Goal: Task Accomplishment & Management: Manage account settings

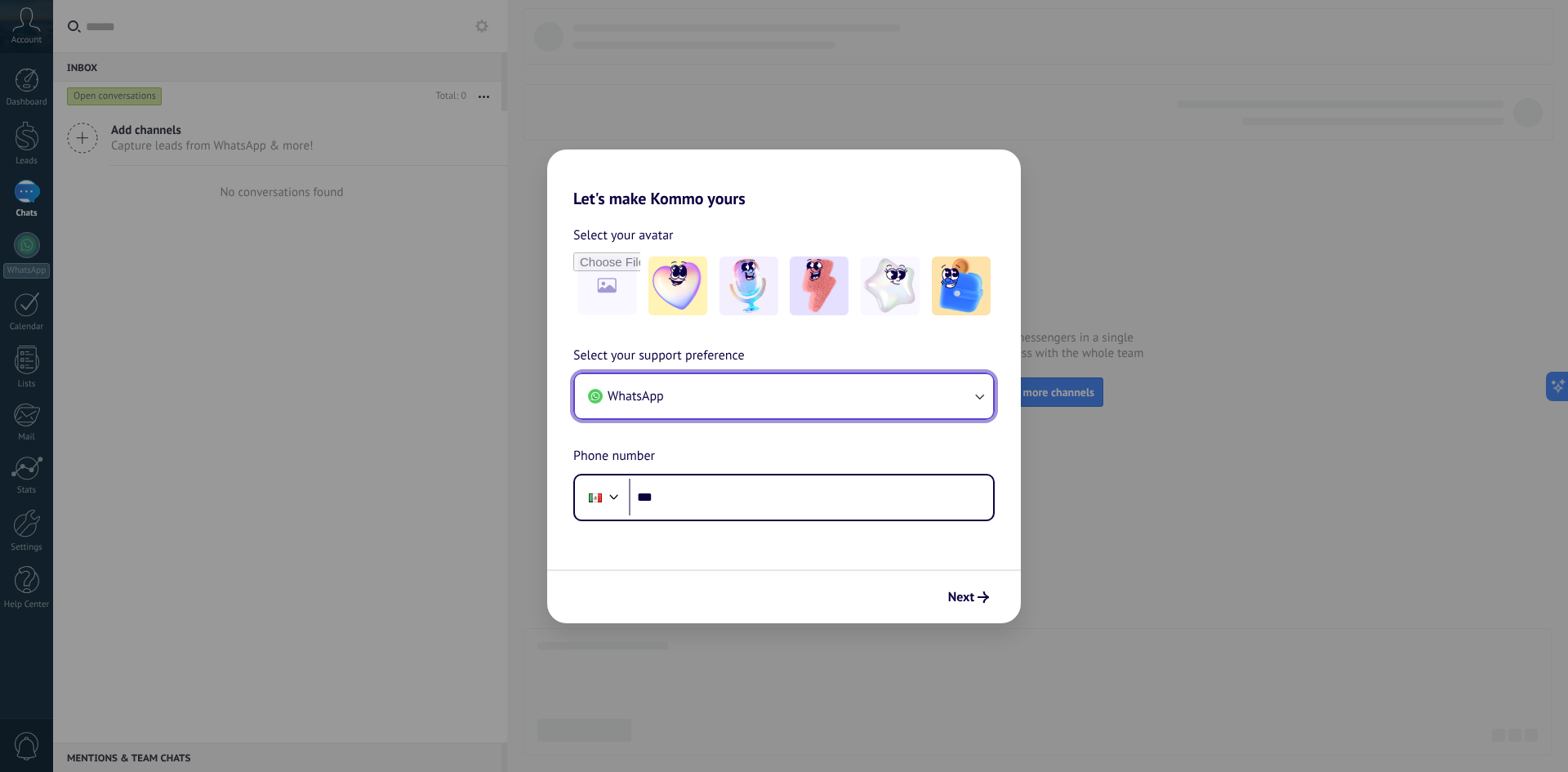
click at [753, 404] on button "WhatsApp" at bounding box center [784, 395] width 418 height 44
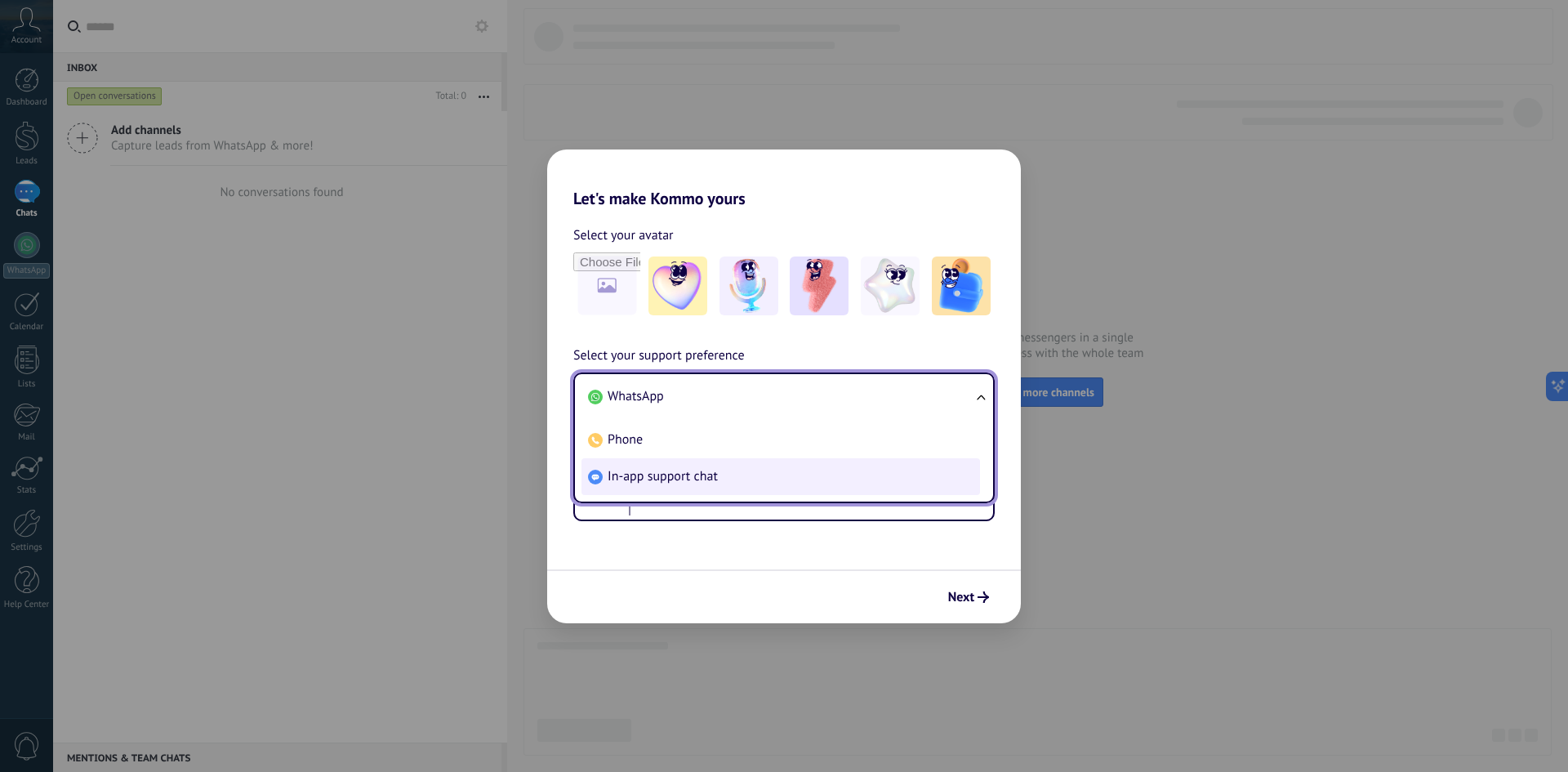
click at [665, 480] on span "In-app support chat" at bounding box center [662, 476] width 110 height 16
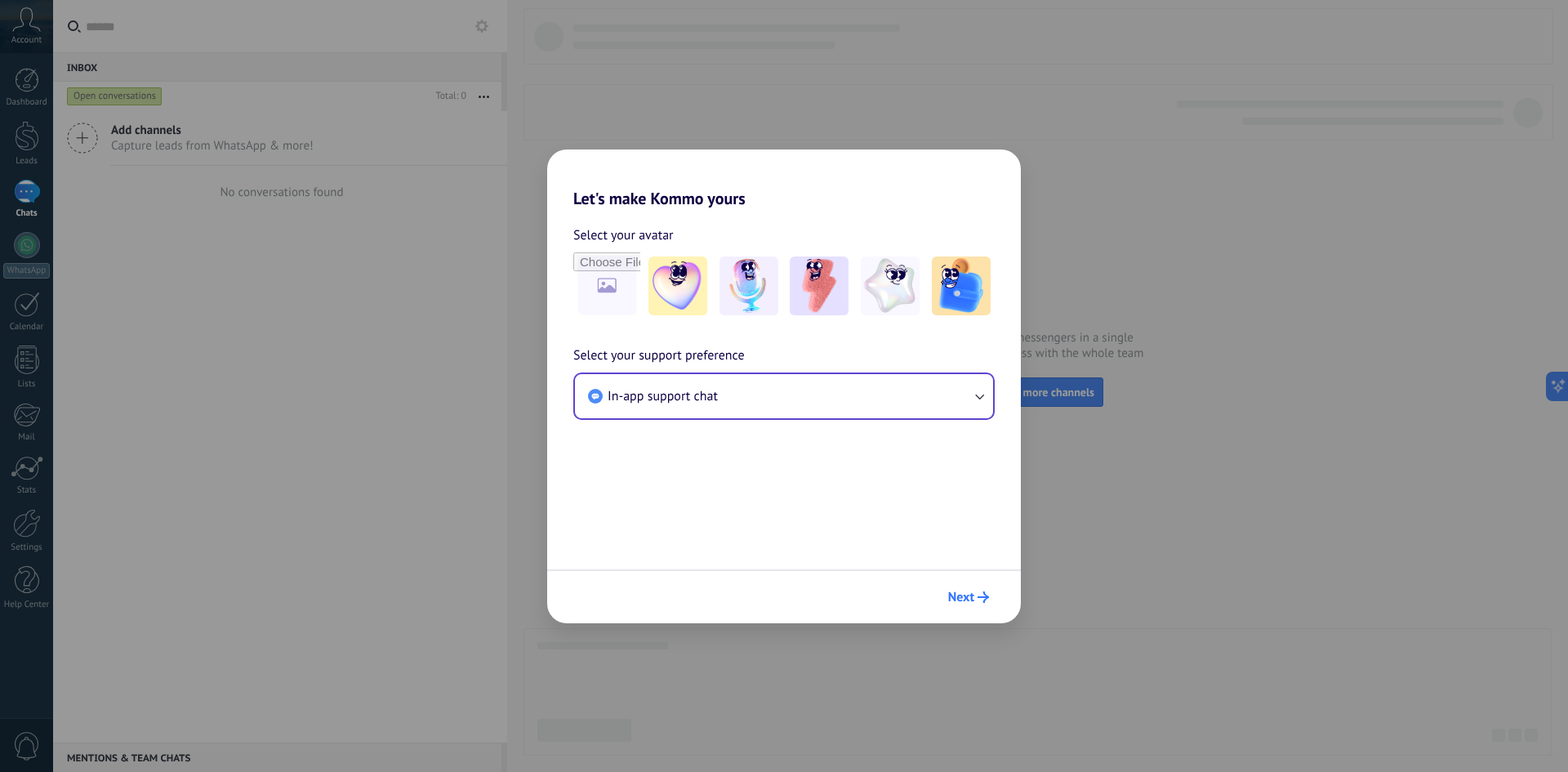
click at [964, 599] on span "Next" at bounding box center [960, 597] width 26 height 12
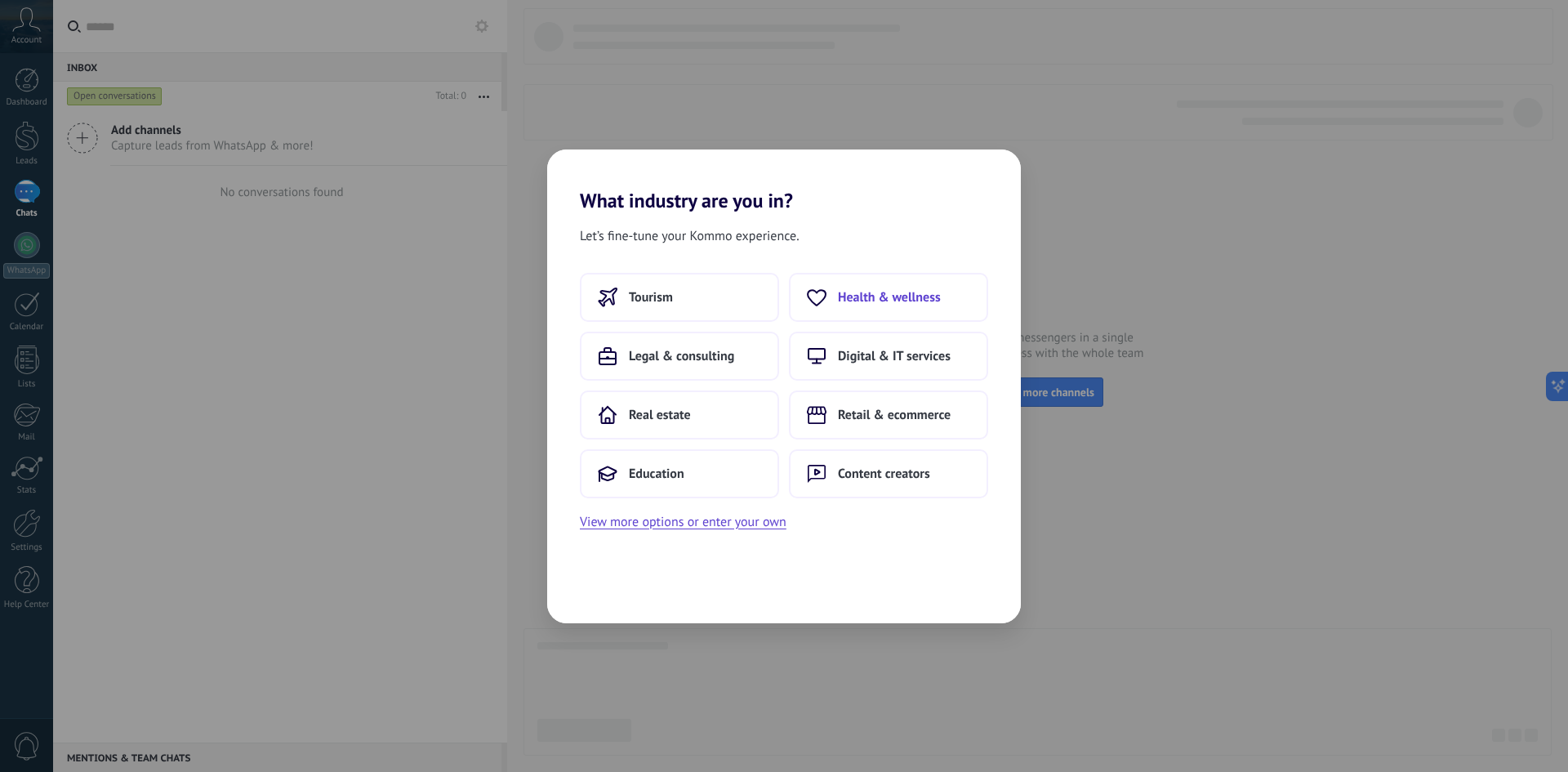
click at [900, 293] on span "Health & wellness" at bounding box center [889, 297] width 103 height 16
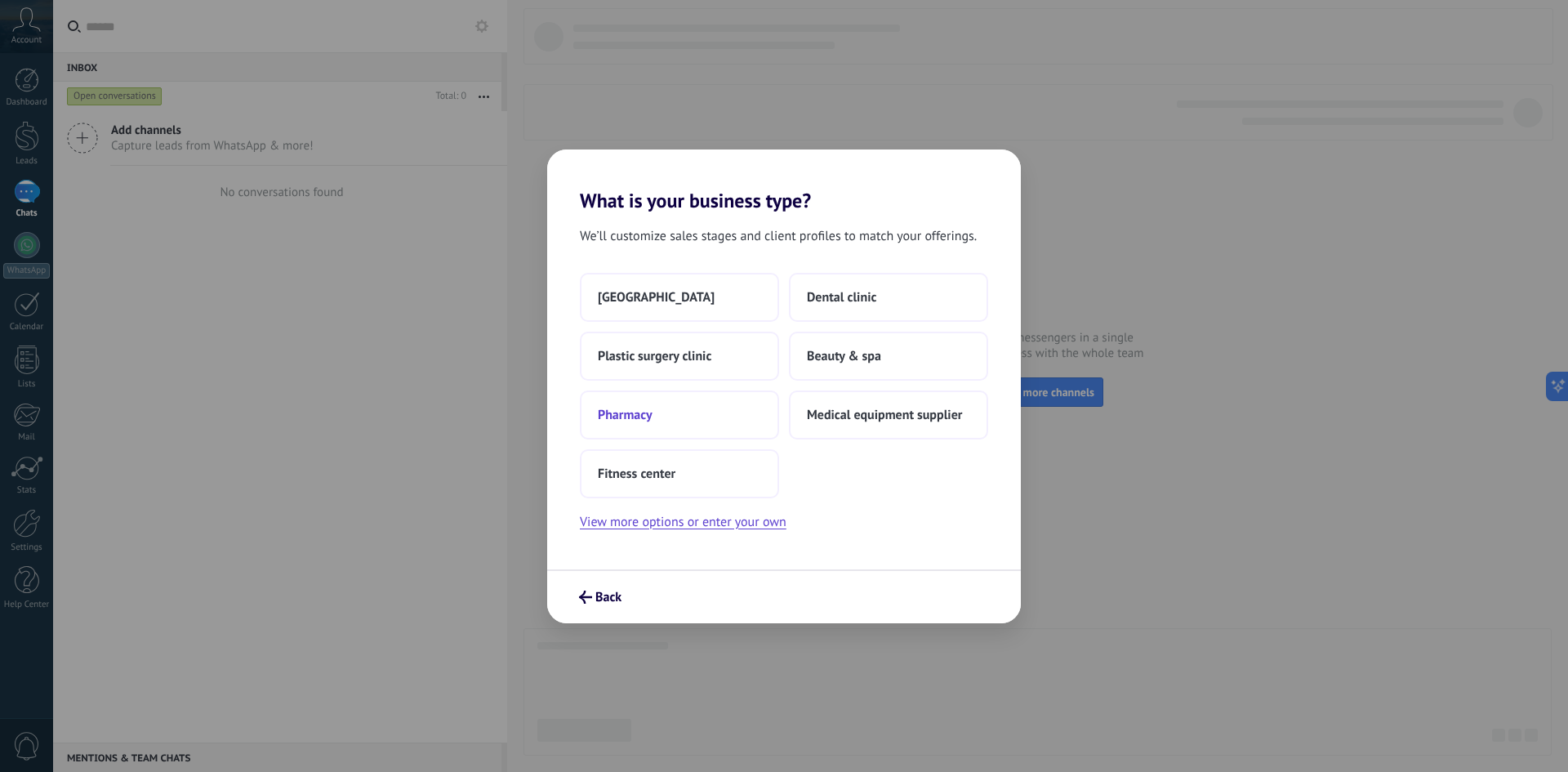
click at [642, 418] on span "Pharmacy" at bounding box center [624, 414] width 55 height 16
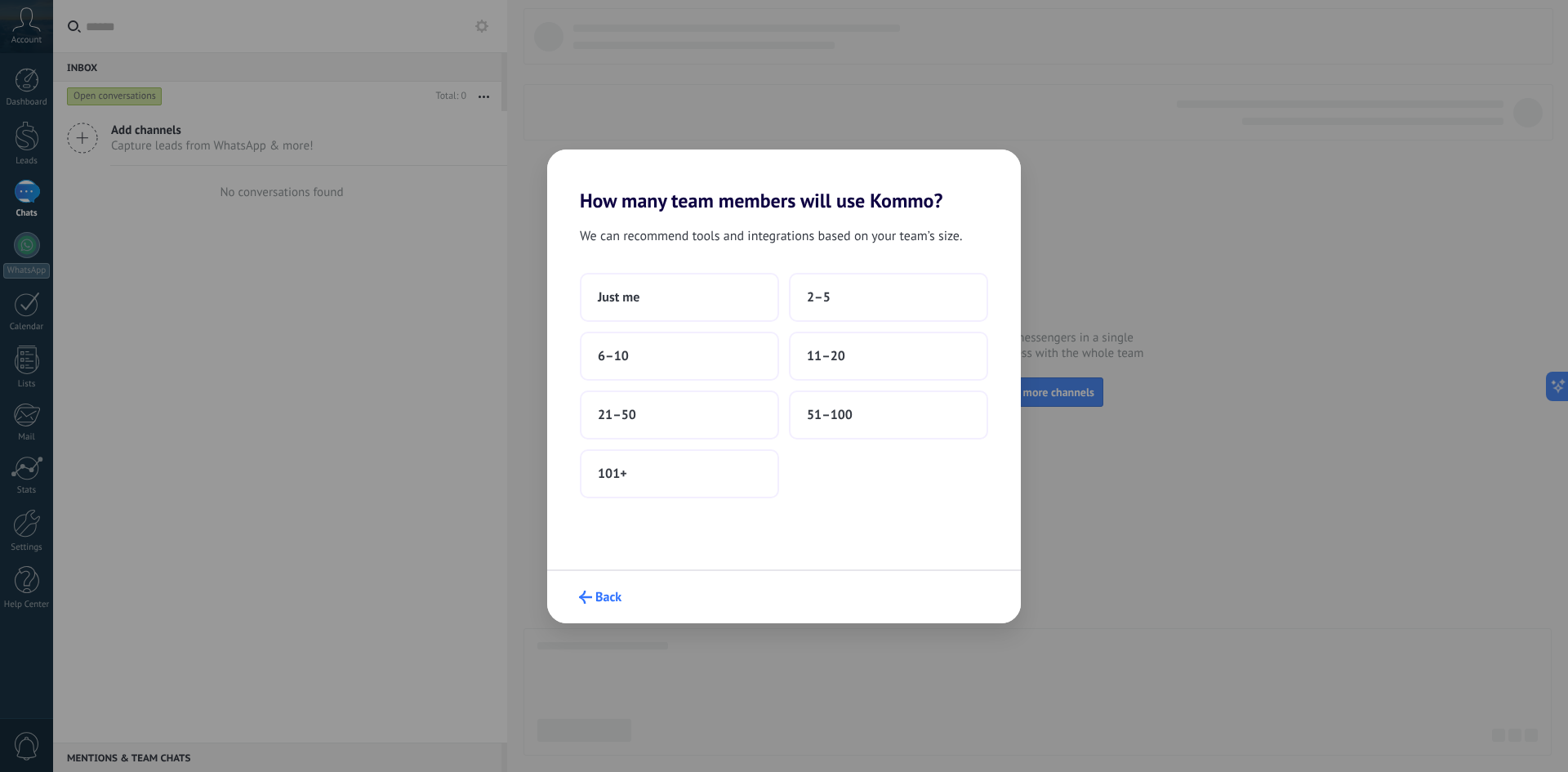
click at [601, 596] on span "Back" at bounding box center [609, 597] width 26 height 12
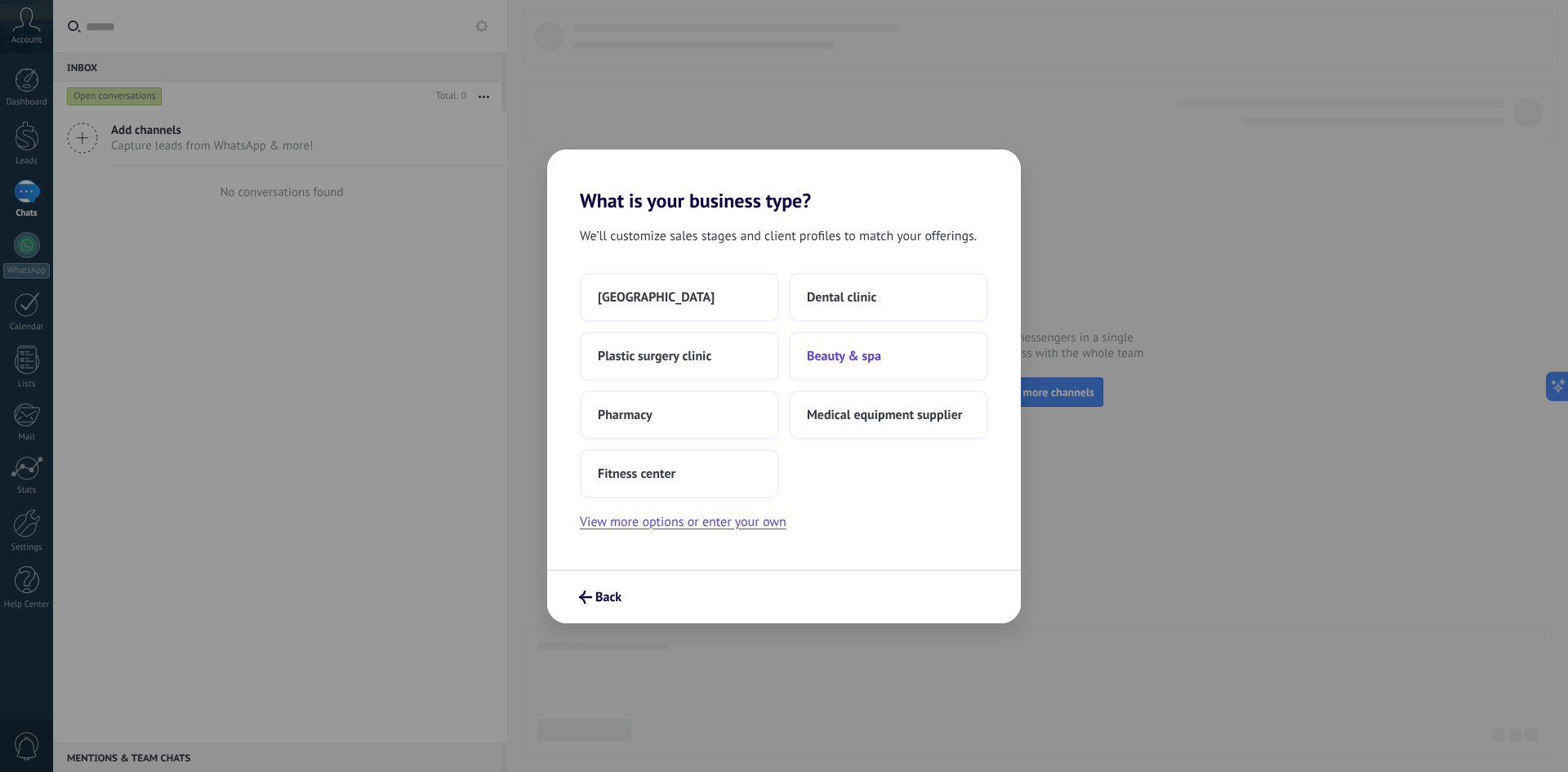
click at [843, 359] on span "Beauty & spa" at bounding box center [843, 356] width 74 height 16
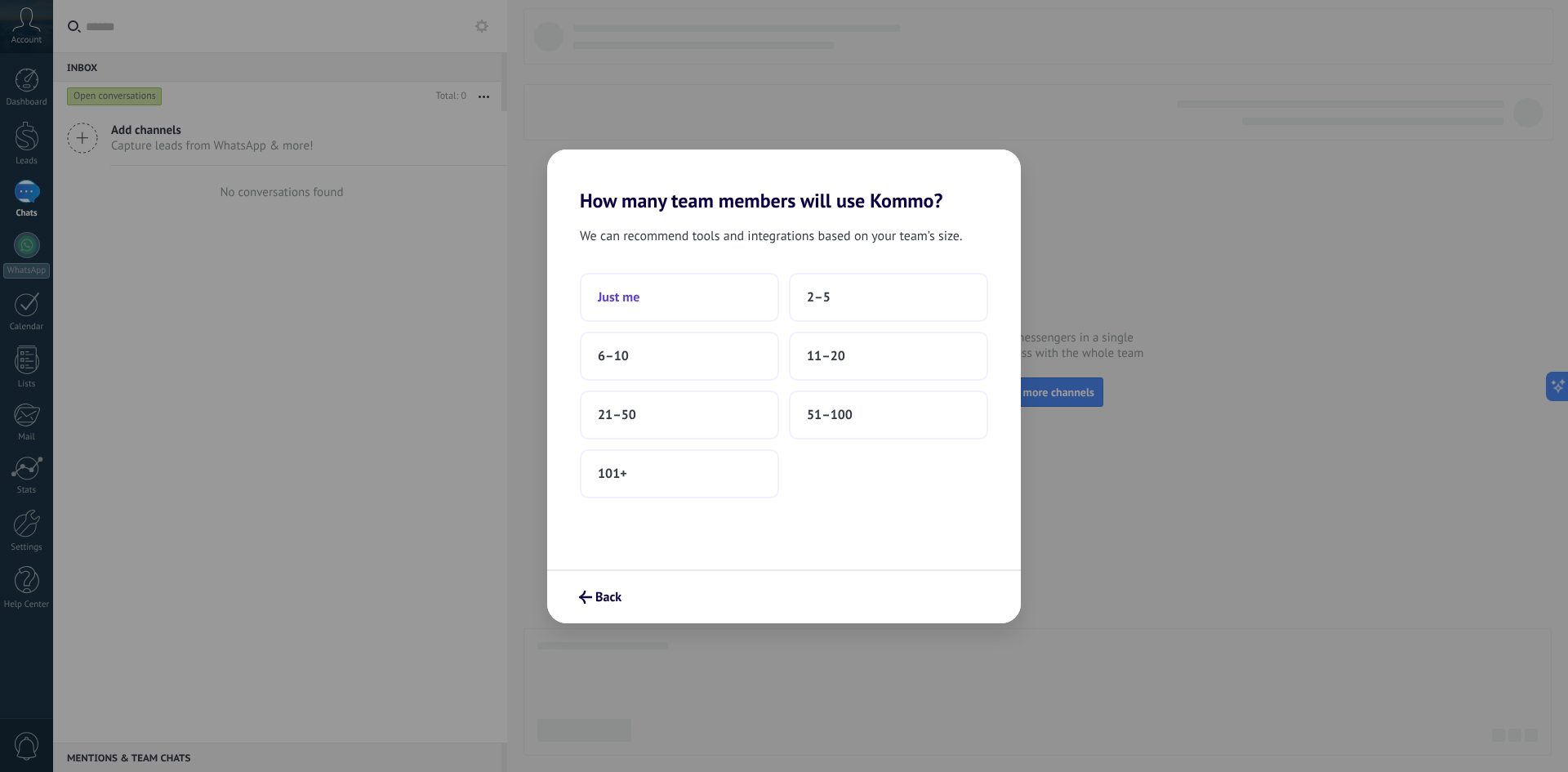
click at [638, 299] on span "Just me" at bounding box center [618, 297] width 42 height 16
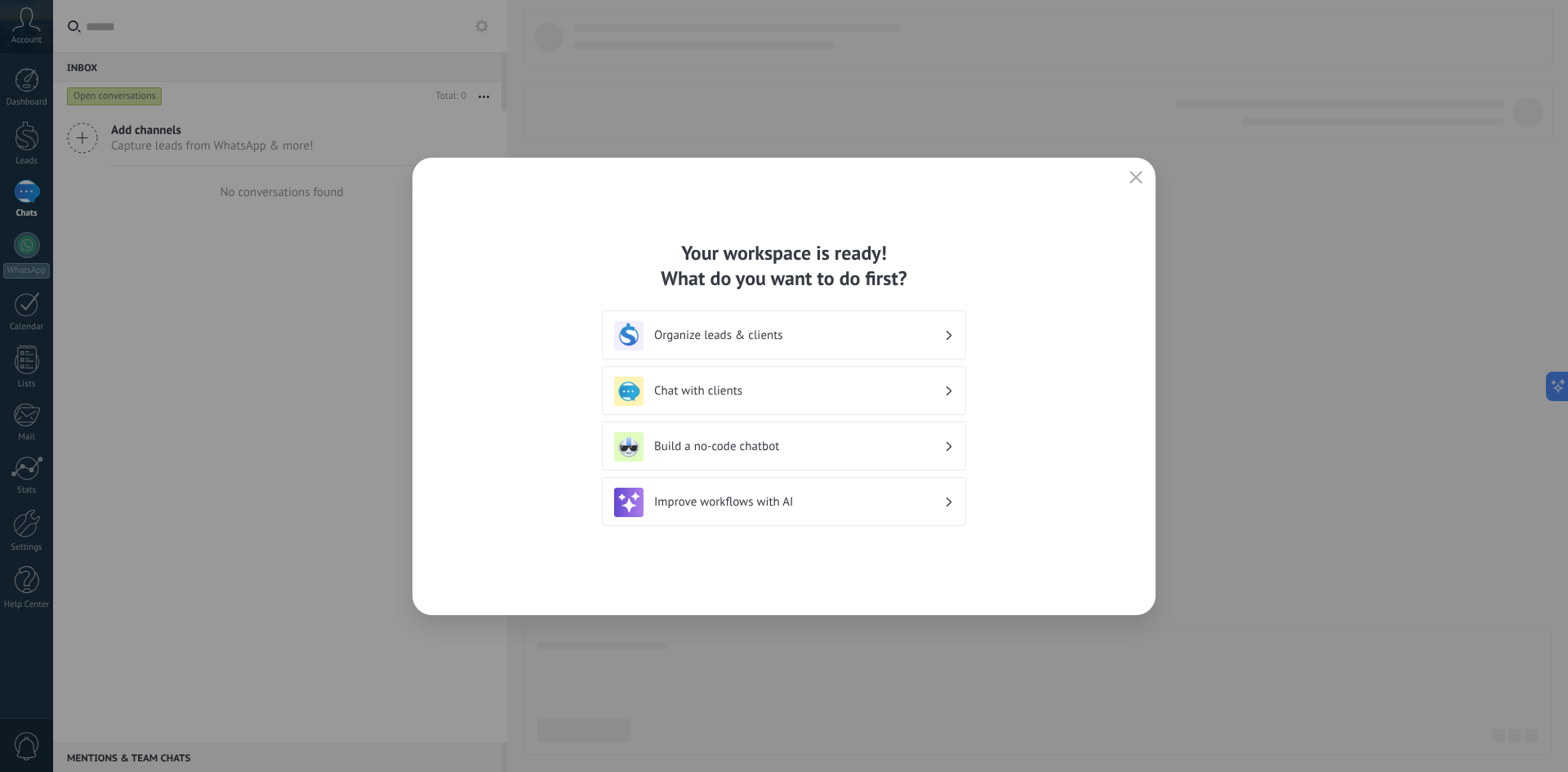
click at [839, 330] on h3 "Organize leads & clients" at bounding box center [799, 335] width 289 height 16
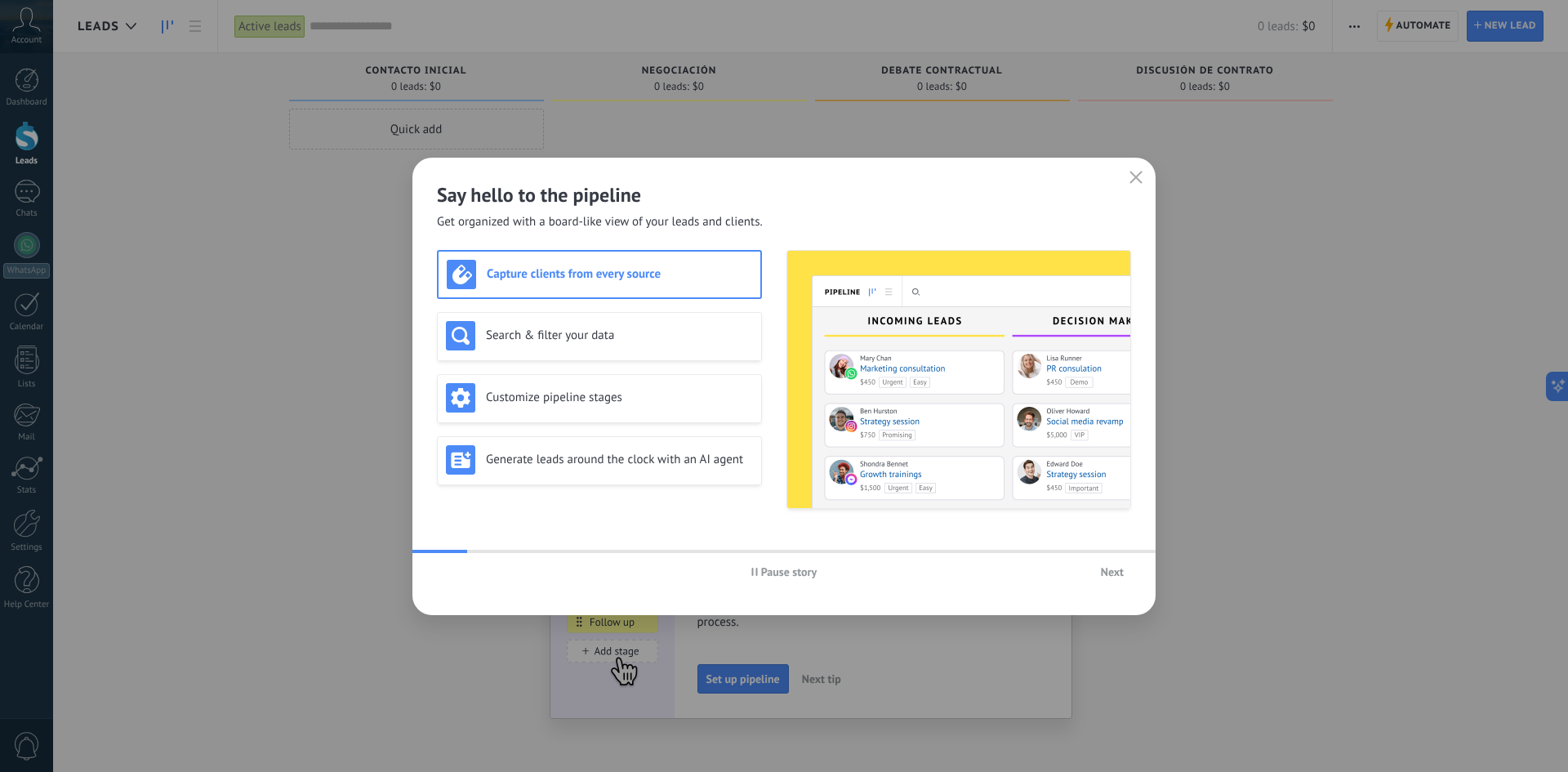
click at [1106, 568] on span "Next" at bounding box center [1112, 572] width 23 height 12
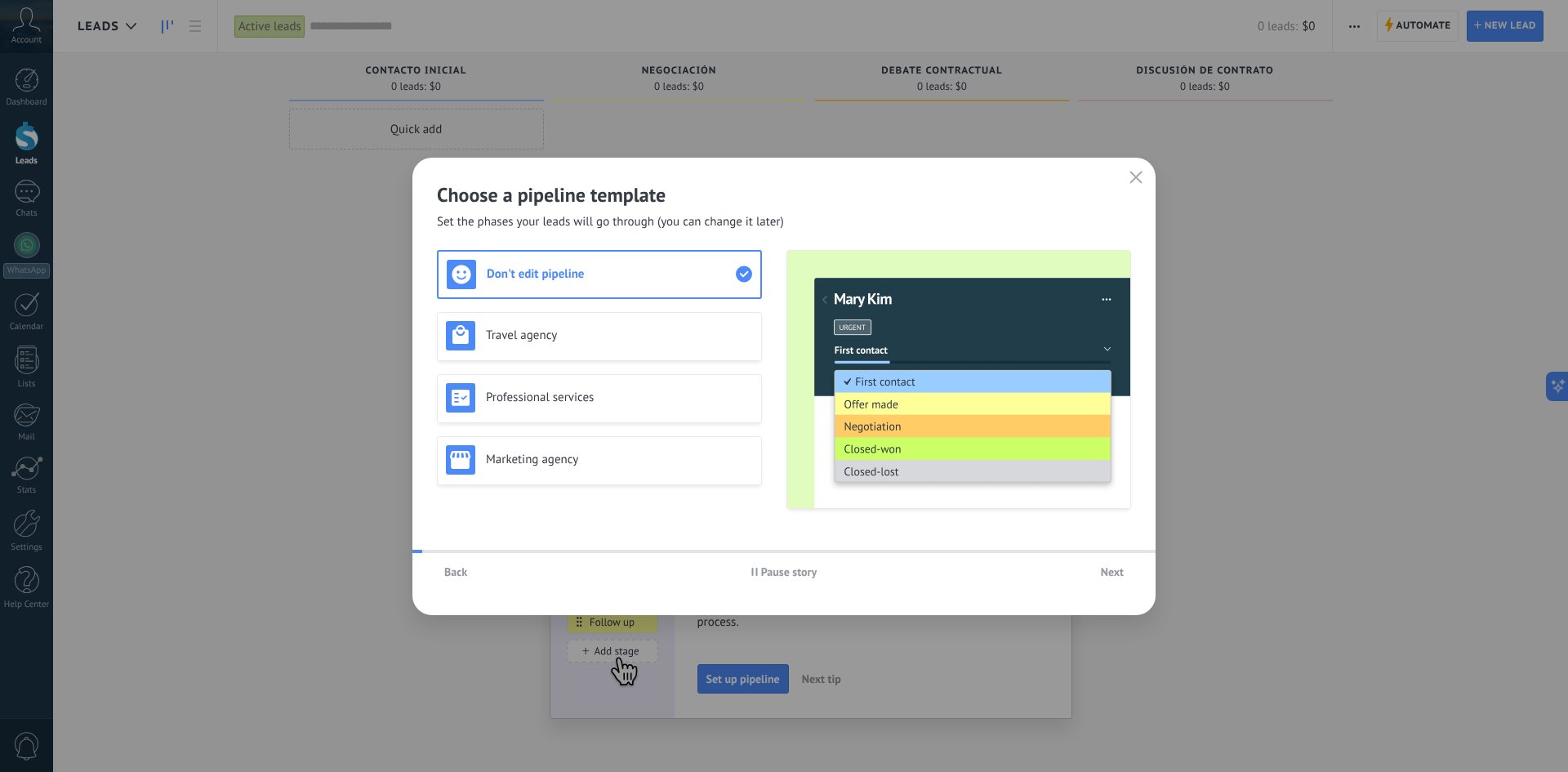
click at [1110, 570] on span "Next" at bounding box center [1112, 572] width 23 height 12
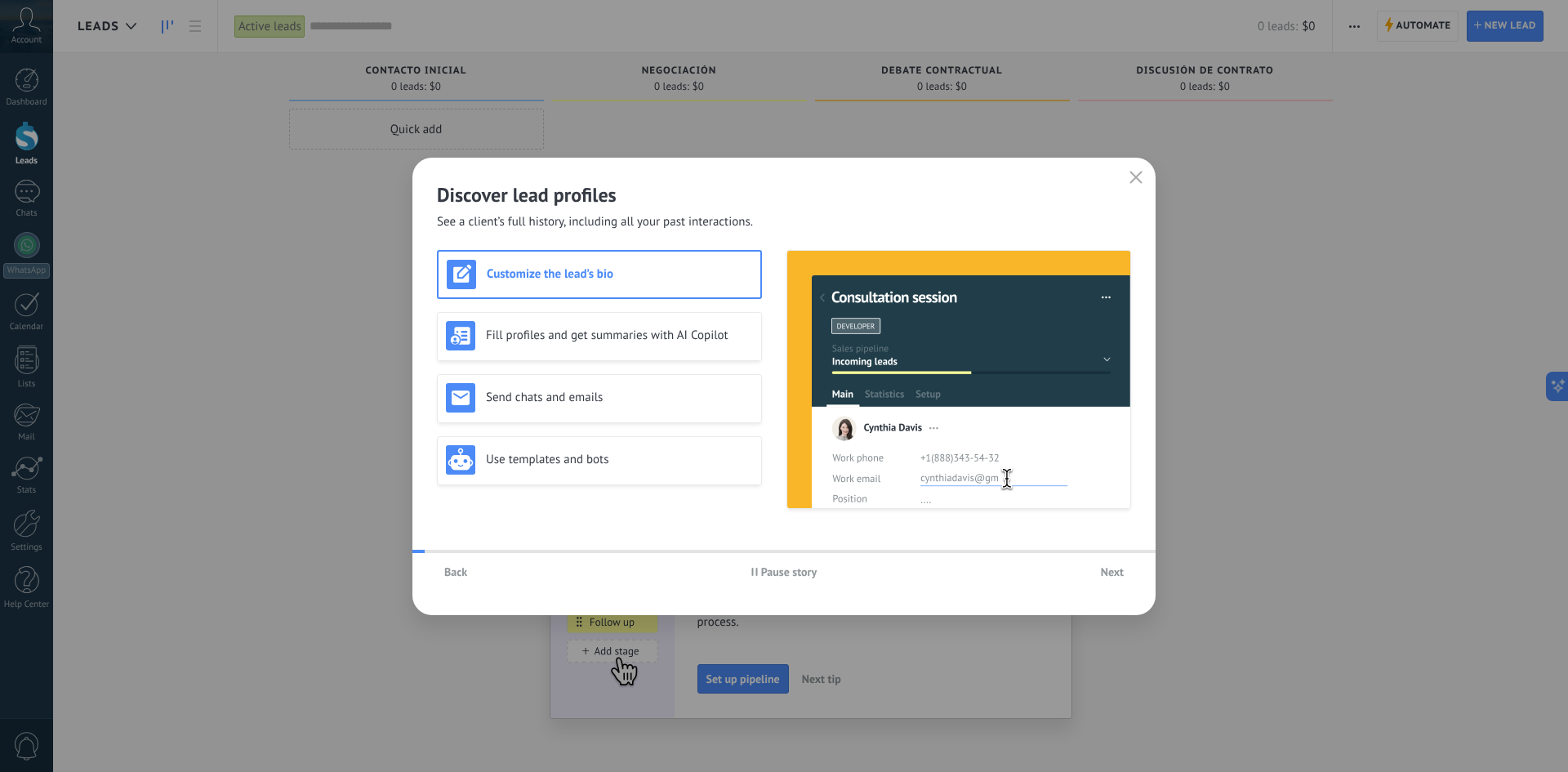
click at [1110, 570] on span "Next" at bounding box center [1112, 572] width 23 height 12
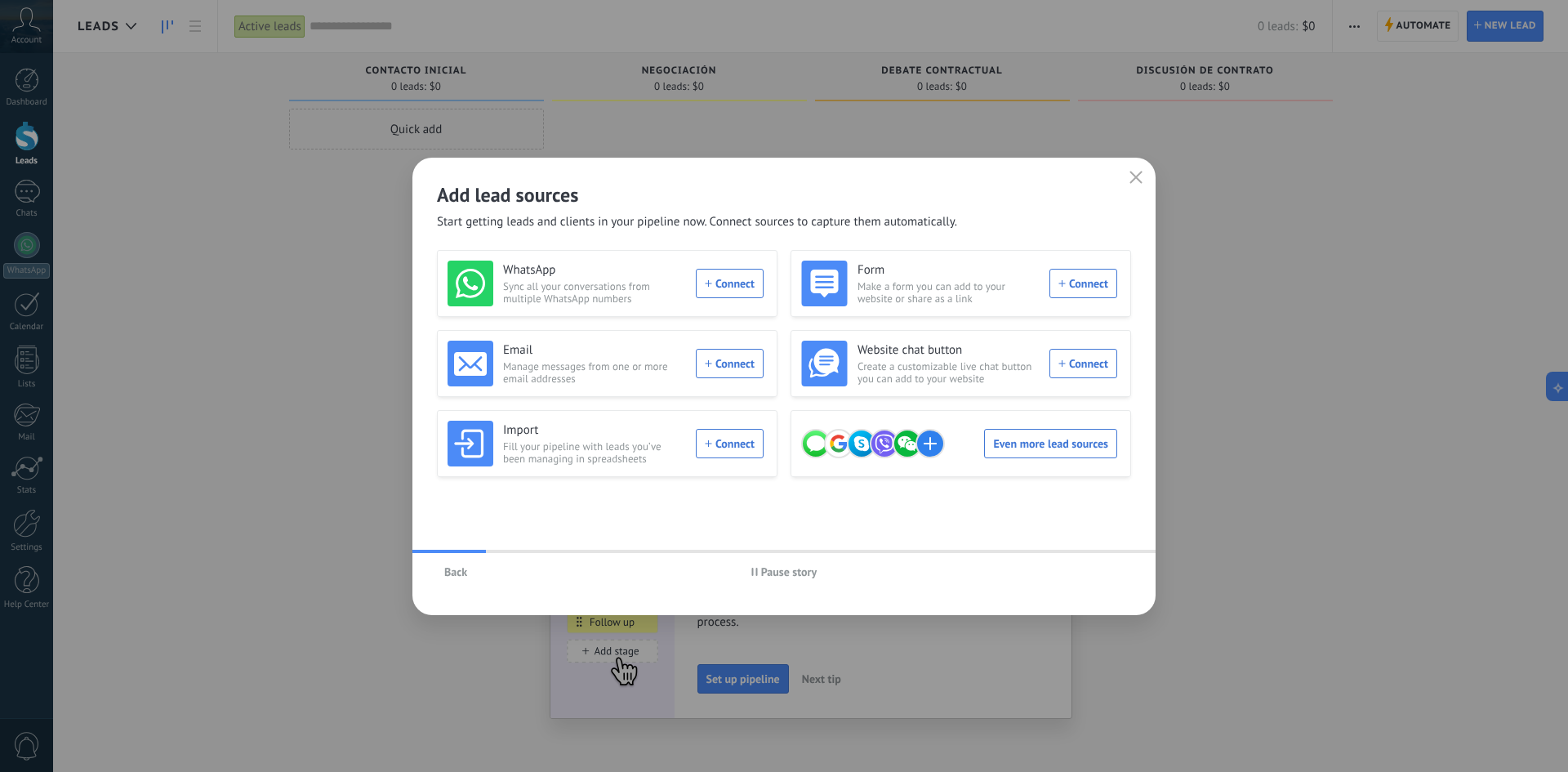
click at [1141, 182] on use "button" at bounding box center [1136, 176] width 12 height 12
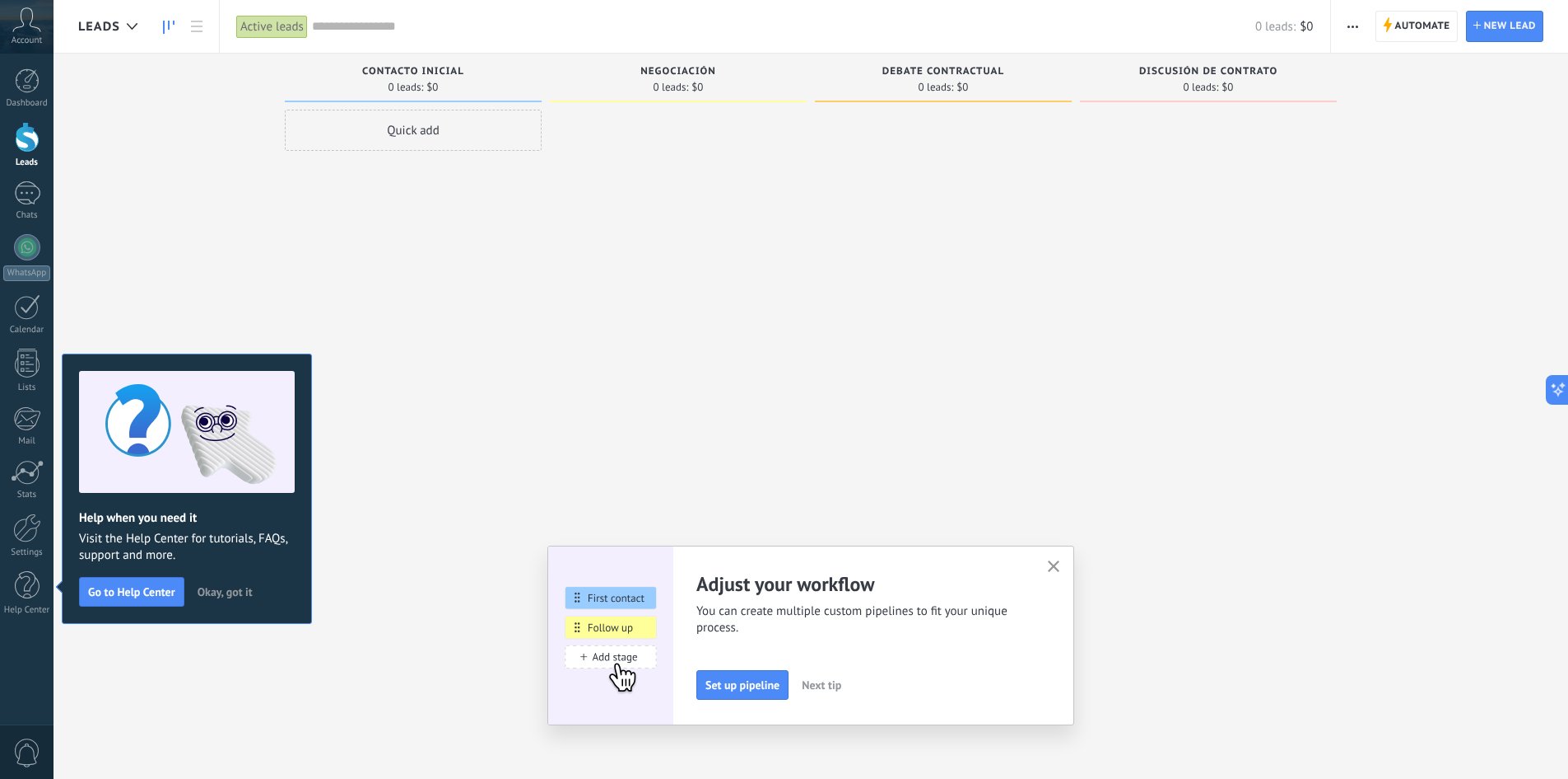
click at [1058, 570] on icon "button" at bounding box center [1054, 566] width 12 height 12
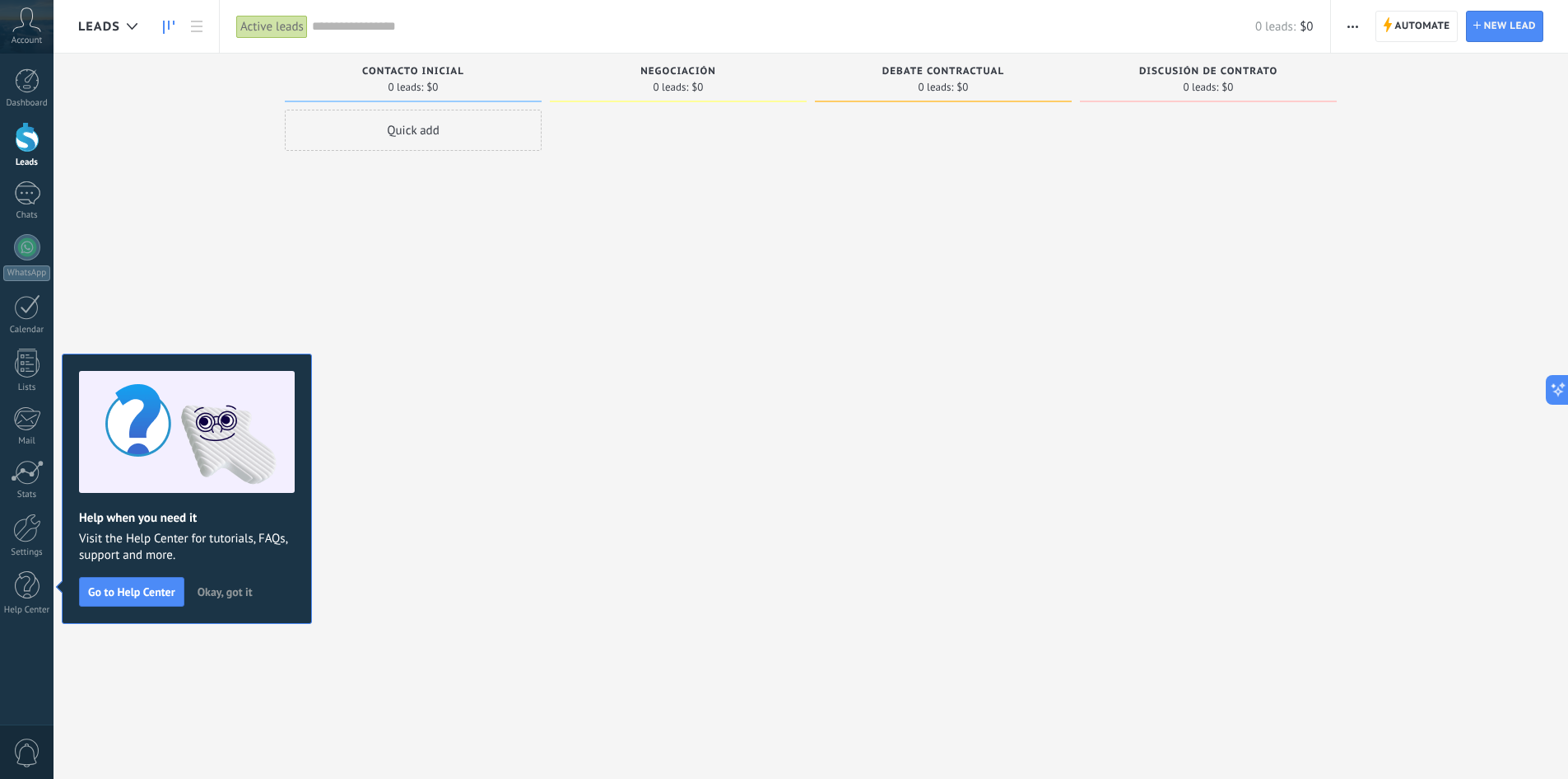
click at [203, 580] on button "Okay, got it" at bounding box center [225, 591] width 70 height 25
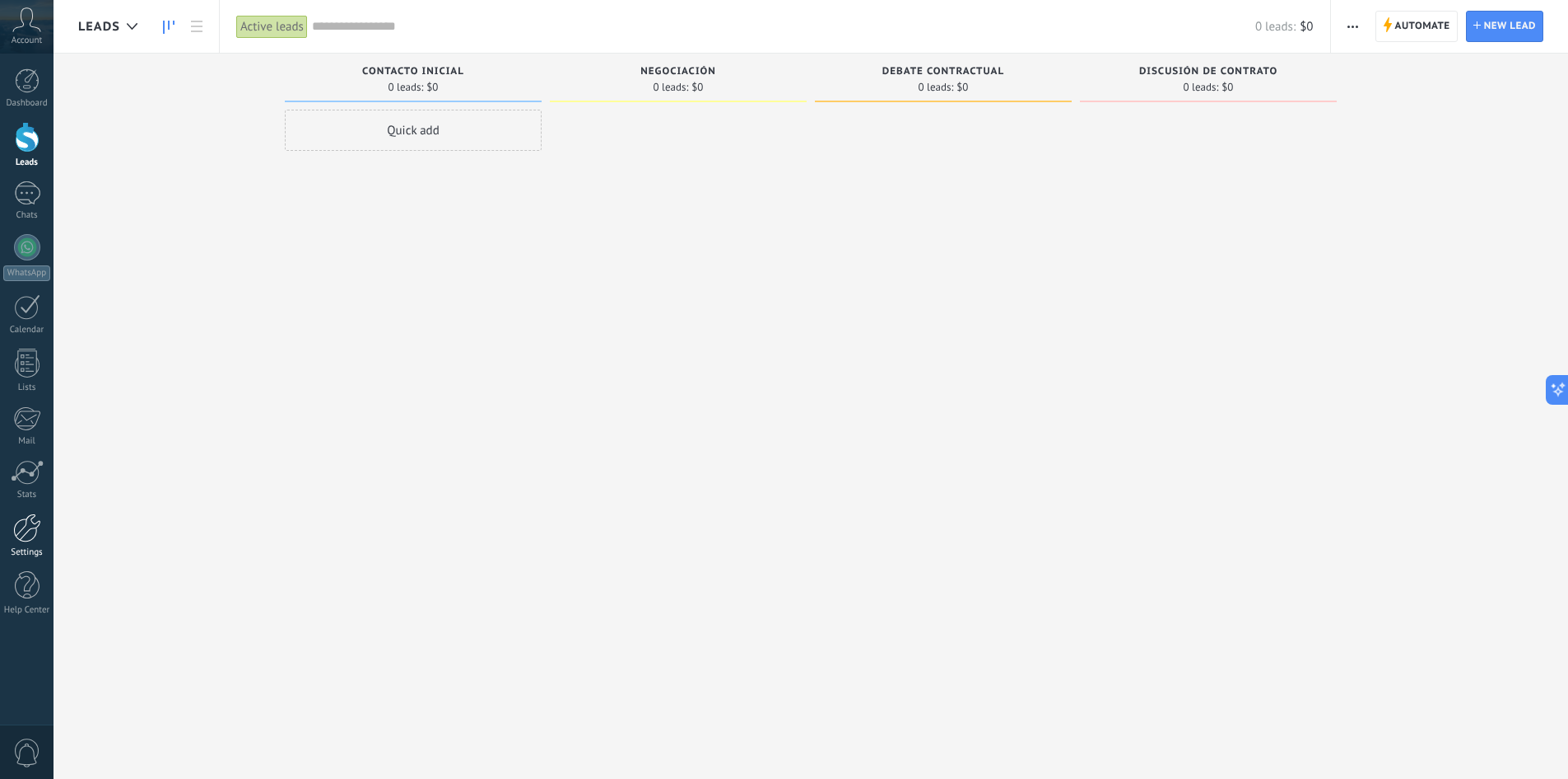
click at [37, 540] on div at bounding box center [27, 527] width 28 height 29
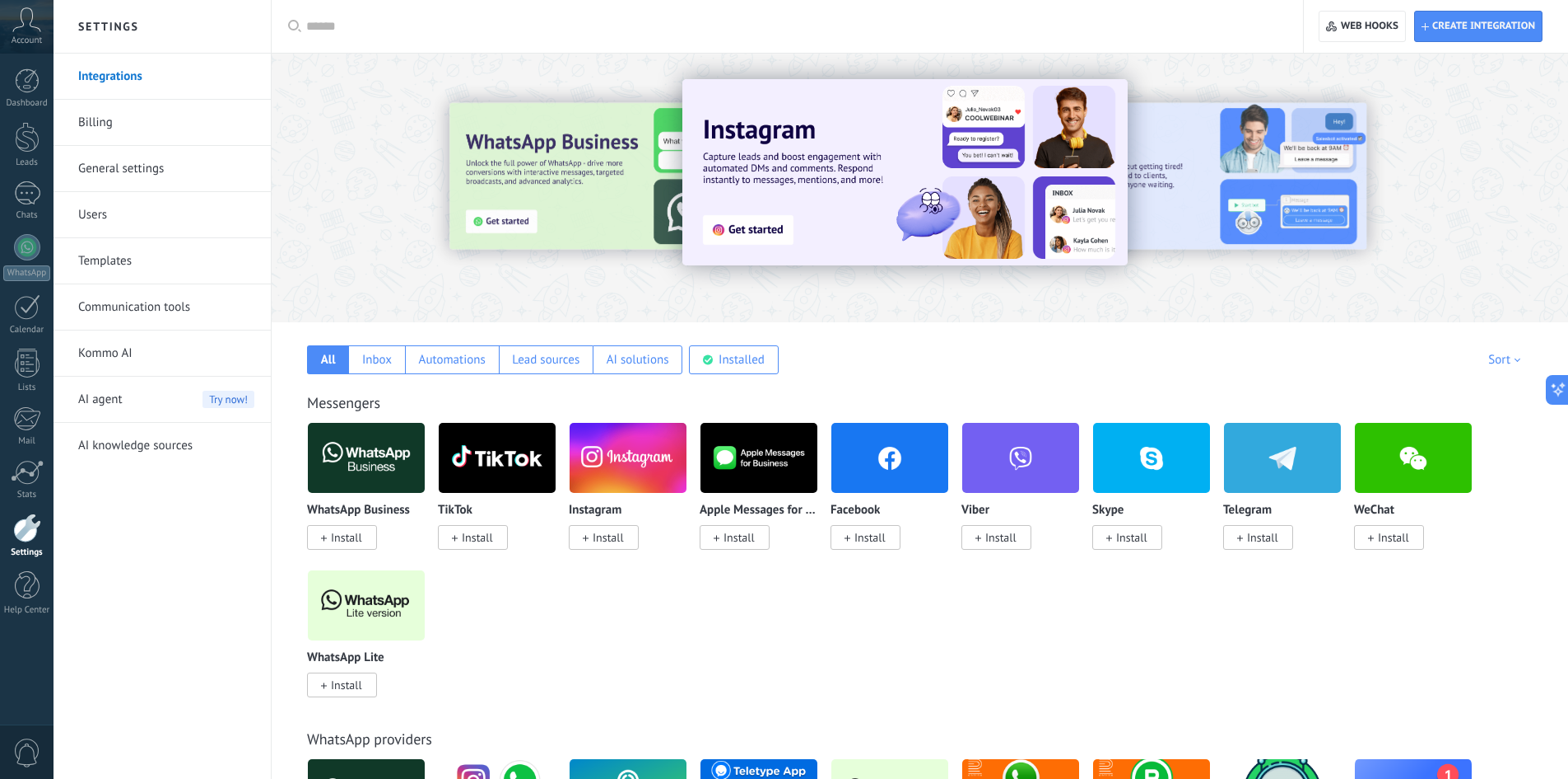
click at [107, 215] on link "Users" at bounding box center [166, 215] width 176 height 46
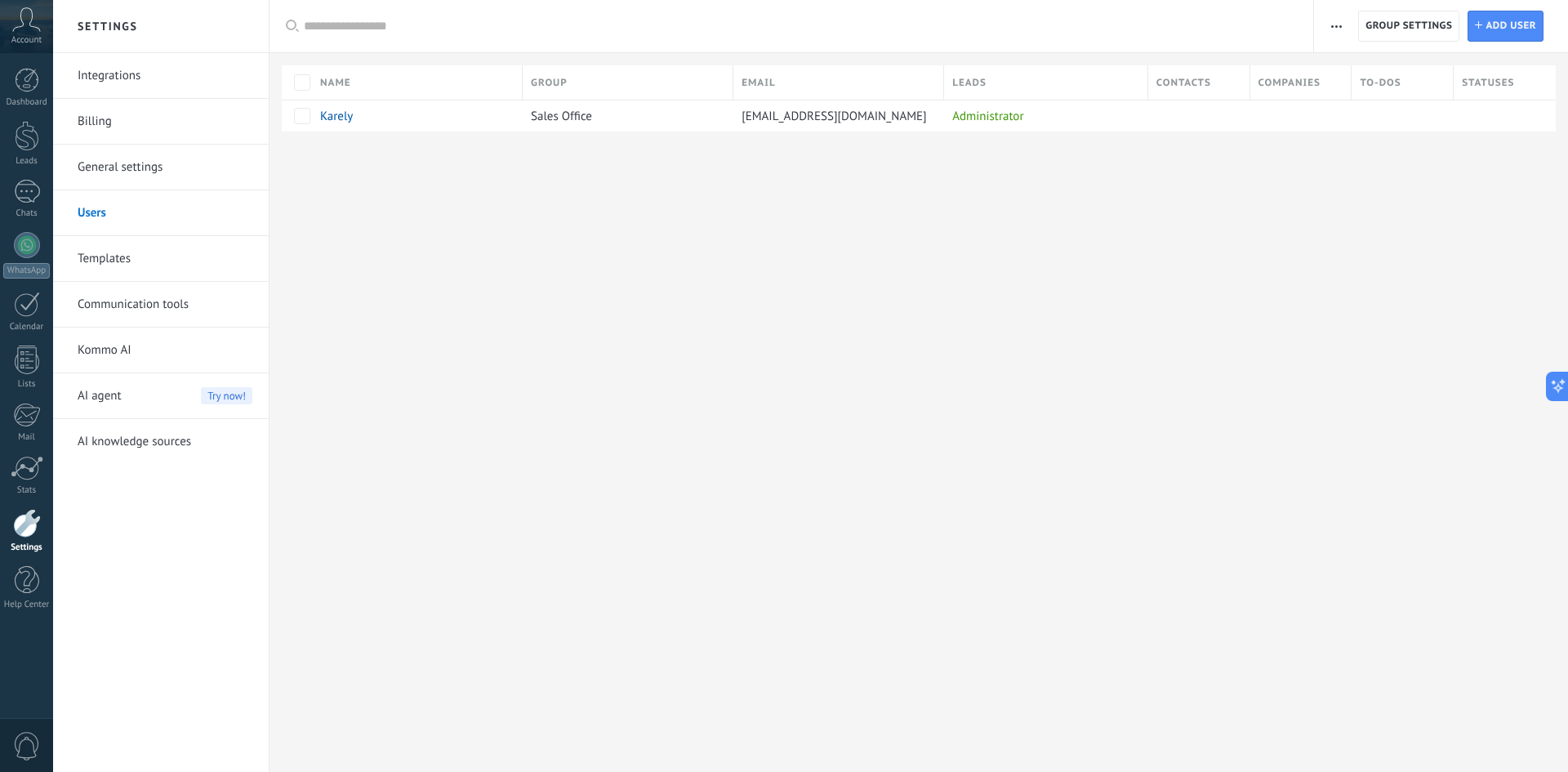
click at [129, 76] on link "Integrations" at bounding box center [165, 76] width 174 height 46
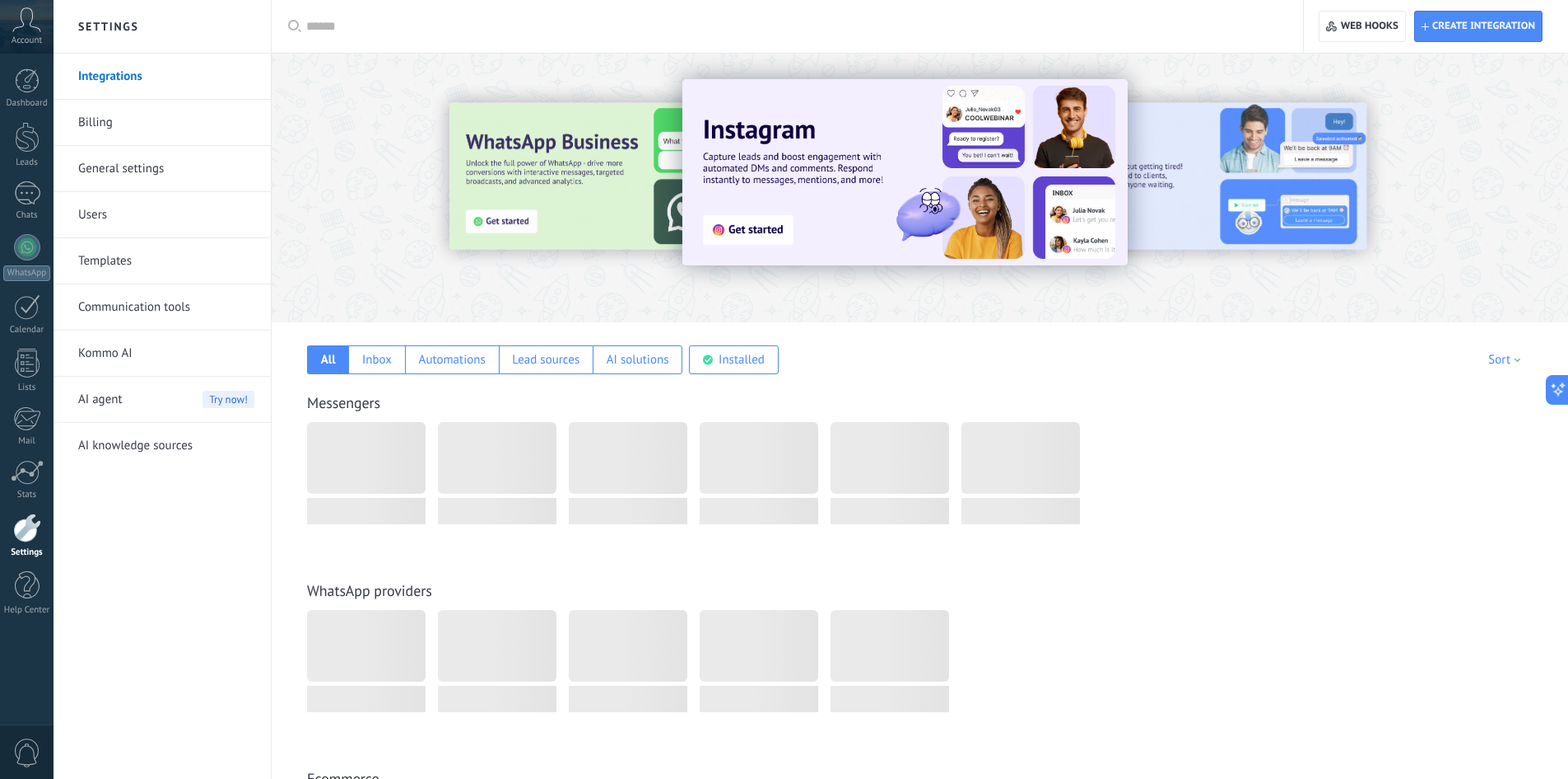
click at [35, 21] on icon at bounding box center [26, 19] width 29 height 25
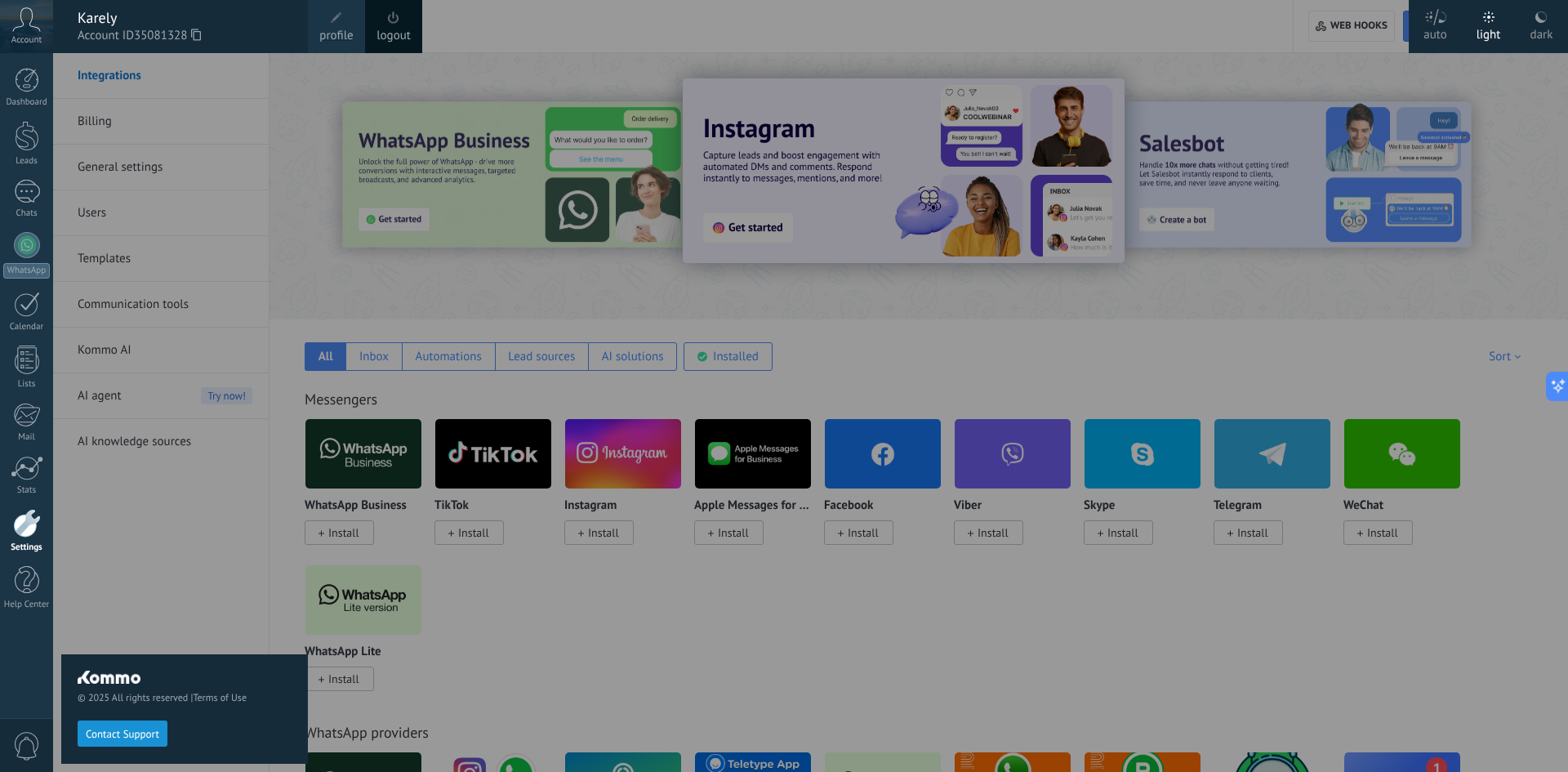
click at [341, 23] on span at bounding box center [337, 18] width 12 height 12
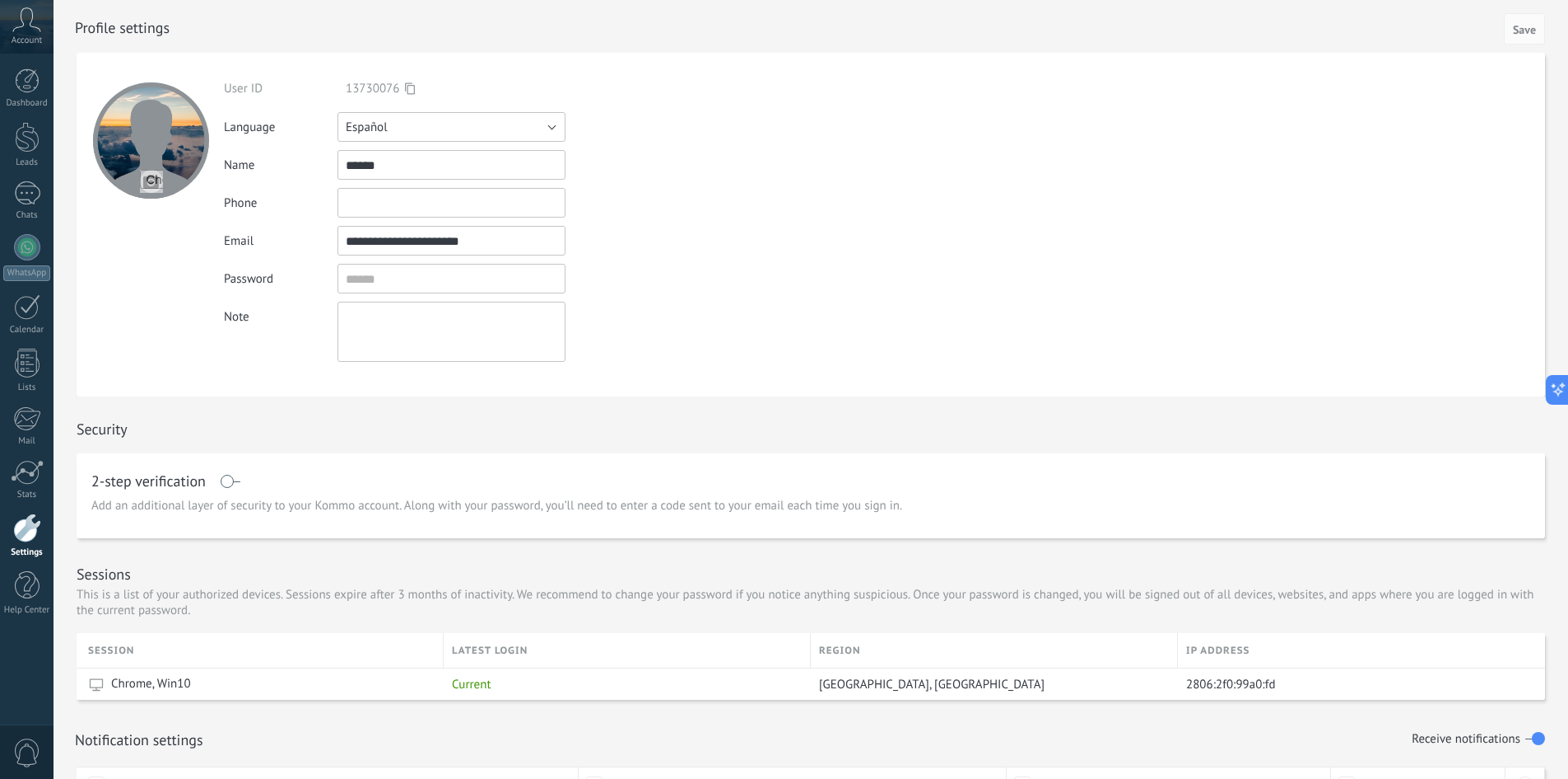
click at [446, 133] on button "Español" at bounding box center [452, 127] width 228 height 30
click at [400, 180] on span "Español" at bounding box center [444, 183] width 232 height 16
click at [665, 195] on div "Phone" at bounding box center [465, 203] width 482 height 30
click at [1521, 29] on span "Save" at bounding box center [1524, 30] width 23 height 12
click at [29, 531] on div at bounding box center [27, 527] width 28 height 29
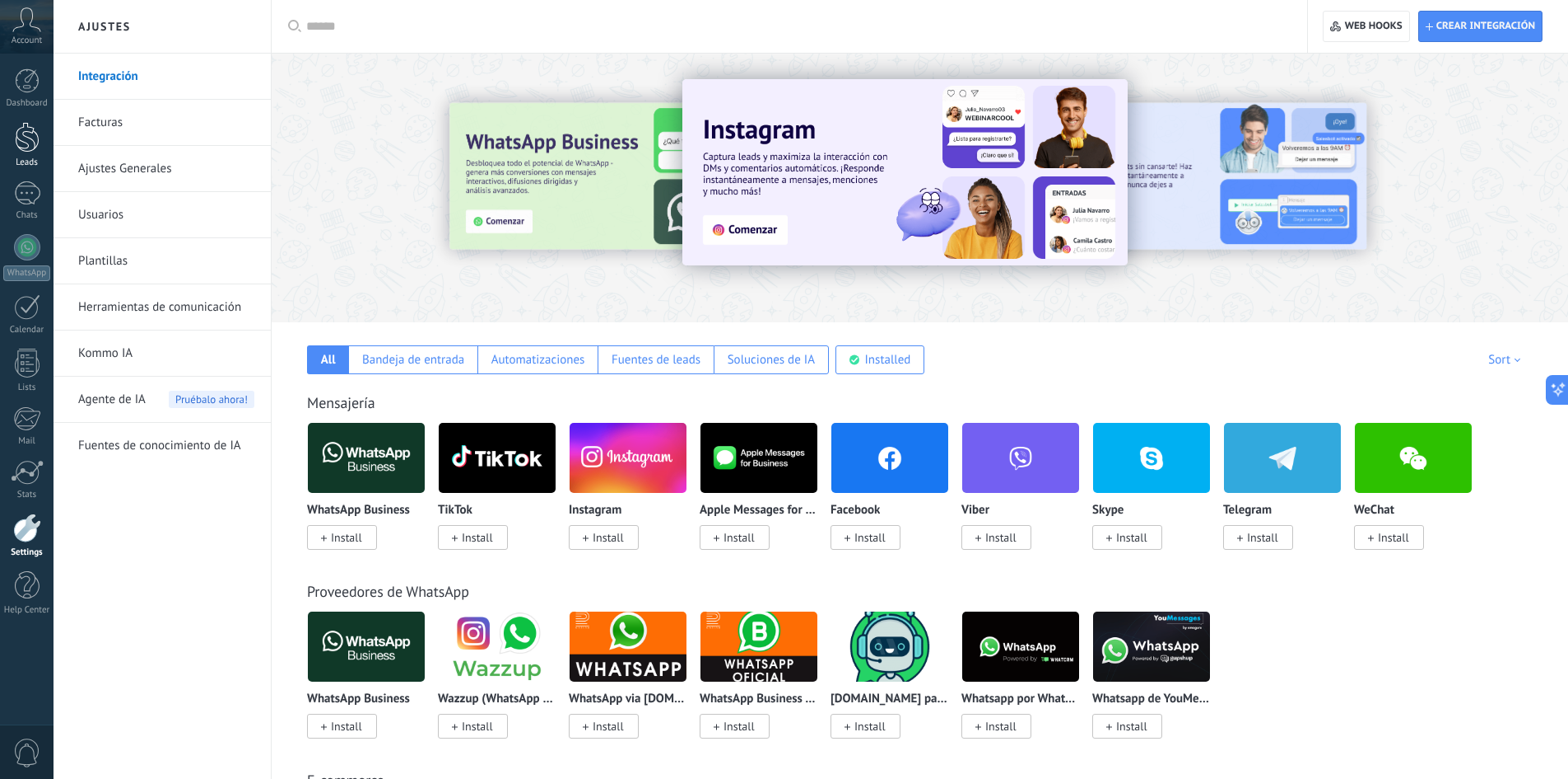
click at [31, 135] on div at bounding box center [27, 137] width 25 height 30
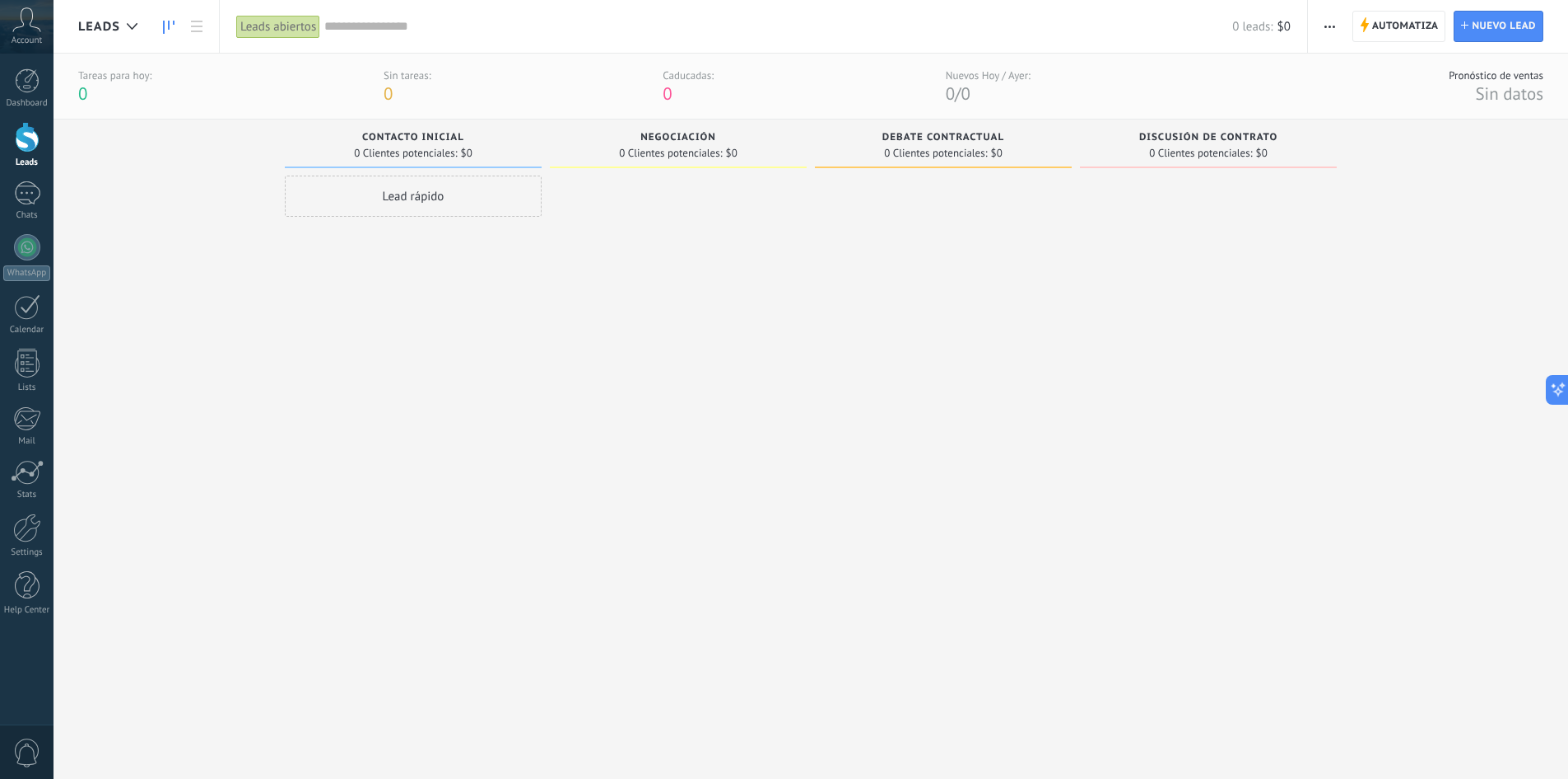
click at [113, 25] on span "Leads" at bounding box center [99, 27] width 42 height 16
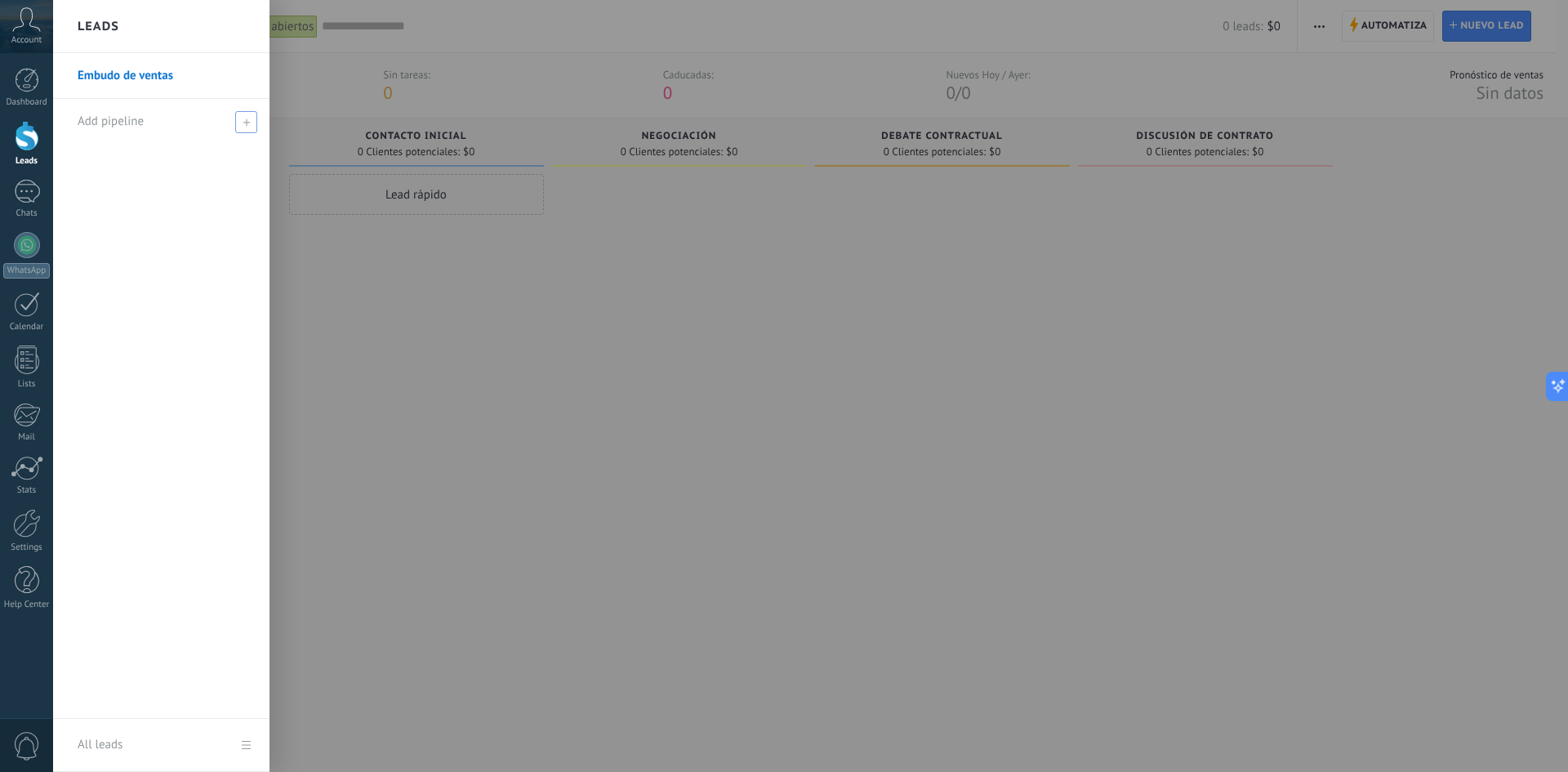
click at [244, 118] on span at bounding box center [246, 122] width 22 height 22
click at [159, 124] on input "text" at bounding box center [154, 122] width 154 height 26
type input "**********"
click at [255, 123] on span at bounding box center [248, 122] width 15 height 12
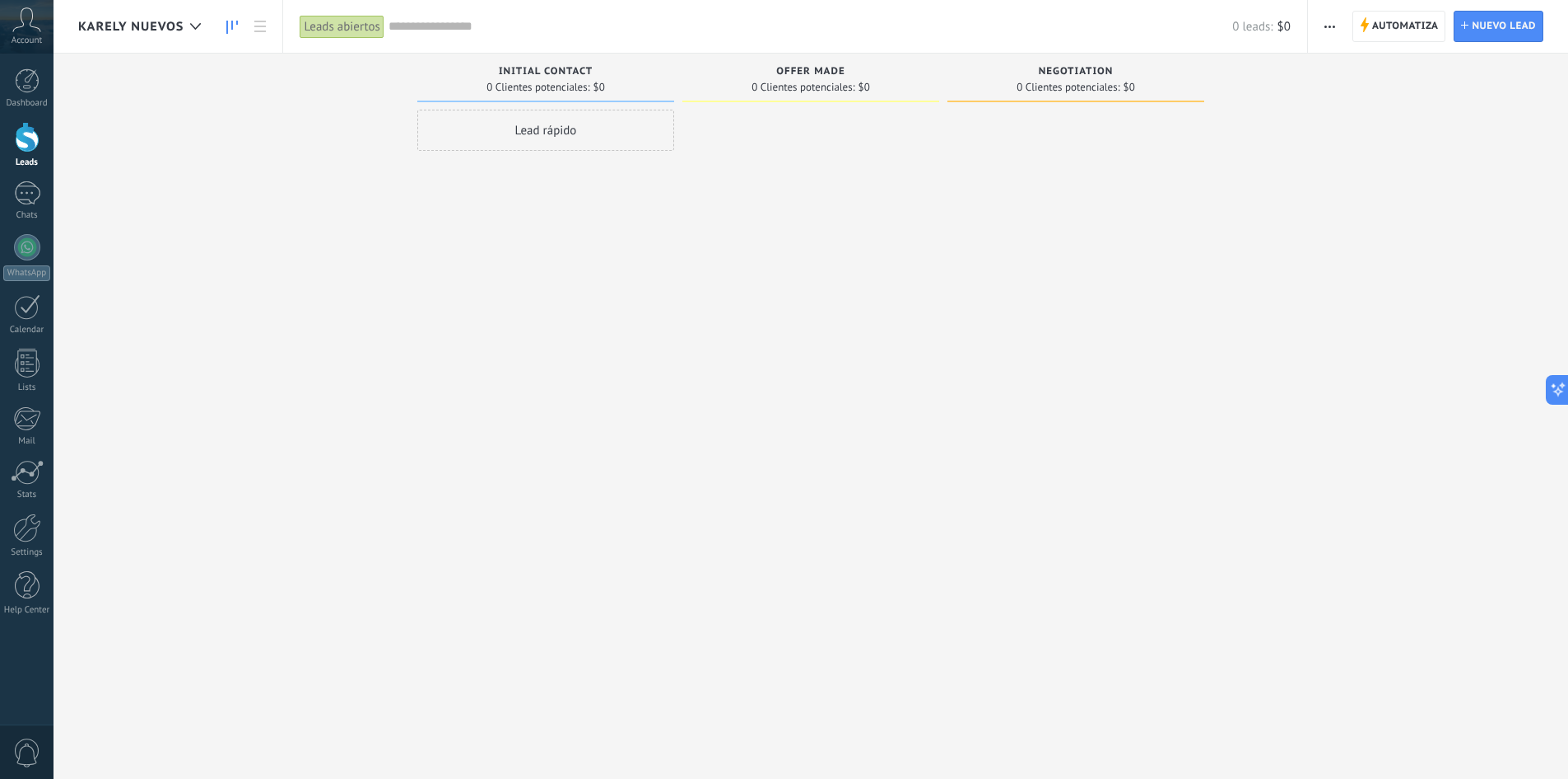
click at [1329, 30] on span "button" at bounding box center [1330, 26] width 11 height 31
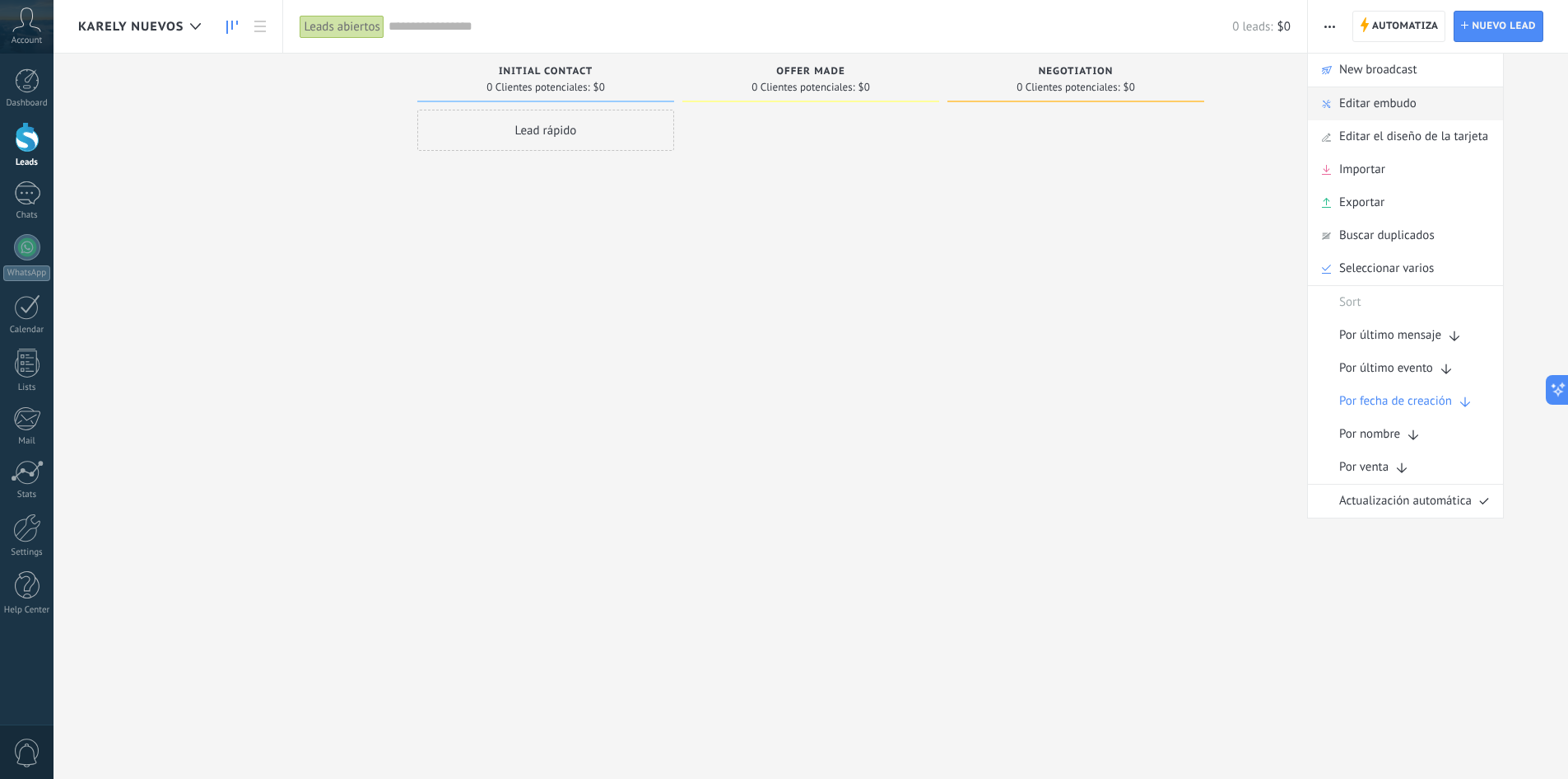
click at [1385, 108] on span "Editar embudo" at bounding box center [1377, 103] width 77 height 33
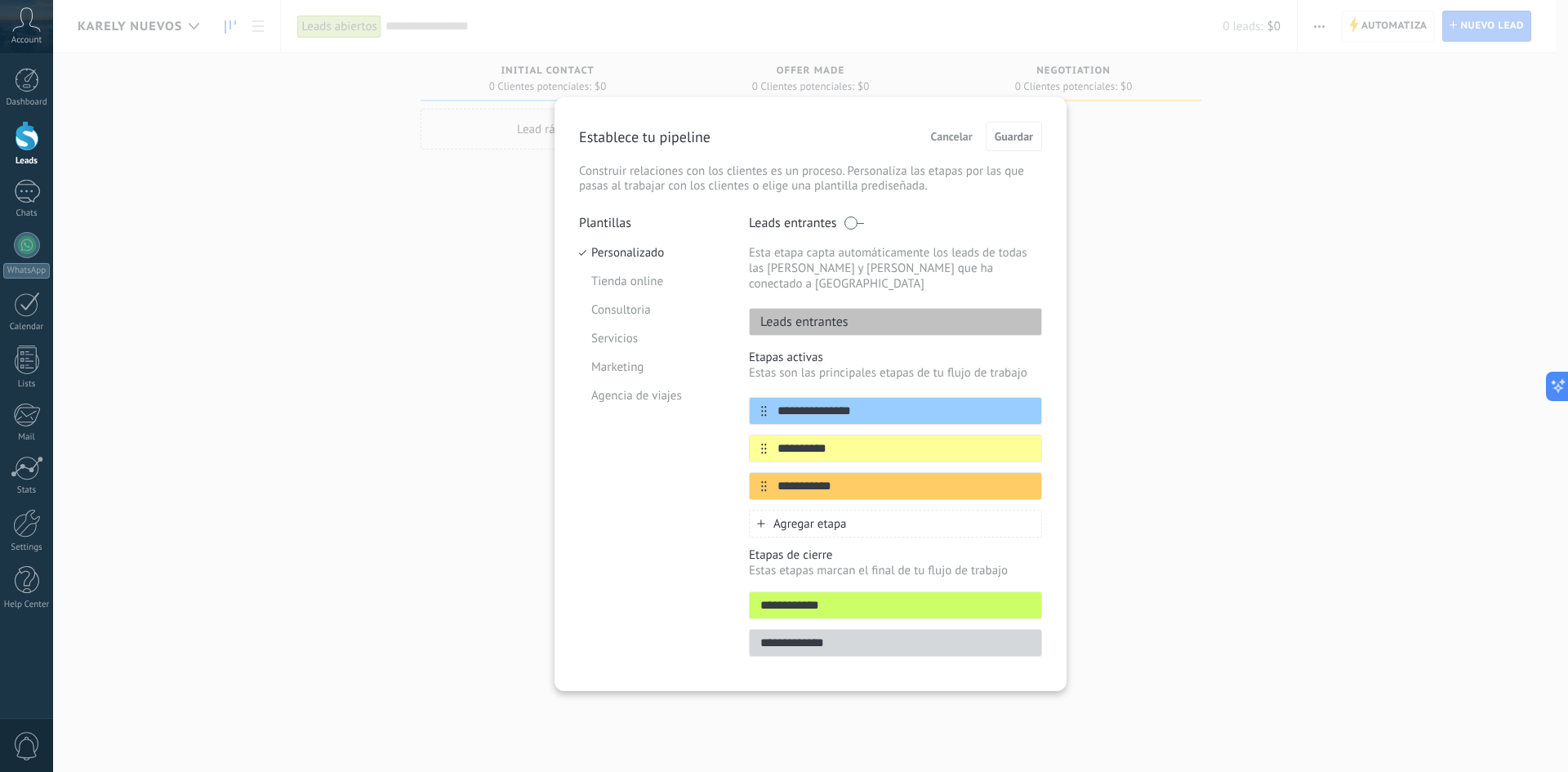
click at [301, 172] on div "**********" at bounding box center [811, 386] width 1514 height 772
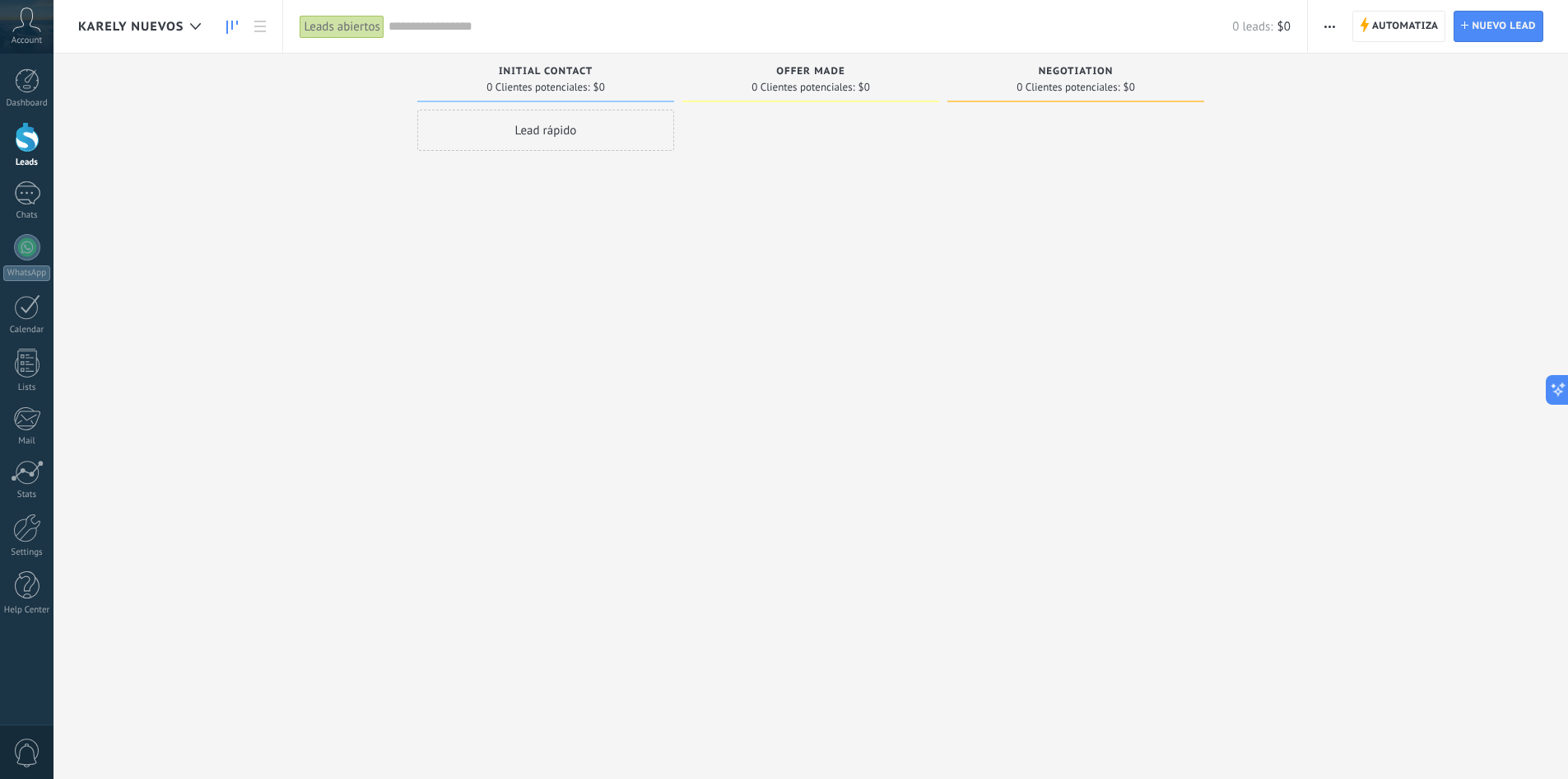
click at [17, 12] on icon at bounding box center [26, 19] width 29 height 25
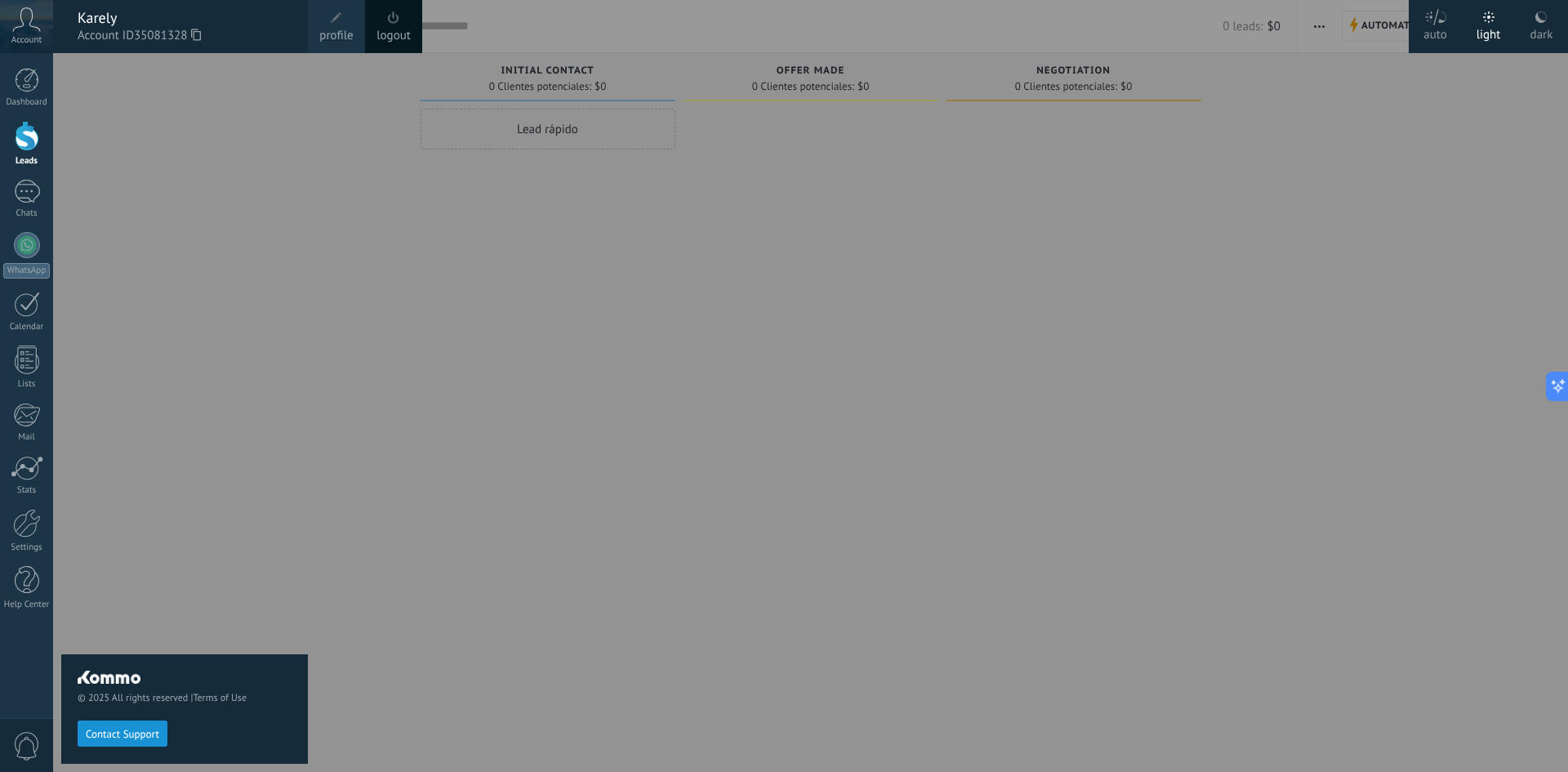
click at [393, 39] on link "logout" at bounding box center [393, 36] width 35 height 18
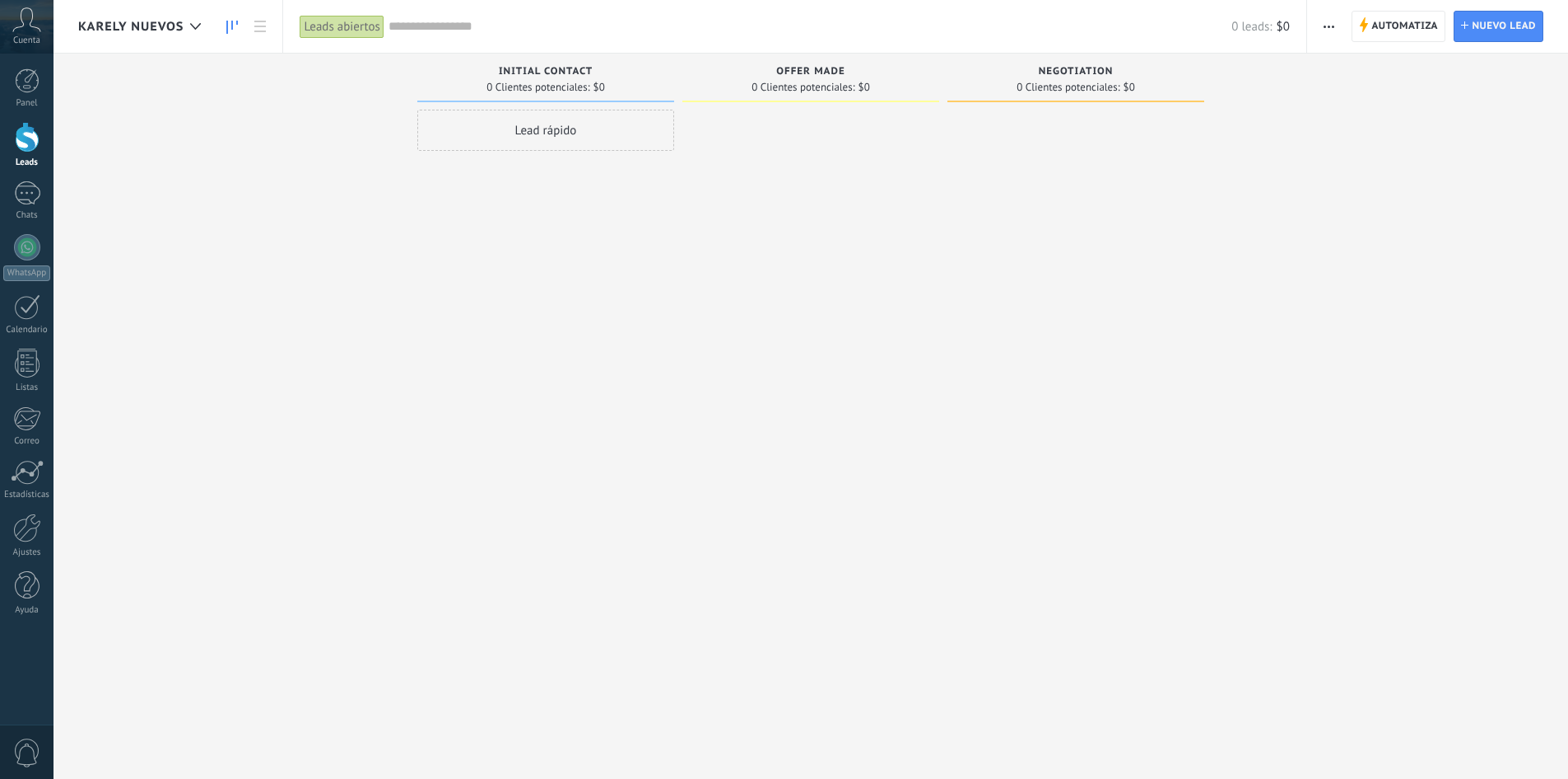
click at [1333, 30] on span "button" at bounding box center [1329, 26] width 11 height 31
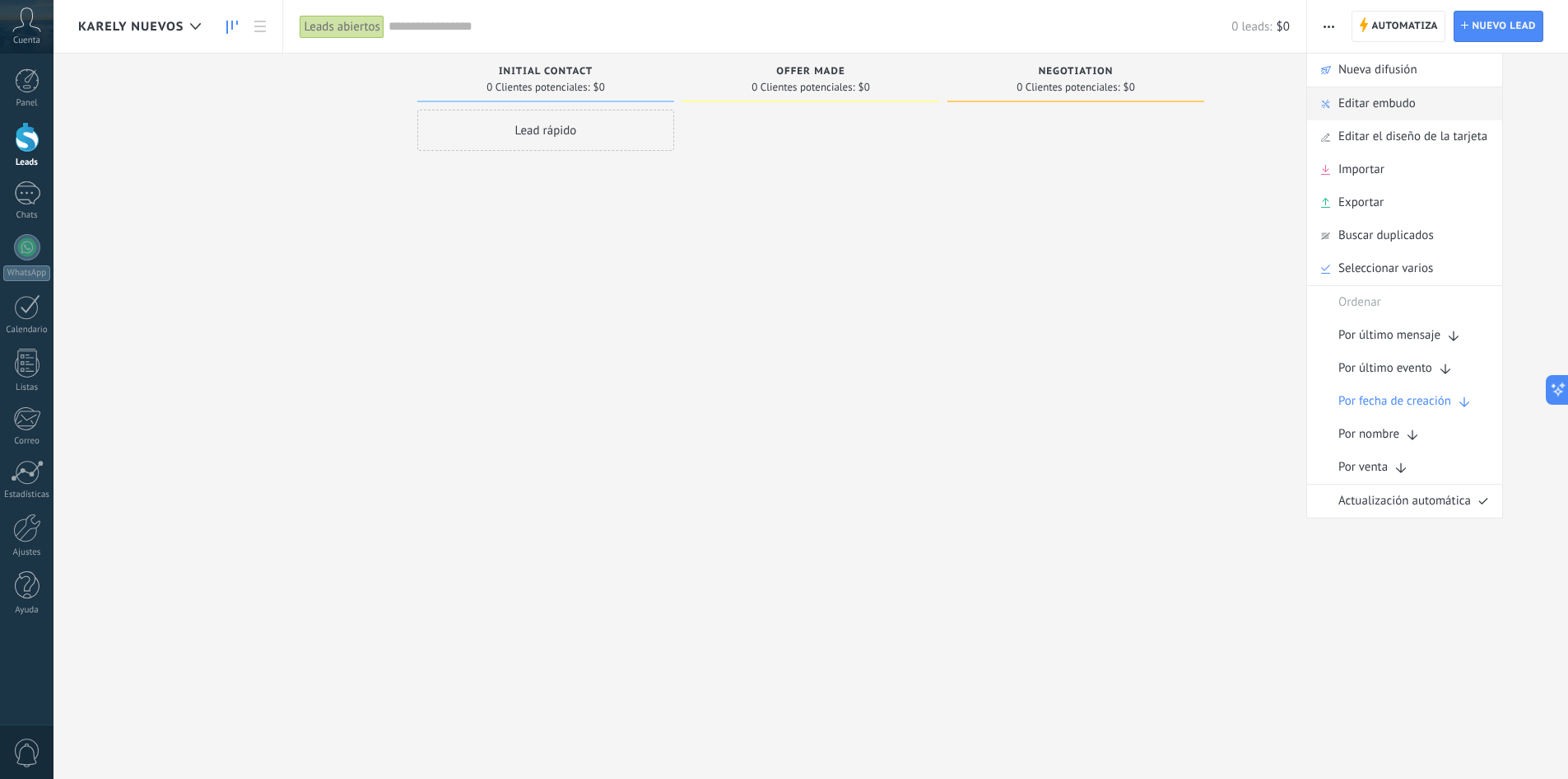
click at [1414, 108] on span "Editar embudo" at bounding box center [1377, 103] width 77 height 33
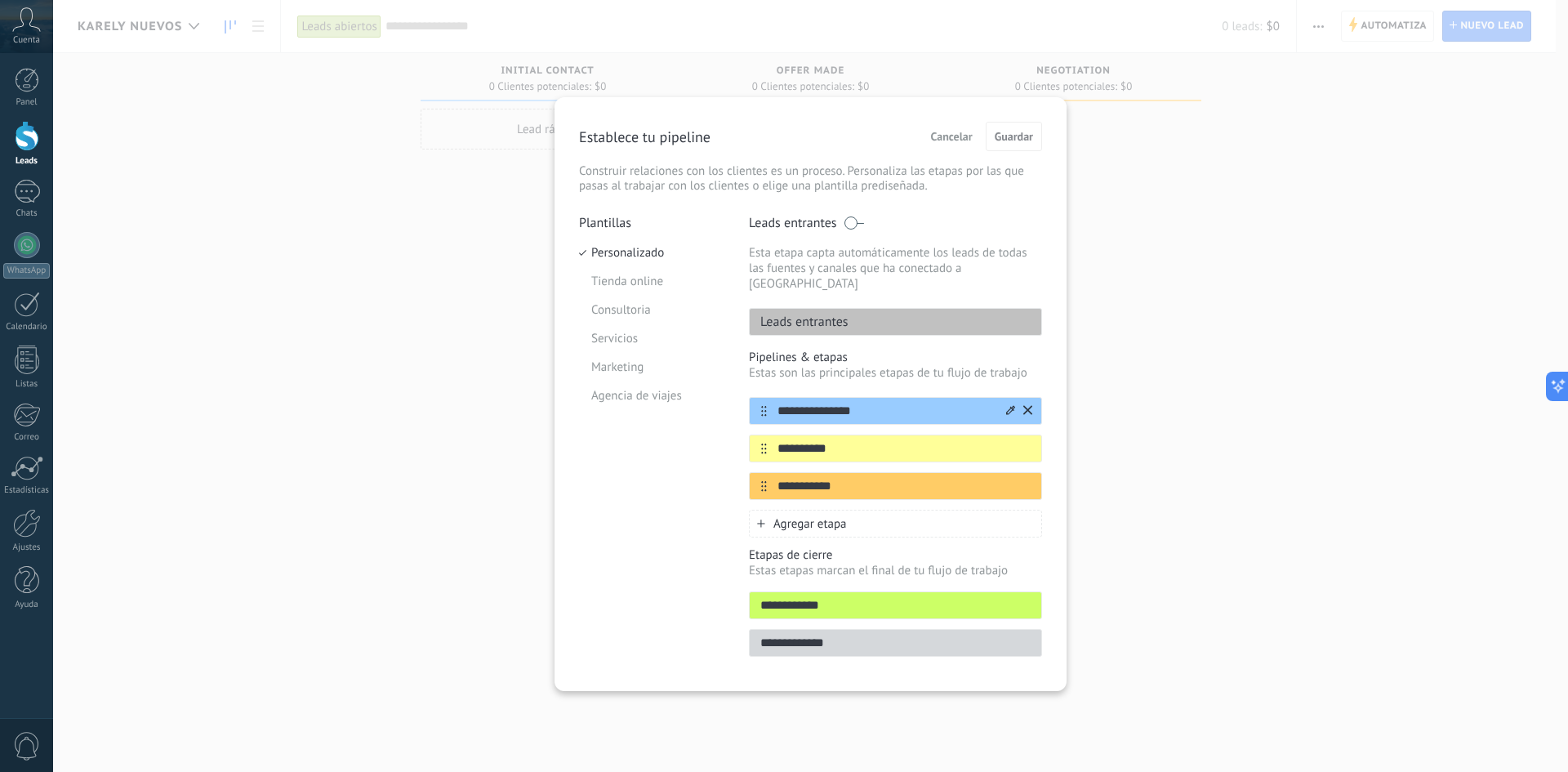
click at [879, 402] on input "**********" at bounding box center [885, 410] width 237 height 17
click at [877, 402] on input "**********" at bounding box center [885, 410] width 237 height 17
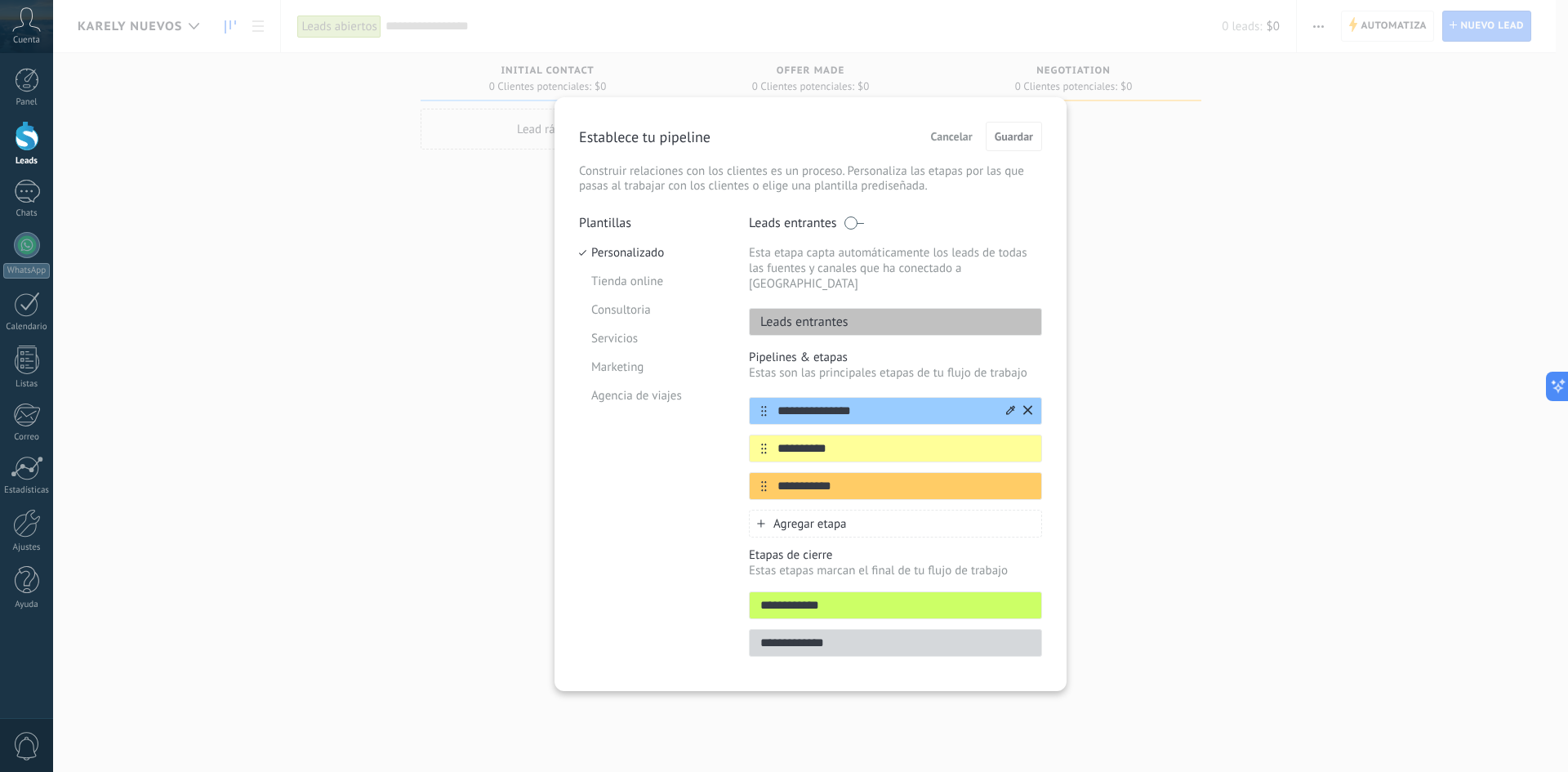
click at [878, 402] on input "**********" at bounding box center [885, 410] width 237 height 17
type input "**********"
click at [847, 440] on input "**********" at bounding box center [885, 448] width 237 height 17
click at [849, 440] on input "**********" at bounding box center [885, 448] width 237 height 17
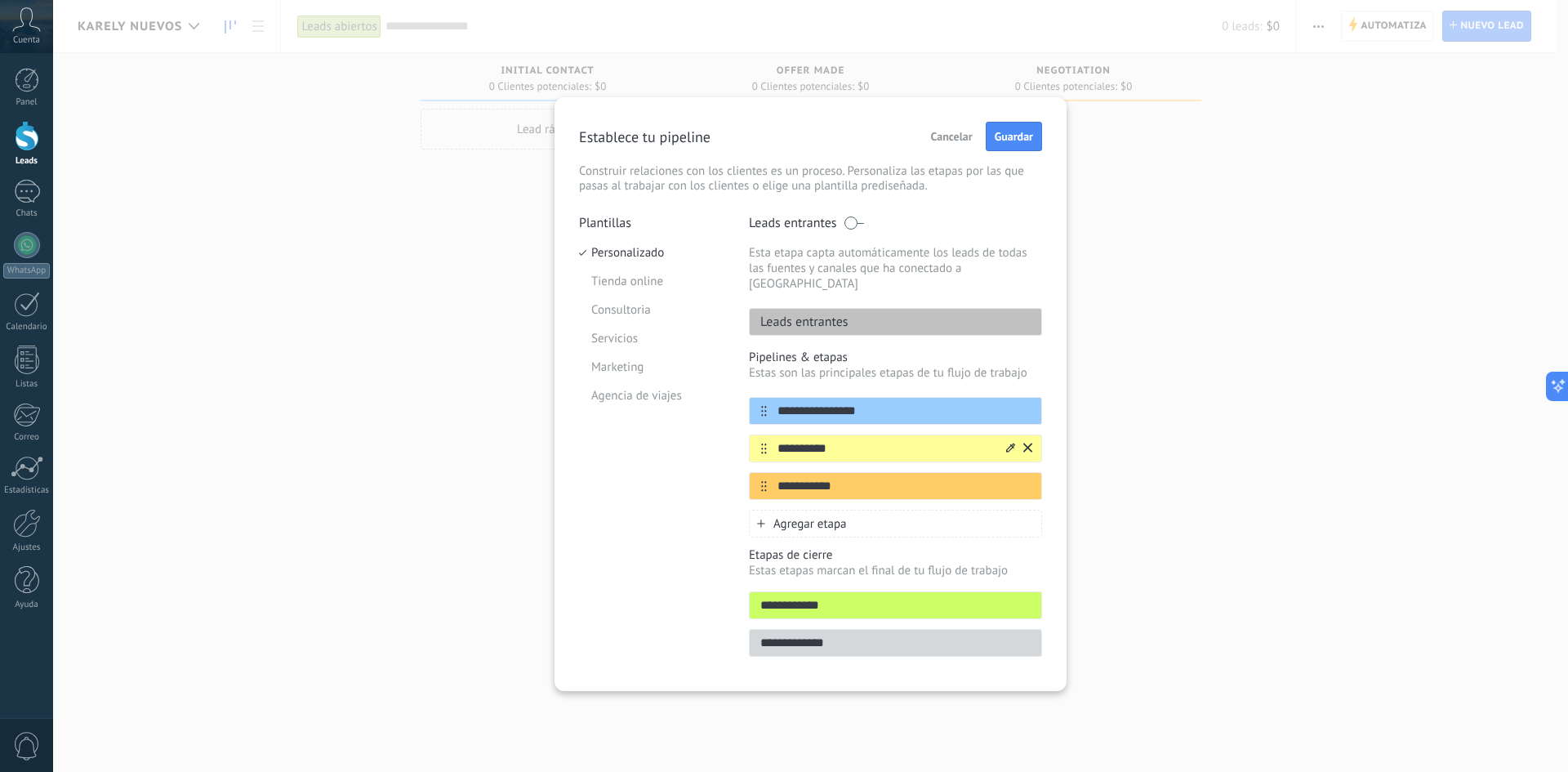
click at [849, 440] on input "**********" at bounding box center [885, 448] width 237 height 17
type input "**********"
click at [851, 478] on input "**********" at bounding box center [885, 486] width 237 height 17
drag, startPoint x: 867, startPoint y: 465, endPoint x: 772, endPoint y: 471, distance: 95.2
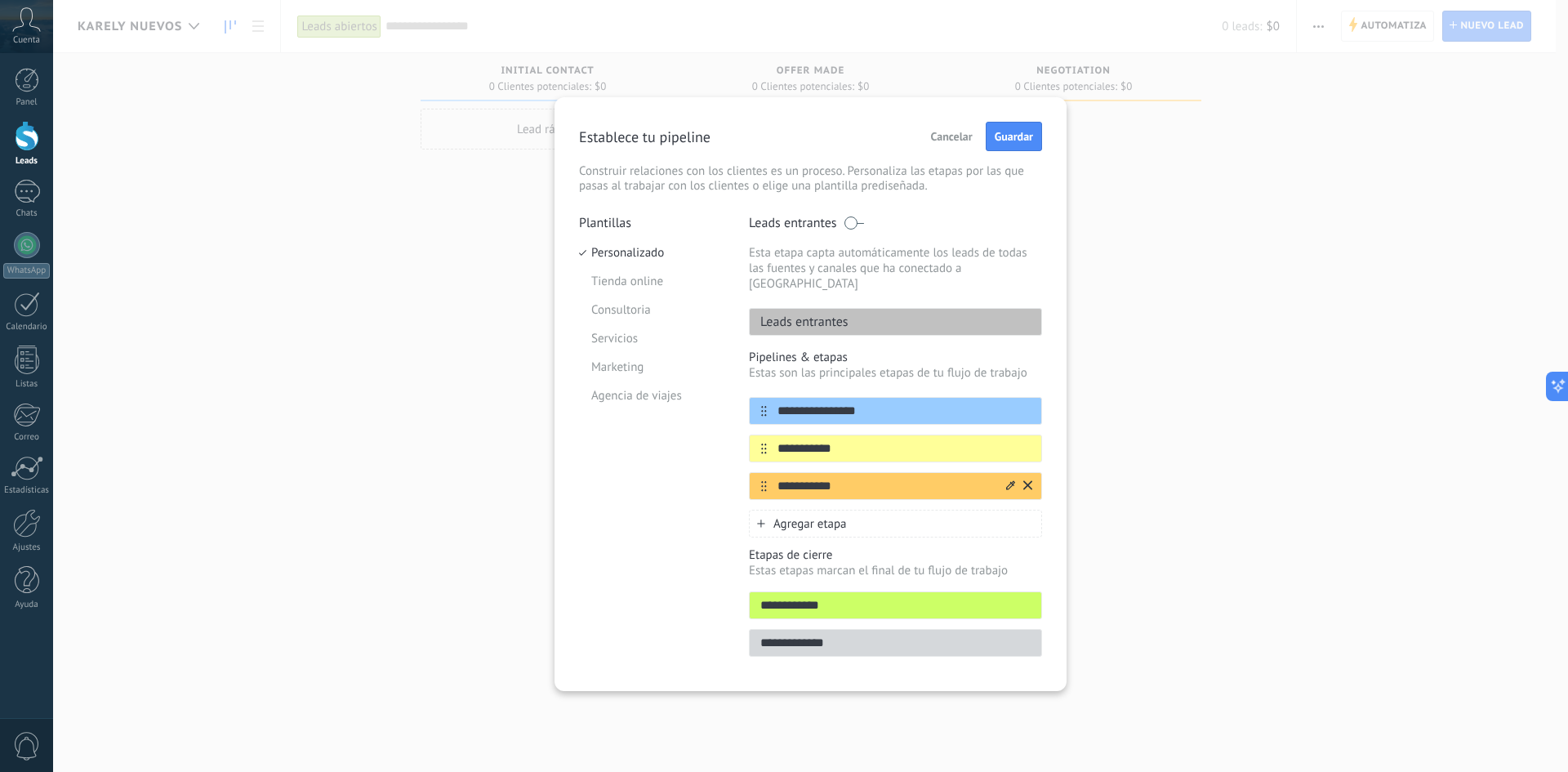
click at [772, 478] on input "**********" at bounding box center [885, 486] width 237 height 17
type input "**********"
click at [823, 516] on span "Agregar etapa" at bounding box center [810, 524] width 73 height 16
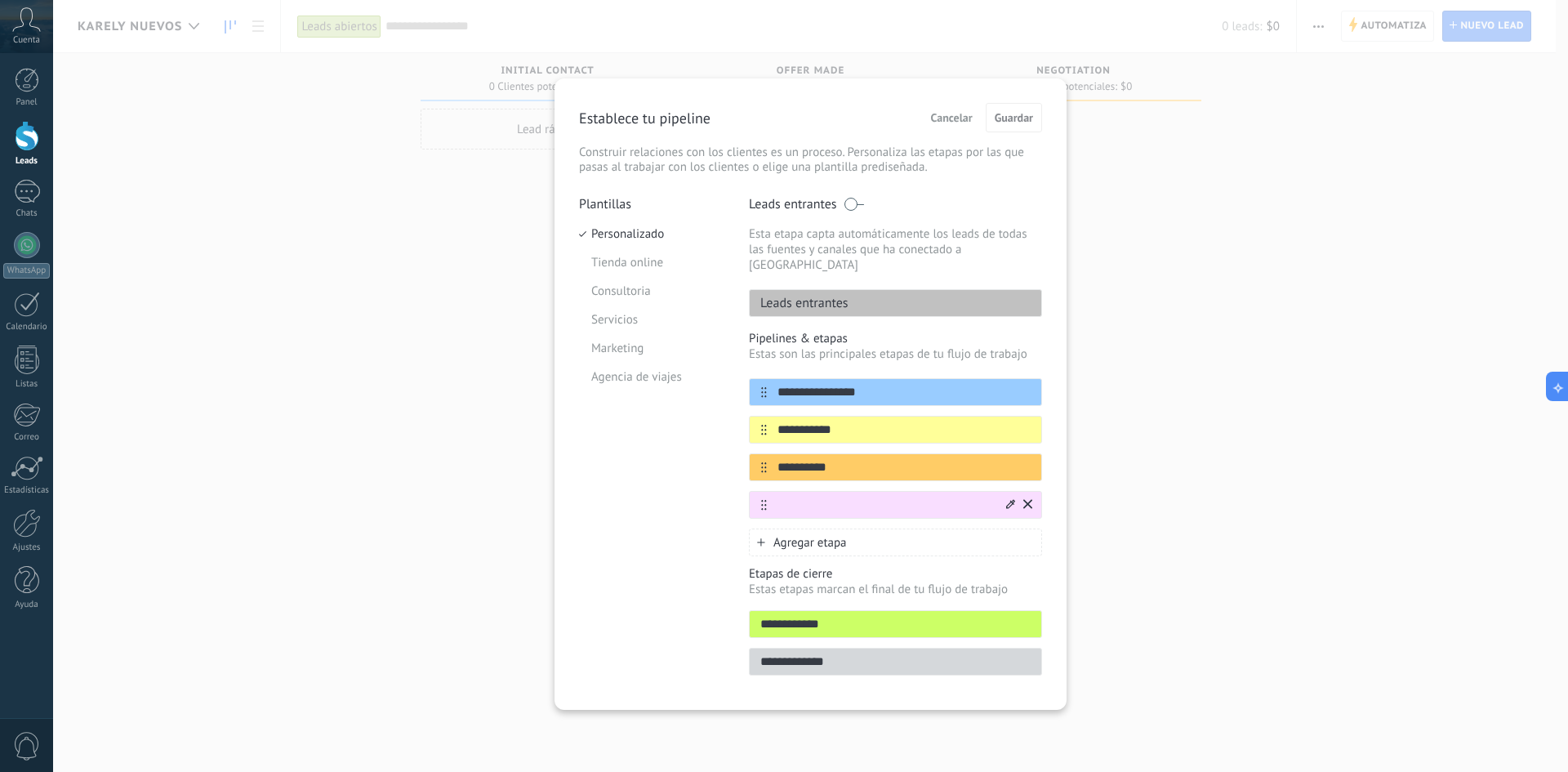
click at [856, 496] on input "text" at bounding box center [885, 504] width 237 height 17
type input "****"
click at [845, 535] on span "Agregar etapa" at bounding box center [810, 543] width 73 height 16
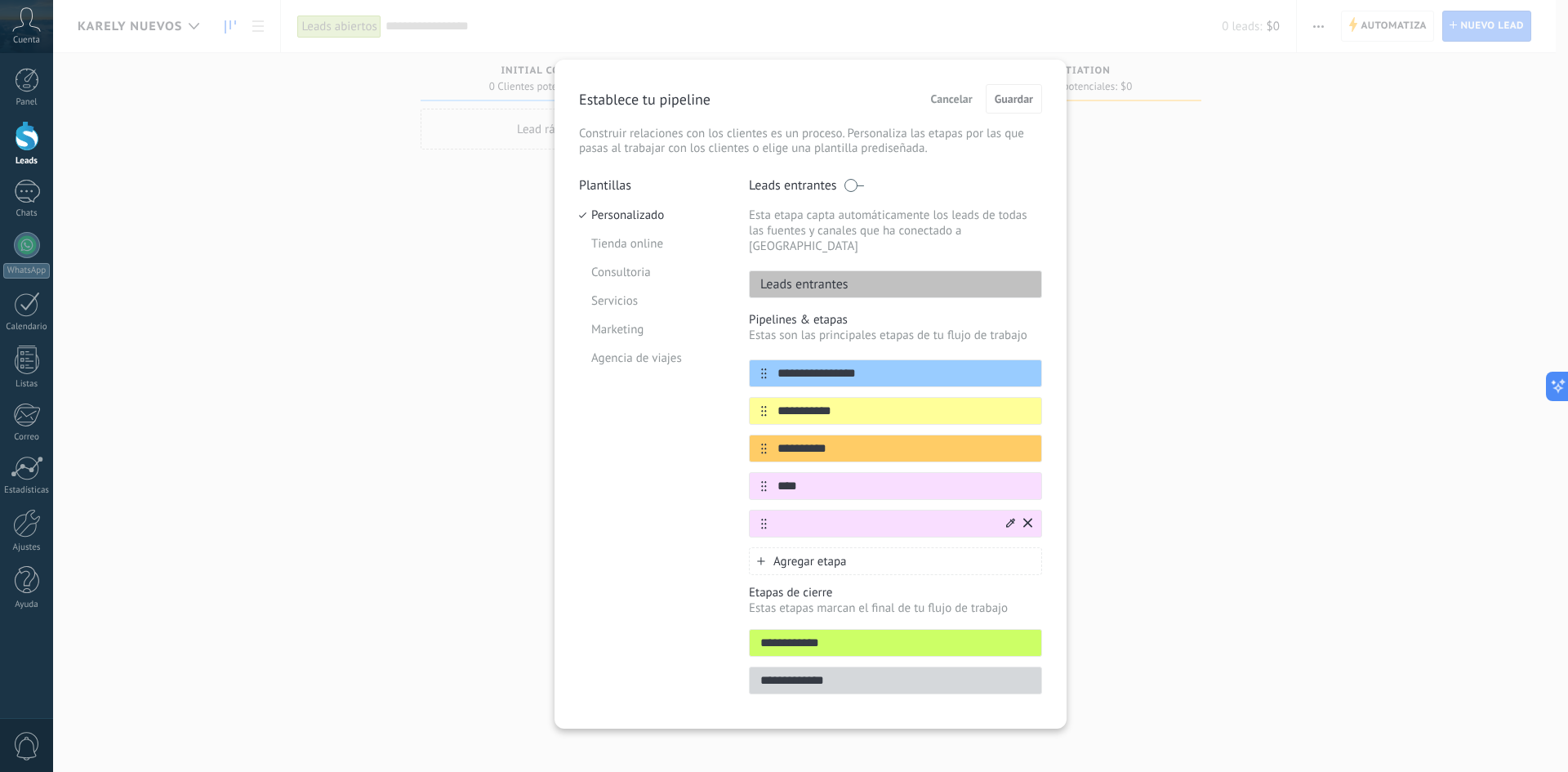
click at [1007, 517] on icon at bounding box center [1010, 521] width 9 height 9
click at [930, 569] on span at bounding box center [934, 577] width 16 height 16
click at [824, 515] on input "text" at bounding box center [885, 523] width 237 height 17
click at [826, 515] on input "text" at bounding box center [885, 523] width 237 height 17
click at [804, 515] on input "text" at bounding box center [885, 523] width 237 height 17
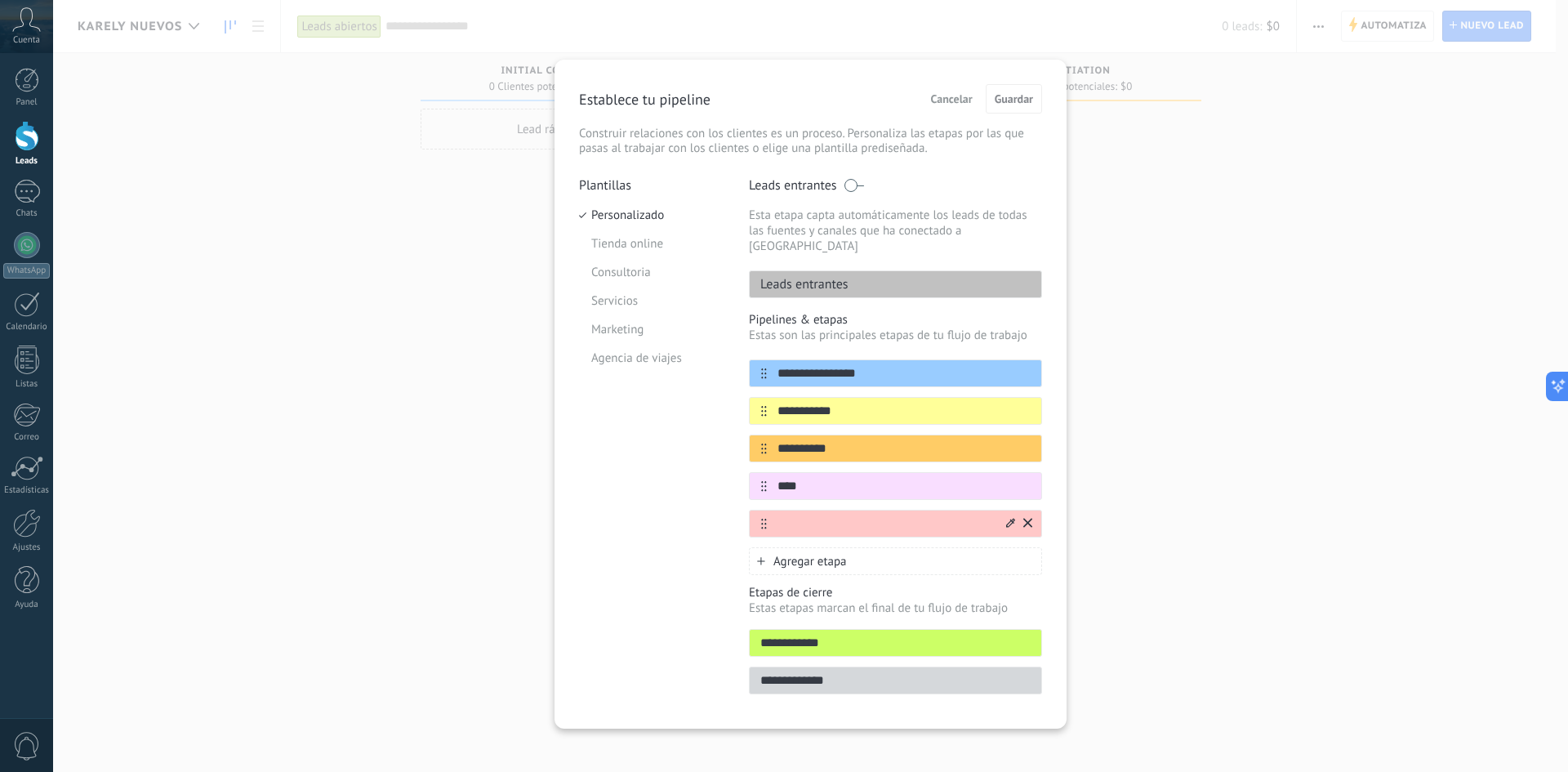
click at [802, 515] on input "text" at bounding box center [885, 523] width 237 height 17
click at [804, 515] on input "text" at bounding box center [885, 523] width 237 height 17
type input "*******"
click at [835, 478] on input "****" at bounding box center [885, 486] width 237 height 17
type input "**********"
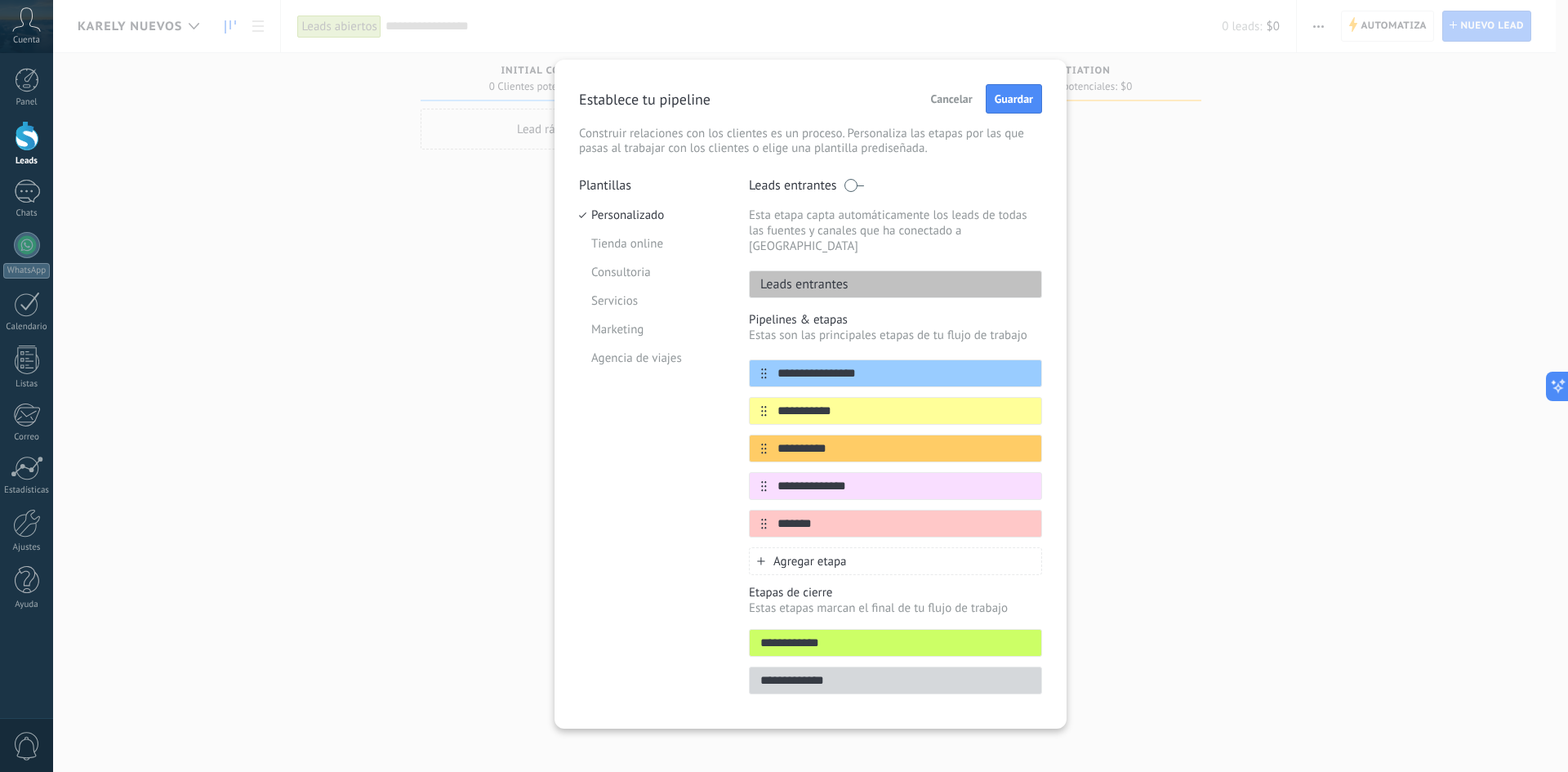
click at [831, 522] on div "**********" at bounding box center [895, 443] width 293 height 263
click at [831, 516] on input "*******" at bounding box center [885, 523] width 237 height 17
click at [832, 517] on div "*******" at bounding box center [895, 523] width 293 height 28
type input "**********"
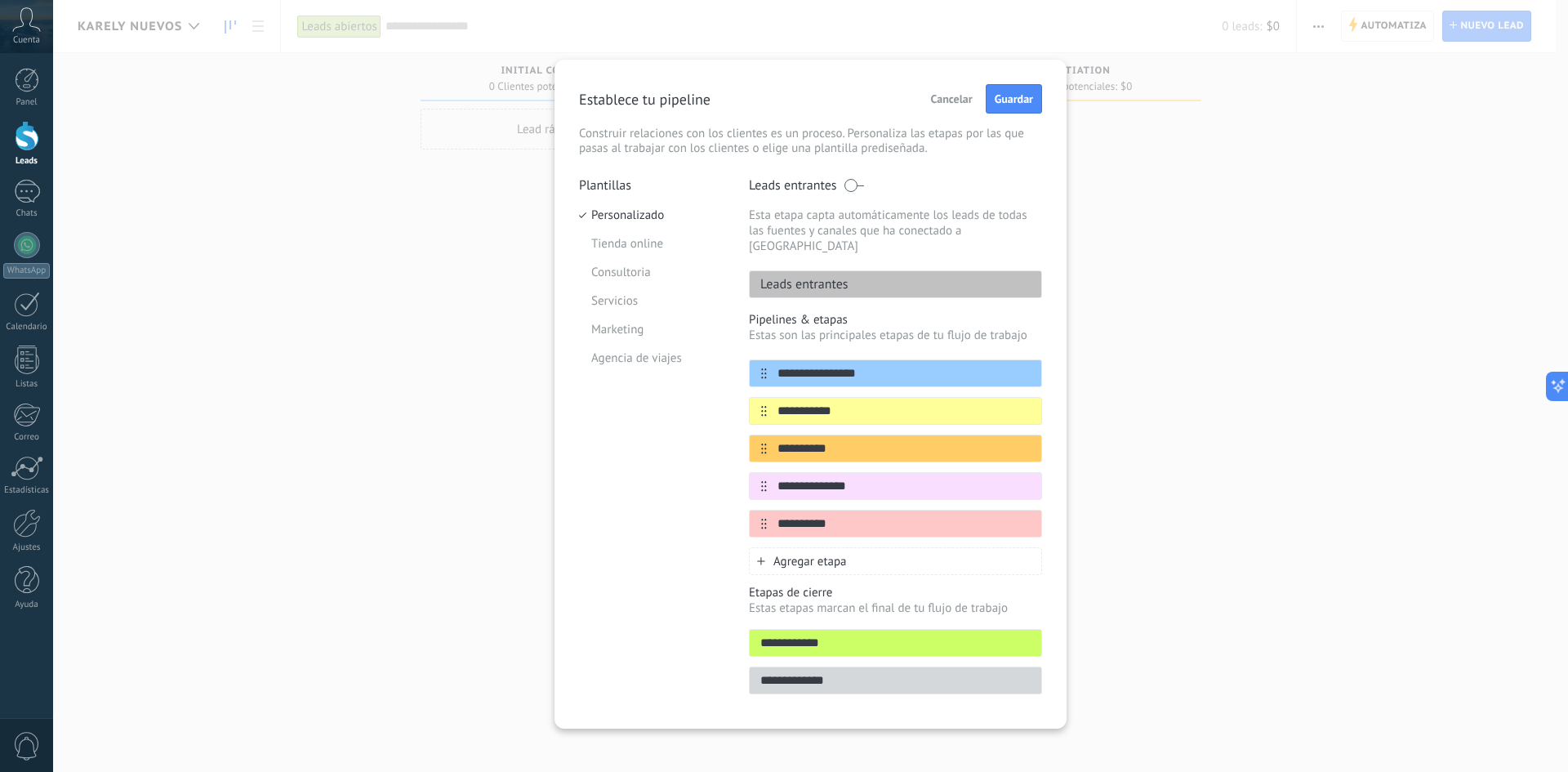
click at [831, 554] on span "Agregar etapa" at bounding box center [810, 562] width 73 height 16
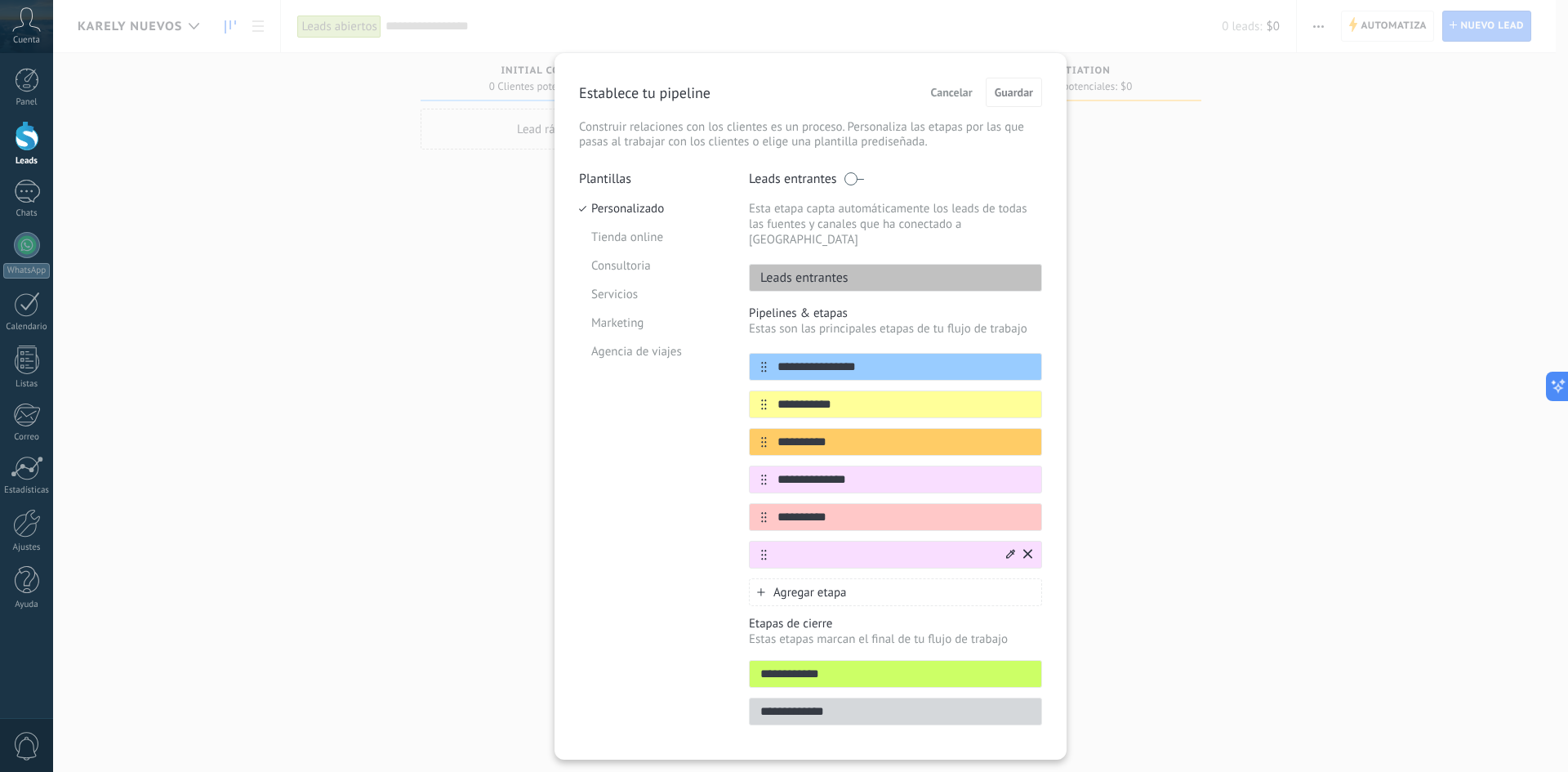
click at [920, 546] on input "text" at bounding box center [885, 554] width 237 height 17
type input "**********"
click at [845, 578] on div "Agregar etapa" at bounding box center [895, 592] width 293 height 28
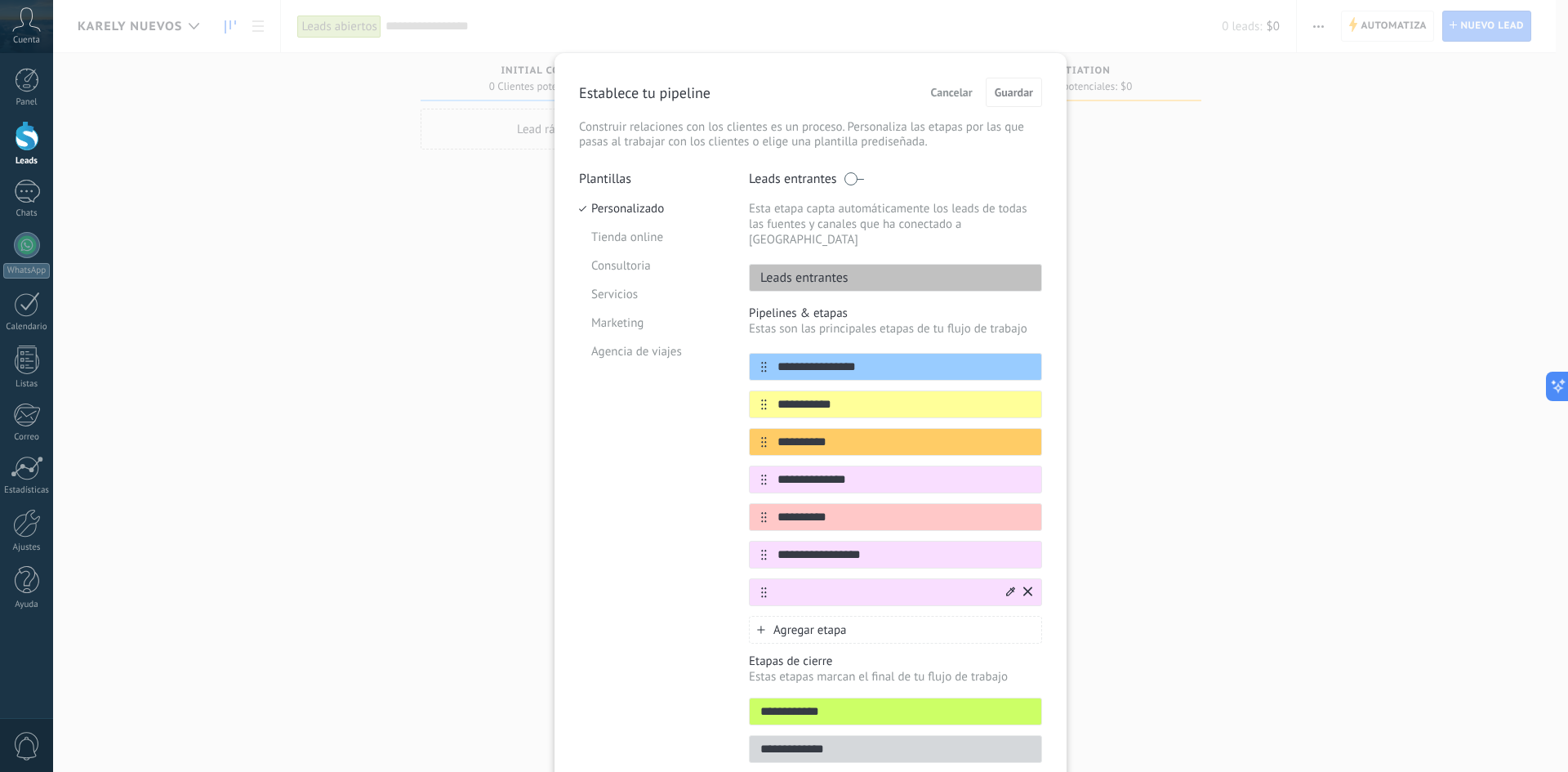
click at [800, 584] on input "text" at bounding box center [885, 592] width 237 height 17
click at [836, 584] on input "text" at bounding box center [885, 592] width 237 height 17
type input "******"
click at [846, 615] on div "Agregar etapa" at bounding box center [895, 629] width 293 height 28
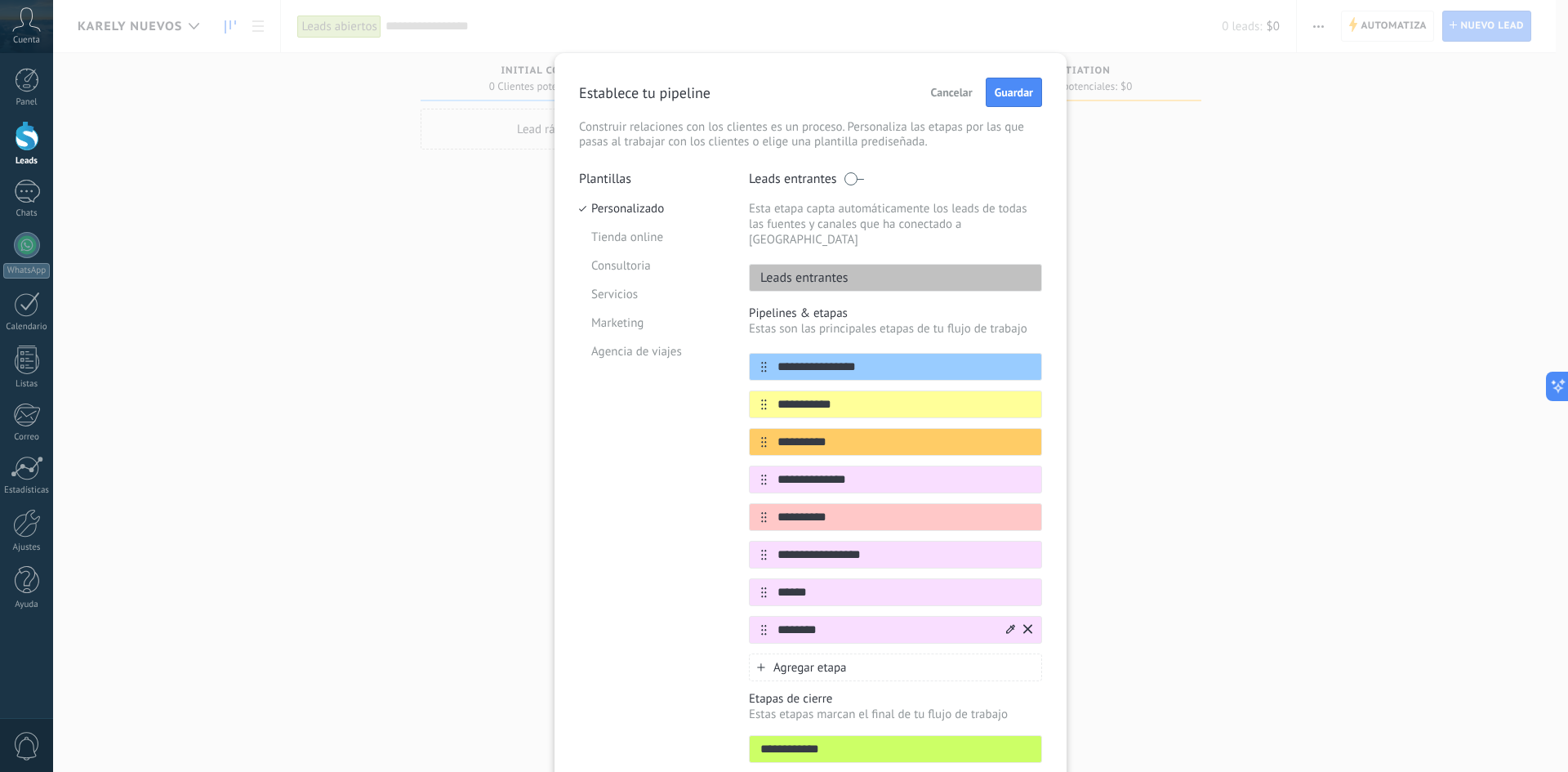
click at [778, 621] on input "********" at bounding box center [885, 629] width 237 height 17
type input "********"
click at [888, 653] on div "Agregar etapa" at bounding box center [895, 667] width 293 height 28
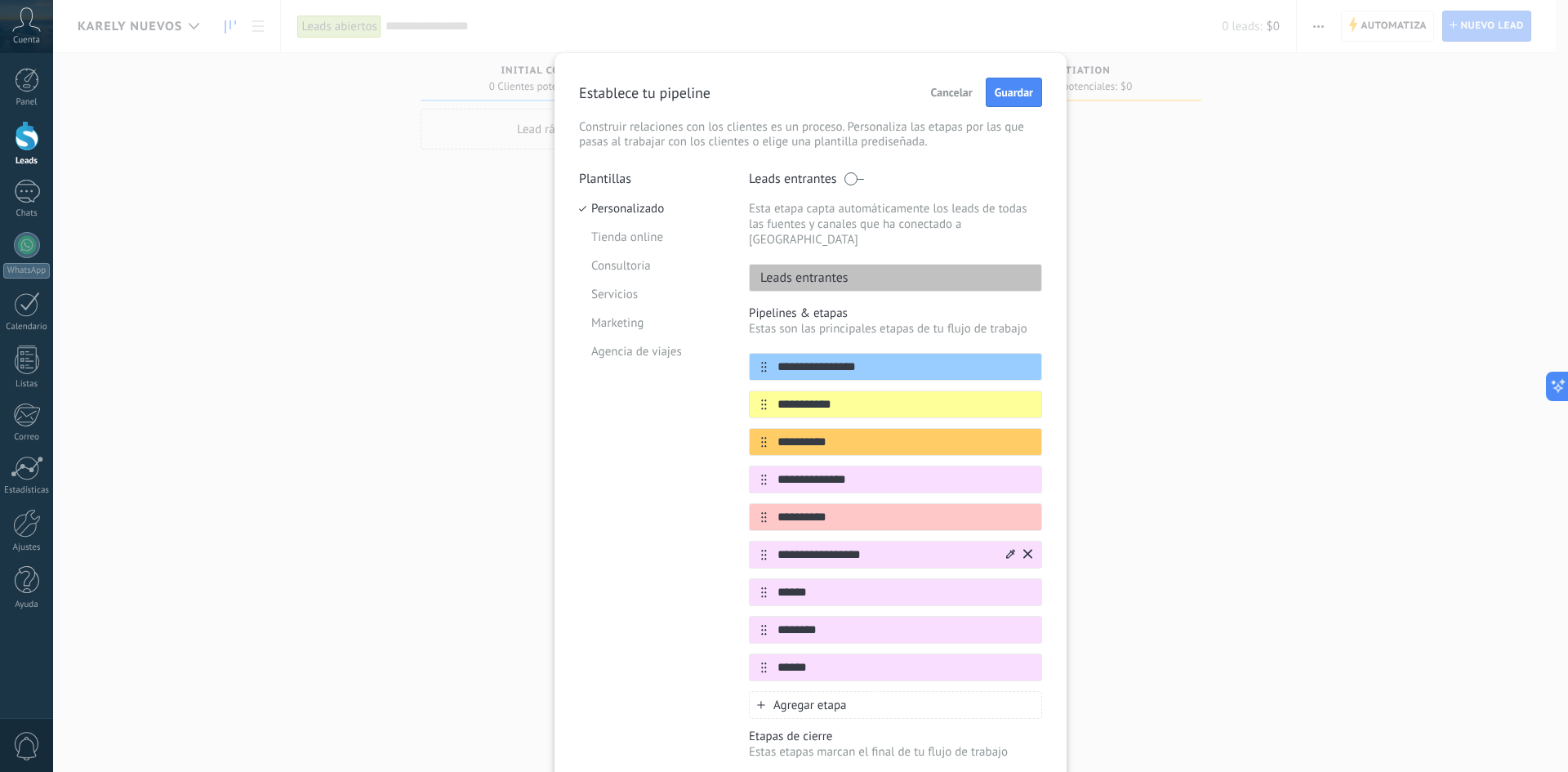
type input "******"
click at [1007, 549] on icon at bounding box center [1010, 554] width 9 height 10
click at [1000, 601] on span at bounding box center [1005, 608] width 16 height 16
click at [1007, 587] on icon at bounding box center [1010, 592] width 9 height 10
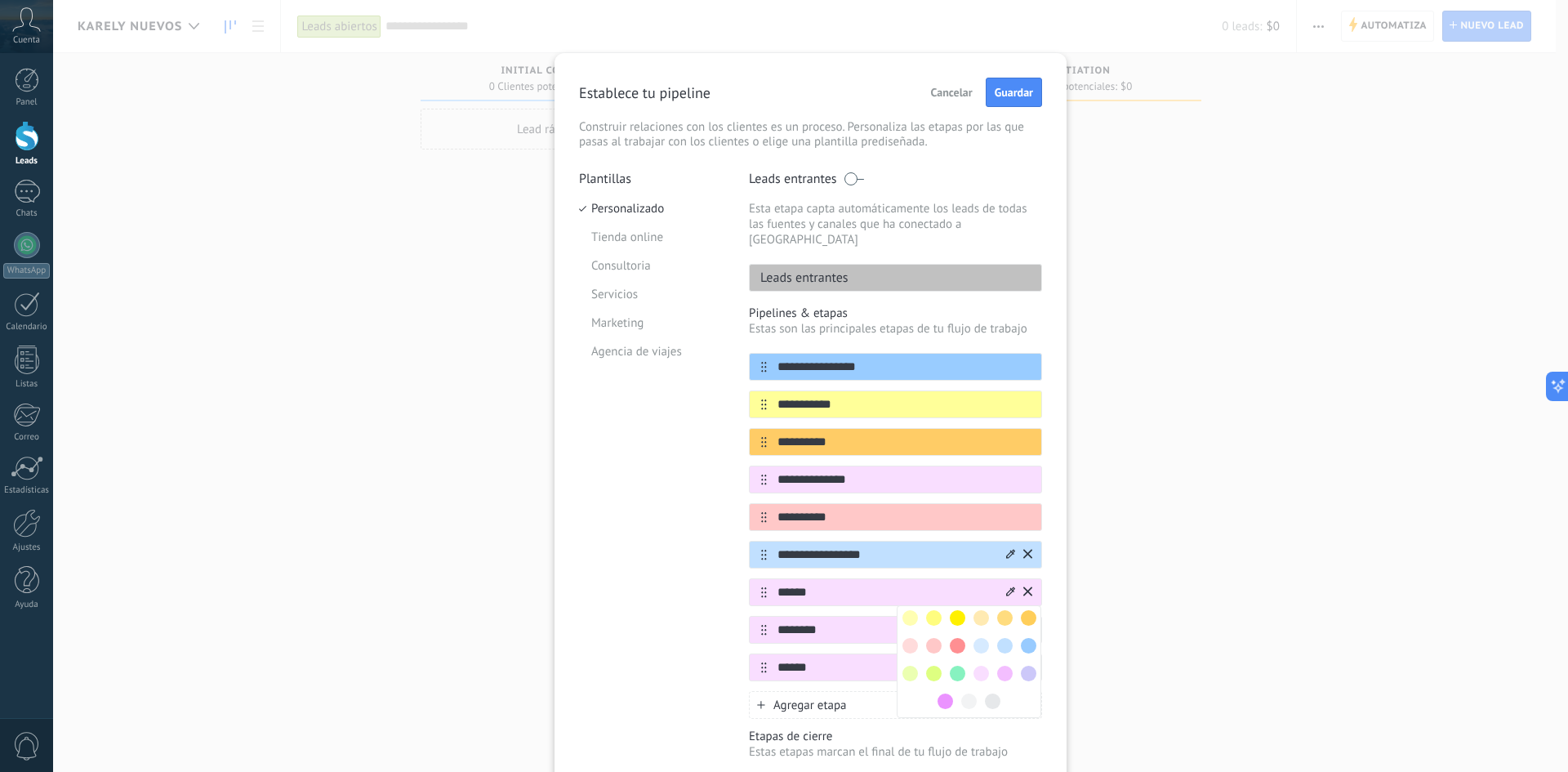
drag, startPoint x: 1022, startPoint y: 632, endPoint x: 1008, endPoint y: 627, distance: 14.9
click at [1022, 637] on span at bounding box center [1029, 645] width 16 height 16
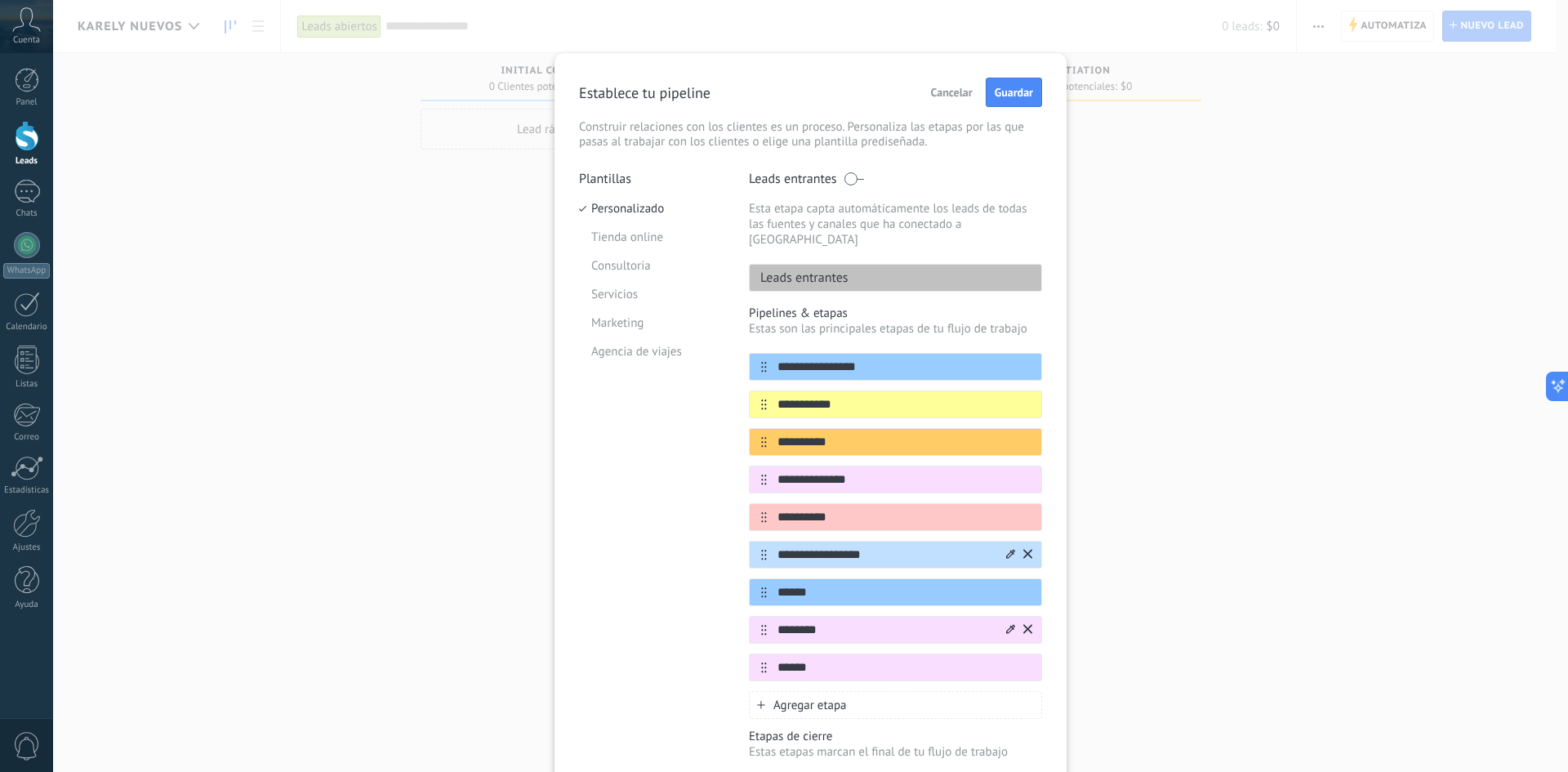
click at [1007, 623] on icon at bounding box center [1010, 628] width 9 height 10
click at [930, 703] on span at bounding box center [934, 711] width 16 height 16
click at [1006, 661] on icon at bounding box center [1010, 666] width 9 height 10
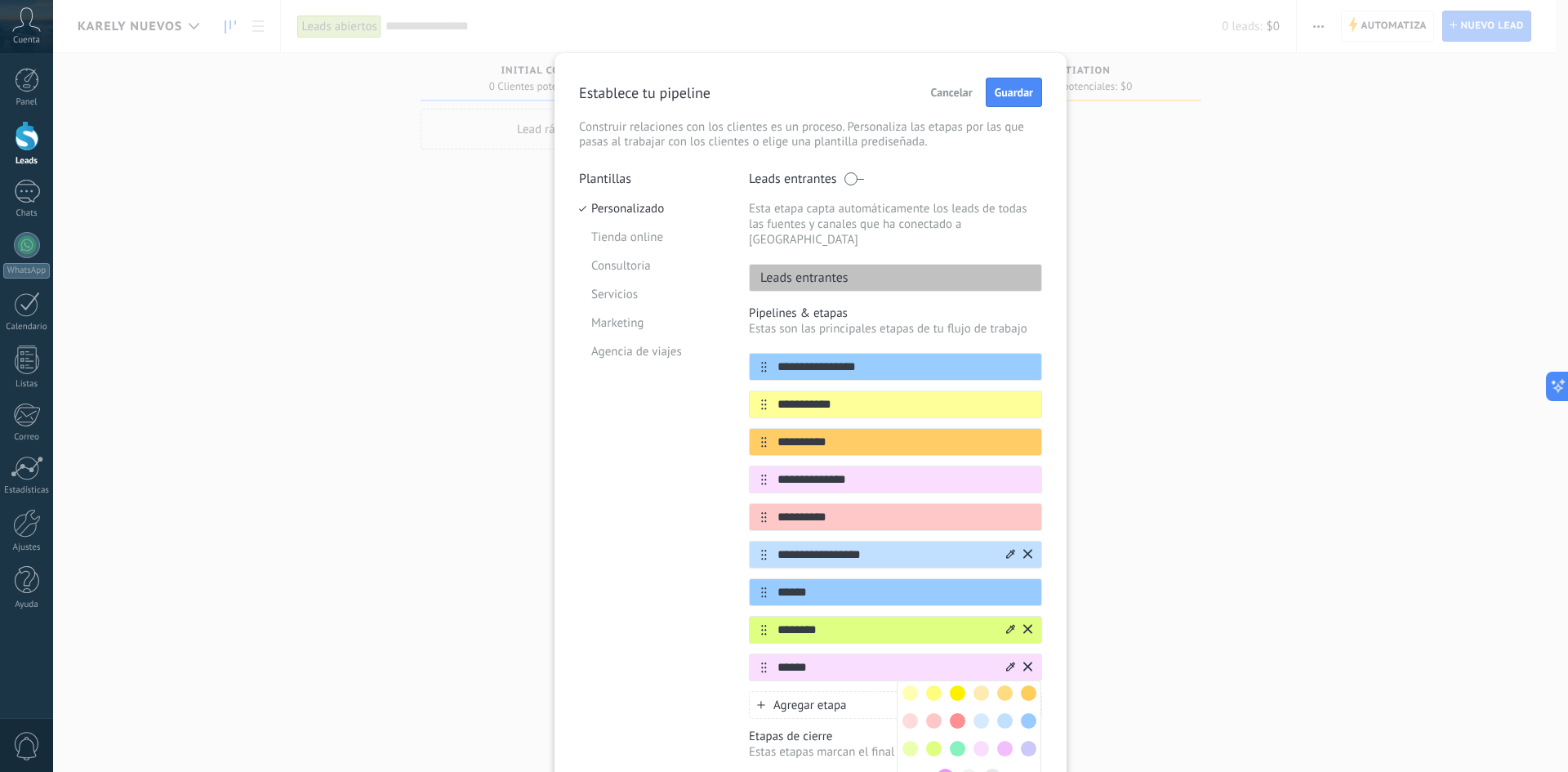
click at [950, 740] on span at bounding box center [957, 748] width 16 height 16
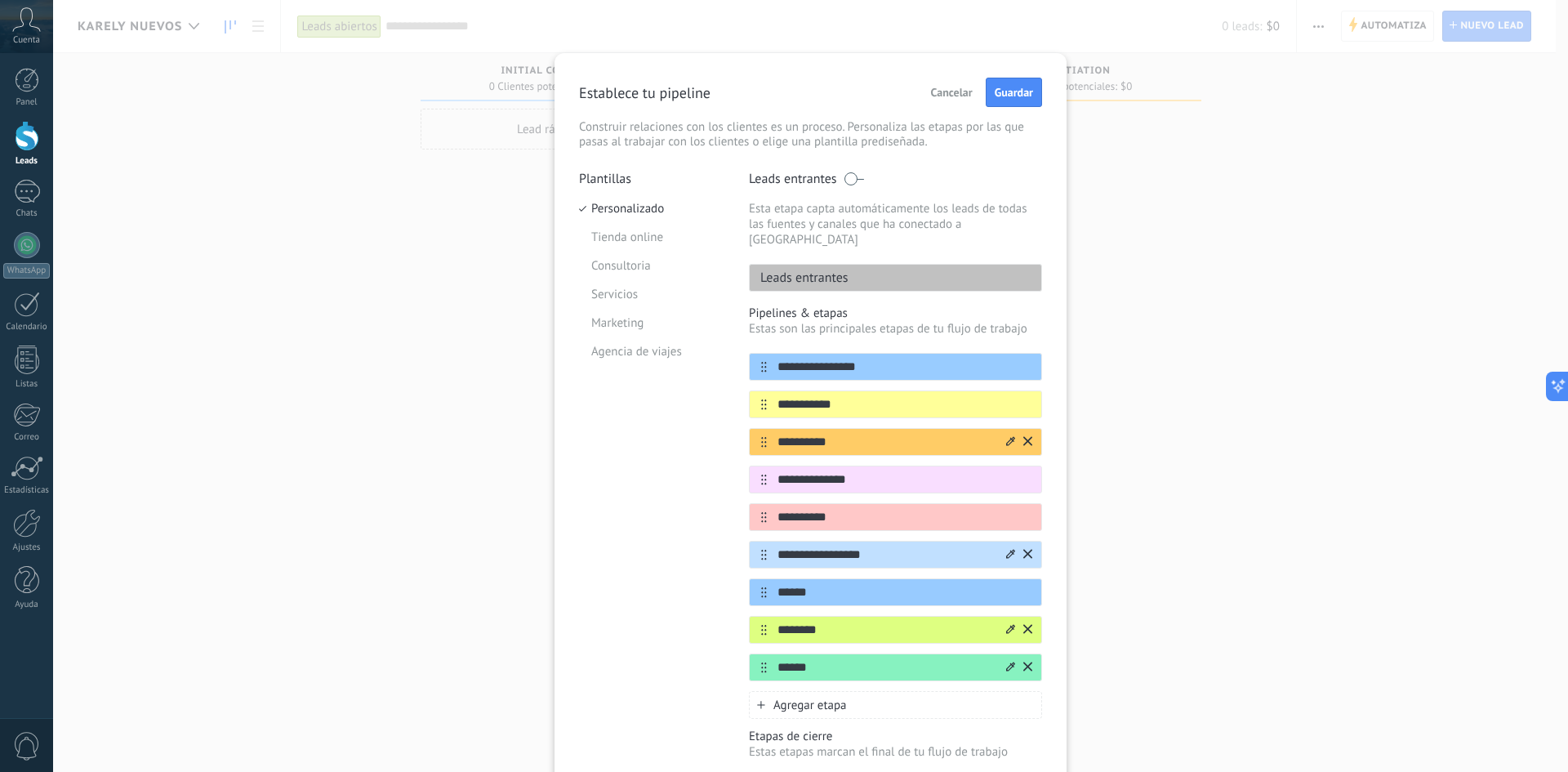
click at [859, 433] on input "**********" at bounding box center [885, 441] width 237 height 17
click at [862, 433] on input "**********" at bounding box center [885, 441] width 237 height 17
click at [864, 433] on input "**********" at bounding box center [885, 441] width 237 height 17
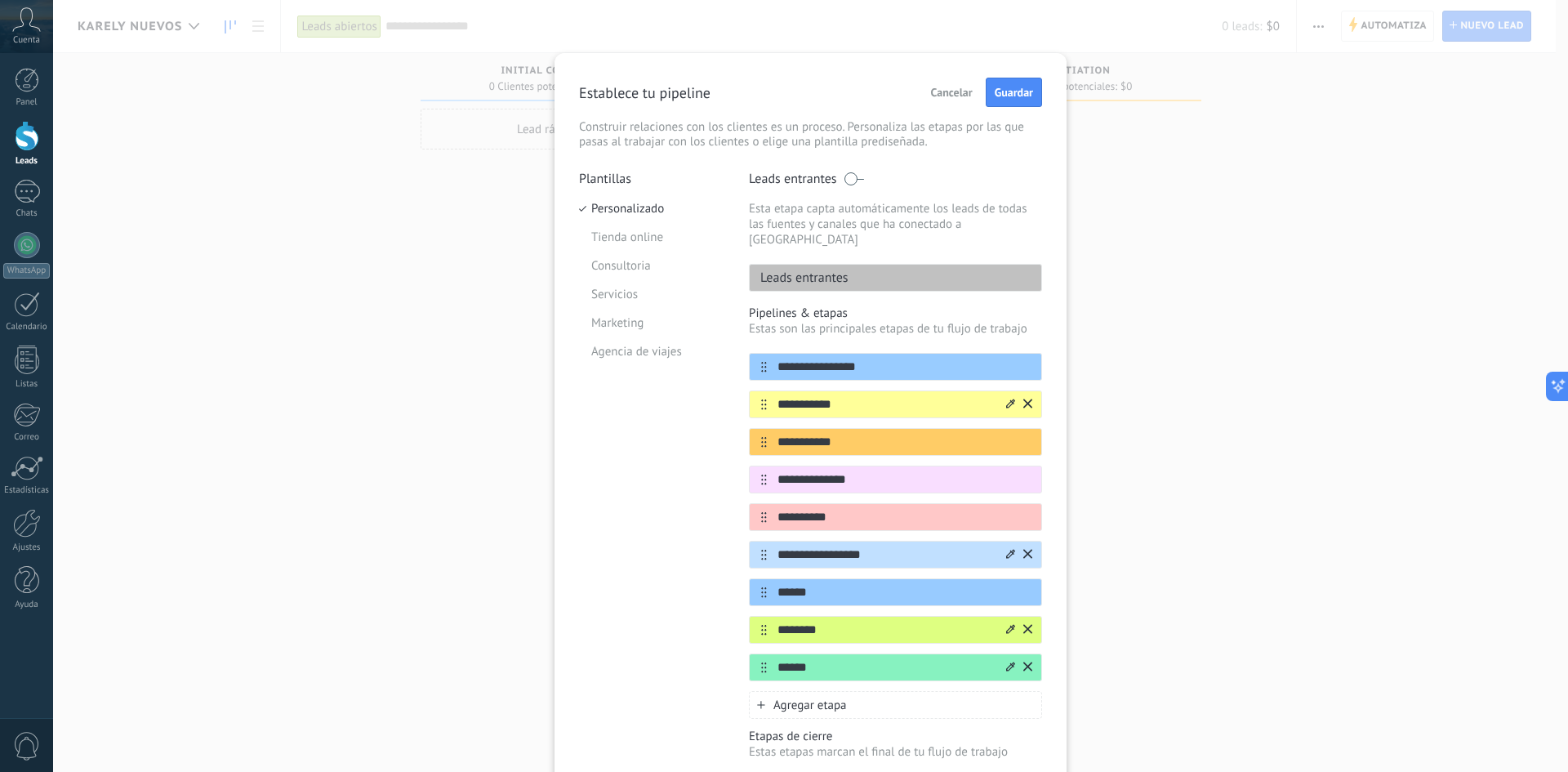
type input "**********"
click at [812, 396] on input "**********" at bounding box center [885, 404] width 237 height 17
click at [868, 396] on input "**********" at bounding box center [885, 404] width 237 height 17
click at [835, 584] on input "******" at bounding box center [885, 592] width 237 height 17
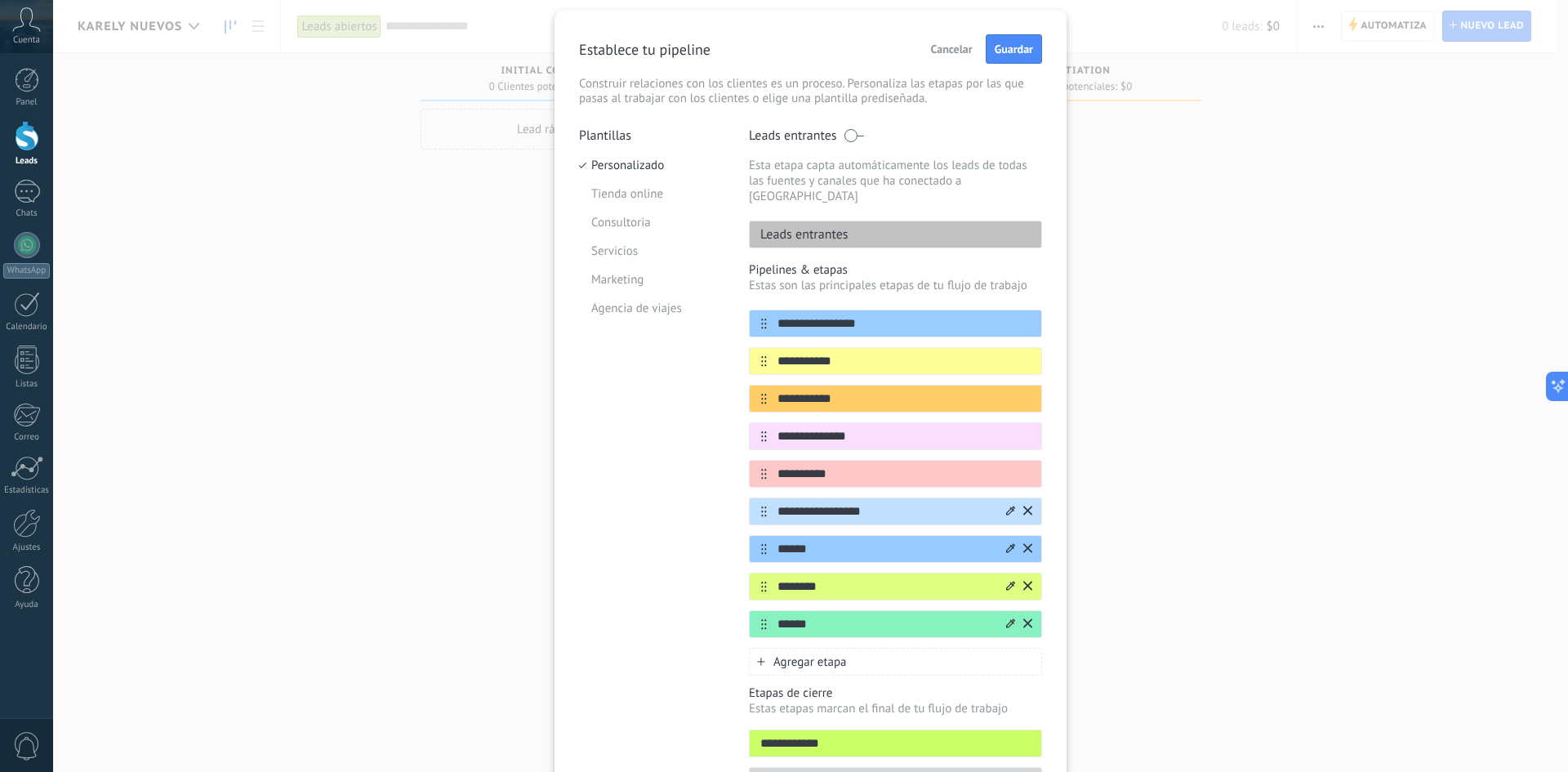
scroll to position [81, 0]
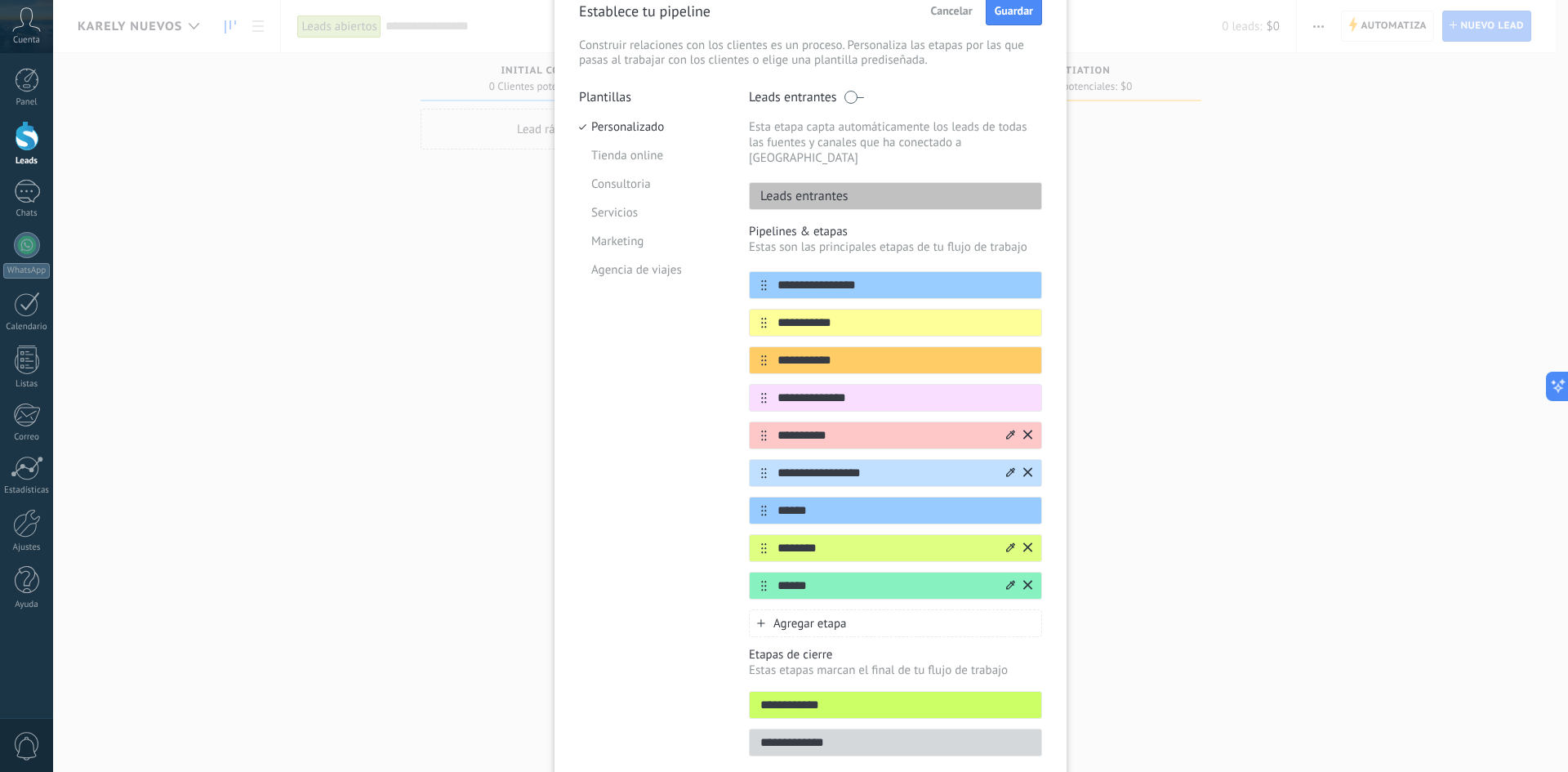
click at [0, 0] on icon at bounding box center [0, 0] width 0 height 0
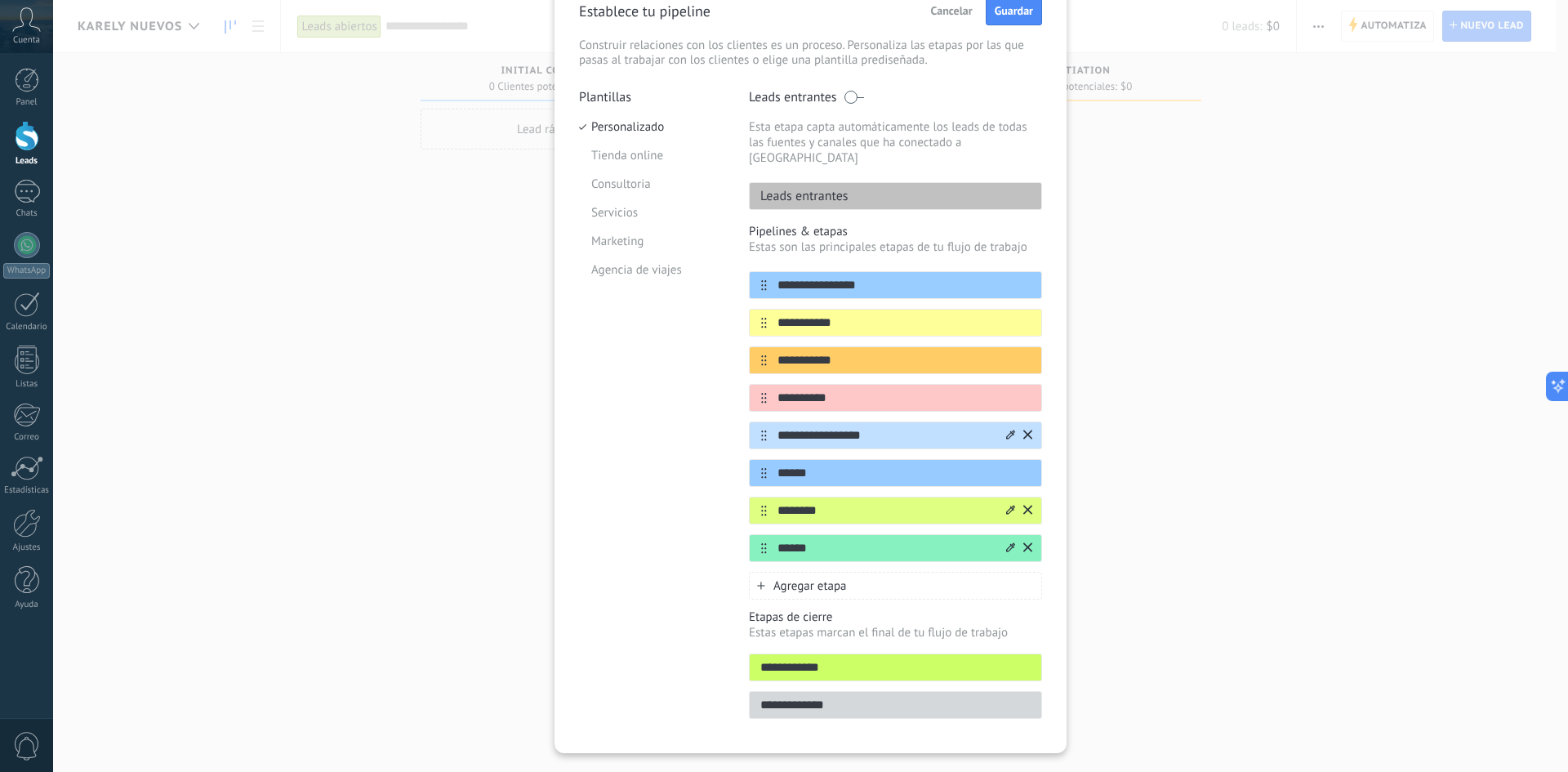
click at [0, 0] on icon at bounding box center [0, 0] width 0 height 0
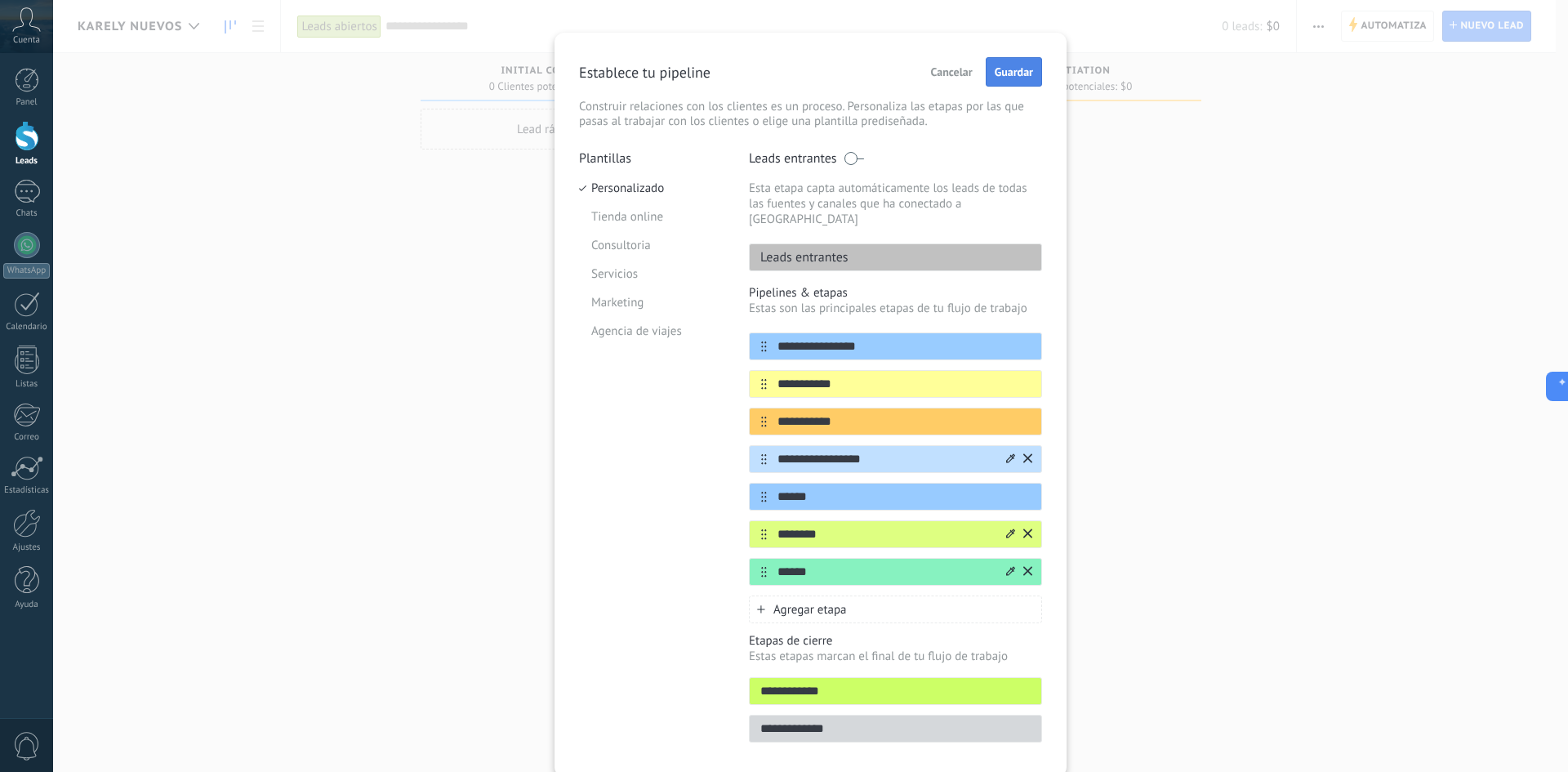
scroll to position [0, 0]
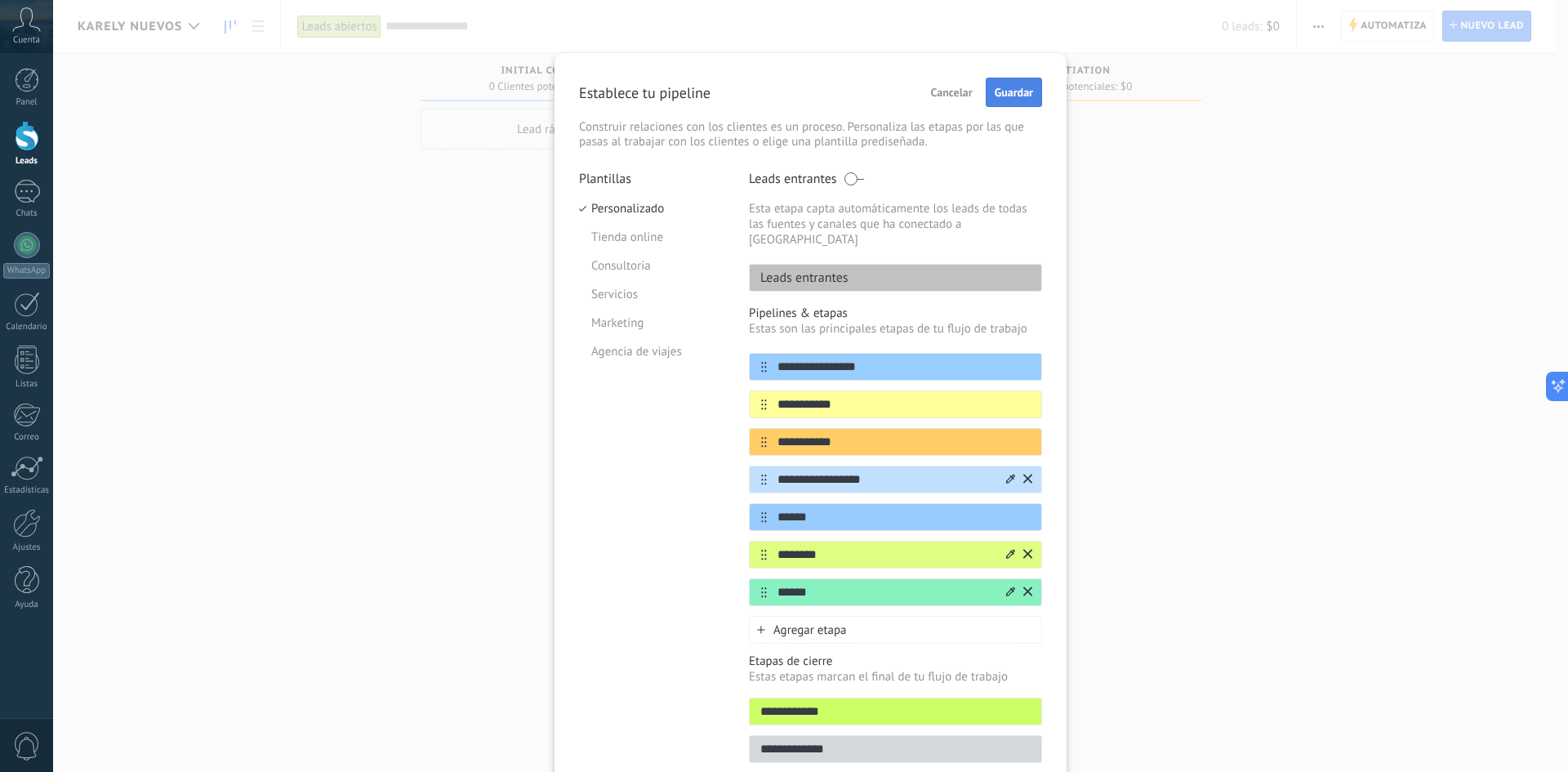
click at [1008, 101] on button "Guardar" at bounding box center [1013, 92] width 56 height 30
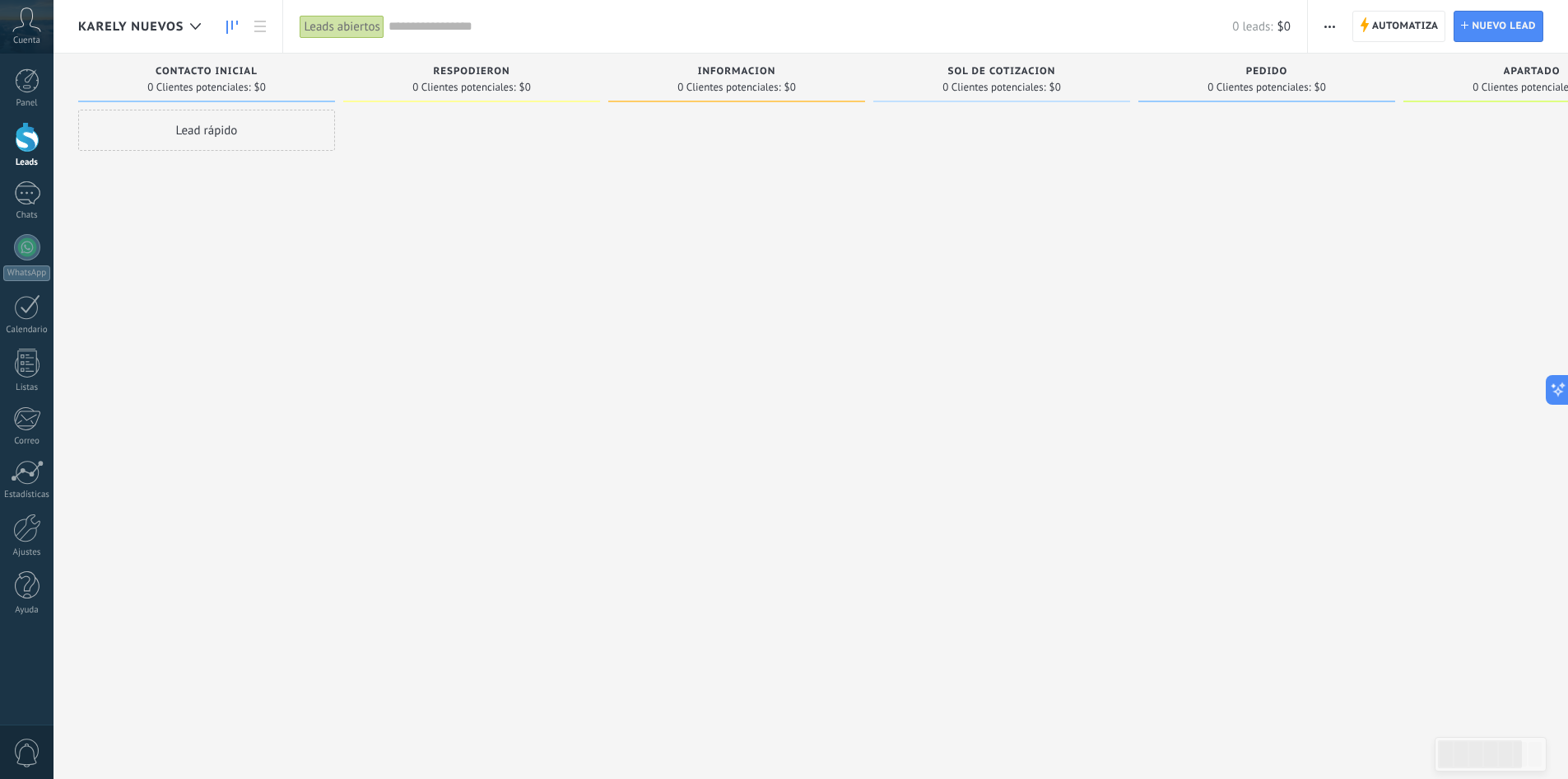
click at [207, 131] on div "Lead rápido" at bounding box center [206, 130] width 257 height 41
click at [208, 132] on input "text" at bounding box center [205, 131] width 241 height 23
type input "******"
type input "**********"
click at [106, 354] on span "Instalar" at bounding box center [113, 352] width 37 height 12
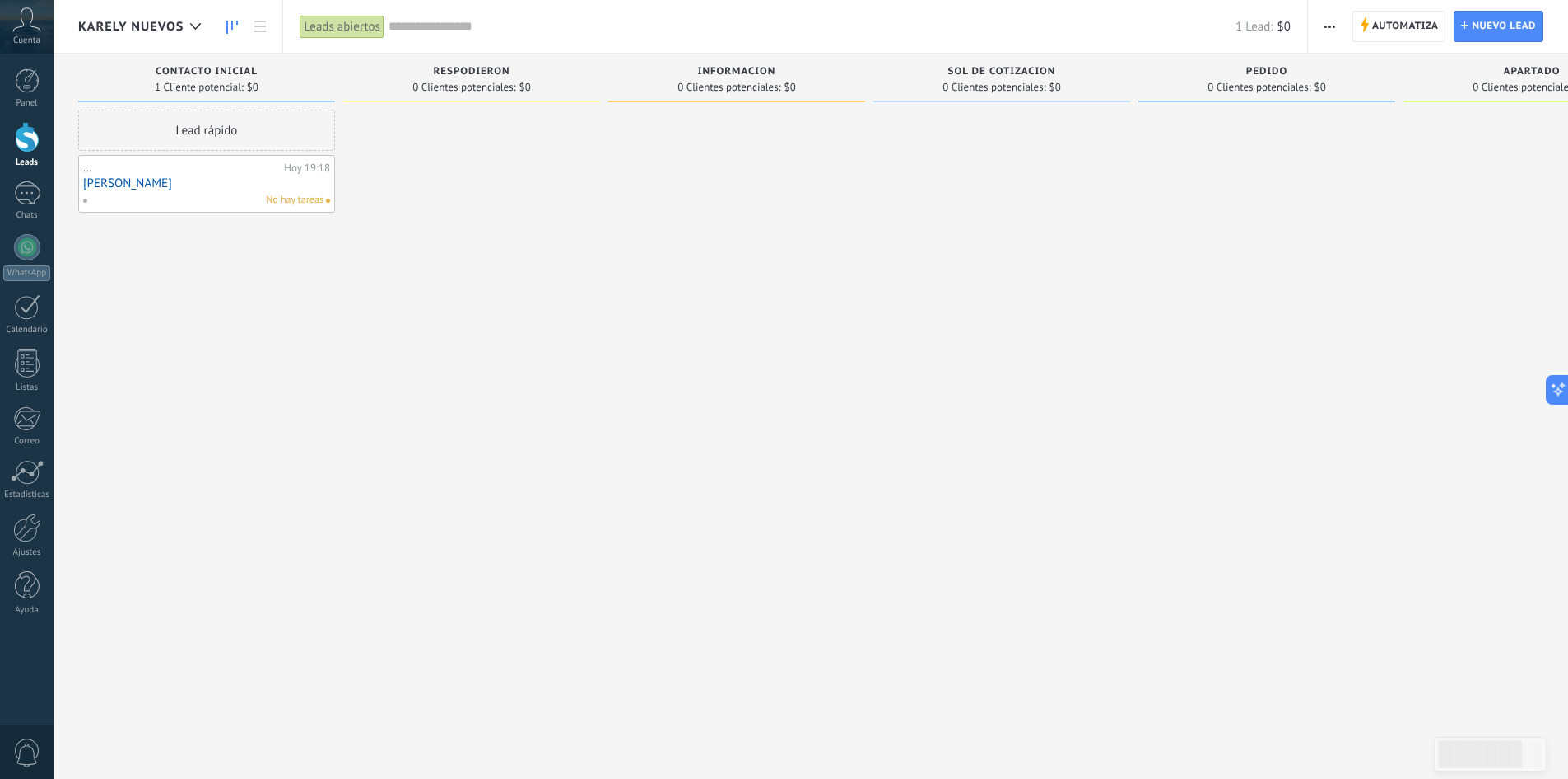
click at [86, 179] on link "[PERSON_NAME]" at bounding box center [206, 183] width 247 height 14
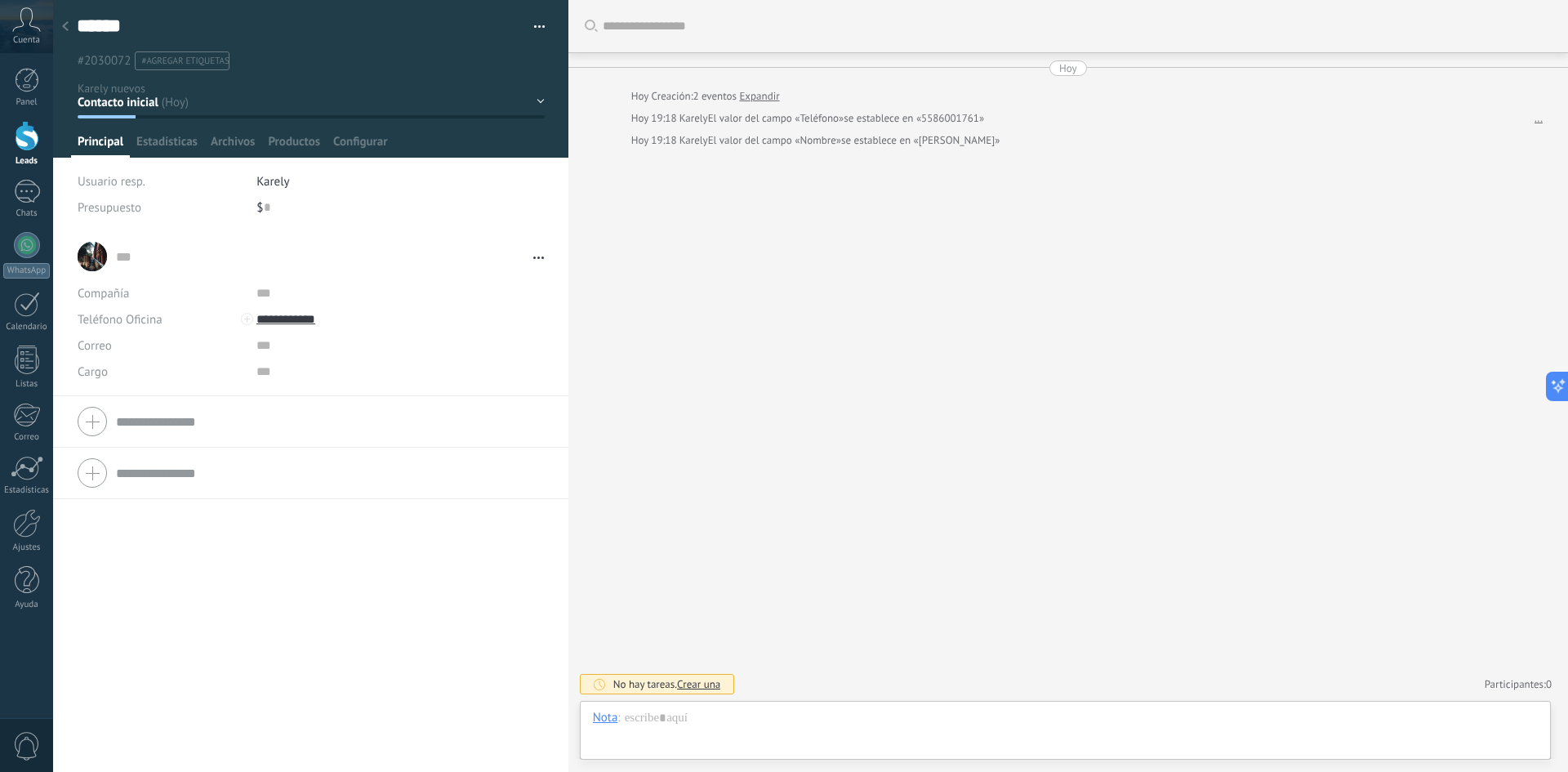
scroll to position [25, 0]
click at [107, 30] on textarea "******" at bounding box center [295, 27] width 439 height 26
click at [133, 24] on textarea "******" at bounding box center [295, 27] width 439 height 26
click at [143, 52] on li "#agregar etiquetas" at bounding box center [182, 60] width 95 height 19
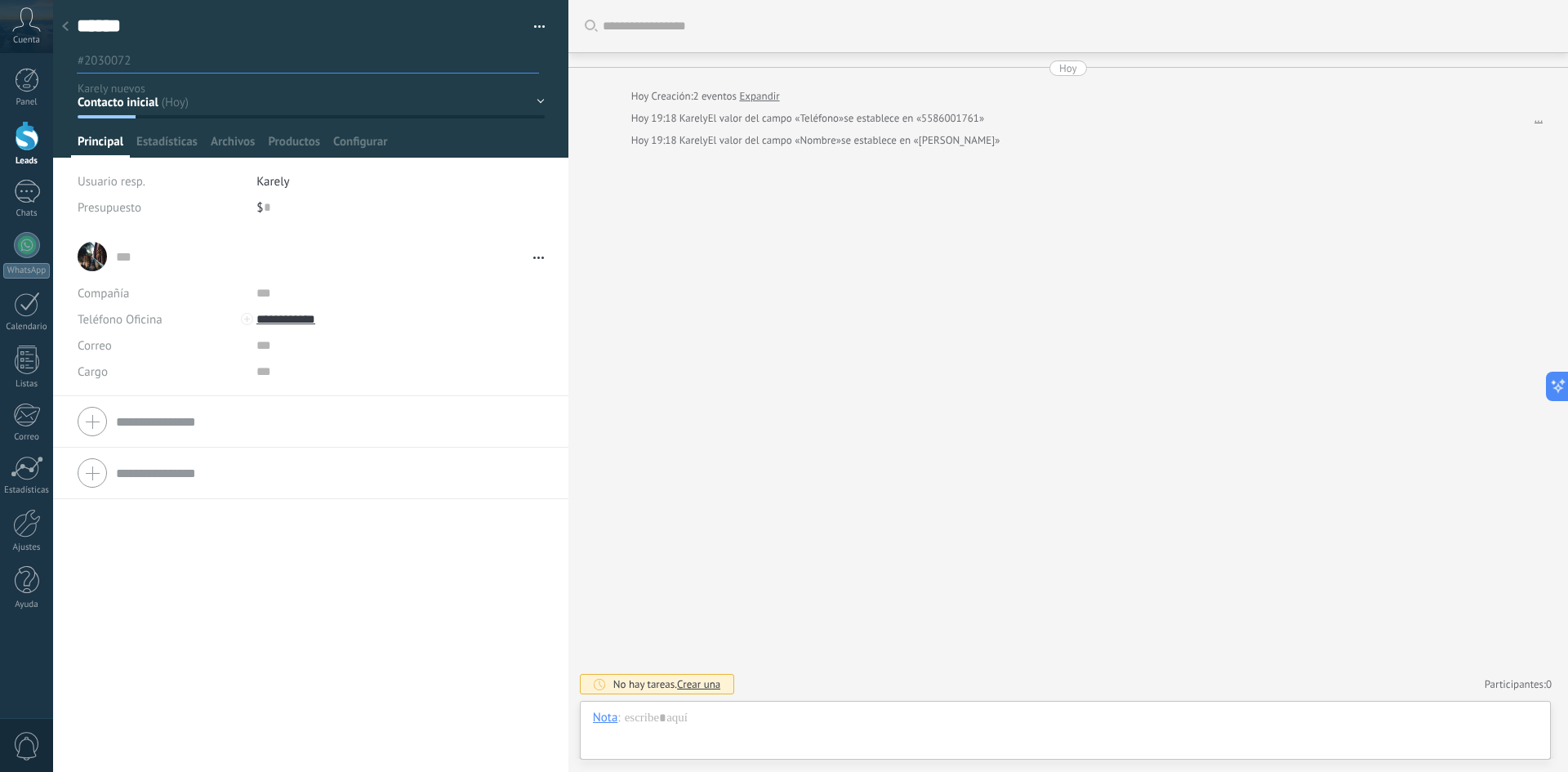
click at [0, 0] on div "Contacto inicial Respodieron Informacion Sol de cotizacion Pedido Apartado Paga…" at bounding box center [0, 0] width 0 height 0
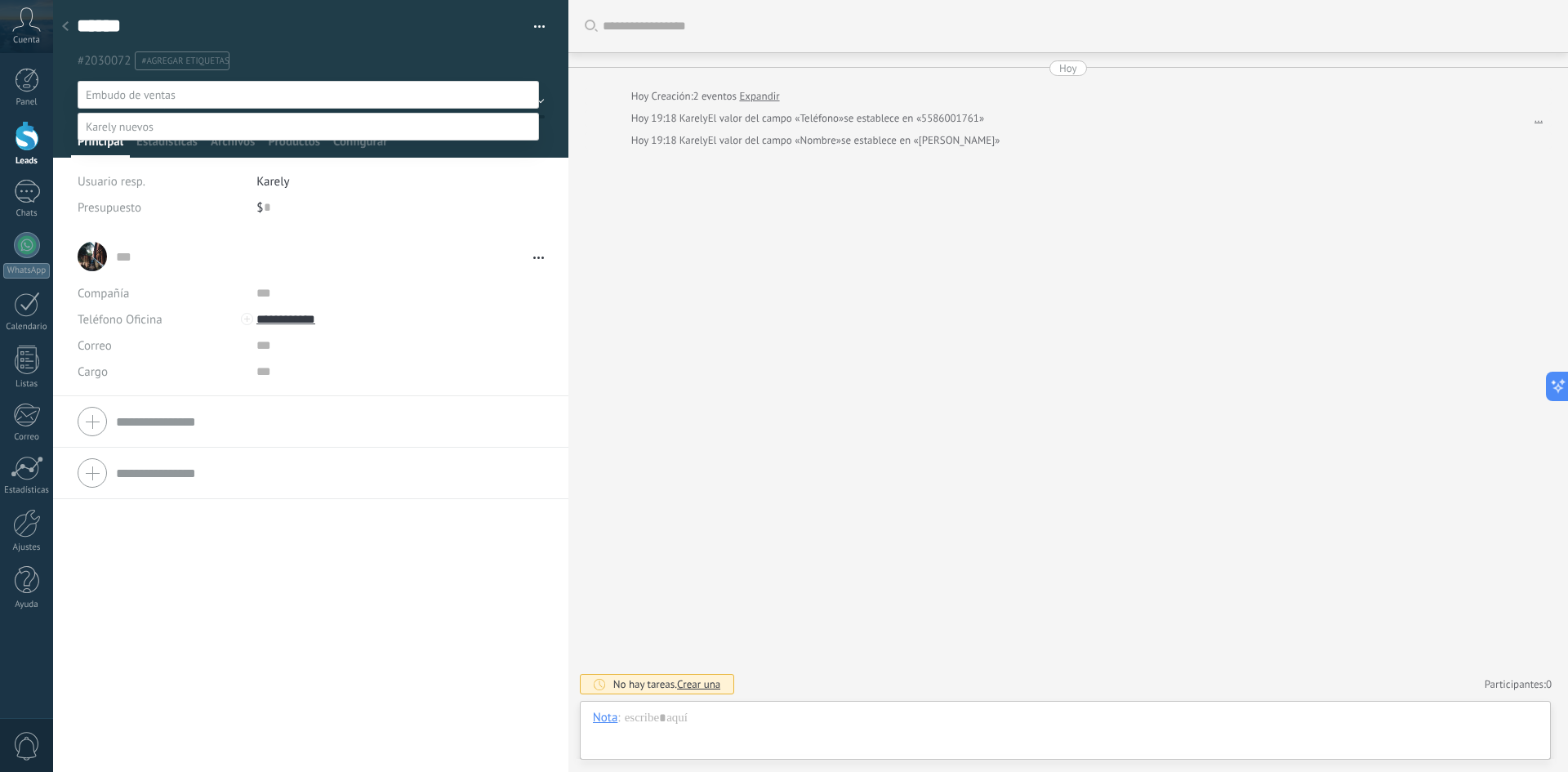
scroll to position [32, 0]
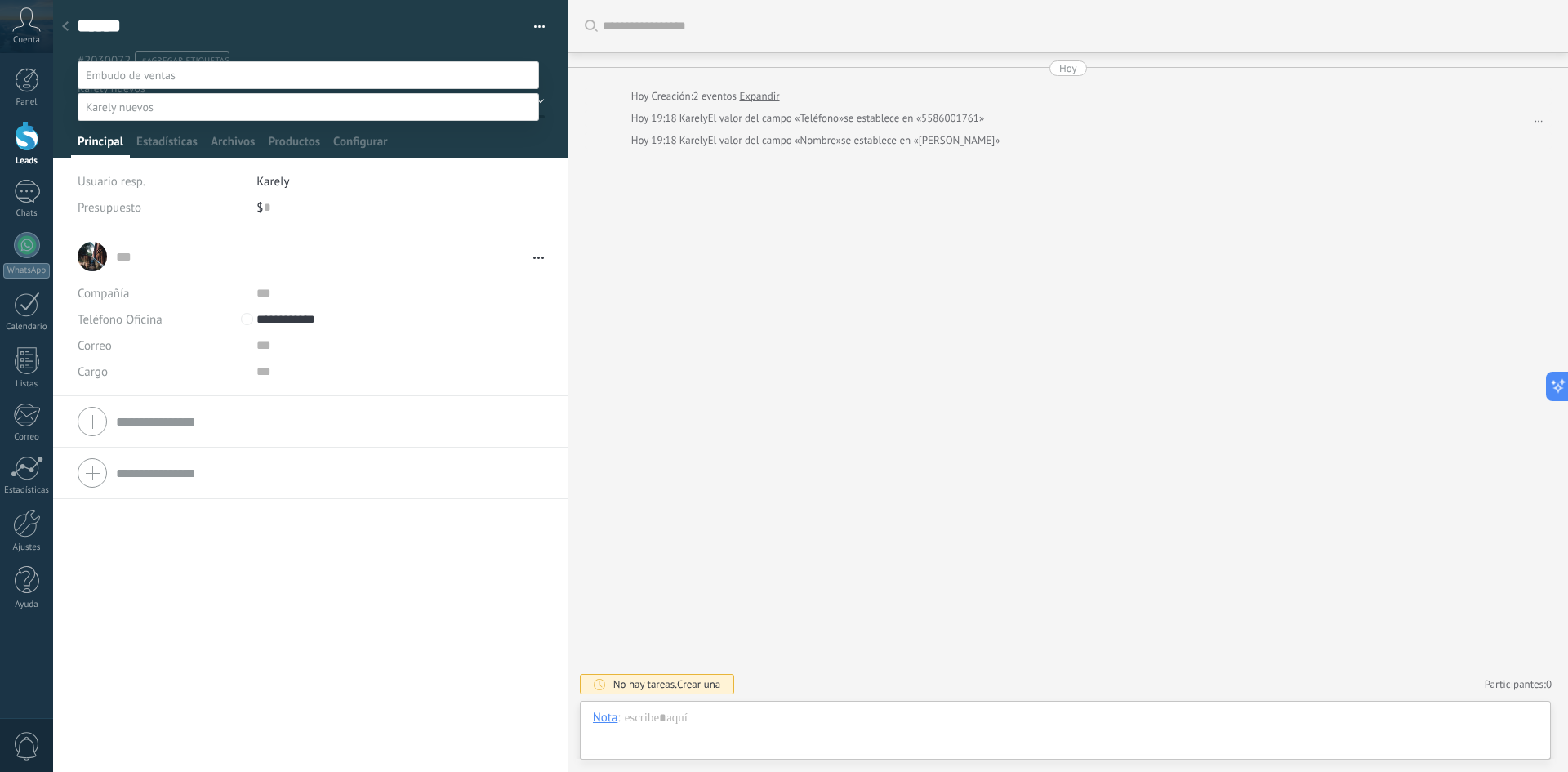
click at [183, 67] on label at bounding box center [307, 75] width 461 height 28
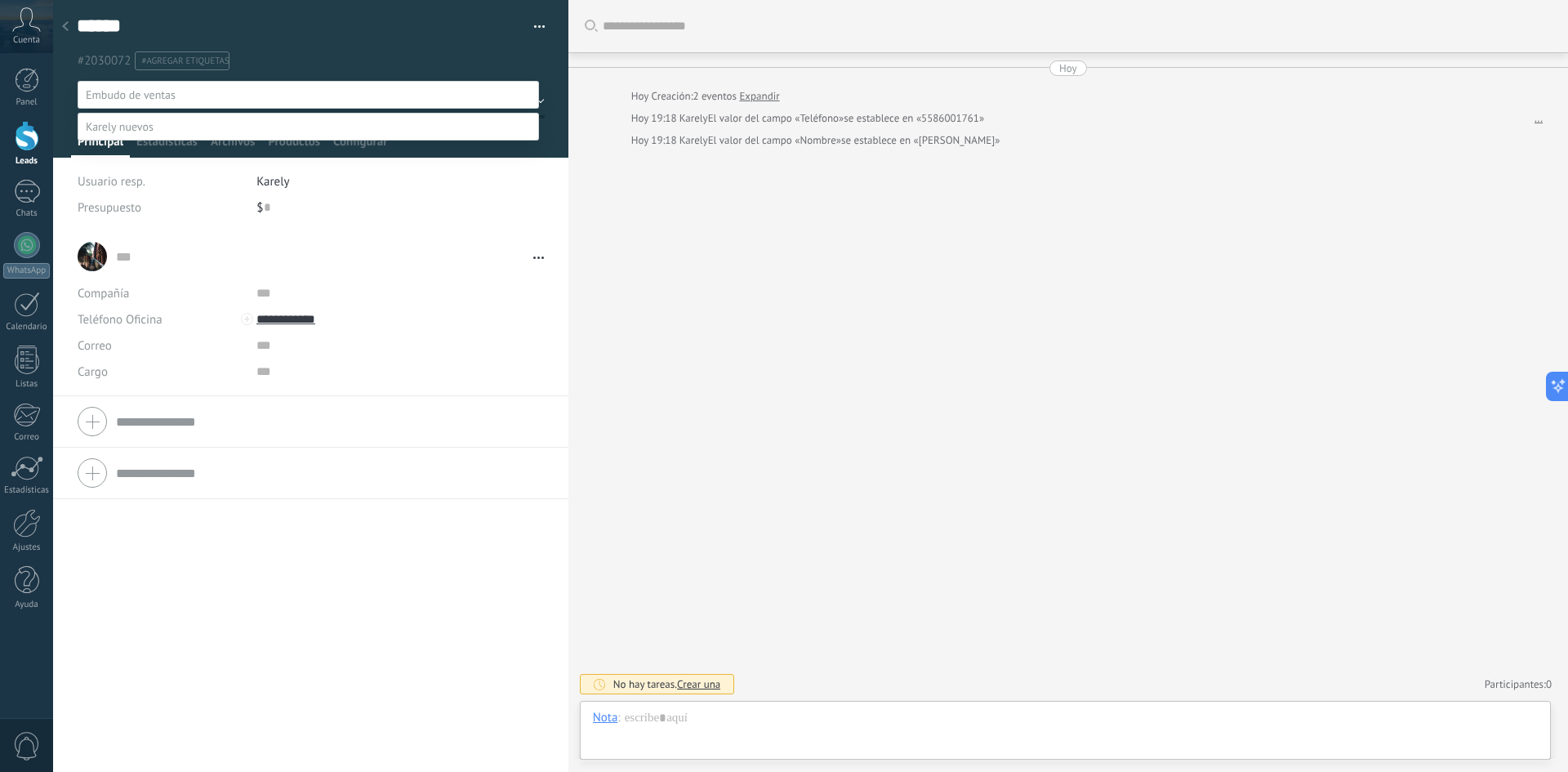
click at [137, 134] on span at bounding box center [120, 126] width 67 height 15
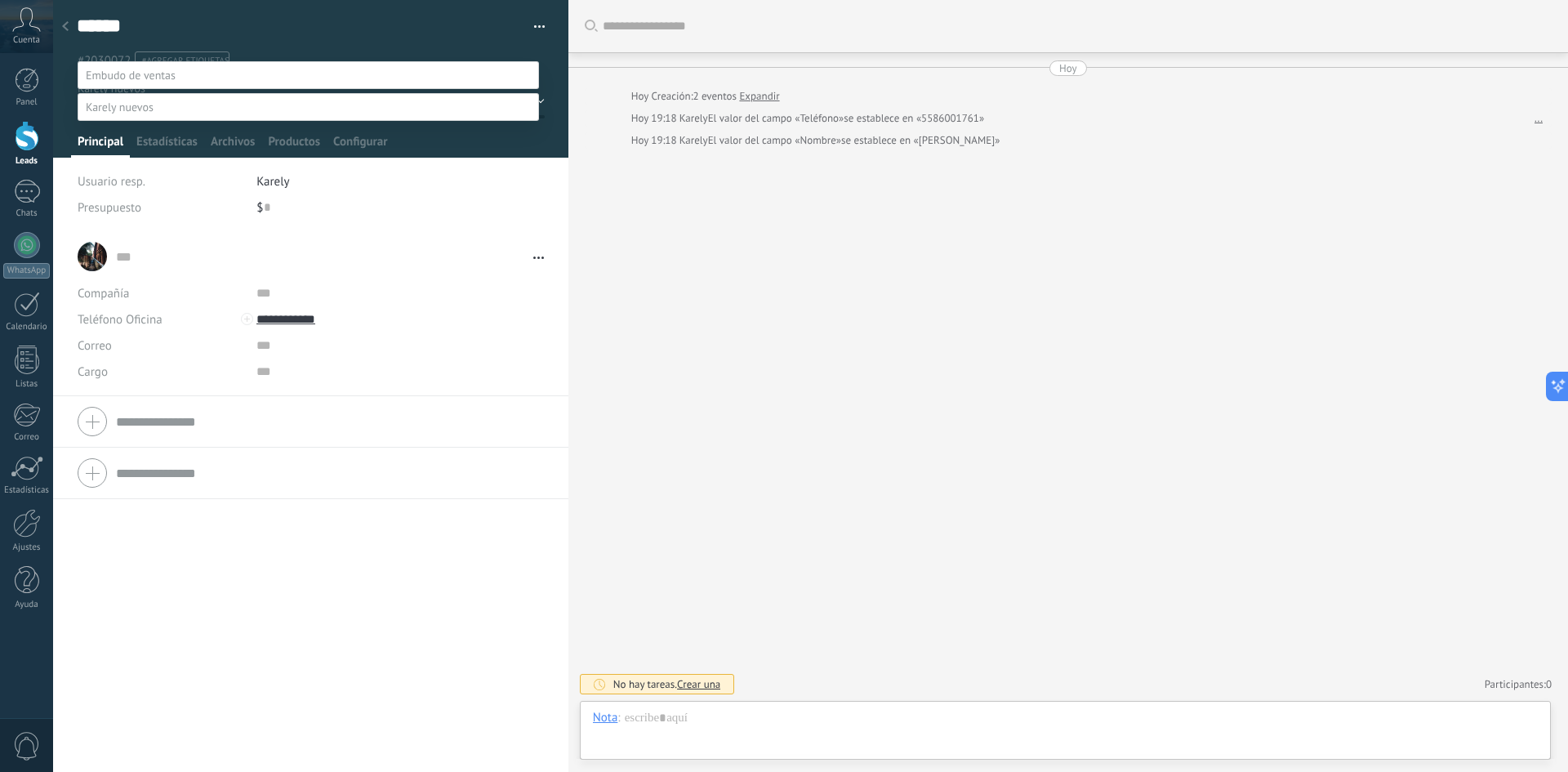
click at [712, 208] on div at bounding box center [811, 366] width 1514 height 772
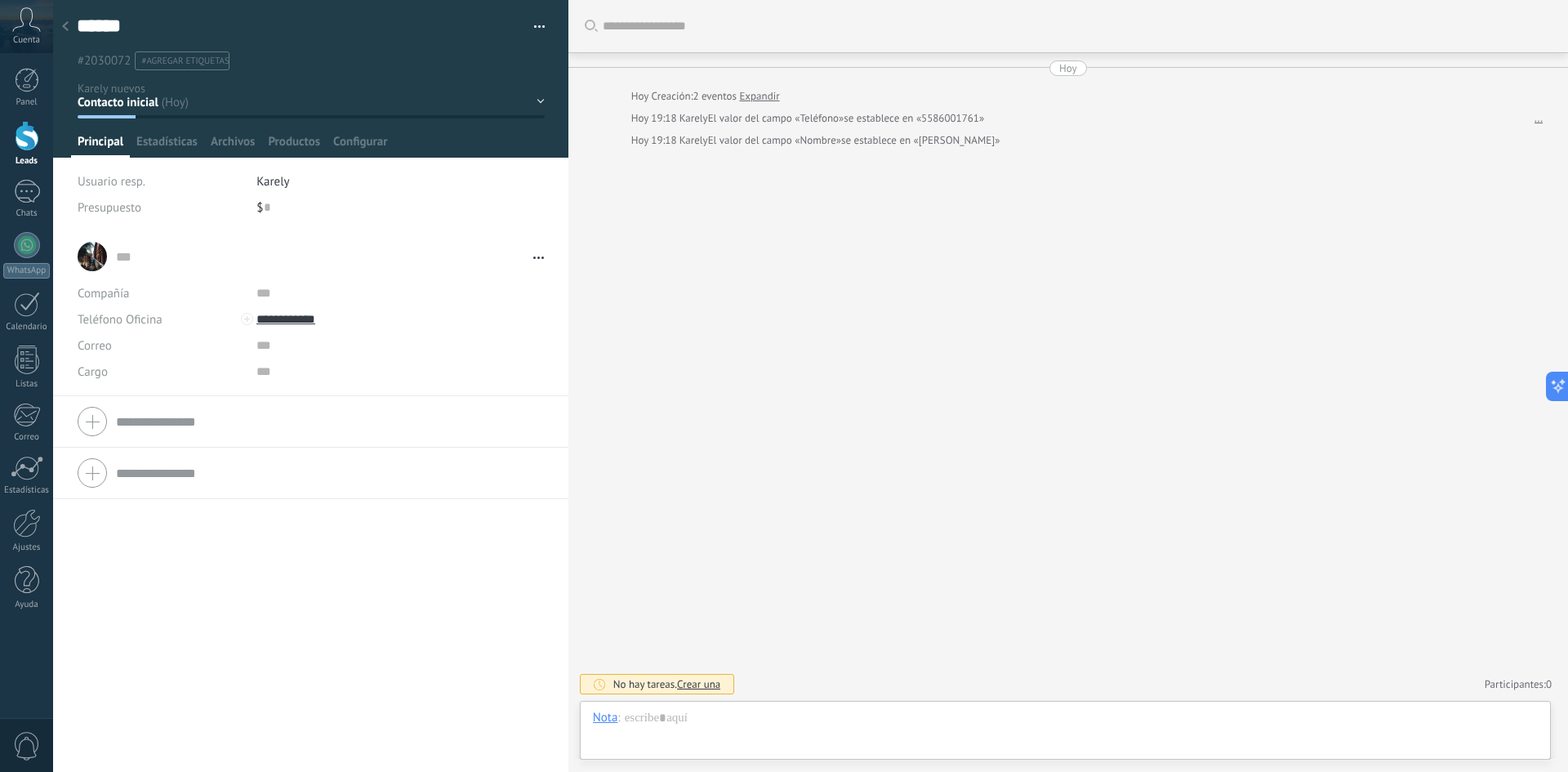
click at [0, 0] on div "Contacto inicial Respodieron Informacion Sol de cotizacion Pedido Apartado Paga…" at bounding box center [0, 0] width 0 height 0
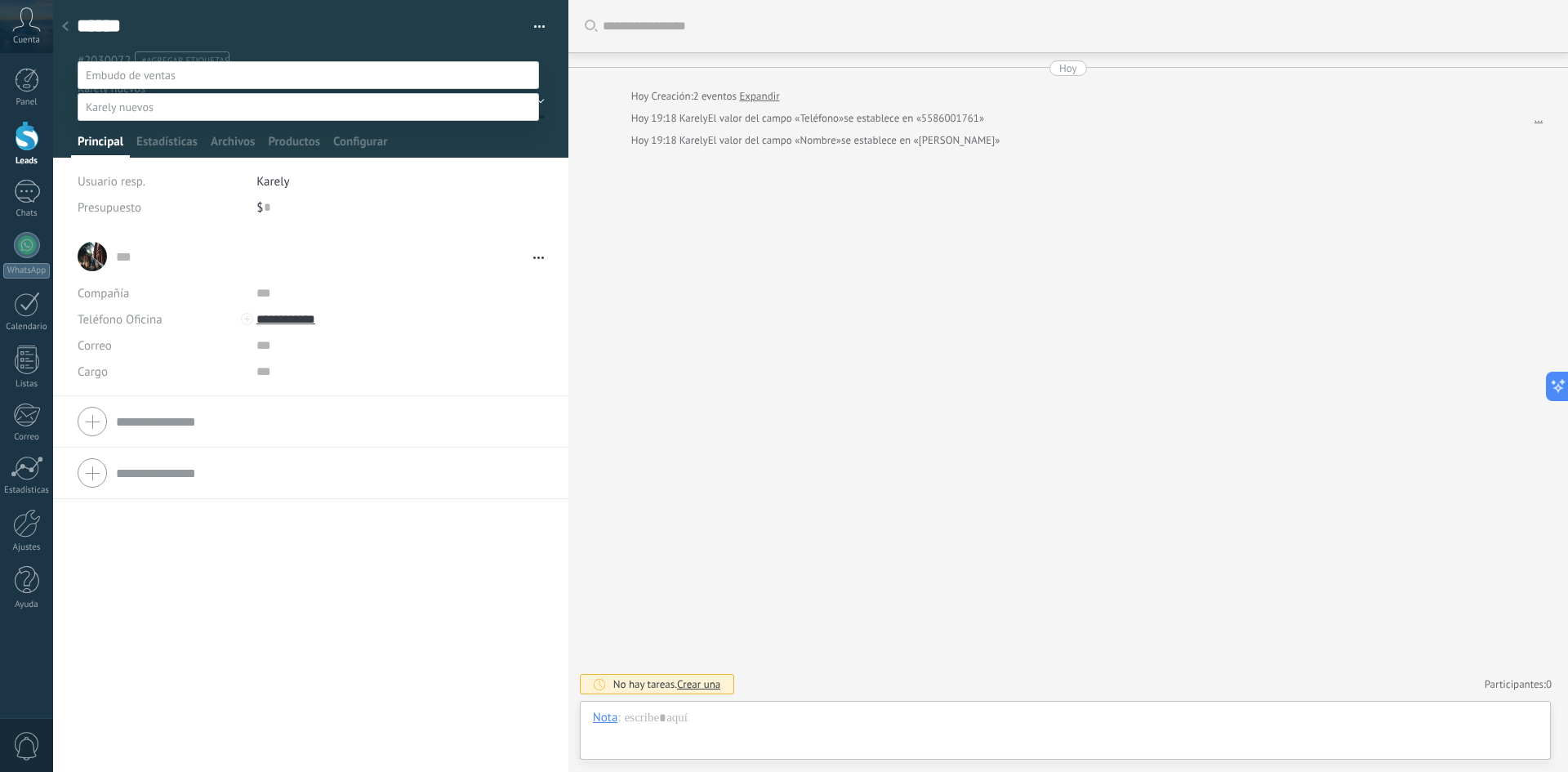
click at [642, 282] on div at bounding box center [811, 366] width 1514 height 772
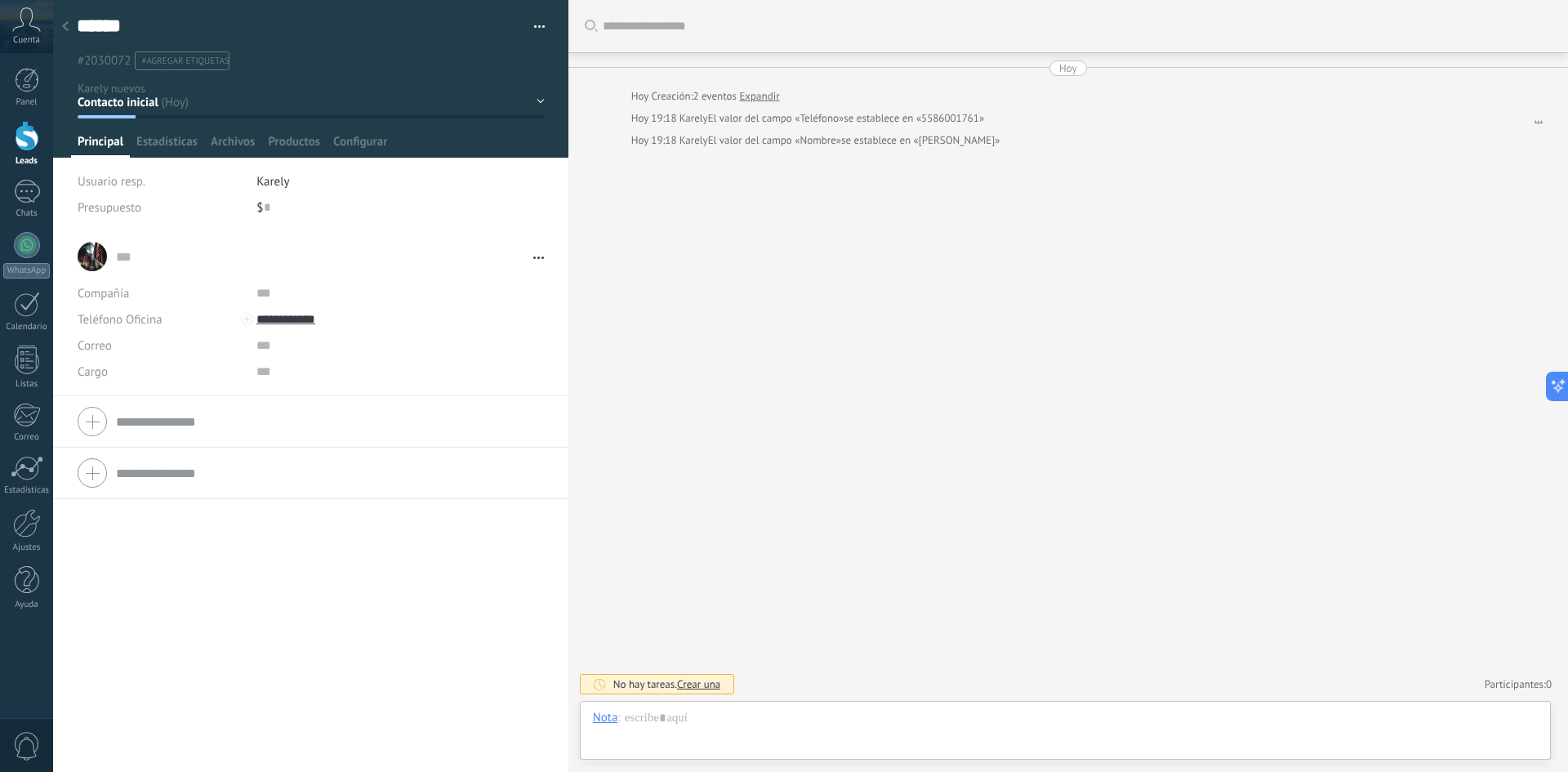
click at [76, 423] on div "Compañía Teléfono Oficina Ofic. directo Celular Fax Casa Otro Teléfono Oficina …" at bounding box center [311, 422] width 515 height 52
click at [118, 201] on span "Presupuesto" at bounding box center [109, 208] width 63 height 16
click at [157, 263] on input "text" at bounding box center [330, 256] width 428 height 16
click at [87, 427] on div at bounding box center [310, 421] width 466 height 41
click at [137, 269] on div "... ... Abrir detalle Copie el nombre Desatar Contacto principal" at bounding box center [310, 256] width 466 height 41
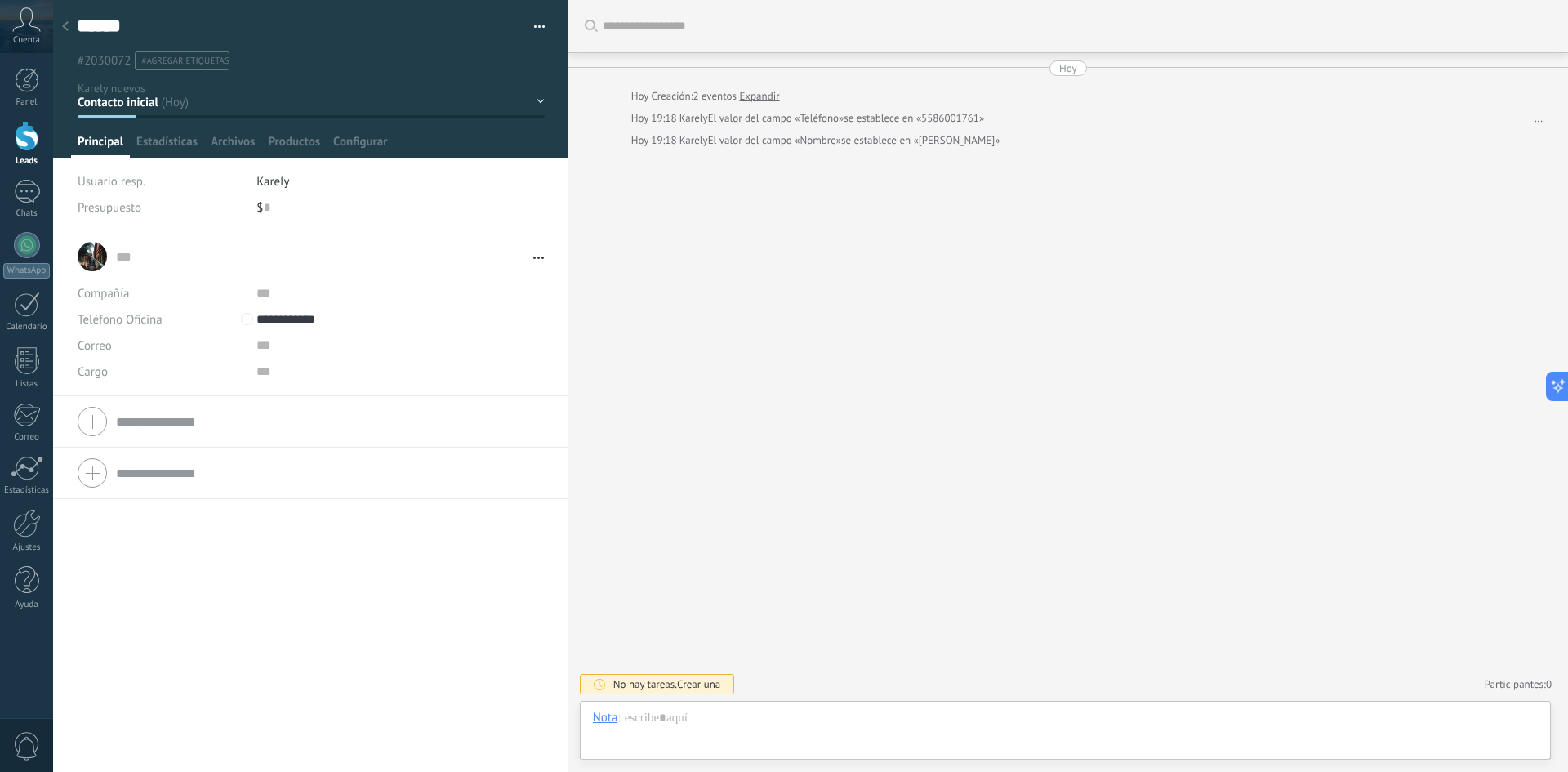
click at [100, 416] on div at bounding box center [310, 421] width 466 height 41
click at [87, 489] on div at bounding box center [310, 490] width 466 height 41
click at [119, 262] on input "text" at bounding box center [330, 256] width 428 height 16
click at [84, 418] on div at bounding box center [310, 421] width 466 height 41
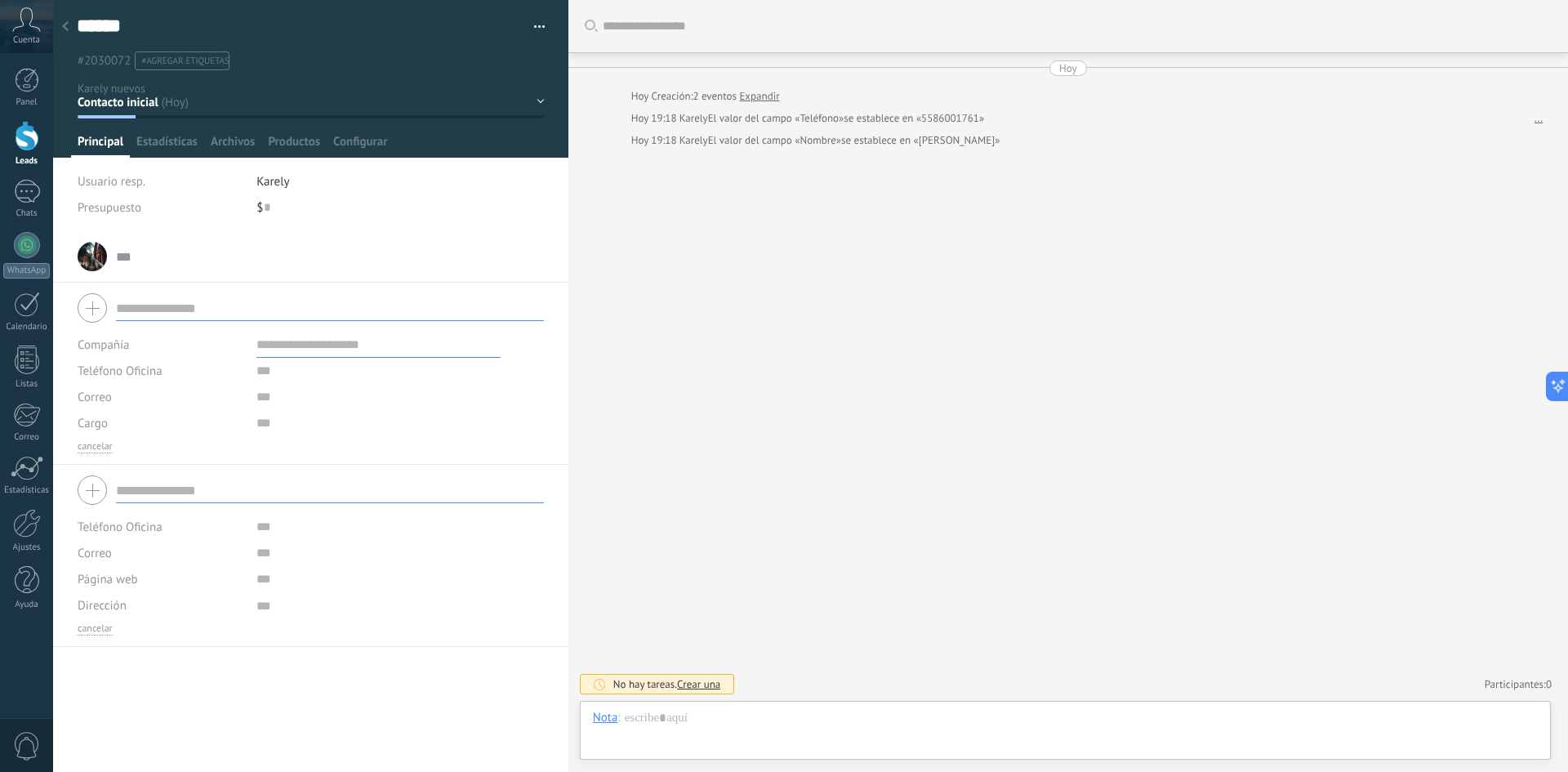
click at [169, 221] on div "Usuario resp. Karely Presupuesto $ 0" at bounding box center [310, 199] width 467 height 62
drag, startPoint x: 106, startPoint y: 254, endPoint x: 129, endPoint y: 276, distance: 31.8
click at [105, 258] on div "... ... Abrir detalle Copie el nombre Desatar Contacto principal" at bounding box center [310, 256] width 466 height 41
type textarea "***"
click at [166, 143] on span "Estadísticas" at bounding box center [168, 146] width 61 height 24
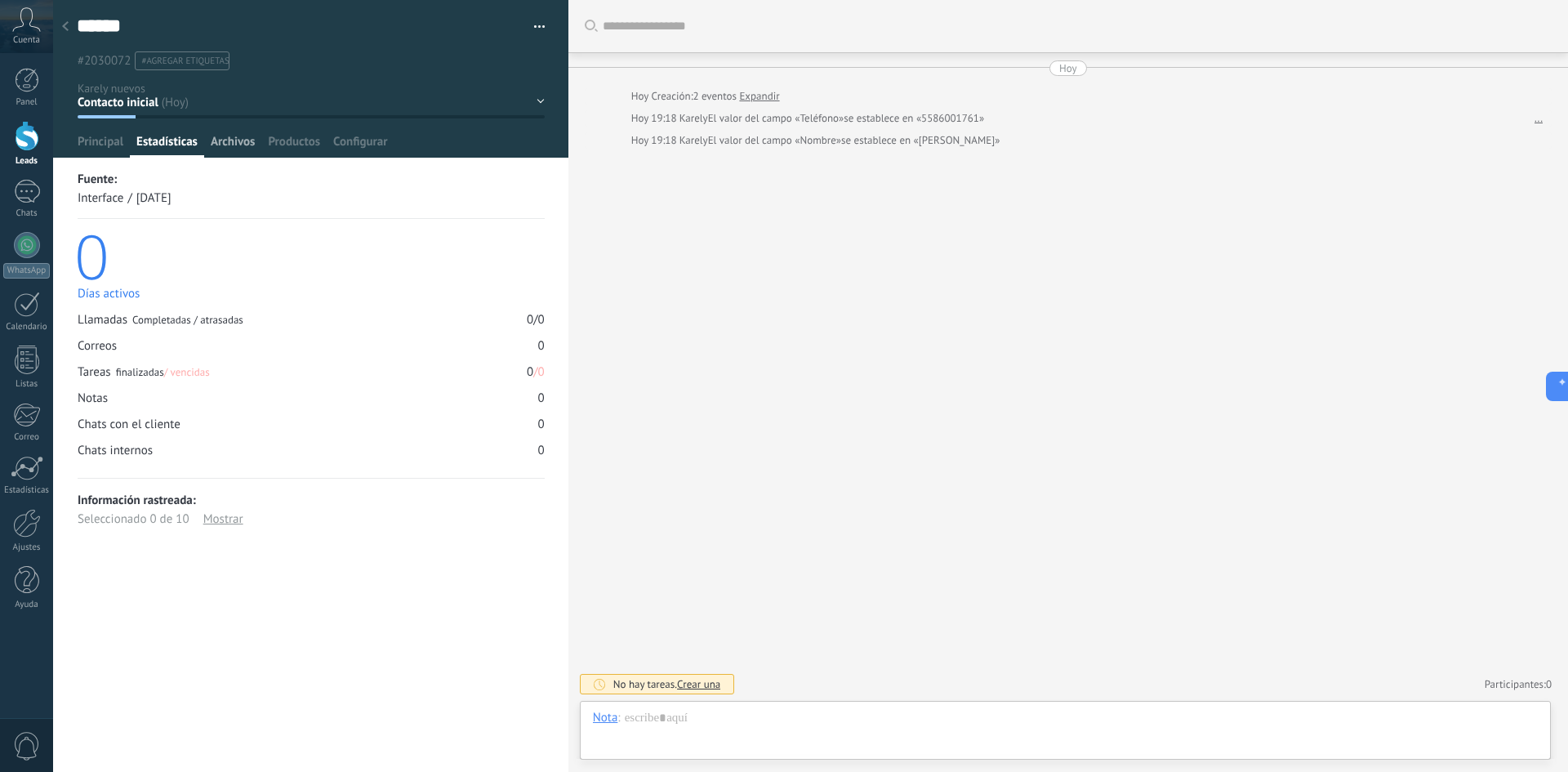
click at [245, 143] on span "Archivos" at bounding box center [233, 146] width 44 height 24
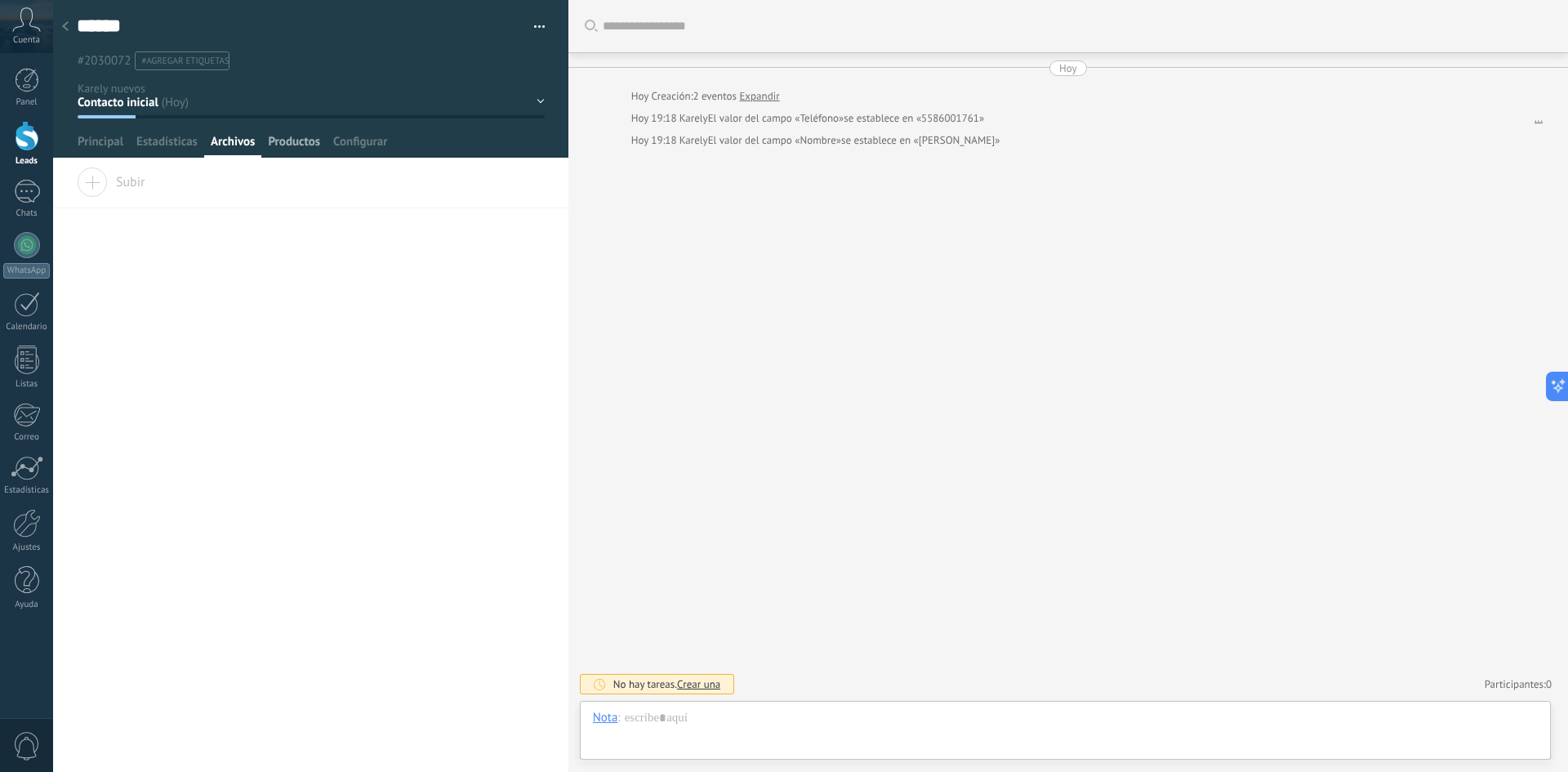
click at [295, 140] on span "Productos" at bounding box center [293, 146] width 53 height 24
click at [366, 151] on span "Configurar" at bounding box center [360, 146] width 54 height 24
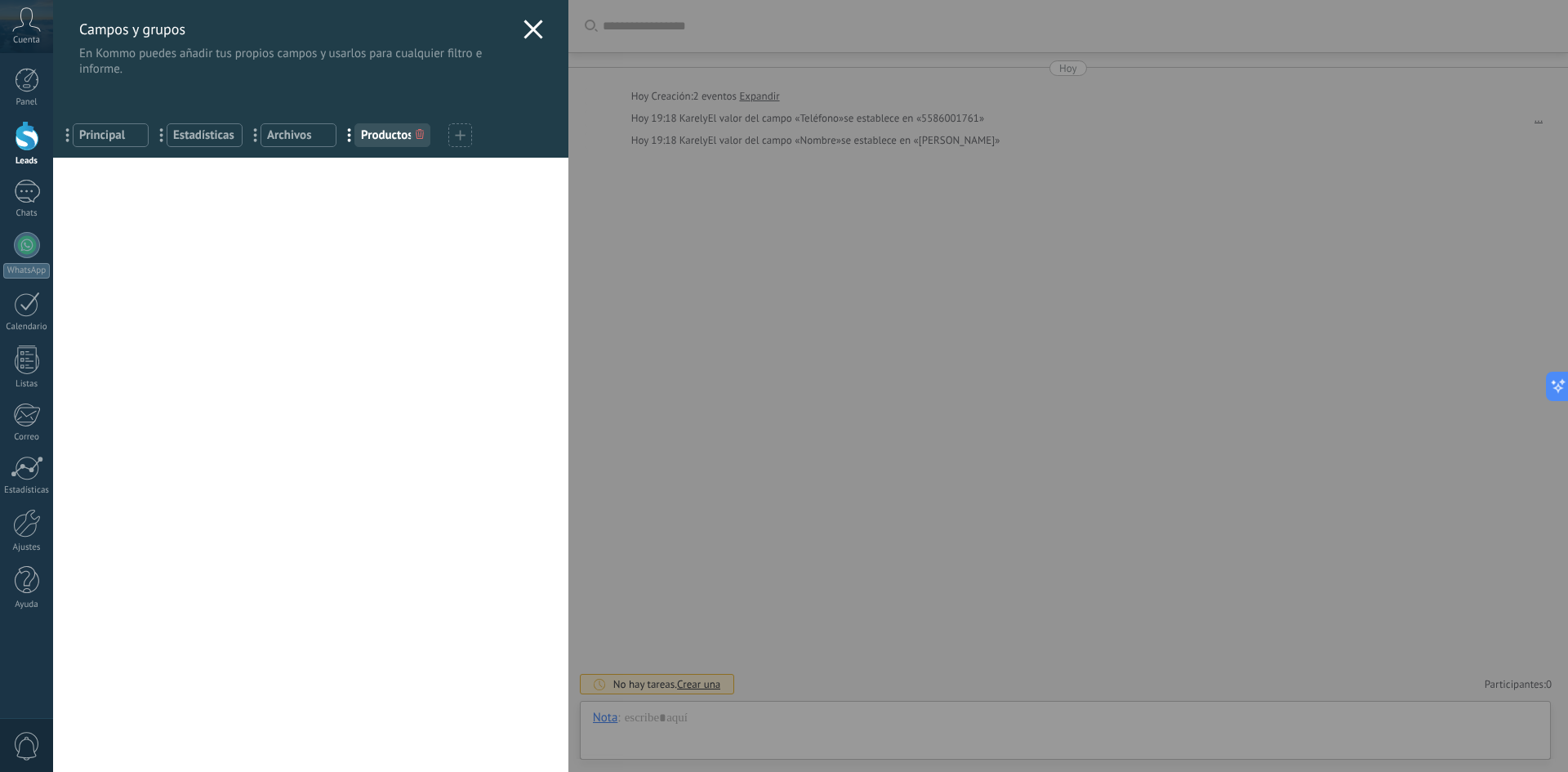
click at [89, 142] on span "Principal" at bounding box center [110, 136] width 62 height 16
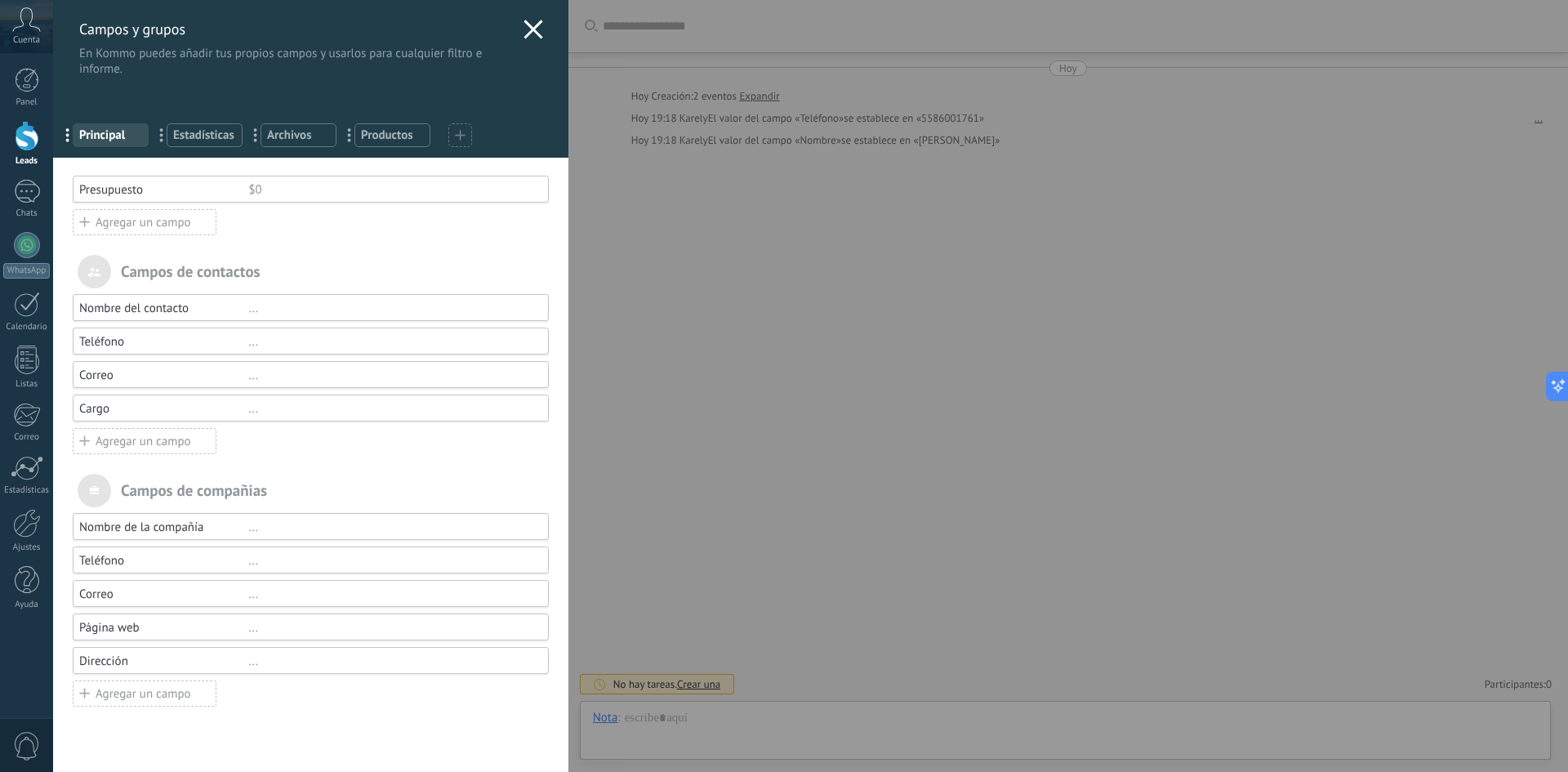
click at [156, 226] on div "Agregar un campo" at bounding box center [144, 222] width 144 height 26
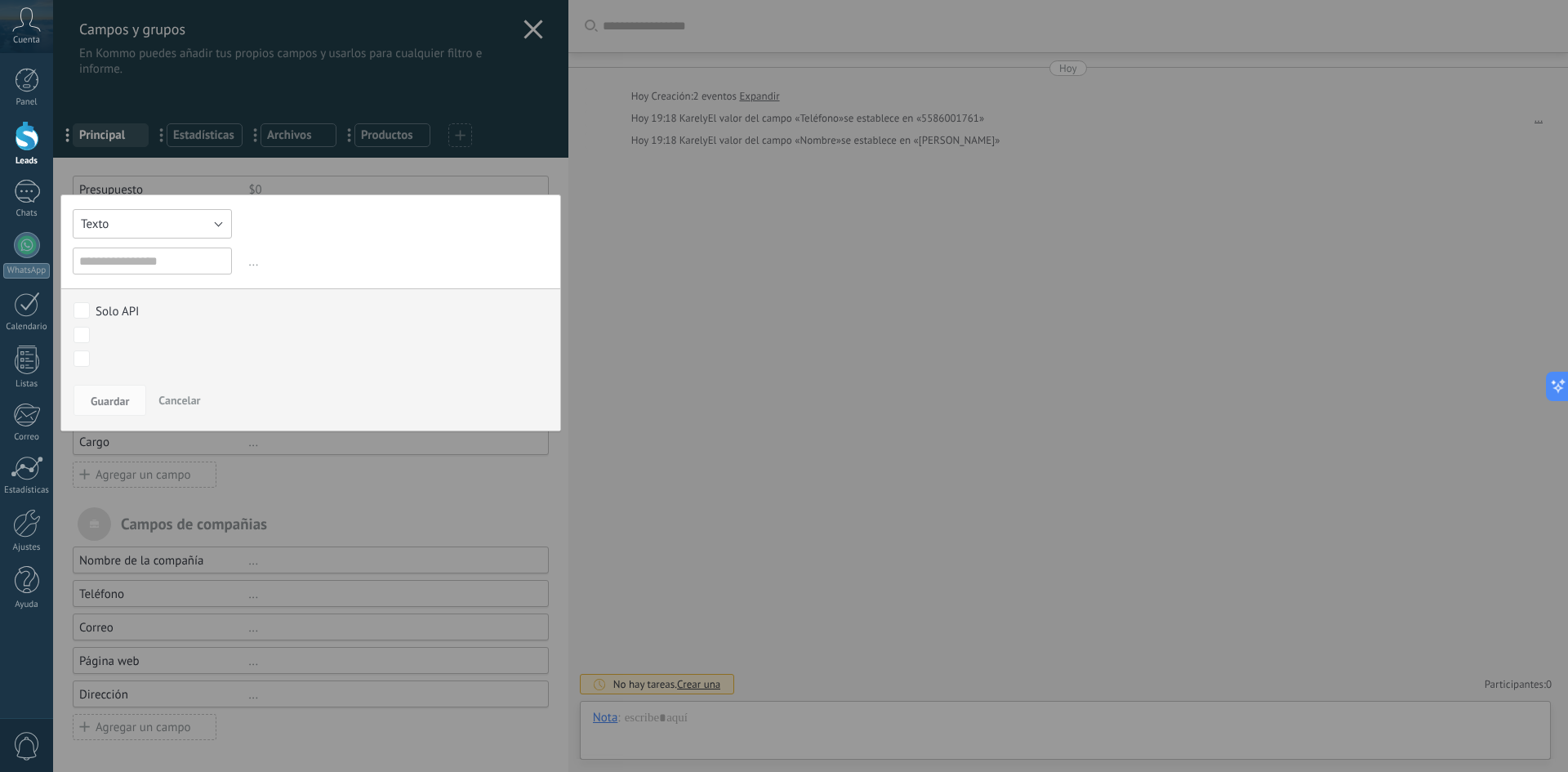
click at [174, 225] on button "Texto" at bounding box center [152, 224] width 160 height 30
click at [160, 332] on span "Multiselección" at bounding box center [144, 335] width 164 height 16
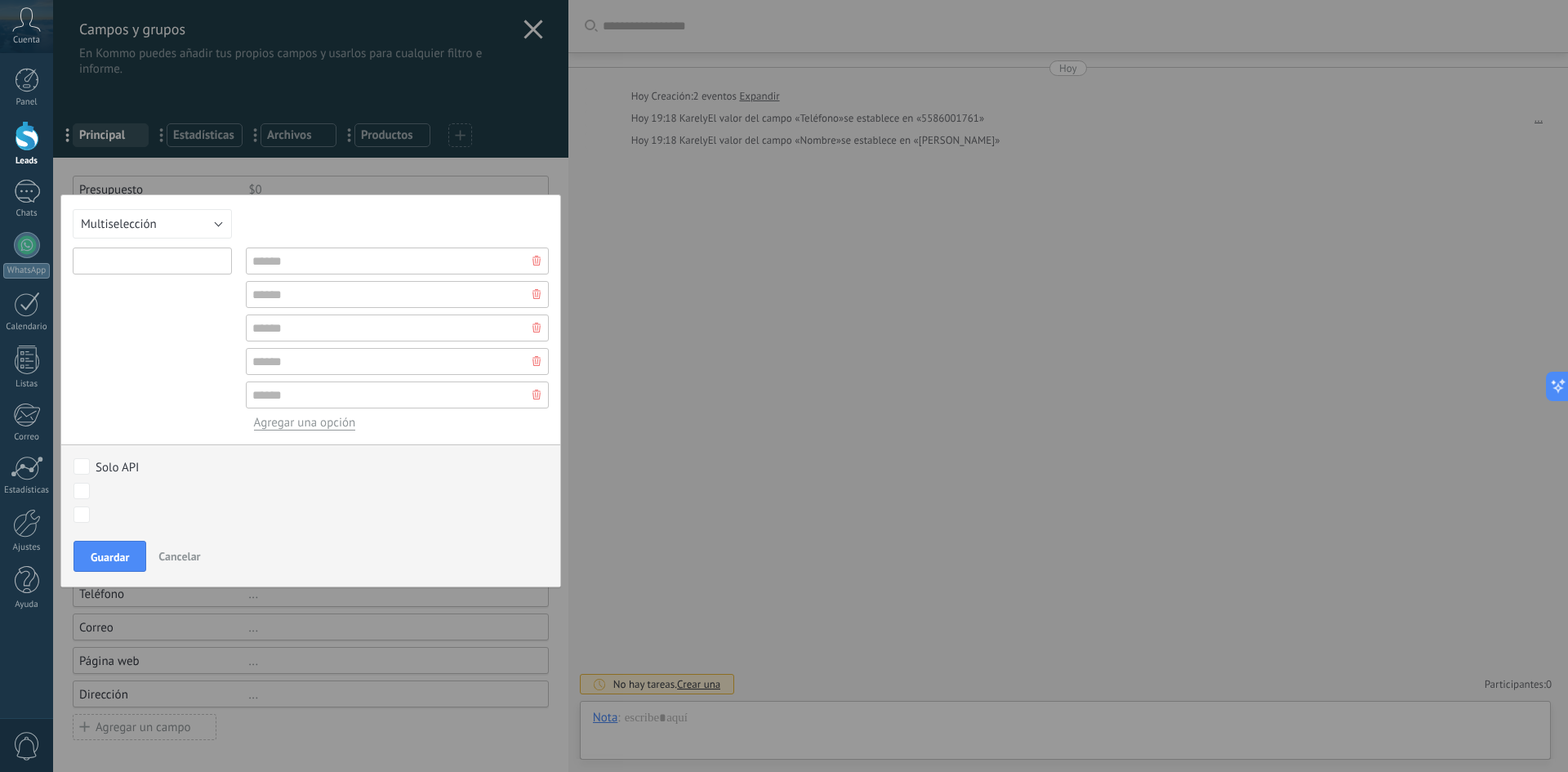
click at [129, 262] on input "text" at bounding box center [152, 261] width 160 height 27
type input "**********"
click at [324, 274] on input "text" at bounding box center [397, 261] width 303 height 27
type input "*"
type input "*********"
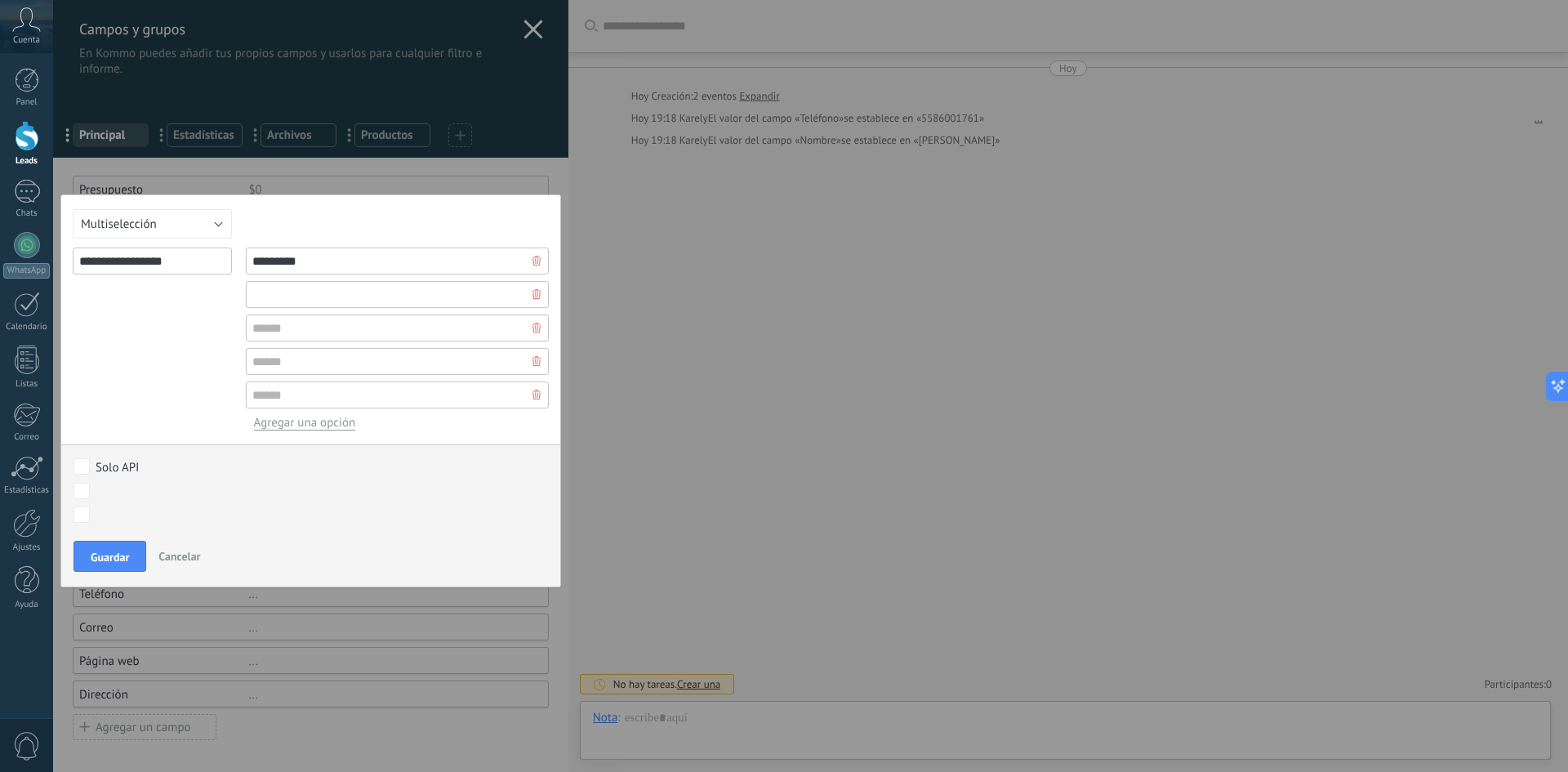
click at [319, 289] on input "text" at bounding box center [397, 293] width 303 height 27
type input "********"
click at [290, 323] on input "text" at bounding box center [397, 327] width 303 height 27
type input "****"
click at [323, 360] on input "text" at bounding box center [397, 361] width 303 height 27
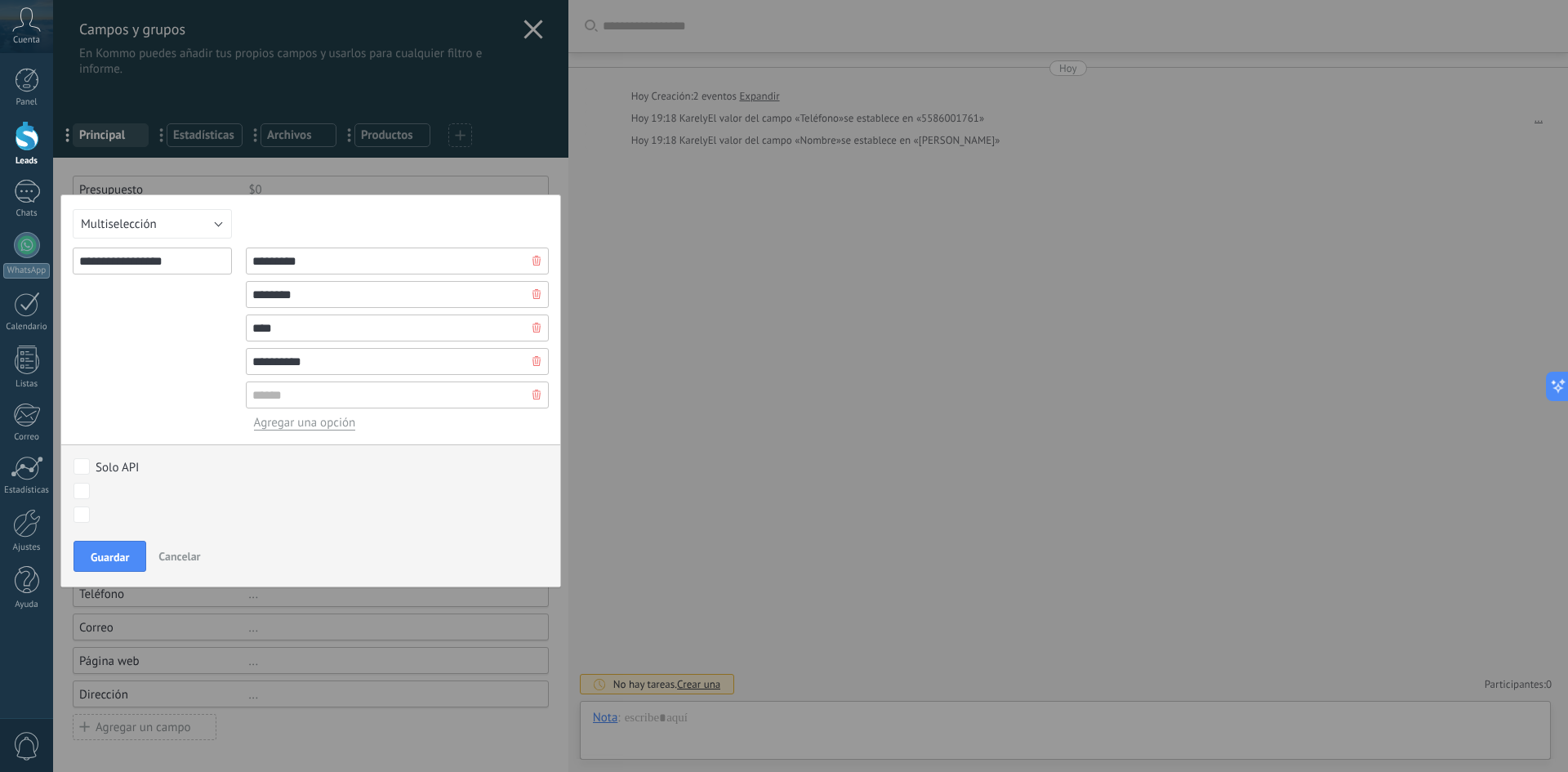
click at [532, 263] on use at bounding box center [536, 261] width 8 height 10
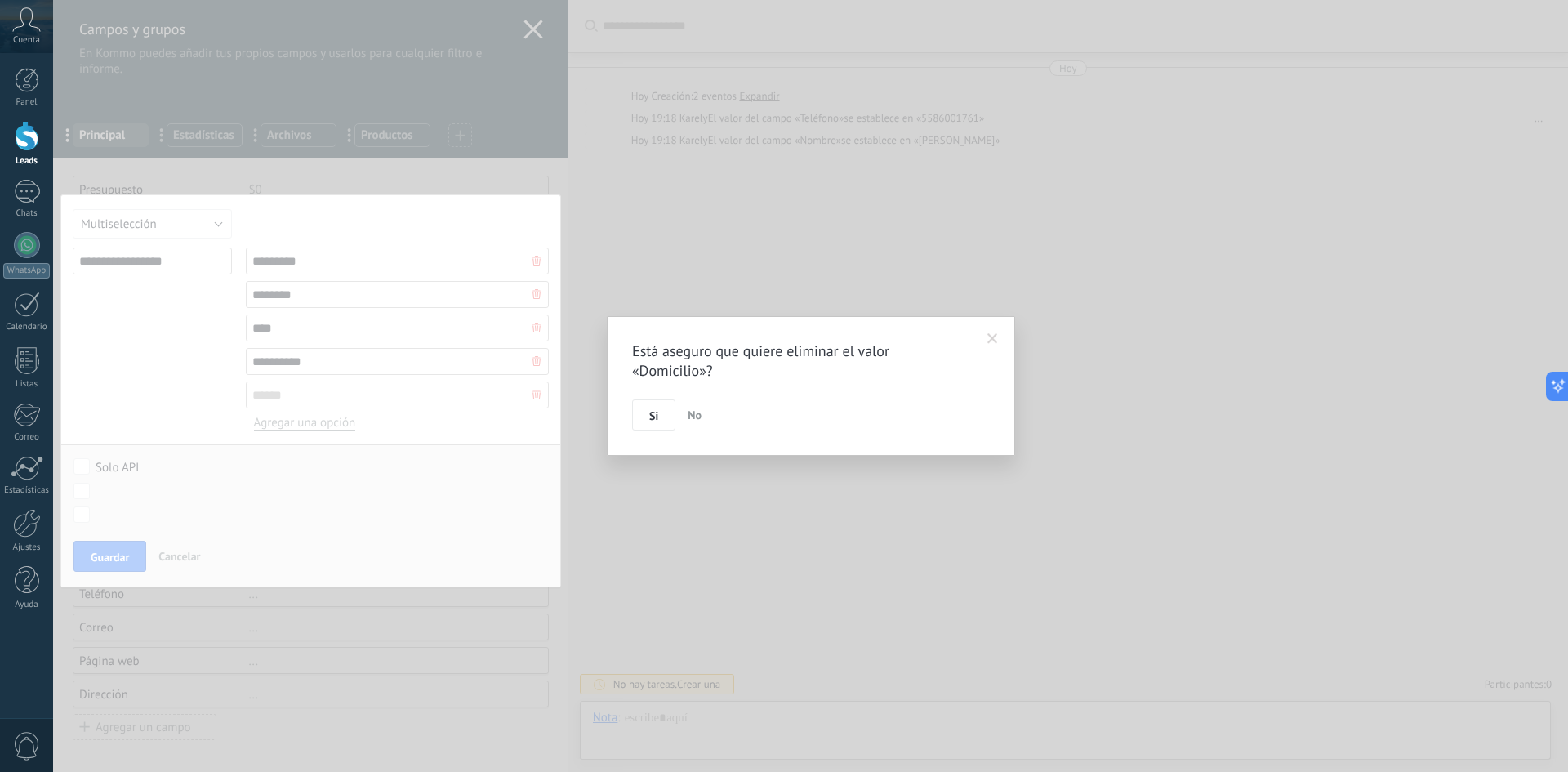
click at [664, 415] on button "Si" at bounding box center [654, 414] width 44 height 31
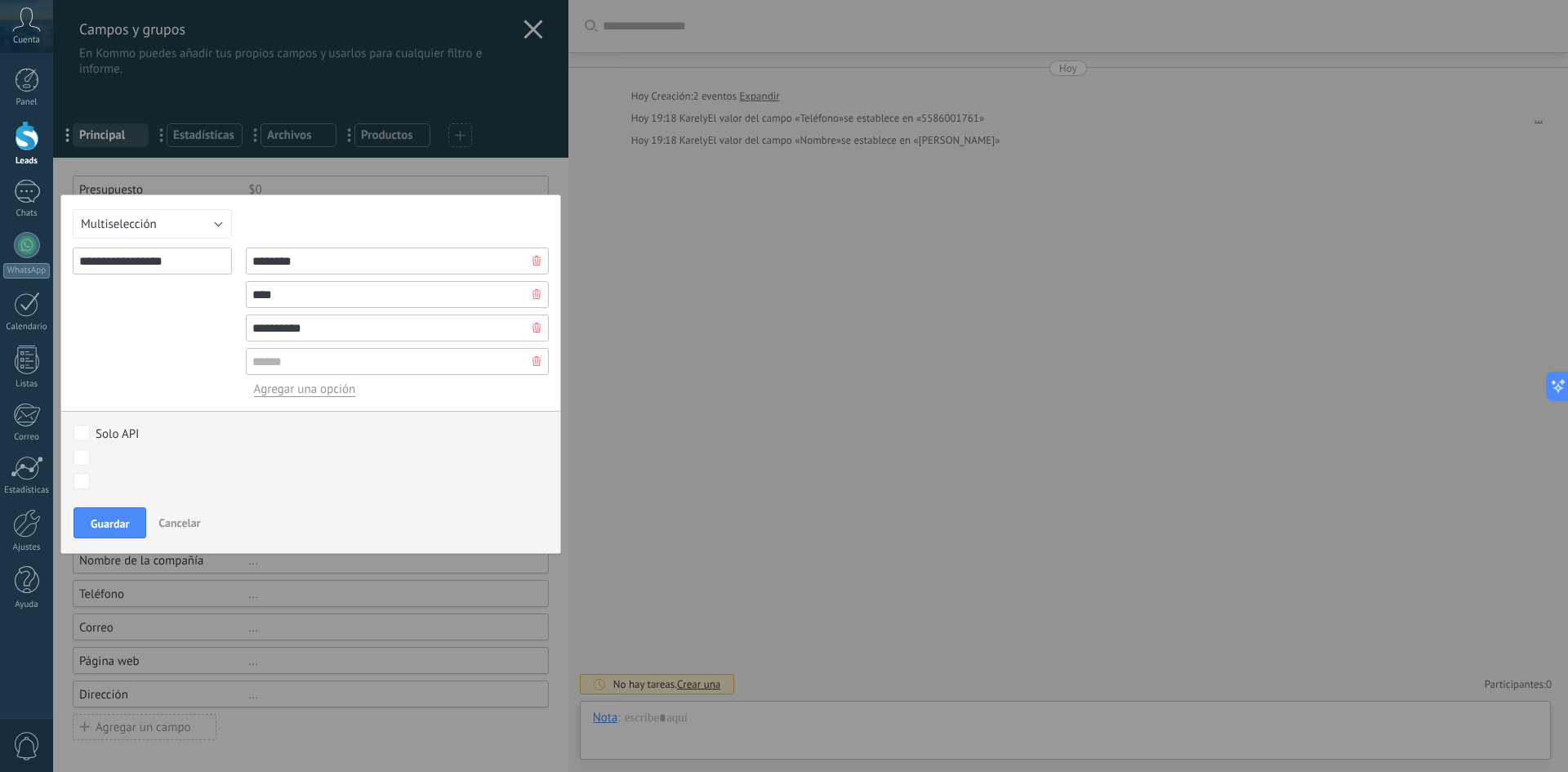
click at [312, 254] on input "********" at bounding box center [397, 261] width 303 height 27
click at [294, 302] on input "****" at bounding box center [397, 293] width 303 height 27
click at [327, 326] on input "**********" at bounding box center [397, 327] width 303 height 27
click at [266, 333] on input "**********" at bounding box center [397, 327] width 303 height 27
type input "**********"
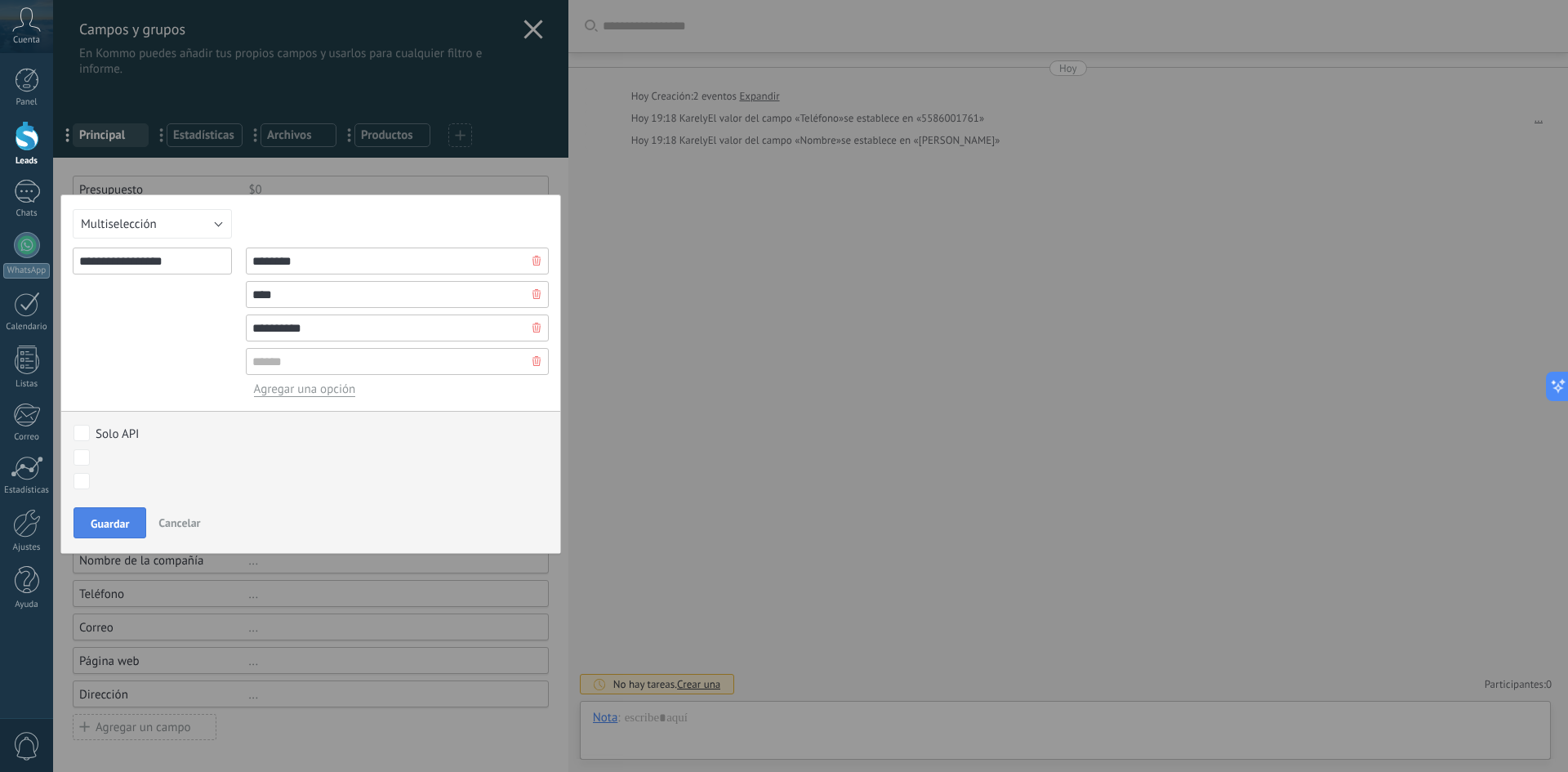
click at [109, 520] on span "Guardar" at bounding box center [109, 523] width 39 height 12
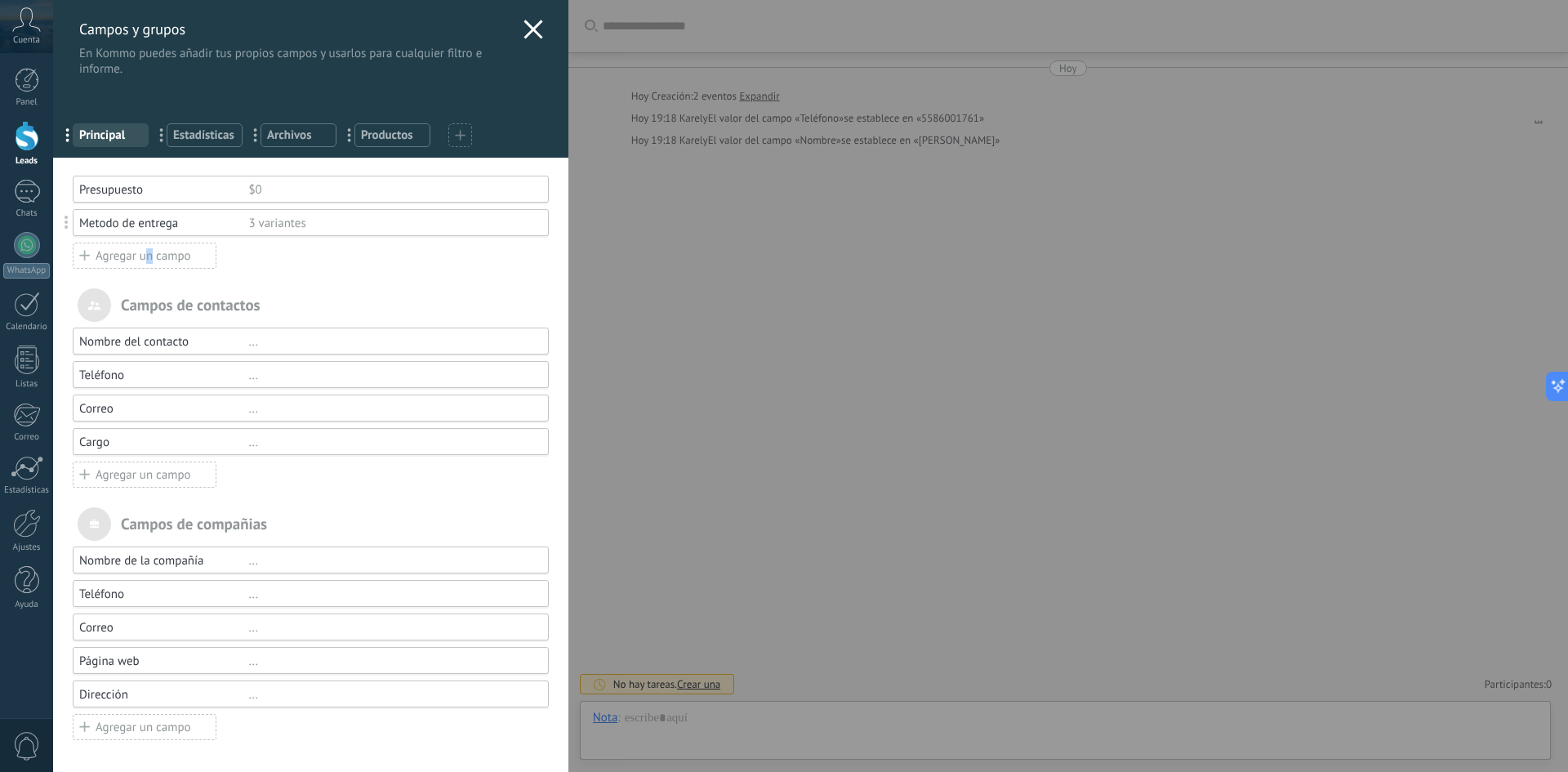
click at [151, 260] on div "Agregar un campo" at bounding box center [144, 256] width 144 height 26
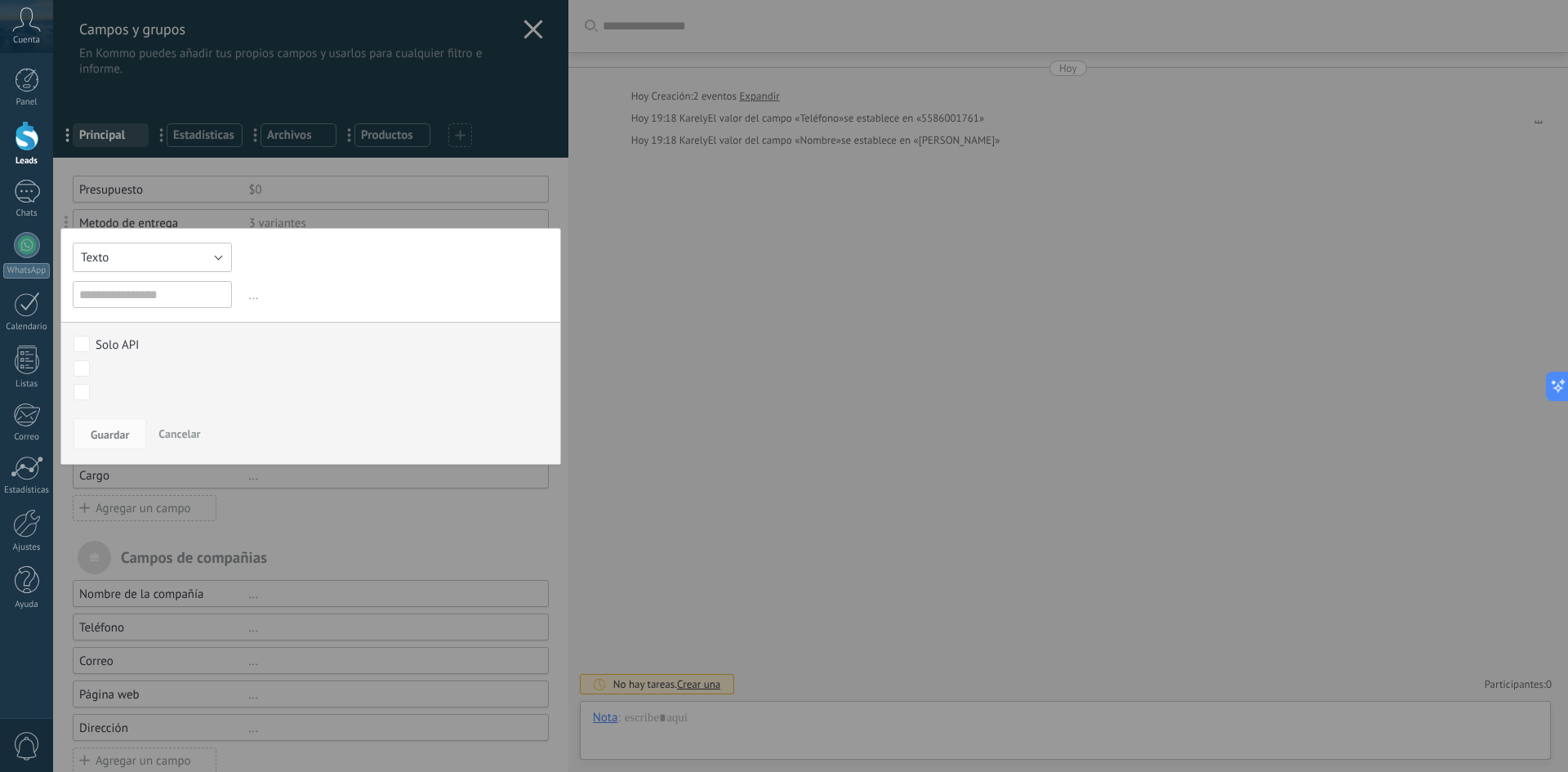
click at [180, 258] on button "Texto" at bounding box center [152, 258] width 160 height 30
click at [169, 364] on span "Multiselección" at bounding box center [144, 369] width 164 height 16
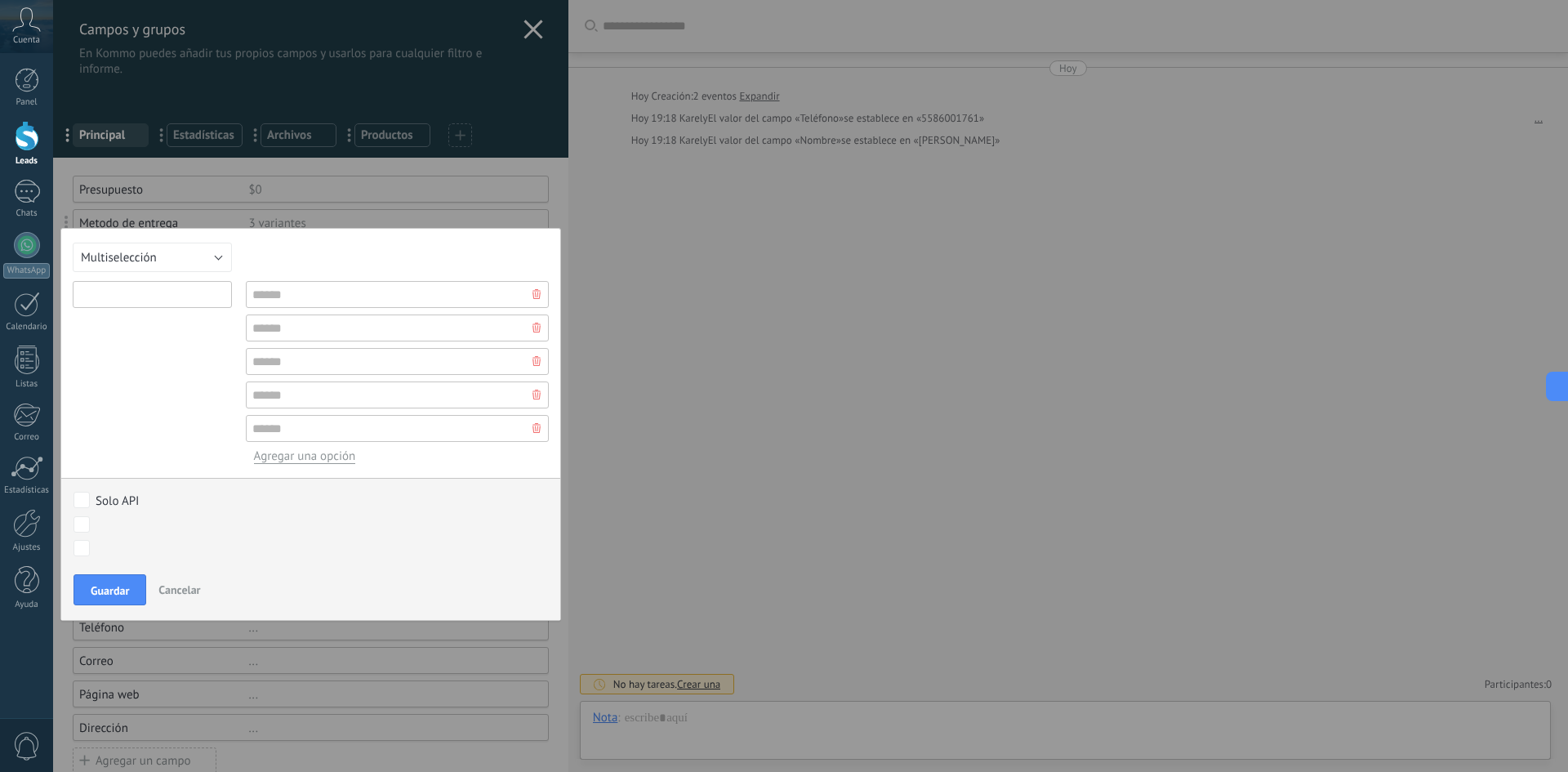
click at [136, 292] on input "text" at bounding box center [152, 293] width 160 height 27
type input "**********"
click at [362, 302] on input "text" at bounding box center [397, 293] width 303 height 27
type input "****"
click at [350, 328] on input "text" at bounding box center [397, 327] width 303 height 27
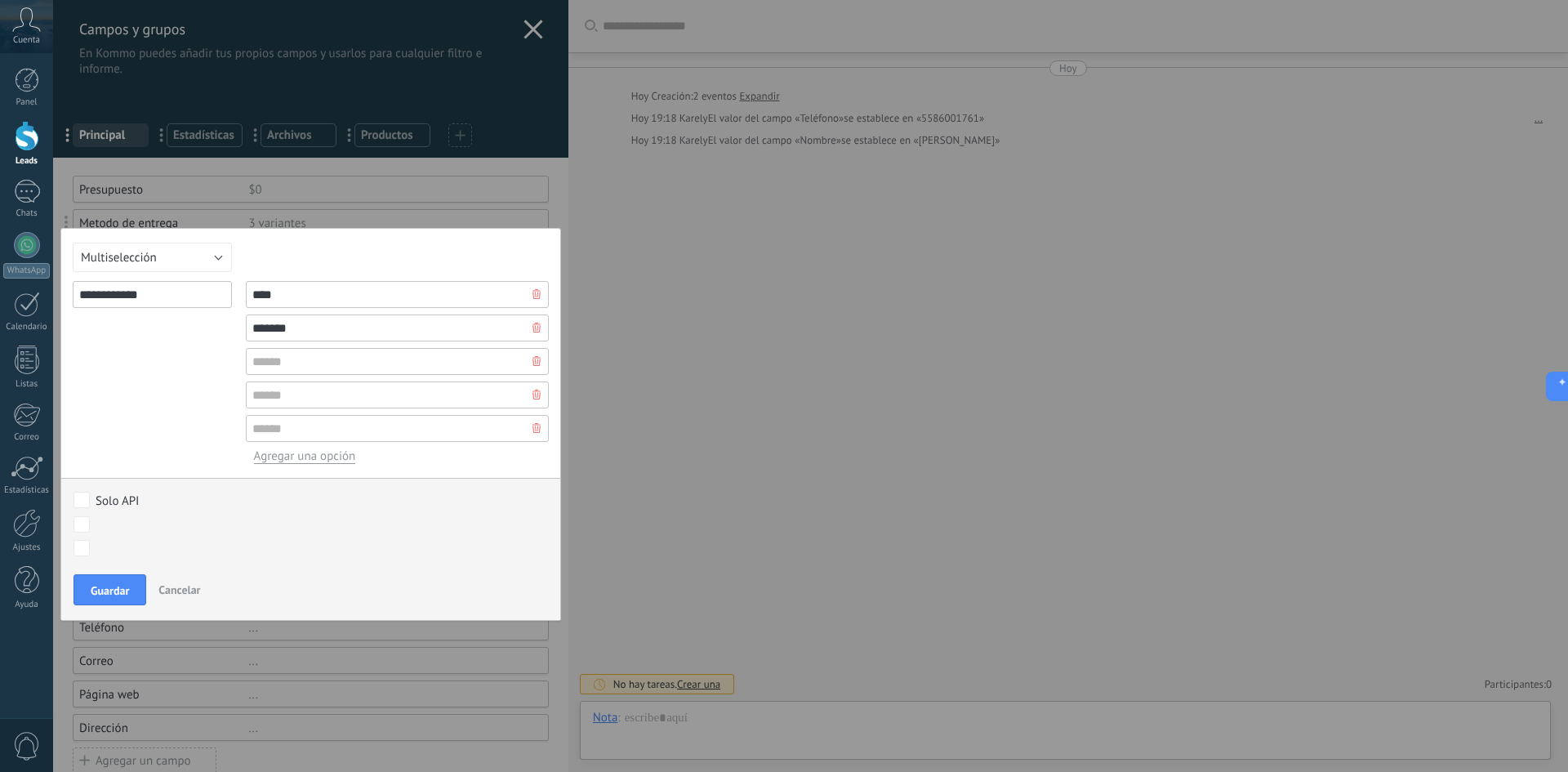
click at [267, 331] on input "*******" at bounding box center [397, 327] width 303 height 27
type input "*******"
click at [291, 365] on input "text" at bounding box center [397, 361] width 303 height 27
type input "*********"
click at [289, 401] on input "text" at bounding box center [397, 394] width 303 height 27
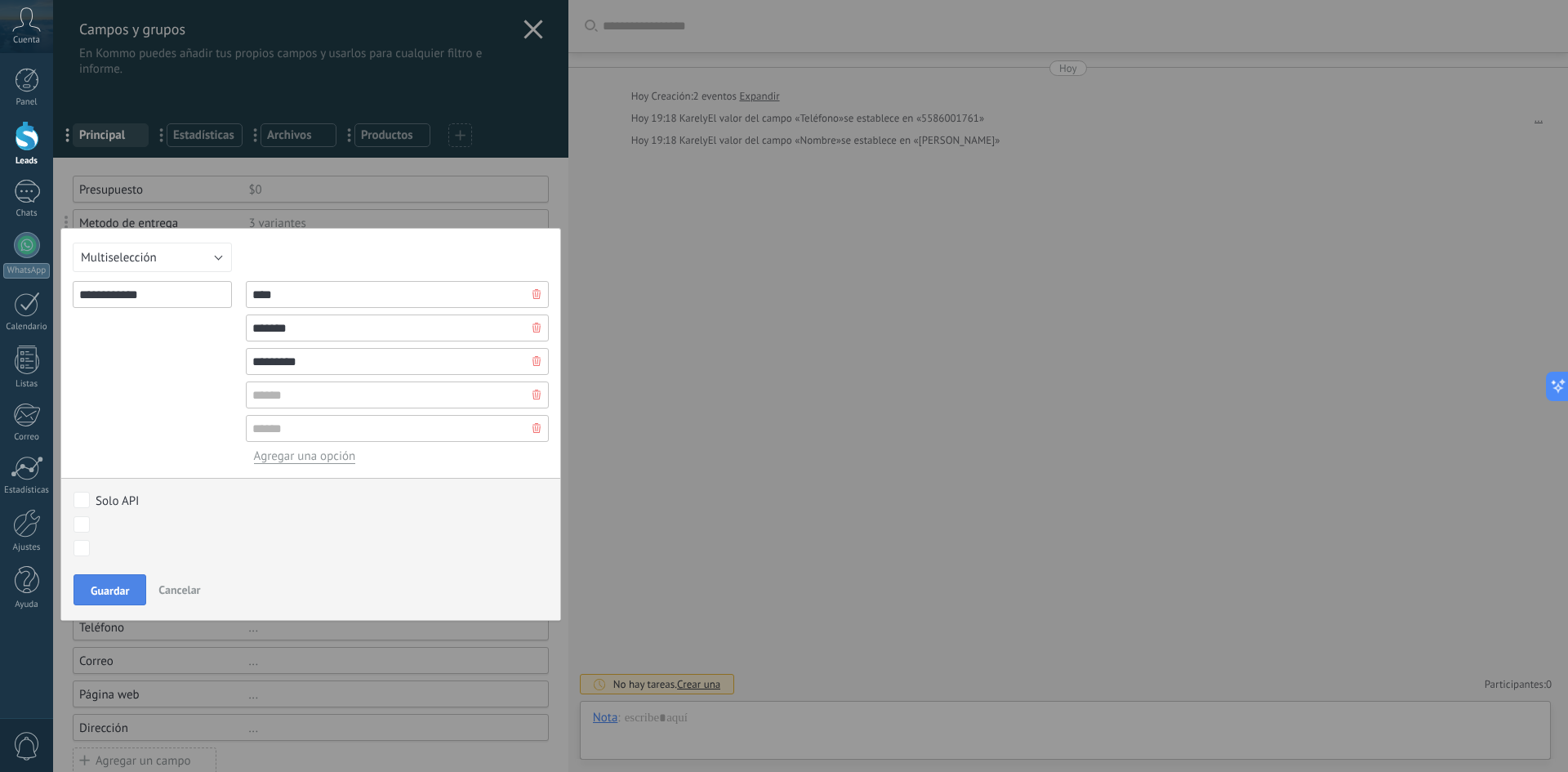
click at [116, 593] on span "Guardar" at bounding box center [109, 591] width 39 height 12
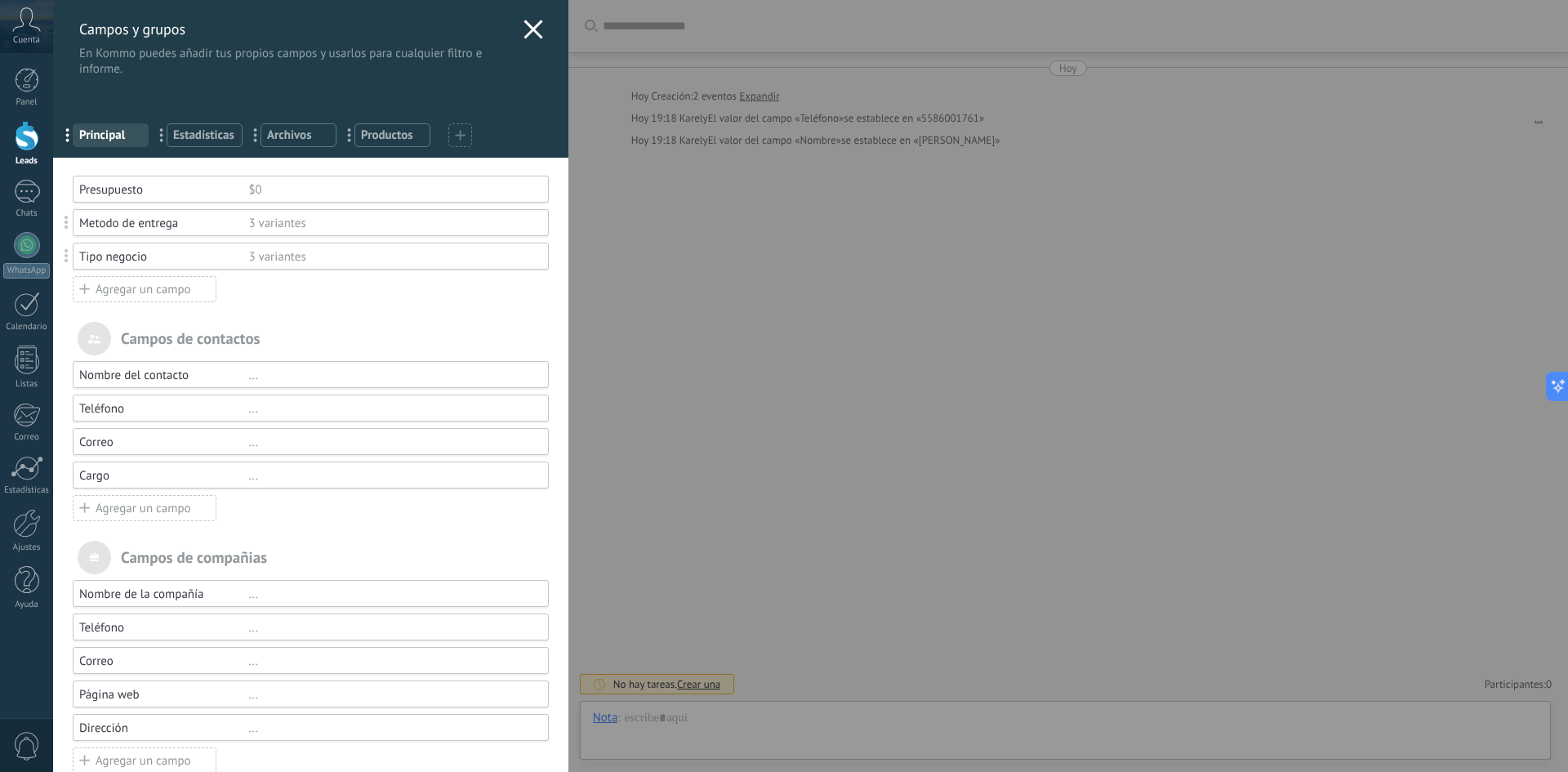
click at [169, 286] on div "Agregar un campo" at bounding box center [144, 288] width 144 height 26
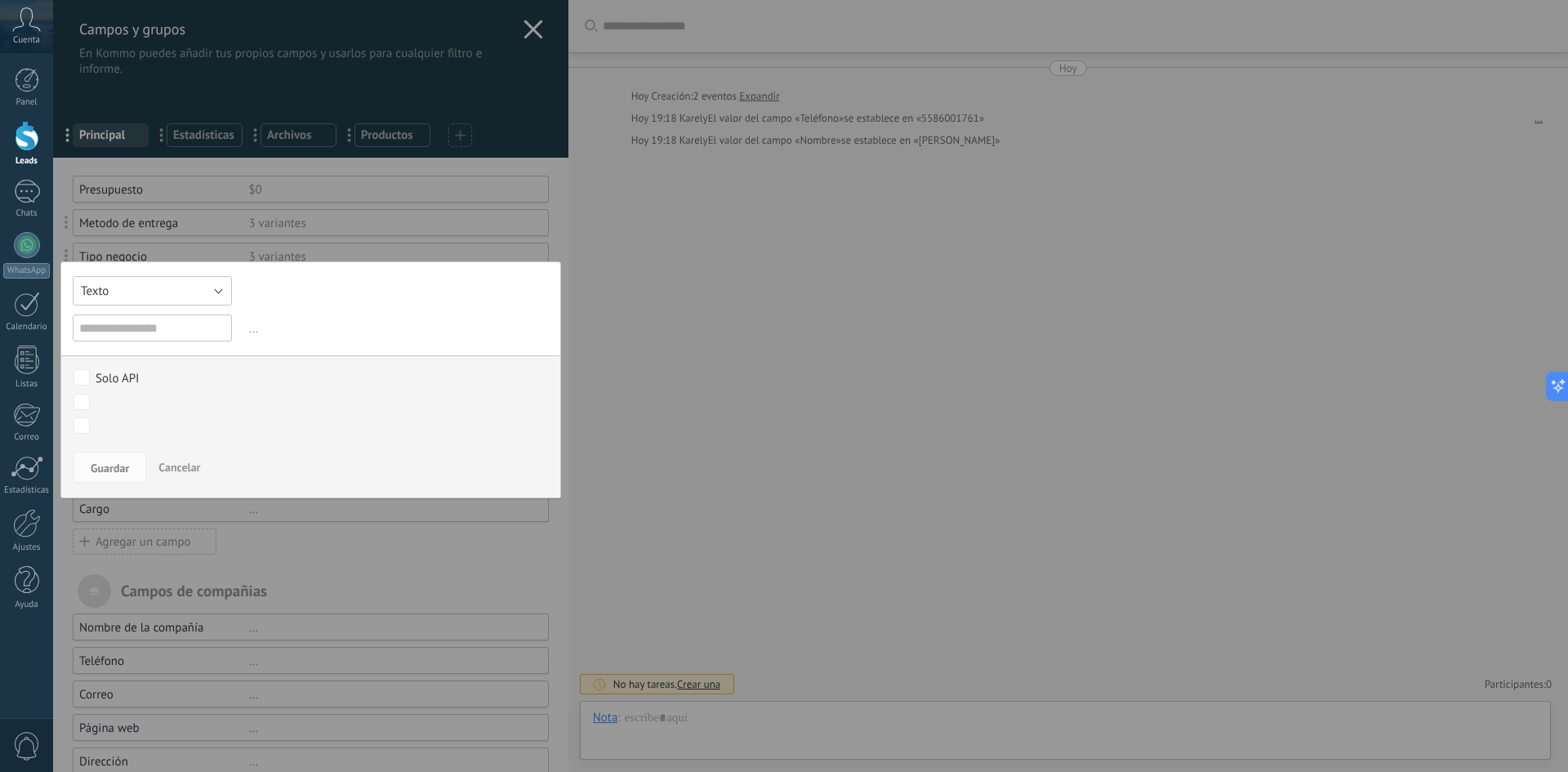
click at [151, 292] on button "Texto" at bounding box center [152, 290] width 160 height 30
click at [173, 398] on span "Multiselección" at bounding box center [144, 402] width 164 height 16
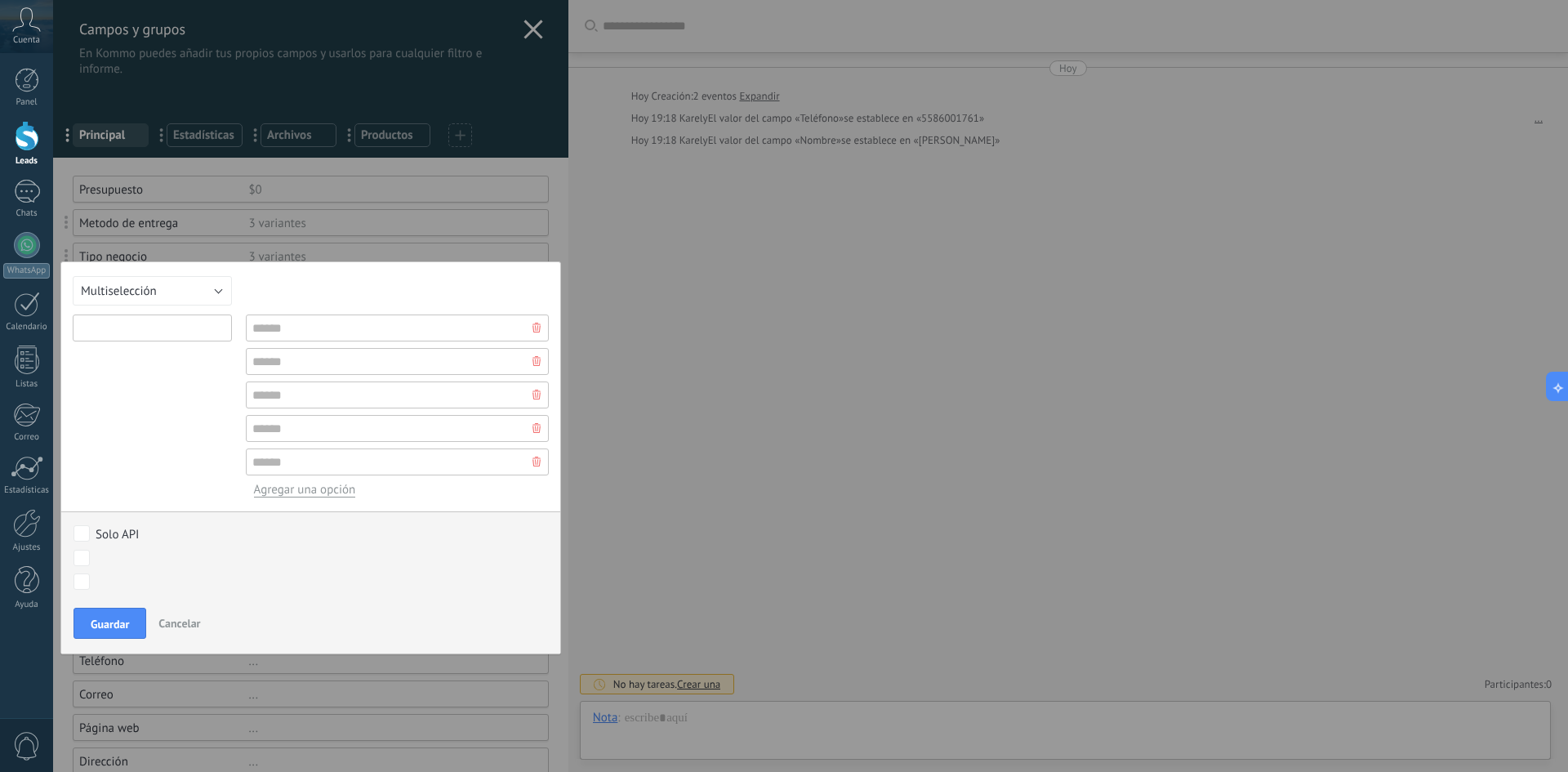
click at [149, 326] on input "text" at bounding box center [152, 327] width 160 height 27
type input "**********"
click at [327, 334] on input "text" at bounding box center [397, 327] width 303 height 27
type input "*******"
click at [321, 358] on input "text" at bounding box center [397, 361] width 303 height 27
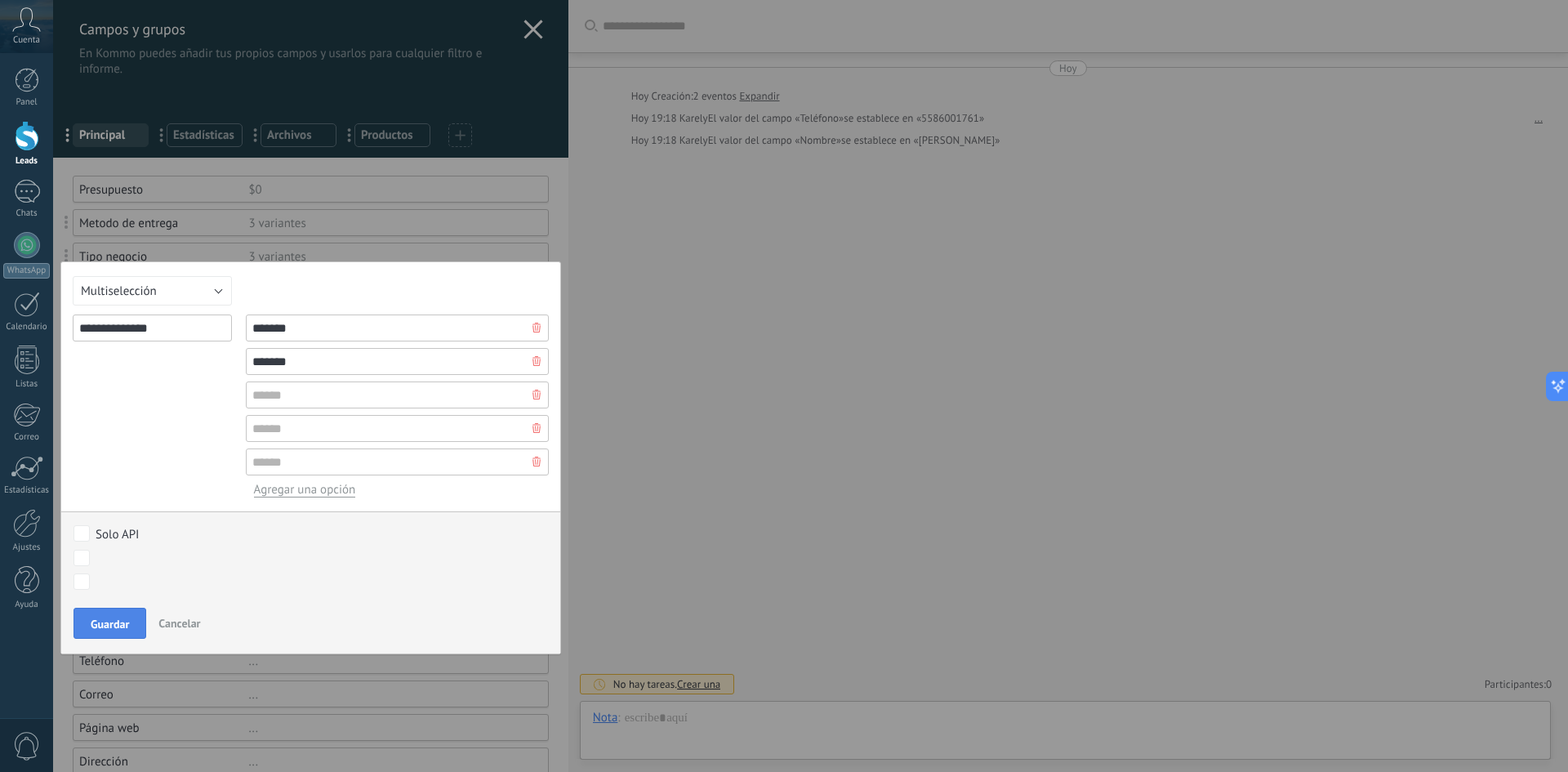
type input "*******"
click at [104, 624] on span "Guardar" at bounding box center [109, 624] width 39 height 12
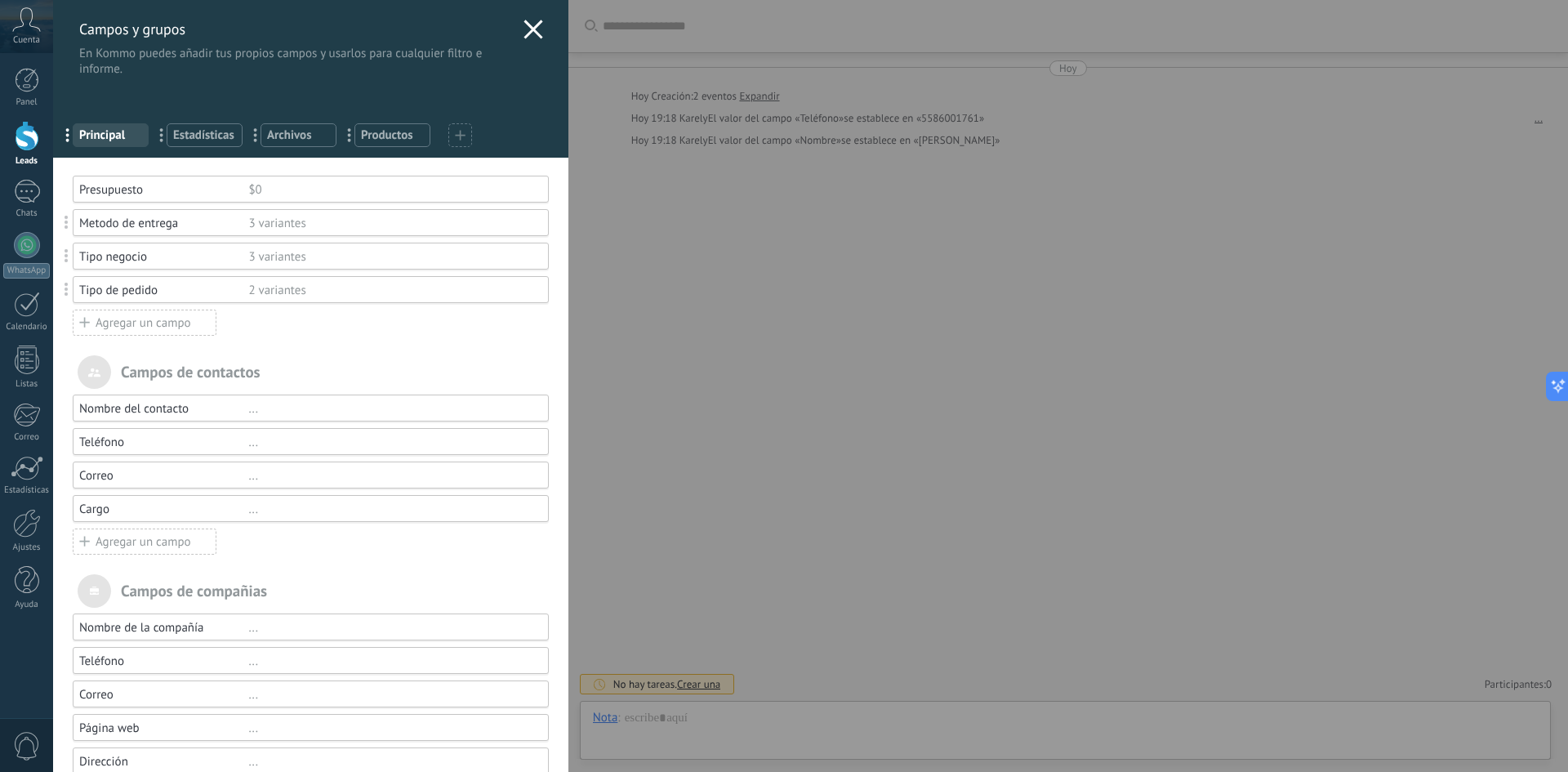
click at [523, 29] on icon at bounding box center [533, 30] width 20 height 20
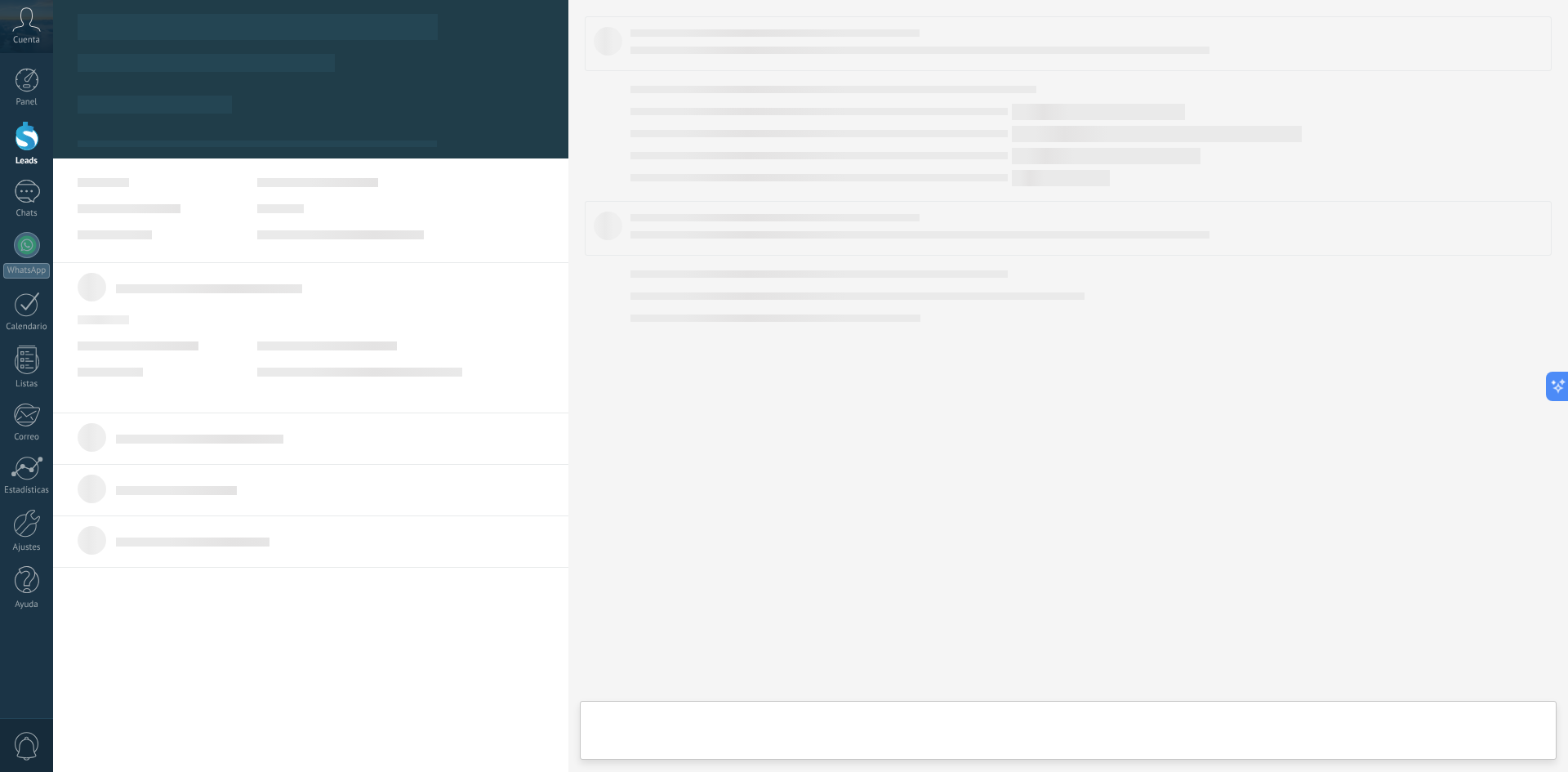
type textarea "******"
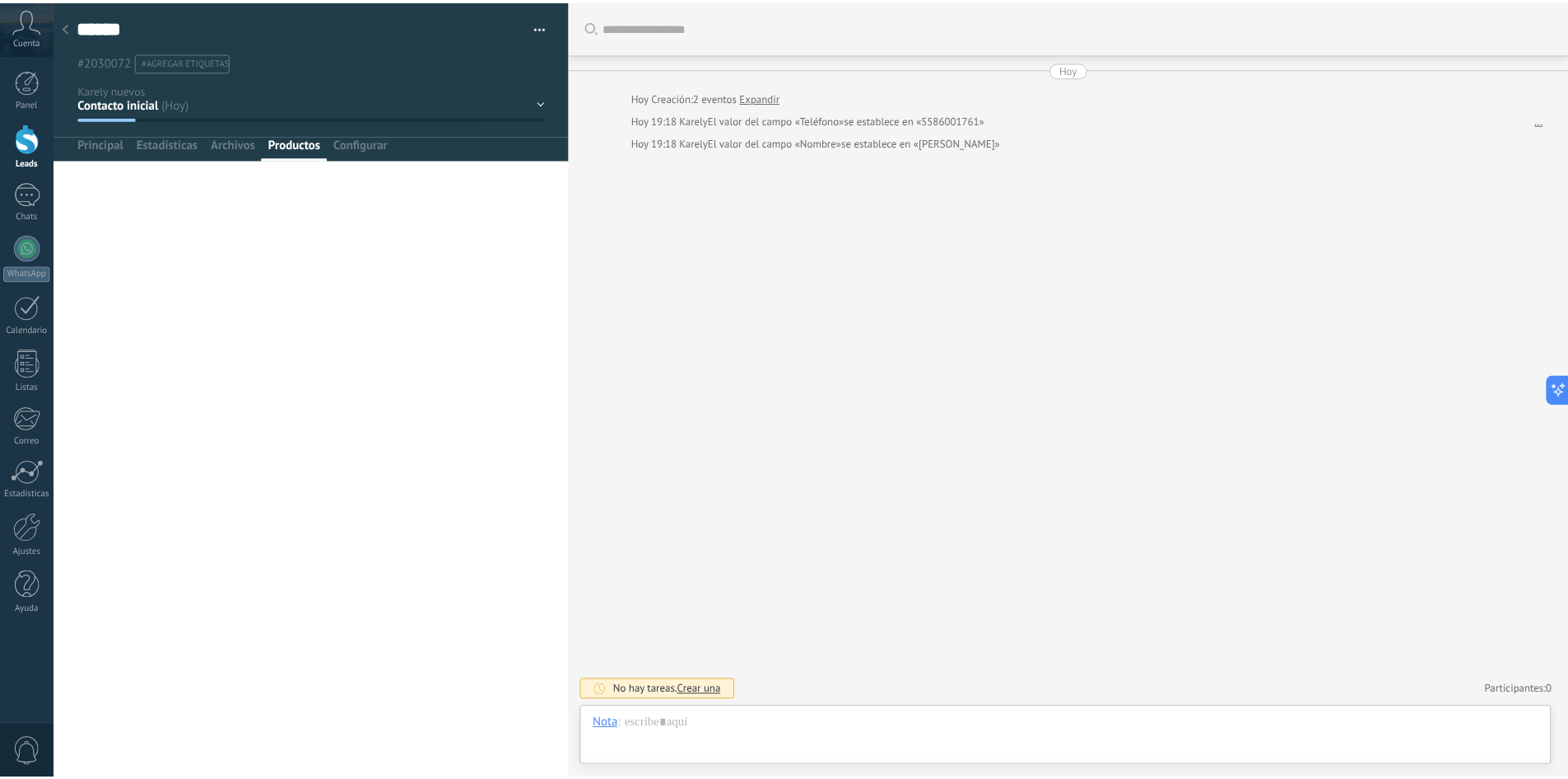
scroll to position [25, 0]
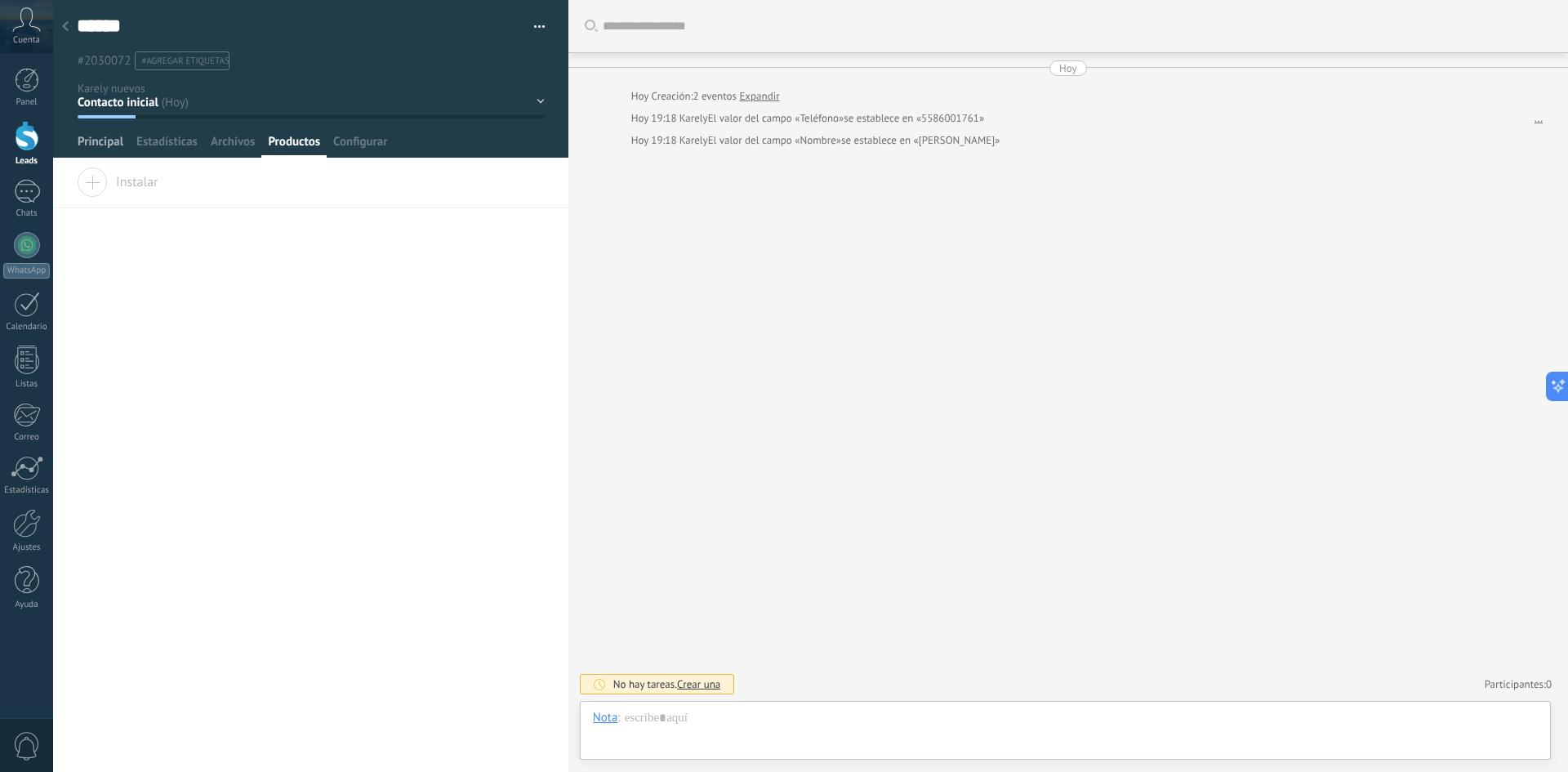
click at [99, 137] on span "Principal" at bounding box center [100, 146] width 46 height 24
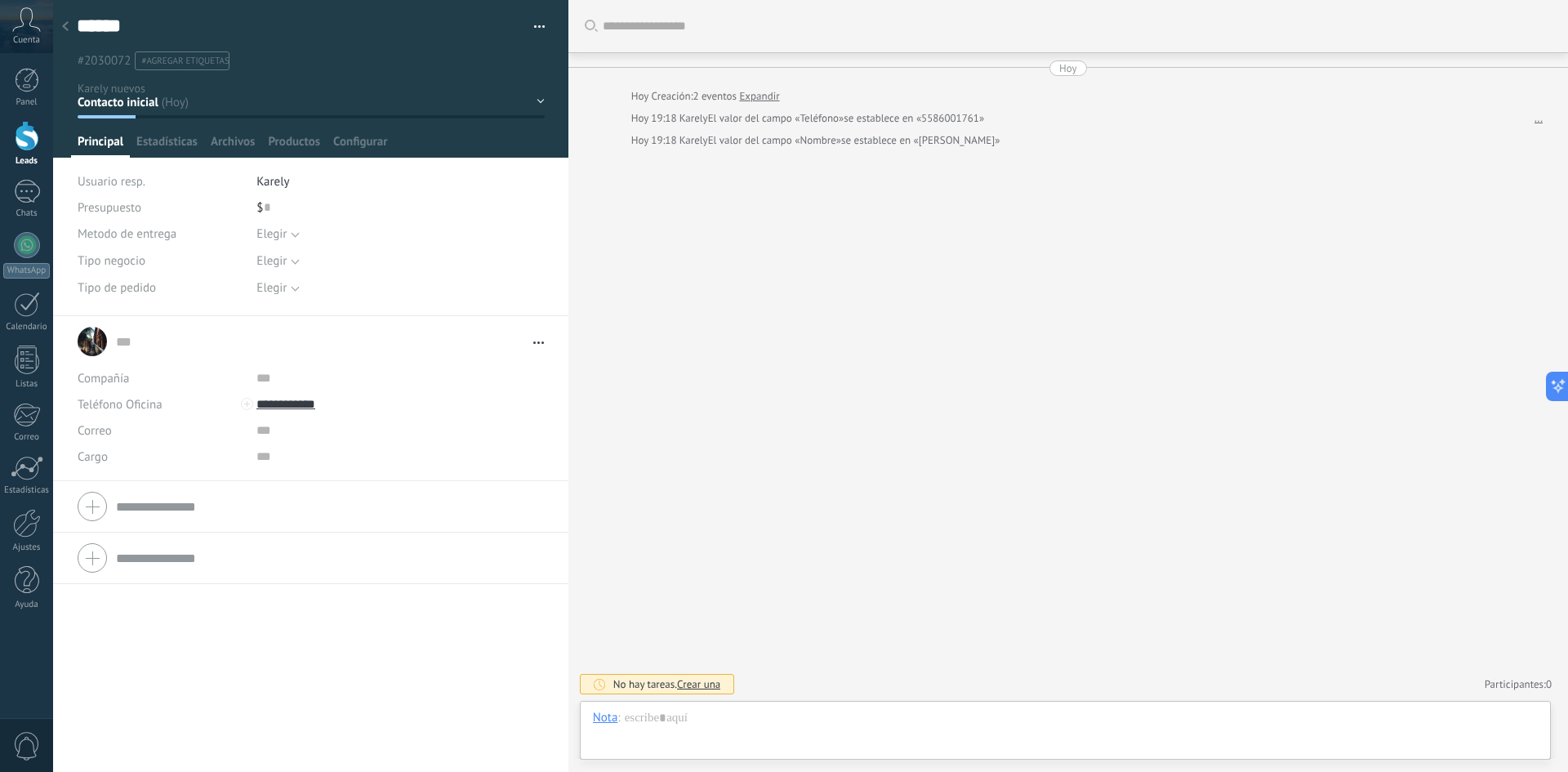
click at [64, 29] on use at bounding box center [65, 26] width 7 height 10
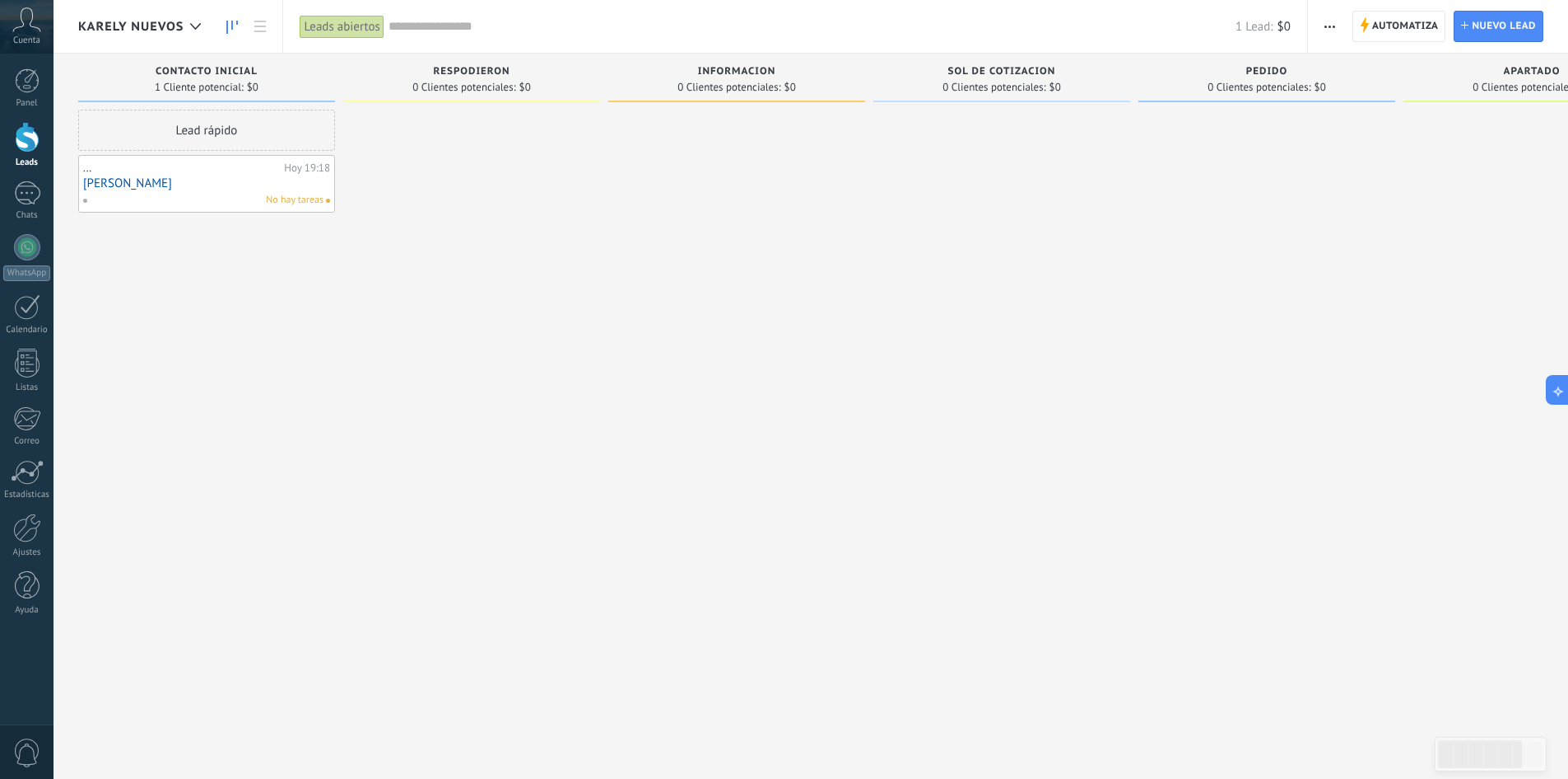
click at [365, 447] on div at bounding box center [472, 392] width 257 height 564
click at [14, 29] on use at bounding box center [27, 19] width 28 height 24
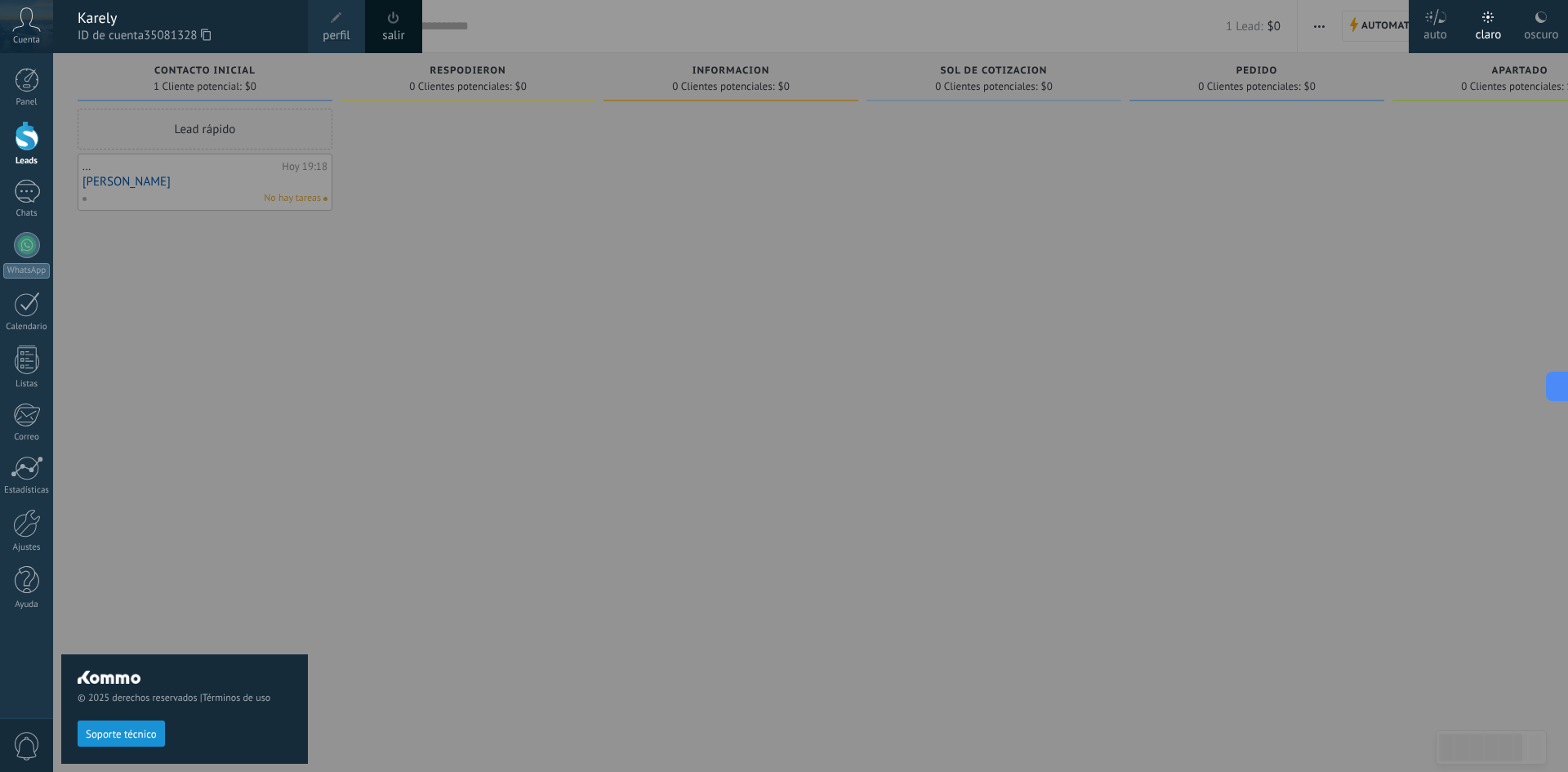
click at [348, 38] on span "perfil" at bounding box center [335, 36] width 27 height 18
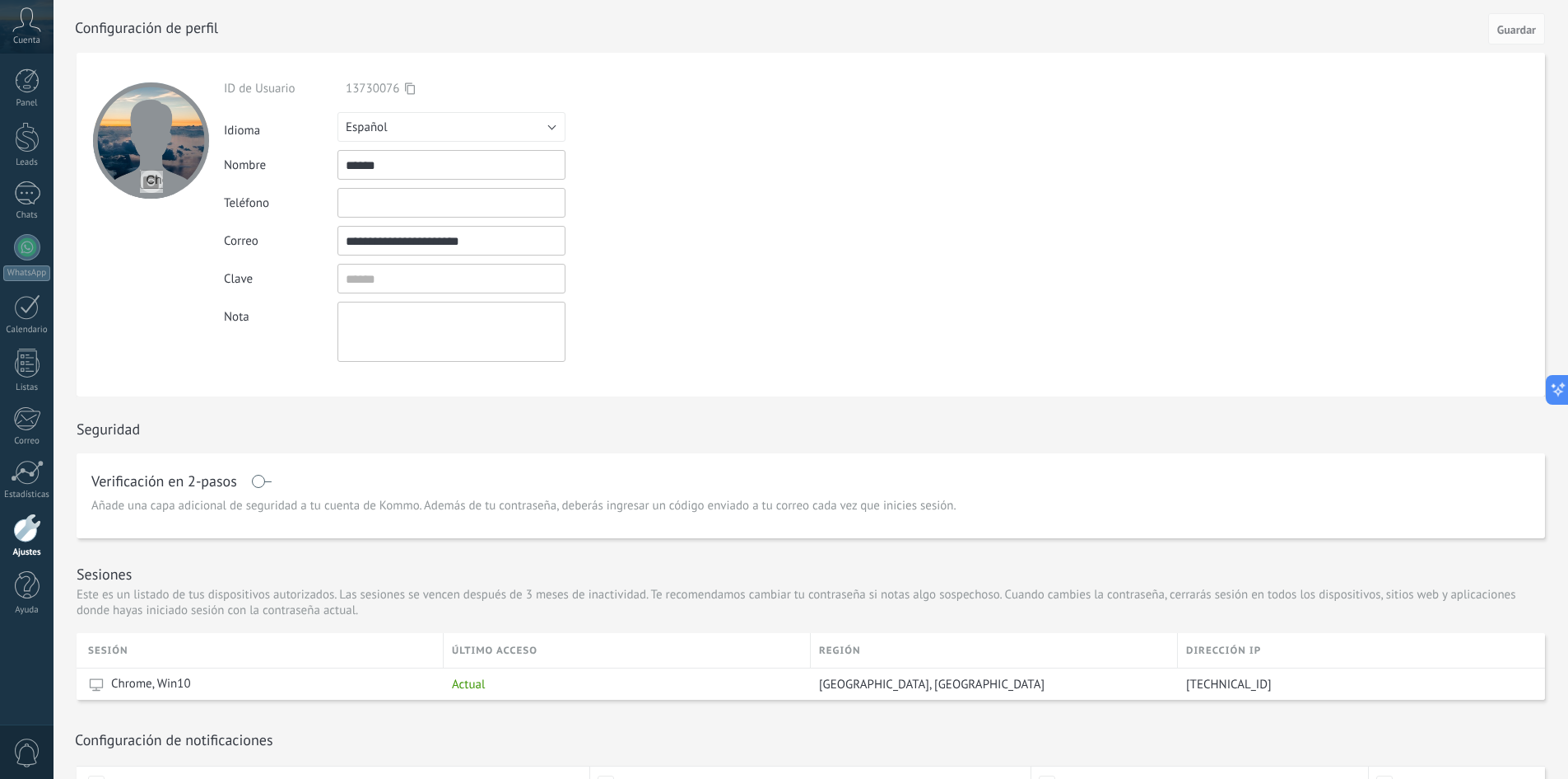
click at [157, 185] on input "file" at bounding box center [151, 181] width 23 height 23
type input "**********"
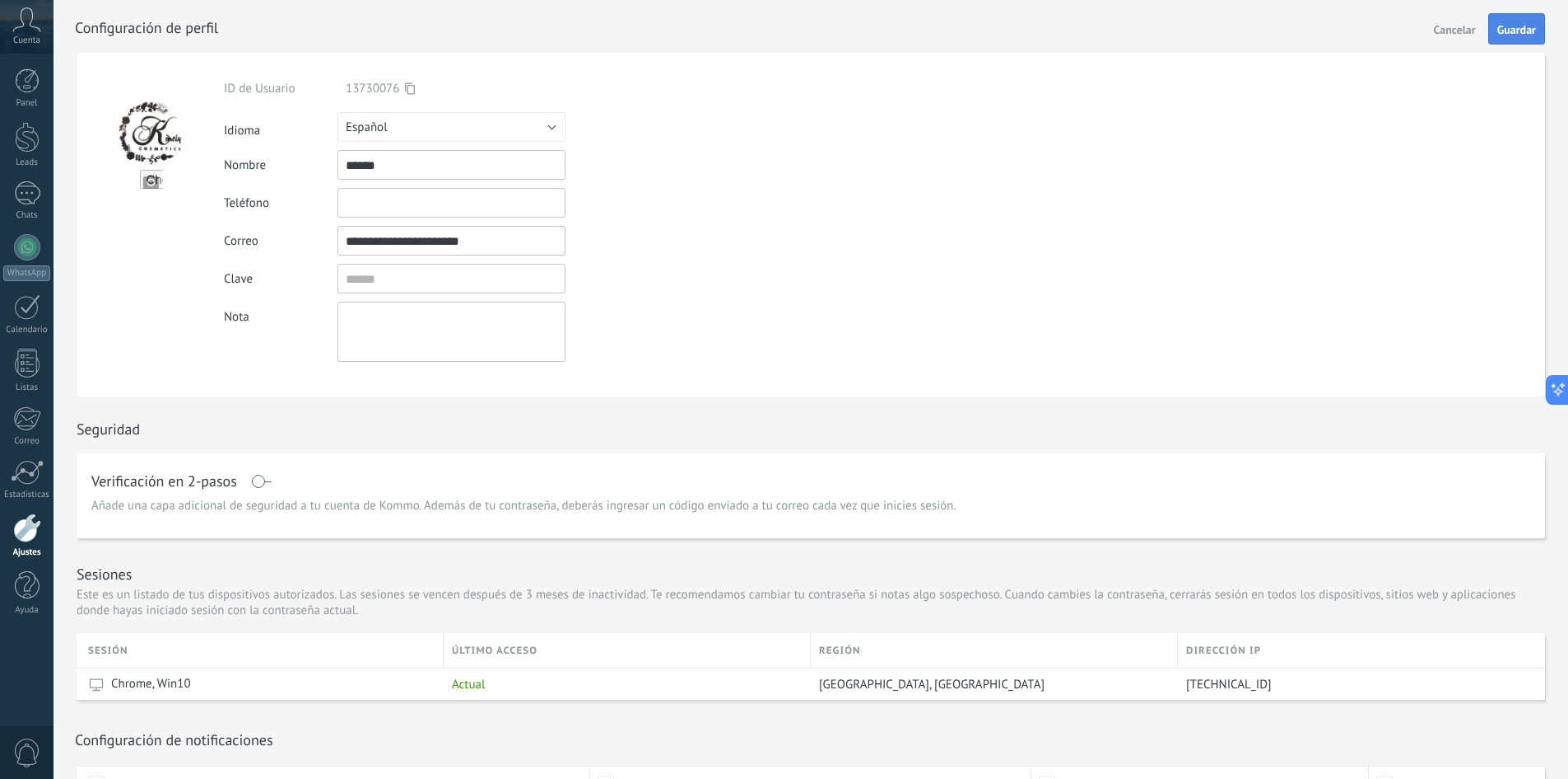
click at [1513, 30] on span "Guardar" at bounding box center [1517, 30] width 39 height 12
click at [326, 16] on div at bounding box center [828, 26] width 1508 height 53
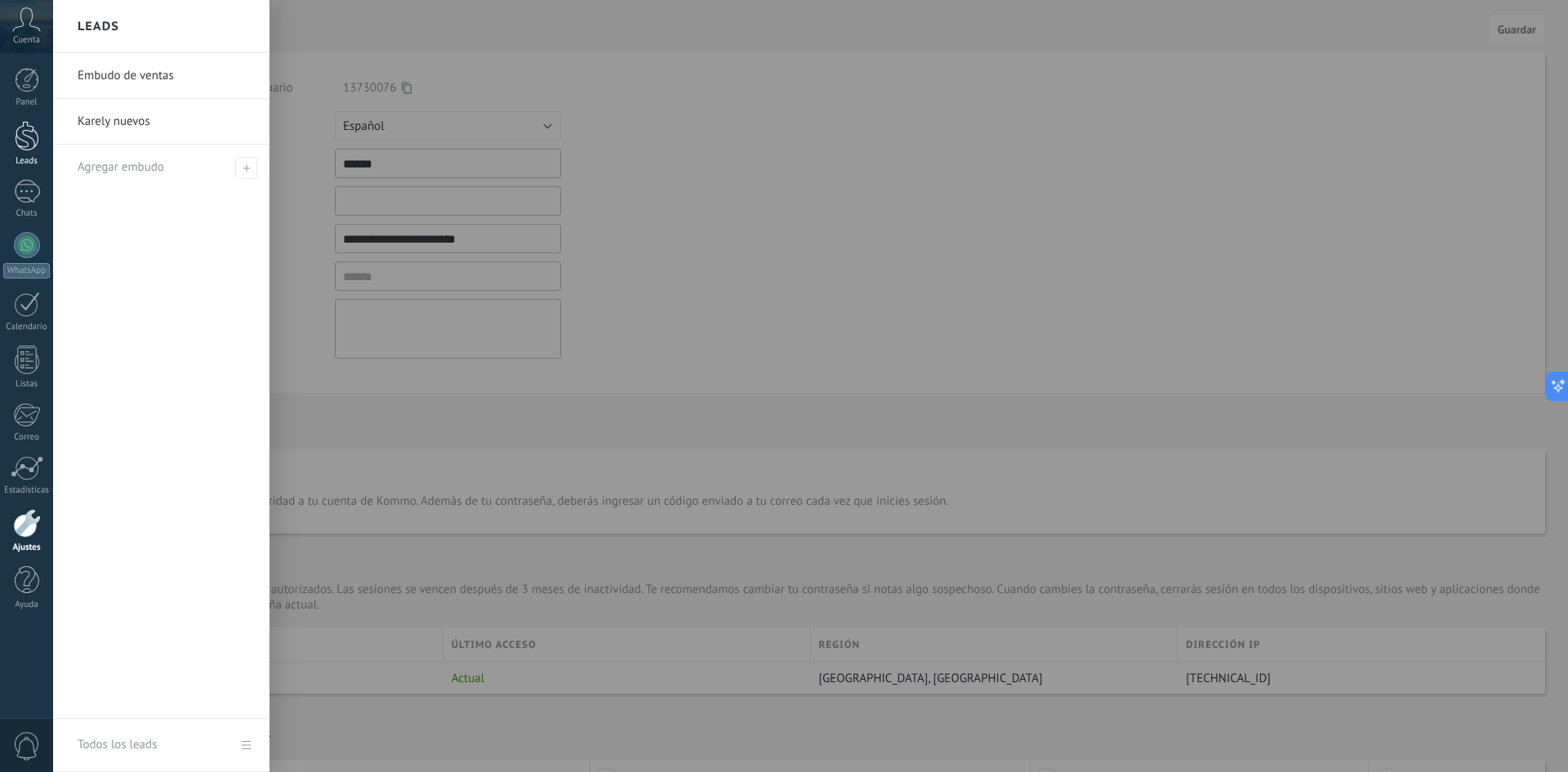
click at [20, 152] on link "Leads" at bounding box center [27, 144] width 54 height 46
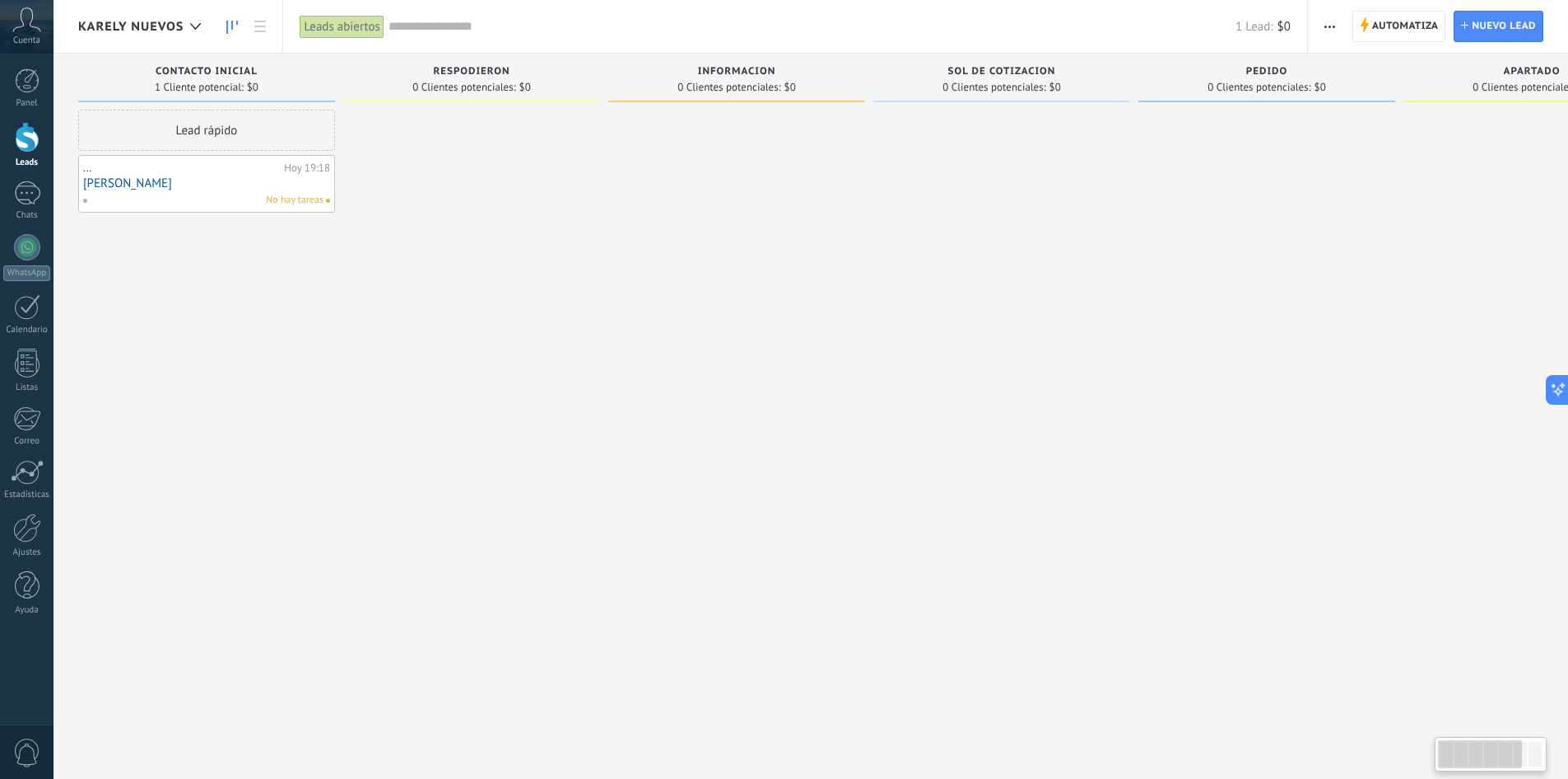
click at [438, 236] on div at bounding box center [472, 392] width 257 height 564
click at [1376, 31] on span "Automatiza" at bounding box center [1405, 27] width 67 height 30
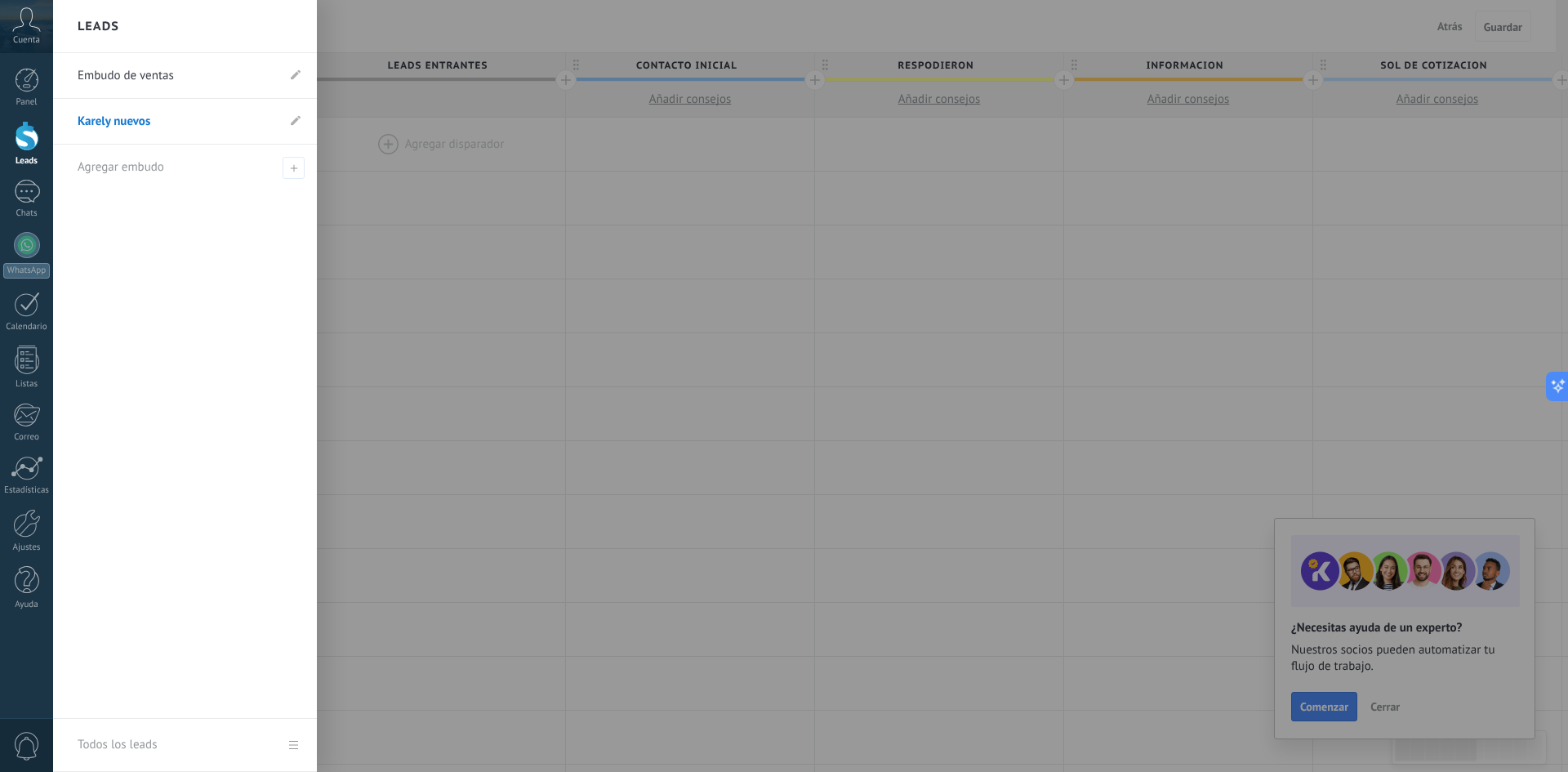
click at [30, 150] on div at bounding box center [27, 136] width 25 height 30
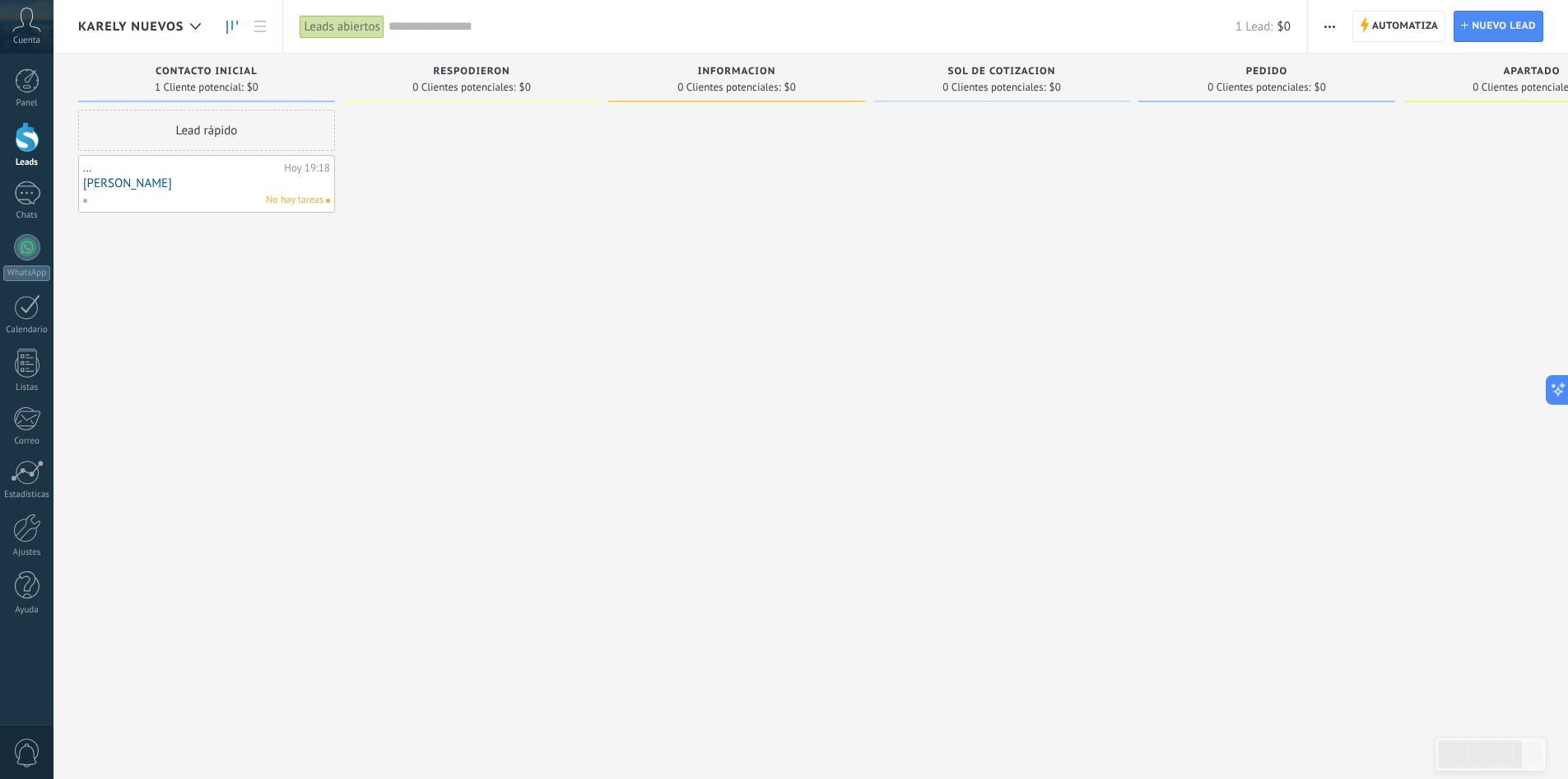
click at [196, 194] on div "No hay tareas" at bounding box center [202, 200] width 241 height 15
click at [101, 186] on link "[PERSON_NAME]" at bounding box center [206, 183] width 247 height 14
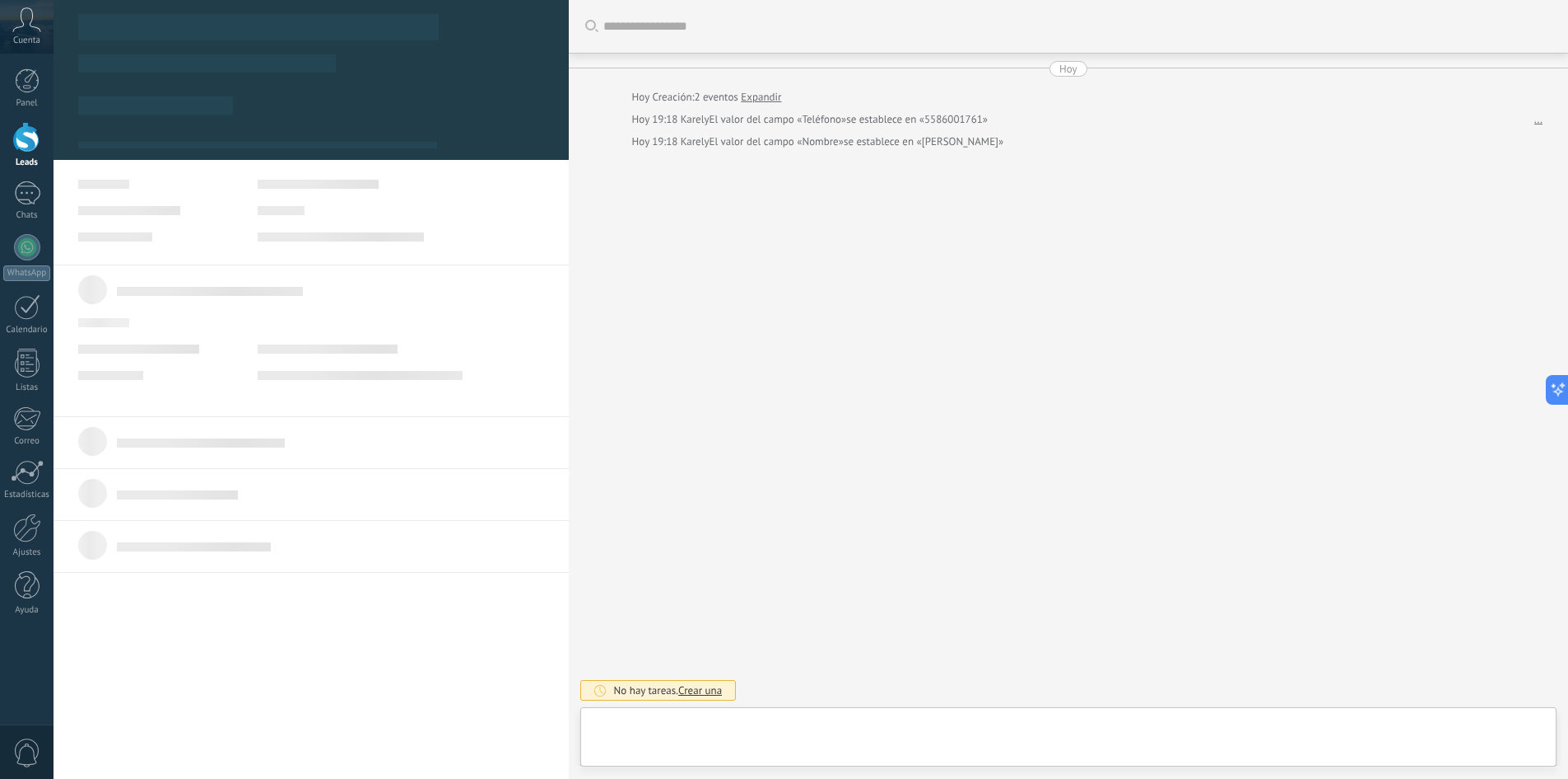
type textarea "******"
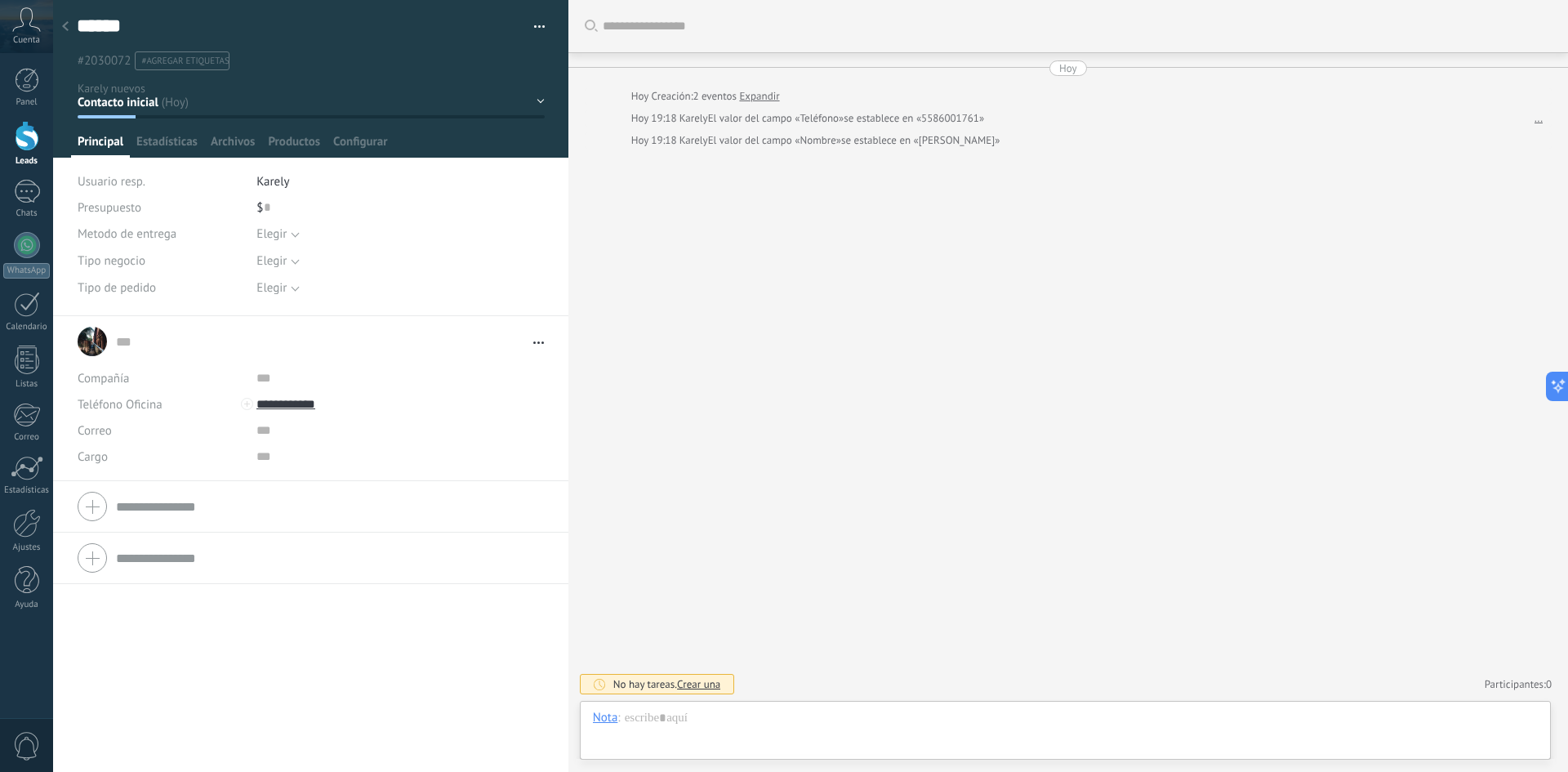
scroll to position [25, 0]
click at [342, 134] on span "Configurar" at bounding box center [360, 146] width 54 height 24
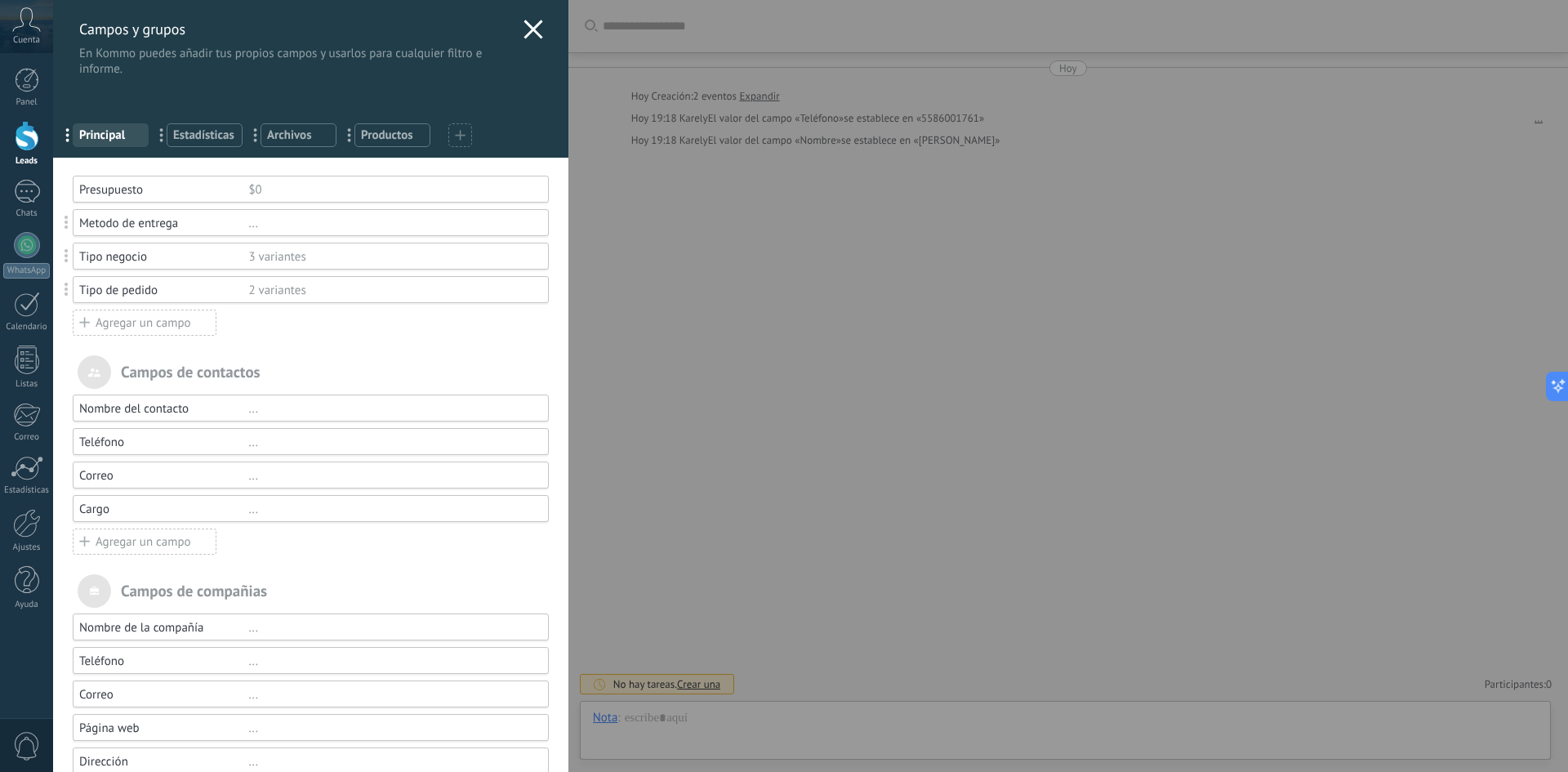
click at [130, 317] on div "Agregar un campo" at bounding box center [144, 322] width 144 height 26
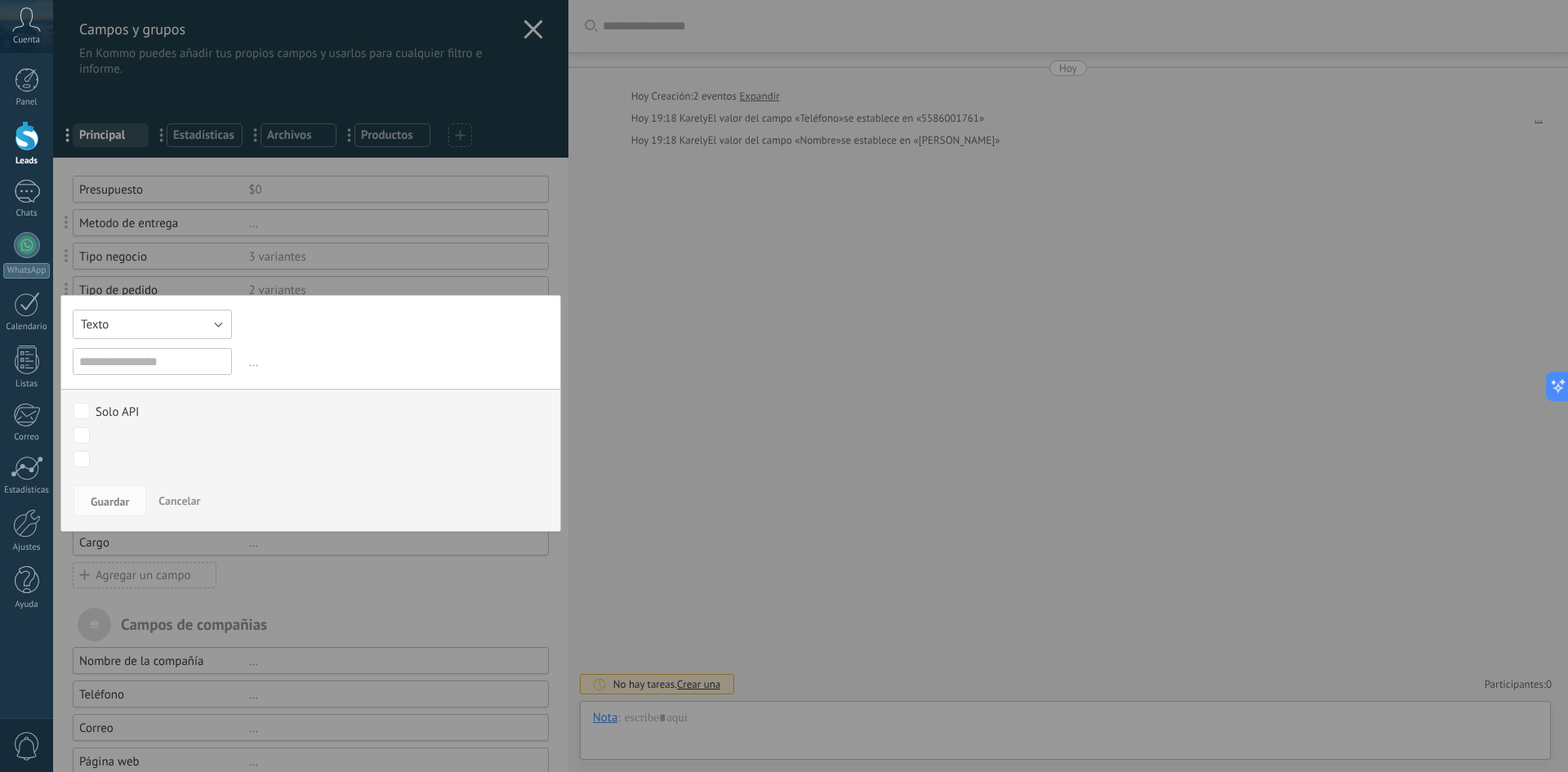
click at [113, 320] on button "Texto" at bounding box center [152, 324] width 160 height 30
click at [113, 320] on span "Texto" at bounding box center [144, 325] width 164 height 16
click at [128, 365] on input "text" at bounding box center [152, 361] width 160 height 27
type input "*"
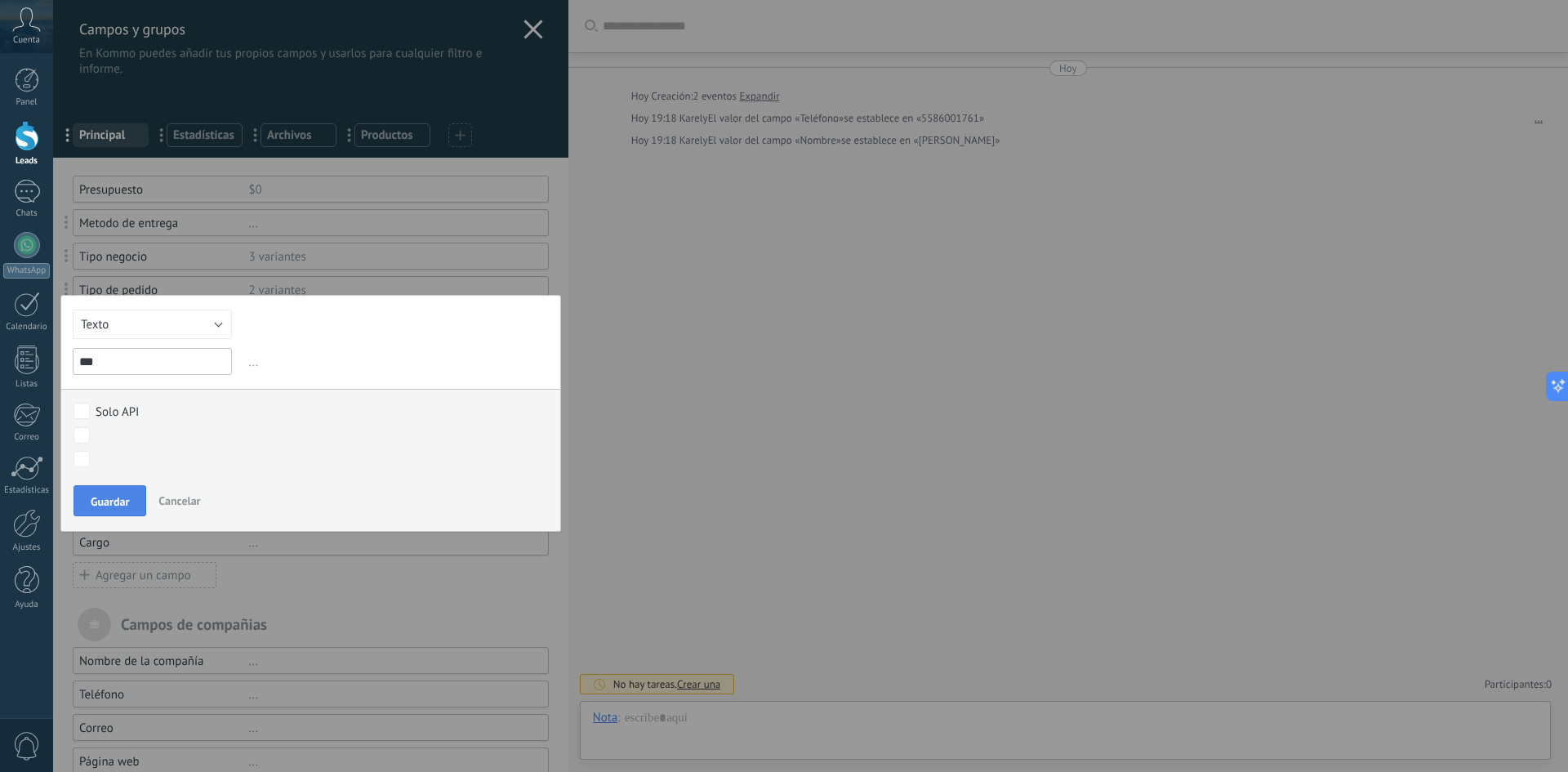
type input "***"
click at [99, 491] on button "Guardar" at bounding box center [109, 499] width 72 height 31
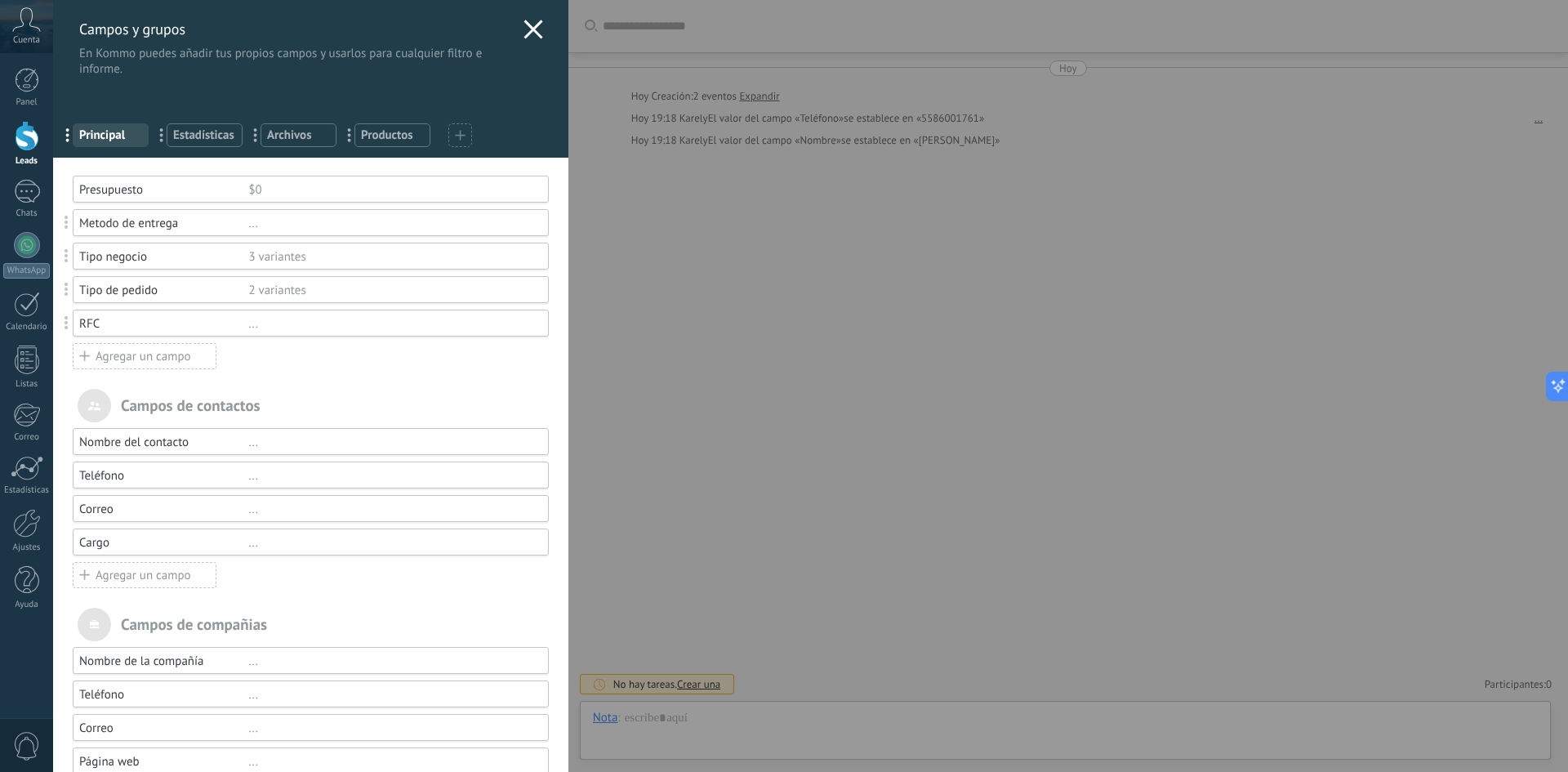
click at [527, 31] on use at bounding box center [532, 29] width 19 height 19
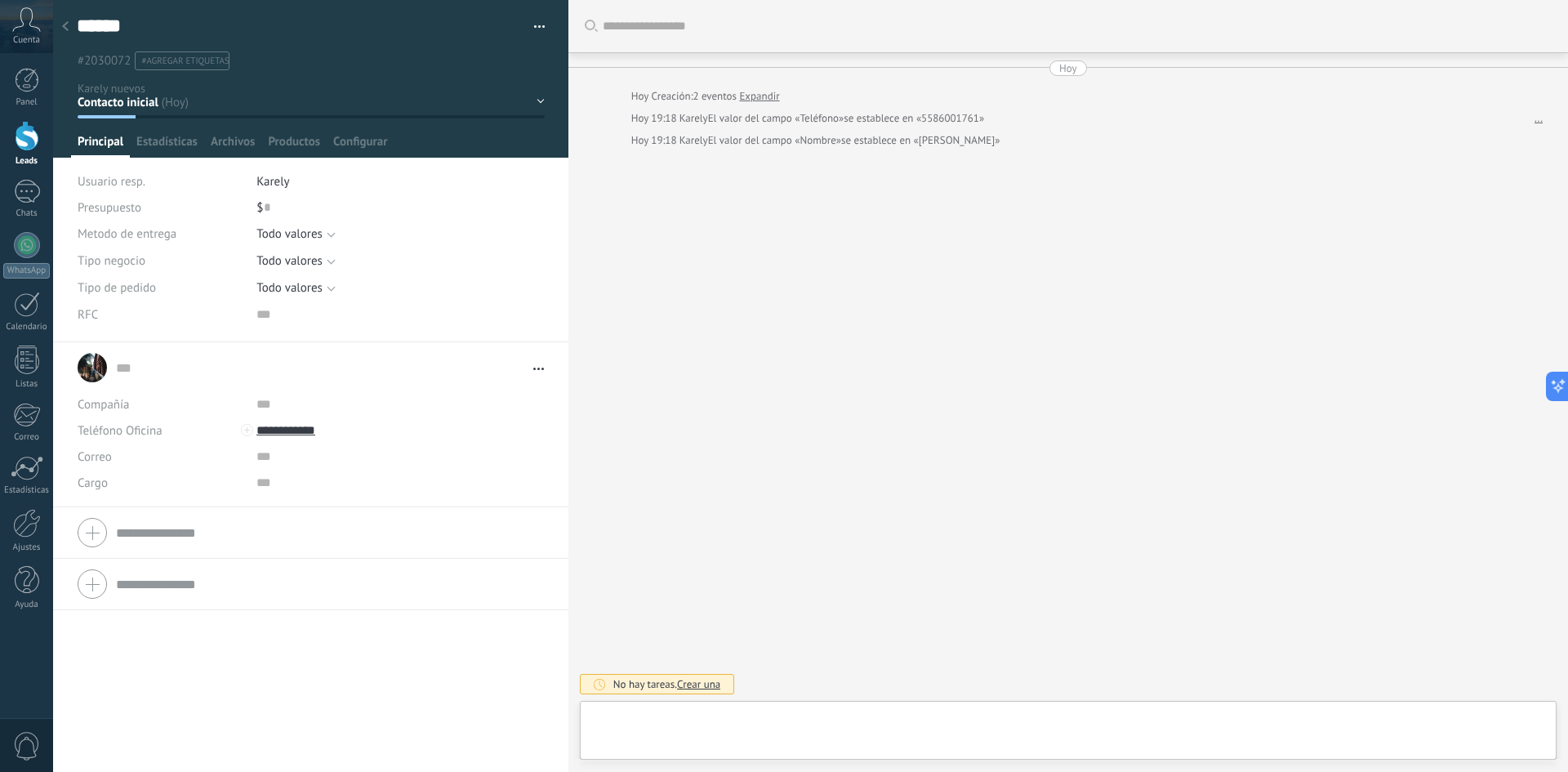
type textarea "******"
click at [63, 24] on icon at bounding box center [65, 26] width 7 height 10
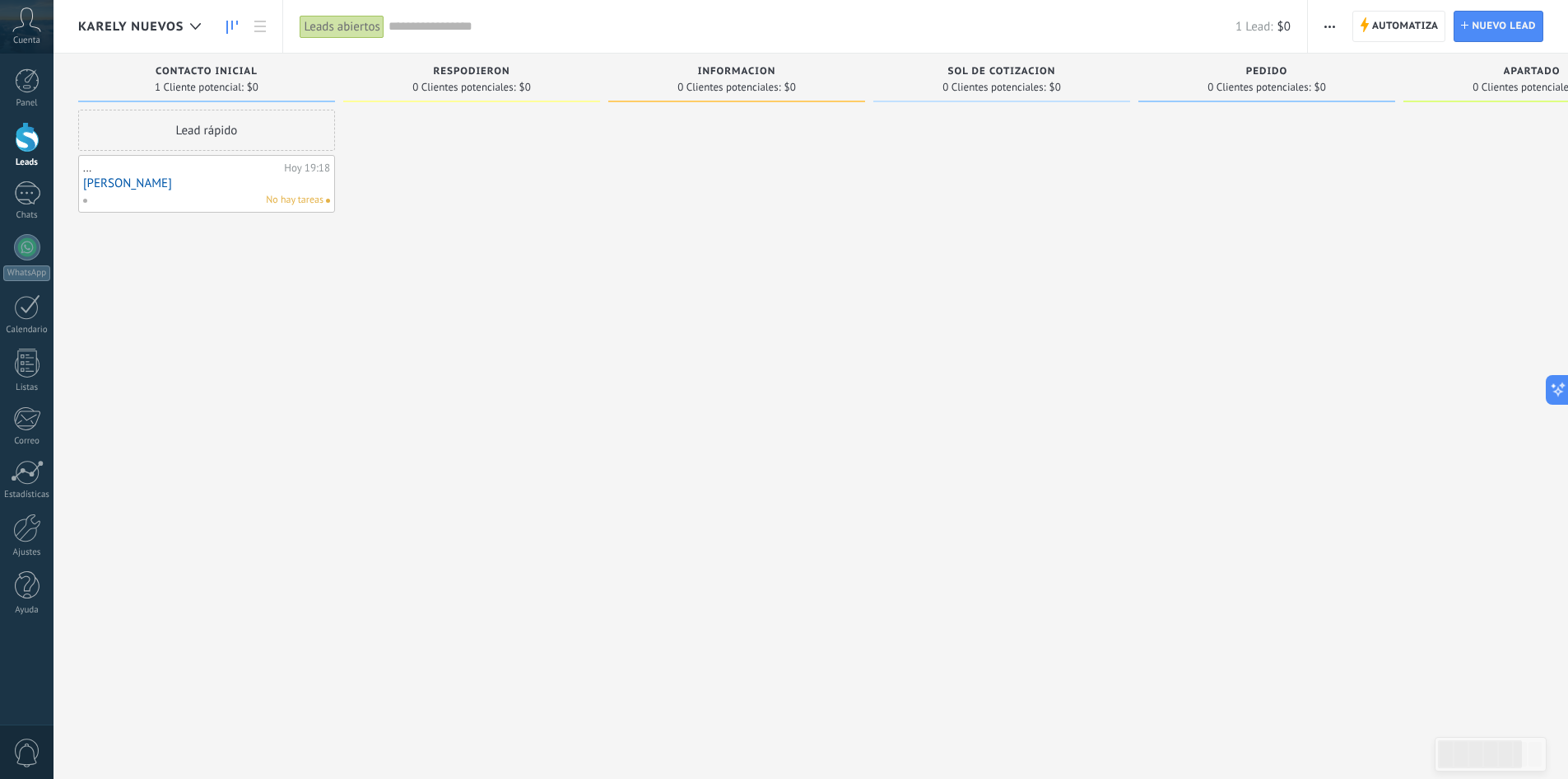
click at [613, 306] on div at bounding box center [737, 392] width 257 height 564
click at [21, 533] on div at bounding box center [27, 527] width 28 height 29
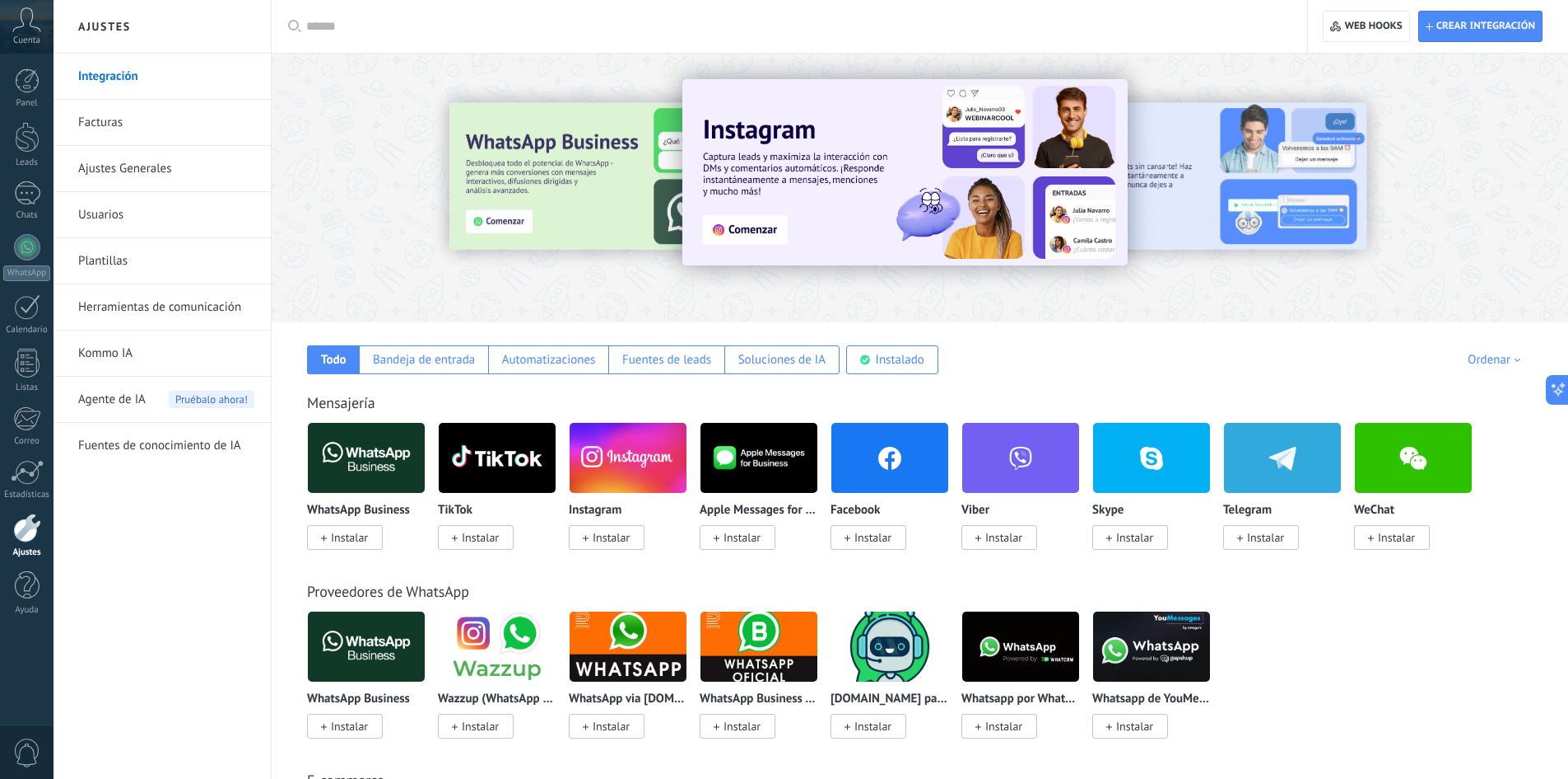
click at [102, 259] on link "Plantillas" at bounding box center [166, 261] width 176 height 46
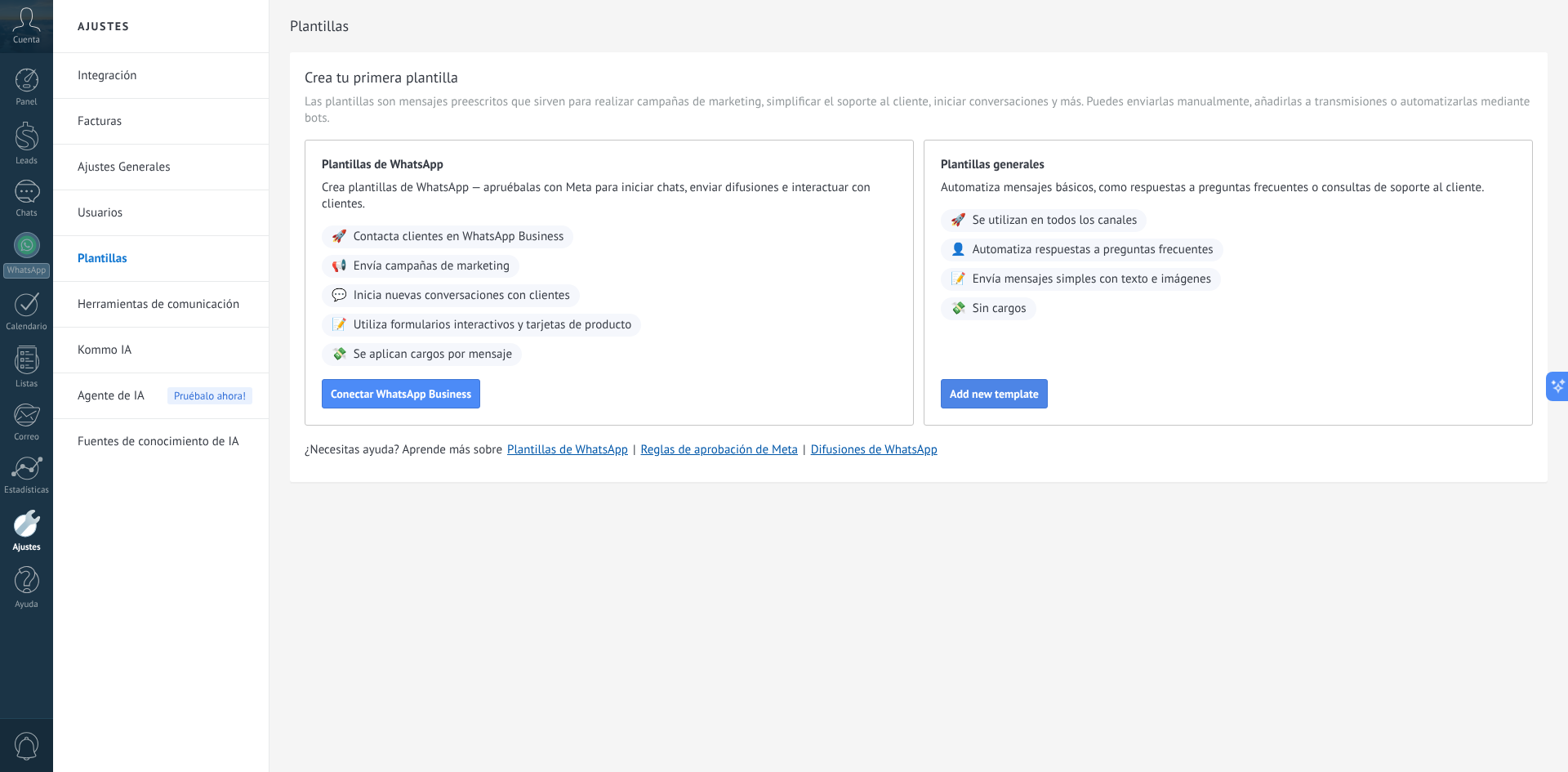
click at [975, 389] on span "Add new template" at bounding box center [994, 393] width 89 height 12
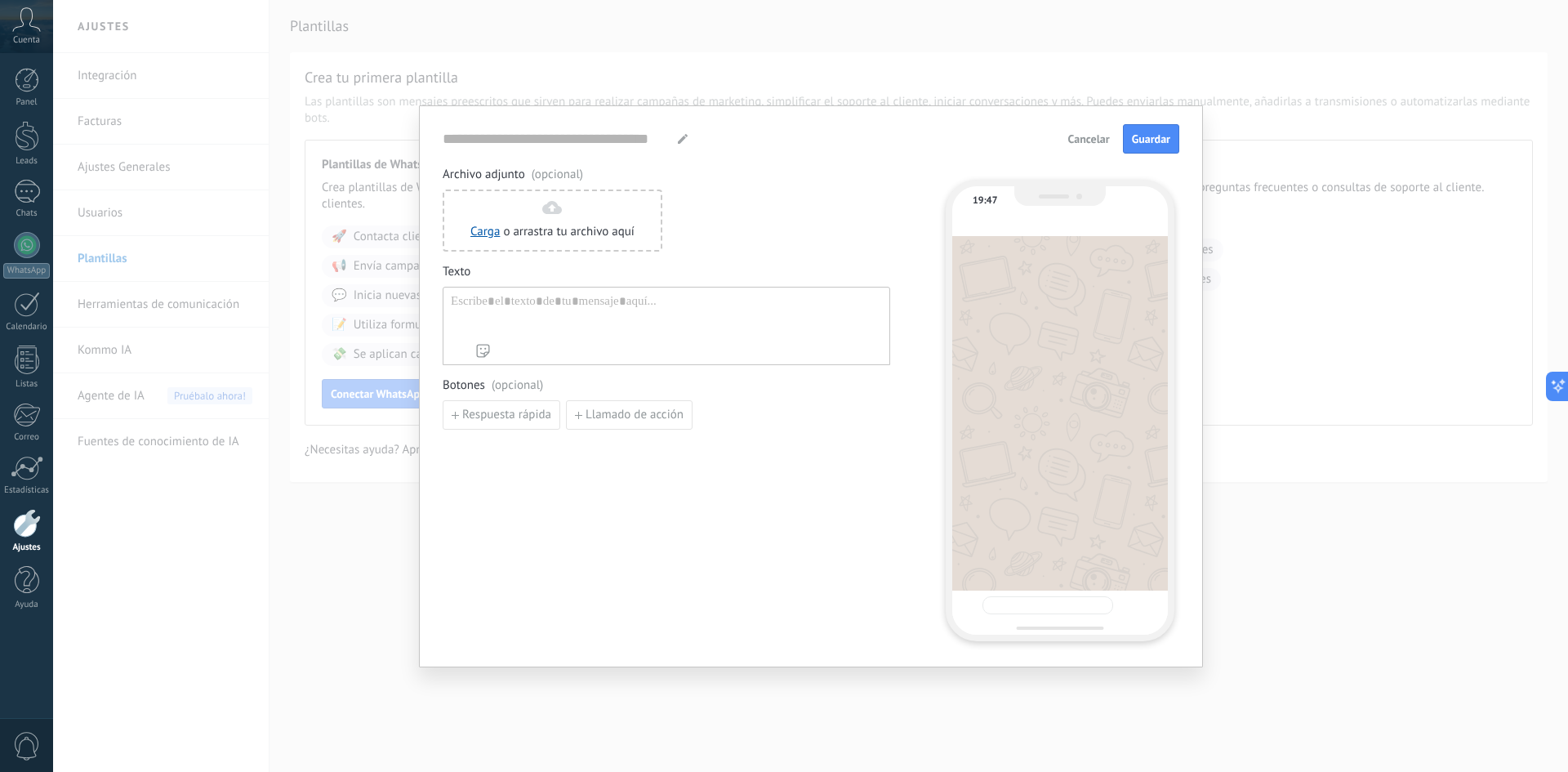
type input "**********"
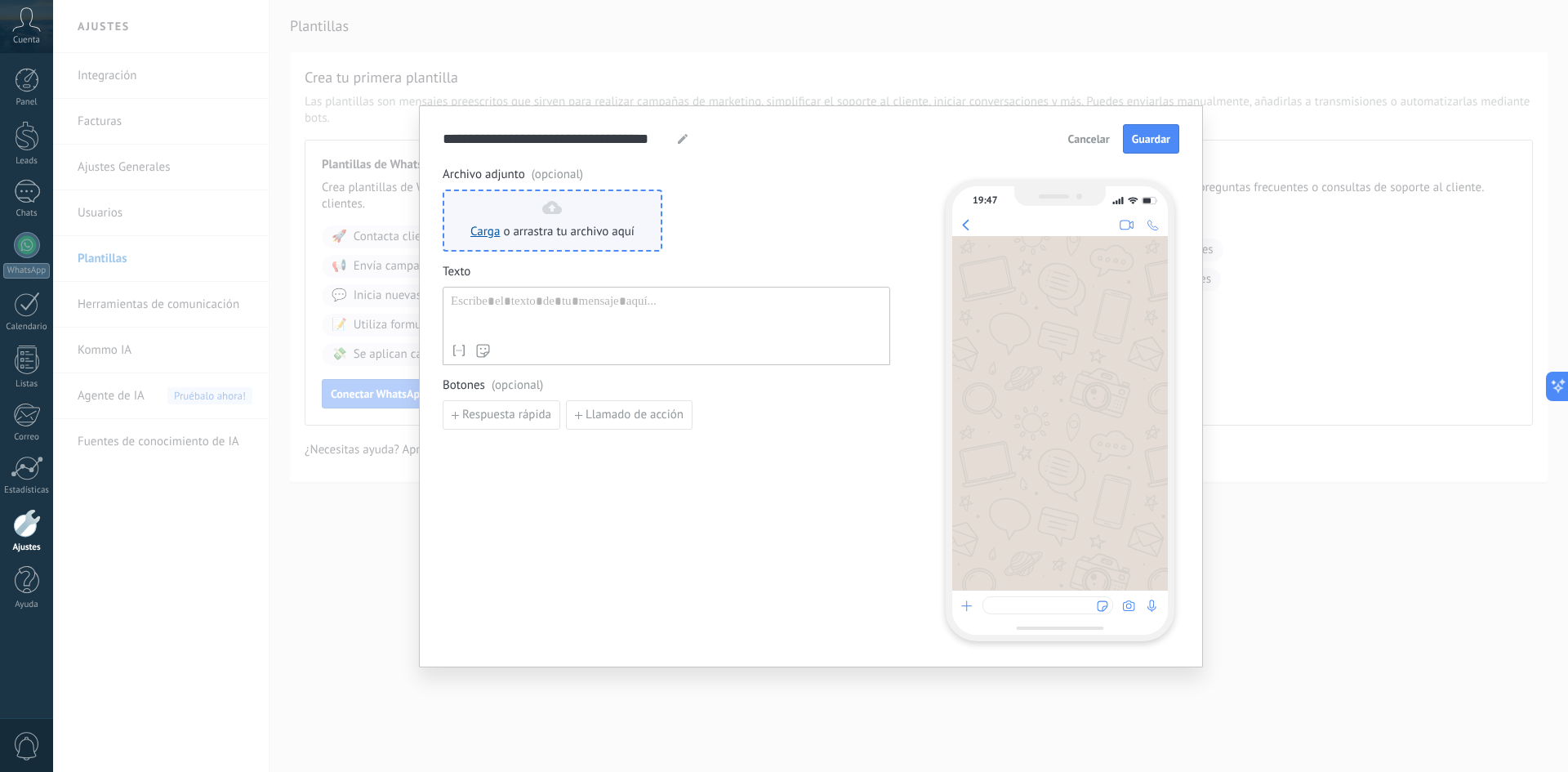
click at [533, 234] on span "o arrastra tu archivo aquí" at bounding box center [568, 232] width 132 height 16
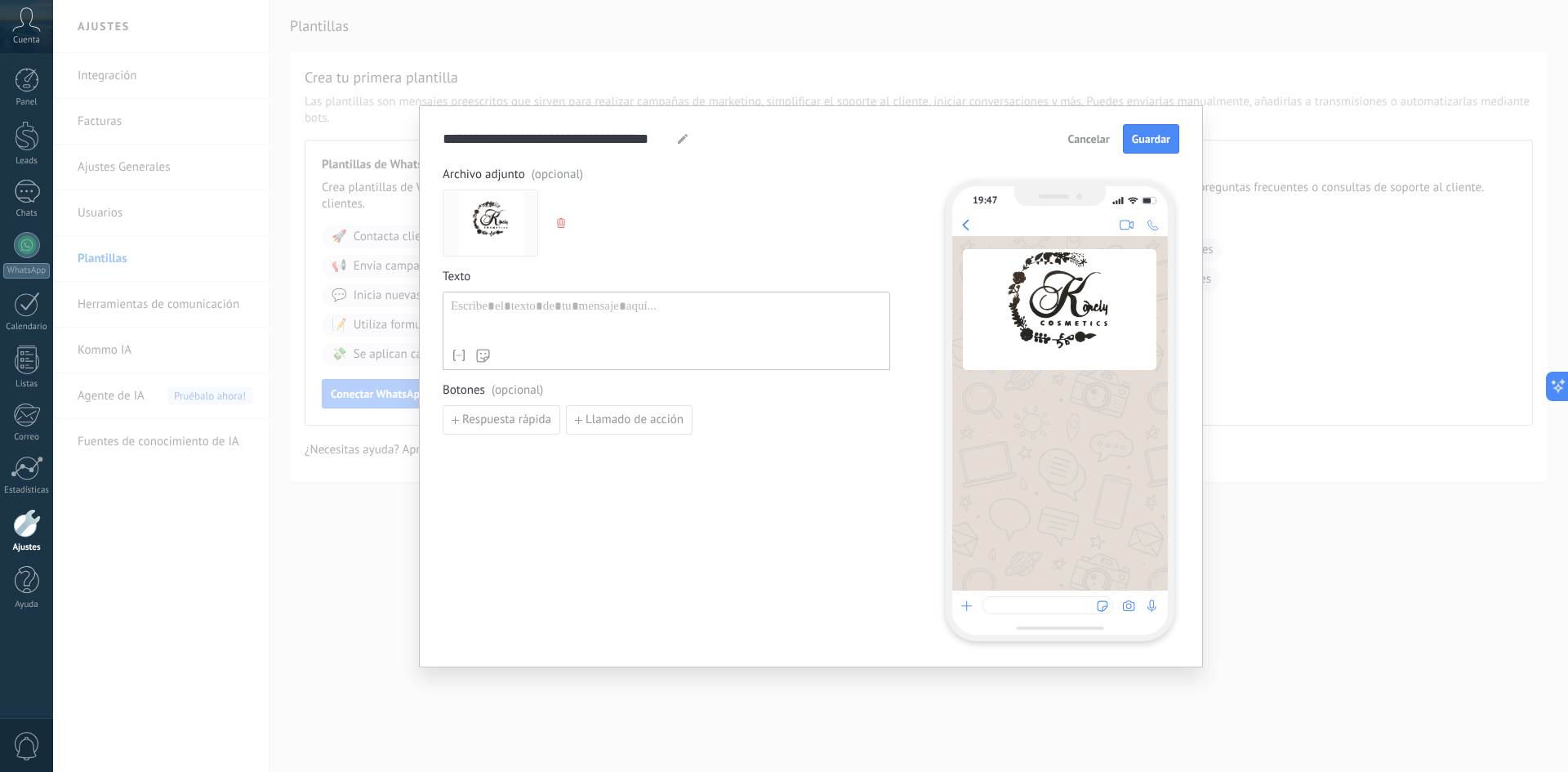
click at [516, 308] on div at bounding box center [666, 320] width 431 height 42
paste div
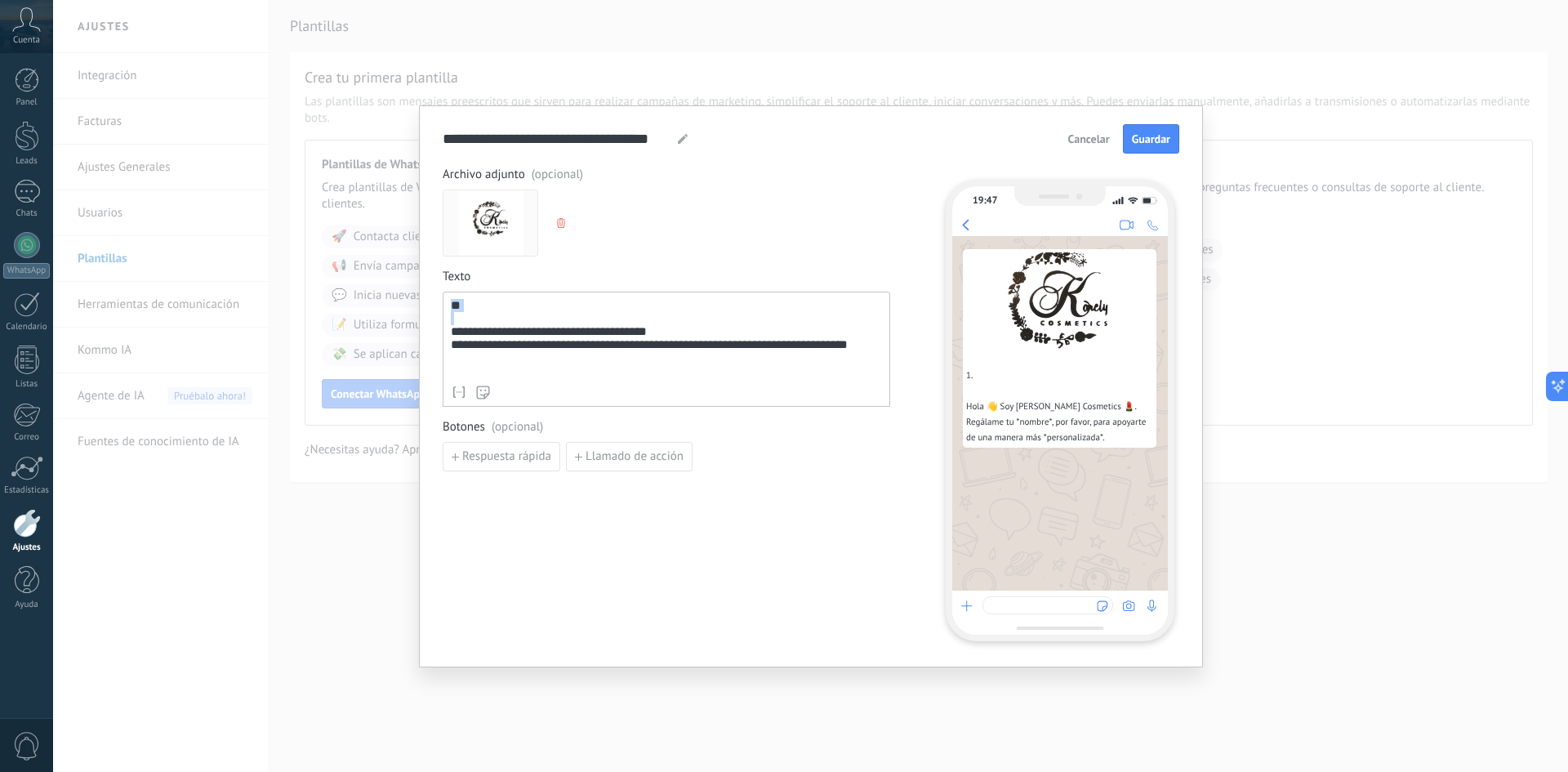
drag, startPoint x: 451, startPoint y: 336, endPoint x: 445, endPoint y: 289, distance: 47.4
click at [445, 289] on div "**********" at bounding box center [666, 337] width 447 height 138
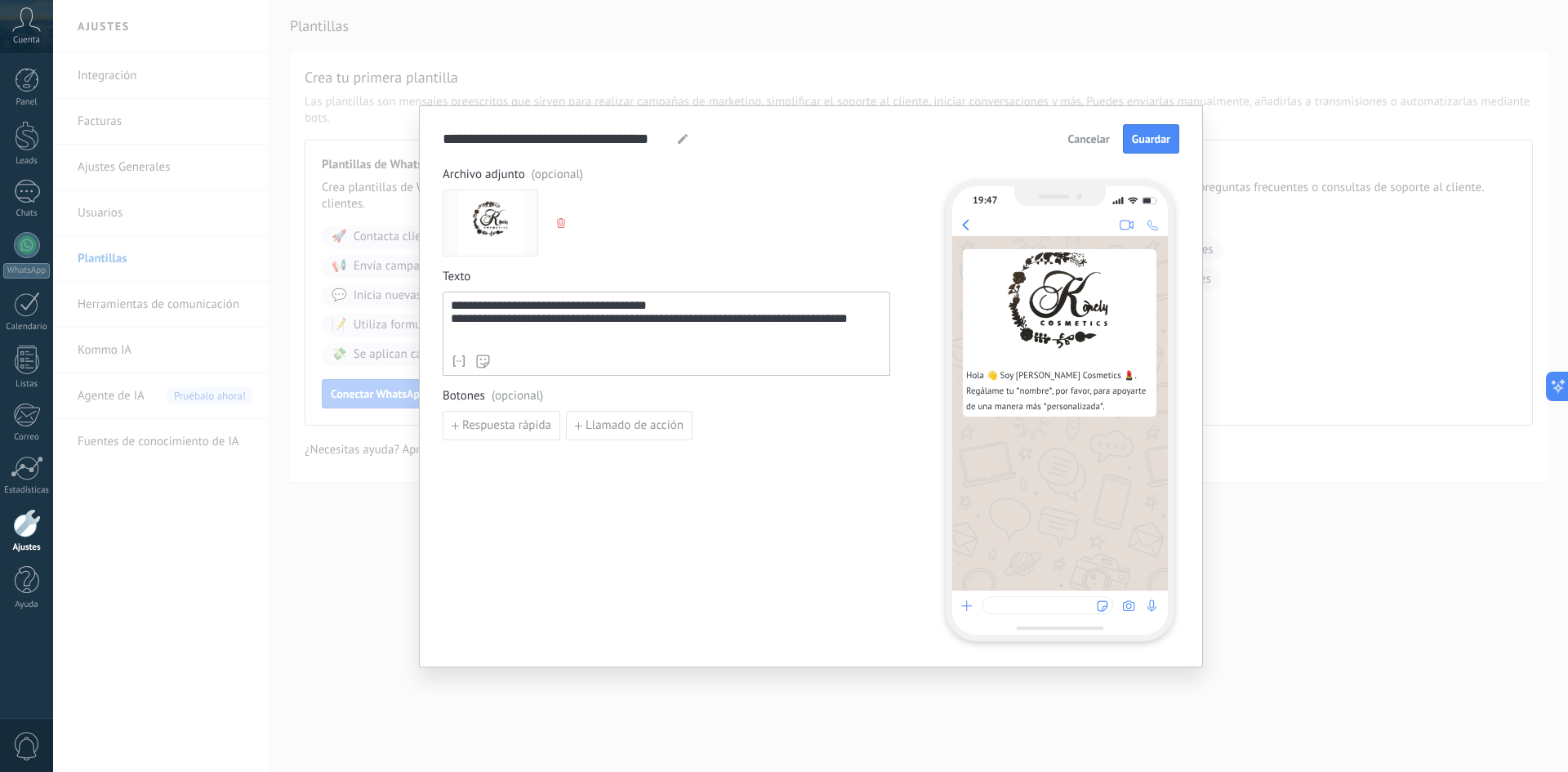
click at [684, 309] on div "**********" at bounding box center [666, 323] width 431 height 48
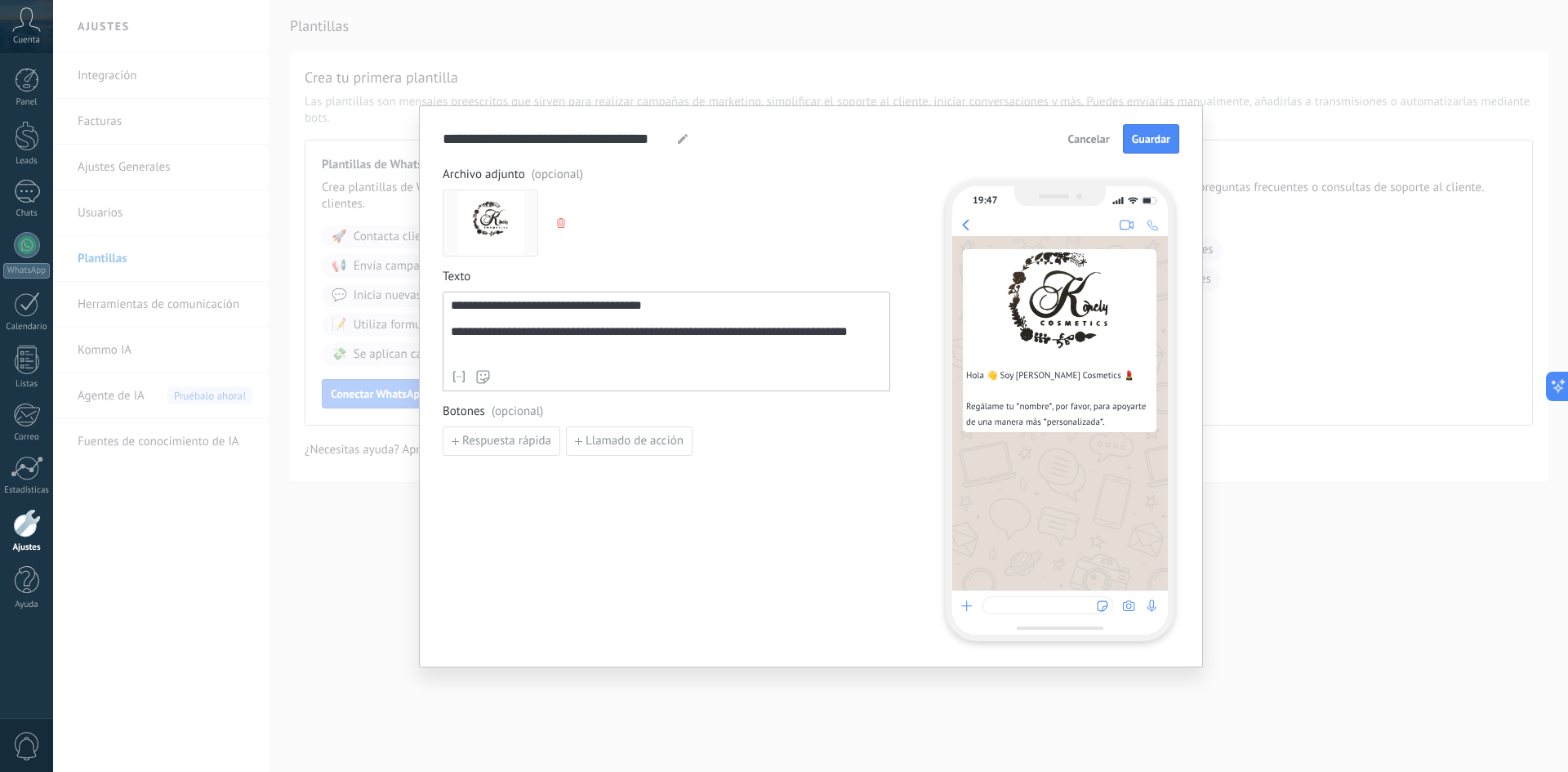
click at [685, 313] on div "**********" at bounding box center [666, 330] width 431 height 62
click at [662, 308] on div "**********" at bounding box center [666, 330] width 431 height 62
click at [557, 359] on div "**********" at bounding box center [666, 335] width 431 height 47
click at [644, 310] on div "**********" at bounding box center [666, 330] width 431 height 62
click at [576, 349] on div "**********" at bounding box center [666, 335] width 431 height 47
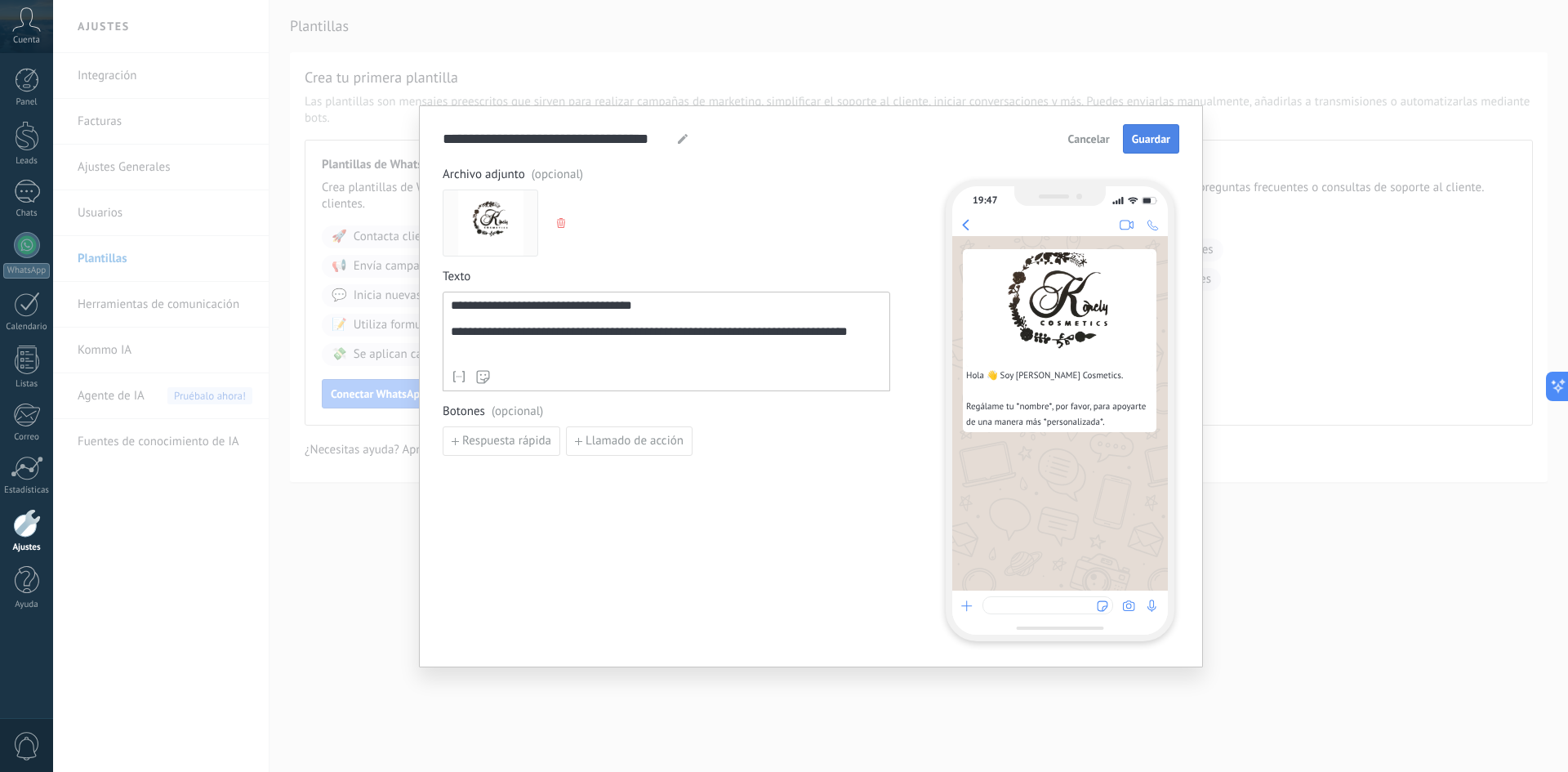
click at [1147, 135] on span "Guardar" at bounding box center [1151, 139] width 39 height 12
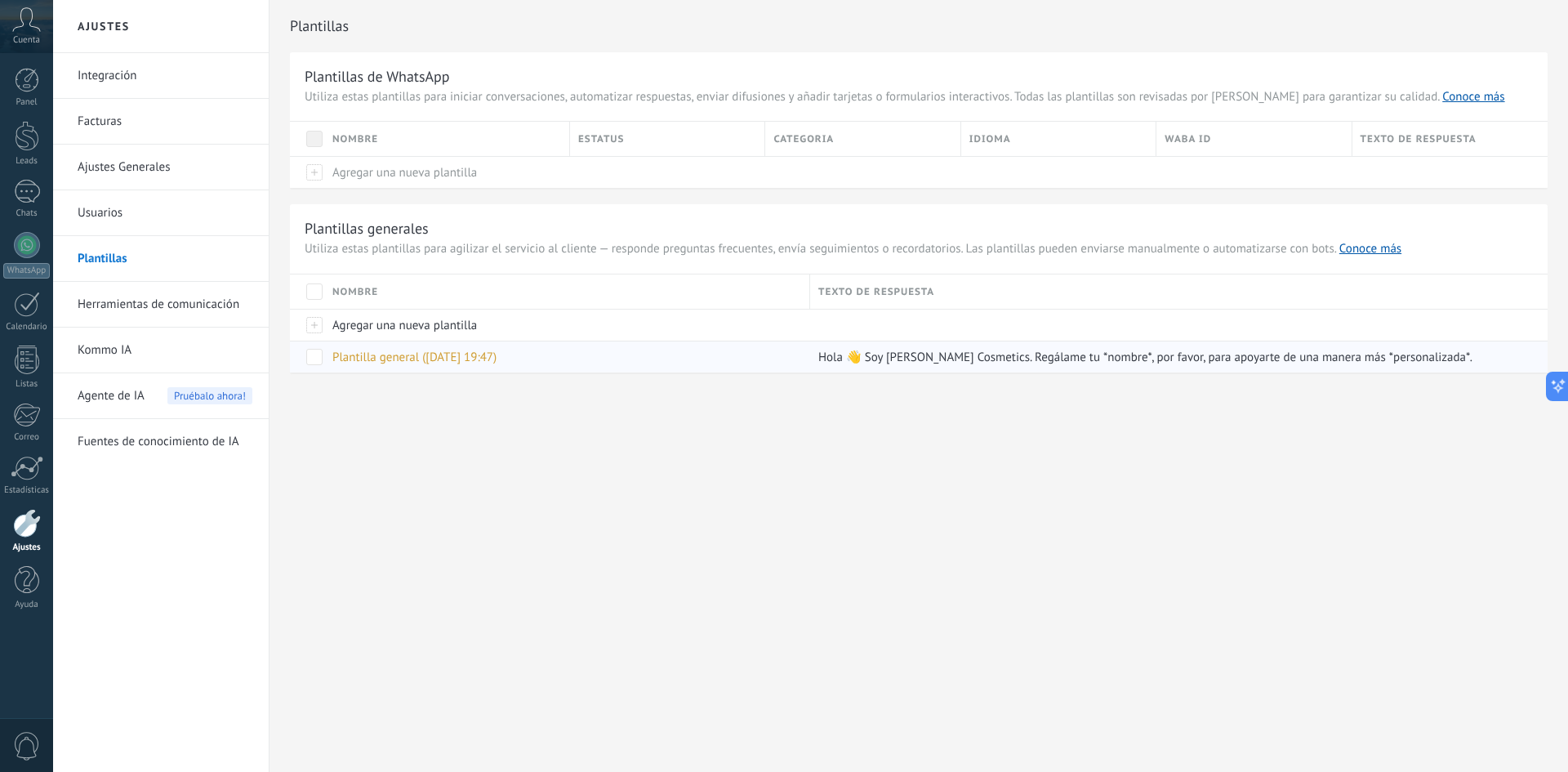
click at [392, 358] on span "Plantilla general (25.08.2025 19:47)" at bounding box center [414, 358] width 165 height 16
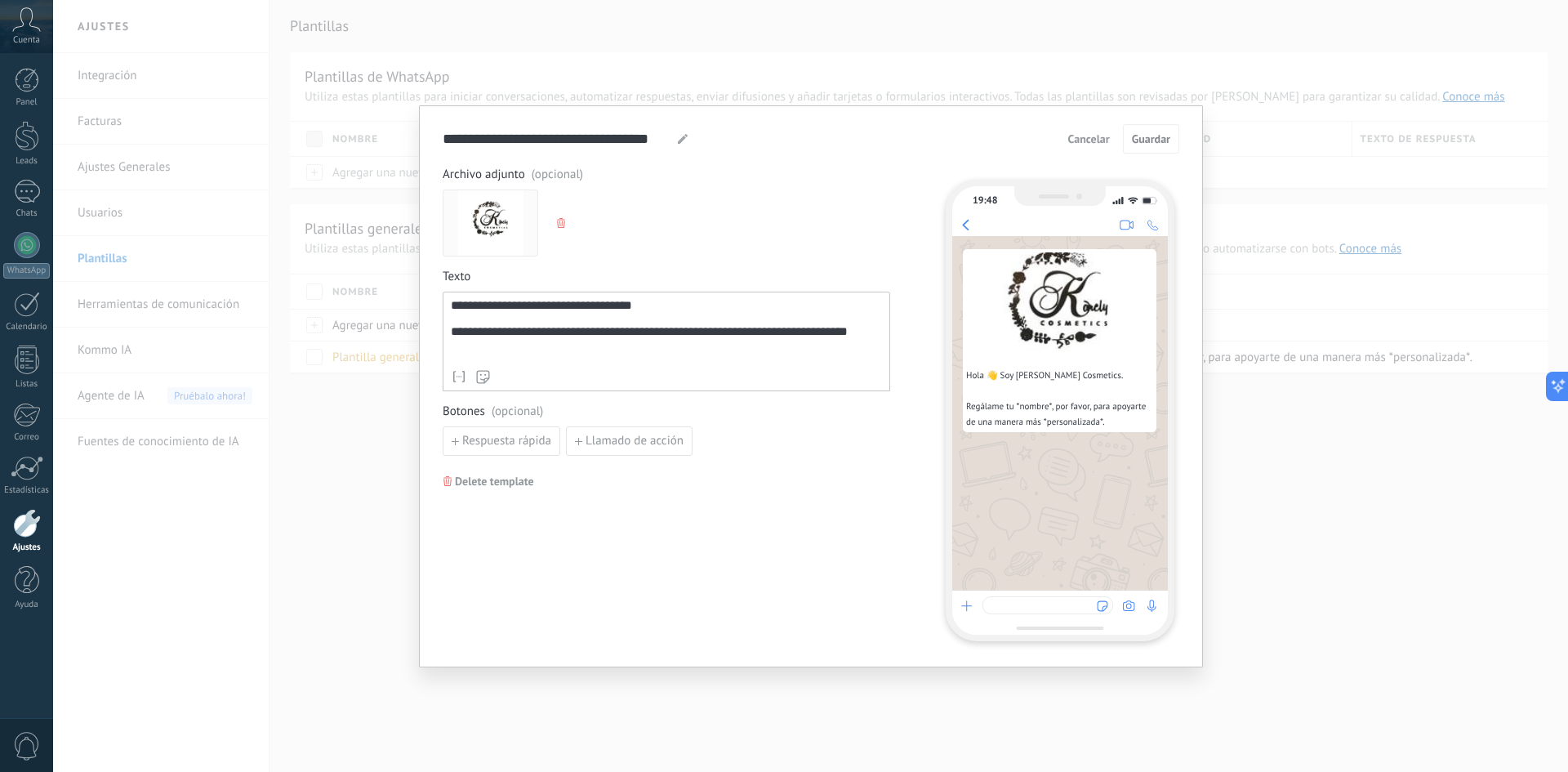
click at [1080, 136] on span "Cancelar" at bounding box center [1089, 139] width 42 height 12
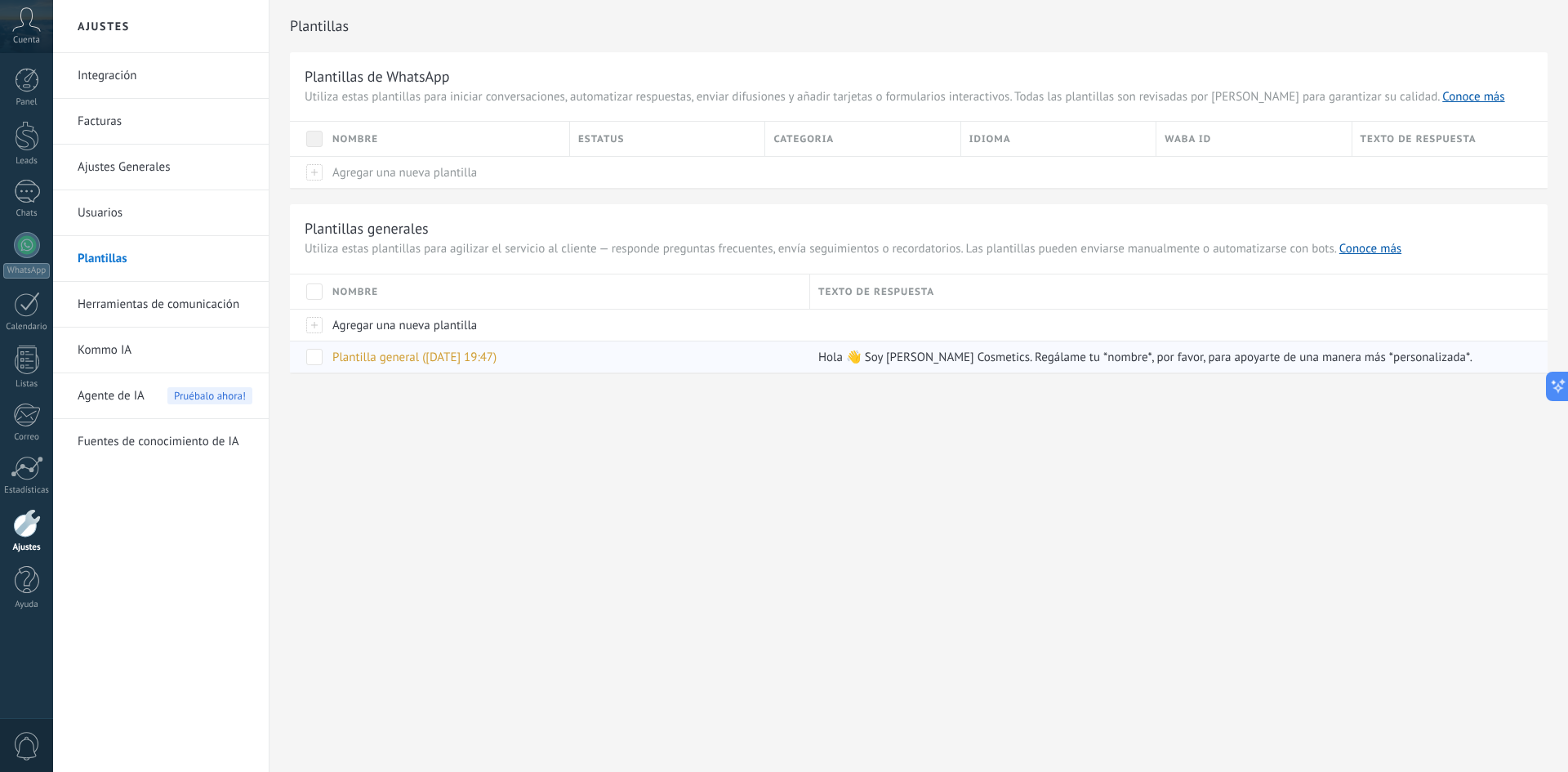
click at [451, 359] on span "Plantilla general (25.08.2025 19:47)" at bounding box center [414, 358] width 165 height 16
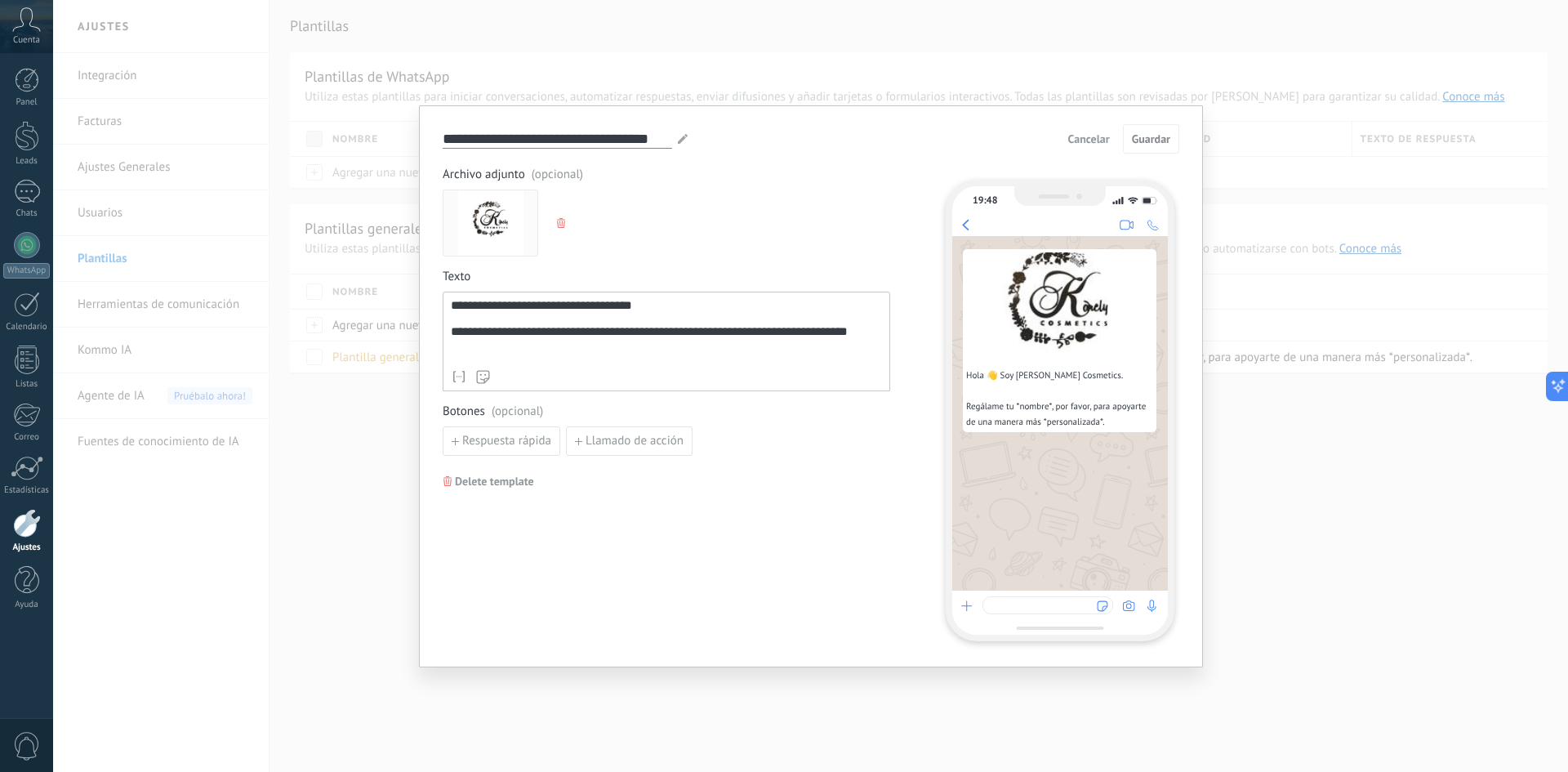
click at [531, 140] on input "**********" at bounding box center [557, 138] width 229 height 19
type input "******"
click at [1149, 137] on span "Guardar" at bounding box center [1151, 139] width 39 height 12
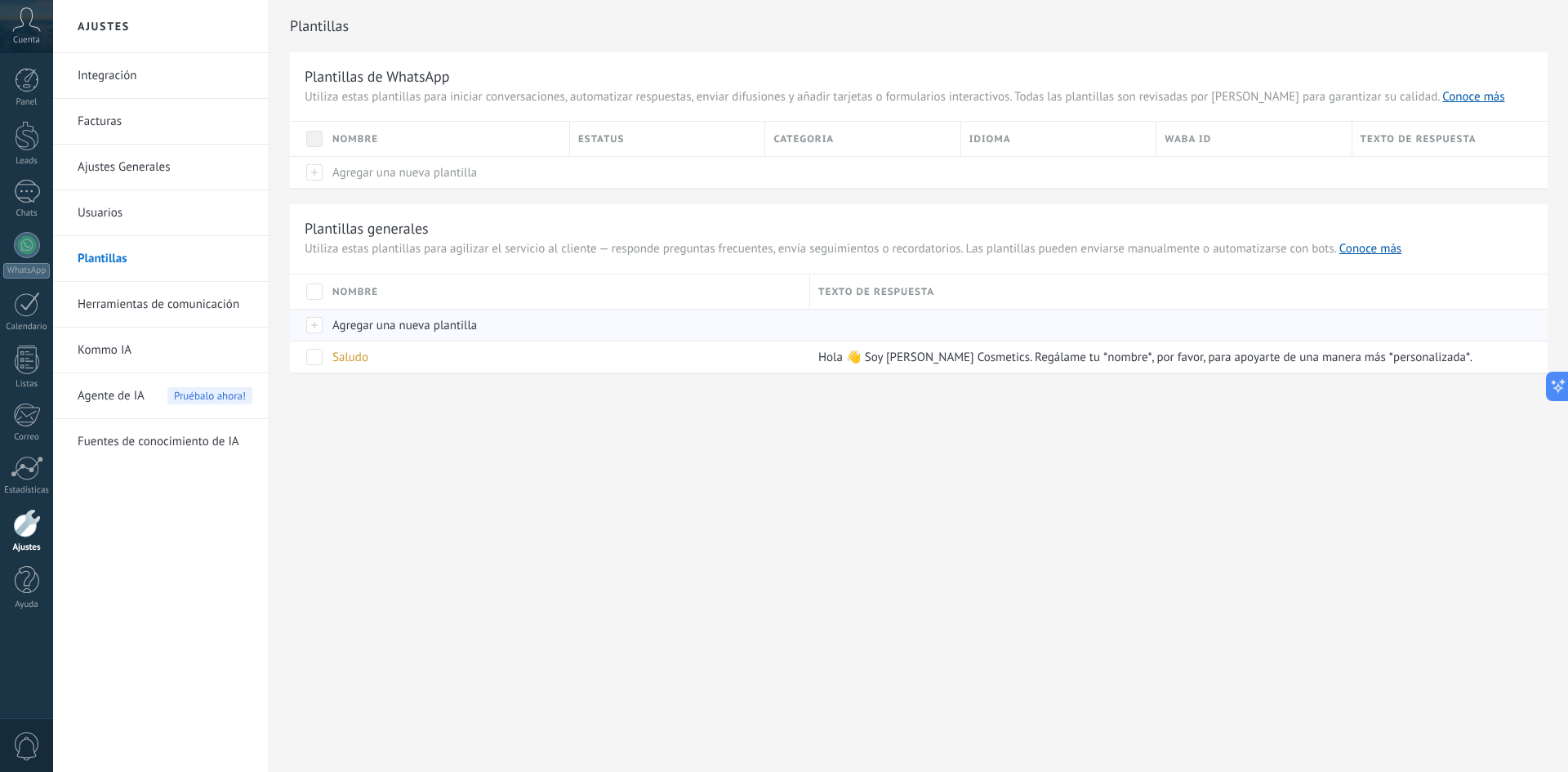
click at [365, 329] on span "Agregar una nueva plantilla" at bounding box center [404, 325] width 145 height 16
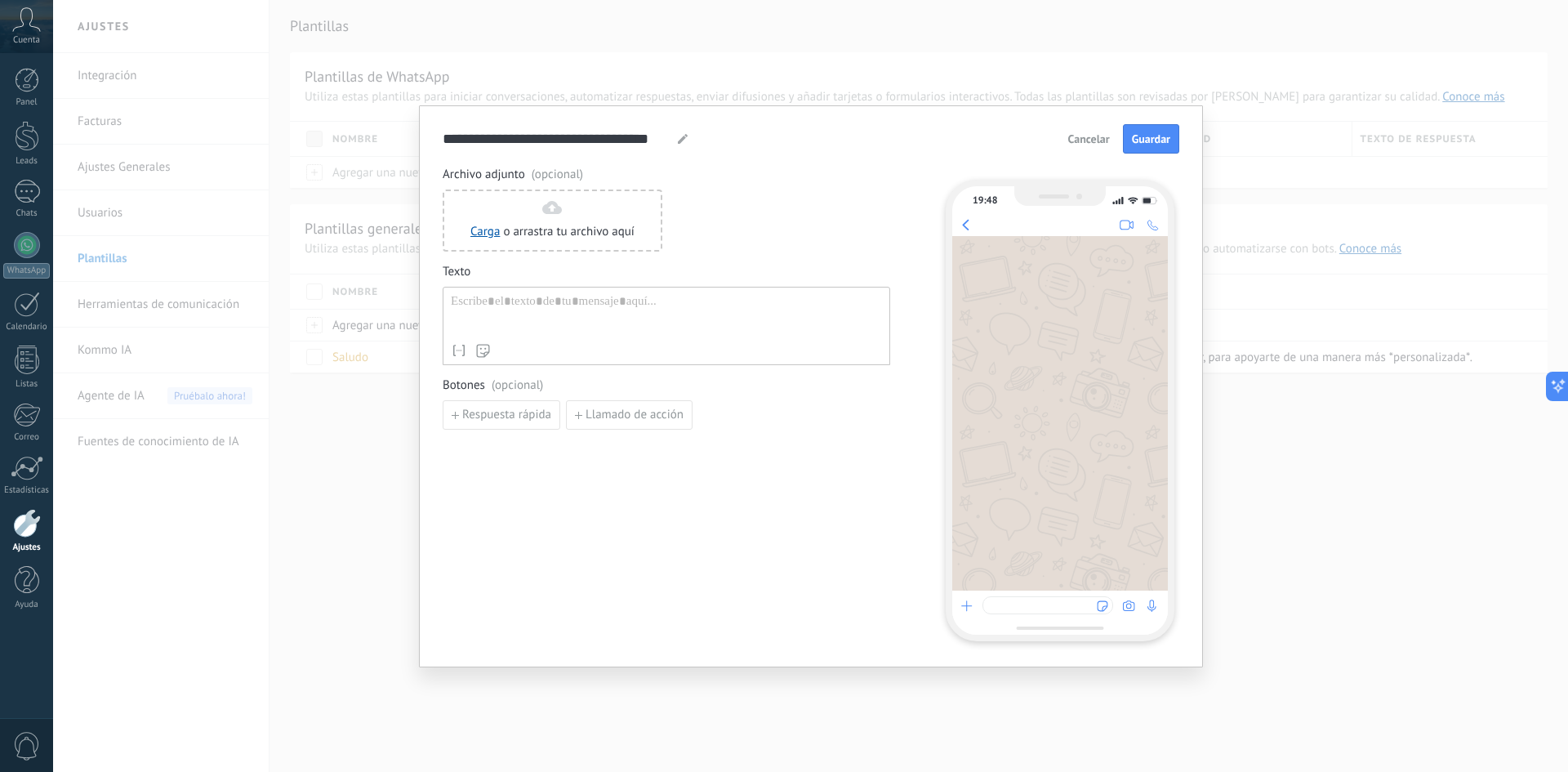
click at [540, 311] on div at bounding box center [666, 315] width 431 height 42
paste div
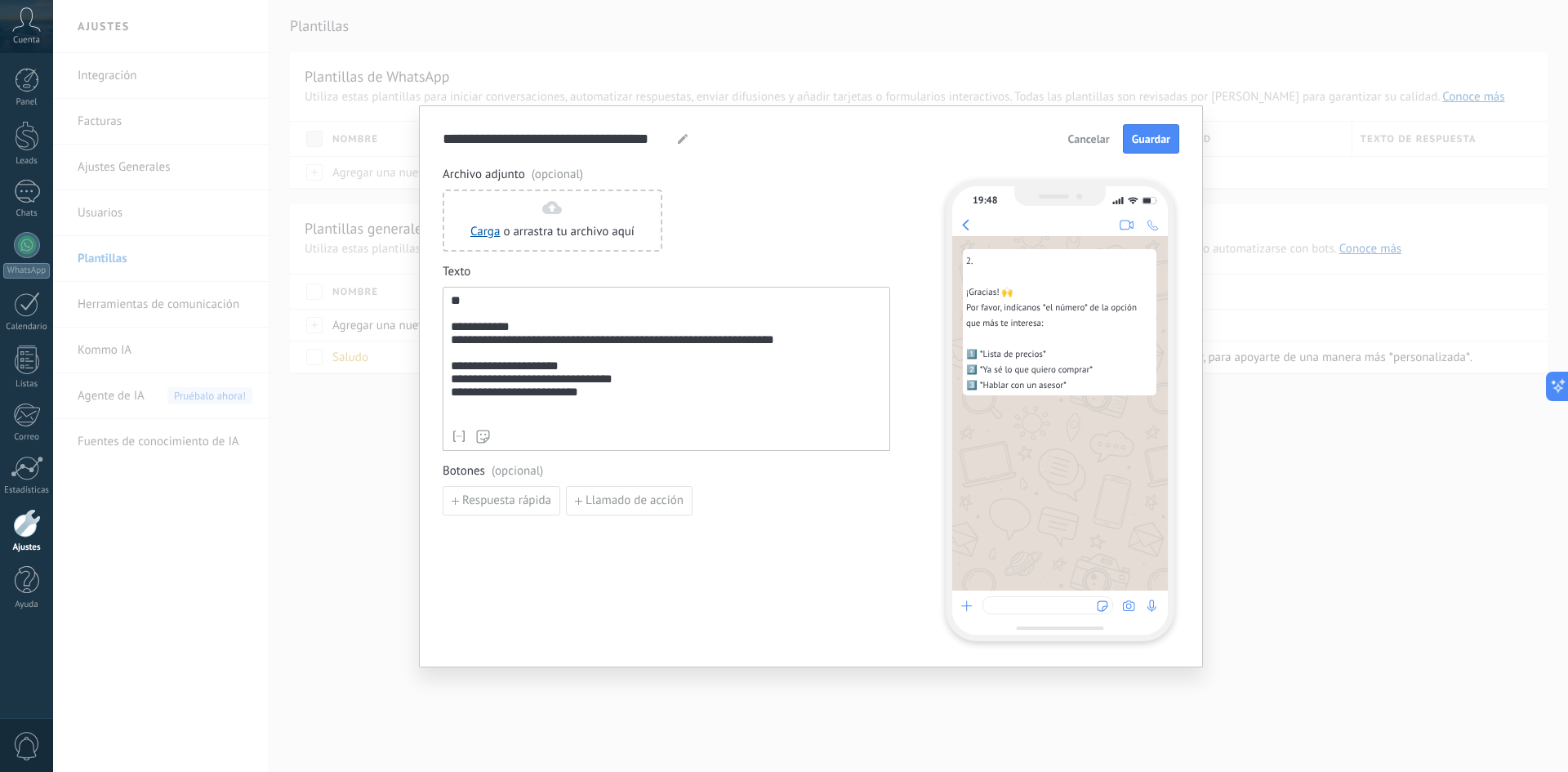
click at [451, 335] on div "**********" at bounding box center [666, 358] width 431 height 128
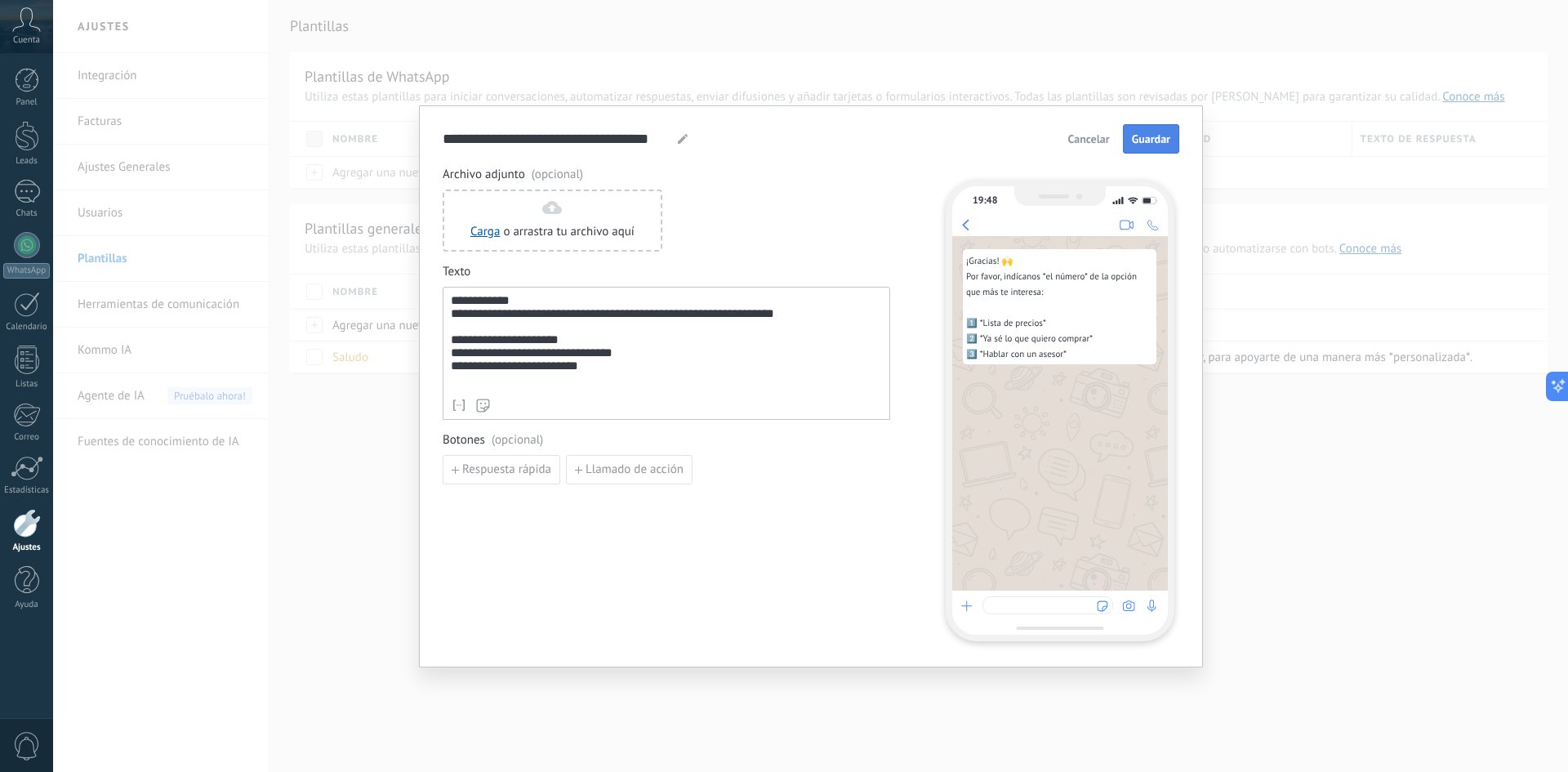
click at [1156, 141] on span "Guardar" at bounding box center [1151, 139] width 39 height 12
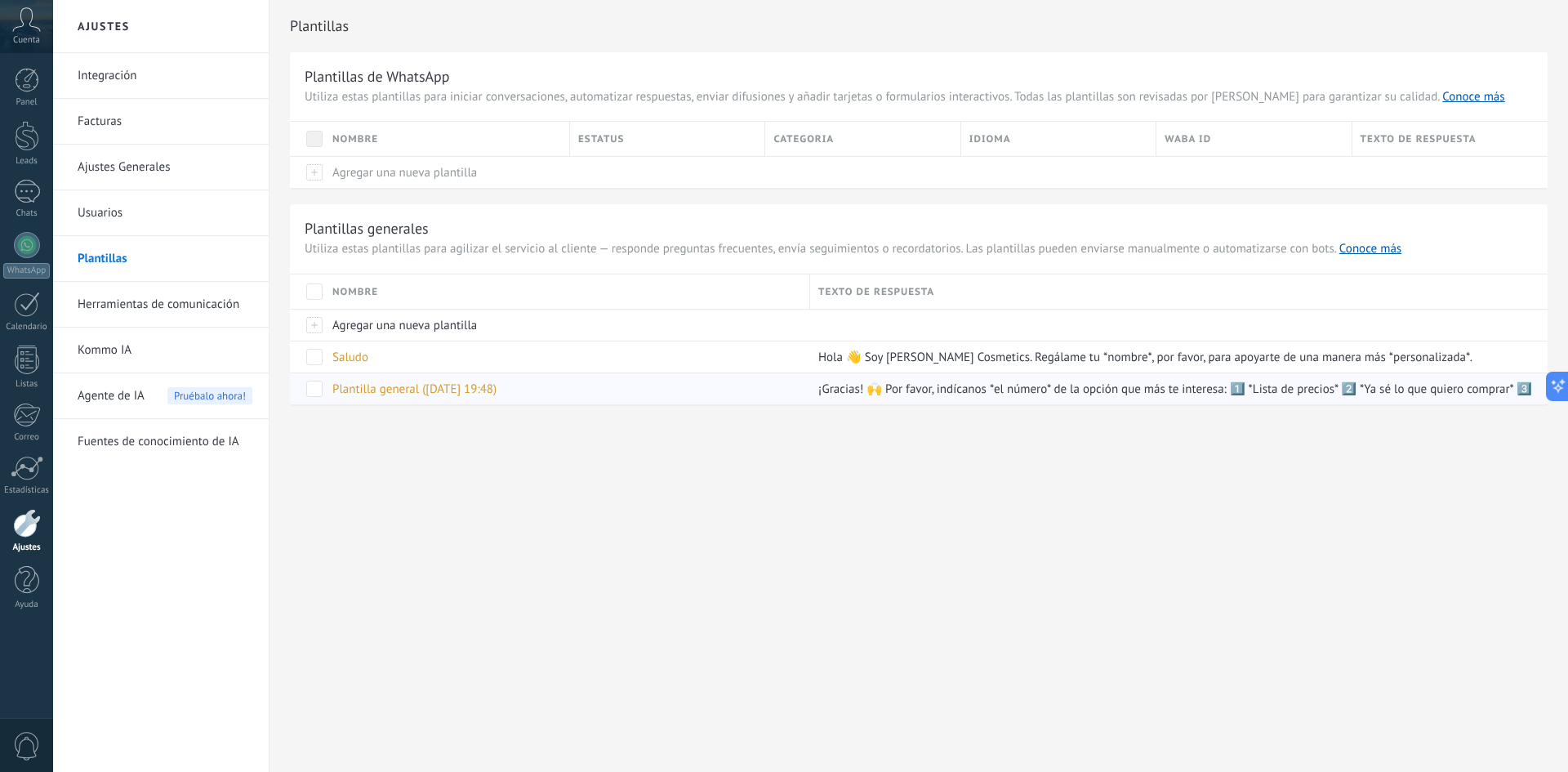
click at [425, 388] on span "Plantilla general (25.08.2025 19:48)" at bounding box center [414, 389] width 165 height 16
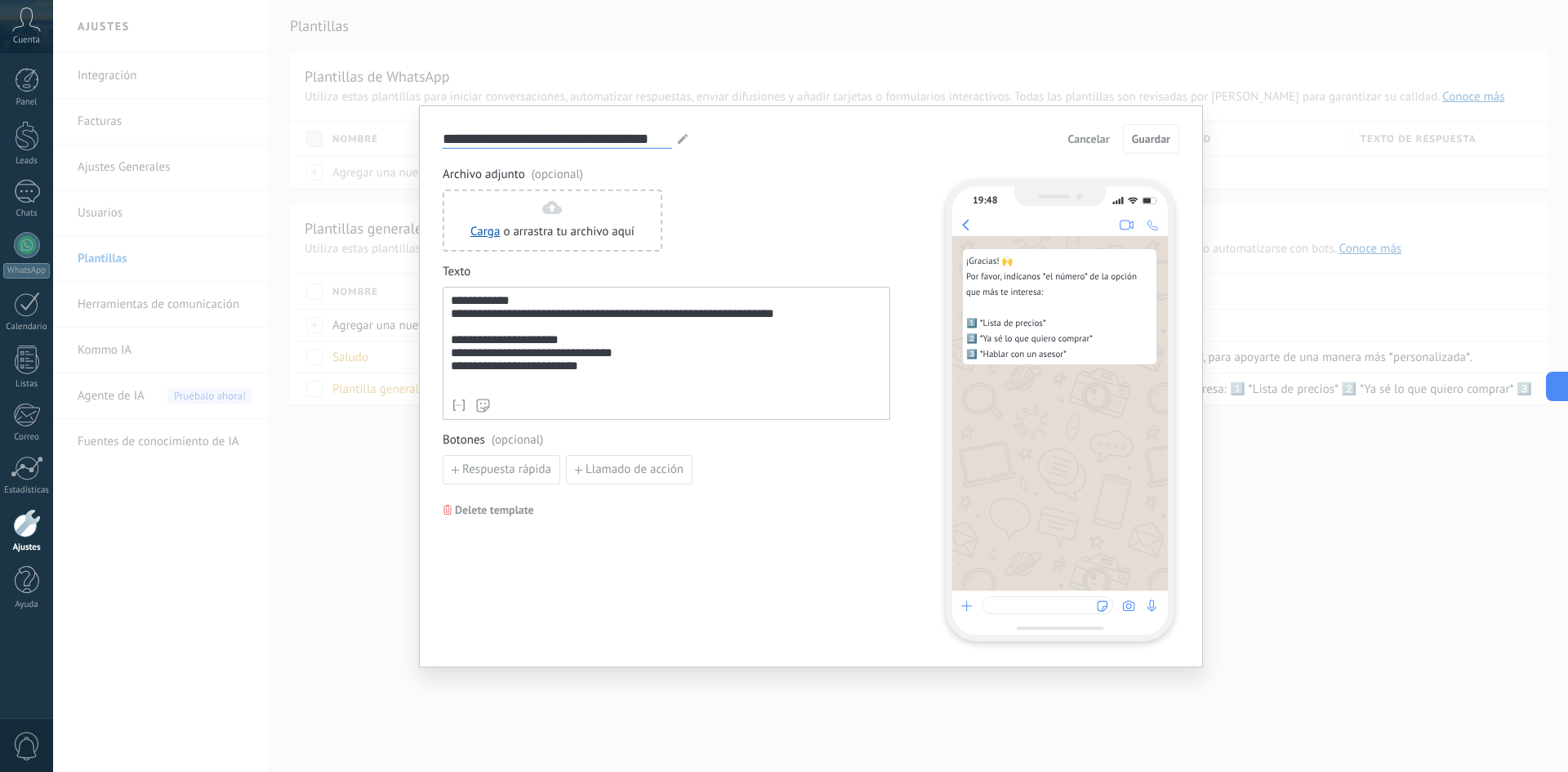
click at [540, 140] on input "**********" at bounding box center [557, 138] width 229 height 19
type input "**********"
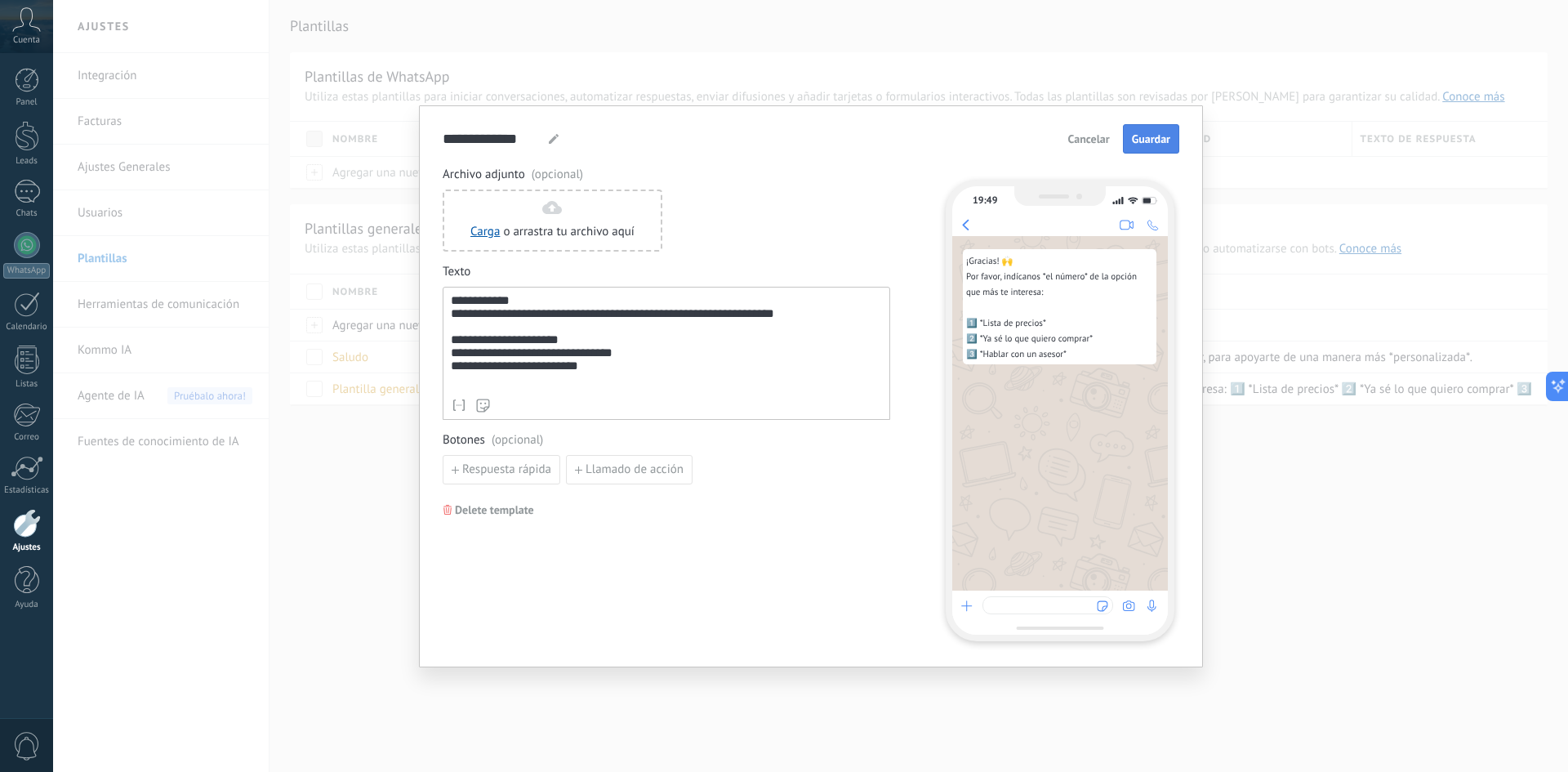
click at [1159, 133] on span "Guardar" at bounding box center [1151, 139] width 39 height 12
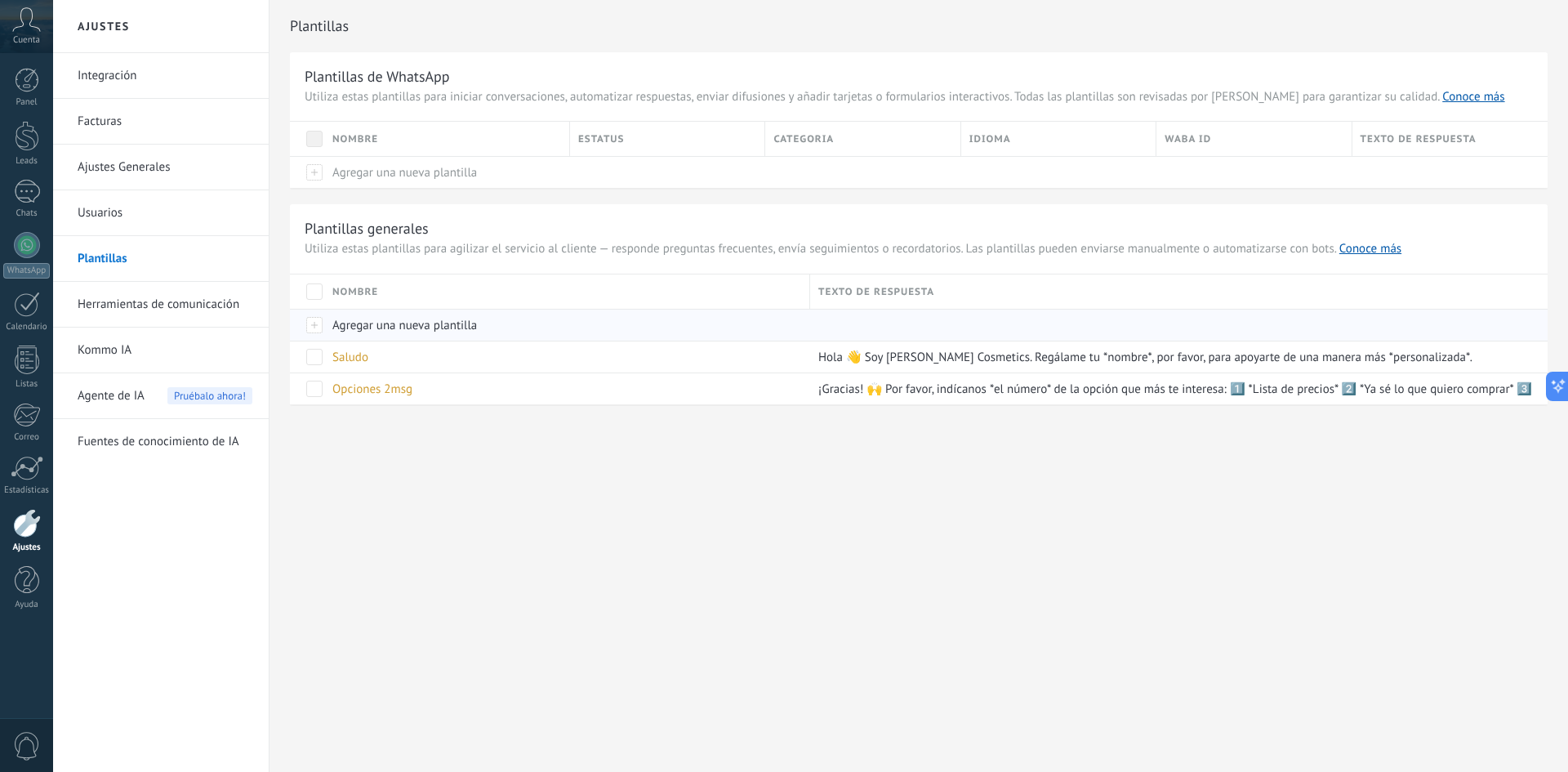
click at [400, 321] on span "Agregar una nueva plantilla" at bounding box center [404, 325] width 145 height 16
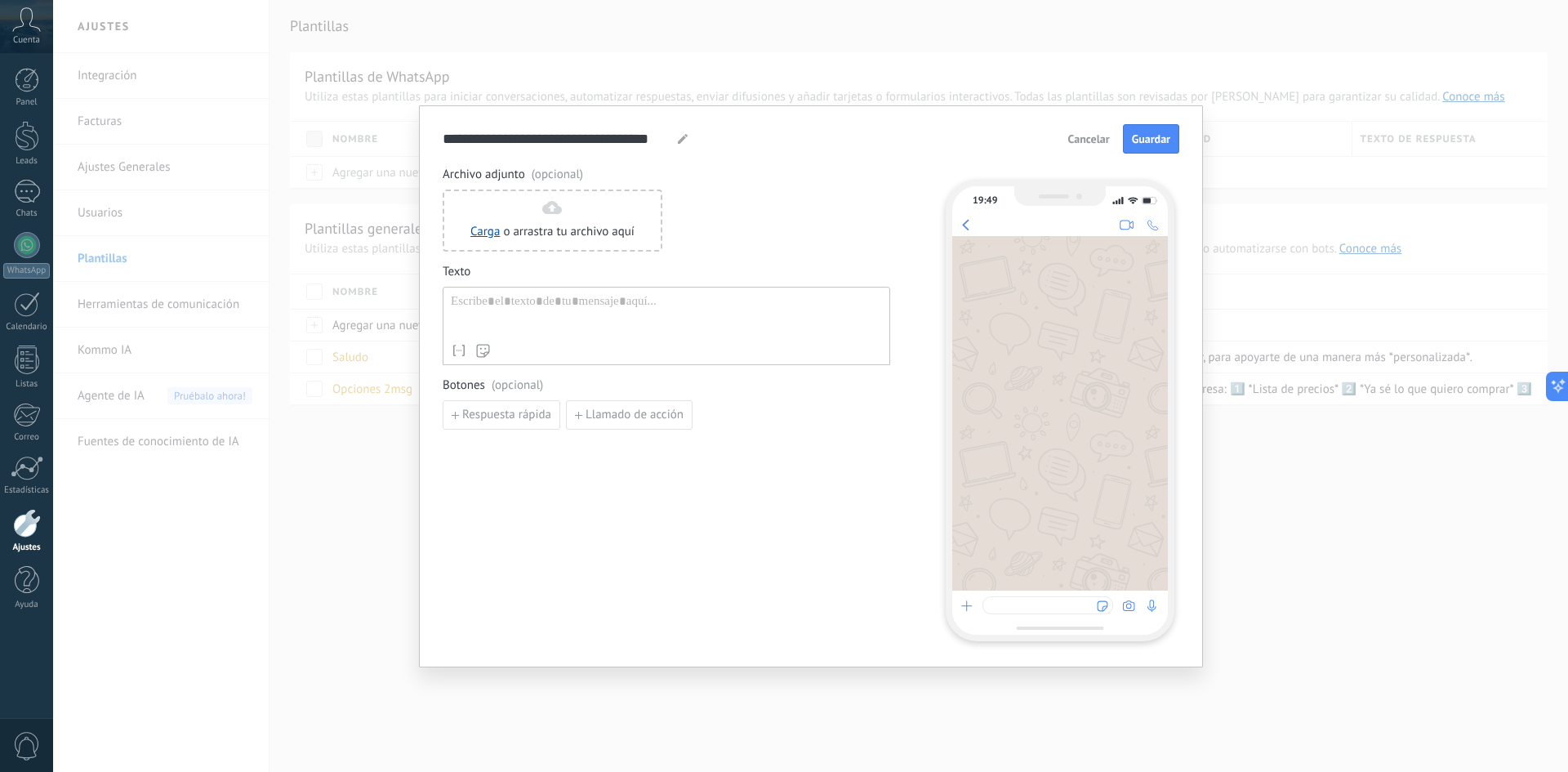
click at [497, 308] on div at bounding box center [666, 315] width 431 height 42
click at [529, 301] on div at bounding box center [666, 315] width 431 height 42
paste div
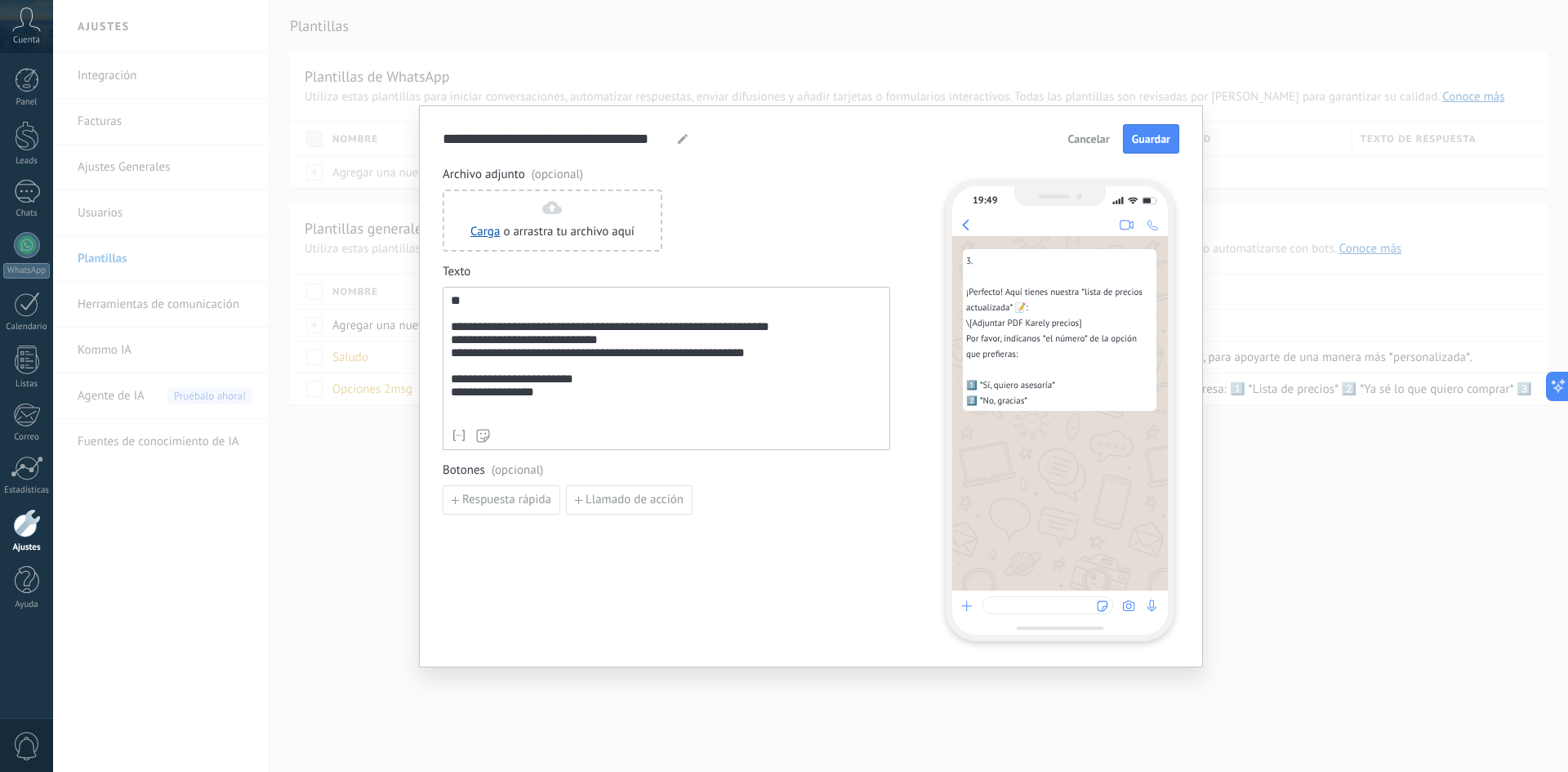
click at [451, 329] on div "**********" at bounding box center [666, 358] width 431 height 127
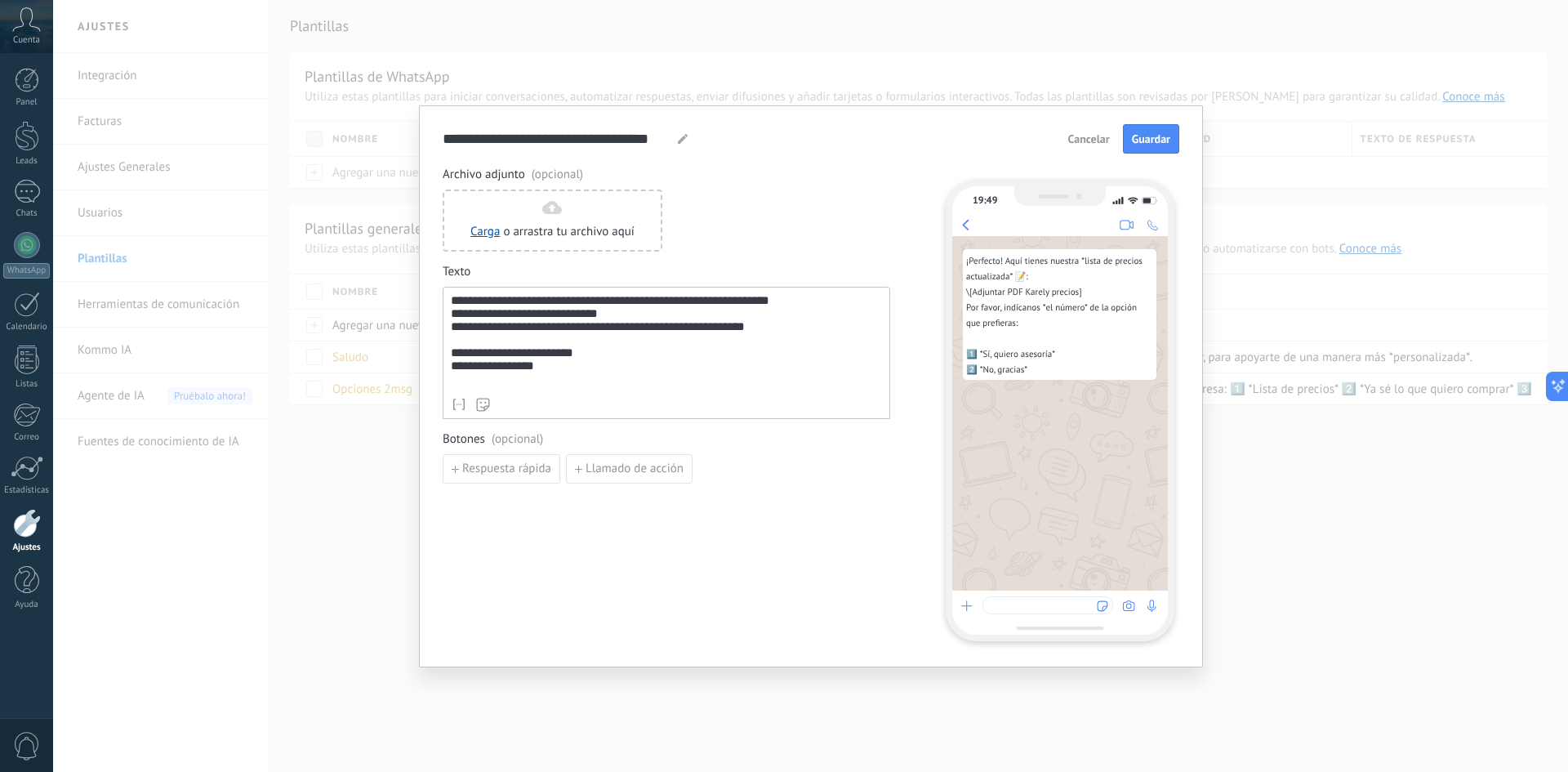
click at [516, 319] on div "**********" at bounding box center [666, 342] width 431 height 95
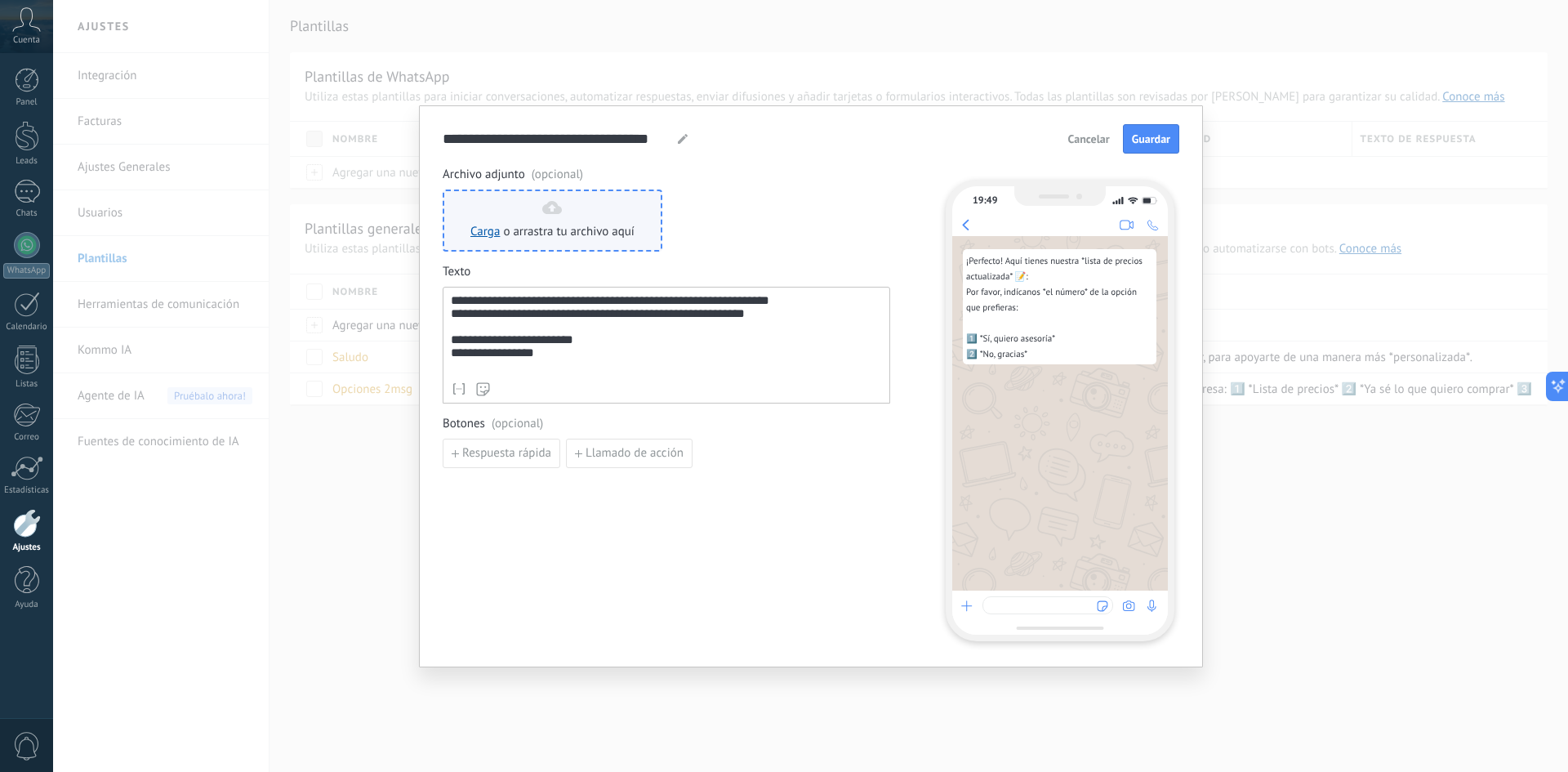
click at [540, 230] on span "o arrastra tu archivo aquí" at bounding box center [568, 232] width 132 height 16
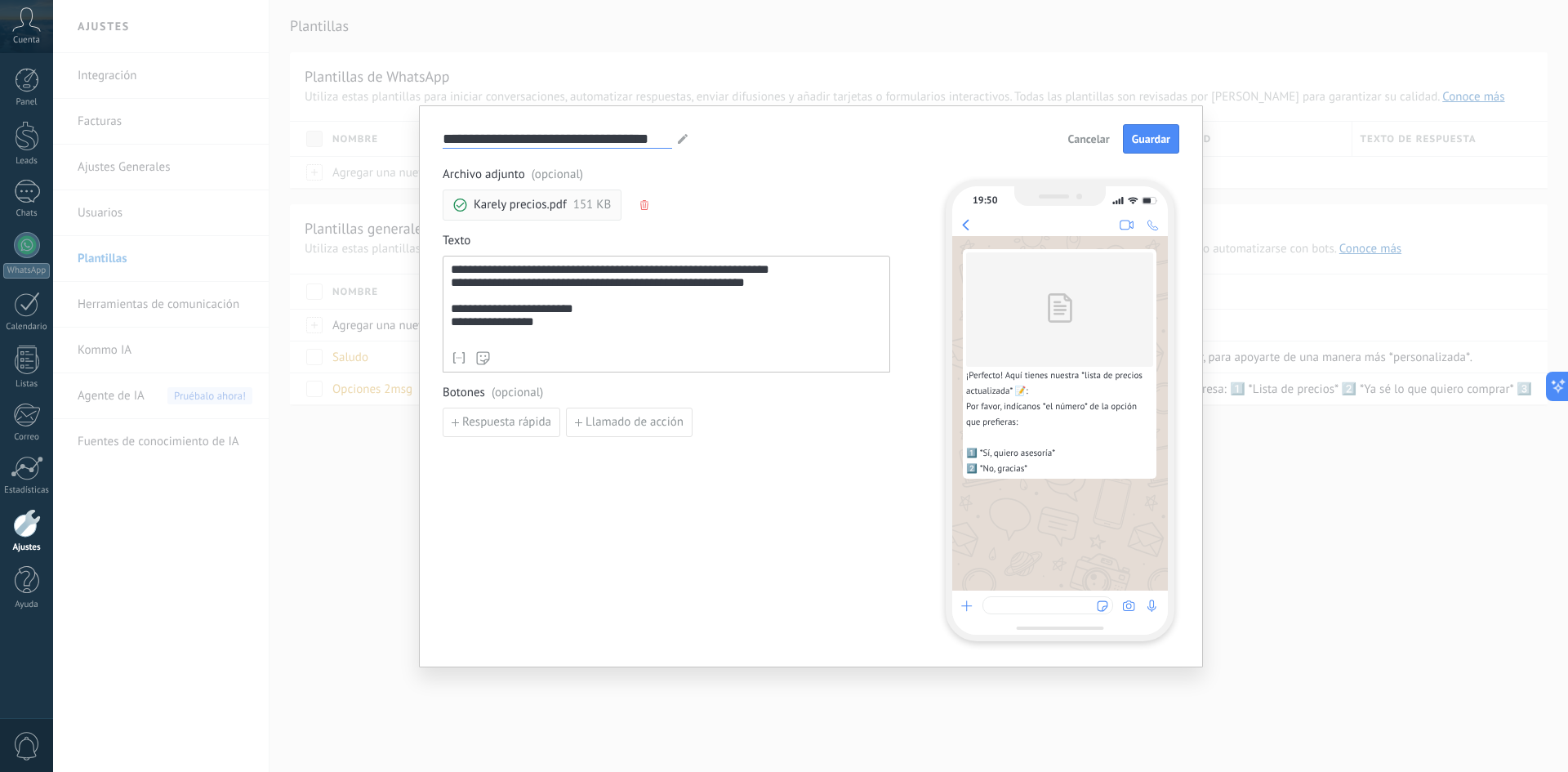
click at [567, 138] on input "**********" at bounding box center [557, 138] width 229 height 19
click at [685, 139] on icon at bounding box center [683, 139] width 10 height 10
click at [563, 135] on input "**********" at bounding box center [557, 138] width 229 height 19
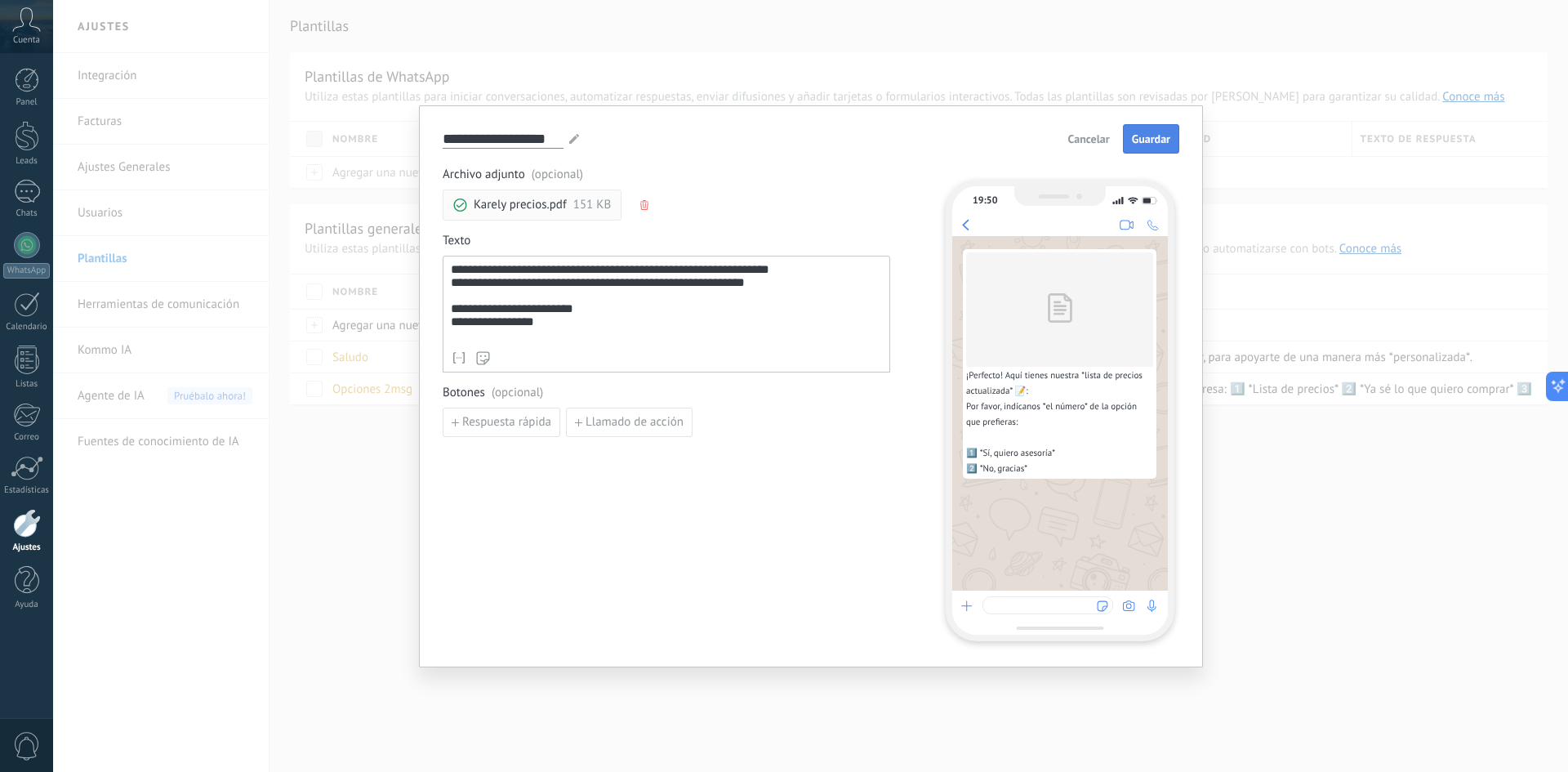
type input "**********"
click at [1130, 140] on button "Guardar" at bounding box center [1151, 139] width 56 height 30
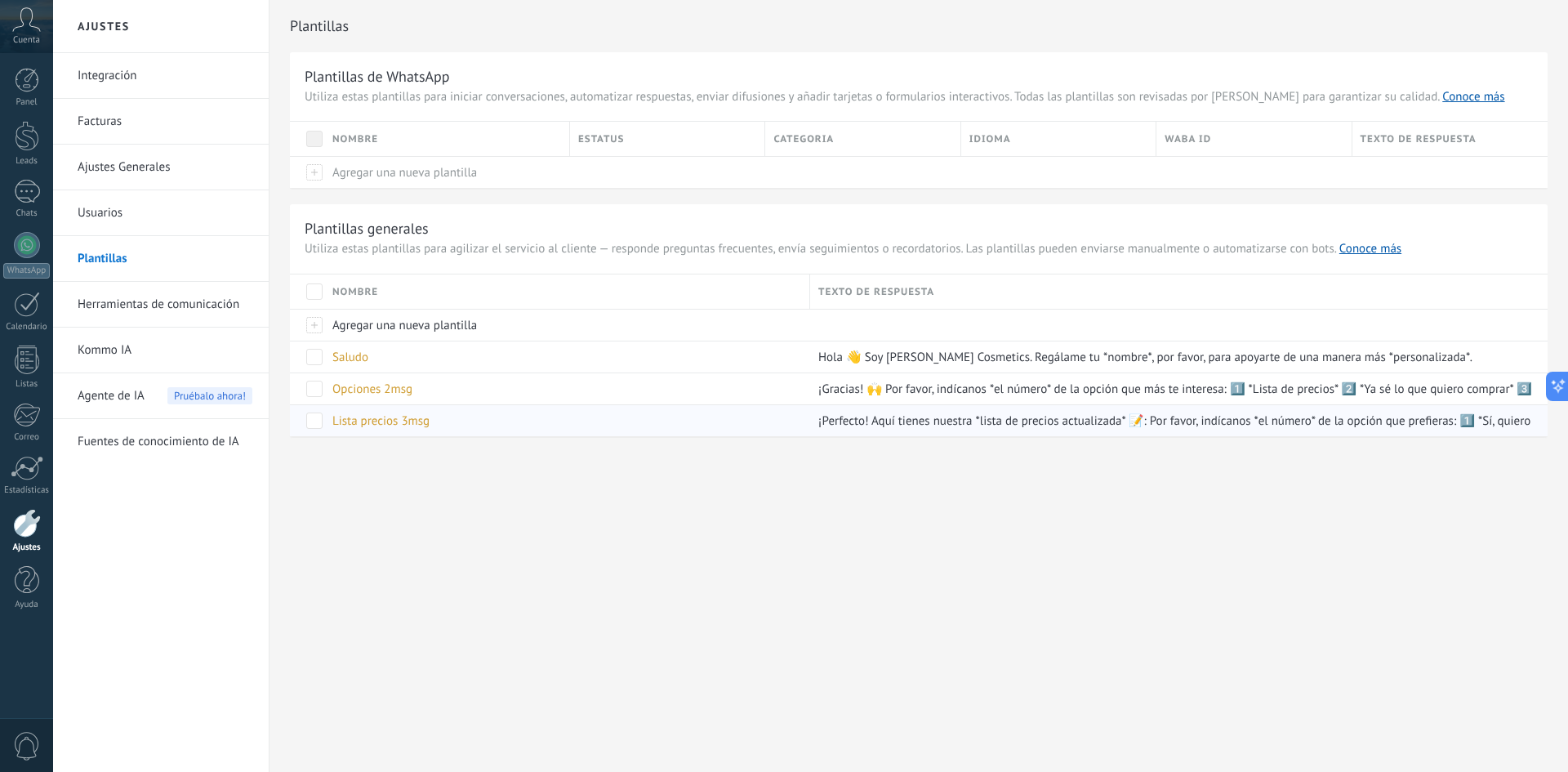
click at [380, 422] on span "Lista precios 3msg" at bounding box center [381, 421] width 97 height 16
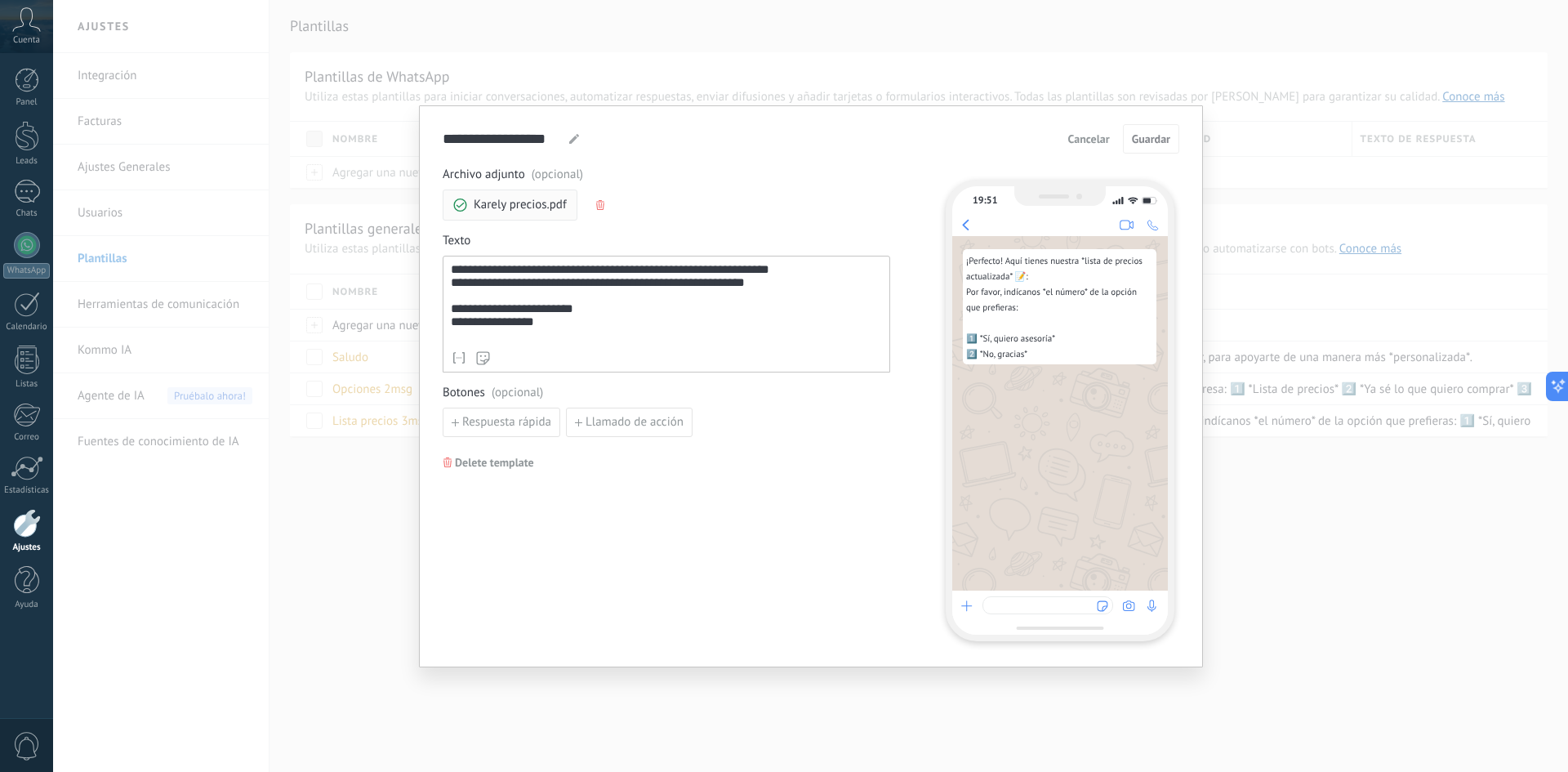
click at [554, 317] on div "**********" at bounding box center [666, 302] width 431 height 80
click at [605, 322] on div "**********" at bounding box center [666, 302] width 431 height 80
click at [1152, 138] on span "Guardar" at bounding box center [1151, 139] width 39 height 12
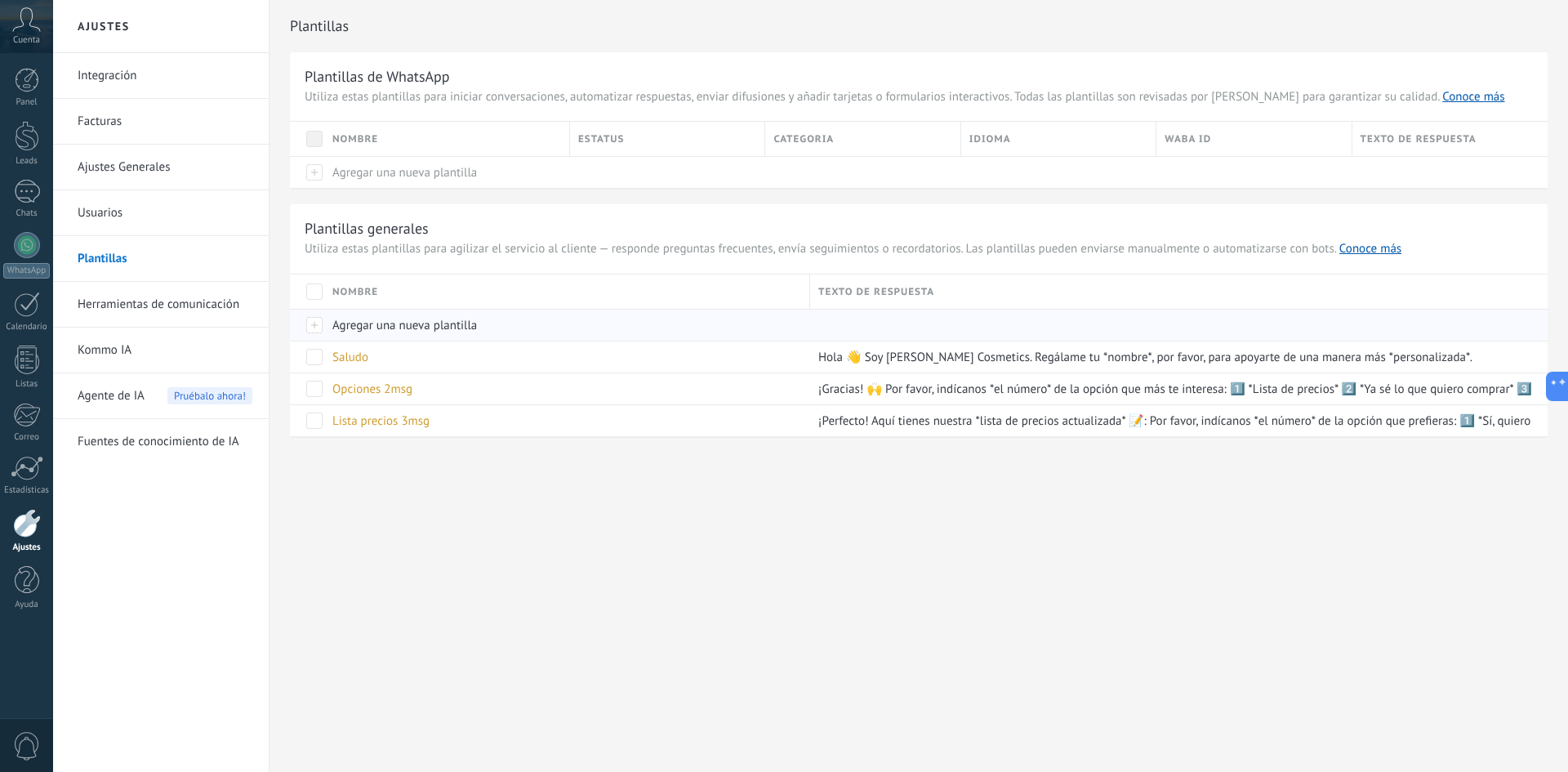
click at [409, 326] on span "Agregar una nueva plantilla" at bounding box center [404, 325] width 145 height 16
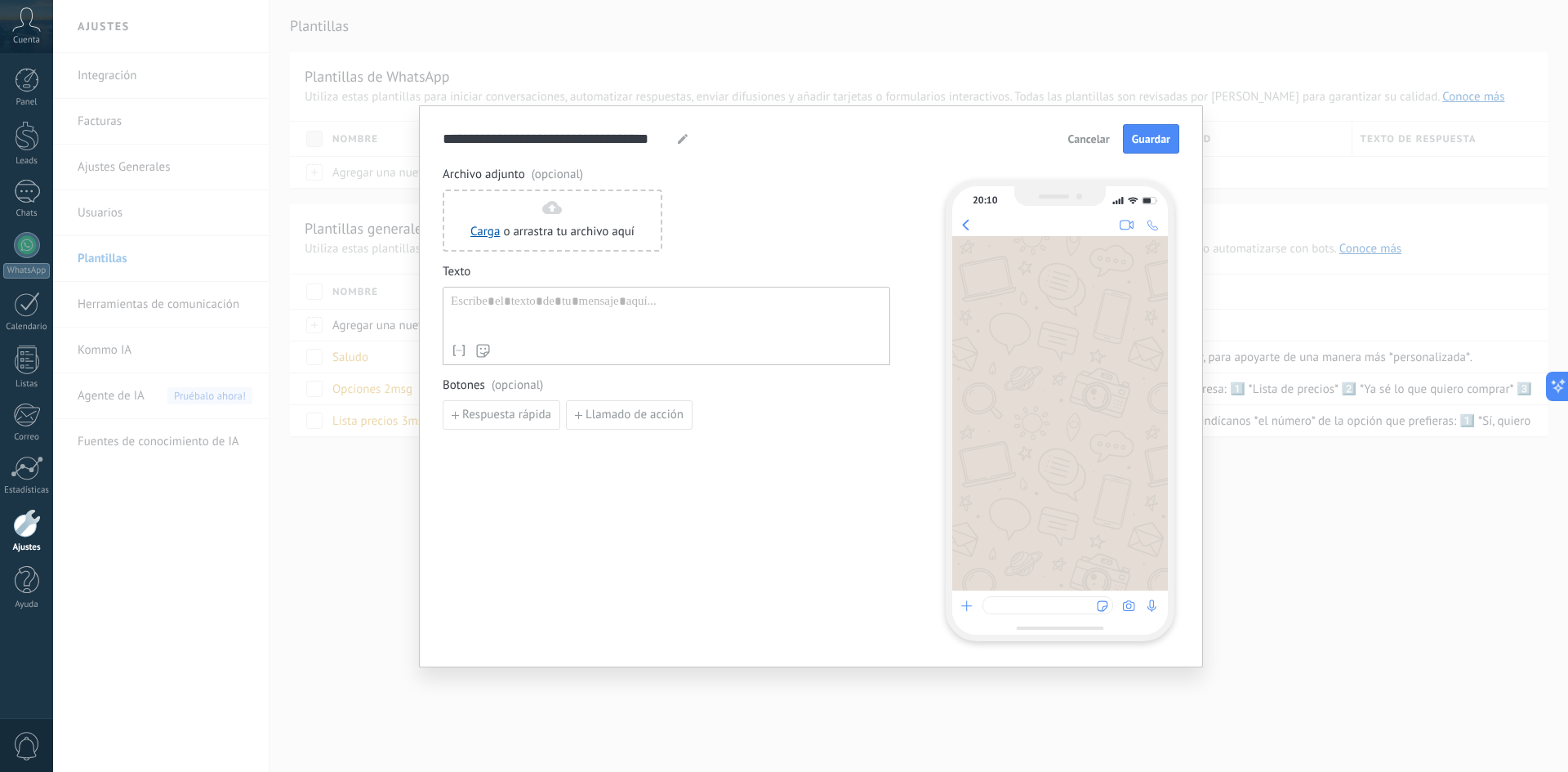
click at [533, 310] on div at bounding box center [666, 315] width 431 height 42
paste div
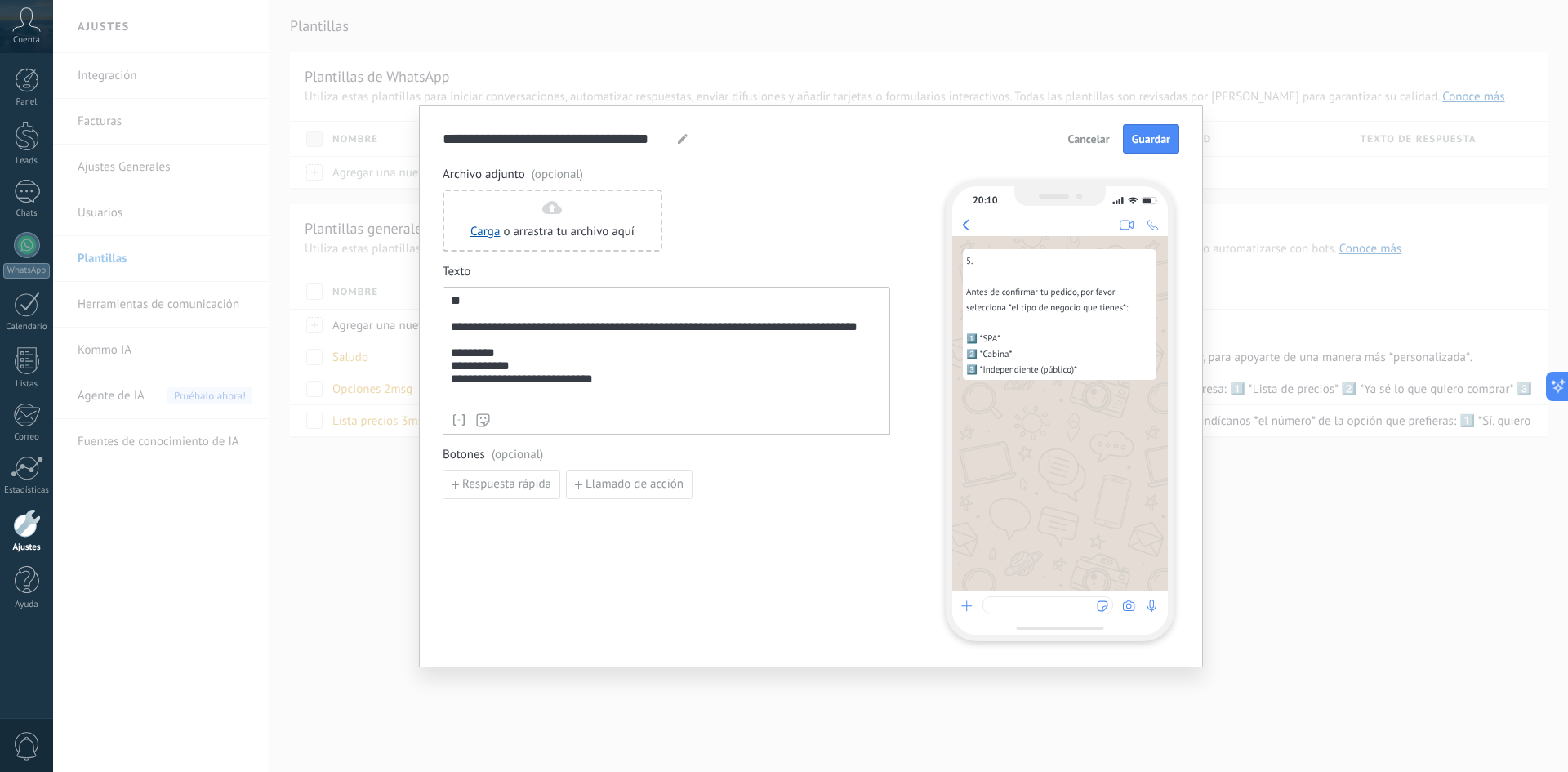
click at [450, 328] on div "**********" at bounding box center [666, 360] width 447 height 148
click at [452, 331] on div "**********" at bounding box center [666, 350] width 431 height 111
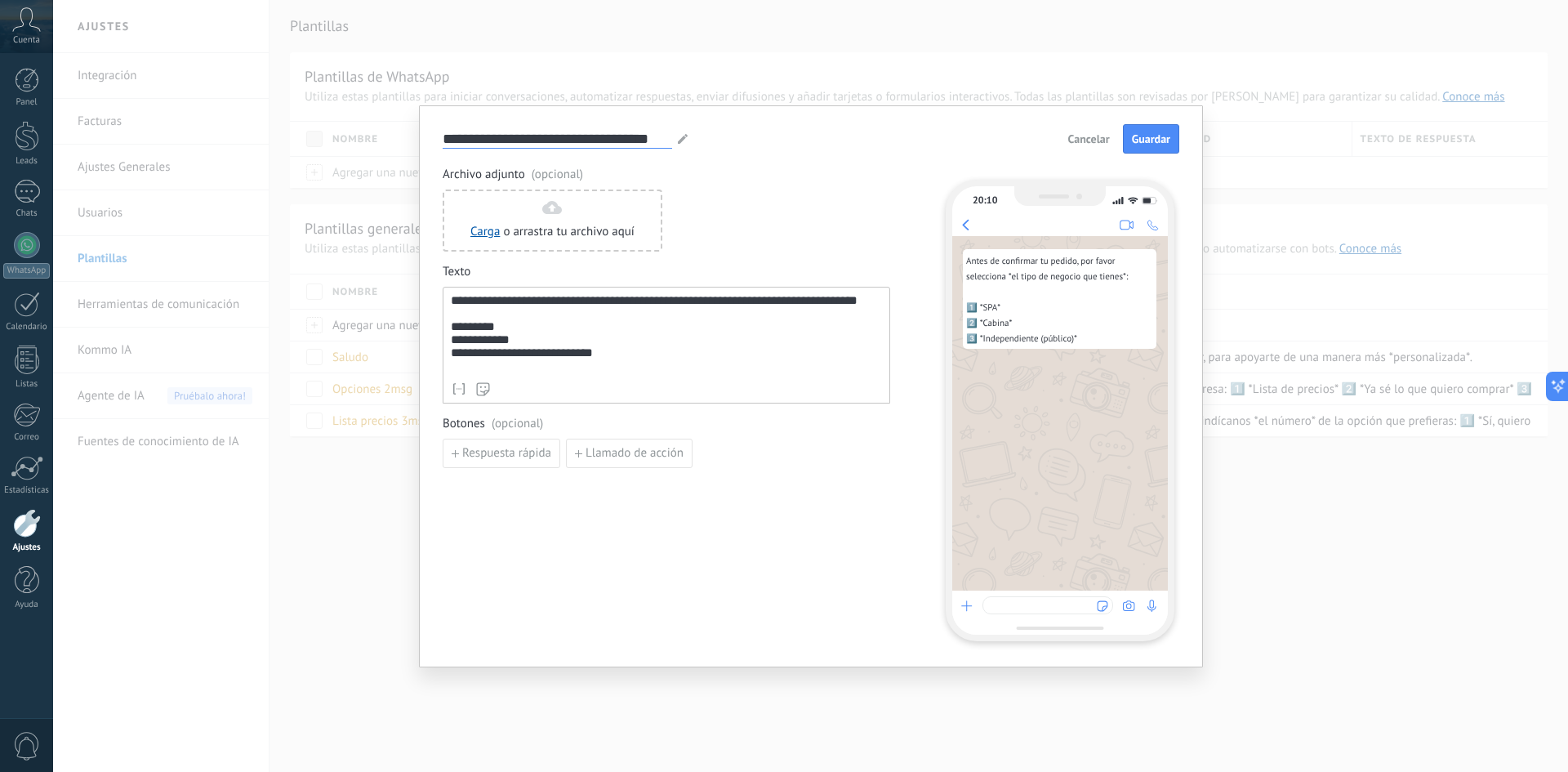
click at [535, 136] on input "**********" at bounding box center [557, 138] width 229 height 19
type input "*"
type input "**********"
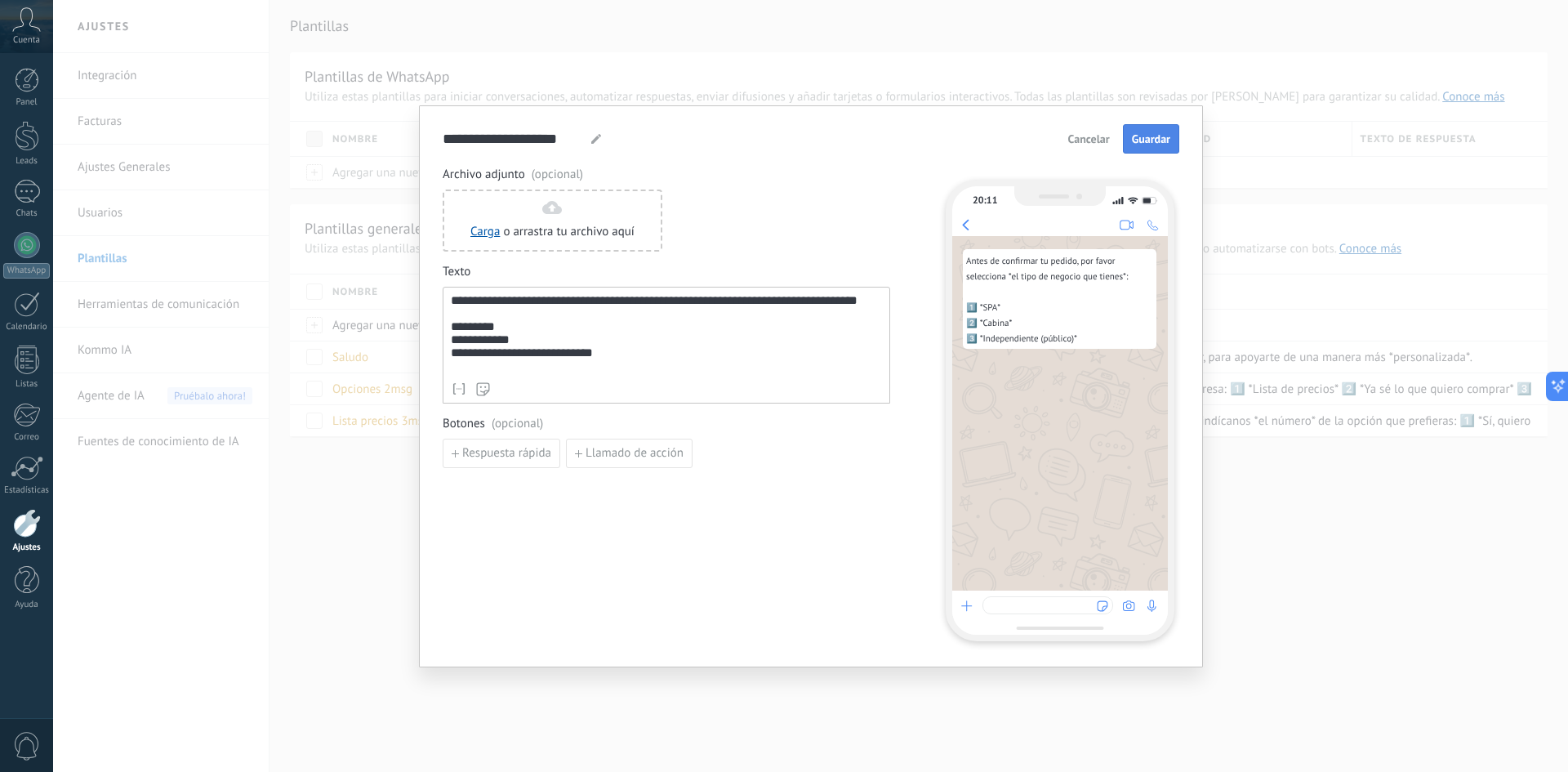
click at [1154, 139] on span "Guardar" at bounding box center [1151, 139] width 39 height 12
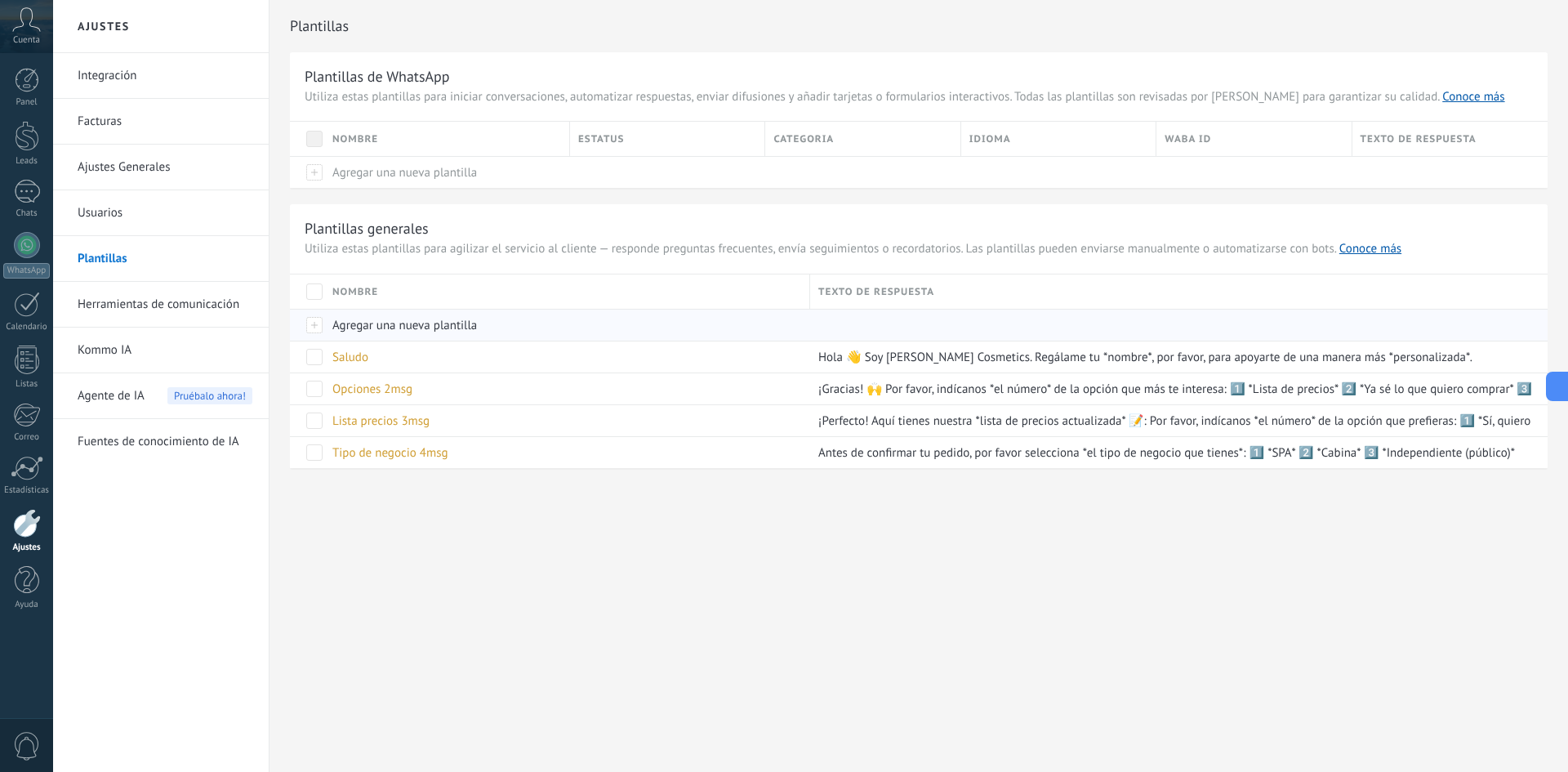
click at [436, 325] on span "Agregar una nueva plantilla" at bounding box center [404, 325] width 145 height 16
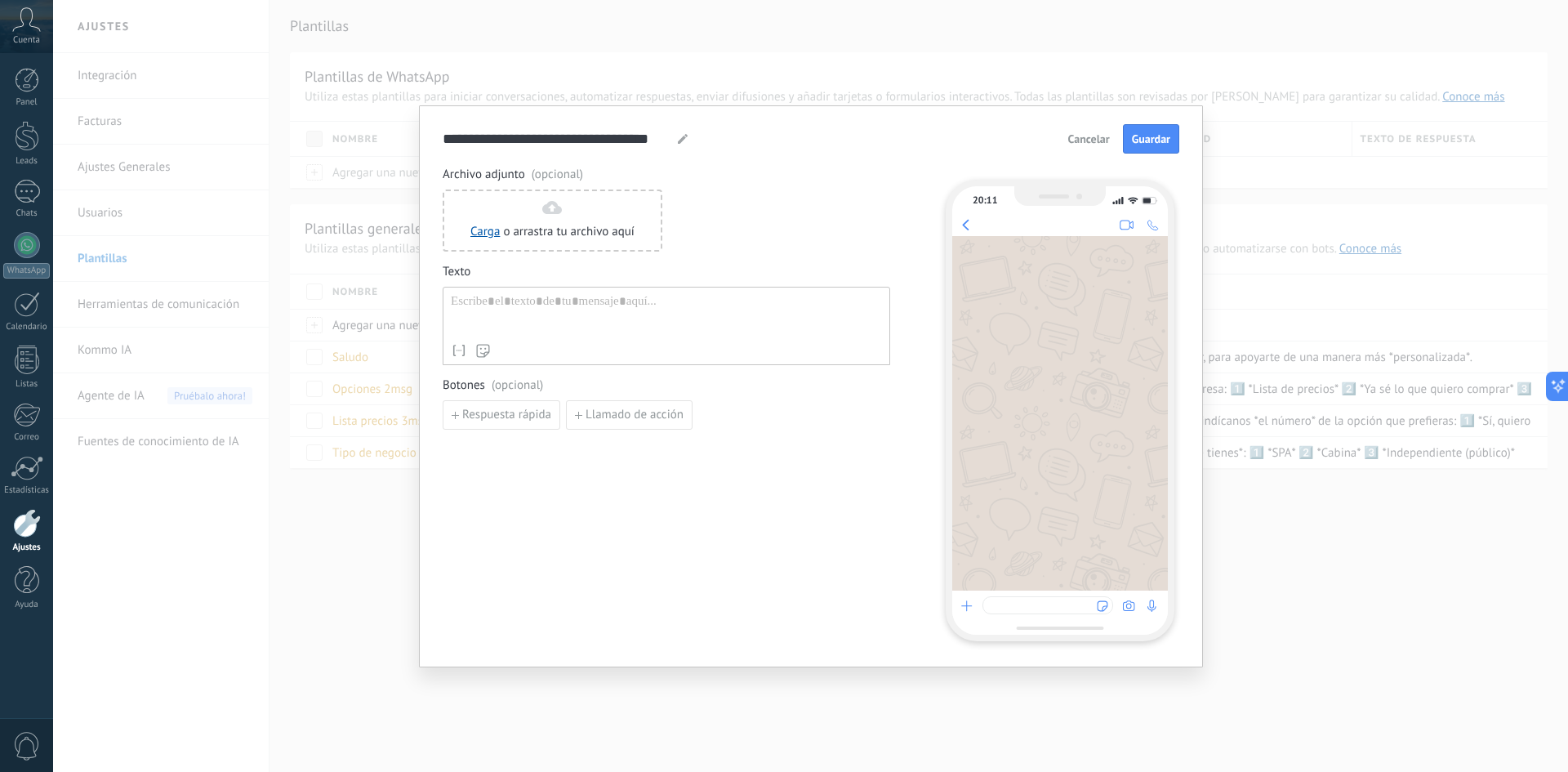
click at [1087, 147] on button "Cancelar" at bounding box center [1088, 139] width 56 height 25
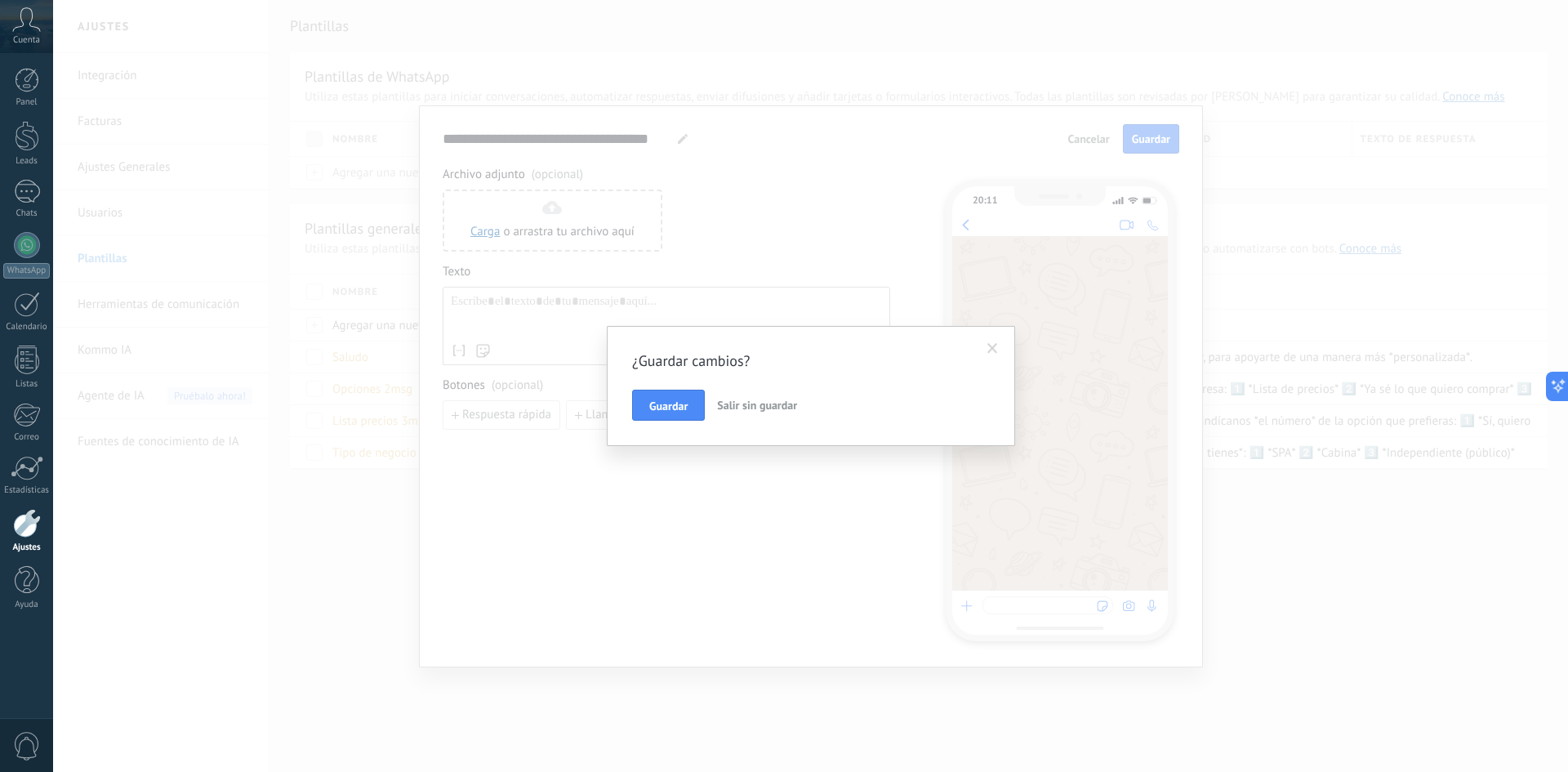
drag, startPoint x: 758, startPoint y: 406, endPoint x: 749, endPoint y: 384, distance: 23.8
click at [758, 408] on span "Salir sin guardar" at bounding box center [756, 404] width 80 height 15
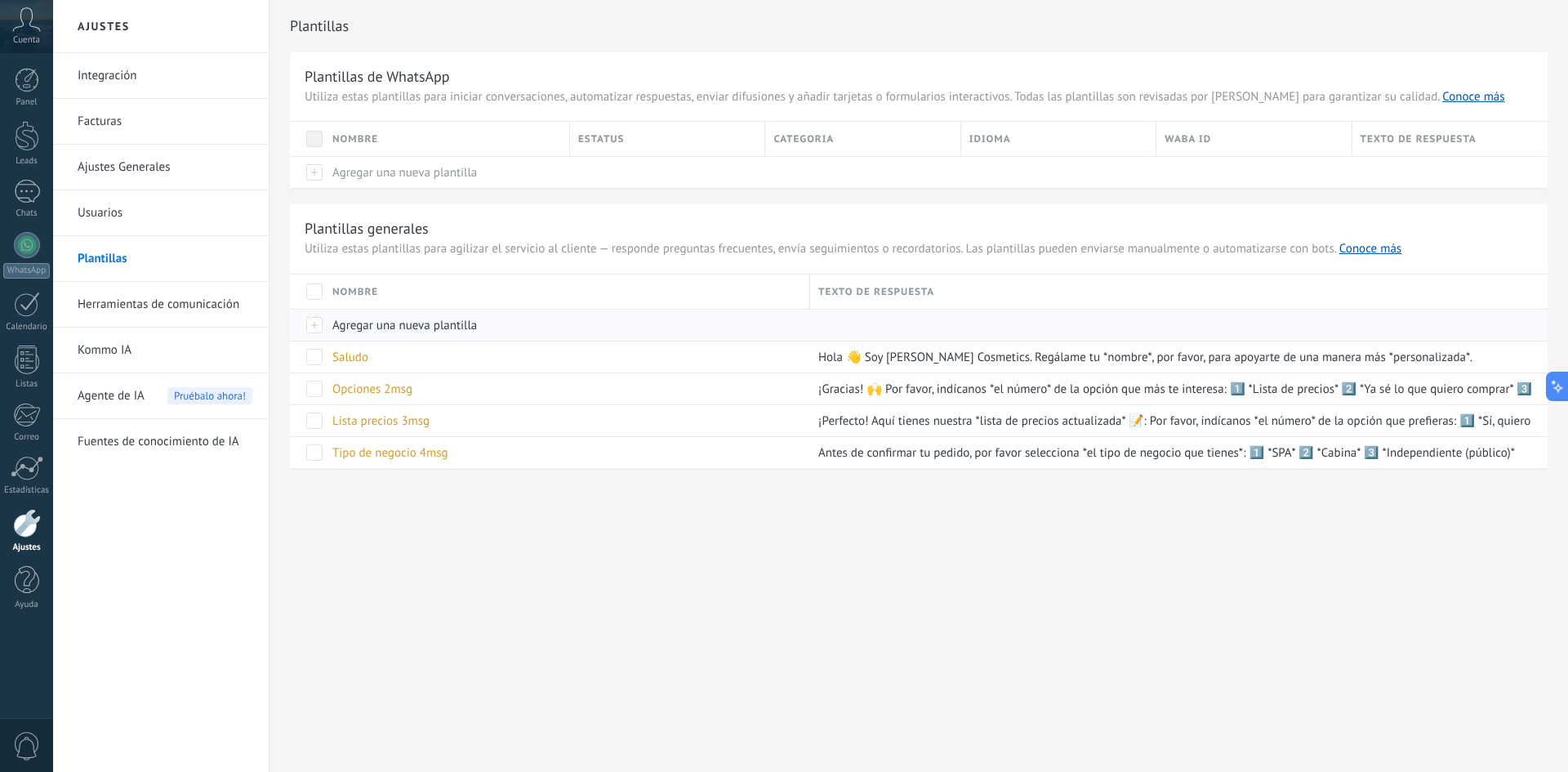
click at [376, 329] on span "Agregar una nueva plantilla" at bounding box center [404, 325] width 145 height 16
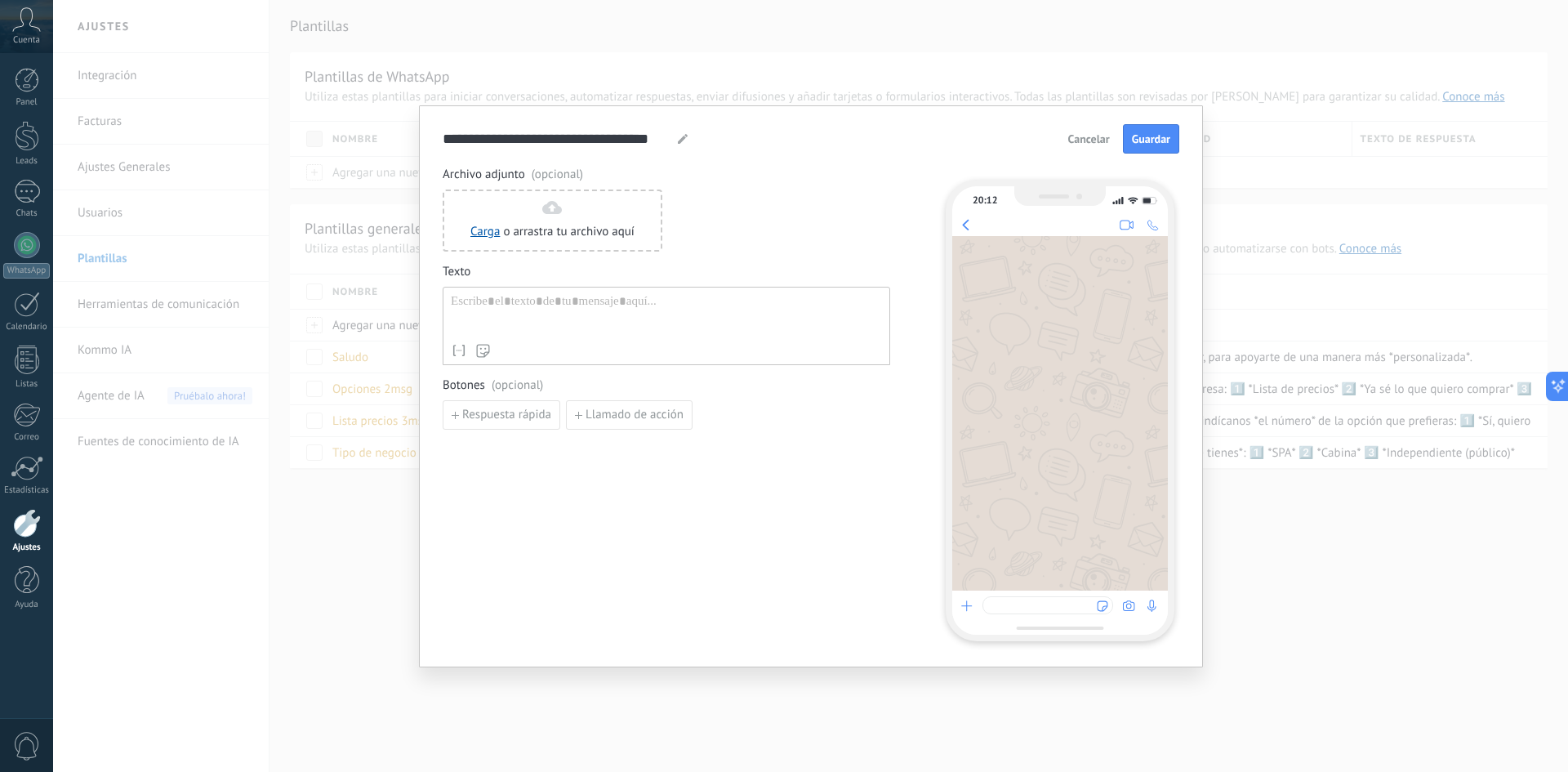
click at [509, 313] on div at bounding box center [666, 315] width 431 height 42
paste div
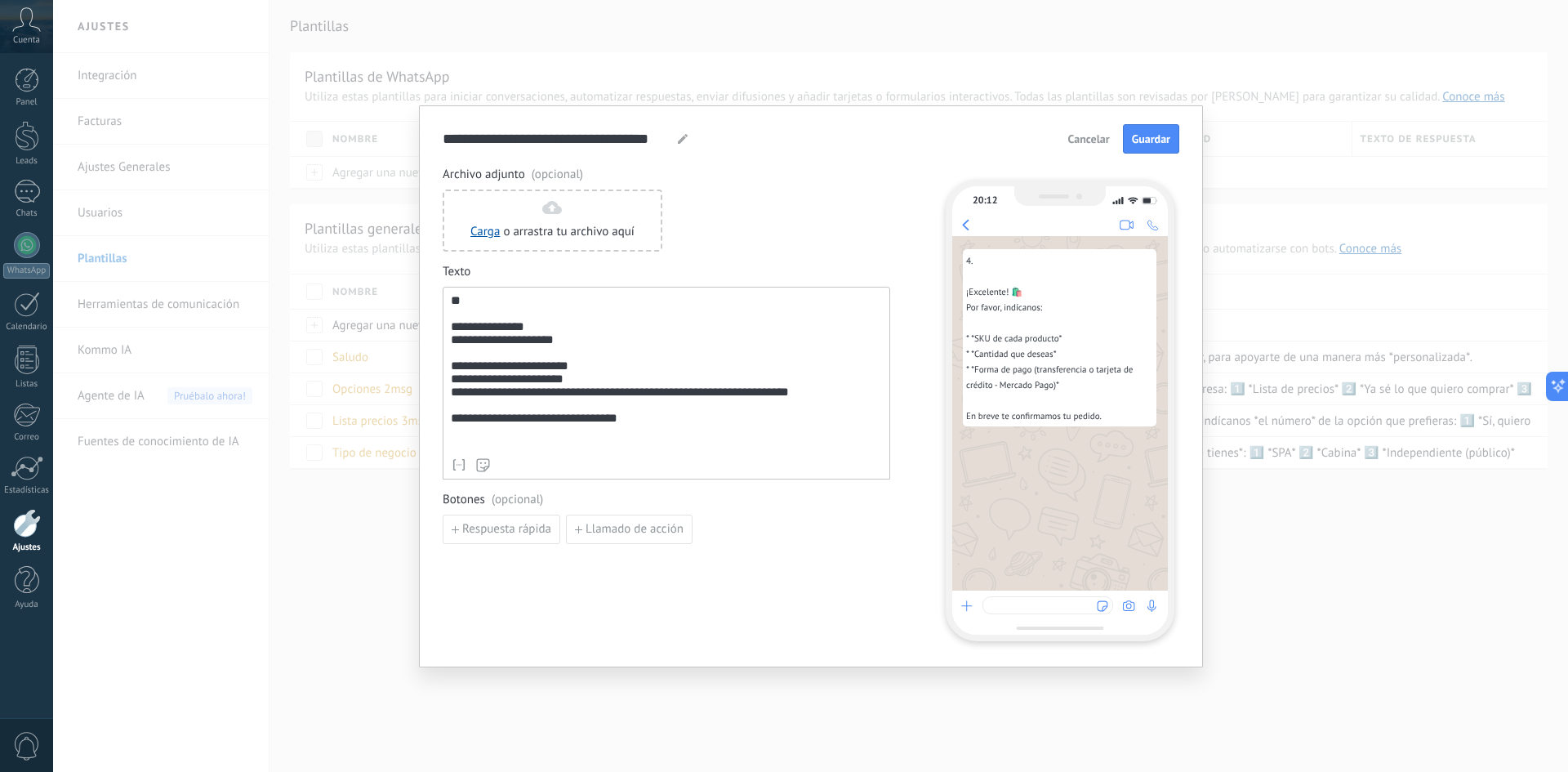
click at [450, 338] on div "**********" at bounding box center [666, 383] width 447 height 192
click at [451, 338] on div "**********" at bounding box center [666, 372] width 431 height 156
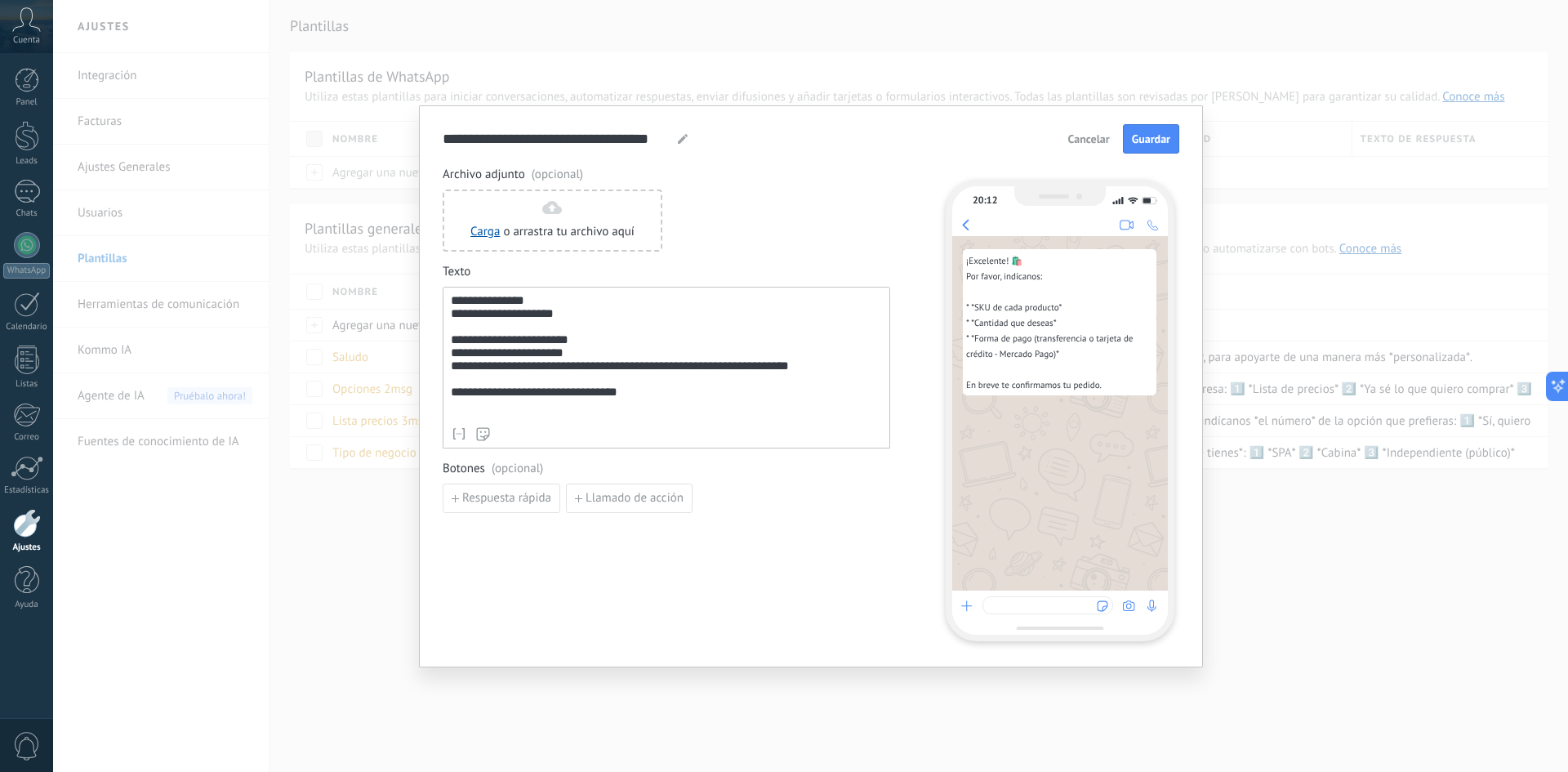
click at [518, 383] on div "**********" at bounding box center [666, 357] width 431 height 125
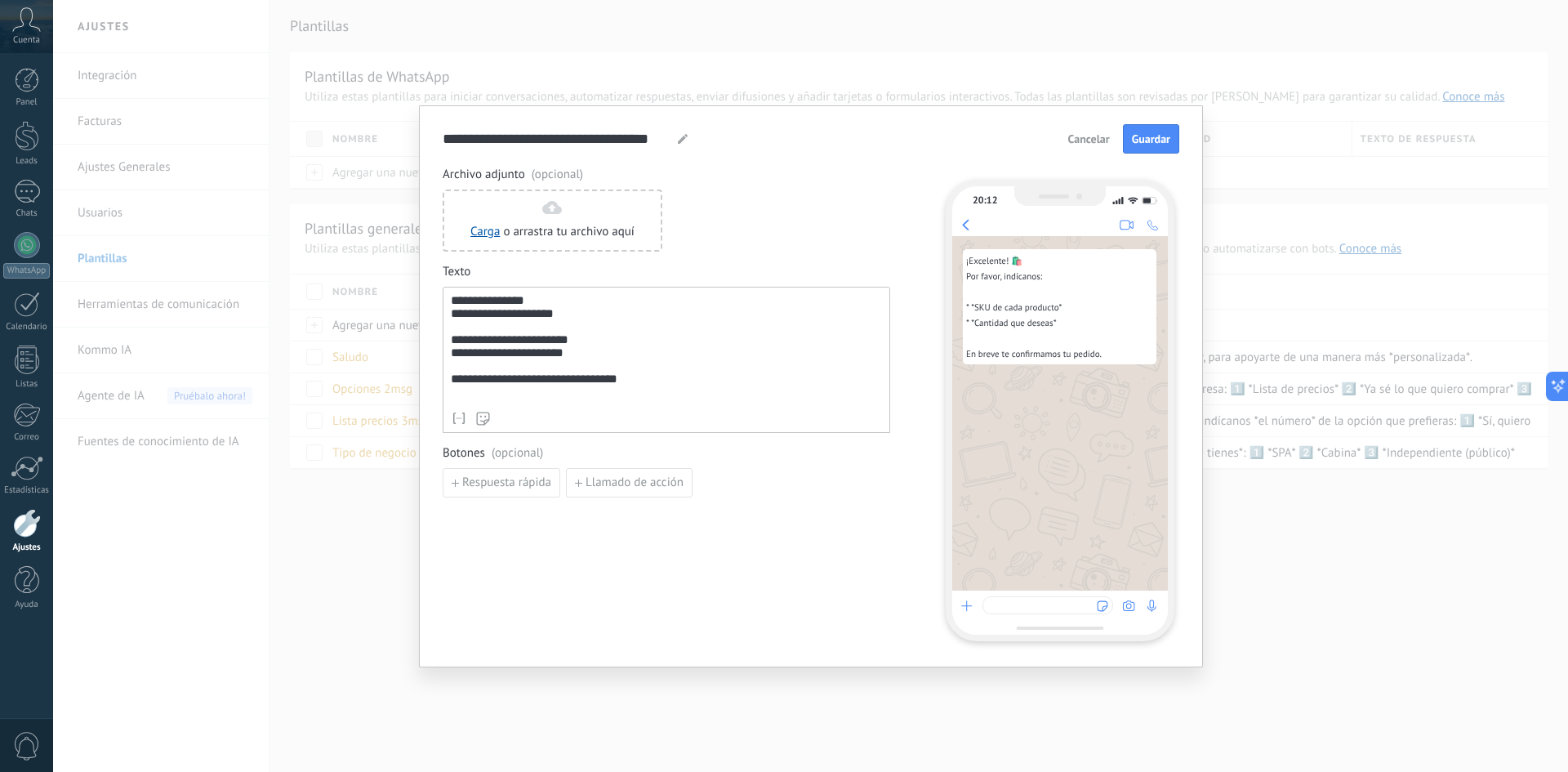
click at [461, 351] on div "**********" at bounding box center [666, 349] width 431 height 109
click at [453, 350] on div "**********" at bounding box center [666, 349] width 431 height 109
click at [457, 368] on div "**********" at bounding box center [666, 349] width 431 height 109
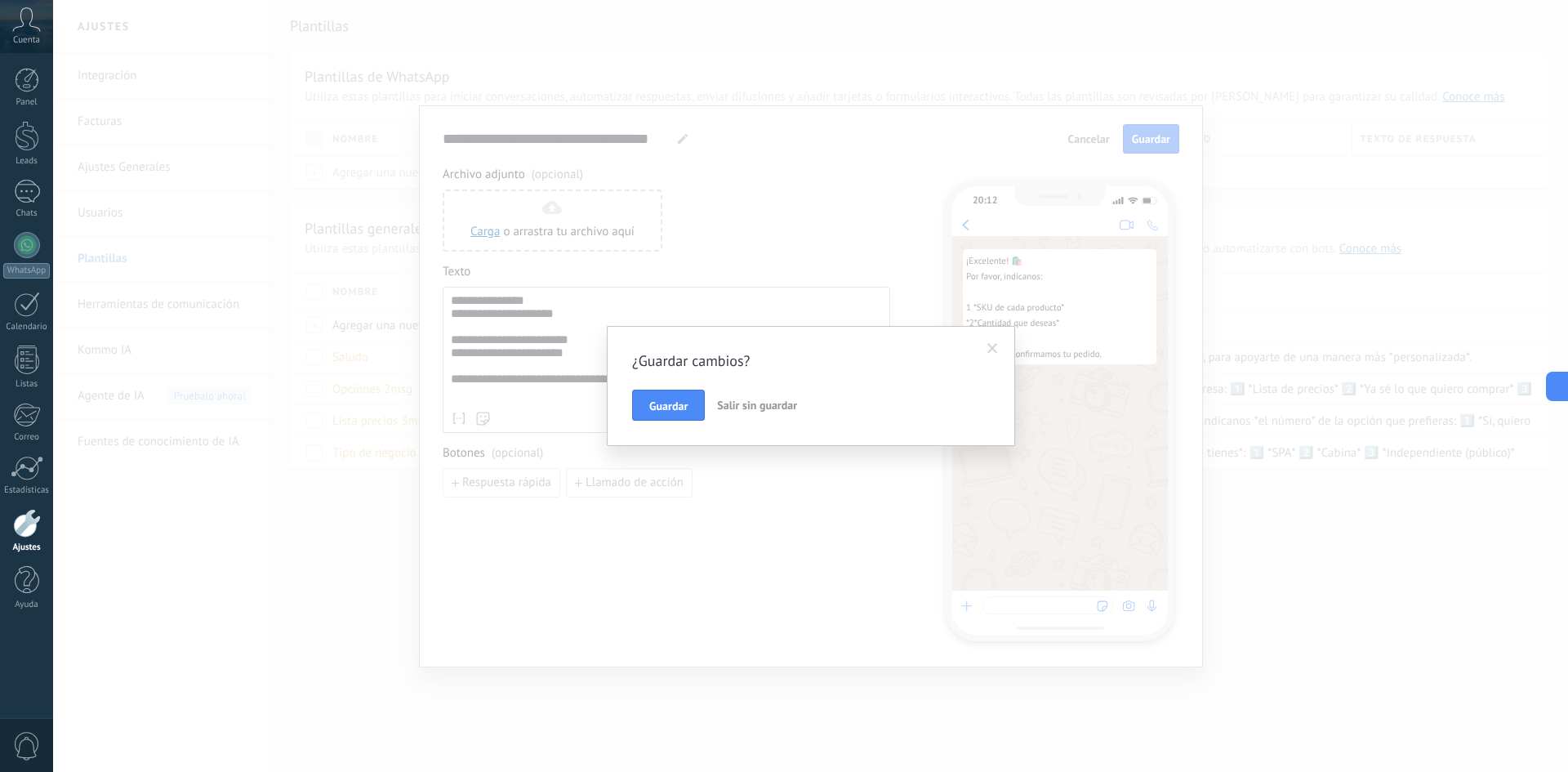
click at [728, 411] on span "Salir sin guardar" at bounding box center [756, 404] width 80 height 15
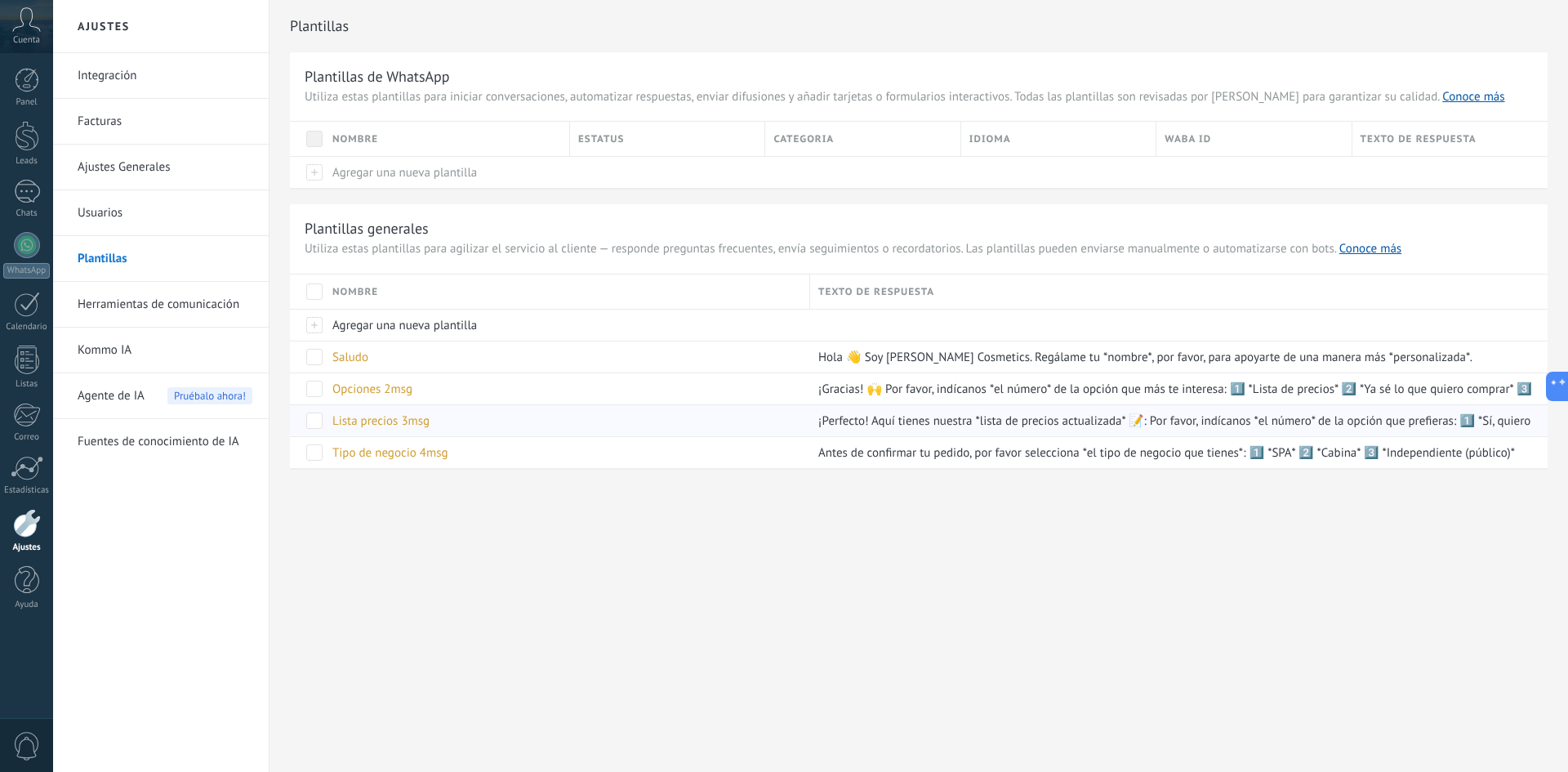
click at [405, 422] on span "Lista precios 3msg" at bounding box center [381, 421] width 97 height 16
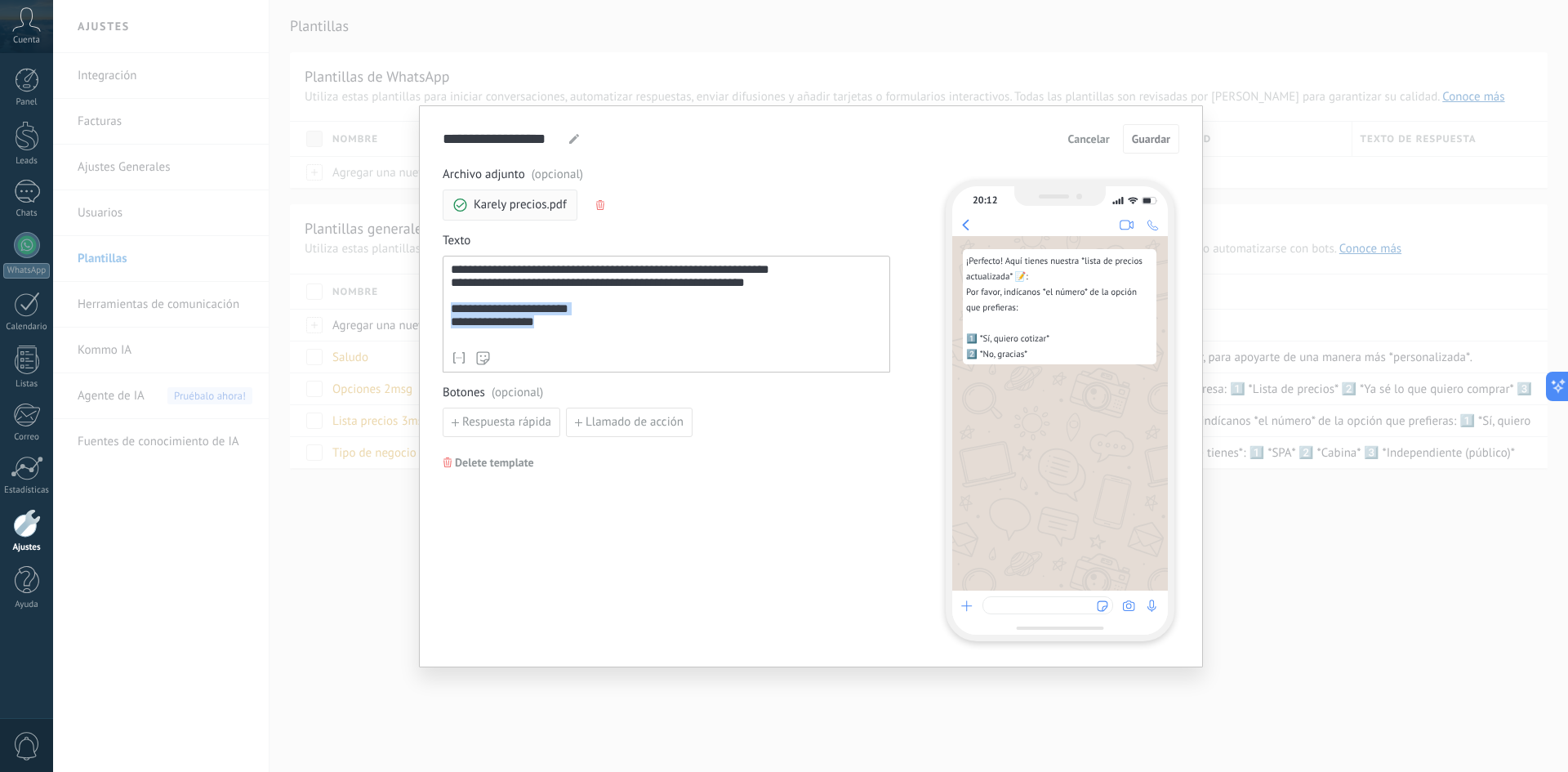
drag, startPoint x: 475, startPoint y: 331, endPoint x: 424, endPoint y: 315, distance: 53.5
click at [424, 315] on div "**********" at bounding box center [811, 386] width 784 height 562
click at [573, 344] on div "**********" at bounding box center [666, 314] width 447 height 117
click at [575, 336] on div "**********" at bounding box center [666, 302] width 431 height 80
paste div
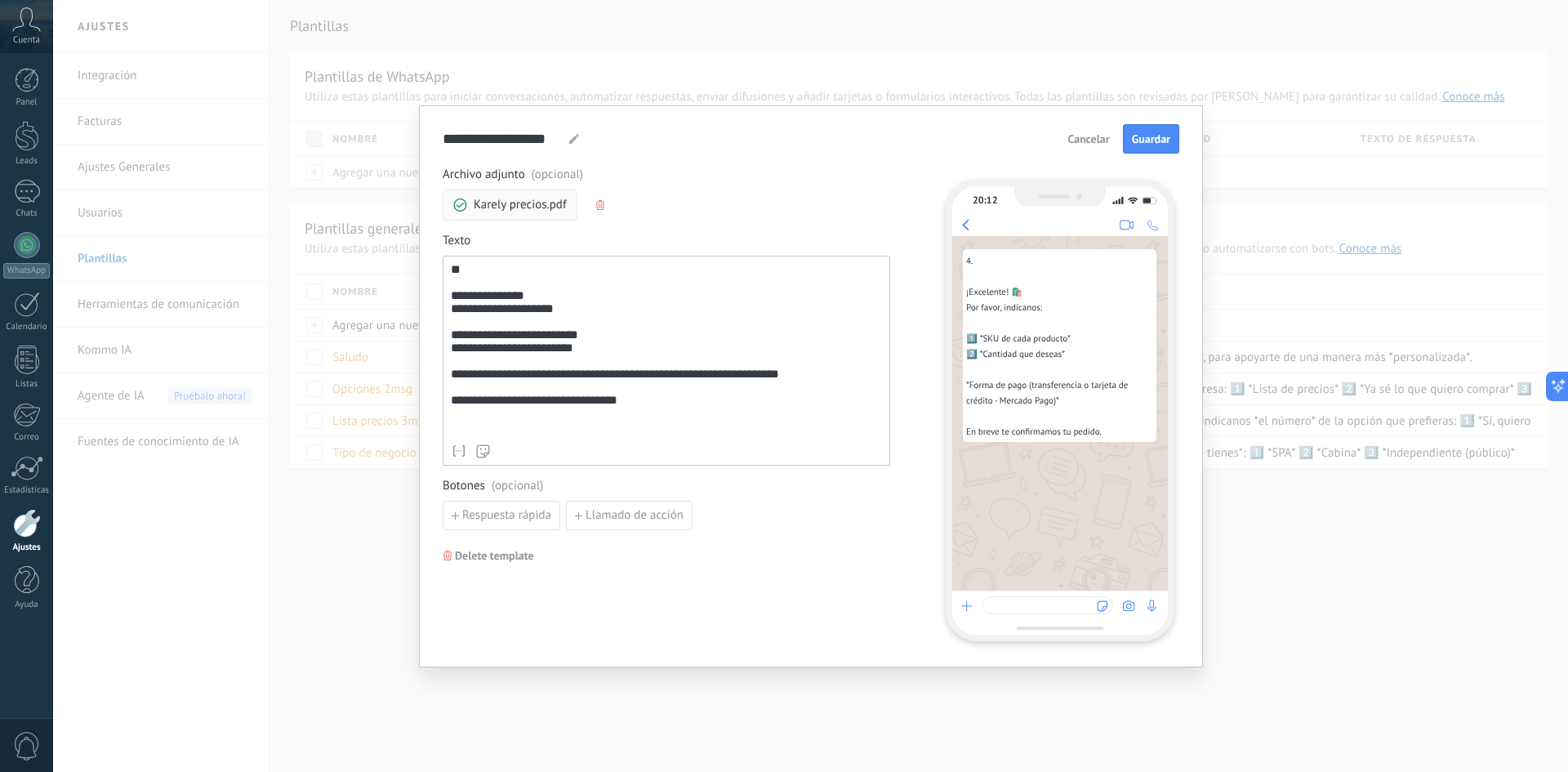
click at [451, 304] on div "**********" at bounding box center [666, 361] width 447 height 210
click at [452, 304] on div "**********" at bounding box center [666, 349] width 431 height 173
click at [451, 303] on div "**********" at bounding box center [666, 349] width 431 height 173
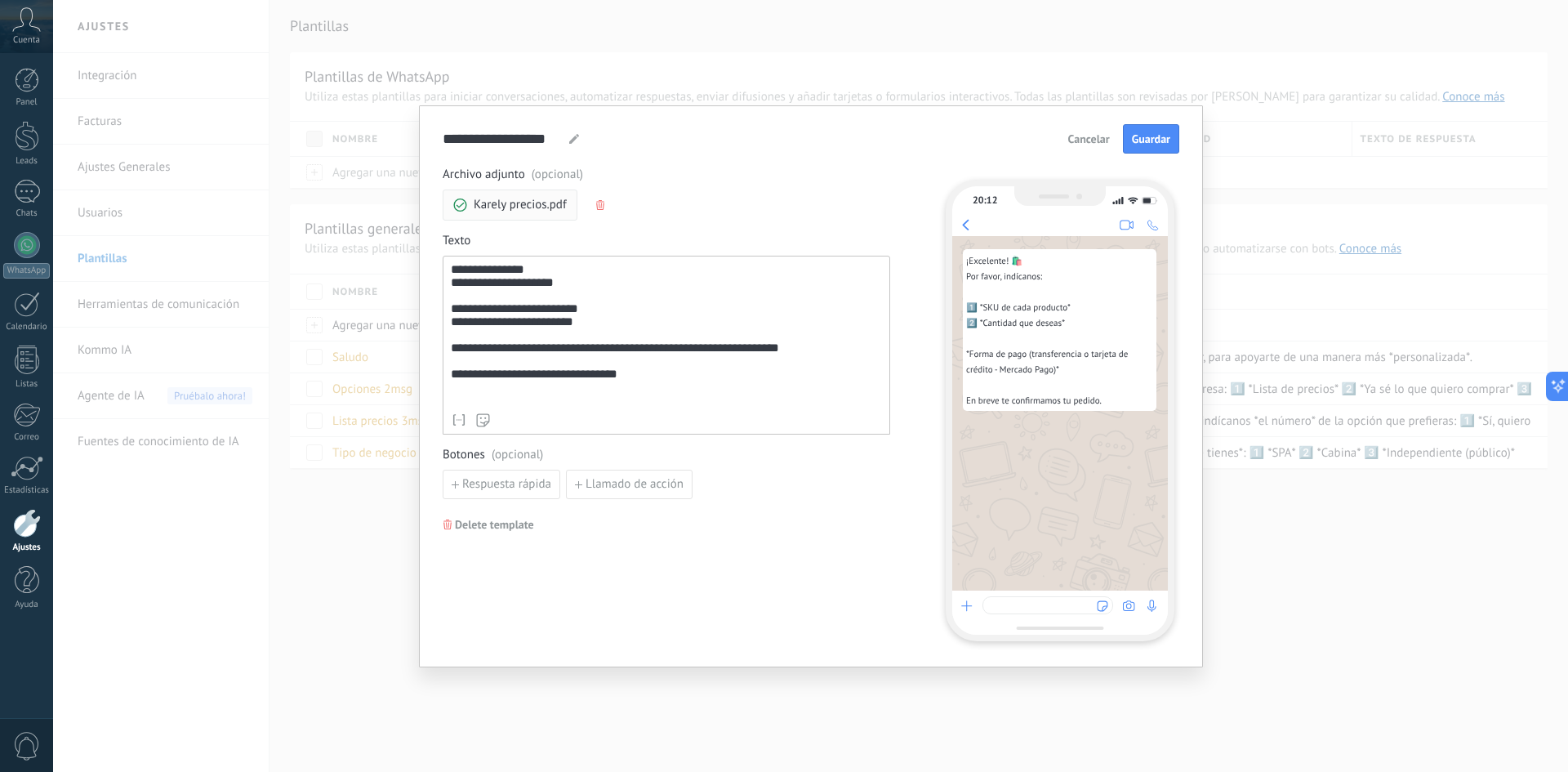
click at [514, 393] on div "**********" at bounding box center [666, 333] width 431 height 142
click at [530, 360] on div "**********" at bounding box center [666, 333] width 431 height 142
click at [528, 361] on div "**********" at bounding box center [666, 333] width 431 height 142
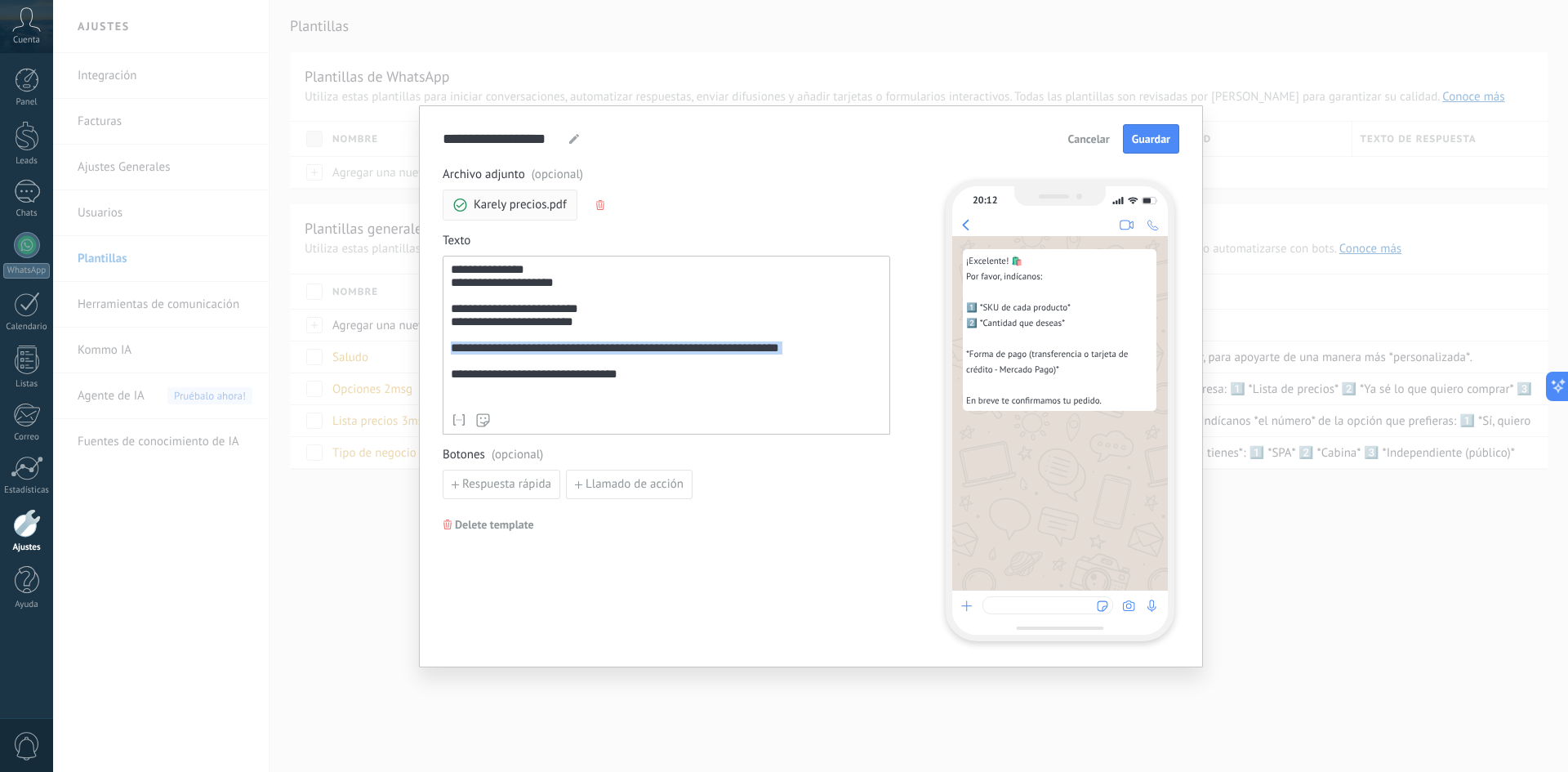
click at [528, 361] on div "**********" at bounding box center [666, 333] width 431 height 142
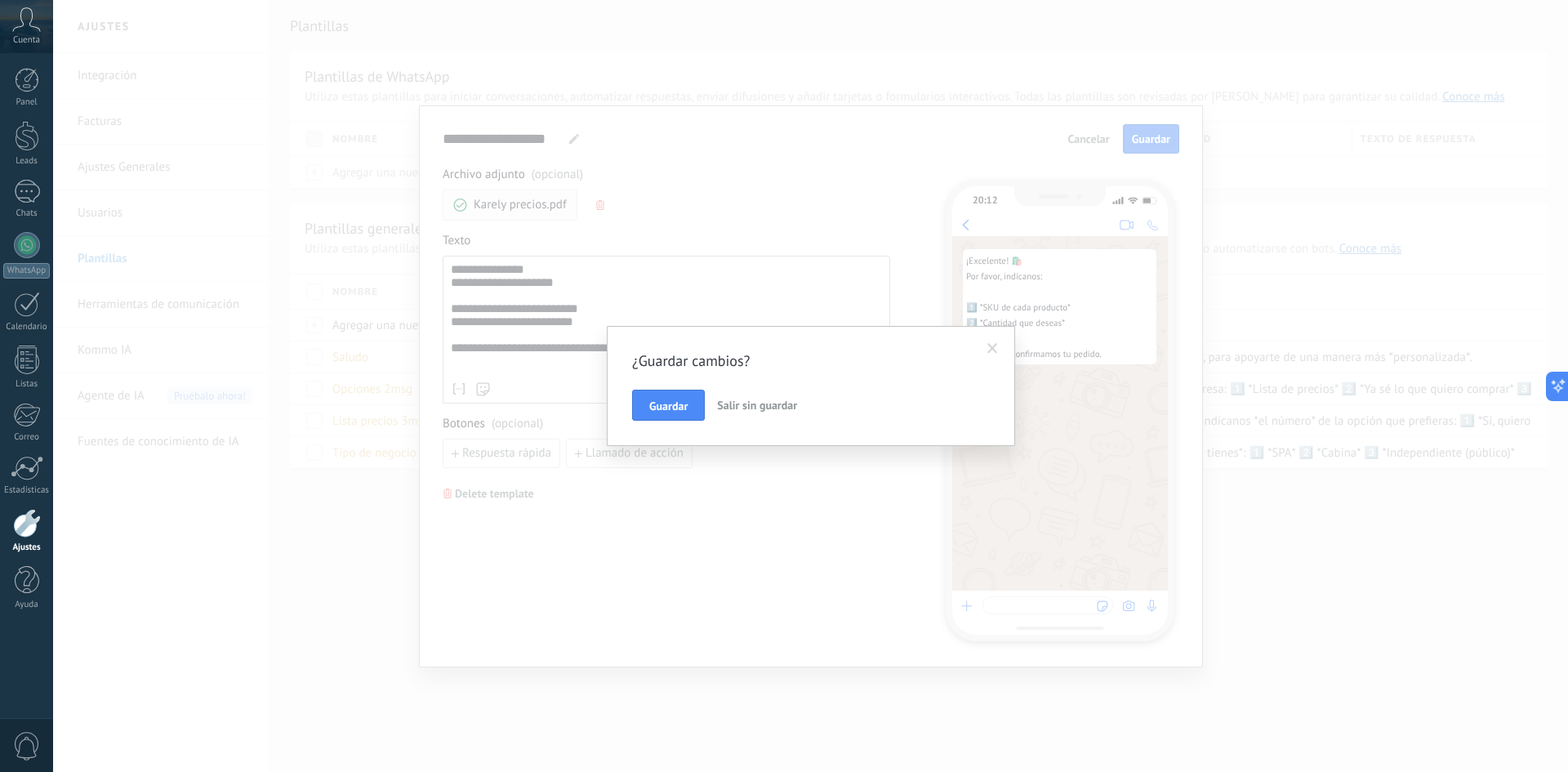
click at [759, 407] on span "Salir sin guardar" at bounding box center [756, 404] width 80 height 15
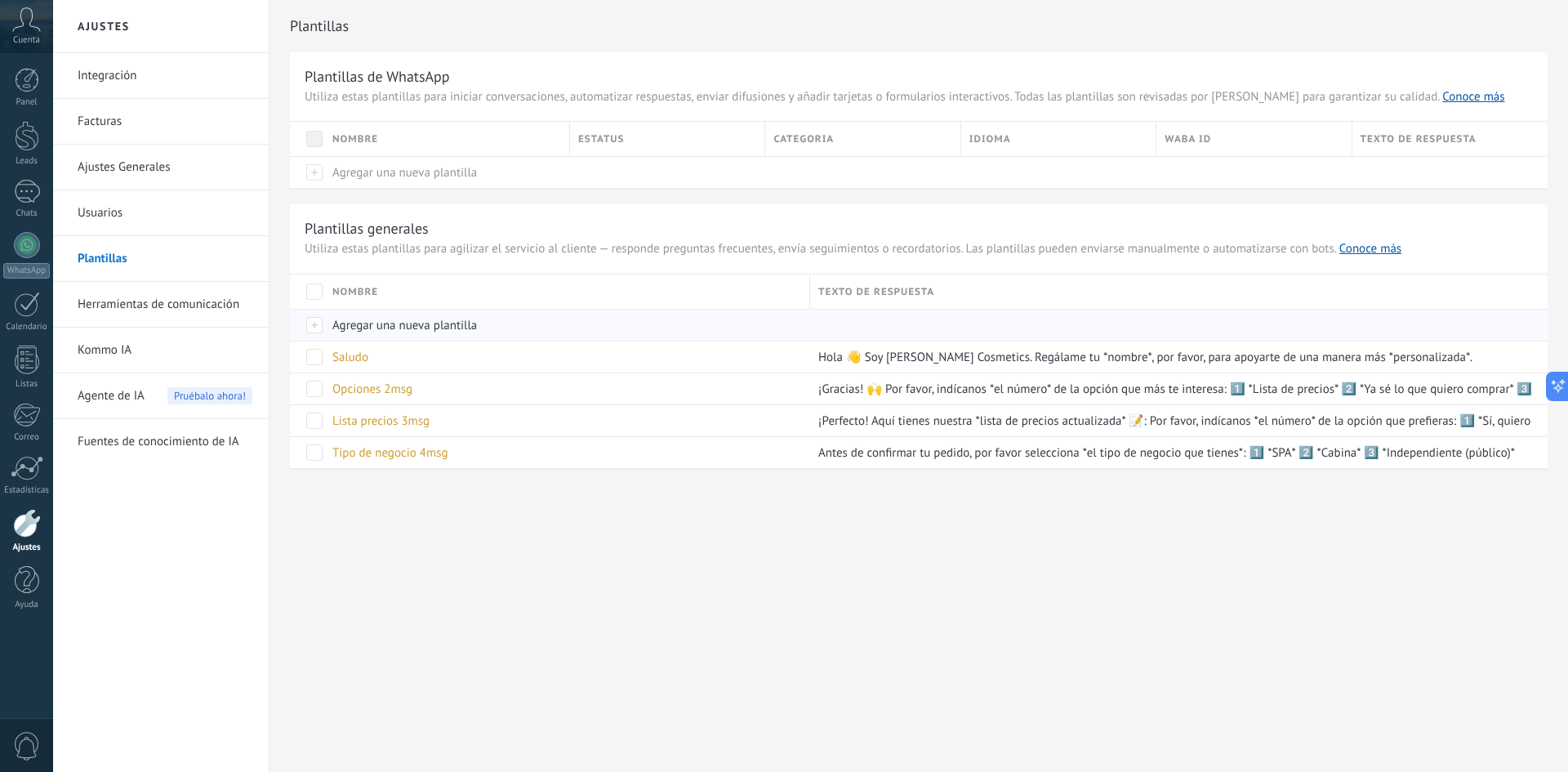
click at [400, 327] on span "Agregar una nueva plantilla" at bounding box center [404, 325] width 145 height 16
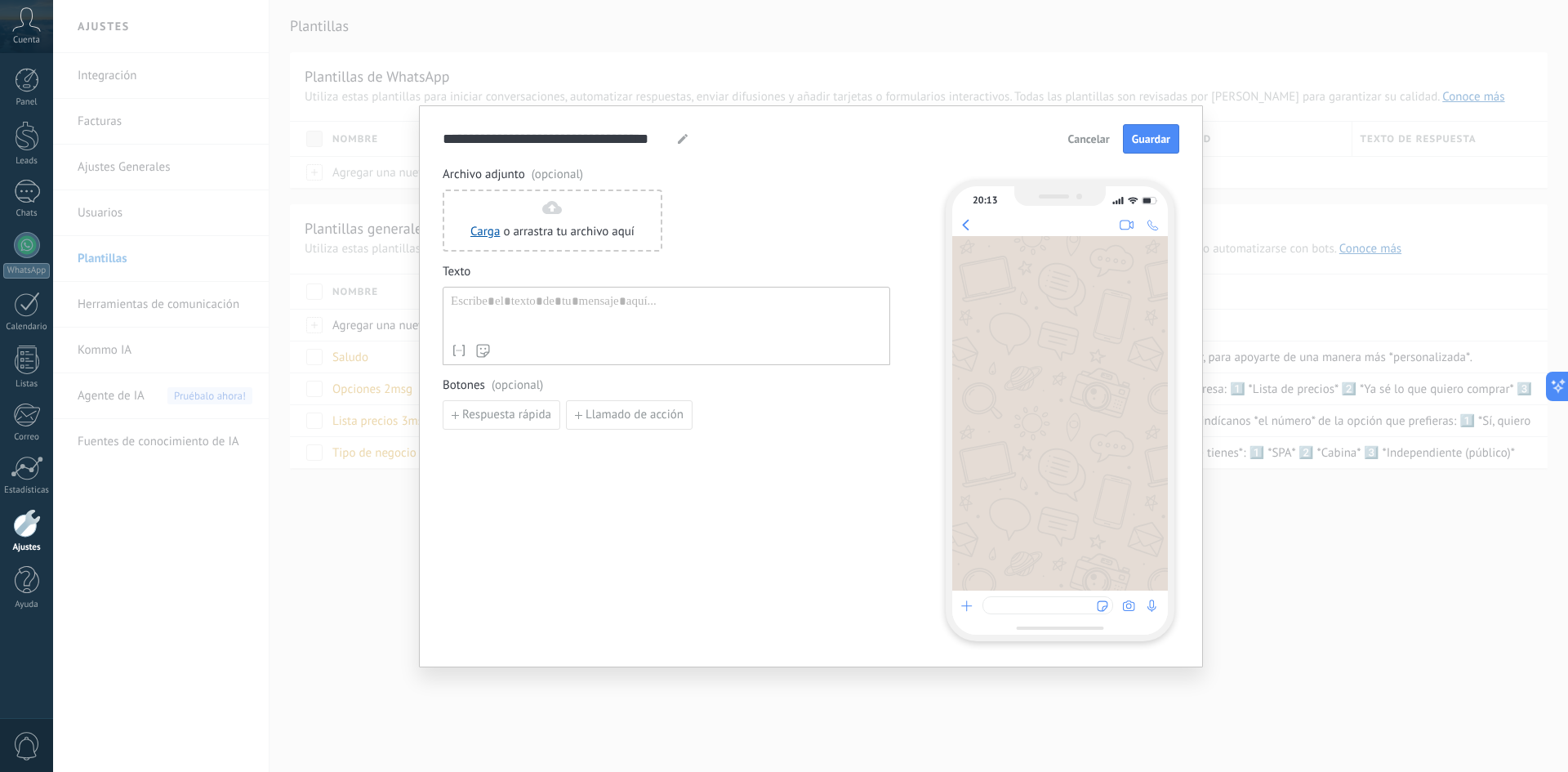
click at [494, 294] on div at bounding box center [666, 315] width 431 height 42
paste div
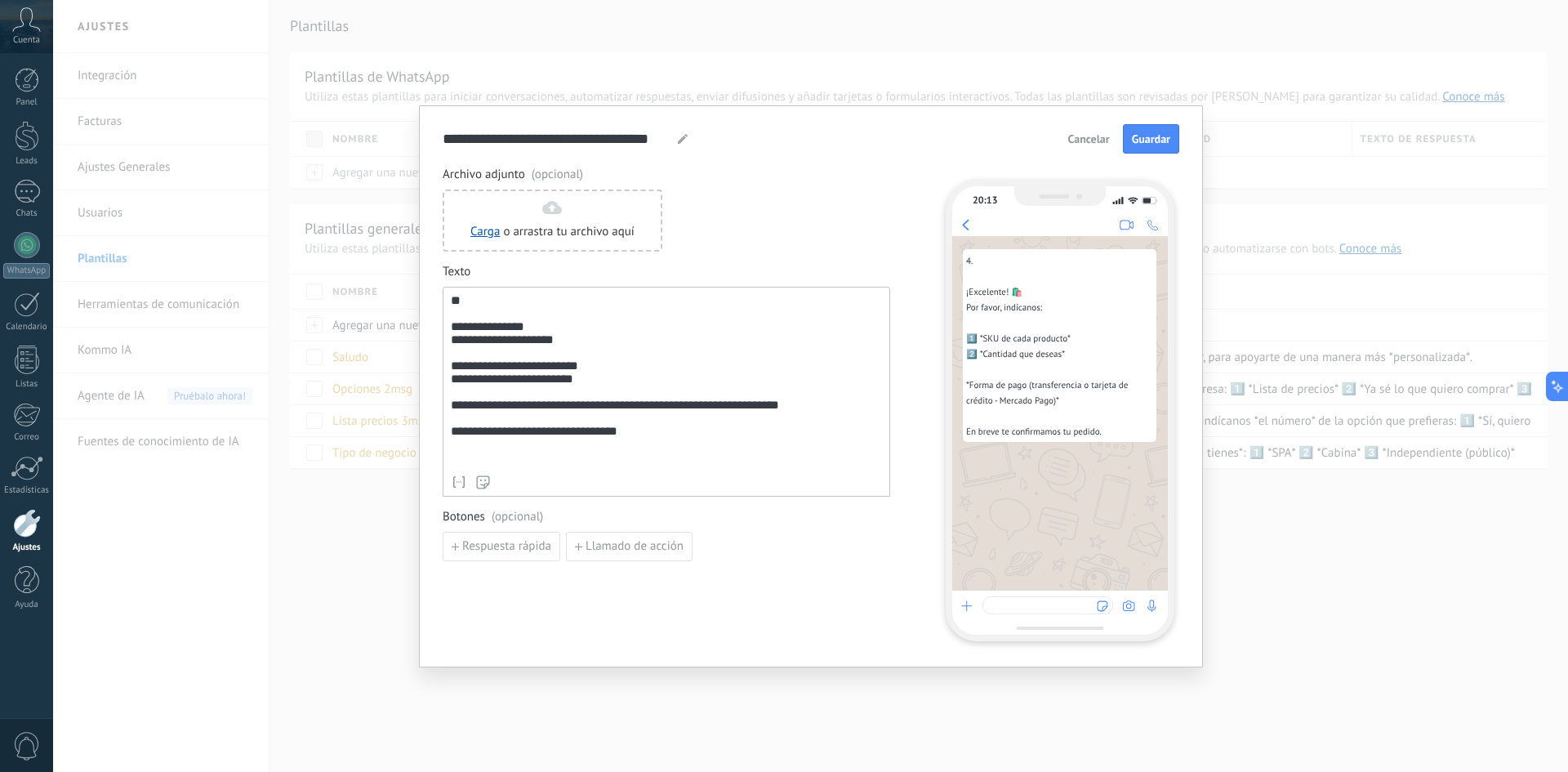
click at [452, 335] on div "**********" at bounding box center [666, 381] width 431 height 173
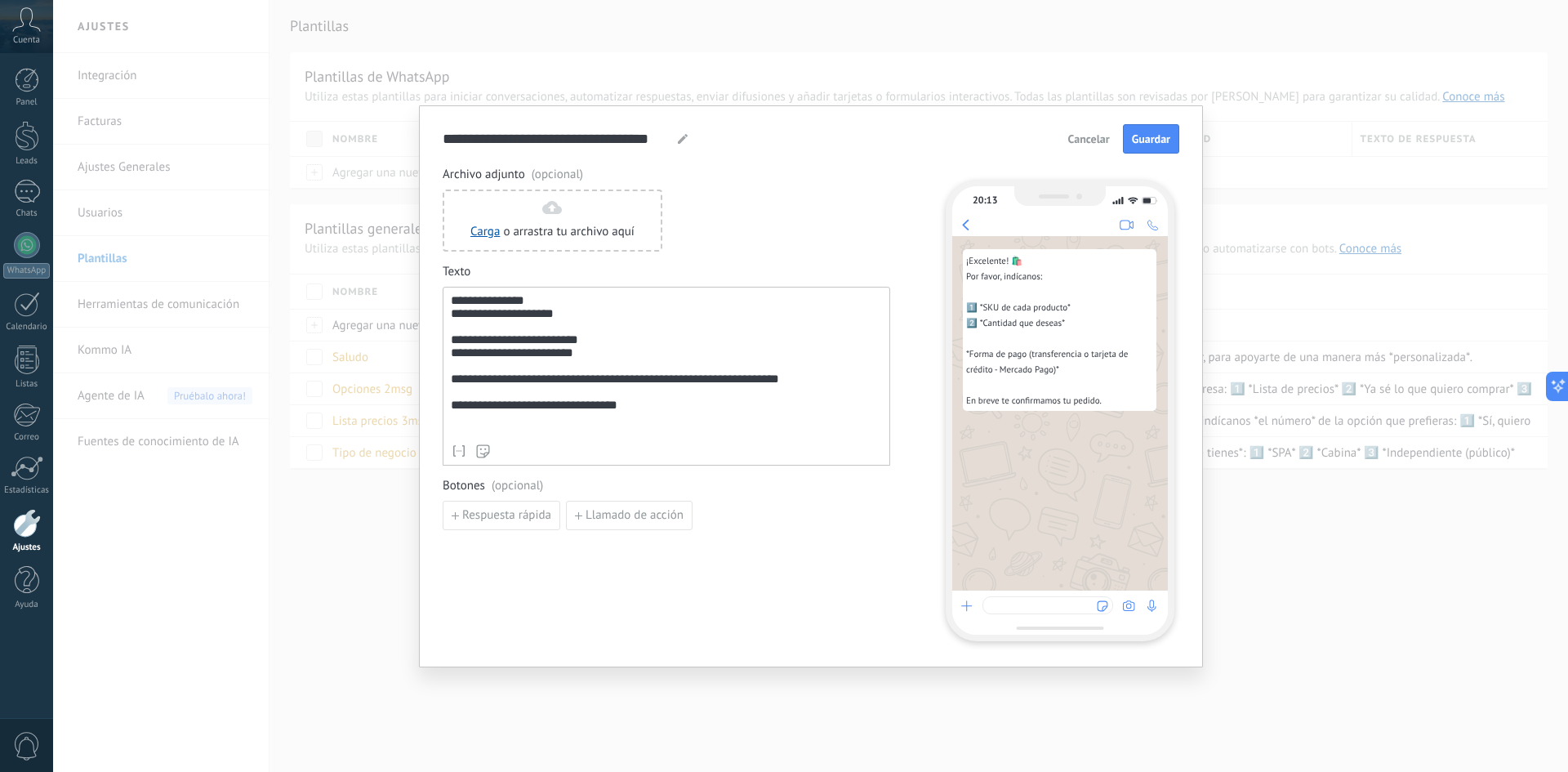
click at [574, 399] on div "**********" at bounding box center [666, 365] width 431 height 142
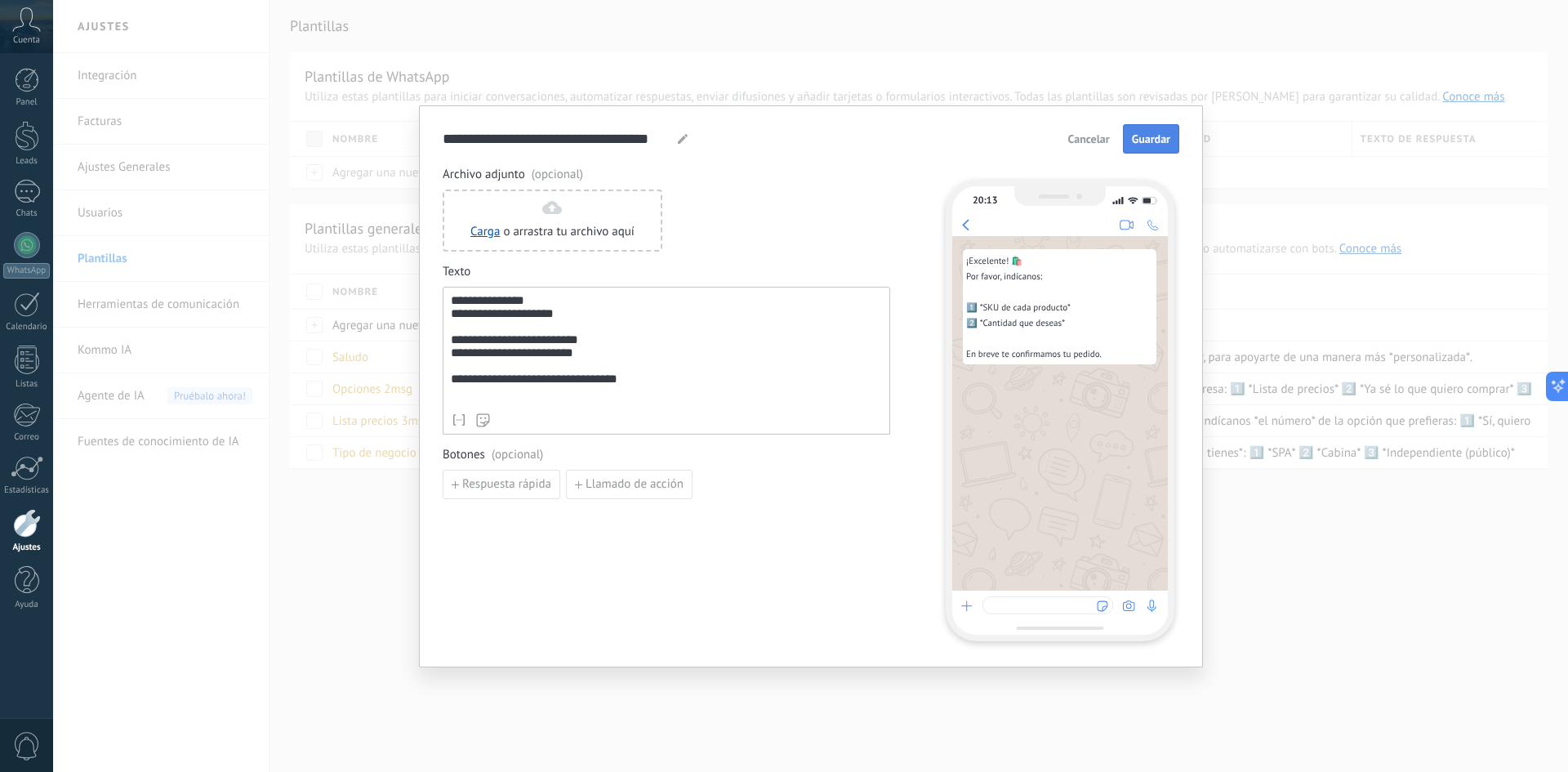
click at [1155, 135] on span "Guardar" at bounding box center [1151, 139] width 39 height 12
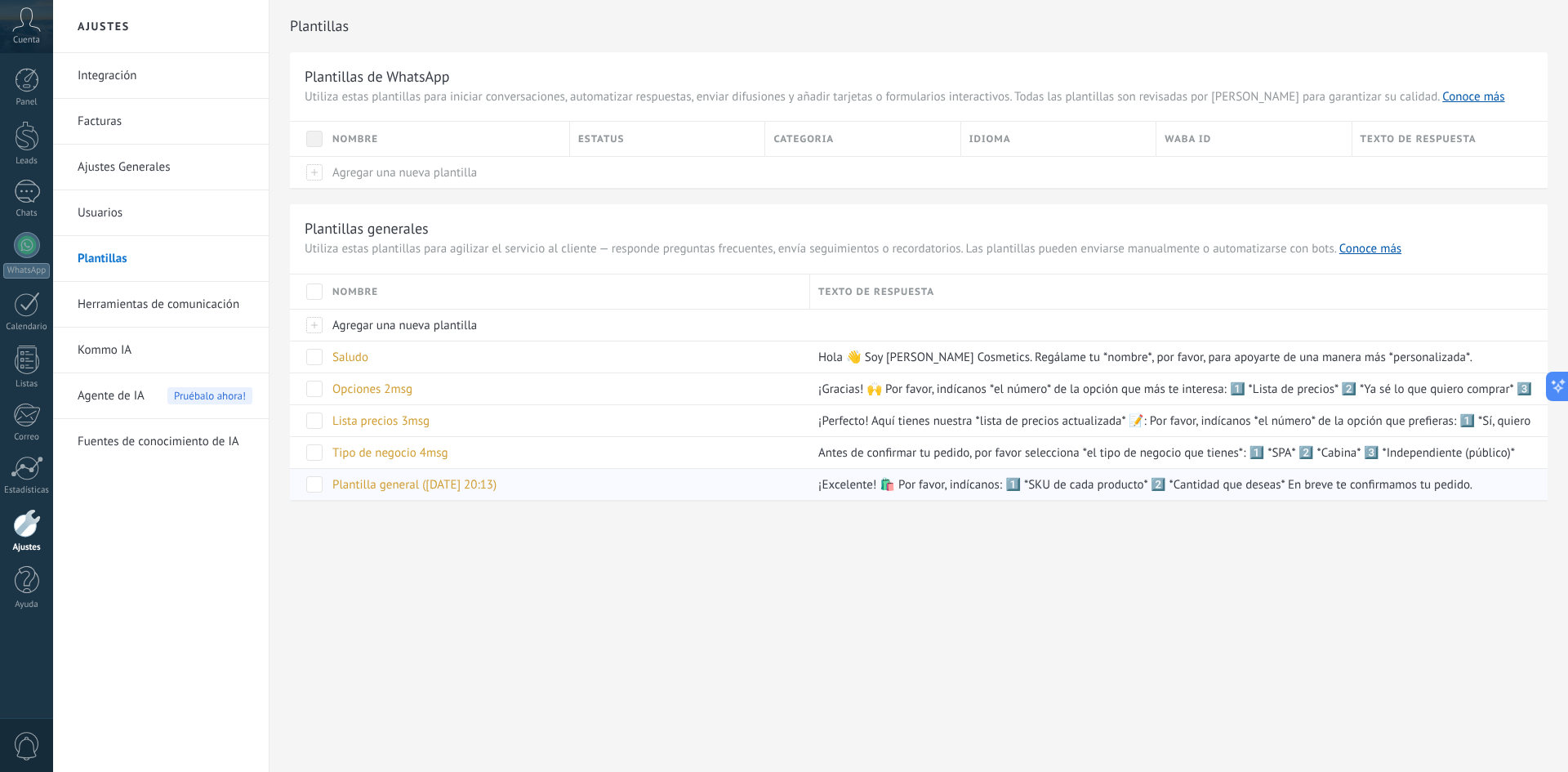
click at [462, 482] on span "Plantilla general (25.08.2025 20:13)" at bounding box center [414, 485] width 165 height 16
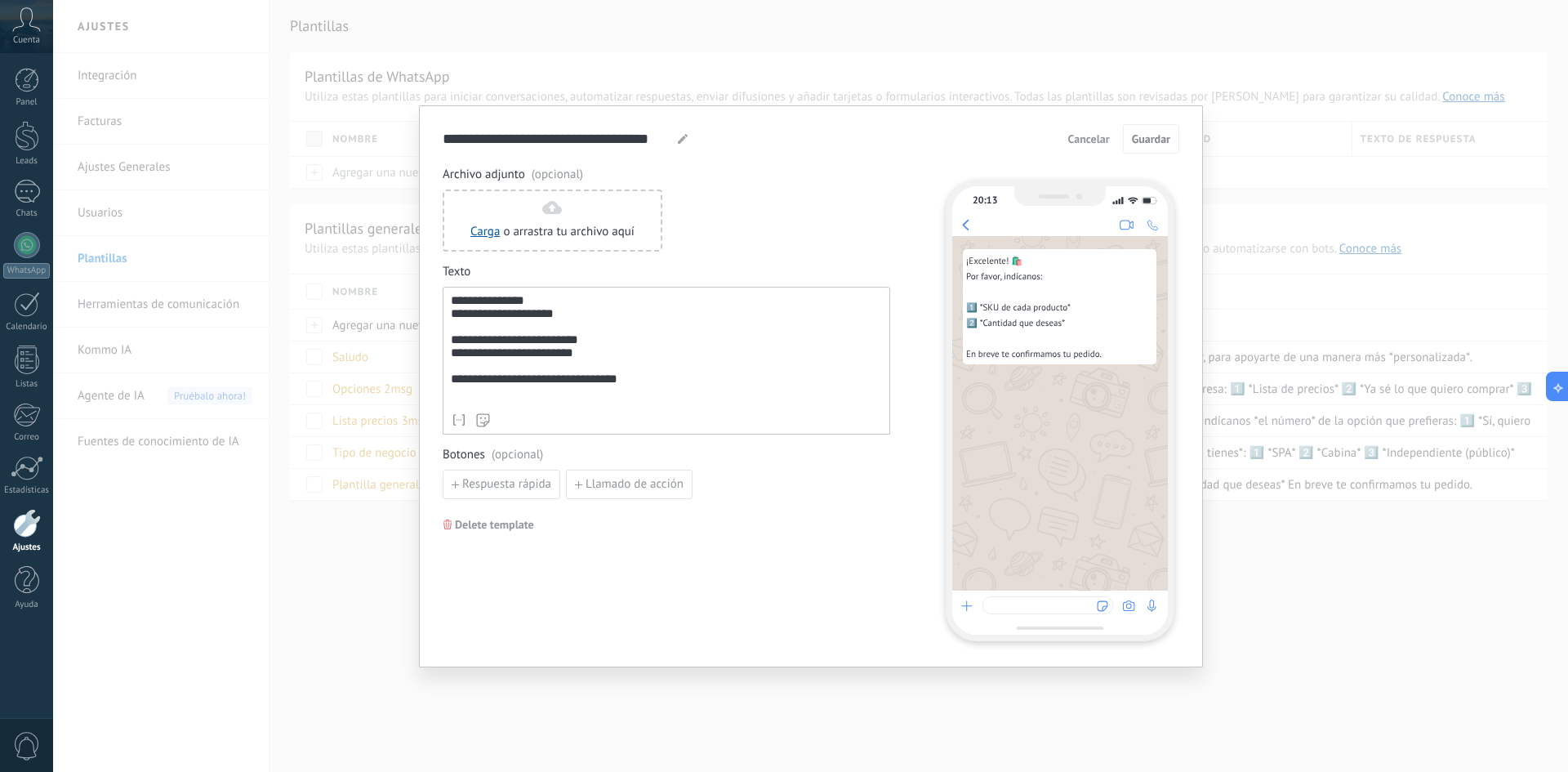
click at [683, 142] on icon at bounding box center [683, 139] width 10 height 10
click at [602, 140] on input "**********" at bounding box center [557, 138] width 229 height 19
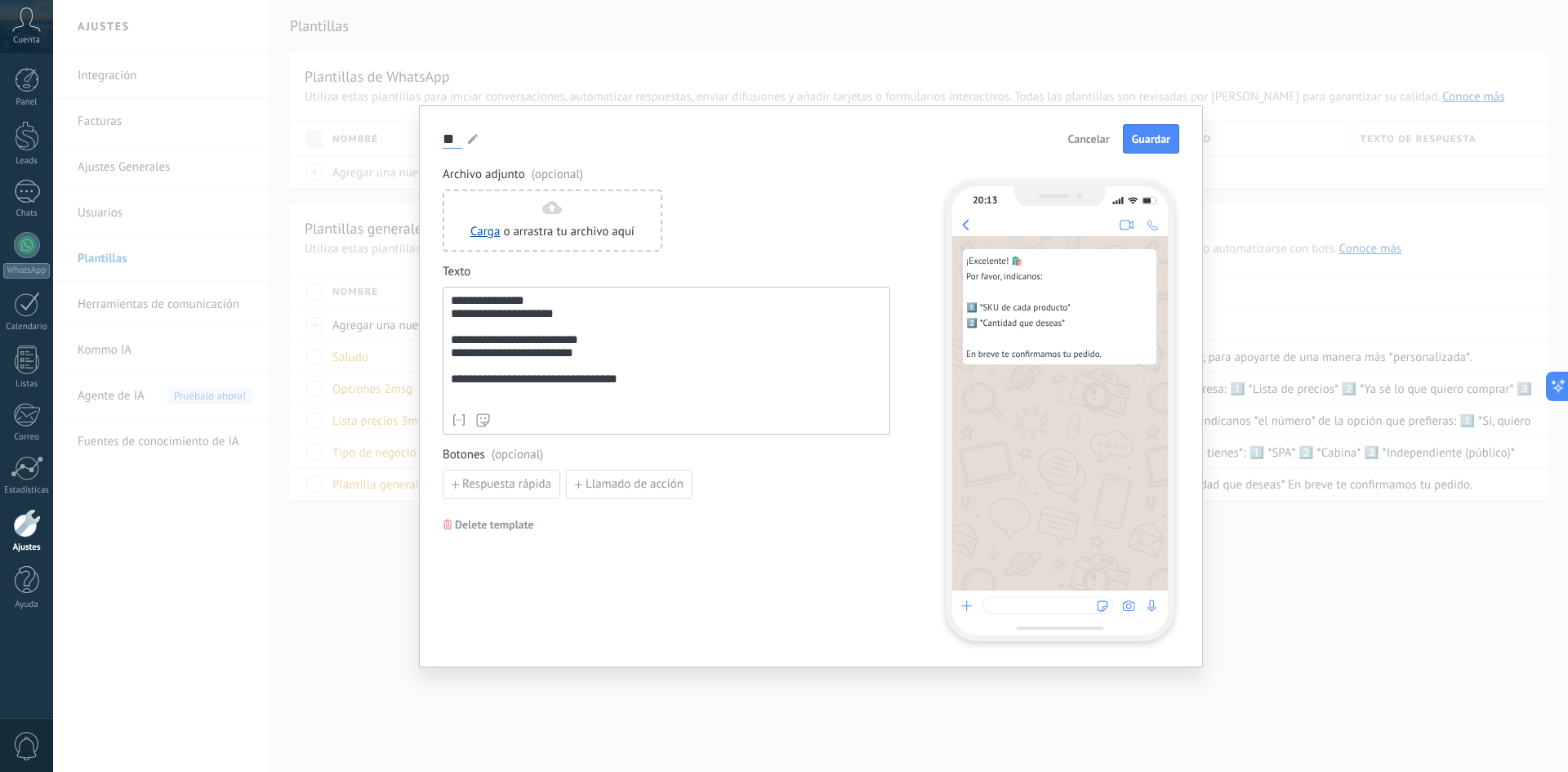
type input "*"
type input "**********"
click at [1133, 134] on span "Guardar" at bounding box center [1151, 139] width 39 height 12
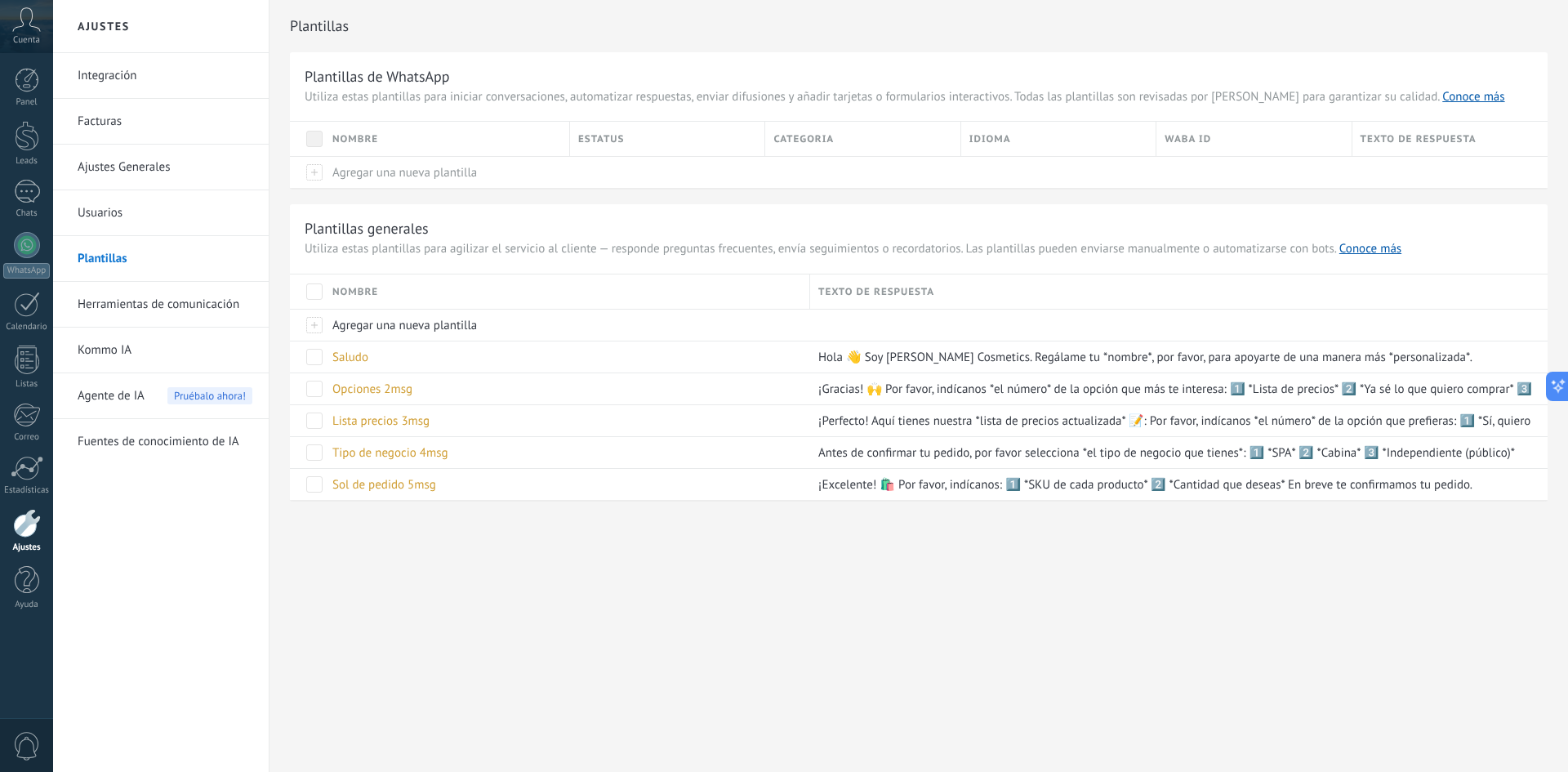
click at [459, 597] on div "Ajustes Integración Facturas Ajustes Generales Usuarios Plantillas Herramientas…" at bounding box center [811, 386] width 1514 height 772
click at [400, 484] on span "Sol de pedido 5msg" at bounding box center [384, 485] width 104 height 16
click at [408, 456] on span "Tipo de negocio 4msg" at bounding box center [390, 453] width 116 height 16
click at [402, 419] on span "Lista precios 3msg" at bounding box center [381, 421] width 97 height 16
click at [400, 318] on span "Agregar una nueva plantilla" at bounding box center [404, 325] width 145 height 16
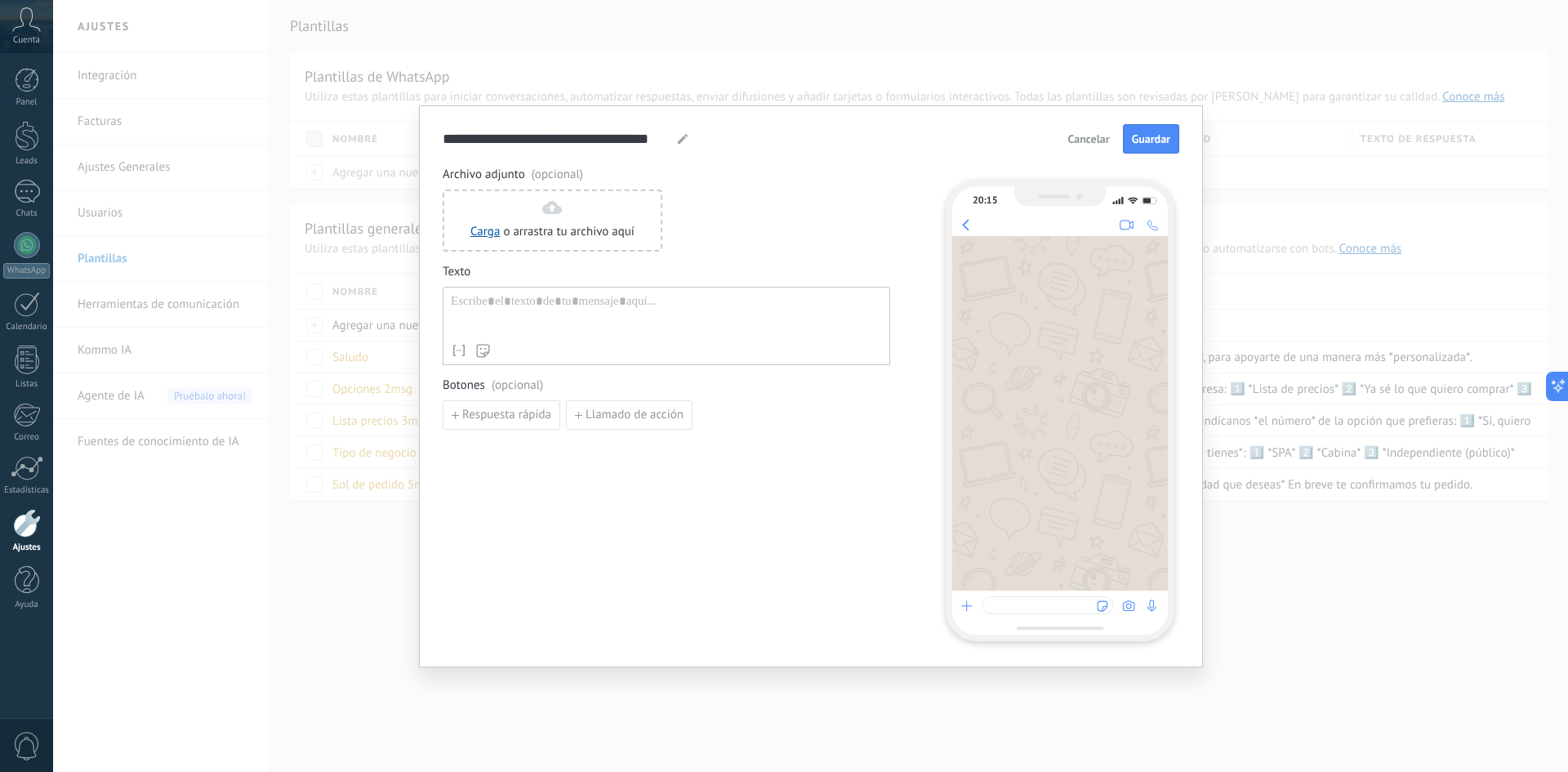
click at [512, 312] on div at bounding box center [666, 315] width 431 height 42
paste div
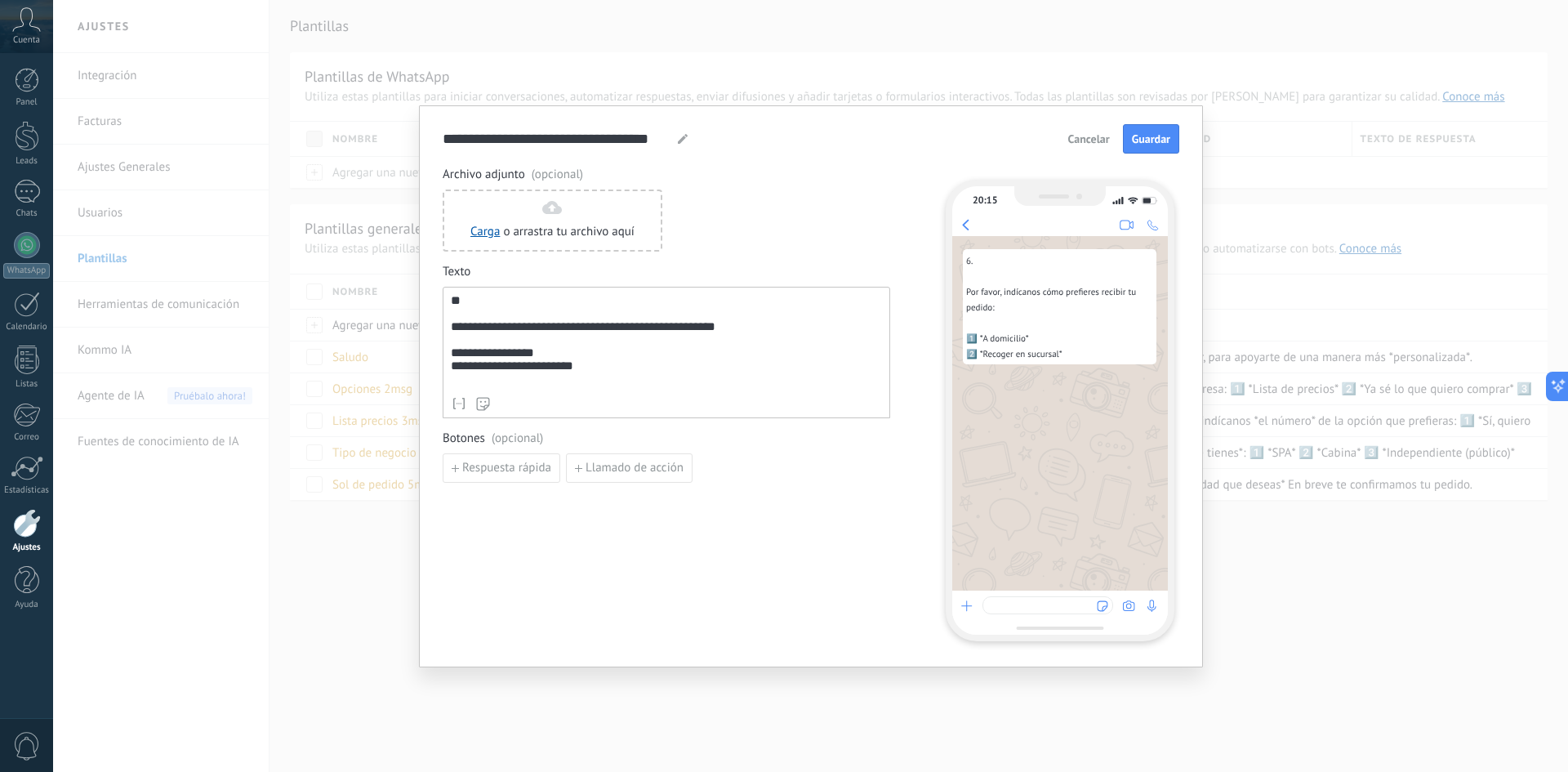
click at [447, 327] on div "**********" at bounding box center [666, 352] width 447 height 132
click at [452, 330] on div "**********" at bounding box center [666, 342] width 431 height 95
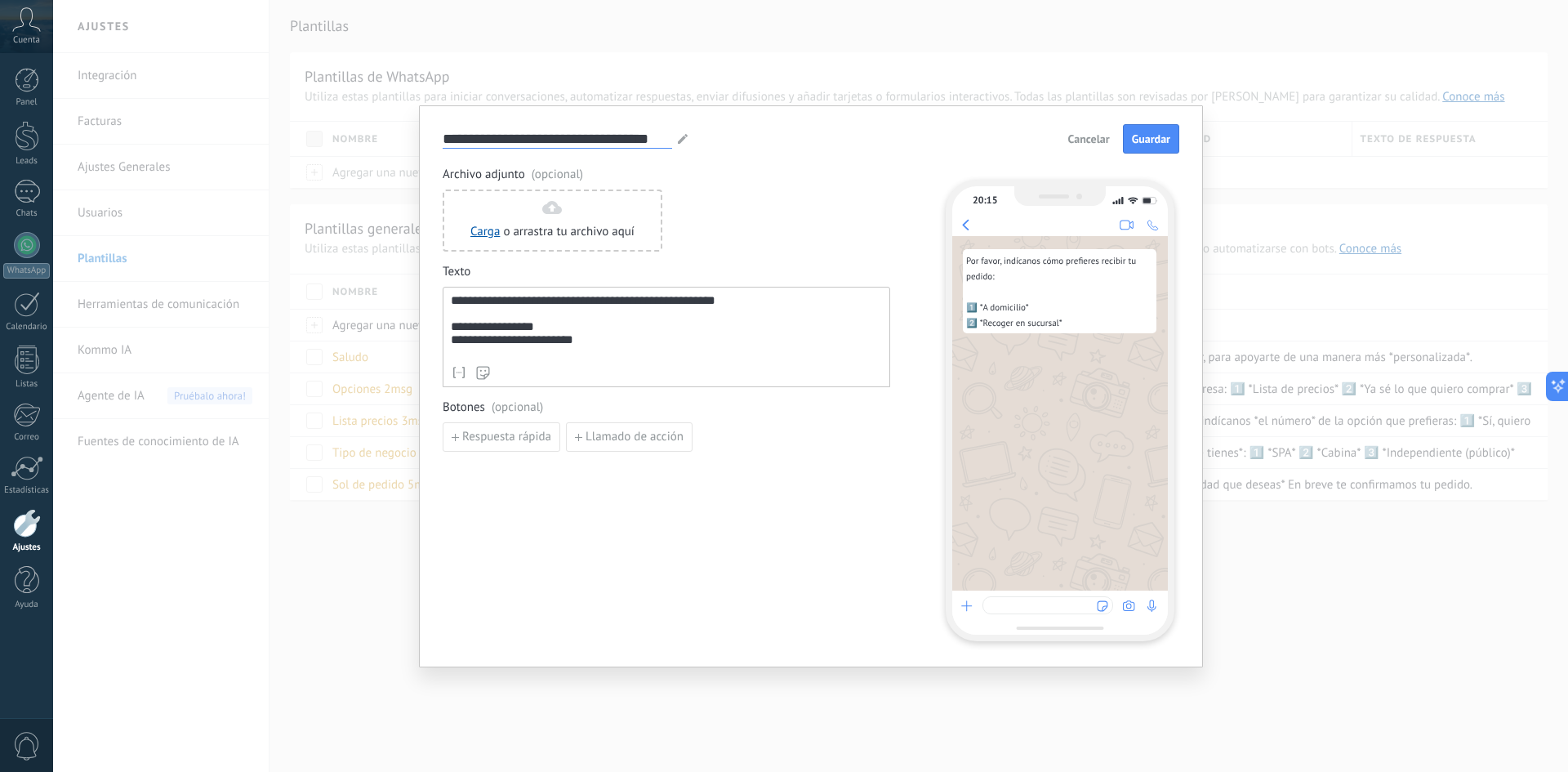
click at [503, 139] on input "**********" at bounding box center [557, 138] width 229 height 19
type input "**********"
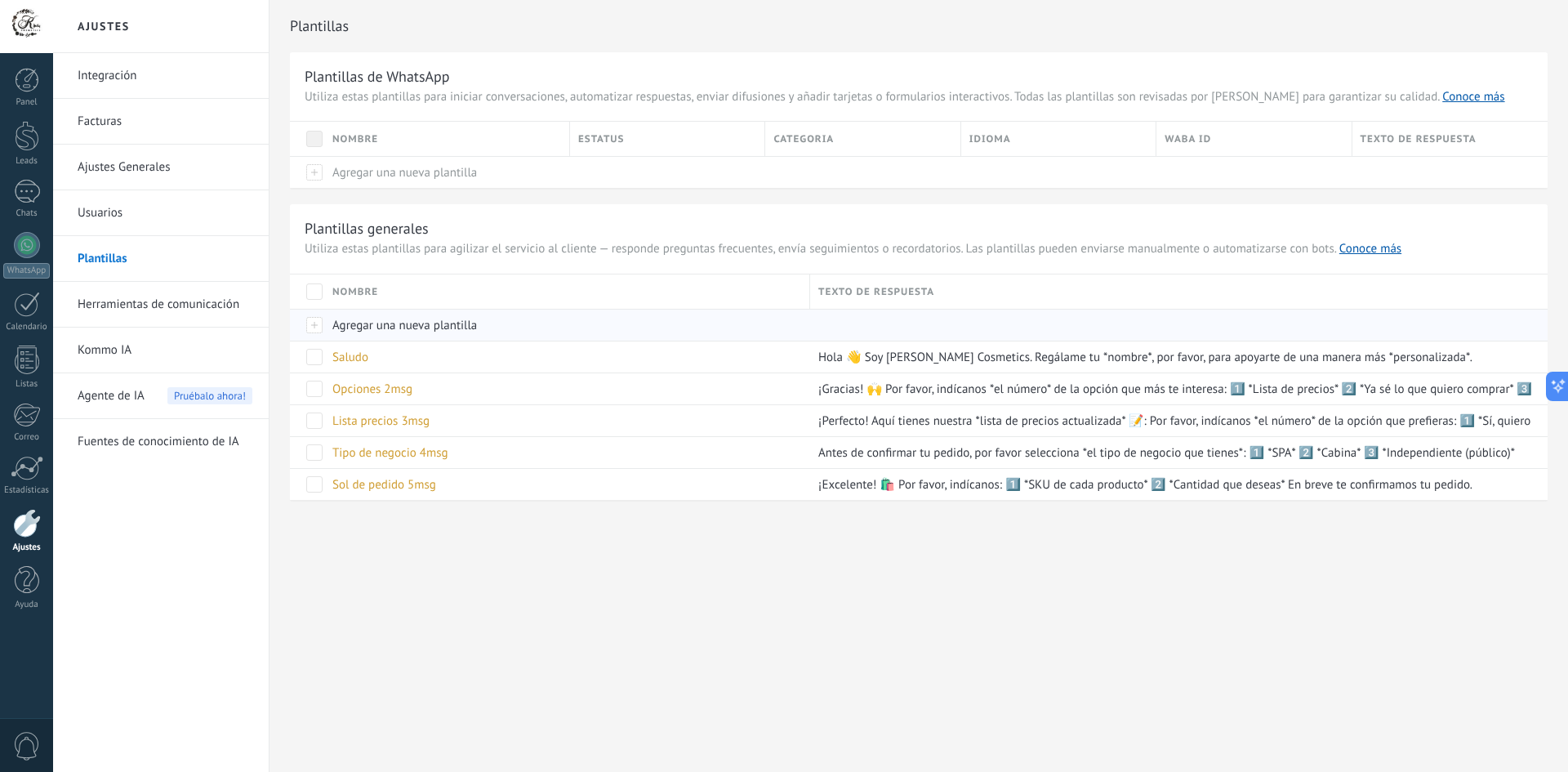
click at [368, 326] on span "Agregar una nueva plantilla" at bounding box center [404, 325] width 145 height 16
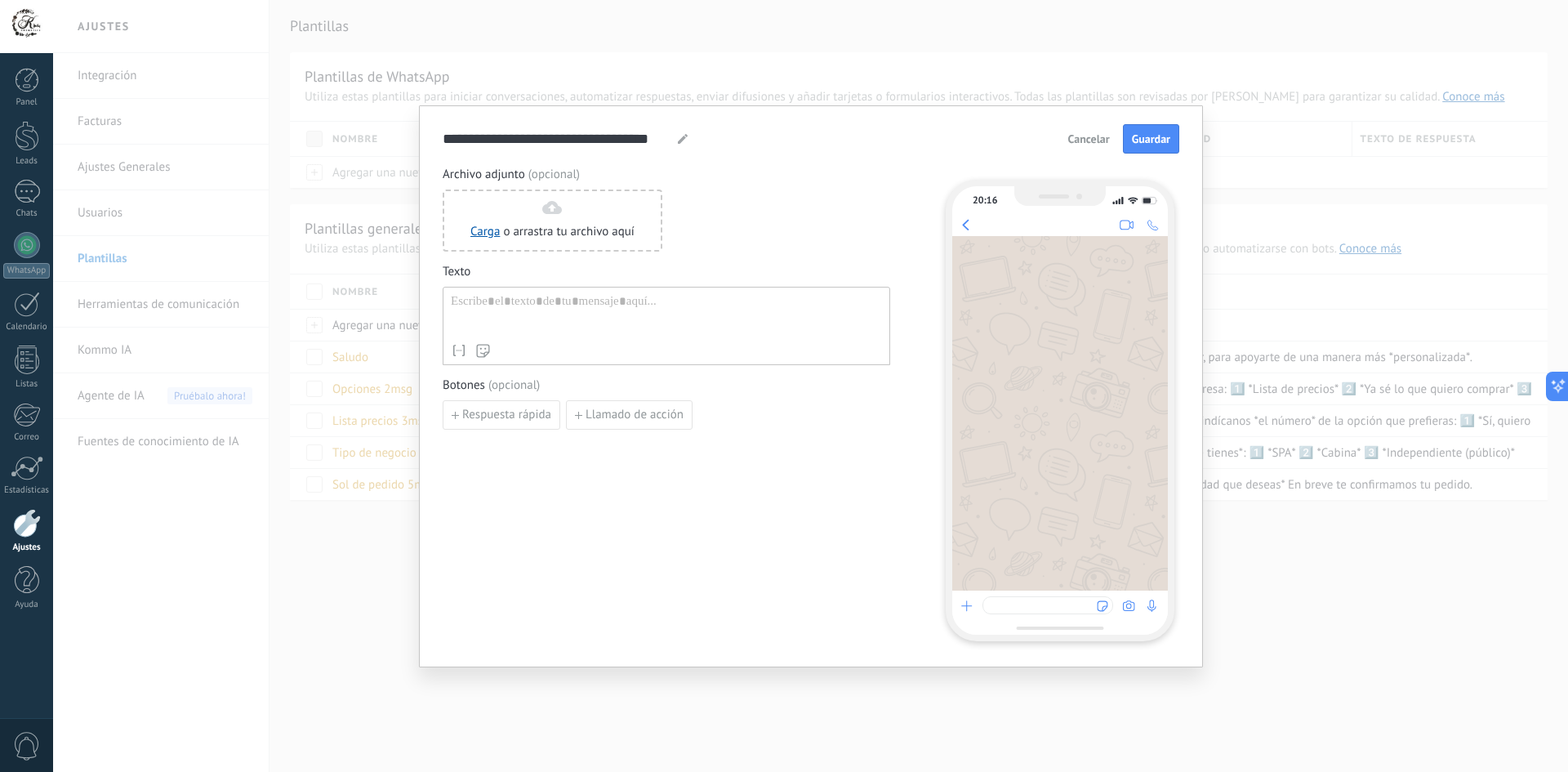
click at [577, 313] on div at bounding box center [666, 315] width 431 height 42
paste div
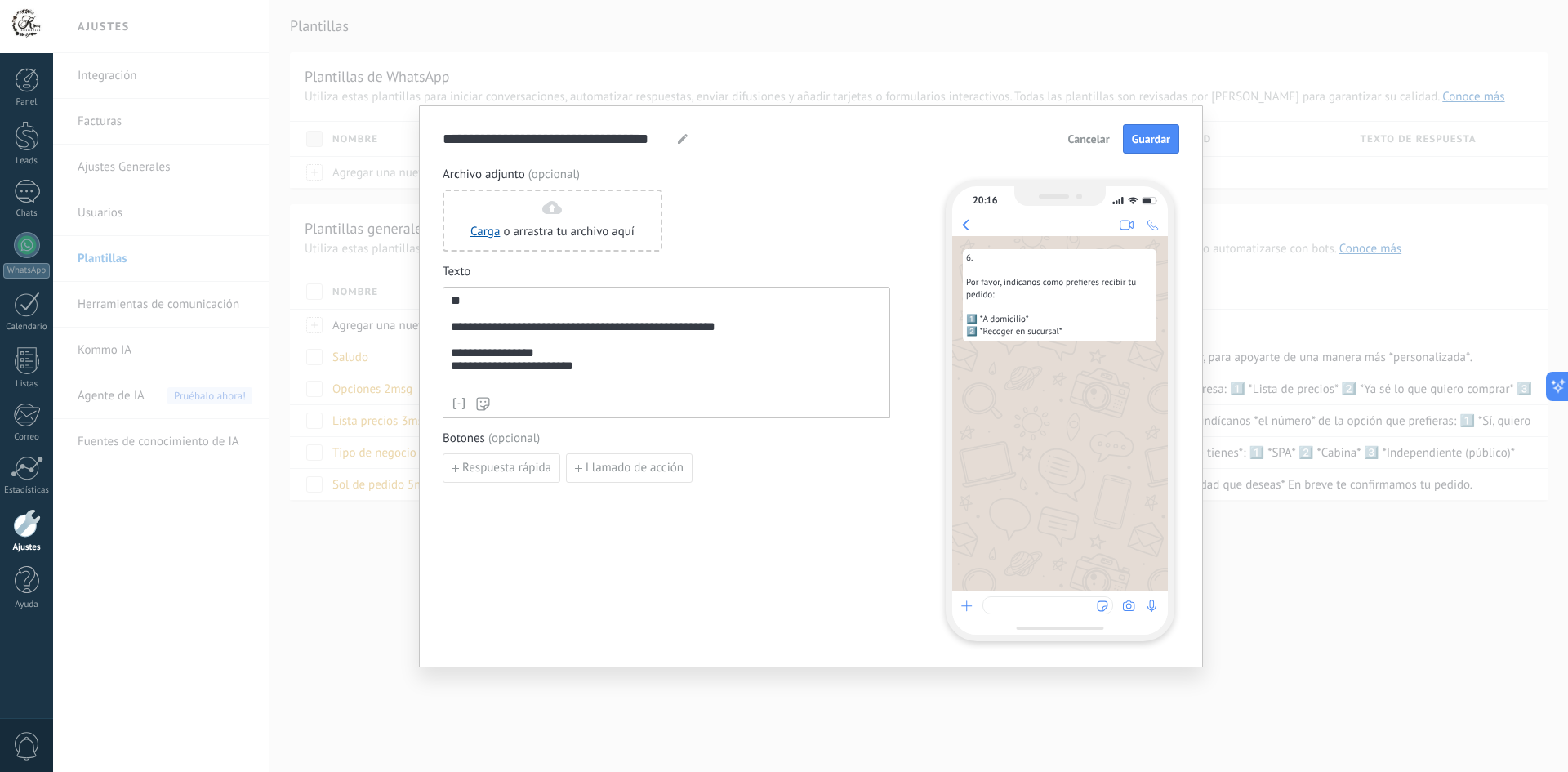
click at [447, 334] on div "**********" at bounding box center [666, 352] width 447 height 132
click at [451, 334] on div "**********" at bounding box center [666, 342] width 431 height 95
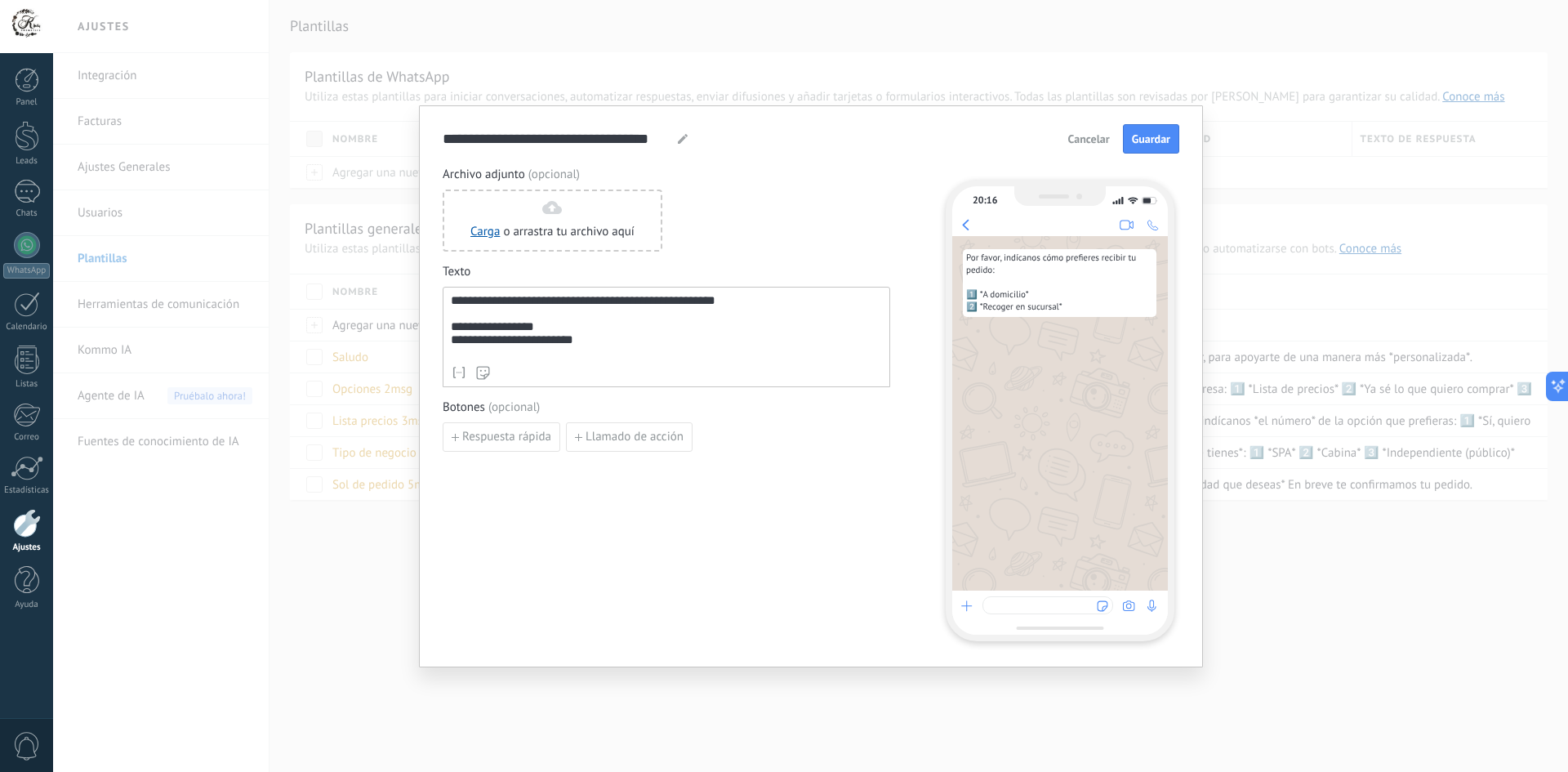
click at [685, 134] on icon at bounding box center [683, 139] width 10 height 10
click at [579, 139] on input "**********" at bounding box center [557, 138] width 229 height 19
type input "**********"
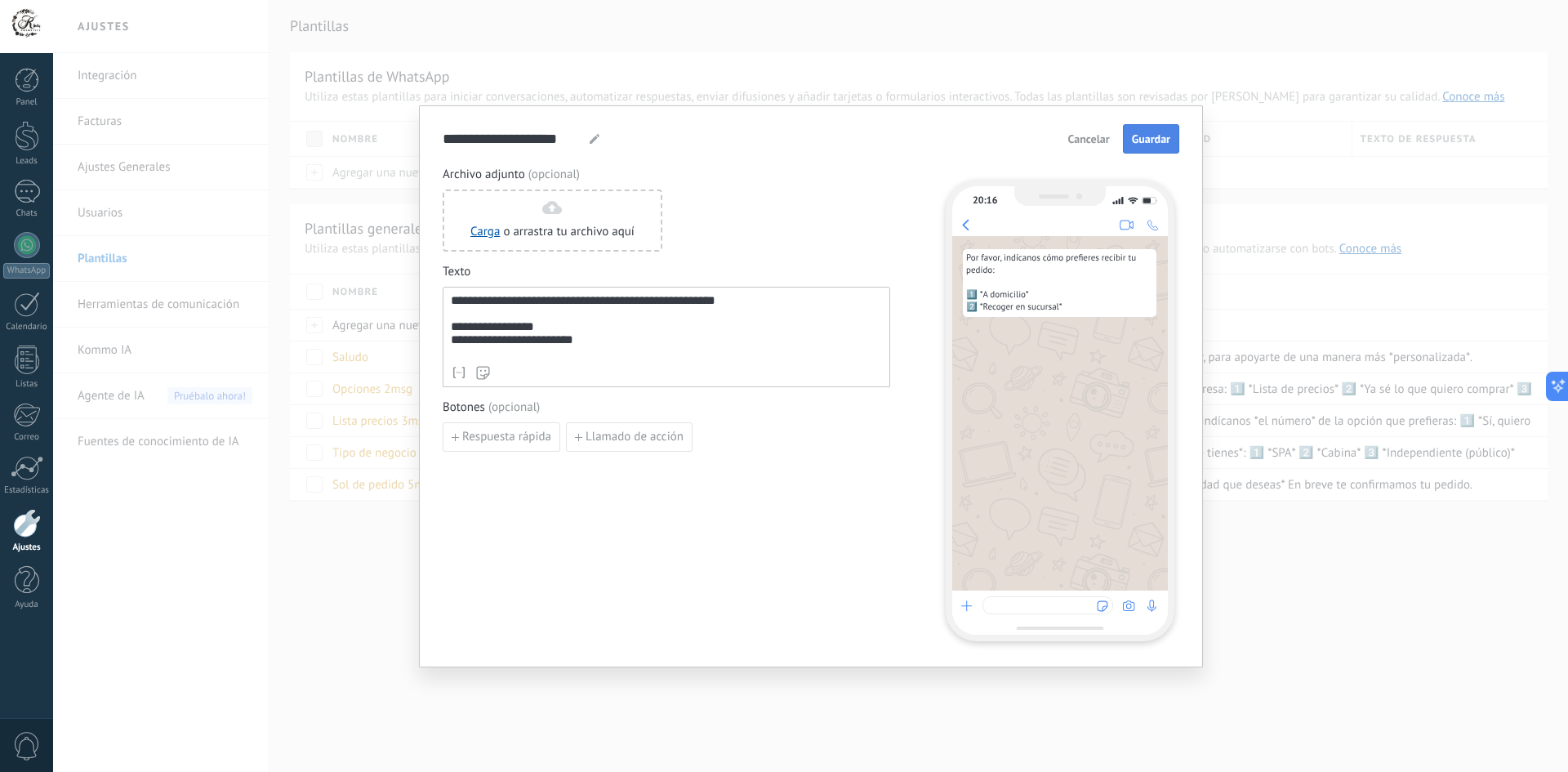
click at [1161, 128] on button "Guardar" at bounding box center [1151, 139] width 56 height 30
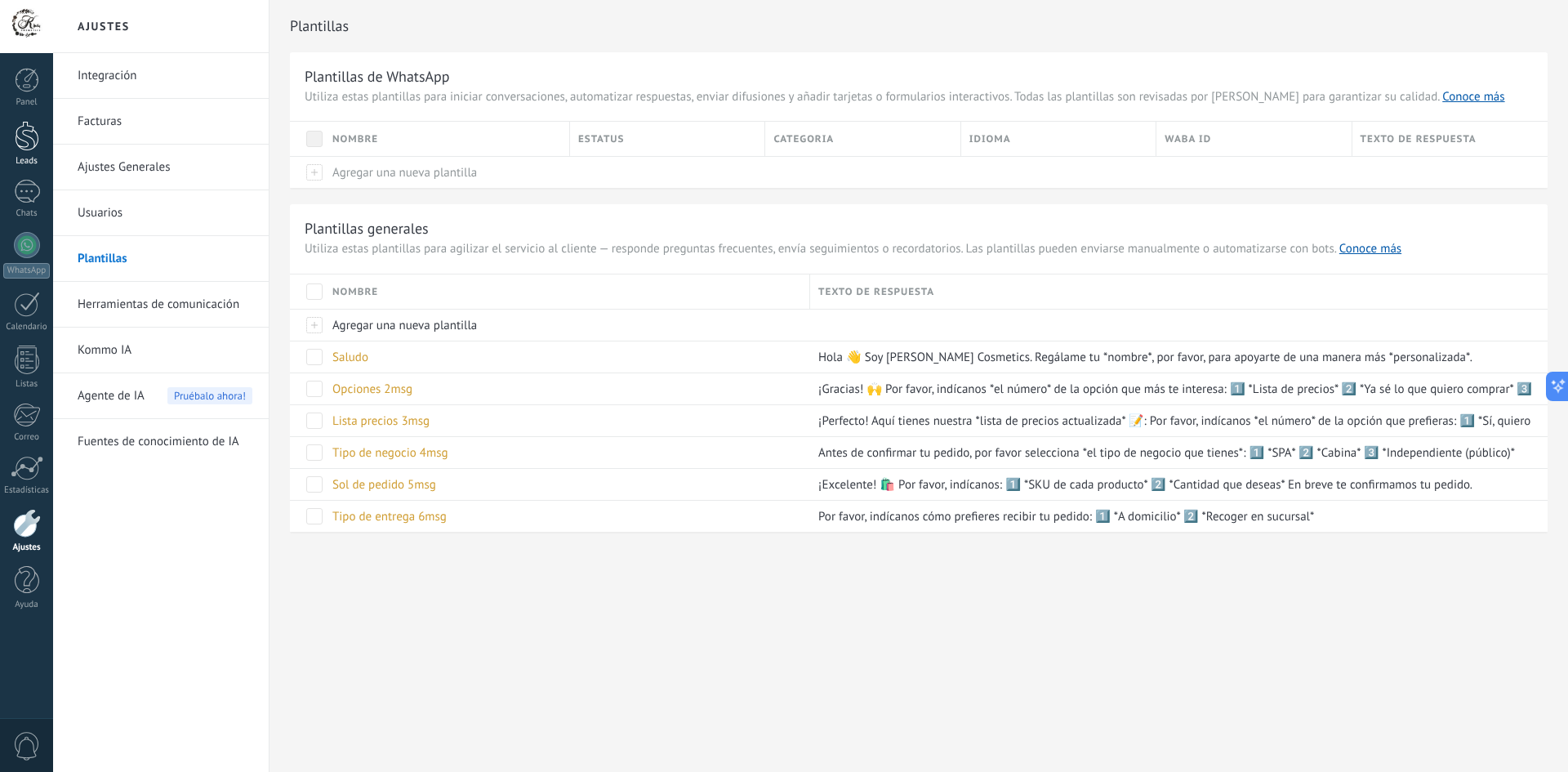
click at [38, 141] on div at bounding box center [27, 136] width 25 height 30
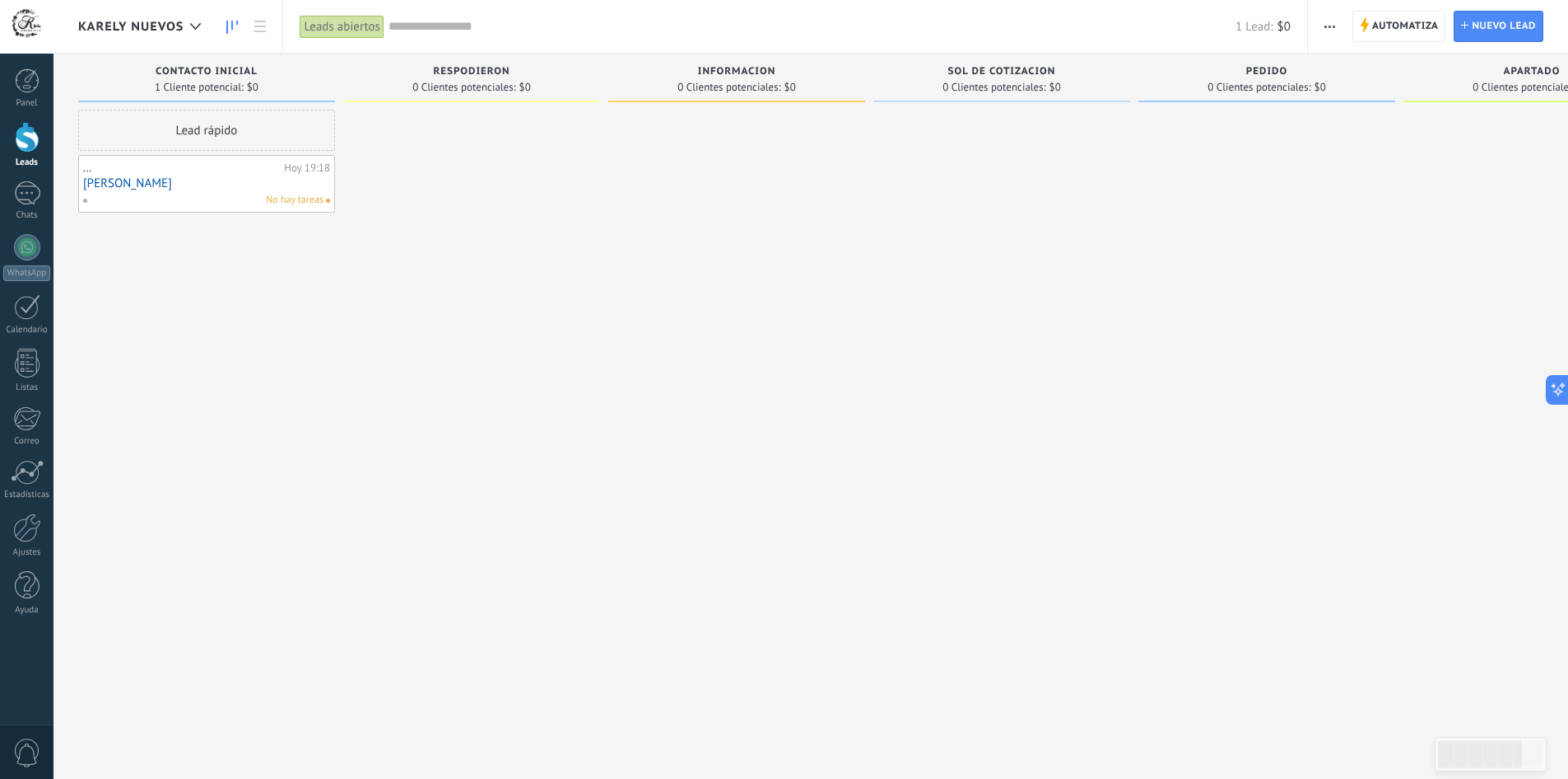
click at [109, 183] on link "[PERSON_NAME]" at bounding box center [206, 183] width 247 height 14
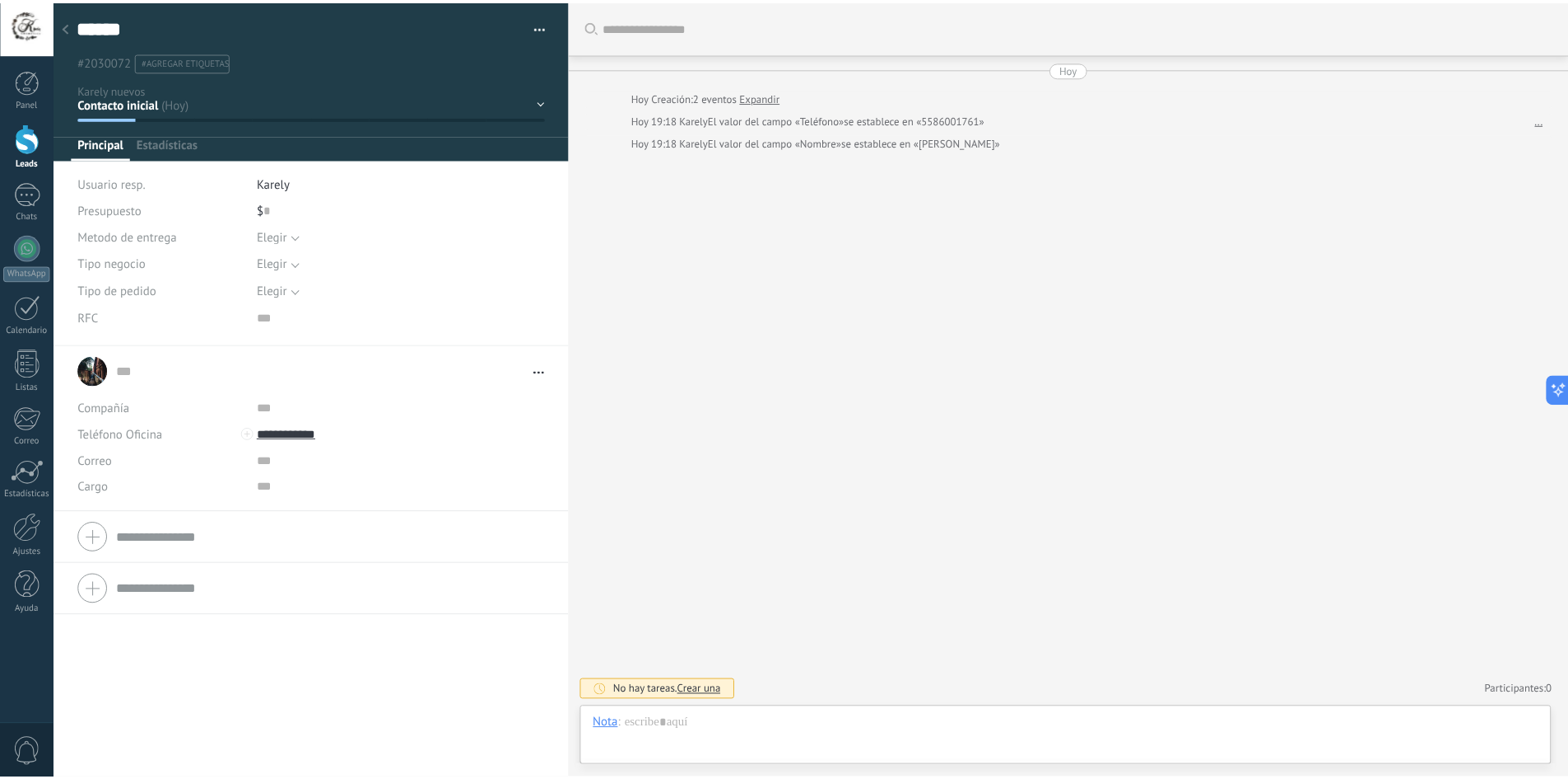
scroll to position [25, 0]
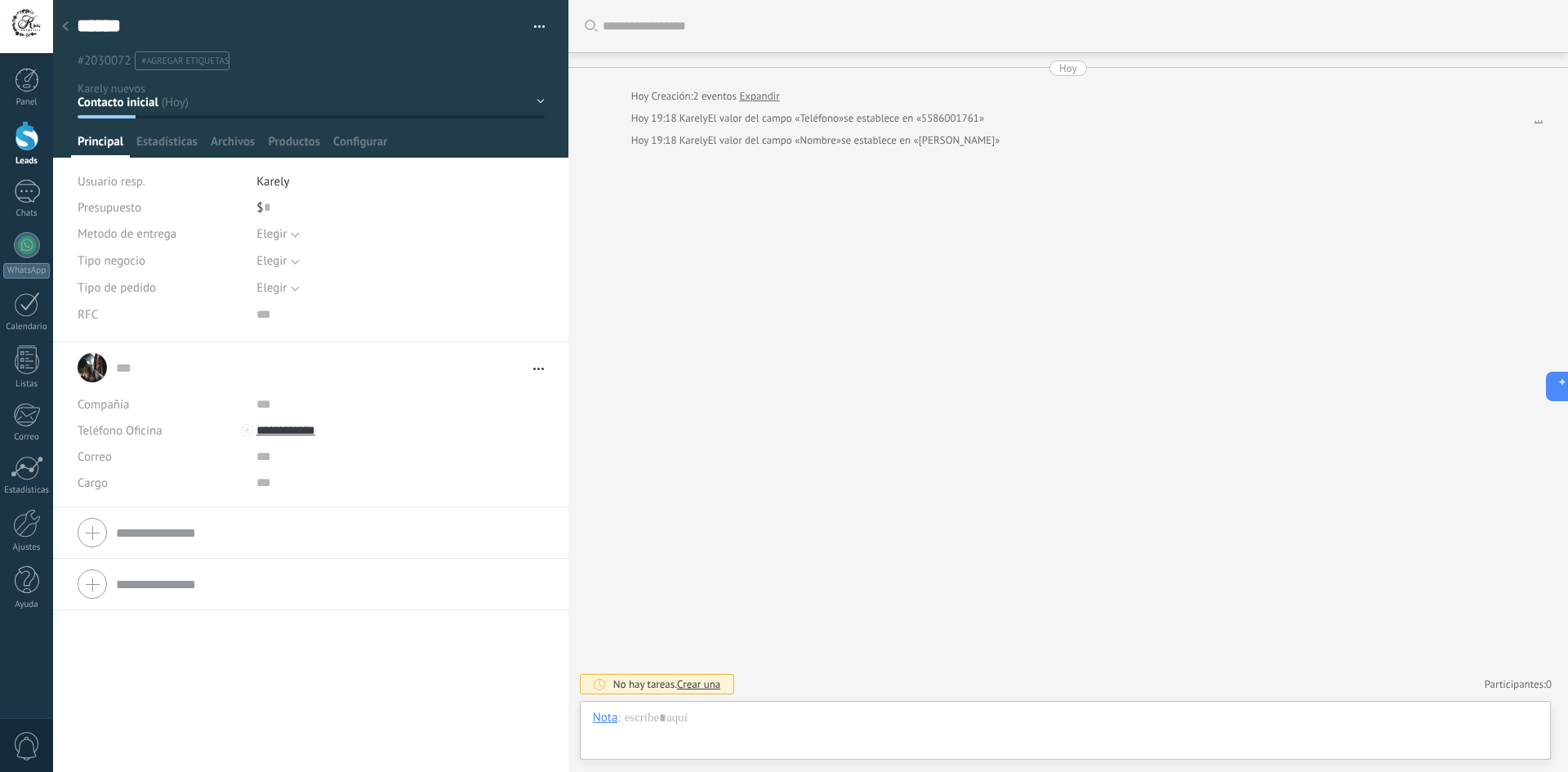
click at [272, 293] on div "Elegir" at bounding box center [272, 287] width 30 height 12
click at [720, 257] on div "Buscar Carga más Hoy Hoy Creación: 2 eventos Expandir Hoy 19:18 Karely El valor…" at bounding box center [1067, 386] width 999 height 772
click at [790, 331] on div "Buscar Carga más Hoy Hoy Creación: 2 eventos Expandir Hoy 19:18 Karely El valor…" at bounding box center [1067, 386] width 999 height 772
click at [69, 30] on div at bounding box center [64, 28] width 23 height 32
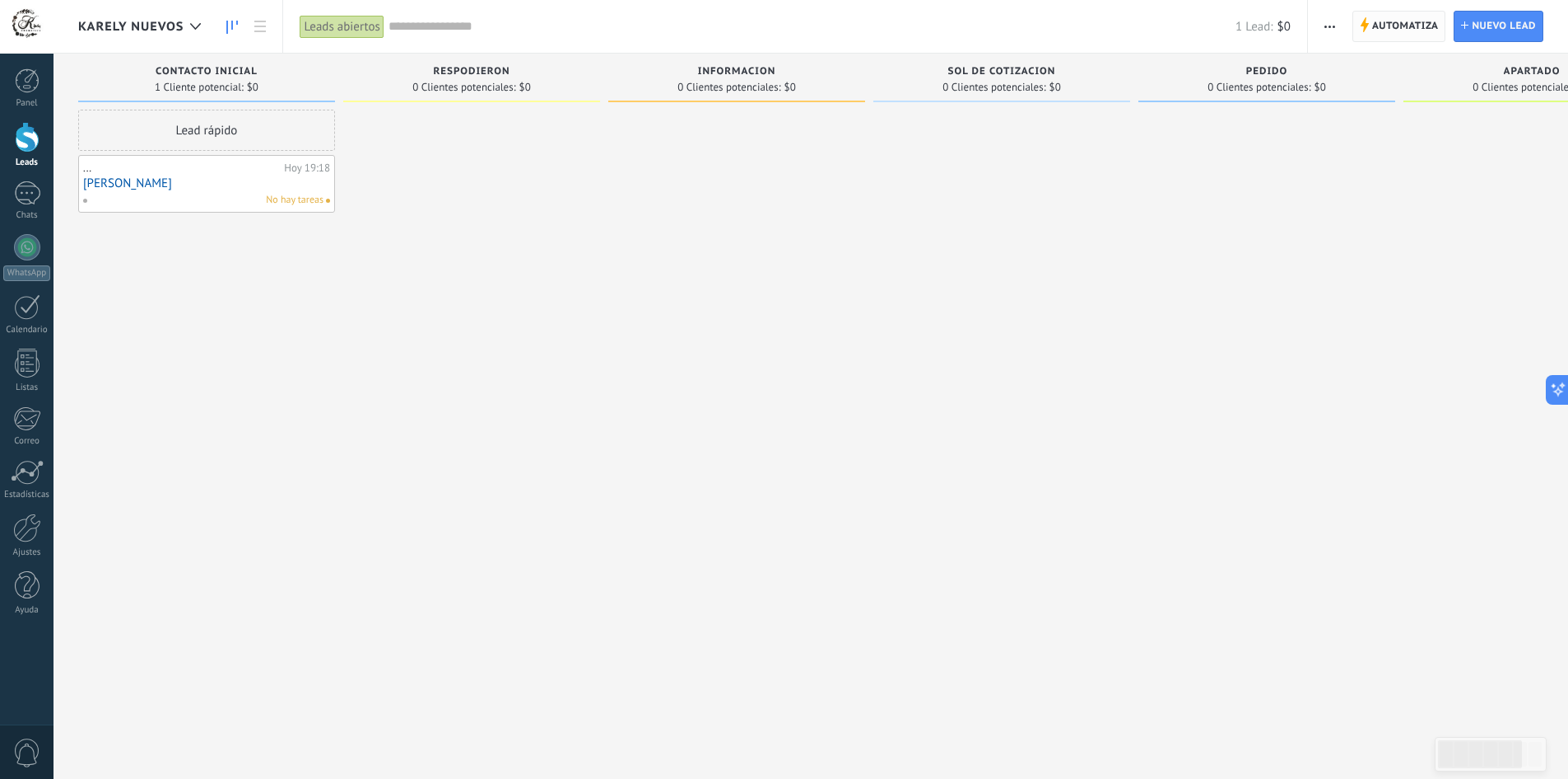
click at [1387, 22] on span "Automatiza" at bounding box center [1405, 27] width 67 height 30
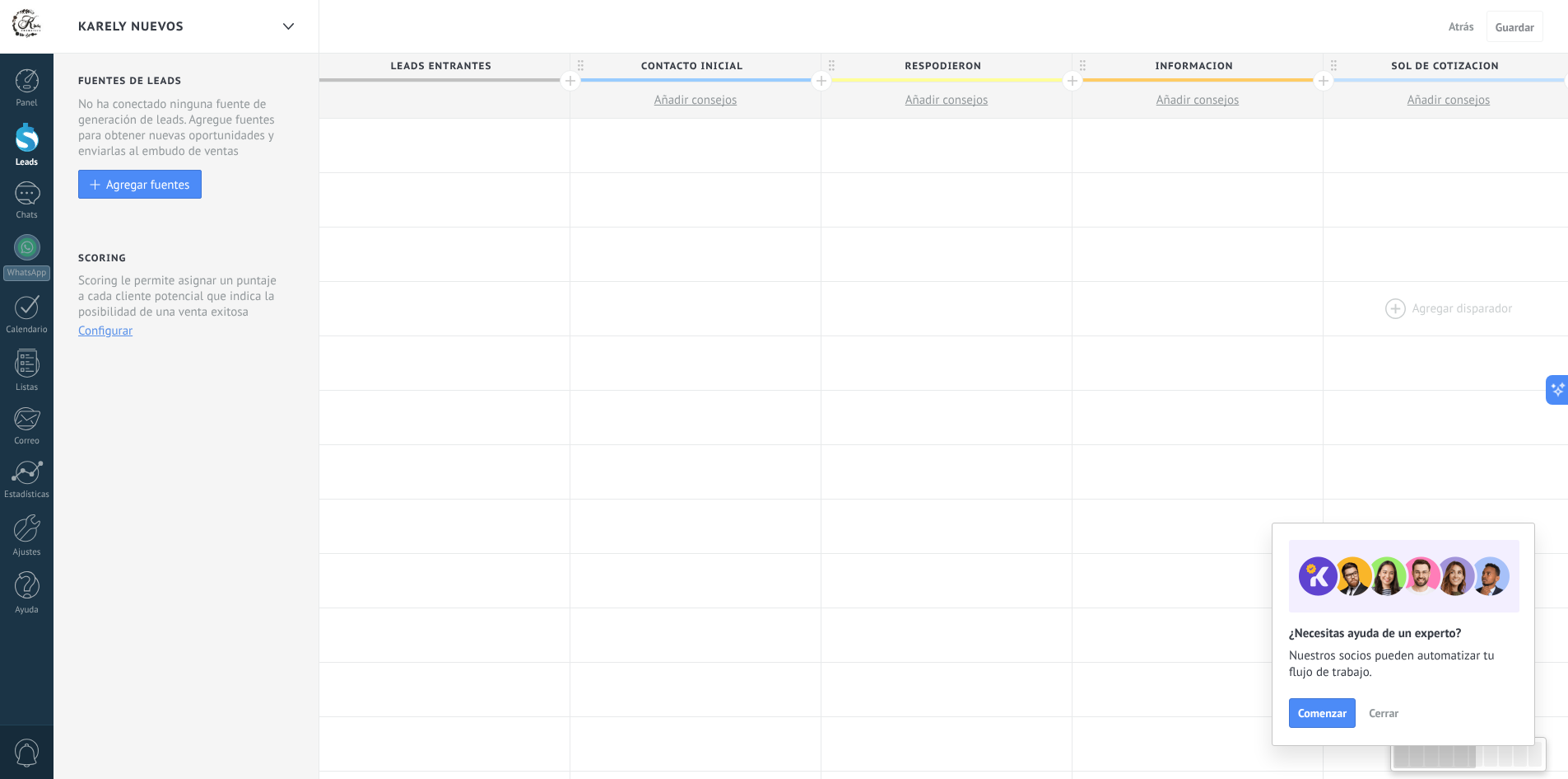
drag, startPoint x: 1203, startPoint y: 222, endPoint x: 1526, endPoint y: 302, distance: 332.8
click at [1561, 305] on div "**********" at bounding box center [1575, 690] width 2511 height 1142
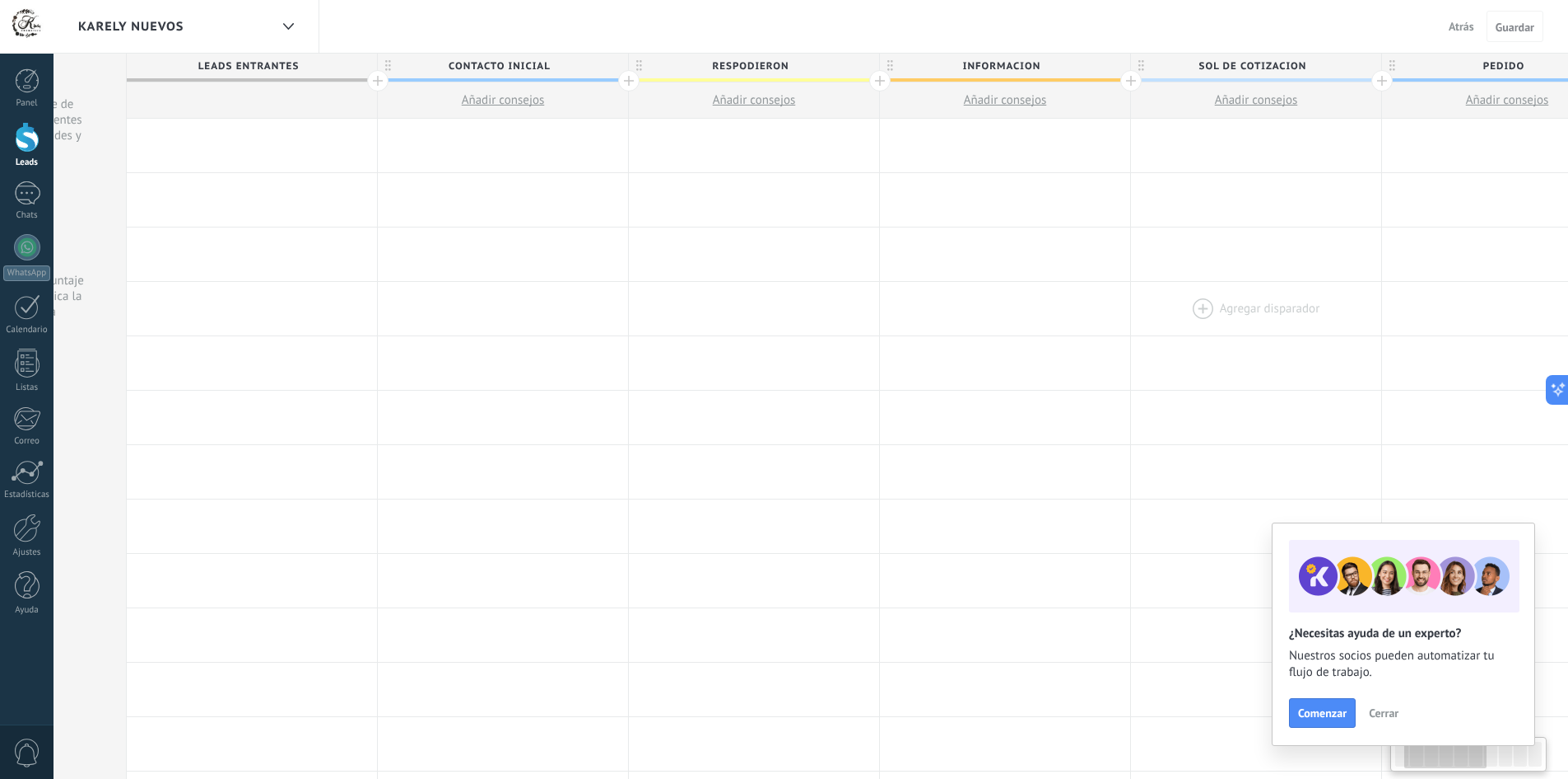
scroll to position [0, 194]
drag, startPoint x: 1306, startPoint y: 284, endPoint x: 1184, endPoint y: 284, distance: 122.0
click at [1184, 284] on div at bounding box center [1254, 309] width 250 height 54
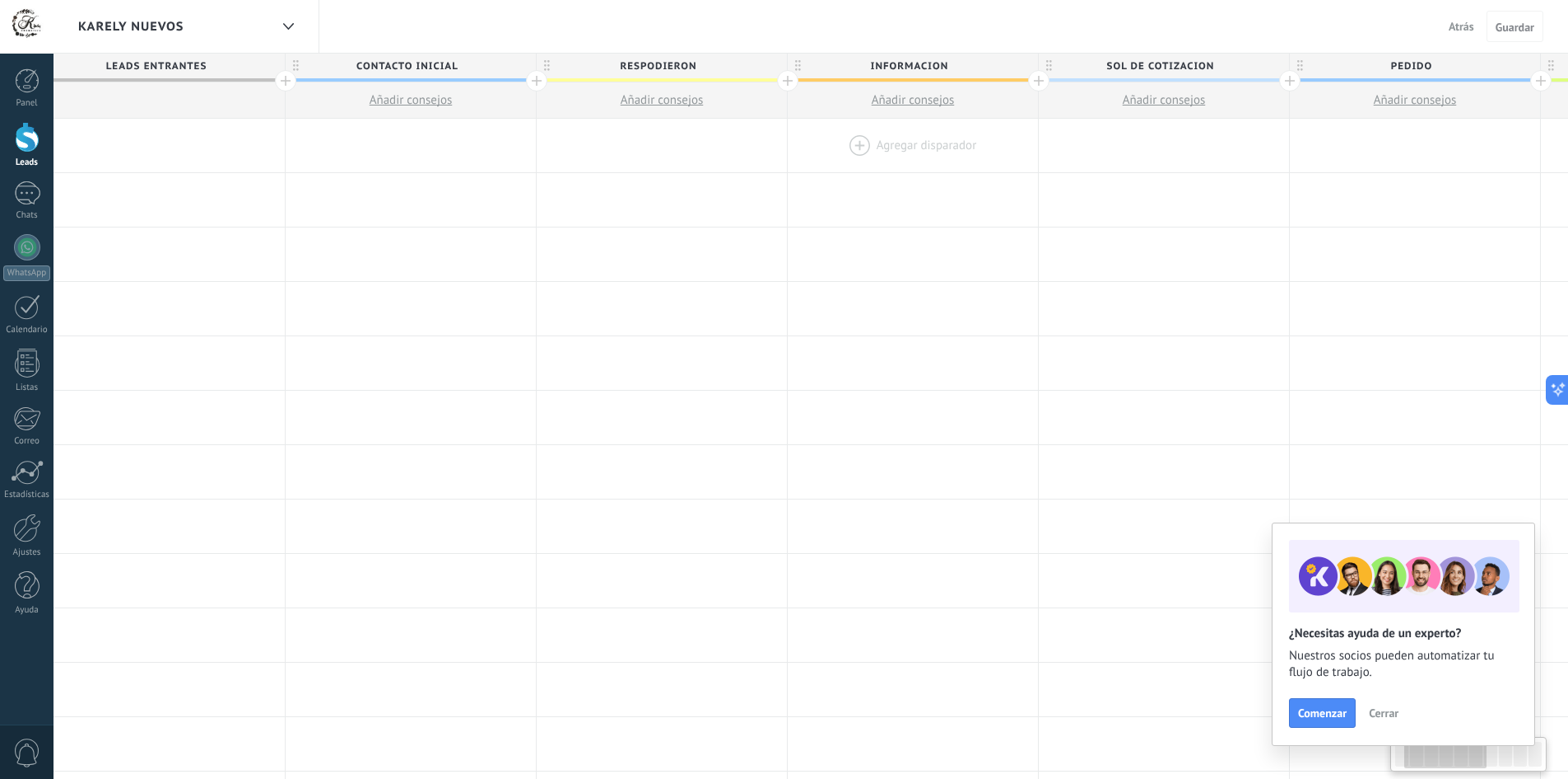
drag, startPoint x: 980, startPoint y: 155, endPoint x: 887, endPoint y: 150, distance: 93.1
click at [887, 150] on div at bounding box center [912, 146] width 250 height 54
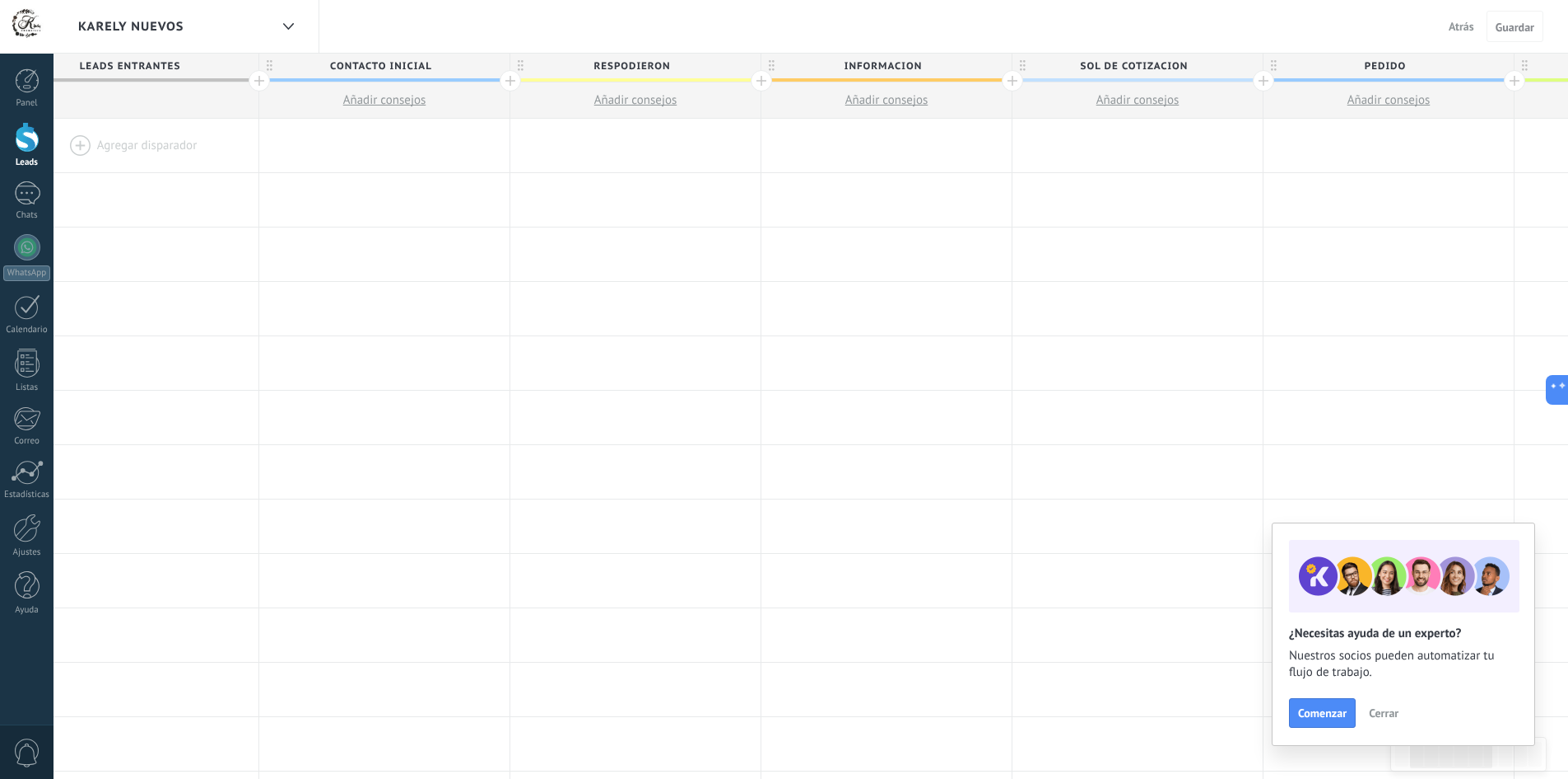
click at [629, 72] on span "Respodieron" at bounding box center [632, 67] width 242 height 26
click at [627, 63] on input "**********" at bounding box center [632, 66] width 218 height 25
type input "**********"
click at [1512, 25] on span "Guardar" at bounding box center [1515, 27] width 39 height 12
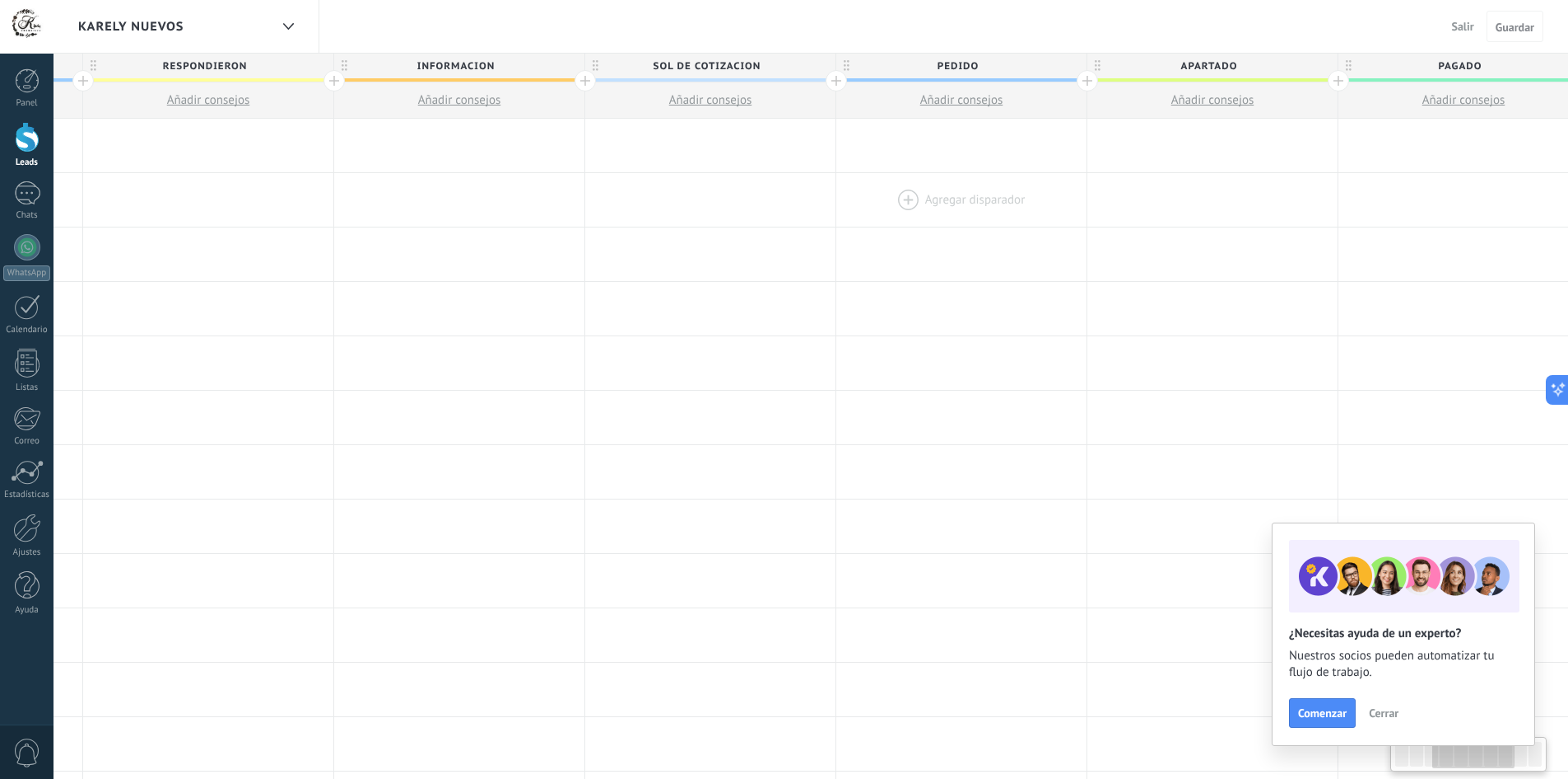
drag, startPoint x: 1343, startPoint y: 173, endPoint x: 941, endPoint y: 185, distance: 402.2
click at [941, 185] on div at bounding box center [961, 200] width 250 height 54
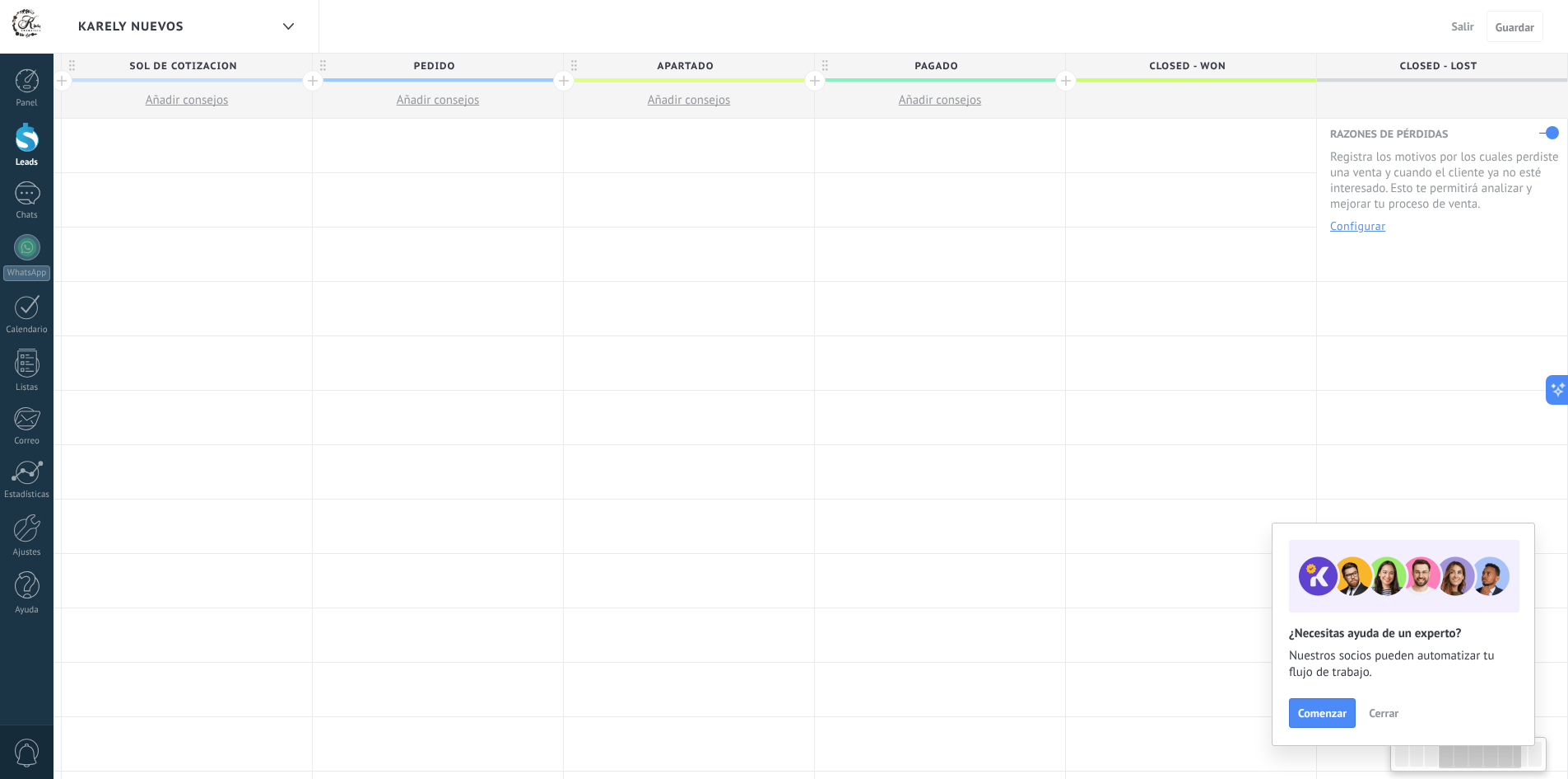
scroll to position [0, 687]
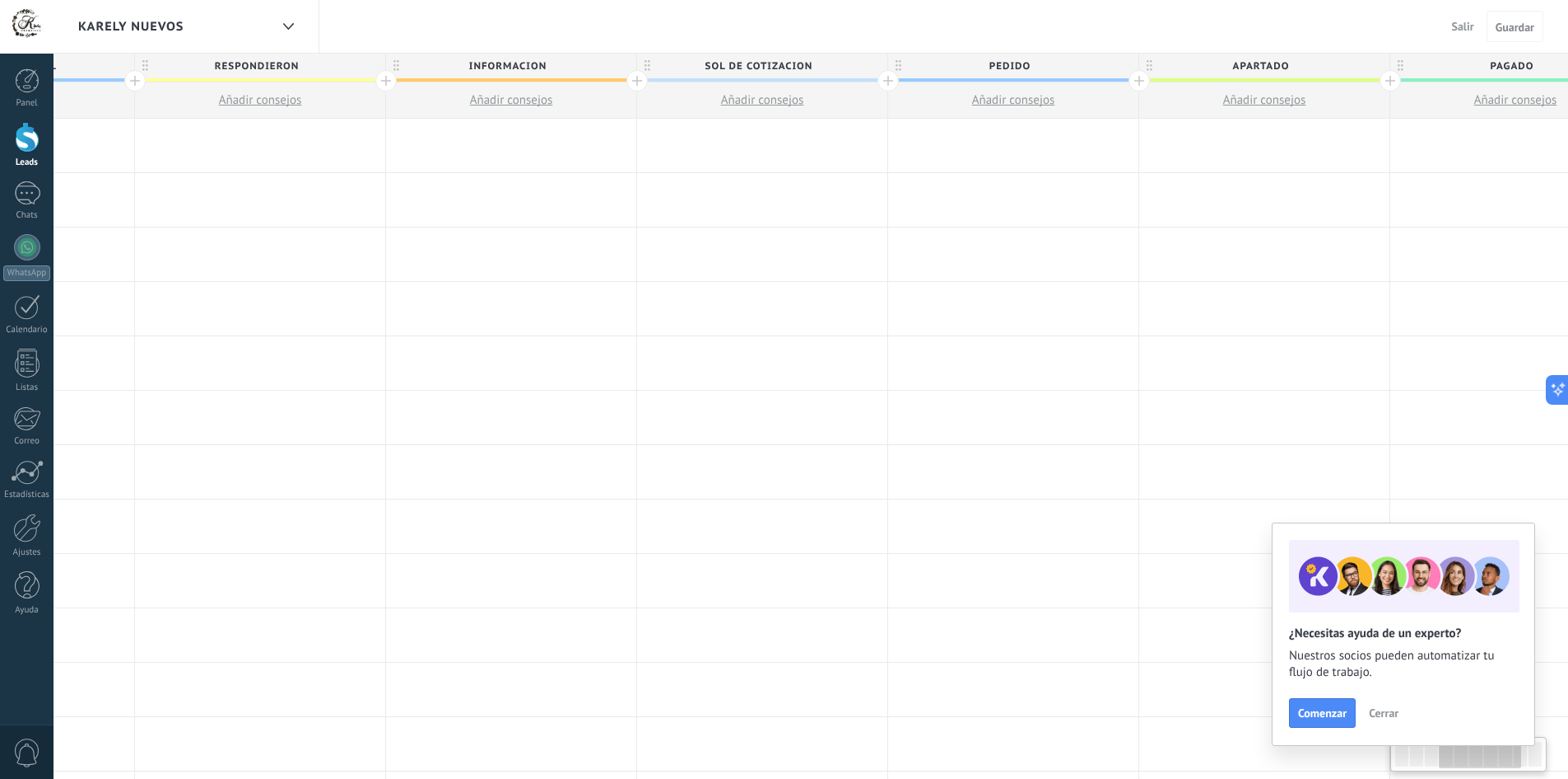
drag, startPoint x: 1445, startPoint y: 184, endPoint x: 1580, endPoint y: 210, distance: 137.5
click at [1568, 210] on html ".abccls-1,.abccls-2{fill-rule:evenodd}.abccls-2{fill:#fff} .abfcls-1{fill:none}…" at bounding box center [784, 389] width 1568 height 779
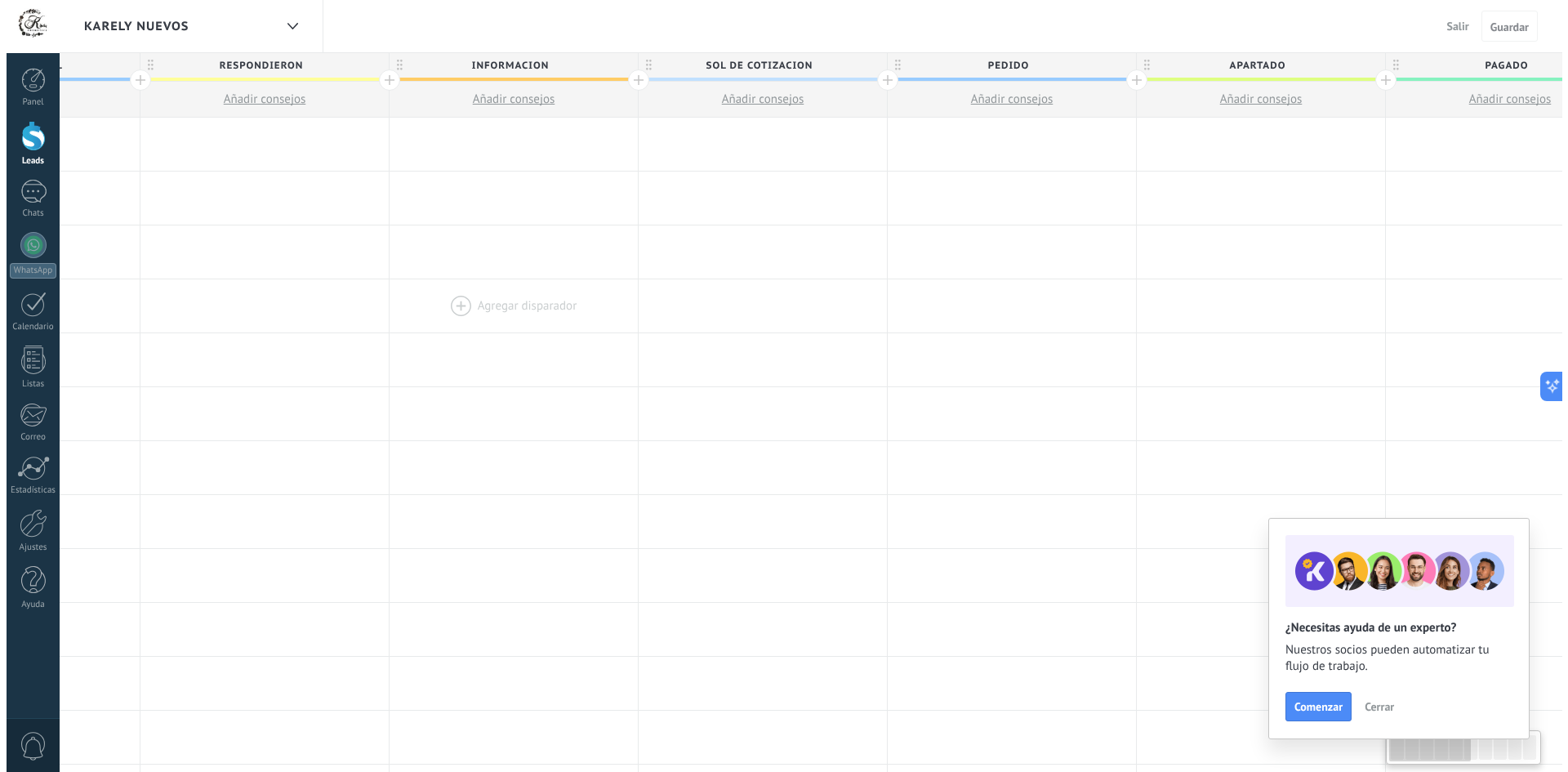
scroll to position [0, 0]
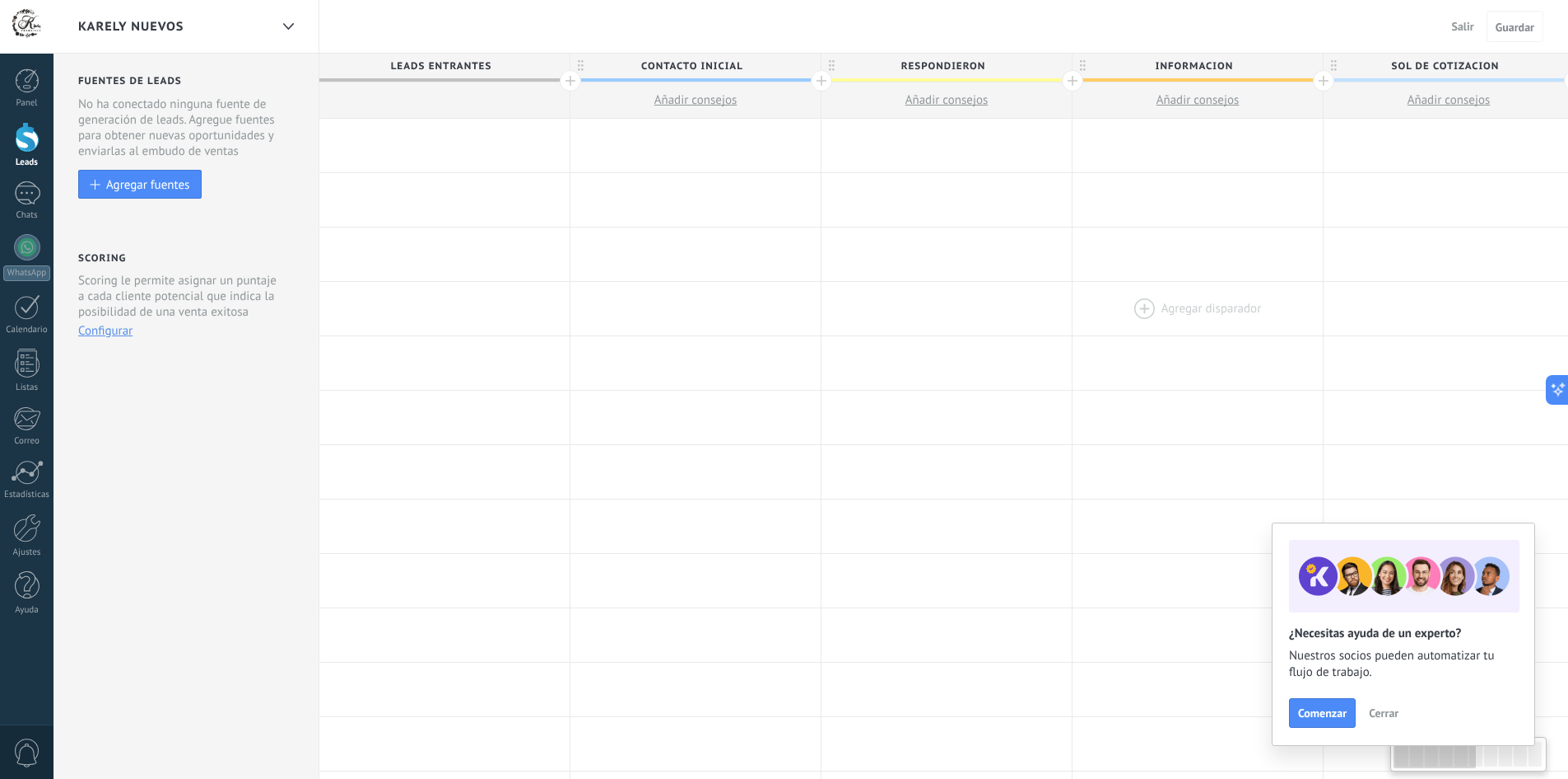
drag, startPoint x: 539, startPoint y: 288, endPoint x: 1170, endPoint y: 313, distance: 631.5
click at [1287, 340] on div "**********" at bounding box center [1575, 690] width 2511 height 1142
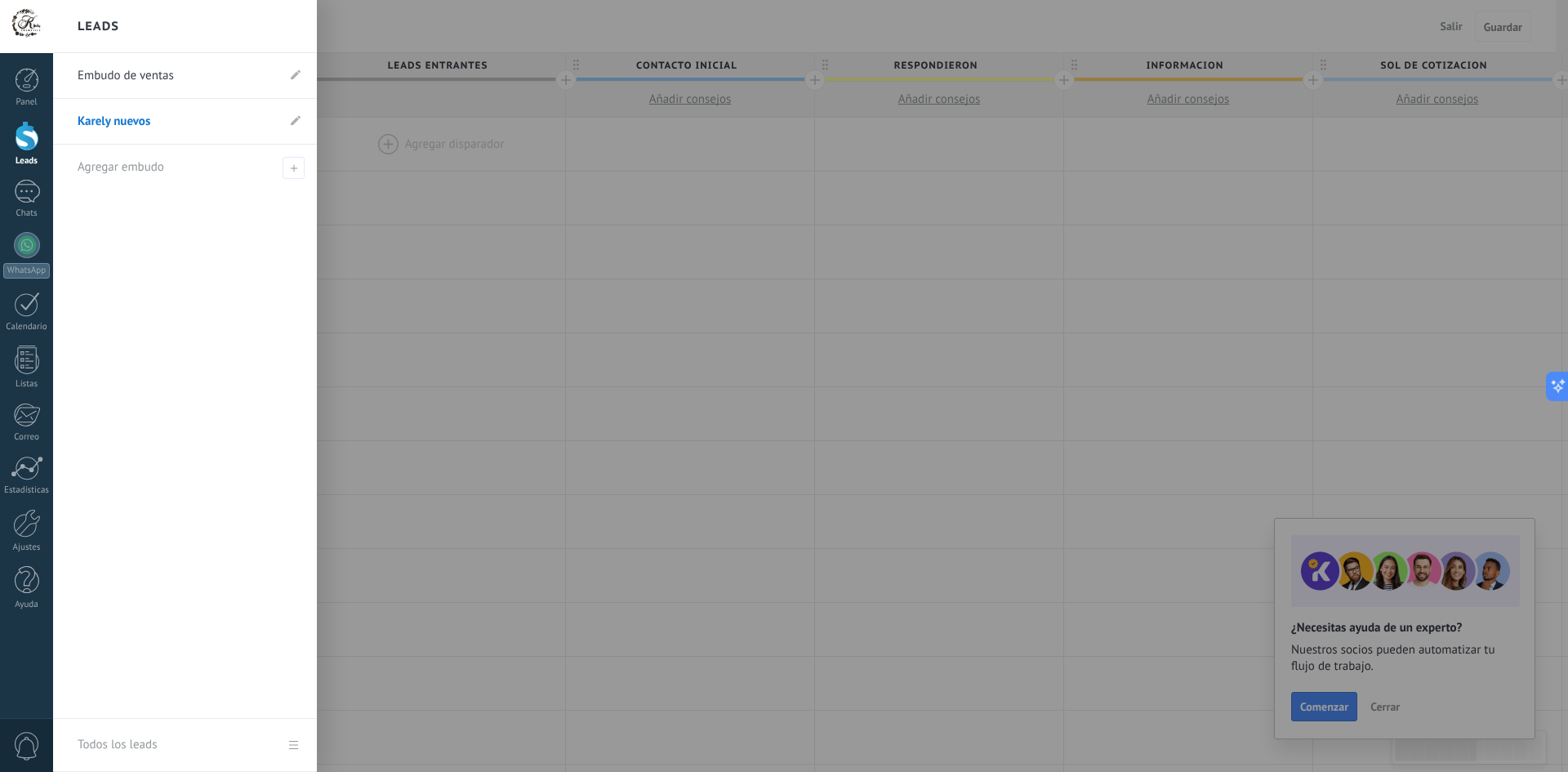
click at [16, 132] on div at bounding box center [27, 136] width 25 height 30
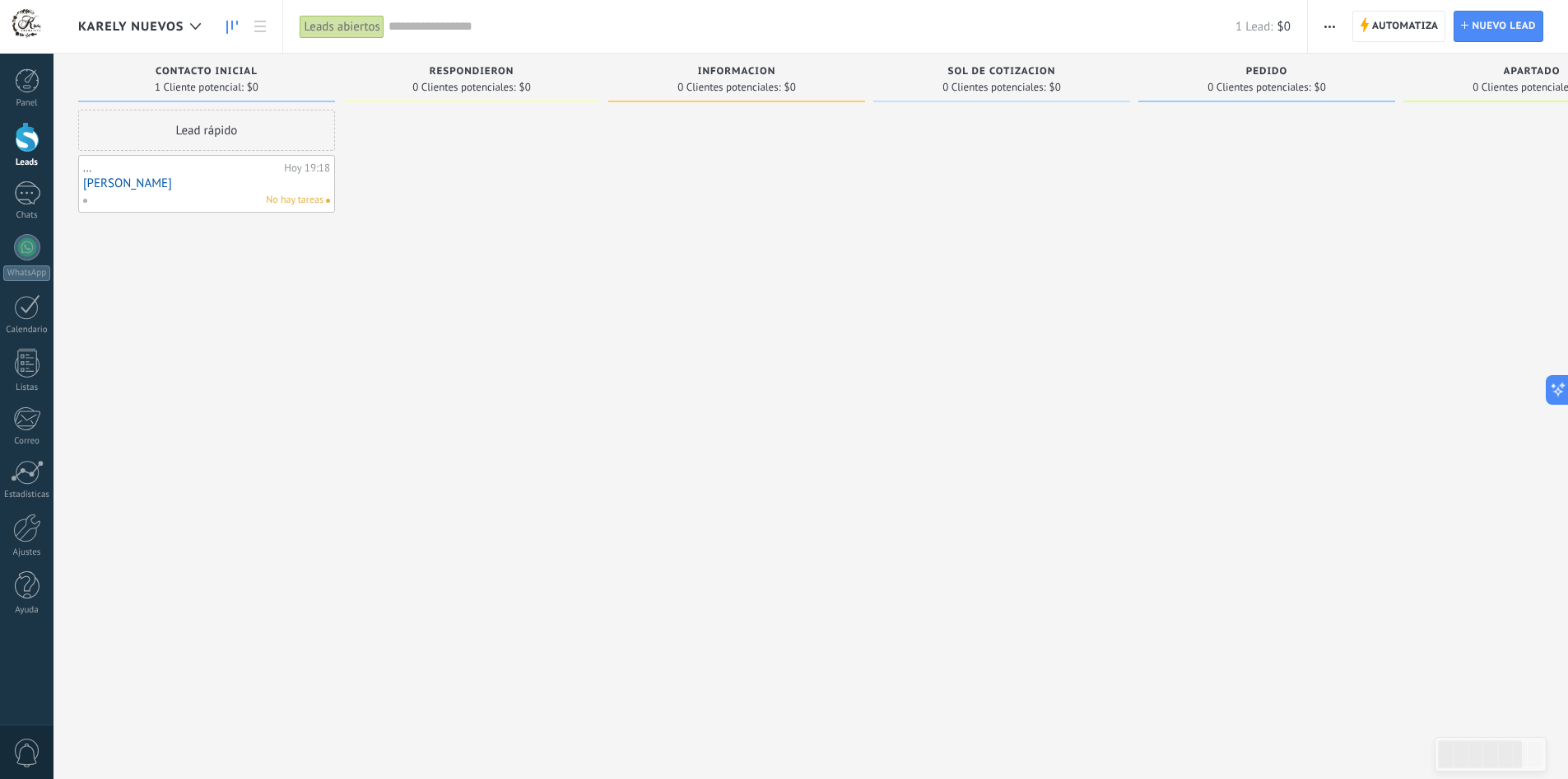
click at [101, 187] on link "[PERSON_NAME]" at bounding box center [206, 183] width 247 height 14
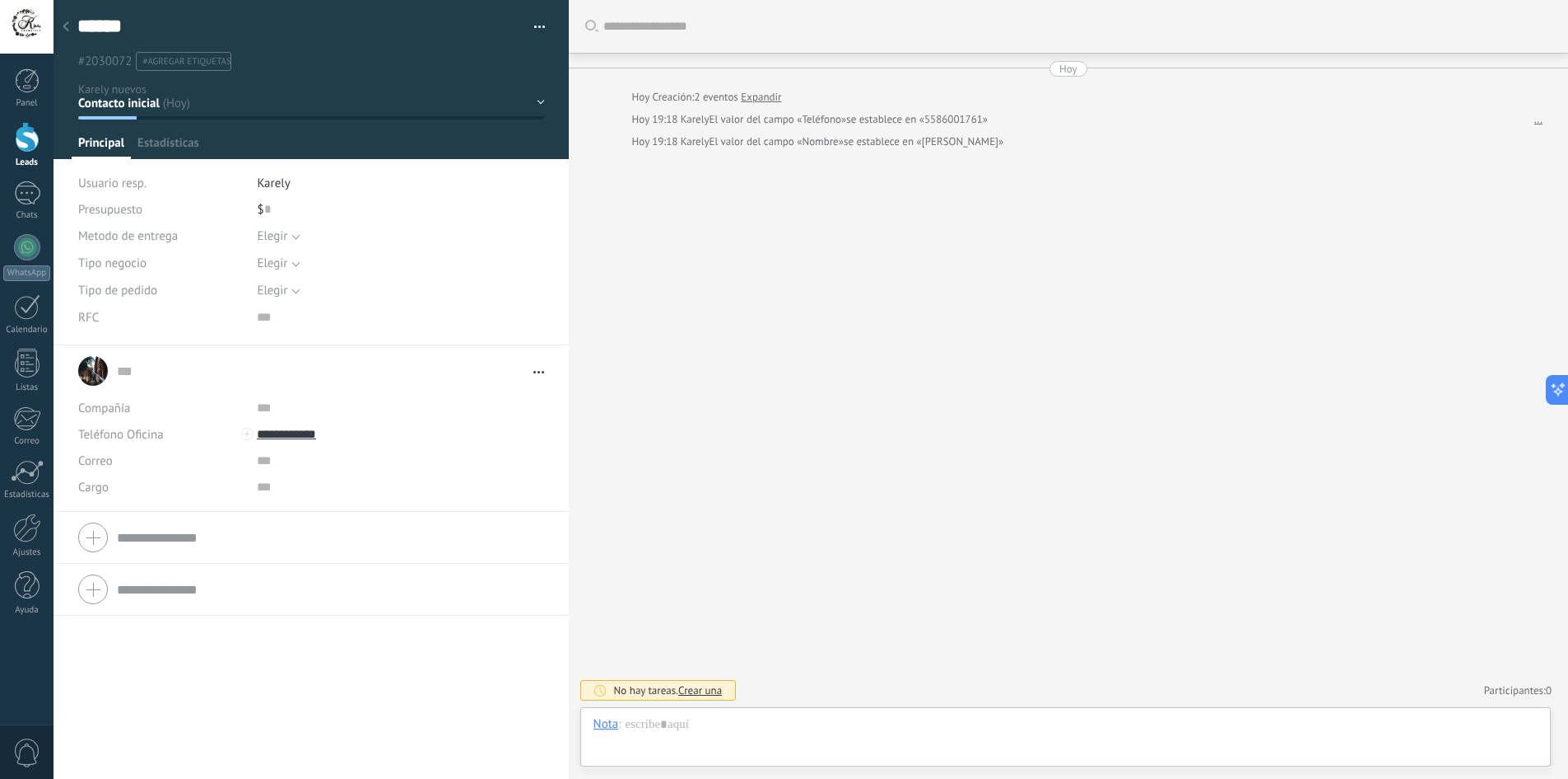
type textarea "******"
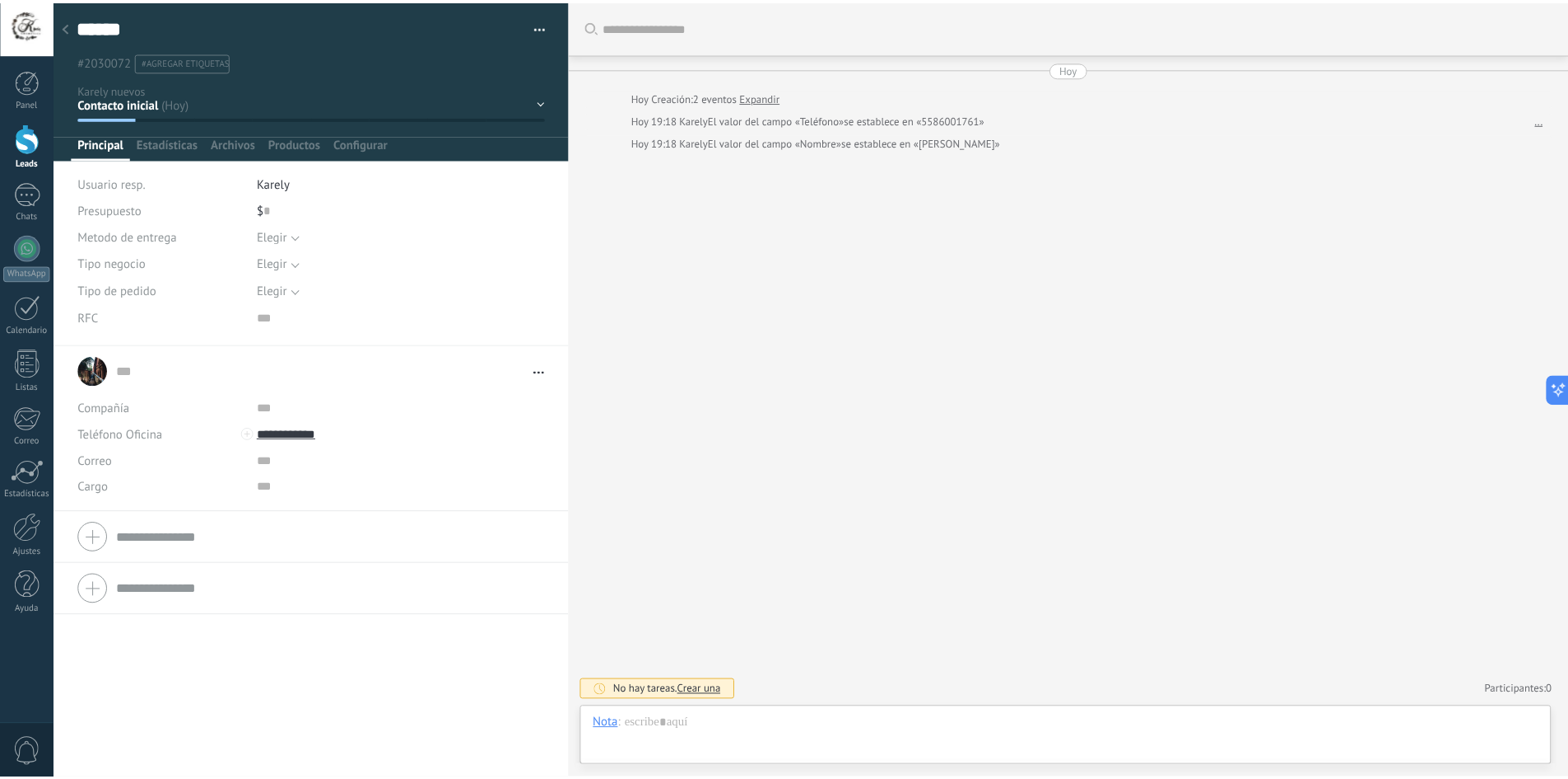
scroll to position [25, 0]
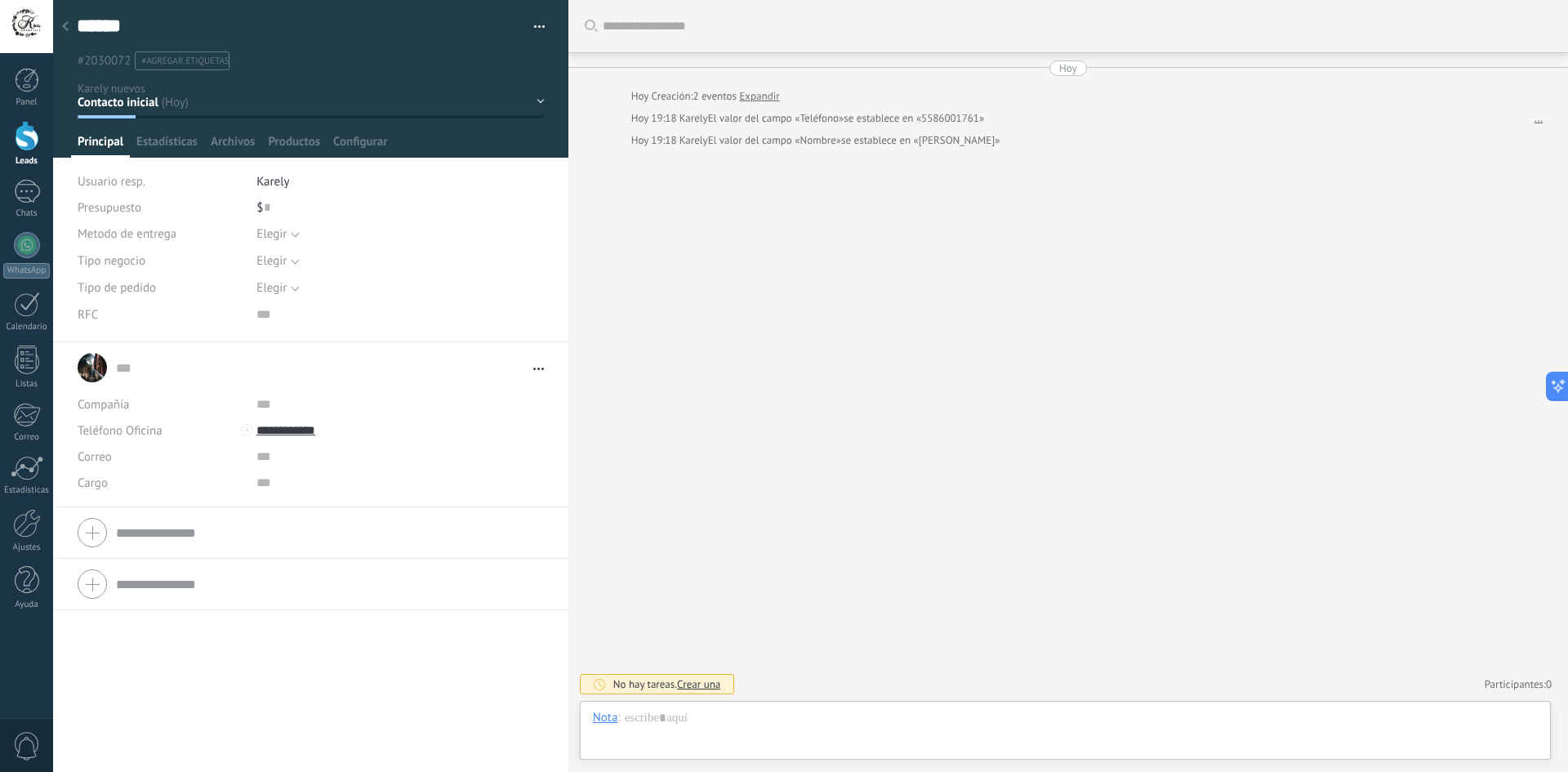
click at [253, 428] on div at bounding box center [247, 431] width 21 height 25
click at [272, 435] on input "**********" at bounding box center [379, 430] width 244 height 26
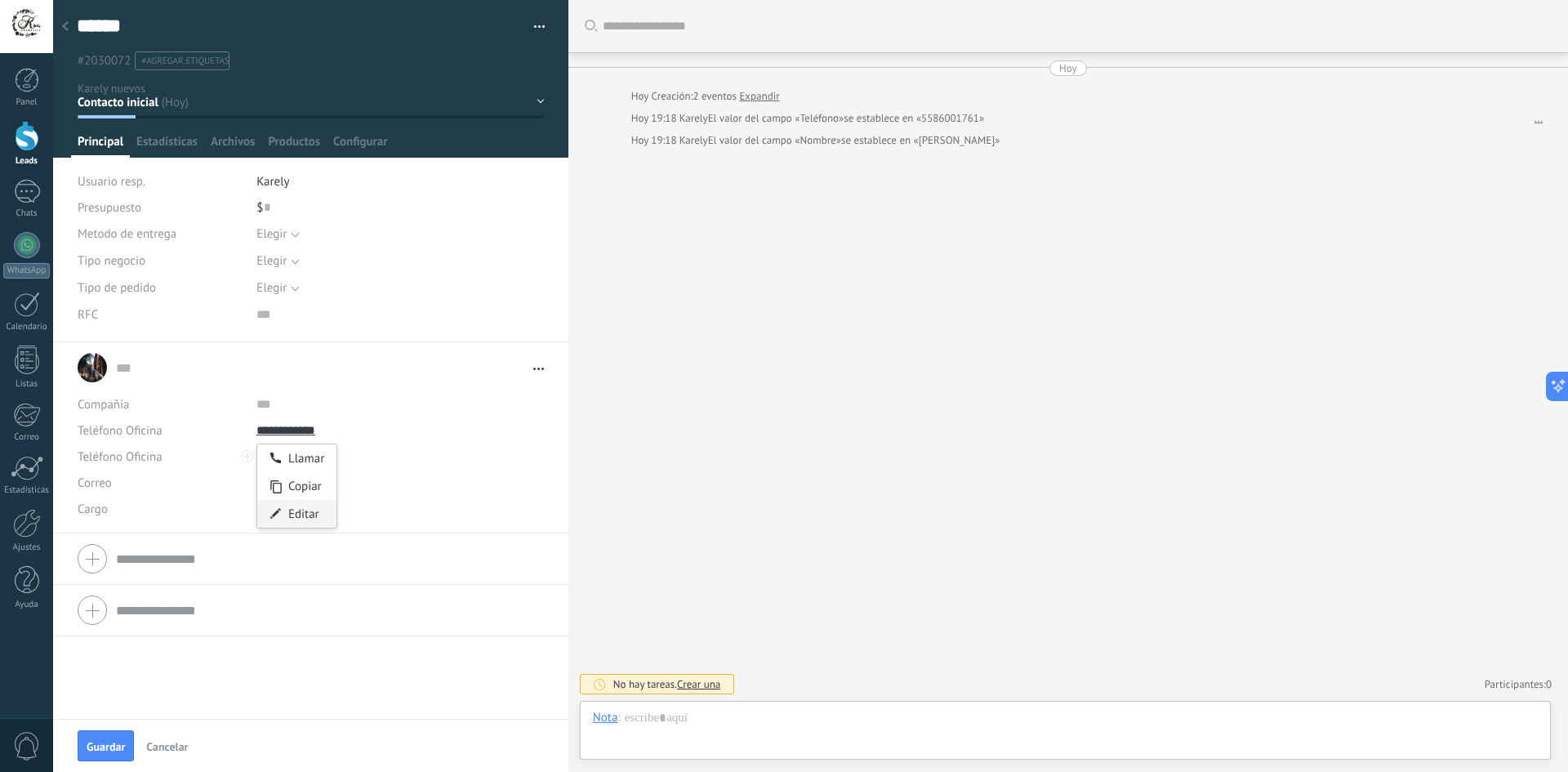
click at [311, 509] on div "Editar" at bounding box center [297, 513] width 79 height 28
type input "**********"
click at [104, 742] on span "Guardar" at bounding box center [105, 746] width 39 height 12
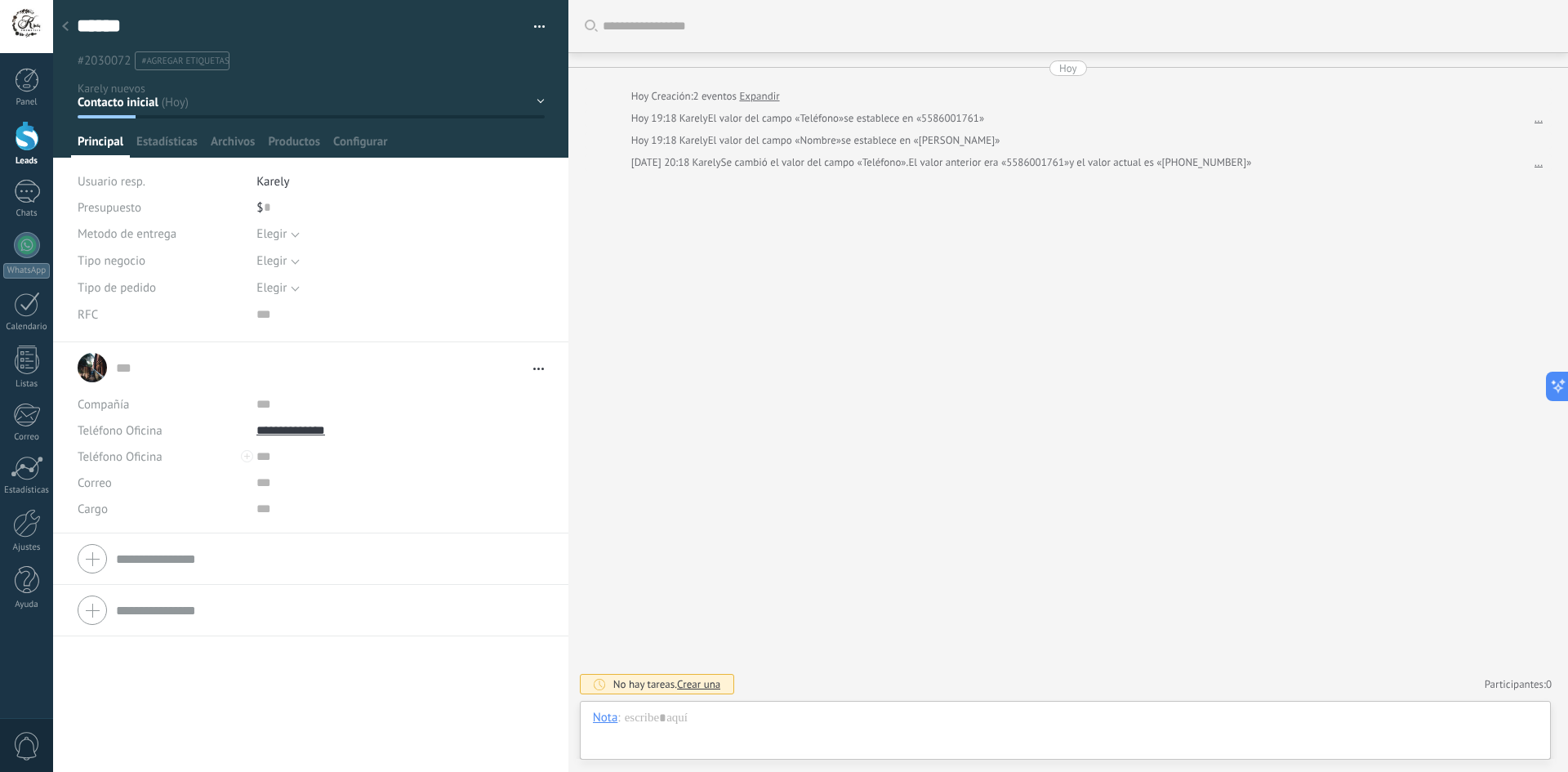
click at [69, 21] on div at bounding box center [64, 28] width 23 height 32
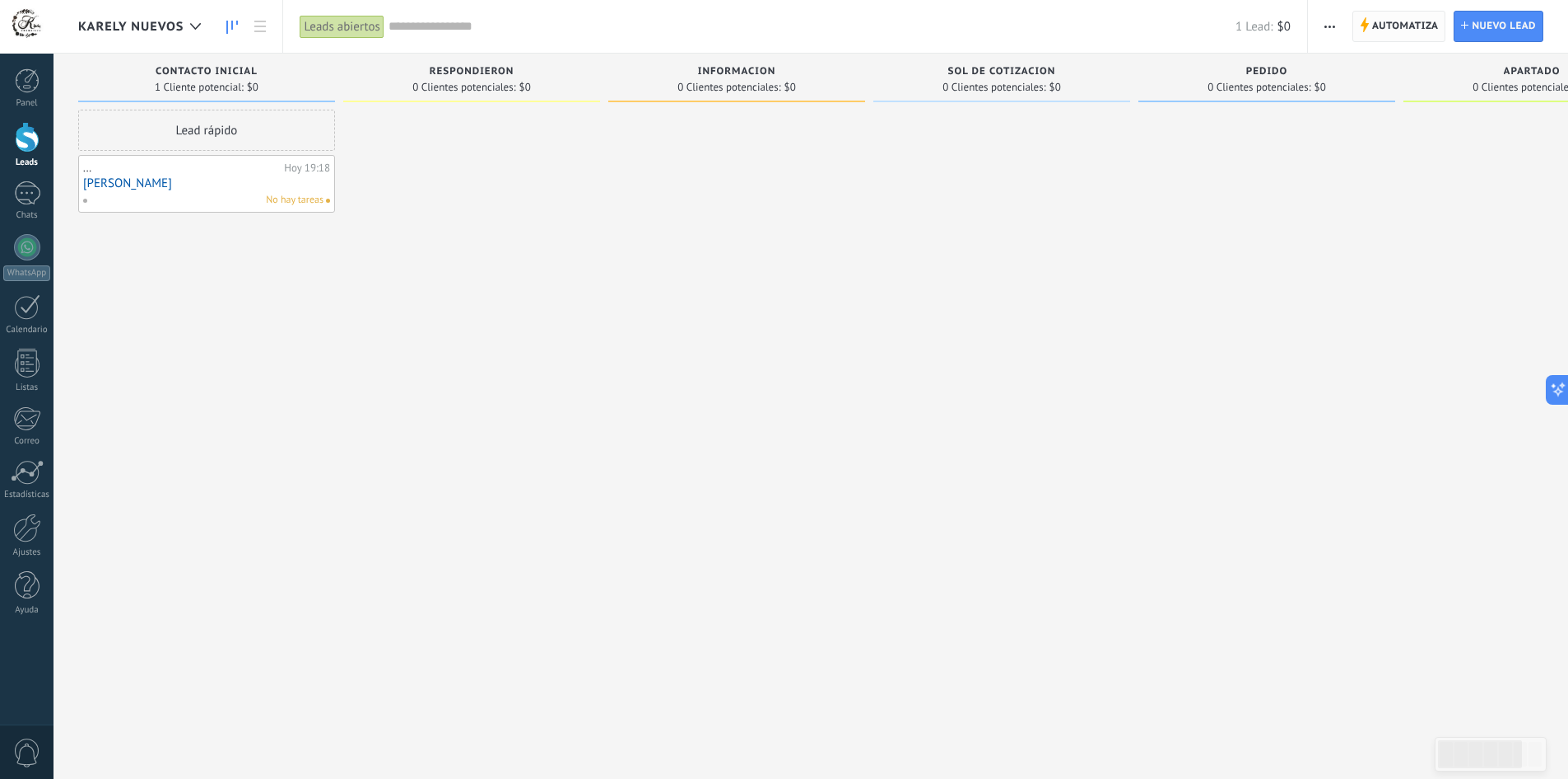
click at [1396, 26] on span "Automatiza" at bounding box center [1405, 27] width 67 height 30
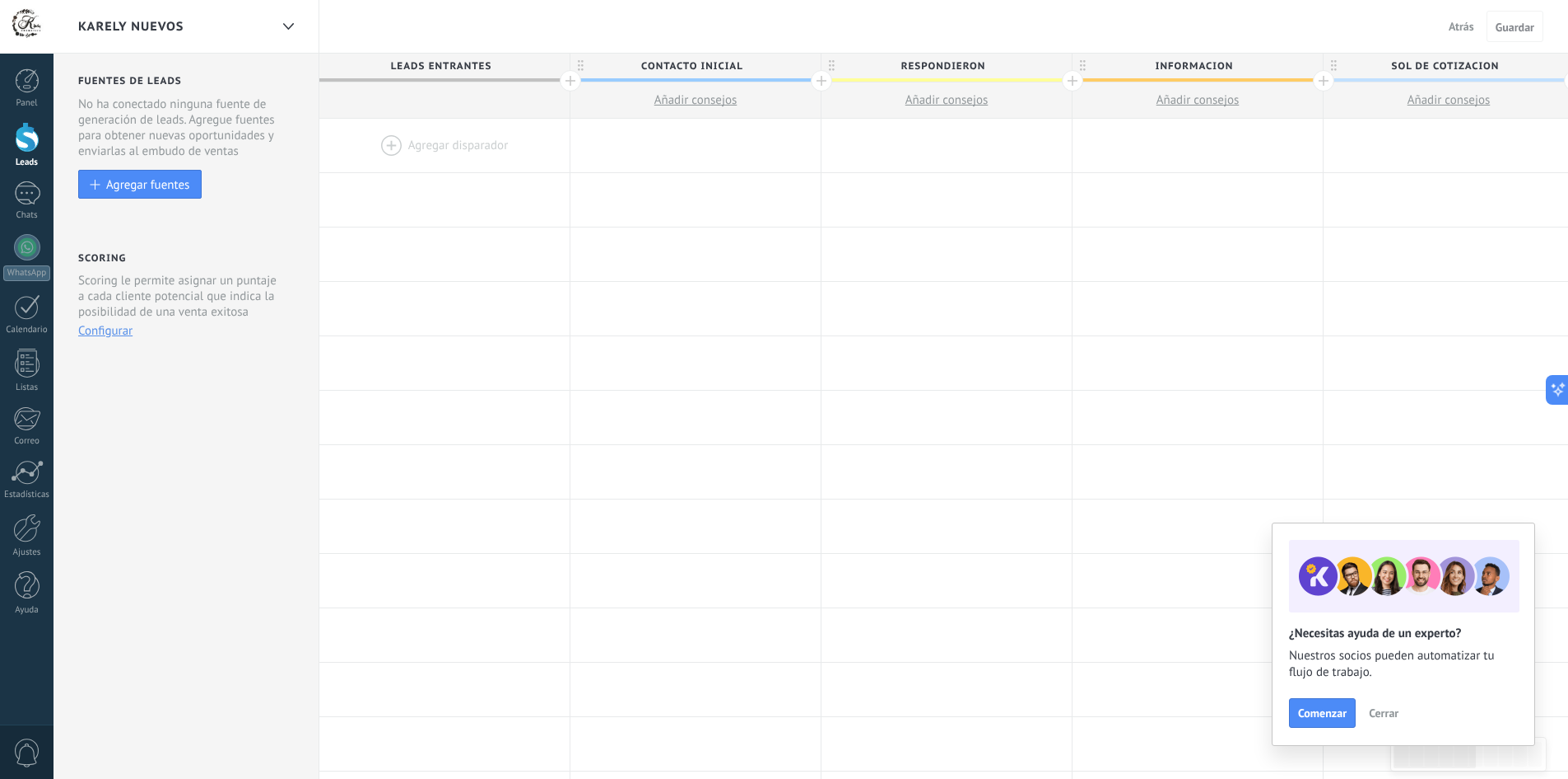
click at [420, 145] on div at bounding box center [445, 146] width 250 height 54
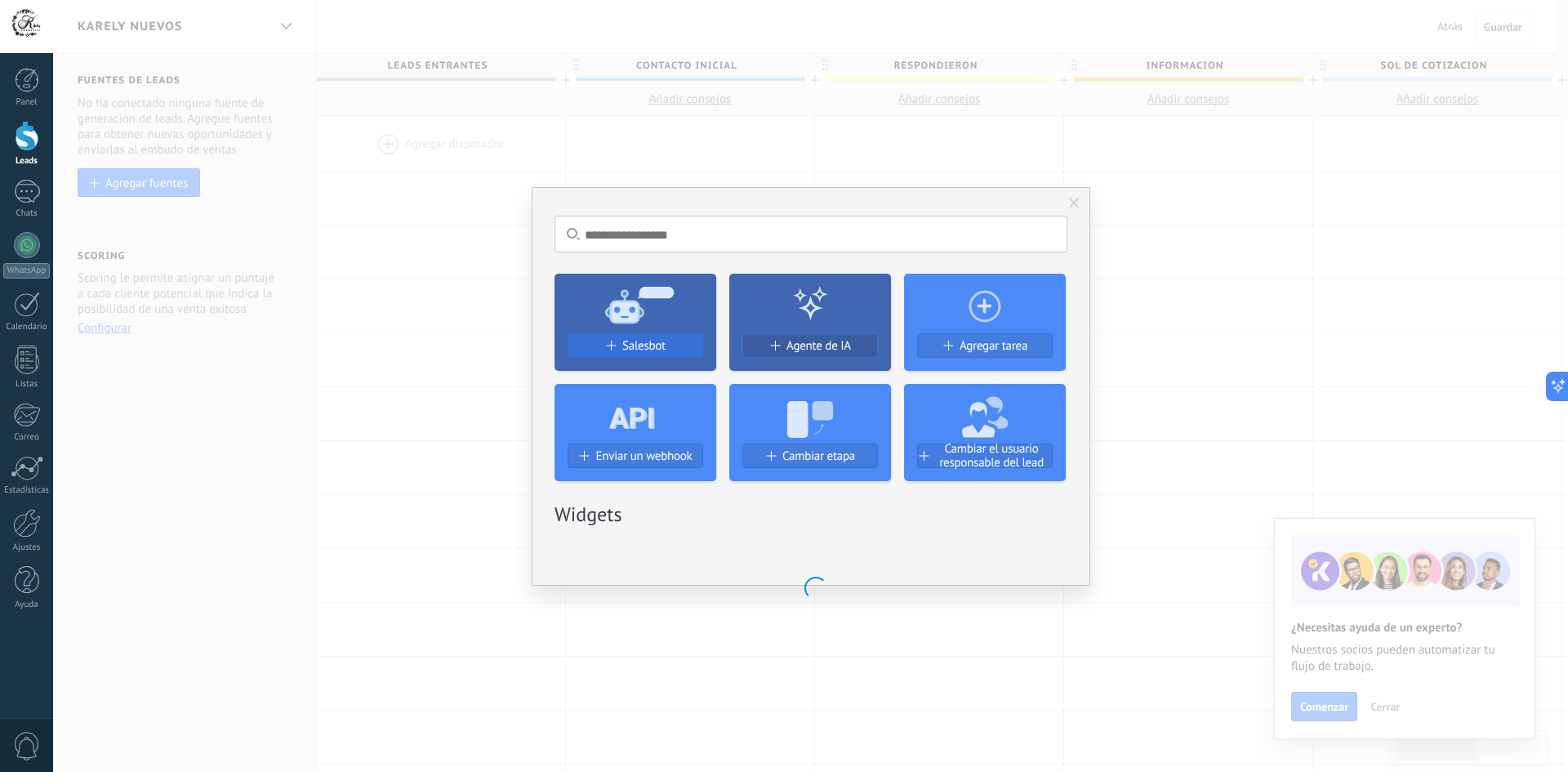
click at [644, 344] on div "Salesbot Agente de IA Agregar tarea Enviar un webhook Cambiar etapa Cambiar el …" at bounding box center [810, 371] width 512 height 220
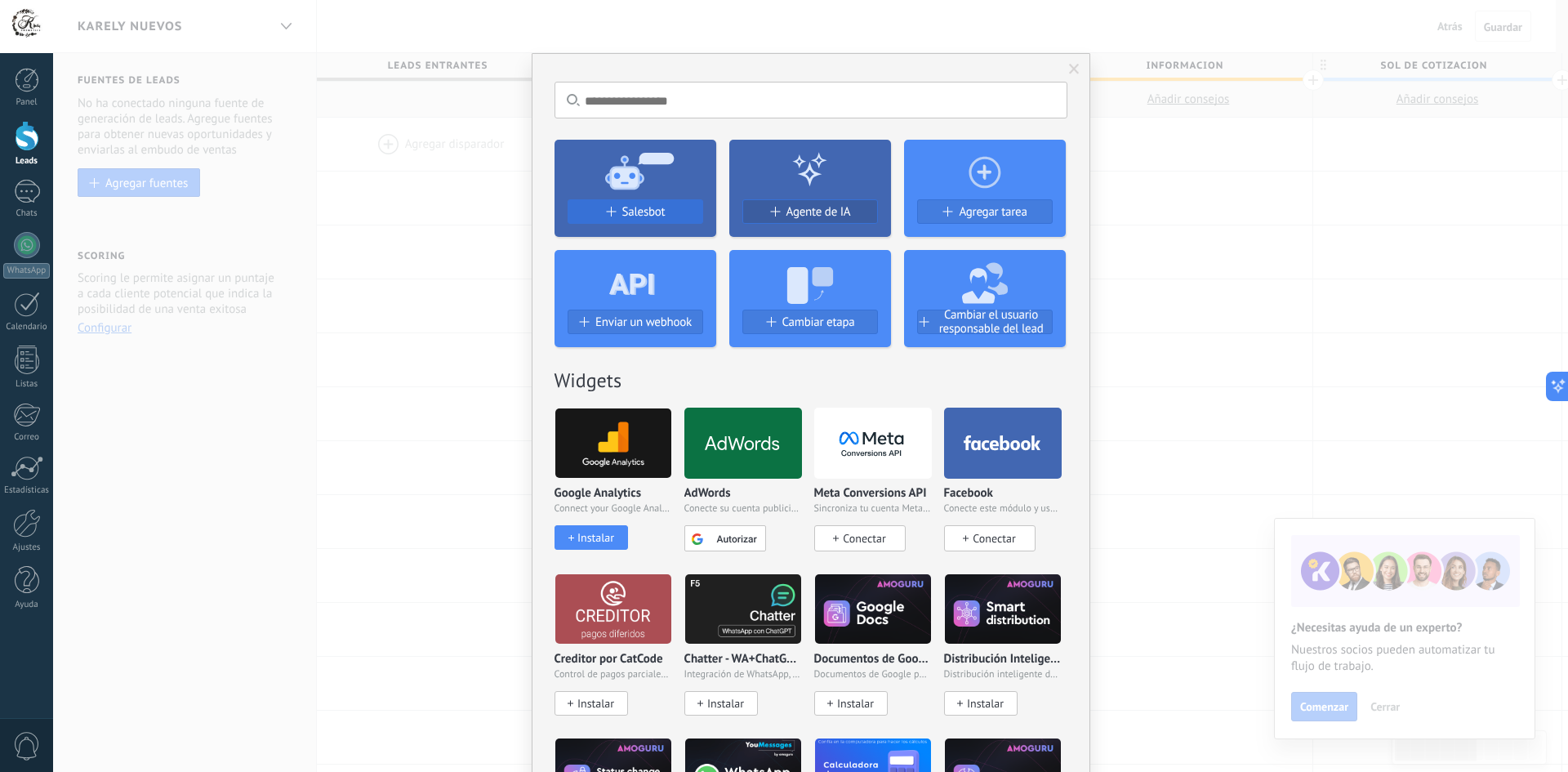
click at [637, 206] on span "Salesbot" at bounding box center [644, 212] width 44 height 14
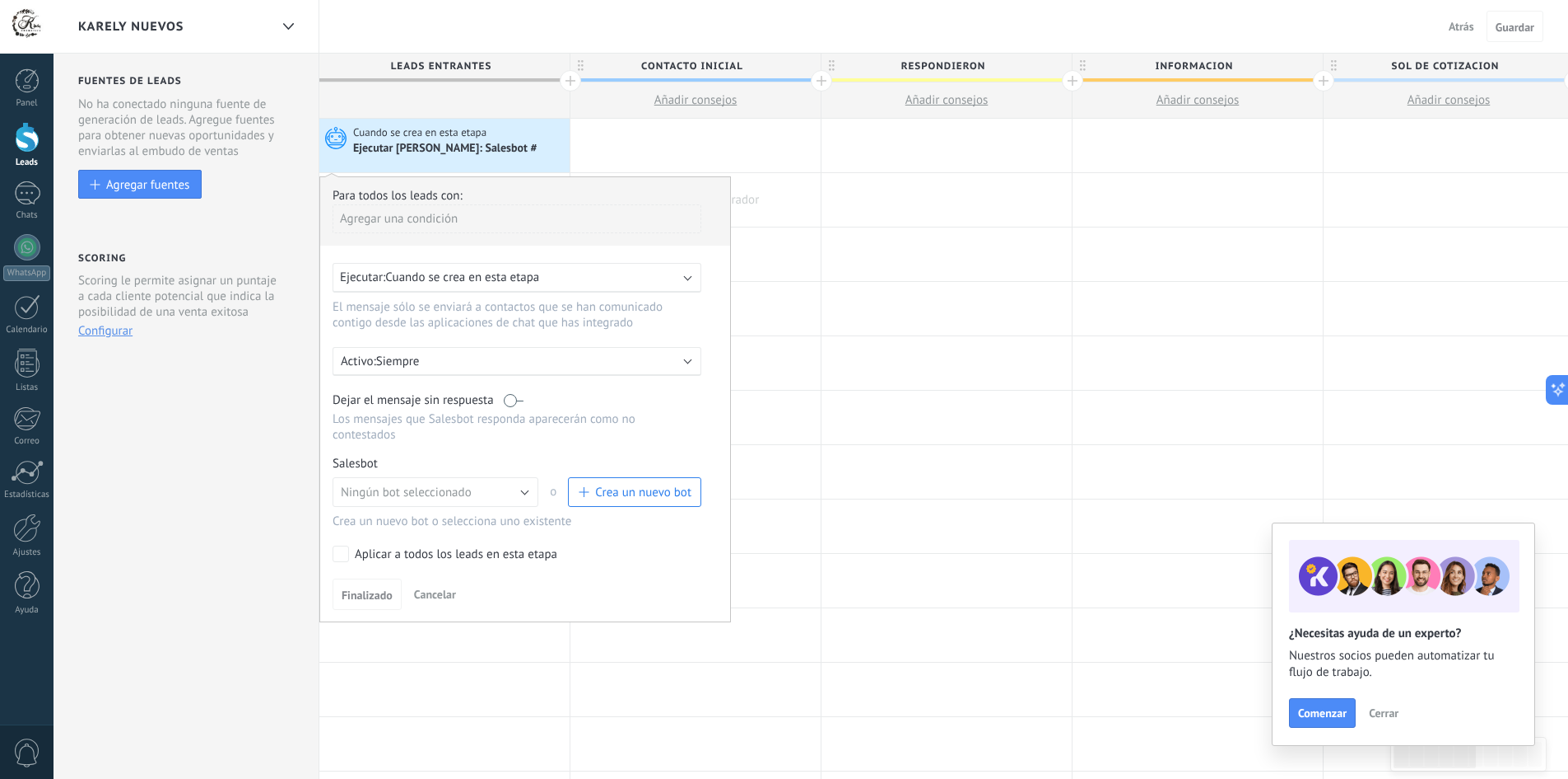
click at [806, 178] on div at bounding box center [696, 200] width 250 height 54
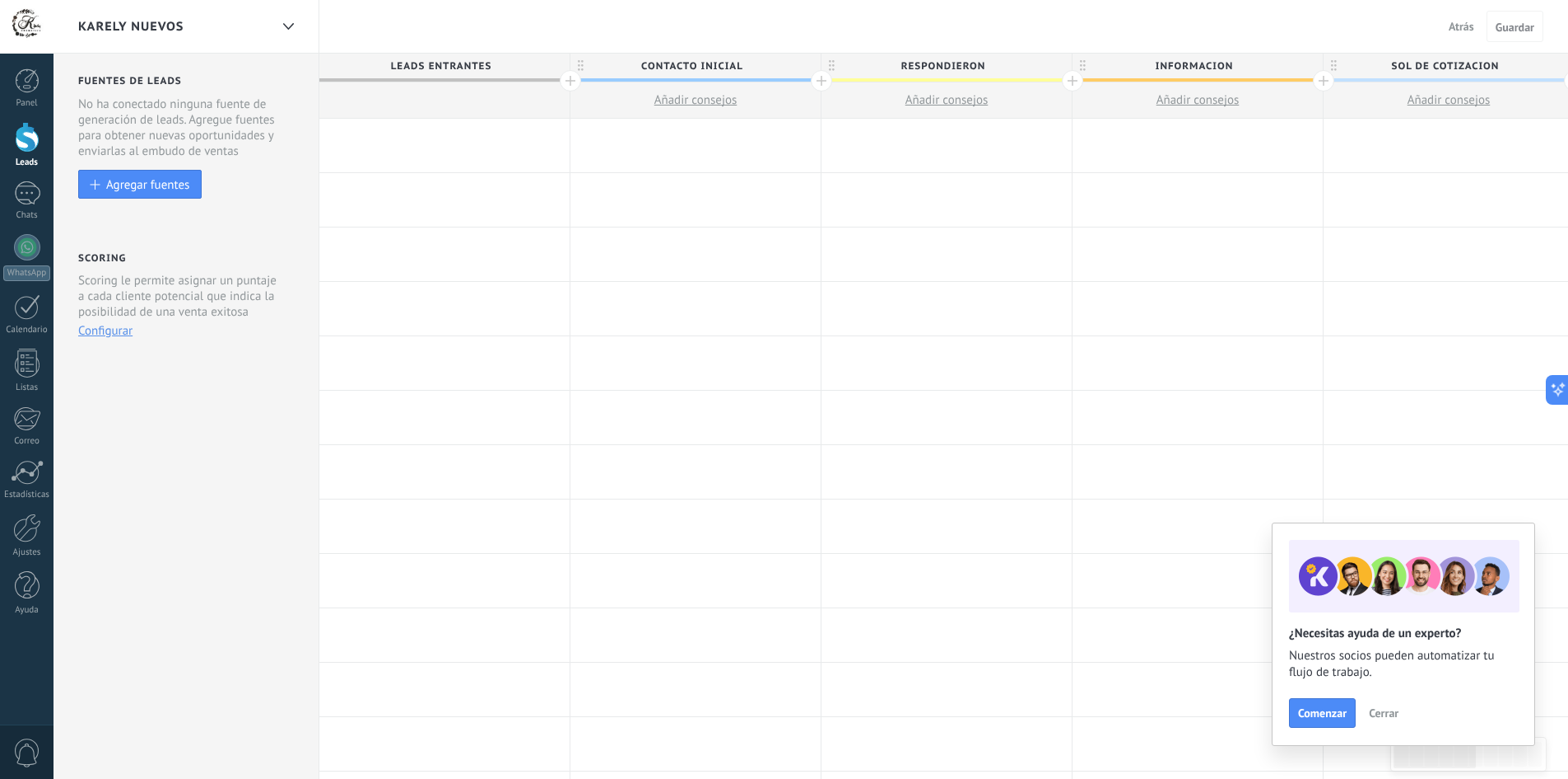
click at [438, 142] on div at bounding box center [445, 146] width 250 height 54
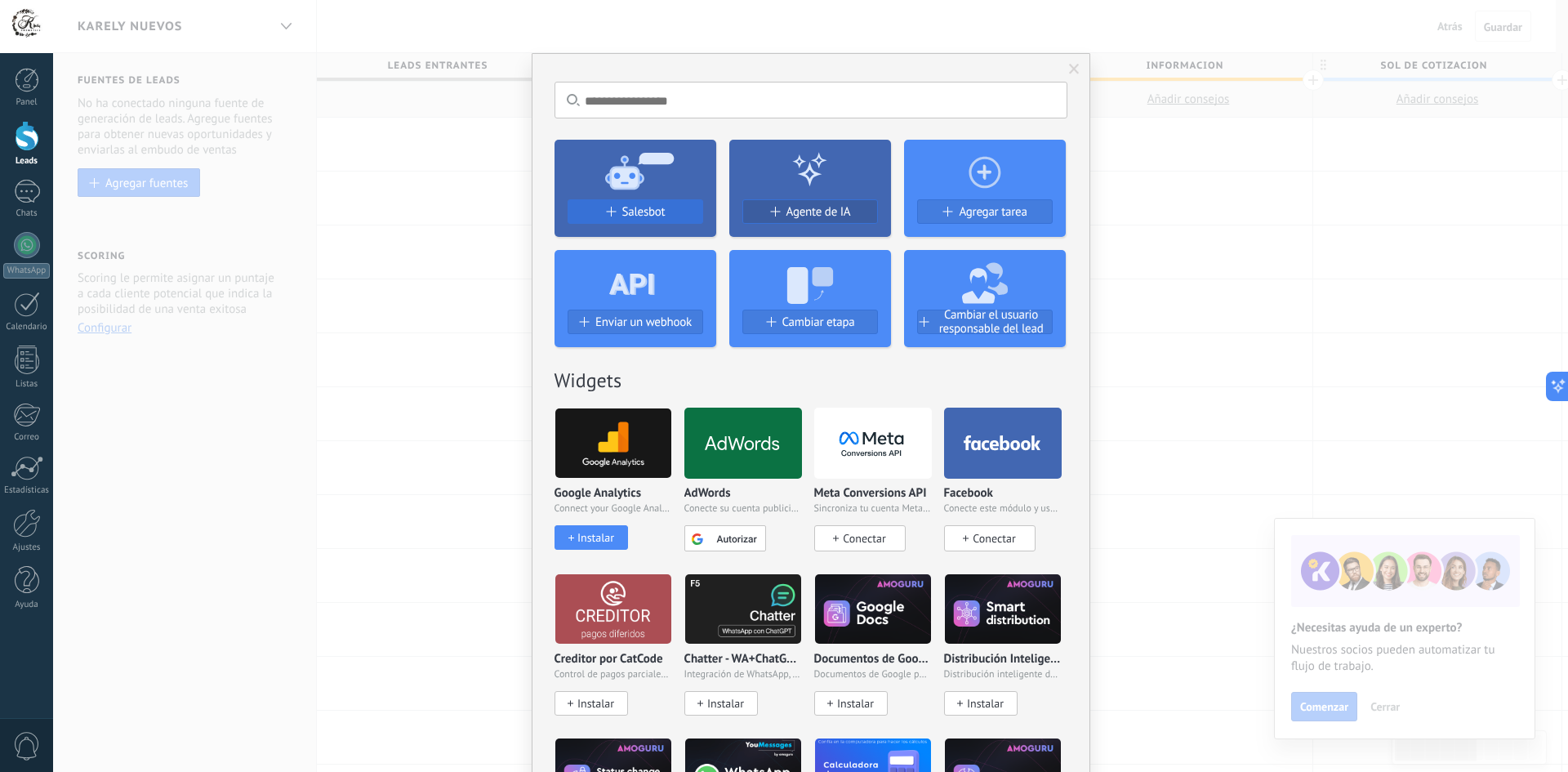
click at [624, 211] on span "Salesbot" at bounding box center [644, 212] width 44 height 14
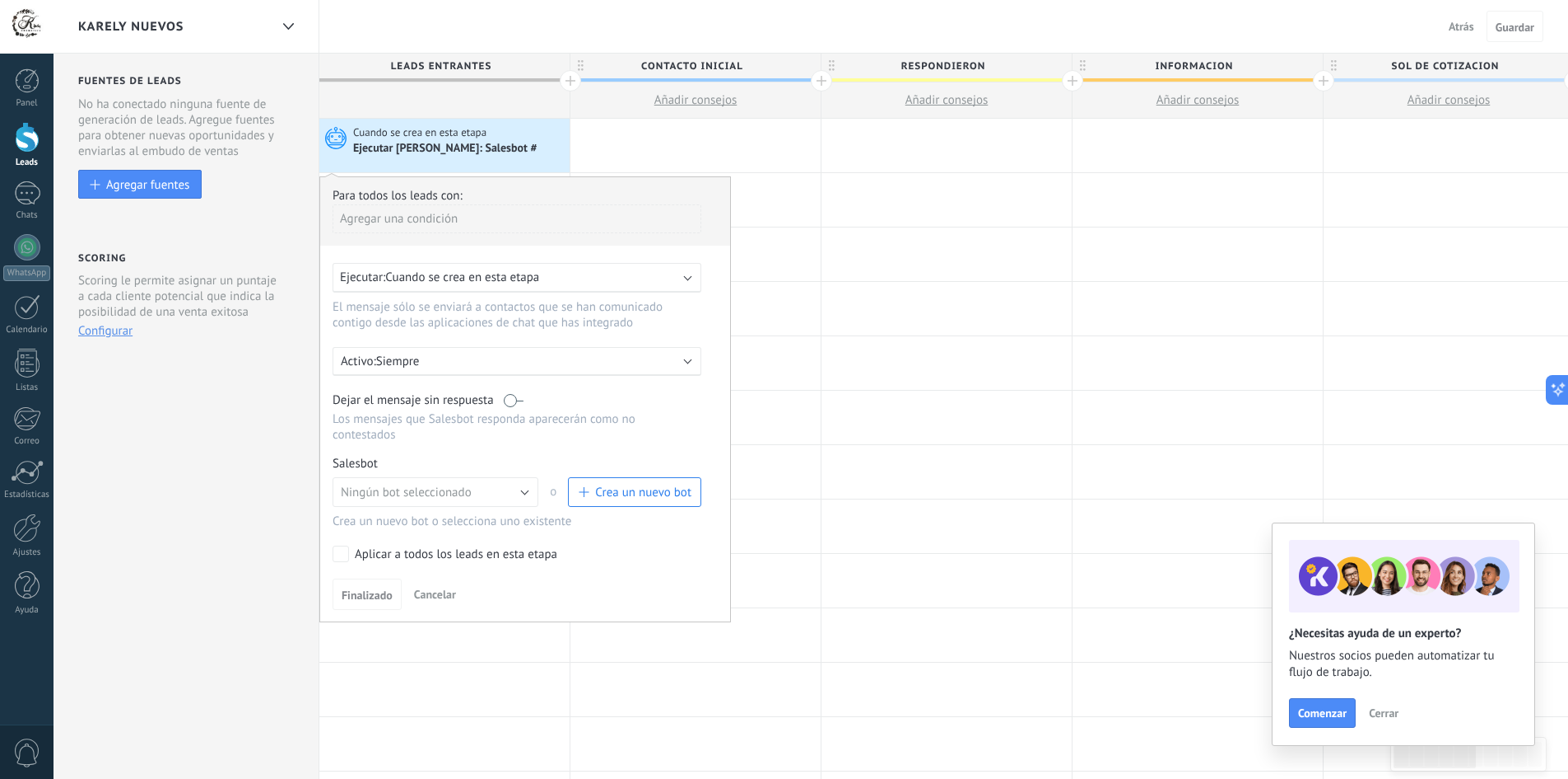
click at [473, 278] on span "Cuando se crea en esta etapa" at bounding box center [463, 277] width 154 height 16
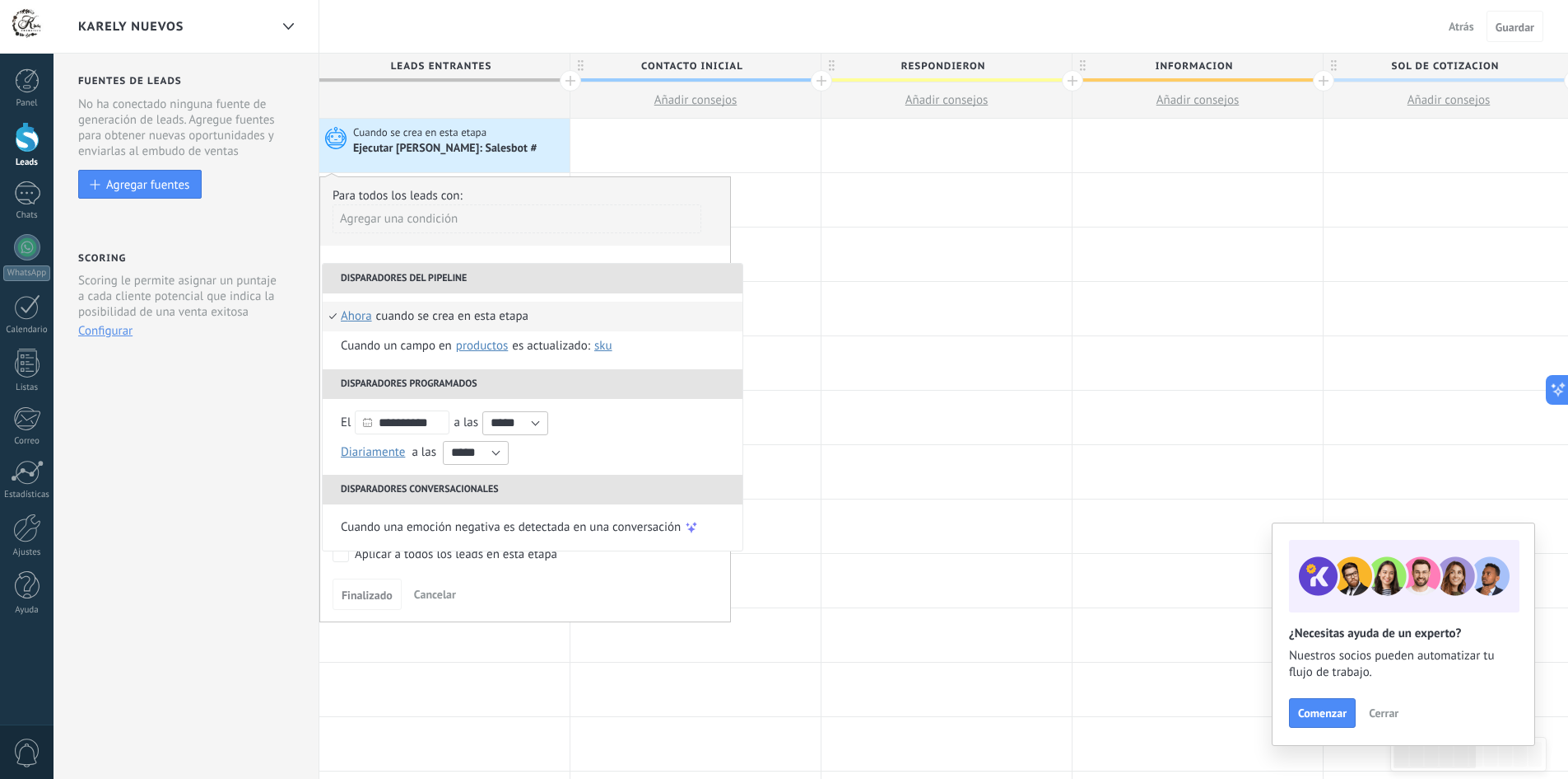
click at [547, 312] on li "Cuando se crea en esta etapa ahora después de 5 minutos después de 10 minutos u…" at bounding box center [533, 317] width 420 height 30
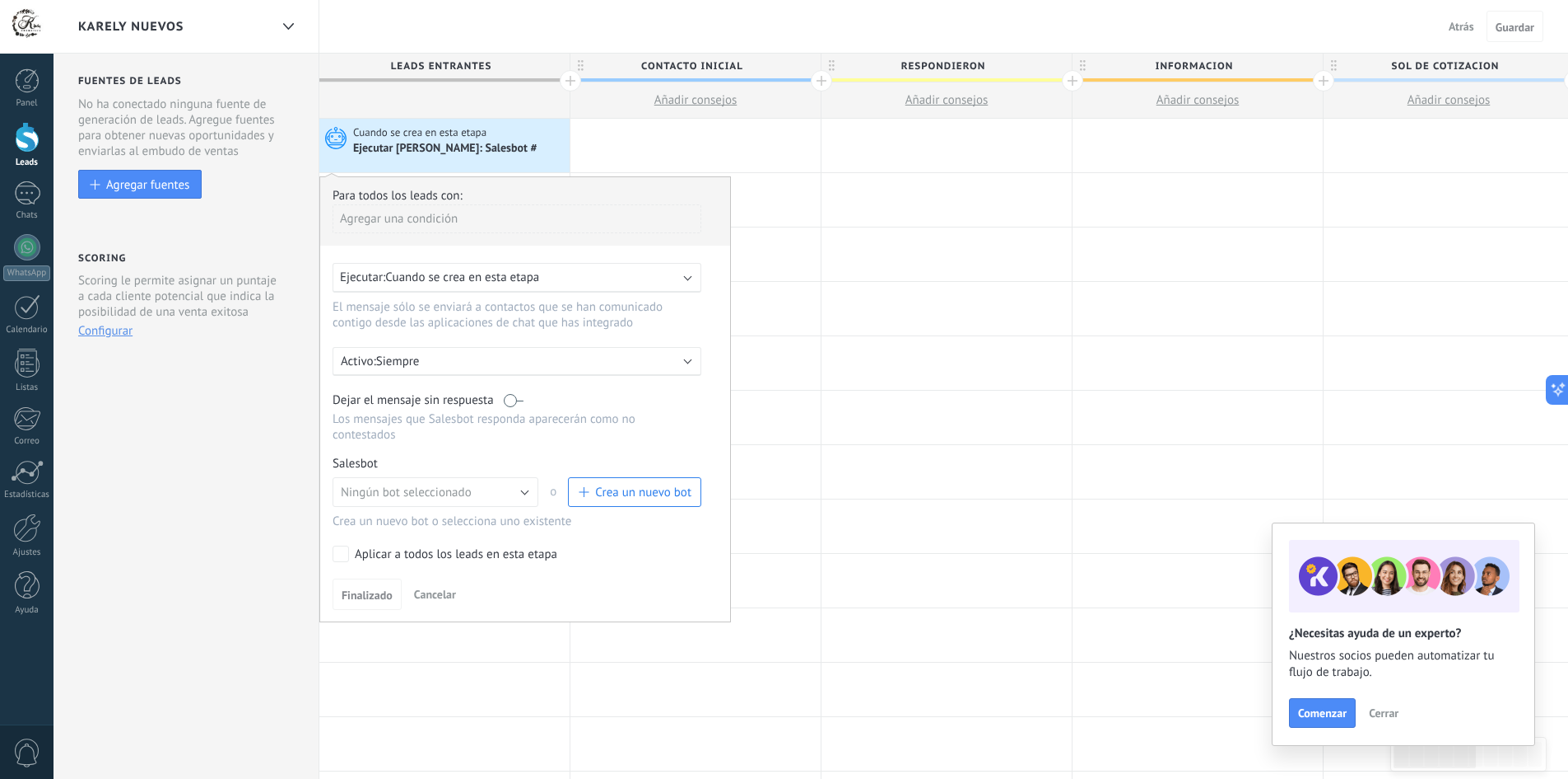
click at [470, 363] on p "Siempre" at bounding box center [520, 361] width 288 height 16
click at [468, 363] on li "Siempre" at bounding box center [549, 360] width 452 height 29
click at [646, 493] on span "Crea un nuevo bot" at bounding box center [644, 492] width 96 height 16
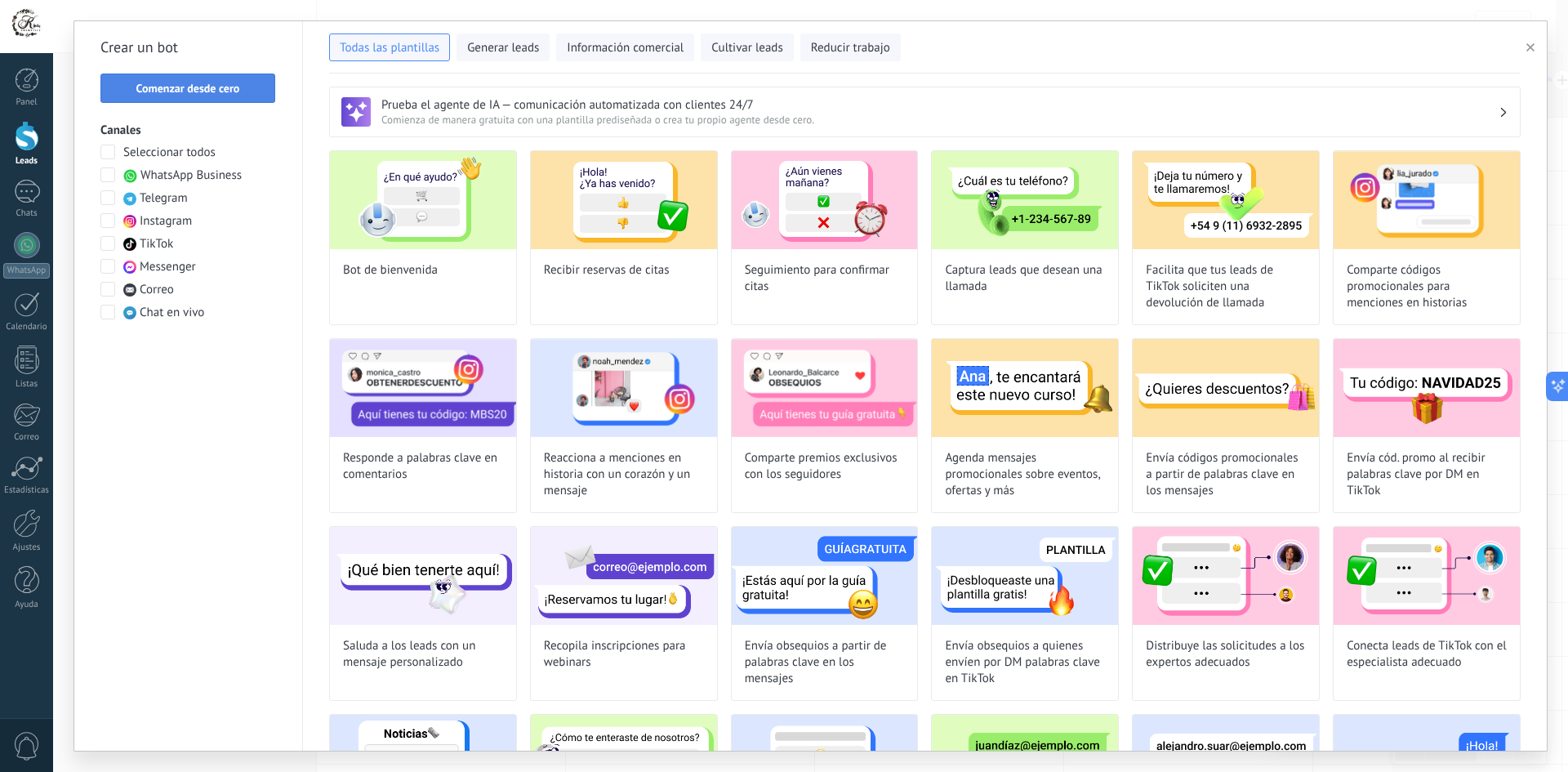
click at [182, 90] on span "Comenzar desde cero" at bounding box center [188, 88] width 104 height 12
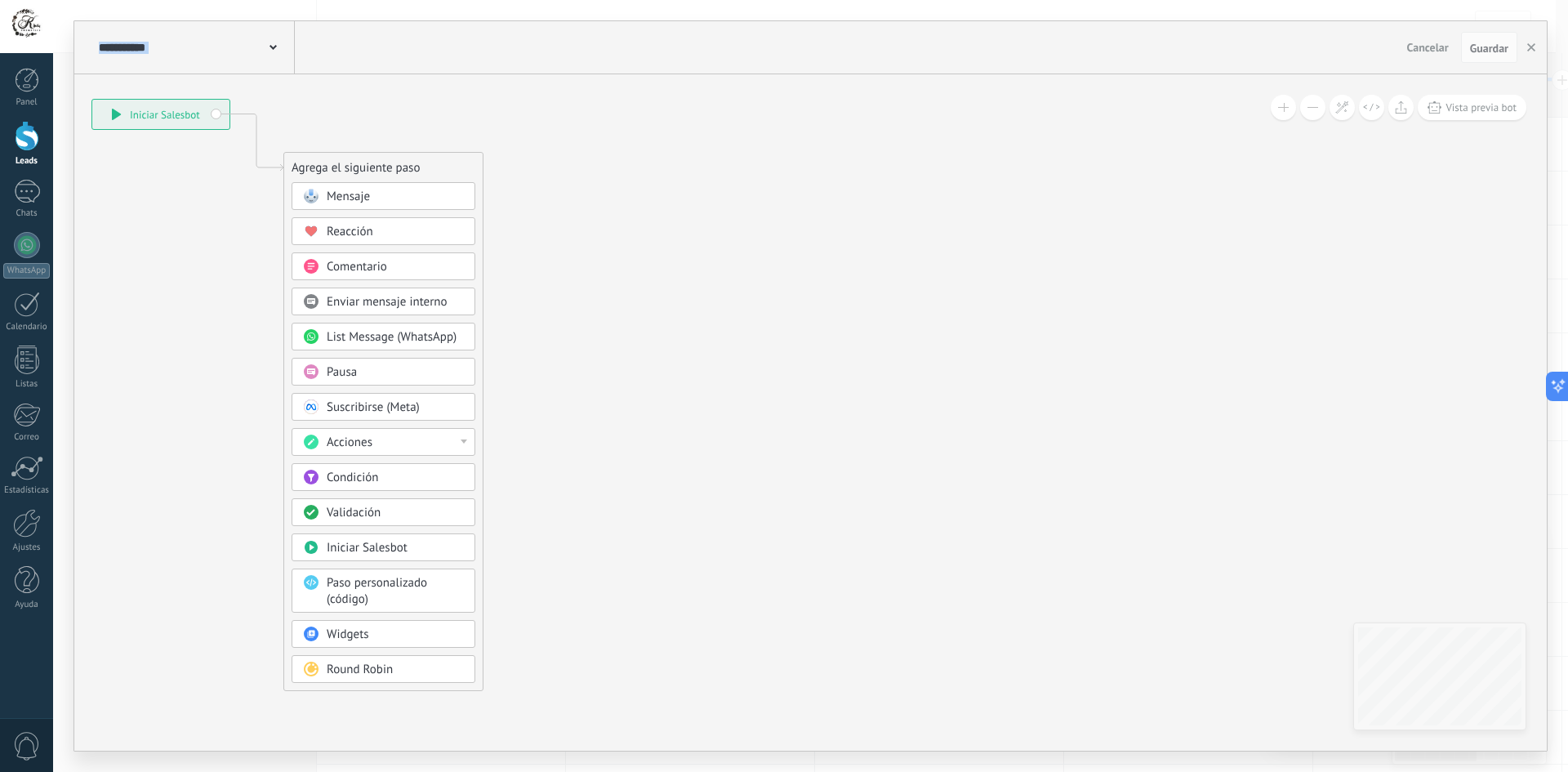
drag, startPoint x: 370, startPoint y: 162, endPoint x: 34, endPoint y: 62, distance: 350.6
click at [34, 62] on body ".abccls-1,.abccls-2{fill-rule:evenodd}.abccls-2{fill:#fff} .abfcls-1{fill:none}…" at bounding box center [784, 386] width 1568 height 772
click at [712, 384] on icon at bounding box center [228, 393] width 1097 height 1408
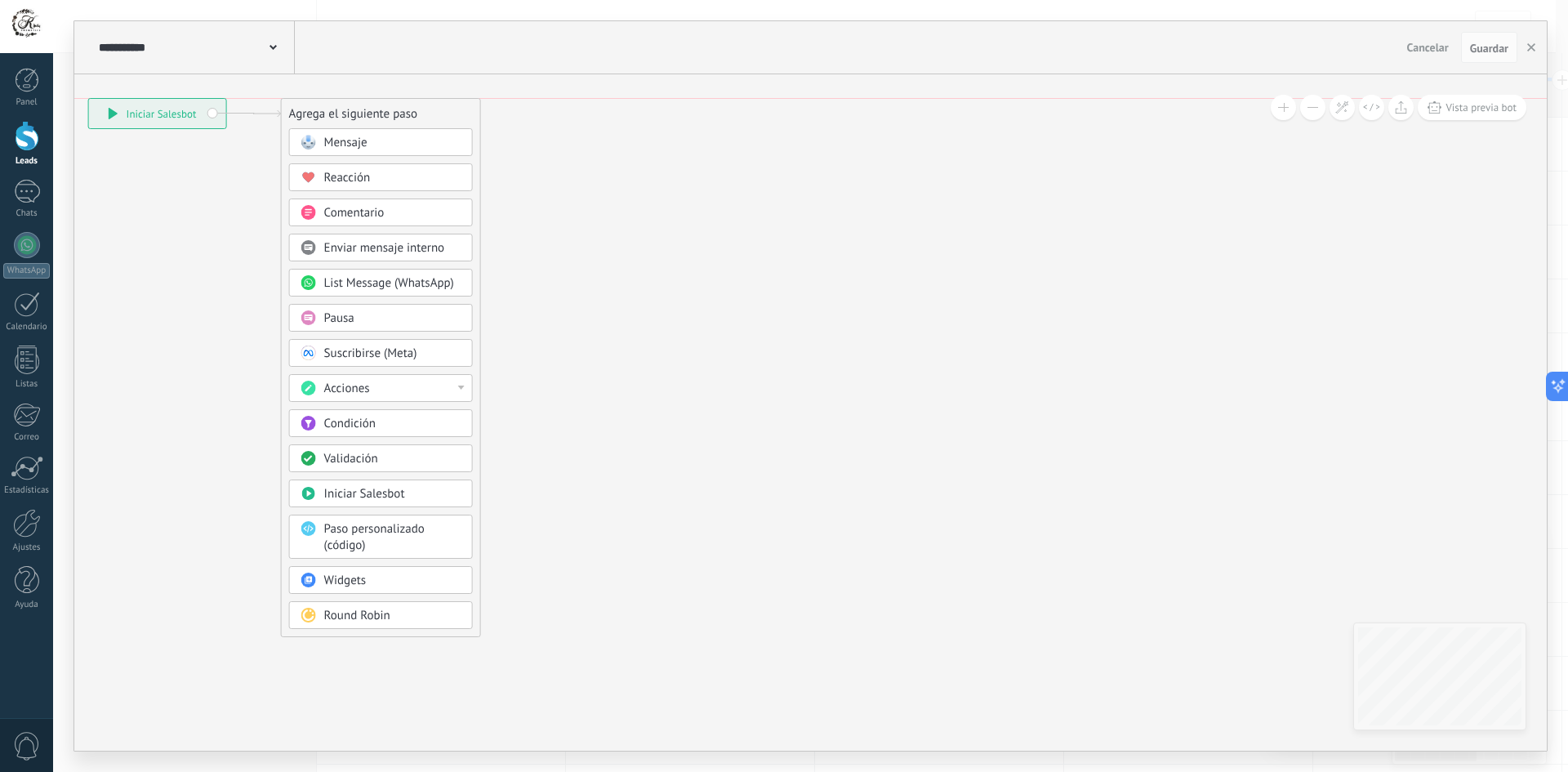
drag, startPoint x: 410, startPoint y: 165, endPoint x: 411, endPoint y: 118, distance: 47.0
click at [411, 118] on div "Agrega el siguiente paso" at bounding box center [381, 113] width 198 height 27
click at [355, 423] on span "Condición" at bounding box center [350, 423] width 52 height 16
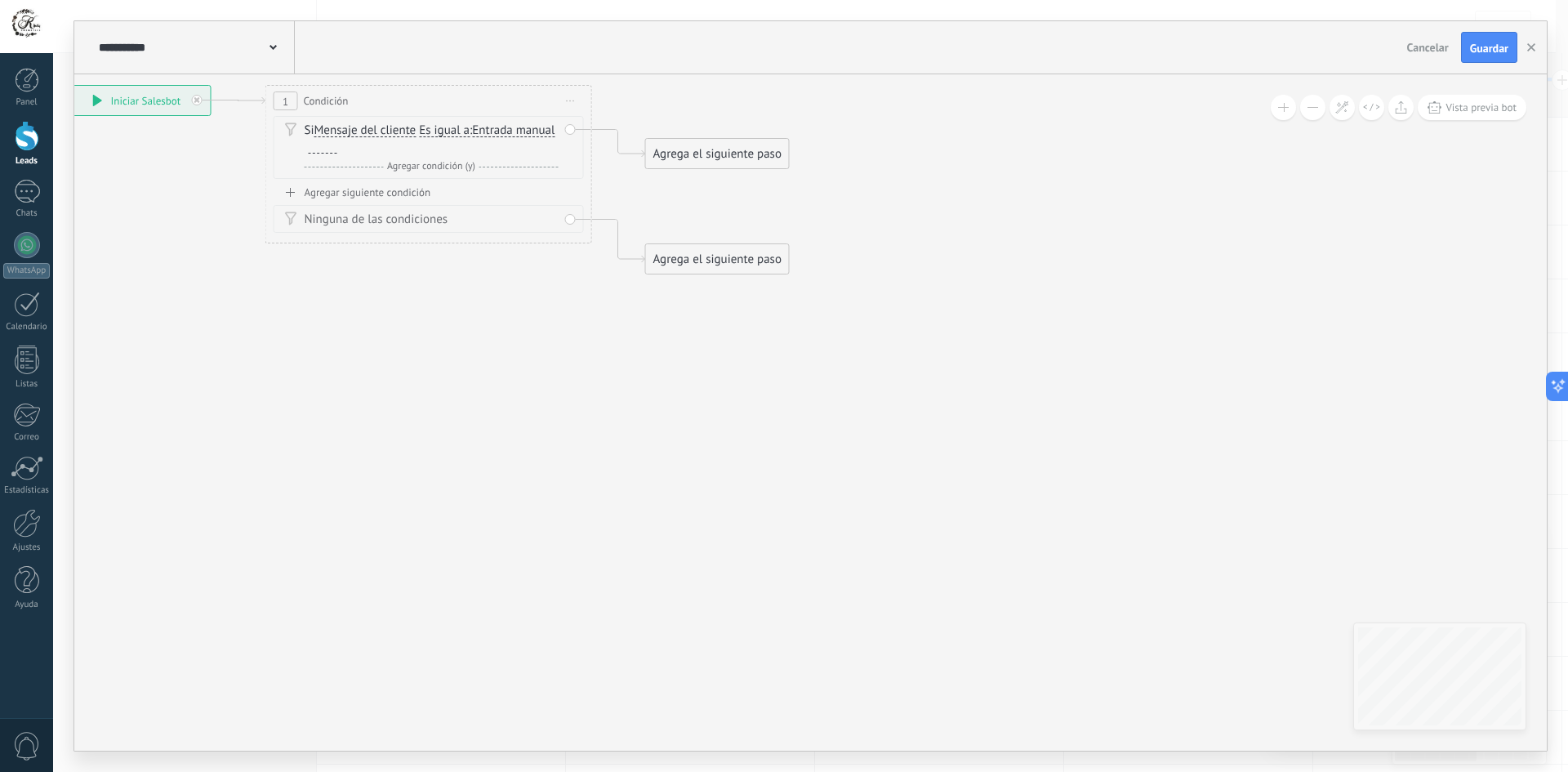
drag, startPoint x: 653, startPoint y: 267, endPoint x: 272, endPoint y: 253, distance: 381.3
click at [272, 253] on icon at bounding box center [402, 179] width 1478 height 1006
click at [337, 144] on div at bounding box center [322, 147] width 29 height 13
paste div
drag, startPoint x: 715, startPoint y: 157, endPoint x: 680, endPoint y: 101, distance: 66.0
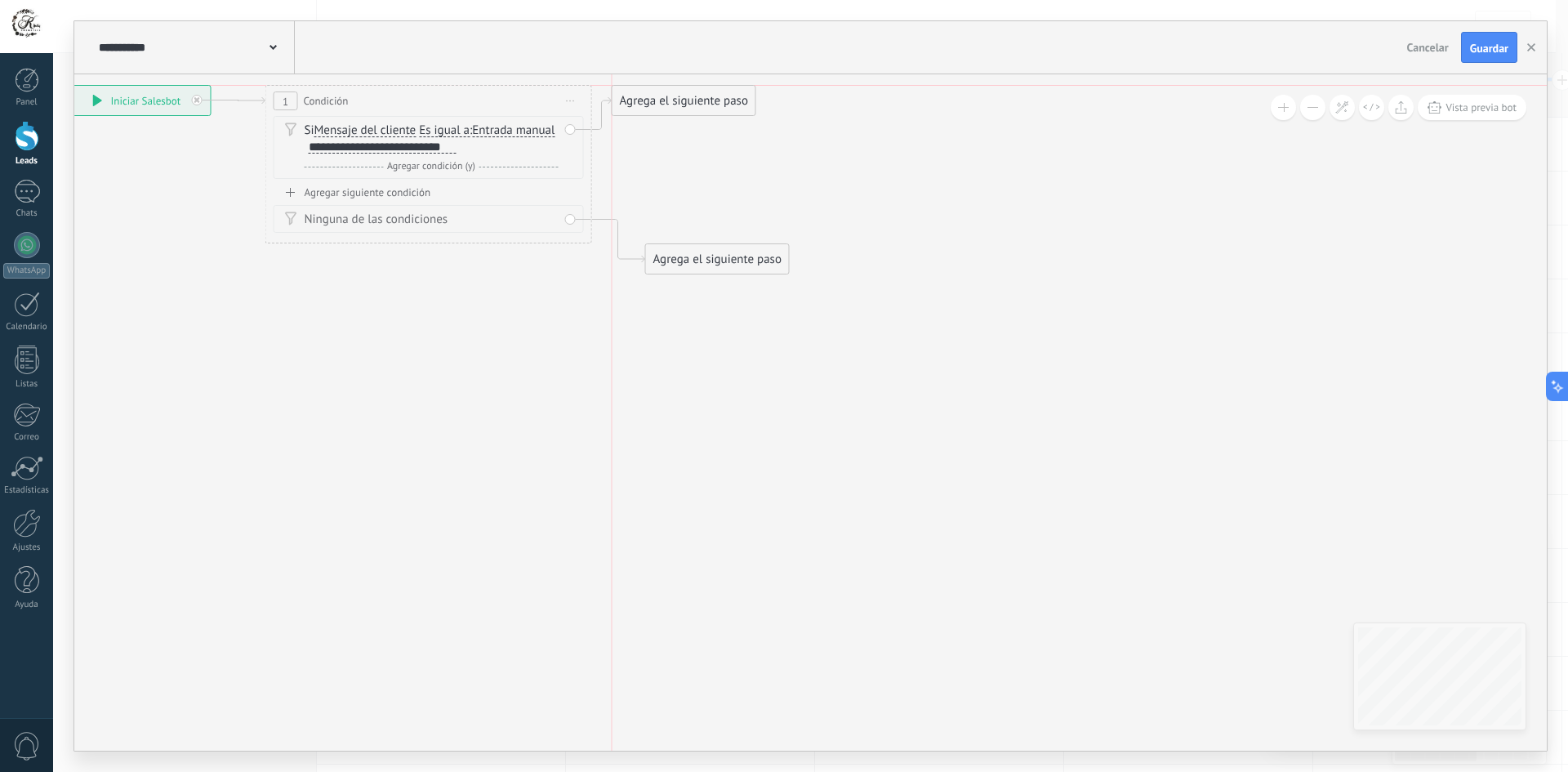
click at [680, 101] on div "Agrega el siguiente paso" at bounding box center [684, 100] width 143 height 27
drag, startPoint x: 742, startPoint y: 254, endPoint x: 363, endPoint y: 276, distance: 379.6
click at [363, 276] on div "Agrega el siguiente paso" at bounding box center [338, 275] width 143 height 27
click at [328, 278] on div "Agrega el siguiente paso" at bounding box center [338, 275] width 143 height 27
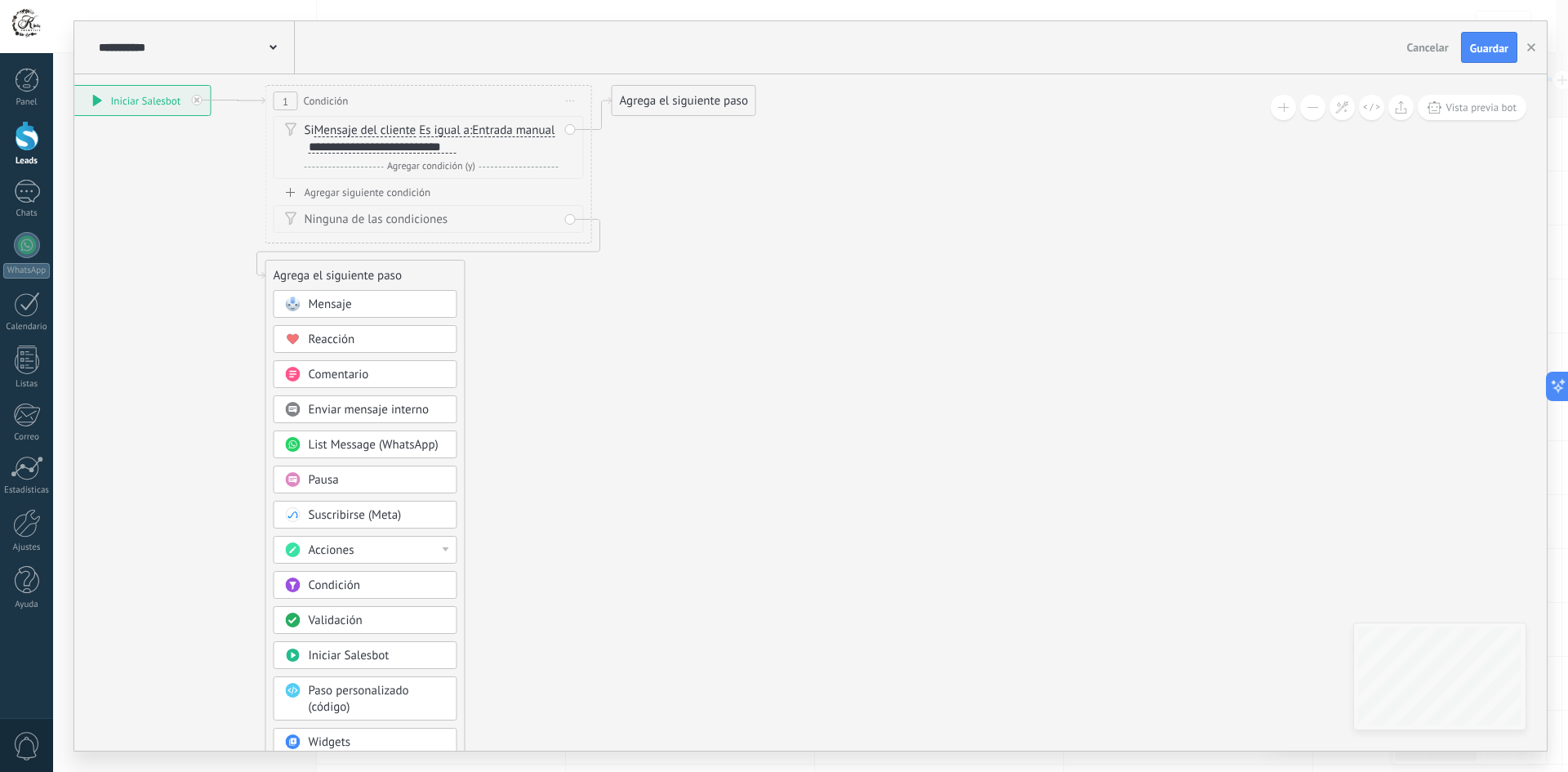
click at [354, 292] on div "Mensaje" at bounding box center [365, 303] width 183 height 28
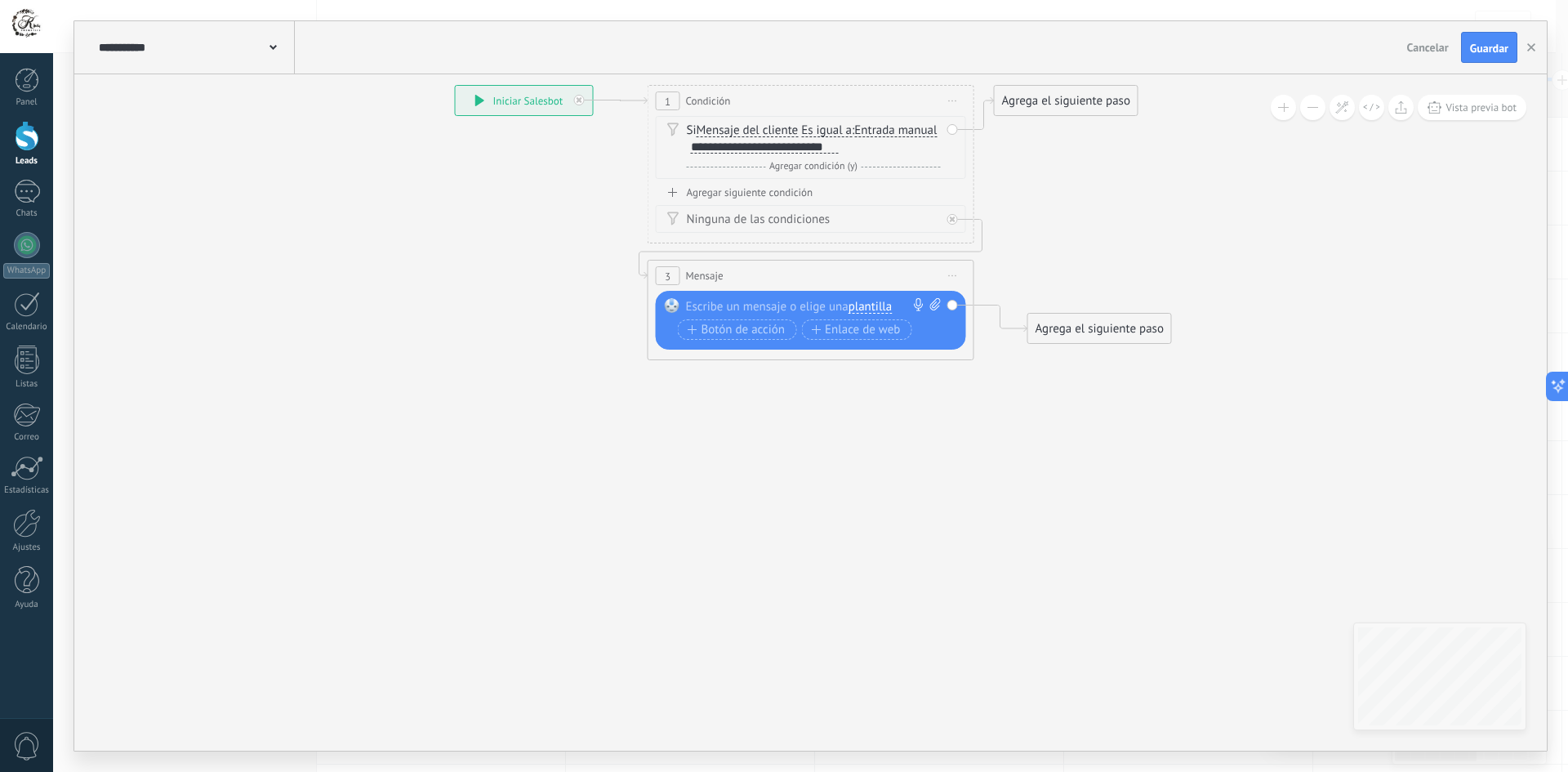
click at [746, 301] on div at bounding box center [807, 306] width 243 height 16
paste div
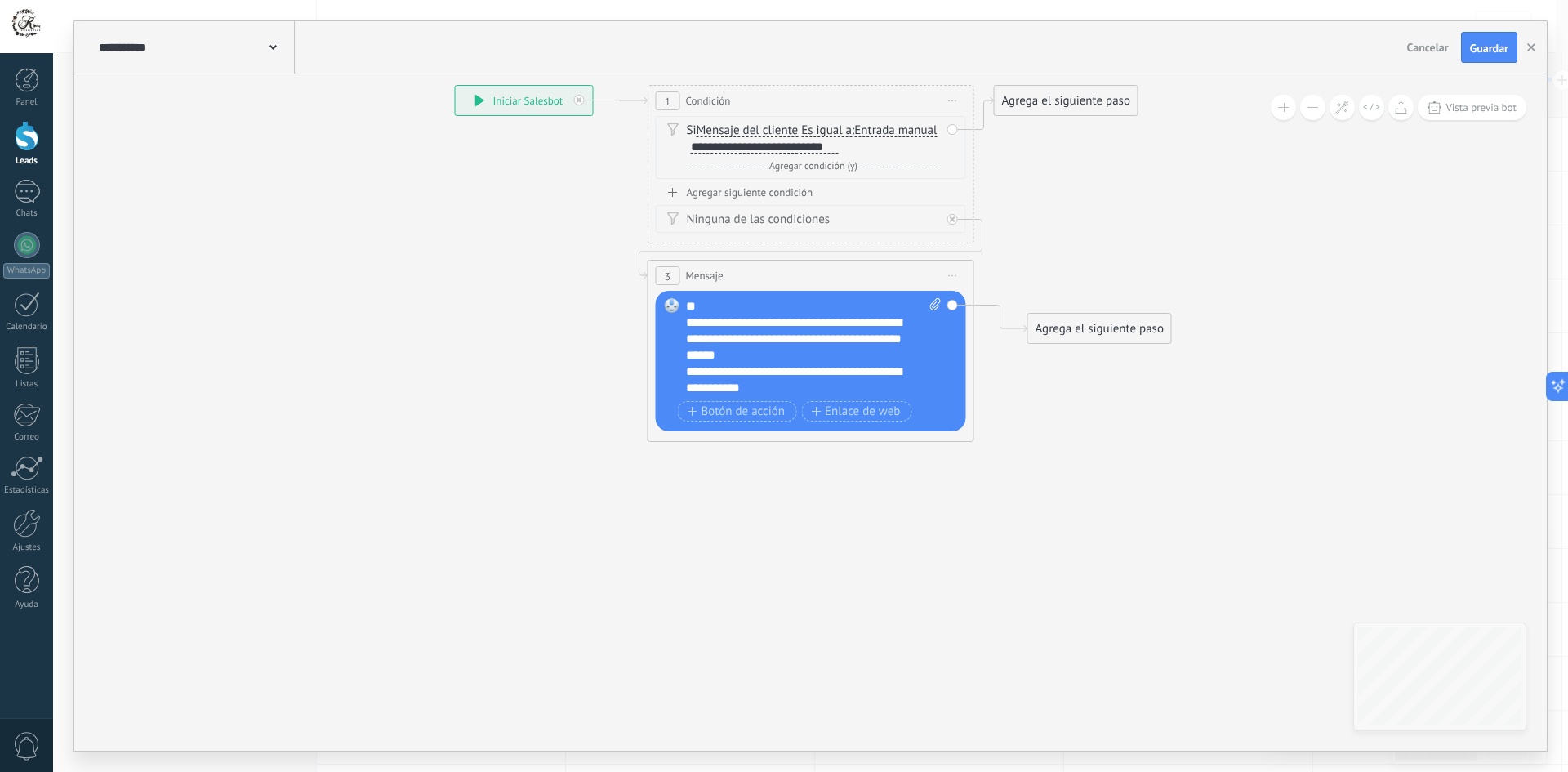
click at [692, 323] on div "**********" at bounding box center [799, 338] width 227 height 49
click at [22, 529] on div at bounding box center [27, 522] width 28 height 29
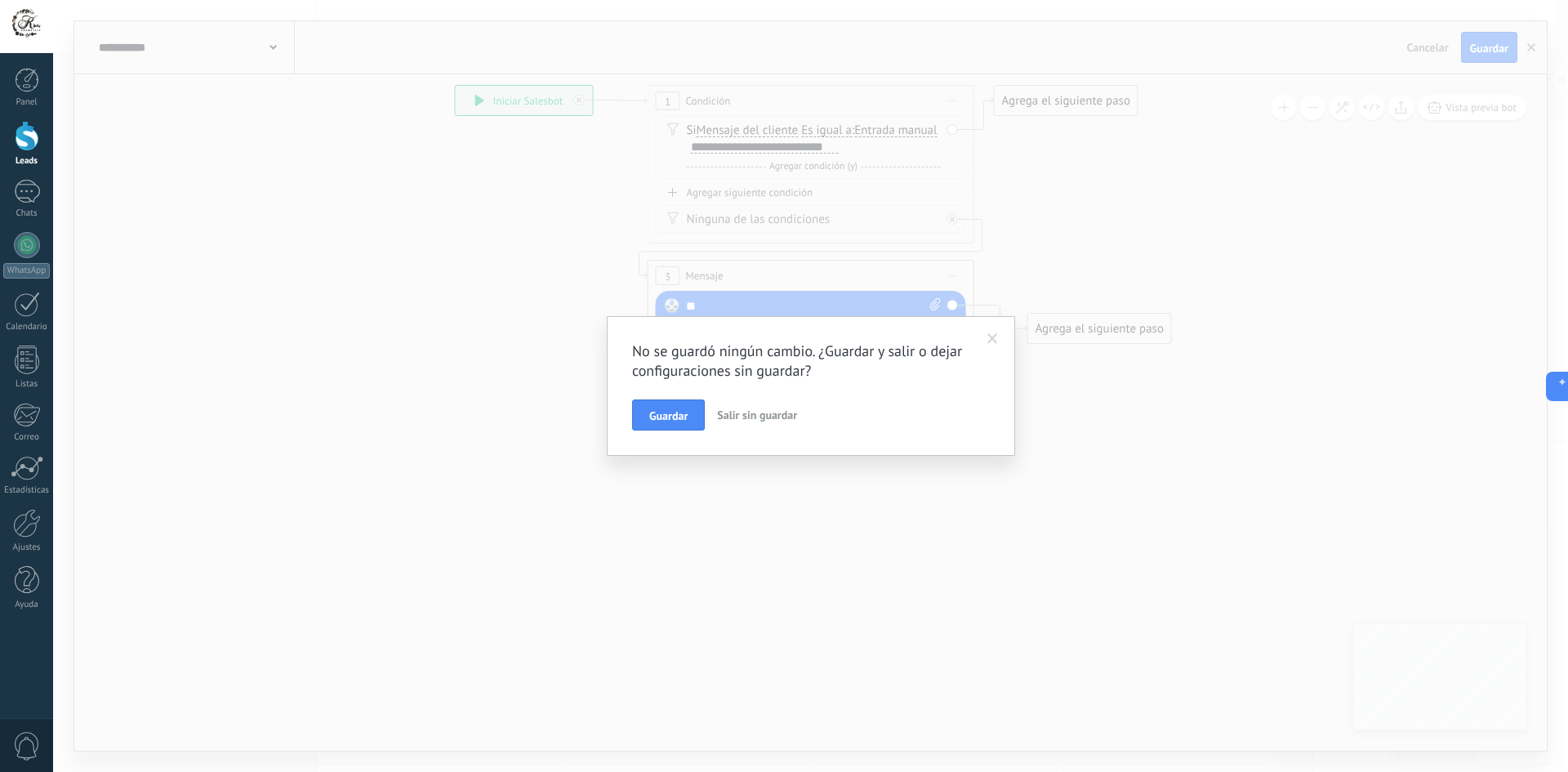
click at [743, 415] on span "Salir sin guardar" at bounding box center [756, 414] width 80 height 15
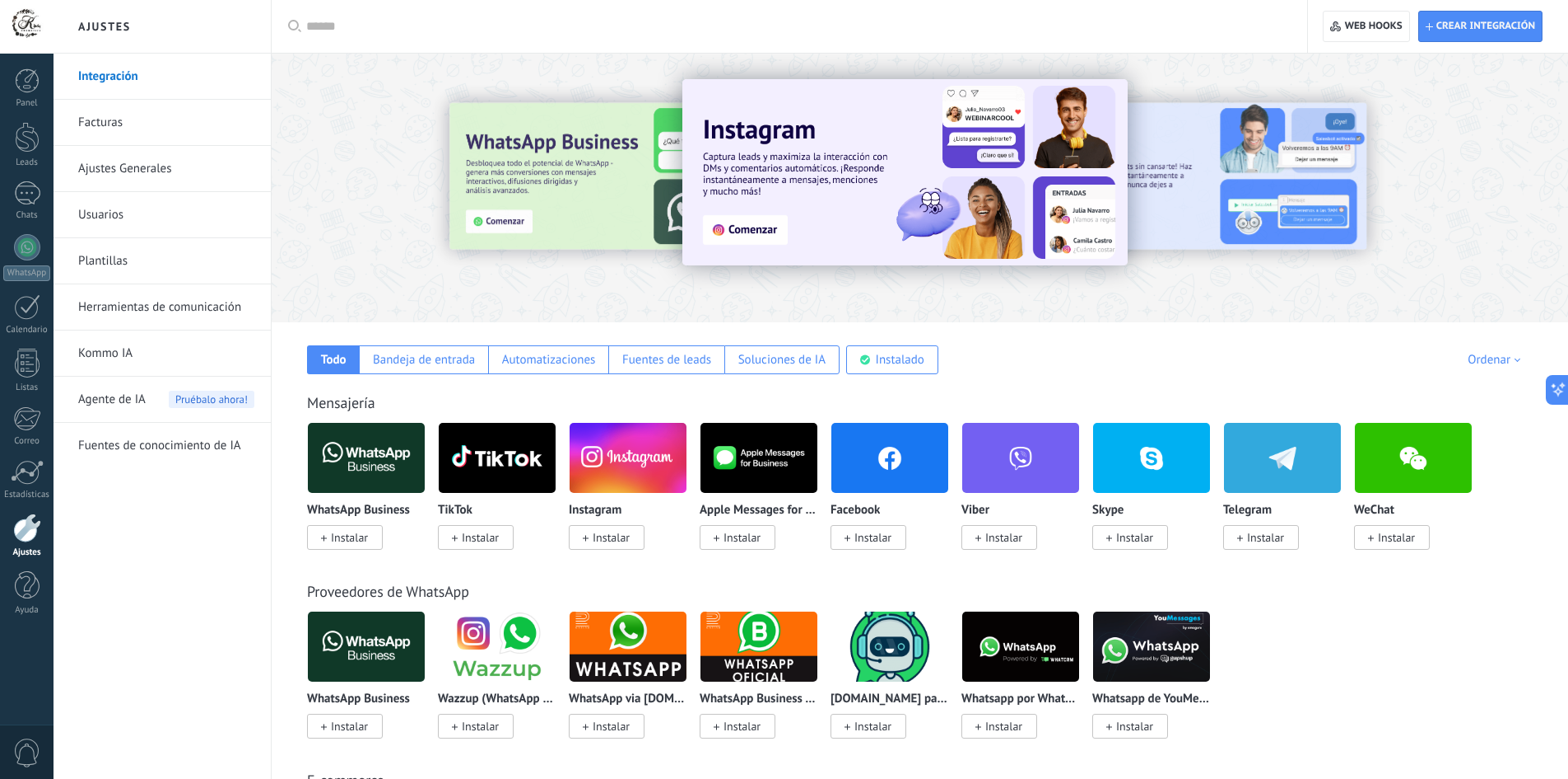
click at [114, 260] on link "Plantillas" at bounding box center [166, 261] width 176 height 46
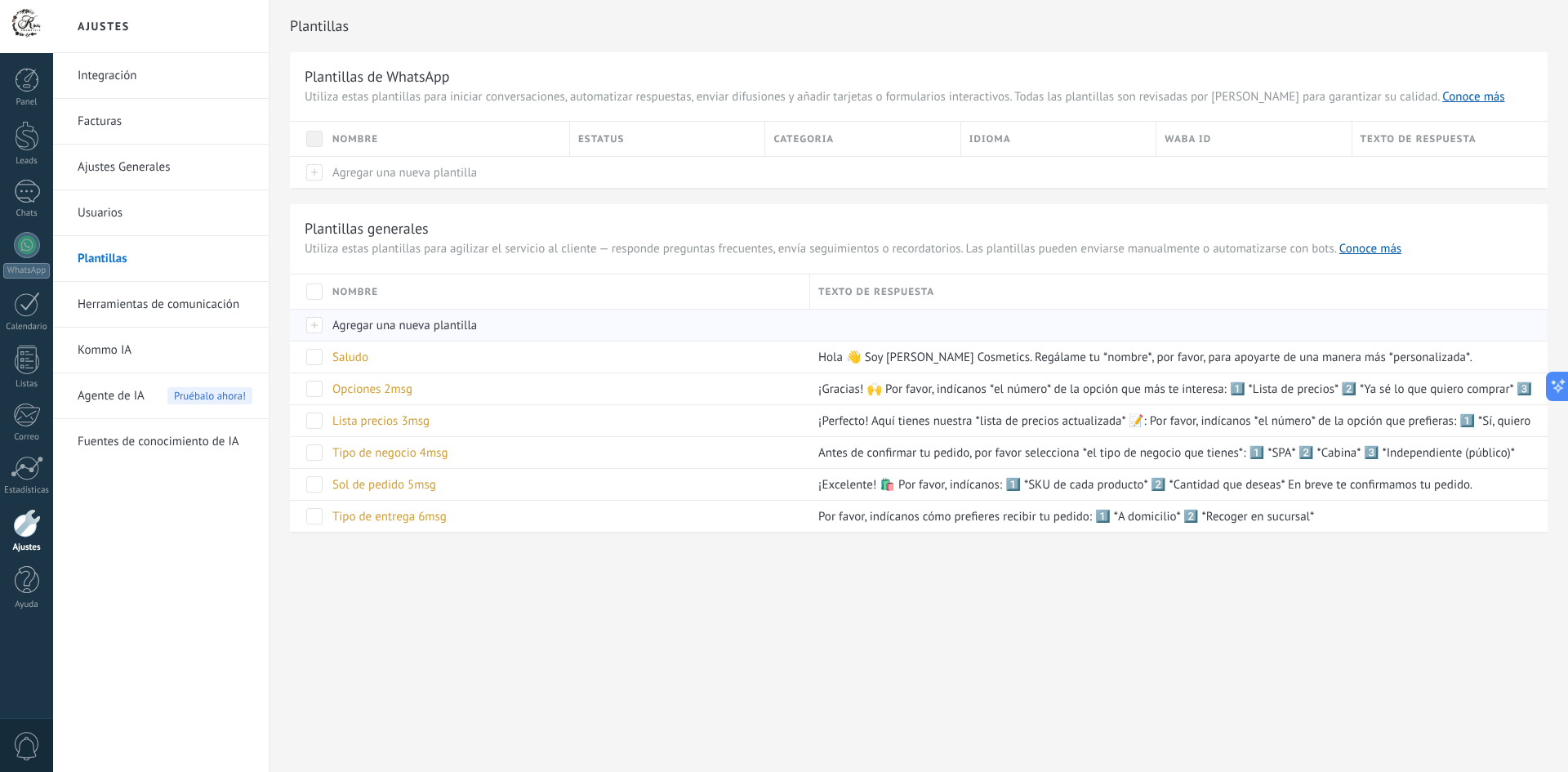
click at [415, 327] on span "Agregar una nueva plantilla" at bounding box center [404, 325] width 145 height 16
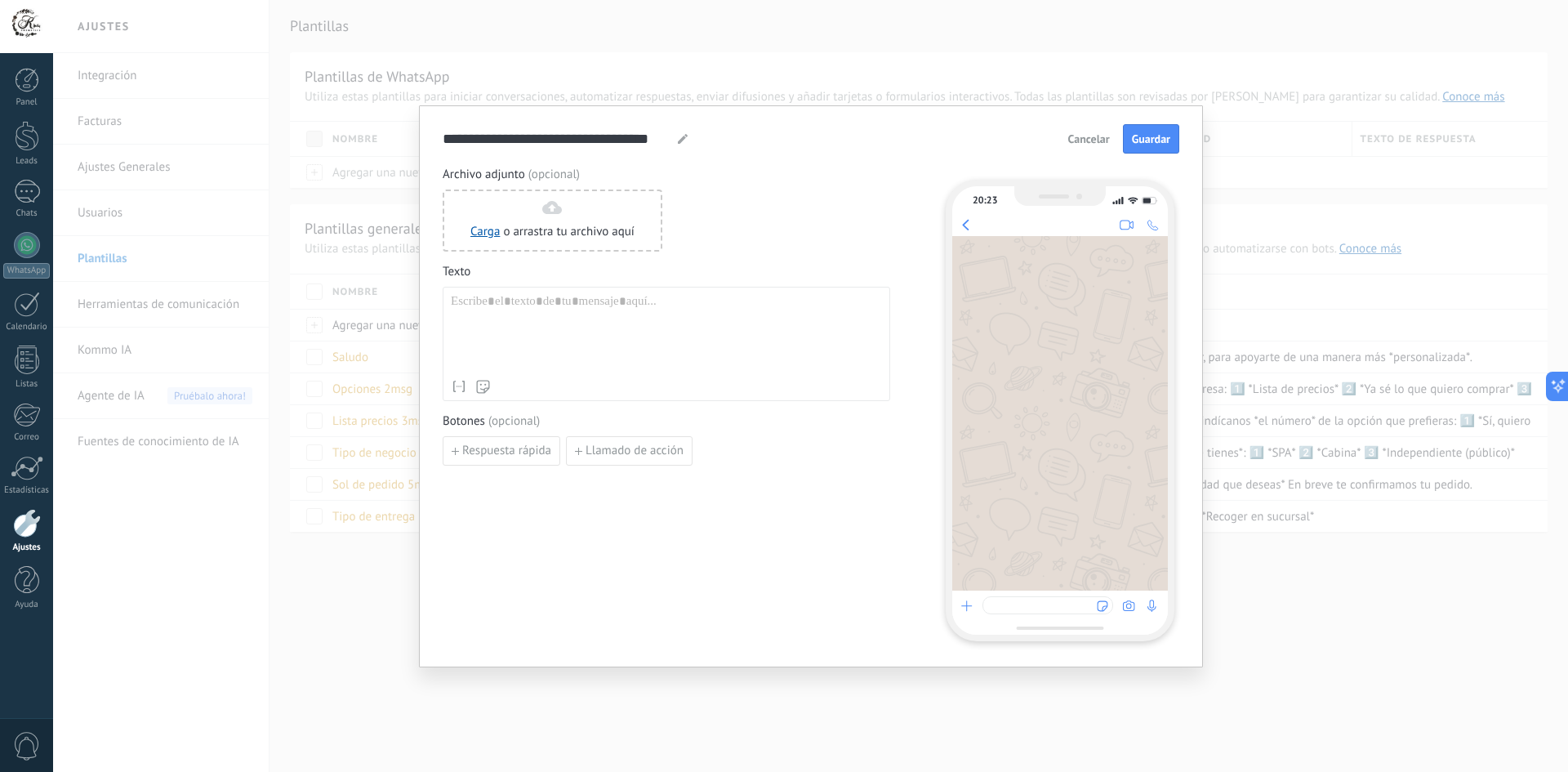
click at [530, 303] on div at bounding box center [666, 333] width 431 height 77
paste div
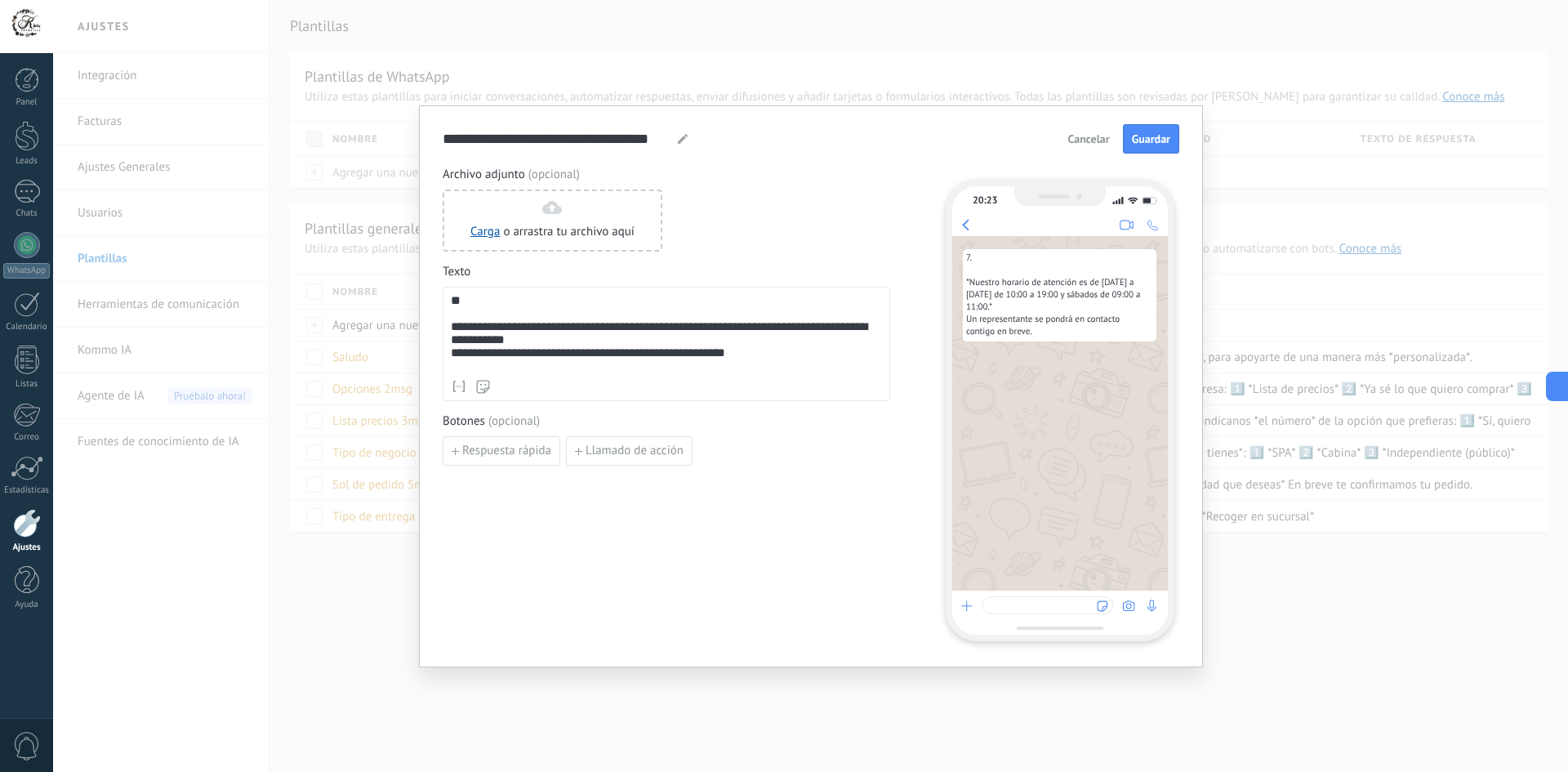
click at [452, 329] on div "**********" at bounding box center [666, 333] width 431 height 77
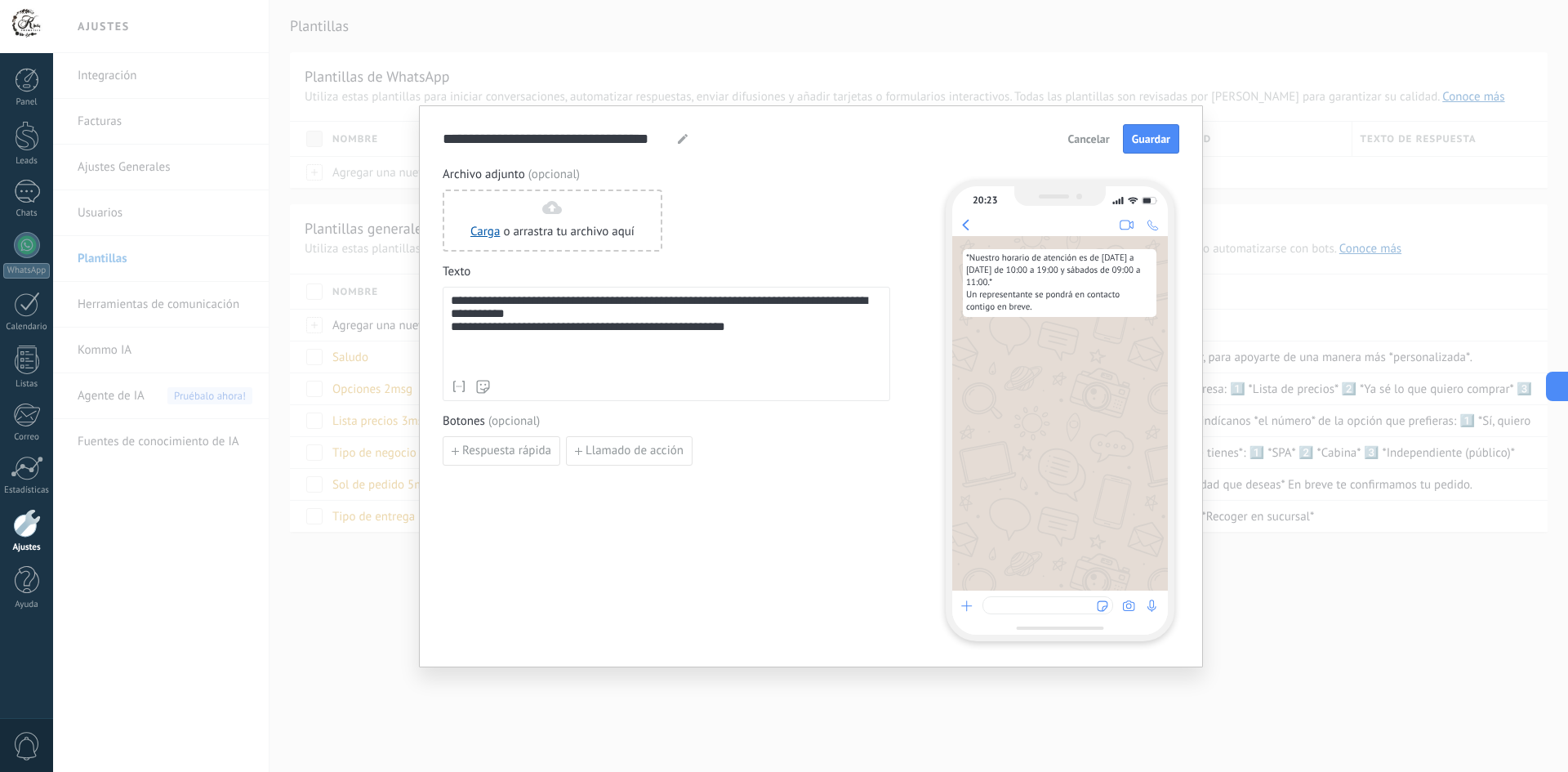
click at [684, 144] on div at bounding box center [682, 139] width 13 height 20
click at [683, 139] on use at bounding box center [683, 139] width 10 height 10
click at [601, 141] on input "**********" at bounding box center [557, 138] width 229 height 19
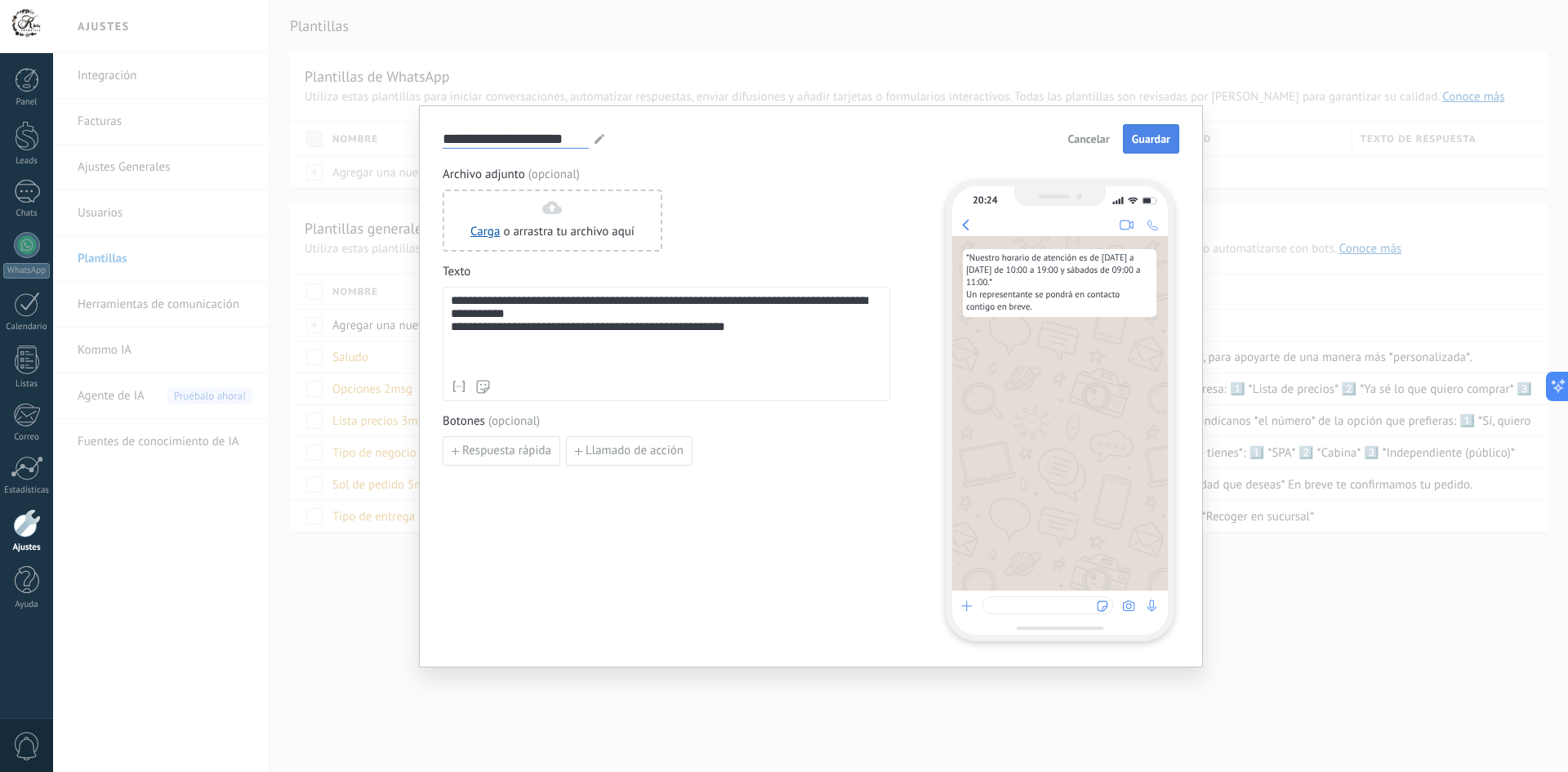
type input "**********"
click at [1149, 138] on span "Guardar" at bounding box center [1151, 139] width 39 height 12
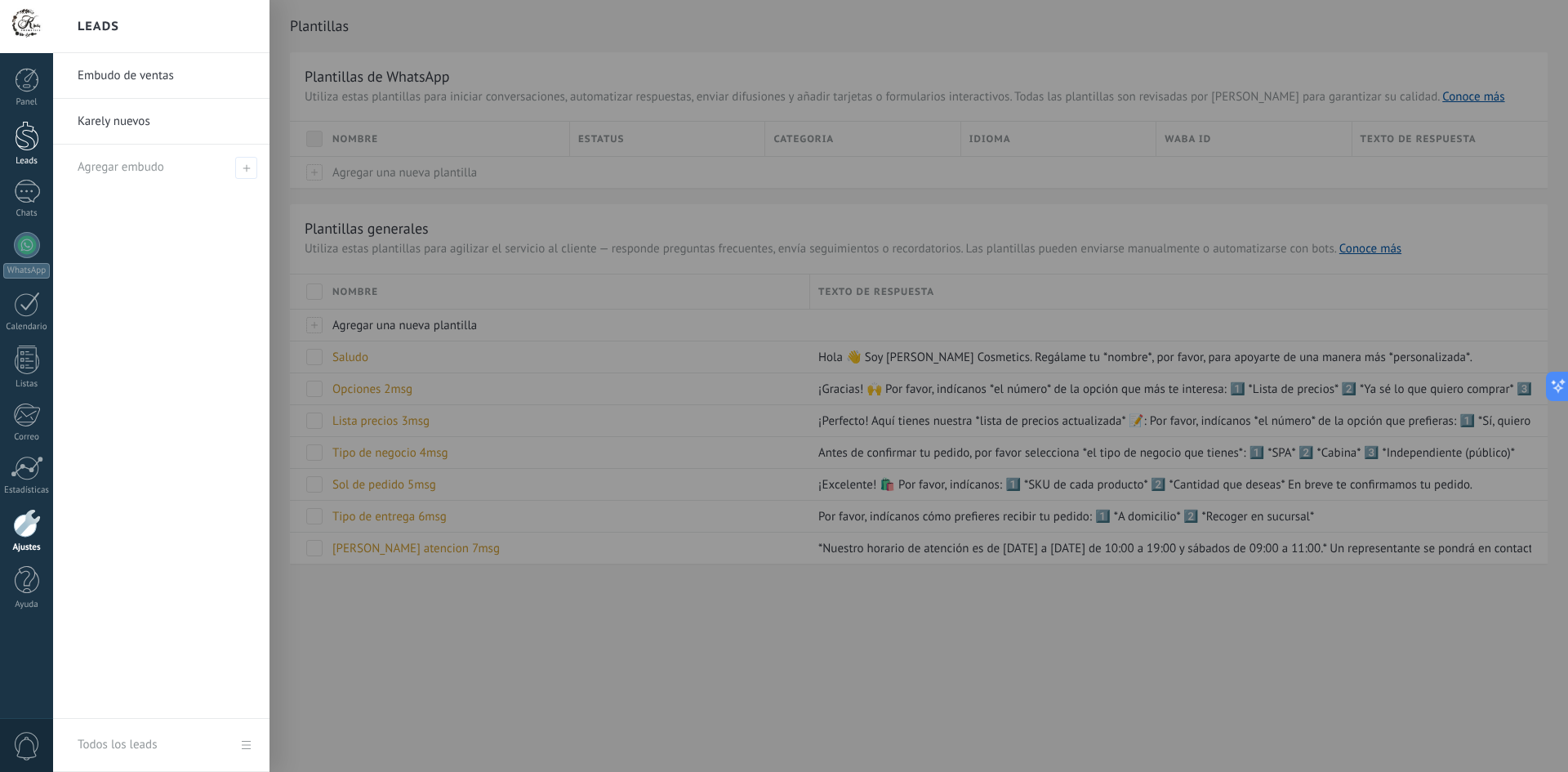
click at [22, 139] on div at bounding box center [27, 136] width 25 height 30
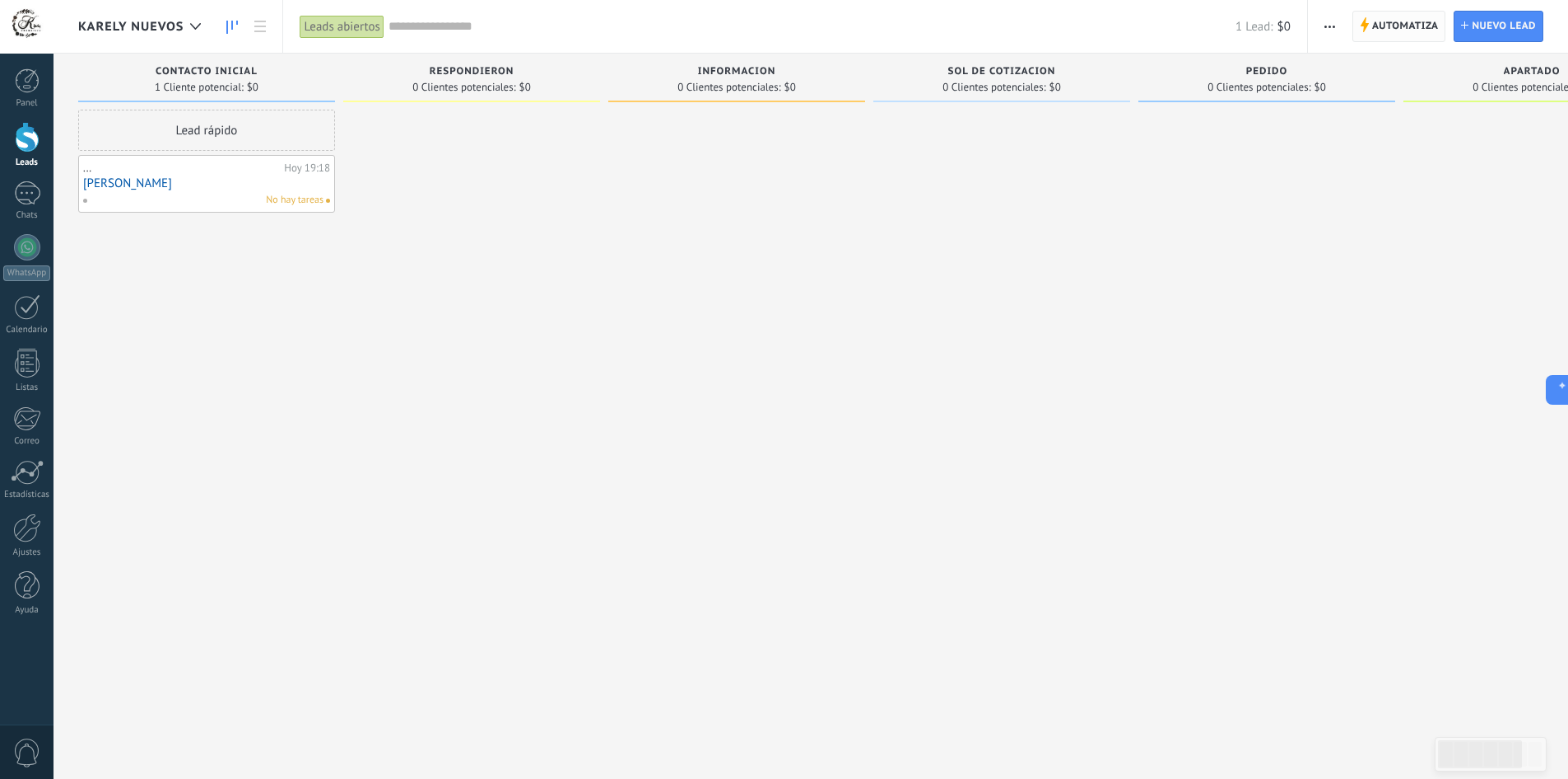
click at [1362, 21] on icon at bounding box center [1364, 24] width 9 height 15
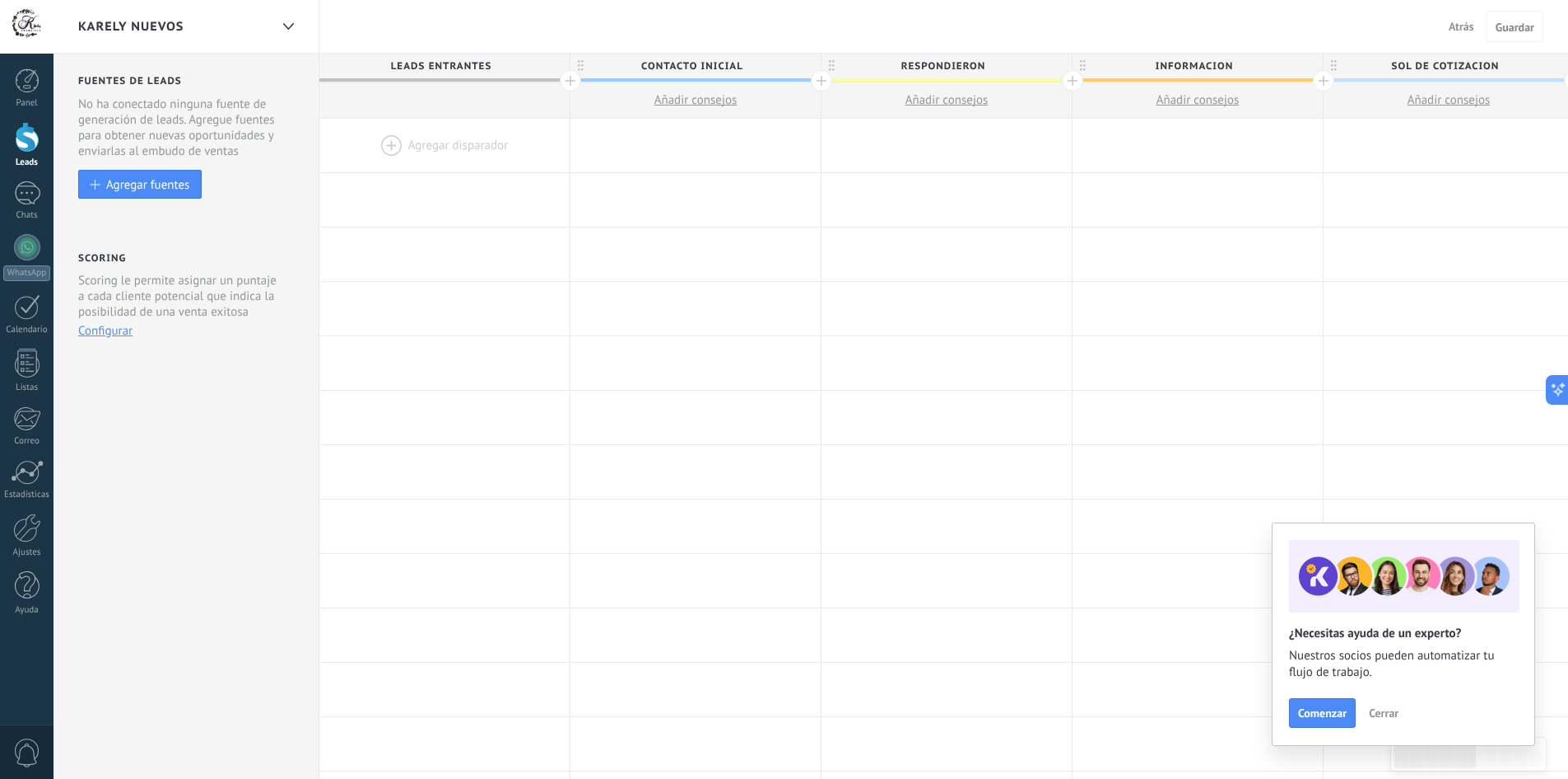
click at [444, 137] on div at bounding box center [445, 146] width 250 height 54
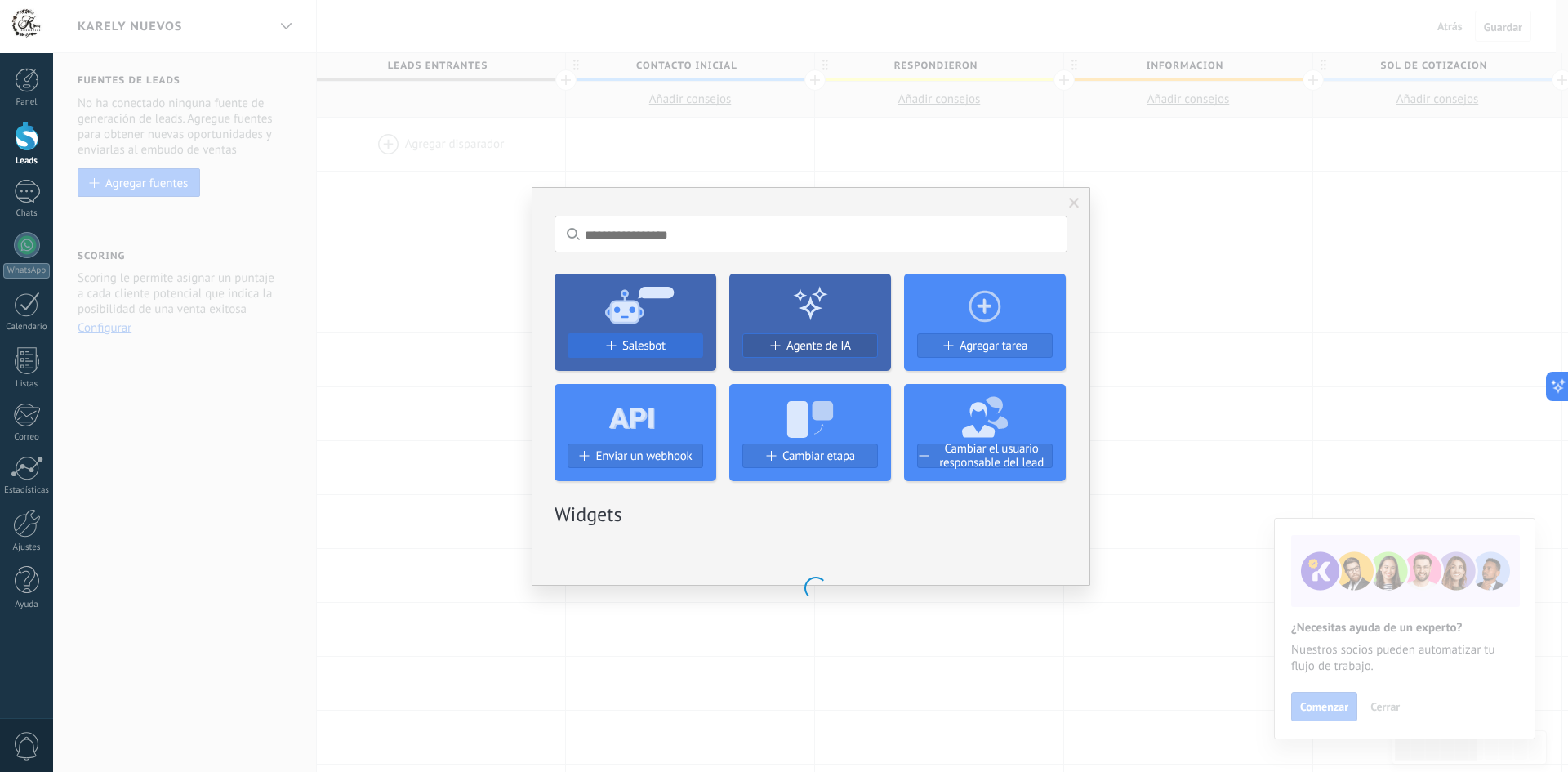
click at [634, 345] on span "Salesbot" at bounding box center [644, 346] width 44 height 14
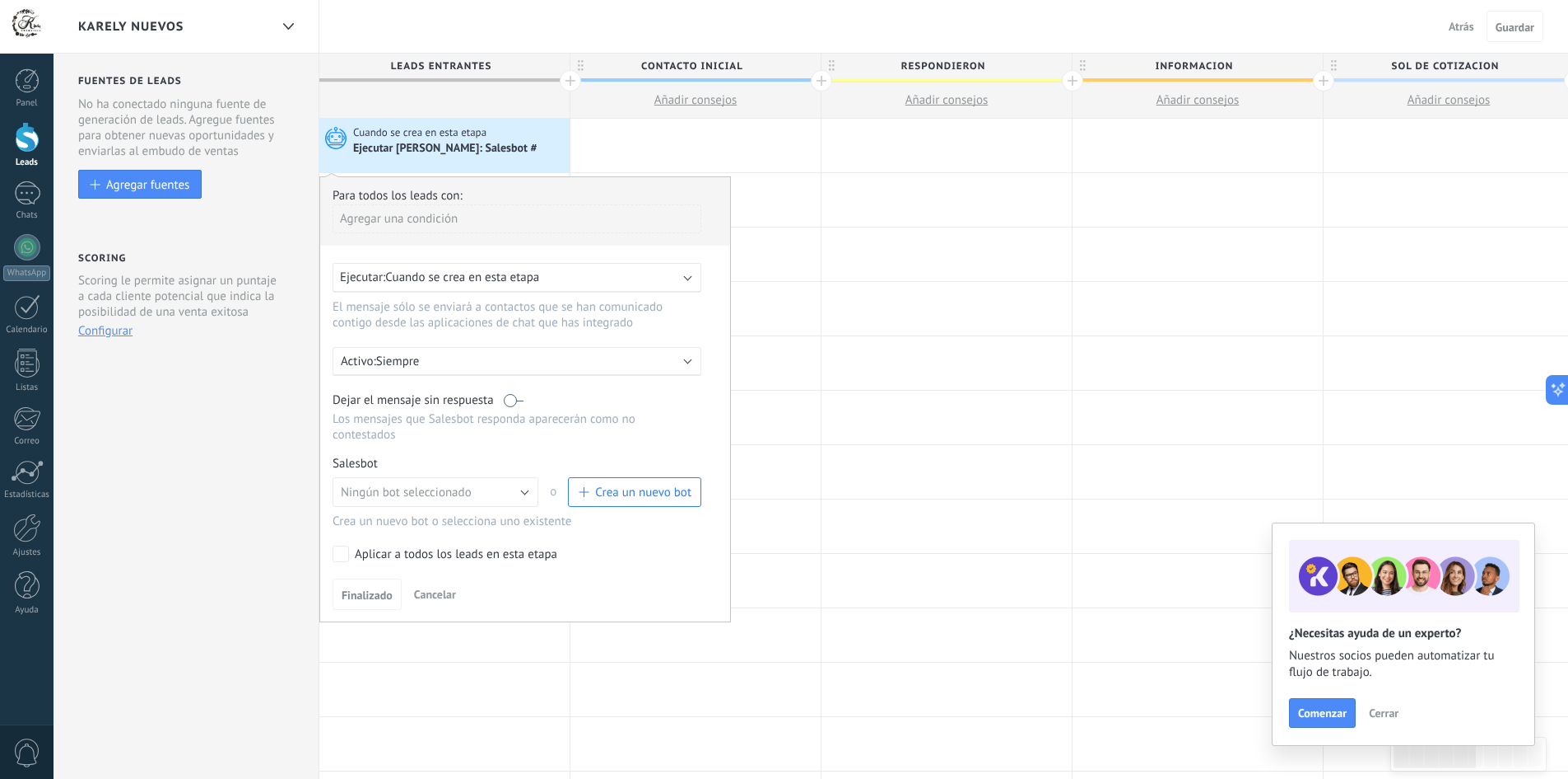
click at [635, 489] on span "Crea un nuevo bot" at bounding box center [644, 492] width 96 height 16
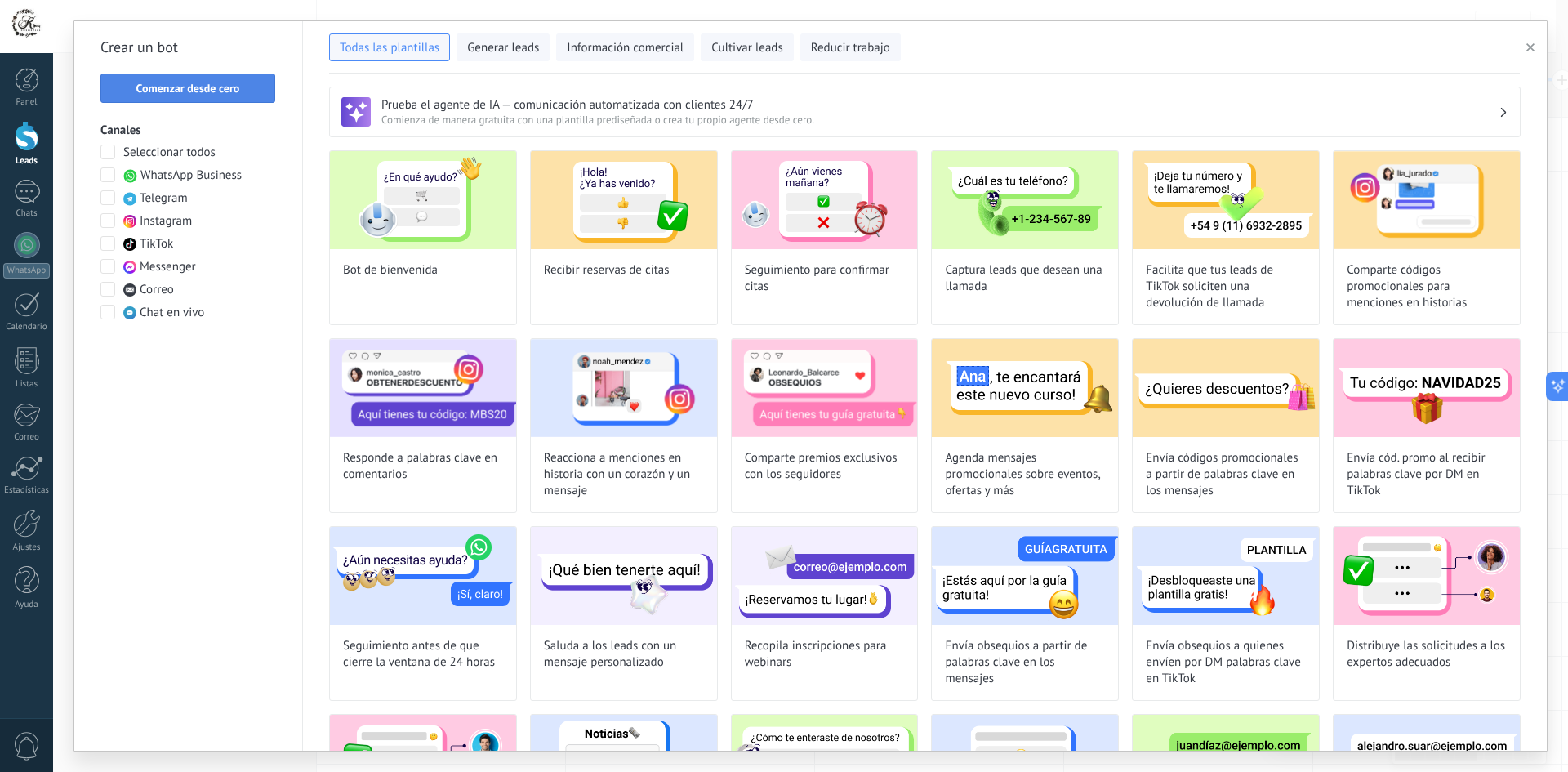
type input "**********"
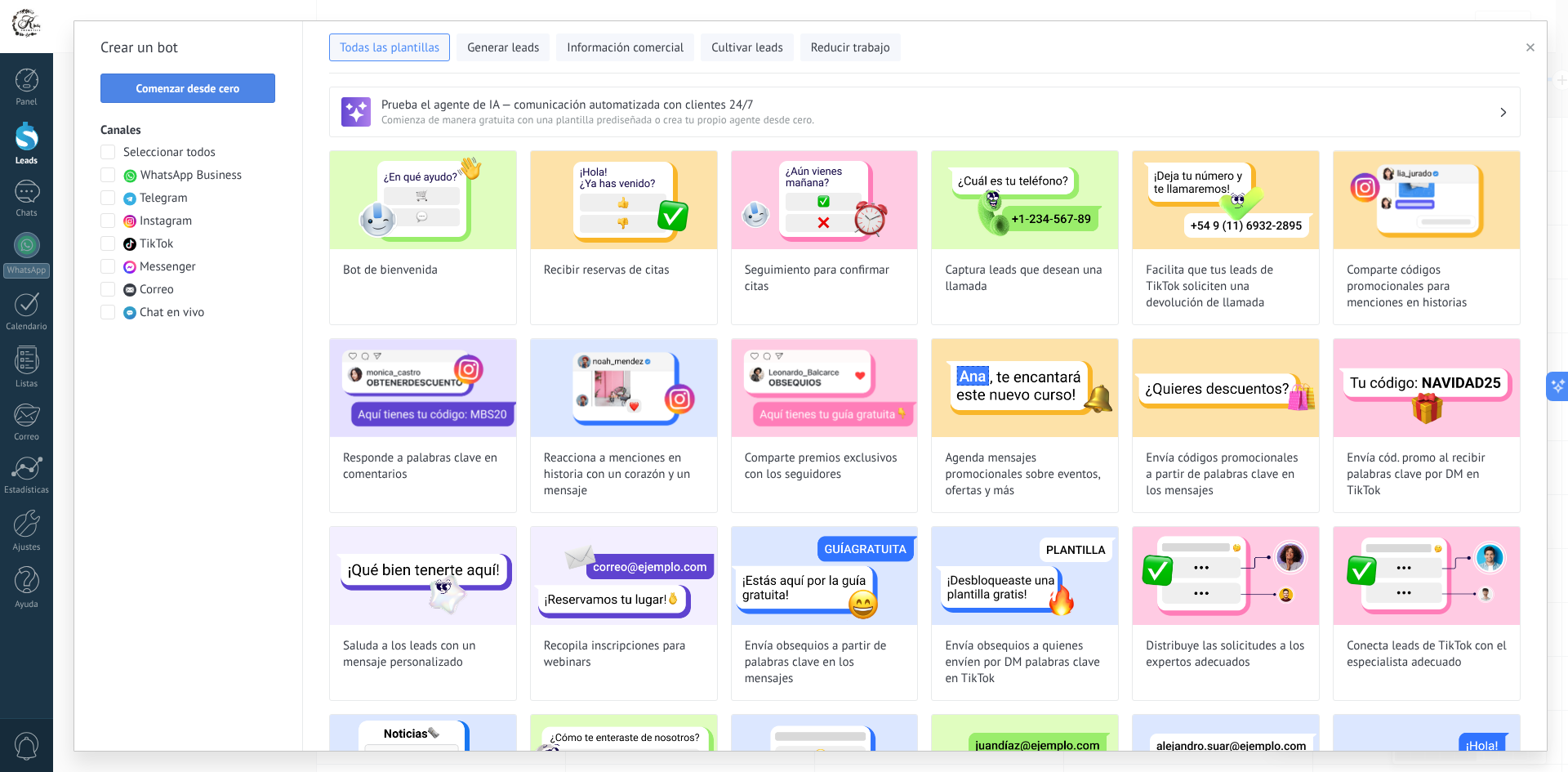
click at [163, 89] on span "Comenzar desde cero" at bounding box center [188, 88] width 104 height 12
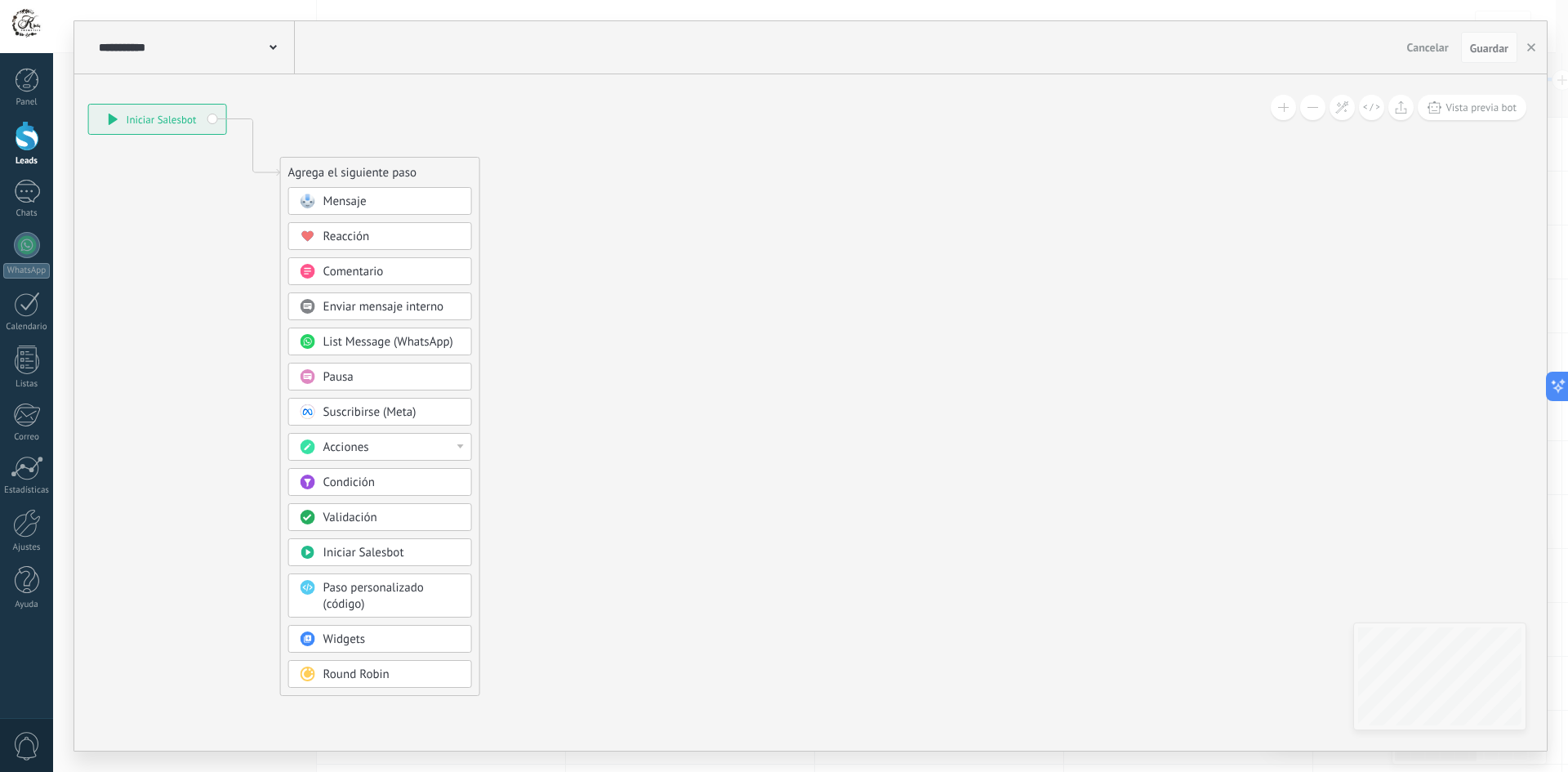
drag, startPoint x: 489, startPoint y: 144, endPoint x: 200, endPoint y: 55, distance: 302.4
click at [200, 55] on div "**********" at bounding box center [810, 386] width 1472 height 729
click at [376, 201] on div "Mensaje" at bounding box center [392, 201] width 137 height 16
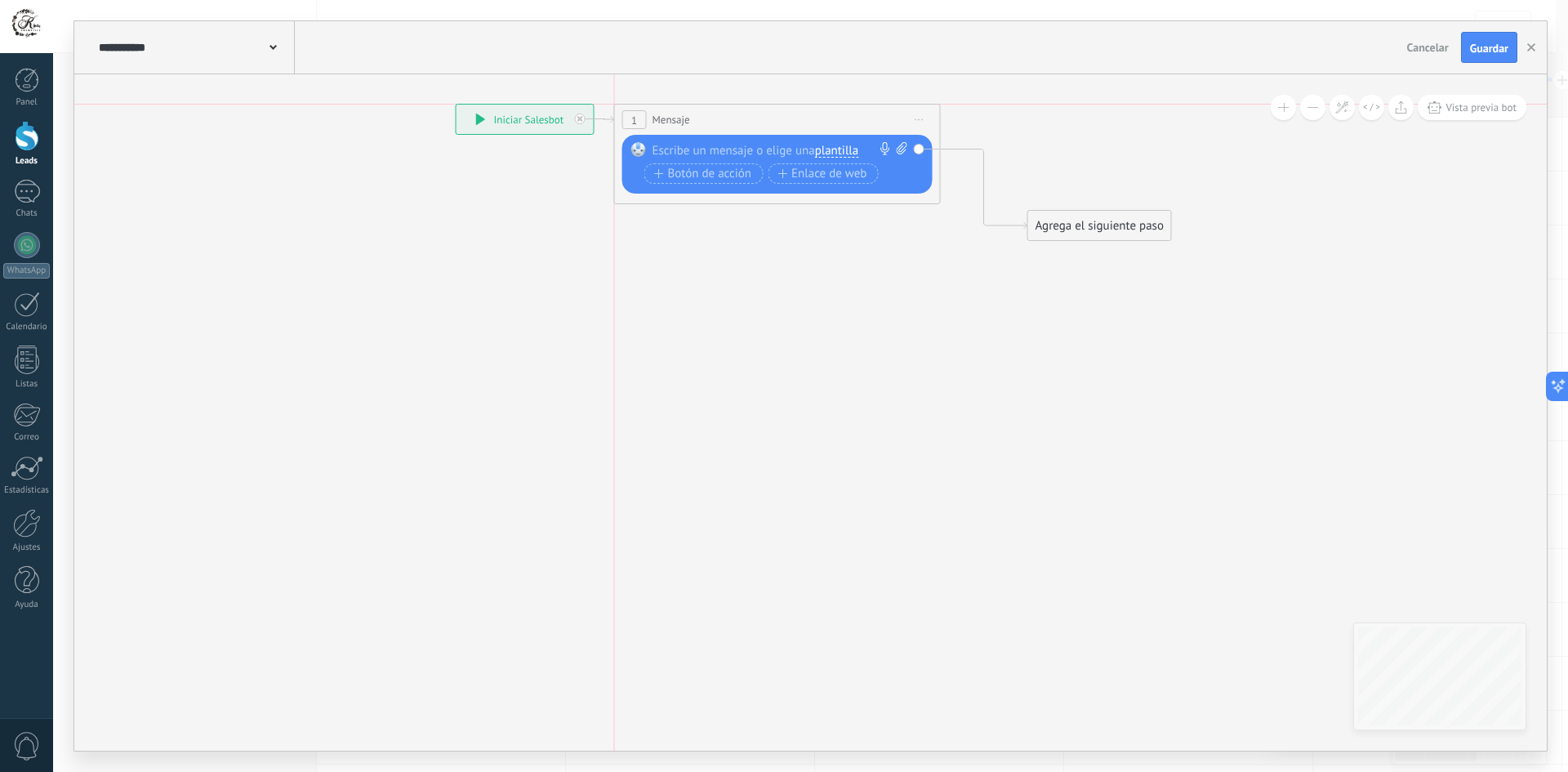
drag, startPoint x: 746, startPoint y: 169, endPoint x: 707, endPoint y: 111, distance: 69.9
click at [707, 111] on div "1 Mensaje ******* (a): Todos los contactos - canales seleccionados Todos los co…" at bounding box center [777, 119] width 325 height 30
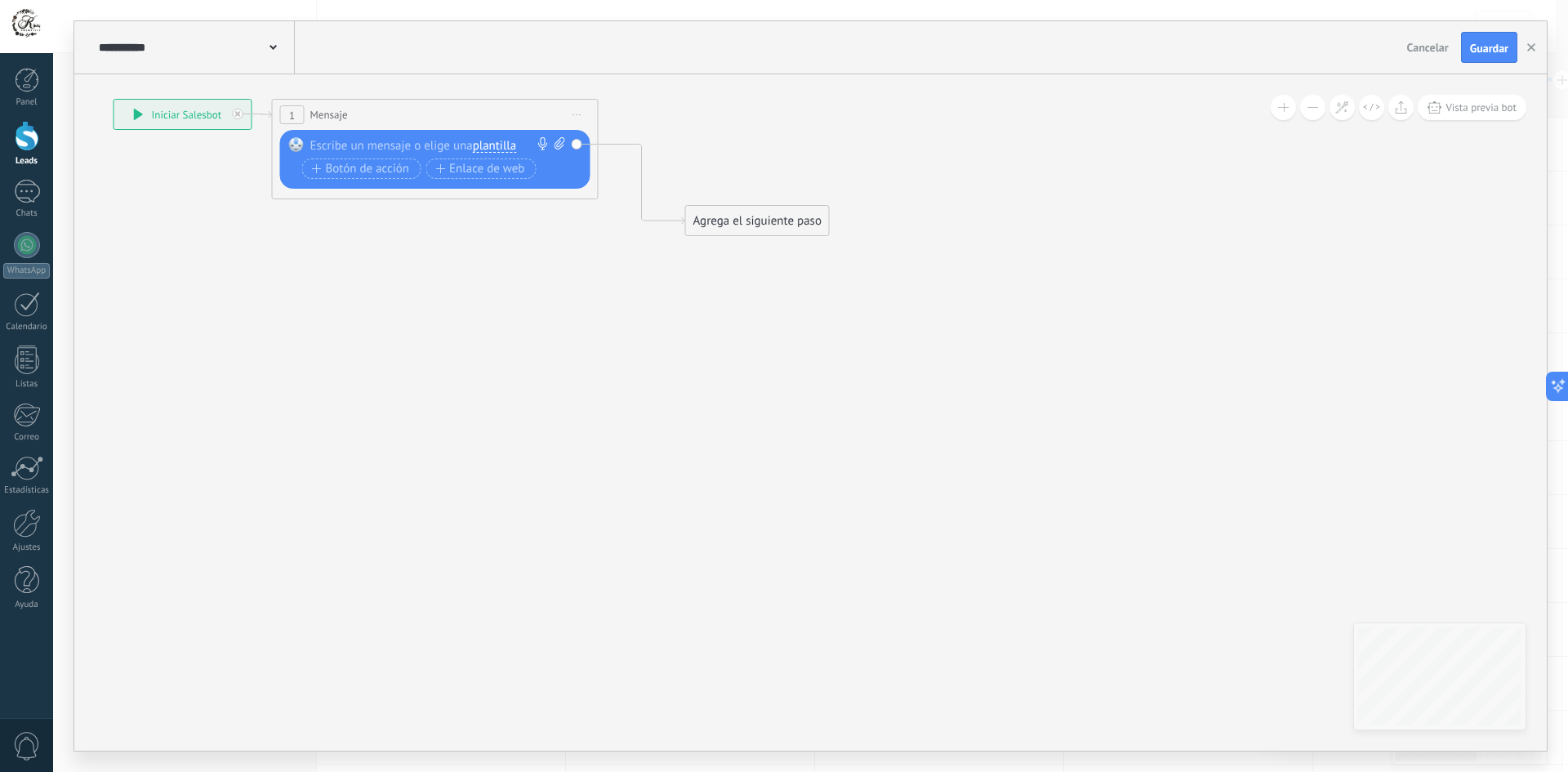
drag, startPoint x: 710, startPoint y: 84, endPoint x: 367, endPoint y: 79, distance: 343.0
click at [367, 79] on icon at bounding box center [444, 167] width 1477 height 953
click at [582, 117] on span "Iniciar vista previa aquí Cambiar nombre Duplicar [GEOGRAPHIC_DATA]" at bounding box center [576, 115] width 26 height 24
click at [640, 223] on div "Borrar" at bounding box center [650, 221] width 162 height 28
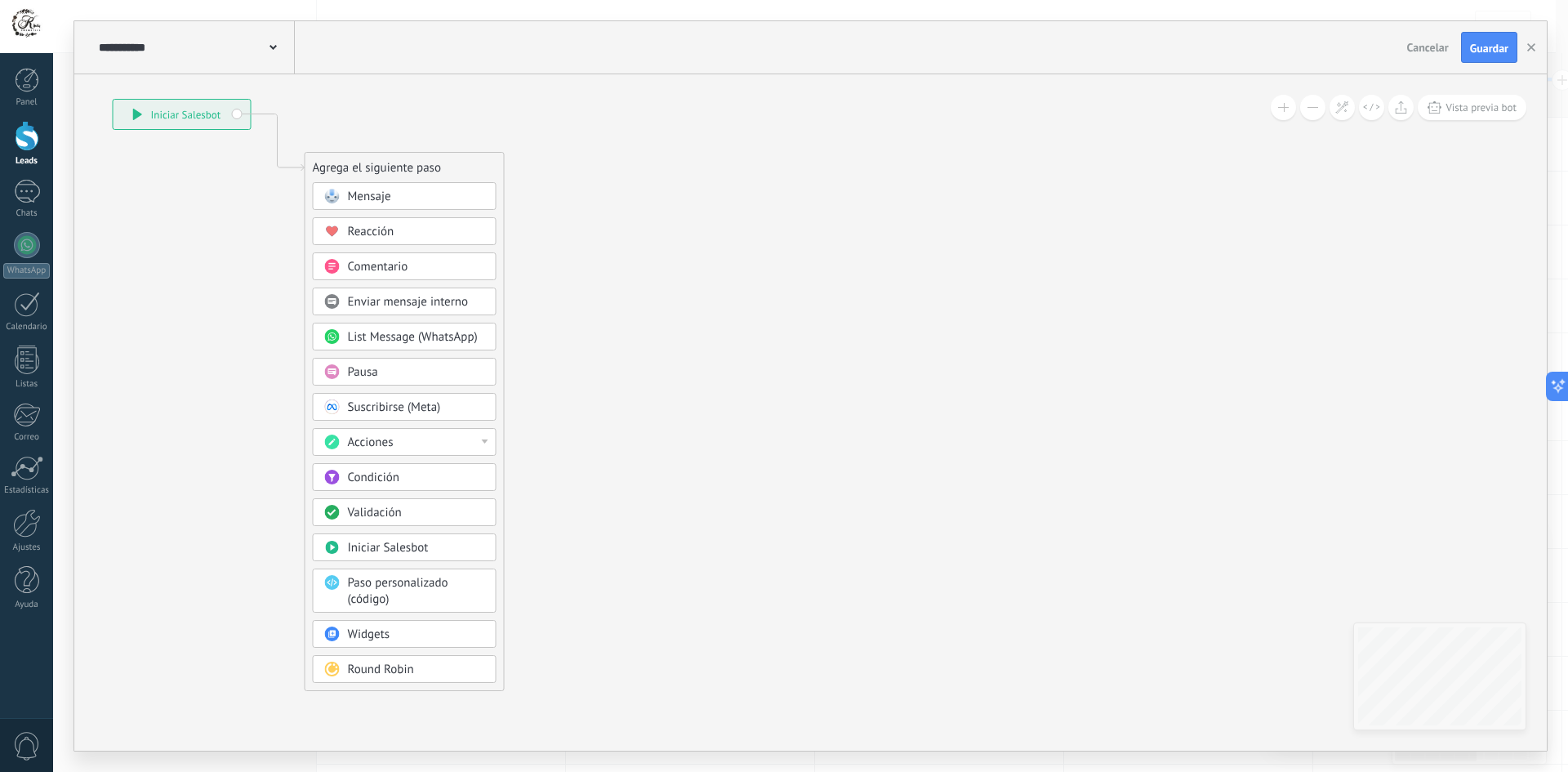
click at [366, 479] on span "Condición" at bounding box center [374, 478] width 52 height 16
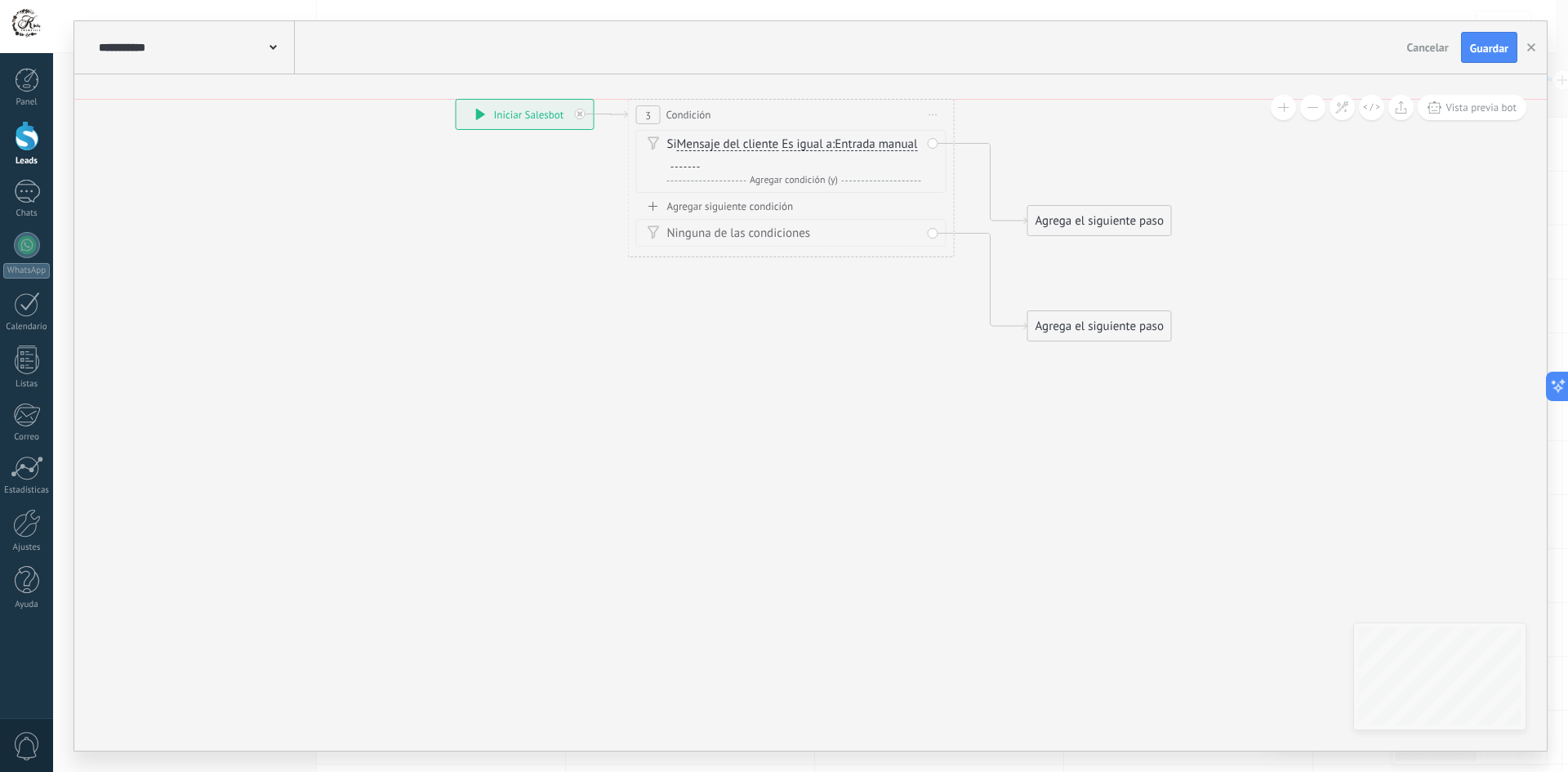
drag, startPoint x: 759, startPoint y: 170, endPoint x: 739, endPoint y: 118, distance: 55.7
click at [739, 118] on div "3 Condición ********* Iniciar vista previa aquí Cambiar nombre Duplicar Borrar" at bounding box center [791, 115] width 325 height 30
click at [817, 146] on span "Es igual a" at bounding box center [806, 144] width 51 height 13
click at [817, 146] on button "Es igual a" at bounding box center [875, 145] width 204 height 30
click at [827, 148] on span "Es igual a" at bounding box center [861, 145] width 197 height 16
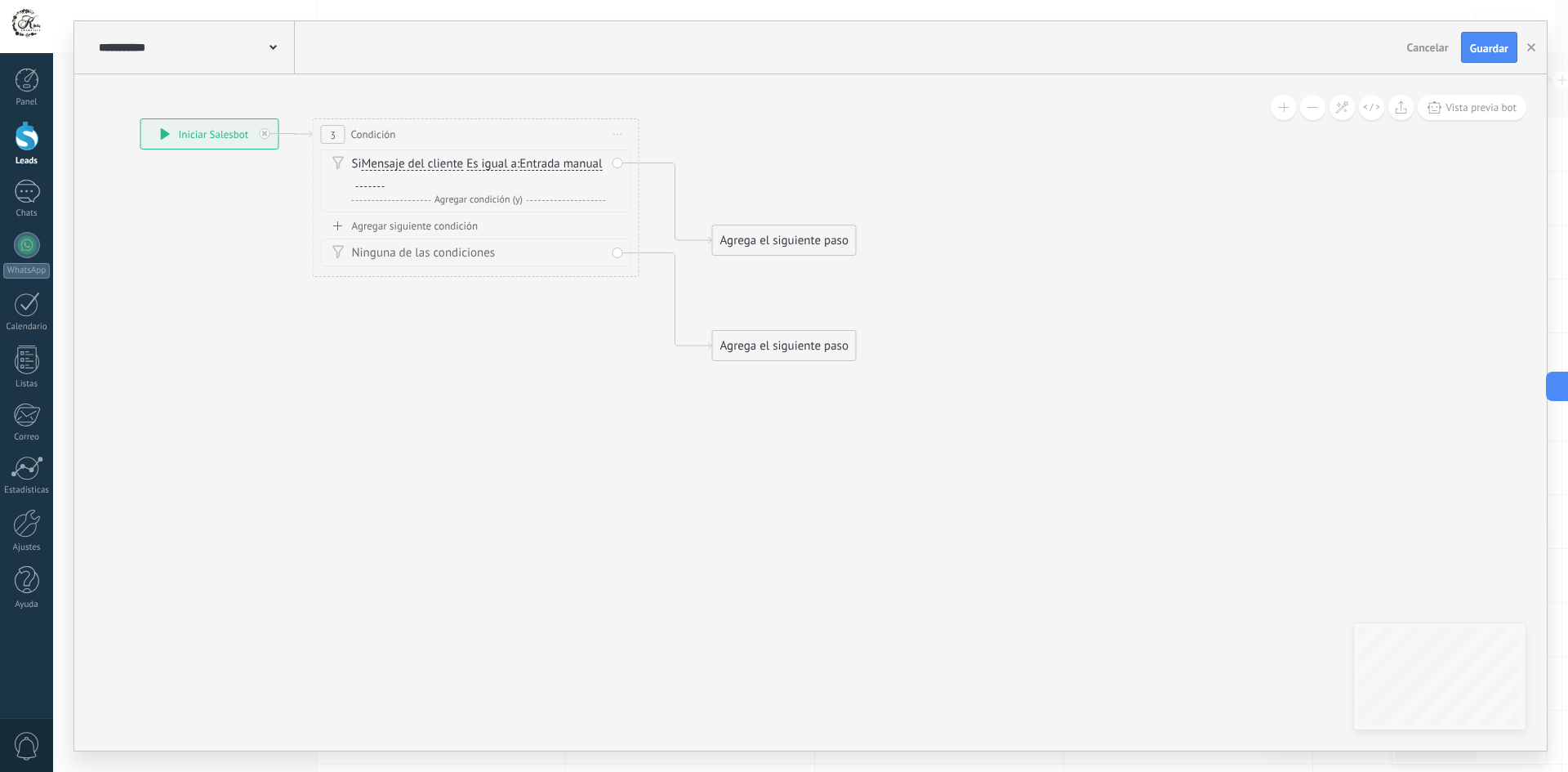
drag, startPoint x: 374, startPoint y: 111, endPoint x: 394, endPoint y: 170, distance: 62.3
click at [60, 129] on div "**********" at bounding box center [811, 386] width 1514 height 772
click at [379, 176] on div at bounding box center [364, 179] width 29 height 13
paste div
drag, startPoint x: 453, startPoint y: 178, endPoint x: 463, endPoint y: 187, distance: 13.5
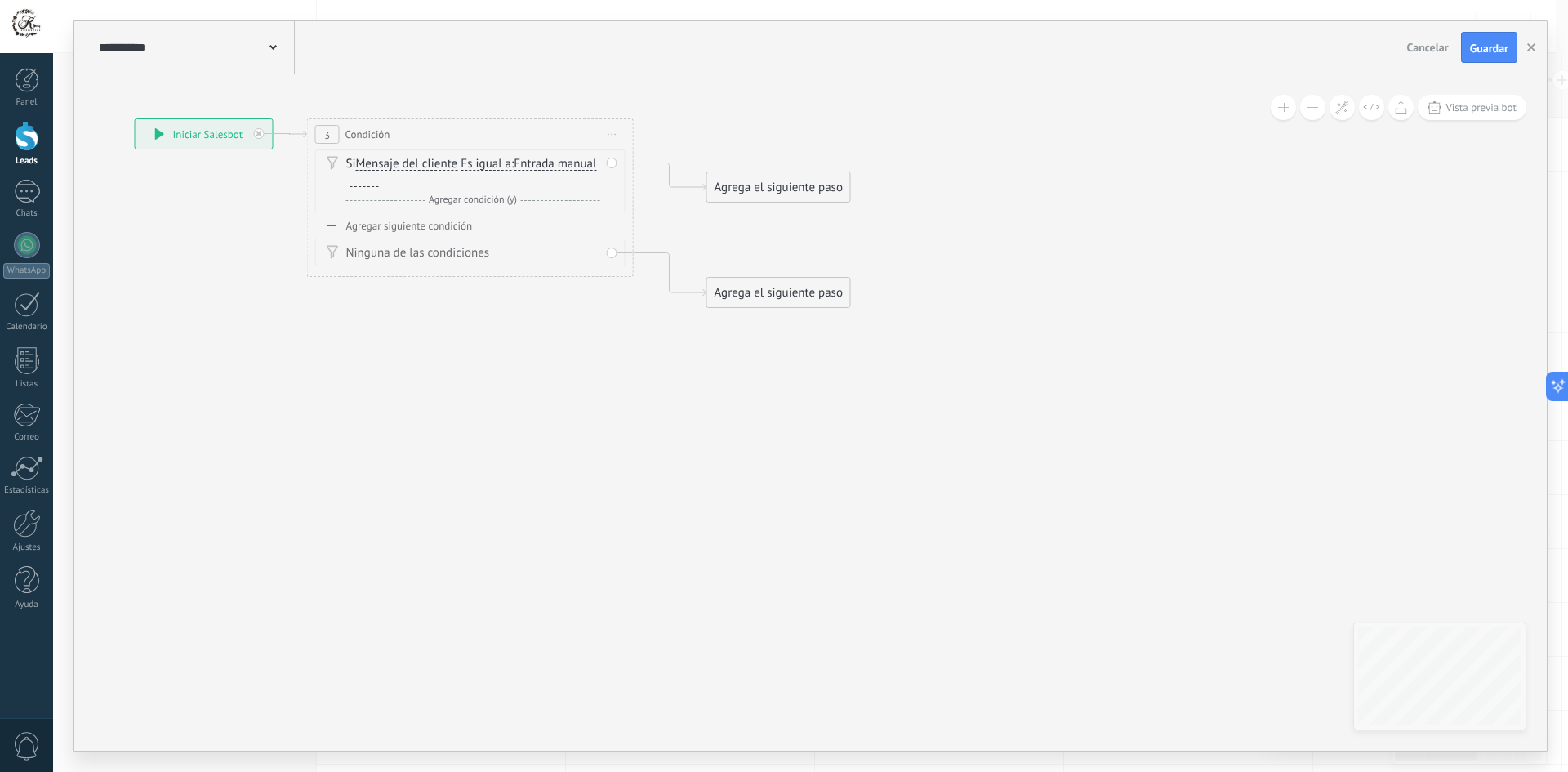
click at [379, 178] on div at bounding box center [364, 179] width 29 height 13
drag, startPoint x: 779, startPoint y: 192, endPoint x: 741, endPoint y: 142, distance: 62.8
click at [741, 142] on div "Agrega el siguiente paso" at bounding box center [726, 134] width 143 height 27
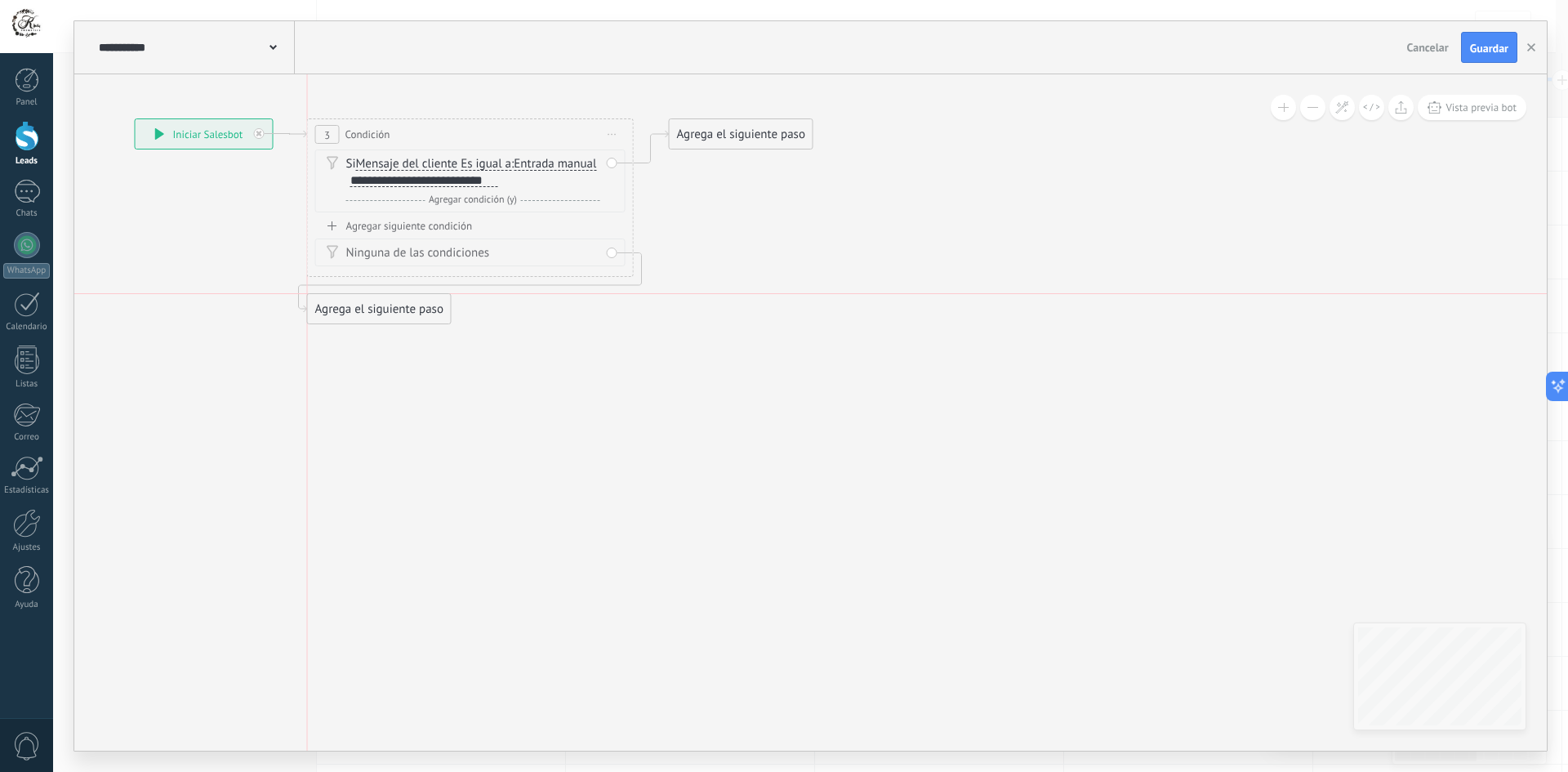
drag, startPoint x: 756, startPoint y: 299, endPoint x: 355, endPoint y: 313, distance: 401.2
click at [355, 313] on div "Agrega el siguiente paso" at bounding box center [380, 308] width 143 height 27
click at [355, 312] on div "Agrega el siguiente paso" at bounding box center [380, 308] width 143 height 27
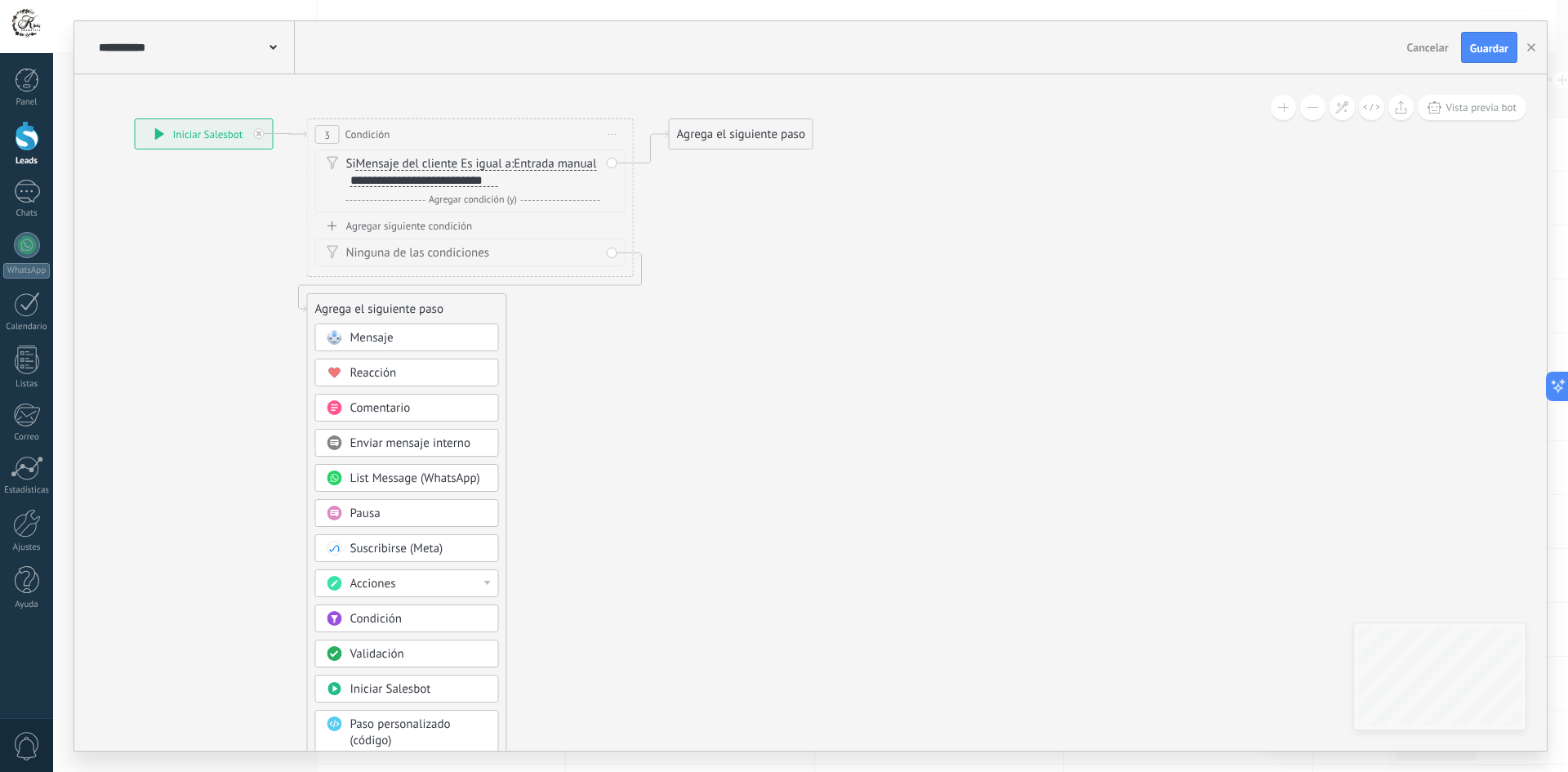
click at [381, 336] on span "Mensaje" at bounding box center [372, 338] width 44 height 16
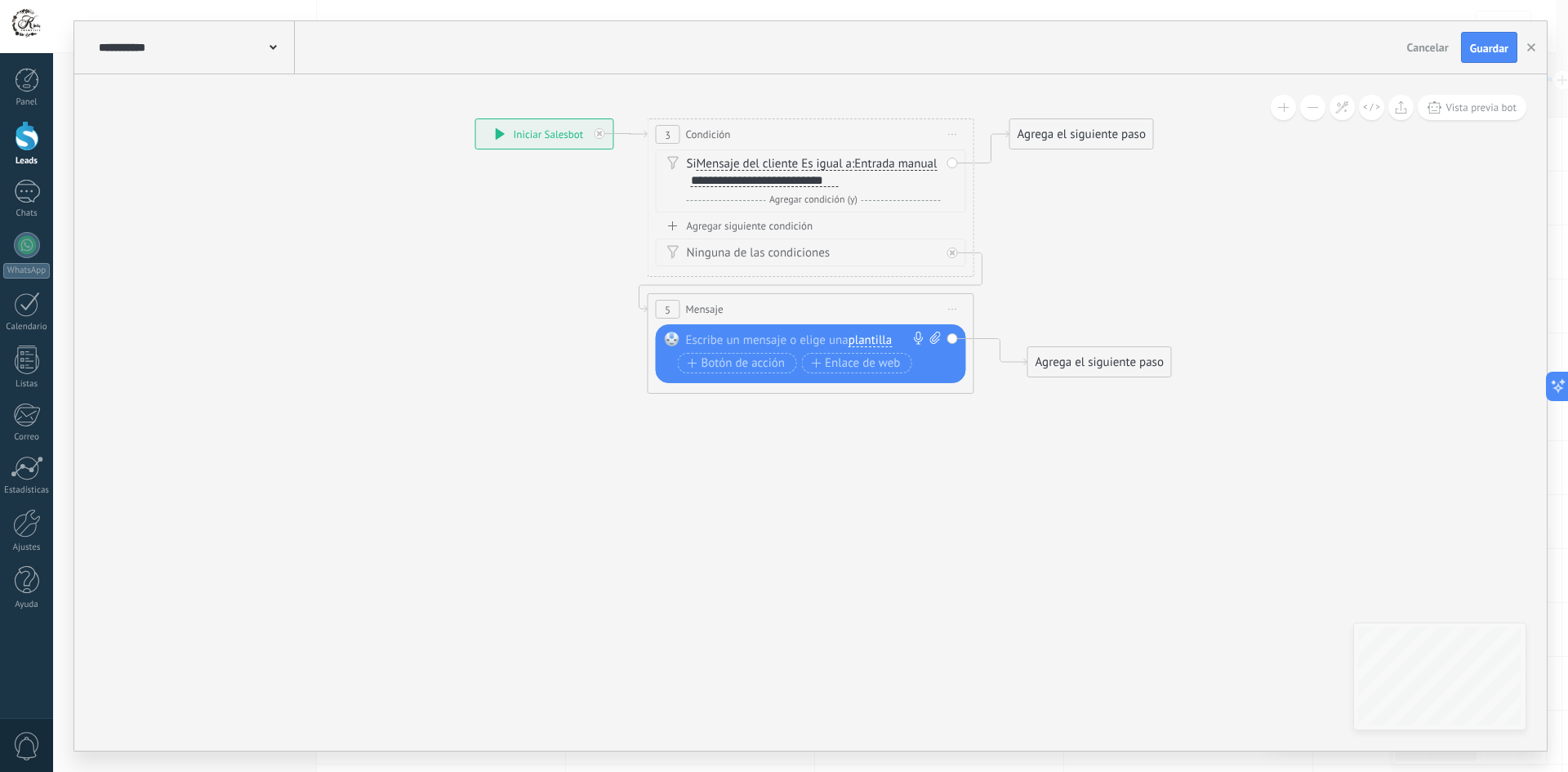
click at [795, 336] on div at bounding box center [807, 339] width 243 height 16
click at [865, 341] on span "plantilla" at bounding box center [870, 340] width 44 height 13
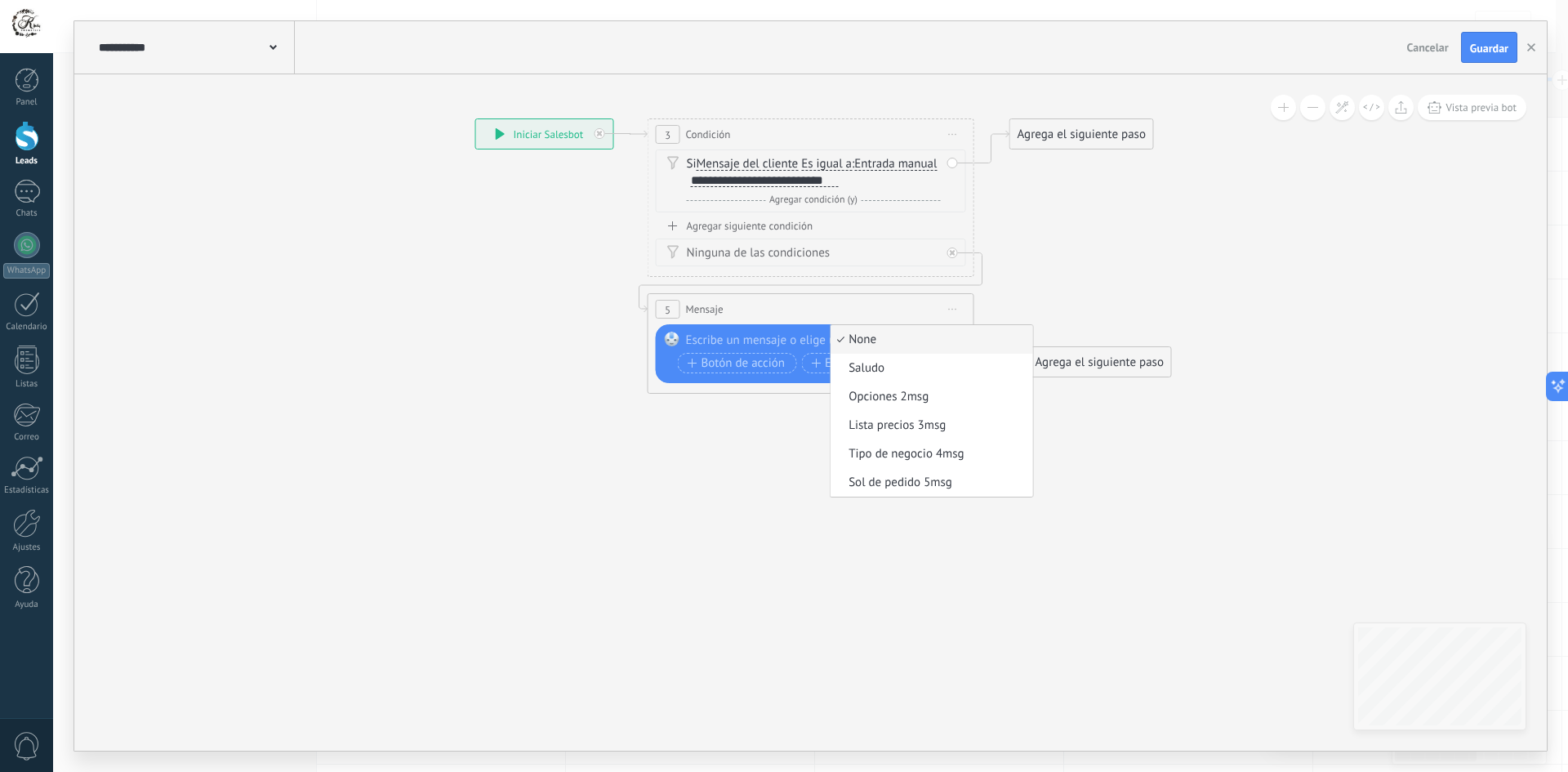
click at [793, 481] on icon at bounding box center [796, 256] width 1458 height 1091
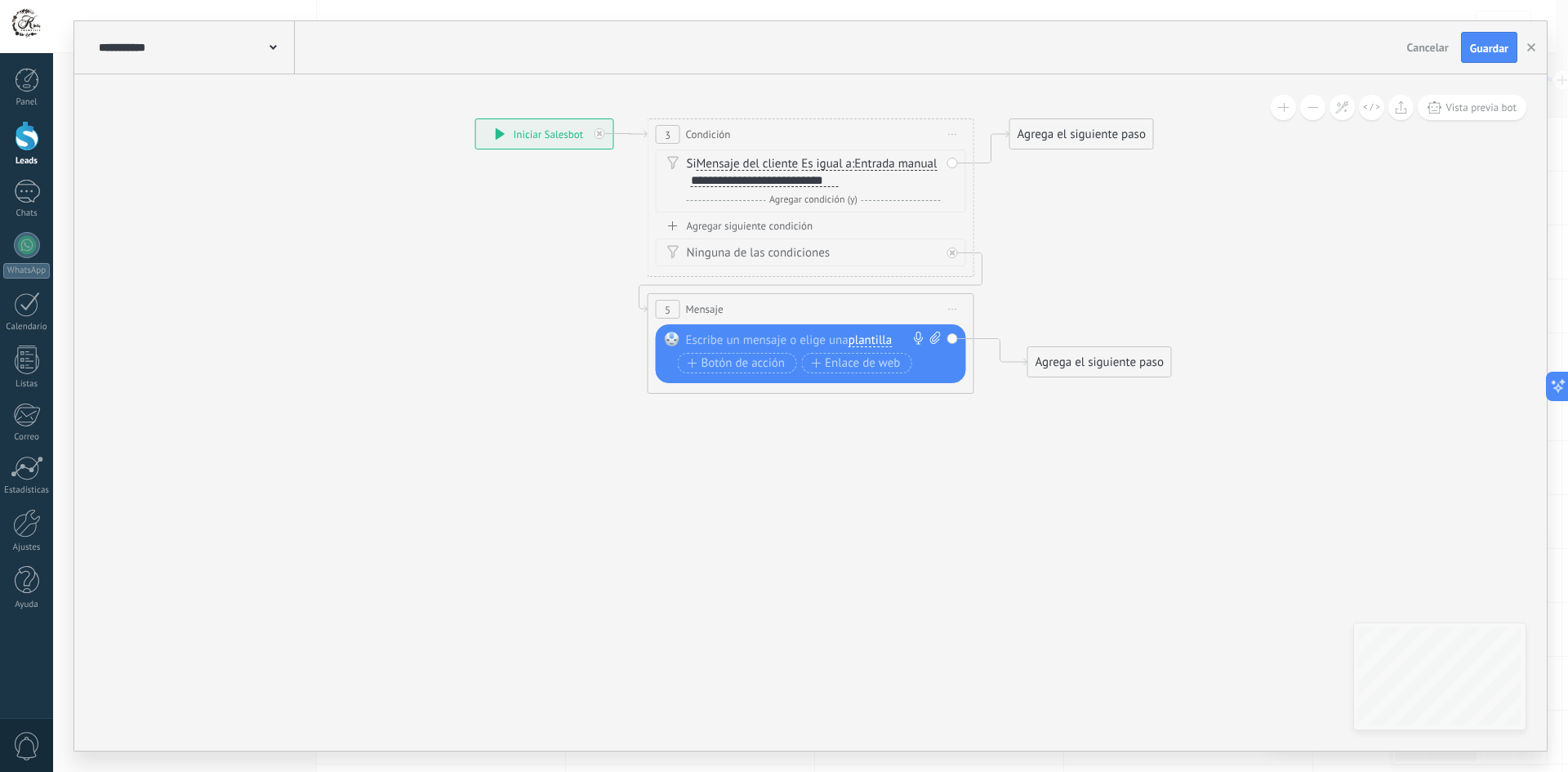
click at [734, 443] on icon at bounding box center [796, 256] width 1458 height 1091
click at [30, 522] on div at bounding box center [27, 522] width 28 height 29
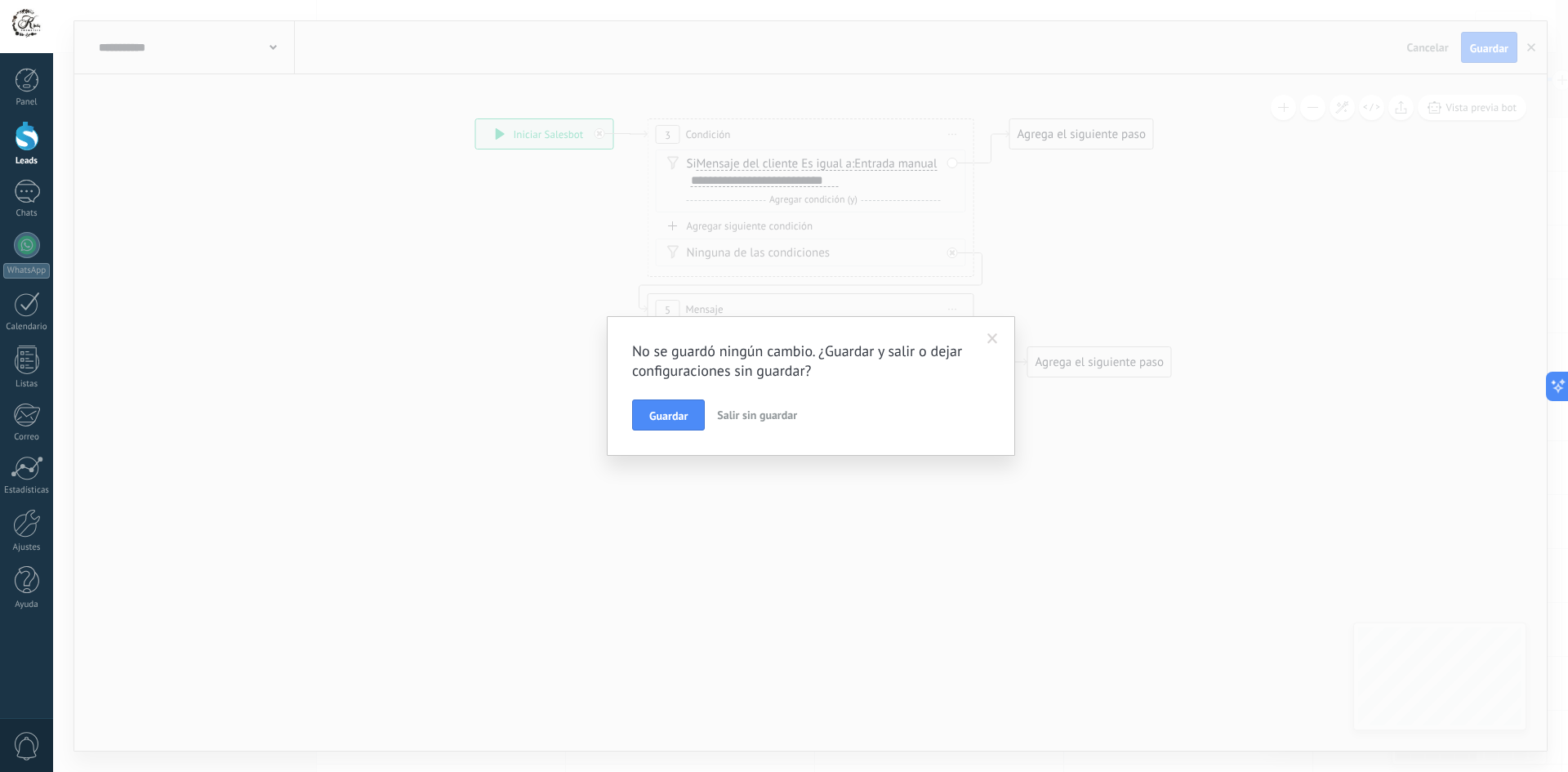
click at [773, 409] on span "Salir sin guardar" at bounding box center [756, 414] width 80 height 15
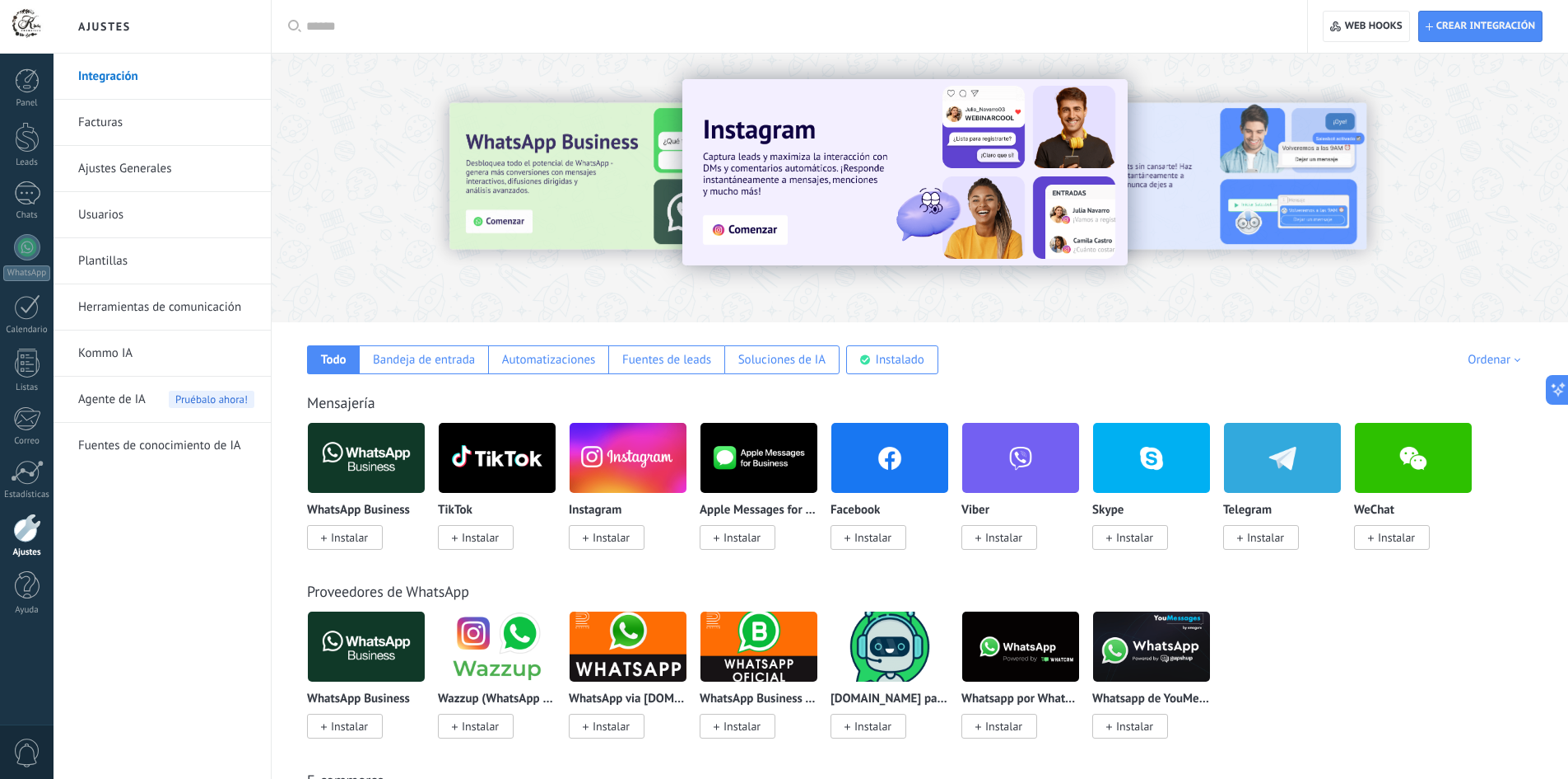
click at [94, 261] on link "Plantillas" at bounding box center [166, 261] width 176 height 46
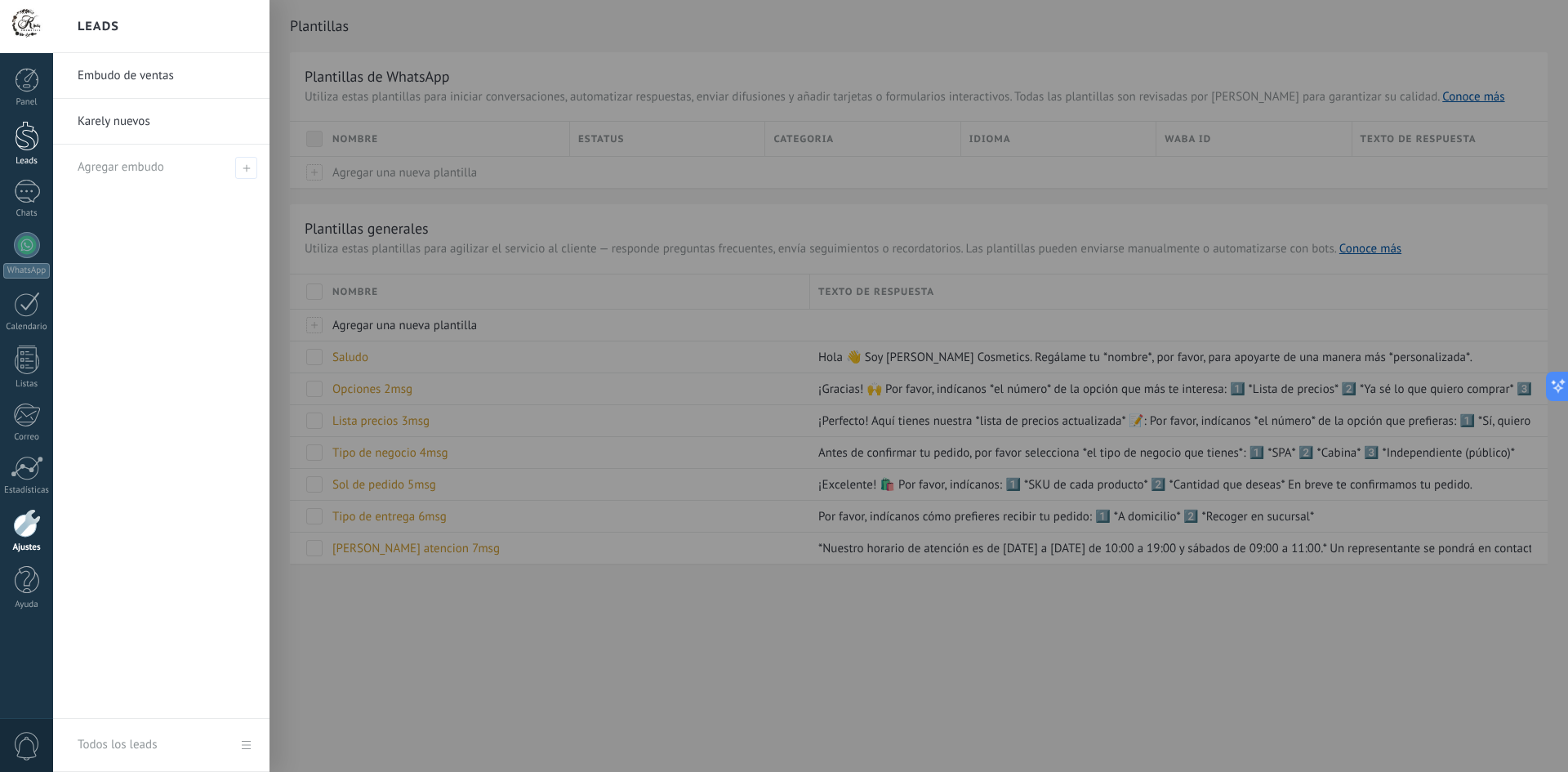
click at [20, 146] on div at bounding box center [27, 136] width 25 height 30
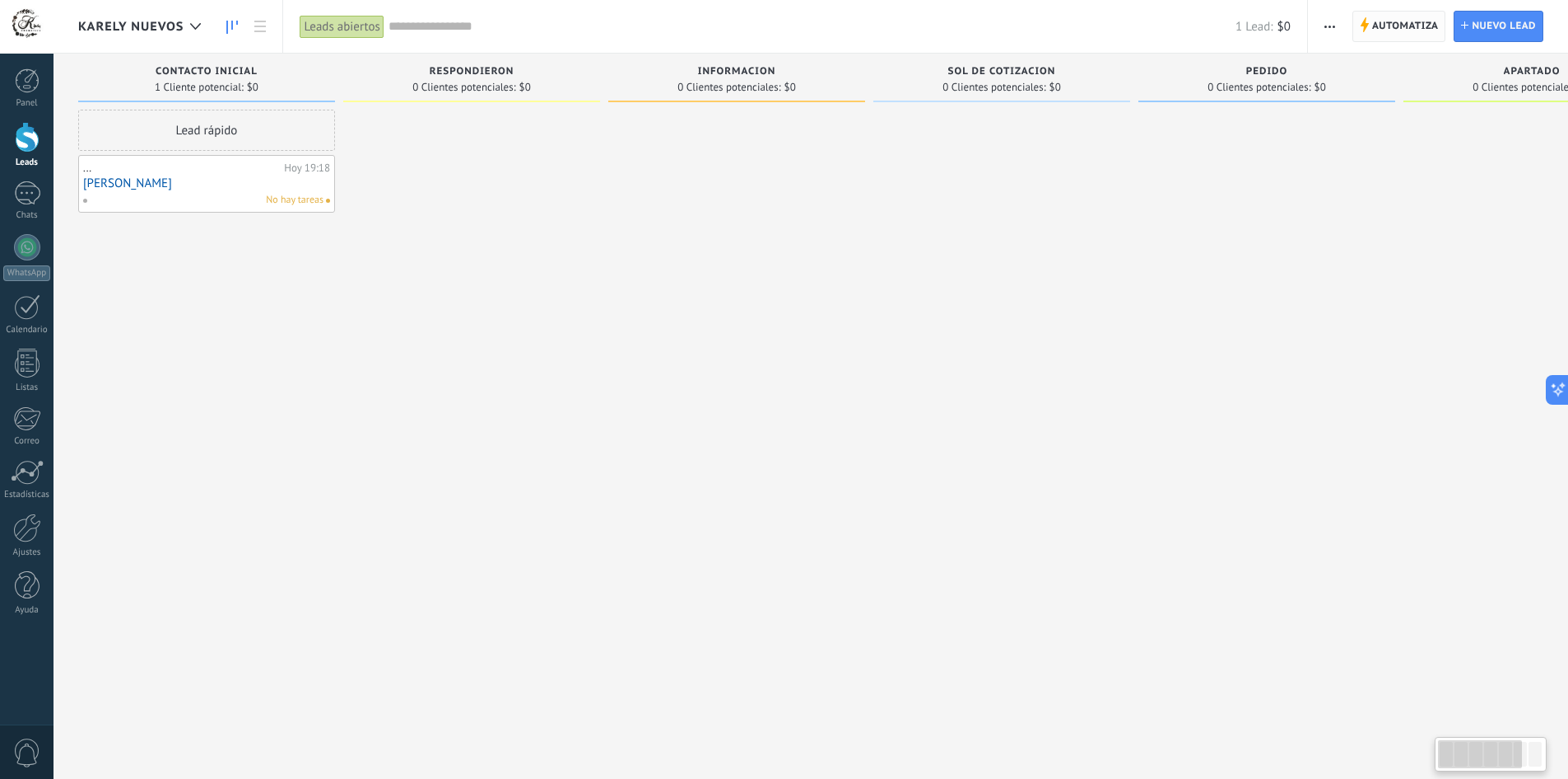
click at [1401, 20] on span "Automatiza" at bounding box center [1405, 27] width 67 height 30
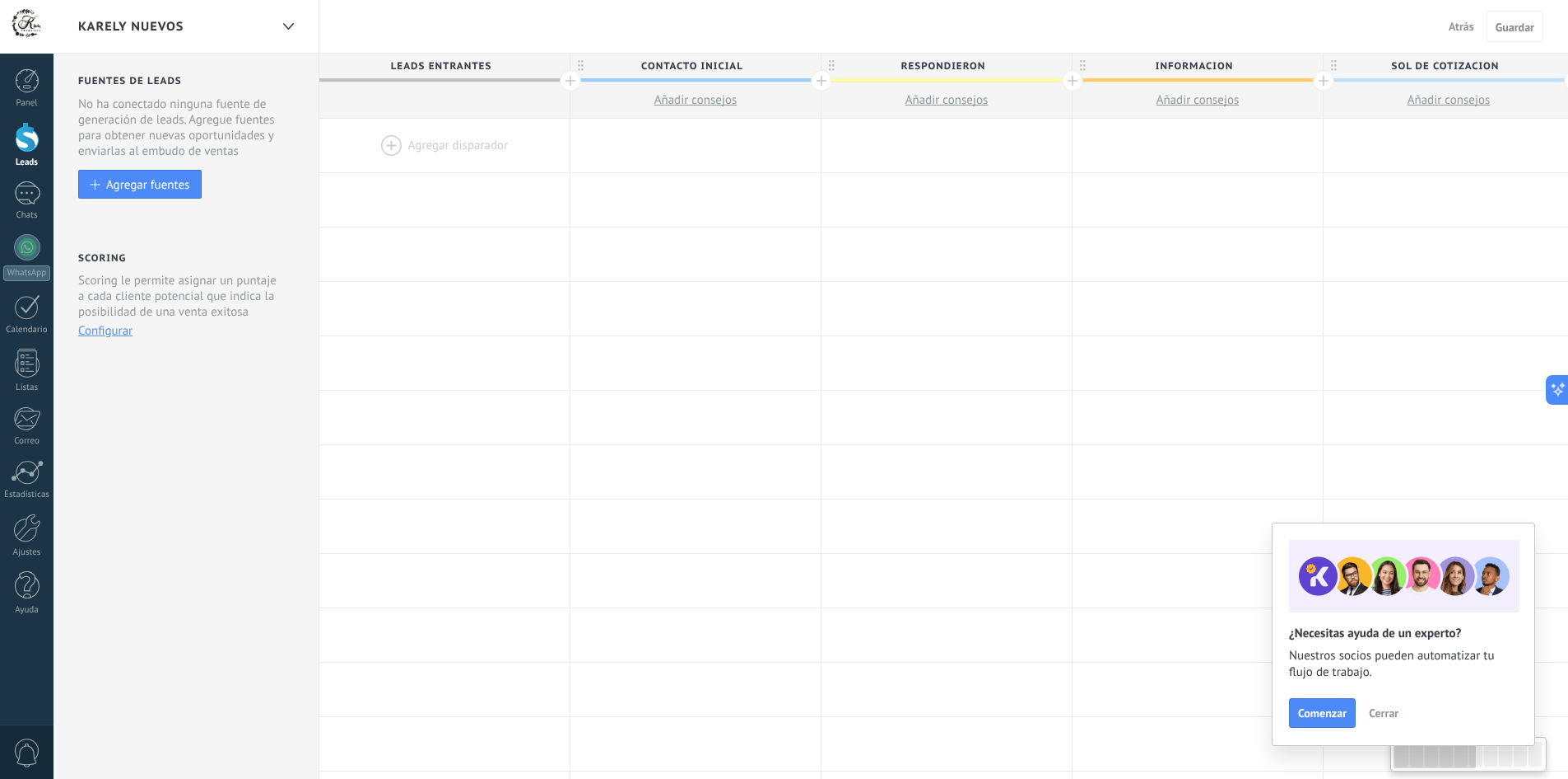
click at [438, 146] on div at bounding box center [445, 146] width 250 height 54
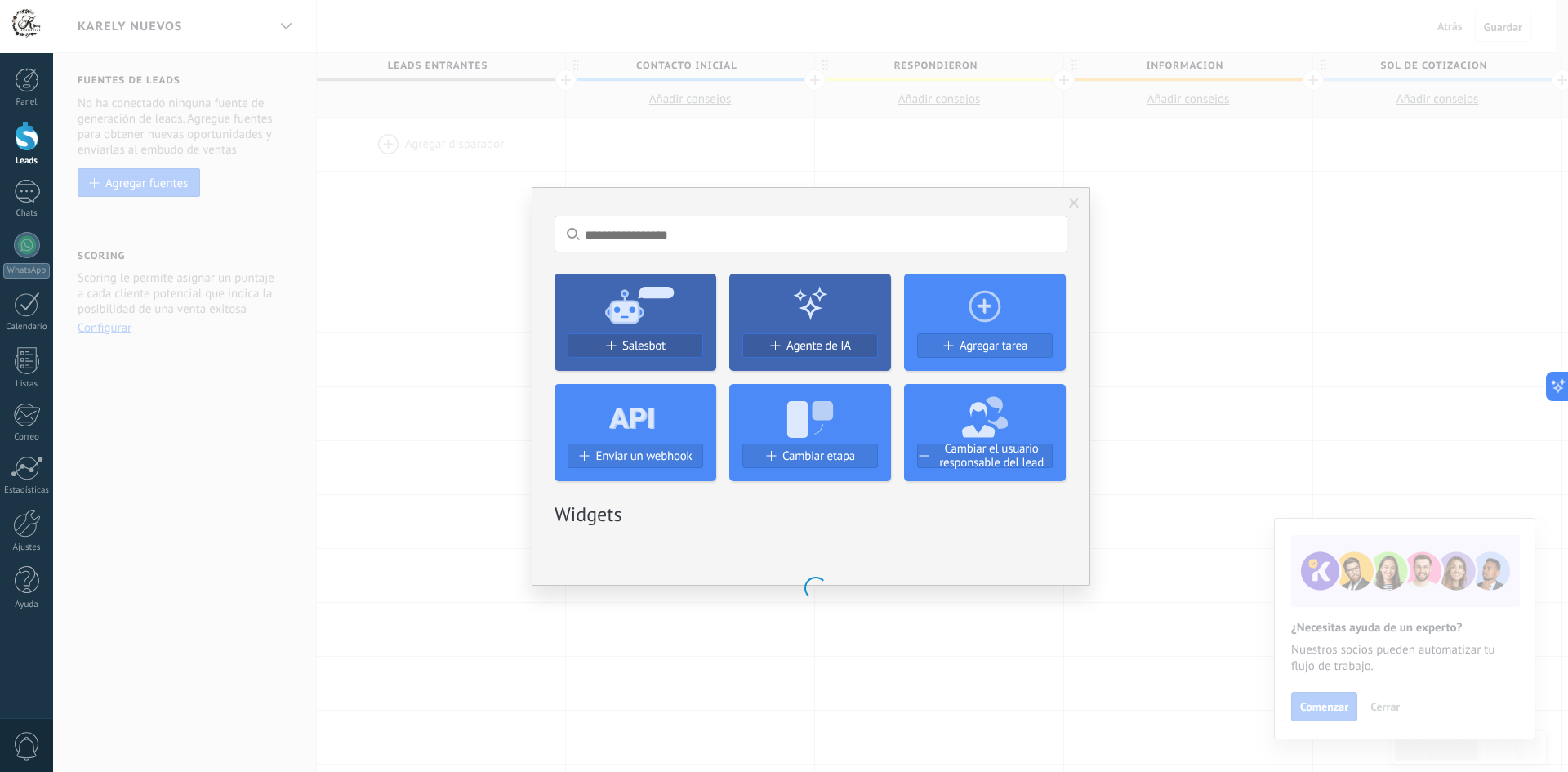
click at [633, 346] on span "Salesbot" at bounding box center [644, 346] width 44 height 14
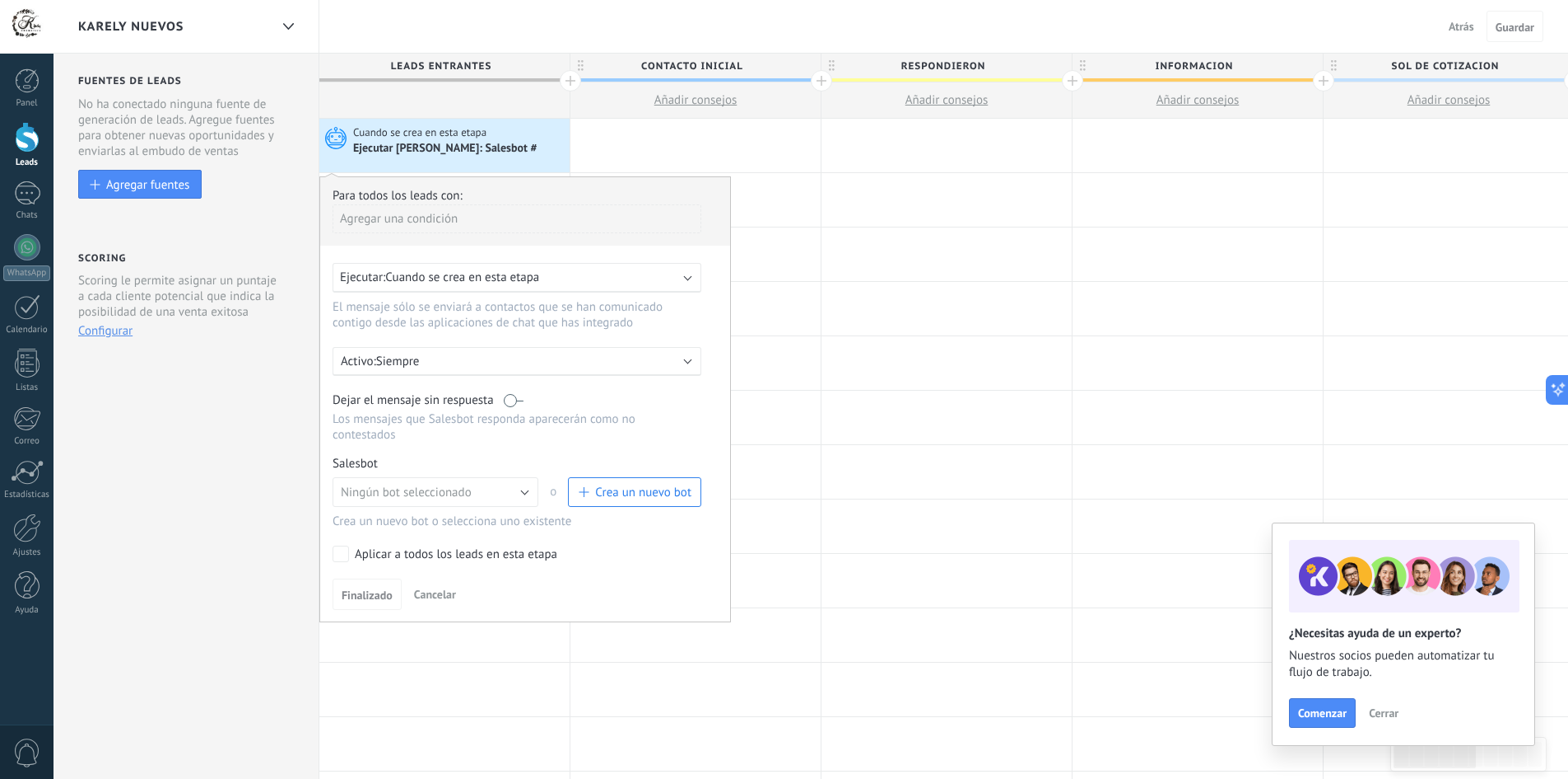
click at [637, 495] on span "Crea un nuevo bot" at bounding box center [644, 492] width 96 height 16
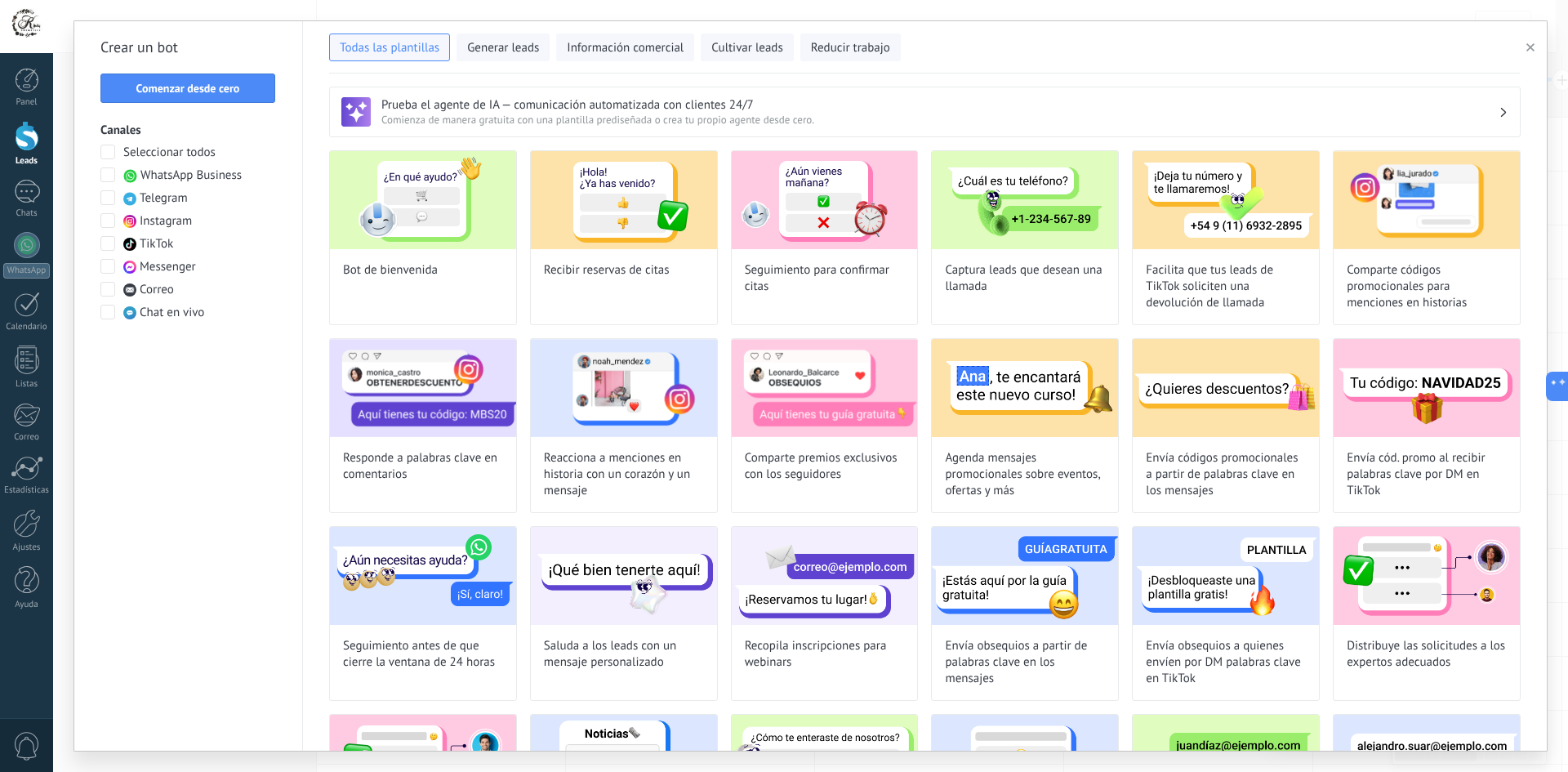
type input "**********"
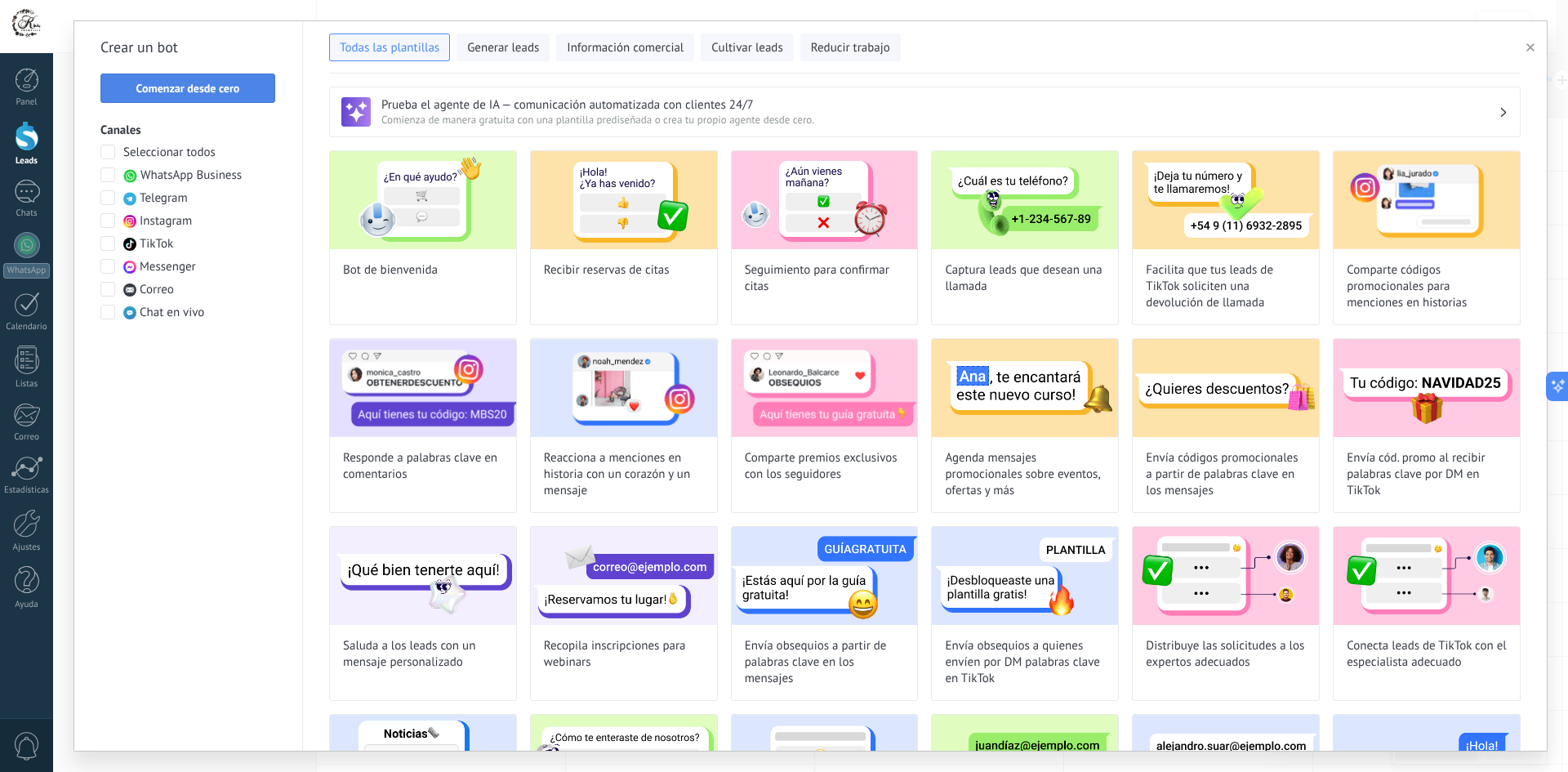
click at [222, 86] on span "Comenzar desde cero" at bounding box center [188, 88] width 104 height 12
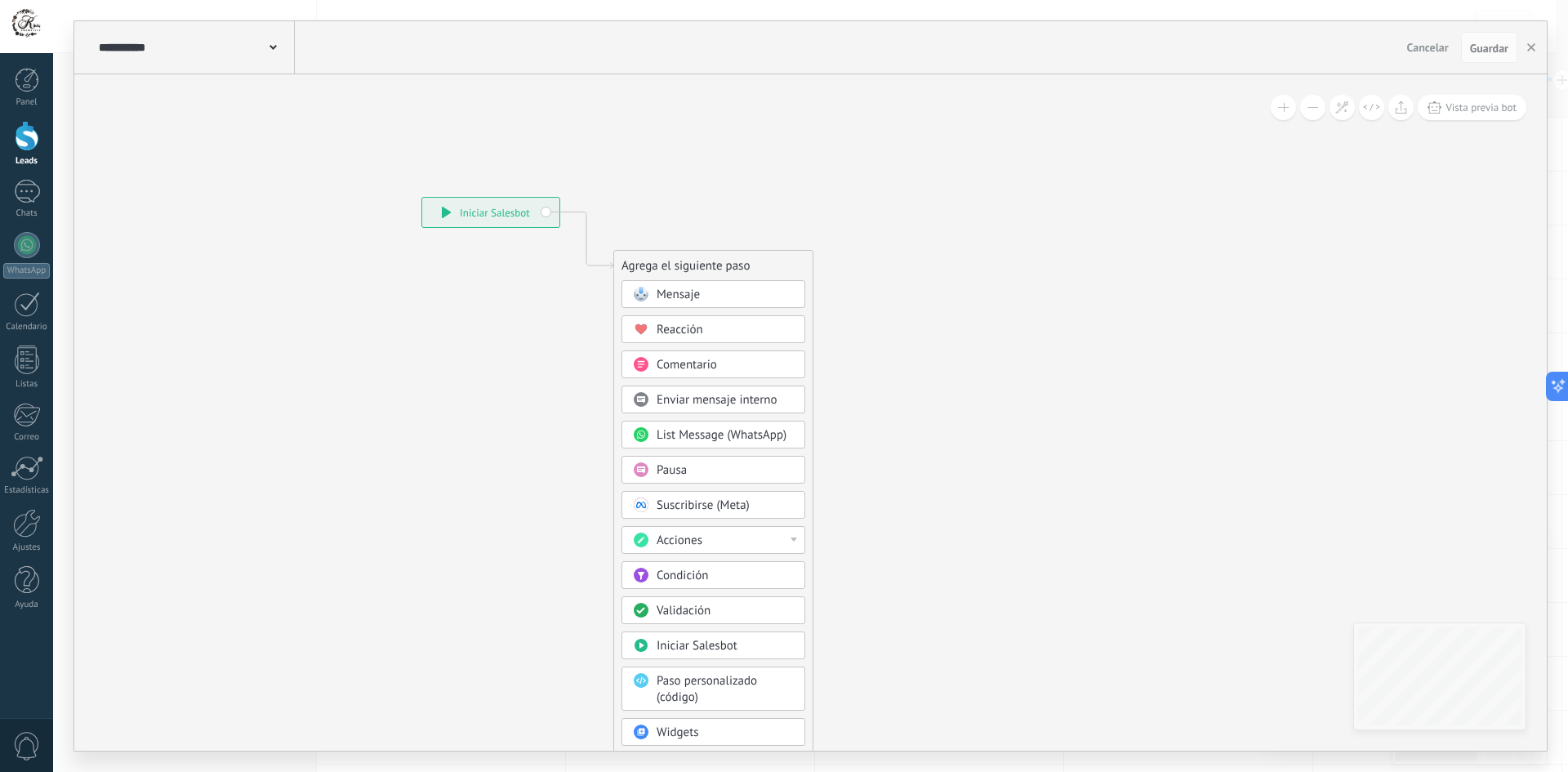
click at [274, 44] on span at bounding box center [273, 47] width 7 height 16
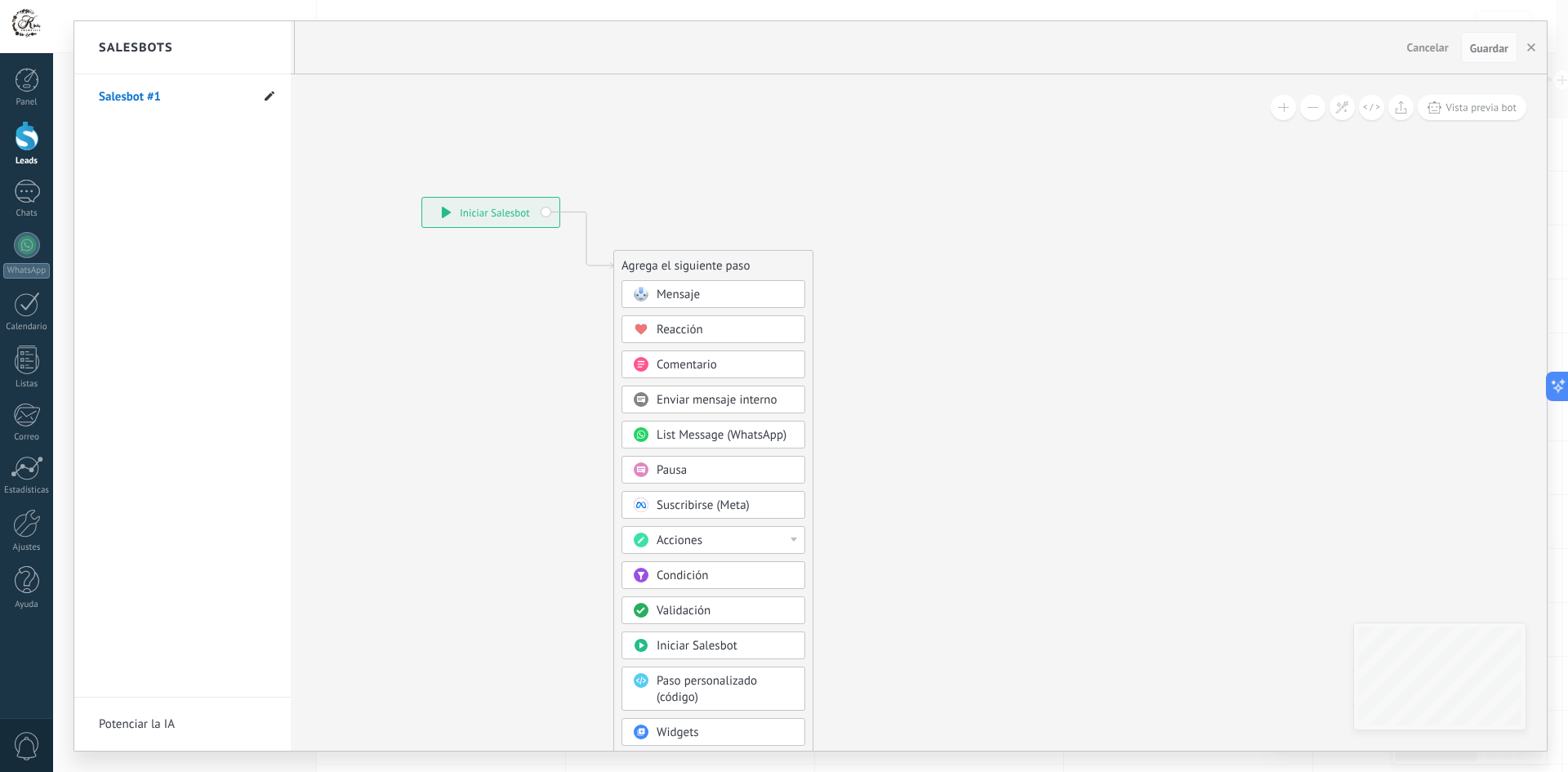
click at [269, 103] on span at bounding box center [270, 97] width 10 height 16
click at [188, 104] on input "**********" at bounding box center [158, 97] width 117 height 26
type input "**********"
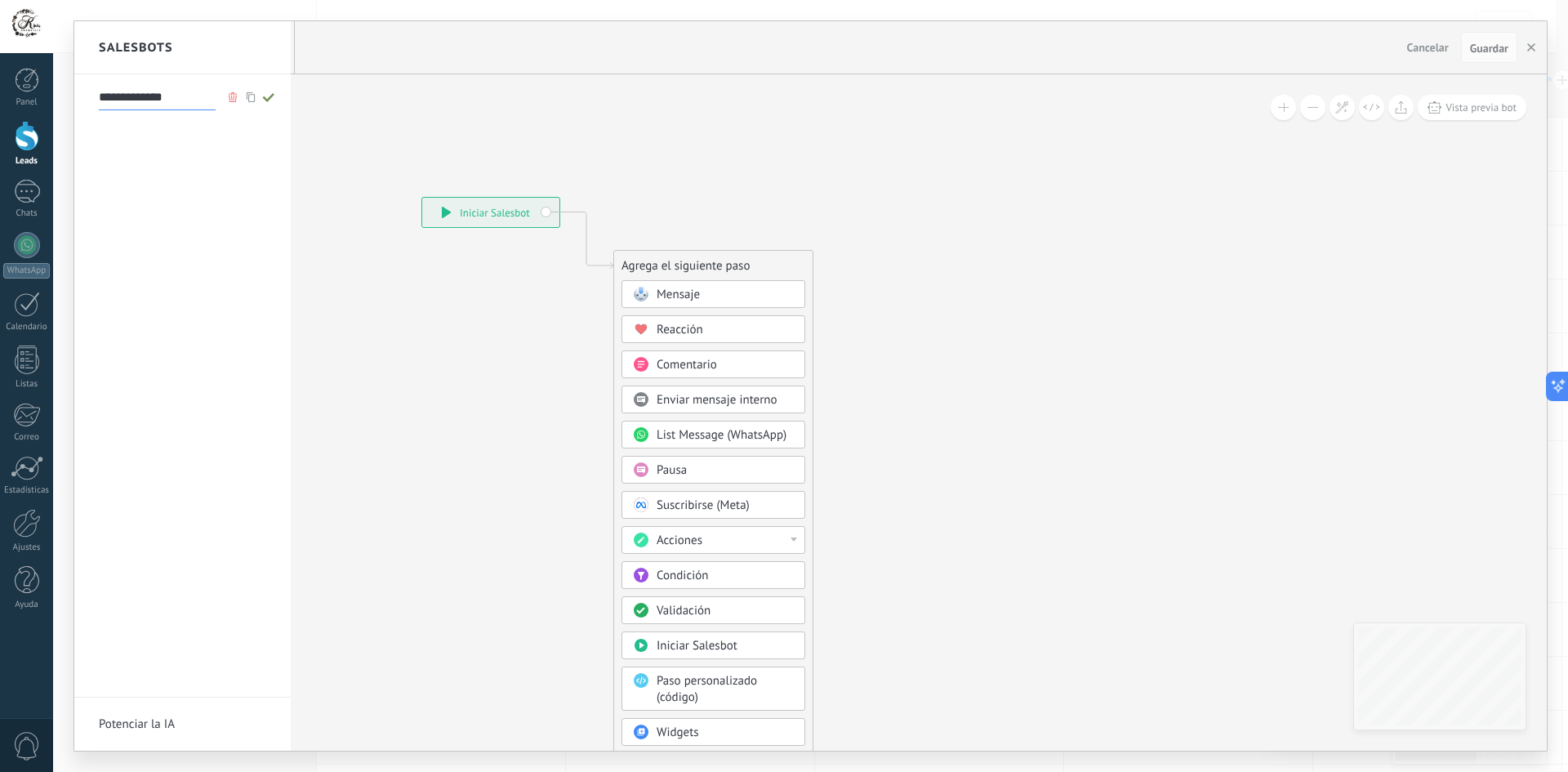
click at [271, 96] on use at bounding box center [268, 96] width 12 height 9
type input "**********"
drag, startPoint x: 498, startPoint y: 169, endPoint x: 396, endPoint y: 118, distance: 114.0
click at [396, 118] on div at bounding box center [810, 386] width 1472 height 729
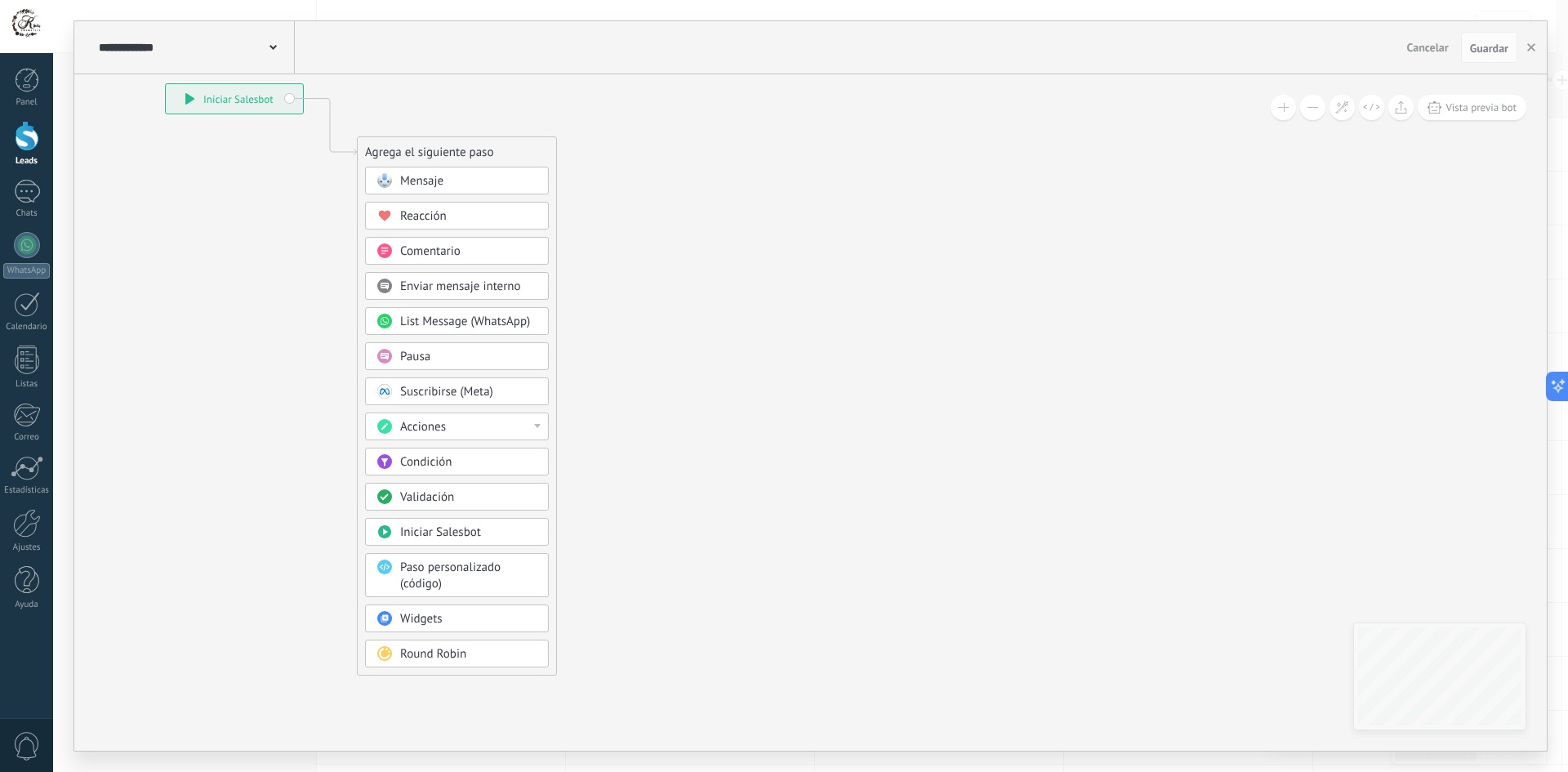
drag, startPoint x: 280, startPoint y: 156, endPoint x: 384, endPoint y: 204, distance: 114.5
click at [93, 63] on div "**********" at bounding box center [810, 386] width 1472 height 729
click at [462, 464] on div "Condición" at bounding box center [463, 461] width 137 height 16
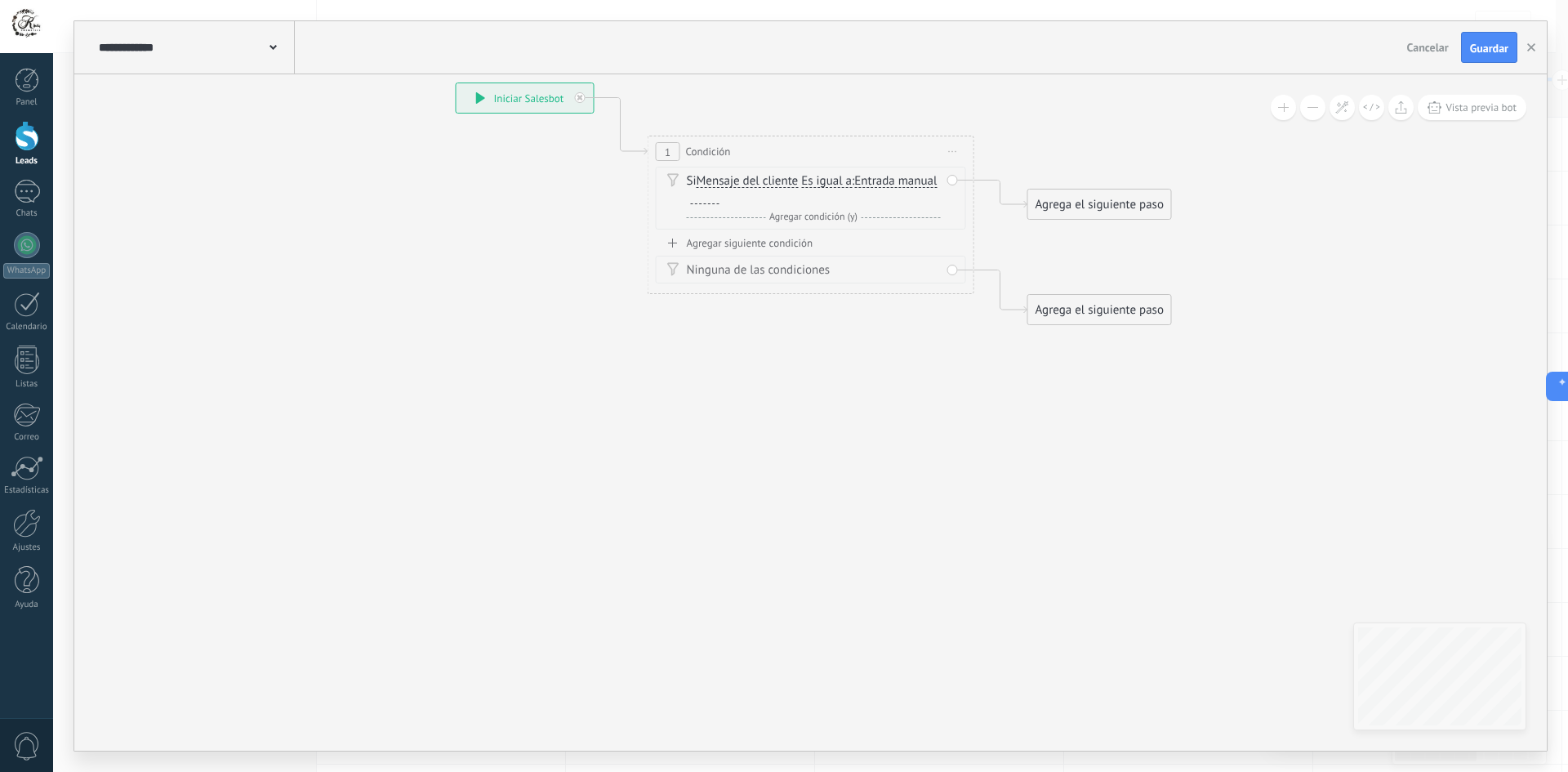
click at [720, 194] on div at bounding box center [705, 197] width 29 height 13
paste div
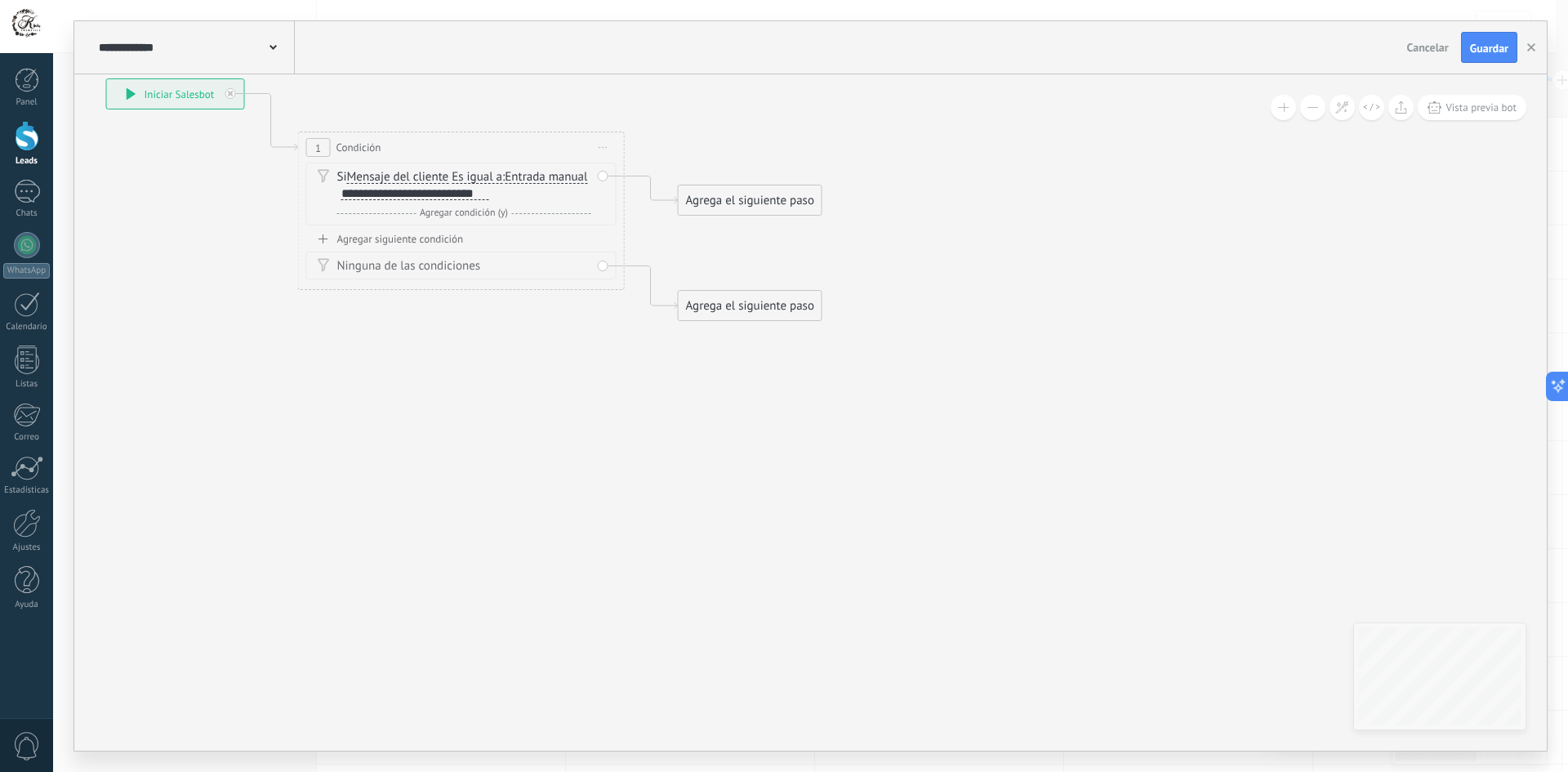
drag, startPoint x: 373, startPoint y: 128, endPoint x: 56, endPoint y: 146, distance: 317.5
click at [56, 146] on div "**********" at bounding box center [811, 386] width 1514 height 772
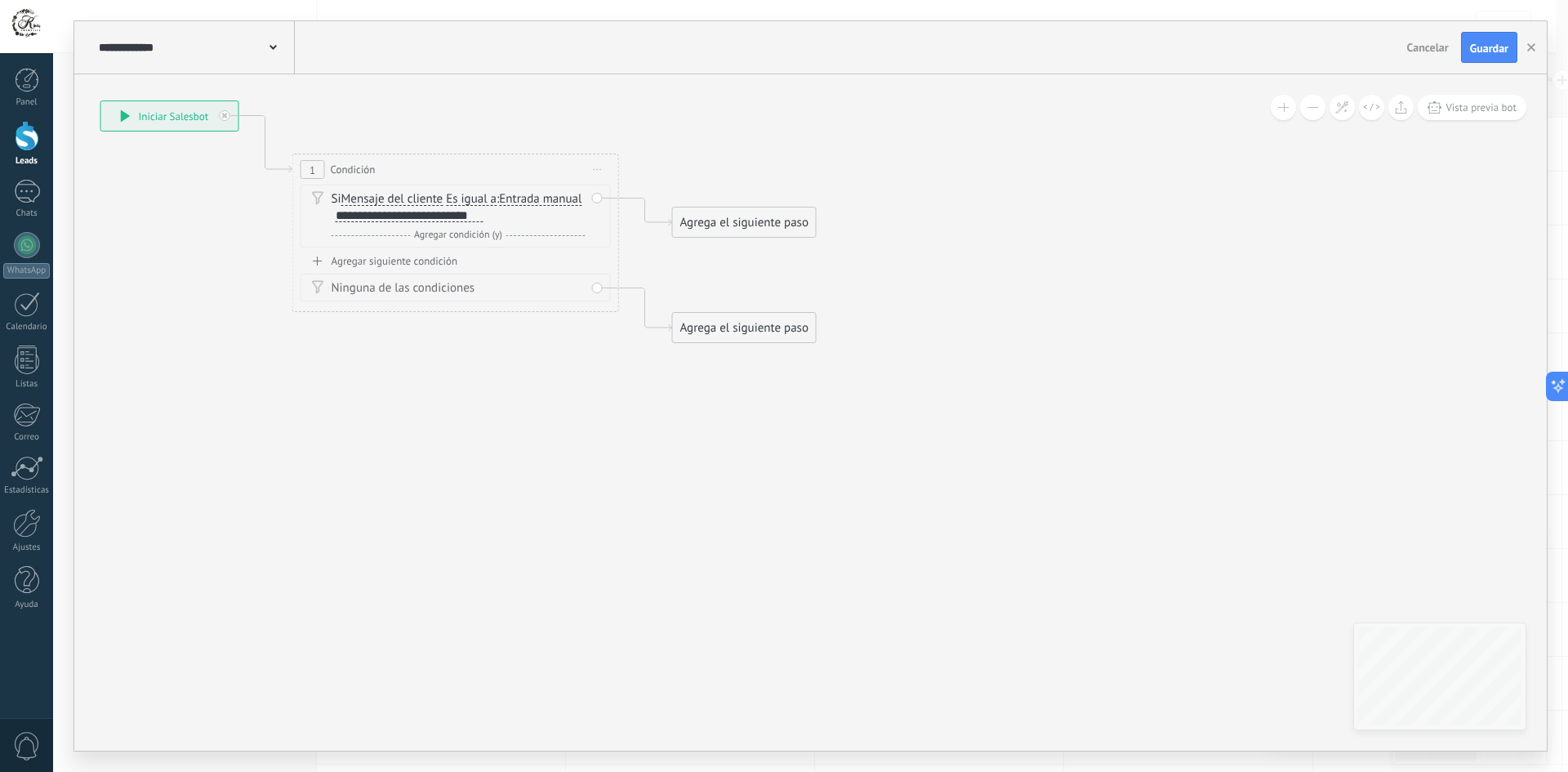
click at [731, 321] on div "Agrega el siguiente paso" at bounding box center [744, 327] width 143 height 27
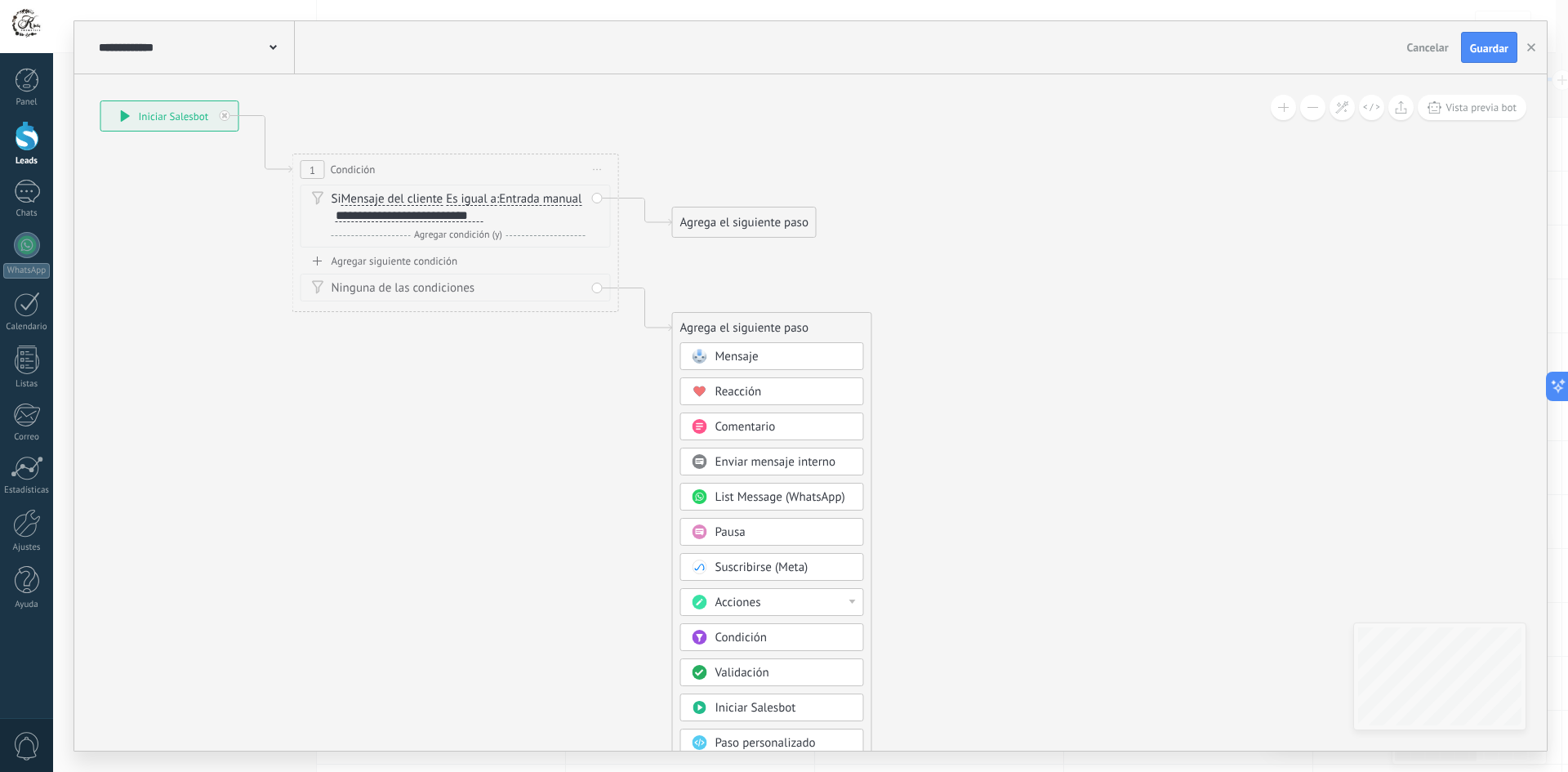
click at [746, 362] on span "Mensaje" at bounding box center [737, 357] width 44 height 16
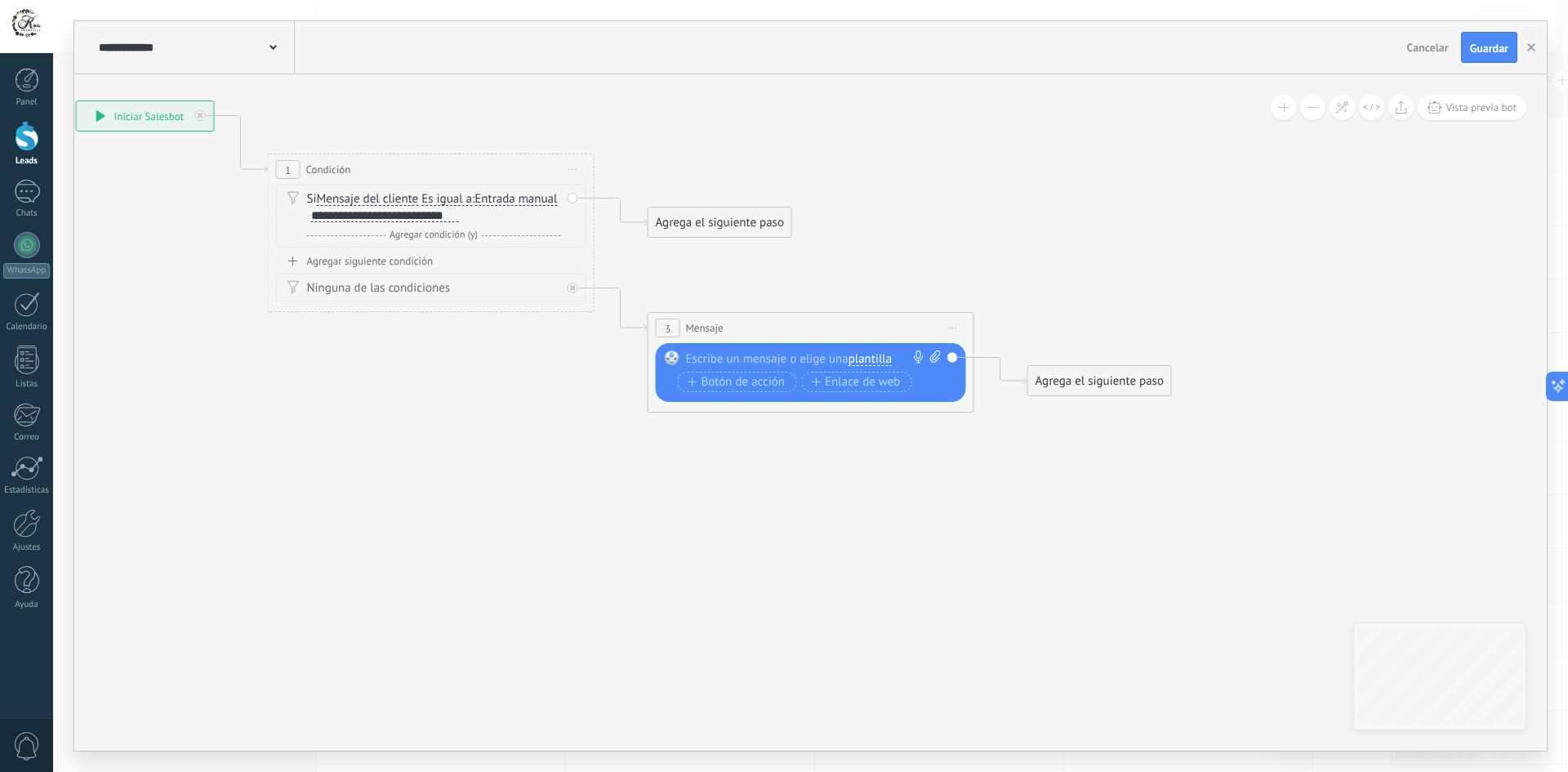
click at [874, 362] on span "plantilla" at bounding box center [870, 359] width 44 height 13
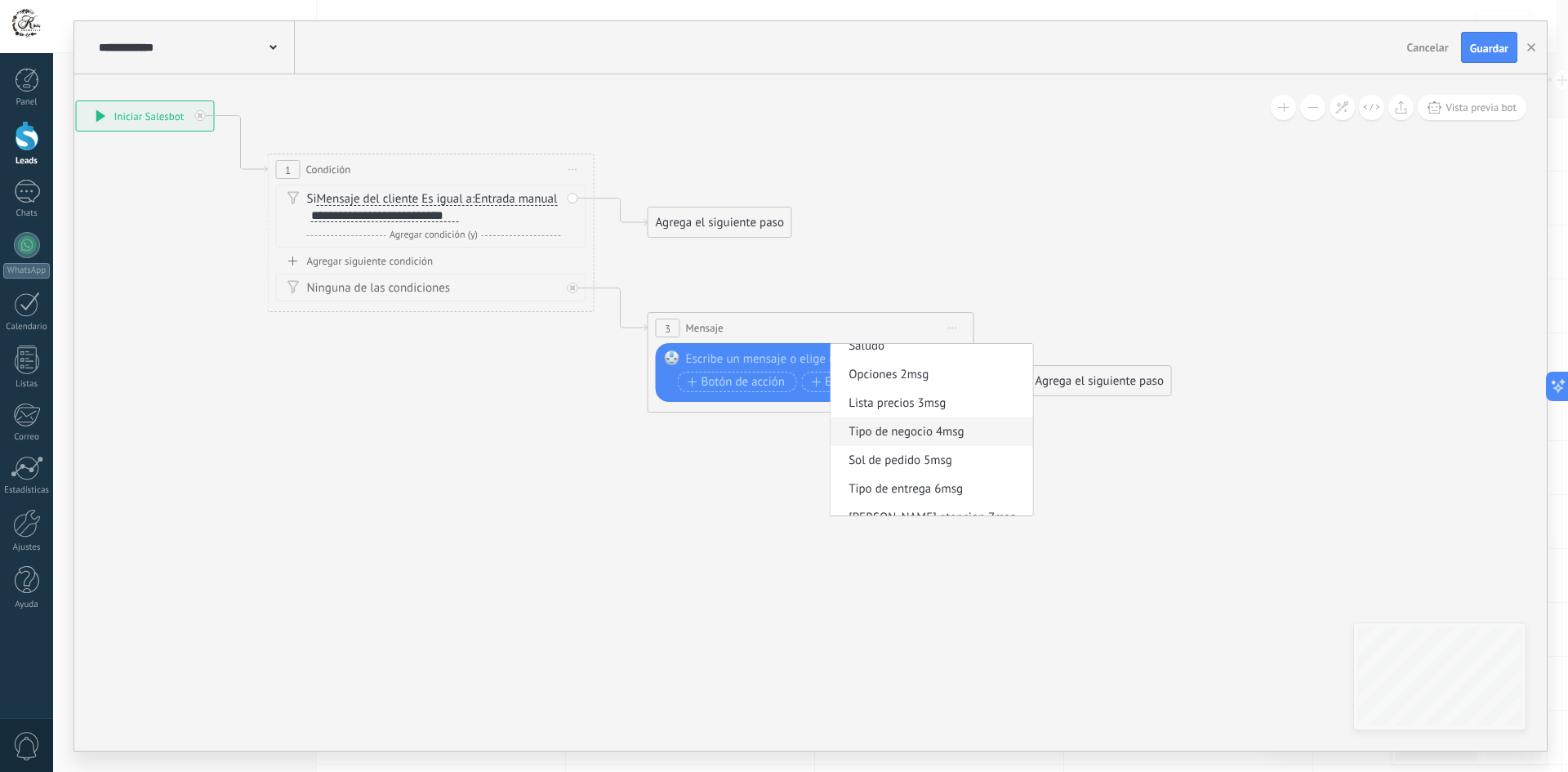
scroll to position [57, 0]
click at [921, 500] on span "[PERSON_NAME] atencion 7msg" at bounding box center [929, 501] width 197 height 16
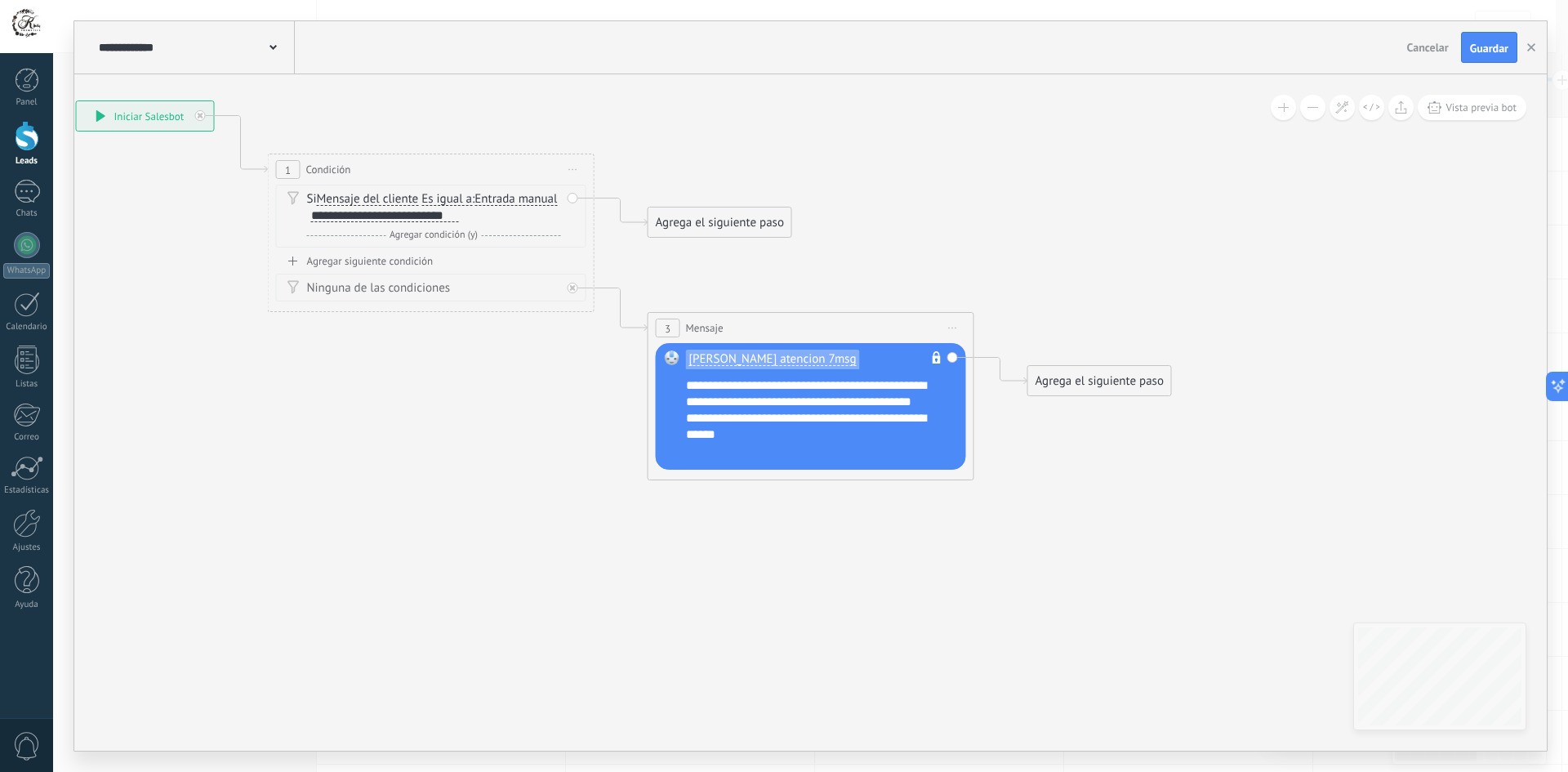
click at [586, 539] on icon at bounding box center [596, 256] width 1856 height 1129
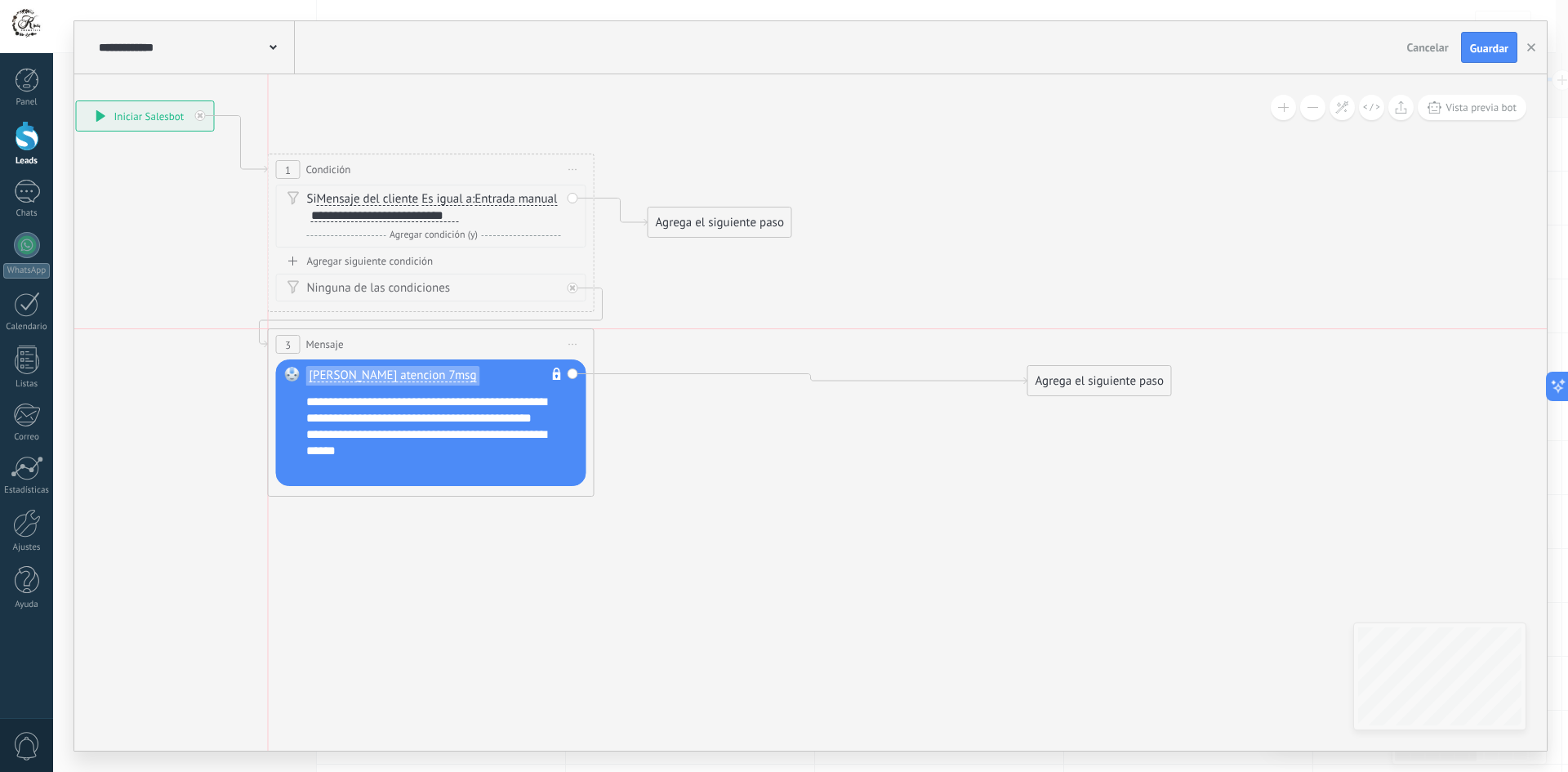
drag, startPoint x: 759, startPoint y: 336, endPoint x: 405, endPoint y: 341, distance: 354.0
click at [405, 341] on div "3 Mensaje ******* (a): Todos los contactos - canales seleccionados Todos los co…" at bounding box center [431, 344] width 325 height 30
drag, startPoint x: 1071, startPoint y: 378, endPoint x: 313, endPoint y: 527, distance: 772.5
click at [313, 527] on div "Agrega el siguiente paso" at bounding box center [340, 528] width 143 height 27
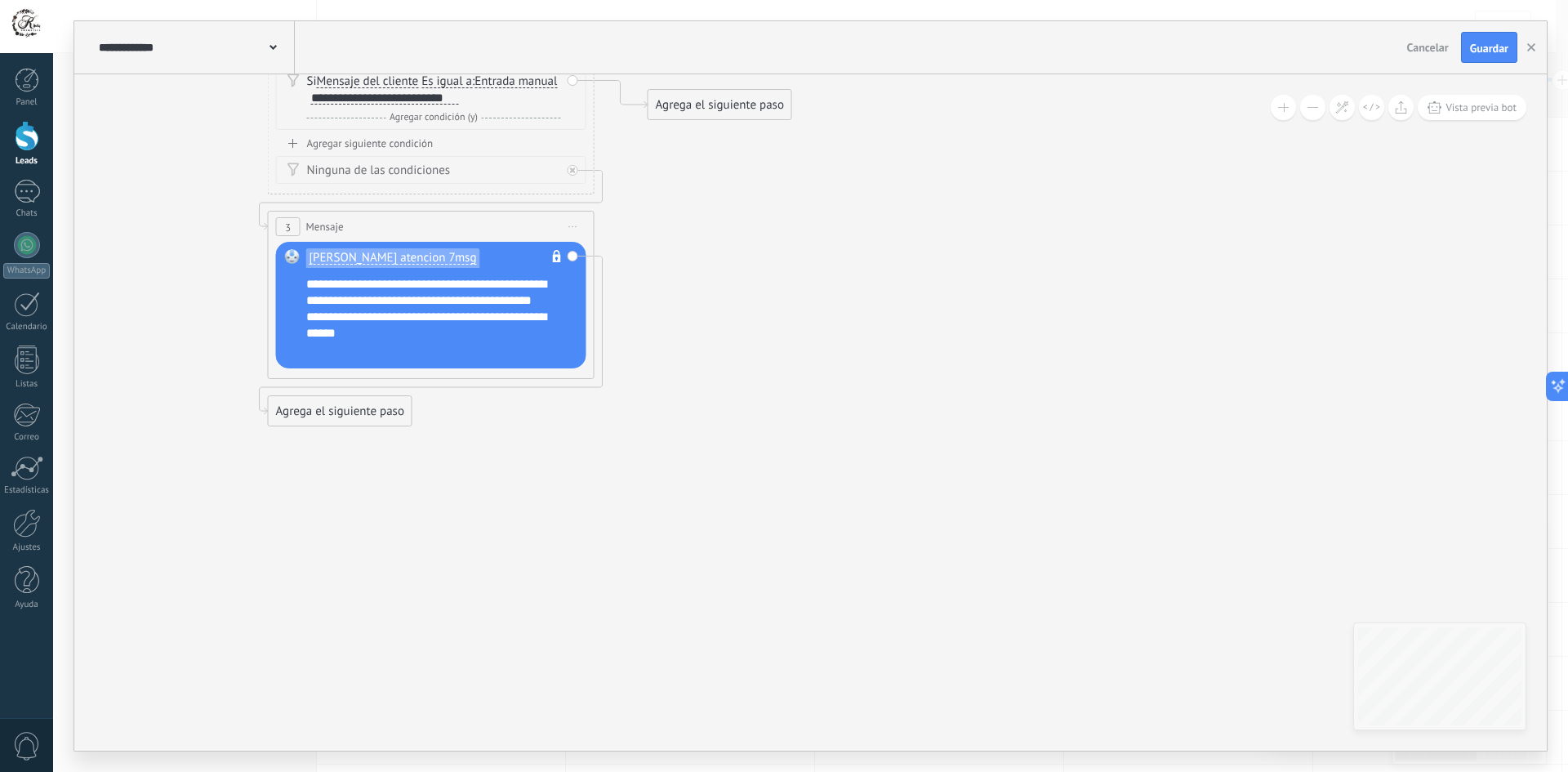
click at [353, 419] on div "Agrega el siguiente paso" at bounding box center [340, 410] width 143 height 27
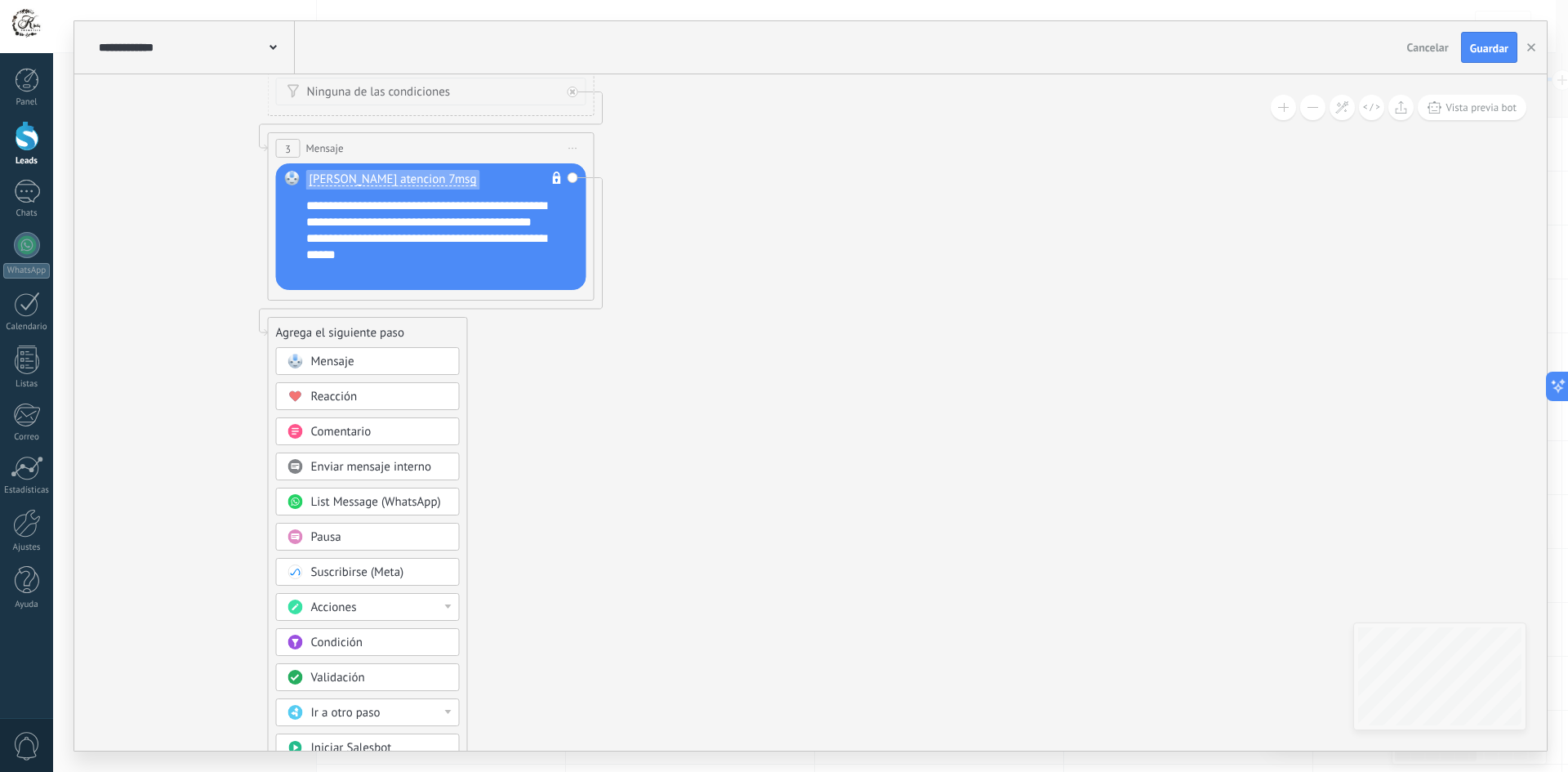
click at [385, 609] on div "Acciones" at bounding box center [380, 607] width 137 height 16
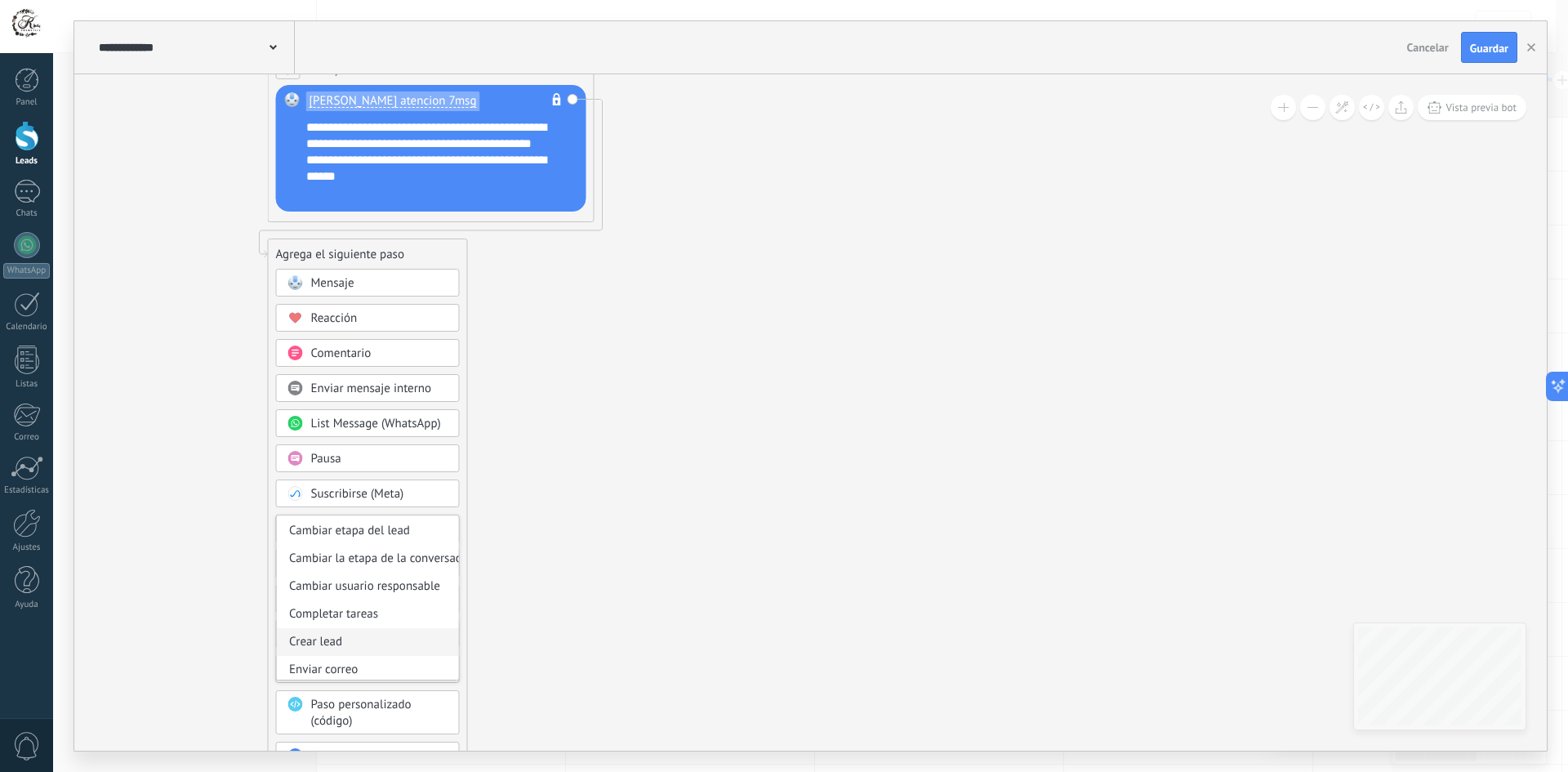
scroll to position [0, 0]
click at [623, 462] on icon at bounding box center [406, 48] width 1477 height 1260
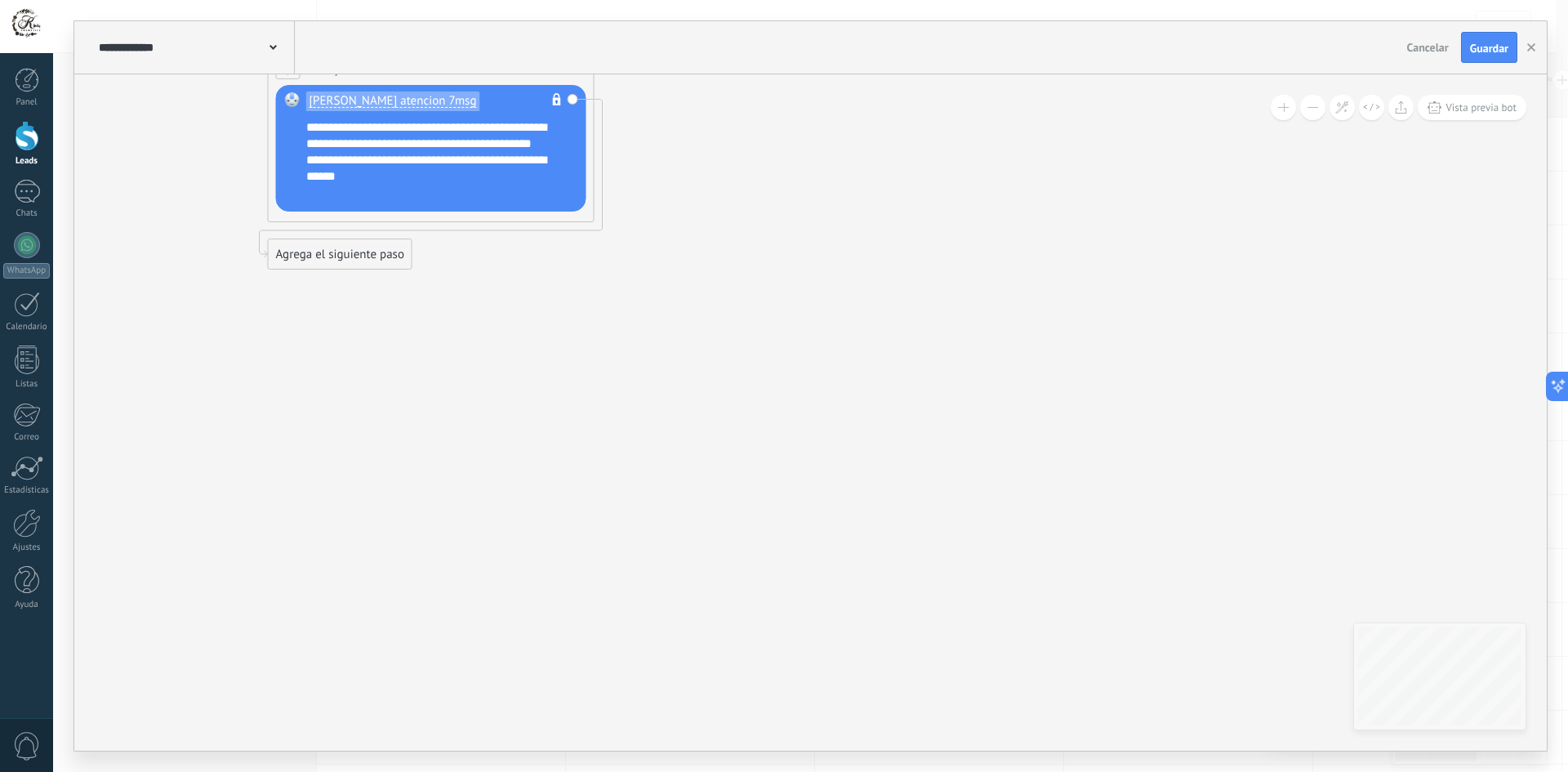
click at [369, 253] on div "Agrega el siguiente paso" at bounding box center [340, 254] width 143 height 27
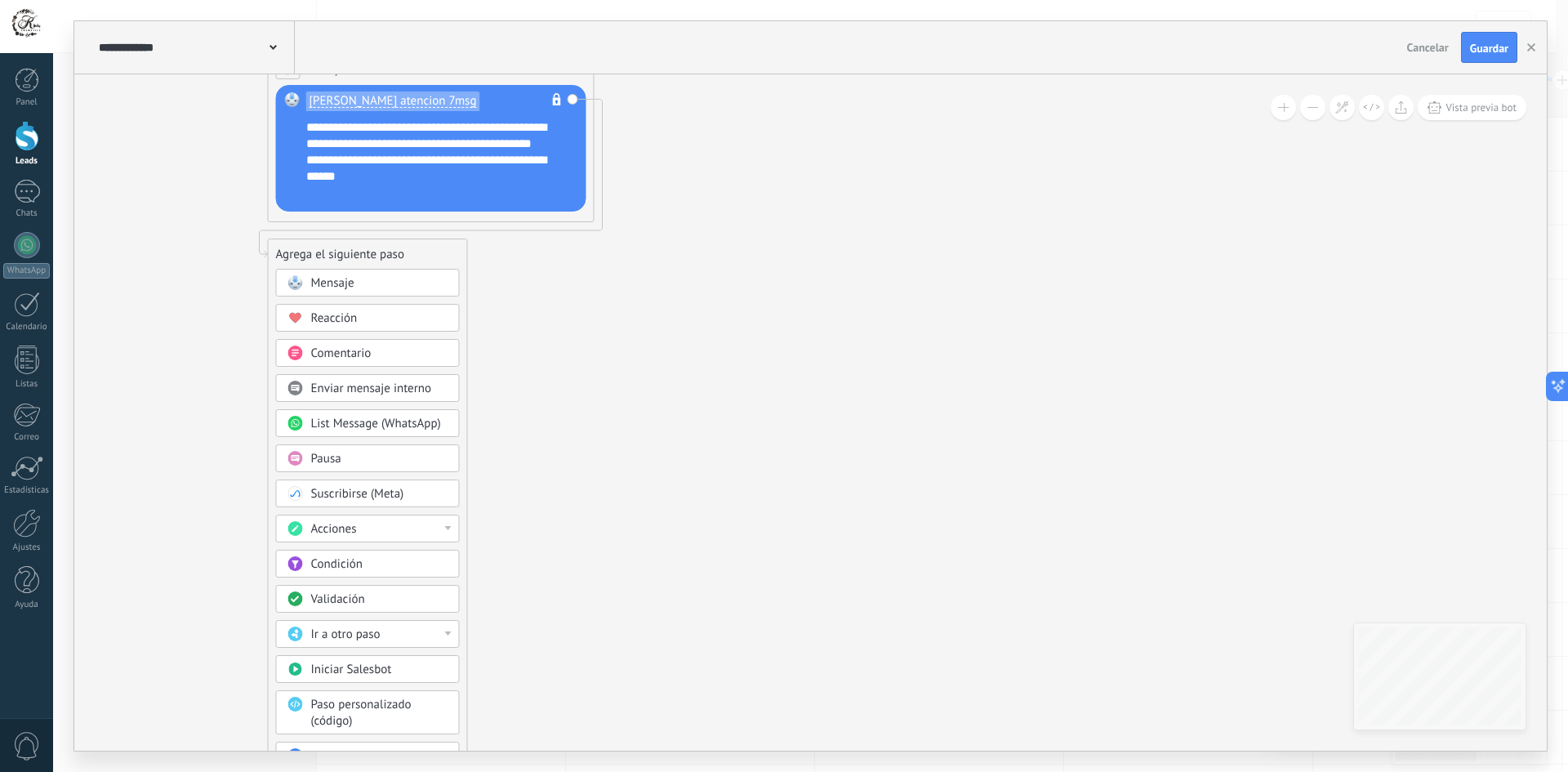
click at [408, 521] on div "Acciones" at bounding box center [380, 529] width 137 height 16
click at [367, 609] on div "Cambiar etapa del lead" at bounding box center [368, 612] width 182 height 28
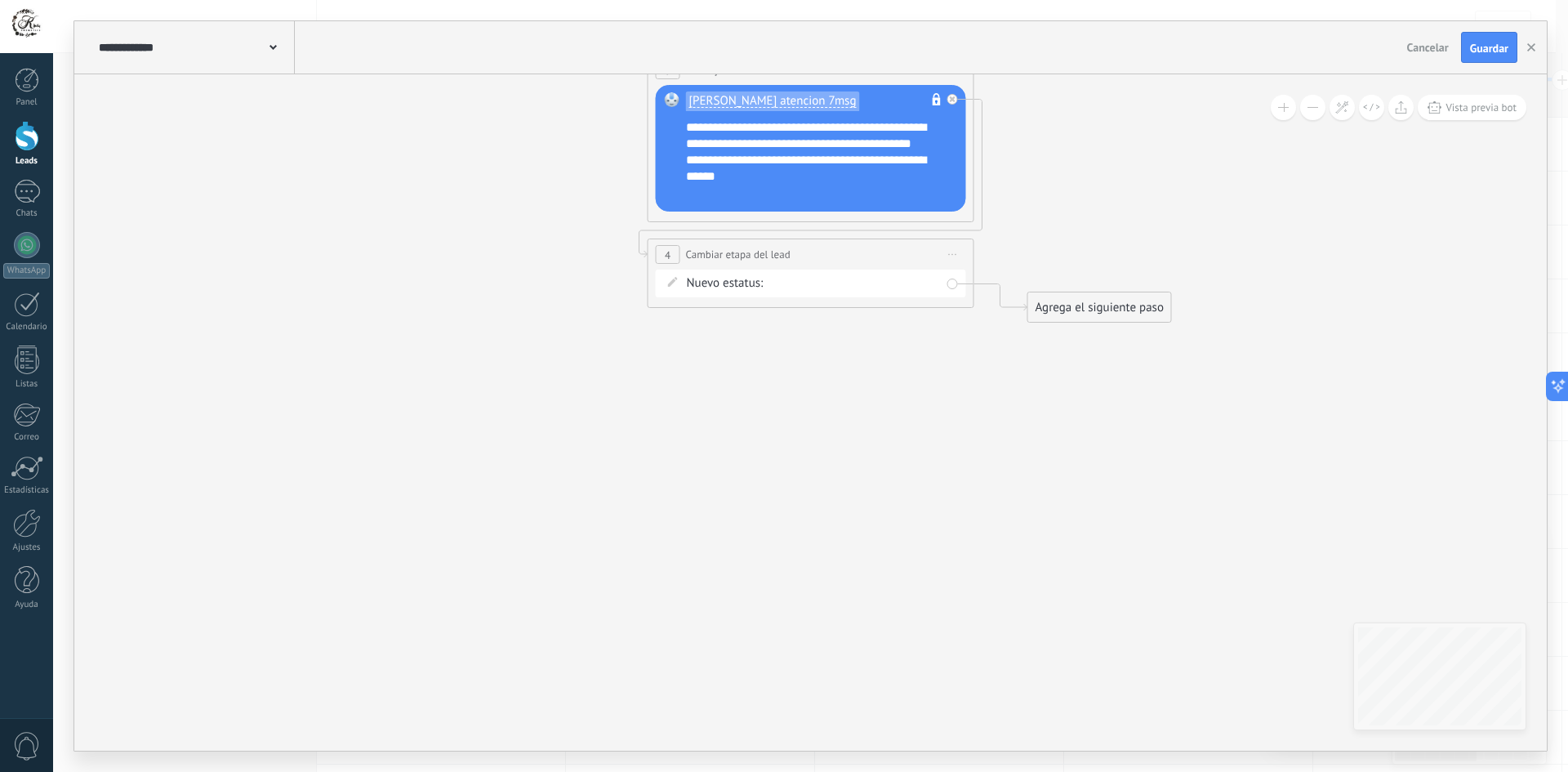
click at [0, 0] on div "Contacto inicial Negociación Debate contractual Discusión de contrato Leads gan…" at bounding box center [0, 0] width 0 height 0
click at [817, 326] on span at bounding box center [807, 319] width 62 height 14
click at [0, 0] on label "Respondieron" at bounding box center [0, 0] width 0 height 0
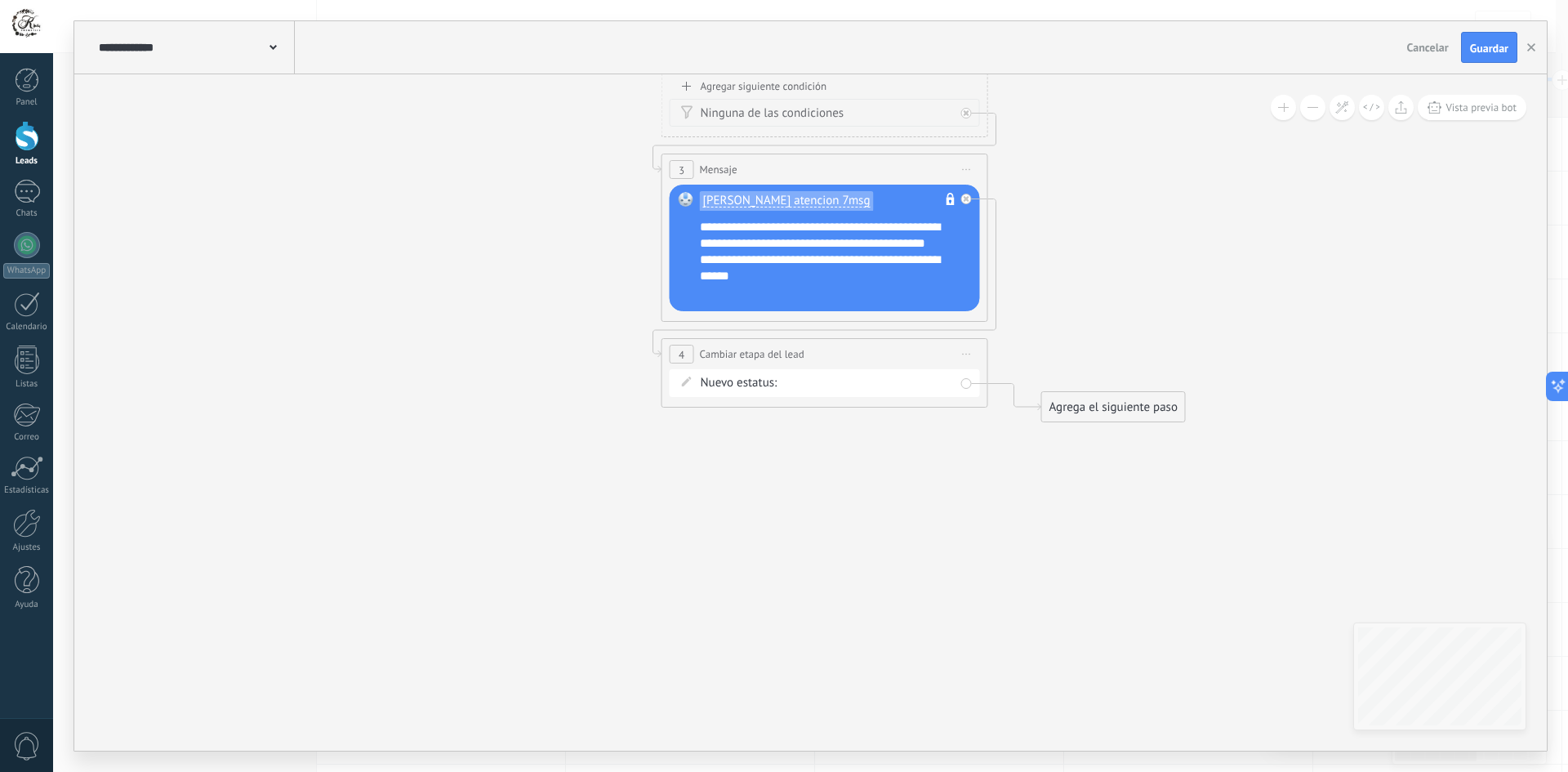
drag, startPoint x: 969, startPoint y: 341, endPoint x: 1064, endPoint y: 389, distance: 106.4
click at [1000, 399] on icon at bounding box center [800, 173] width 1477 height 1313
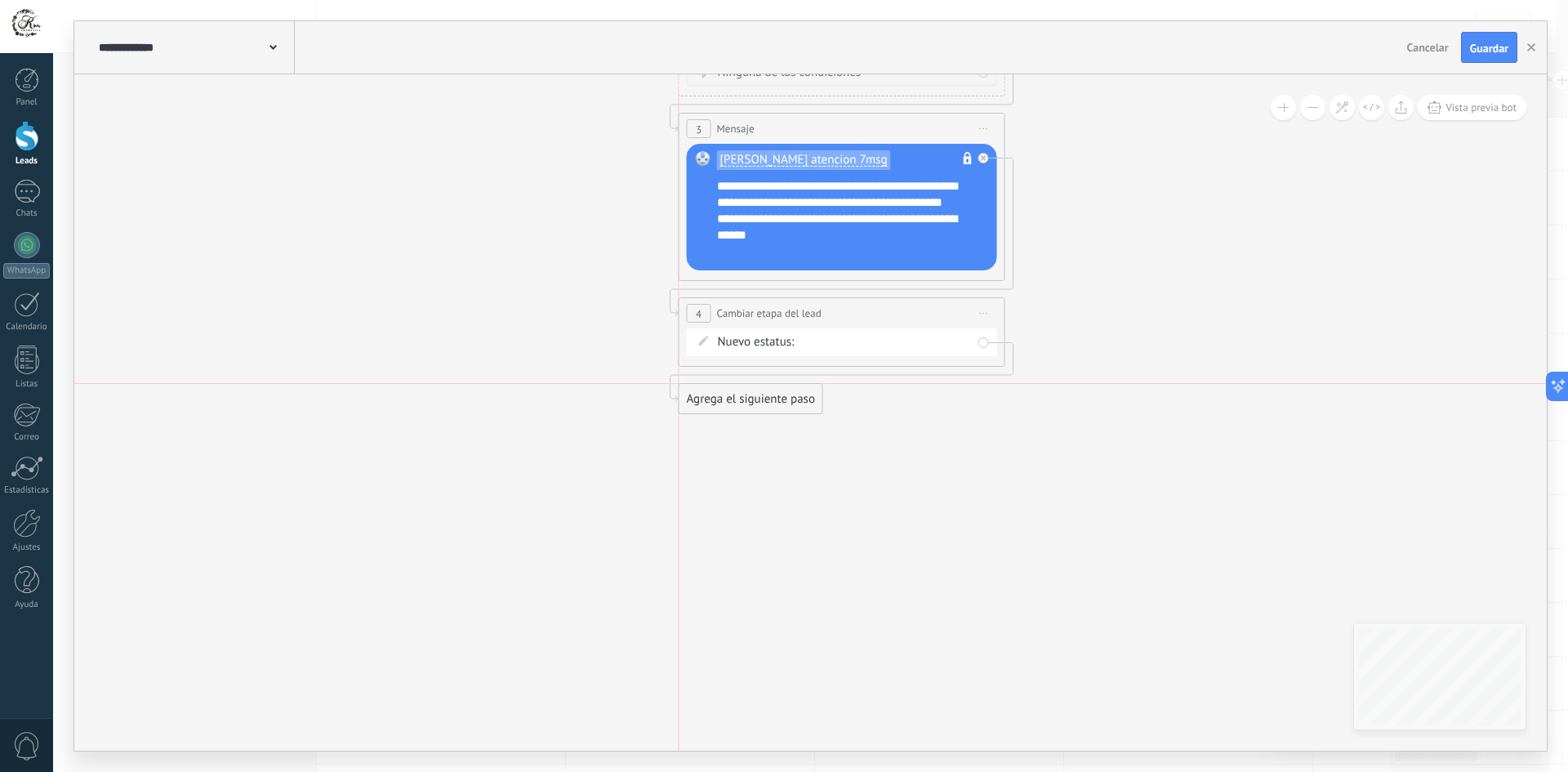
drag, startPoint x: 1091, startPoint y: 366, endPoint x: 710, endPoint y: 397, distance: 382.3
click at [710, 397] on div "Agrega el siguiente paso" at bounding box center [750, 398] width 143 height 27
click at [726, 409] on div "Agrega el siguiente paso" at bounding box center [750, 398] width 143 height 27
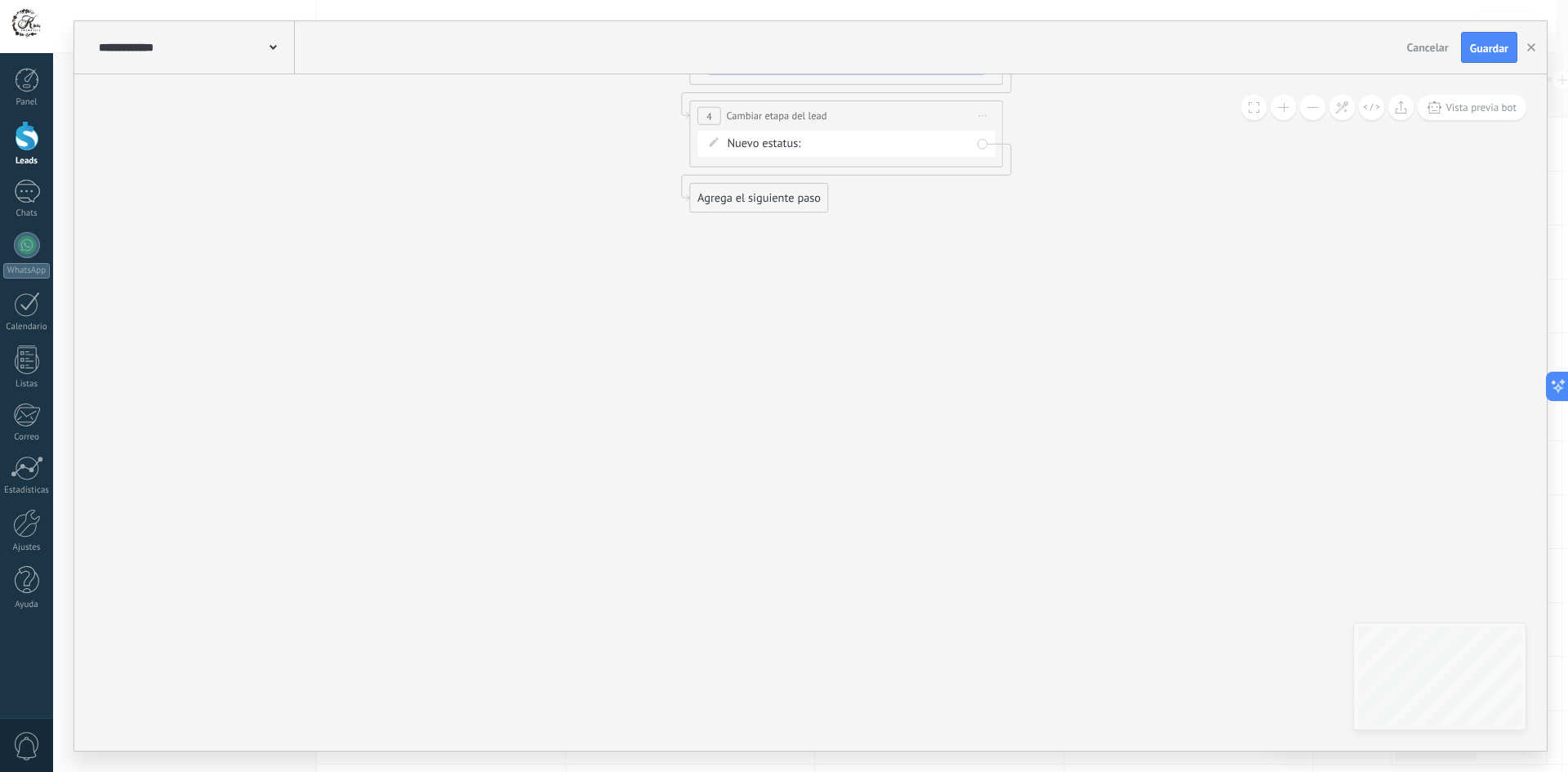
click at [768, 200] on div "Agrega el siguiente paso" at bounding box center [758, 198] width 137 height 26
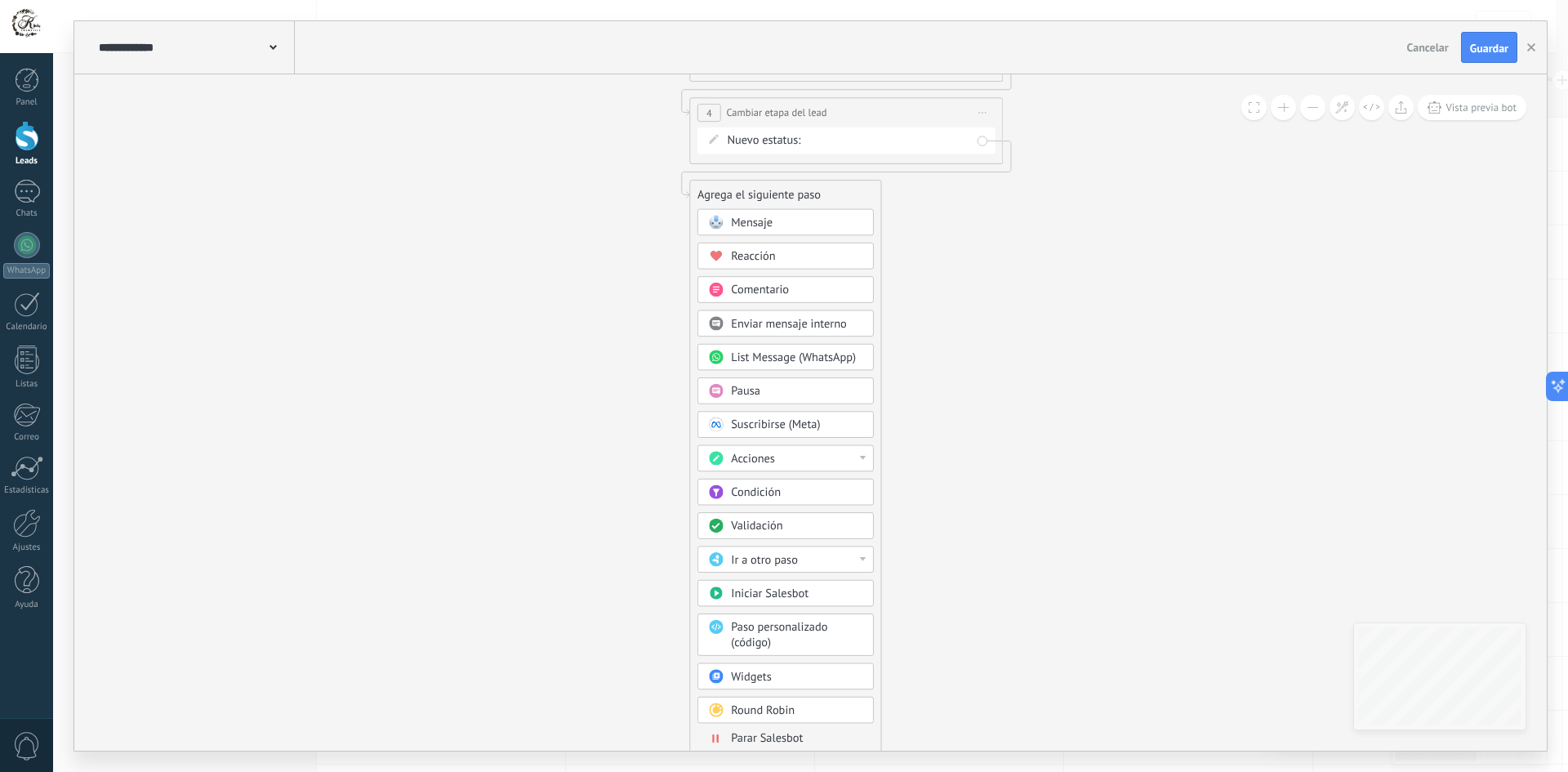
click at [774, 734] on span "Parar Salesbot" at bounding box center [766, 737] width 71 height 15
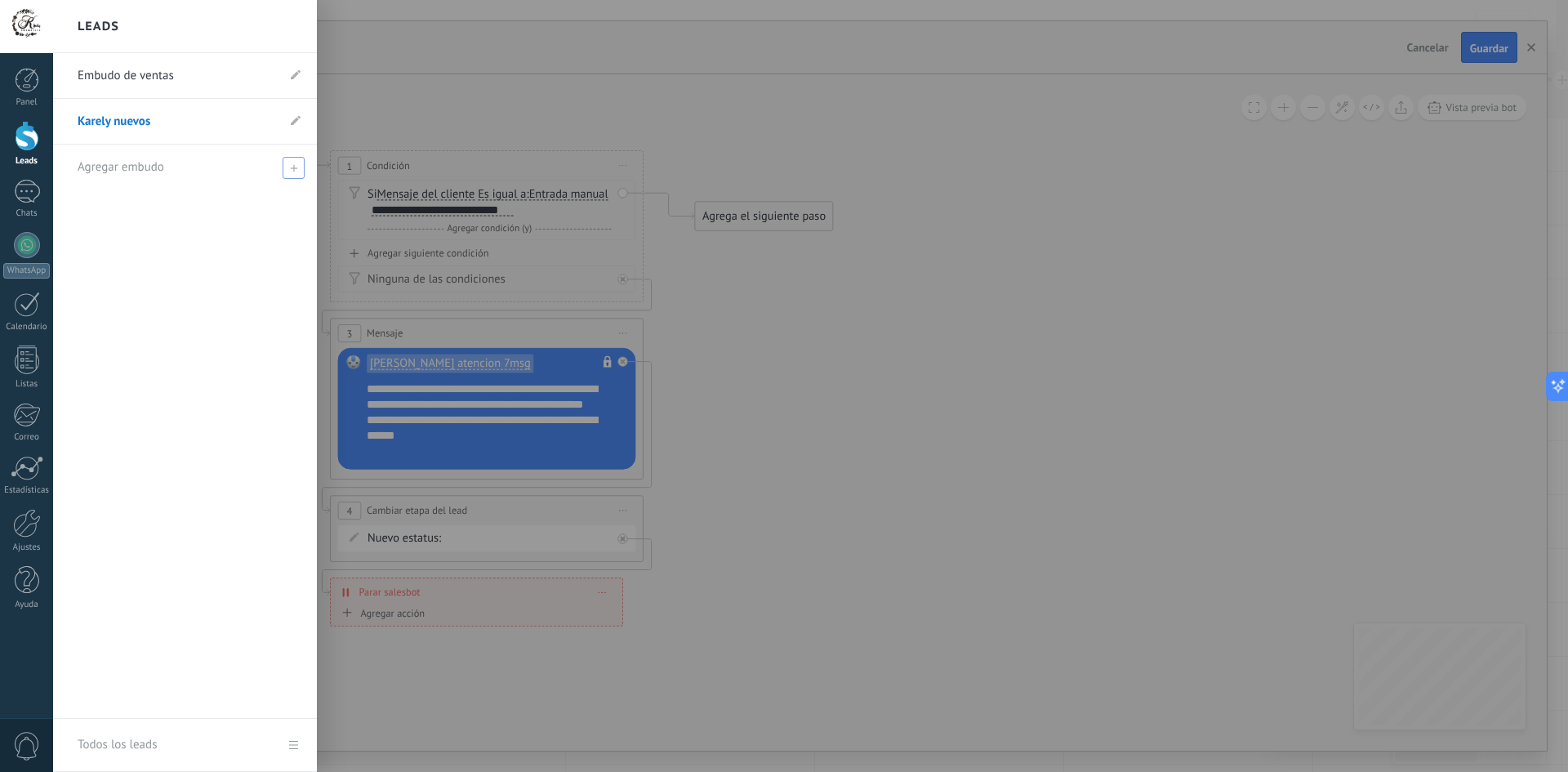
drag, startPoint x: 208, startPoint y: 131, endPoint x: 134, endPoint y: 173, distance: 85.1
click at [134, 173] on body ".abccls-1,.abccls-2{fill-rule:evenodd}.abccls-2{fill:#fff} .abfcls-1{fill:none}…" at bounding box center [784, 386] width 1568 height 772
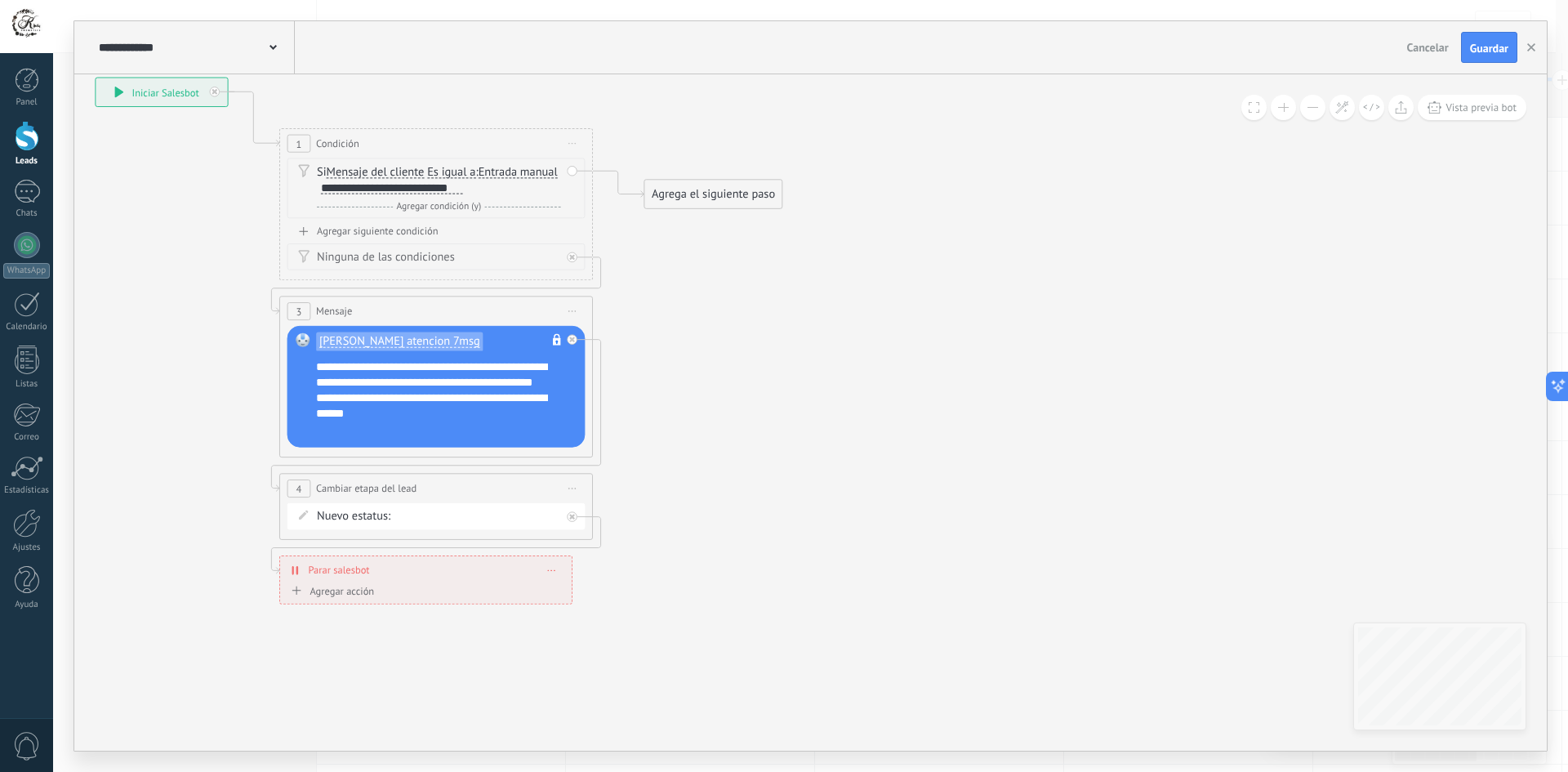
drag, startPoint x: 225, startPoint y: 209, endPoint x: 175, endPoint y: 208, distance: 50.0
click at [175, 208] on icon at bounding box center [411, 331] width 1418 height 1291
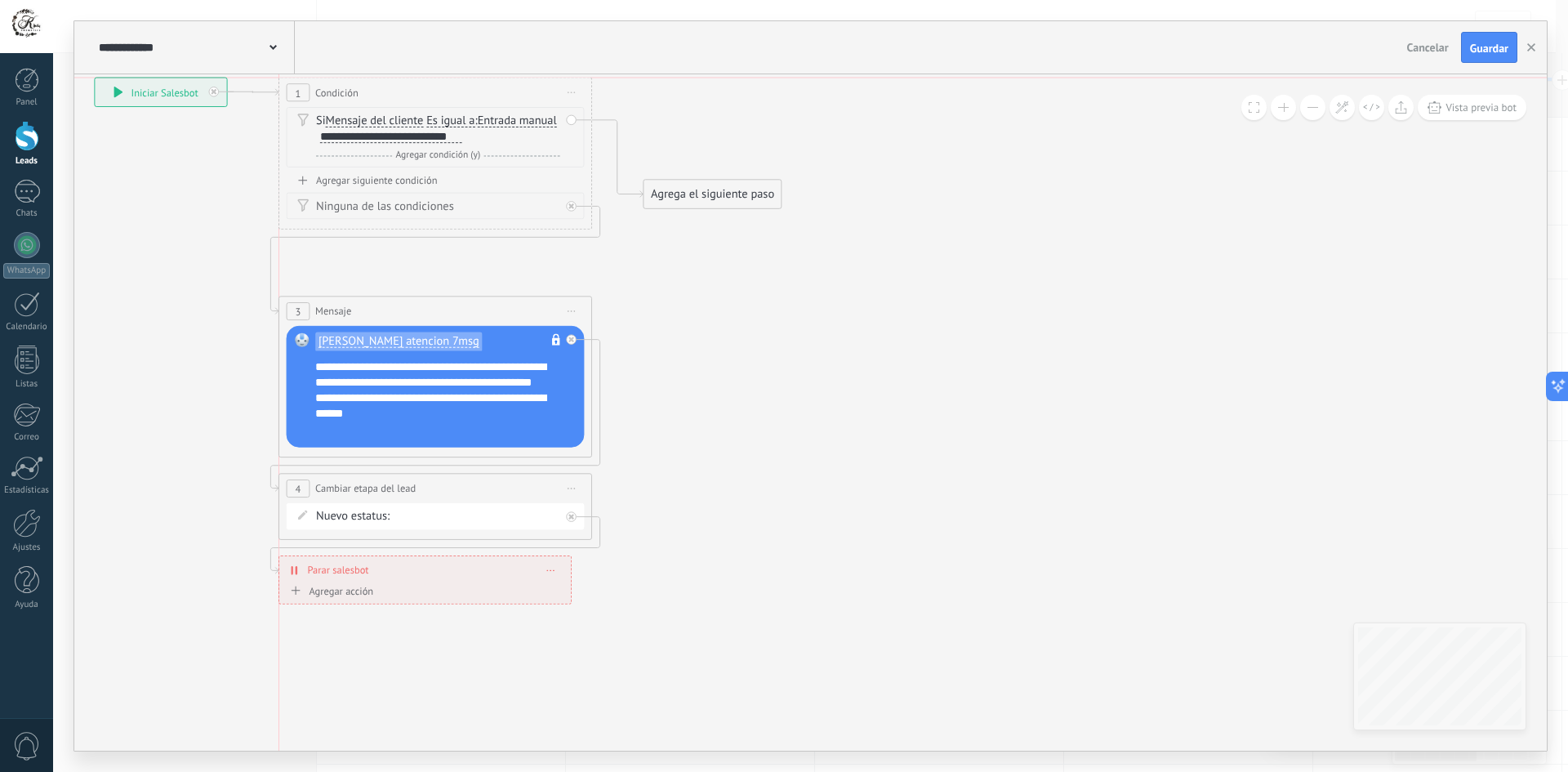
drag, startPoint x: 411, startPoint y: 139, endPoint x: 406, endPoint y: 89, distance: 50.2
click at [406, 89] on div "1 Condición ********* Iniciar vista previa aquí Cambiar nombre Duplicar [GEOGRA…" at bounding box center [435, 92] width 312 height 30
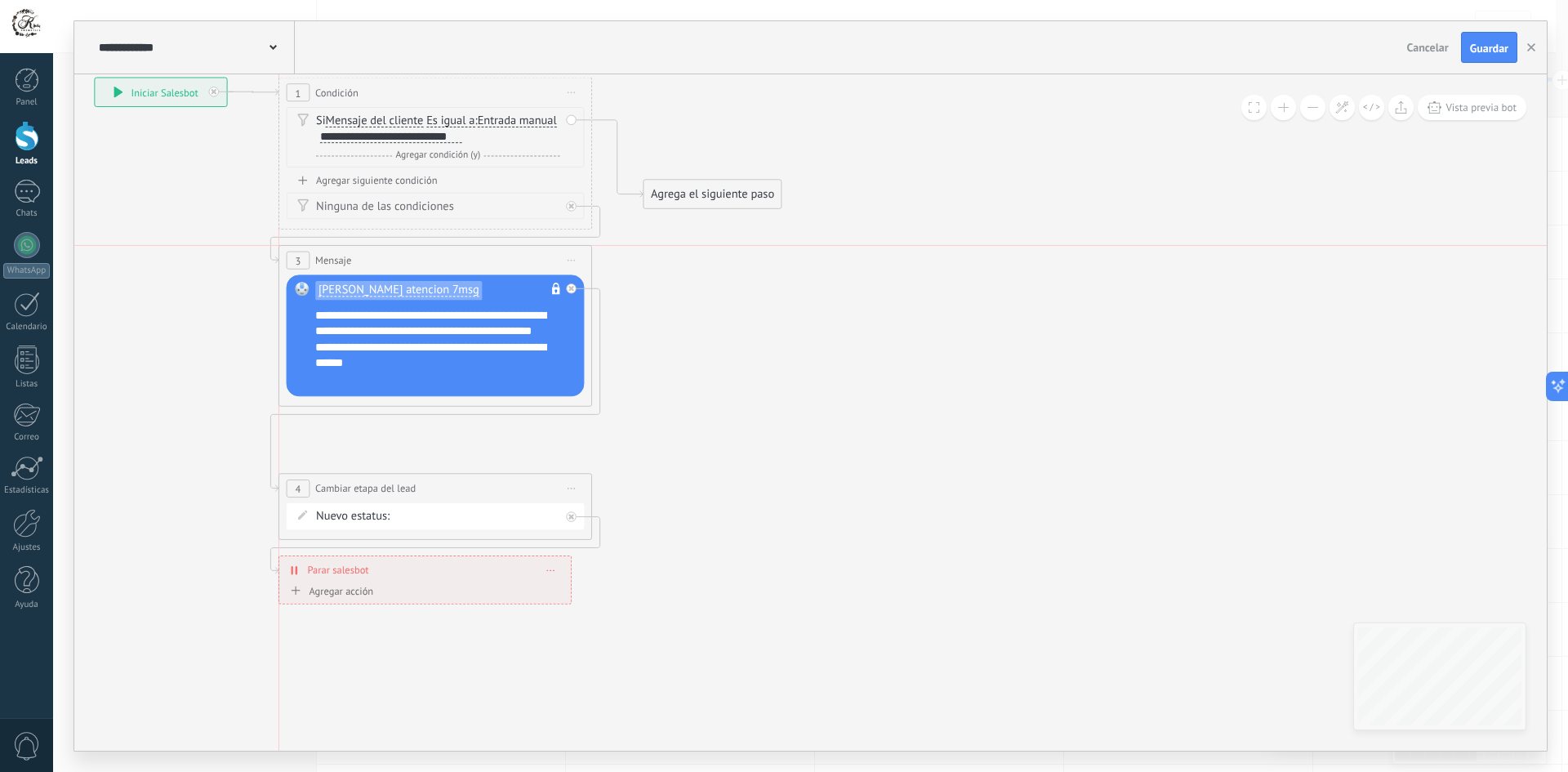
drag, startPoint x: 441, startPoint y: 308, endPoint x: 443, endPoint y: 261, distance: 47.0
click at [443, 261] on div "3 Mensaje ******* (a): Todos los contactos - canales seleccionados Todos los co…" at bounding box center [435, 261] width 312 height 30
drag, startPoint x: 471, startPoint y: 481, endPoint x: 473, endPoint y: 434, distance: 47.0
click at [473, 434] on div "**********" at bounding box center [435, 438] width 312 height 30
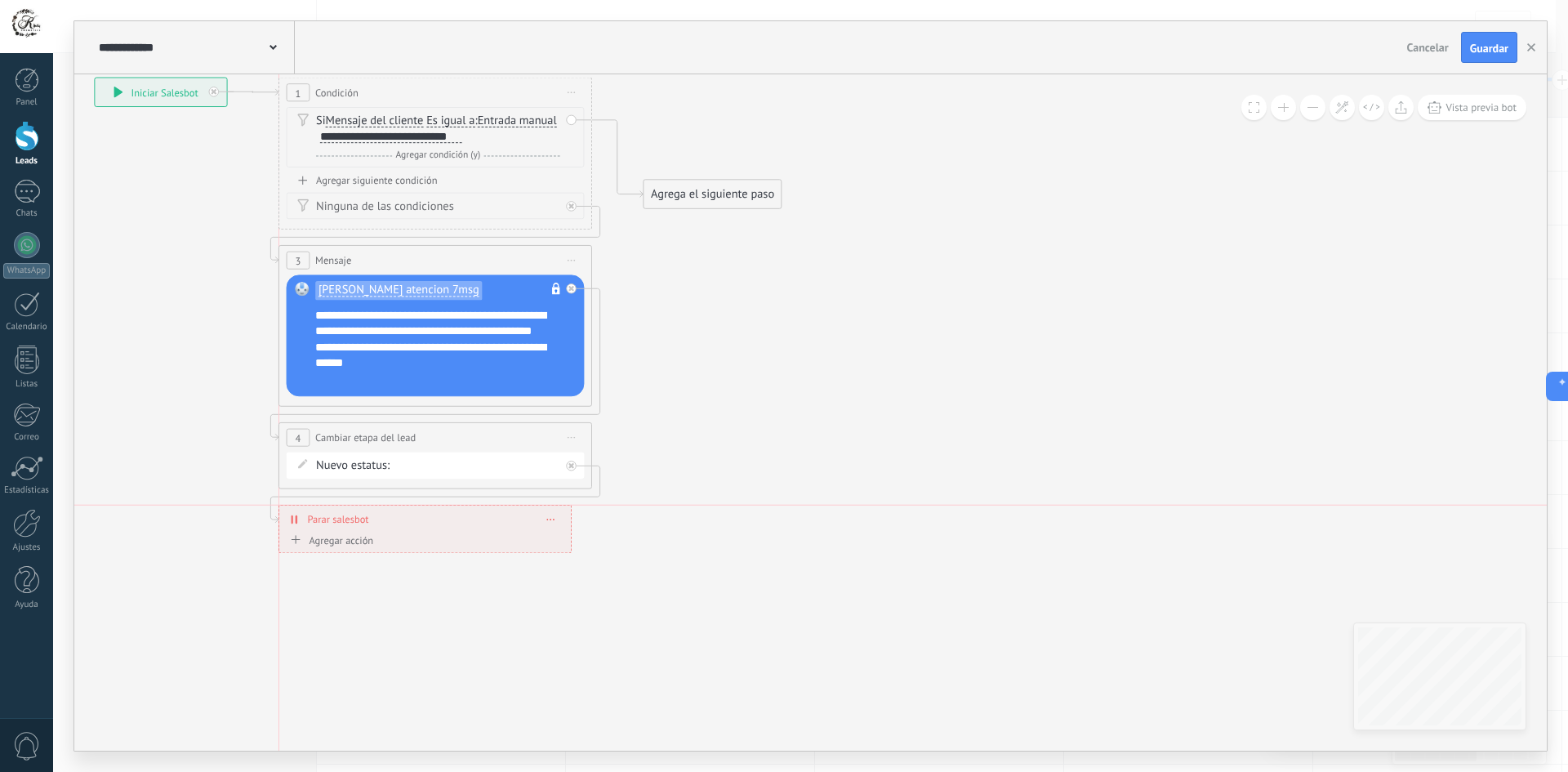
drag, startPoint x: 475, startPoint y: 544, endPoint x: 473, endPoint y: 517, distance: 27.1
click at [473, 517] on div "**********" at bounding box center [425, 519] width 291 height 28
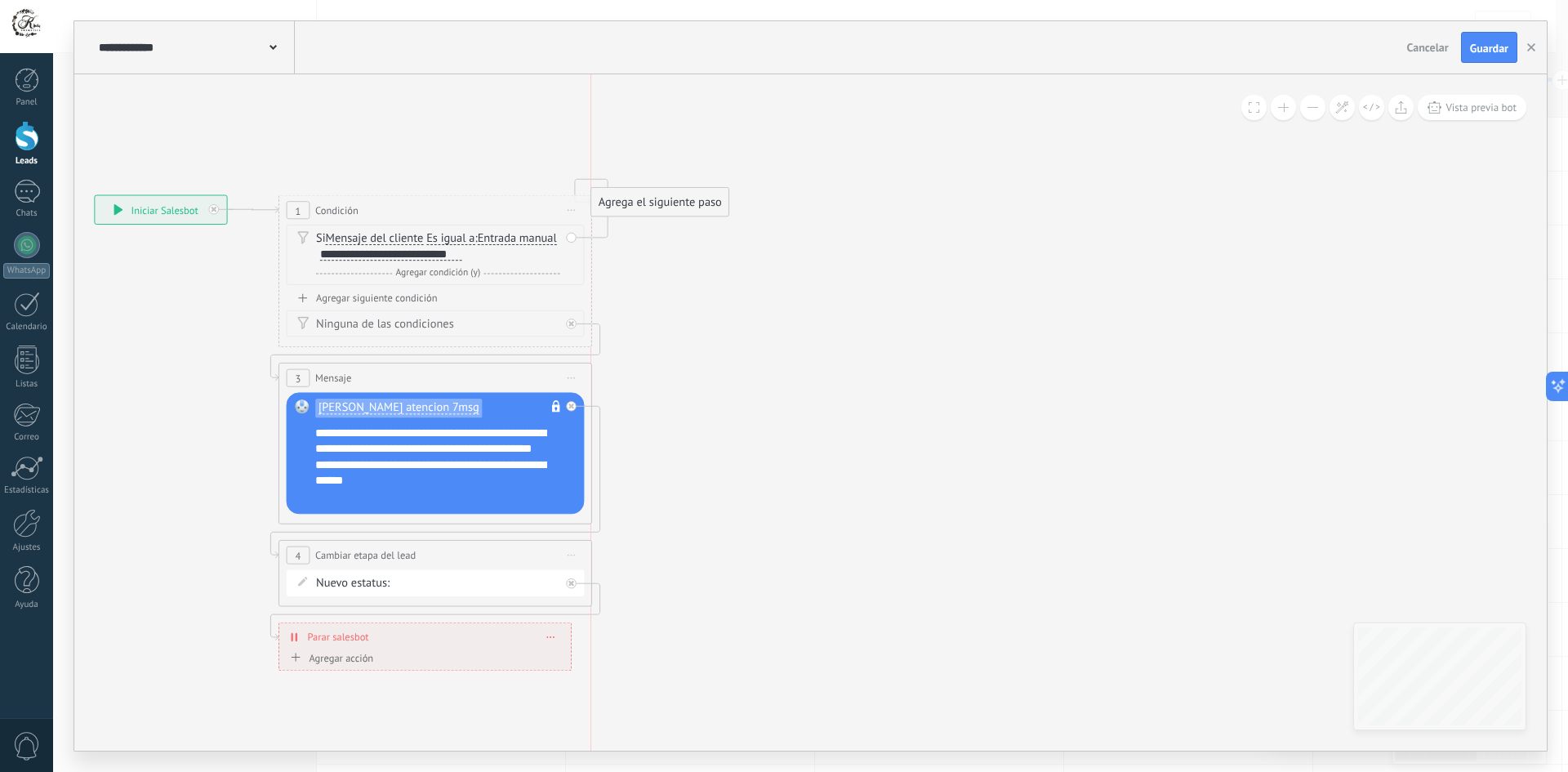
drag, startPoint x: 705, startPoint y: 317, endPoint x: 659, endPoint y: 207, distance: 119.2
click at [659, 207] on div "Agrega el siguiente paso" at bounding box center [659, 202] width 137 height 26
drag, startPoint x: 682, startPoint y: 616, endPoint x: 701, endPoint y: 196, distance: 420.4
click at [702, 196] on div "Agrega el siguiente paso Mensaje Mensaje Mensaje Reacción Comentario Enviar men…" at bounding box center [680, 210] width 139 height 30
click at [689, 213] on div "Agrega el siguiente paso" at bounding box center [680, 210] width 137 height 26
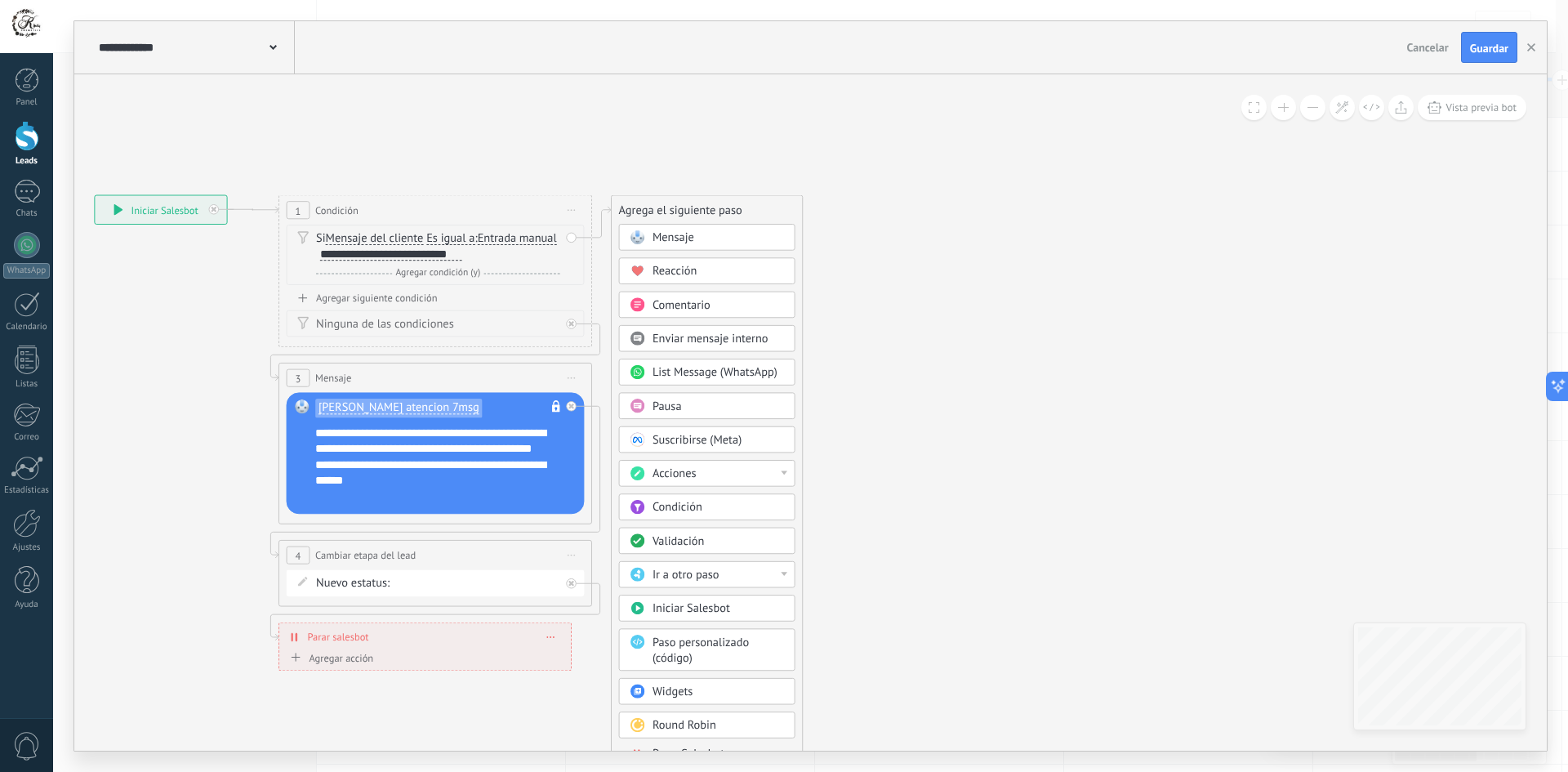
click at [687, 236] on span "Mensaje" at bounding box center [673, 237] width 42 height 15
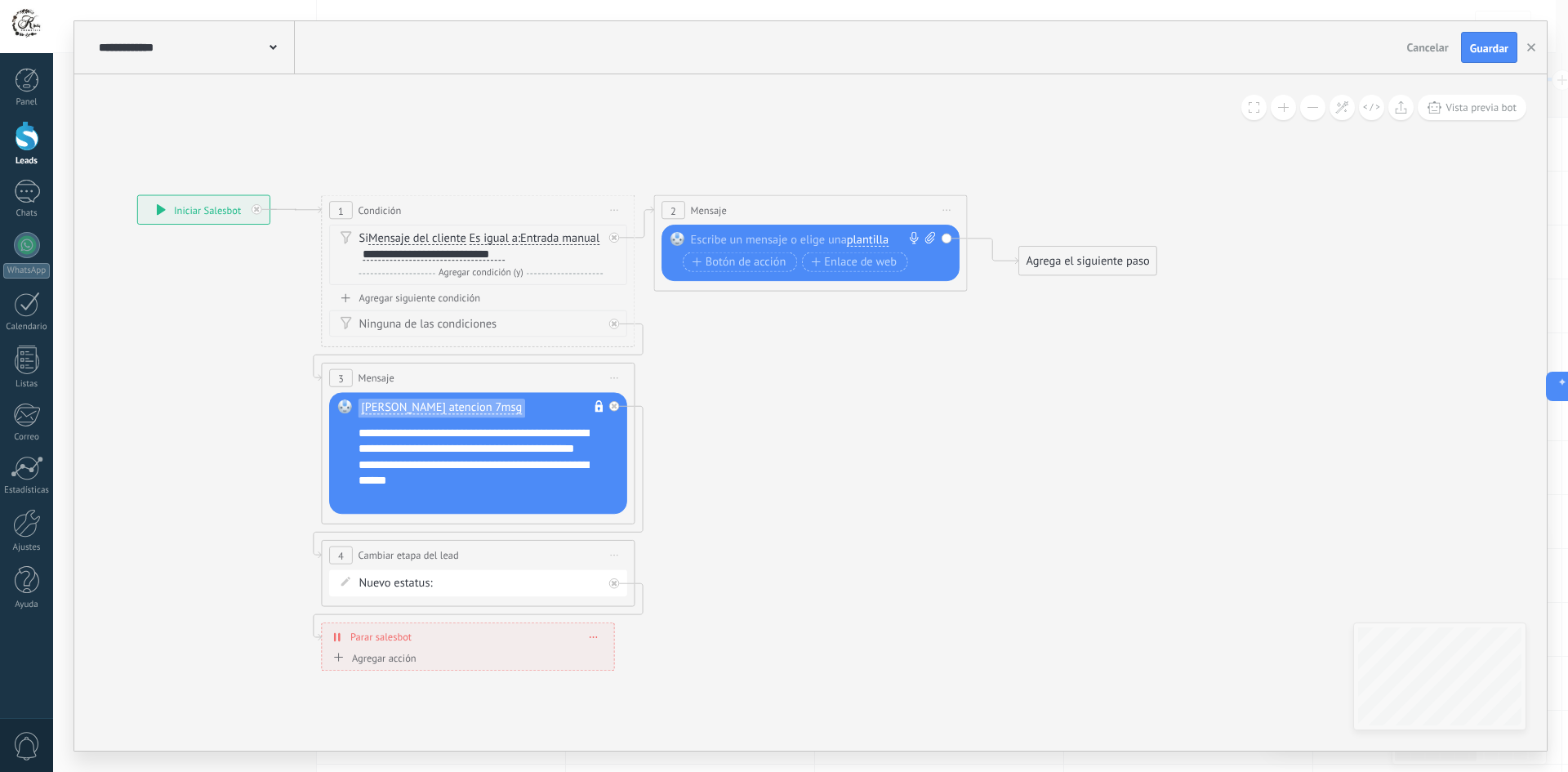
click at [883, 239] on span "plantilla" at bounding box center [867, 240] width 42 height 12
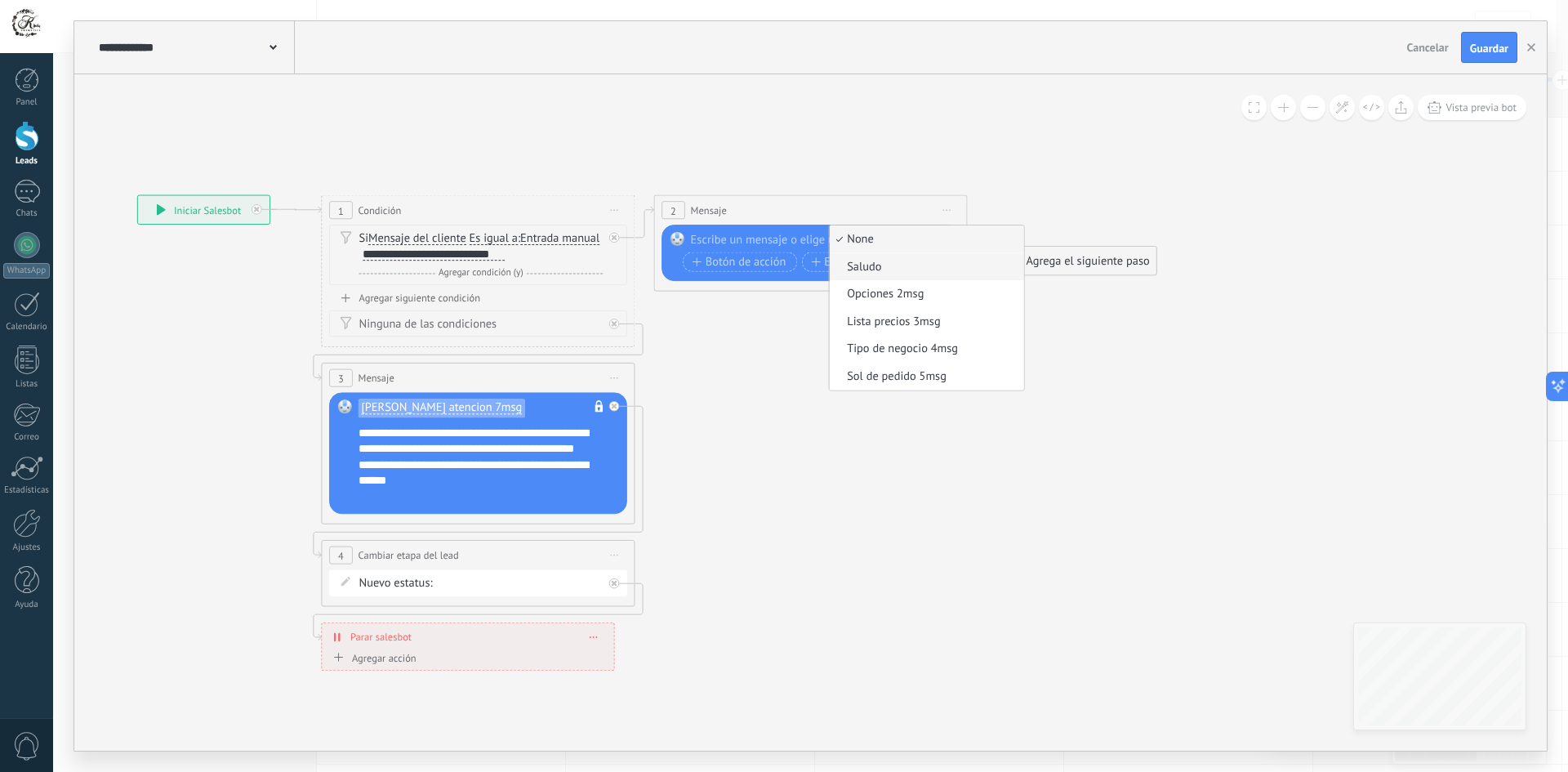
click at [888, 262] on span "Saludo" at bounding box center [924, 267] width 189 height 16
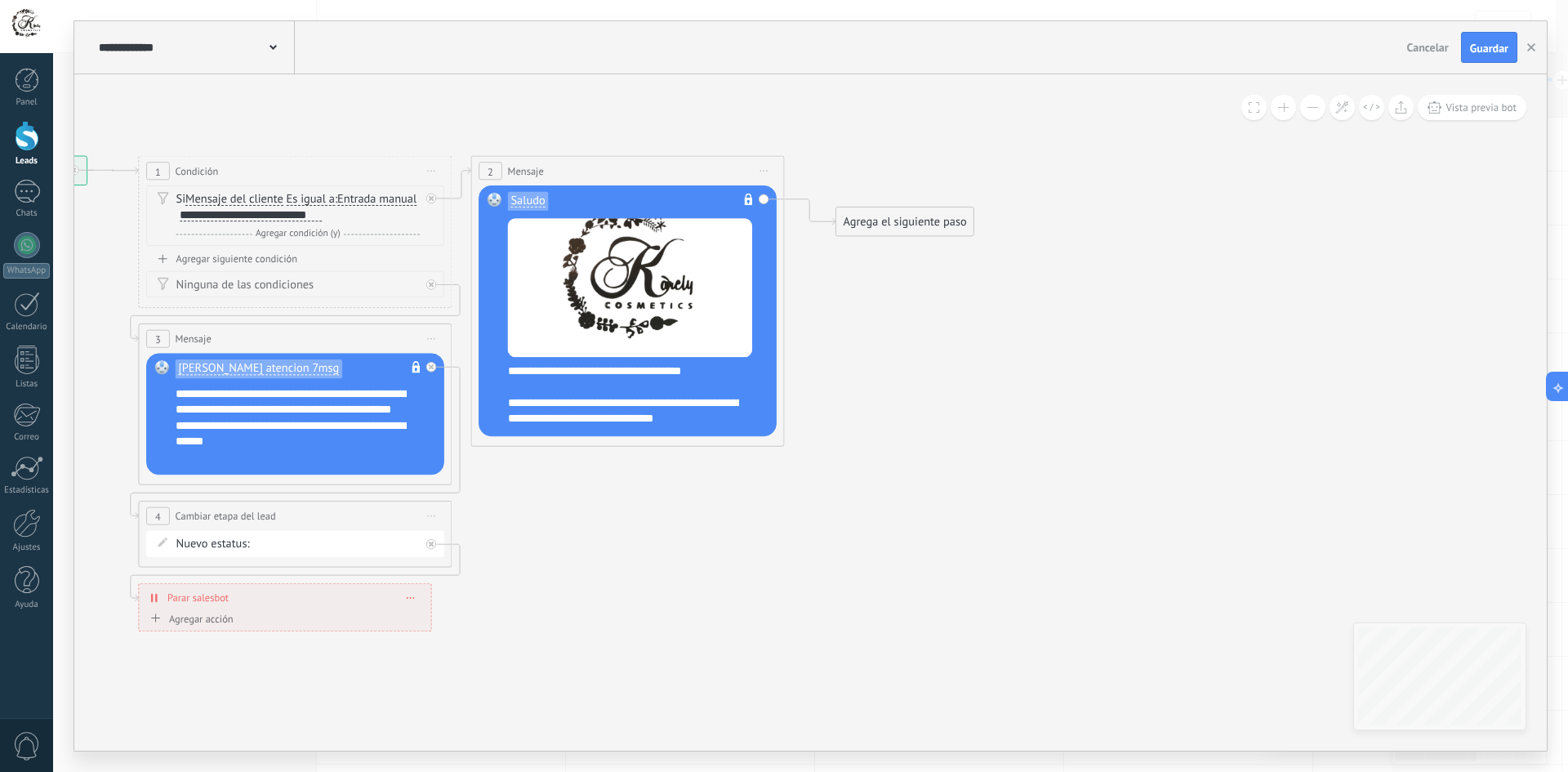
drag, startPoint x: 836, startPoint y: 487, endPoint x: 652, endPoint y: 487, distance: 184.0
click at [652, 487] on icon at bounding box center [437, 394] width 1750 height 1261
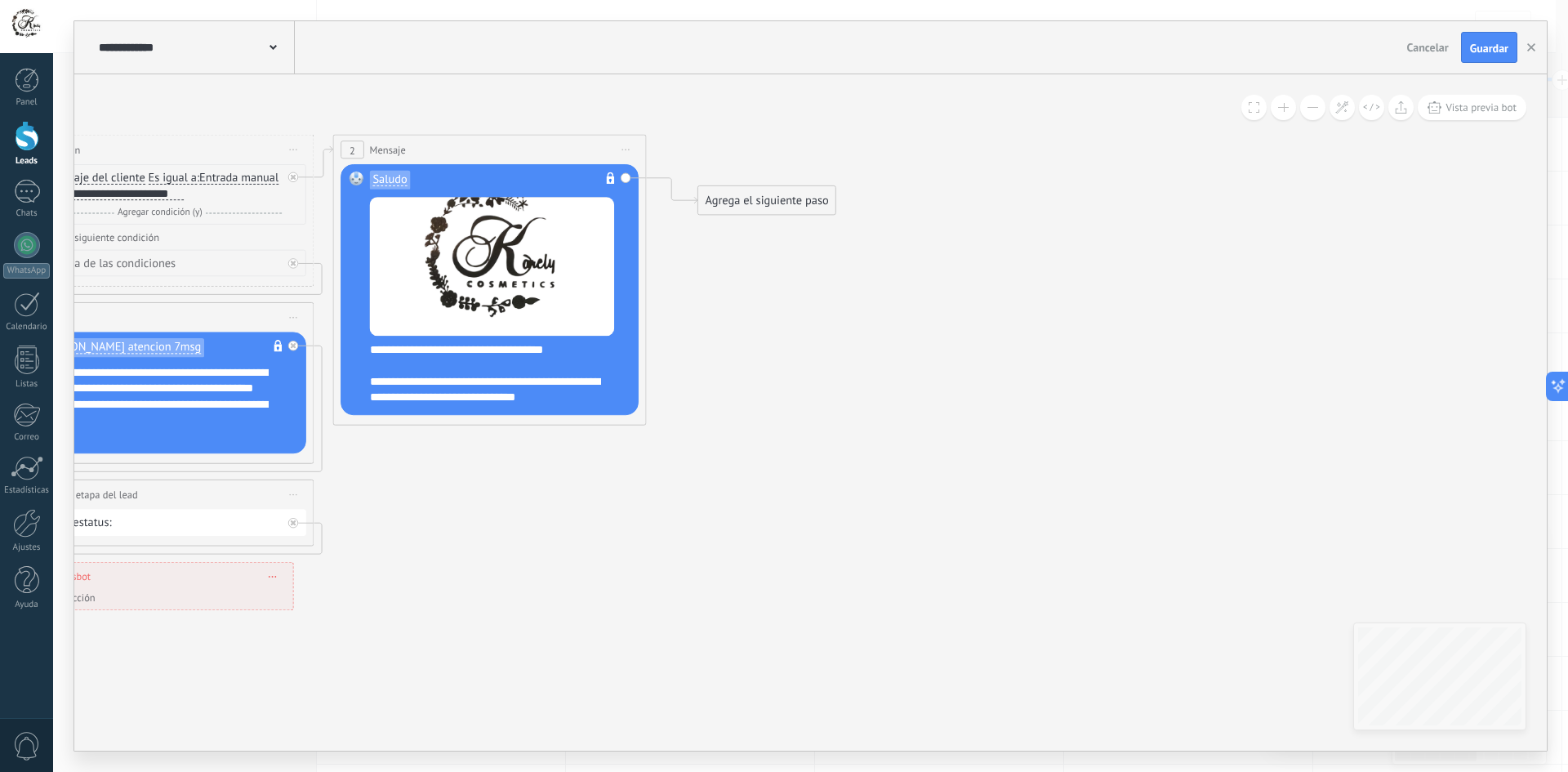
drag, startPoint x: 944, startPoint y: 307, endPoint x: 805, endPoint y: 285, distance: 140.7
click at [805, 285] on icon at bounding box center [299, 373] width 1750 height 1261
drag, startPoint x: 761, startPoint y: 199, endPoint x: 728, endPoint y: 146, distance: 62.4
click at [728, 146] on div "Agrega el siguiente paso" at bounding box center [734, 150] width 137 height 26
click at [716, 146] on div "Agrega el siguiente paso" at bounding box center [734, 150] width 137 height 26
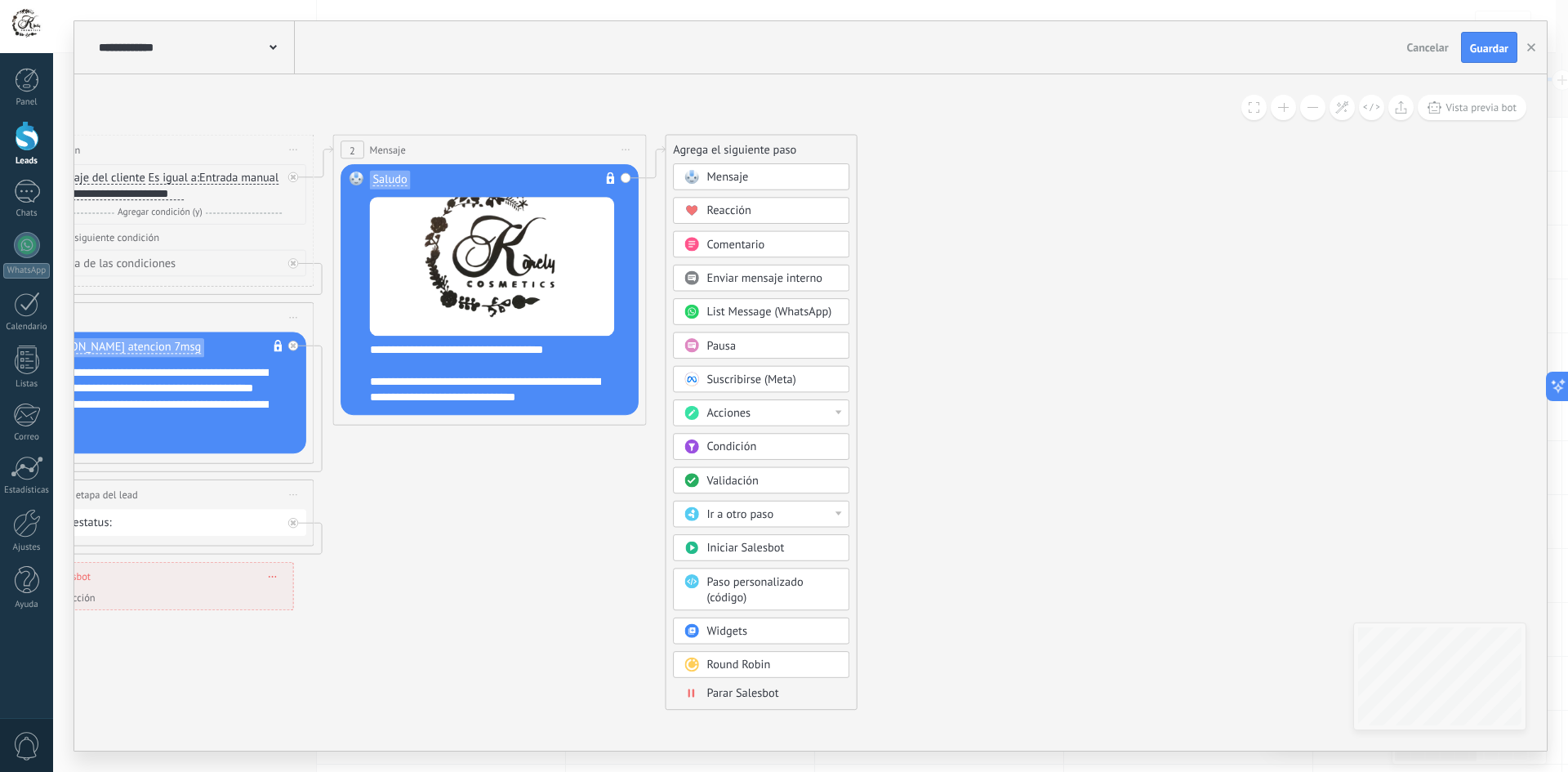
click at [717, 345] on span "Pausa" at bounding box center [722, 345] width 30 height 15
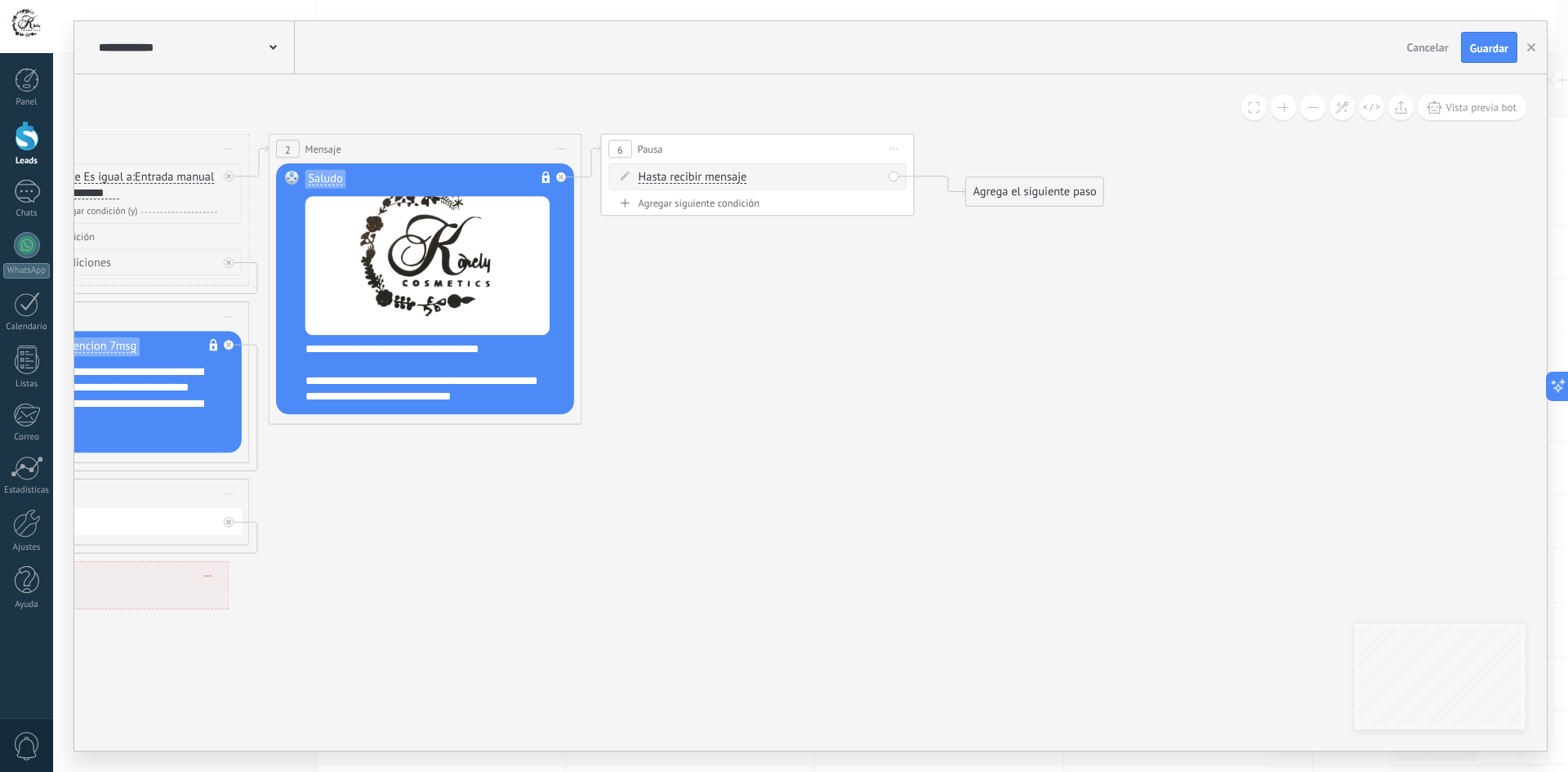
drag, startPoint x: 842, startPoint y: 250, endPoint x: 790, endPoint y: 249, distance: 52.0
click at [790, 249] on icon at bounding box center [401, 373] width 2083 height 1261
drag, startPoint x: 1046, startPoint y: 192, endPoint x: 679, endPoint y: 245, distance: 370.8
click at [679, 245] on div "Agrega el siguiente paso" at bounding box center [669, 247] width 137 height 26
click at [666, 244] on div "Agrega el siguiente paso" at bounding box center [669, 247] width 137 height 26
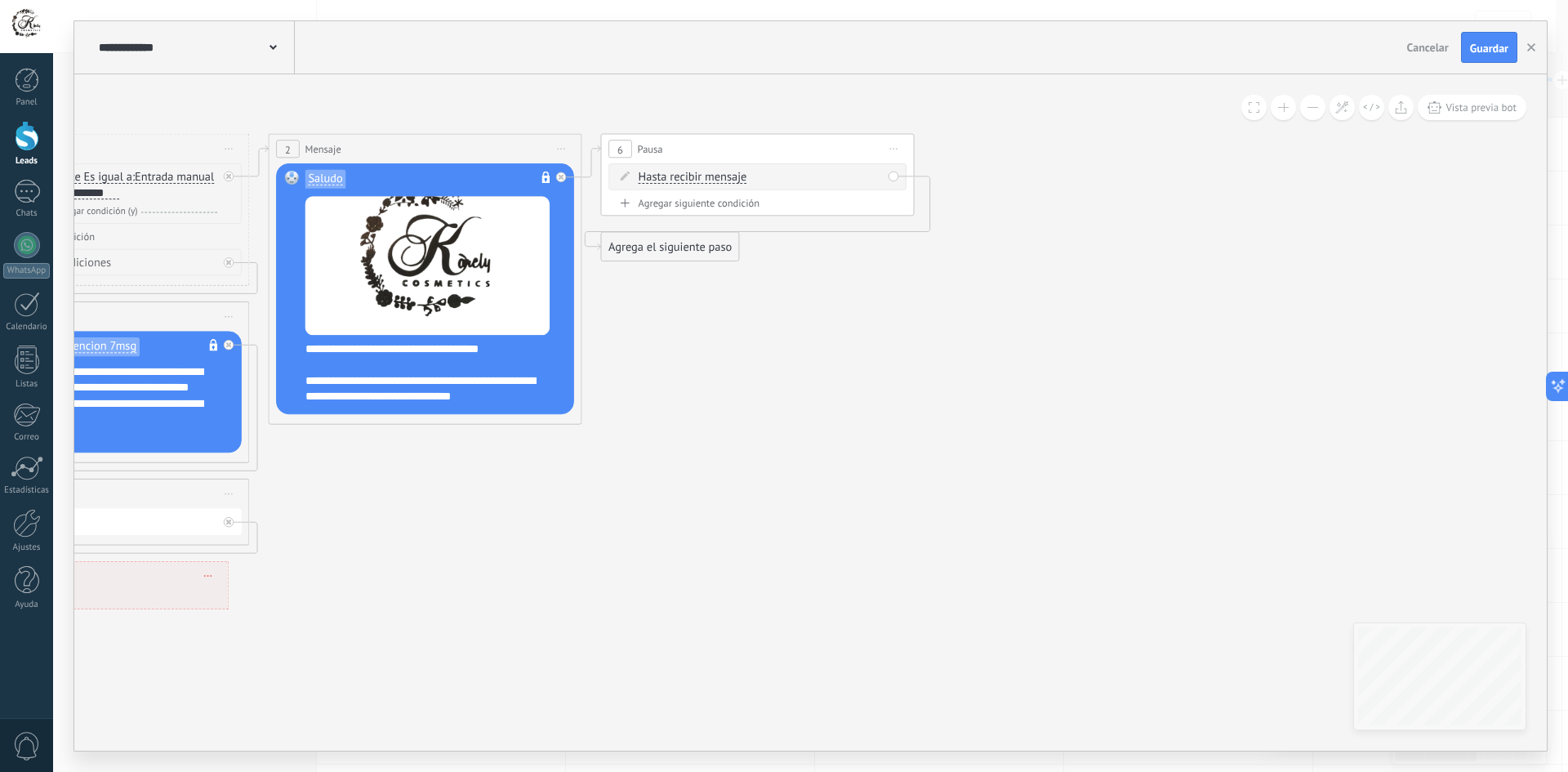
click at [669, 248] on div "Agrega el siguiente paso" at bounding box center [669, 247] width 137 height 26
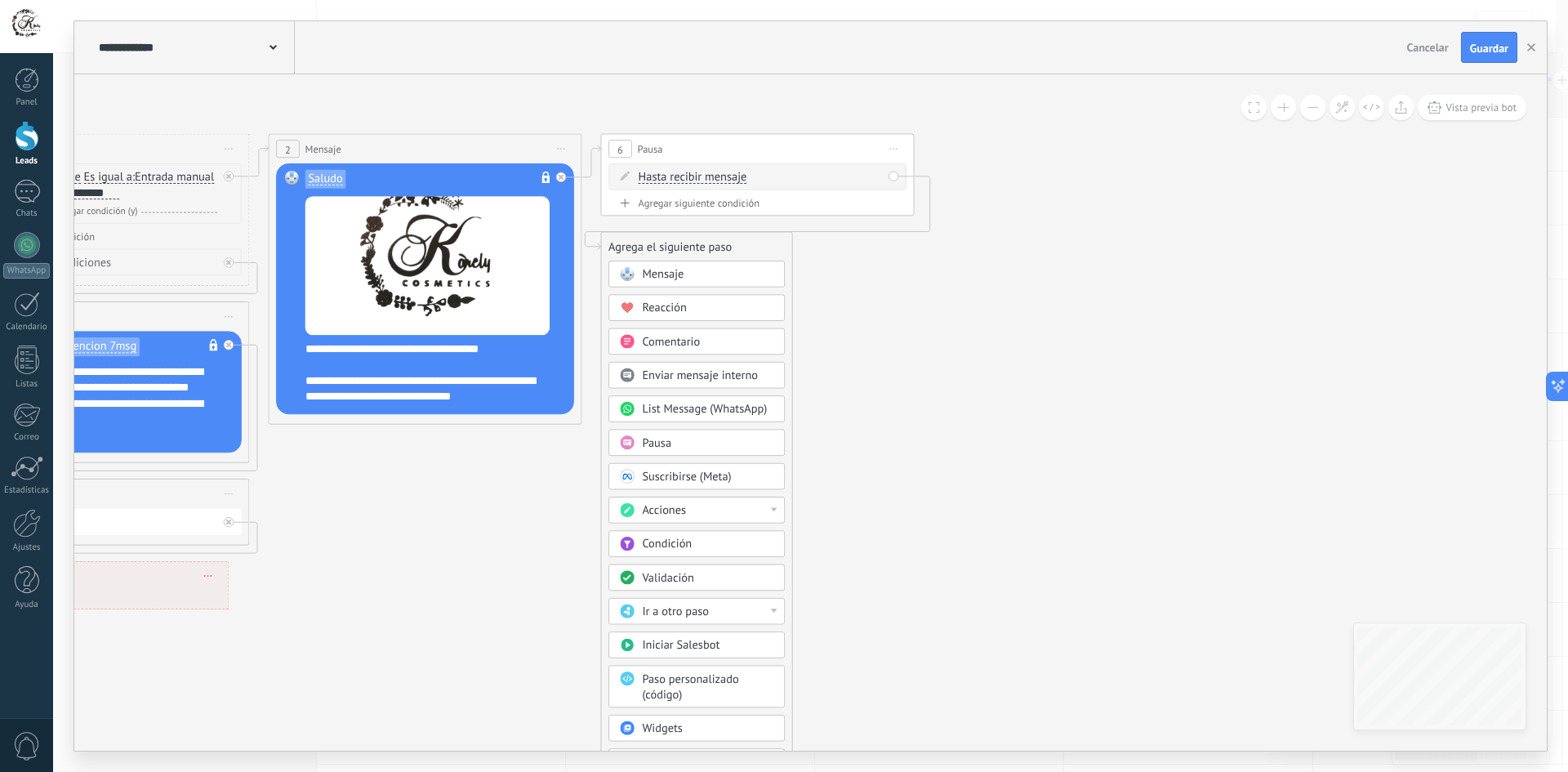
click at [719, 512] on div "Acciones" at bounding box center [708, 510] width 132 height 16
click at [716, 584] on div "Cambiar etapa del lead" at bounding box center [697, 590] width 174 height 27
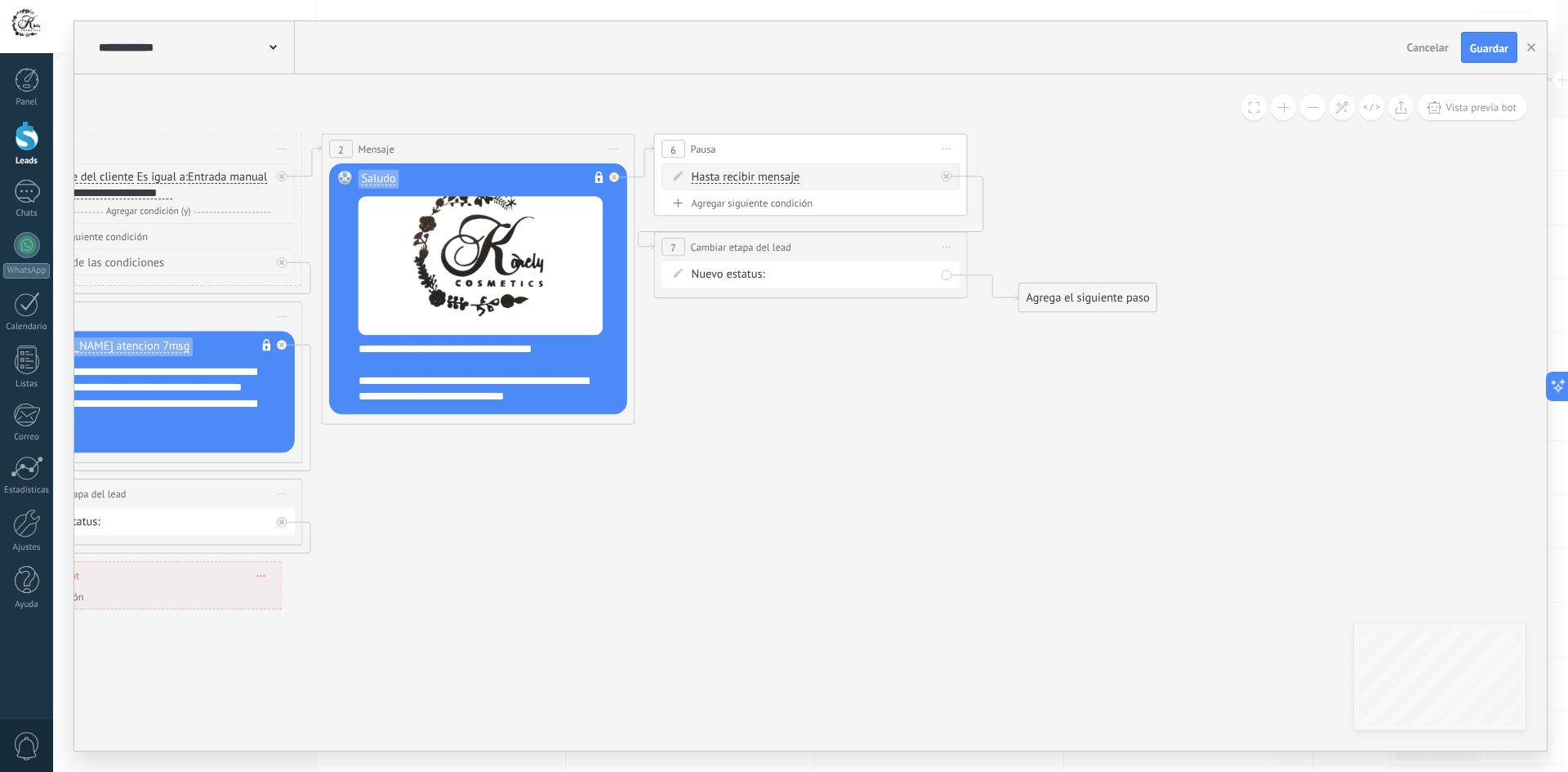
click at [285, 494] on icon at bounding box center [282, 495] width 8 height 2
click at [344, 567] on div "Duplicar" at bounding box center [353, 569] width 156 height 27
drag, startPoint x: 339, startPoint y: 626, endPoint x: 982, endPoint y: 434, distance: 671.1
click at [982, 454] on div "**********" at bounding box center [894, 469] width 312 height 30
click at [943, 253] on span "Iniciar vista previa aquí Cambiar nombre Duplicar [GEOGRAPHIC_DATA]" at bounding box center [947, 246] width 26 height 23
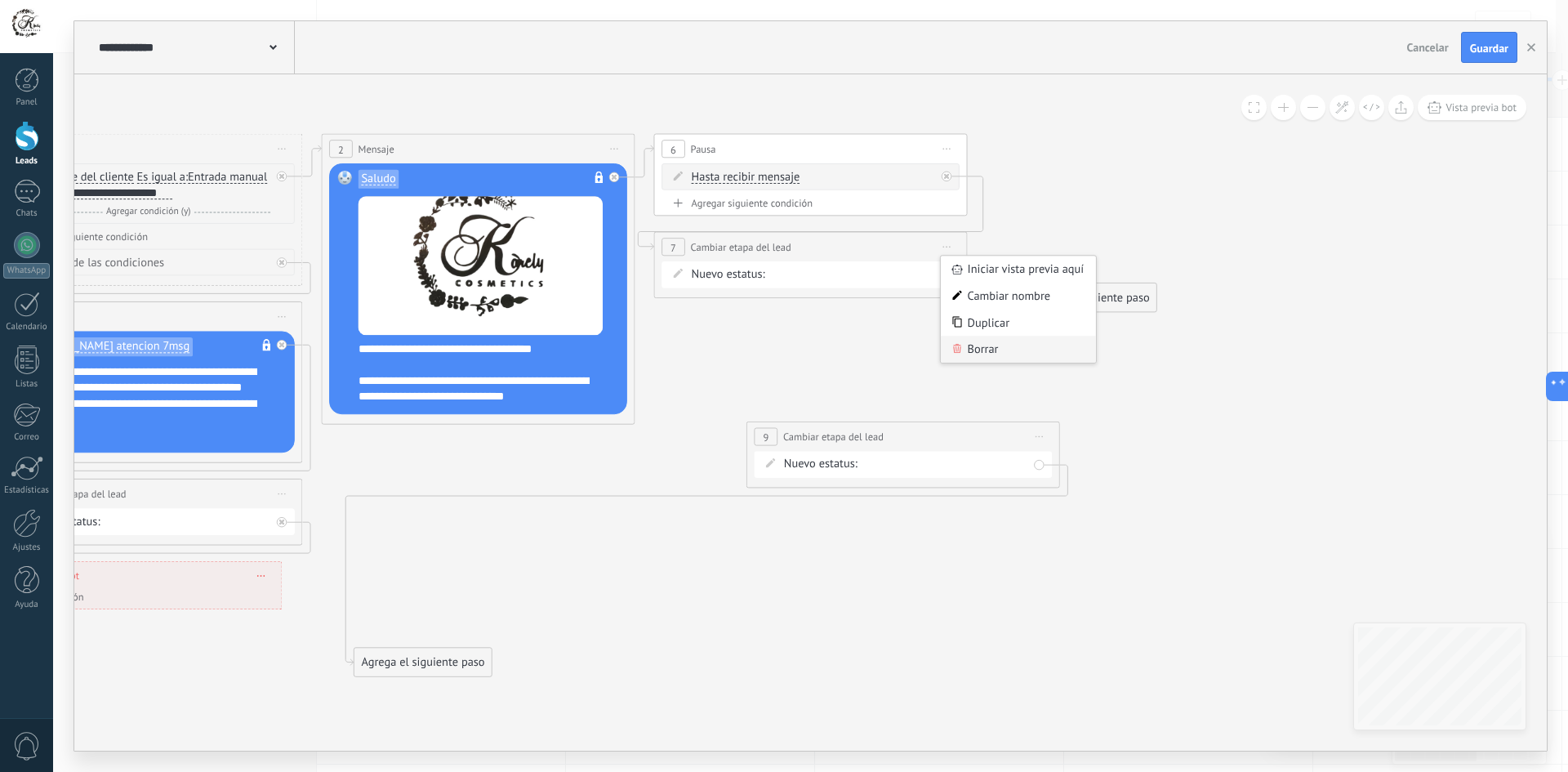
click at [982, 342] on div "Borrar" at bounding box center [1018, 349] width 156 height 27
drag, startPoint x: 932, startPoint y: 429, endPoint x: 842, endPoint y: 235, distance: 213.9
click at [842, 235] on div "**********" at bounding box center [810, 238] width 312 height 30
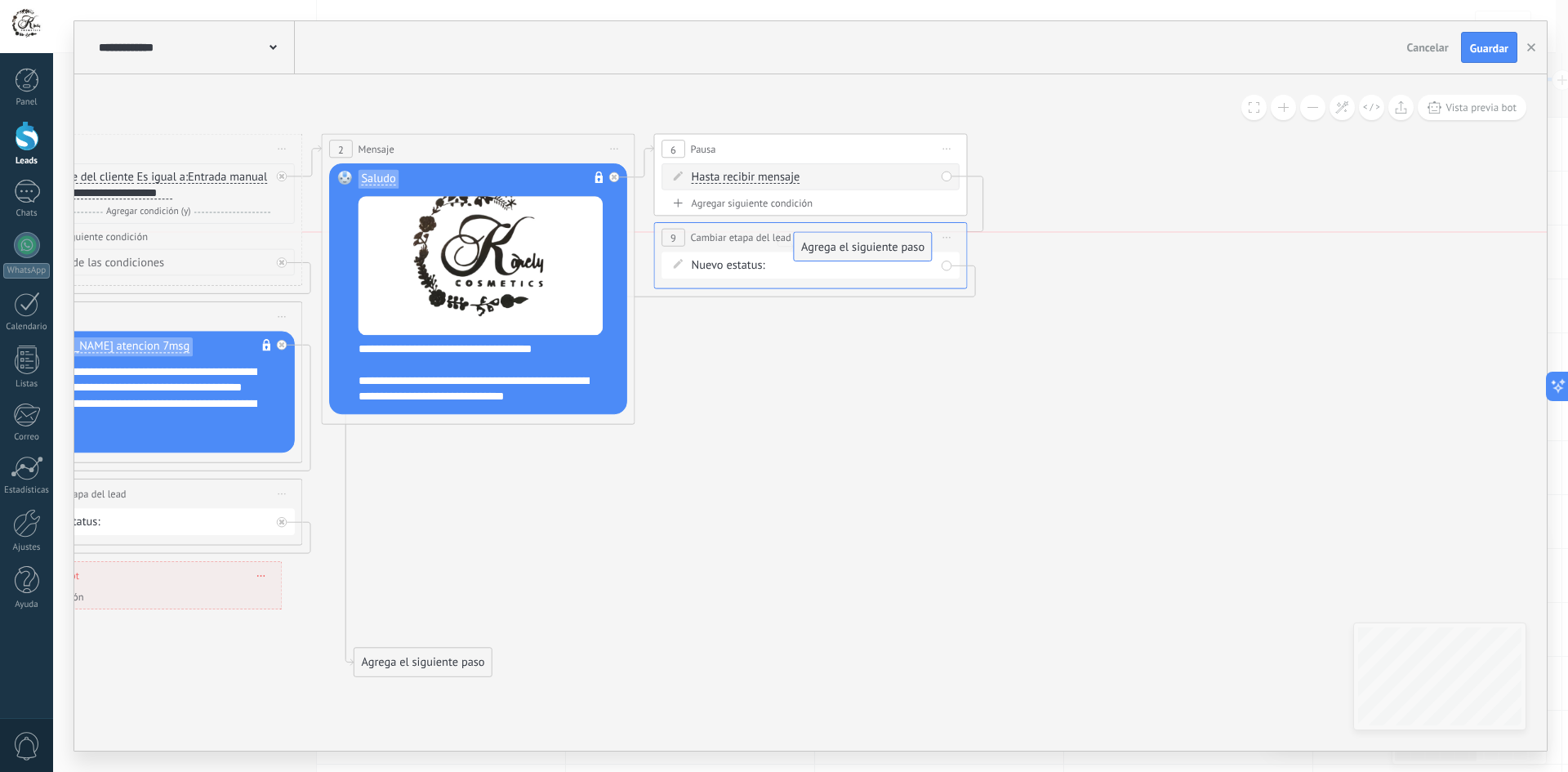
drag, startPoint x: 1057, startPoint y: 190, endPoint x: 793, endPoint y: 248, distance: 270.3
drag, startPoint x: 434, startPoint y: 660, endPoint x: 735, endPoint y: 322, distance: 452.6
click at [735, 322] on div "Agrega el siguiente paso" at bounding box center [723, 320] width 137 height 26
click at [740, 316] on div "Agrega el siguiente paso" at bounding box center [723, 320] width 137 height 26
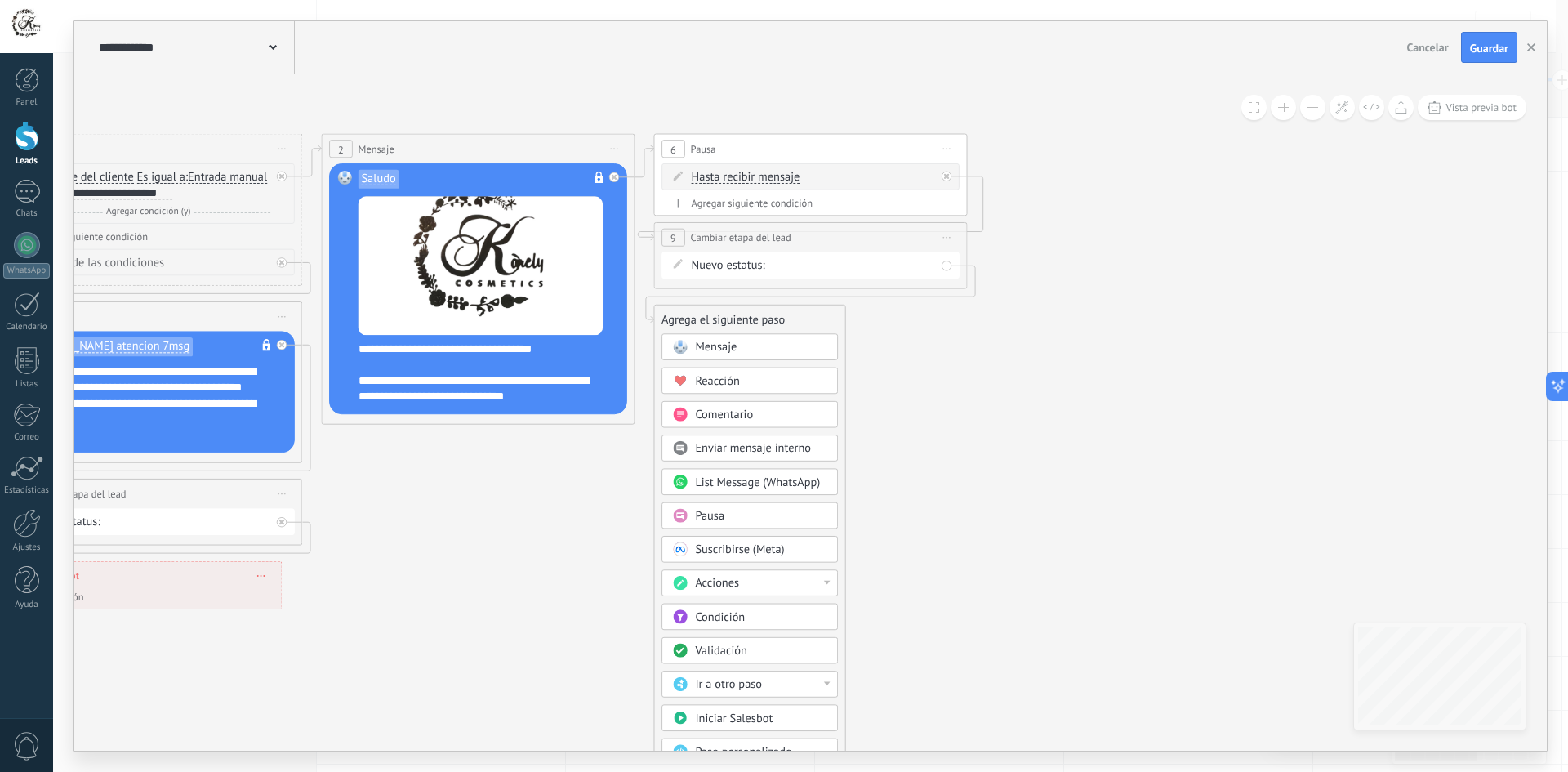
click at [758, 582] on div "Acciones" at bounding box center [760, 584] width 132 height 16
click at [742, 644] on div "Establecer campo" at bounding box center [749, 641] width 174 height 27
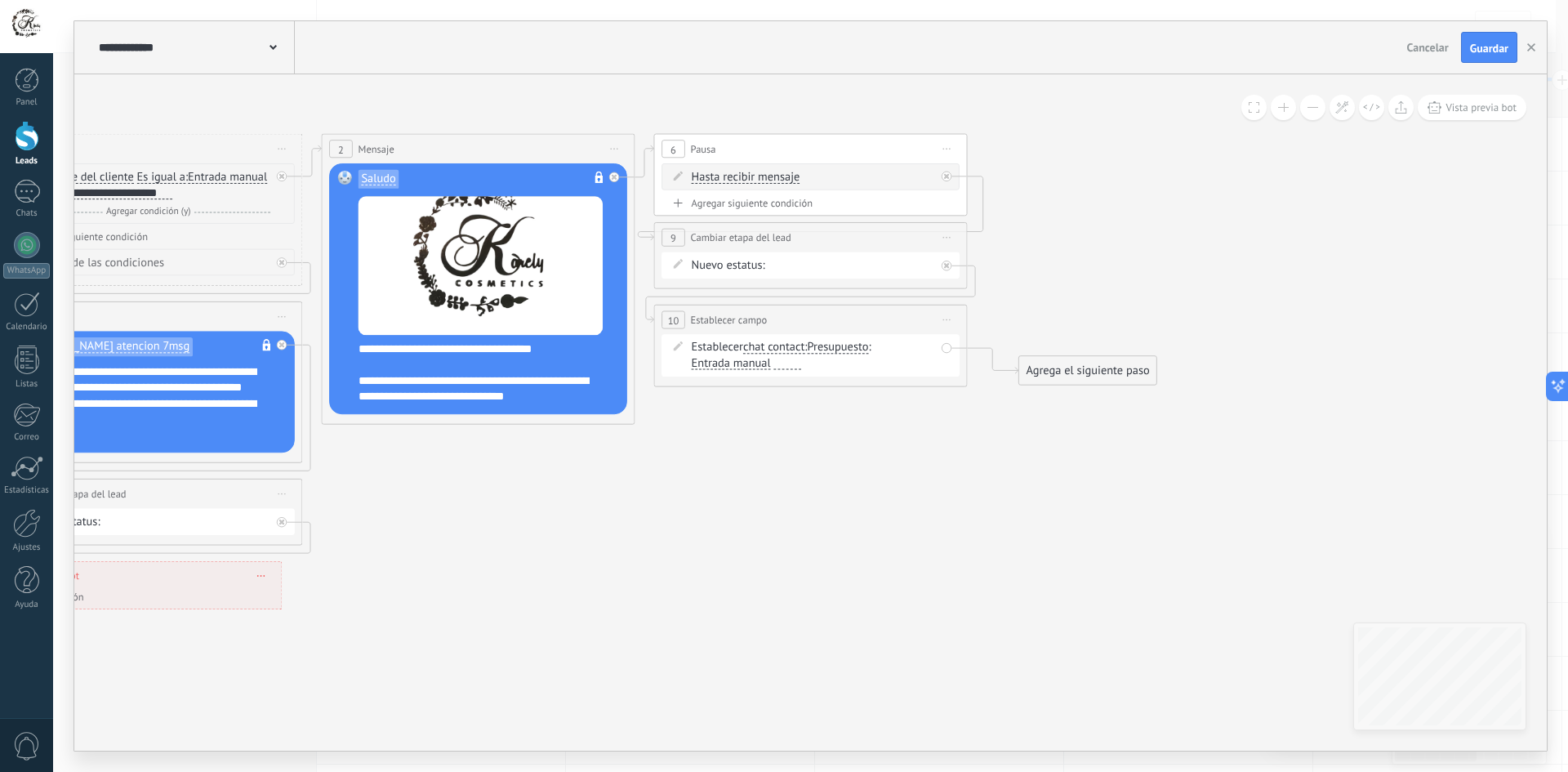
click at [846, 346] on span "Presupuesto" at bounding box center [838, 347] width 61 height 12
click at [846, 346] on button "Presupuesto" at bounding box center [898, 347] width 196 height 29
click at [858, 373] on span "Nombre" at bounding box center [884, 377] width 189 height 16
click at [850, 354] on span "Entrada manual" at bounding box center [890, 347] width 79 height 12
click at [841, 362] on button "Entrada manual" at bounding box center [940, 347] width 196 height 29
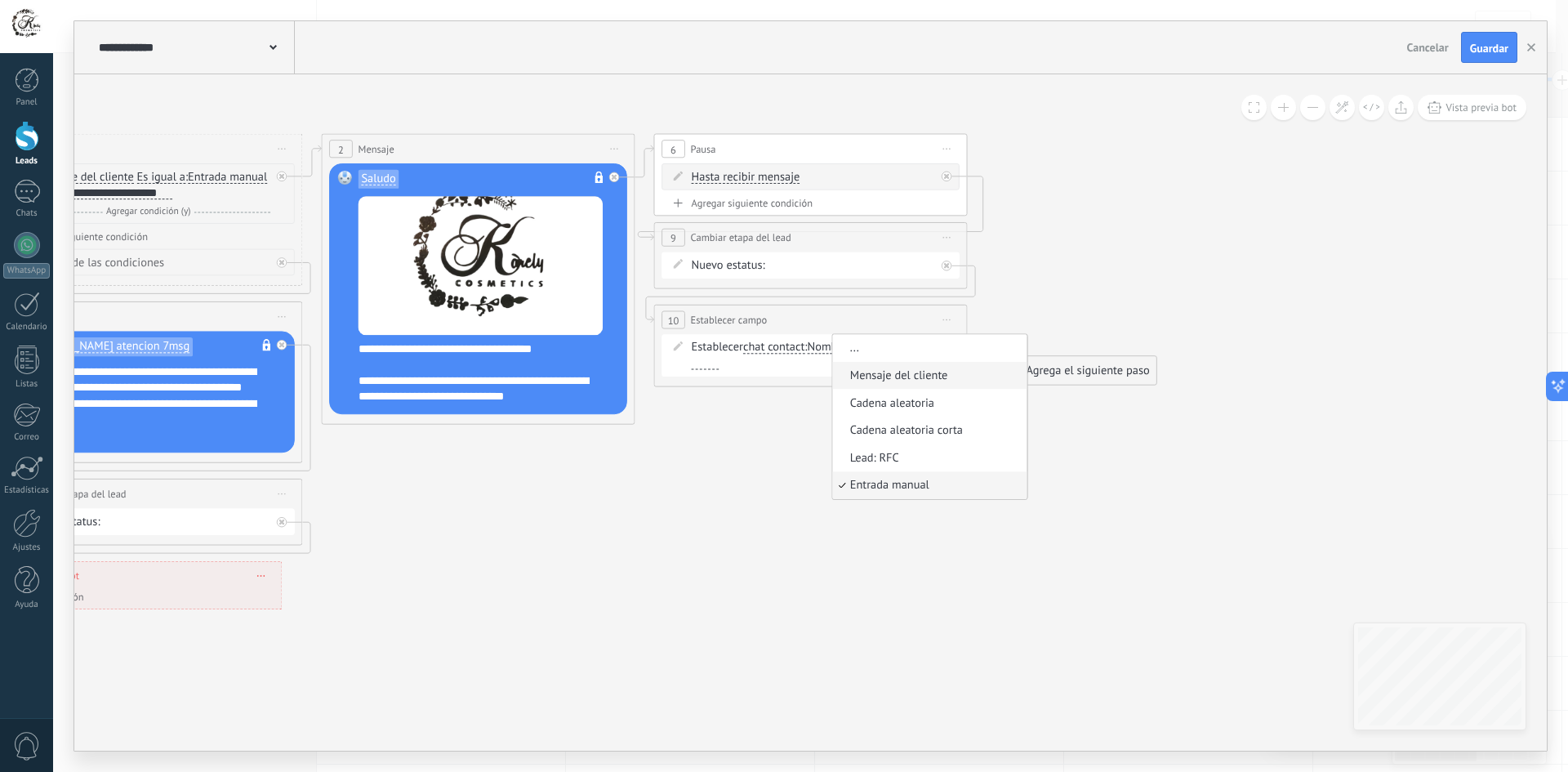
click at [833, 384] on span "Mensaje del cliente" at bounding box center [927, 377] width 189 height 16
click at [814, 438] on icon at bounding box center [455, 373] width 2083 height 1261
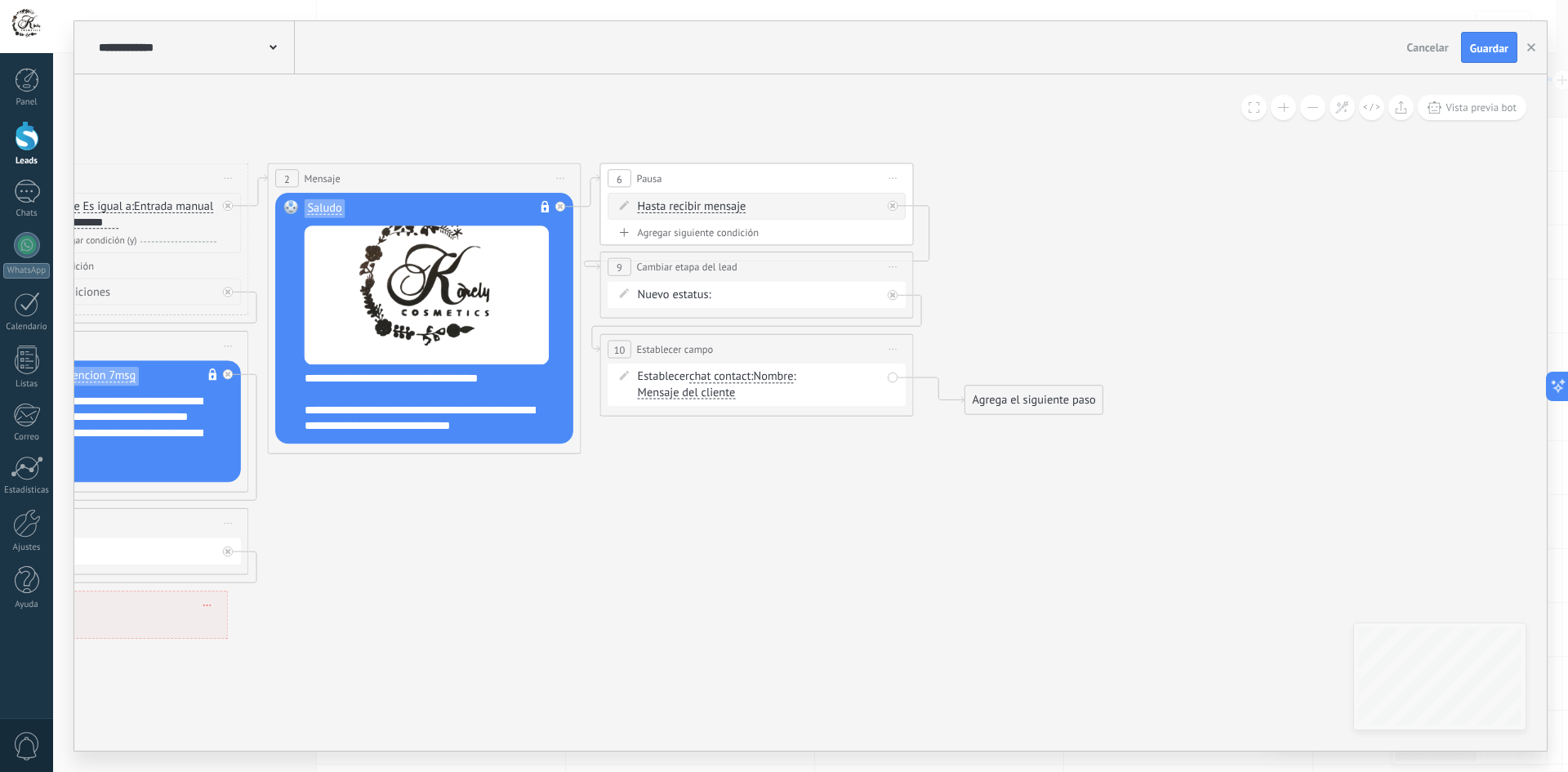
drag, startPoint x: 830, startPoint y: 455, endPoint x: 795, endPoint y: 479, distance: 42.4
click at [795, 479] on icon at bounding box center [400, 401] width 2083 height 1261
drag, startPoint x: 1020, startPoint y: 397, endPoint x: 986, endPoint y: 173, distance: 226.6
click at [986, 172] on div "Agrega el siguiente paso" at bounding box center [1002, 177] width 137 height 26
click at [989, 178] on div "Agrega el siguiente paso" at bounding box center [1002, 177] width 137 height 26
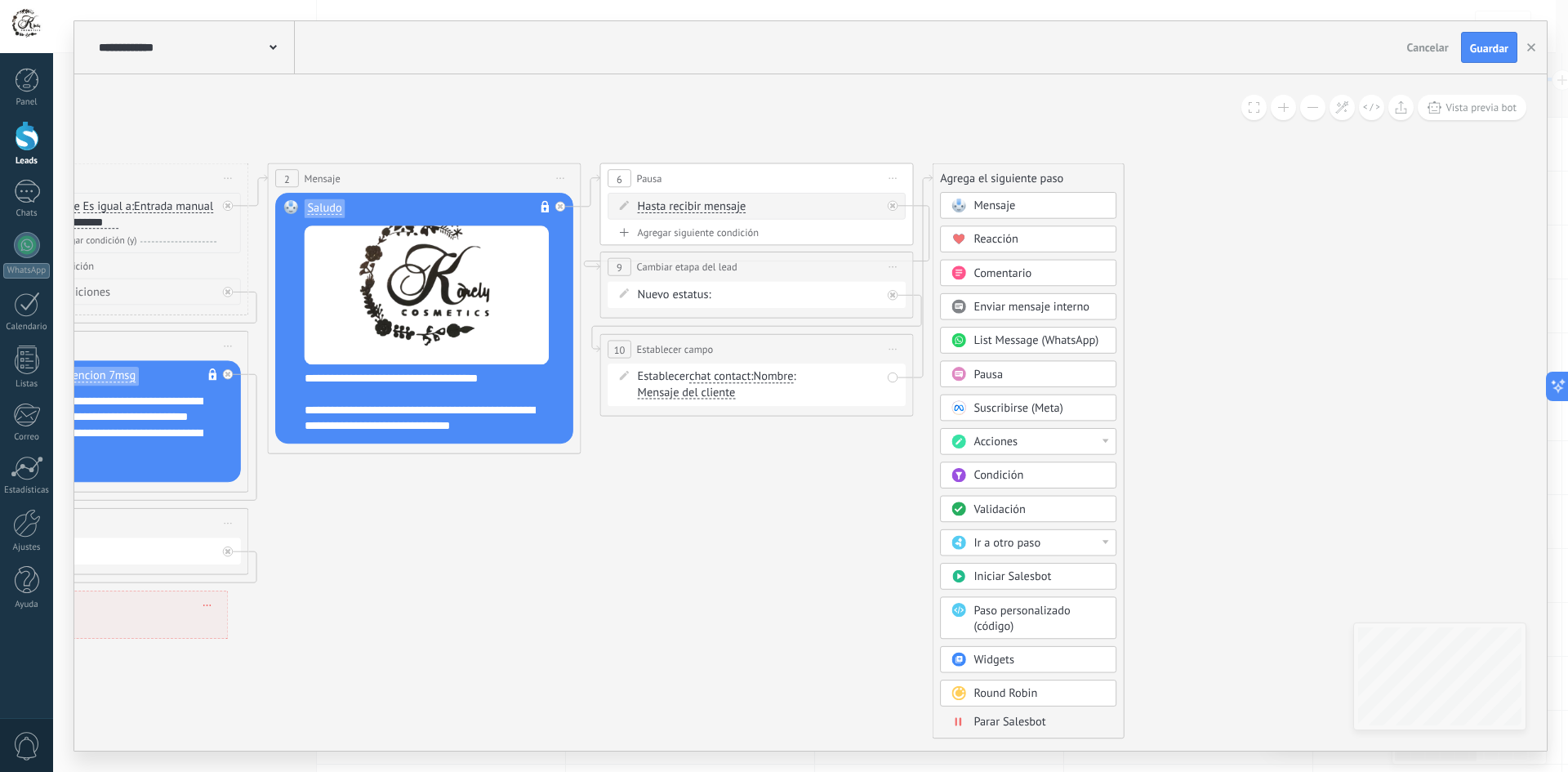
click at [1009, 210] on span "Mensaje" at bounding box center [994, 205] width 42 height 15
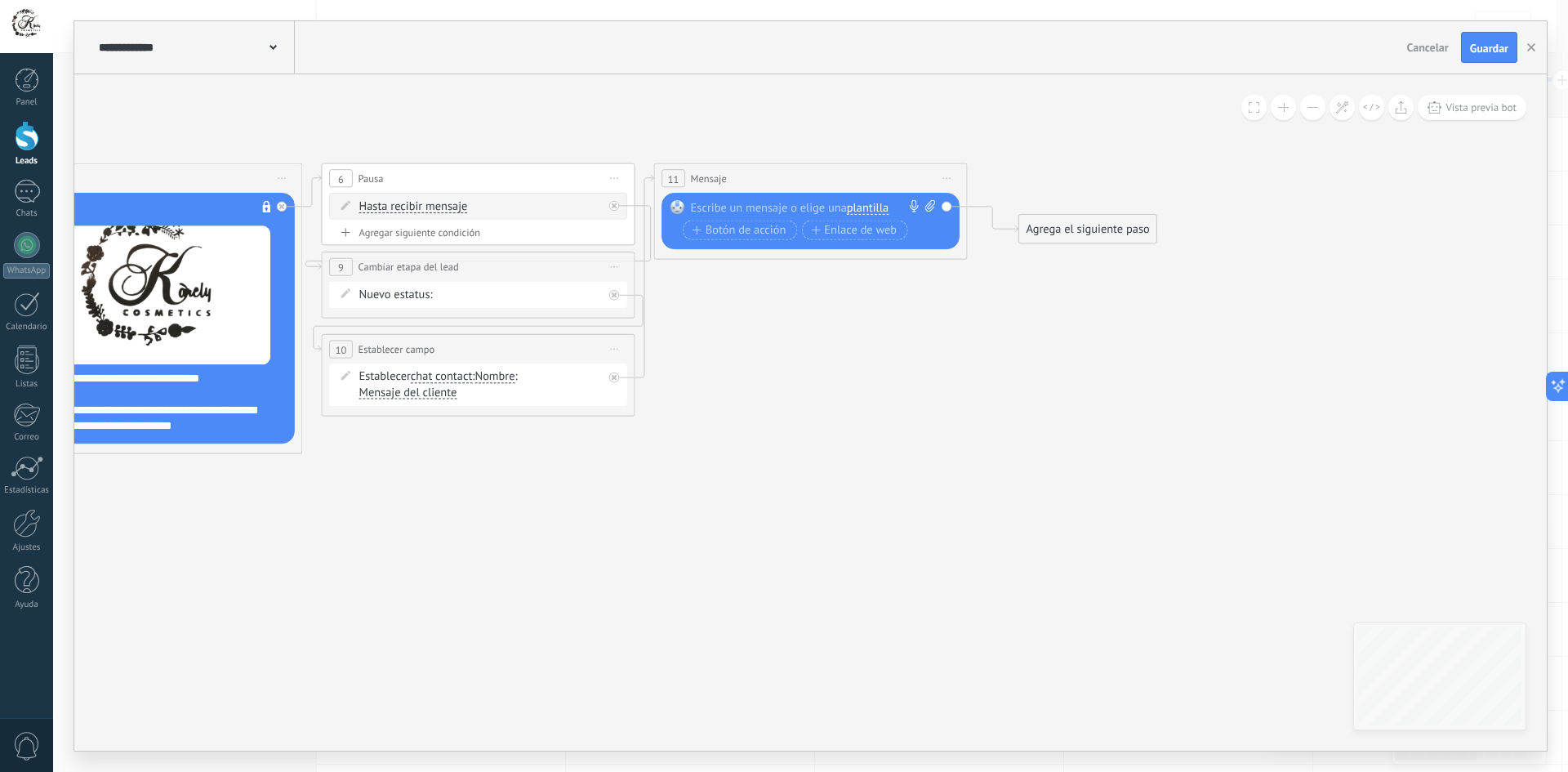
click at [865, 208] on span "plantilla" at bounding box center [867, 207] width 42 height 12
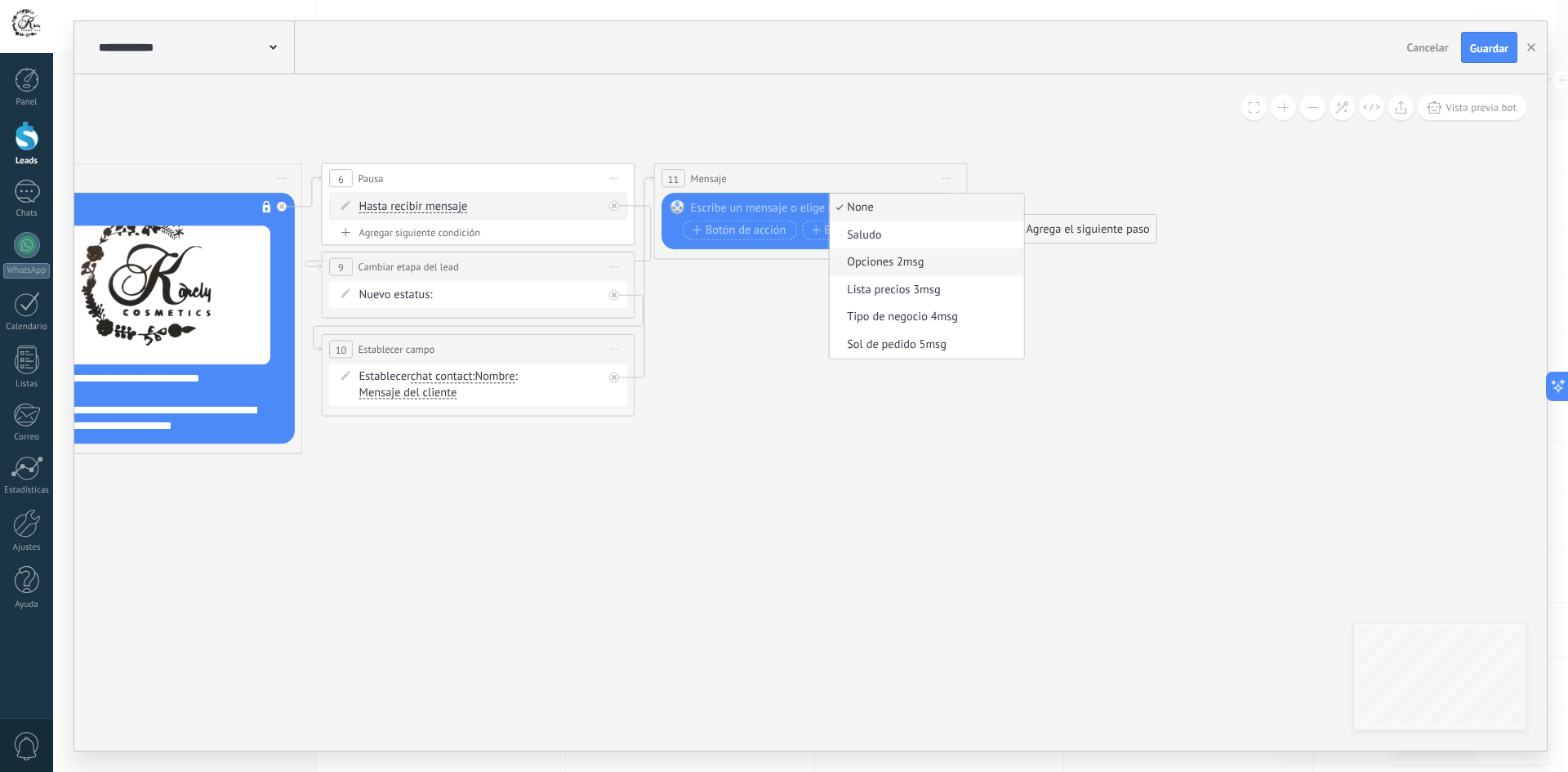
click at [904, 262] on span "Opciones 2msg" at bounding box center [924, 263] width 189 height 16
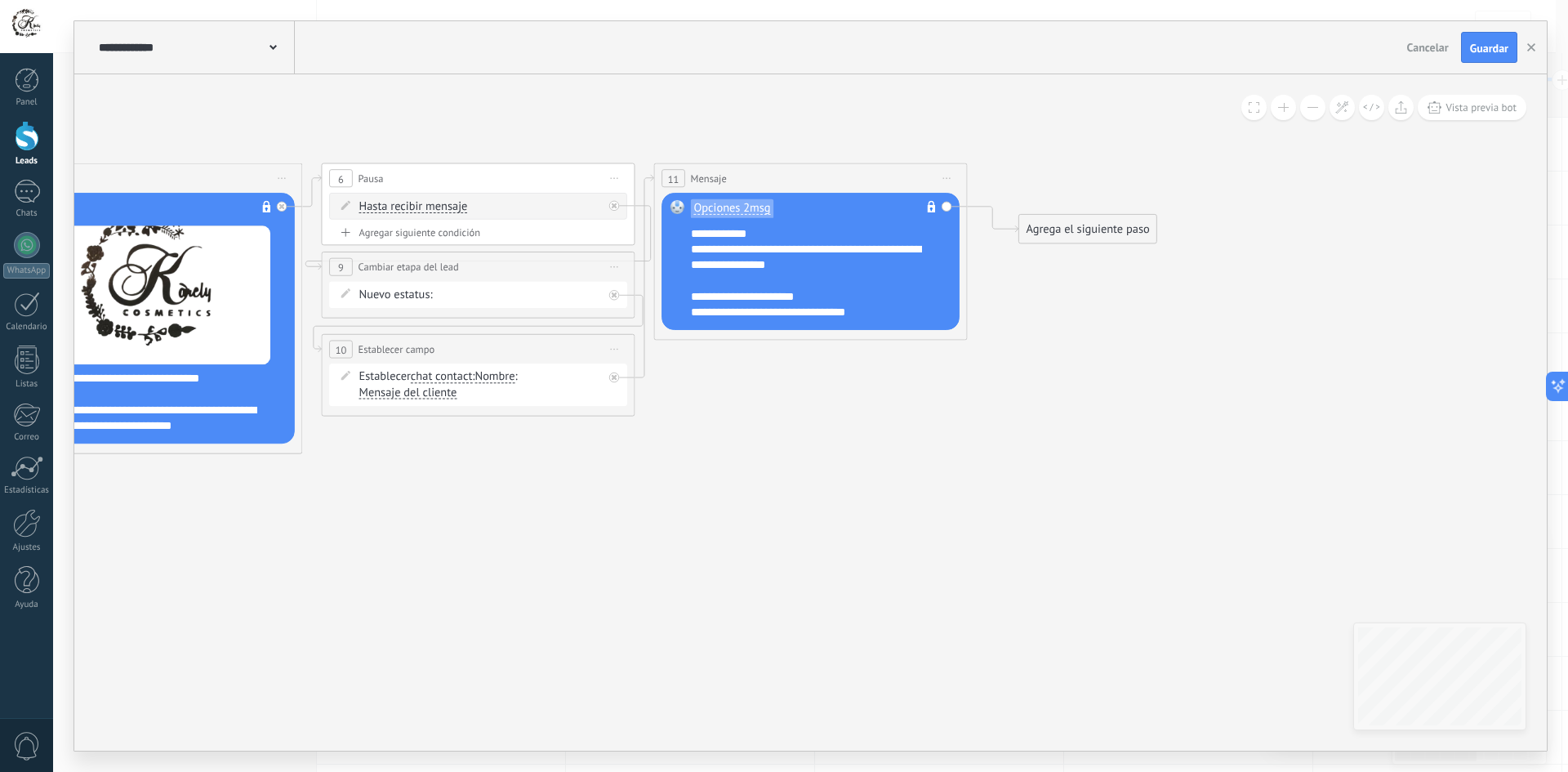
scroll to position [16, 0]
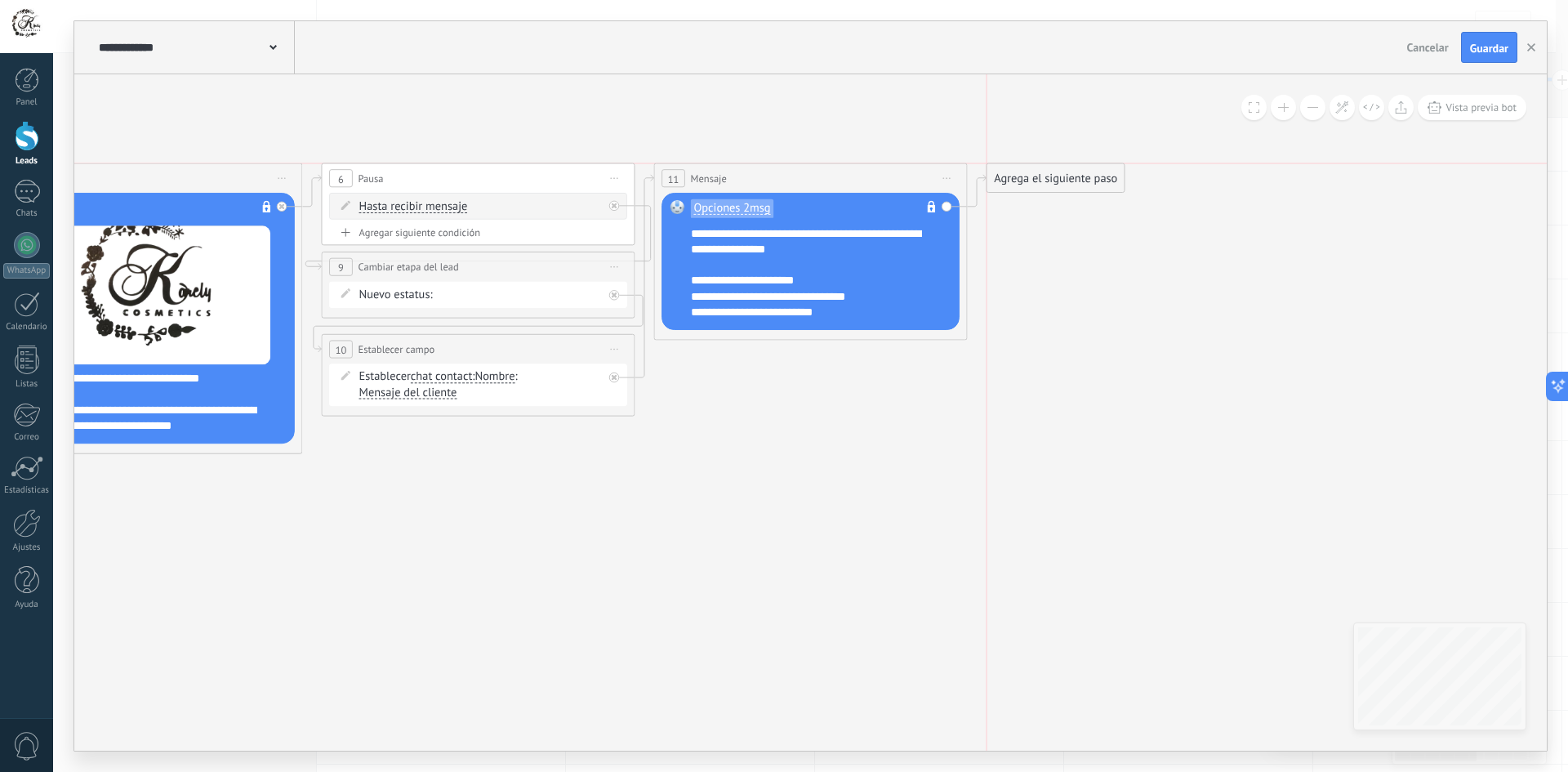
drag, startPoint x: 1076, startPoint y: 215, endPoint x: 1056, endPoint y: 174, distance: 45.6
click at [1056, 174] on div "Agrega el siguiente paso" at bounding box center [1056, 177] width 137 height 26
click at [1048, 175] on div "Agrega el siguiente paso" at bounding box center [1056, 177] width 137 height 26
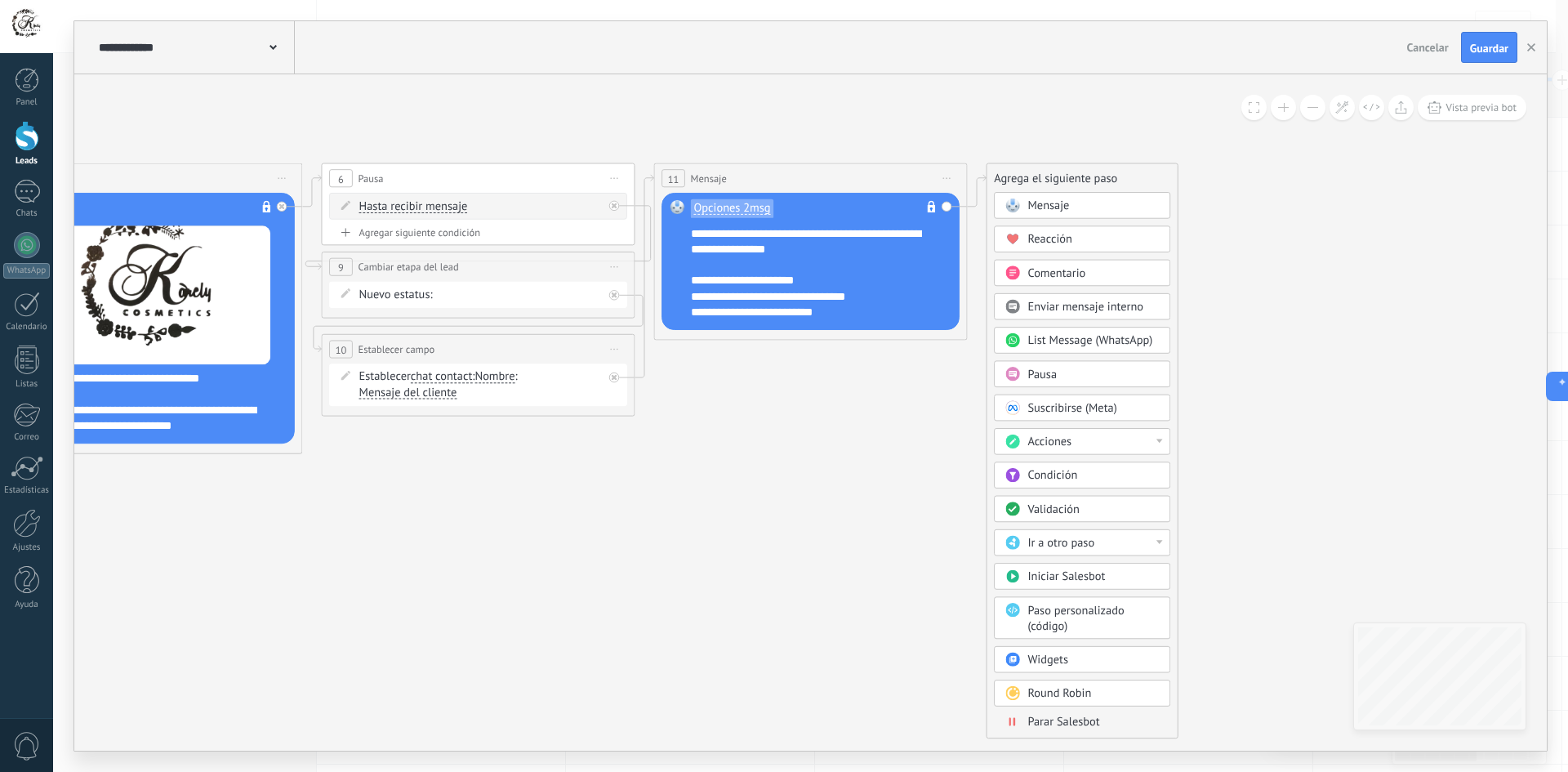
click at [1058, 376] on div "Pausa" at bounding box center [1092, 375] width 132 height 16
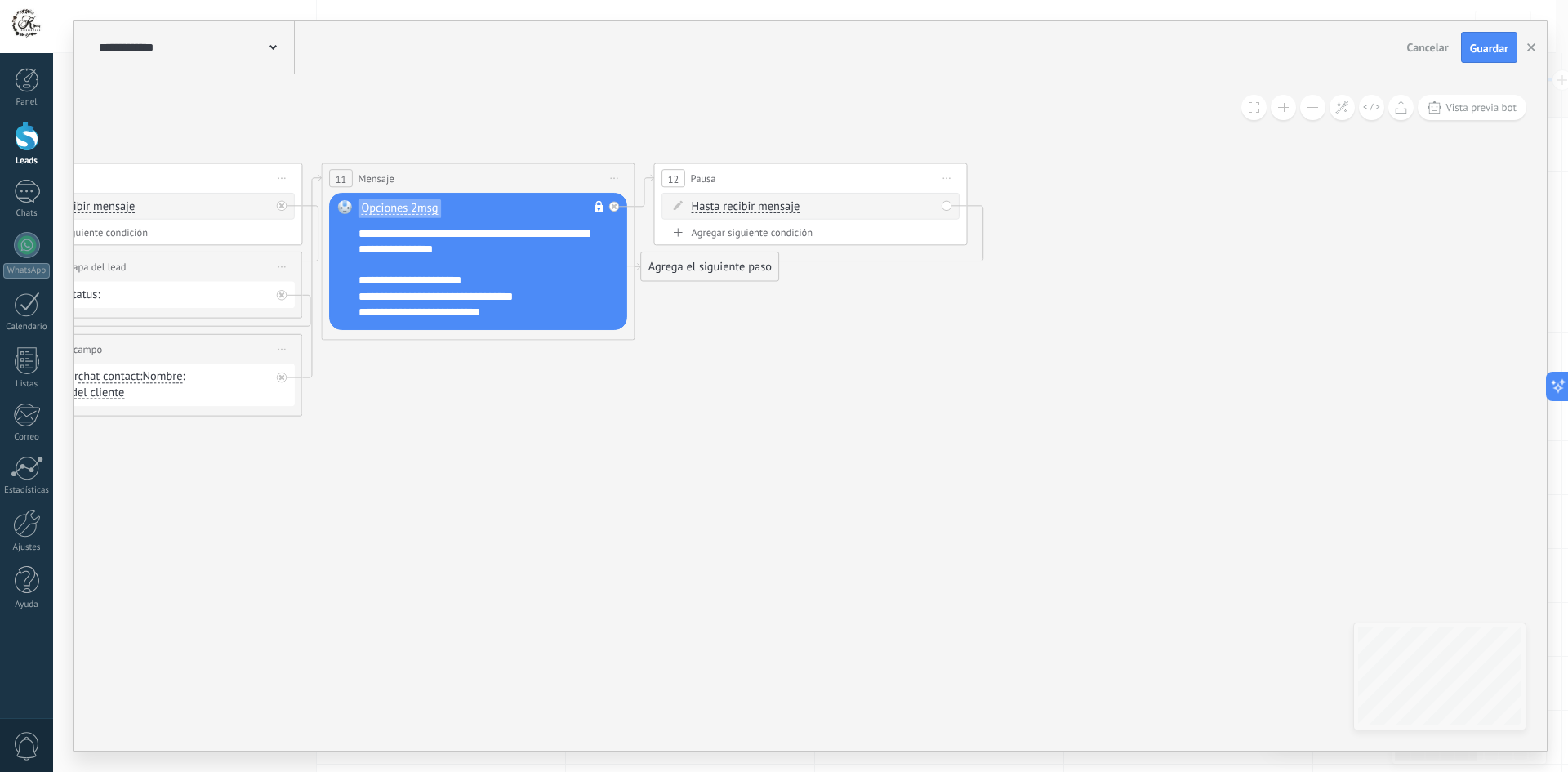
drag, startPoint x: 1069, startPoint y: 220, endPoint x: 693, endPoint y: 262, distance: 378.3
click at [693, 262] on div "Agrega el siguiente paso" at bounding box center [710, 267] width 137 height 26
drag, startPoint x: 692, startPoint y: 267, endPoint x: 708, endPoint y: 265, distance: 16.1
click at [708, 265] on div "Agrega el siguiente paso" at bounding box center [723, 267] width 137 height 26
drag, startPoint x: 708, startPoint y: 265, endPoint x: 709, endPoint y: 273, distance: 8.1
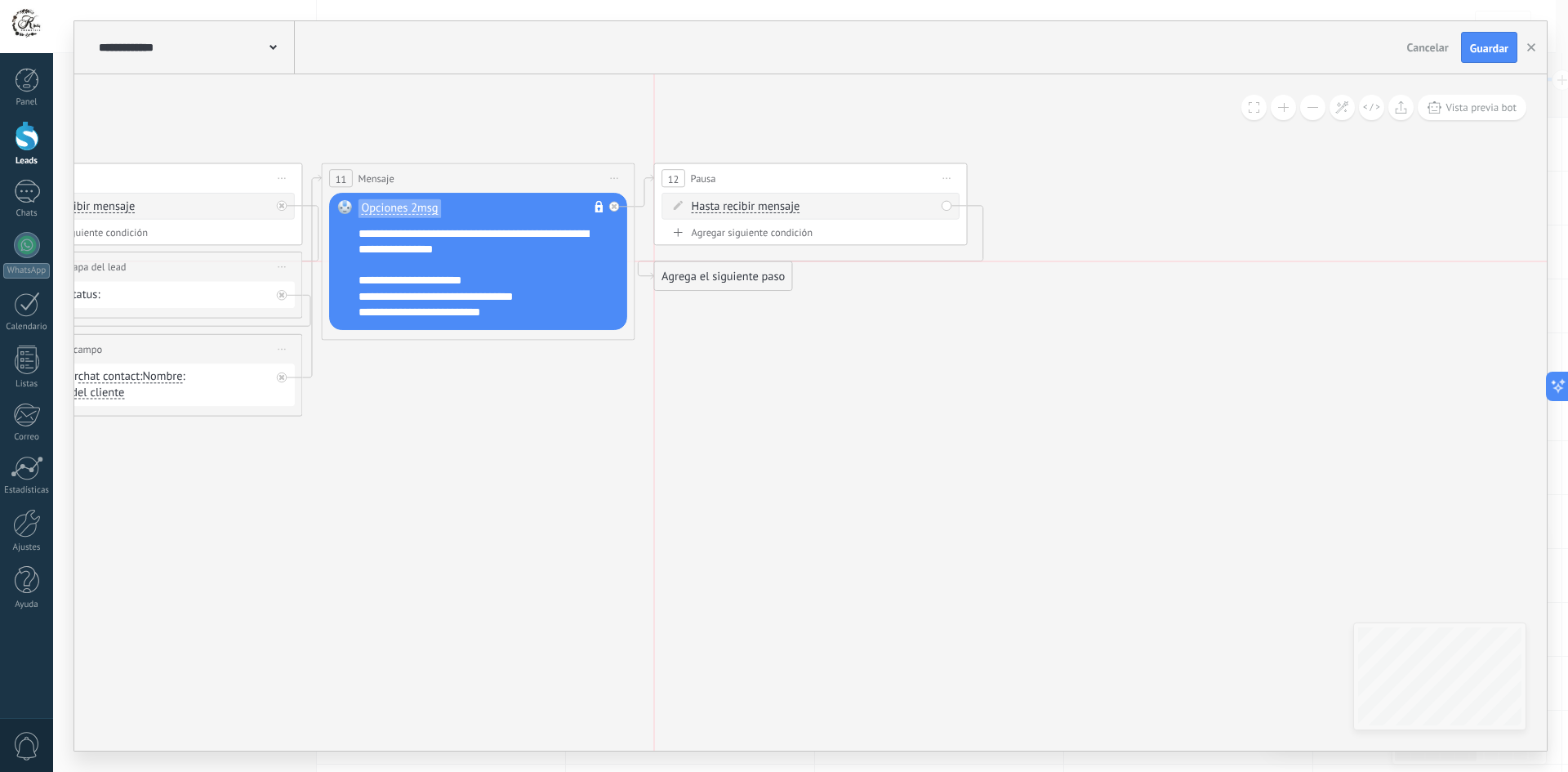
click at [709, 273] on div "Agrega el siguiente paso" at bounding box center [723, 276] width 137 height 26
click at [957, 174] on span "Iniciar vista previa aquí Cambiar nombre Duplicar [GEOGRAPHIC_DATA]" at bounding box center [947, 177] width 26 height 23
click at [1012, 275] on div "Borrar" at bounding box center [1018, 279] width 156 height 27
drag, startPoint x: 732, startPoint y: 226, endPoint x: 696, endPoint y: 177, distance: 60.8
click at [696, 177] on div "Agrega el siguiente paso" at bounding box center [723, 177] width 137 height 26
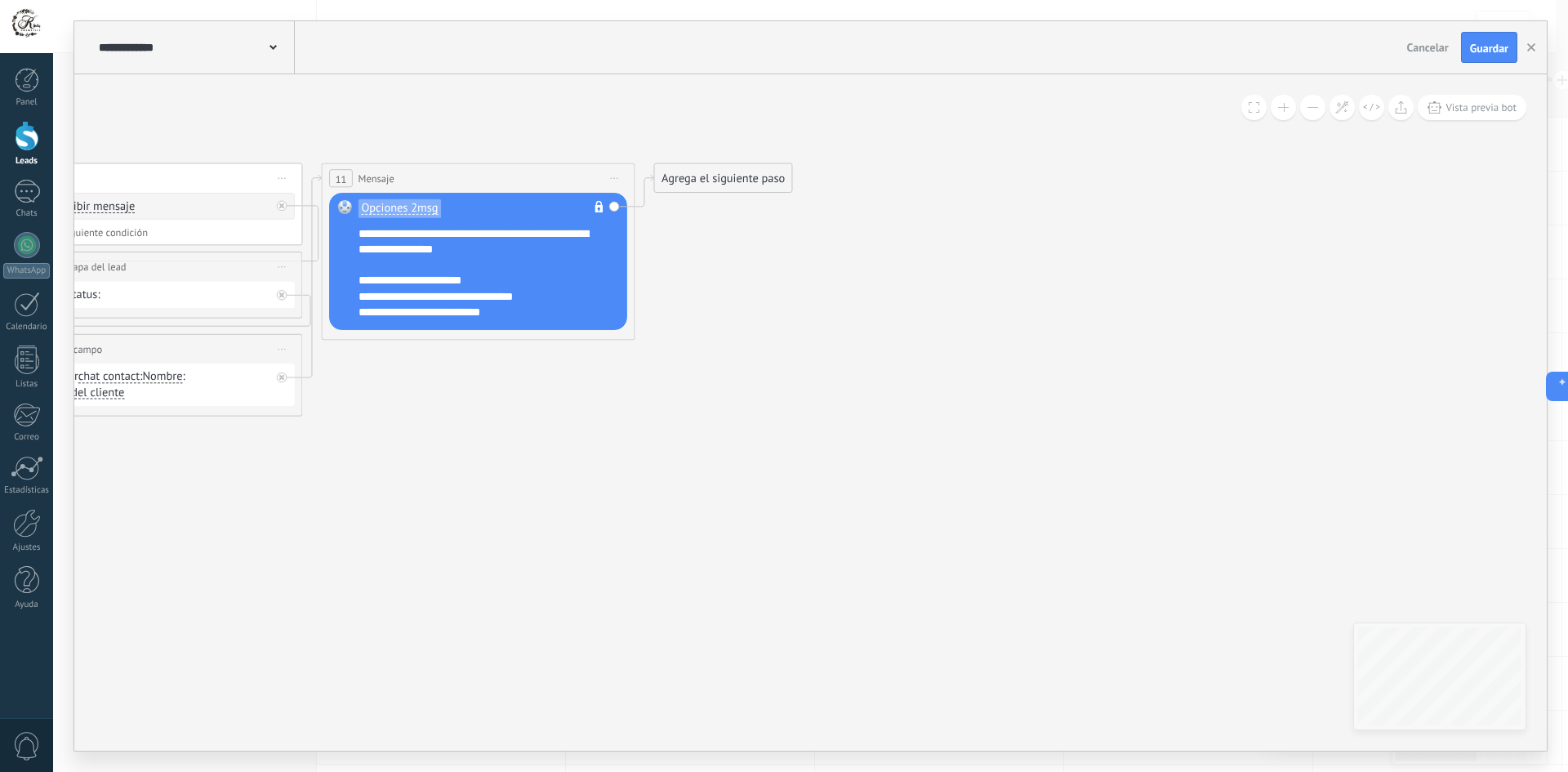
click at [691, 174] on div "Agrega el siguiente paso" at bounding box center [723, 177] width 137 height 26
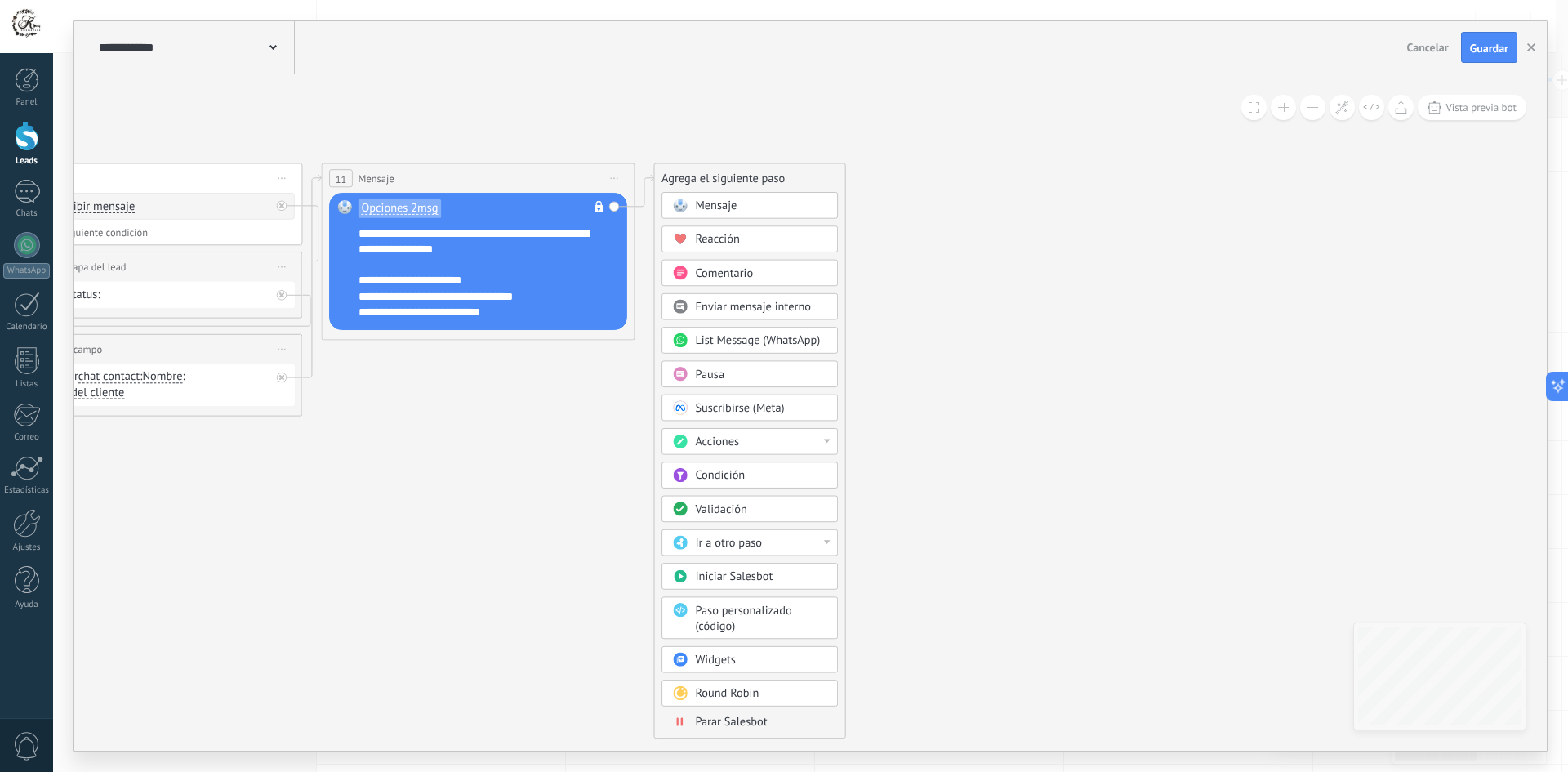
click at [732, 506] on span "Validación" at bounding box center [721, 508] width 53 height 15
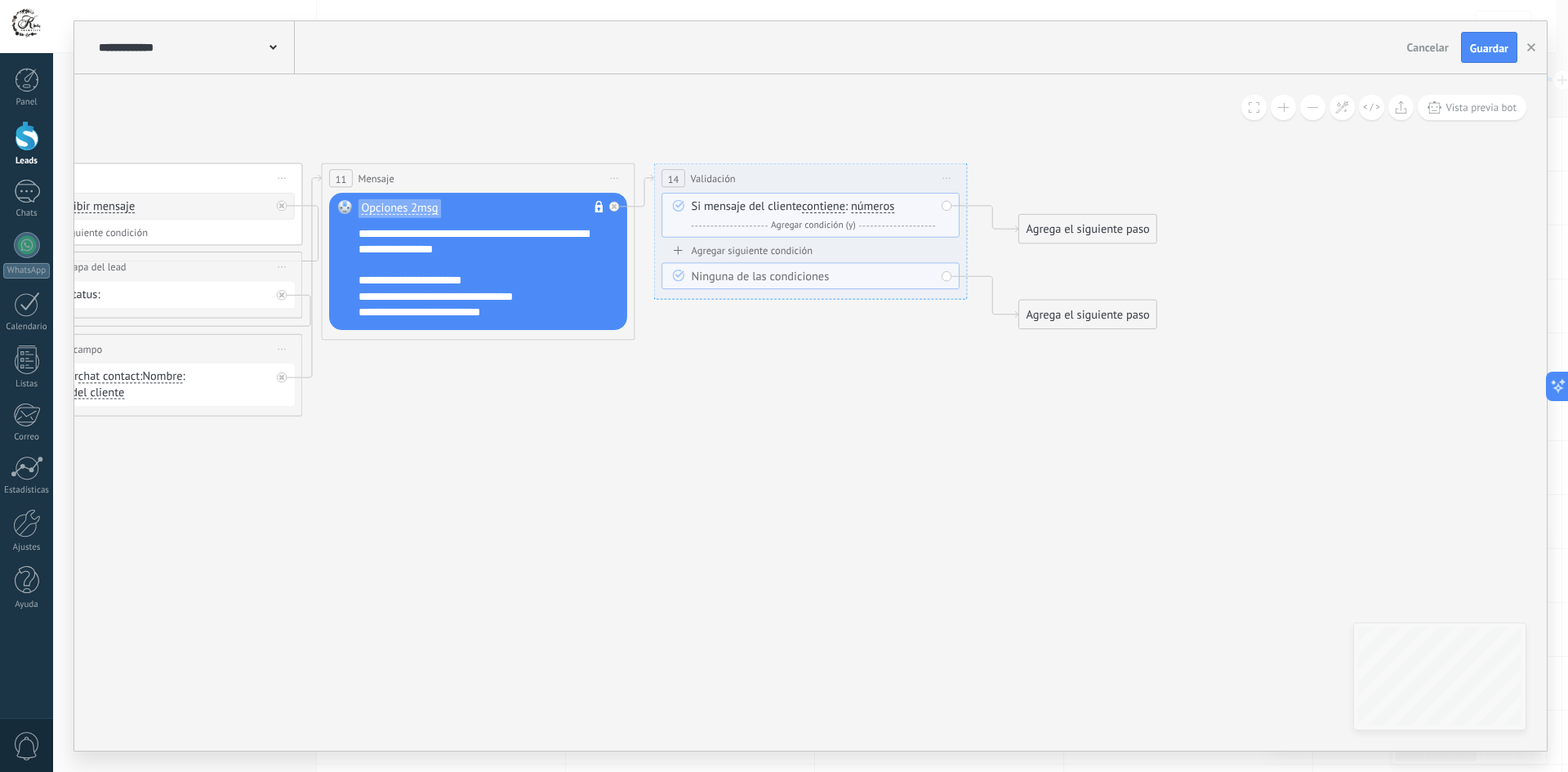
drag, startPoint x: 939, startPoint y: 182, endPoint x: 1033, endPoint y: 239, distance: 109.9
click at [940, 182] on span "Iniciar vista previa aquí Cambiar nombre Duplicar [GEOGRAPHIC_DATA]" at bounding box center [947, 177] width 26 height 23
click at [983, 281] on div "Borrar" at bounding box center [1018, 279] width 156 height 27
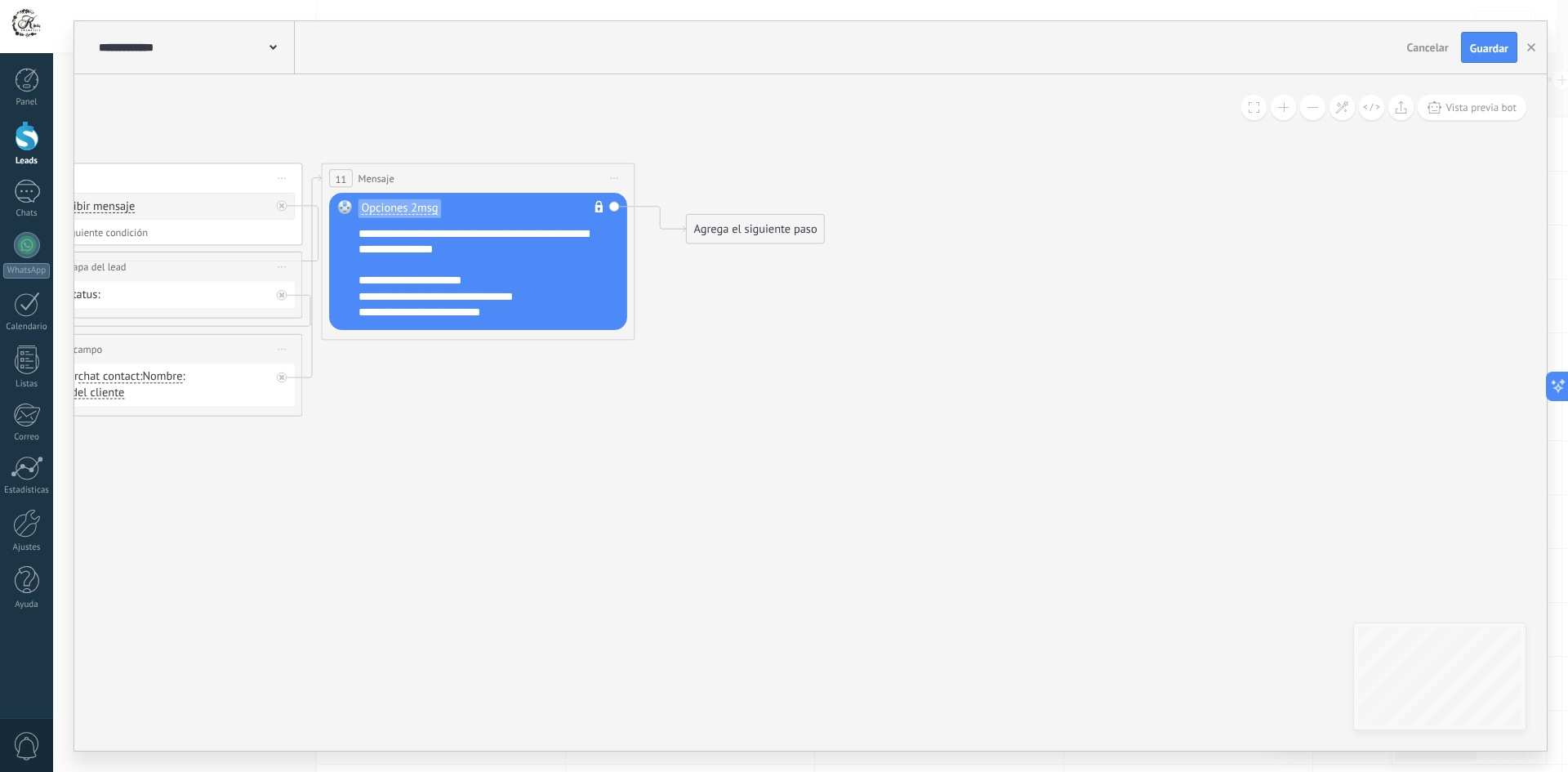
click at [741, 237] on div "Agrega el siguiente paso" at bounding box center [755, 229] width 137 height 26
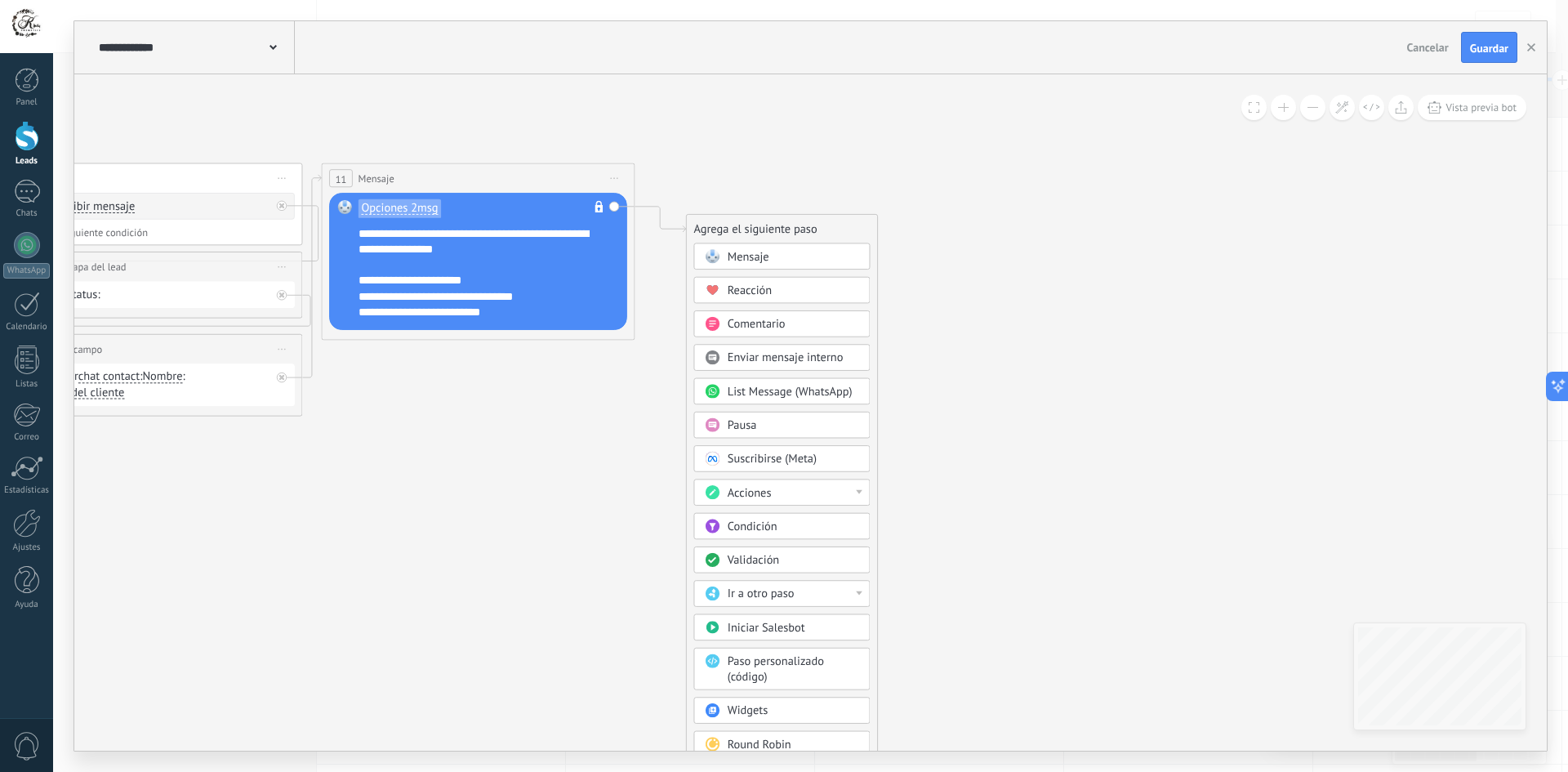
click at [782, 528] on div "Condición" at bounding box center [793, 526] width 132 height 16
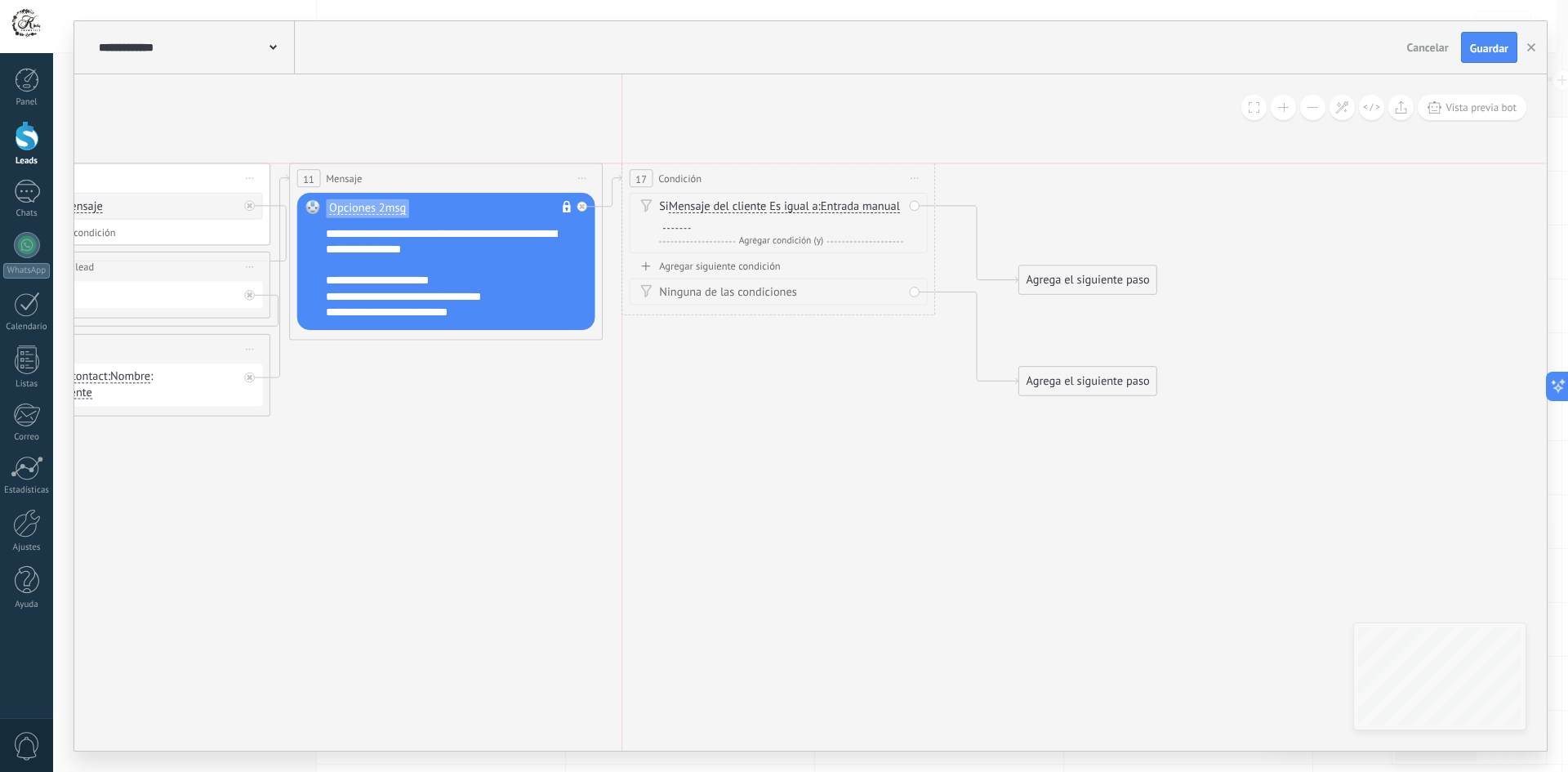
drag, startPoint x: 791, startPoint y: 233, endPoint x: 753, endPoint y: 182, distance: 63.6
click at [753, 182] on div "17 Condición ********* Iniciar vista previa aquí Cambiar nombre Duplicar Borrar" at bounding box center [778, 178] width 312 height 30
click at [691, 220] on div at bounding box center [677, 222] width 28 height 12
click at [699, 263] on div "Agregar siguiente condición" at bounding box center [778, 266] width 298 height 13
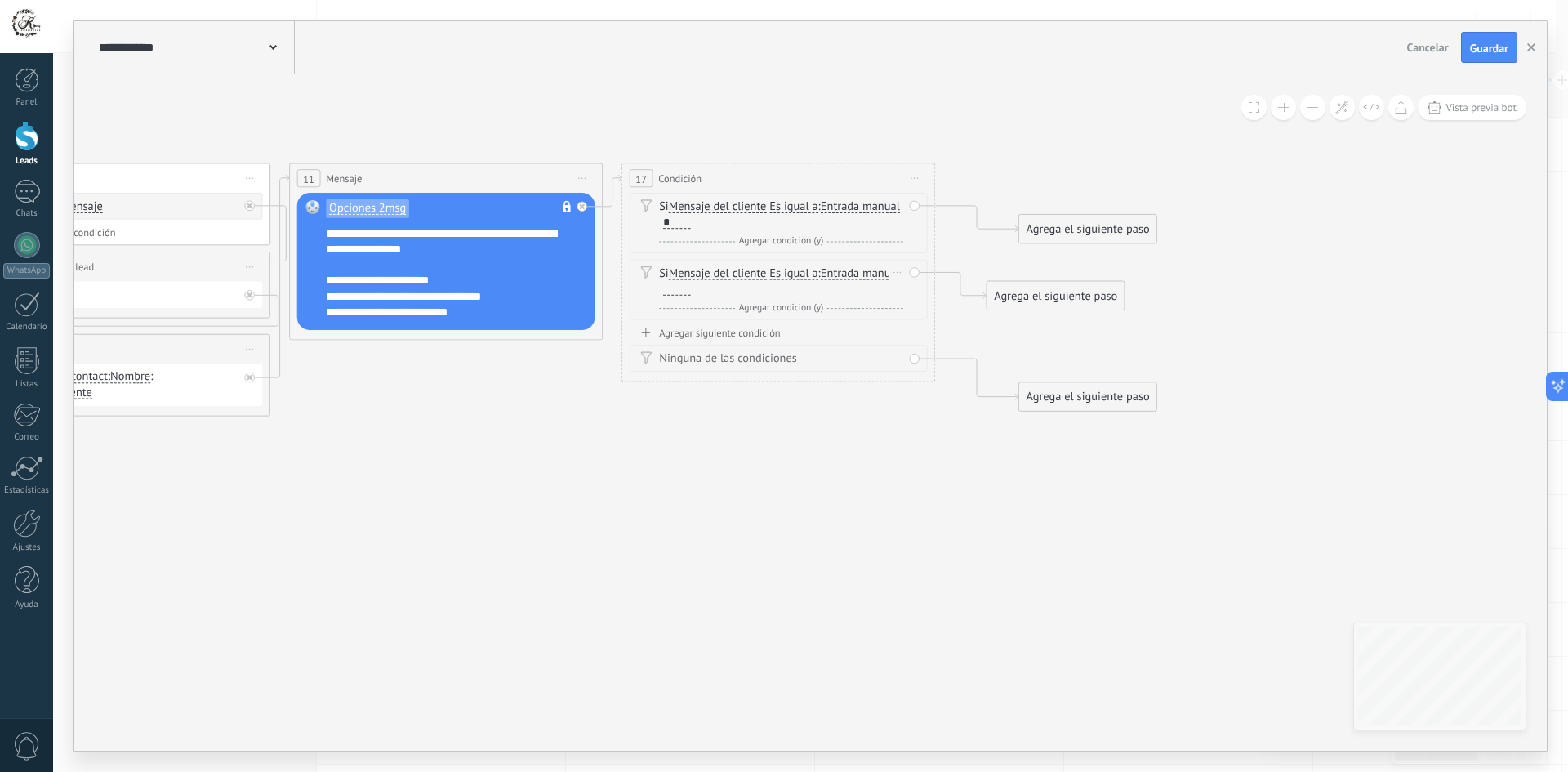
click at [691, 291] on div at bounding box center [677, 288] width 28 height 12
click at [707, 328] on div "Agregar siguiente condición" at bounding box center [778, 332] width 298 height 13
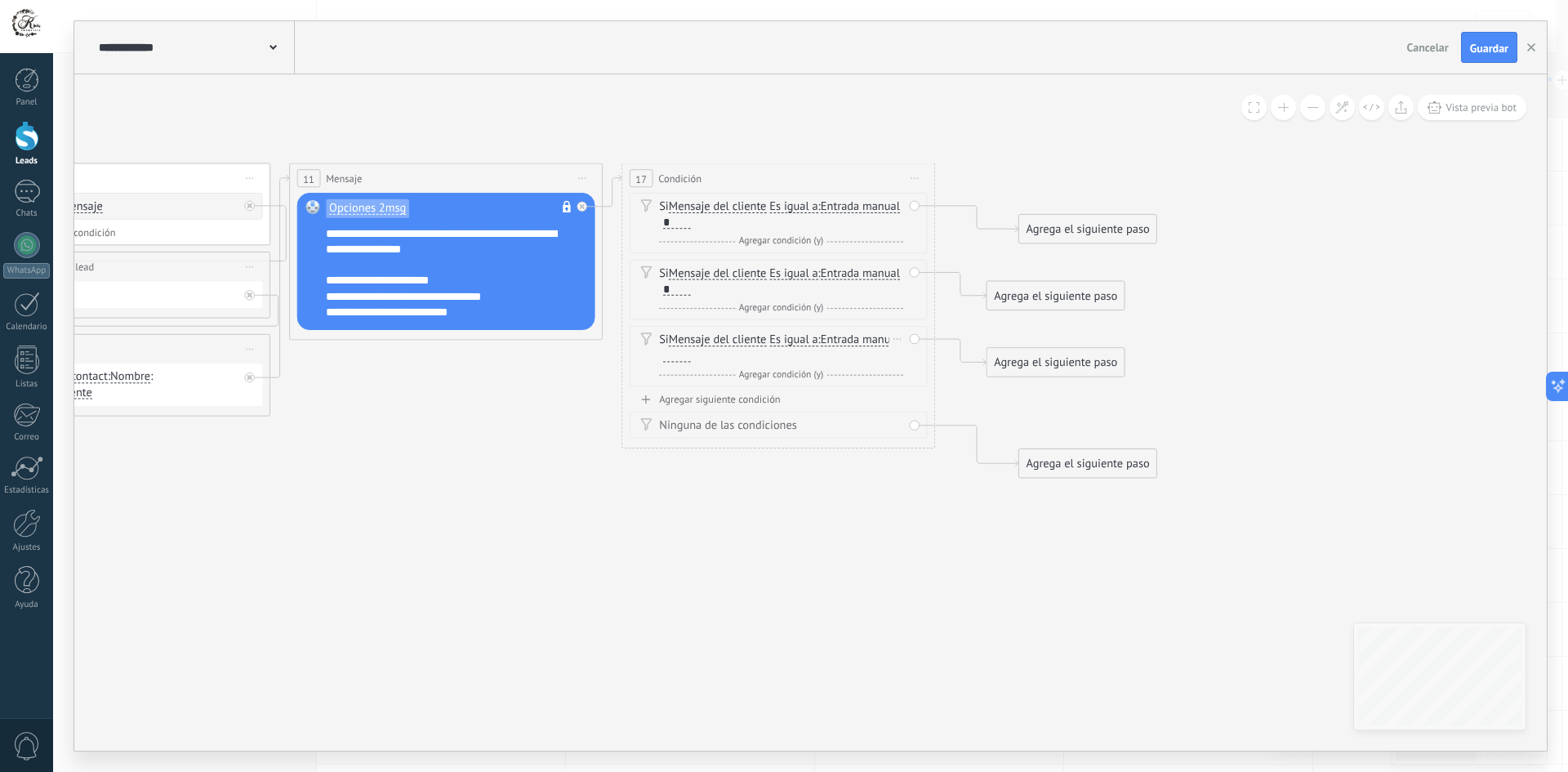
click at [691, 353] on div at bounding box center [677, 356] width 28 height 12
click at [856, 534] on icon at bounding box center [105, 377] width 2779 height 1211
drag, startPoint x: 1088, startPoint y: 227, endPoint x: 1022, endPoint y: 176, distance: 83.4
click at [1022, 176] on div "Agrega el siguiente paso" at bounding box center [1023, 177] width 137 height 26
click at [1021, 173] on div "Agrega el siguiente paso" at bounding box center [1023, 177] width 137 height 26
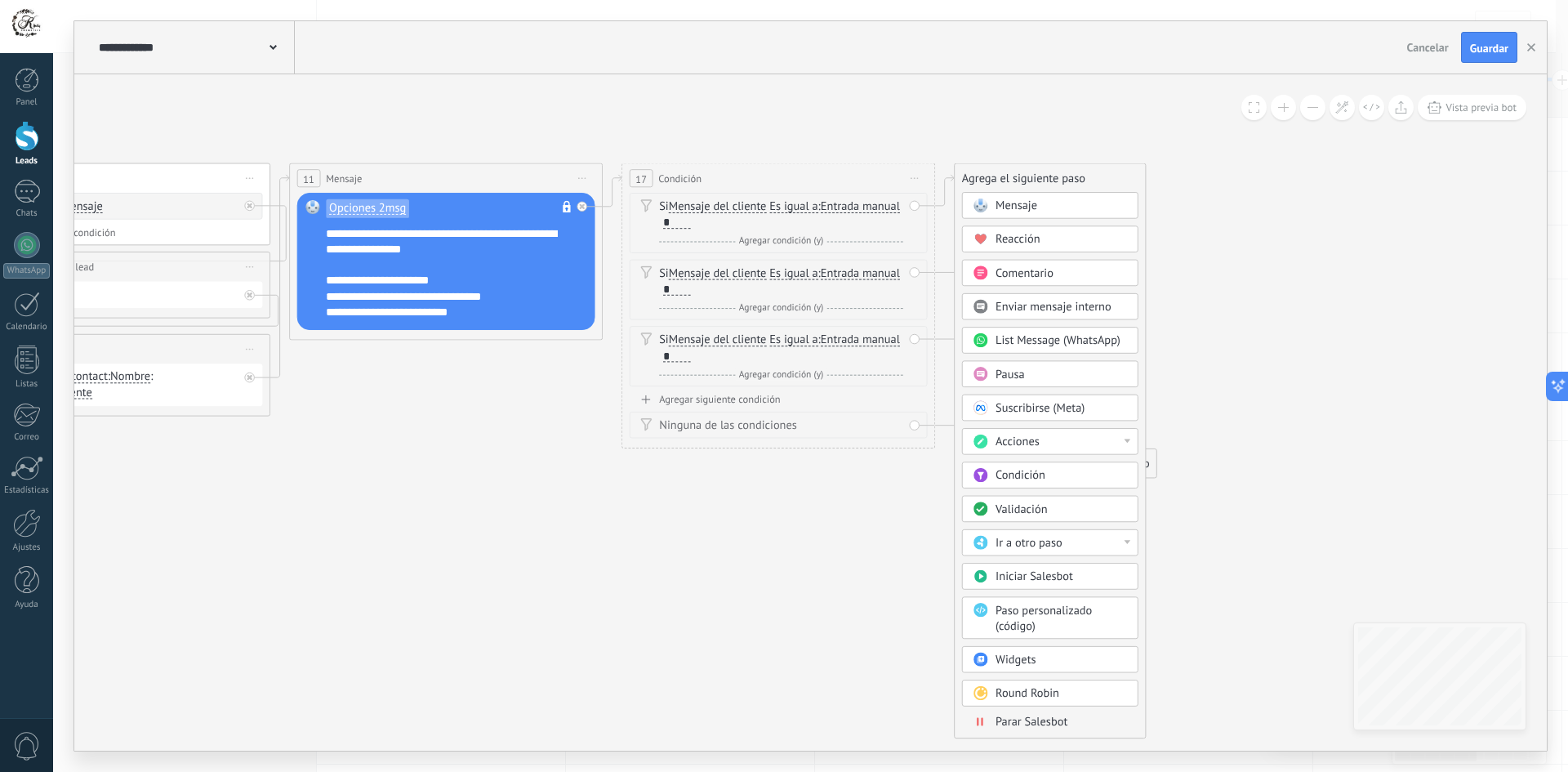
click at [1027, 210] on span "Mensaje" at bounding box center [1016, 205] width 42 height 15
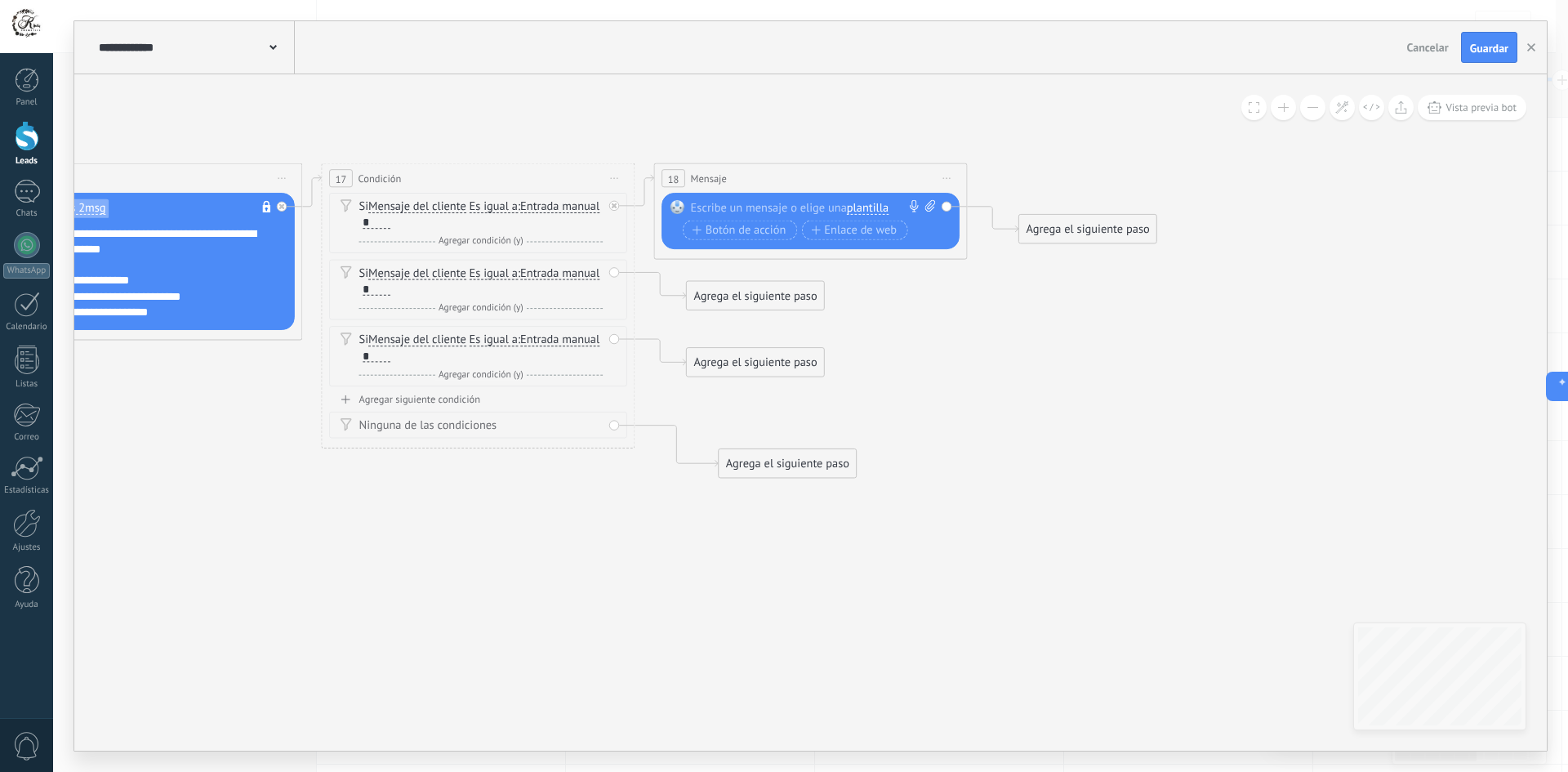
click at [874, 211] on span "plantilla" at bounding box center [867, 207] width 42 height 12
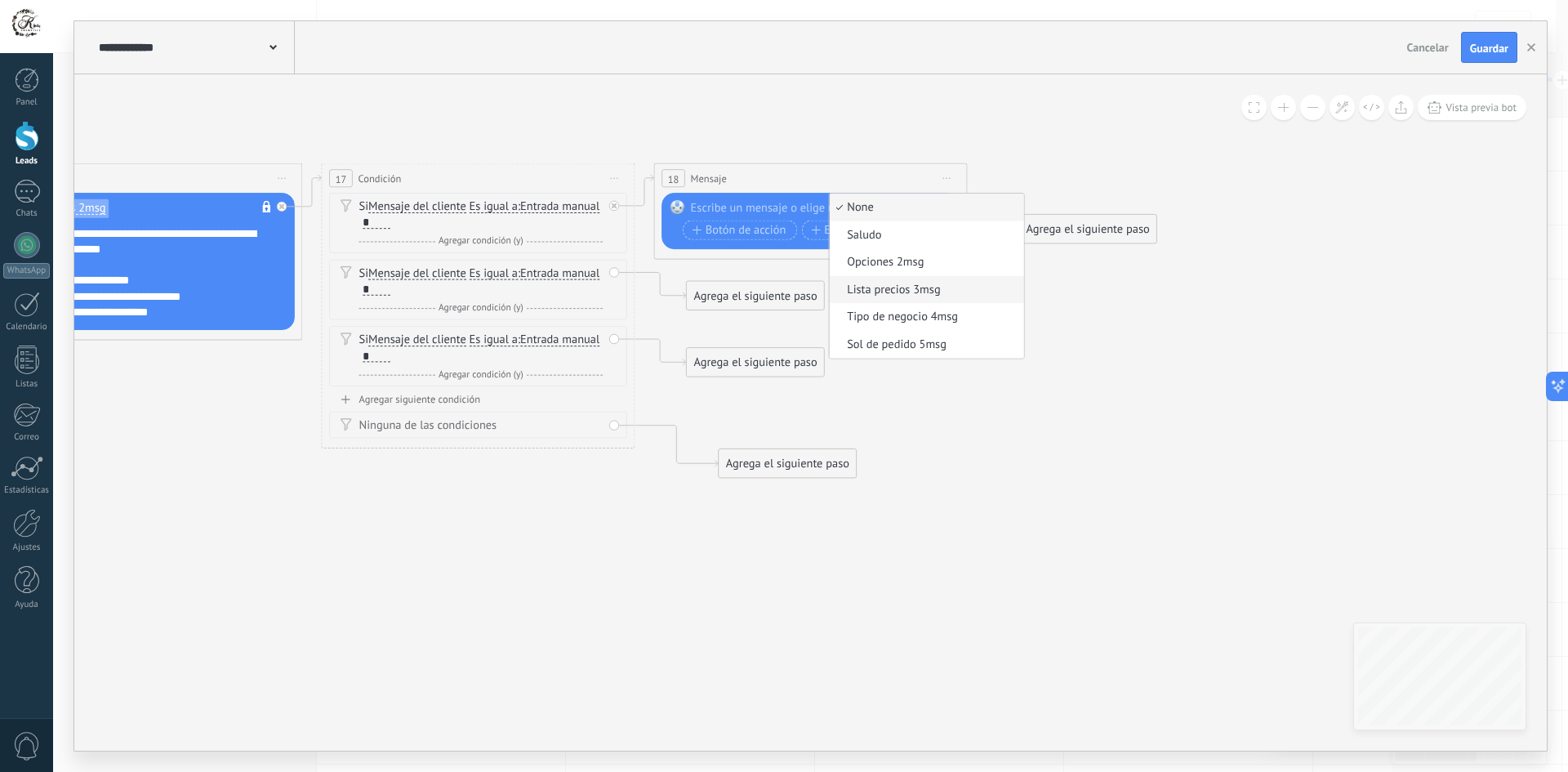
click at [912, 291] on span "Lista precios 3msg" at bounding box center [924, 289] width 189 height 16
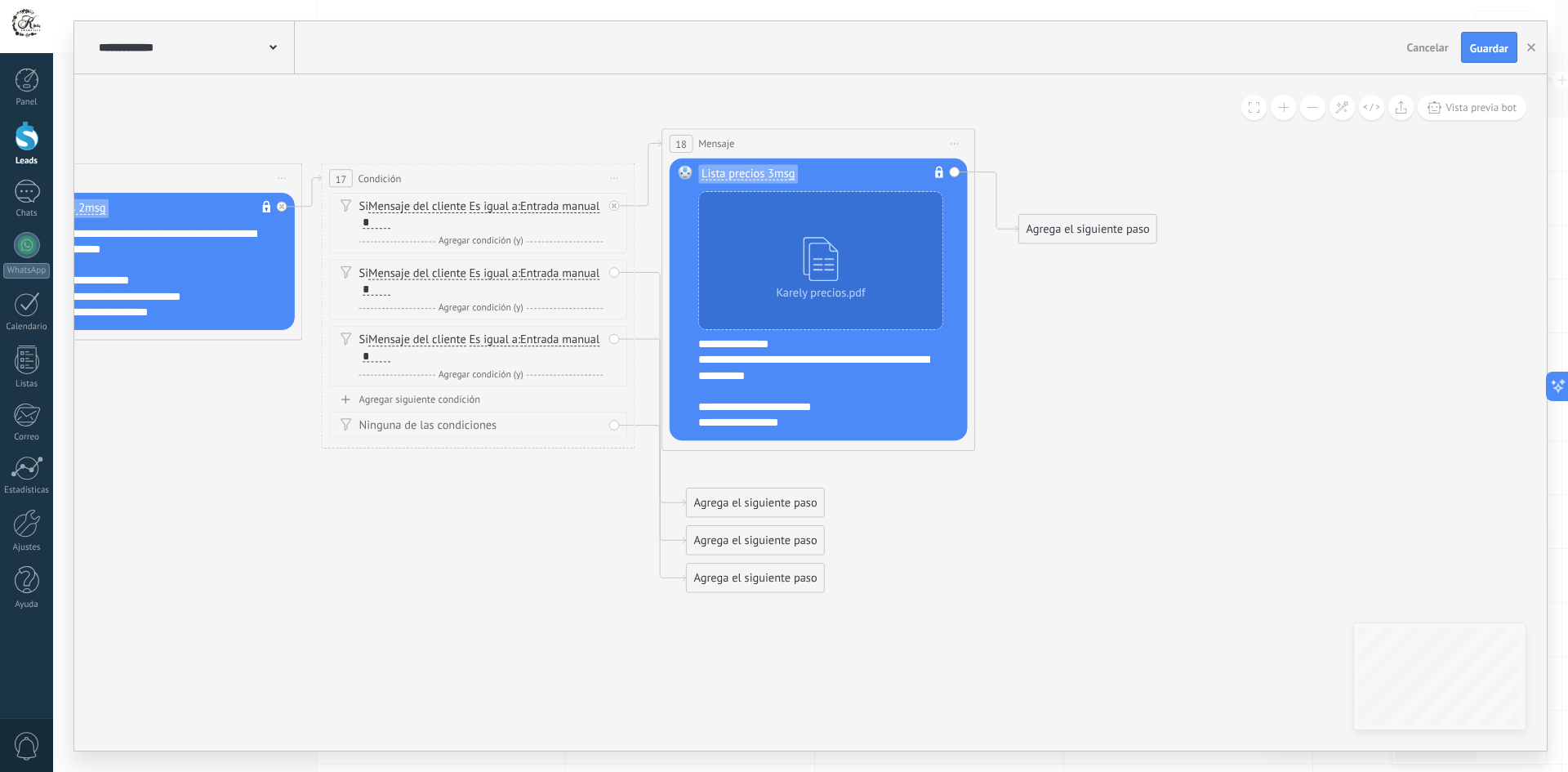
drag, startPoint x: 808, startPoint y: 180, endPoint x: 816, endPoint y: 146, distance: 34.9
click at [816, 146] on div "18 Mensaje ******* (a): Todos los contactos - canales seleccionados Todos los c…" at bounding box center [818, 144] width 312 height 30
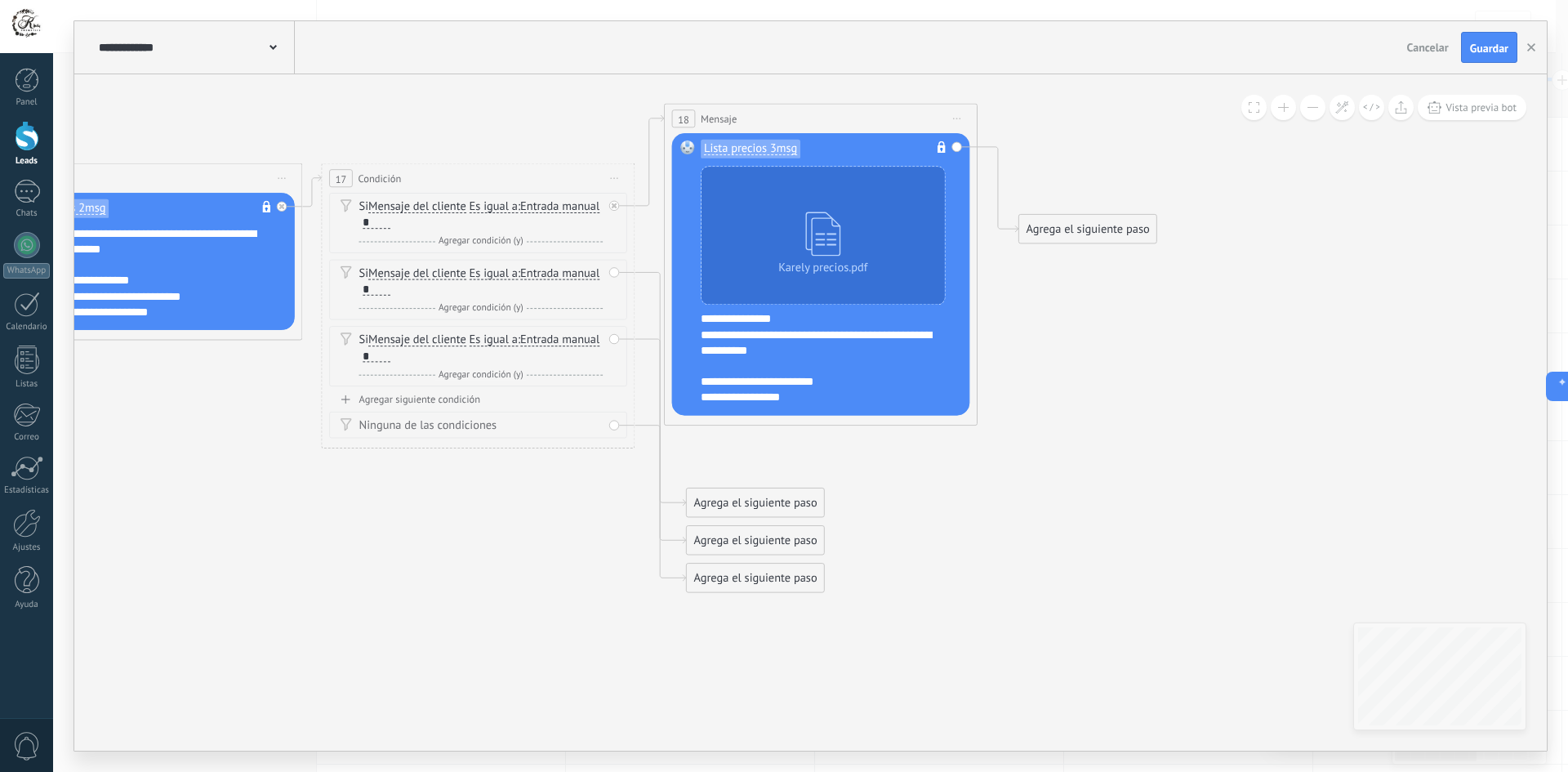
drag, startPoint x: 828, startPoint y: 153, endPoint x: 830, endPoint y: 128, distance: 25.1
click at [830, 128] on div "18 Mensaje ******* (a): Todos los contactos - canales seleccionados Todos los c…" at bounding box center [821, 119] width 312 height 30
click at [948, 118] on span "Iniciar vista previa aquí Cambiar nombre Duplicar [GEOGRAPHIC_DATA]" at bounding box center [957, 118] width 26 height 23
click at [1003, 223] on div "Borrar" at bounding box center [1028, 220] width 156 height 27
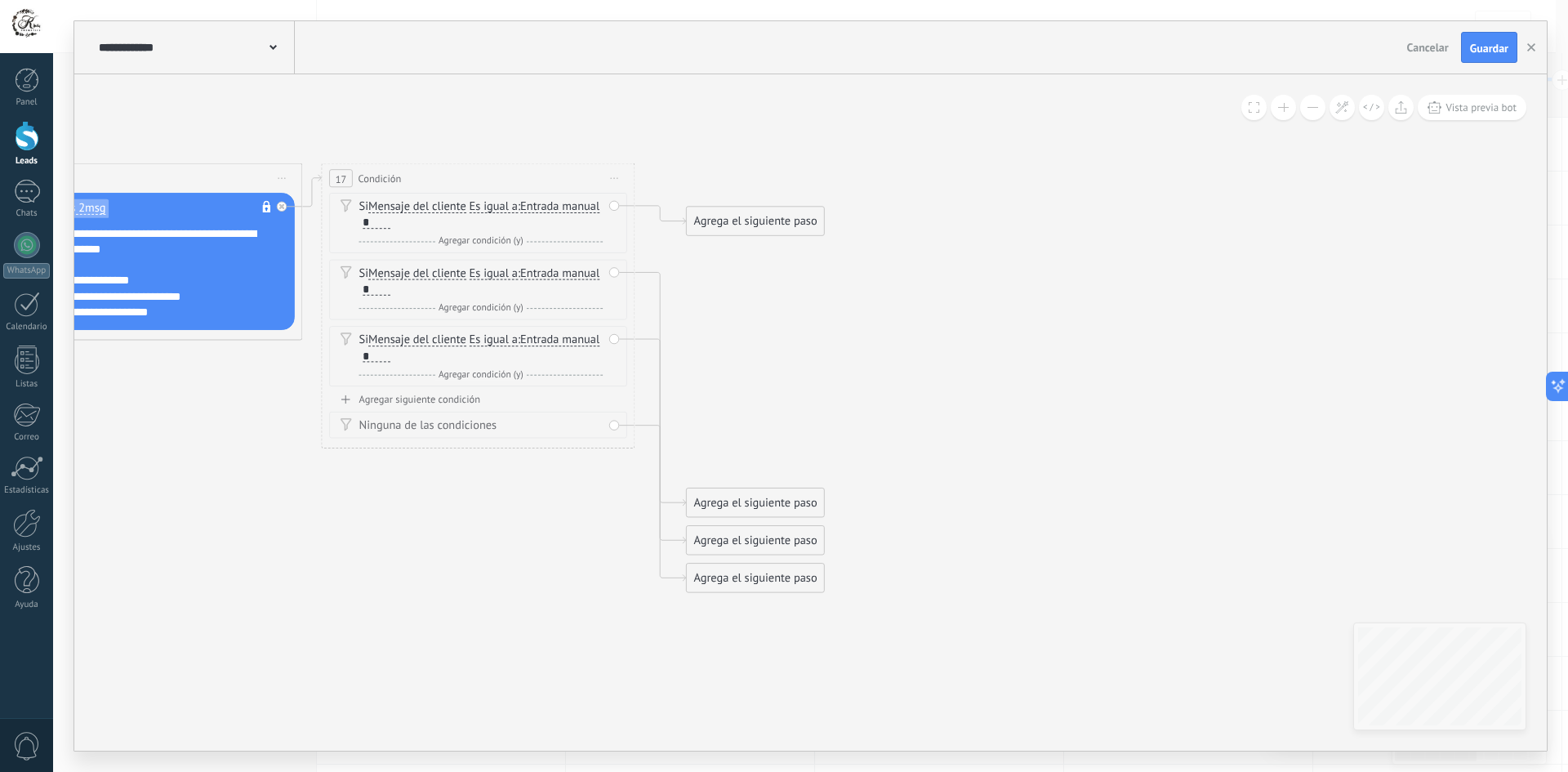
drag, startPoint x: 758, startPoint y: 386, endPoint x: 760, endPoint y: 294, distance: 92.0
drag, startPoint x: 744, startPoint y: 546, endPoint x: 742, endPoint y: 282, distance: 264.0
click at [742, 282] on div "Agrega el siguiente paso" at bounding box center [755, 276] width 137 height 26
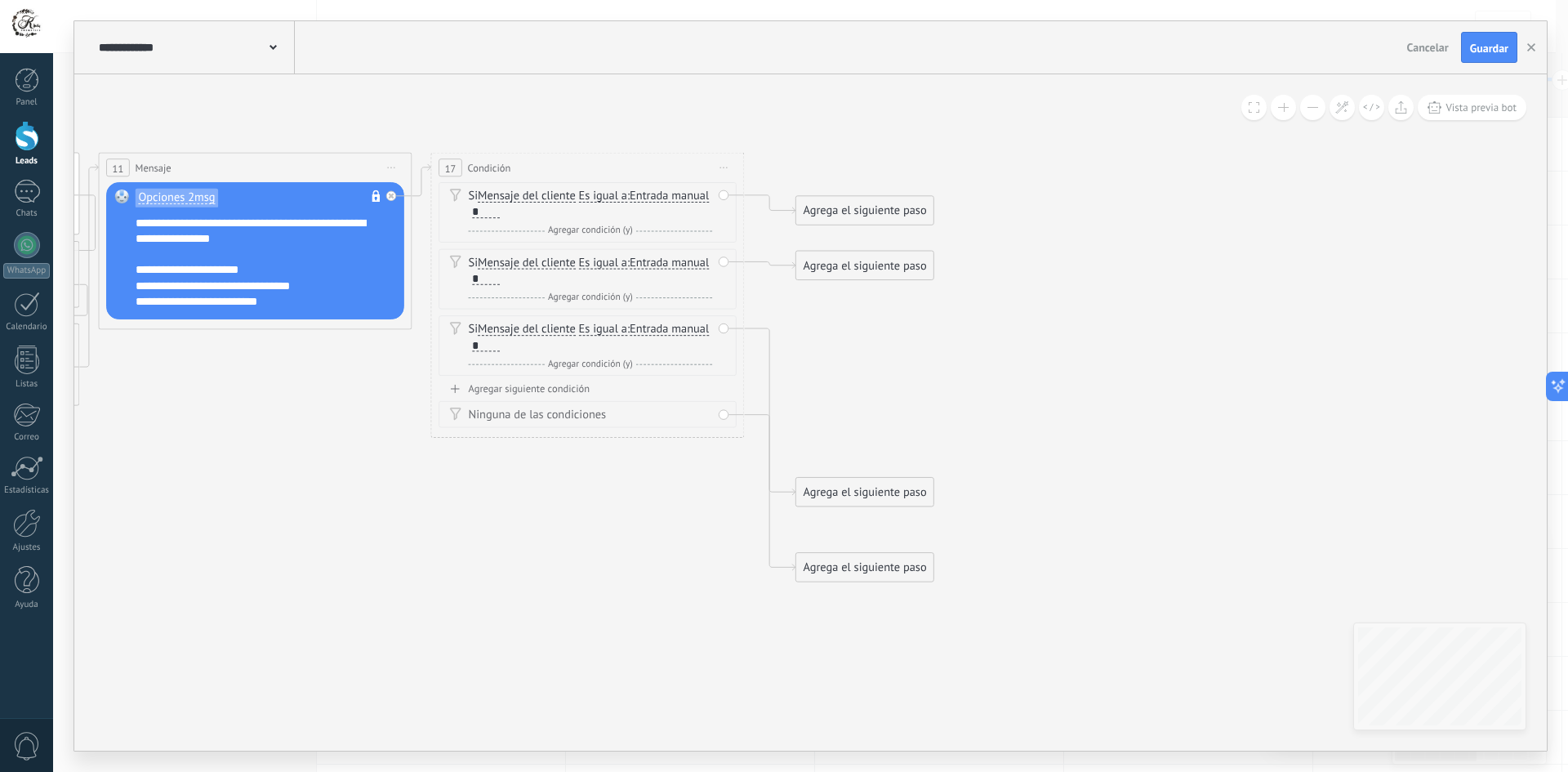
drag, startPoint x: 788, startPoint y: 351, endPoint x: 892, endPoint y: 341, distance: 104.5
click at [848, 275] on div "Agrega el siguiente paso" at bounding box center [864, 266] width 137 height 26
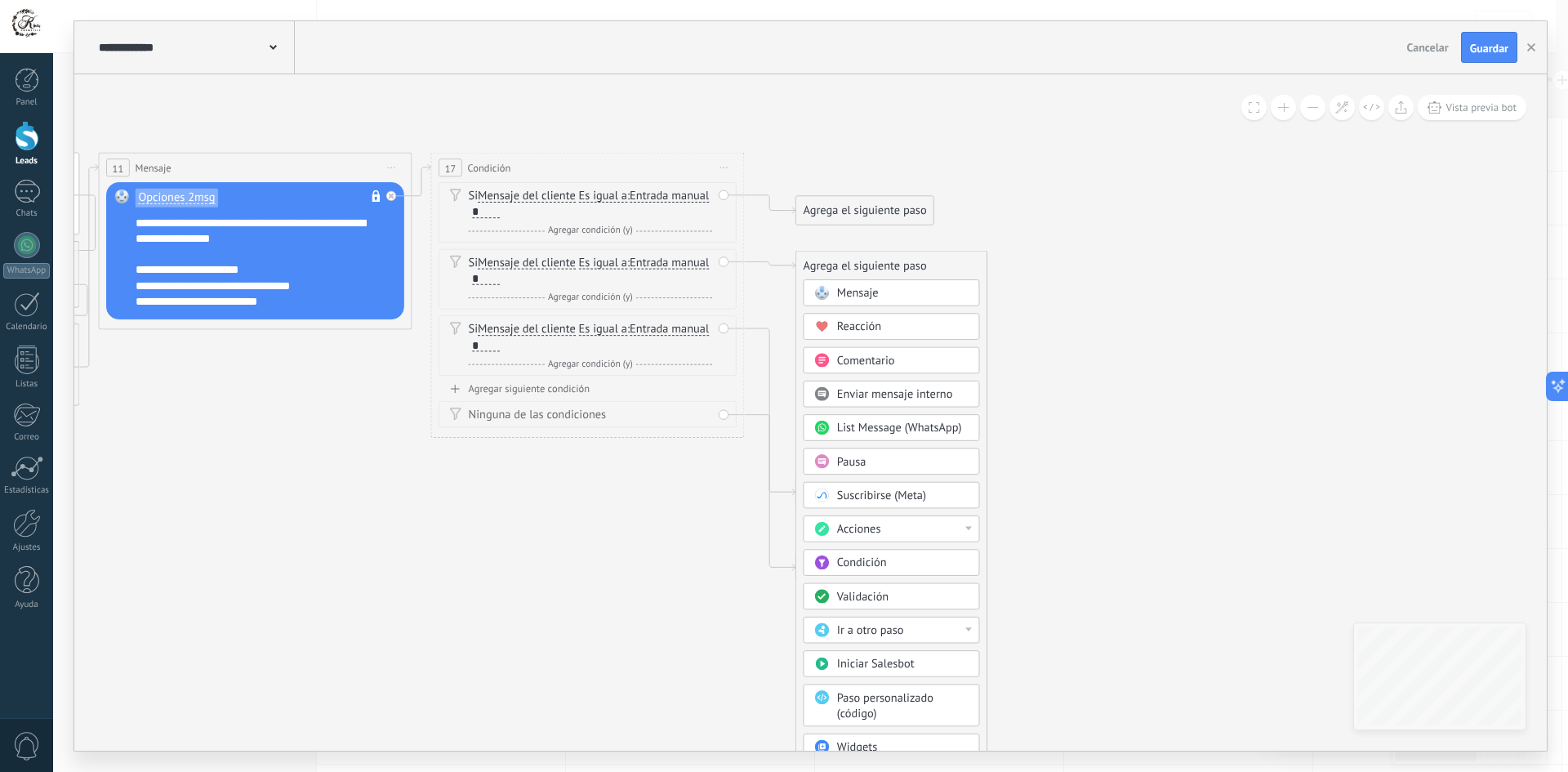
click at [877, 296] on span "Mensaje" at bounding box center [857, 292] width 42 height 15
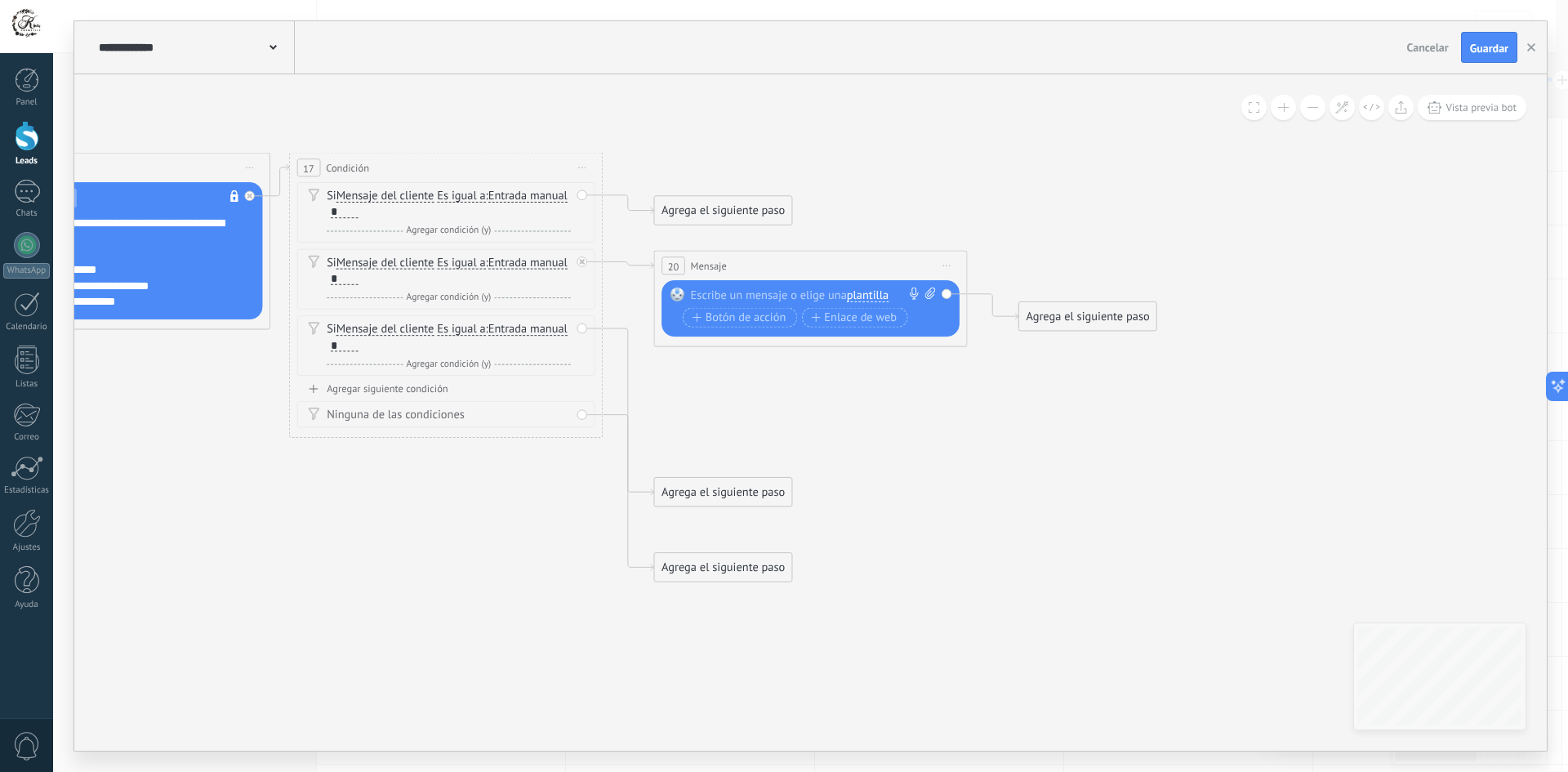
click at [873, 292] on span "plantilla" at bounding box center [867, 295] width 42 height 12
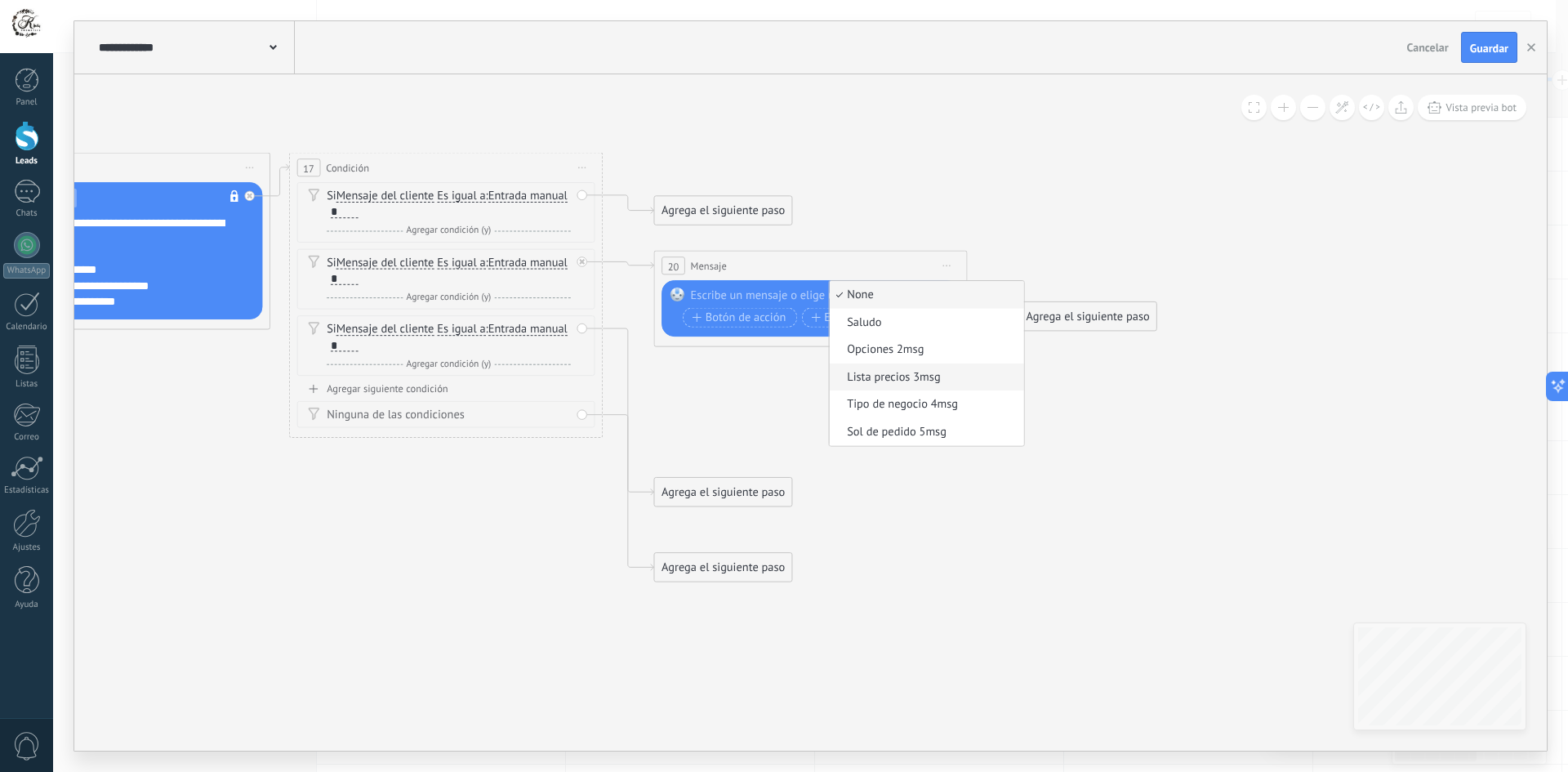
click at [920, 382] on span "Lista precios 3msg" at bounding box center [924, 377] width 189 height 16
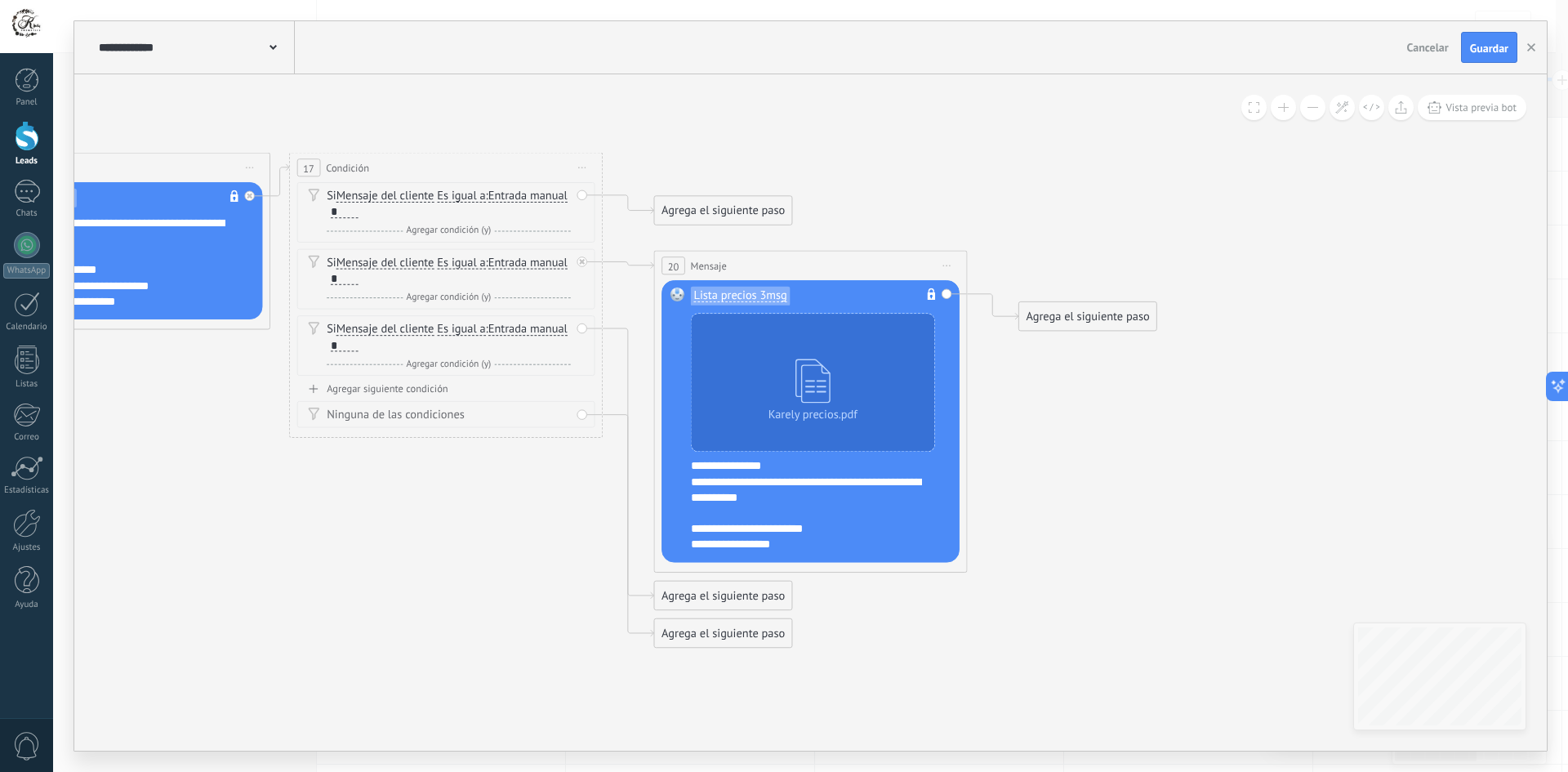
click at [948, 264] on span "Iniciar vista previa aquí Cambiar nombre Duplicar [GEOGRAPHIC_DATA]" at bounding box center [947, 265] width 26 height 23
click at [989, 369] on div "Borrar" at bounding box center [1018, 368] width 156 height 27
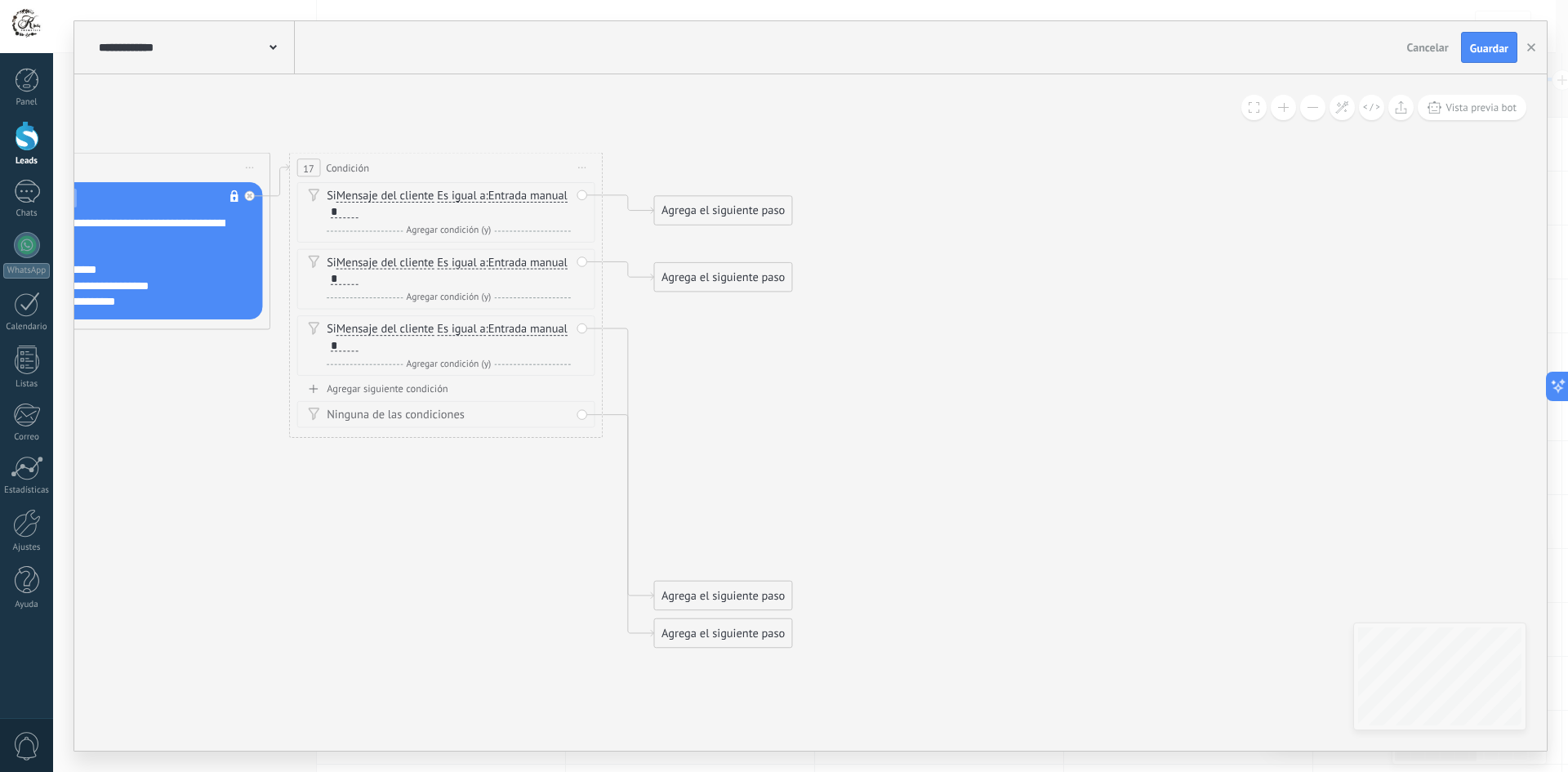
click at [720, 283] on div "Agrega el siguiente paso" at bounding box center [723, 277] width 137 height 26
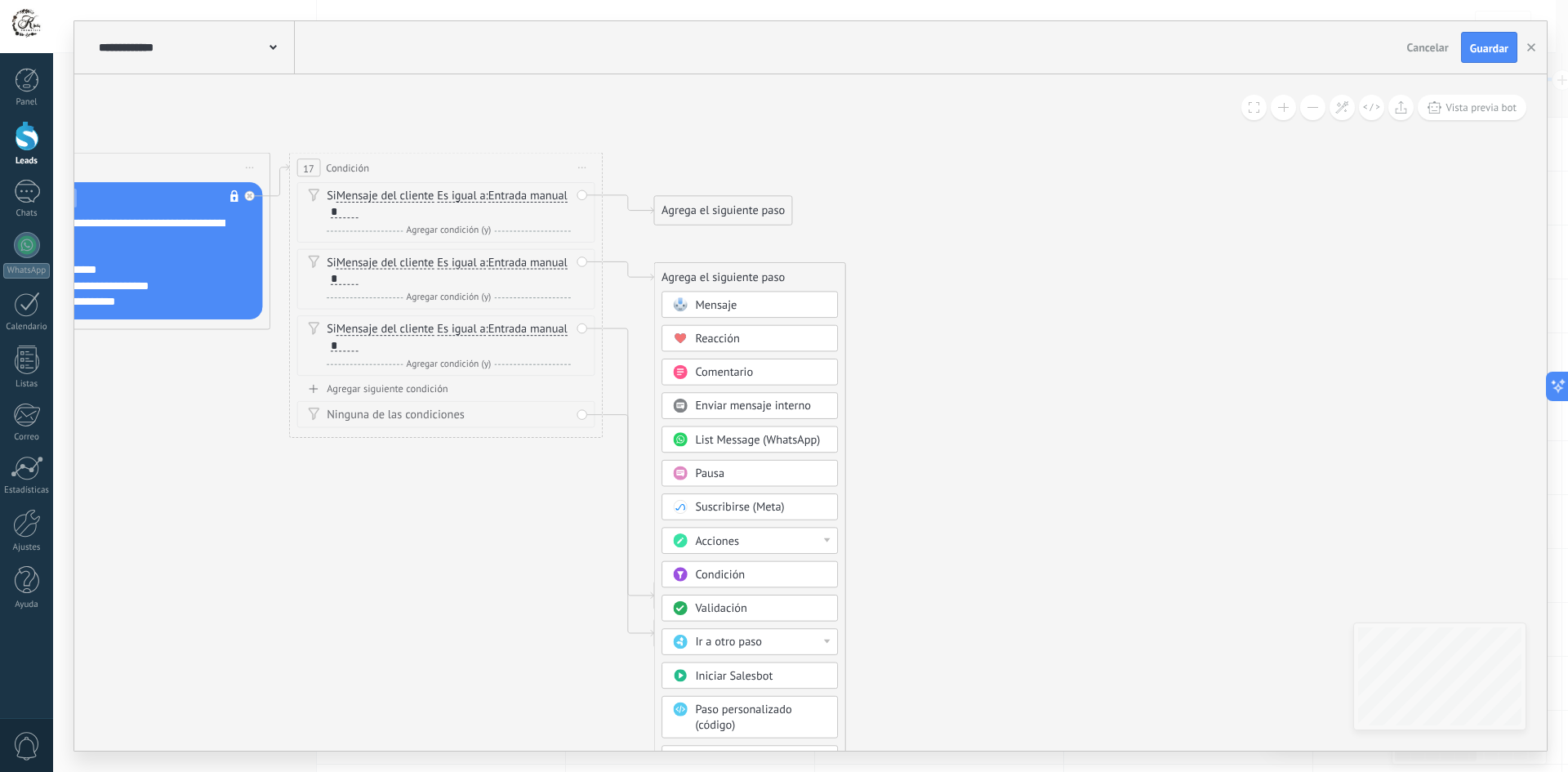
click at [726, 306] on span "Mensaje" at bounding box center [716, 304] width 42 height 15
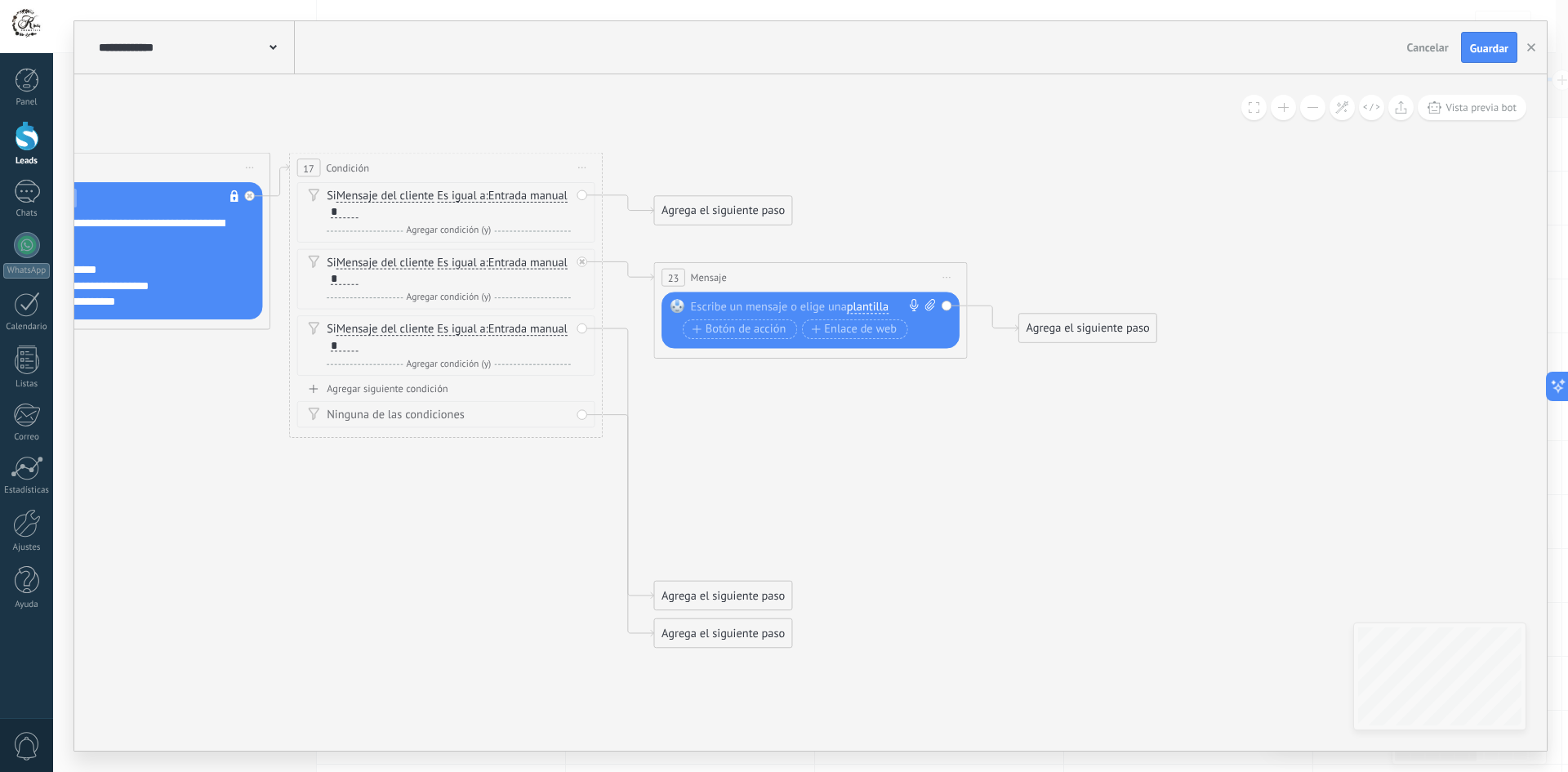
click at [865, 304] on span "plantilla" at bounding box center [867, 306] width 42 height 12
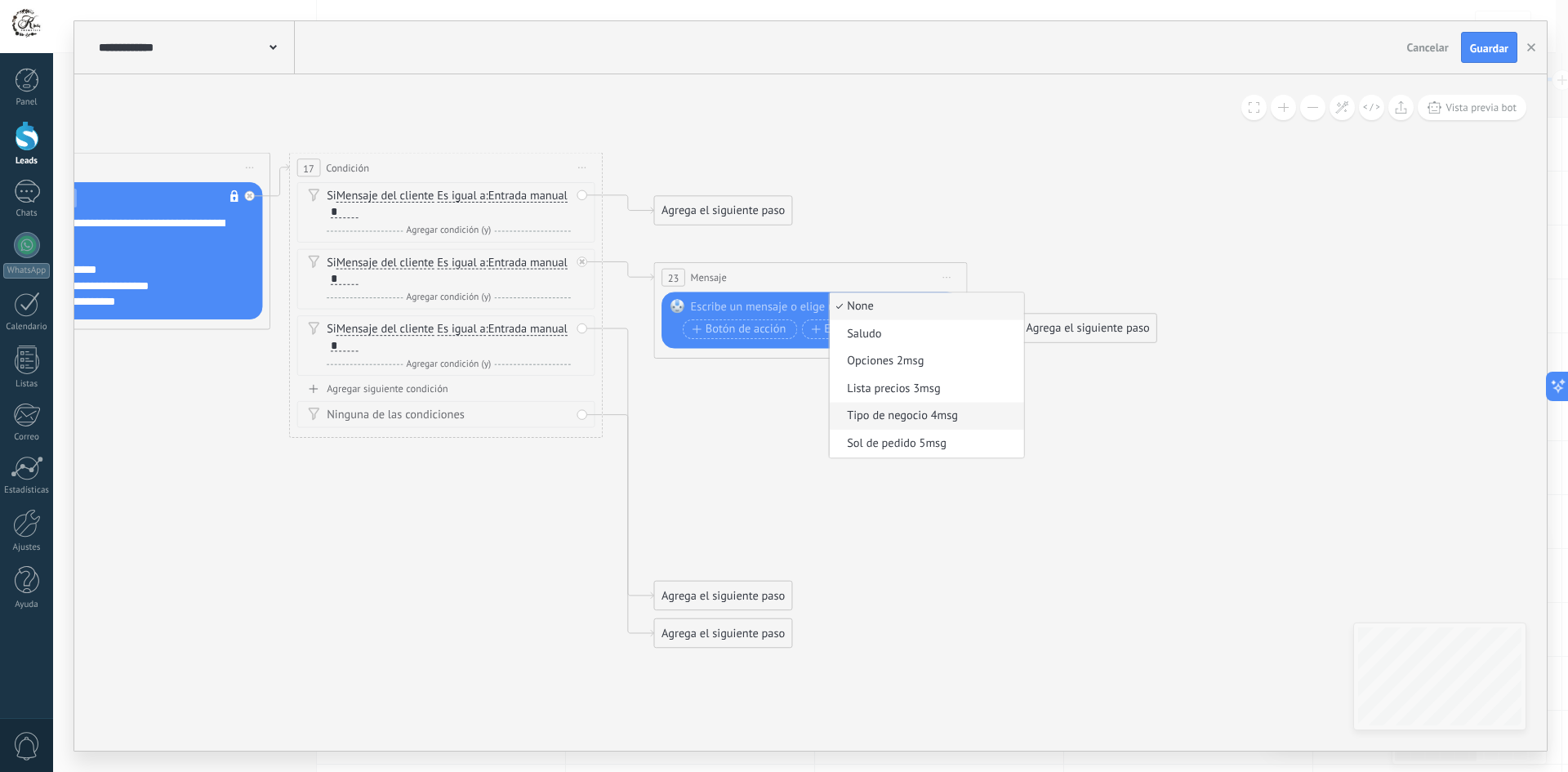
click at [903, 413] on span "Tipo de negocio 4msg" at bounding box center [924, 416] width 189 height 16
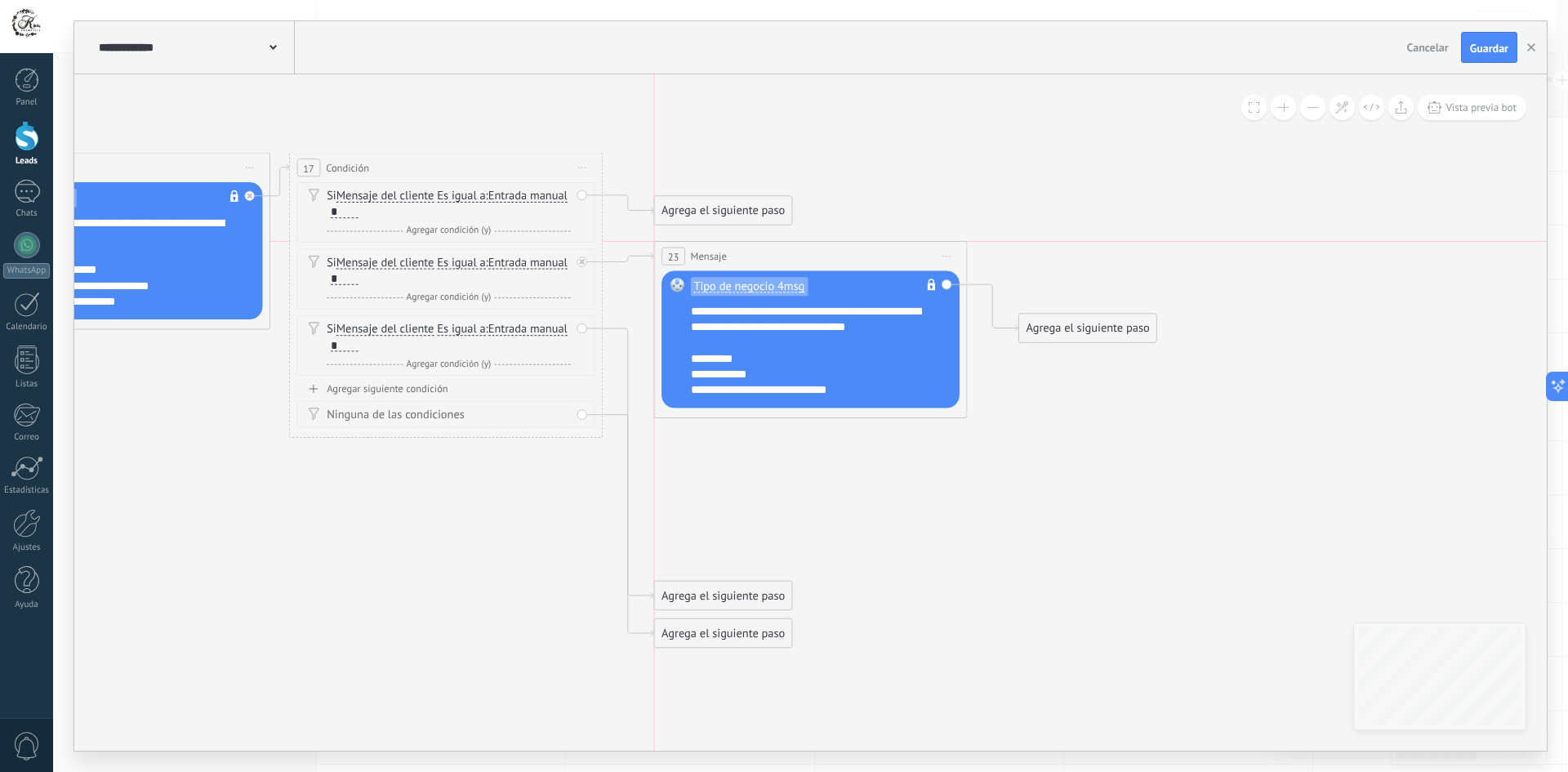
drag, startPoint x: 782, startPoint y: 276, endPoint x: 777, endPoint y: 257, distance: 19.6
click at [777, 257] on div "23 Mensaje ******* (a): Todos los contactos - canales seleccionados Todos los c…" at bounding box center [810, 257] width 312 height 30
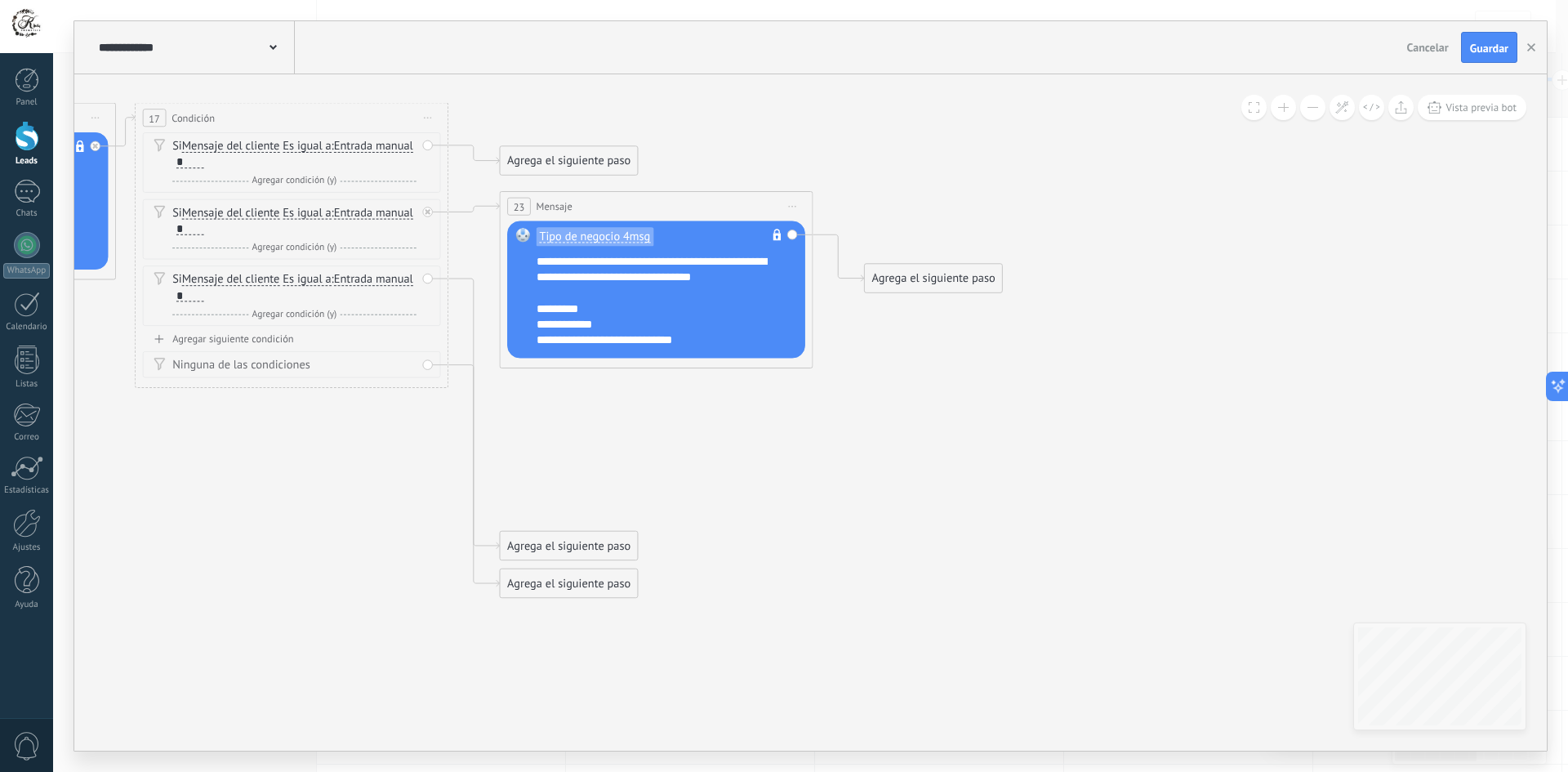
drag, startPoint x: 1034, startPoint y: 239, endPoint x: 868, endPoint y: 226, distance: 166.5
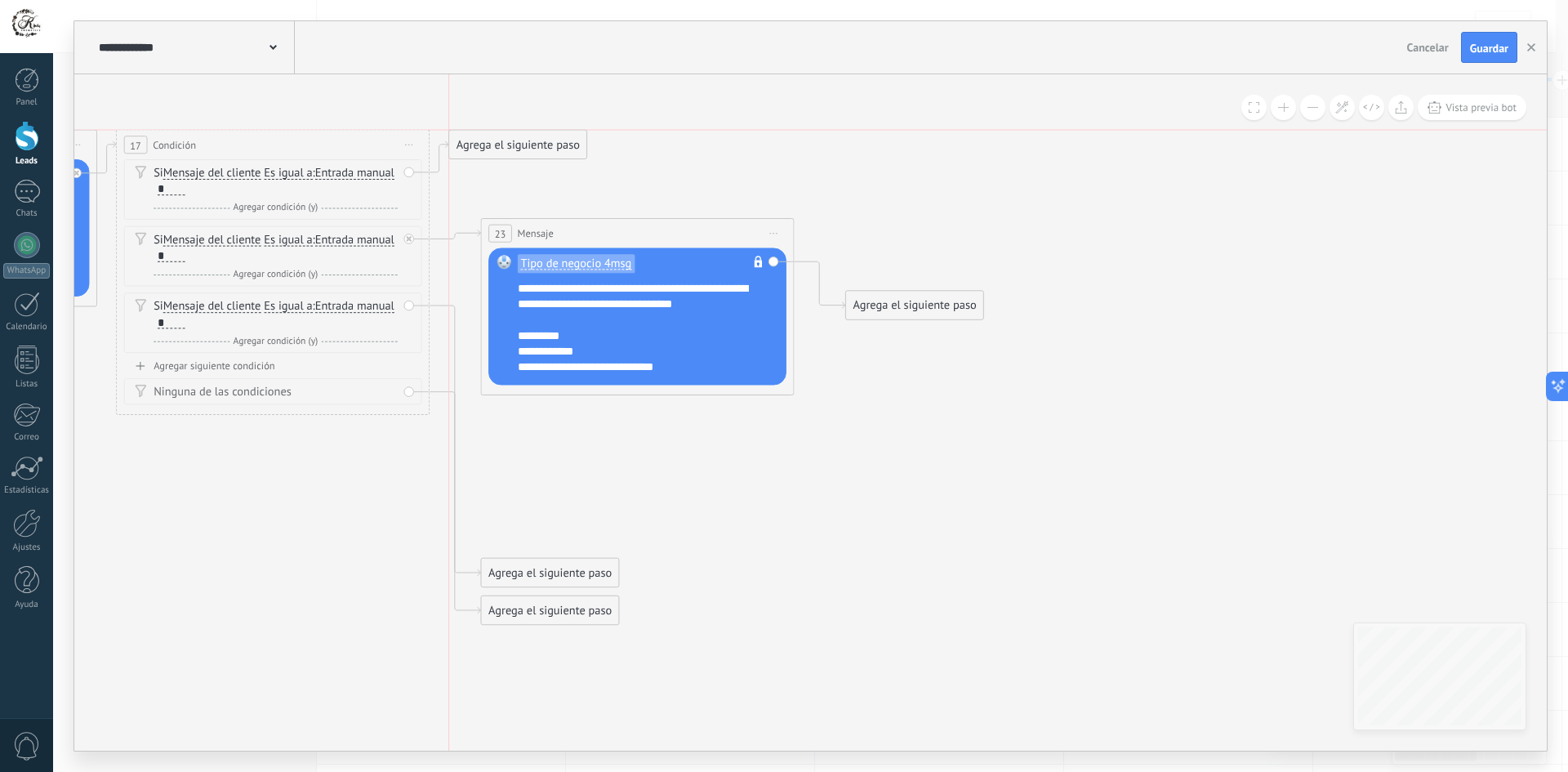
drag, startPoint x: 517, startPoint y: 190, endPoint x: 492, endPoint y: 147, distance: 49.7
click at [492, 147] on div "Agrega el siguiente paso" at bounding box center [517, 145] width 137 height 26
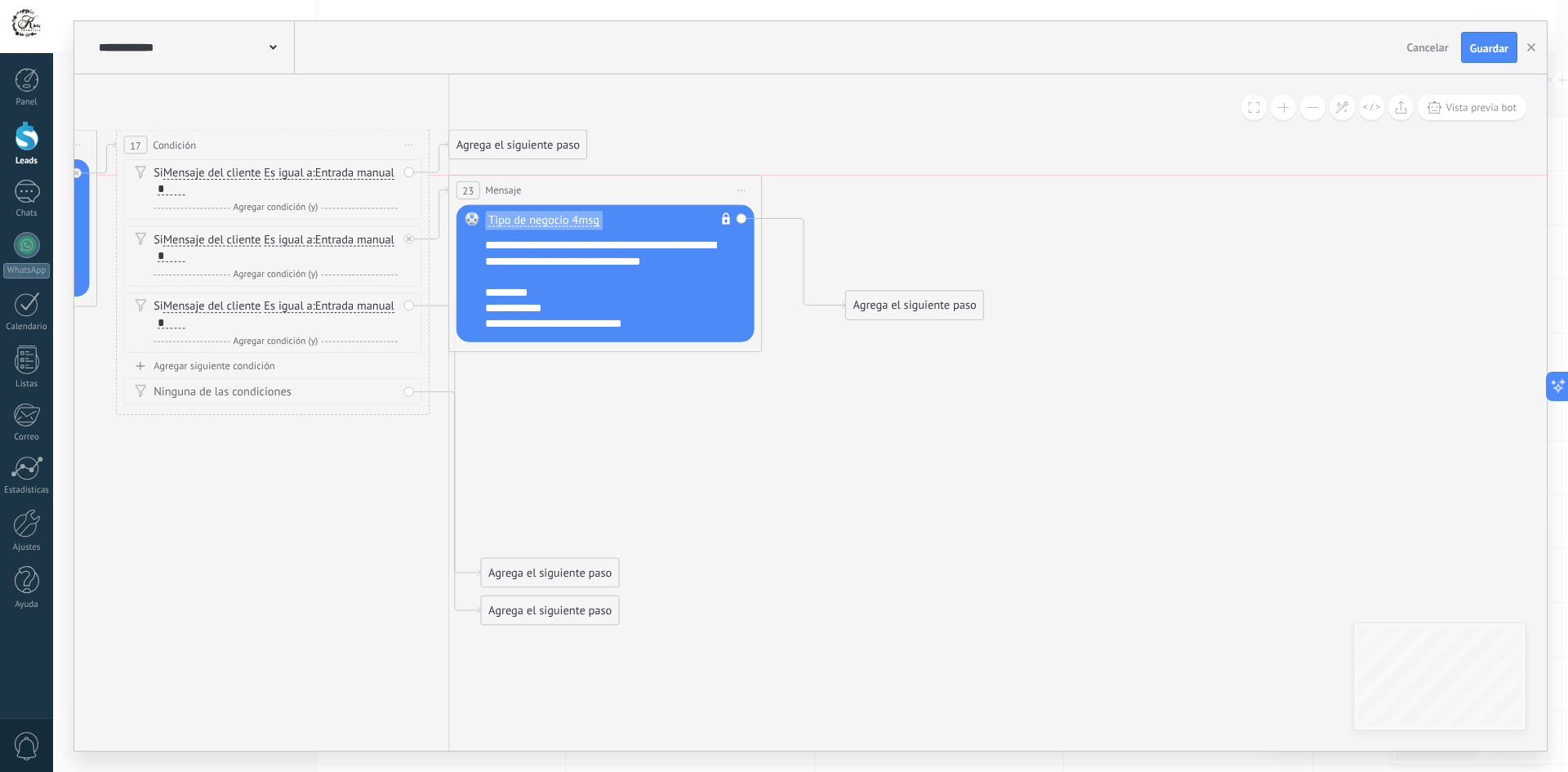
drag, startPoint x: 567, startPoint y: 224, endPoint x: 529, endPoint y: 187, distance: 53.0
click at [529, 187] on div "23 Mensaje ******* (a): Todos los contactos - canales seleccionados Todos los c…" at bounding box center [605, 190] width 312 height 30
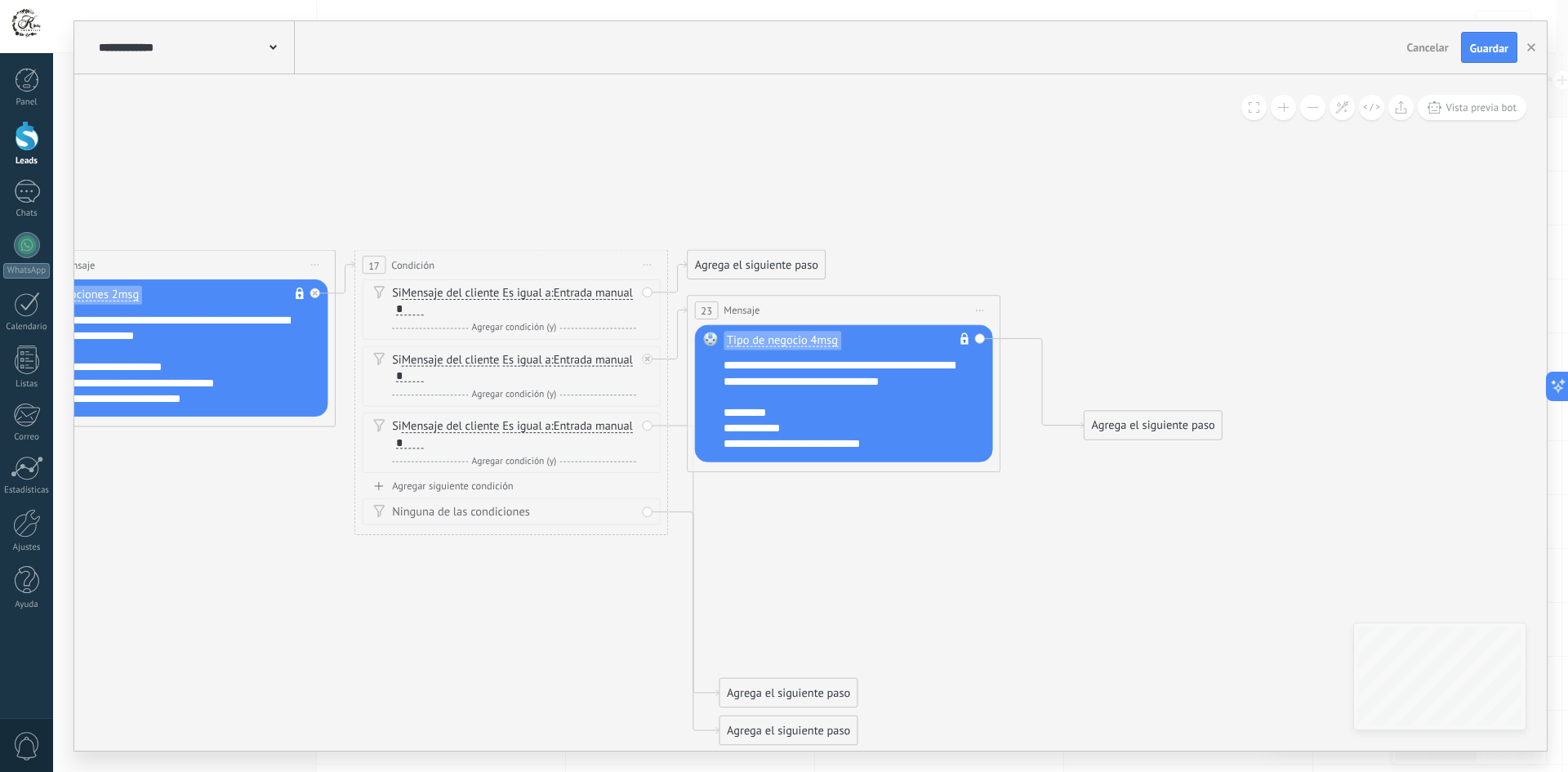
drag, startPoint x: 817, startPoint y: 156, endPoint x: 1051, endPoint y: 273, distance: 261.6
click at [1051, 273] on icon at bounding box center [5, 497] width 3112 height 1279
drag, startPoint x: 751, startPoint y: 254, endPoint x: 398, endPoint y: 120, distance: 377.6
click at [398, 120] on div "Agrega el siguiente paso" at bounding box center [404, 128] width 137 height 26
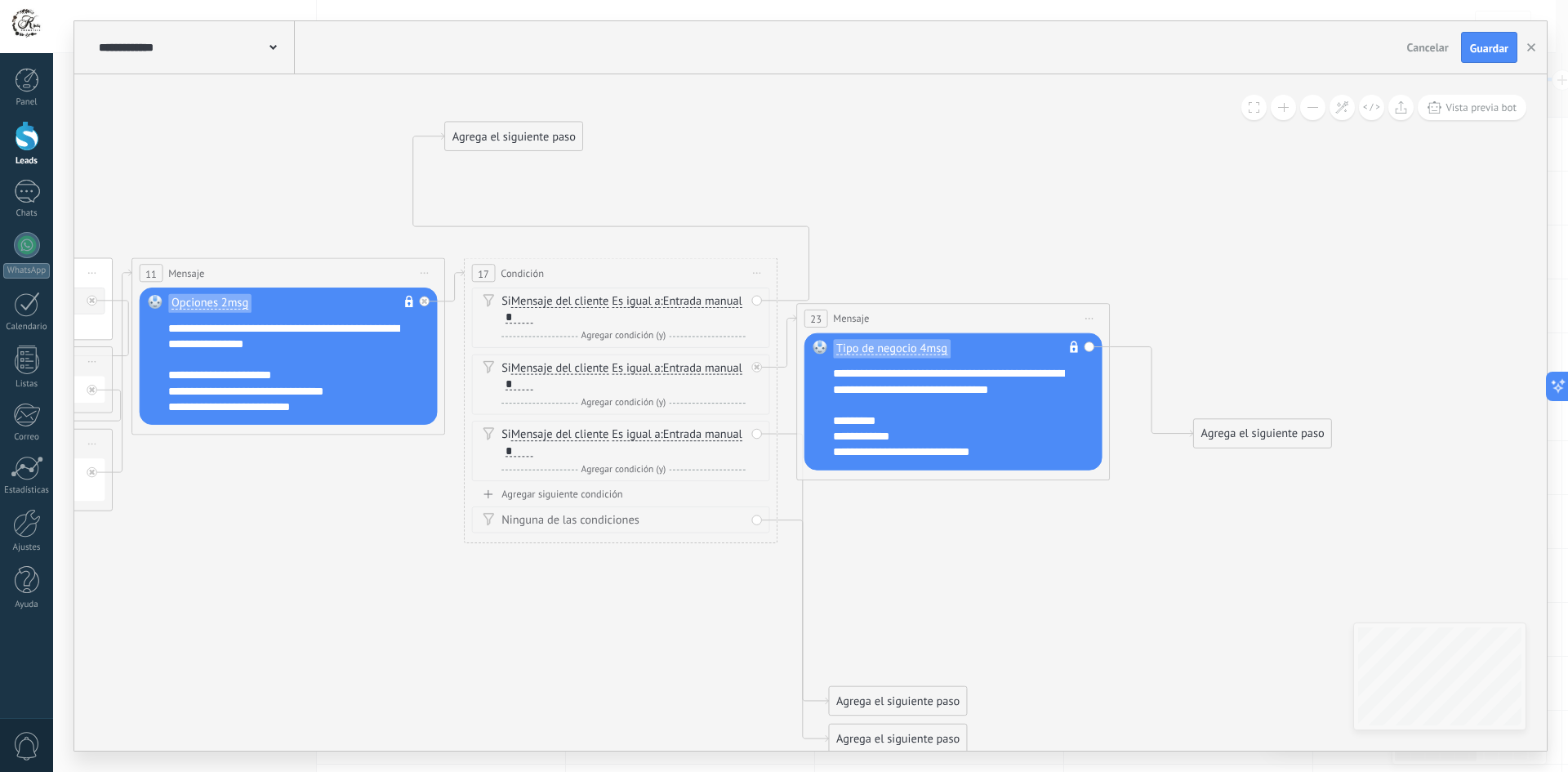
drag, startPoint x: 622, startPoint y: 137, endPoint x: 651, endPoint y: 142, distance: 29.4
click at [651, 142] on icon at bounding box center [114, 436] width 3112 height 1416
drag, startPoint x: 554, startPoint y: 134, endPoint x: 575, endPoint y: 137, distance: 21.2
click at [575, 137] on div "Agrega el siguiente paso" at bounding box center [533, 139] width 137 height 26
drag, startPoint x: 575, startPoint y: 137, endPoint x: 578, endPoint y: 114, distance: 23.2
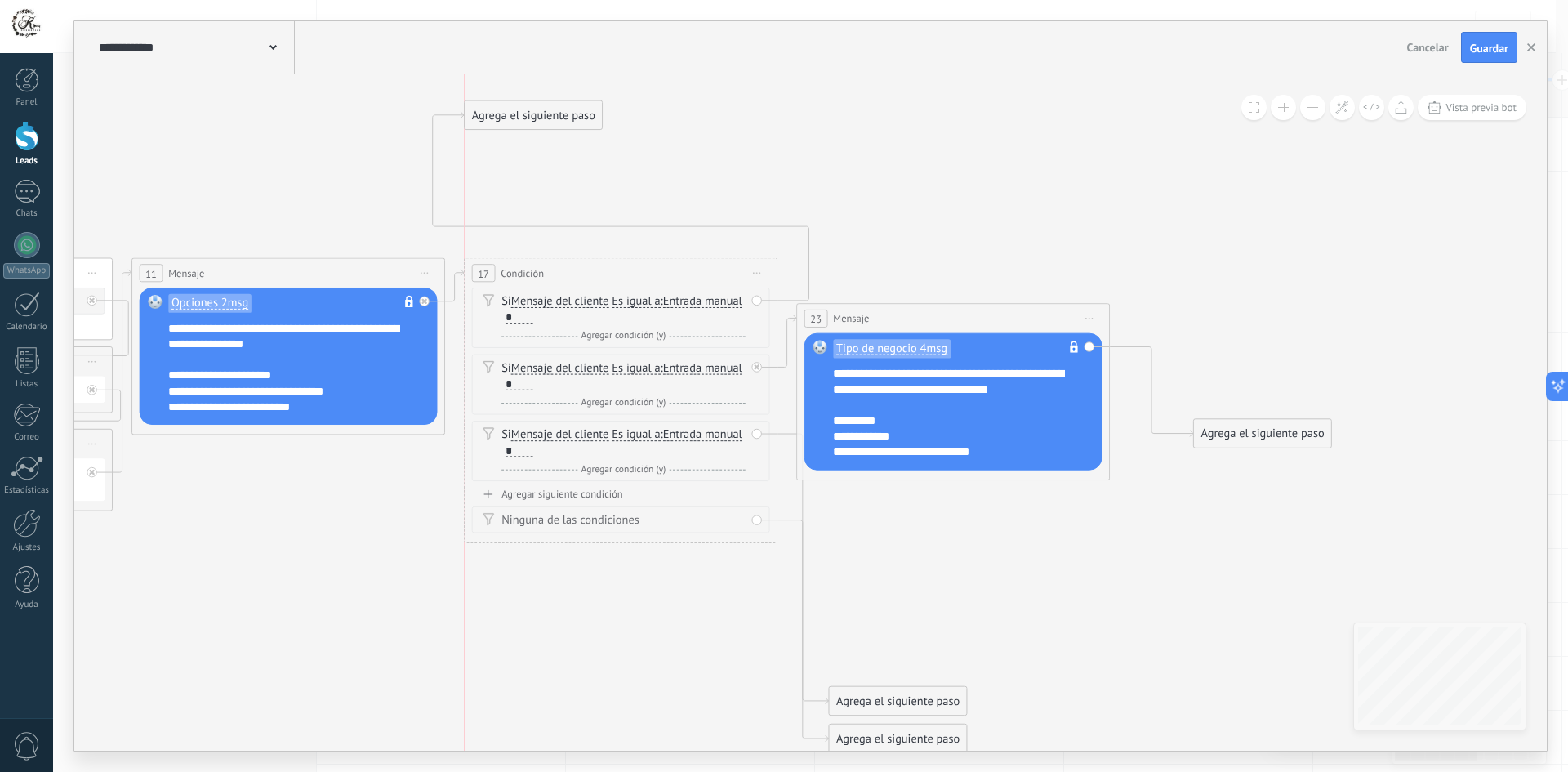
click at [578, 114] on div "Agrega el siguiente paso" at bounding box center [533, 115] width 137 height 26
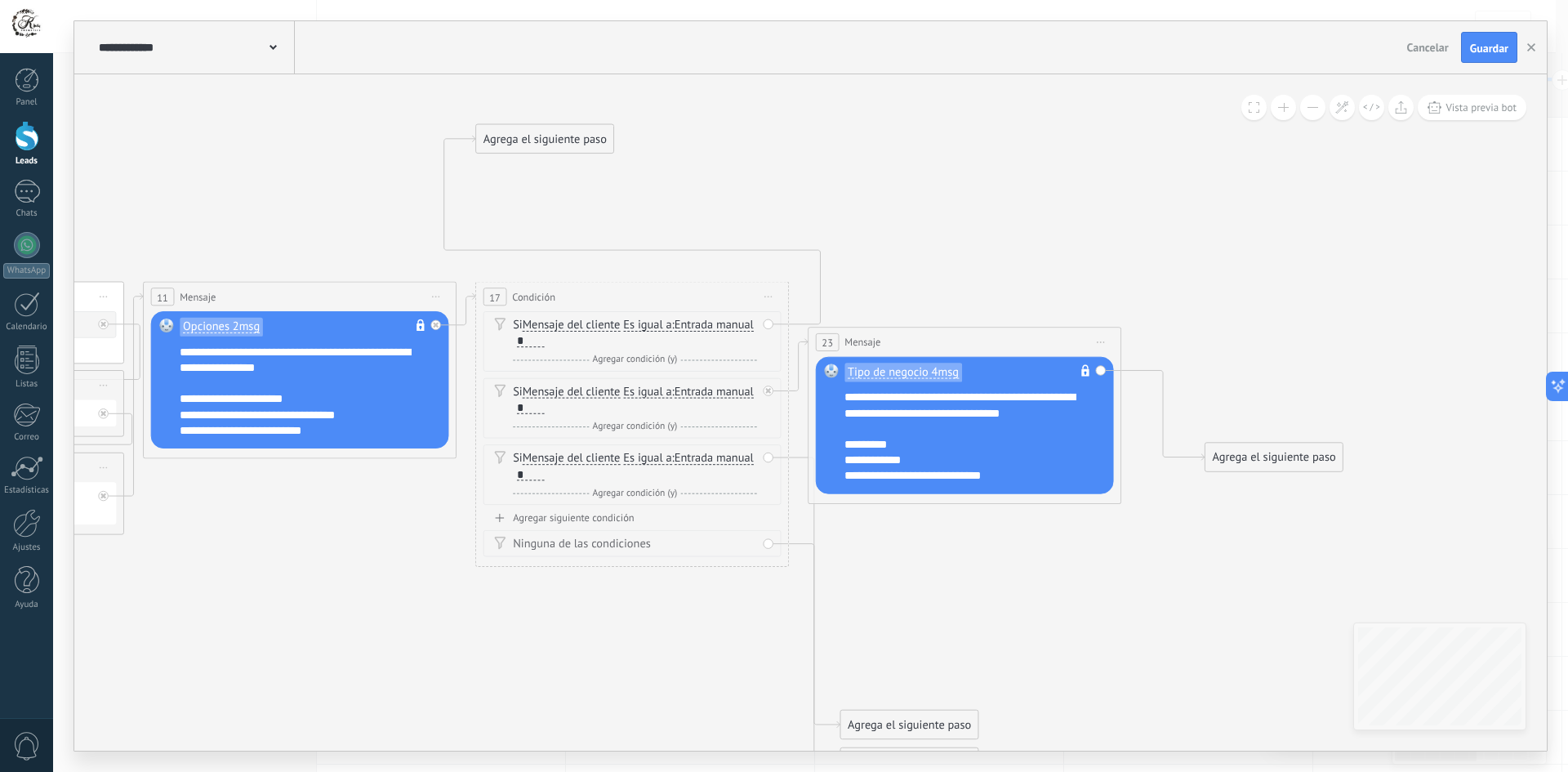
drag, startPoint x: 830, startPoint y: 190, endPoint x: 849, endPoint y: 281, distance: 93.0
click at [849, 281] on icon at bounding box center [126, 451] width 3112 height 1436
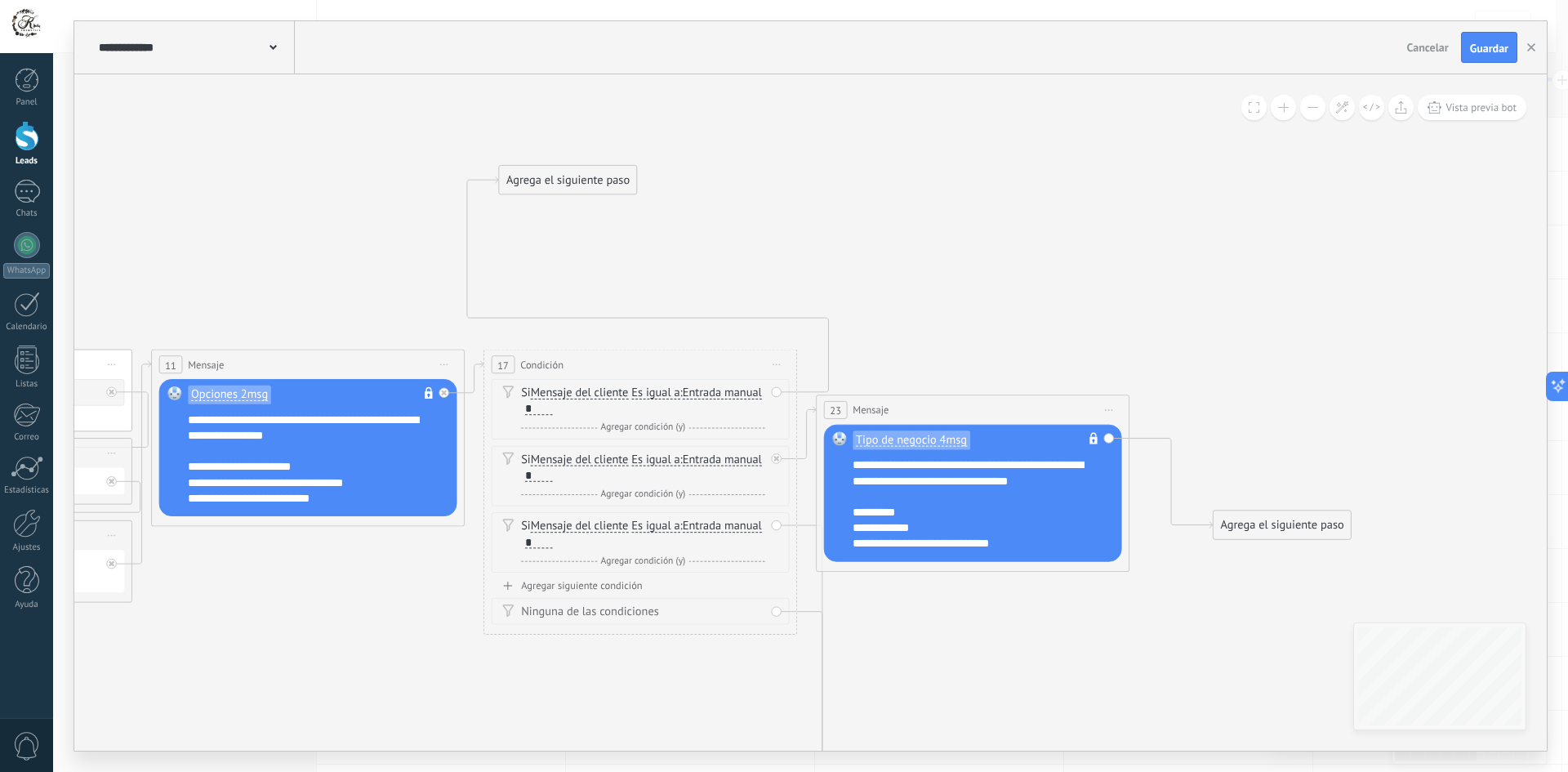
drag, startPoint x: 563, startPoint y: 206, endPoint x: 580, endPoint y: 118, distance: 89.6
click at [580, 167] on div "Agrega el siguiente paso" at bounding box center [567, 180] width 137 height 26
click at [580, 117] on div "Agrega el siguiente paso" at bounding box center [568, 118] width 137 height 26
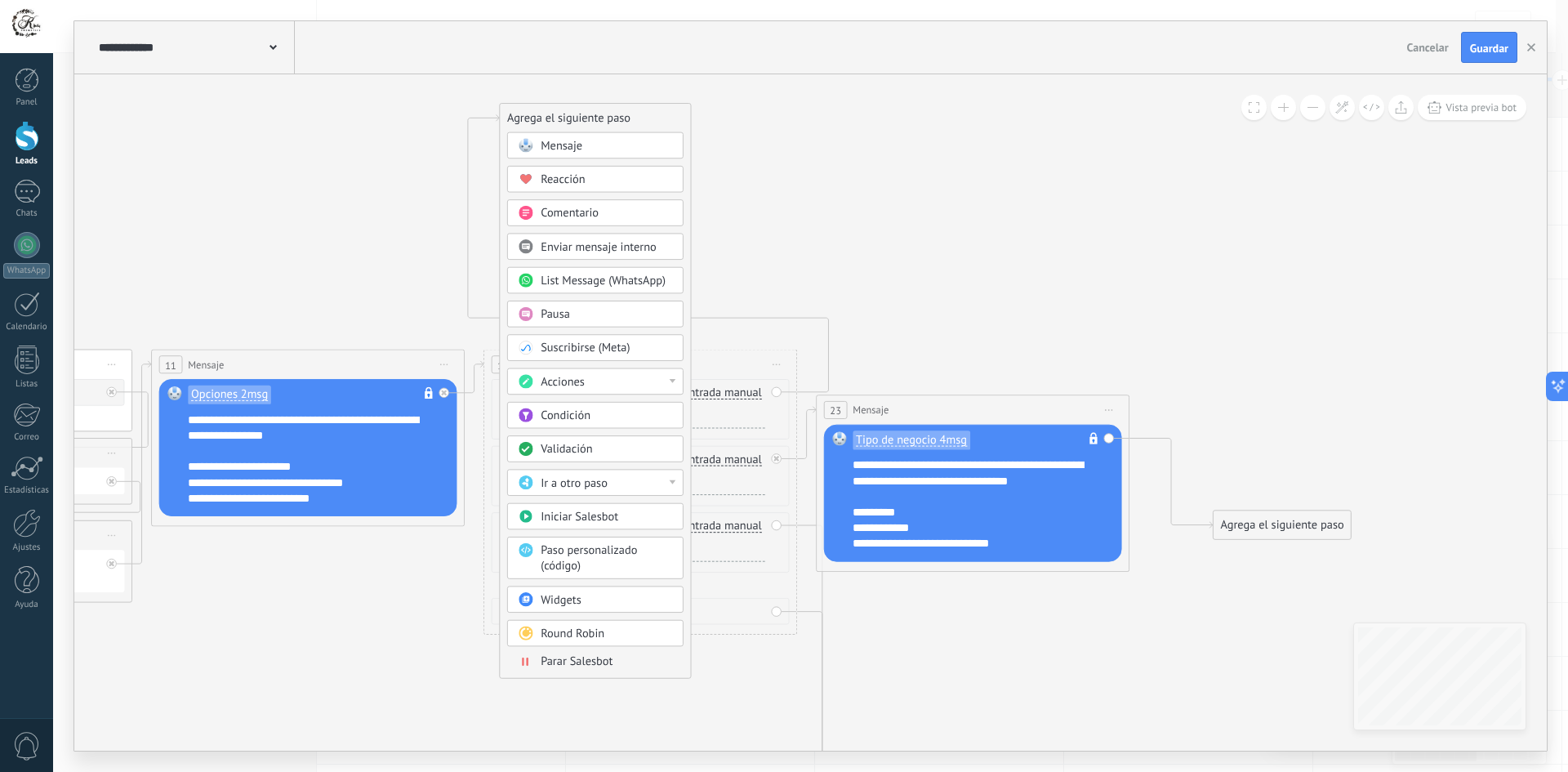
click at [614, 143] on div "Mensaje" at bounding box center [606, 146] width 132 height 16
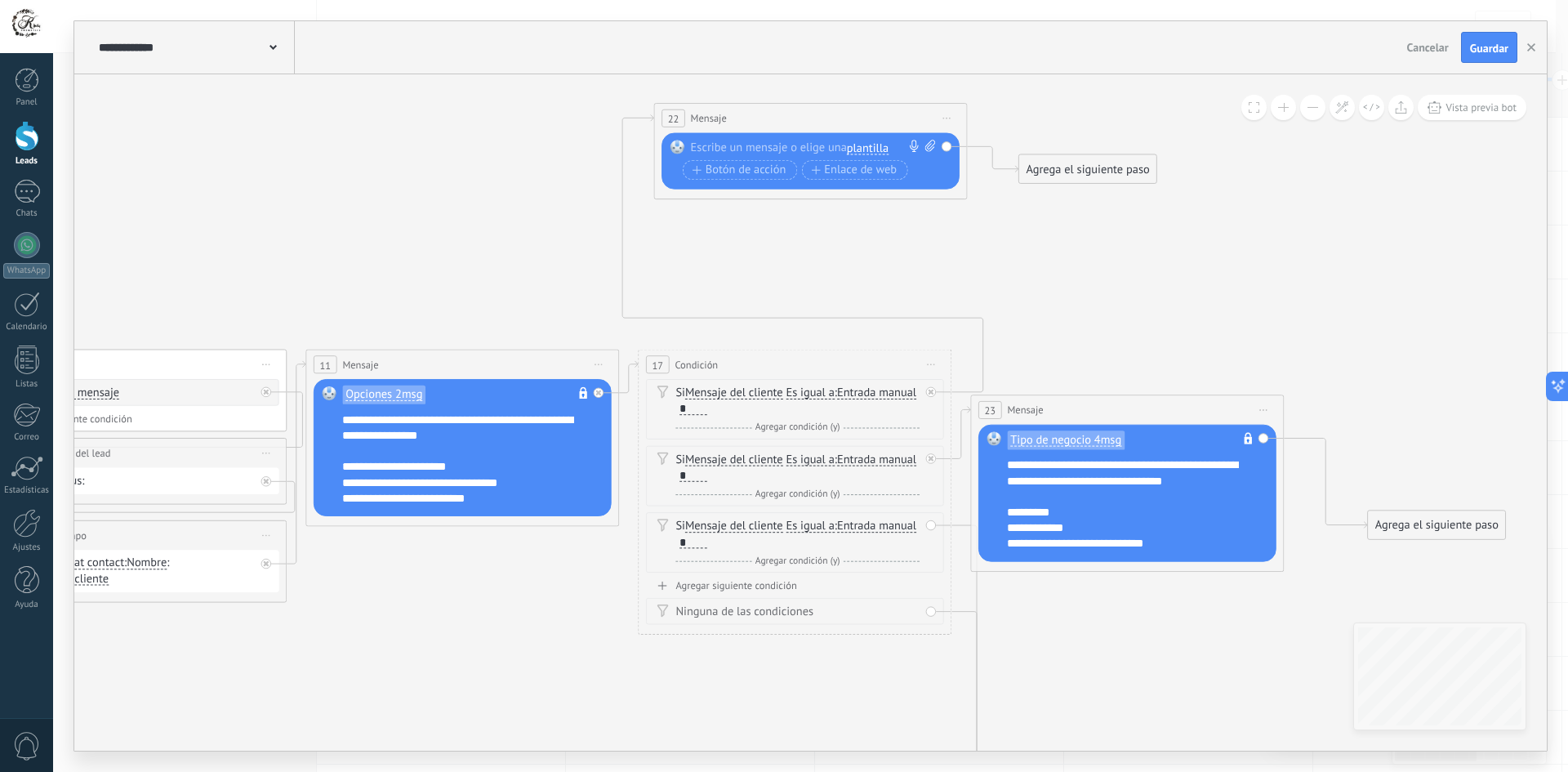
click at [874, 150] on span "plantilla" at bounding box center [867, 148] width 42 height 12
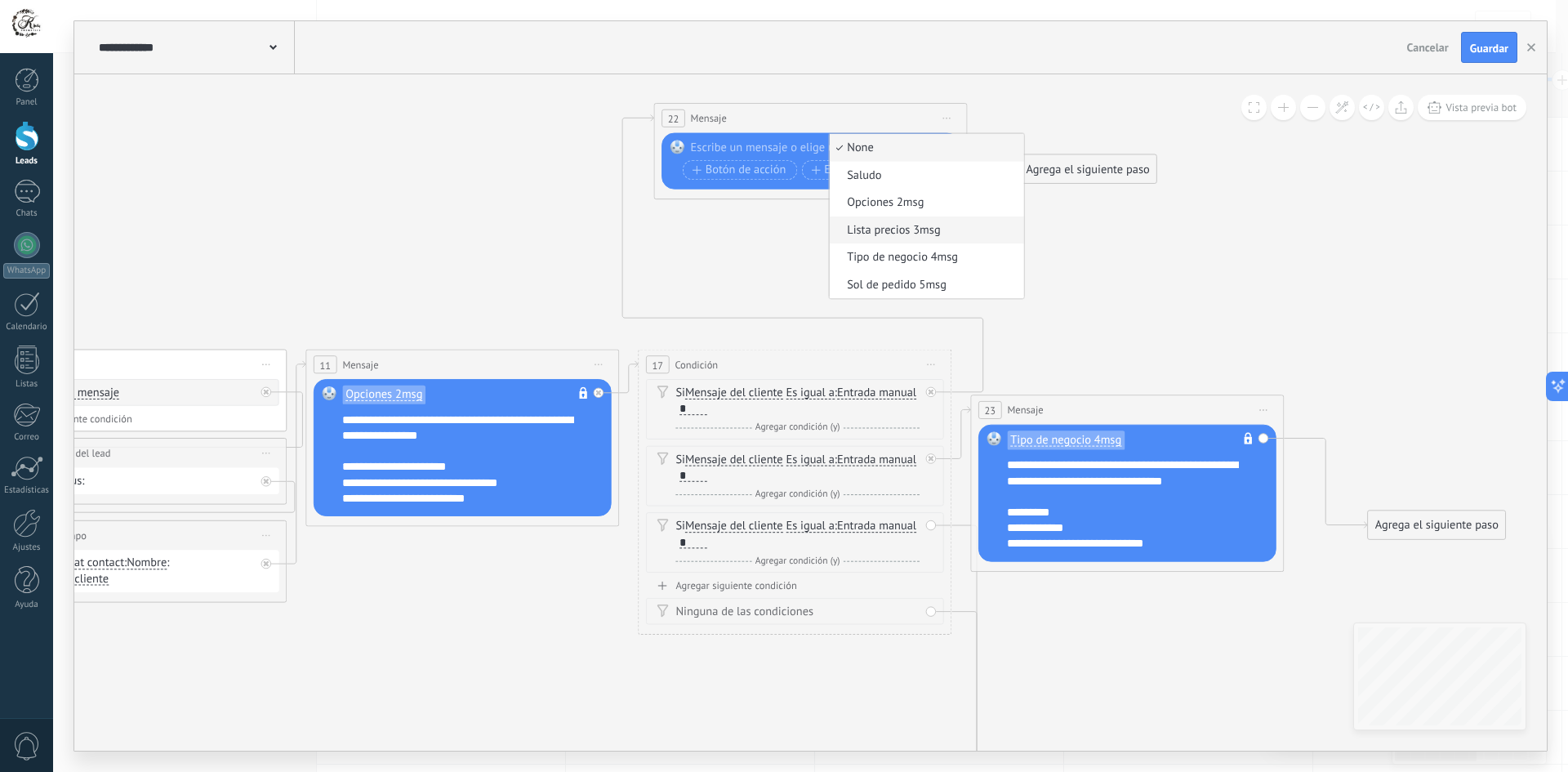
click at [933, 227] on span "Lista precios 3msg" at bounding box center [924, 230] width 189 height 16
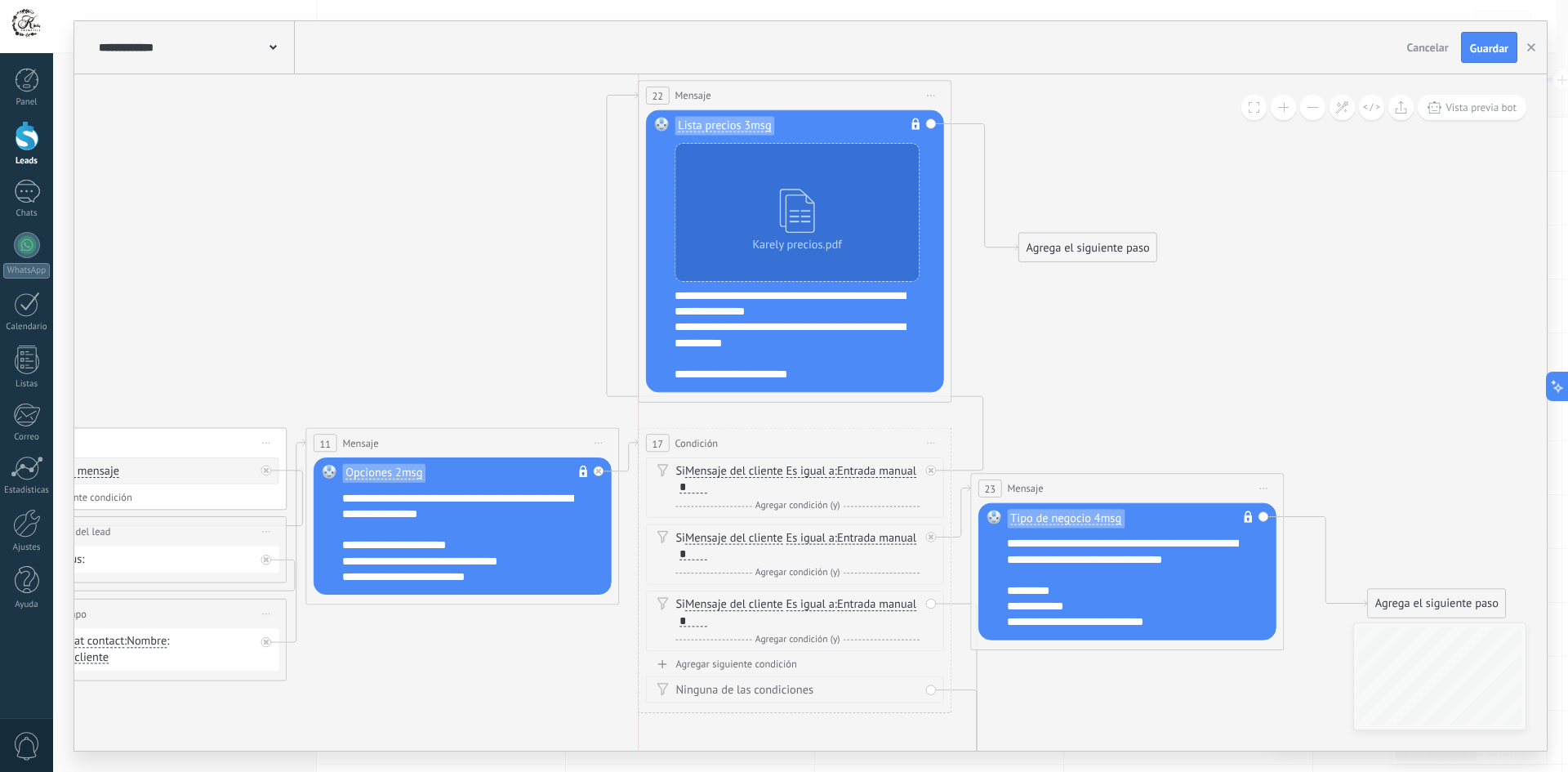
drag, startPoint x: 834, startPoint y: 191, endPoint x: 818, endPoint y: 90, distance: 102.3
click at [818, 90] on div "22 Mensaje ******* (a): Todos los contactos - canales seleccionados Todos los c…" at bounding box center [794, 96] width 312 height 30
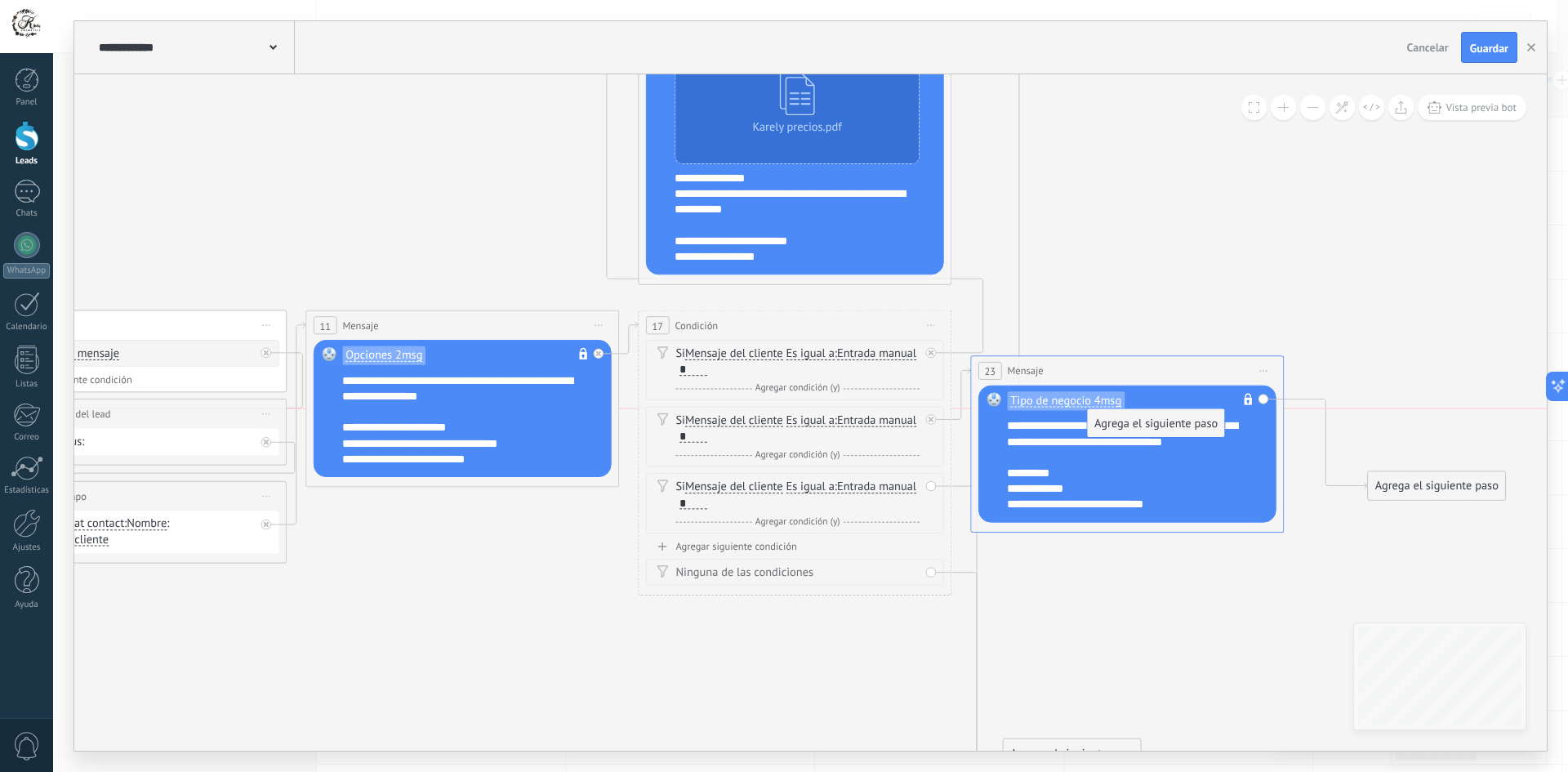
drag, startPoint x: 1053, startPoint y: 132, endPoint x: 1122, endPoint y: 428, distance: 303.9
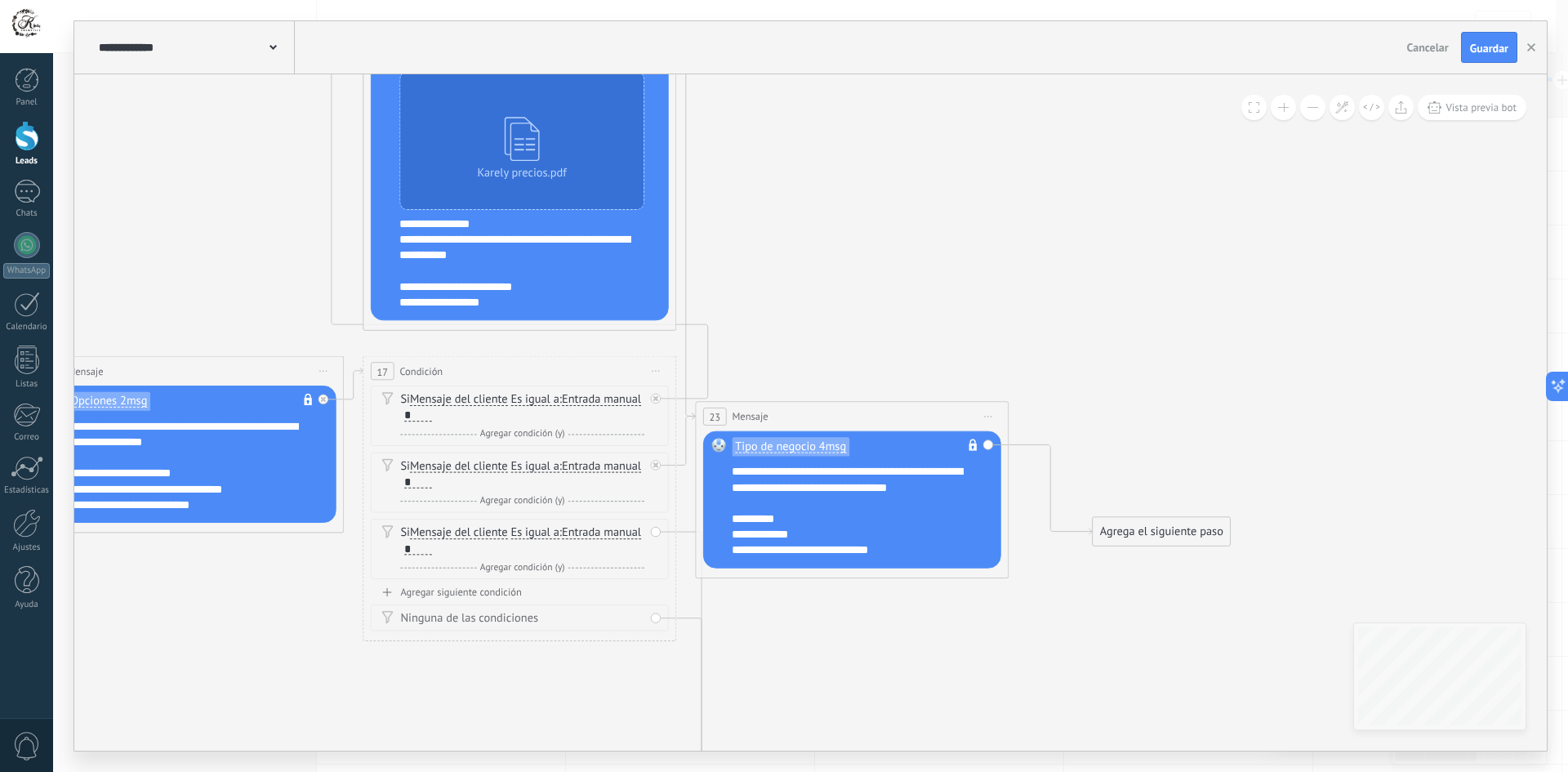
drag, startPoint x: 1193, startPoint y: 261, endPoint x: 916, endPoint y: 349, distance: 290.6
click at [916, 349] on icon at bounding box center [14, 429] width 3112 height 1626
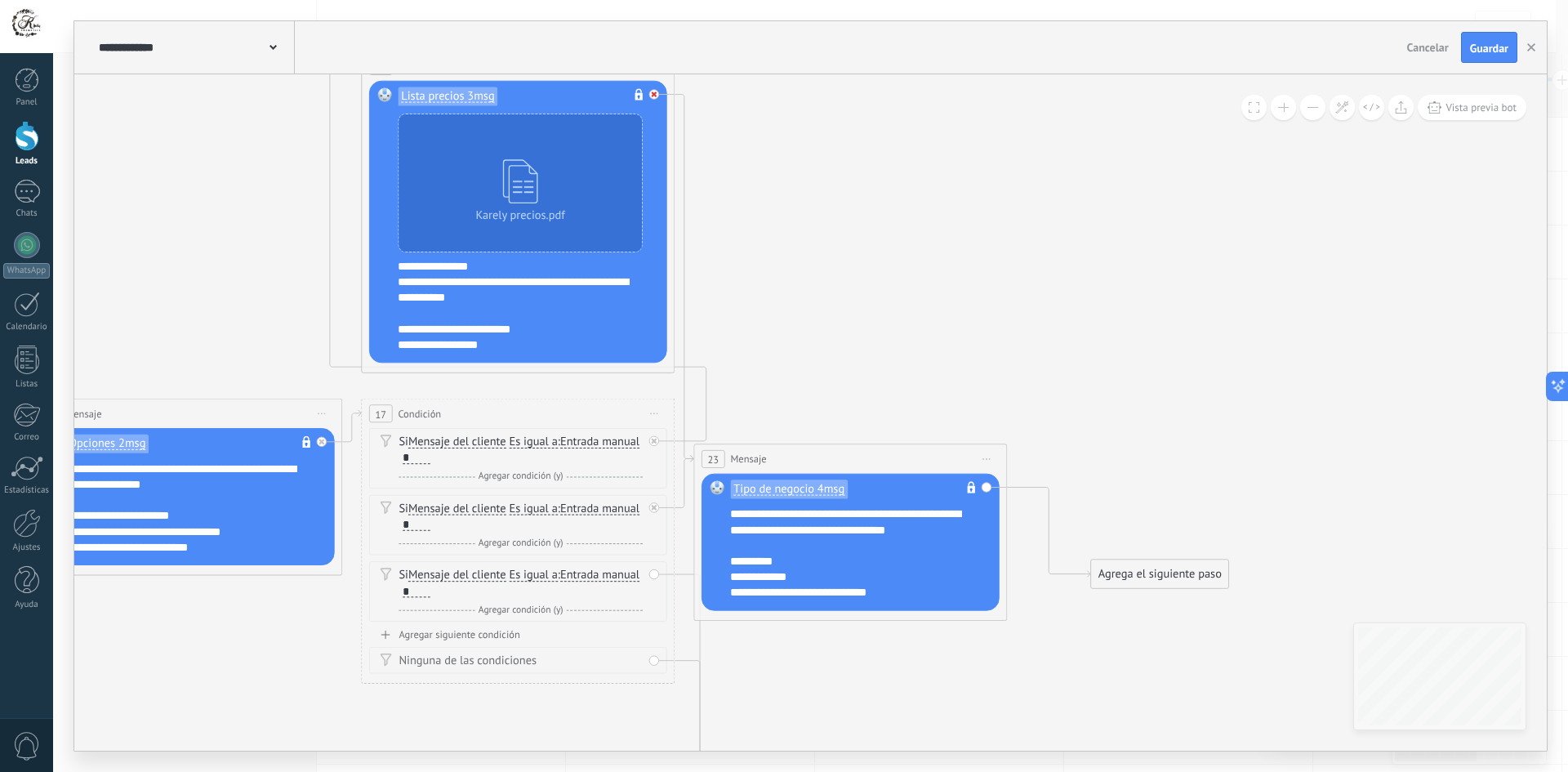
click at [324, 438] on icon at bounding box center [321, 441] width 6 height 6
click at [776, 119] on div "Agrega el siguiente paso" at bounding box center [795, 117] width 137 height 26
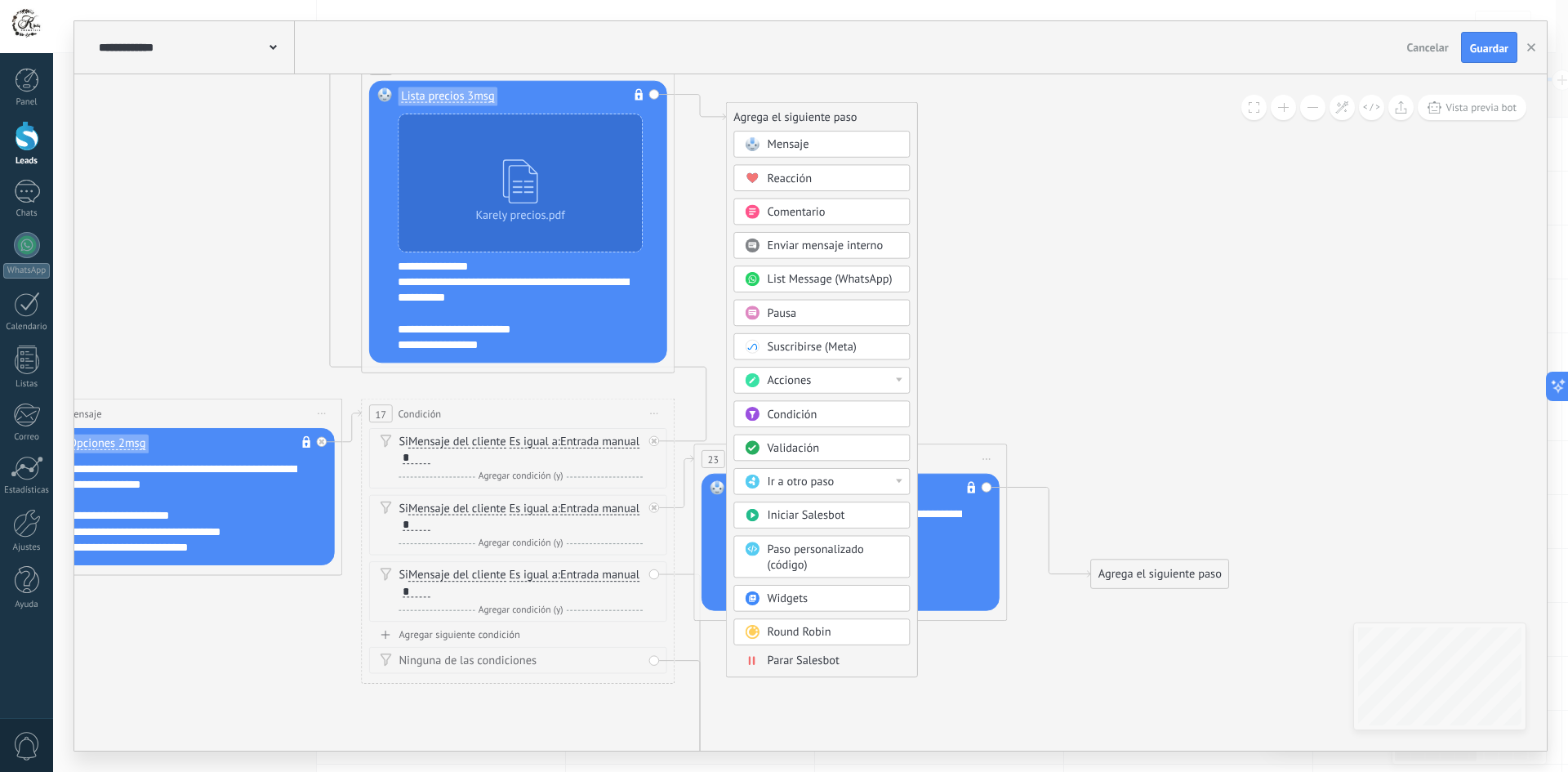
click at [797, 413] on span "Condición" at bounding box center [792, 413] width 50 height 15
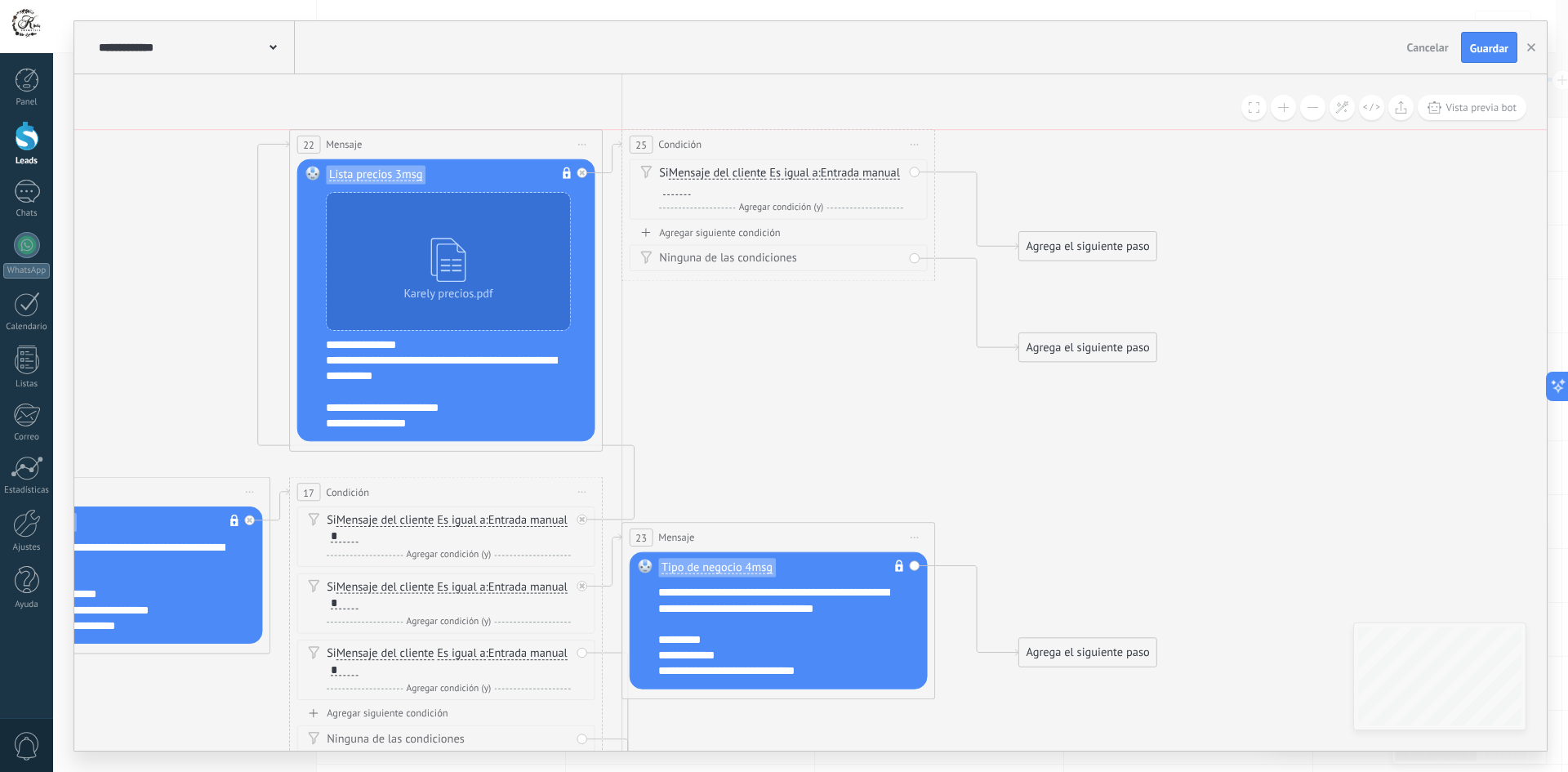
drag, startPoint x: 777, startPoint y: 198, endPoint x: 740, endPoint y: 143, distance: 66.3
click at [740, 143] on div "25 Condición ********* Iniciar vista previa aquí Cambiar nombre Duplicar Borrar" at bounding box center [778, 145] width 312 height 30
click at [691, 188] on div at bounding box center [677, 189] width 28 height 12
click at [750, 234] on div "Agregar siguiente condición" at bounding box center [778, 231] width 298 height 13
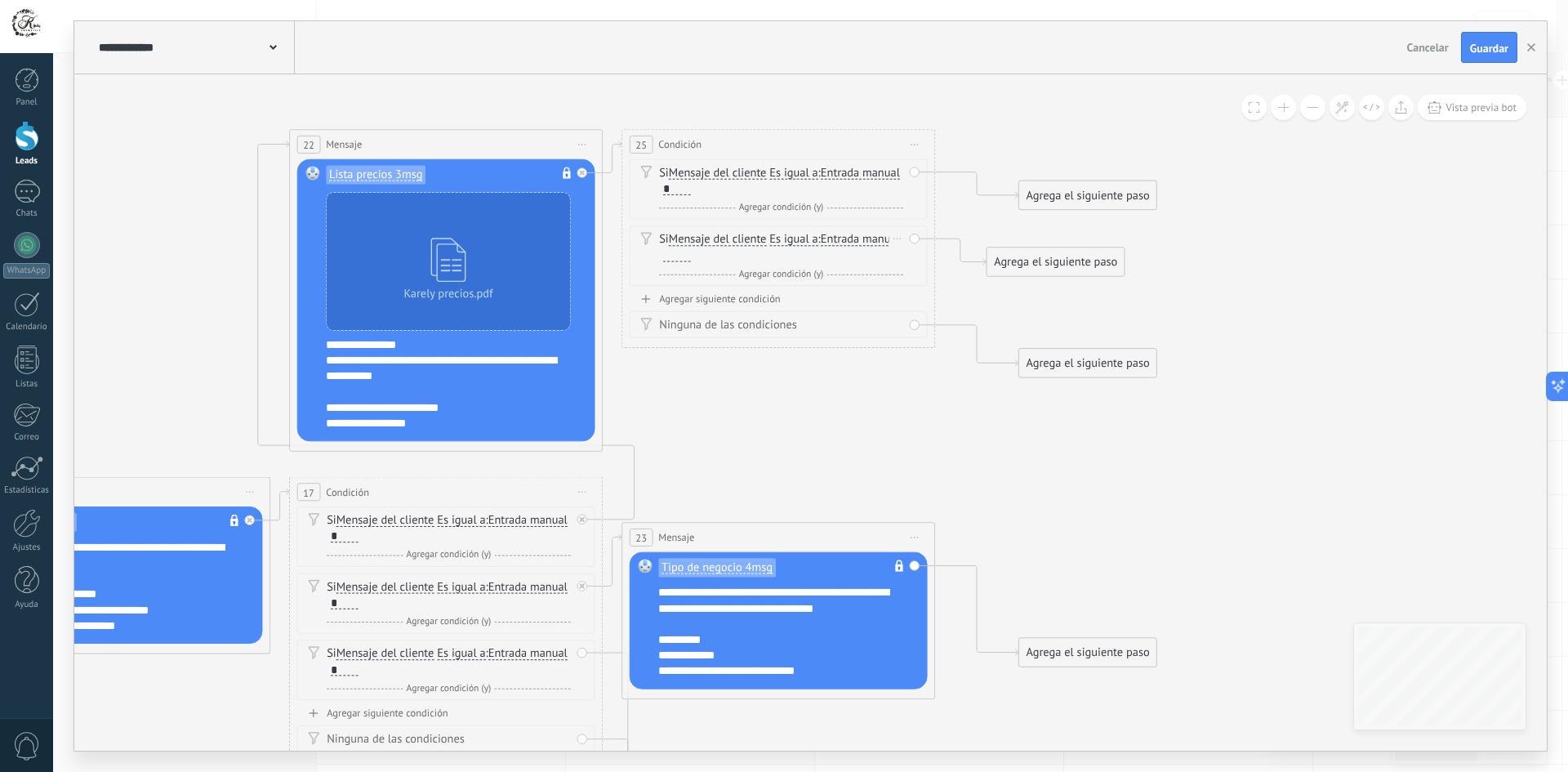
click at [691, 253] on div at bounding box center [677, 255] width 28 height 12
drag, startPoint x: 1069, startPoint y: 192, endPoint x: 849, endPoint y: 576, distance: 442.6
drag, startPoint x: 849, startPoint y: 452, endPoint x: 1141, endPoint y: 356, distance: 307.4
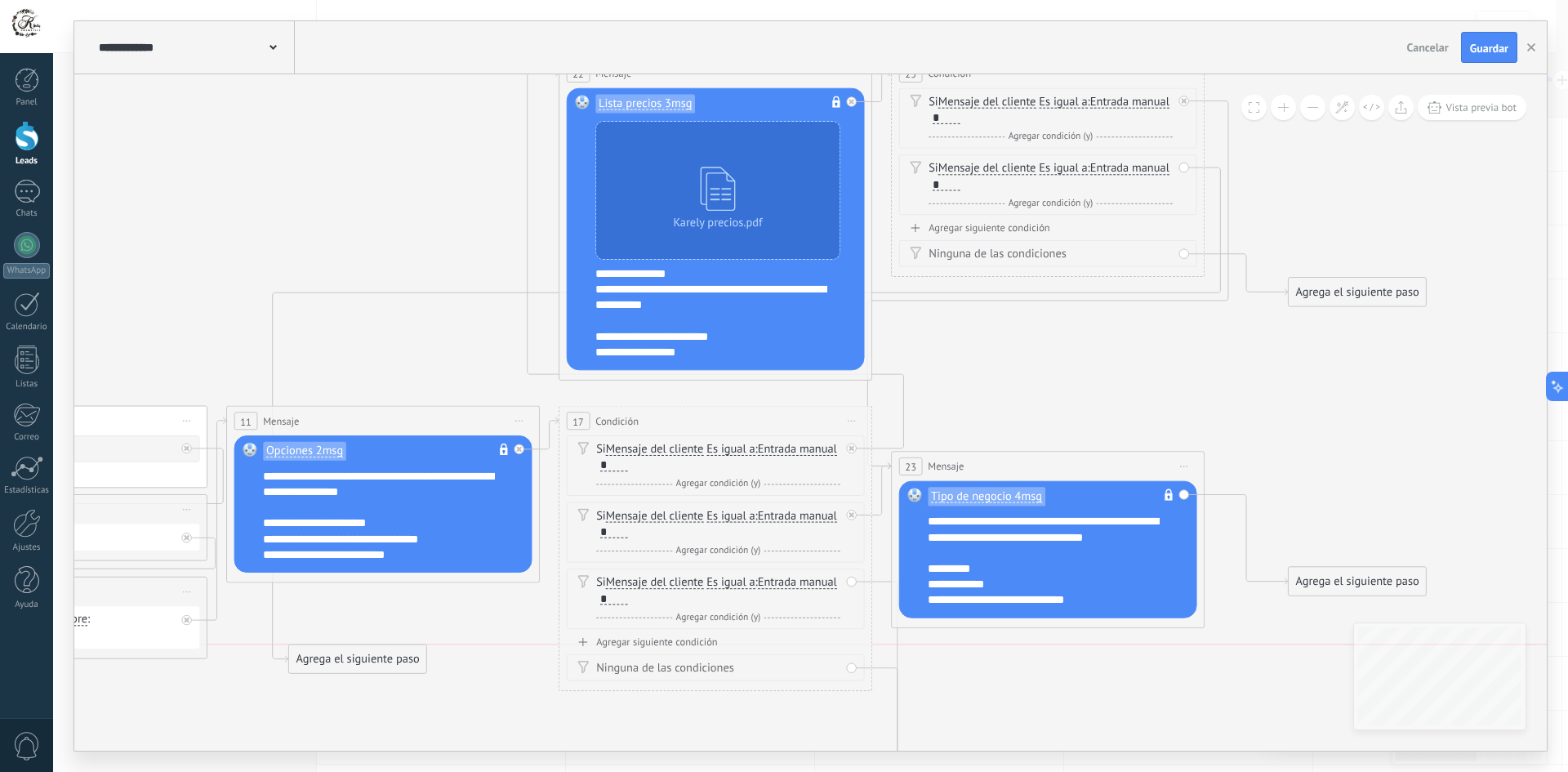
drag, startPoint x: 1290, startPoint y: 191, endPoint x: 324, endPoint y: 654, distance: 1071.2
click at [324, 654] on div "Agrega el siguiente paso" at bounding box center [358, 659] width 137 height 26
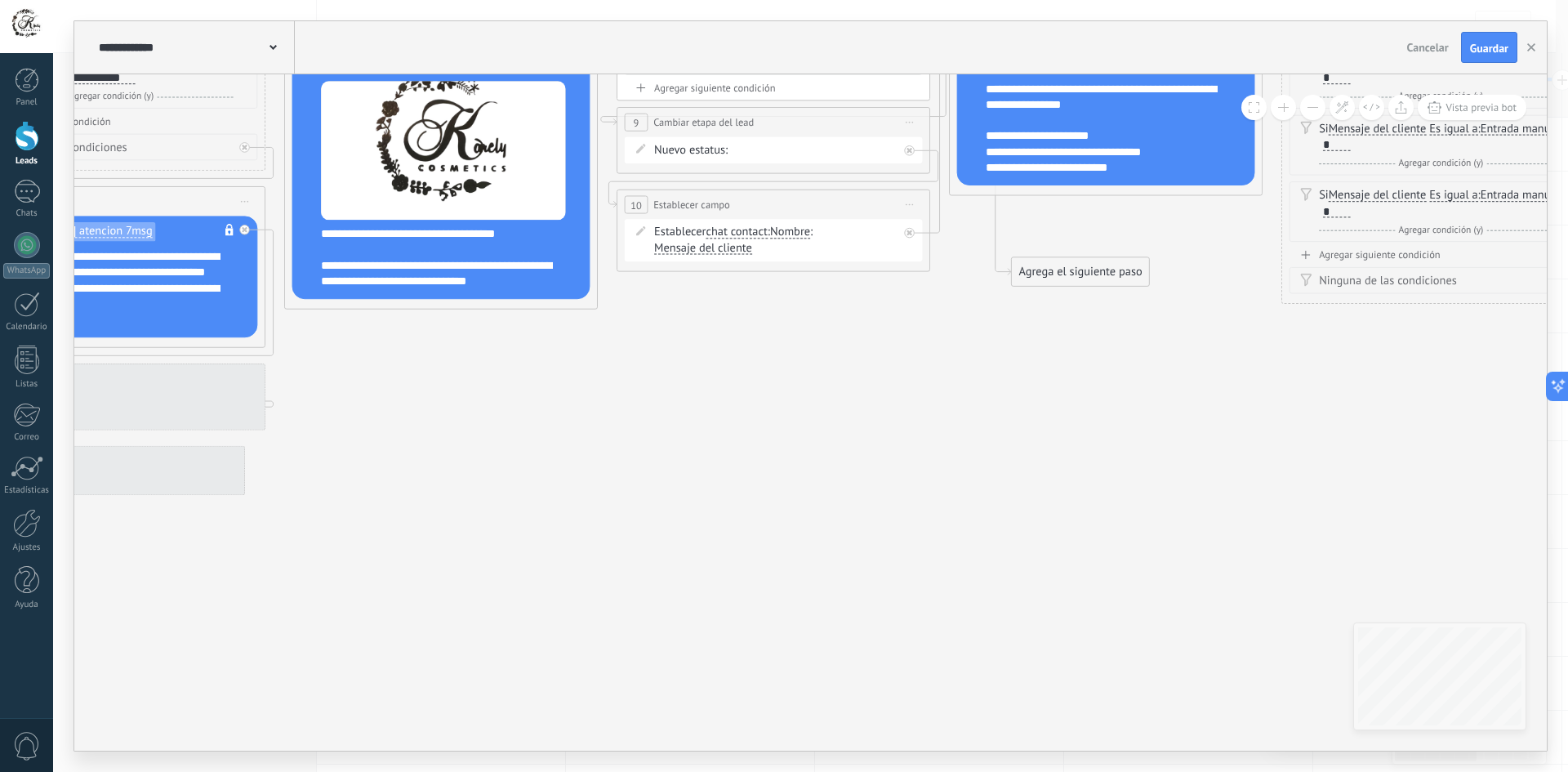
drag, startPoint x: 590, startPoint y: 457, endPoint x: 1107, endPoint y: 386, distance: 521.9
click at [1107, 386] on icon at bounding box center [932, 92] width 3112 height 1626
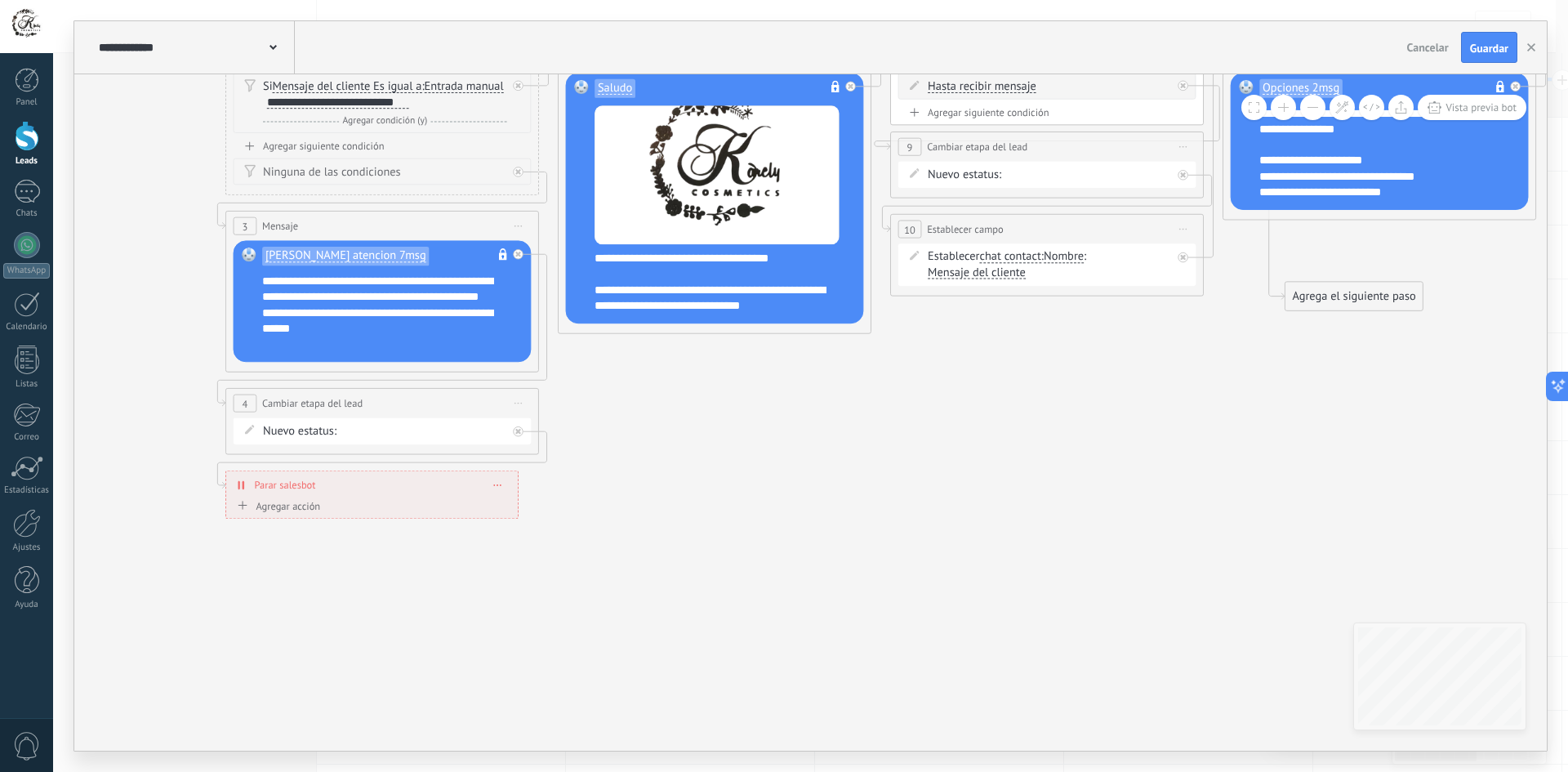
drag, startPoint x: 1005, startPoint y: 404, endPoint x: 1259, endPoint y: 425, distance: 254.9
click at [1259, 425] on icon at bounding box center [1205, 116] width 3112 height 1626
drag, startPoint x: 1087, startPoint y: 439, endPoint x: 1022, endPoint y: 466, distance: 70.4
click at [1022, 466] on icon at bounding box center [1205, 116] width 3112 height 1626
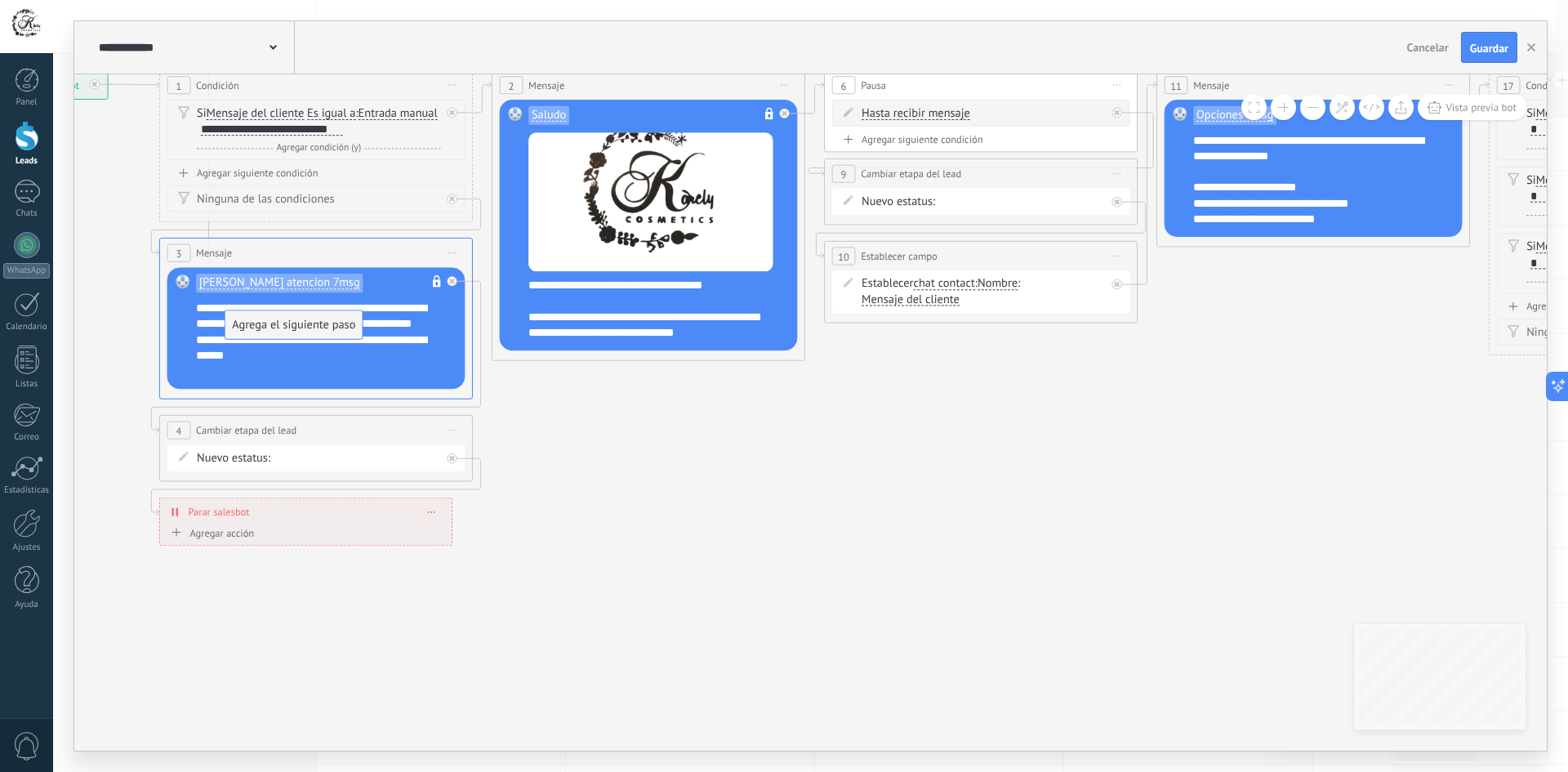
drag, startPoint x: 1257, startPoint y: 323, endPoint x: 263, endPoint y: 325, distance: 994.0
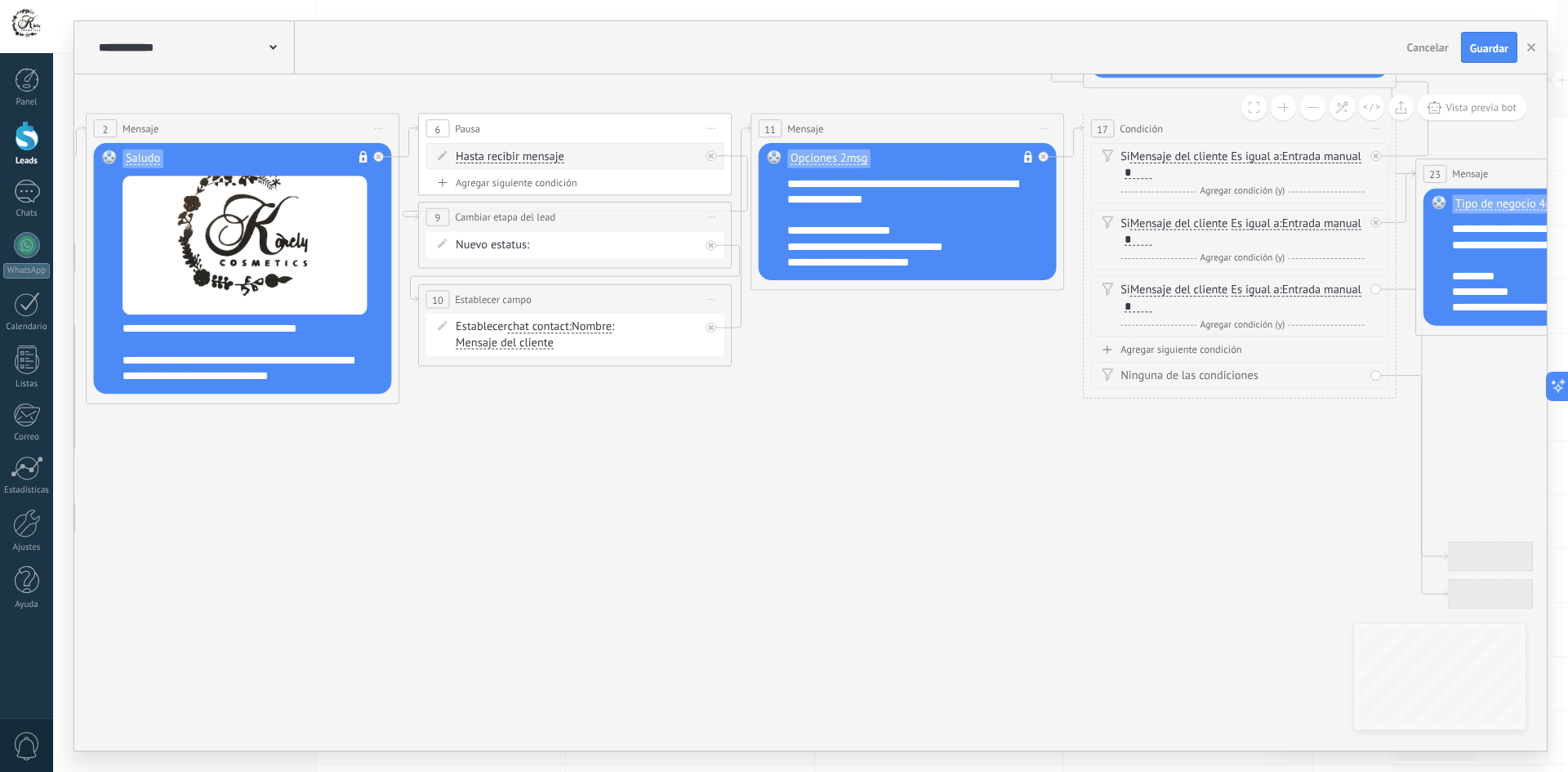
drag, startPoint x: 906, startPoint y: 456, endPoint x: 155, endPoint y: 601, distance: 764.9
click at [156, 600] on icon at bounding box center [733, 177] width 3112 height 1607
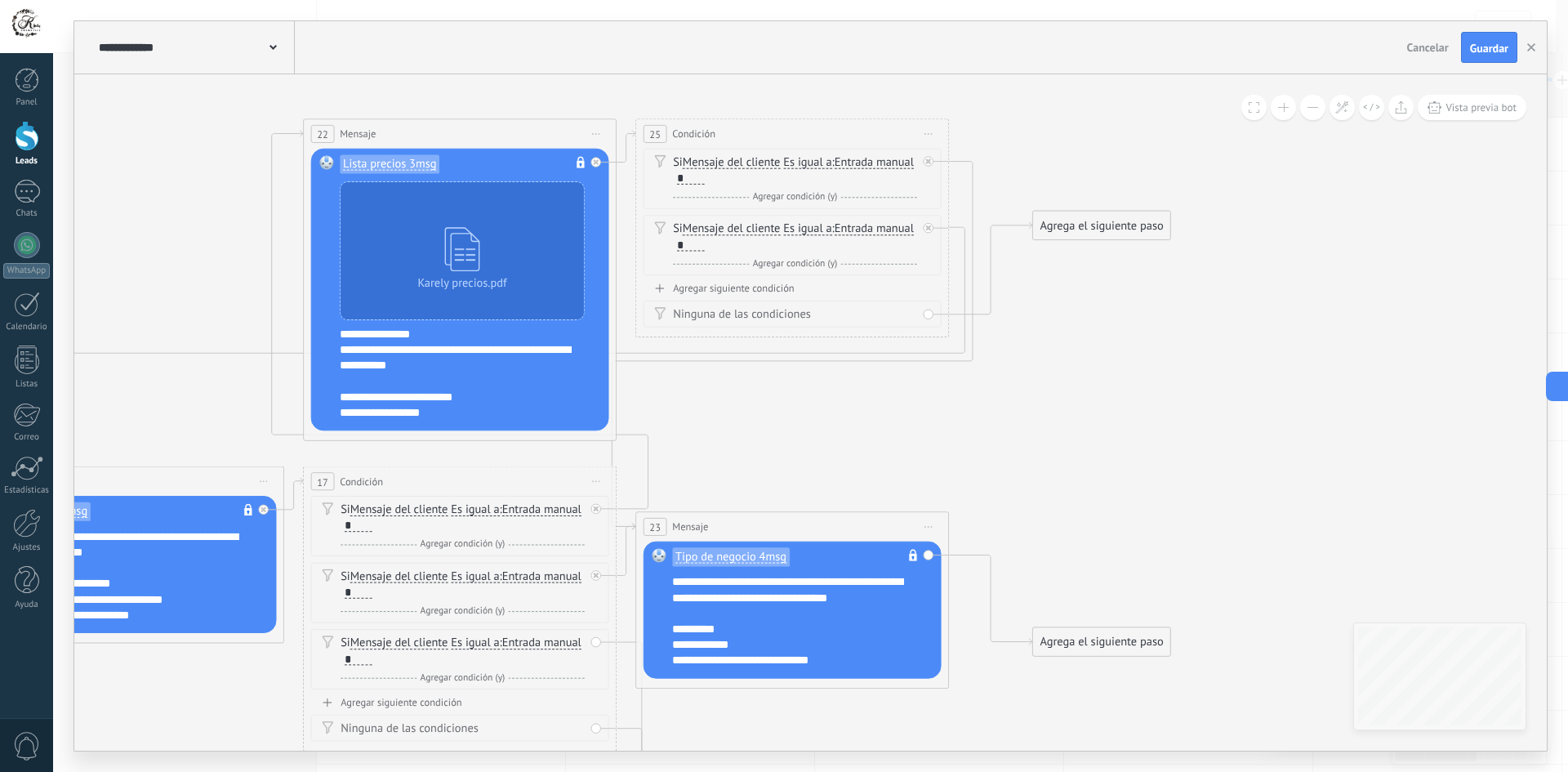
drag, startPoint x: 1053, startPoint y: 206, endPoint x: 817, endPoint y: 421, distance: 319.3
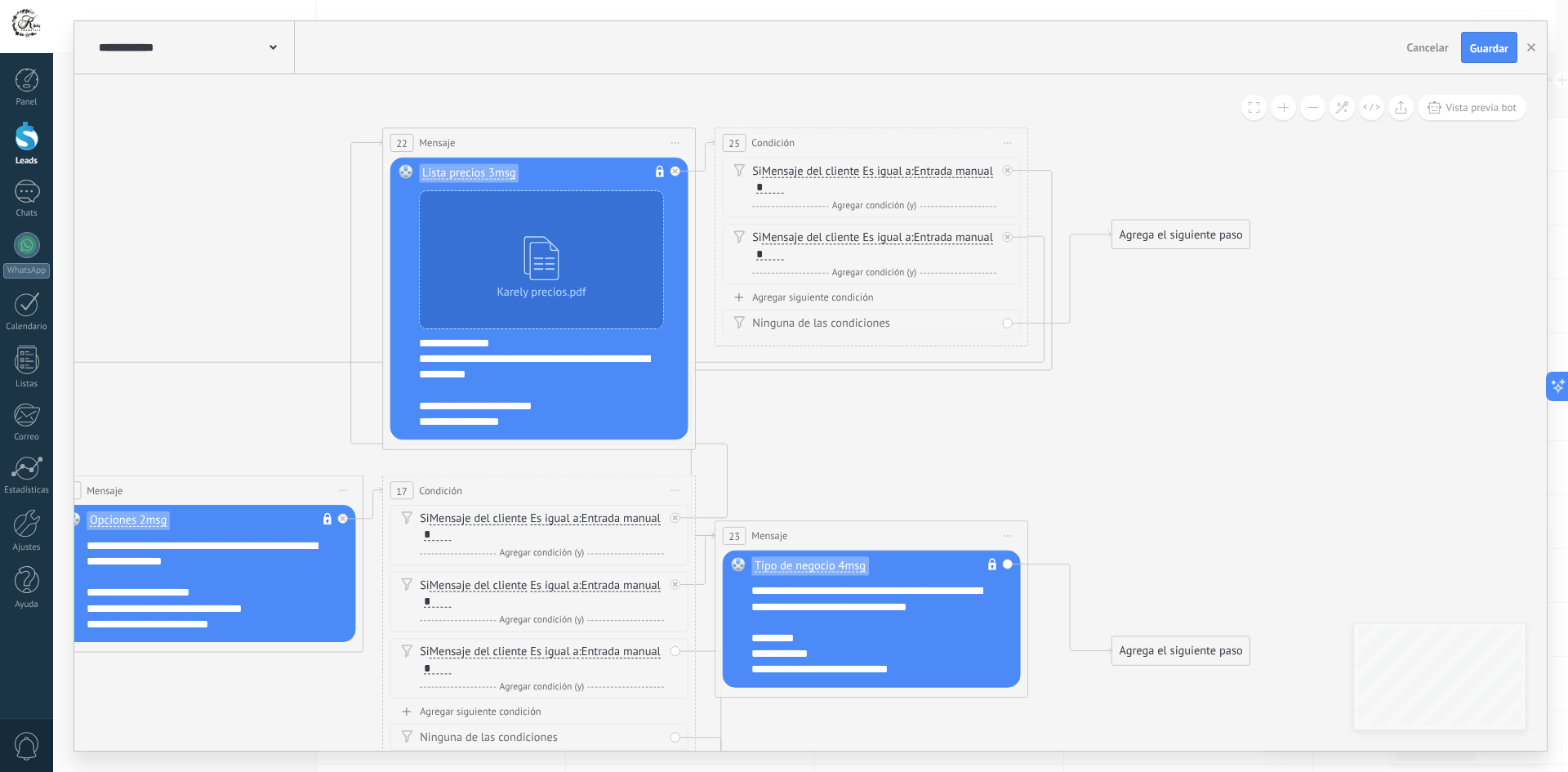
drag, startPoint x: 897, startPoint y: 392, endPoint x: 1036, endPoint y: 401, distance: 139.3
click at [1036, 401] on icon at bounding box center [33, 539] width 3112 height 1607
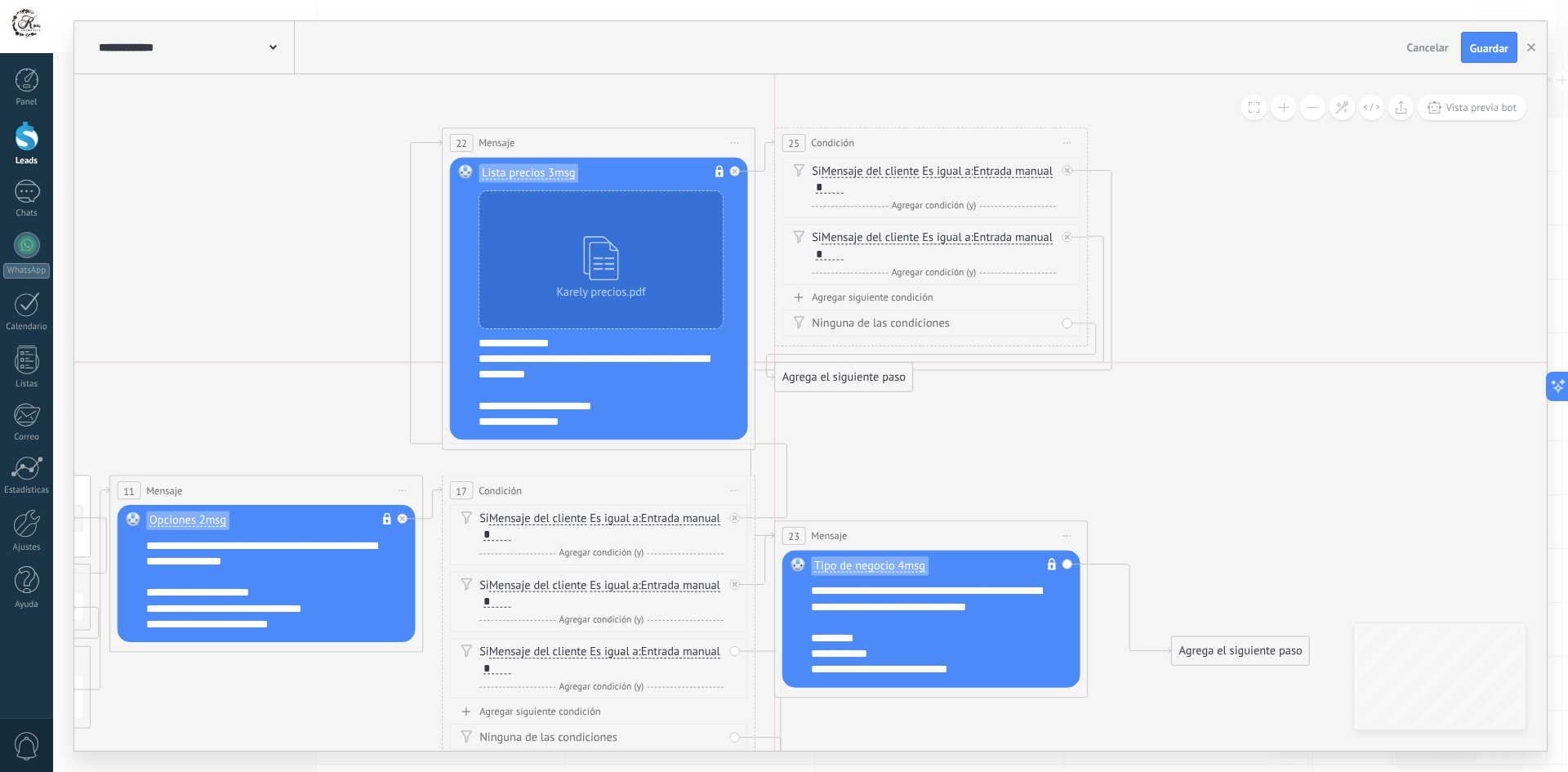
drag, startPoint x: 1229, startPoint y: 245, endPoint x: 840, endPoint y: 375, distance: 410.1
click at [840, 375] on div "Agrega el siguiente paso" at bounding box center [843, 377] width 137 height 26
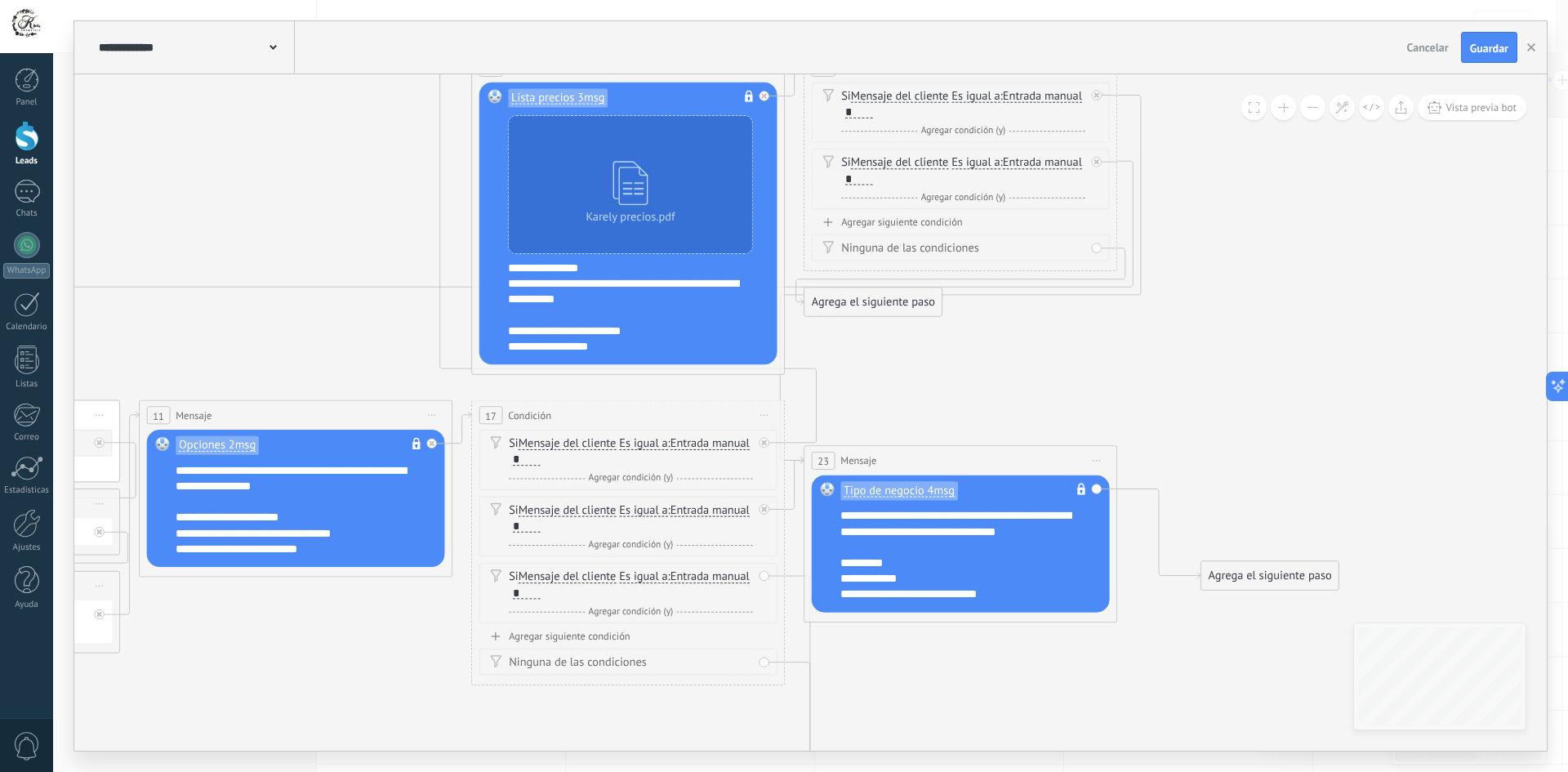
drag, startPoint x: 963, startPoint y: 424, endPoint x: 1011, endPoint y: 339, distance: 97.6
click at [1011, 339] on icon at bounding box center [122, 473] width 3112 height 1626
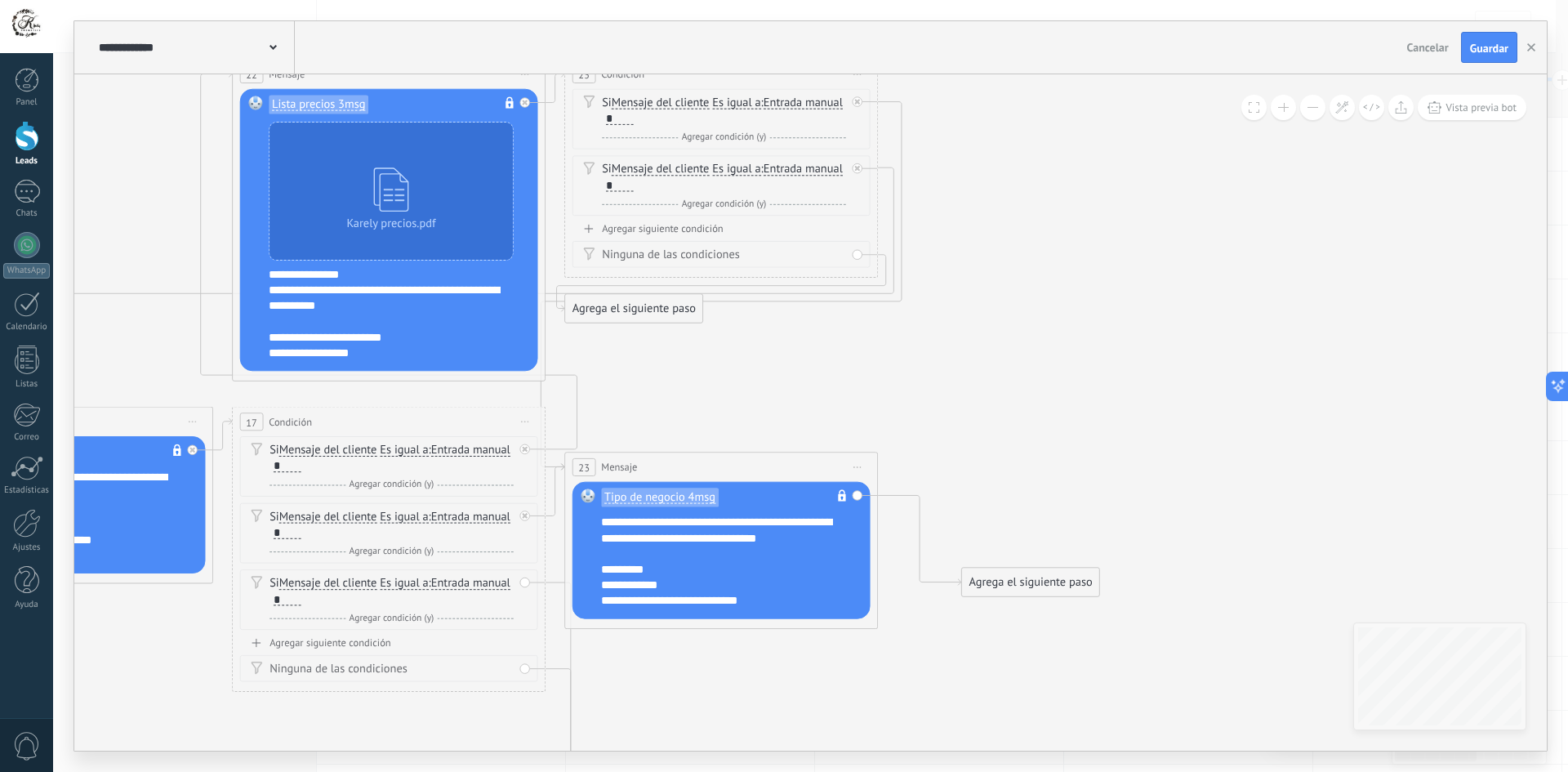
drag, startPoint x: 1087, startPoint y: 357, endPoint x: 830, endPoint y: 376, distance: 257.7
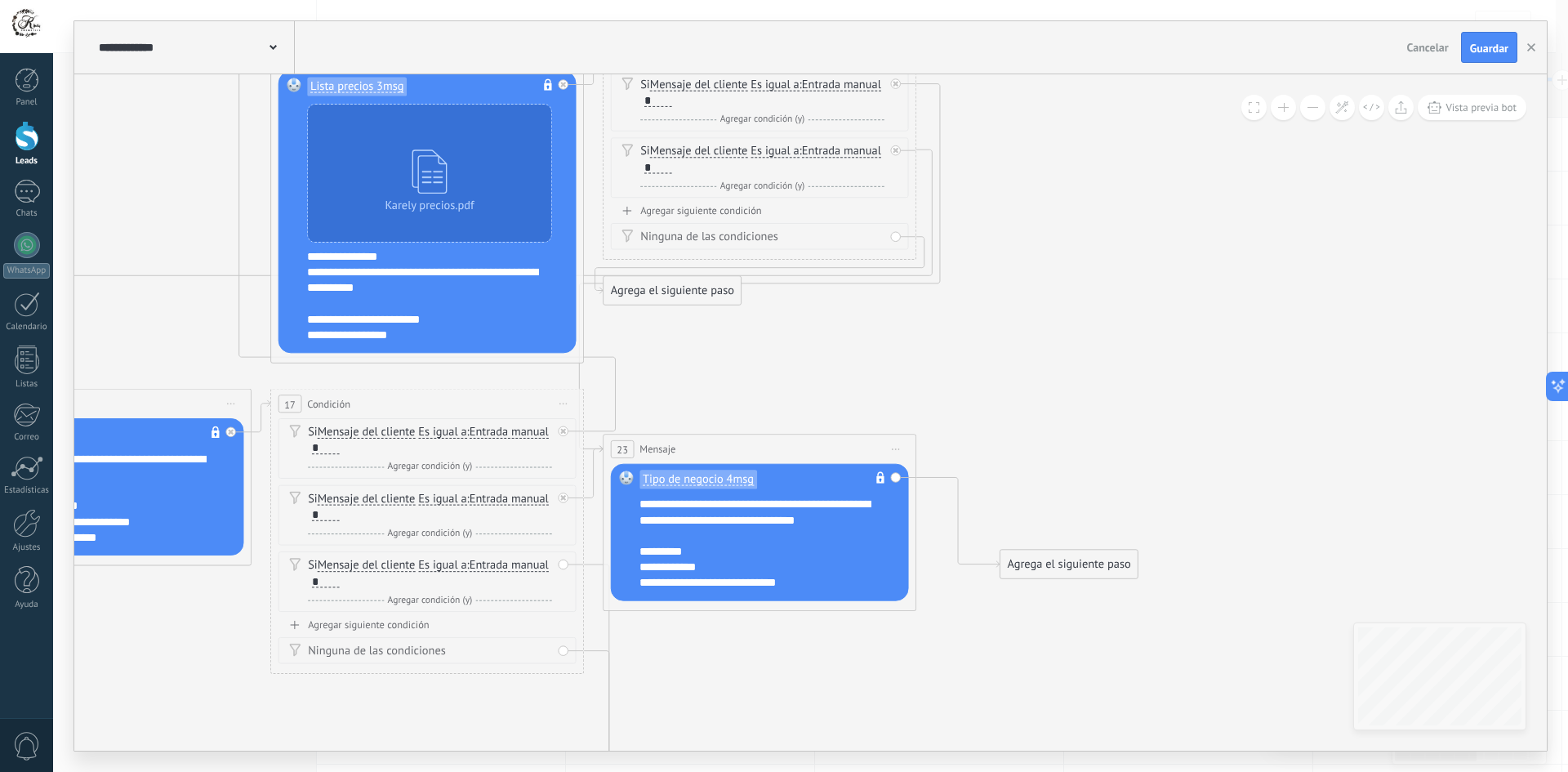
drag, startPoint x: 765, startPoint y: 355, endPoint x: 763, endPoint y: 314, distance: 41.0
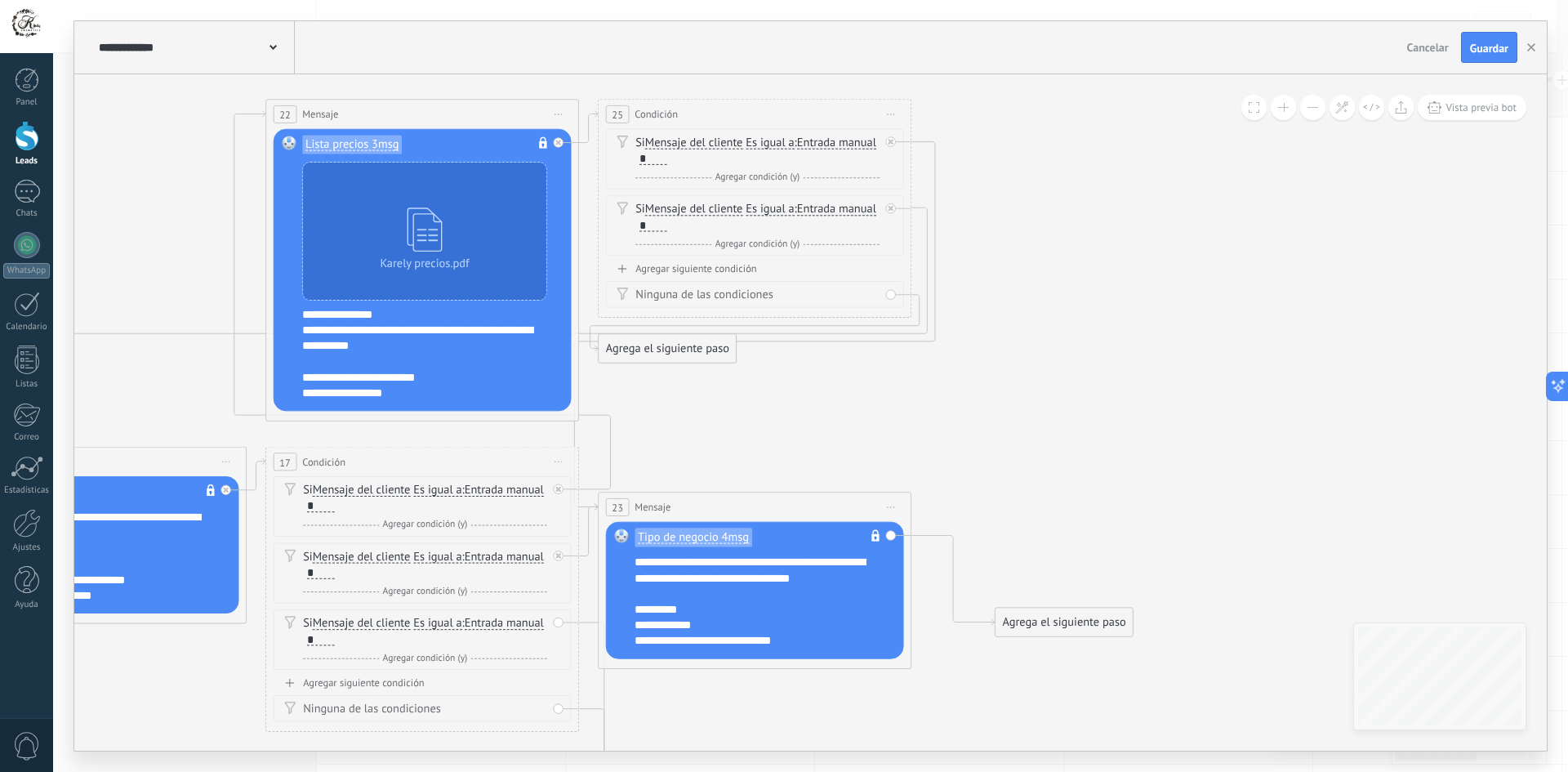
drag, startPoint x: 710, startPoint y: 336, endPoint x: 705, endPoint y: 398, distance: 62.2
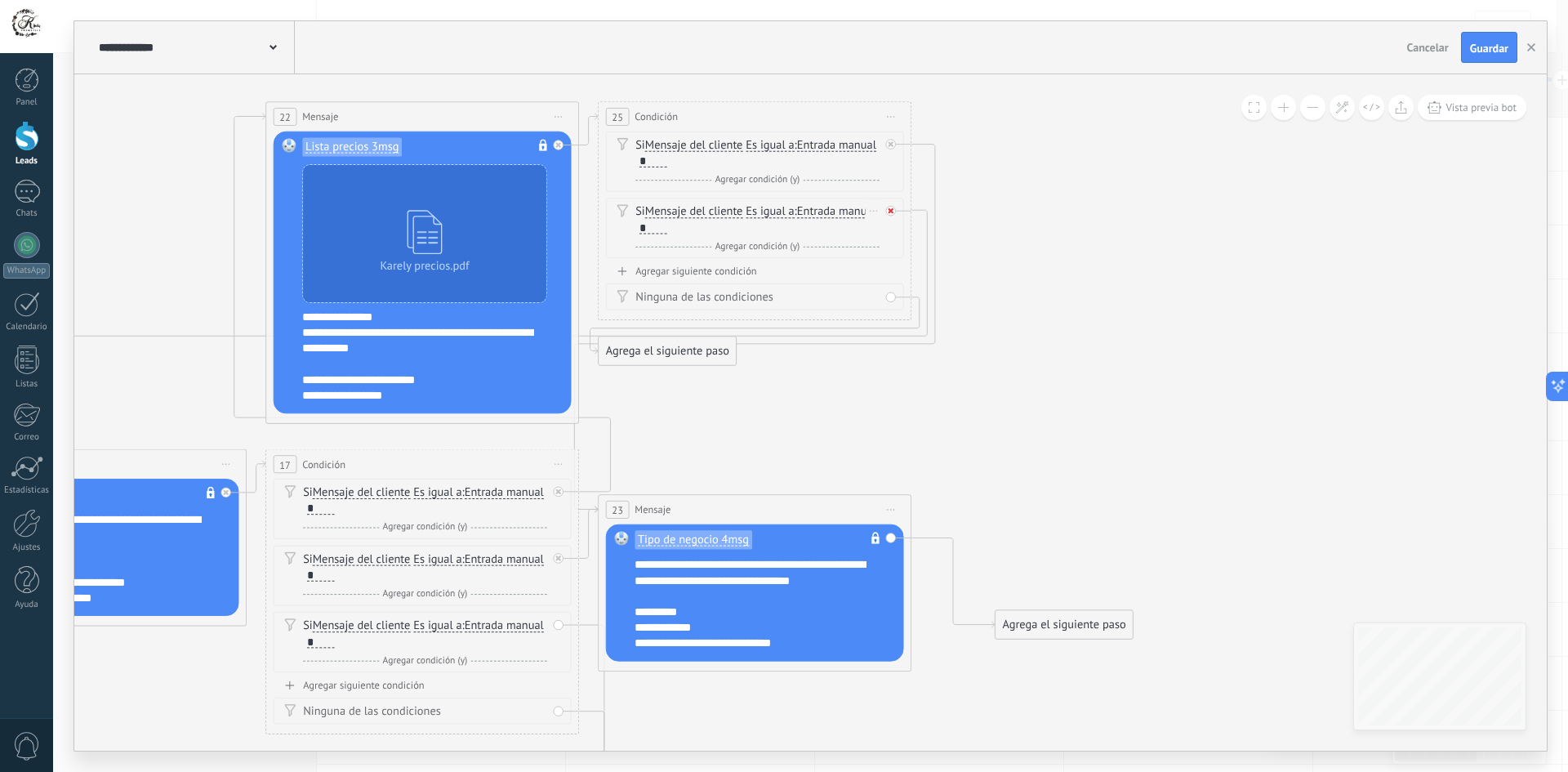
click at [561, 489] on icon at bounding box center [558, 492] width 6 height 6
drag, startPoint x: 670, startPoint y: 347, endPoint x: 1028, endPoint y: 299, distance: 361.2
click at [1028, 299] on div "Agrega el siguiente paso" at bounding box center [1032, 295] width 137 height 26
click at [1020, 239] on div "Agrega el siguiente paso" at bounding box center [1032, 234] width 137 height 26
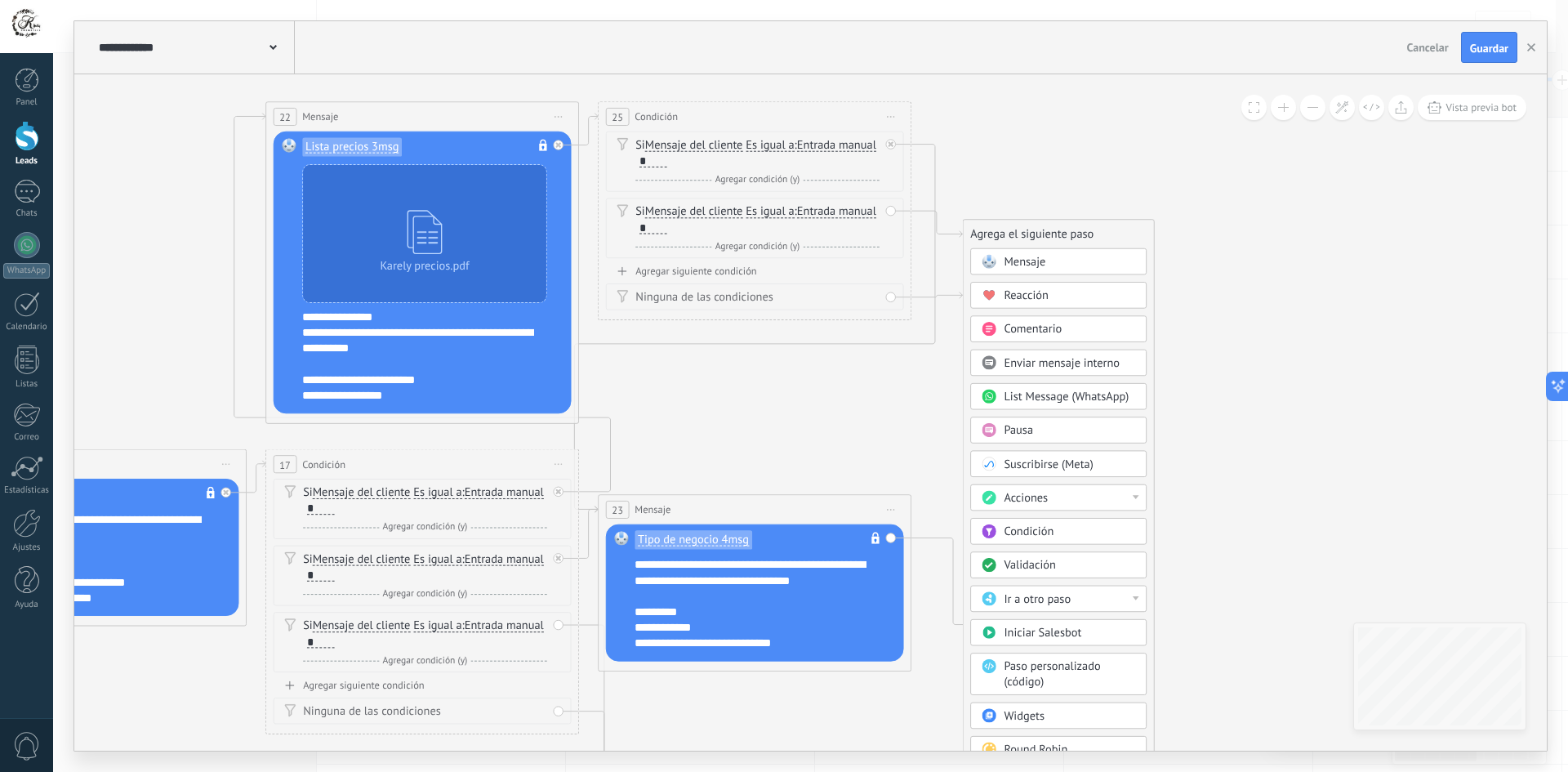
click at [1054, 500] on div "Acciones" at bounding box center [1068, 497] width 132 height 16
click at [1064, 549] on div "Agregar tarea" at bounding box center [1059, 551] width 174 height 27
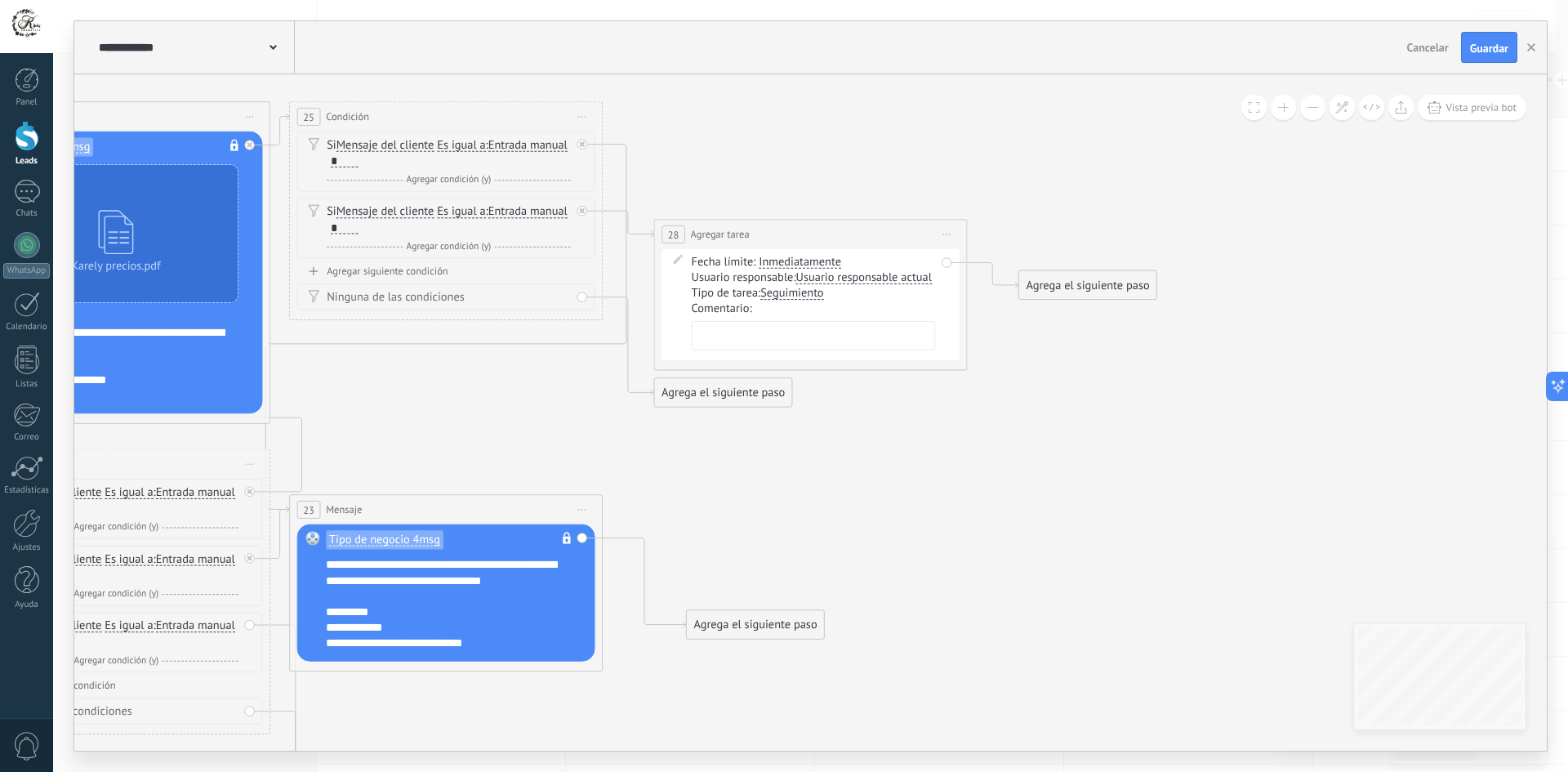
click at [761, 341] on textarea at bounding box center [814, 336] width 244 height 30
type textarea "**********"
drag, startPoint x: 694, startPoint y: 390, endPoint x: 732, endPoint y: 300, distance: 97.7
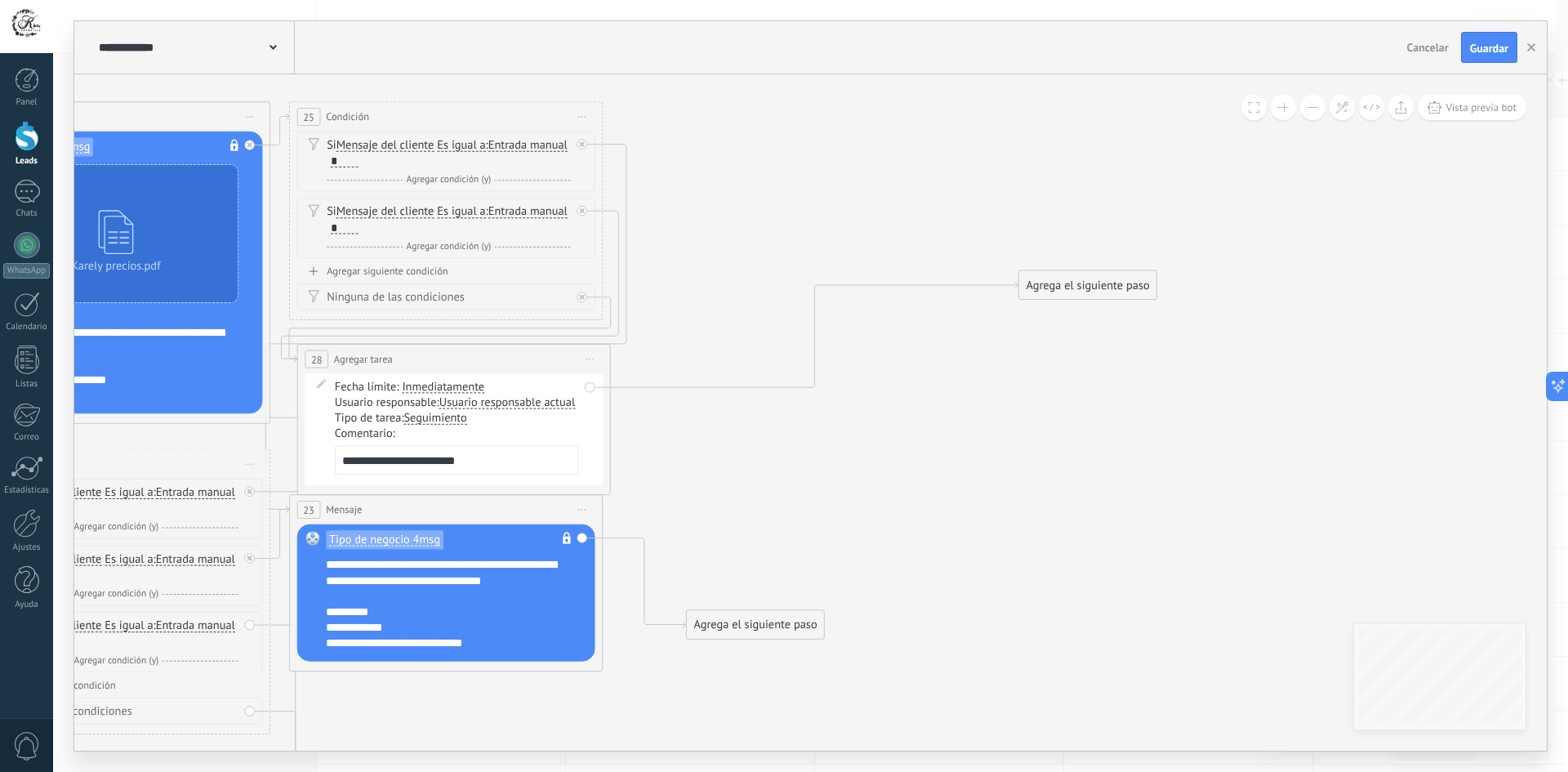
drag, startPoint x: 766, startPoint y: 260, endPoint x: 419, endPoint y: 364, distance: 362.2
click at [419, 364] on div "**********" at bounding box center [454, 360] width 312 height 30
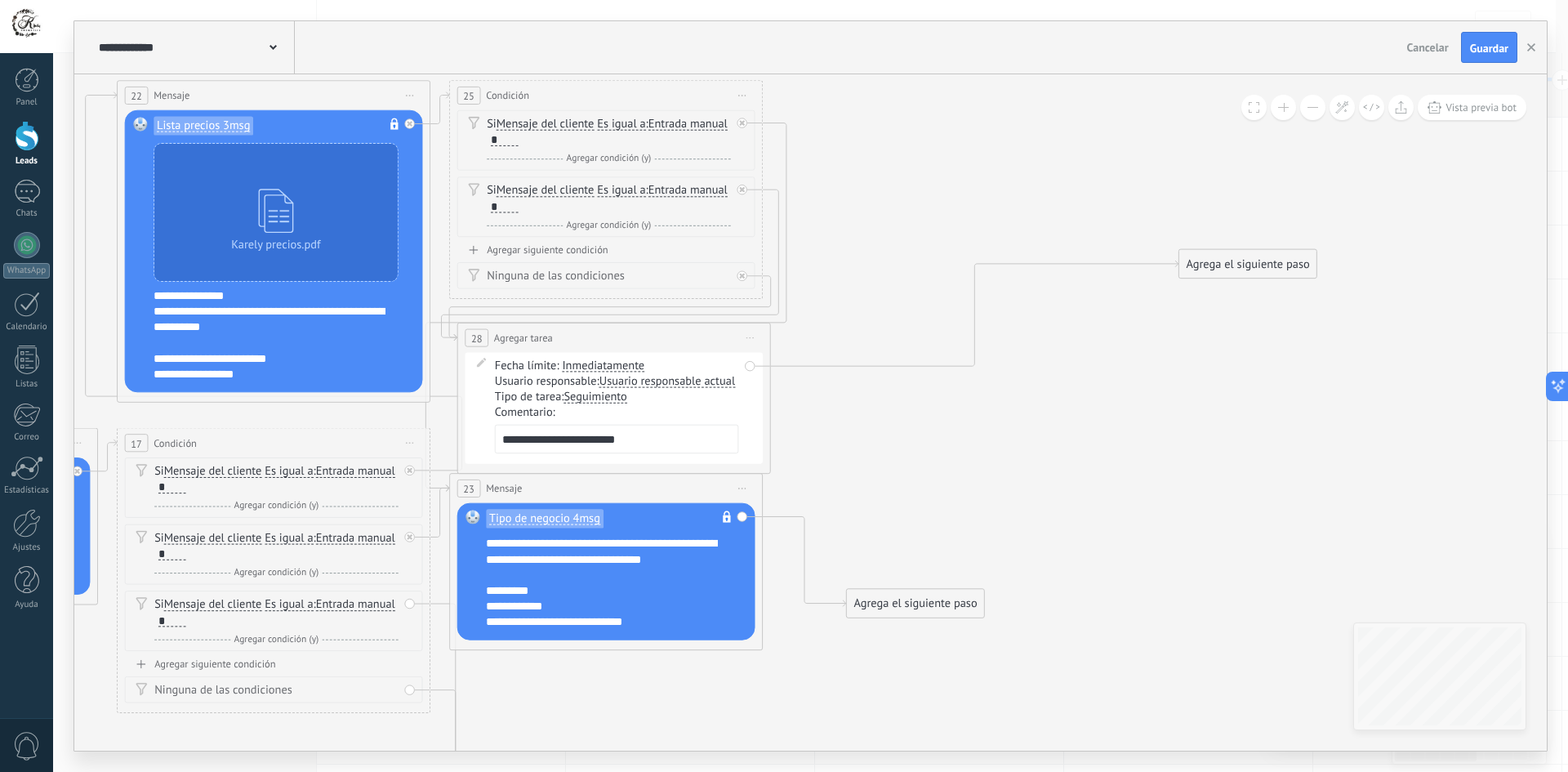
drag, startPoint x: 714, startPoint y: 462, endPoint x: 1084, endPoint y: 369, distance: 381.5
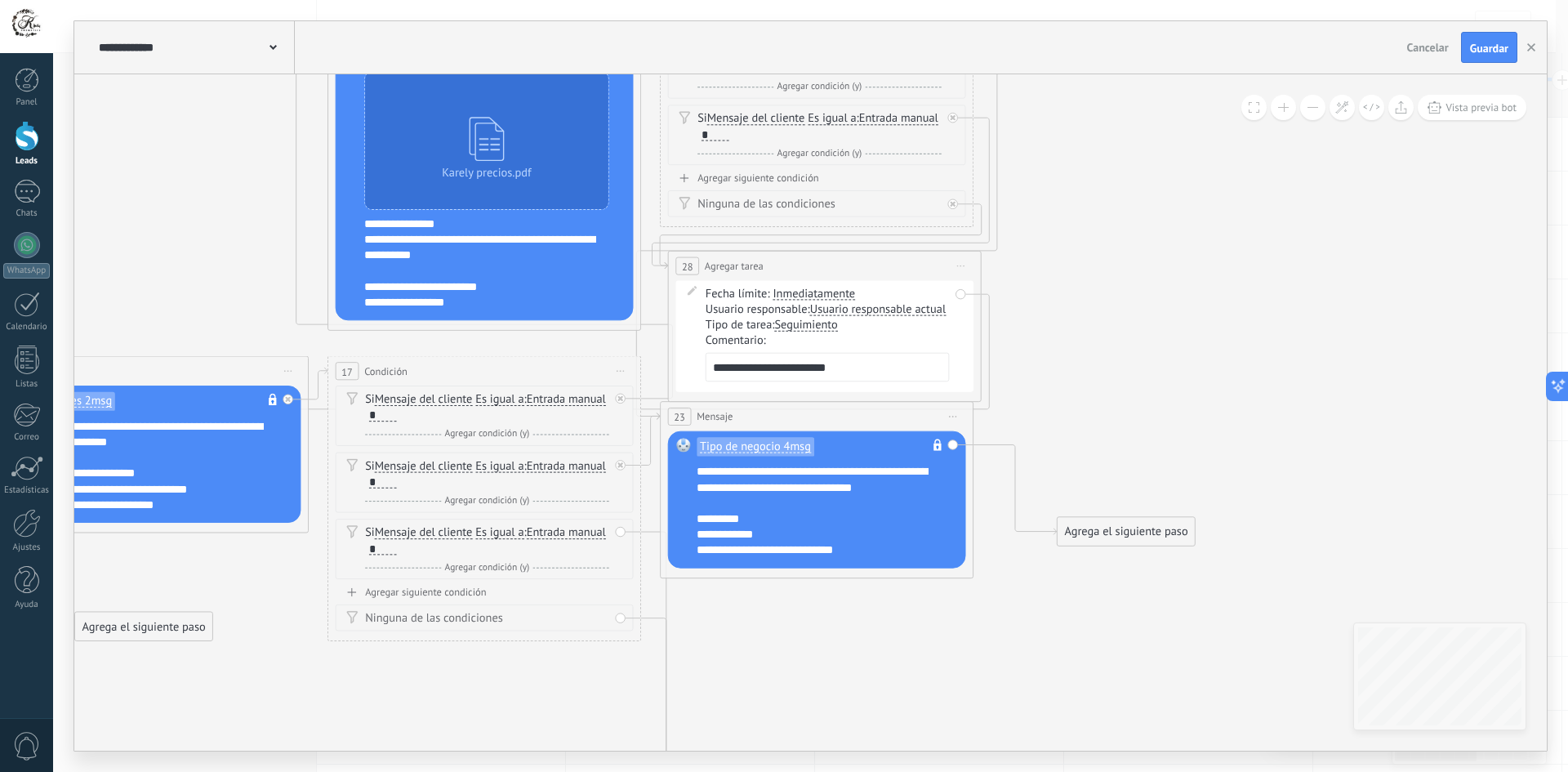
drag, startPoint x: 1323, startPoint y: 283, endPoint x: 109, endPoint y: 624, distance: 1261.0
click at [109, 624] on div "Agrega el siguiente paso" at bounding box center [144, 626] width 137 height 26
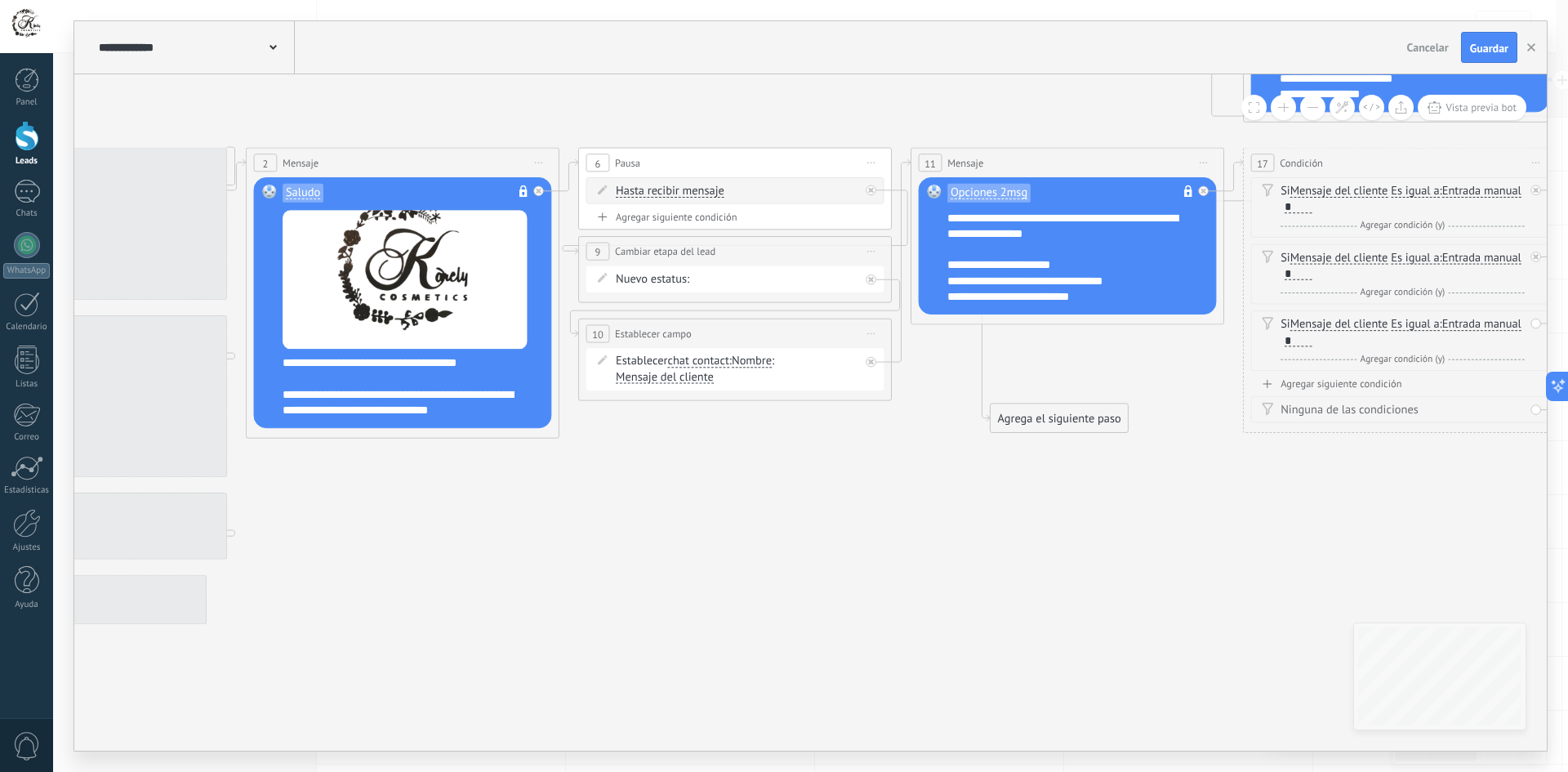
drag, startPoint x: 268, startPoint y: 679, endPoint x: 1183, endPoint y: 471, distance: 938.3
click at [1183, 471] on icon at bounding box center [893, 221] width 3112 height 1626
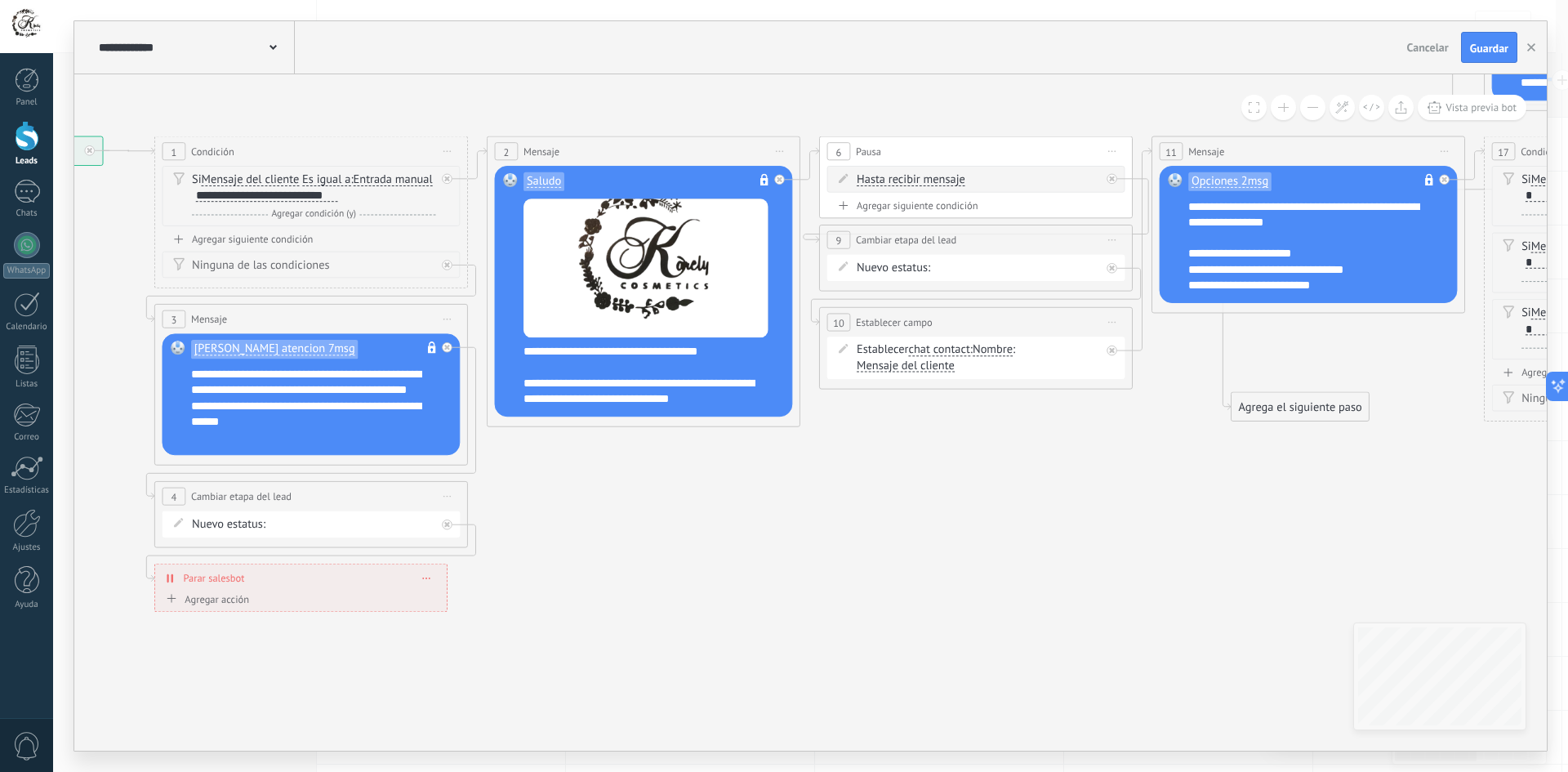
drag, startPoint x: 832, startPoint y: 518, endPoint x: 1073, endPoint y: 507, distance: 241.3
click at [1073, 507] on icon at bounding box center [1134, 209] width 3112 height 1626
drag, startPoint x: 1286, startPoint y: 415, endPoint x: 271, endPoint y: 397, distance: 1015.2
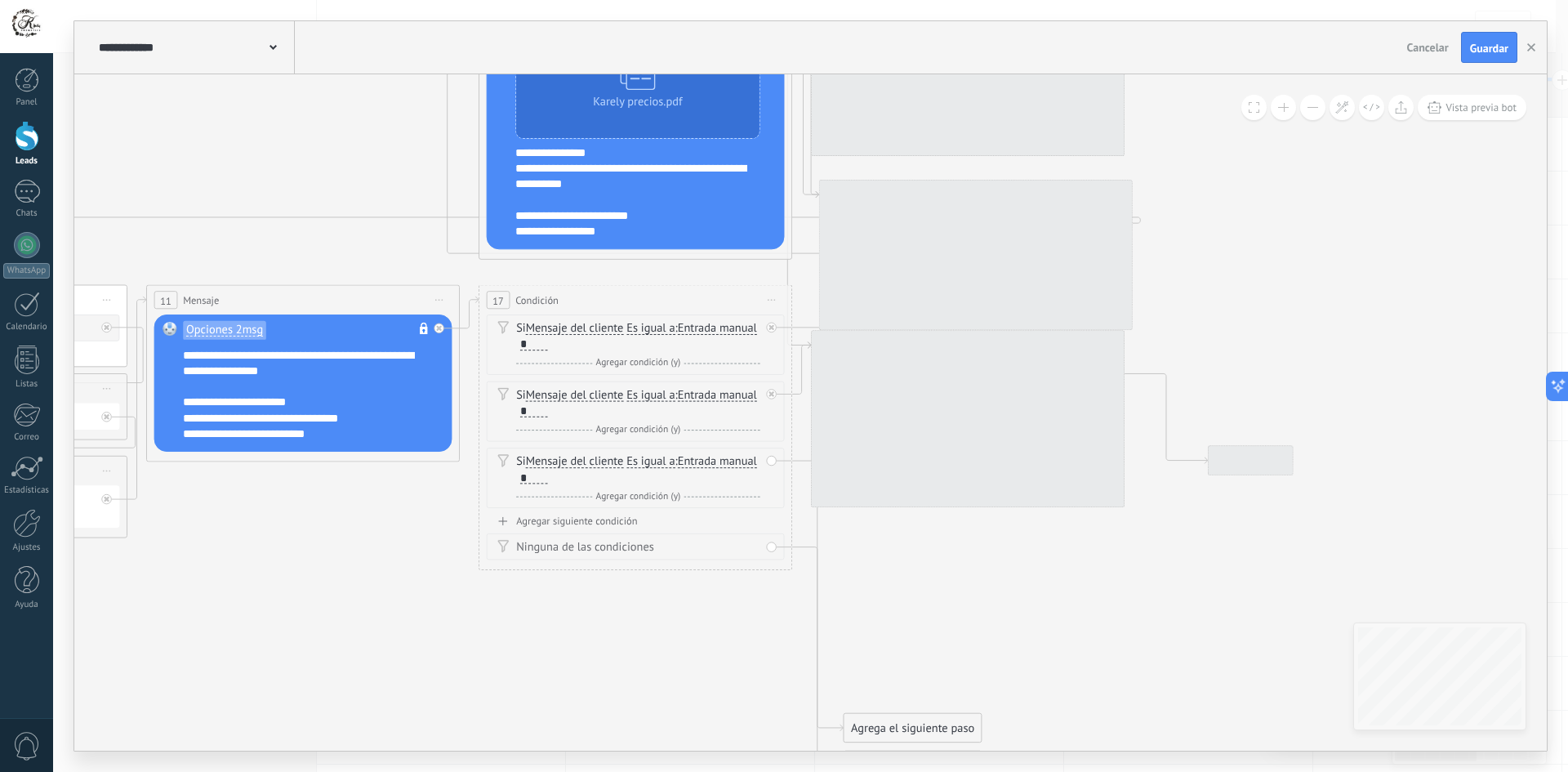
drag, startPoint x: 1190, startPoint y: 544, endPoint x: -228, endPoint y: 636, distance: 1421.0
click at [0, 636] on html ".abccls-1,.abccls-2{fill-rule:evenodd}.abccls-2{fill:#fff} .abfcls-1{fill:none}…" at bounding box center [784, 386] width 1568 height 772
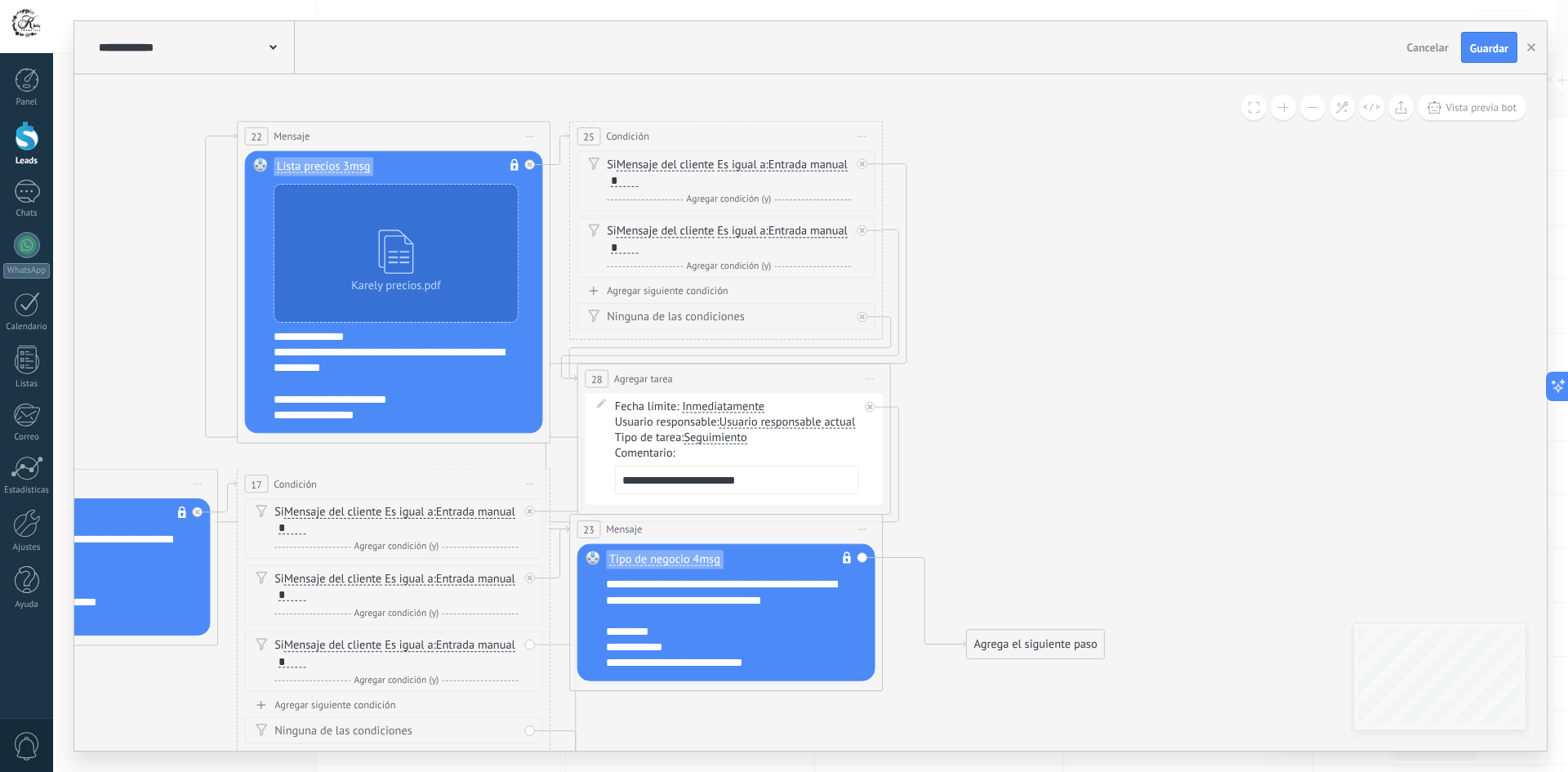
drag, startPoint x: 1090, startPoint y: 330, endPoint x: 1263, endPoint y: 570, distance: 295.9
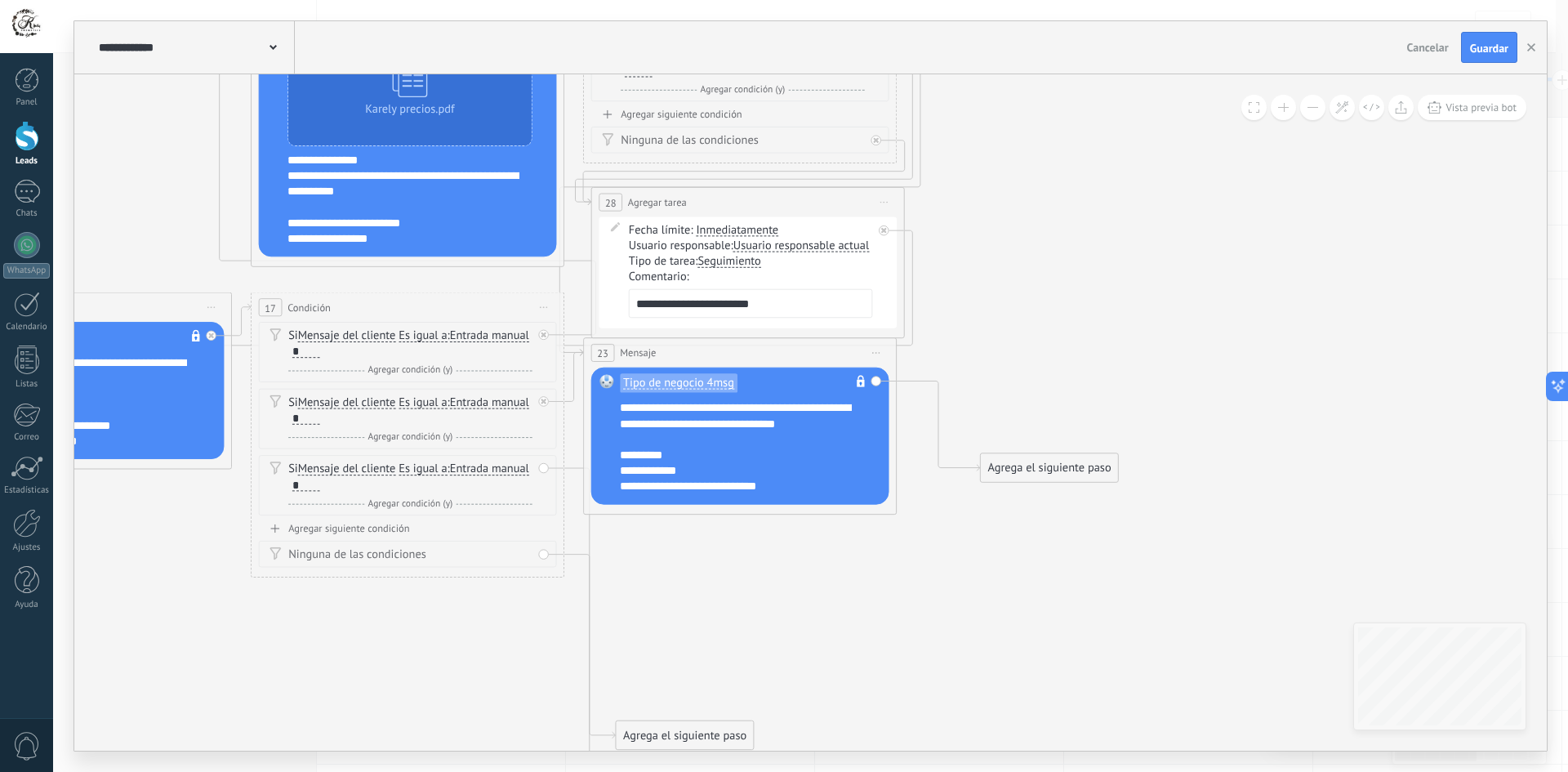
drag, startPoint x: 1082, startPoint y: 432, endPoint x: 1115, endPoint y: 201, distance: 233.3
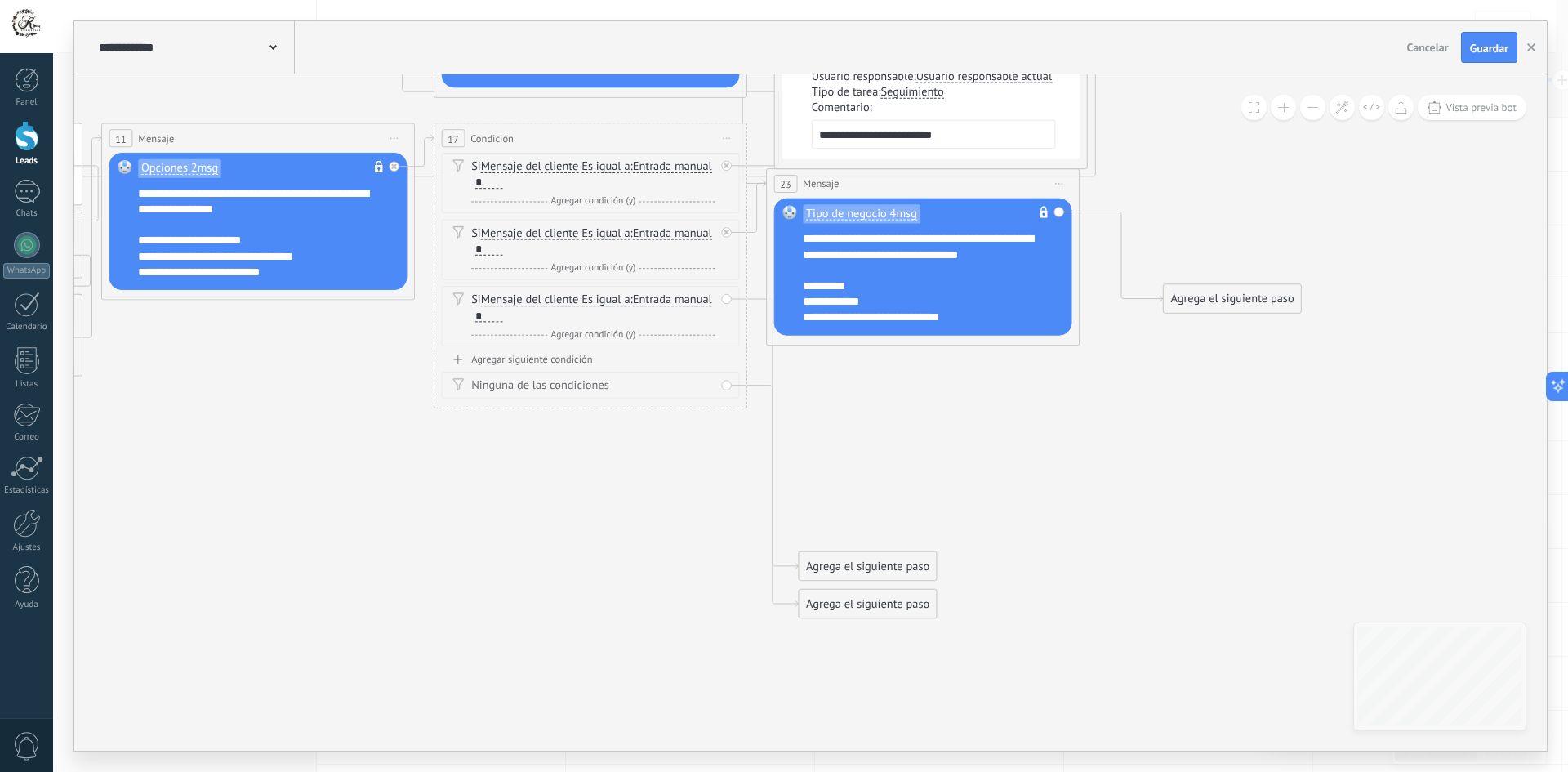
drag, startPoint x: 1217, startPoint y: 520, endPoint x: 944, endPoint y: 444, distance: 283.4
click at [944, 448] on icon at bounding box center [84, 187] width 3112 height 1607
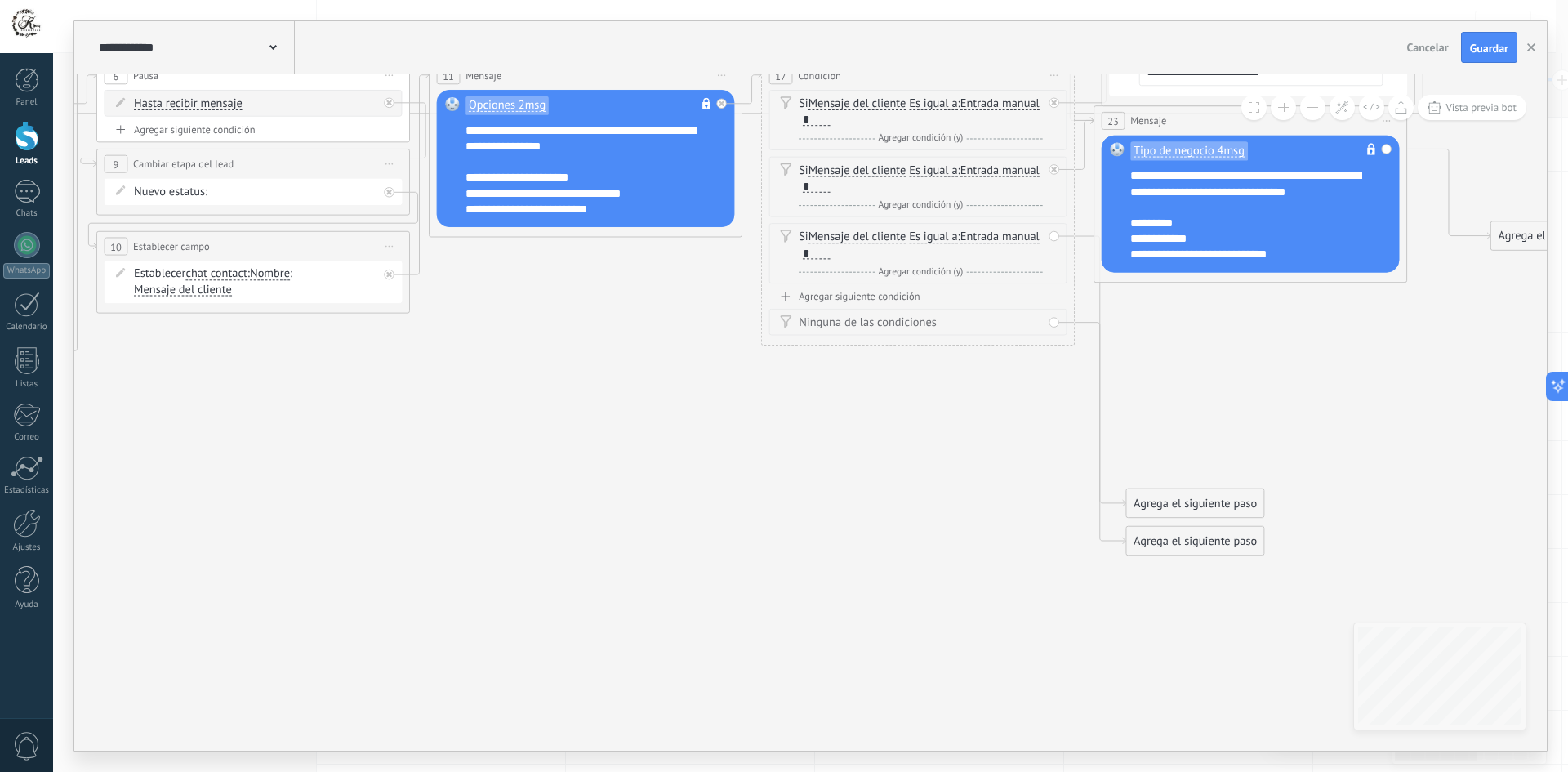
drag, startPoint x: 776, startPoint y: 577, endPoint x: 923, endPoint y: 535, distance: 152.9
click at [911, 531] on icon at bounding box center [411, 125] width 3112 height 1607
drag, startPoint x: 1152, startPoint y: 546, endPoint x: 119, endPoint y: 433, distance: 1039.2
click at [693, 556] on div "Agrega el siguiente paso" at bounding box center [761, 569] width 137 height 26
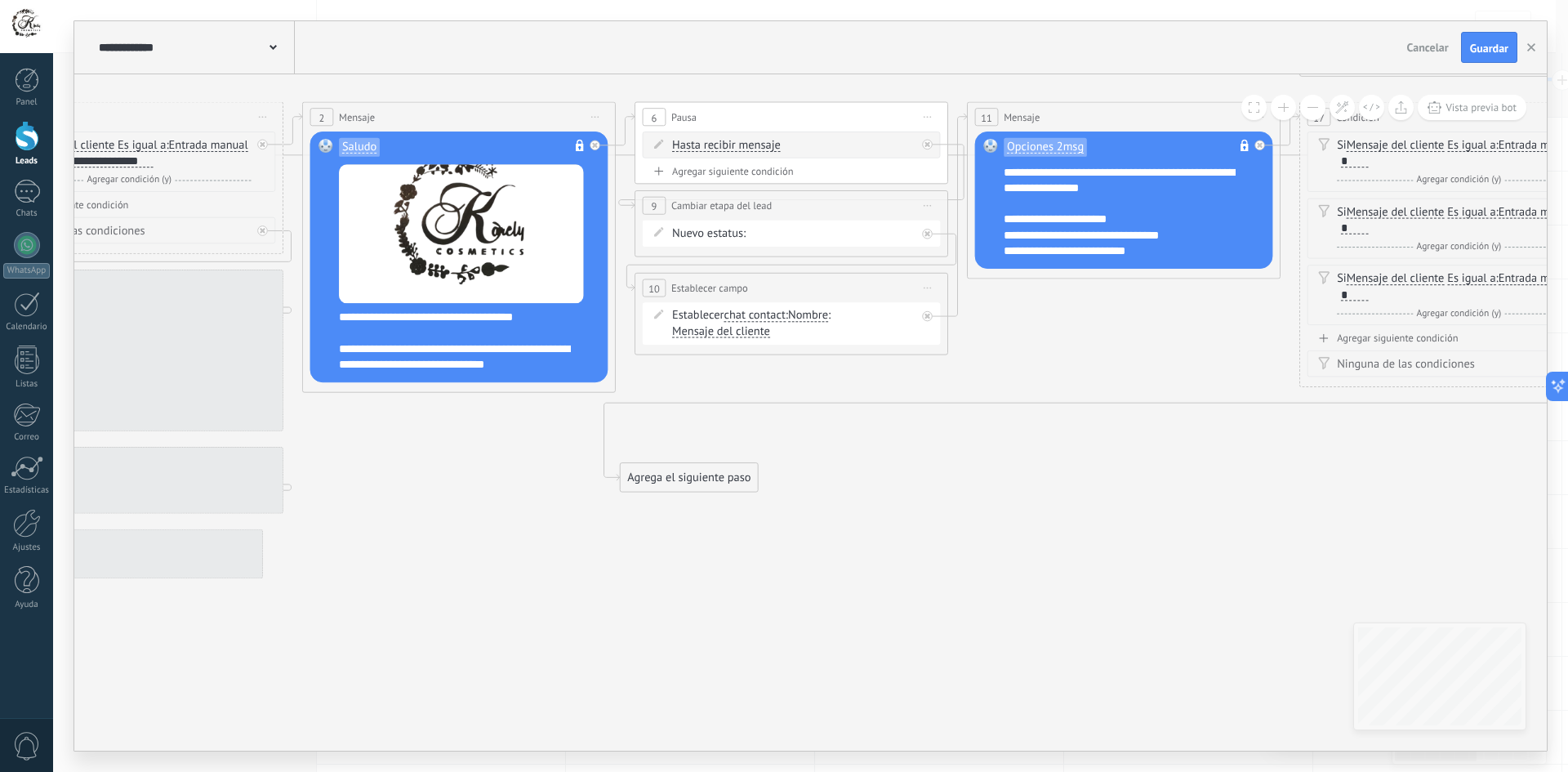
drag, startPoint x: 317, startPoint y: 487, endPoint x: 966, endPoint y: 533, distance: 650.6
click at [966, 533] on icon at bounding box center [950, 157] width 3112 height 1589
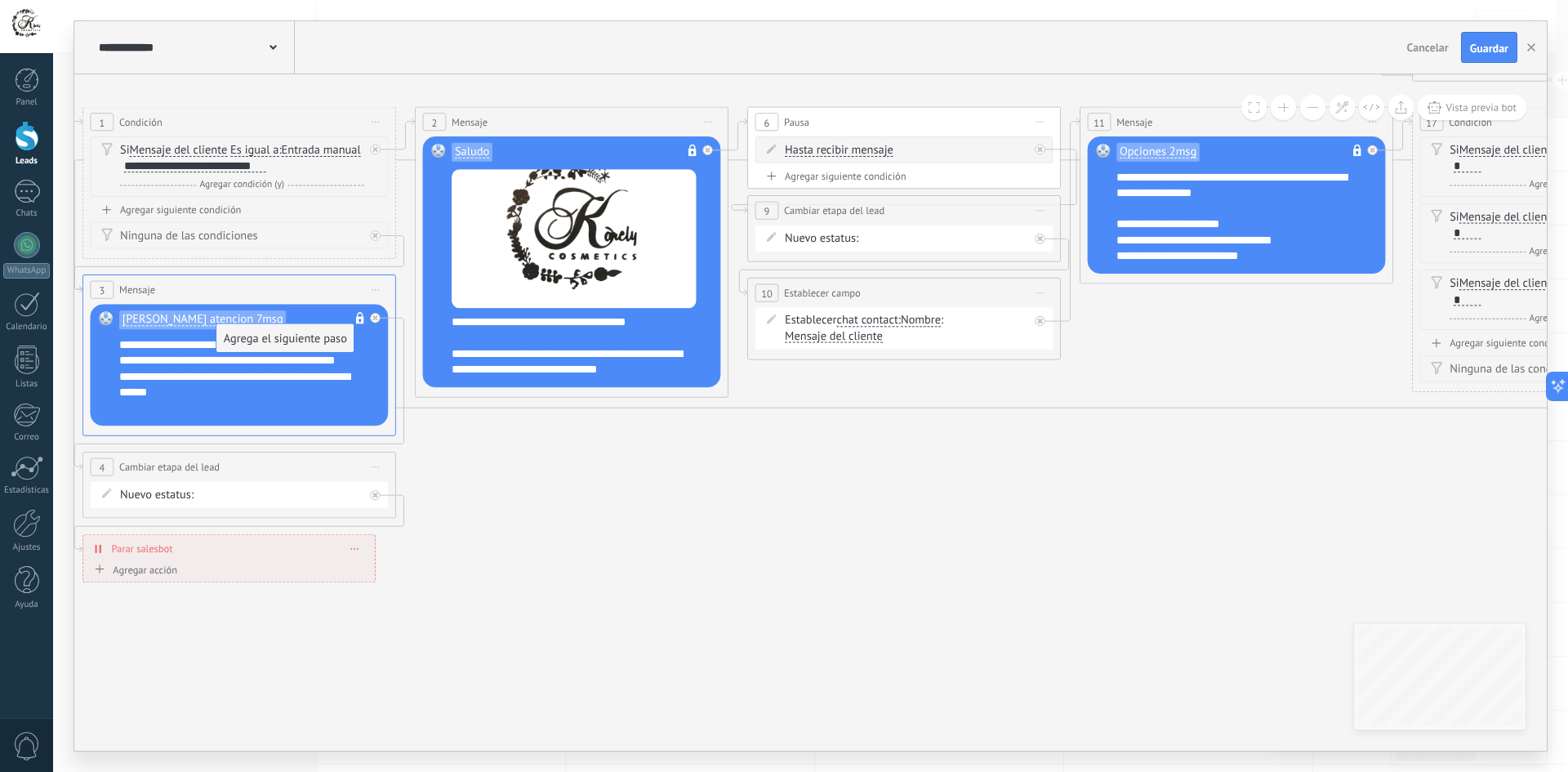
drag, startPoint x: 800, startPoint y: 489, endPoint x: 244, endPoint y: 327, distance: 579.1
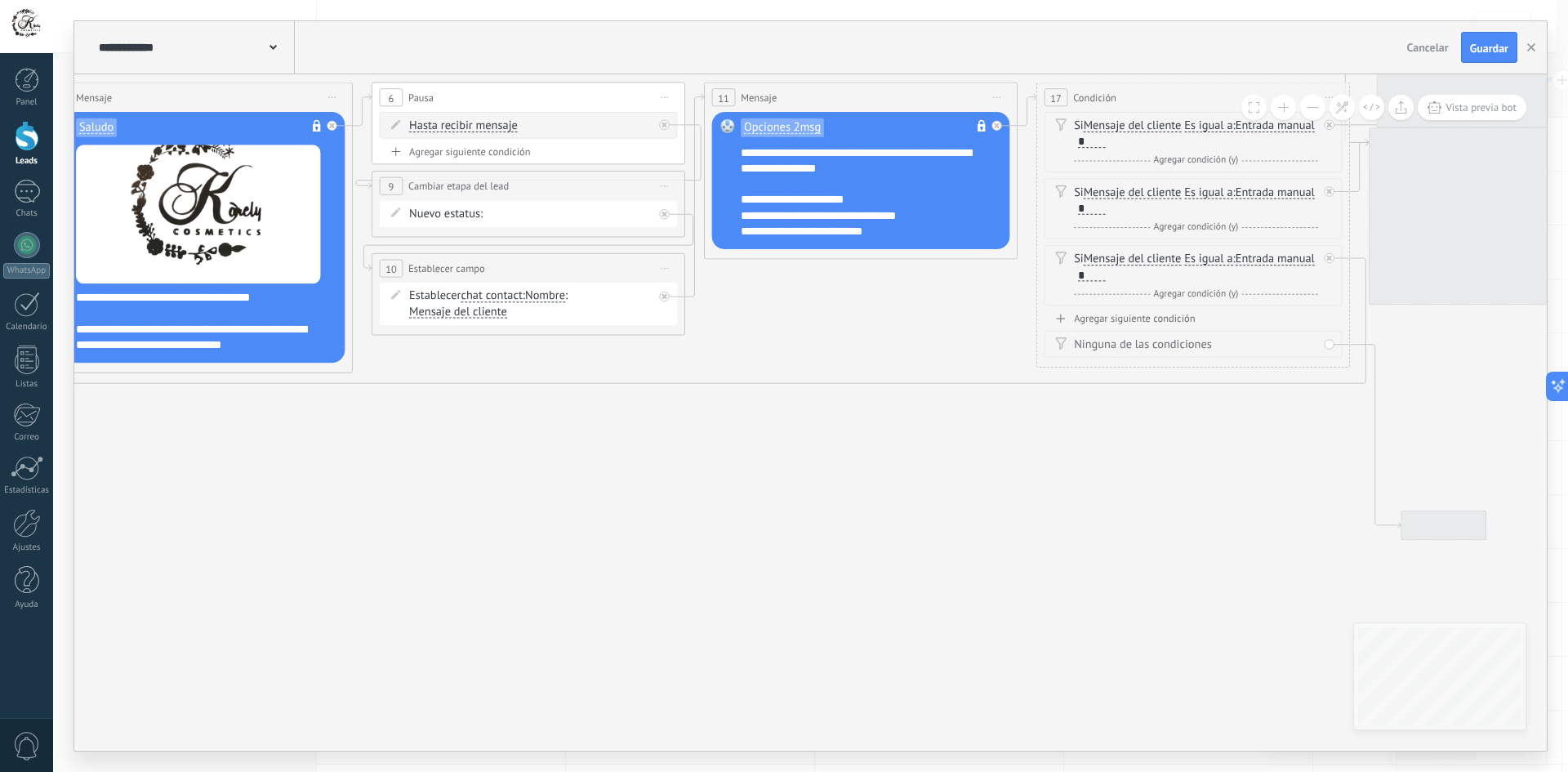
drag, startPoint x: 540, startPoint y: 515, endPoint x: 123, endPoint y: 541, distance: 417.8
click at [0, 550] on html ".abccls-1,.abccls-2{fill-rule:evenodd}.abccls-2{fill:#fff} .abfcls-1{fill:none}…" at bounding box center [784, 386] width 1568 height 772
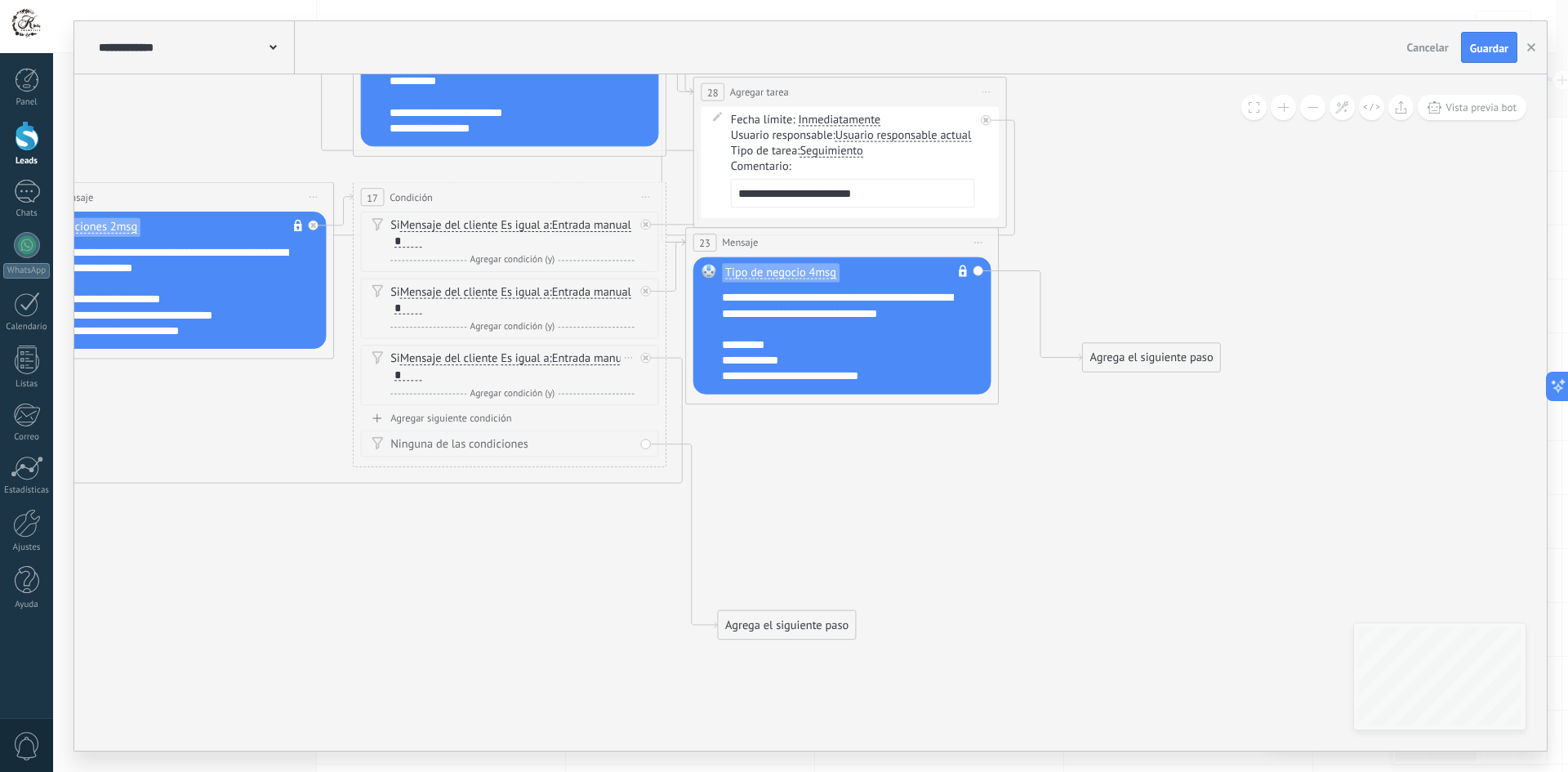
drag, startPoint x: 754, startPoint y: 444, endPoint x: 535, endPoint y: 359, distance: 234.9
click at [777, 512] on icon at bounding box center [3, 246] width 3112 height 1607
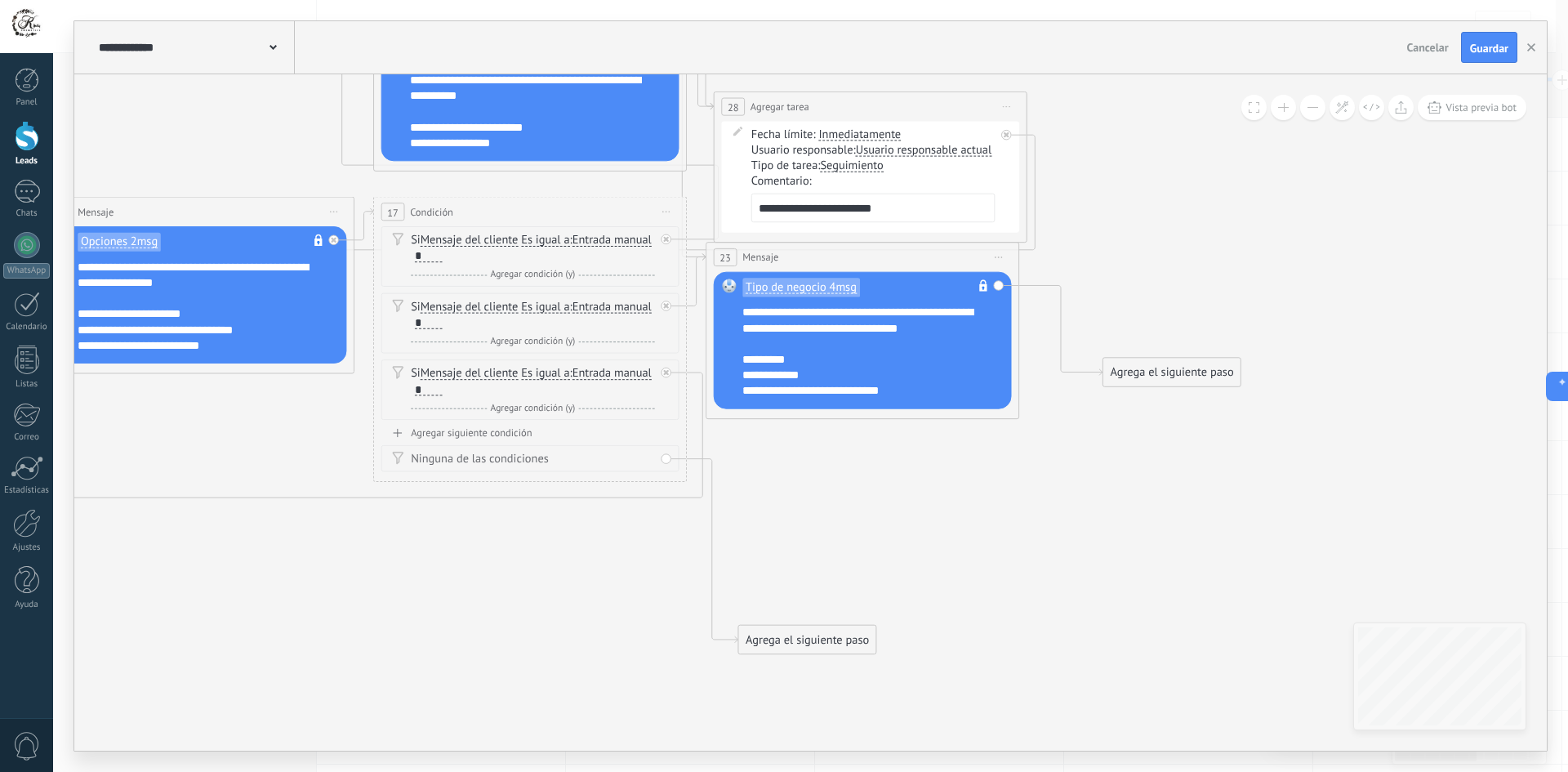
drag, startPoint x: 957, startPoint y: 492, endPoint x: 989, endPoint y: 495, distance: 32.1
click at [980, 511] on icon at bounding box center [24, 261] width 3112 height 1607
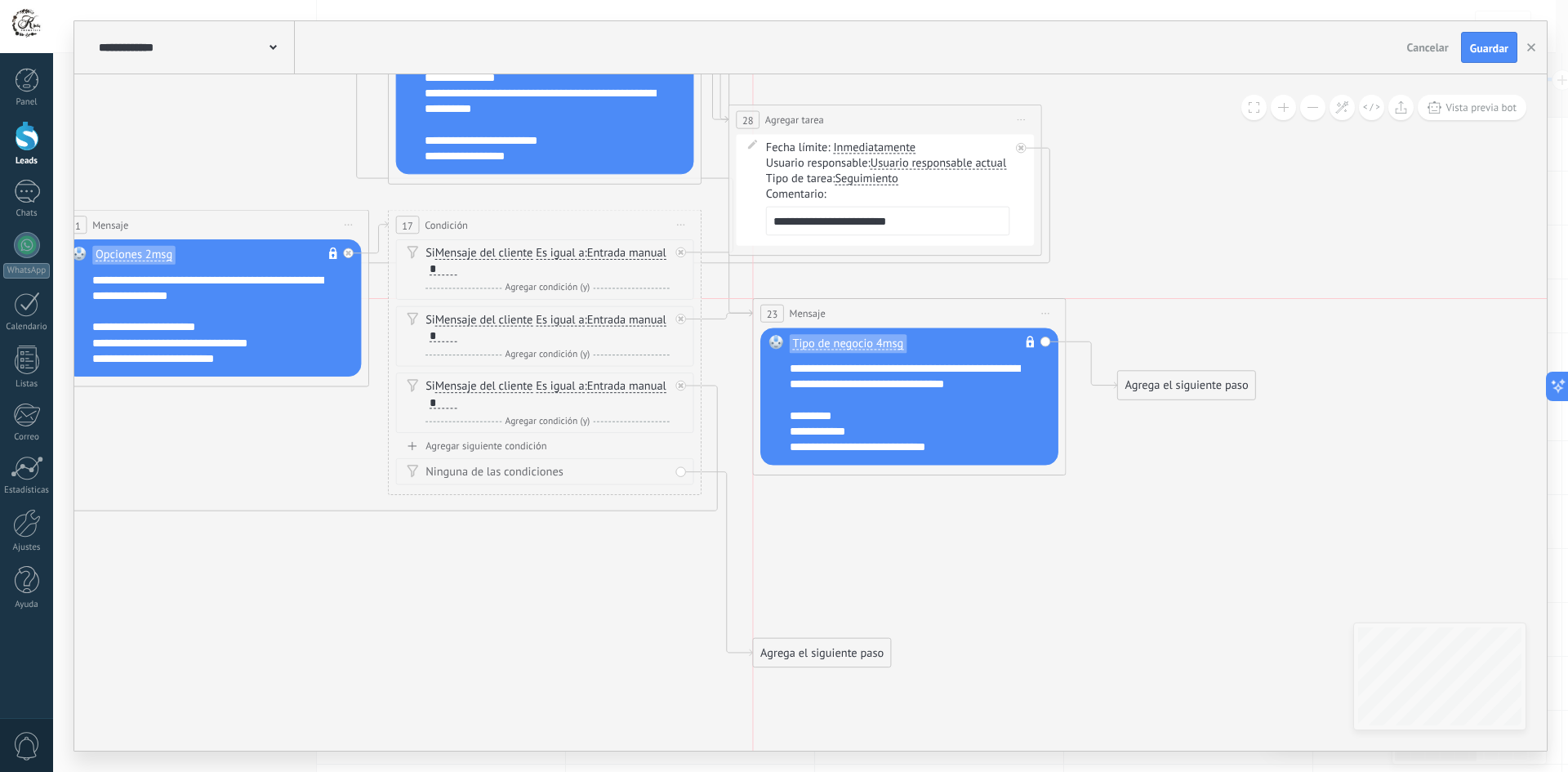
drag, startPoint x: 884, startPoint y: 279, endPoint x: 915, endPoint y: 317, distance: 49.0
click at [915, 317] on div "23 Mensaje ******* (a): Todos los contactos - canales seleccionados Todos los c…" at bounding box center [909, 314] width 312 height 30
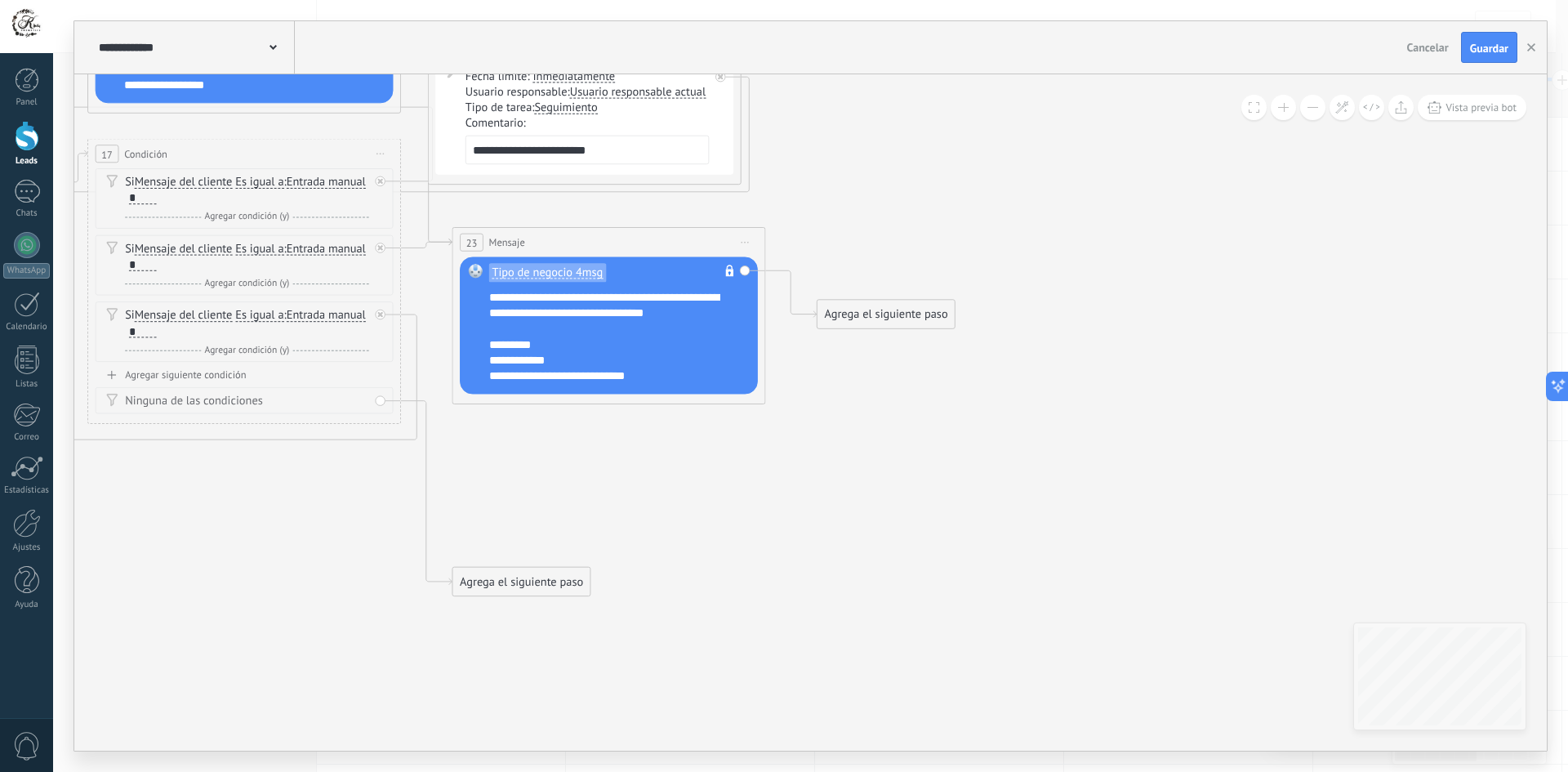
drag, startPoint x: 1207, startPoint y: 481, endPoint x: 790, endPoint y: 391, distance: 426.6
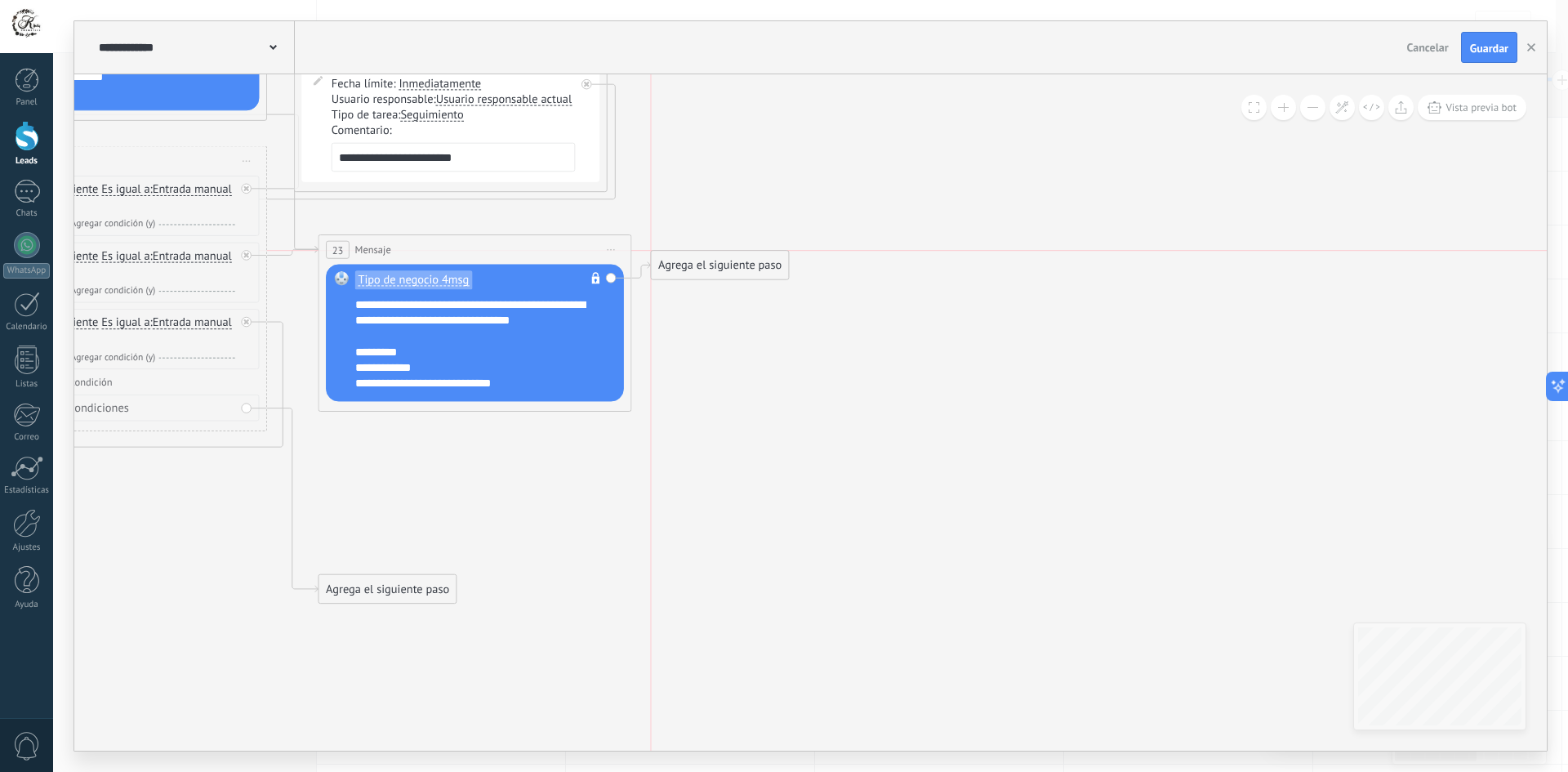
drag, startPoint x: 723, startPoint y: 313, endPoint x: 691, endPoint y: 255, distance: 66.2
click at [691, 255] on div "Agrega el siguiente paso" at bounding box center [720, 266] width 137 height 26
drag, startPoint x: 699, startPoint y: 262, endPoint x: 701, endPoint y: 248, distance: 14.1
click at [701, 248] on div "Agrega el siguiente paso" at bounding box center [720, 250] width 137 height 26
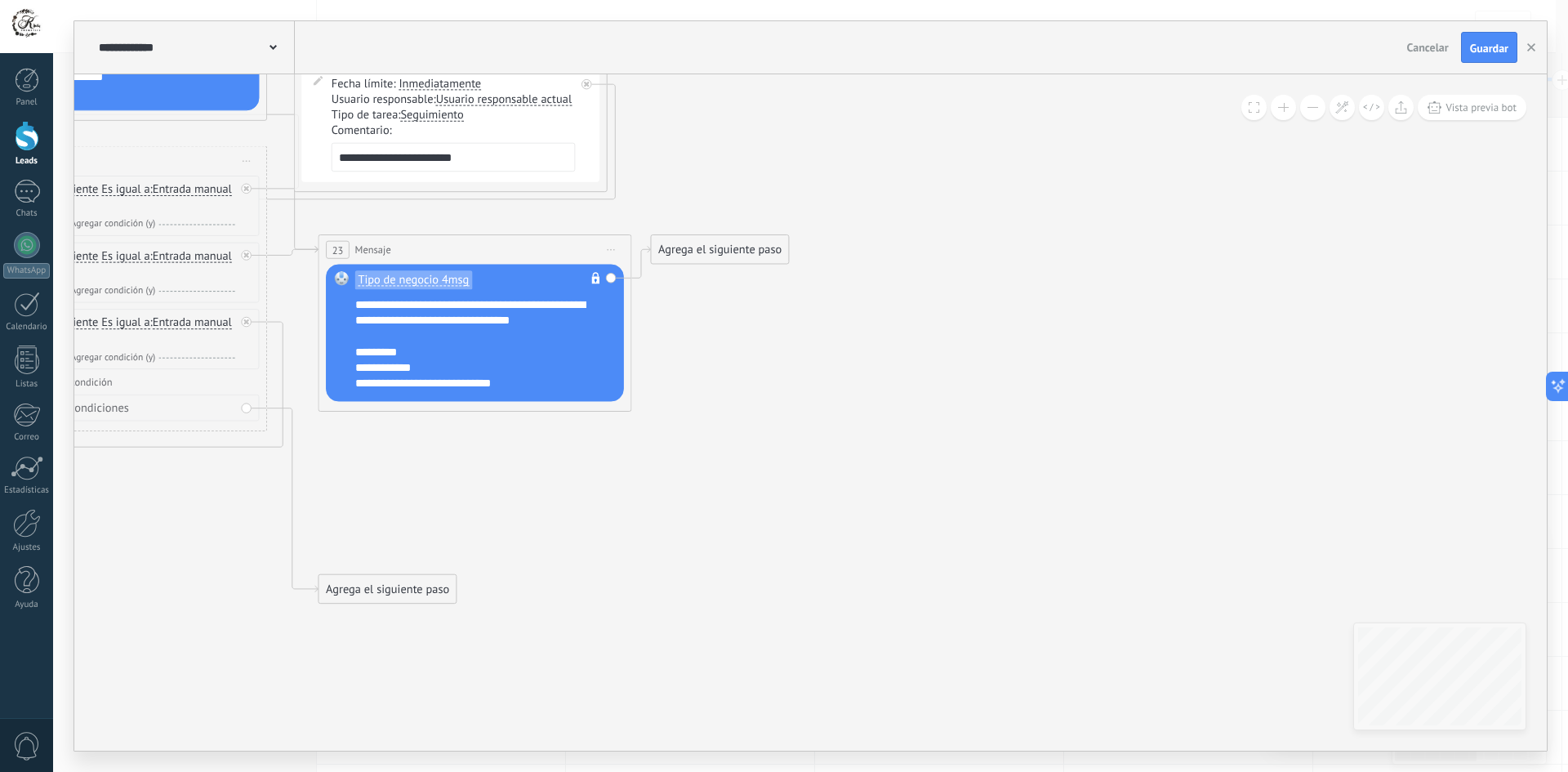
click at [712, 250] on div "Agrega el siguiente paso" at bounding box center [720, 250] width 137 height 26
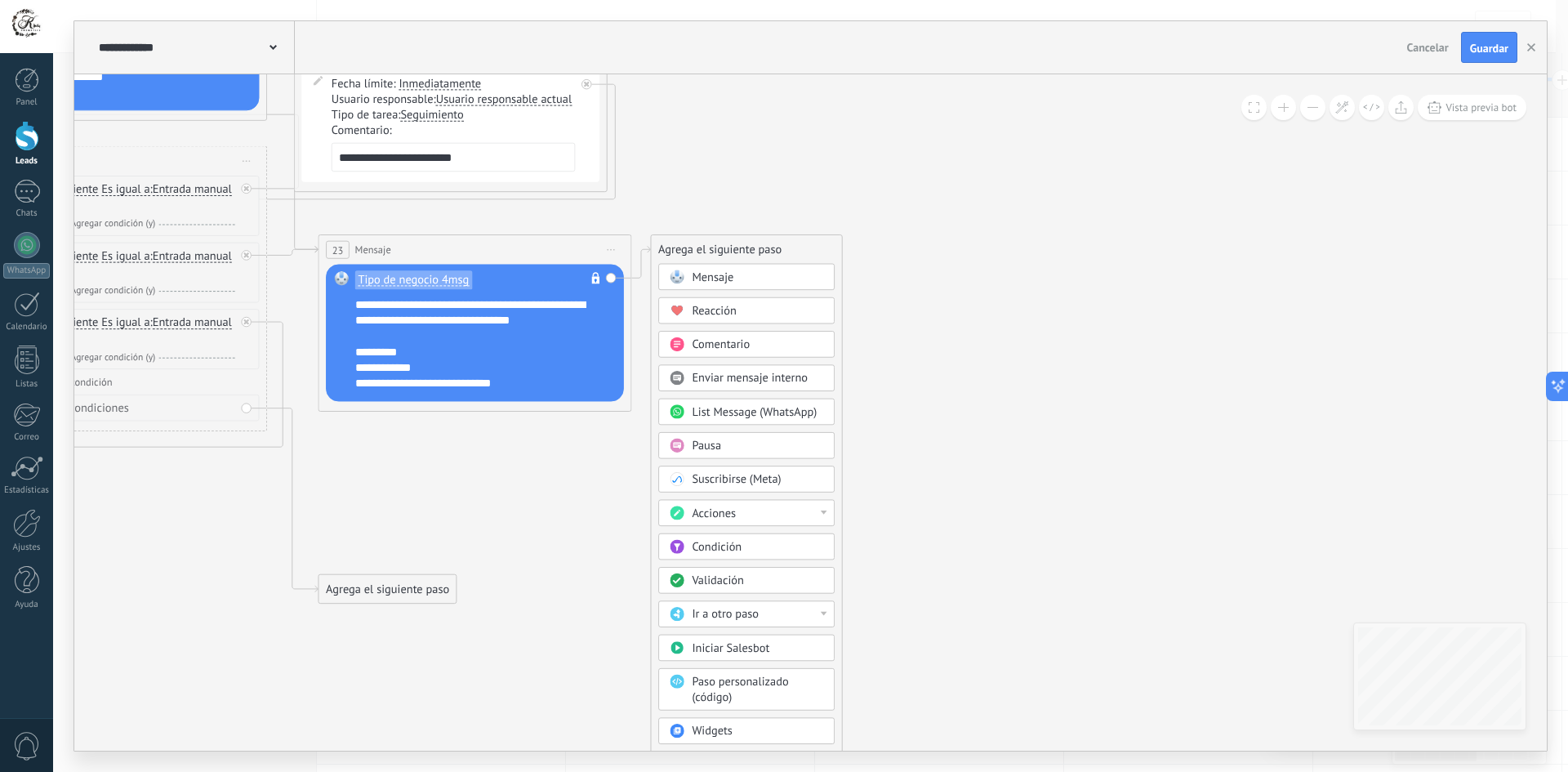
click at [785, 516] on div "Acciones" at bounding box center [757, 513] width 132 height 16
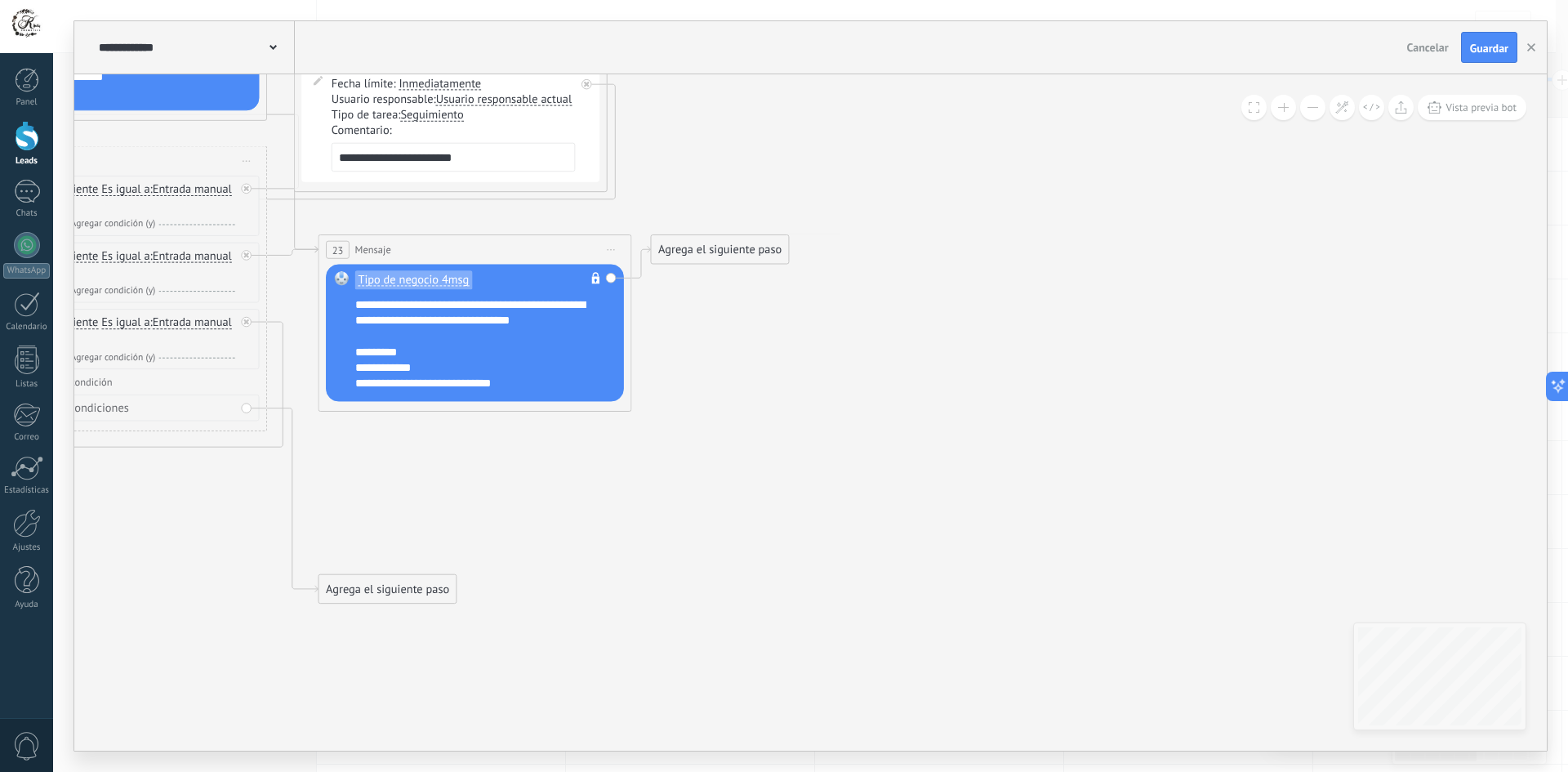
click at [716, 262] on div "Agrega el siguiente paso" at bounding box center [720, 250] width 137 height 26
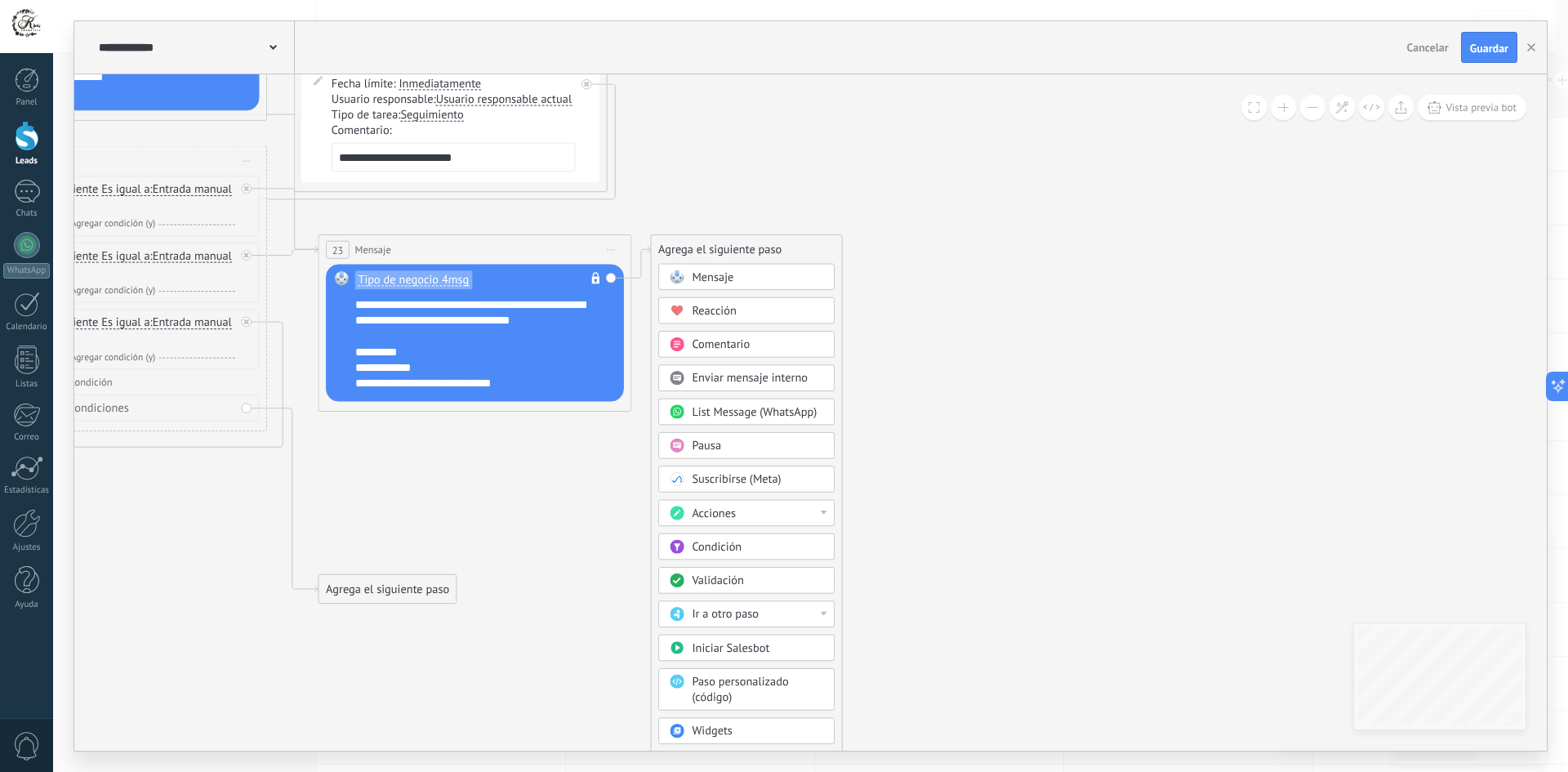
click at [717, 547] on span "Condición" at bounding box center [717, 546] width 50 height 15
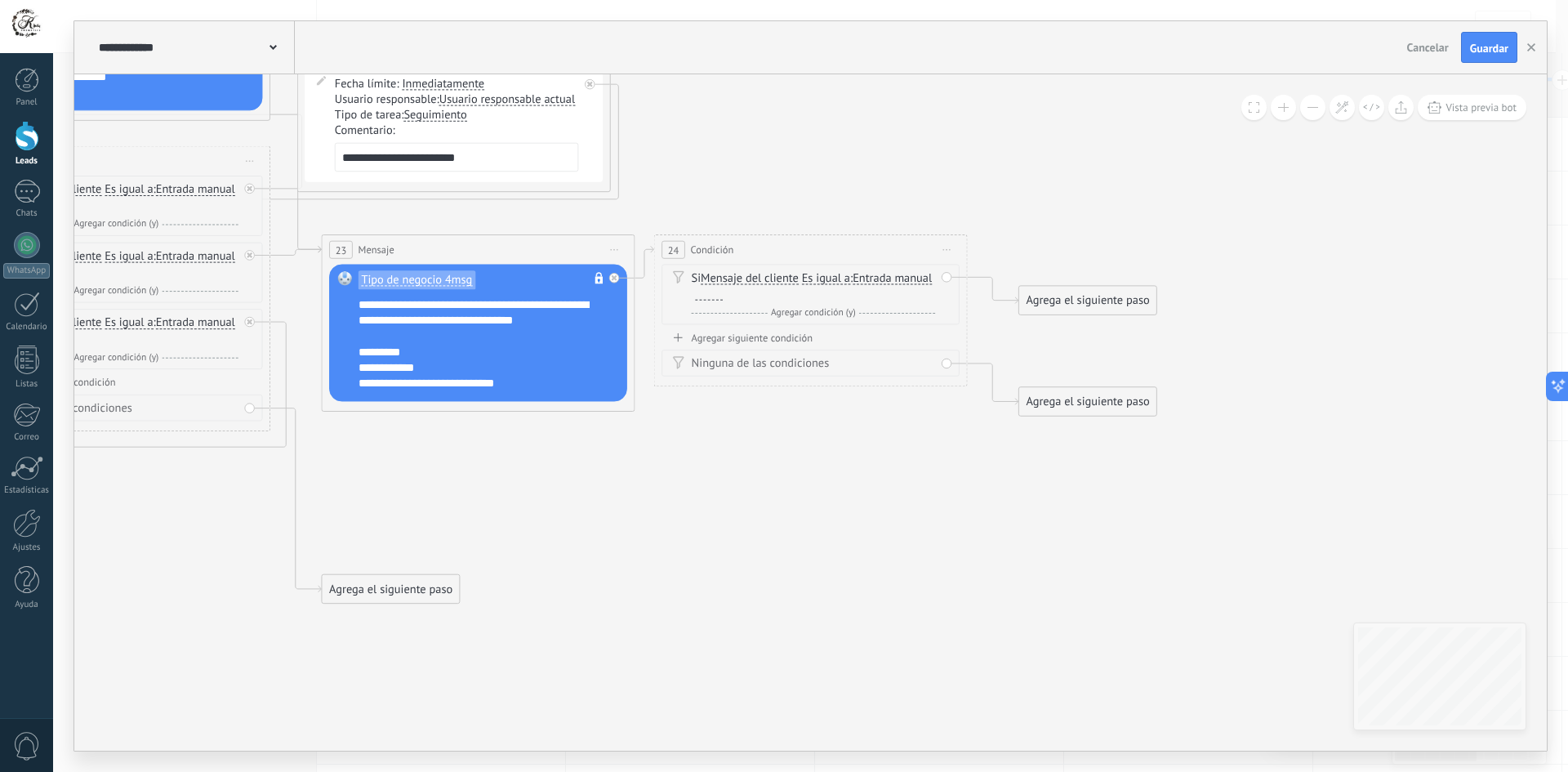
click at [723, 294] on div at bounding box center [709, 293] width 28 height 12
click at [773, 341] on div "Agregar siguiente condición" at bounding box center [810, 337] width 298 height 13
click at [775, 353] on div "Si Mensaje del cliente Mensaje del cliente Emoción de la conversación Comentari…" at bounding box center [814, 352] width 244 height 31
click at [723, 356] on div at bounding box center [709, 361] width 28 height 12
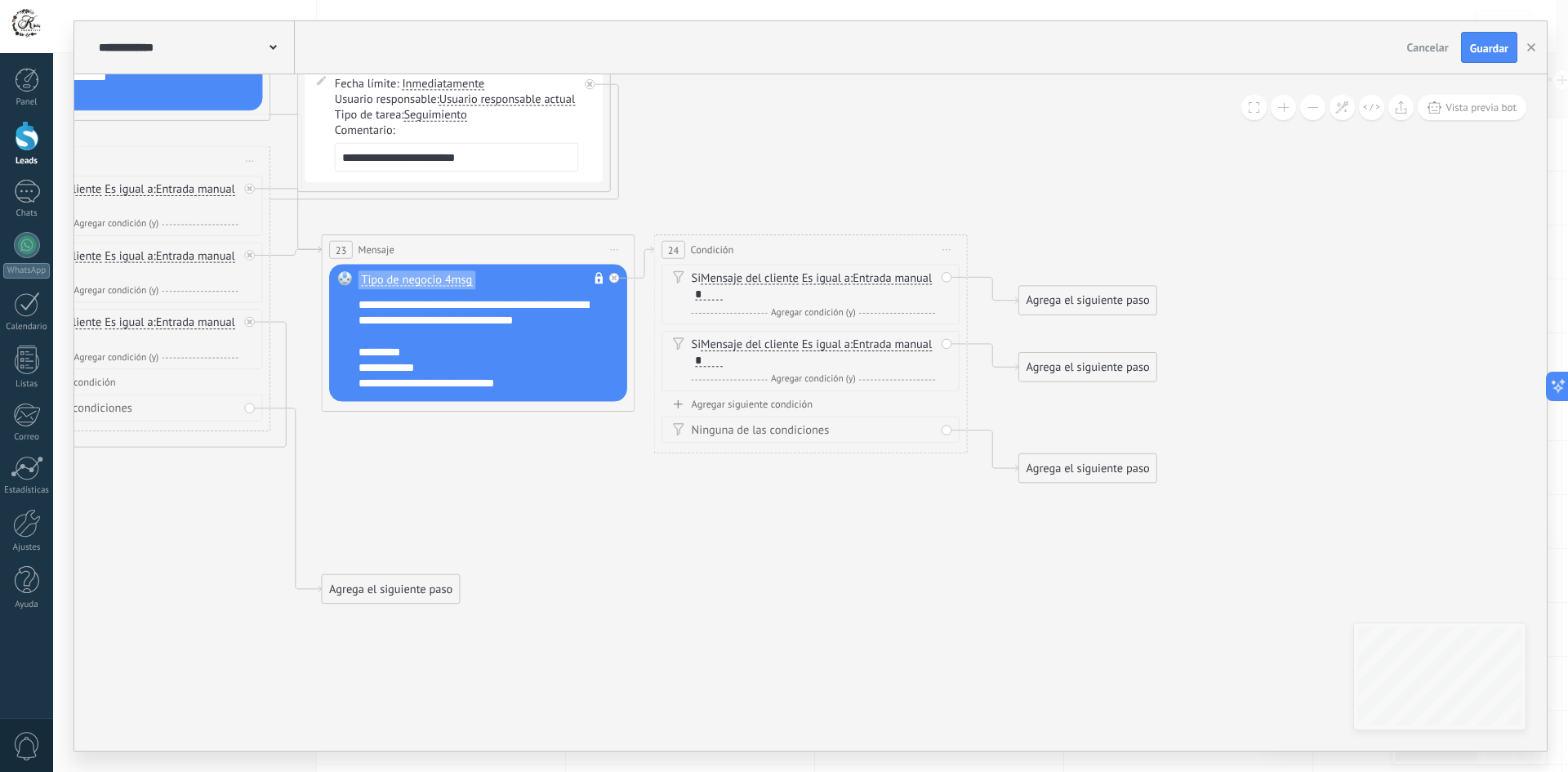
click at [762, 410] on div "Agregar siguiente condición" at bounding box center [810, 403] width 298 height 13
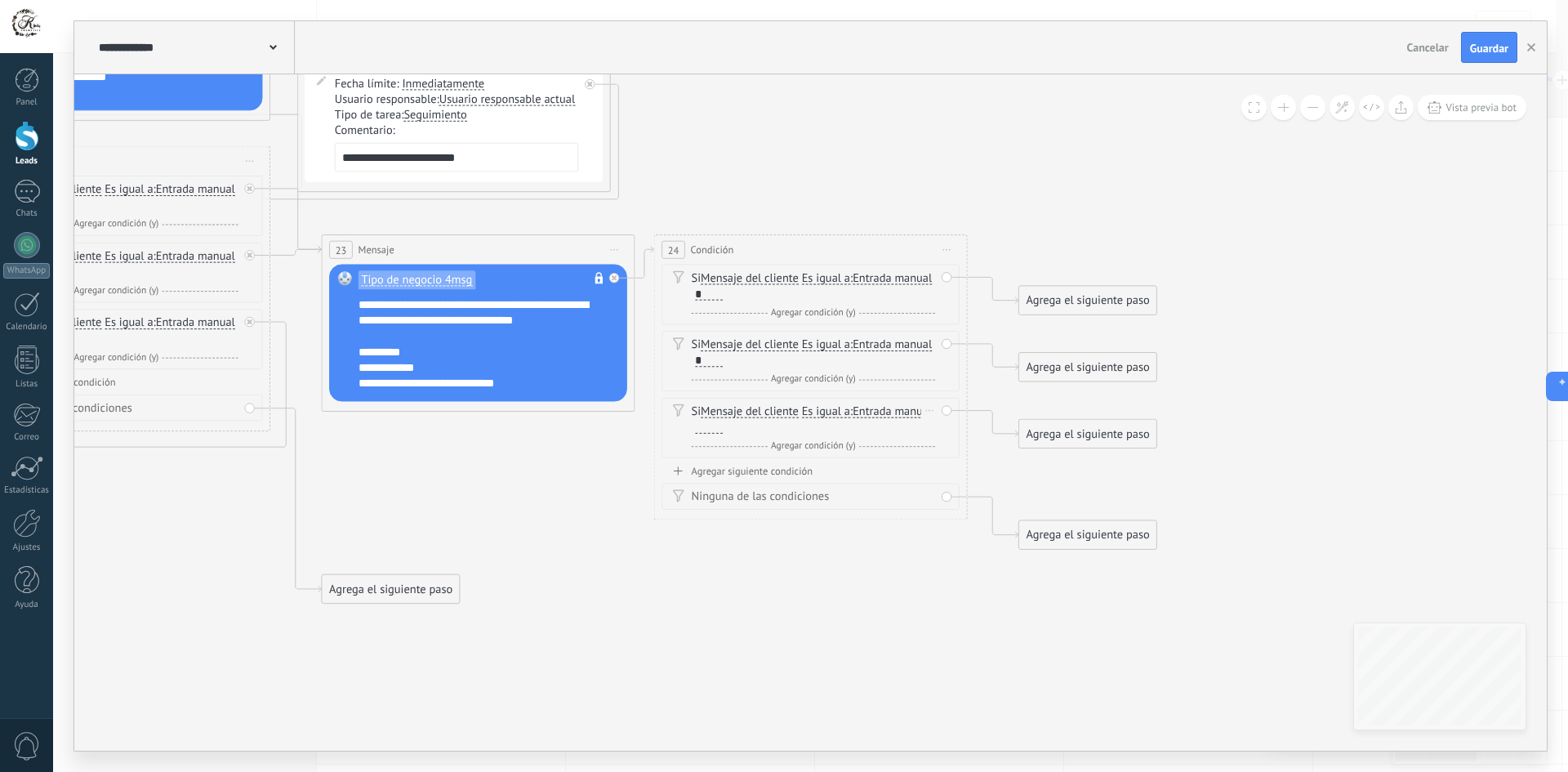
click at [723, 429] on div at bounding box center [709, 426] width 28 height 12
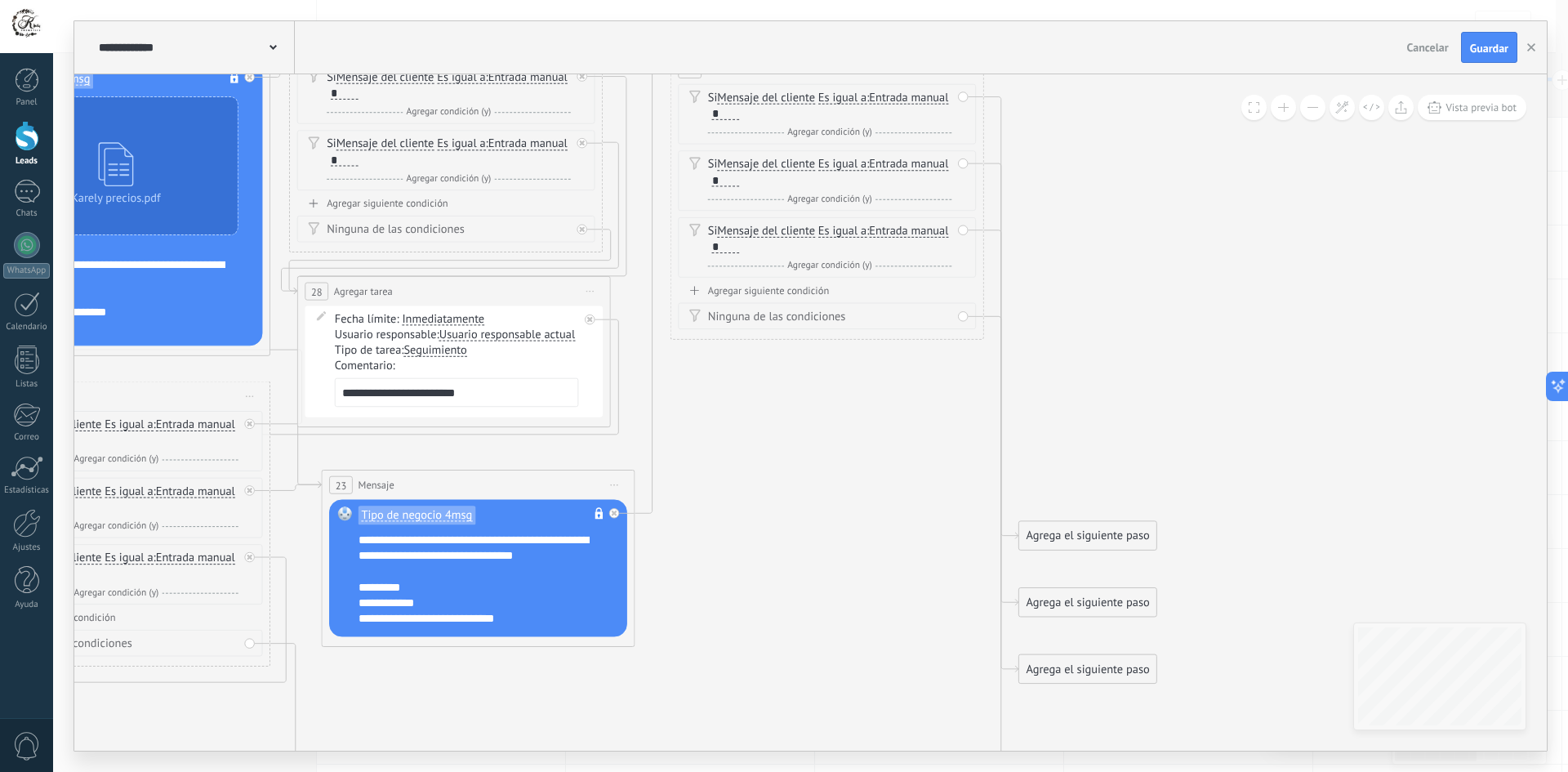
drag, startPoint x: 793, startPoint y: 344, endPoint x: 808, endPoint y: 77, distance: 267.4
click at [808, 77] on div "24 Condición ********* Iniciar vista previa aquí Cambiar nombre Duplicar Borrar" at bounding box center [827, 69] width 312 height 30
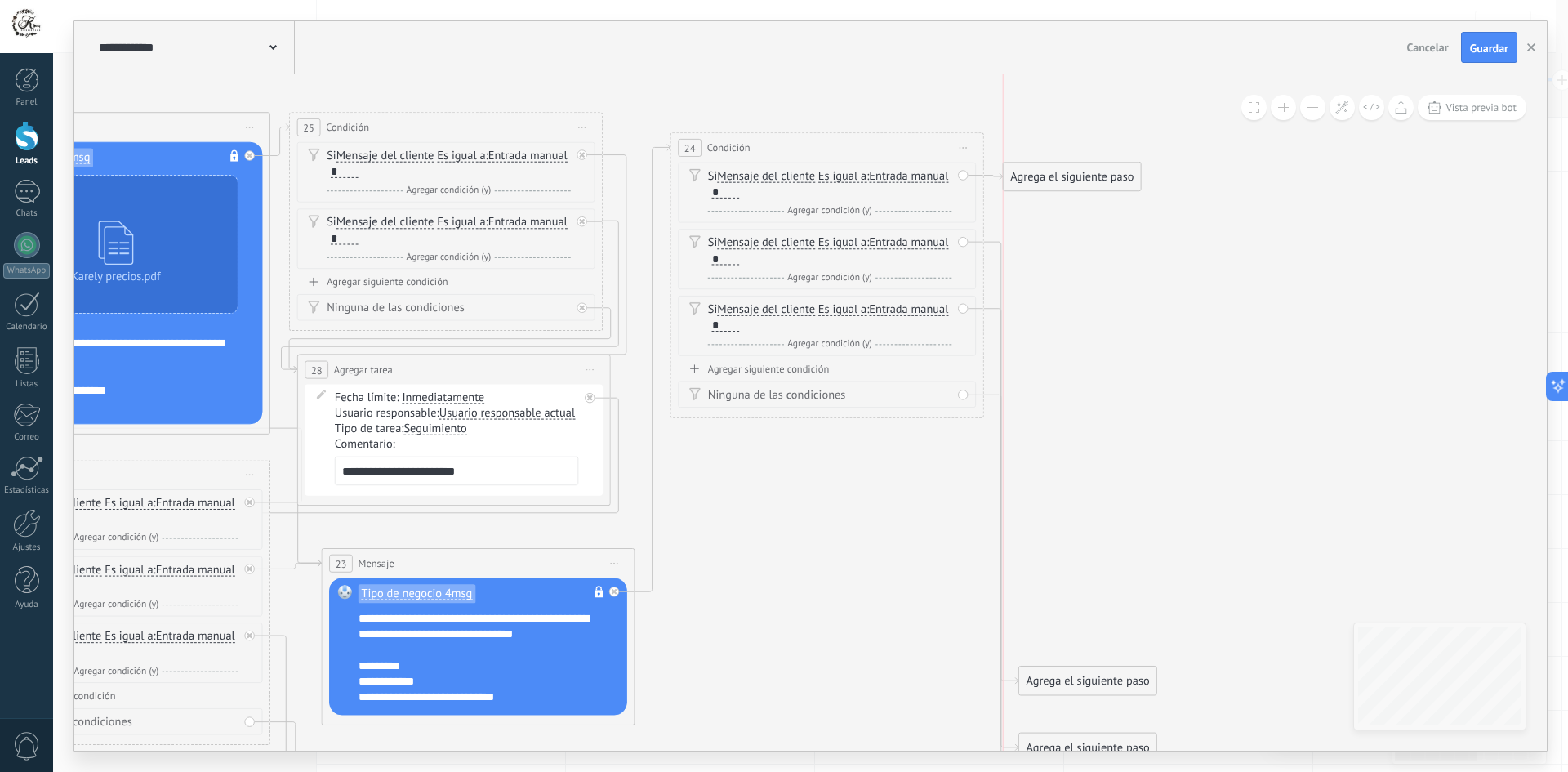
drag, startPoint x: 1076, startPoint y: 579, endPoint x: 1064, endPoint y: 180, distance: 399.2
click at [1064, 180] on div "Agrega el siguiente paso" at bounding box center [1071, 177] width 137 height 26
click at [1056, 176] on div "Agrega el siguiente paso" at bounding box center [1071, 177] width 137 height 26
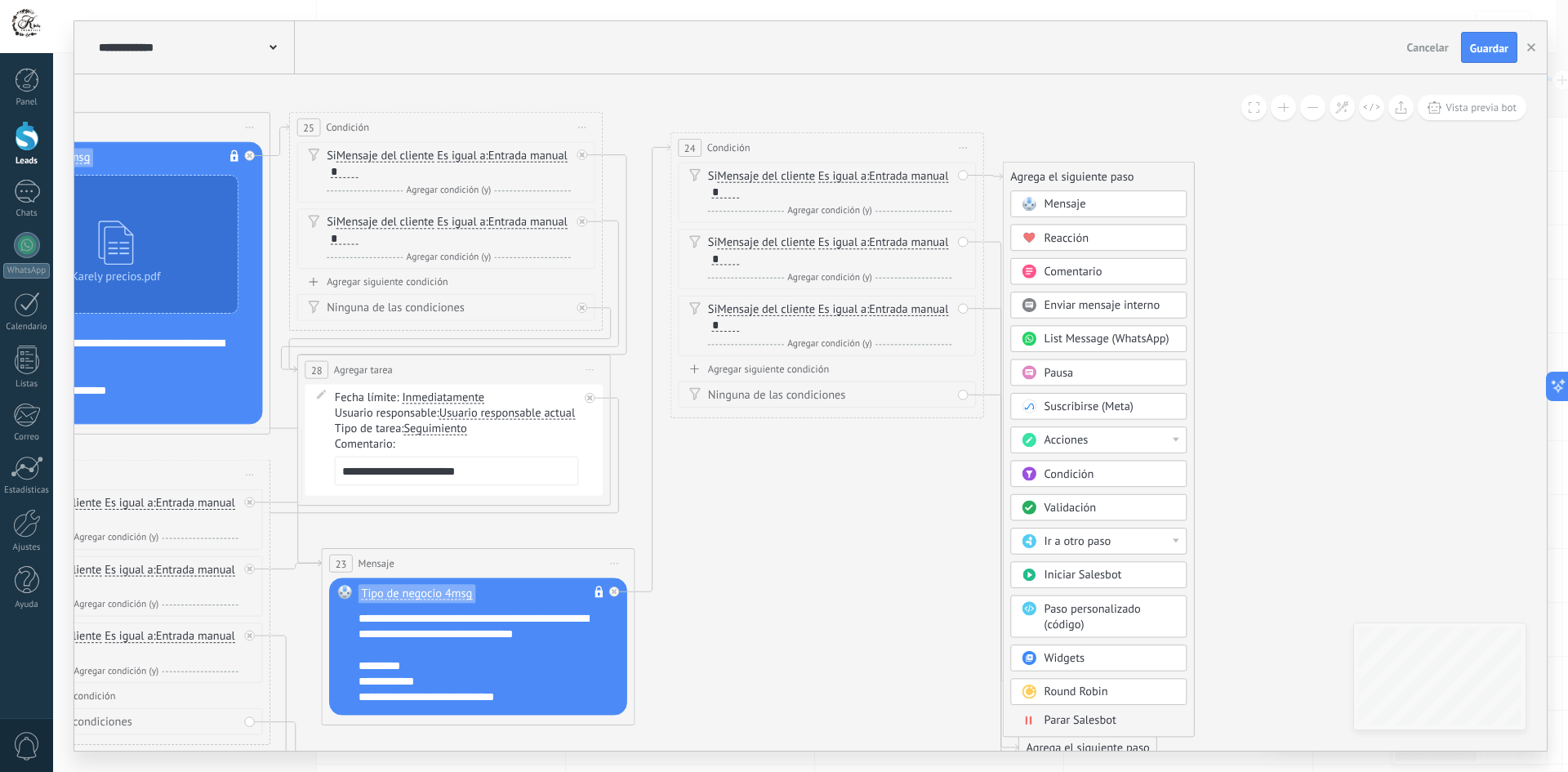
click at [1090, 435] on div "Acciones" at bounding box center [1110, 441] width 132 height 16
click at [1094, 502] on div "Establecer campo" at bounding box center [1098, 497] width 174 height 27
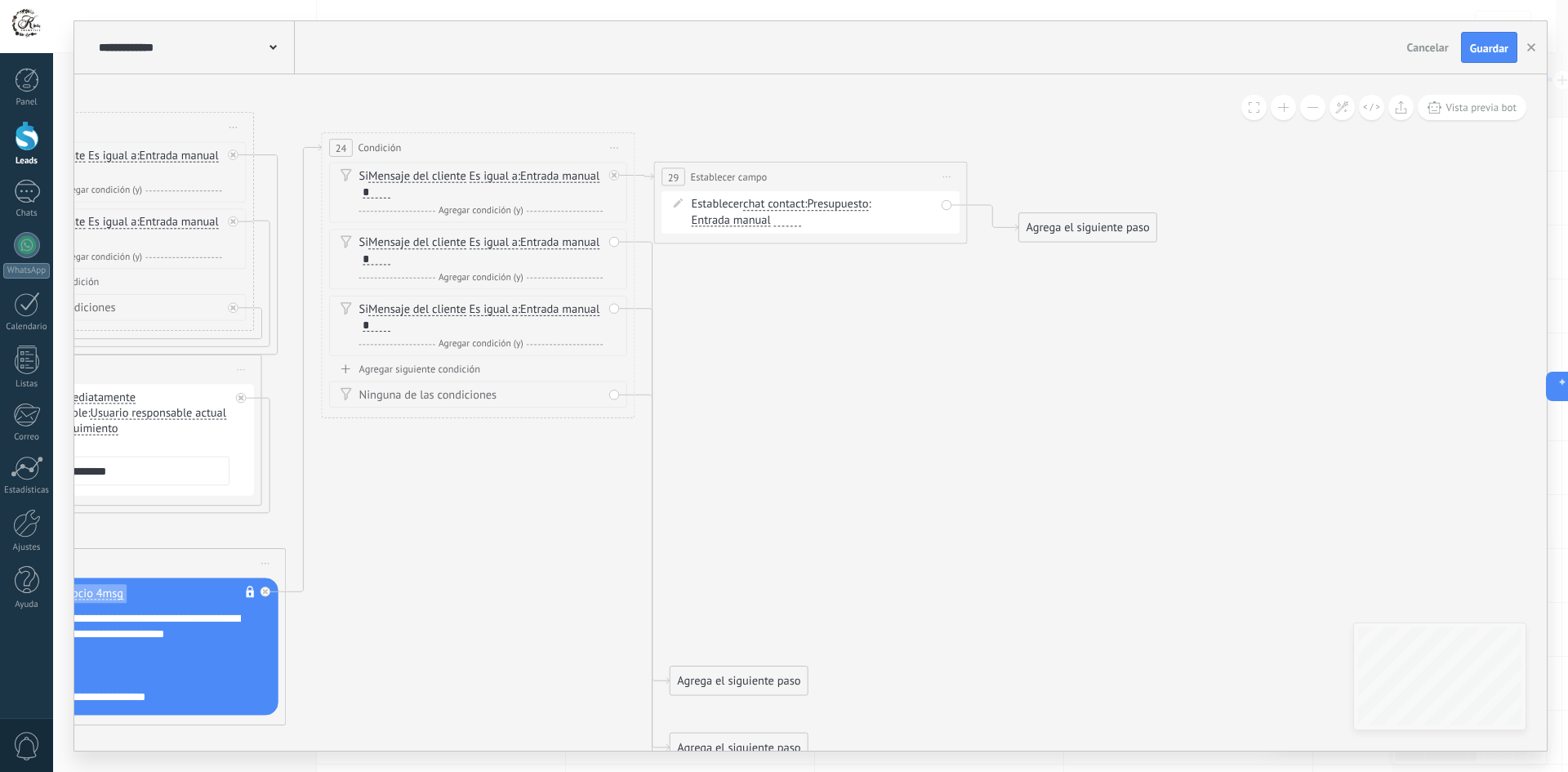
click at [839, 202] on span "Presupuesto" at bounding box center [838, 204] width 61 height 12
click at [839, 202] on button "Presupuesto" at bounding box center [898, 204] width 196 height 29
click at [874, 288] on span "Tipo negocio" at bounding box center [884, 288] width 189 height 16
click at [901, 204] on div "Establecer chat contact chat contact all contacts main contact lead empresa con…" at bounding box center [814, 205] width 244 height 16
click at [883, 204] on span "..." at bounding box center [878, 204] width 9 height 12
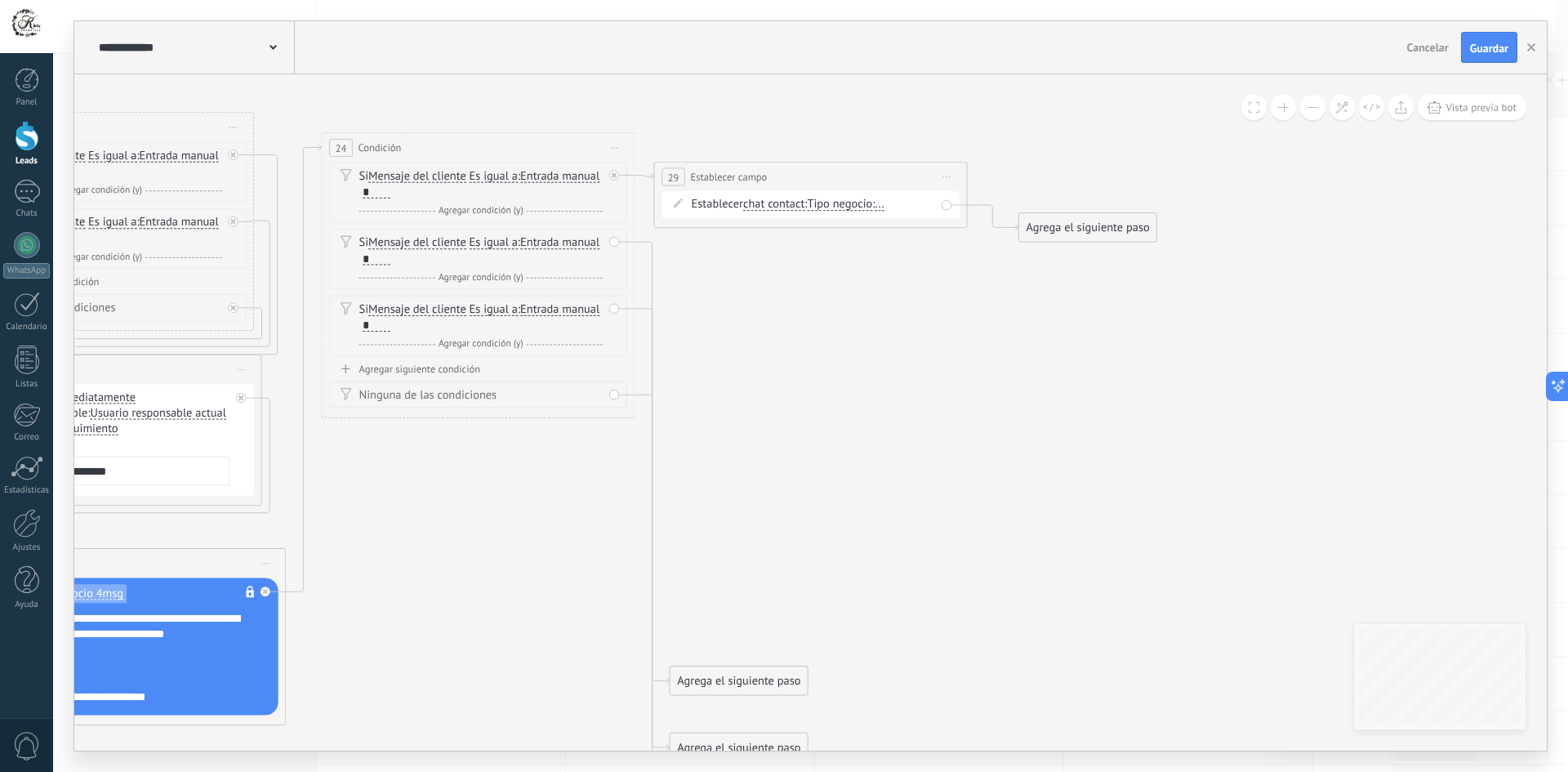
click at [892, 204] on button "..." at bounding box center [965, 204] width 196 height 29
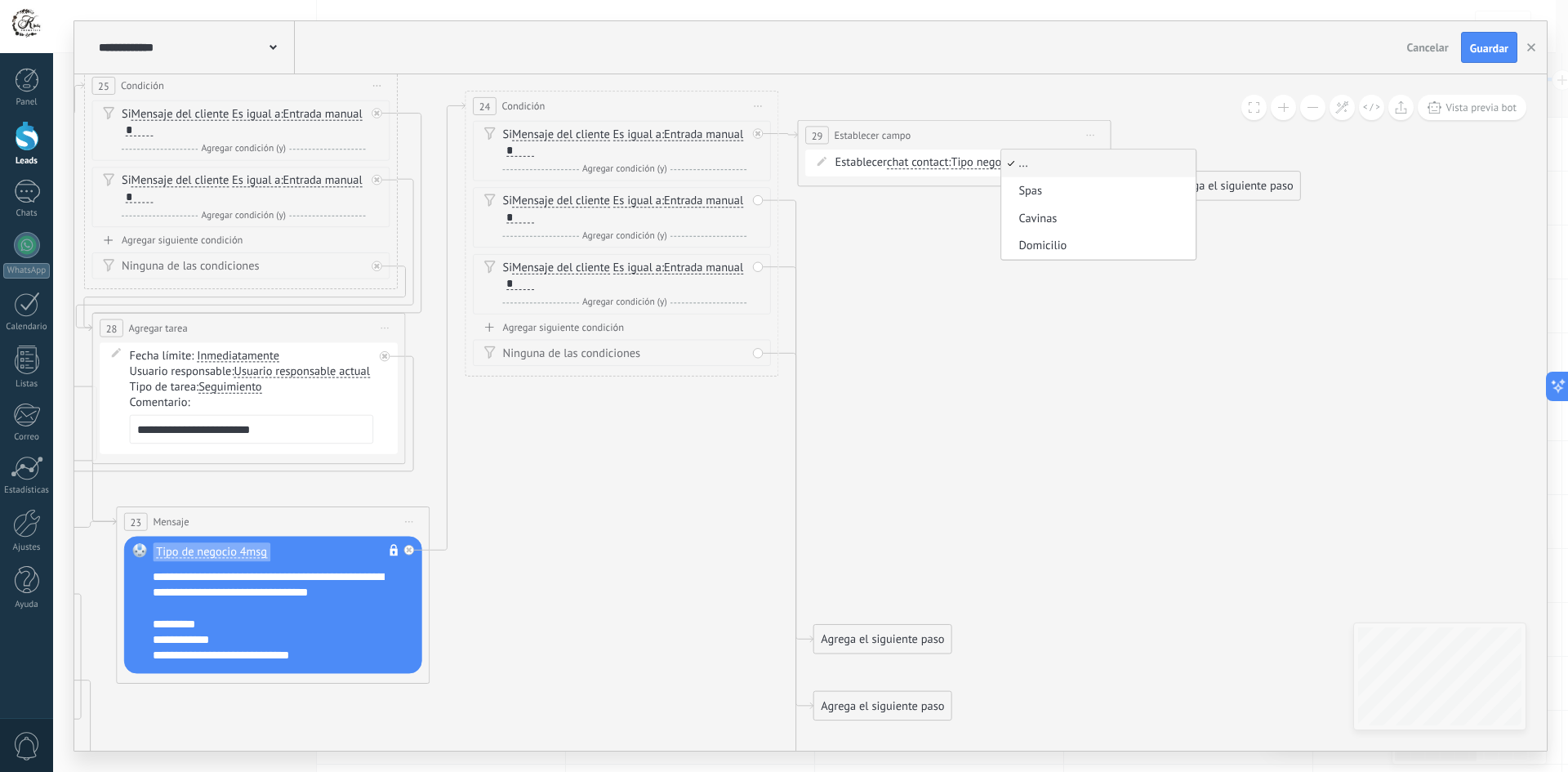
drag, startPoint x: 429, startPoint y: 605, endPoint x: 568, endPoint y: 559, distance: 146.4
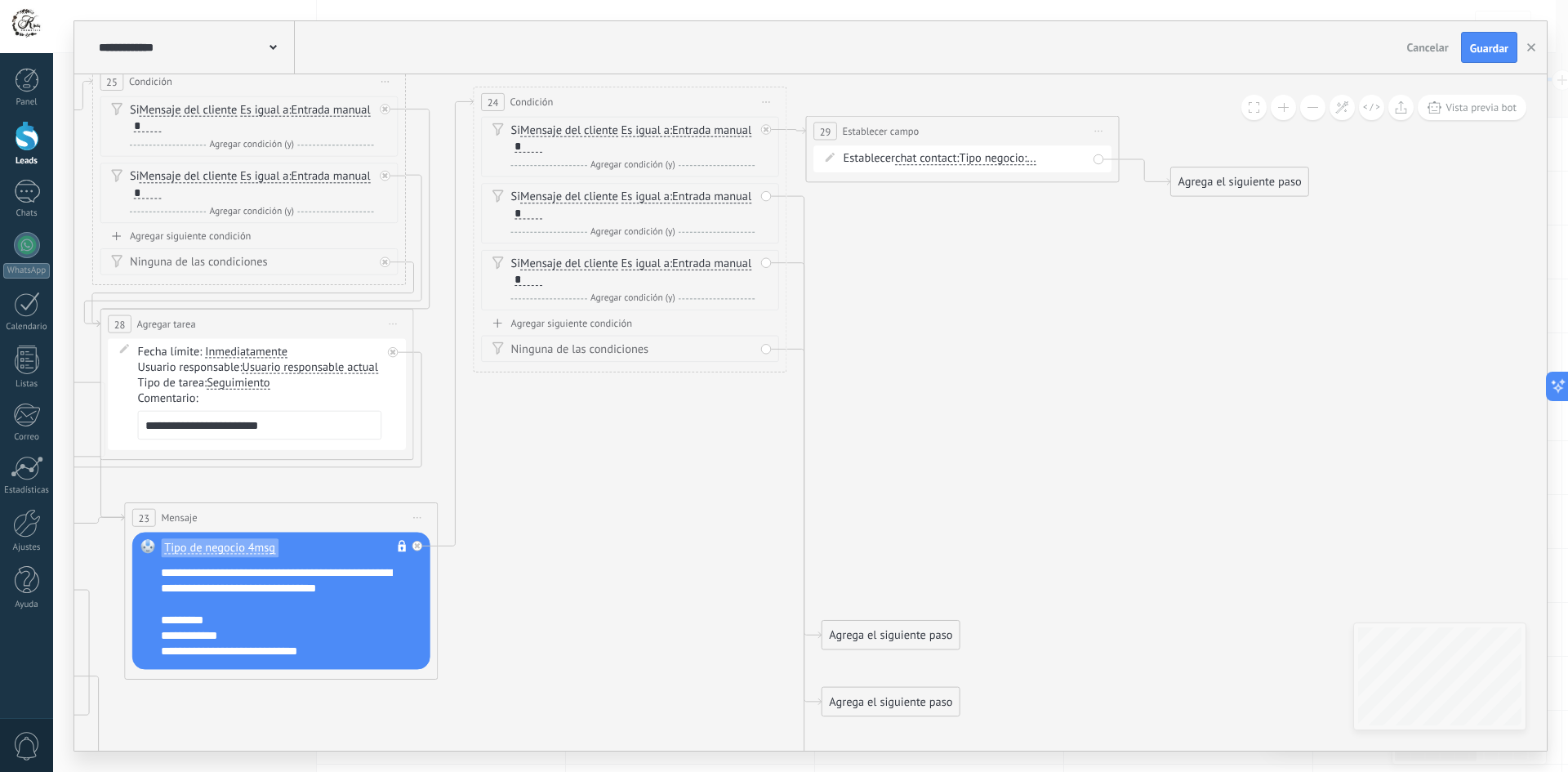
click at [1036, 158] on span "..." at bounding box center [1031, 159] width 9 height 12
click at [1038, 158] on button "..." at bounding box center [1117, 159] width 196 height 29
click at [1085, 192] on span "Spas" at bounding box center [1103, 186] width 189 height 16
click at [1108, 132] on span "Iniciar vista previa aquí Cambiar nombre Duplicar Borrar" at bounding box center [1099, 131] width 26 height 23
click at [1129, 204] on div "Duplicar" at bounding box center [1170, 206] width 156 height 27
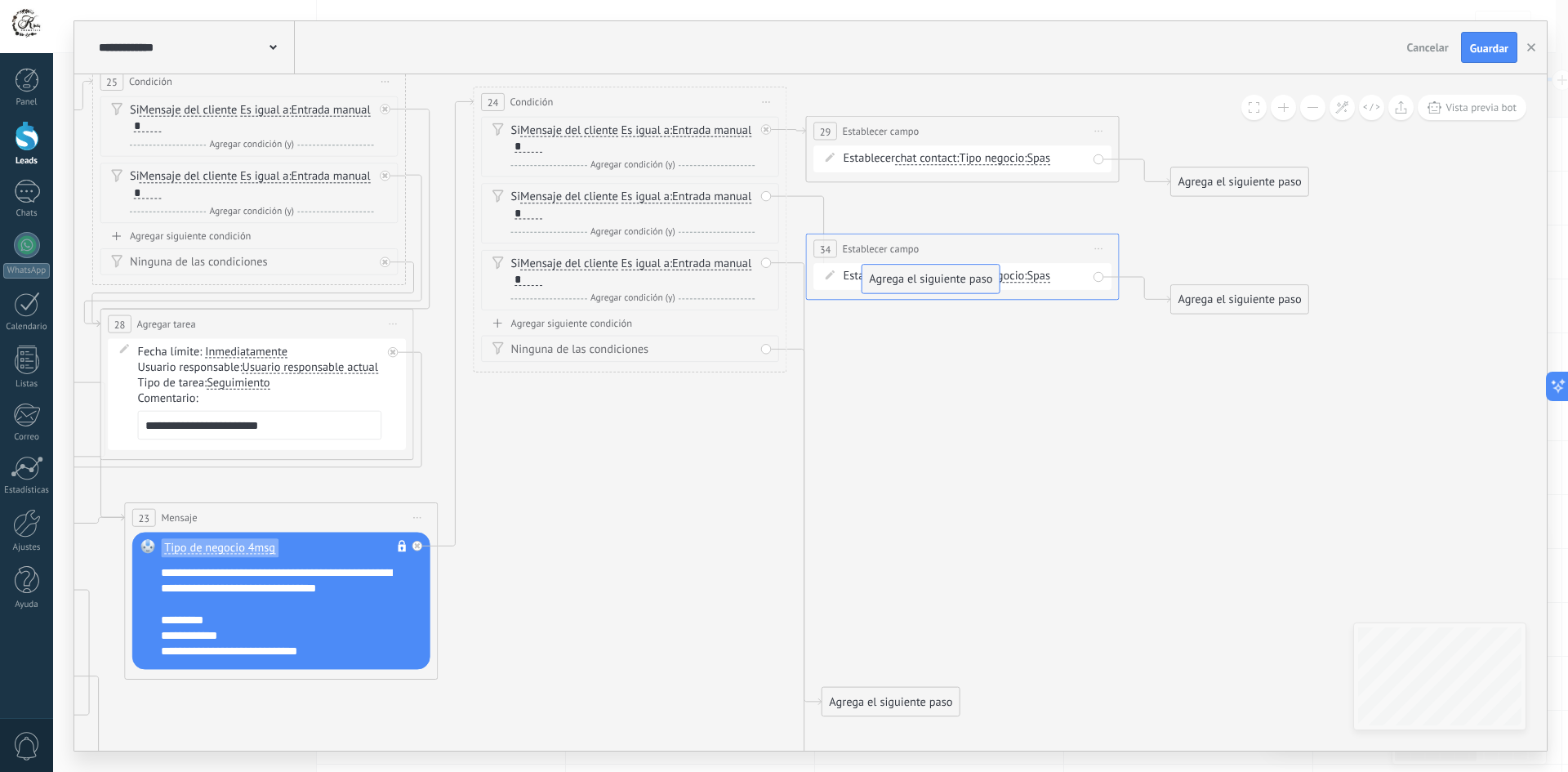
drag, startPoint x: 900, startPoint y: 632, endPoint x: 940, endPoint y: 274, distance: 360.2
click at [1050, 276] on span "Spas" at bounding box center [1039, 276] width 24 height 12
click at [1052, 276] on button "Spas" at bounding box center [1117, 276] width 196 height 29
click at [1072, 328] on span "Cavinas" at bounding box center [1103, 332] width 189 height 16
drag, startPoint x: 883, startPoint y: 704, endPoint x: 904, endPoint y: 344, distance: 360.6
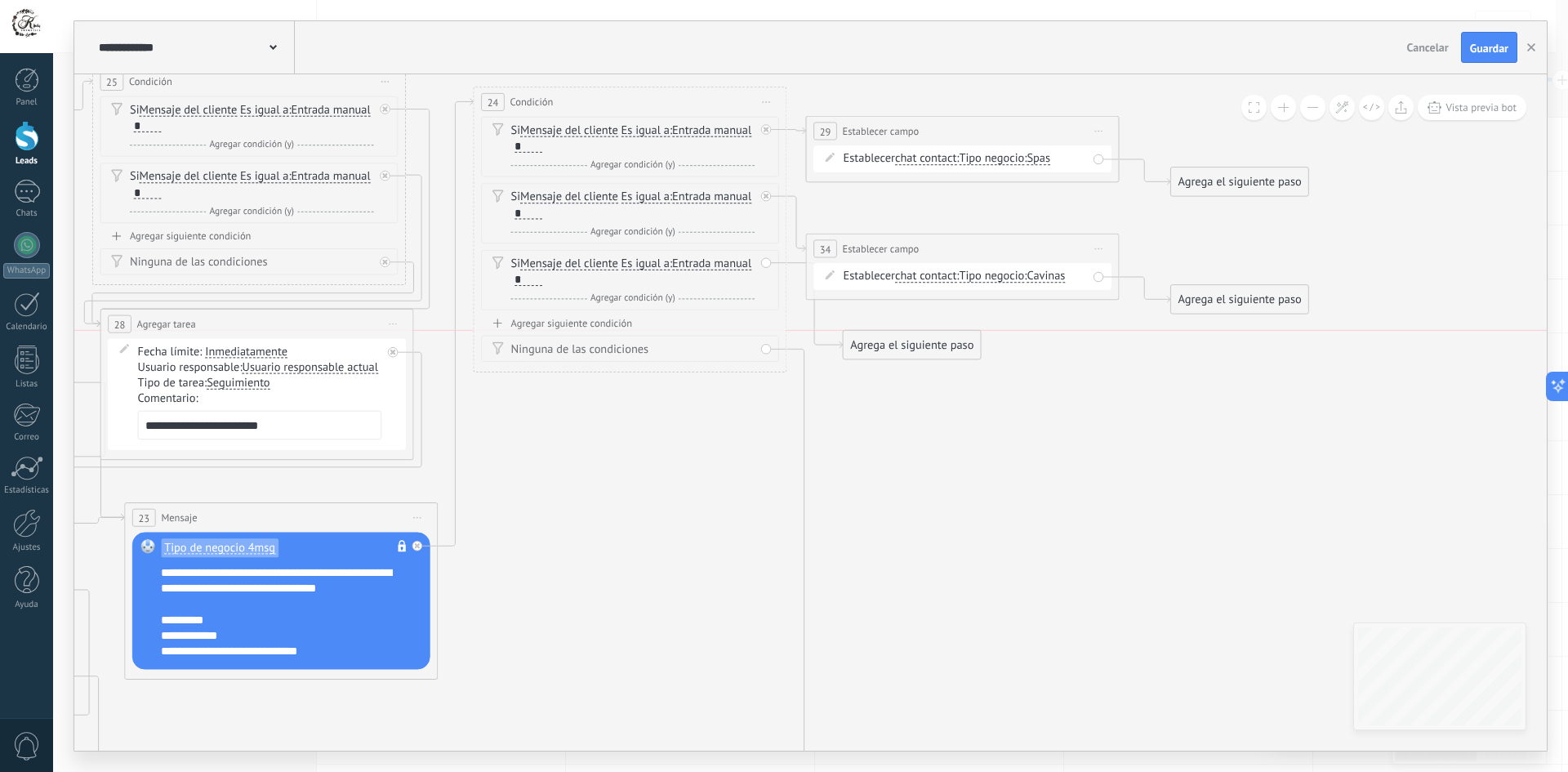
click at [904, 344] on div "Agrega el siguiente paso" at bounding box center [912, 345] width 137 height 26
click at [1095, 253] on span "Iniciar vista previa aquí Cambiar nombre Duplicar Borrar" at bounding box center [1099, 249] width 26 height 23
click at [1143, 330] on div "Duplicar" at bounding box center [1170, 324] width 156 height 27
click at [1055, 393] on span "Cavinas" at bounding box center [1046, 393] width 39 height 12
click at [1055, 393] on button "Cavinas" at bounding box center [1117, 393] width 196 height 29
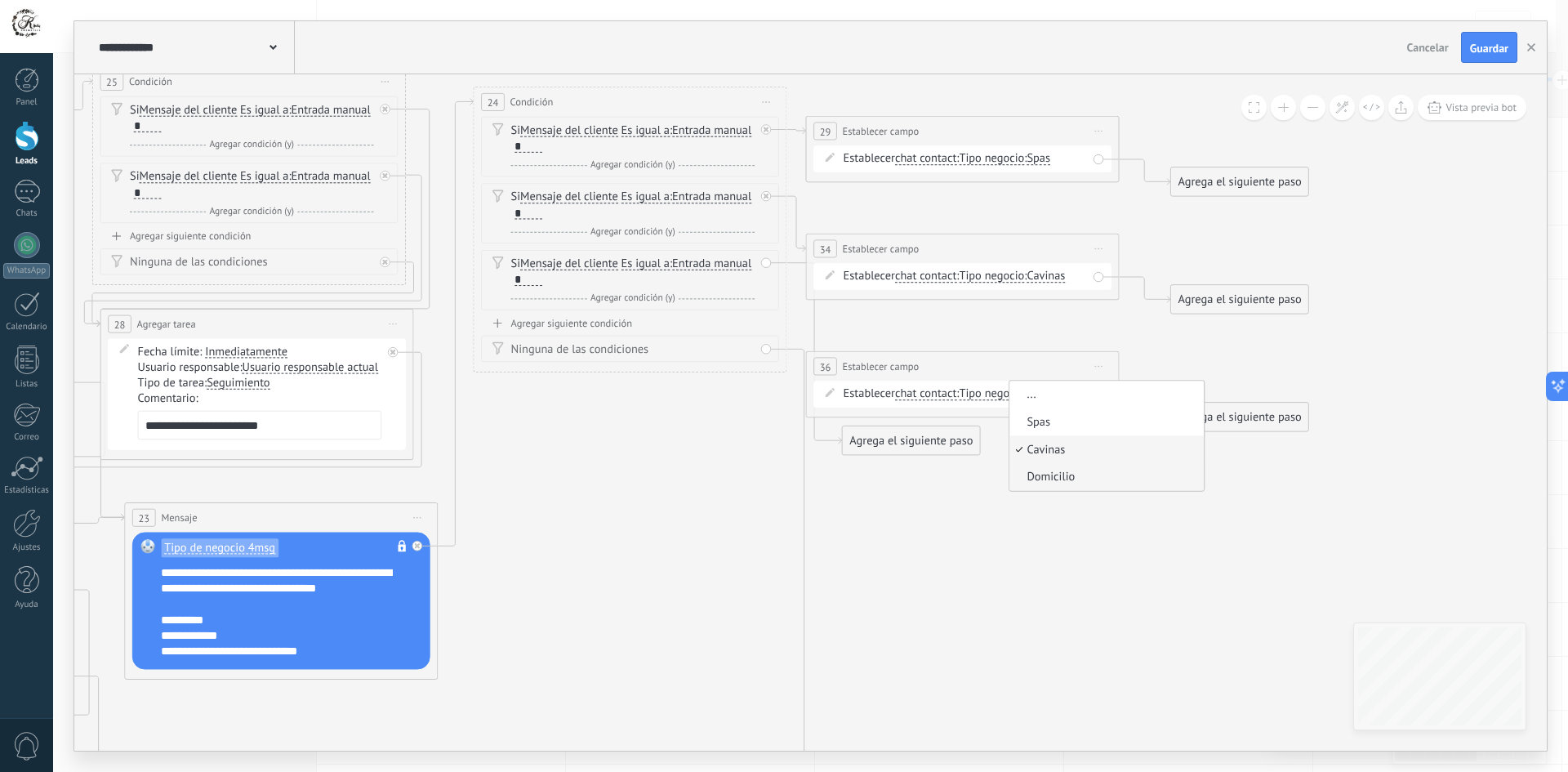
click at [1079, 475] on span "Domicilio" at bounding box center [1103, 478] width 189 height 16
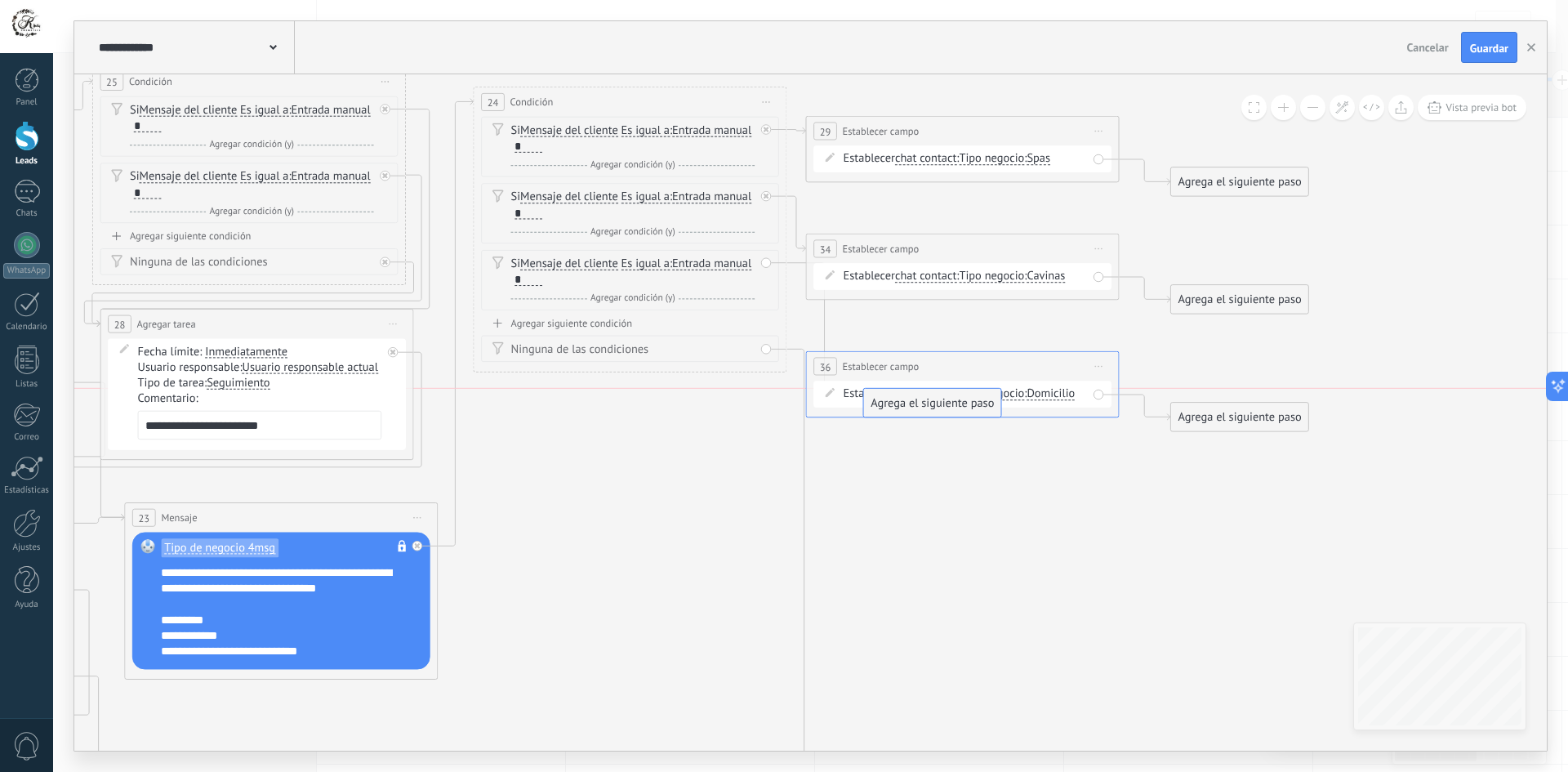
drag, startPoint x: 907, startPoint y: 443, endPoint x: 929, endPoint y: 399, distance: 49.2
drag, startPoint x: 1023, startPoint y: 365, endPoint x: 1025, endPoint y: 326, distance: 39.1
click at [1025, 326] on div "**********" at bounding box center [961, 331] width 312 height 30
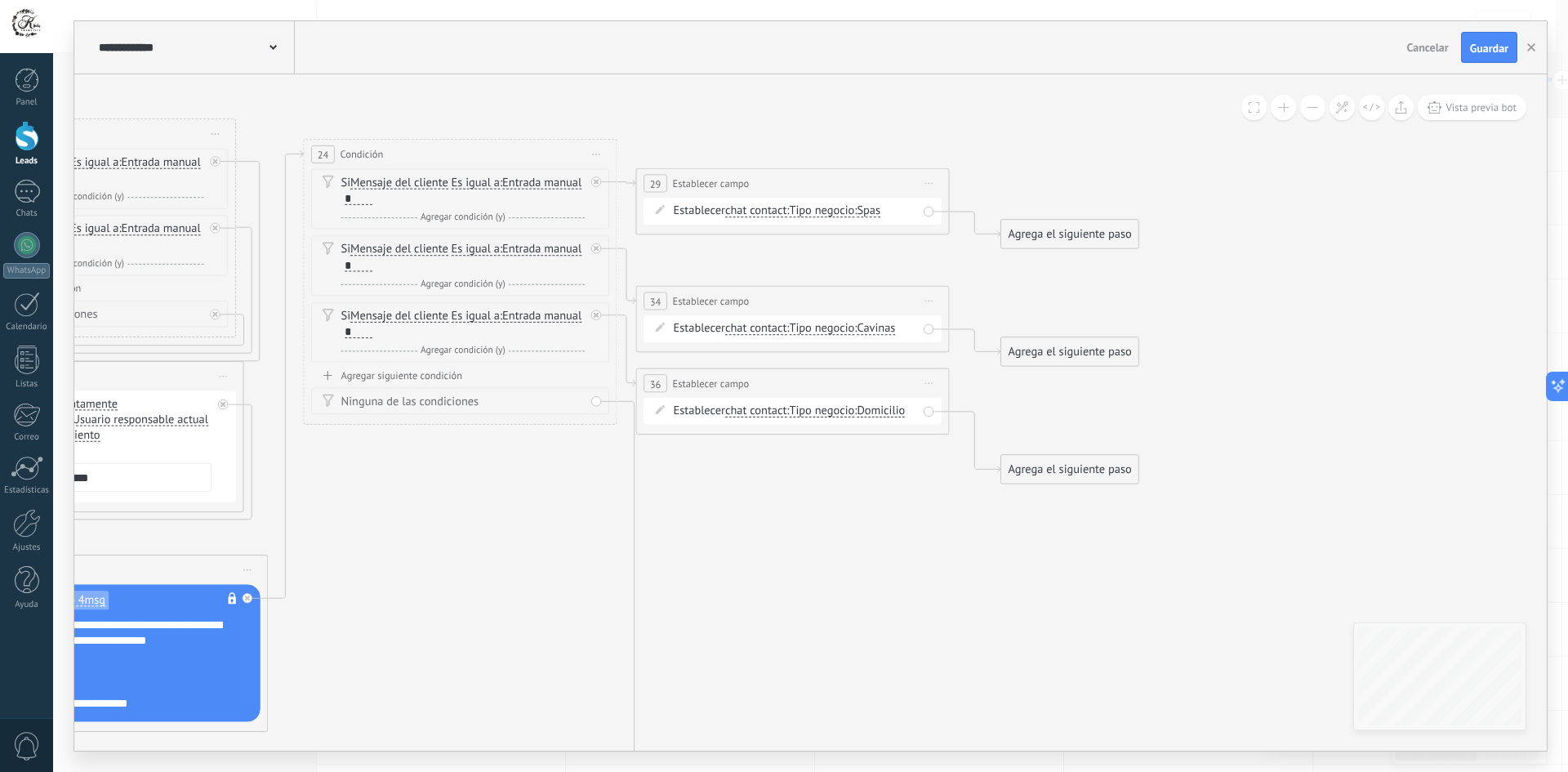
drag, startPoint x: 1008, startPoint y: 485, endPoint x: 796, endPoint y: 547, distance: 220.9
drag, startPoint x: 817, startPoint y: 186, endPoint x: 811, endPoint y: 156, distance: 30.6
click at [811, 156] on div "**********" at bounding box center [792, 155] width 312 height 30
drag, startPoint x: 821, startPoint y: 300, endPoint x: 826, endPoint y: 236, distance: 64.2
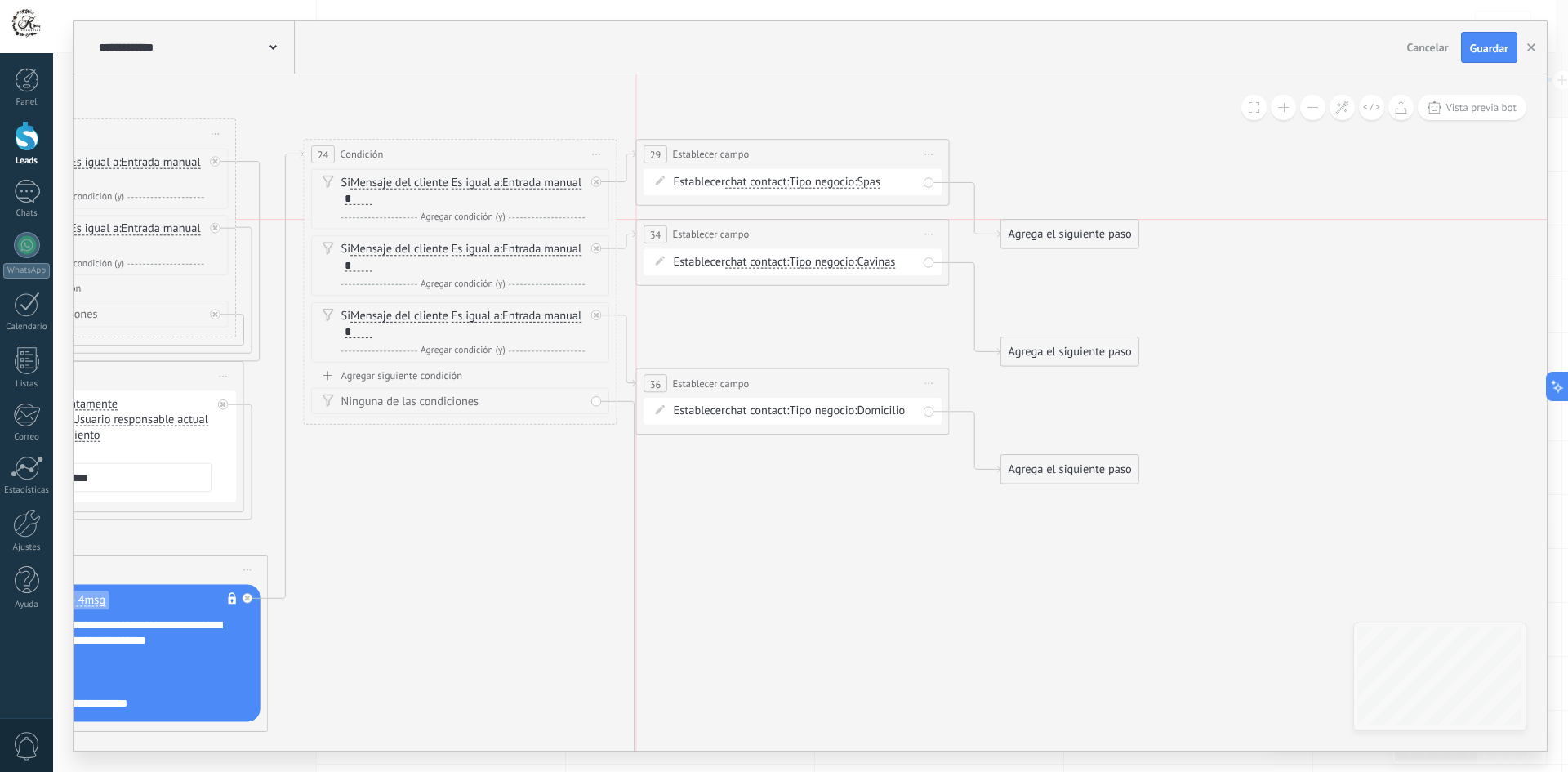
click at [826, 236] on div "**********" at bounding box center [792, 235] width 312 height 30
drag, startPoint x: 823, startPoint y: 375, endPoint x: 827, endPoint y: 316, distance: 59.1
click at [827, 316] on div "**********" at bounding box center [792, 324] width 312 height 30
click at [596, 401] on div "Ninguna de las condiciones" at bounding box center [460, 400] width 298 height 27
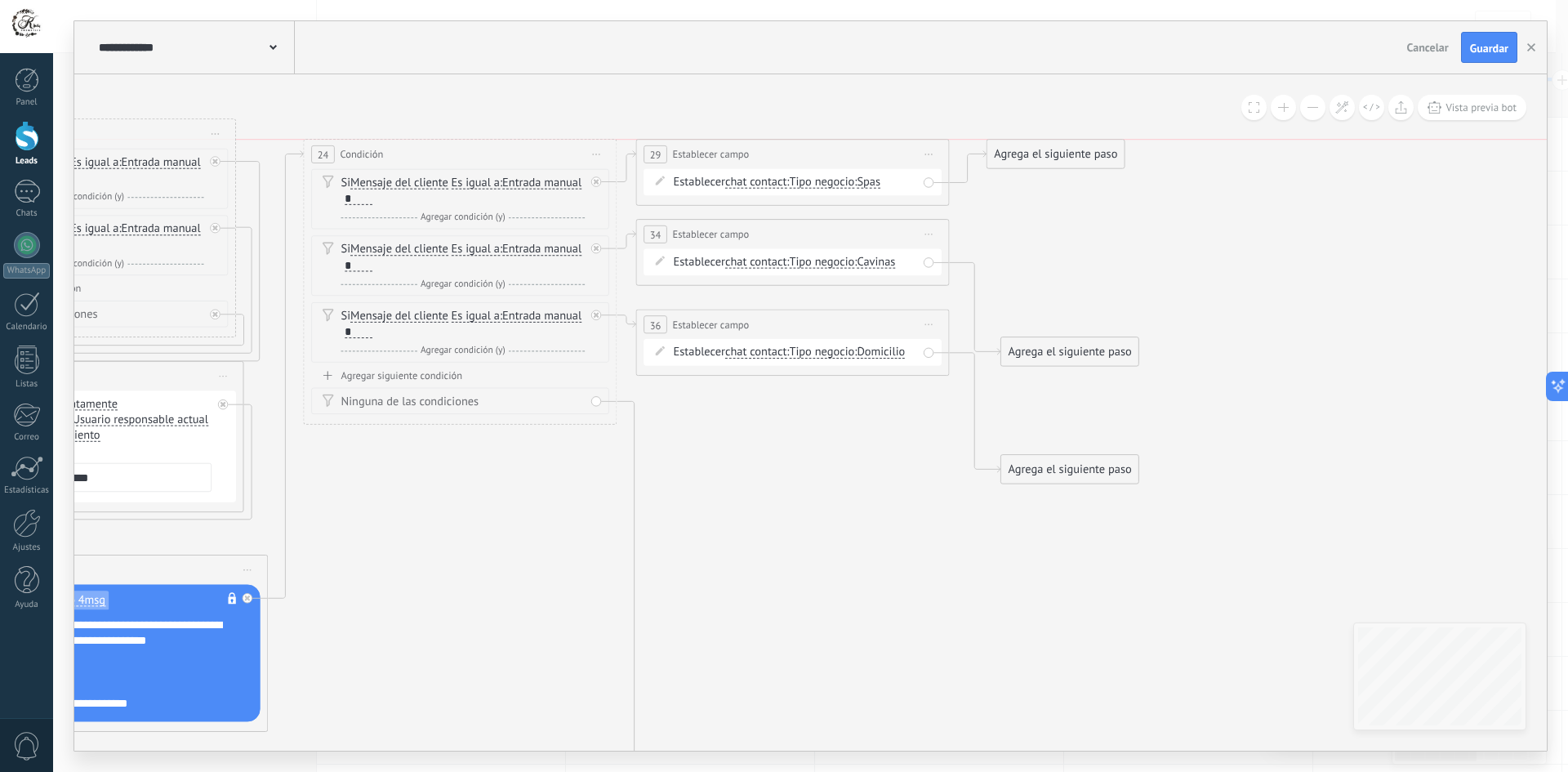
drag, startPoint x: 1067, startPoint y: 182, endPoint x: 1032, endPoint y: 151, distance: 46.8
click at [1032, 151] on div "Agrega el siguiente paso" at bounding box center [1056, 155] width 137 height 26
click at [1032, 151] on div "Agrega el siguiente paso" at bounding box center [1053, 155] width 137 height 26
click at [1043, 155] on div "Agrega el siguiente paso" at bounding box center [1053, 155] width 137 height 26
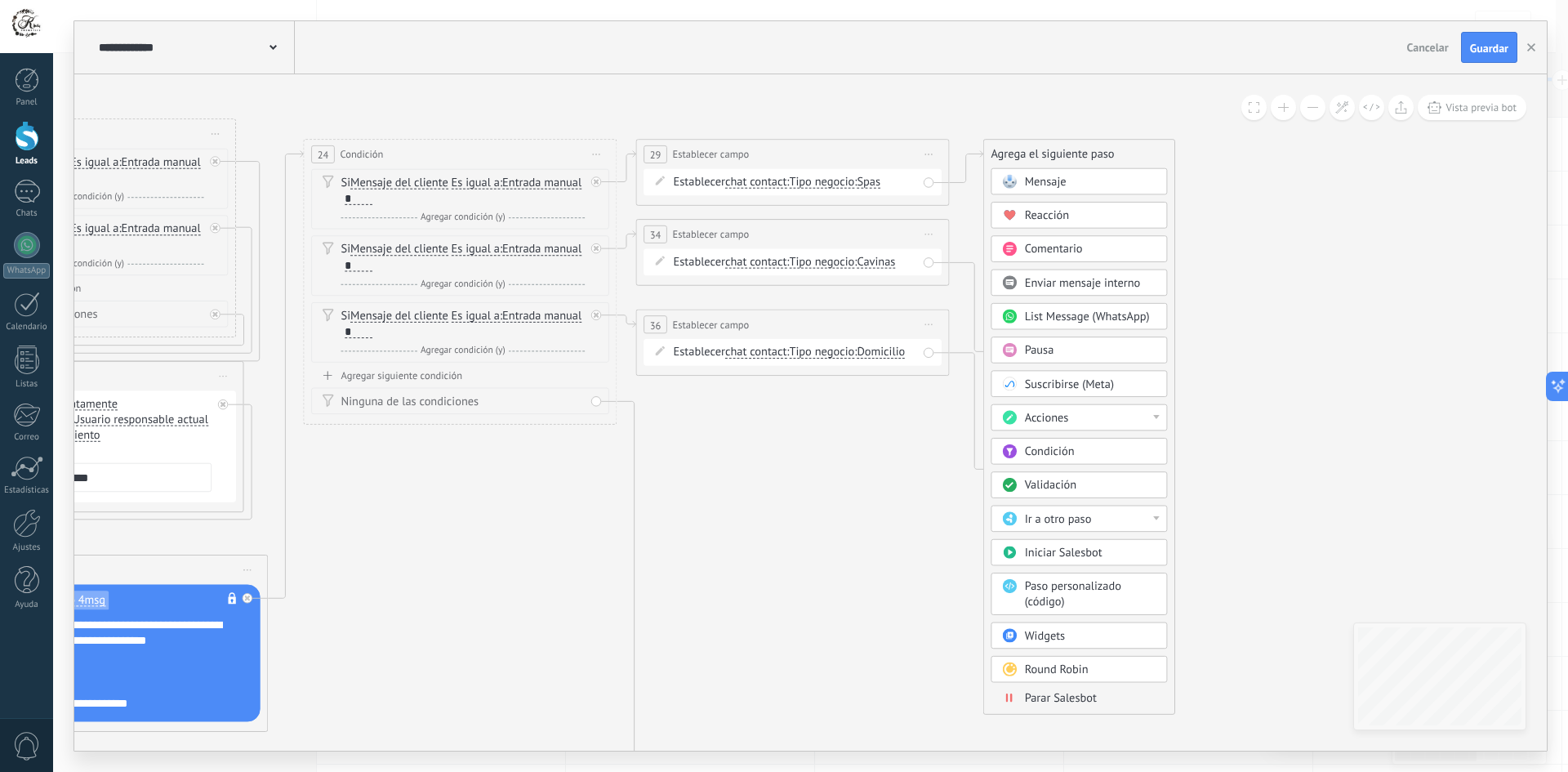
click at [1082, 180] on div "Mensaje" at bounding box center [1090, 181] width 132 height 16
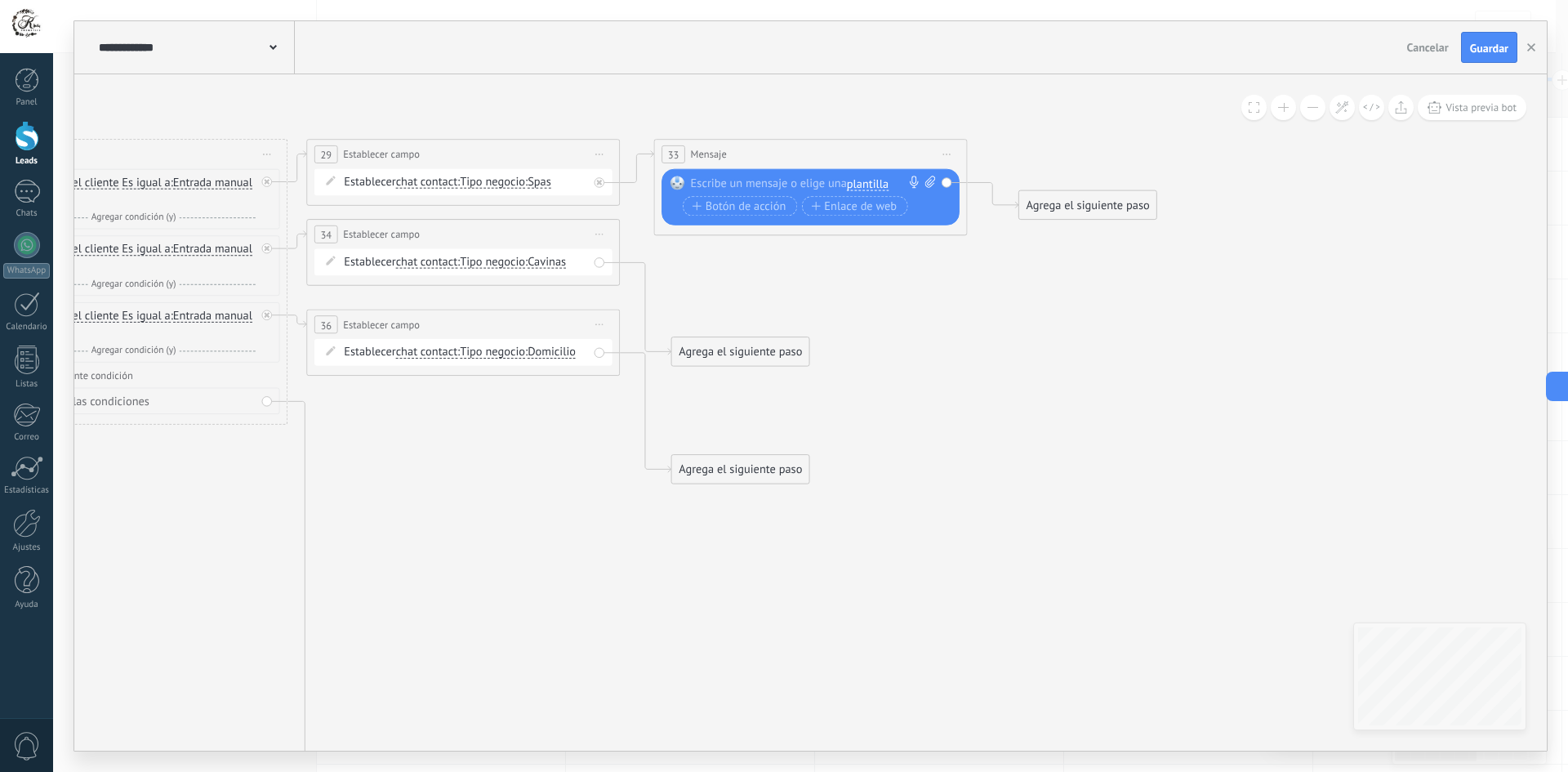
click at [869, 178] on span "plantilla" at bounding box center [867, 184] width 42 height 12
click at [892, 317] on span "Sol de pedido 5msg" at bounding box center [924, 321] width 189 height 16
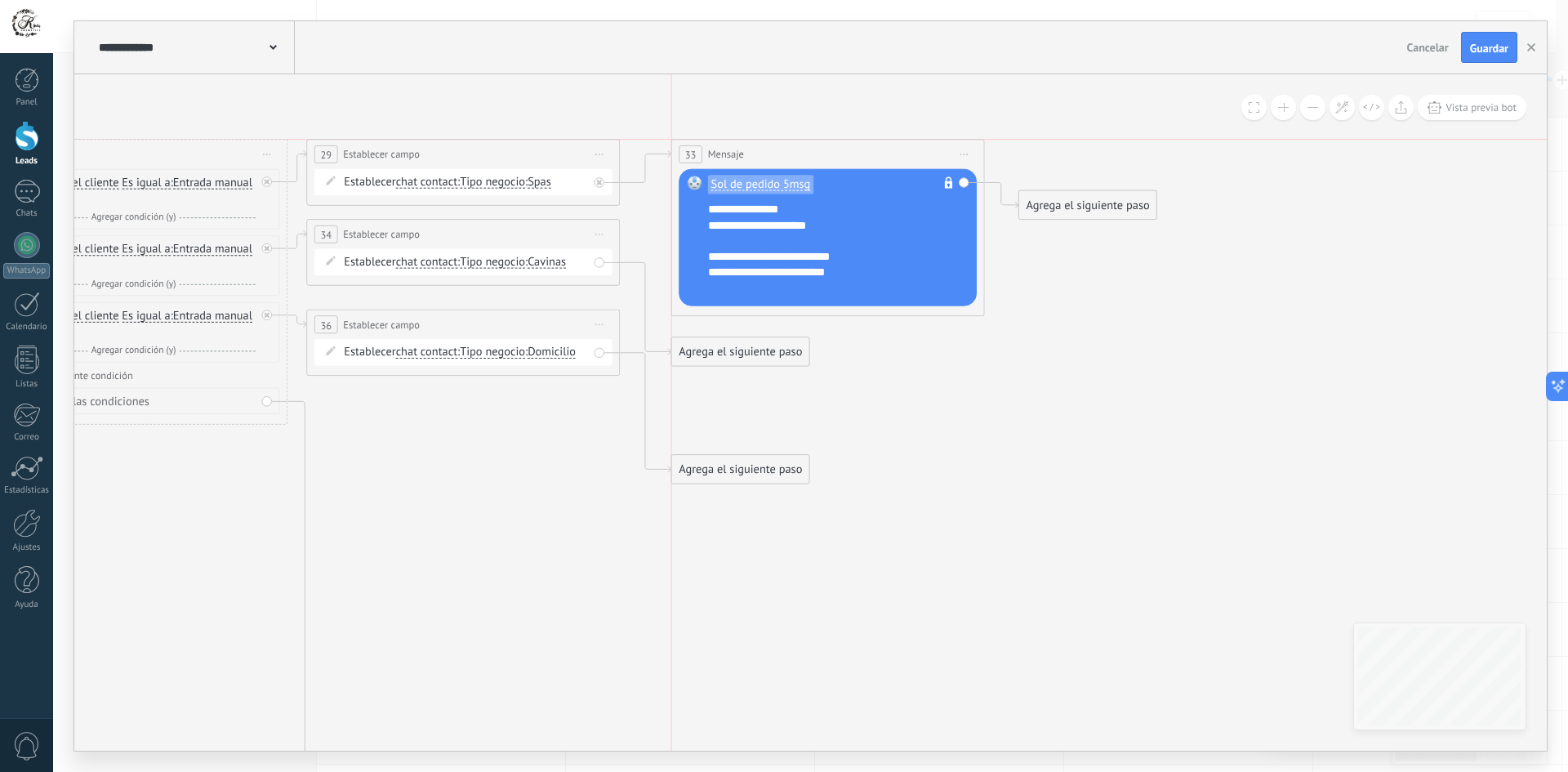
drag, startPoint x: 800, startPoint y: 151, endPoint x: 818, endPoint y: 149, distance: 18.1
click at [818, 149] on div "33 Mensaje ******* (a): Todos los contactos - canales seleccionados Todos los c…" at bounding box center [828, 155] width 312 height 30
drag, startPoint x: 711, startPoint y: 347, endPoint x: 753, endPoint y: 235, distance: 119.6
click at [957, 148] on span "Iniciar vista previa aquí Cambiar nombre Duplicar Borrar" at bounding box center [964, 154] width 26 height 23
click at [1008, 260] on div "Borrar" at bounding box center [1035, 257] width 156 height 27
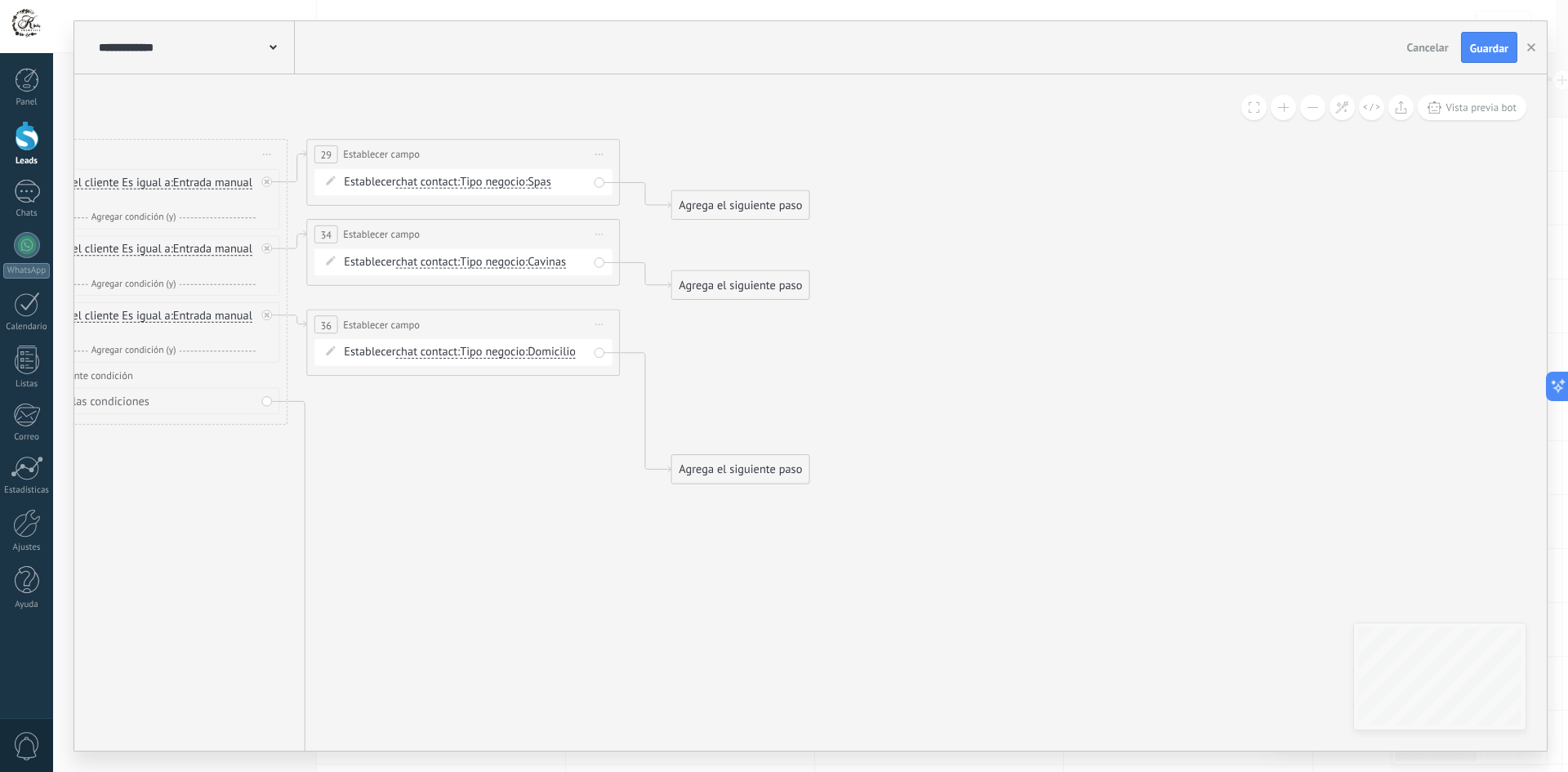
click at [737, 211] on div "Agrega el siguiente paso" at bounding box center [740, 205] width 137 height 26
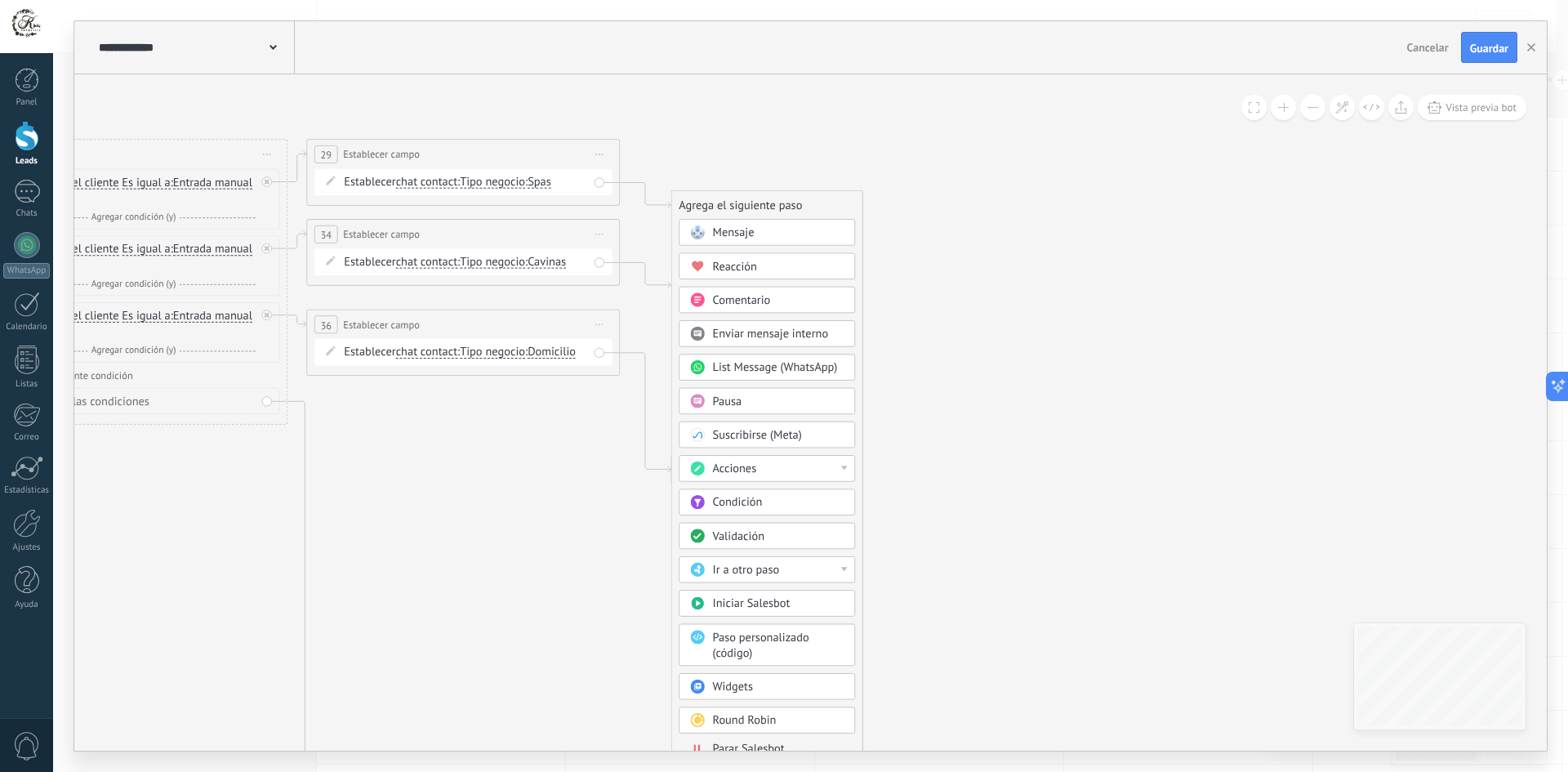
click at [753, 234] on span "Mensaje" at bounding box center [733, 232] width 42 height 15
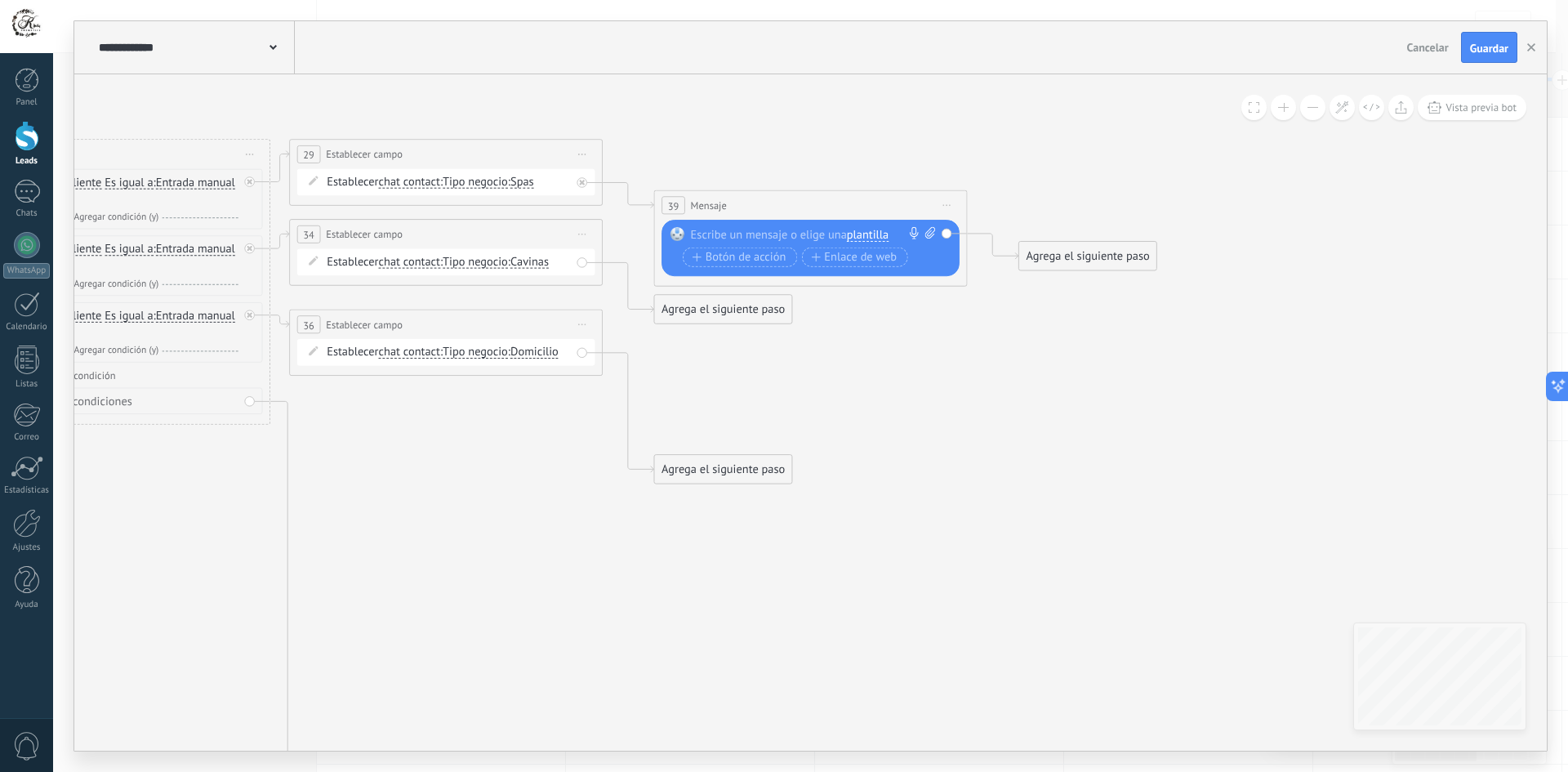
click at [871, 234] on span "plantilla" at bounding box center [867, 235] width 42 height 12
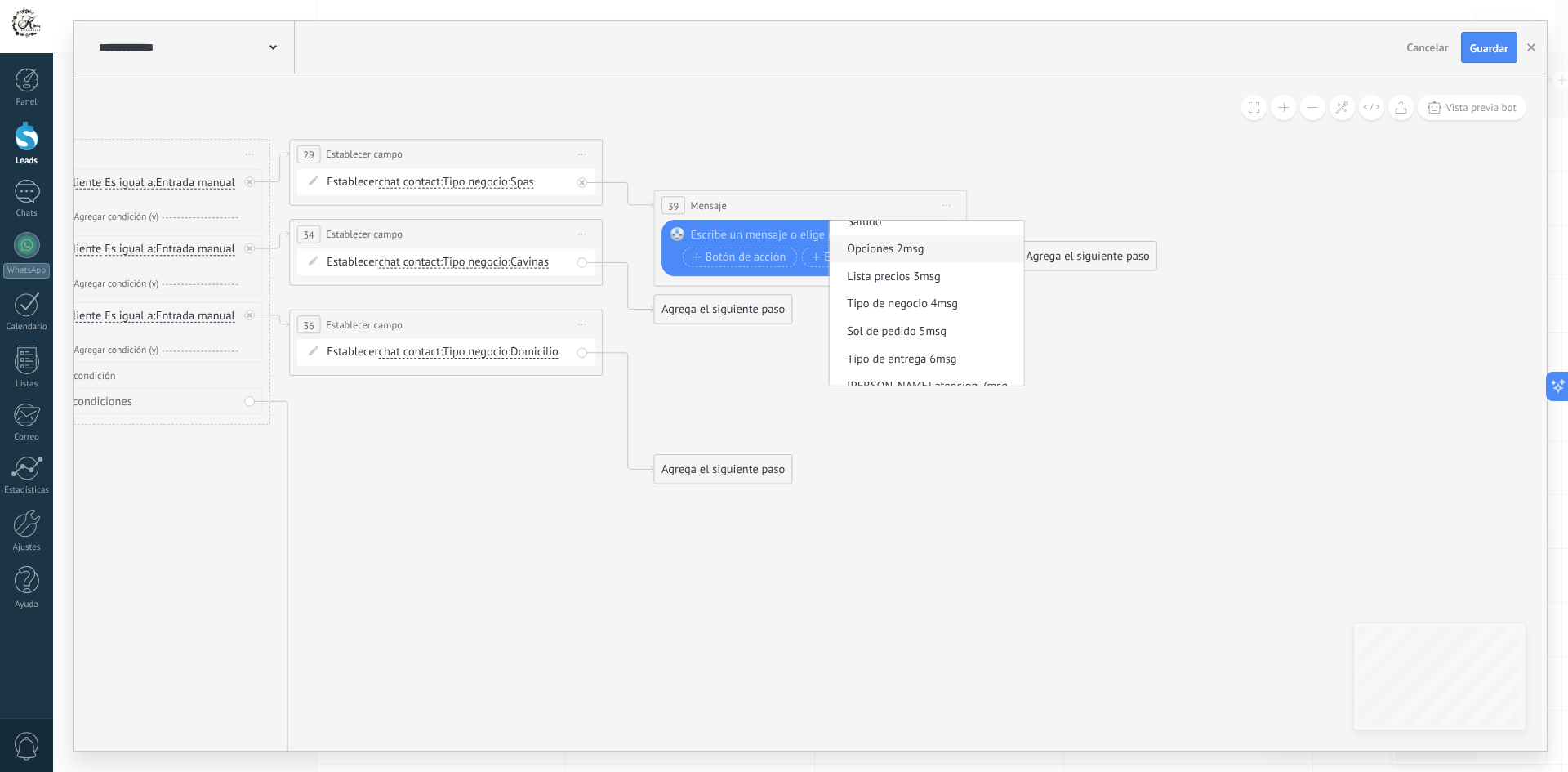
scroll to position [57, 0]
click at [909, 338] on span "Tipo de entrega 6msg" at bounding box center [924, 344] width 189 height 16
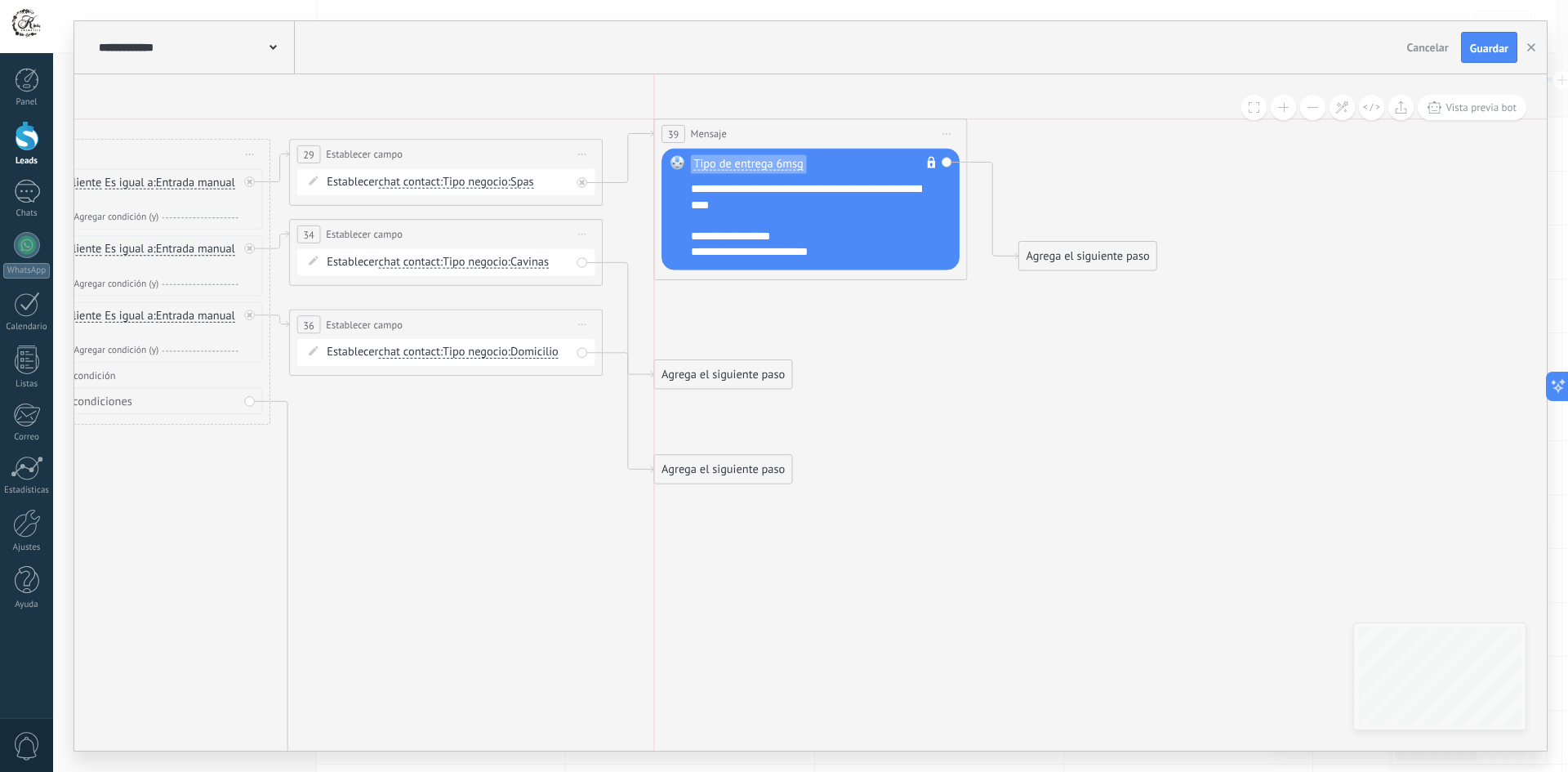
drag, startPoint x: 783, startPoint y: 187, endPoint x: 786, endPoint y: 144, distance: 43.1
click at [786, 144] on div "39 Mensaje ******* (a): Todos los contactos - canales seleccionados Todos los c…" at bounding box center [810, 134] width 312 height 30
click at [784, 146] on div "39 Mensaje ******* (a): Todos los contactos - canales seleccionados Todos los c…" at bounding box center [810, 134] width 312 height 30
drag, startPoint x: 702, startPoint y: 363, endPoint x: 748, endPoint y: 224, distance: 146.4
drag, startPoint x: 710, startPoint y: 463, endPoint x: 759, endPoint y: 244, distance: 224.4
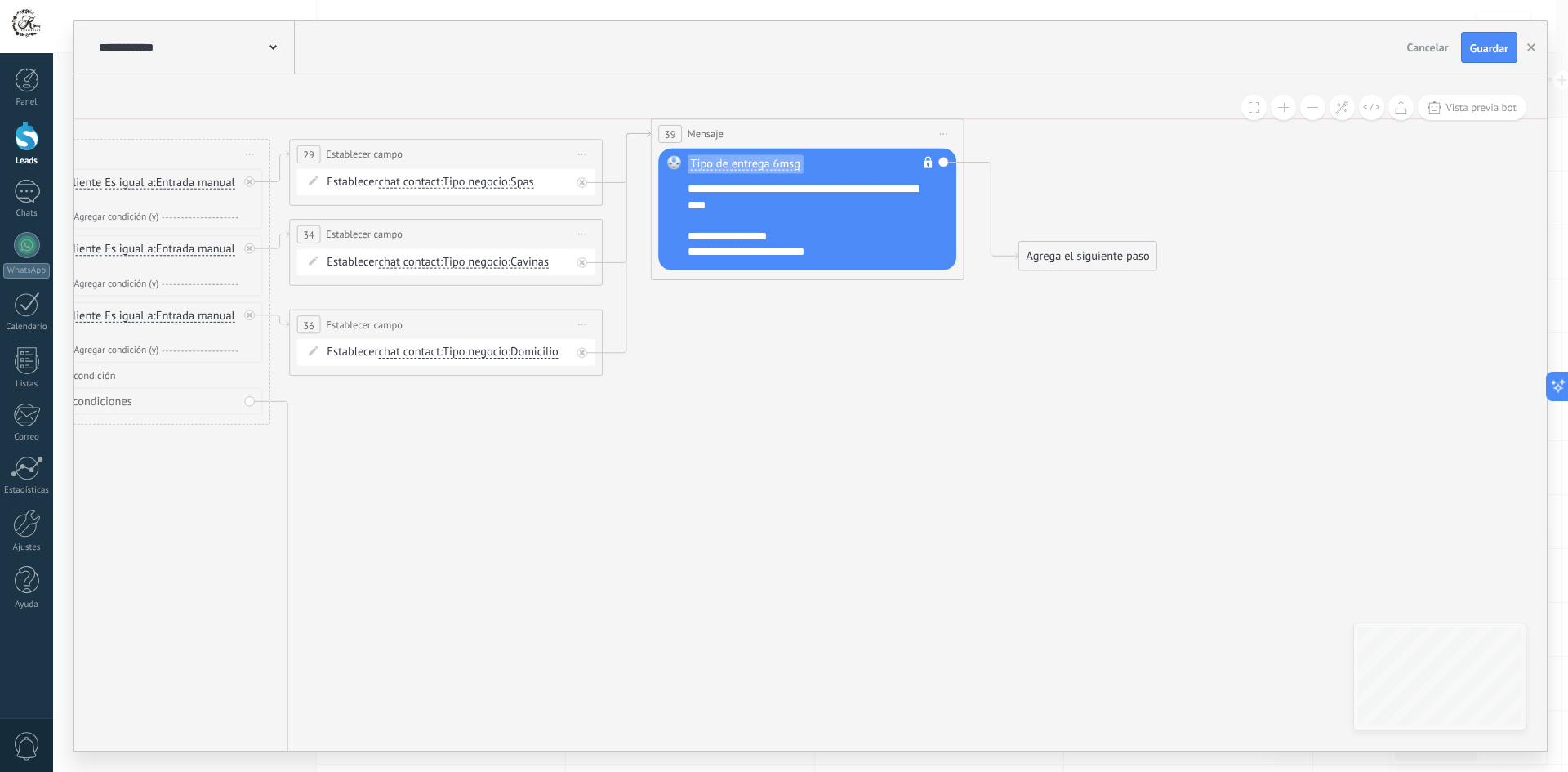
click at [832, 136] on div "39 Mensaje ******* (a): Todos los contactos - canales seleccionados Todos los c…" at bounding box center [807, 134] width 312 height 30
drag, startPoint x: 645, startPoint y: 360, endPoint x: 1024, endPoint y: 353, distance: 379.1
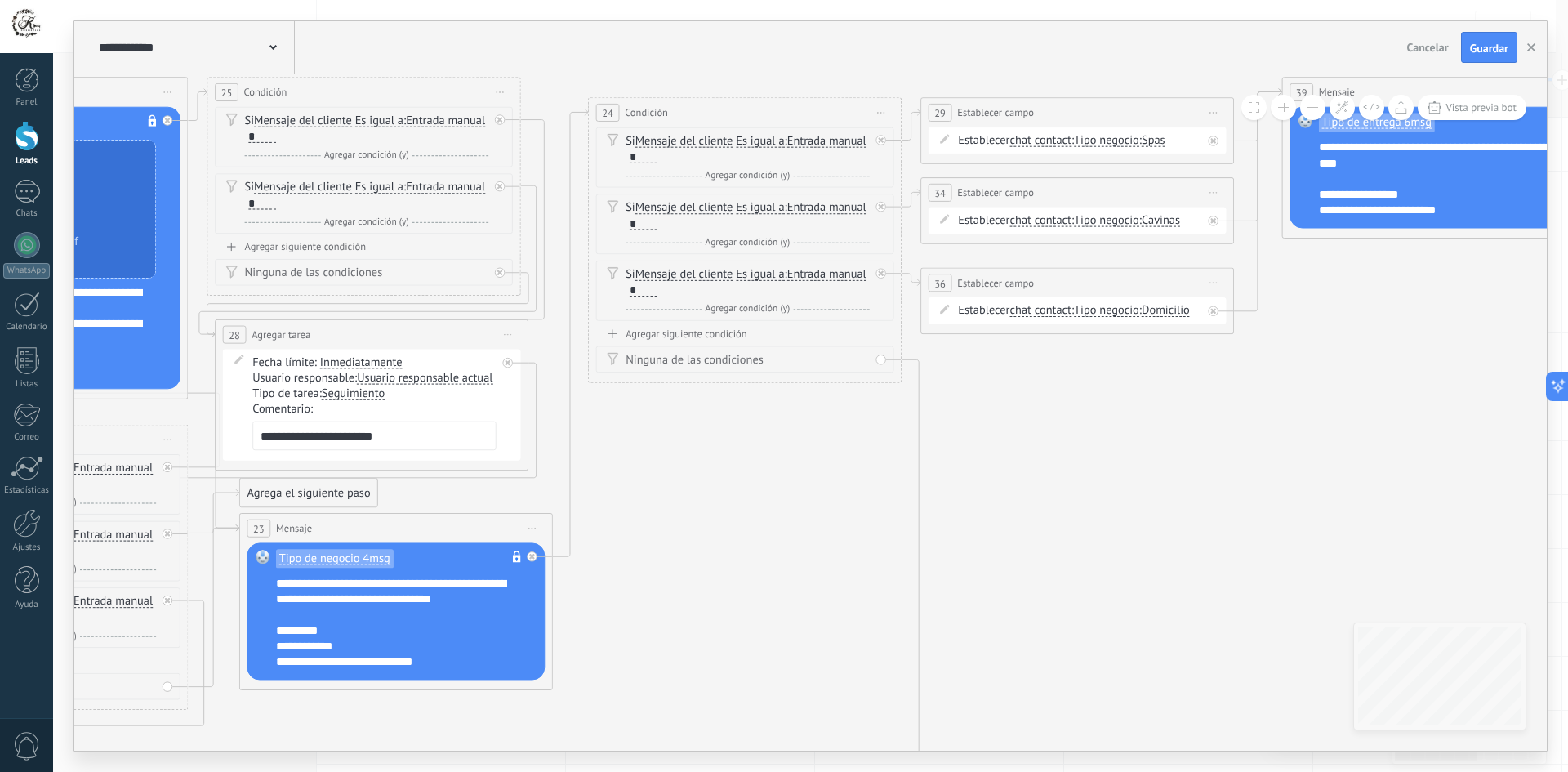
drag, startPoint x: 631, startPoint y: 439, endPoint x: 1263, endPoint y: 397, distance: 633.4
click at [1263, 397] on icon at bounding box center [48, 464] width 4158 height 1558
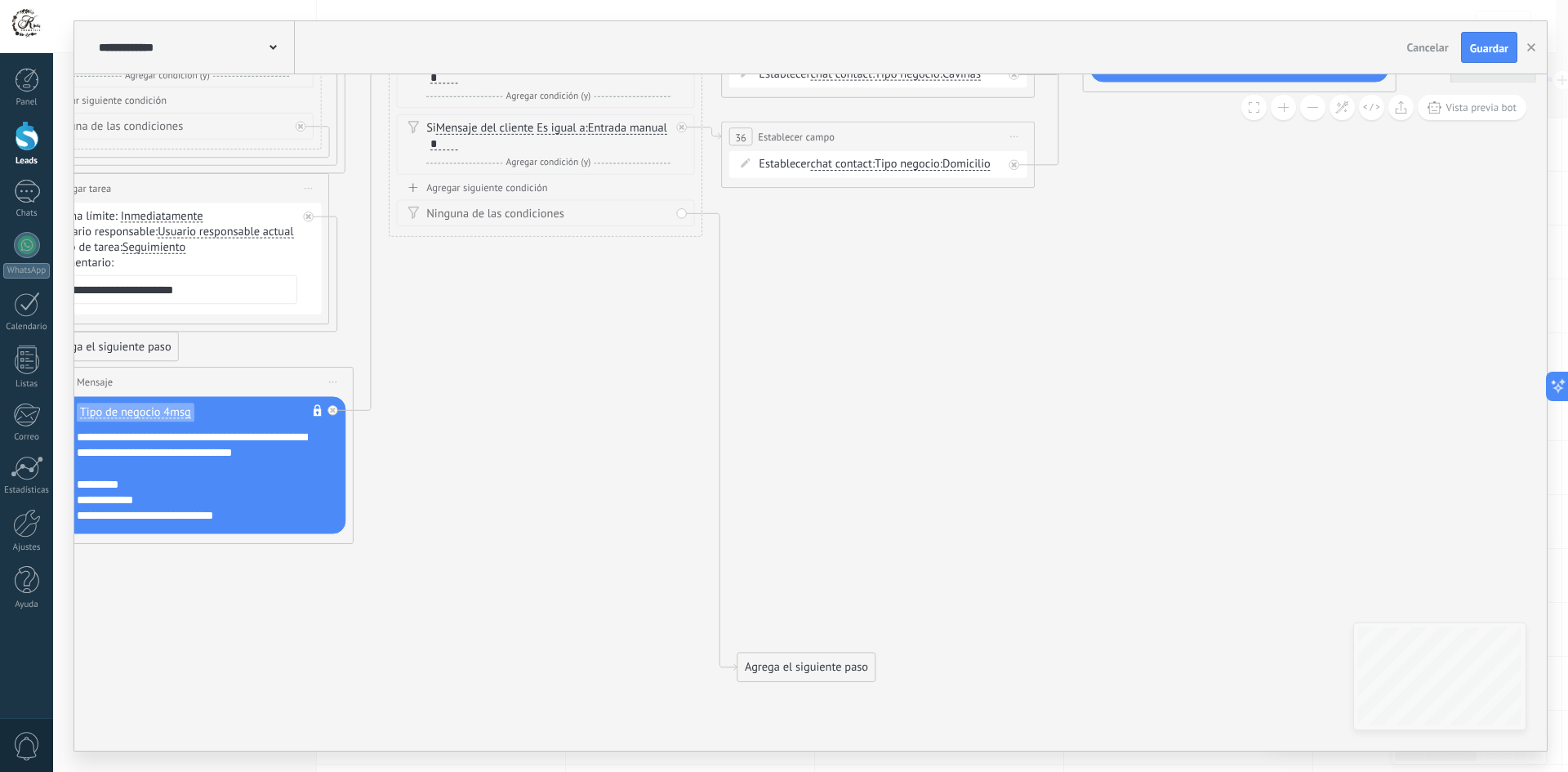
drag, startPoint x: 713, startPoint y: 468, endPoint x: 717, endPoint y: 306, distance: 162.0
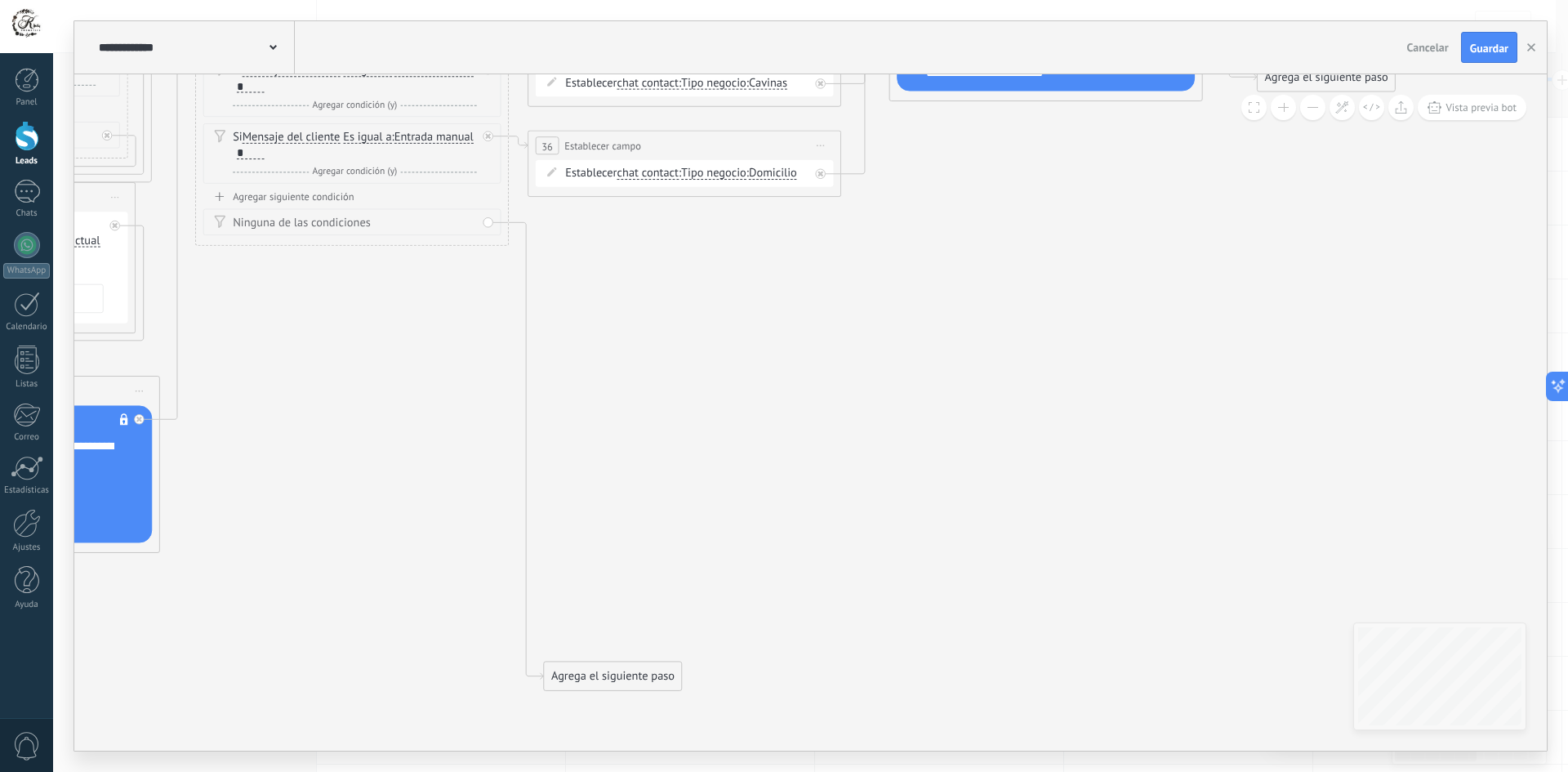
drag, startPoint x: 785, startPoint y: 294, endPoint x: 661, endPoint y: 471, distance: 216.1
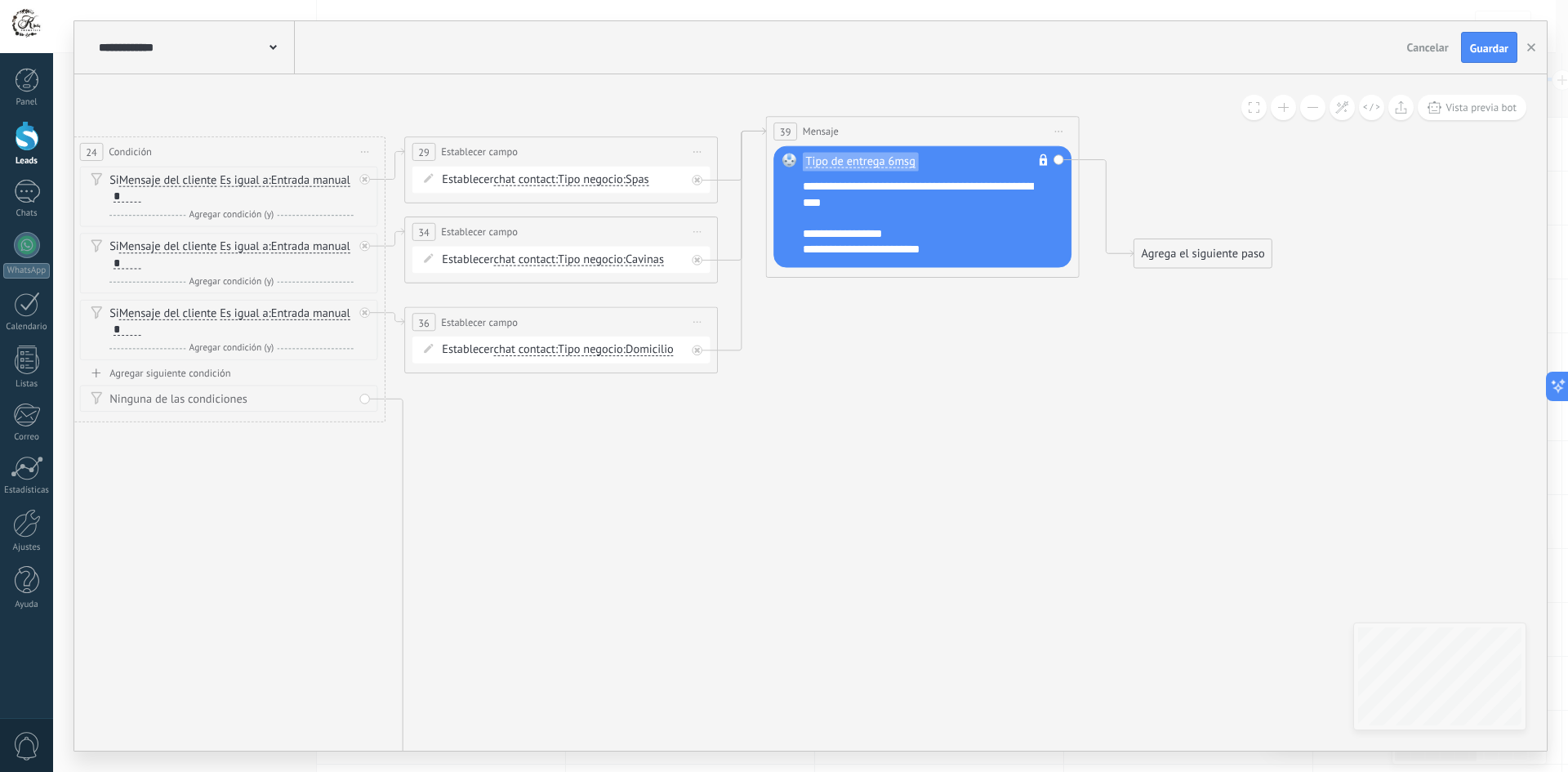
click at [1056, 127] on span "Iniciar vista previa aquí Cambiar nombre Duplicar Borrar" at bounding box center [1059, 131] width 26 height 23
click at [1105, 234] on div "Borrar" at bounding box center [1130, 233] width 156 height 27
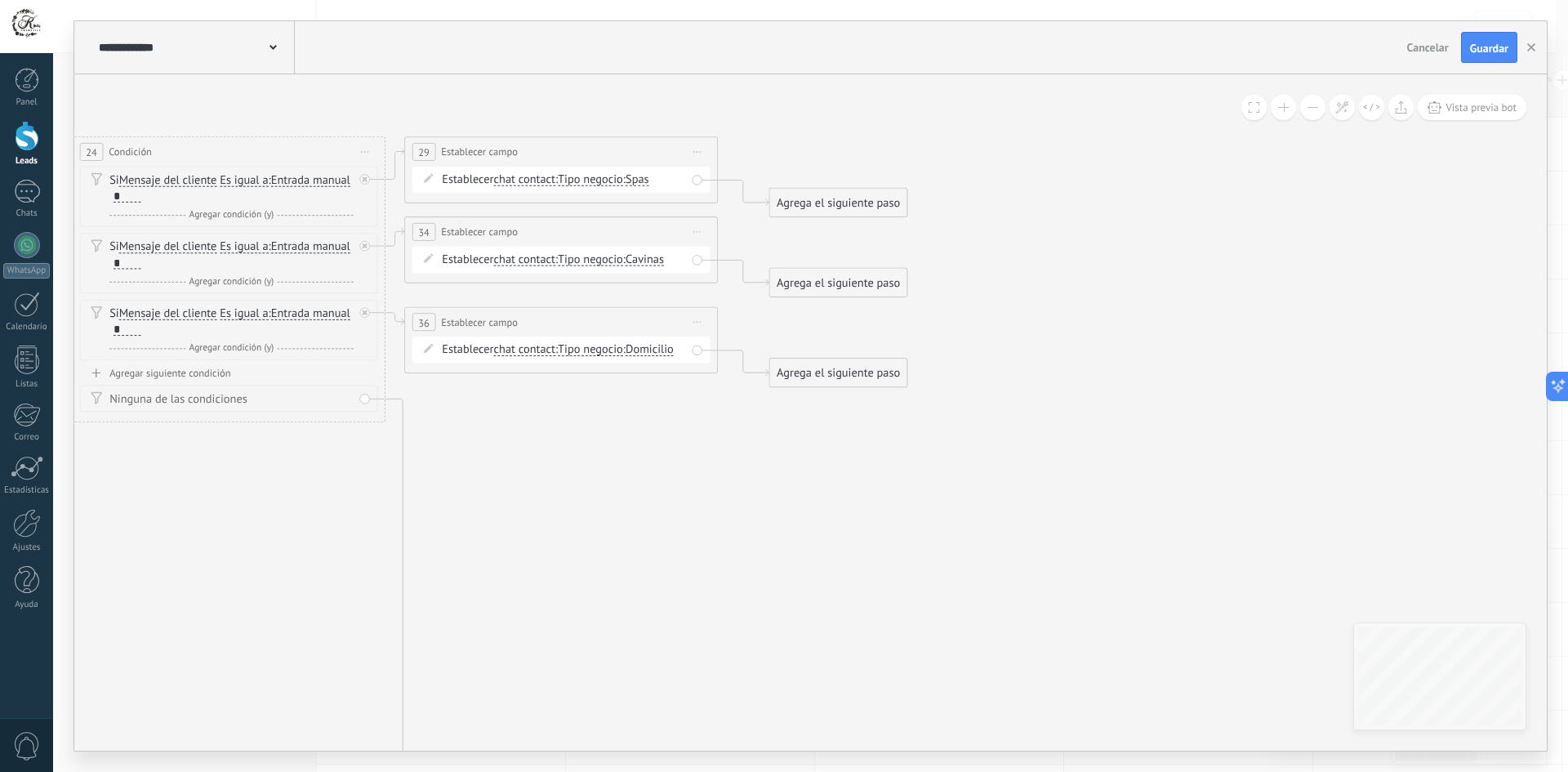
click at [840, 201] on div "Agrega el siguiente paso" at bounding box center [838, 202] width 137 height 26
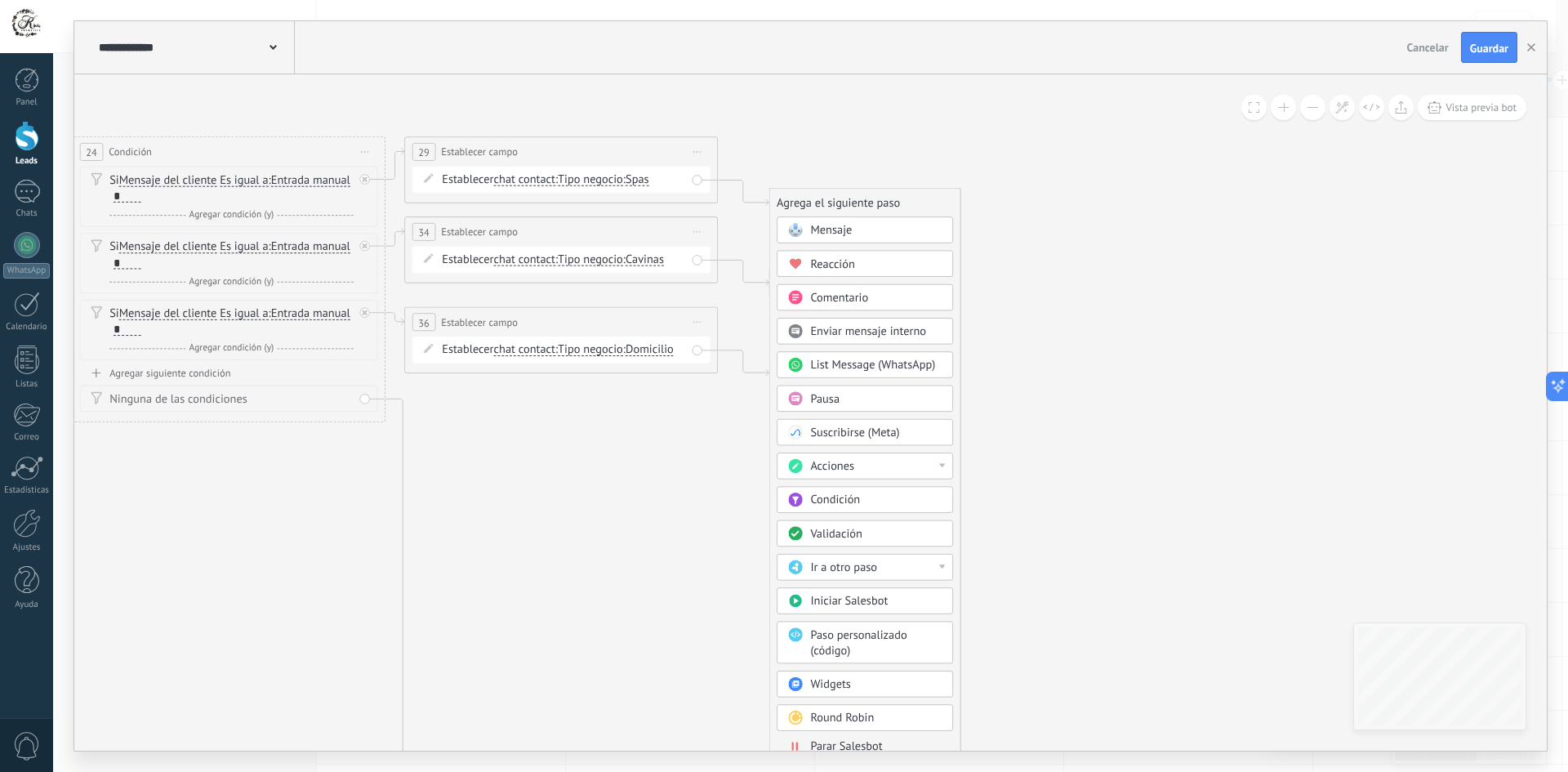
click at [883, 469] on div "Acciones" at bounding box center [875, 467] width 132 height 16
click at [866, 549] on div "Cambiar etapa del lead" at bounding box center [864, 546] width 174 height 27
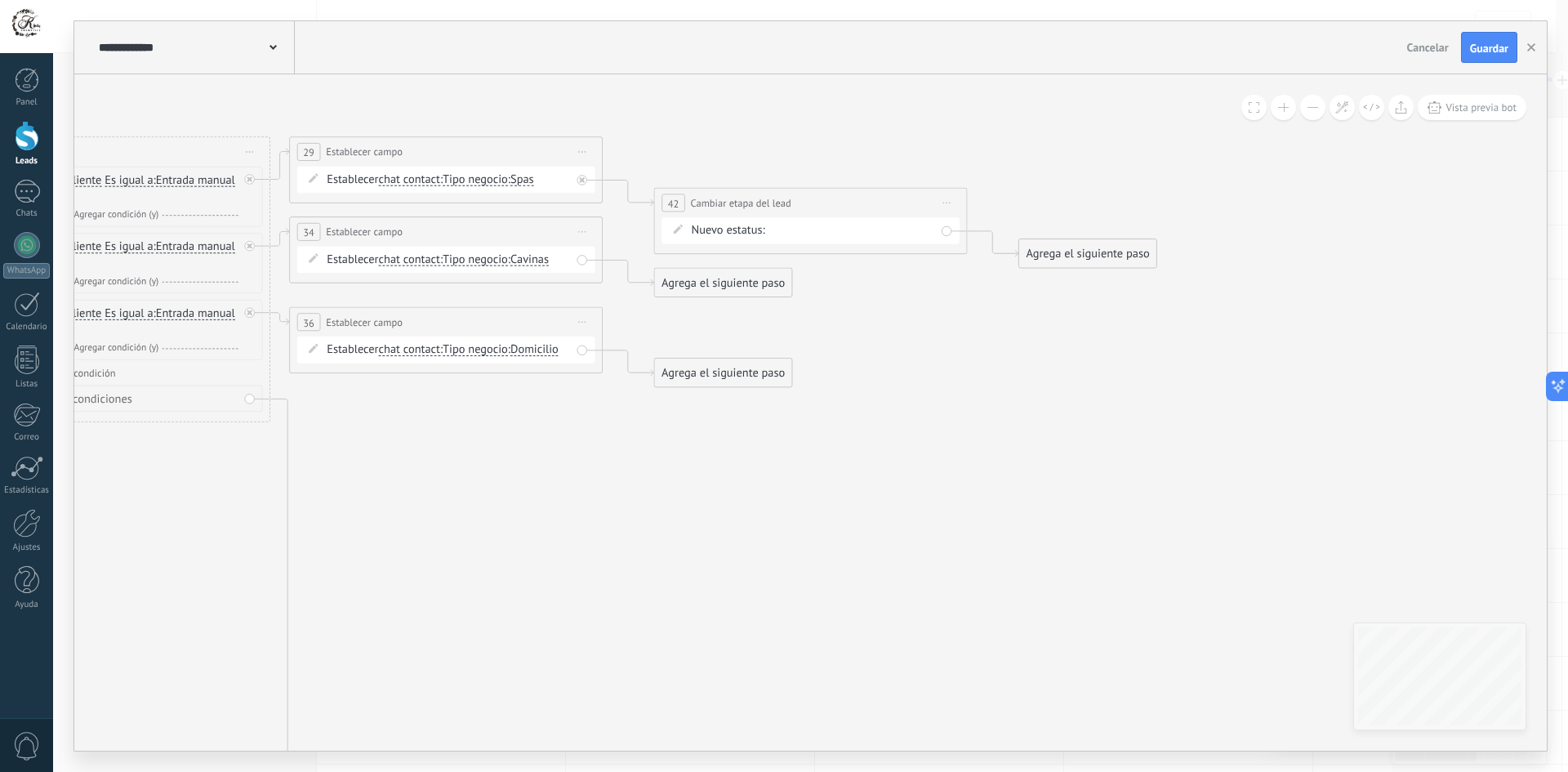
click at [0, 0] on div "Contacto inicial Negociación Debate contractual Discusión de contrato Leads gan…" at bounding box center [0, 0] width 0 height 0
click at [809, 274] on span at bounding box center [809, 267] width 62 height 14
click at [0, 0] on label "Sol de cotizacion" at bounding box center [0, 0] width 0 height 0
drag, startPoint x: 760, startPoint y: 204, endPoint x: 733, endPoint y: 146, distance: 64.0
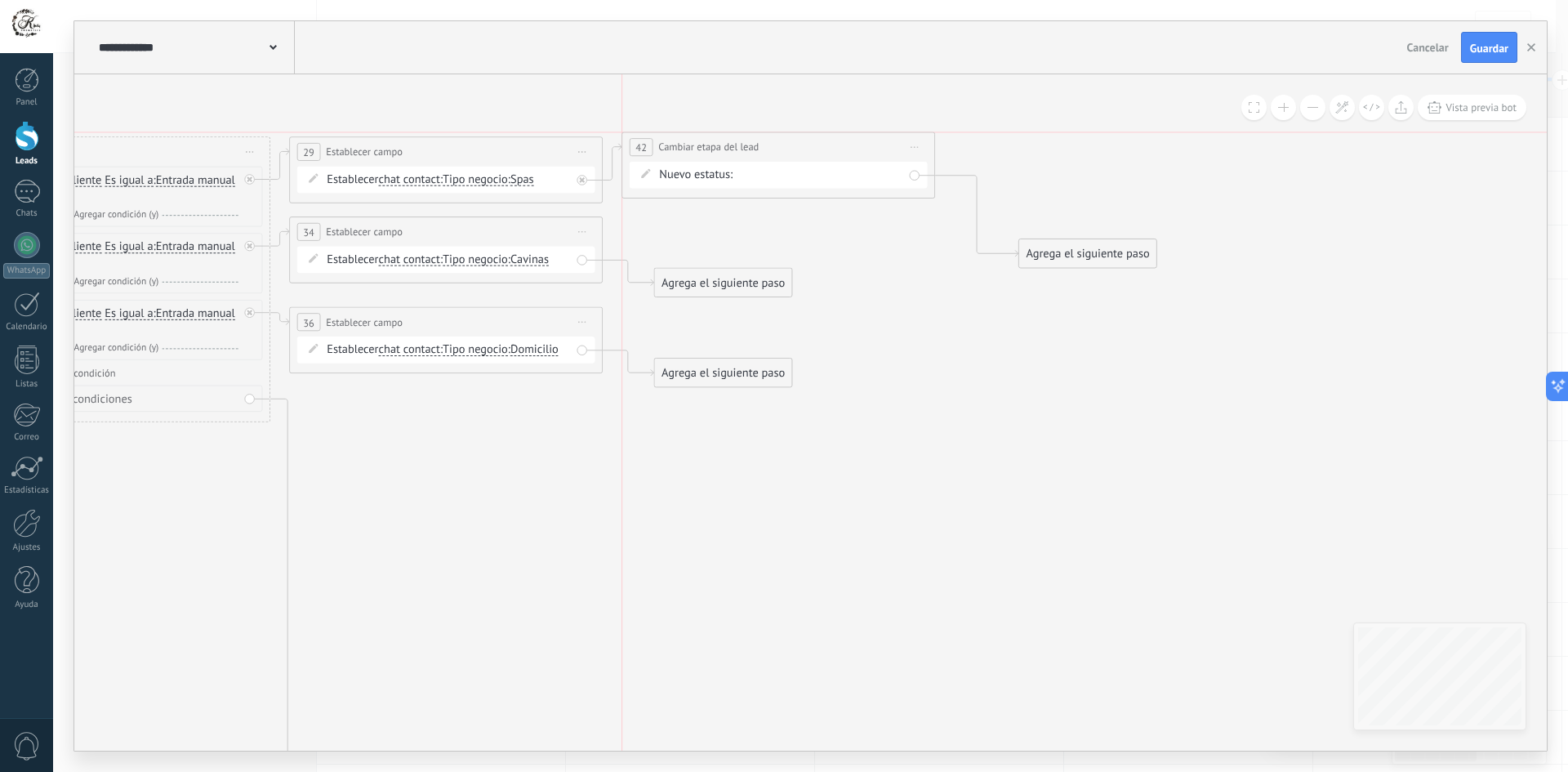
click at [734, 146] on span "Cambiar etapa del lead" at bounding box center [708, 147] width 100 height 15
drag, startPoint x: 712, startPoint y: 275, endPoint x: 710, endPoint y: 169, distance: 106.0
drag, startPoint x: 726, startPoint y: 343, endPoint x: 729, endPoint y: 181, distance: 162.0
drag, startPoint x: 1065, startPoint y: 255, endPoint x: 674, endPoint y: 229, distance: 391.9
click at [674, 229] on div "Agrega el siguiente paso" at bounding box center [691, 229] width 137 height 26
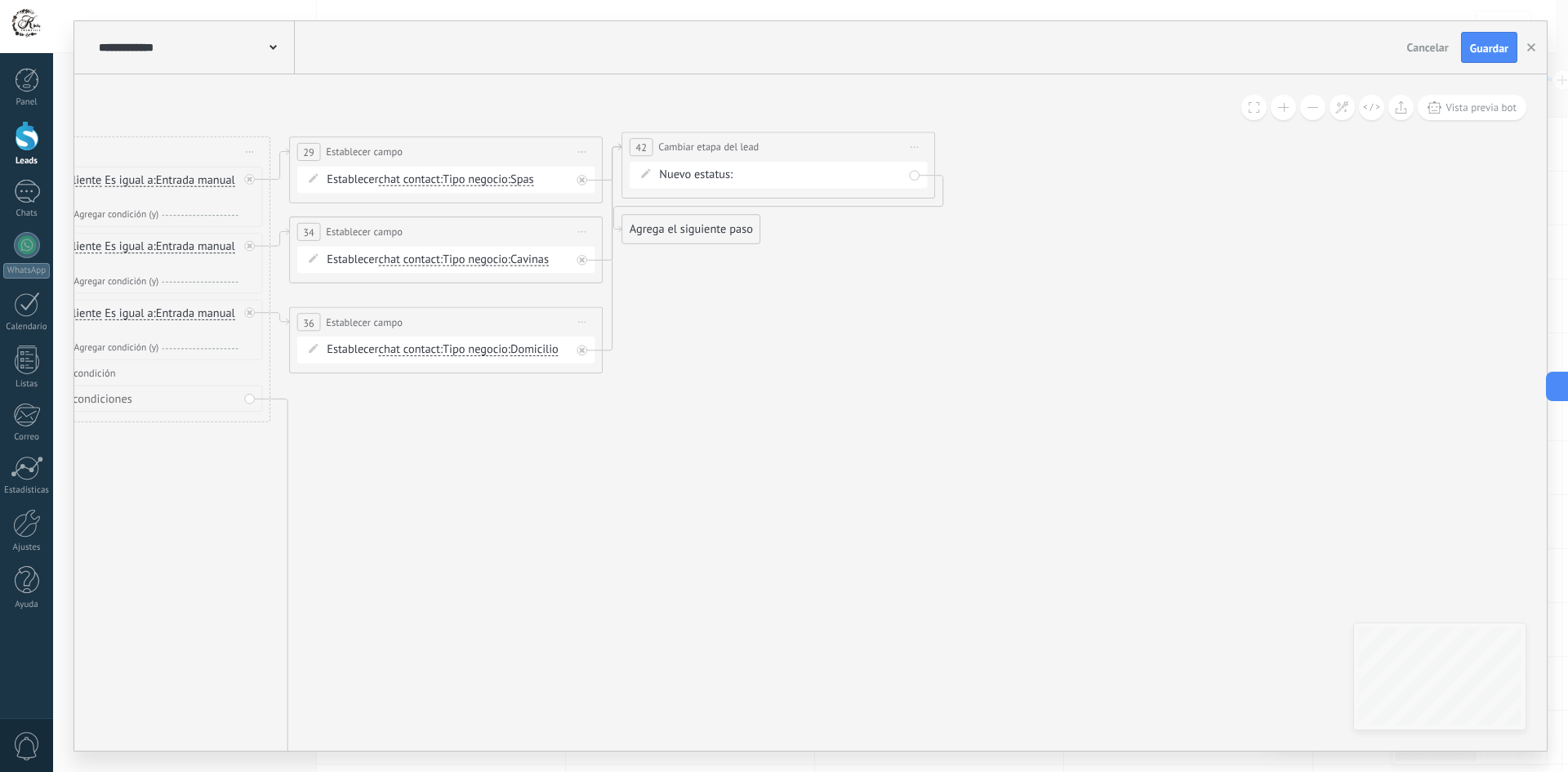
click at [665, 228] on div "Agrega el siguiente paso" at bounding box center [691, 229] width 137 height 26
click at [671, 229] on div "Agrega el siguiente paso" at bounding box center [691, 229] width 137 height 26
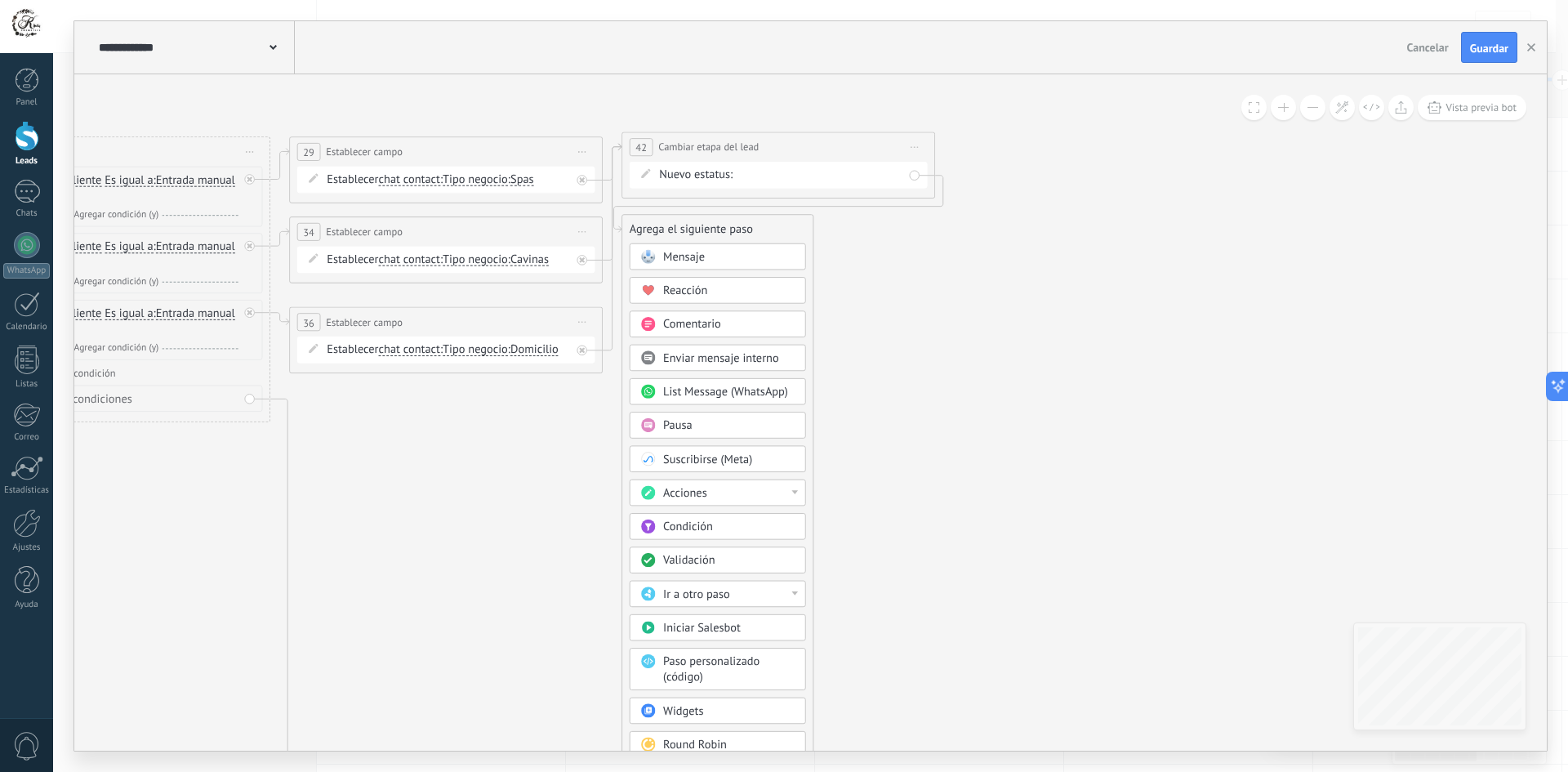
click at [720, 263] on div "Mensaje" at bounding box center [728, 257] width 132 height 16
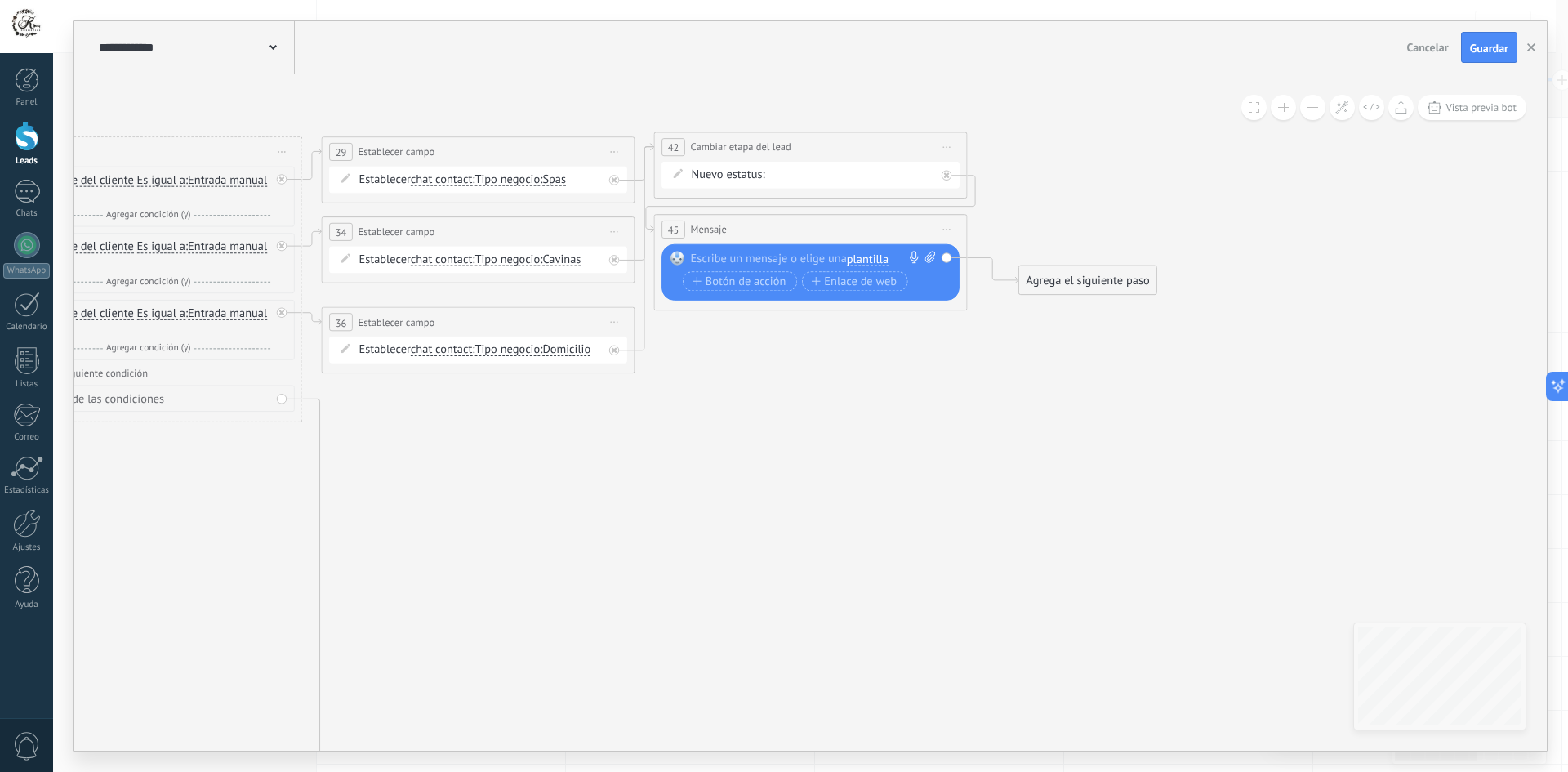
click at [874, 259] on span "plantilla" at bounding box center [867, 259] width 42 height 12
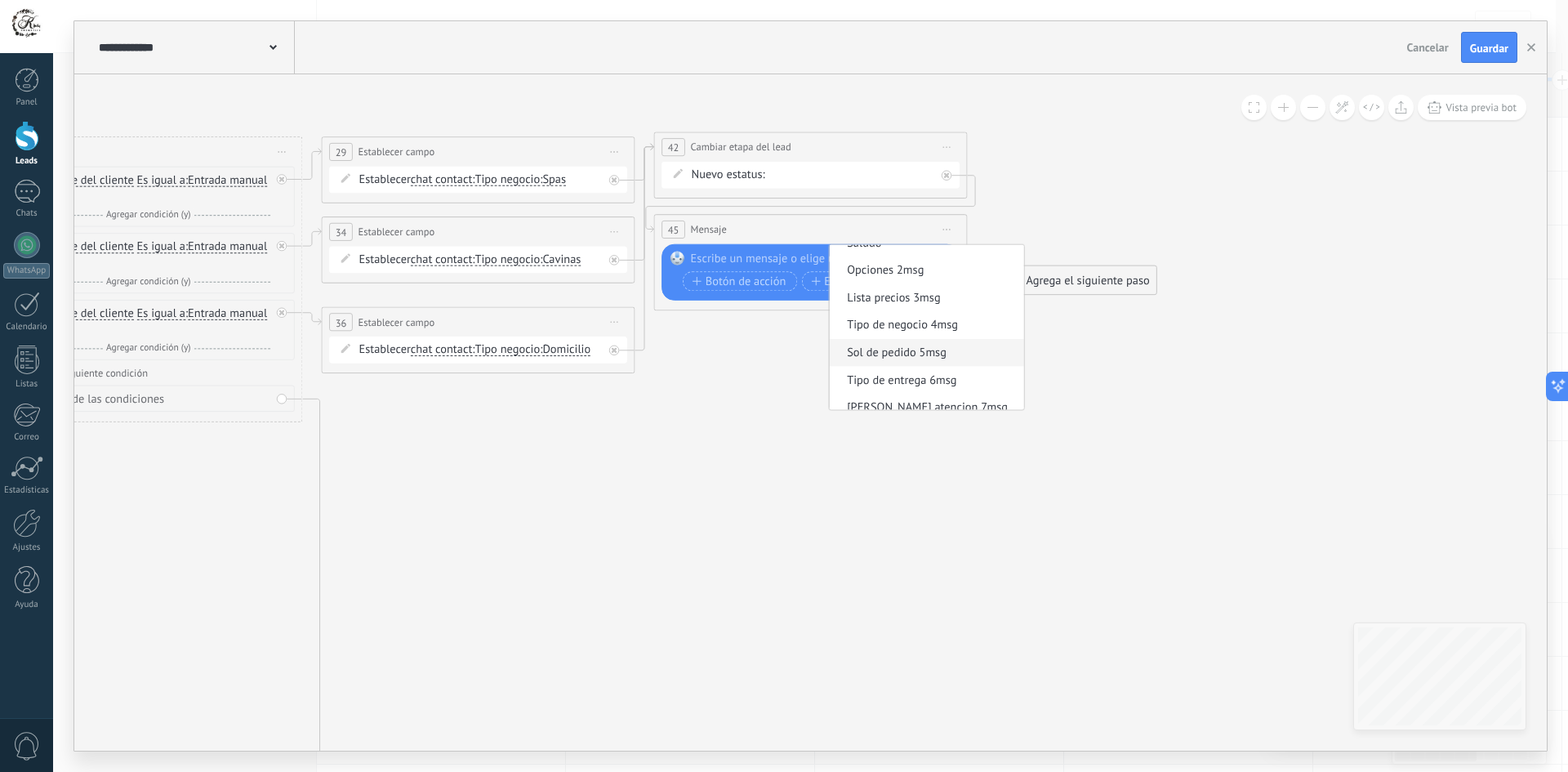
scroll to position [57, 0]
click at [922, 370] on span "Tipo de entrega 6msg" at bounding box center [924, 369] width 189 height 16
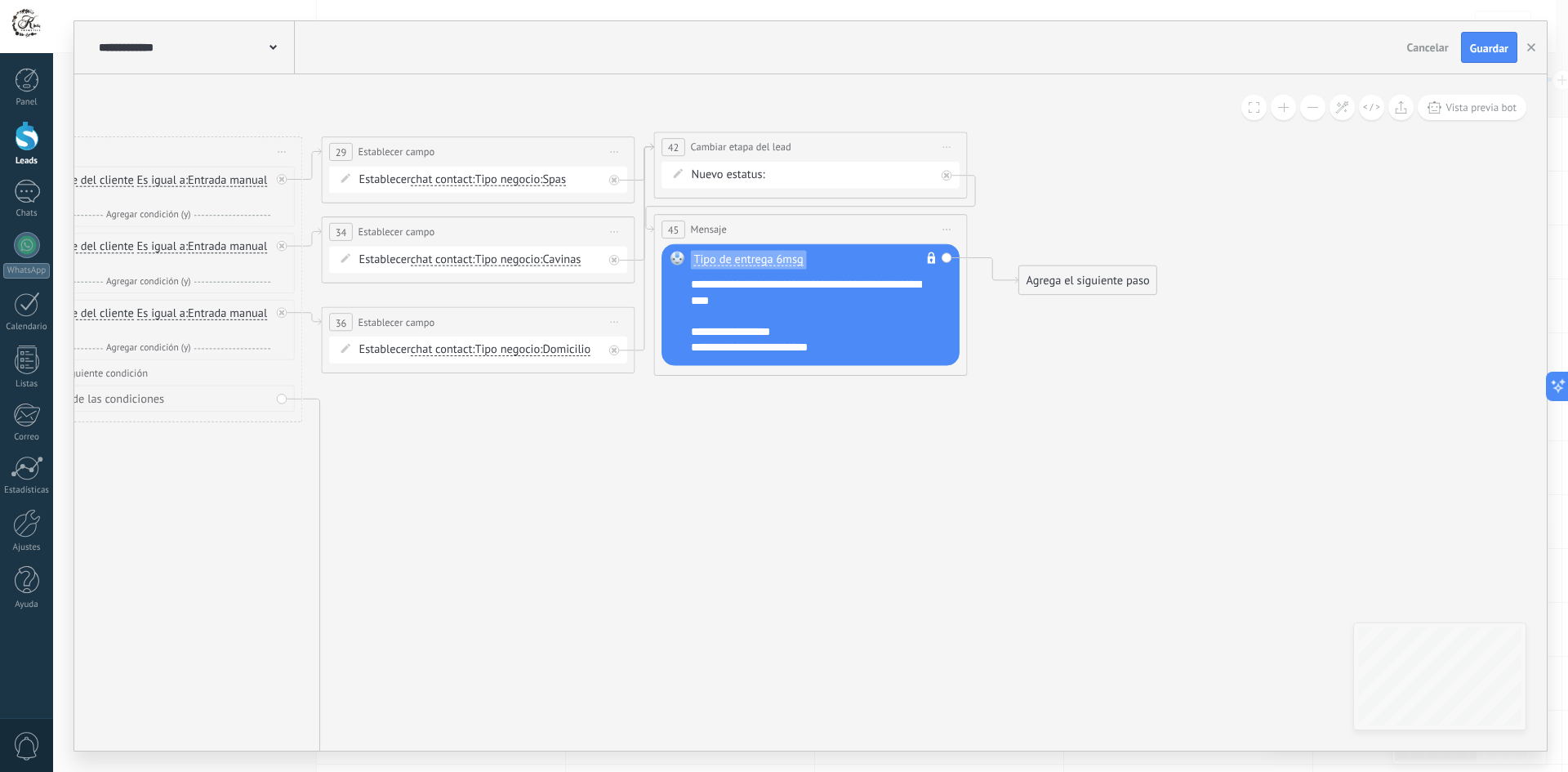
click at [1051, 278] on div "Agrega el siguiente paso" at bounding box center [1087, 280] width 137 height 26
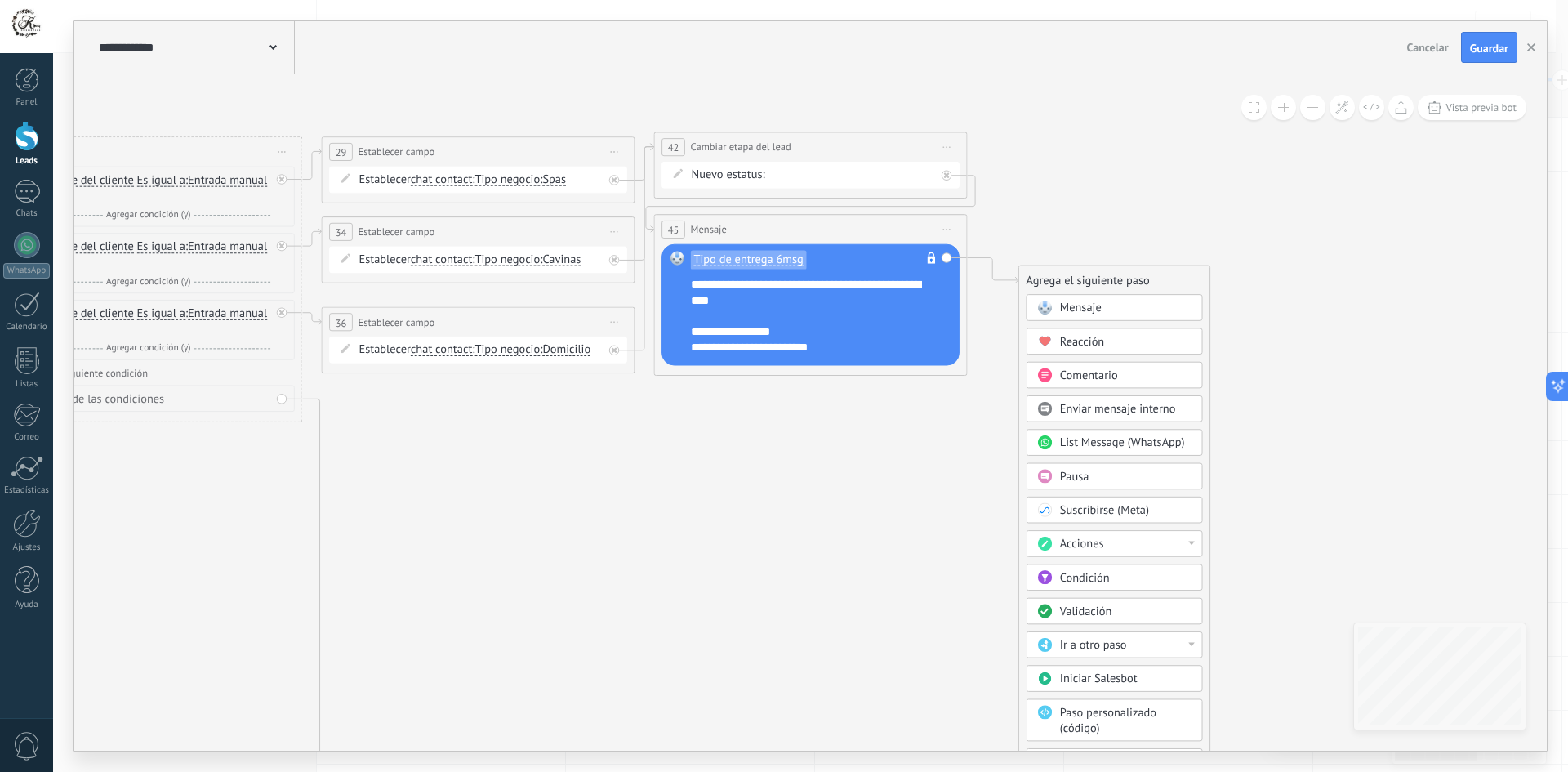
click at [1098, 577] on span "Condición" at bounding box center [1084, 577] width 50 height 15
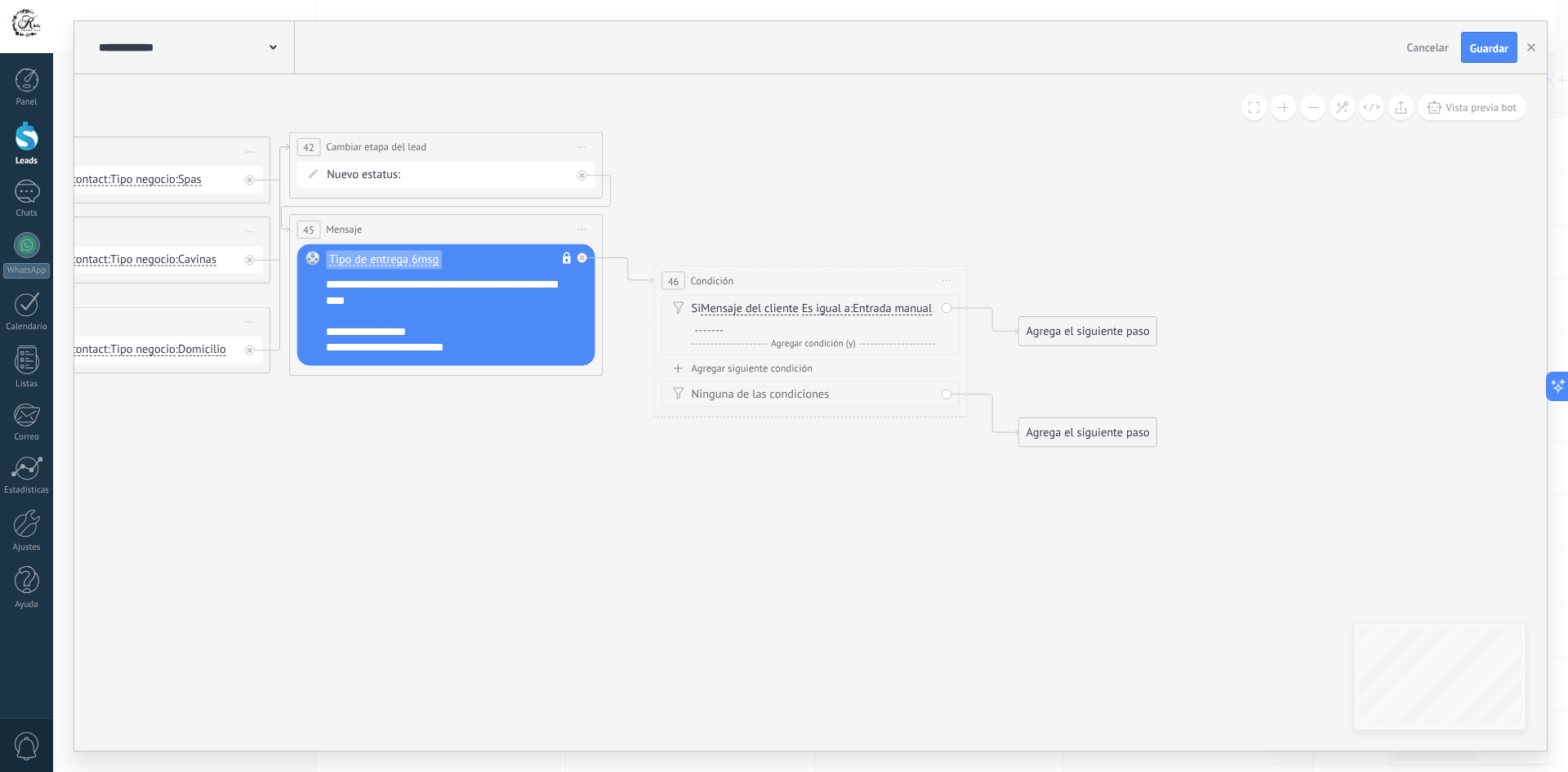
click at [723, 322] on div at bounding box center [709, 324] width 28 height 12
click at [752, 365] on div "Agregar siguiente condición" at bounding box center [810, 368] width 298 height 13
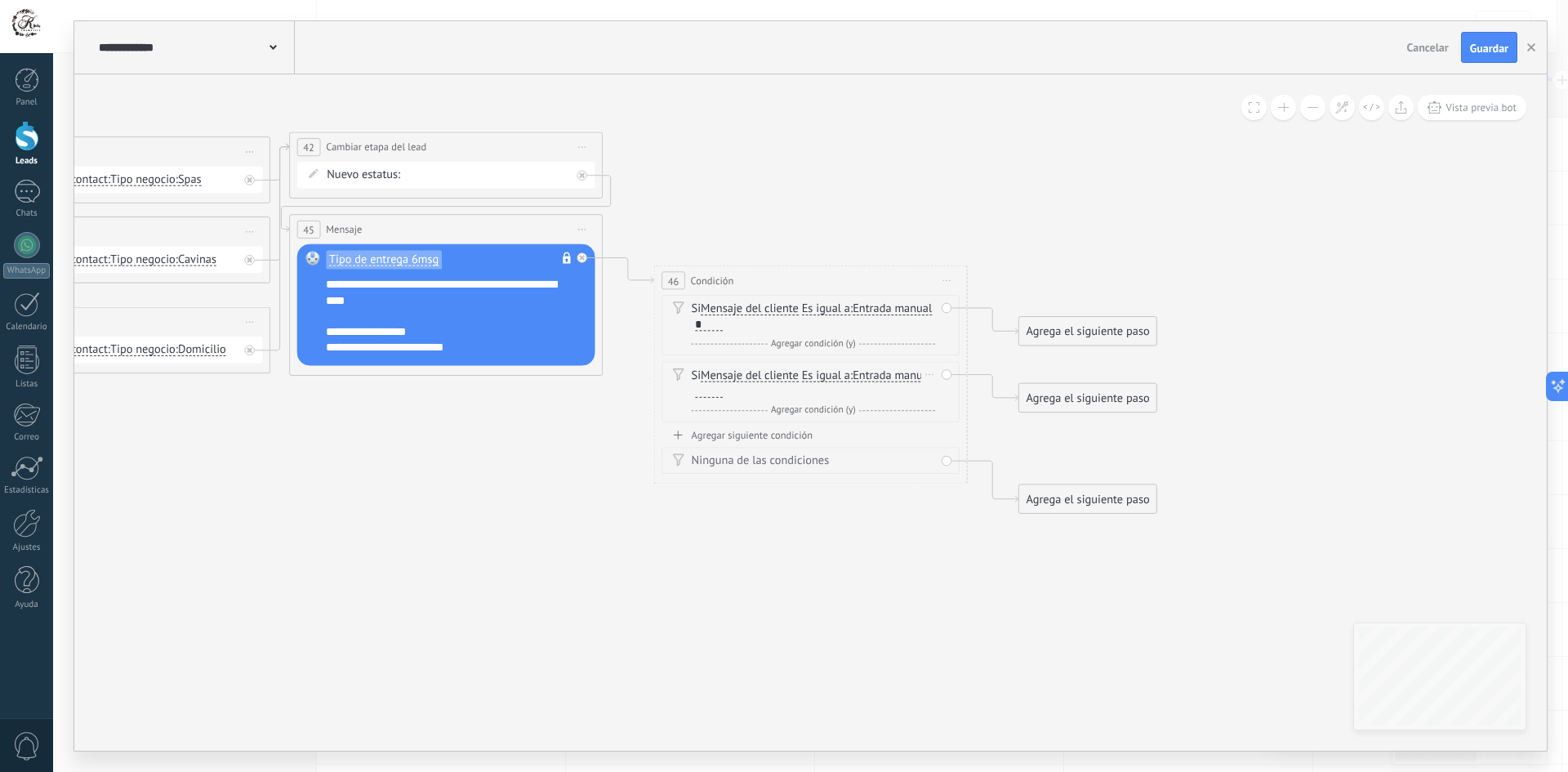
click at [723, 391] on div at bounding box center [709, 391] width 28 height 12
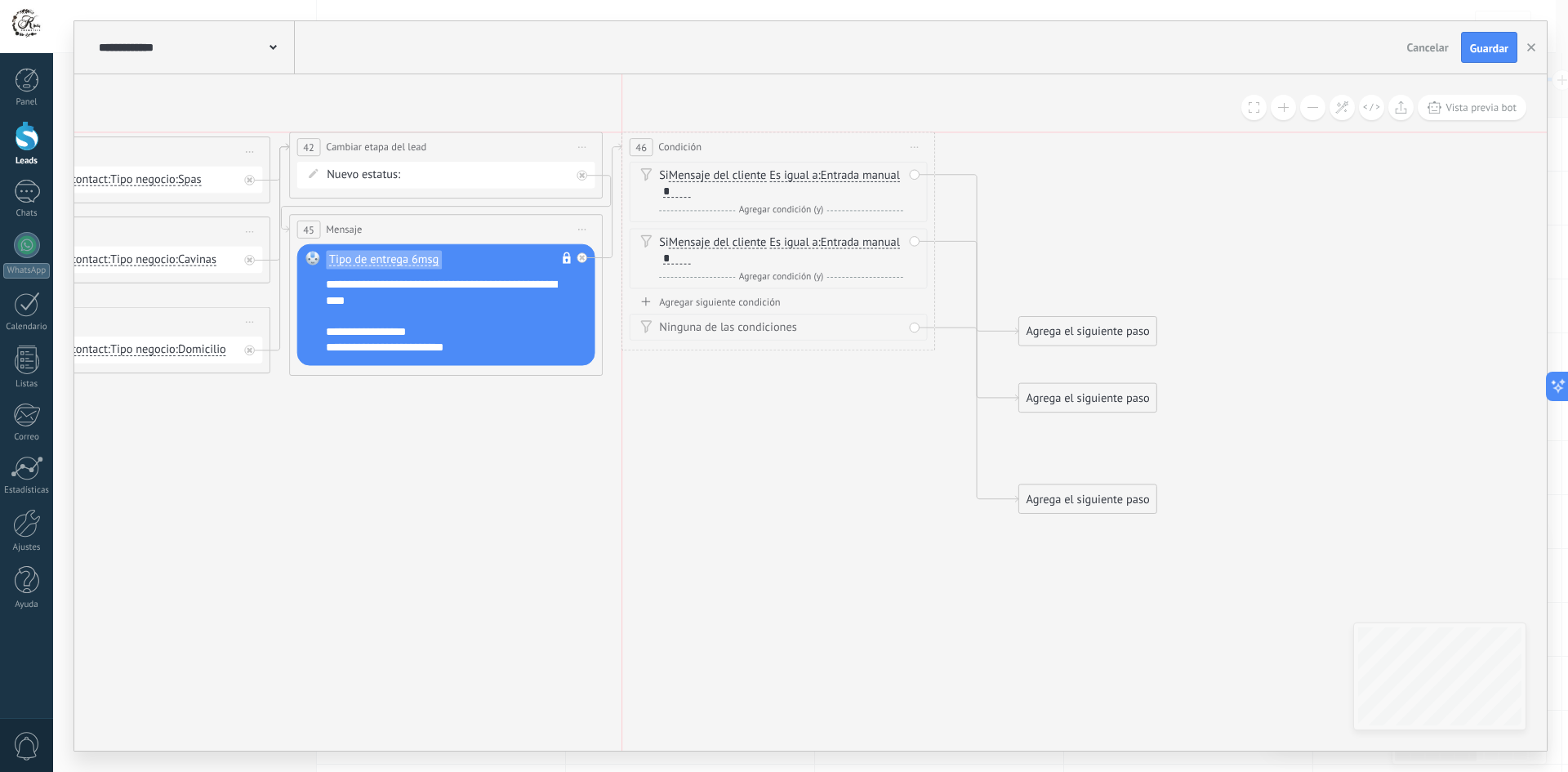
drag, startPoint x: 806, startPoint y: 275, endPoint x: 771, endPoint y: 143, distance: 136.6
click at [771, 143] on div "46 Condición ********* Iniciar vista previa aquí Cambiar nombre Duplicar Borrar" at bounding box center [778, 147] width 312 height 30
click at [250, 151] on icon at bounding box center [250, 152] width 8 height 2
click at [324, 224] on div "Duplicar" at bounding box center [321, 227] width 156 height 27
drag, startPoint x: 278, startPoint y: 329, endPoint x: 1222, endPoint y: 146, distance: 961.6
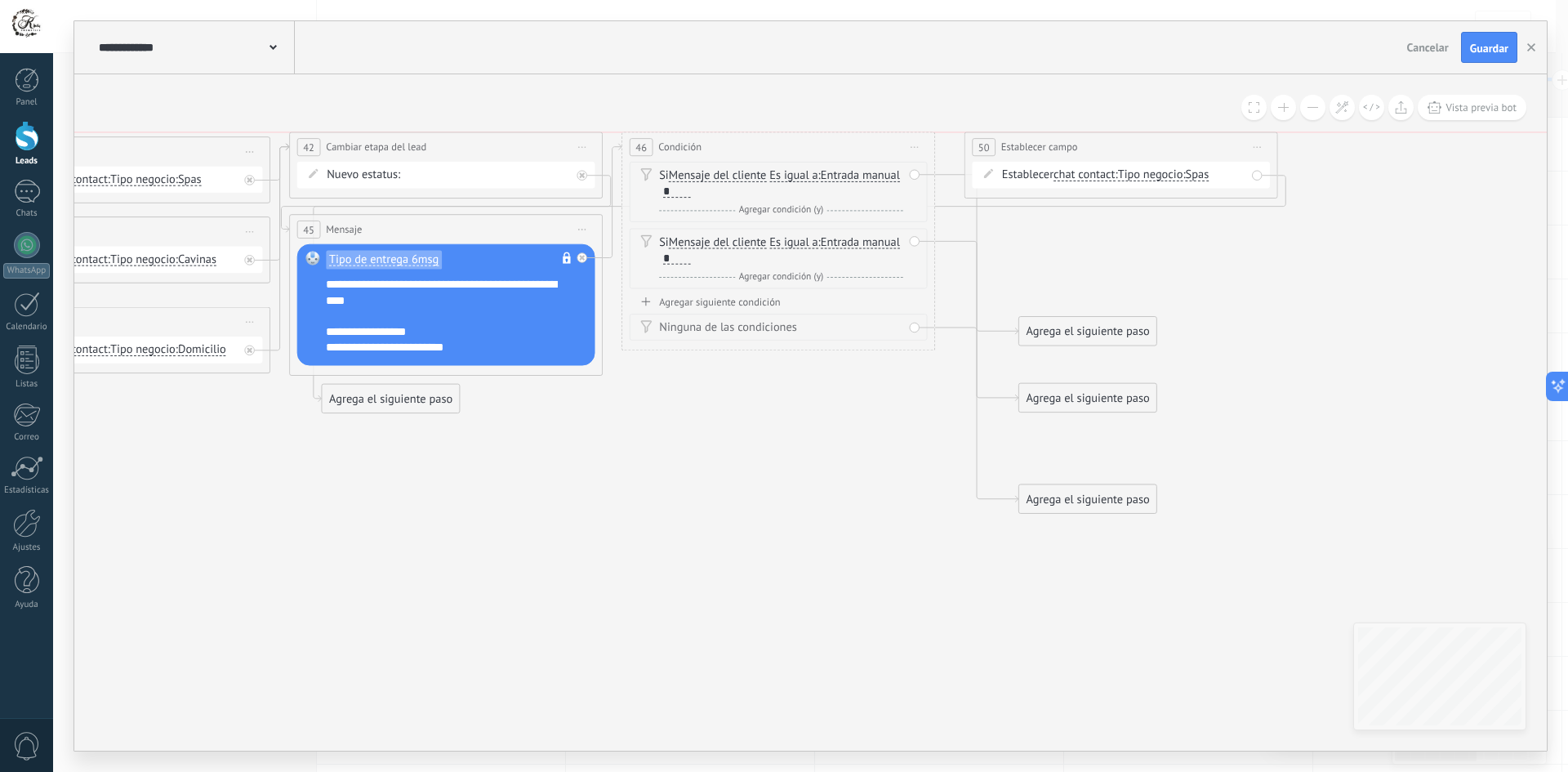
click at [1222, 146] on div "**********" at bounding box center [1121, 147] width 312 height 30
drag, startPoint x: 1148, startPoint y: 141, endPoint x: 1159, endPoint y: 128, distance: 17.0
click at [1159, 128] on div "**********" at bounding box center [1136, 132] width 312 height 30
click at [1175, 161] on span "Tipo negocio" at bounding box center [1166, 159] width 65 height 12
click at [1175, 161] on button "Tipo negocio" at bounding box center [1222, 160] width 196 height 29
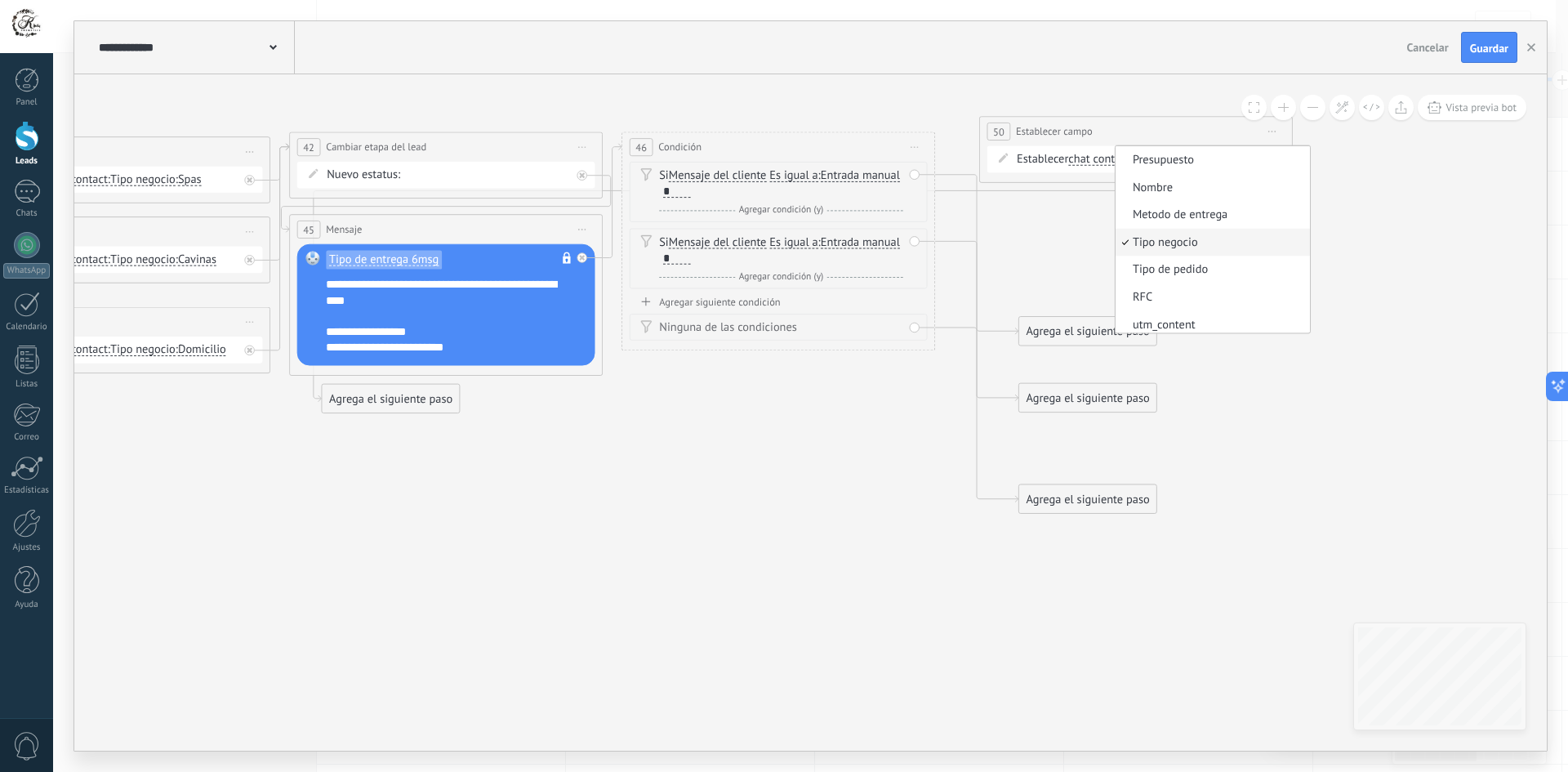
scroll to position [2, 0]
click at [1191, 217] on span "Metodo de entrega" at bounding box center [1209, 214] width 189 height 16
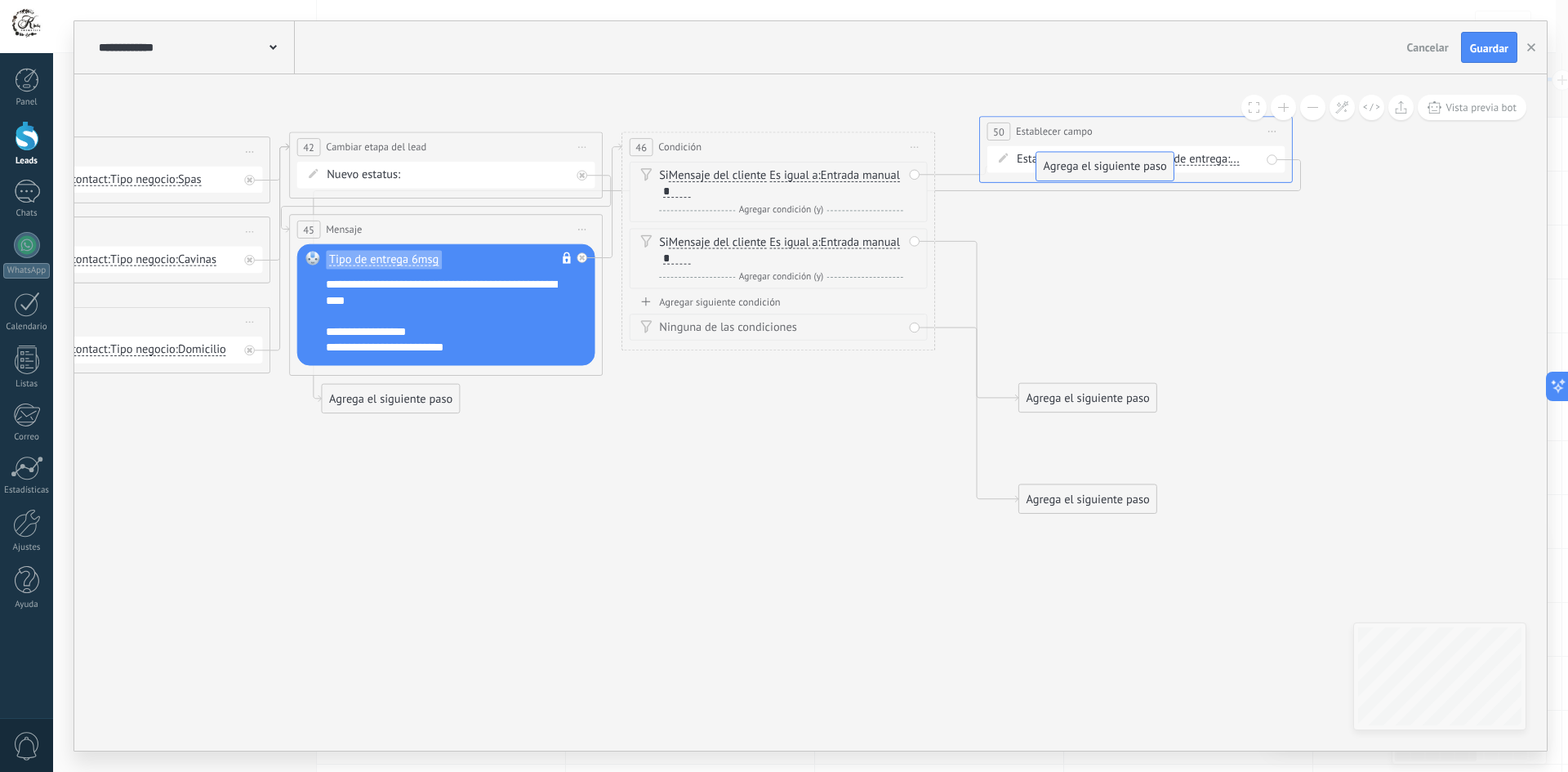
drag, startPoint x: 1049, startPoint y: 321, endPoint x: 1066, endPoint y: 160, distance: 161.9
drag, startPoint x: 1081, startPoint y: 391, endPoint x: 1082, endPoint y: 160, distance: 231.0
drag, startPoint x: 1082, startPoint y: 160, endPoint x: 1111, endPoint y: 338, distance: 180.3
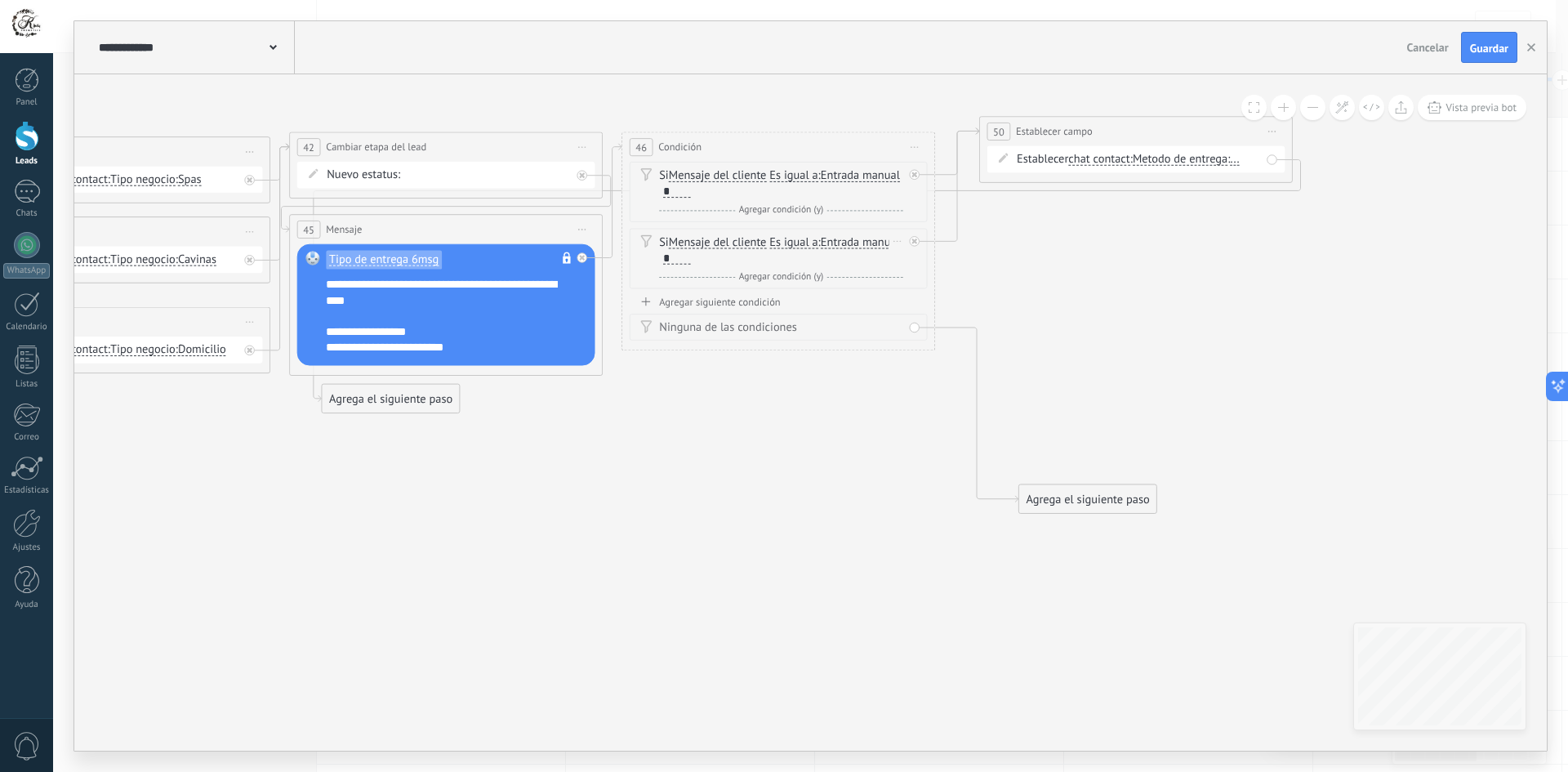
click at [917, 244] on div at bounding box center [914, 241] width 10 height 10
click at [1217, 160] on span "Metodo de entrega" at bounding box center [1180, 159] width 95 height 12
click at [1217, 160] on button "Metodo de entrega" at bounding box center [1222, 160] width 196 height 29
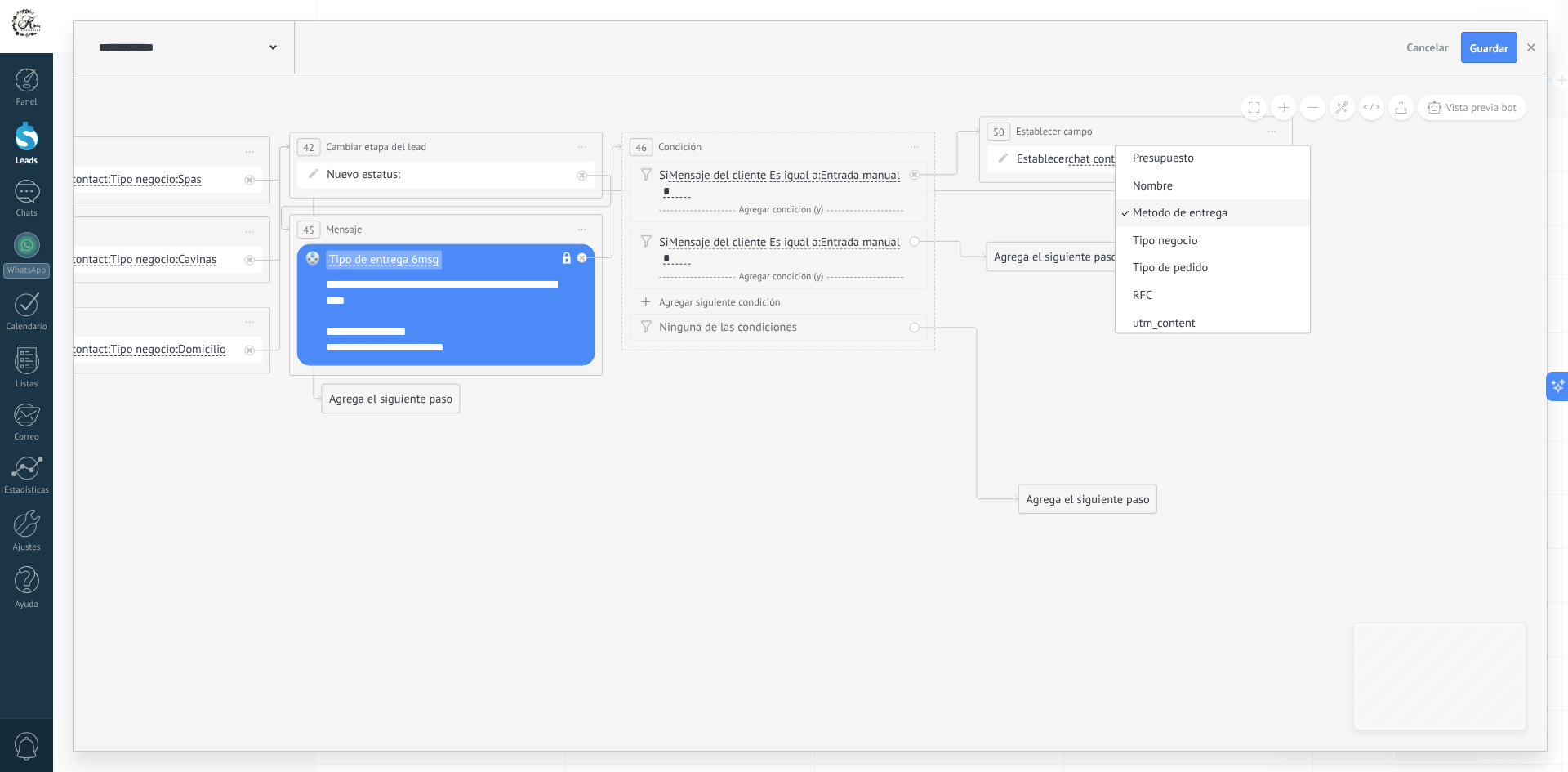
scroll to position [0, 0]
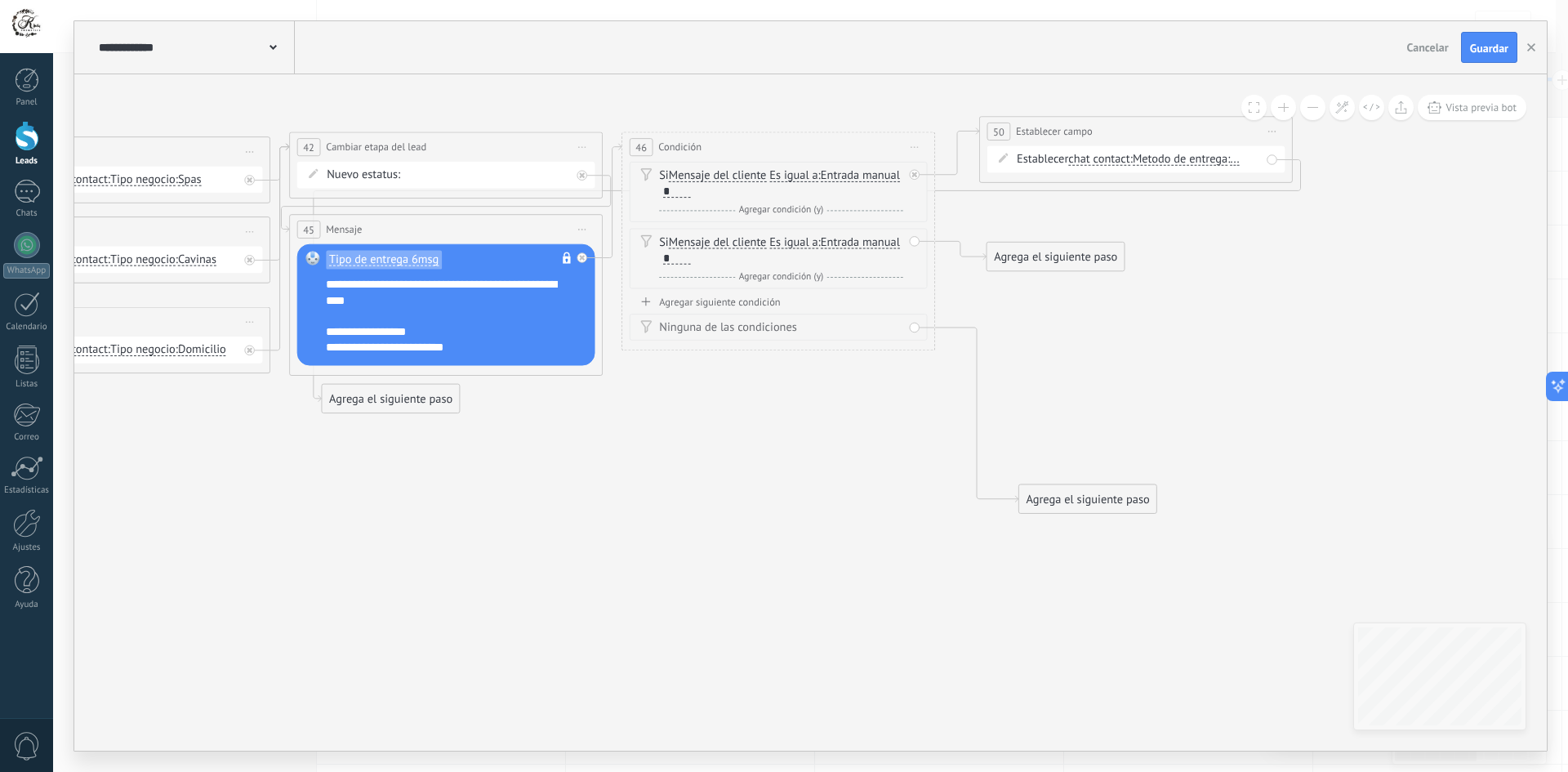
click at [1239, 162] on span "..." at bounding box center [1234, 159] width 9 height 12
click at [1245, 162] on button "..." at bounding box center [1320, 160] width 196 height 29
click at [1071, 253] on div "Agrega el siguiente paso" at bounding box center [1056, 257] width 137 height 26
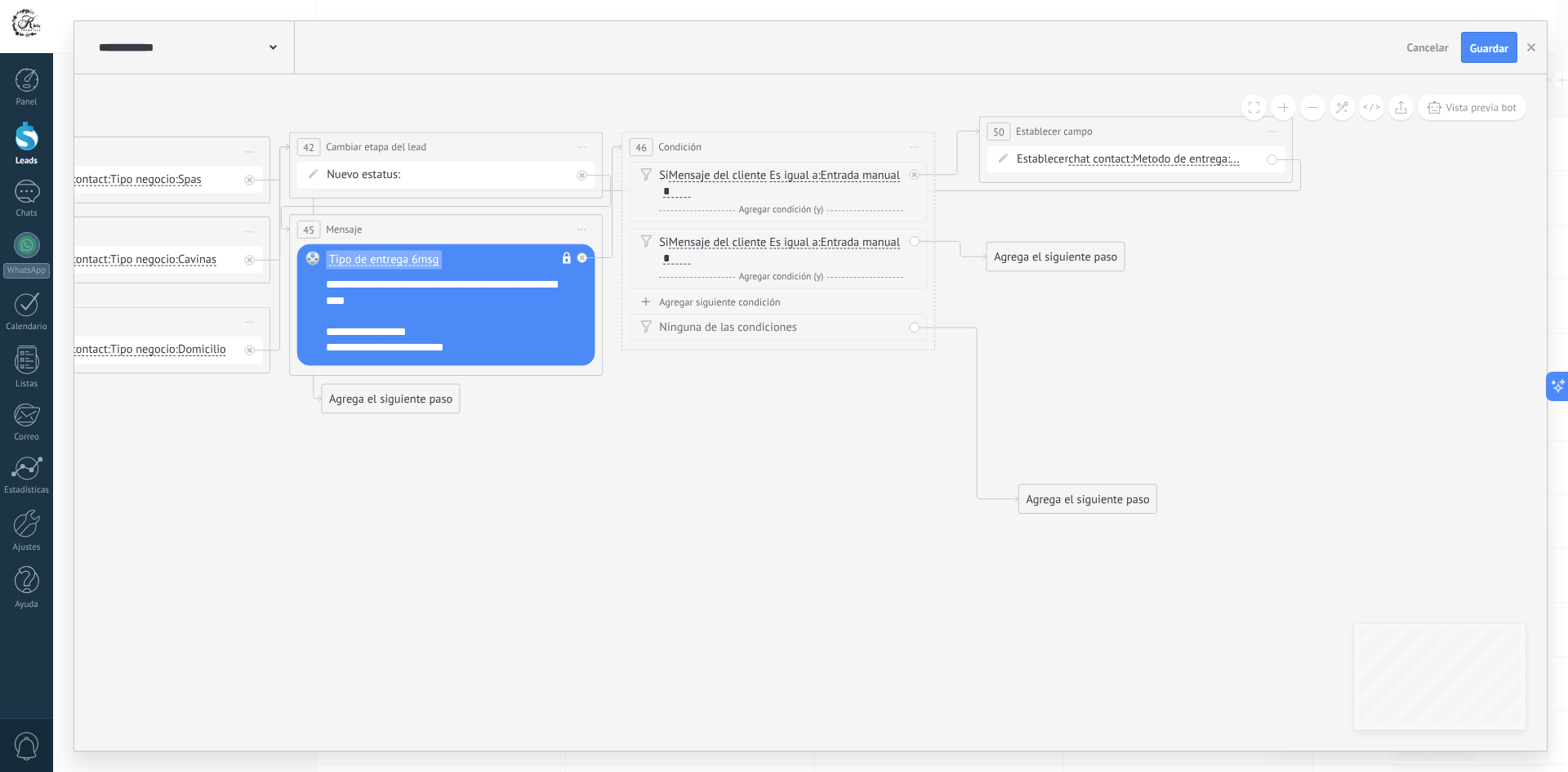
click at [1277, 132] on span "Iniciar vista previa aquí Cambiar nombre Duplicar Borrar" at bounding box center [1273, 131] width 26 height 23
click at [1321, 207] on div "Duplicar" at bounding box center [1343, 206] width 156 height 27
drag, startPoint x: 1068, startPoint y: 324, endPoint x: 1088, endPoint y: 260, distance: 67.1
click at [1239, 276] on span "..." at bounding box center [1234, 276] width 9 height 12
click at [1249, 276] on button "..." at bounding box center [1320, 276] width 196 height 29
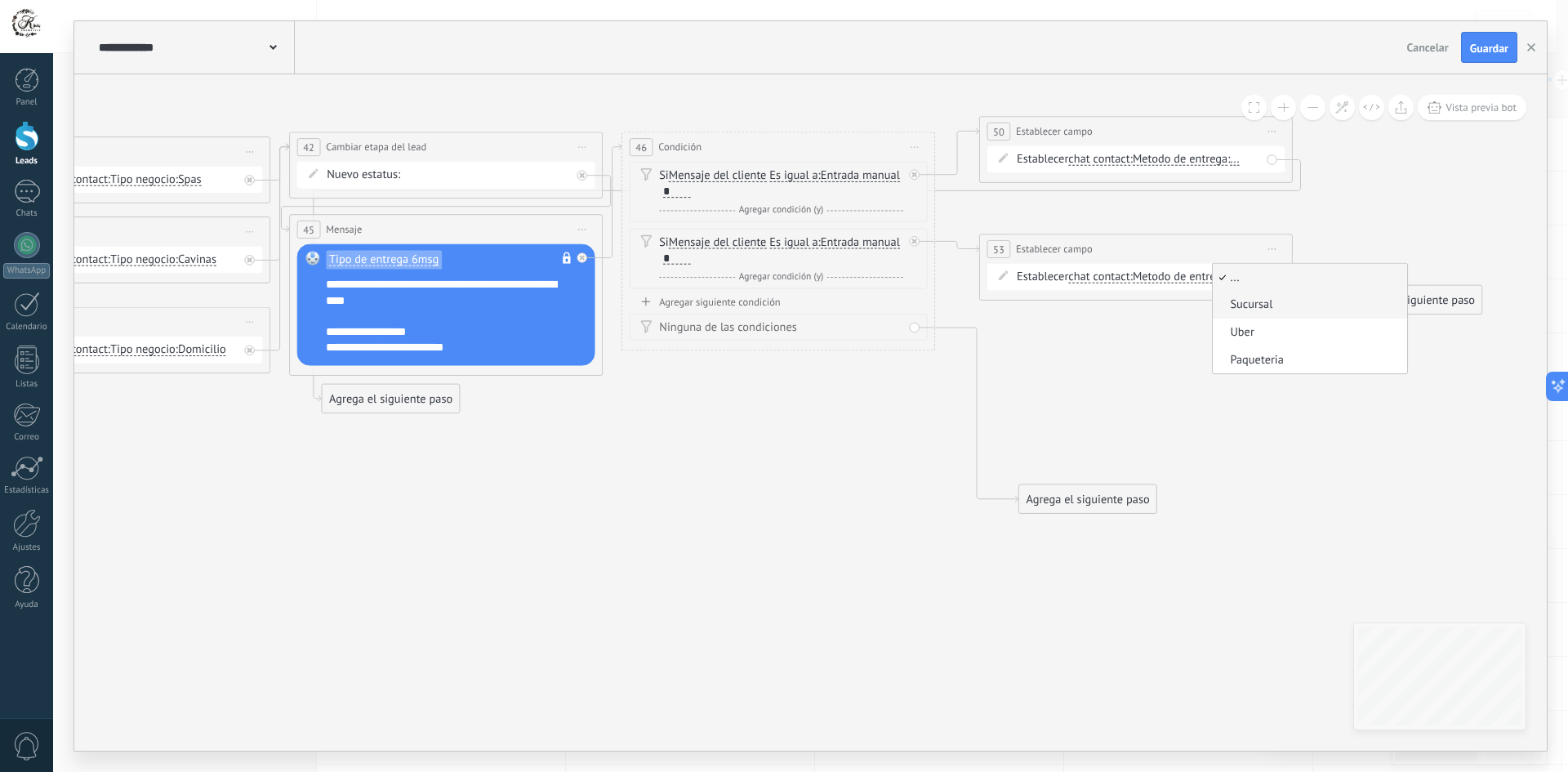
click at [1273, 306] on span "Sucursal" at bounding box center [1306, 305] width 189 height 16
drag, startPoint x: 380, startPoint y: 402, endPoint x: 1375, endPoint y: 165, distance: 1022.8
click at [1375, 165] on div "Agrega el siguiente paso" at bounding box center [1381, 163] width 137 height 26
click at [1374, 159] on div "Agrega el siguiente paso" at bounding box center [1381, 163] width 137 height 26
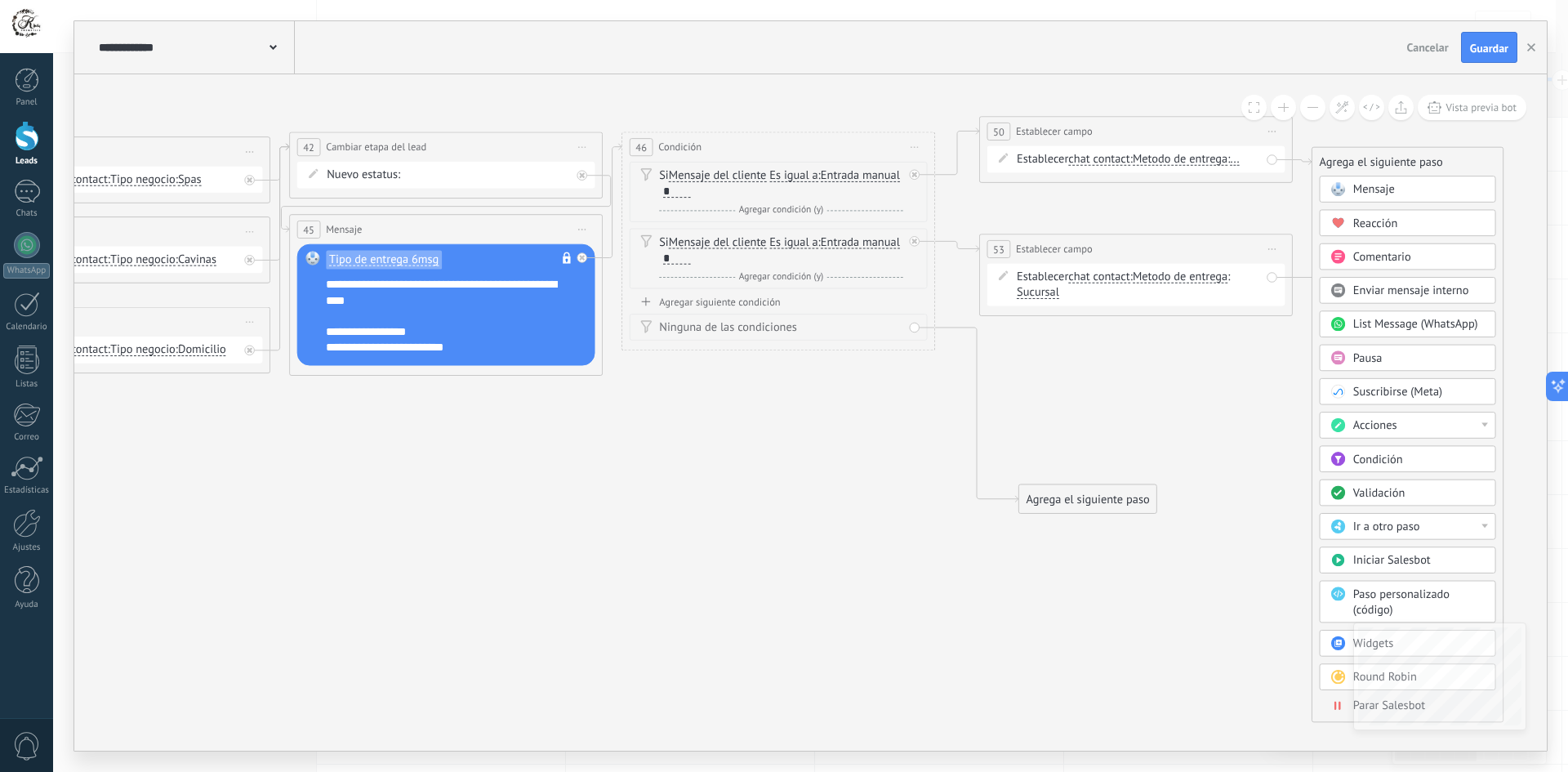
click at [1433, 429] on div "Acciones" at bounding box center [1418, 426] width 132 height 16
click at [1402, 491] on div "Agregar tarea" at bounding box center [1407, 479] width 174 height 27
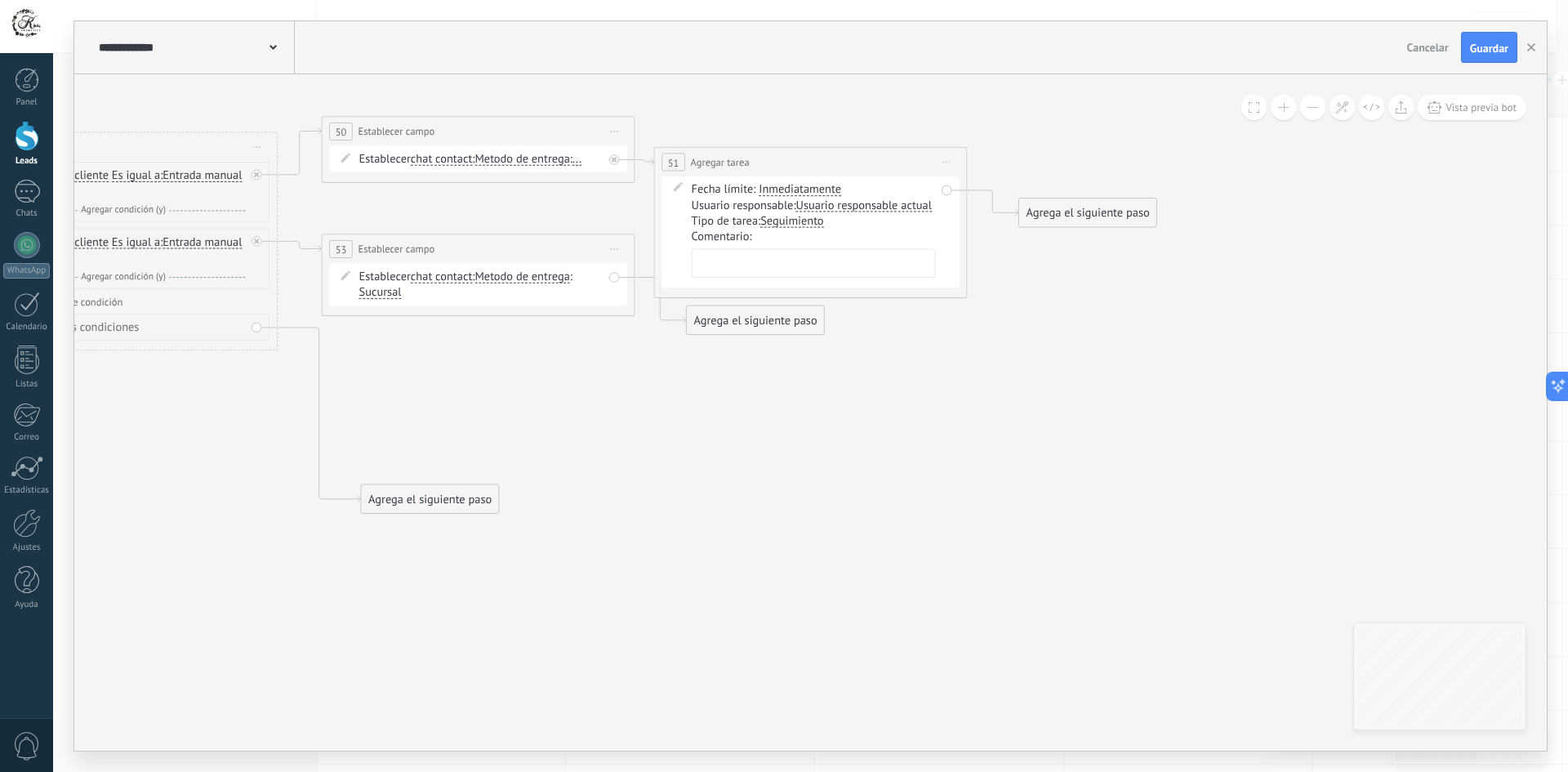
click at [814, 253] on textarea at bounding box center [814, 263] width 244 height 30
type textarea "*"
drag, startPoint x: 944, startPoint y: 420, endPoint x: 814, endPoint y: 189, distance: 265.1
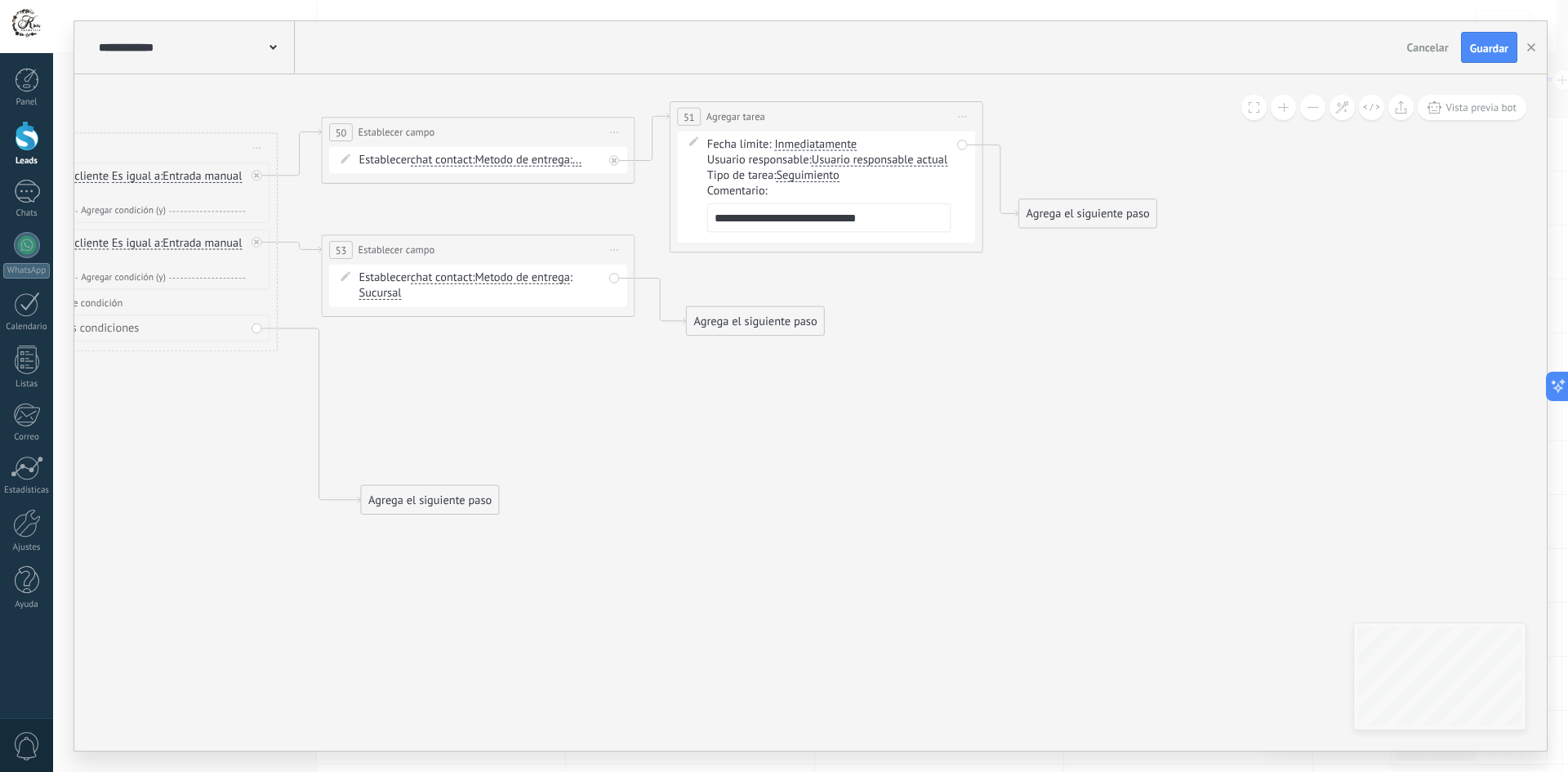
drag, startPoint x: 800, startPoint y: 137, endPoint x: 809, endPoint y: 150, distance: 15.8
click at [809, 132] on div "**********" at bounding box center [826, 117] width 312 height 30
click at [807, 234] on textarea "**********" at bounding box center [825, 234] width 244 height 30
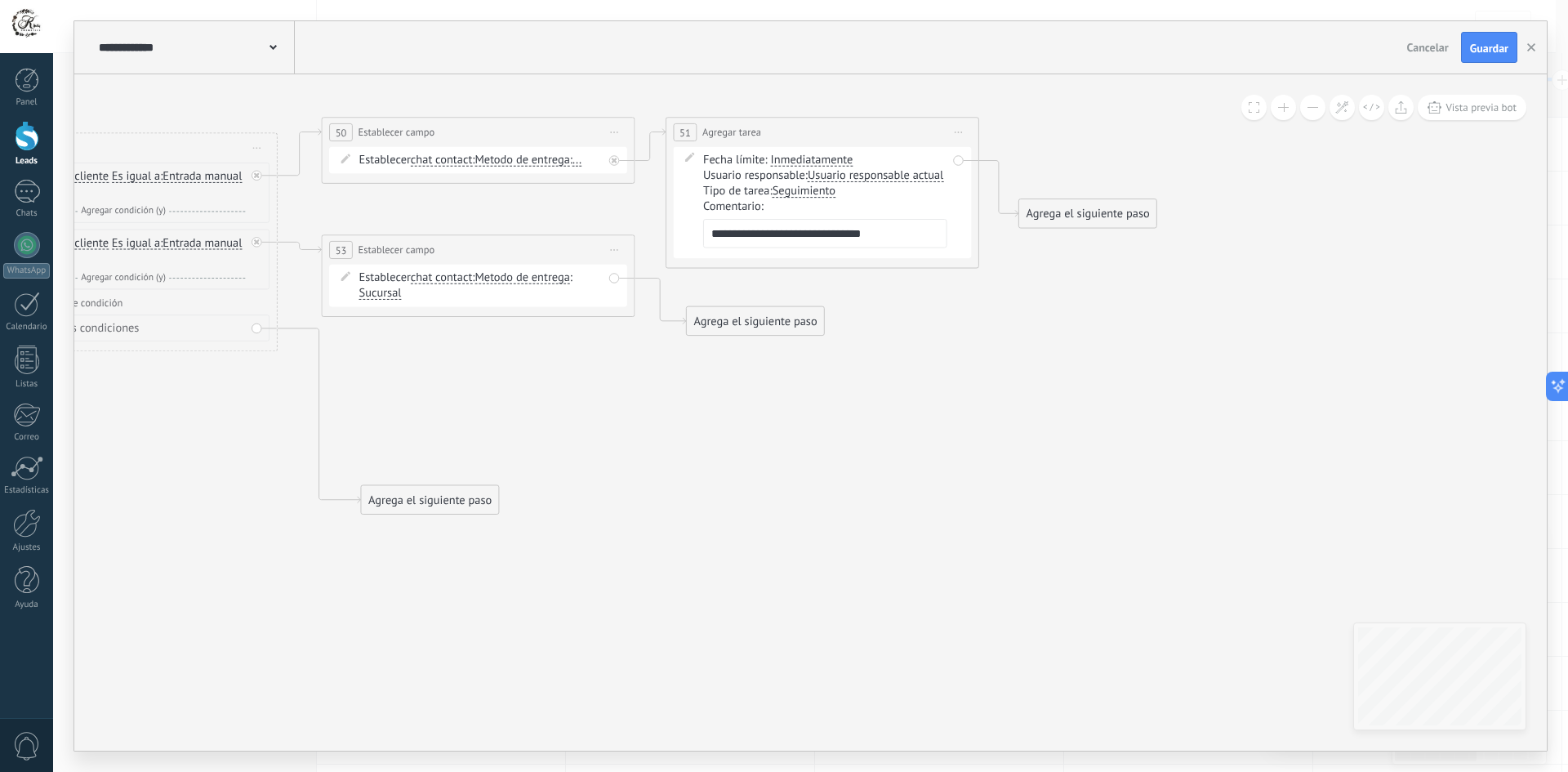
type textarea "**********"
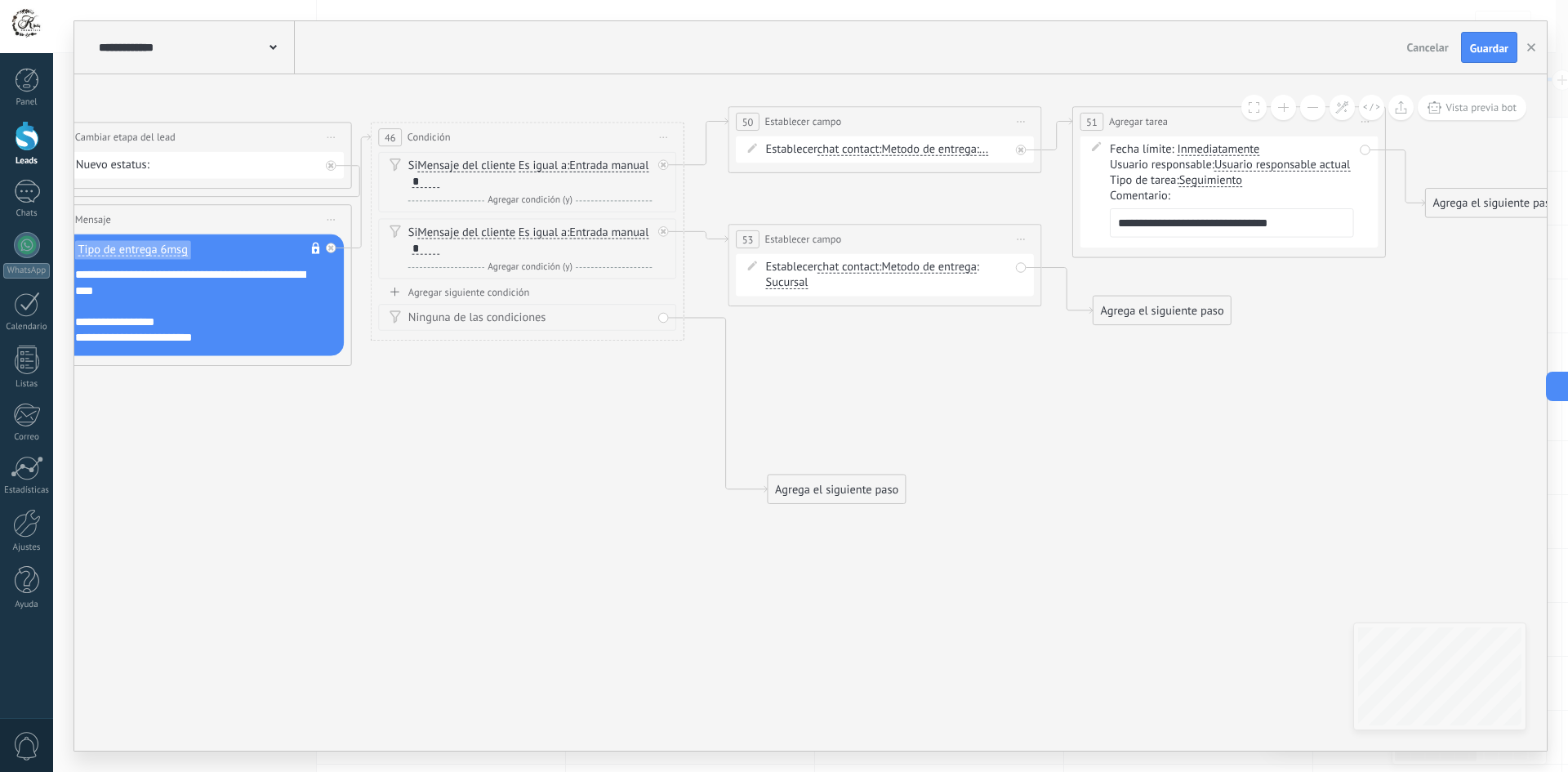
drag, startPoint x: 834, startPoint y: 429, endPoint x: 1139, endPoint y: 409, distance: 305.7
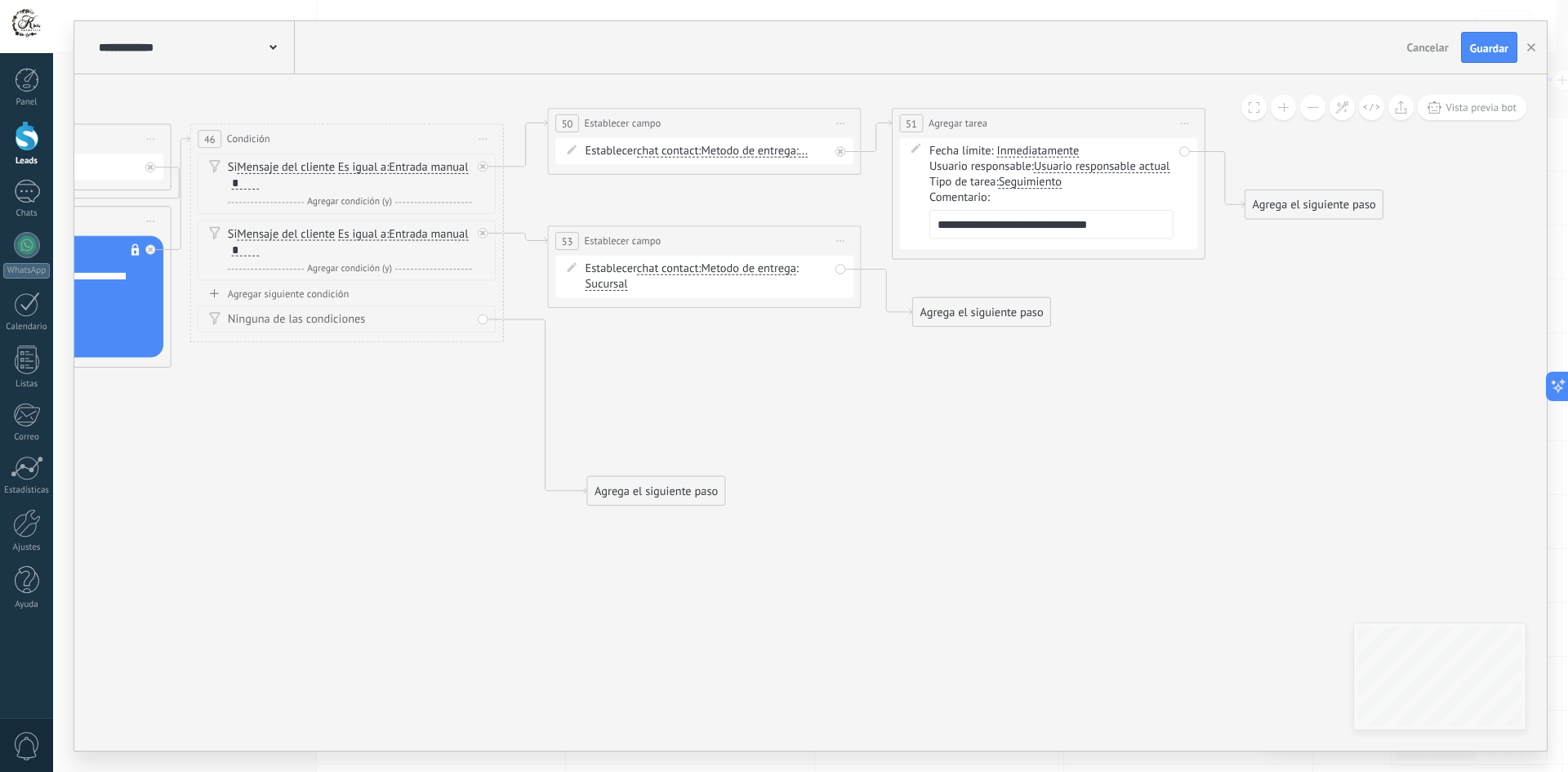
drag, startPoint x: 895, startPoint y: 379, endPoint x: 715, endPoint y: 381, distance: 180.0
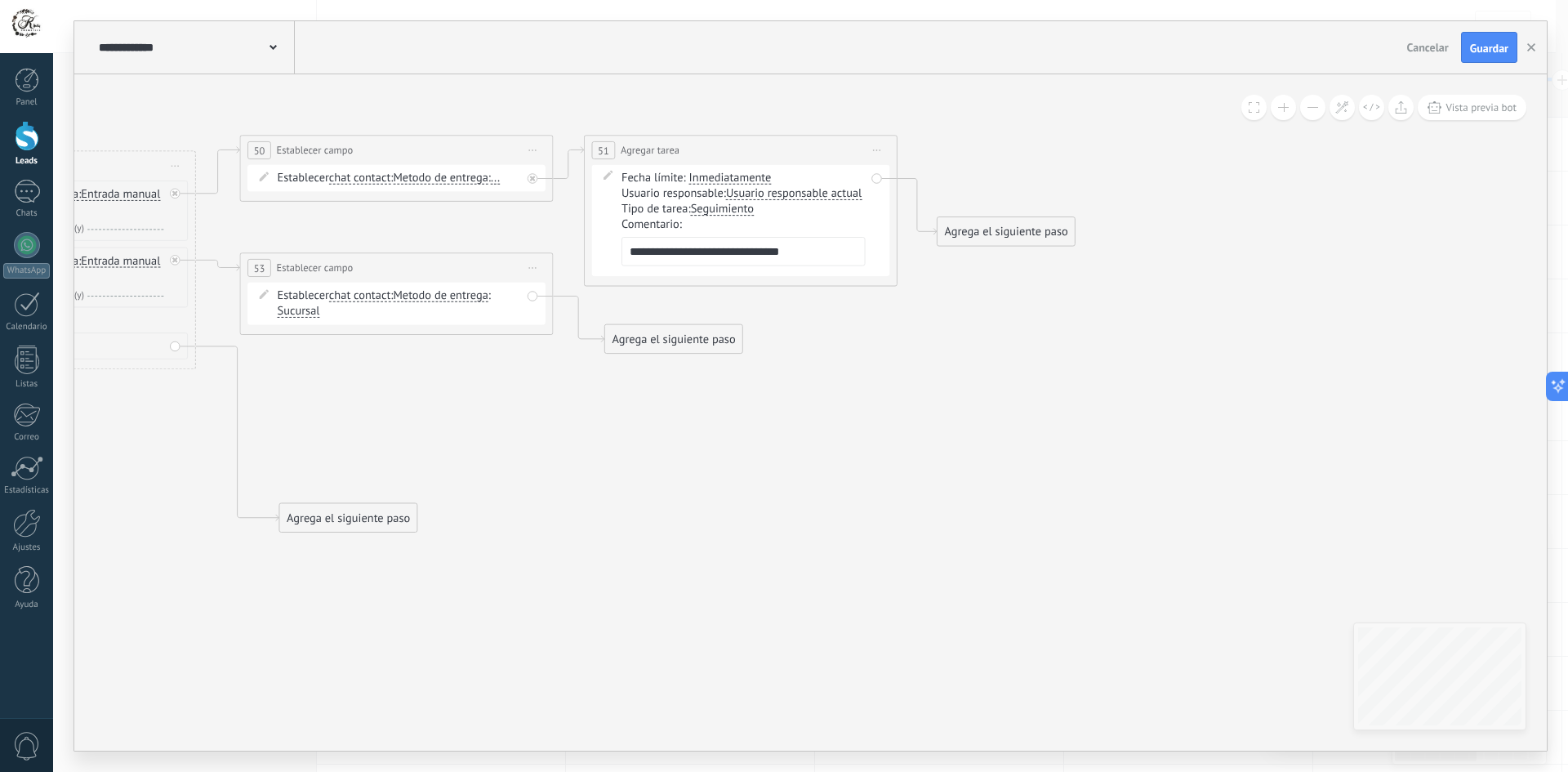
drag, startPoint x: 699, startPoint y: 392, endPoint x: 394, endPoint y: 419, distance: 306.2
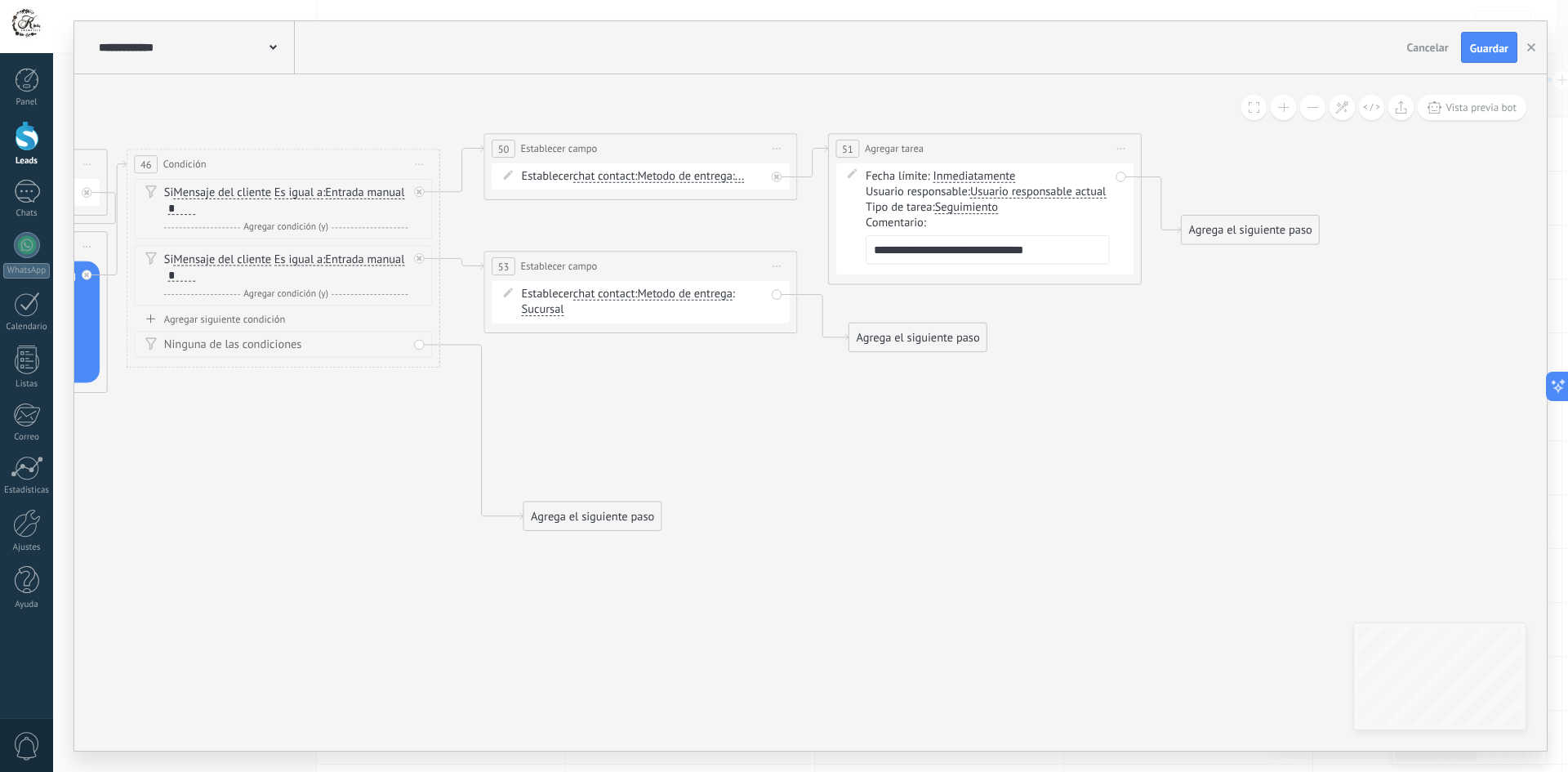
drag, startPoint x: 609, startPoint y: 420, endPoint x: 937, endPoint y: 406, distance: 328.3
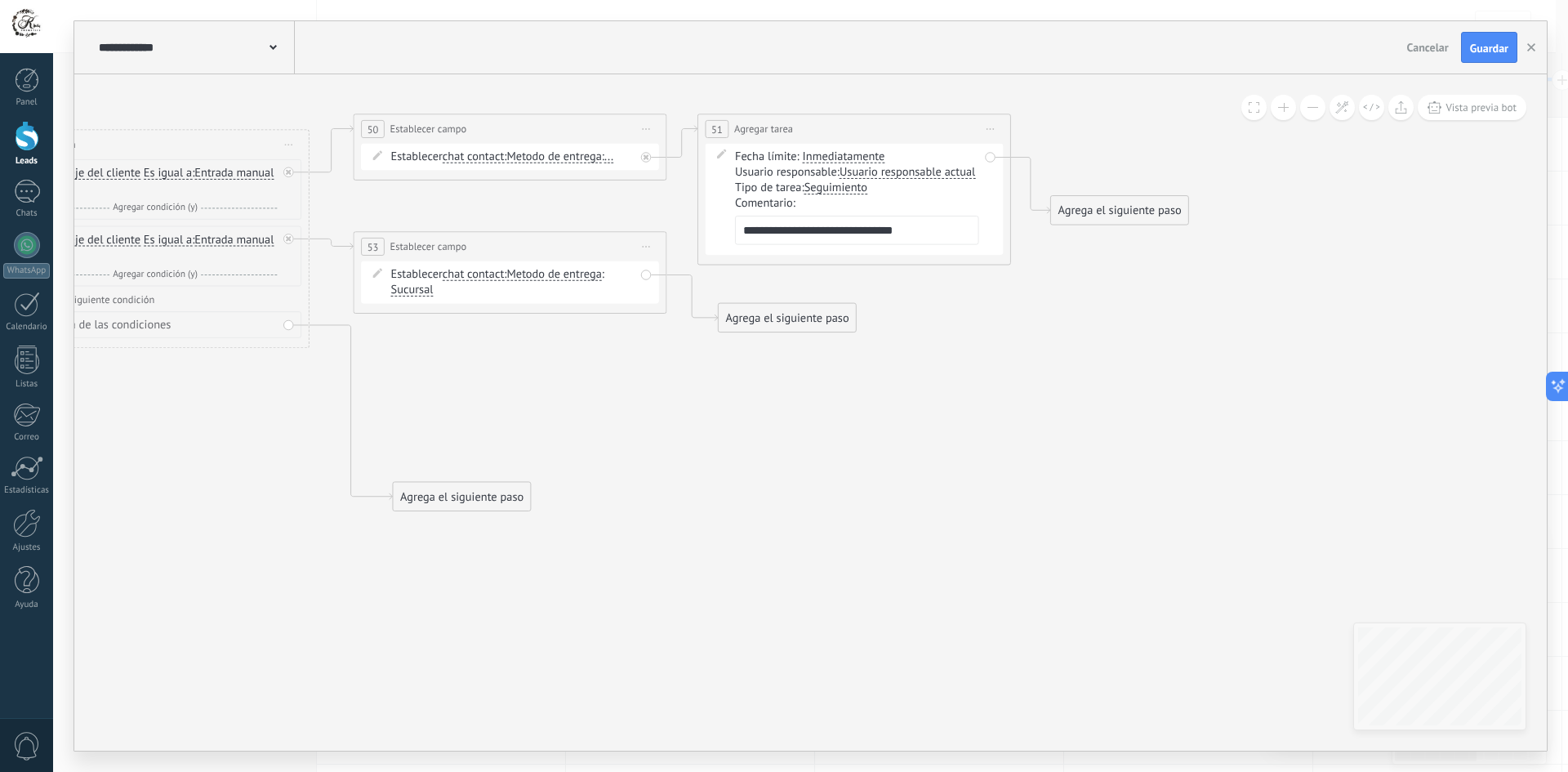
drag, startPoint x: 804, startPoint y: 410, endPoint x: 589, endPoint y: 402, distance: 215.1
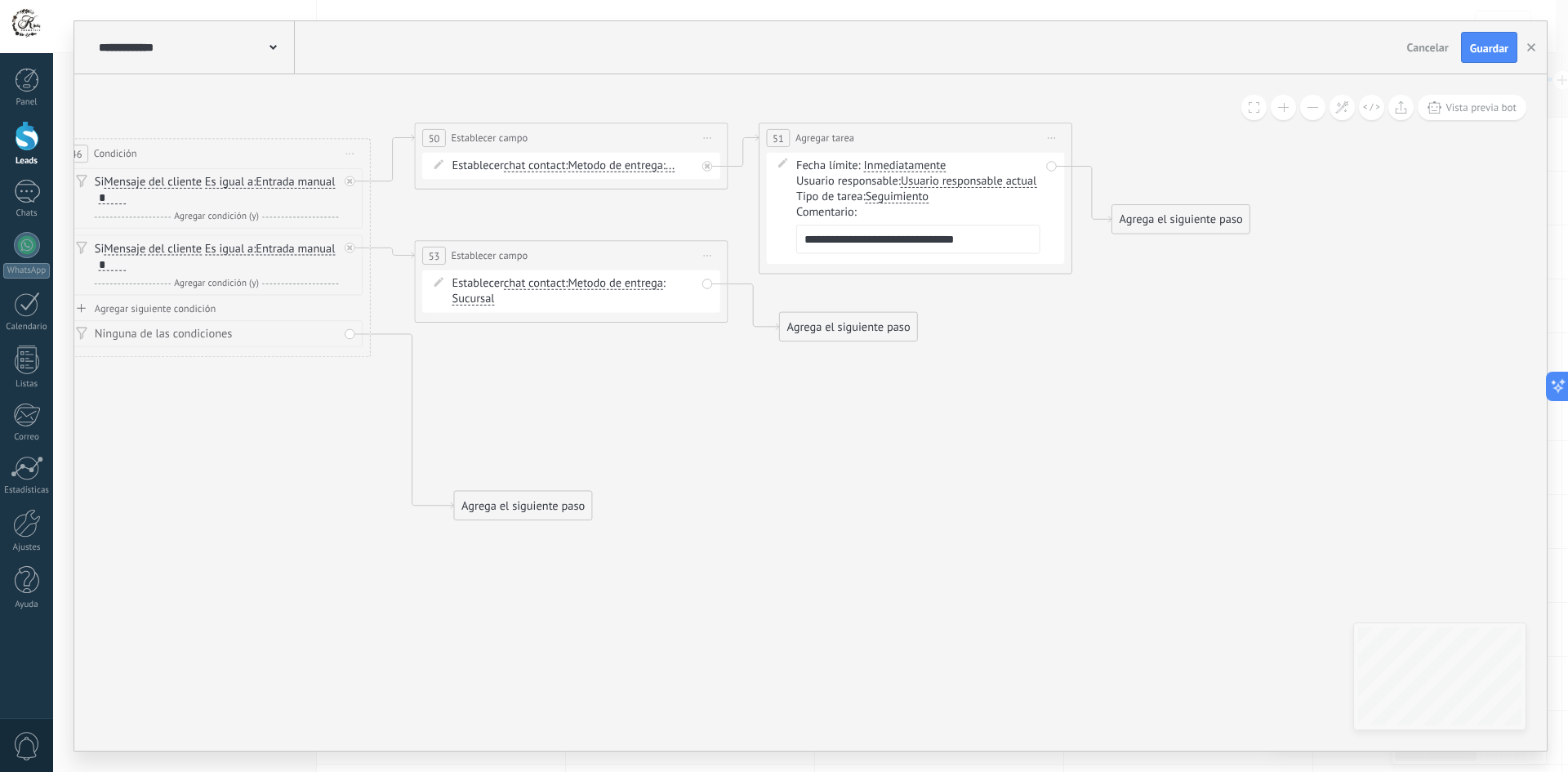
drag, startPoint x: 531, startPoint y: 378, endPoint x: 593, endPoint y: 386, distance: 62.5
drag, startPoint x: 849, startPoint y: 328, endPoint x: 489, endPoint y: 356, distance: 361.1
click at [489, 356] on div "Agrega el siguiente paso" at bounding box center [484, 354] width 137 height 26
click at [462, 350] on div "Agrega el siguiente paso" at bounding box center [484, 354] width 137 height 26
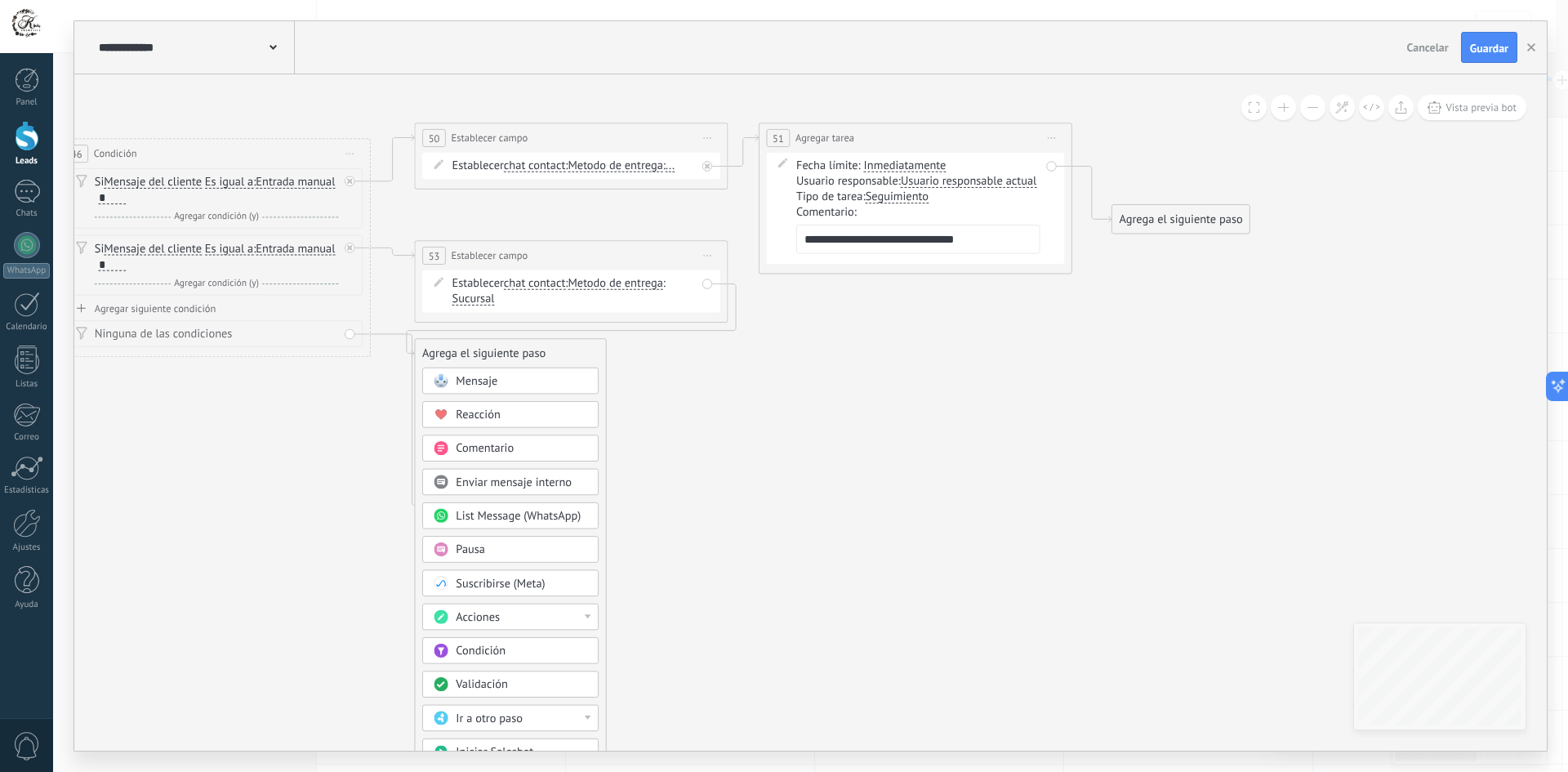
drag, startPoint x: 649, startPoint y: 418, endPoint x: 686, endPoint y: 405, distance: 39.2
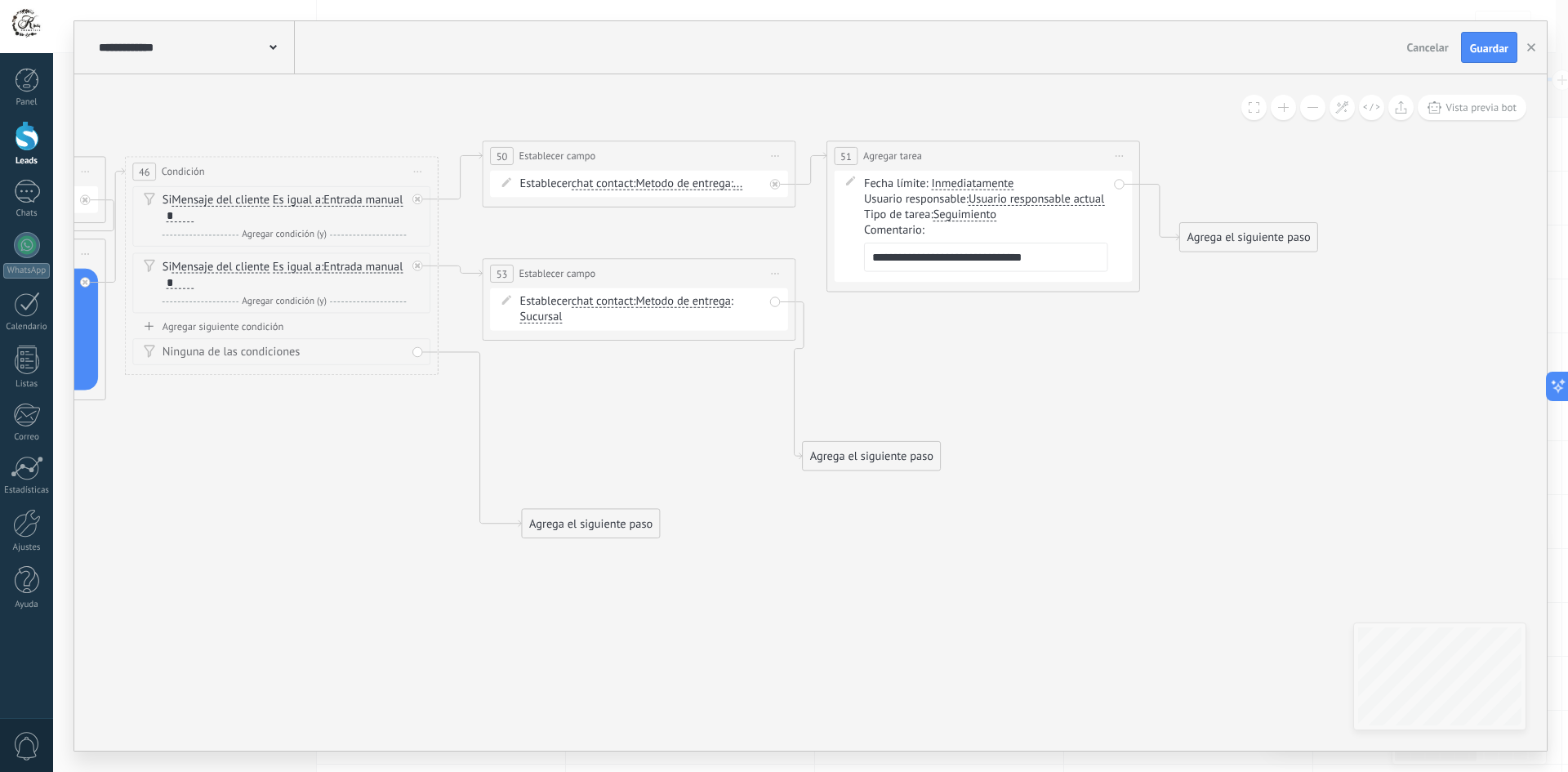
drag, startPoint x: 577, startPoint y: 373, endPoint x: 897, endPoint y: 457, distance: 330.8
click at [897, 457] on div "Agrega el siguiente paso" at bounding box center [871, 456] width 137 height 26
click at [742, 188] on span "..." at bounding box center [737, 183] width 9 height 12
click at [748, 188] on button "..." at bounding box center [824, 183] width 196 height 29
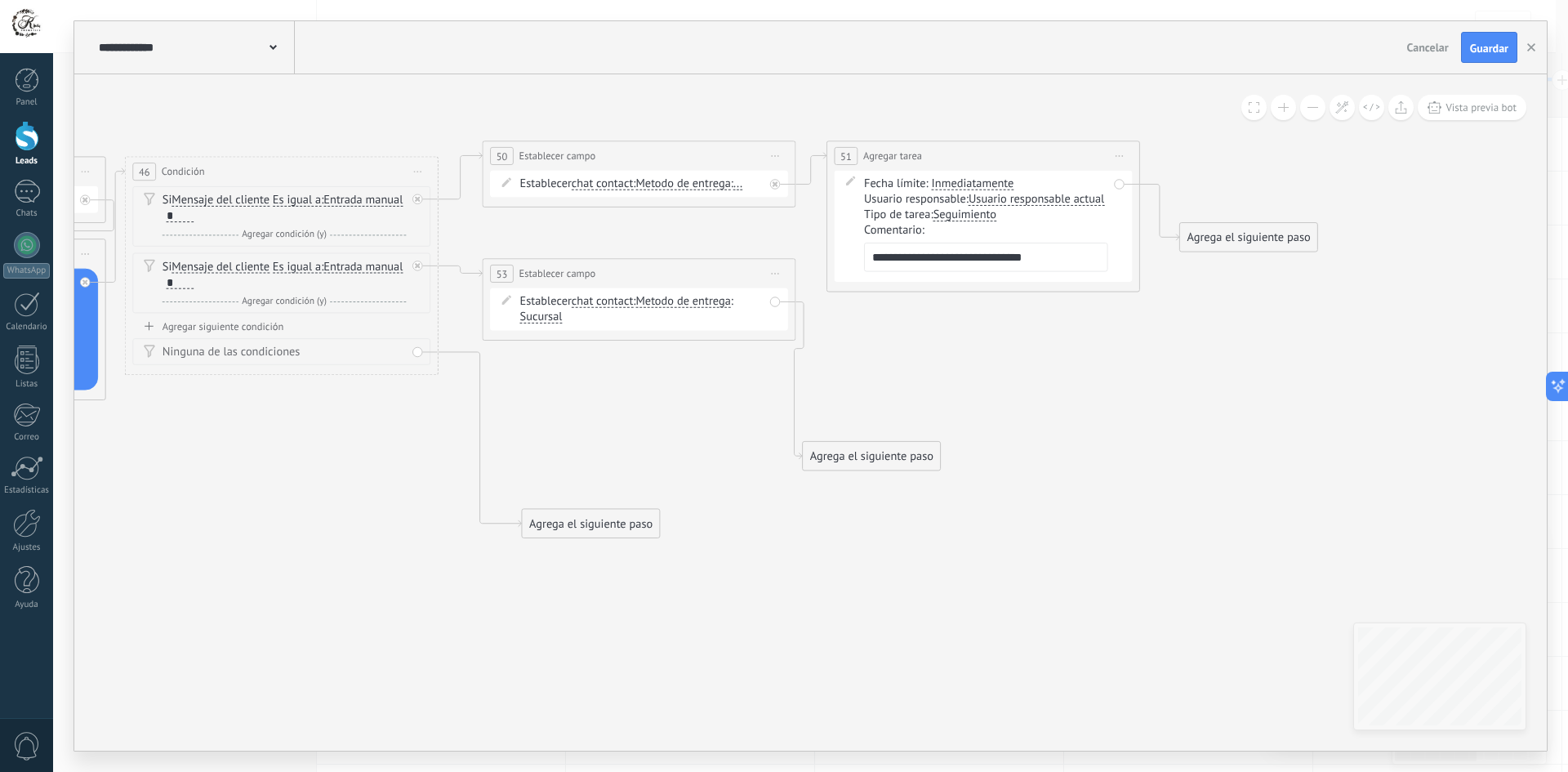
click at [742, 186] on span "..." at bounding box center [737, 183] width 9 height 12
click at [748, 186] on button "..." at bounding box center [824, 183] width 196 height 29
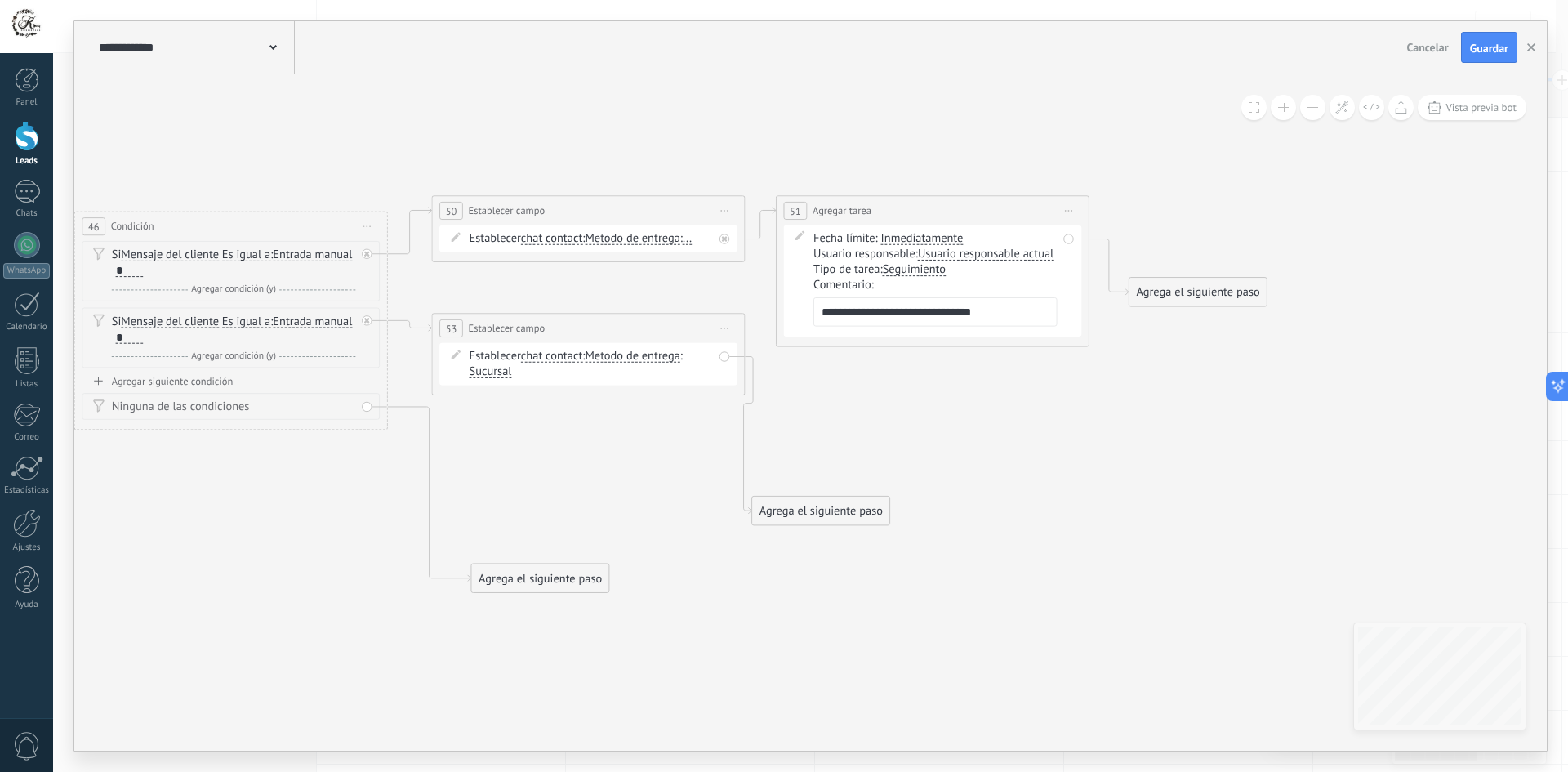
drag, startPoint x: 1290, startPoint y: 383, endPoint x: 1287, endPoint y: 391, distance: 8.5
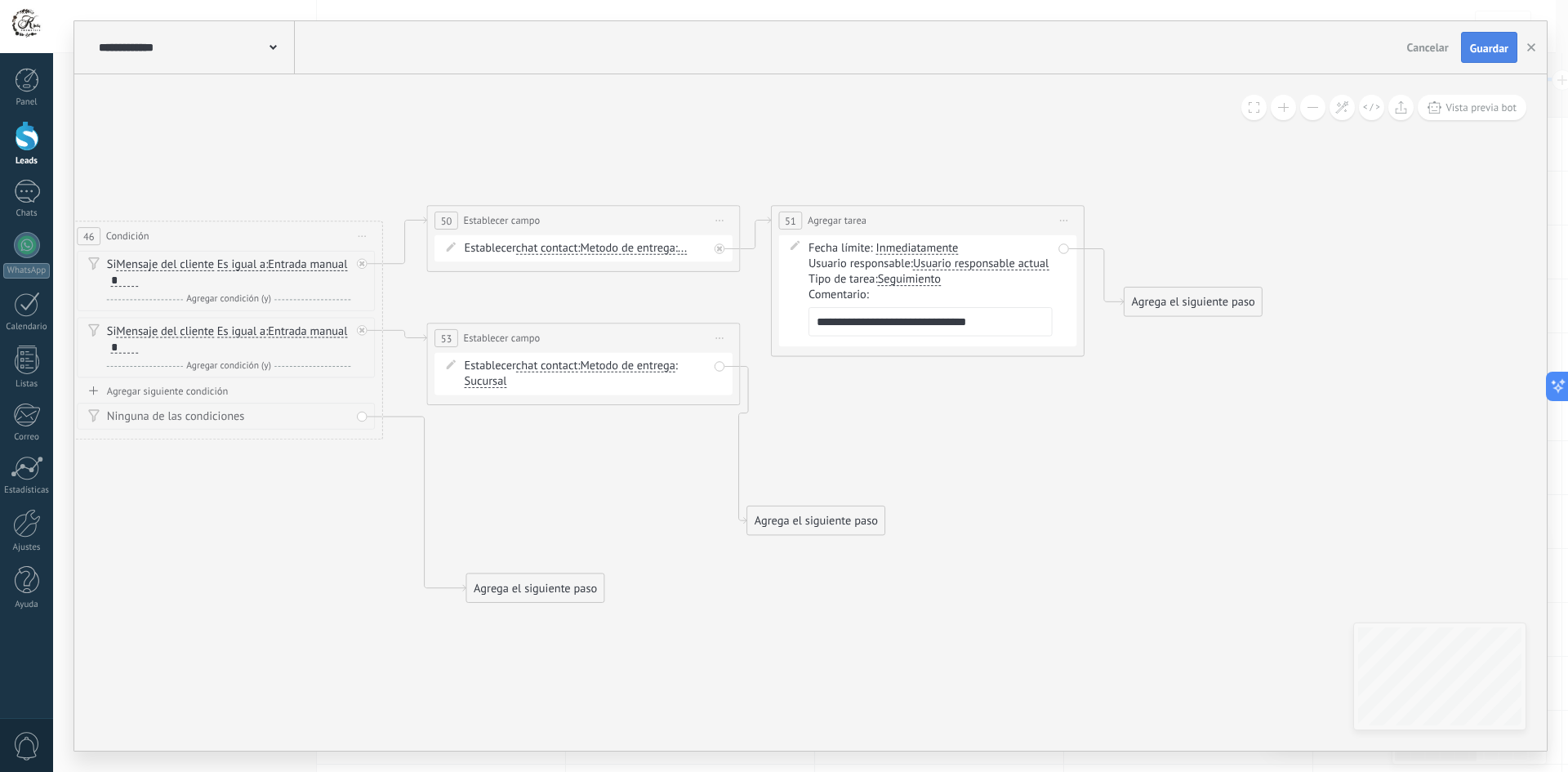
click at [1488, 46] on span "Guardar" at bounding box center [1489, 49] width 39 height 12
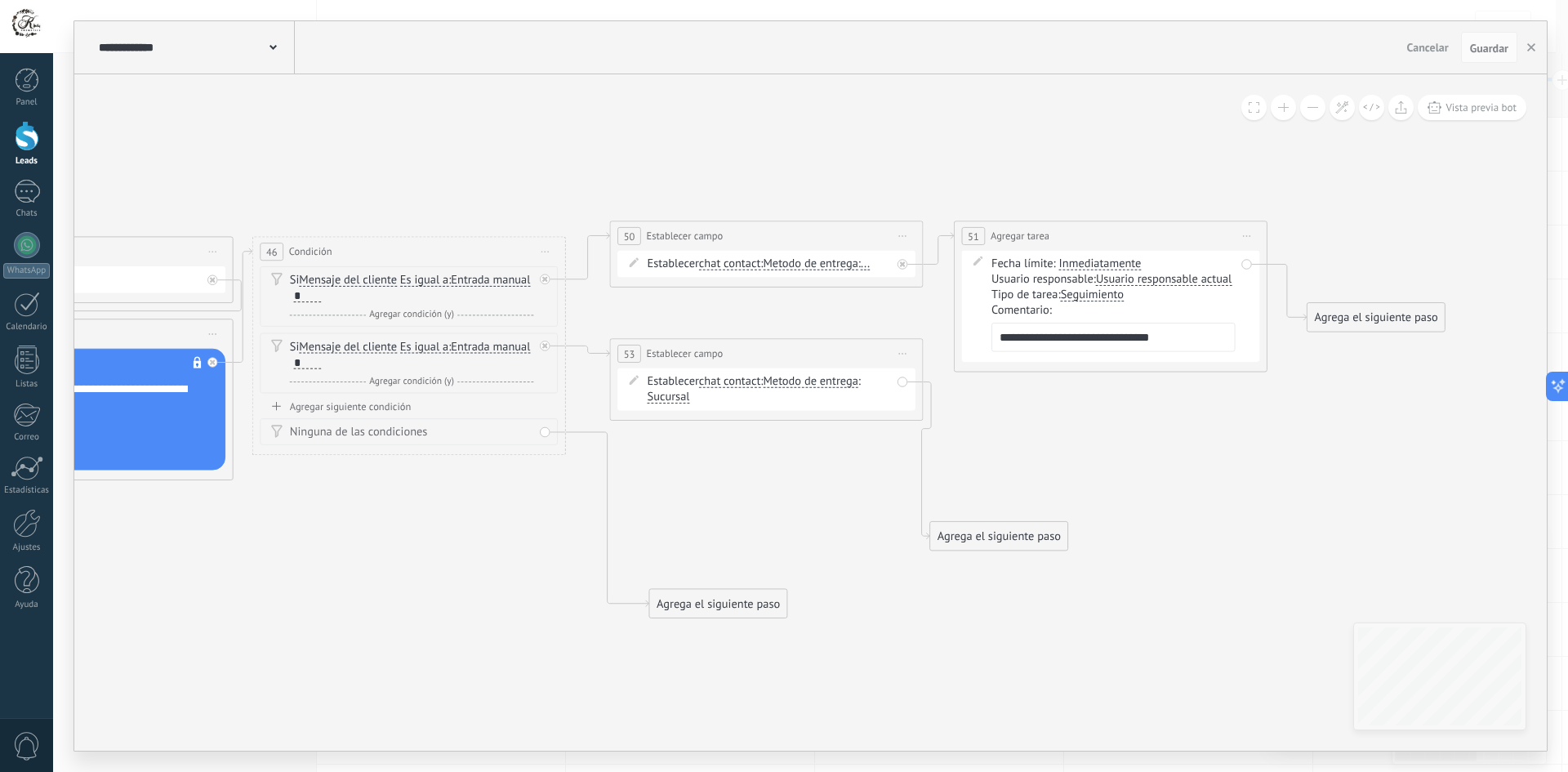
drag, startPoint x: 1039, startPoint y: 475, endPoint x: 1221, endPoint y: 491, distance: 182.7
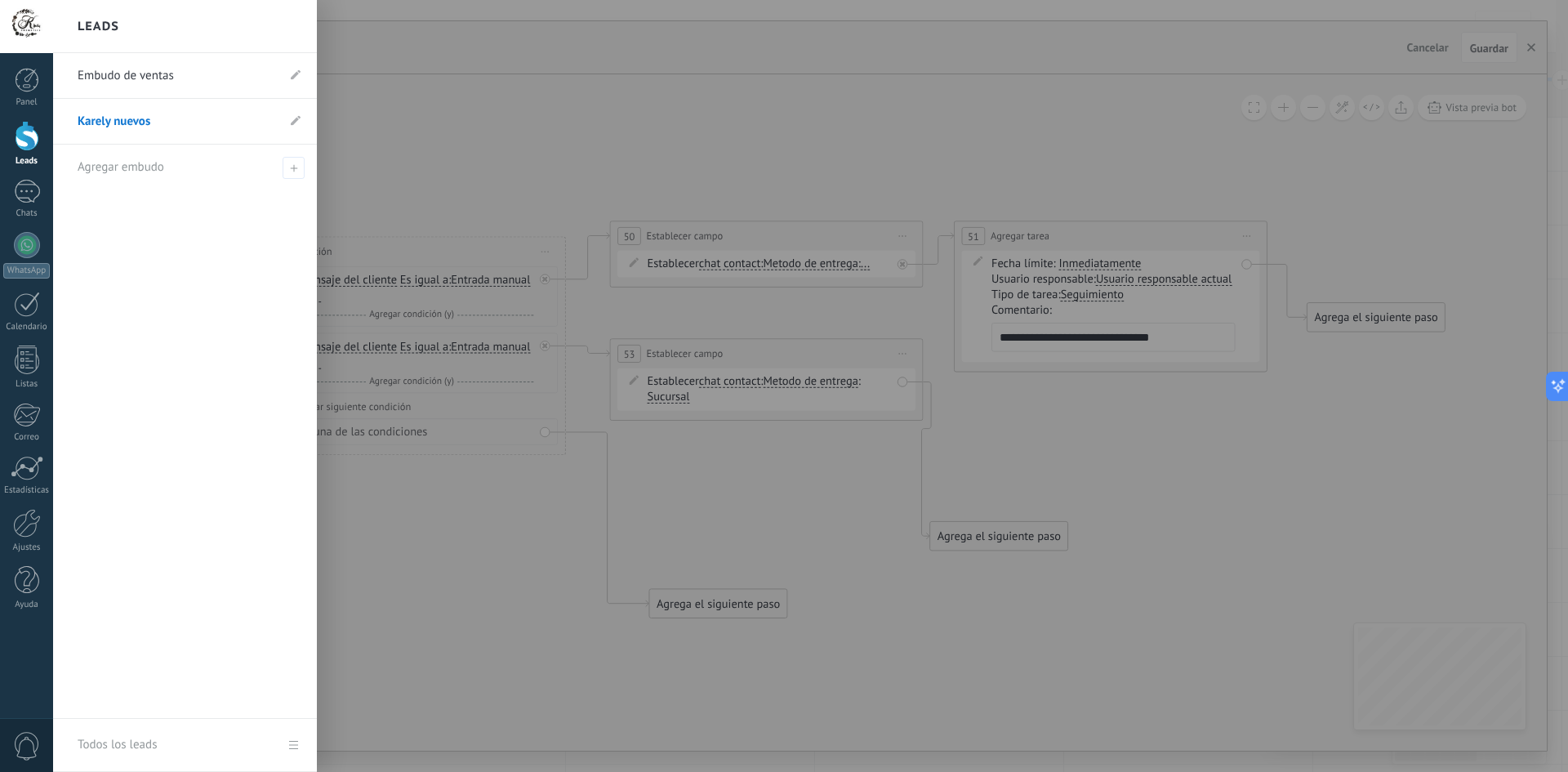
click at [17, 142] on div at bounding box center [27, 136] width 25 height 30
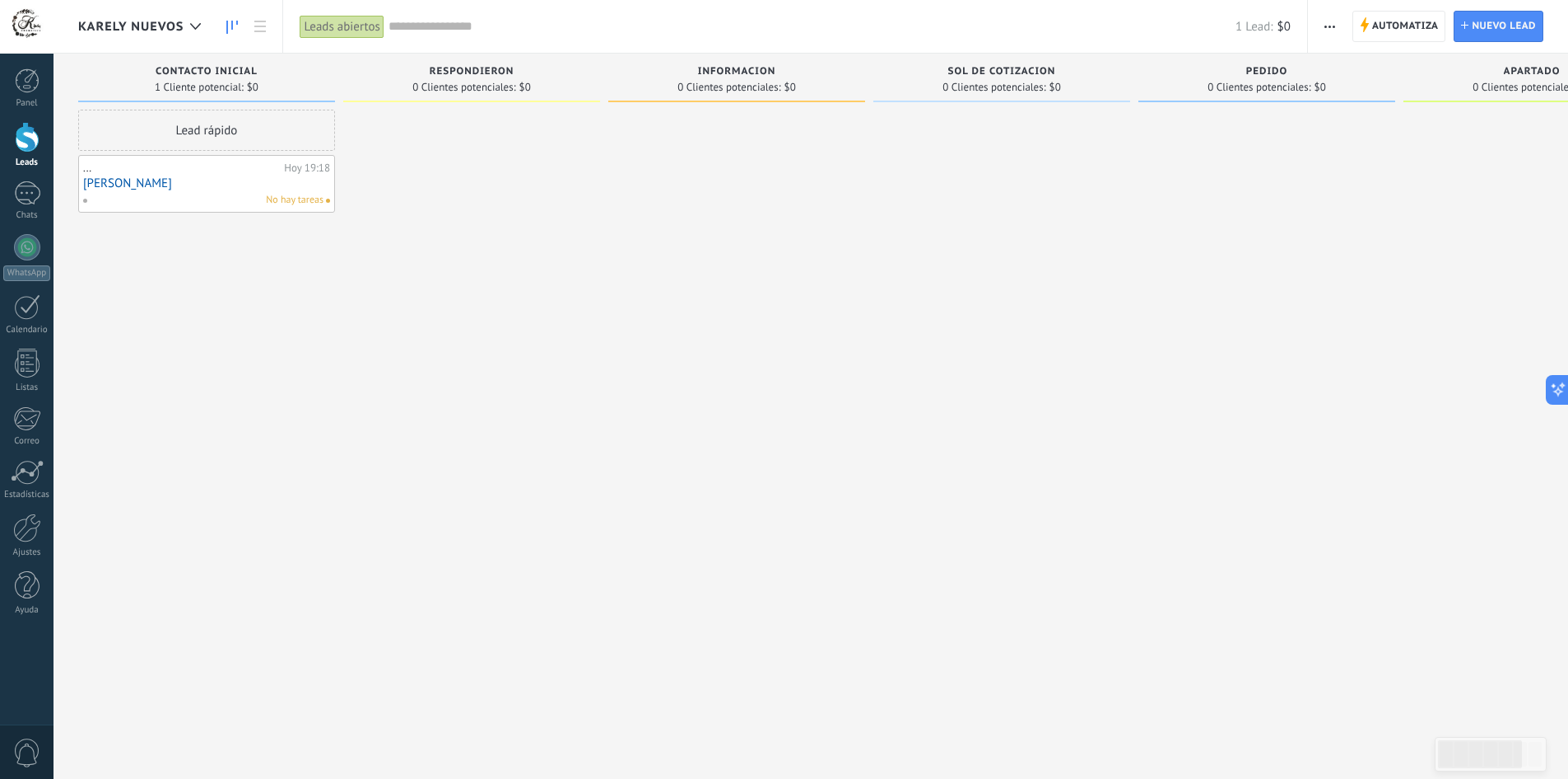
click at [108, 185] on link "[PERSON_NAME]" at bounding box center [206, 183] width 247 height 14
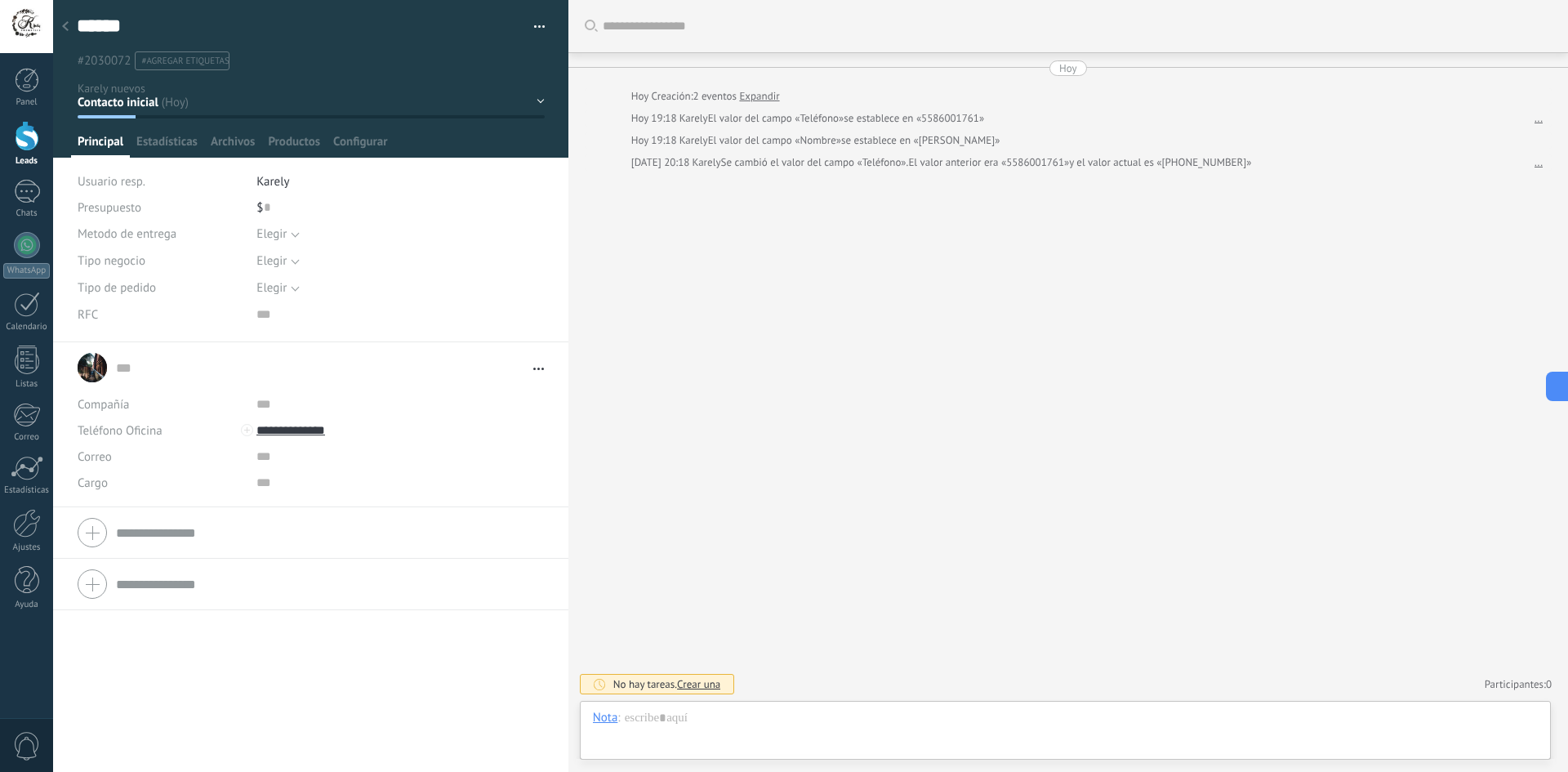
scroll to position [25, 0]
click at [0, 0] on div "Contacto inicial Respondieron Informacion Sol de cotizacion [GEOGRAPHIC_DATA] A…" at bounding box center [0, 0] width 0 height 0
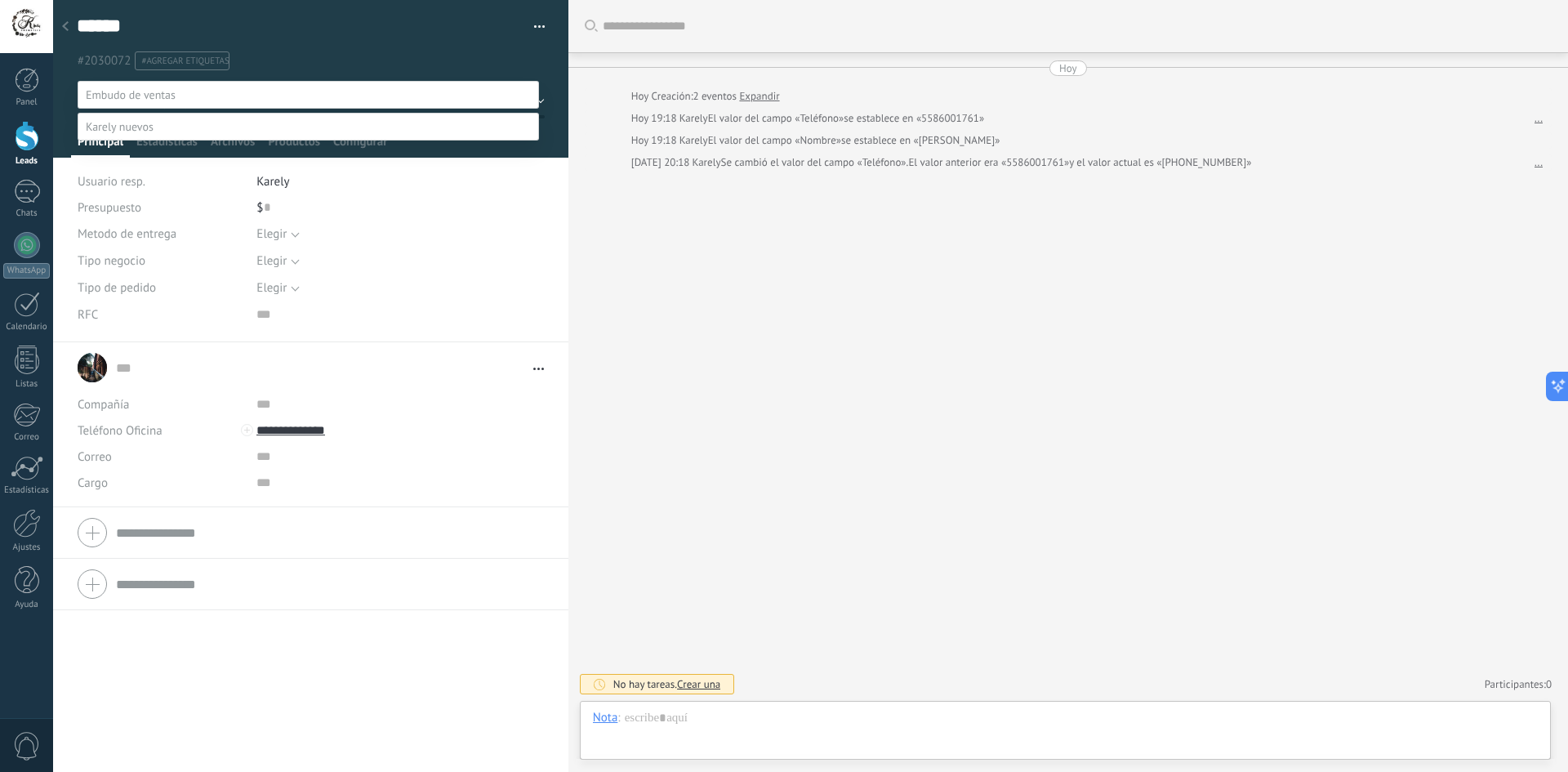
scroll to position [32, 0]
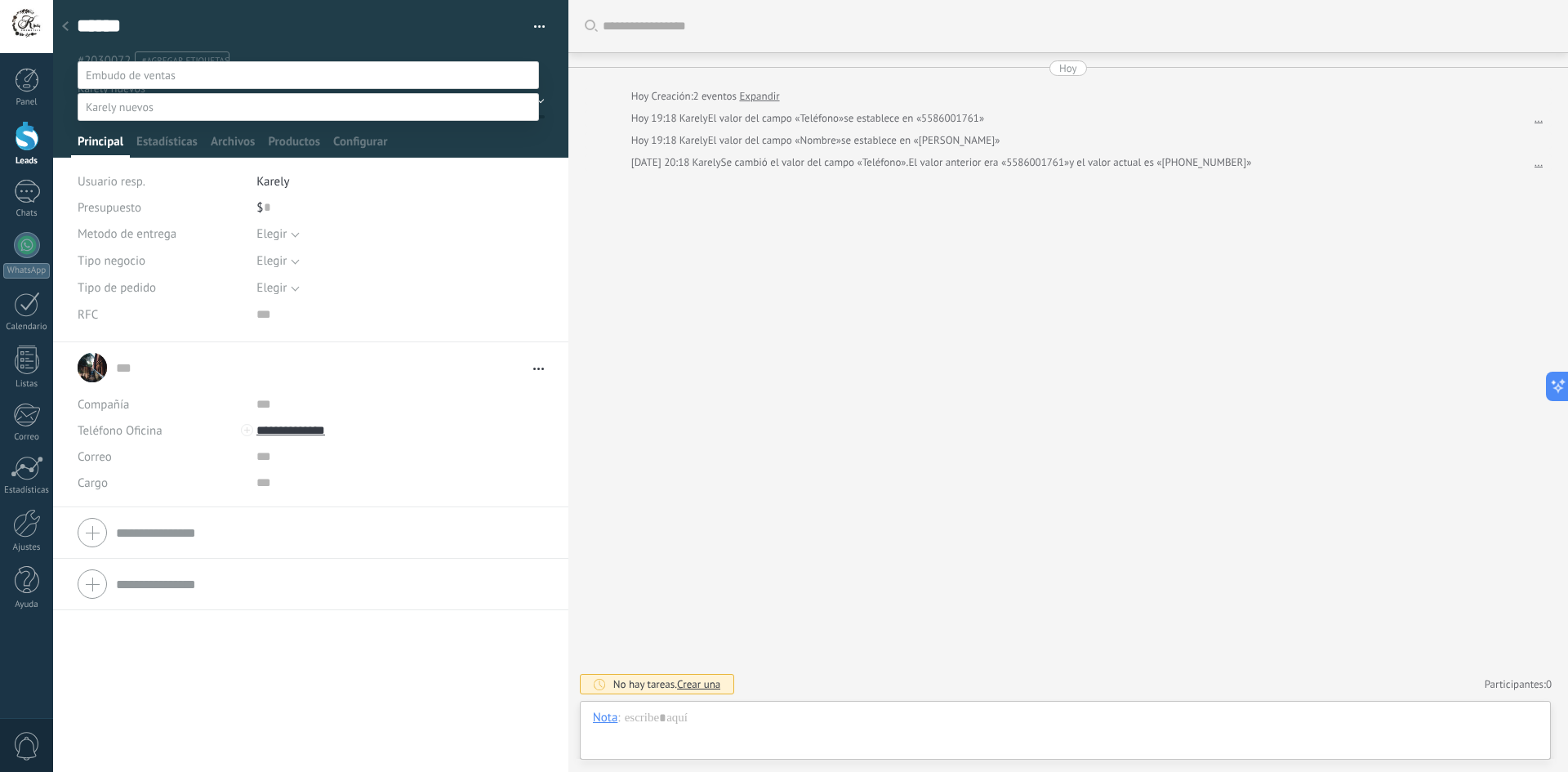
click at [844, 256] on div at bounding box center [811, 366] width 1514 height 772
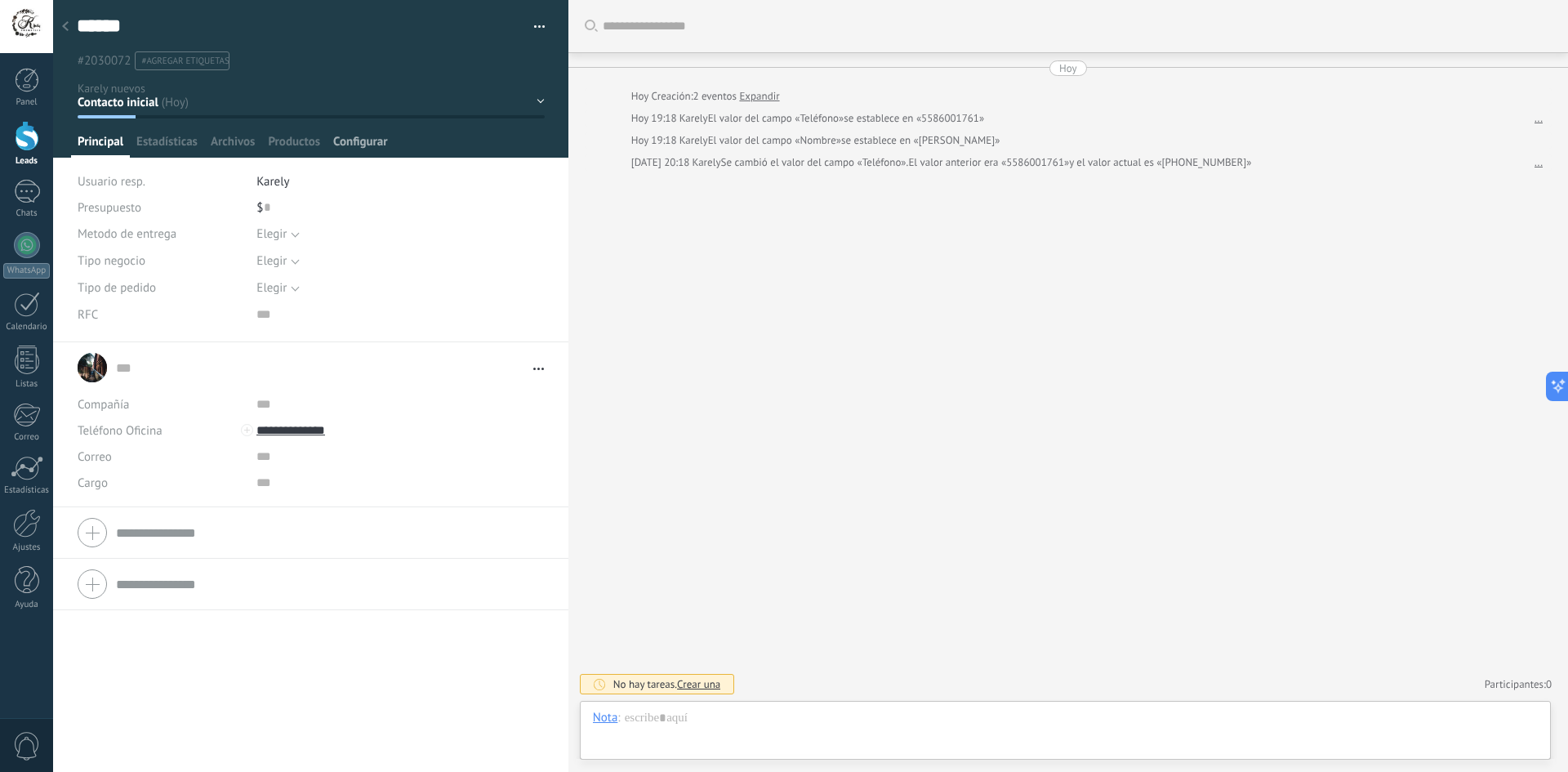
click at [368, 142] on span "Configurar" at bounding box center [360, 146] width 54 height 24
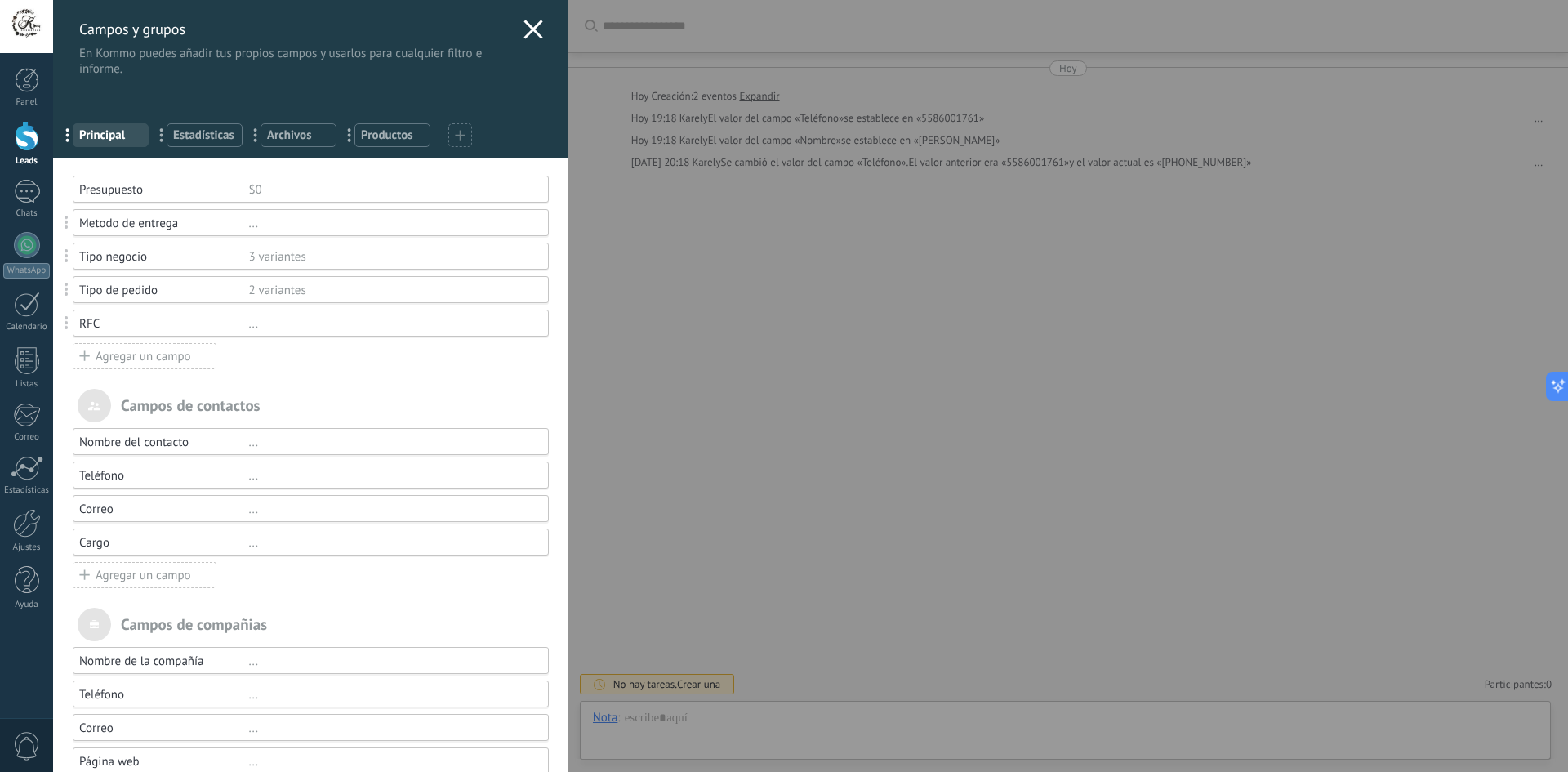
click at [142, 257] on div "Tipo negocio" at bounding box center [164, 257] width 169 height 16
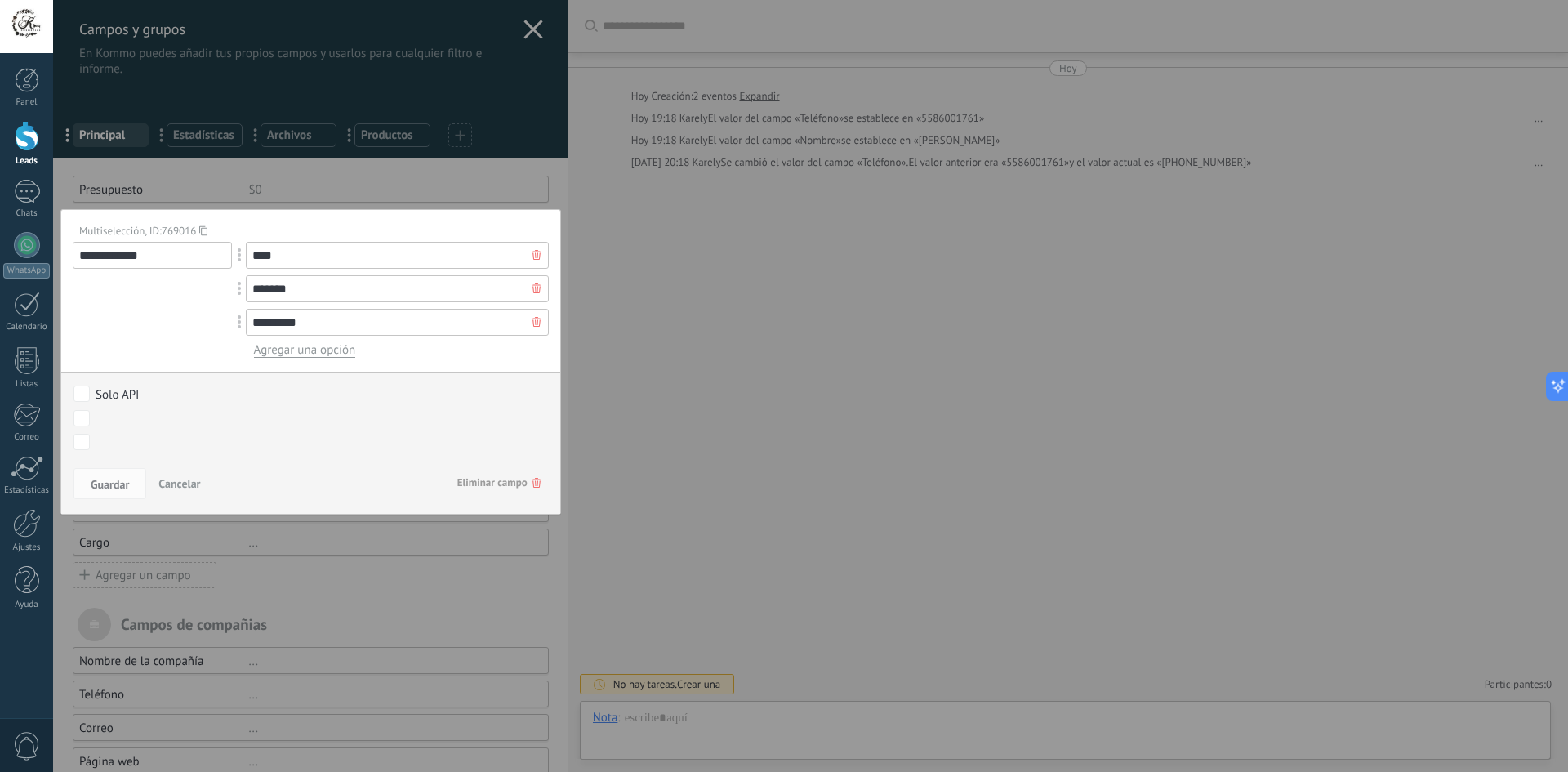
click at [268, 289] on input "*******" at bounding box center [397, 288] width 303 height 27
type input "*******"
click at [123, 481] on span "Guardar" at bounding box center [109, 485] width 39 height 12
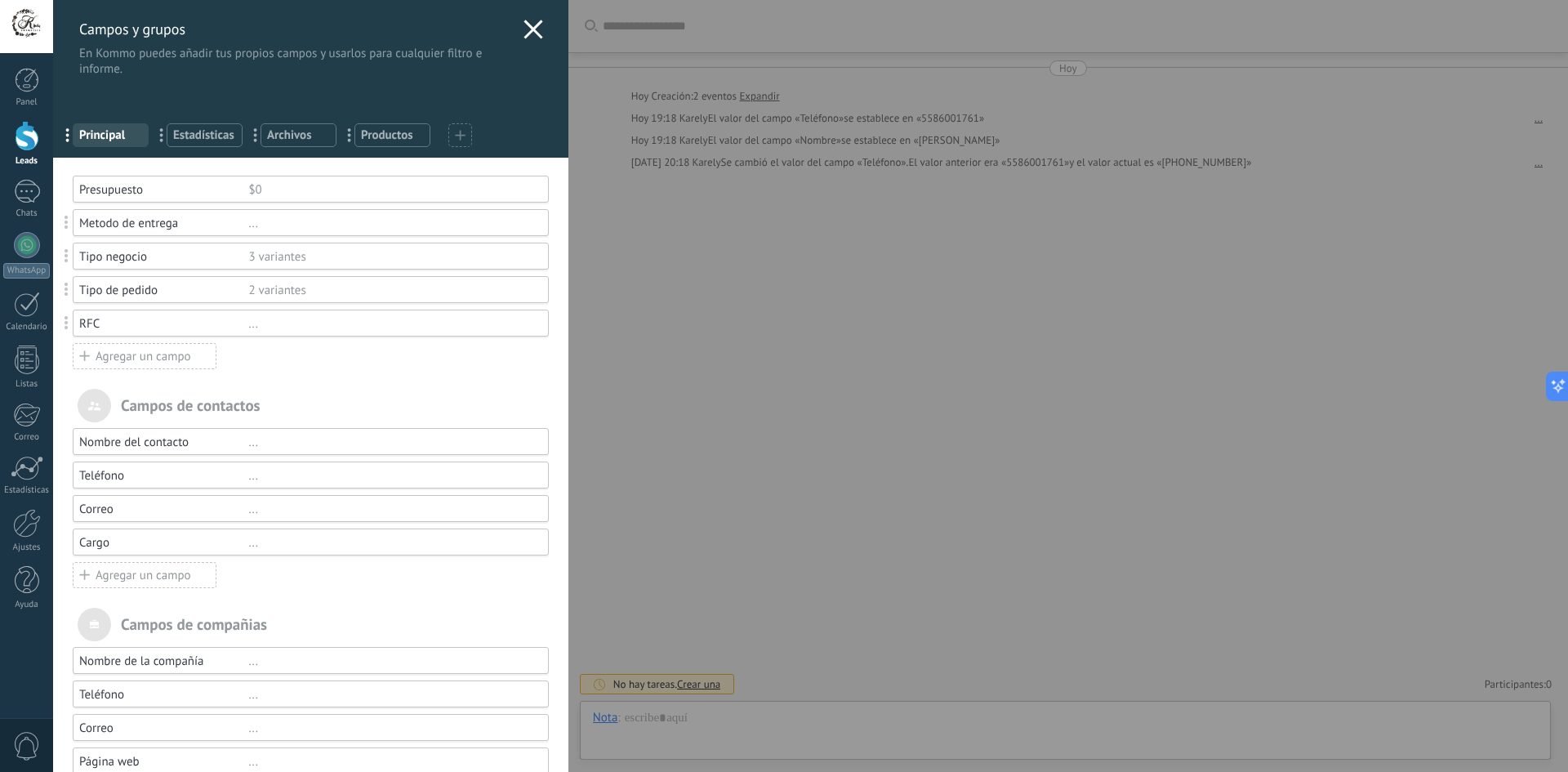
click at [200, 229] on div "Metodo de entrega" at bounding box center [164, 223] width 169 height 16
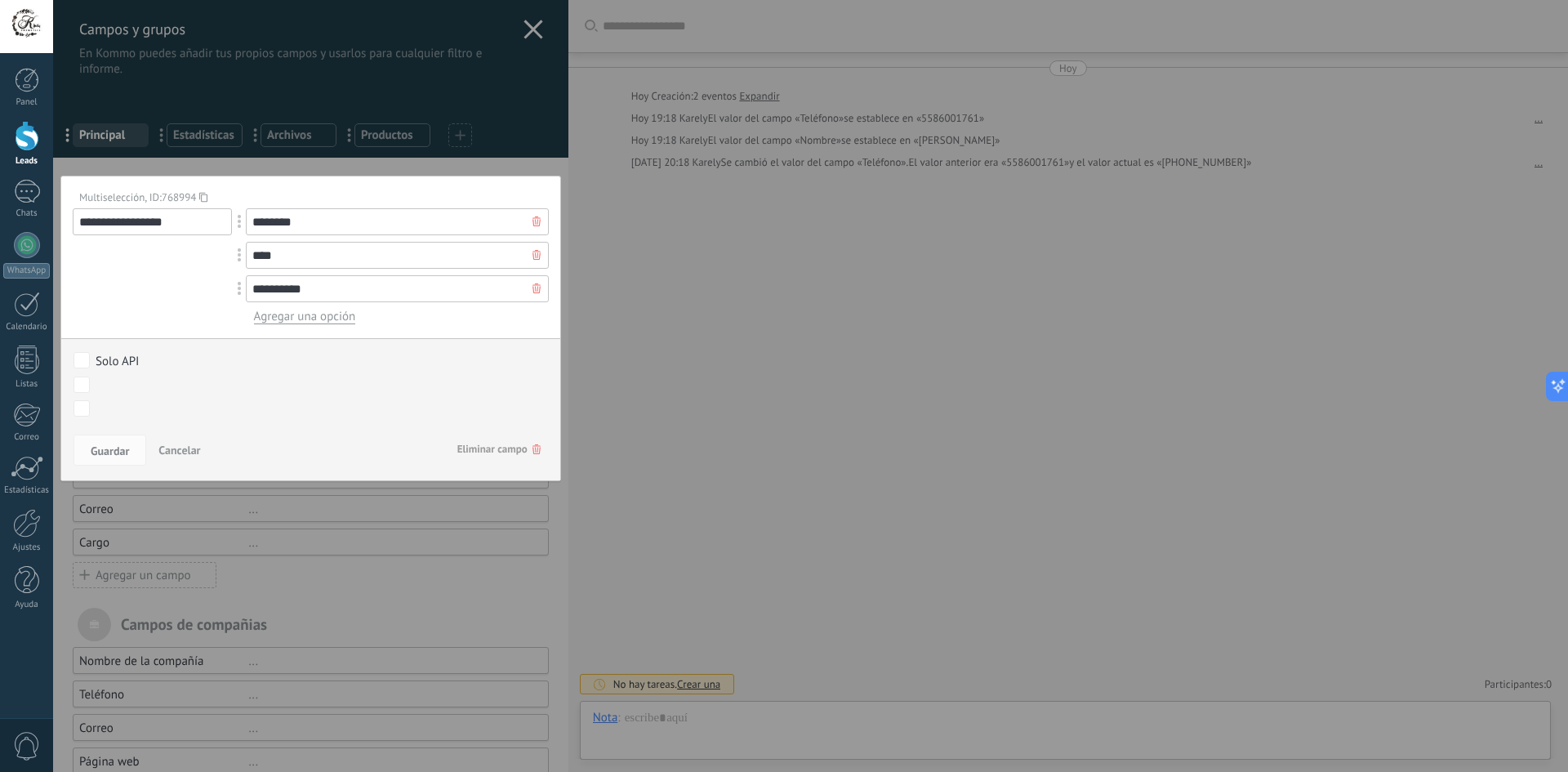
click at [525, 258] on div at bounding box center [536, 255] width 25 height 26
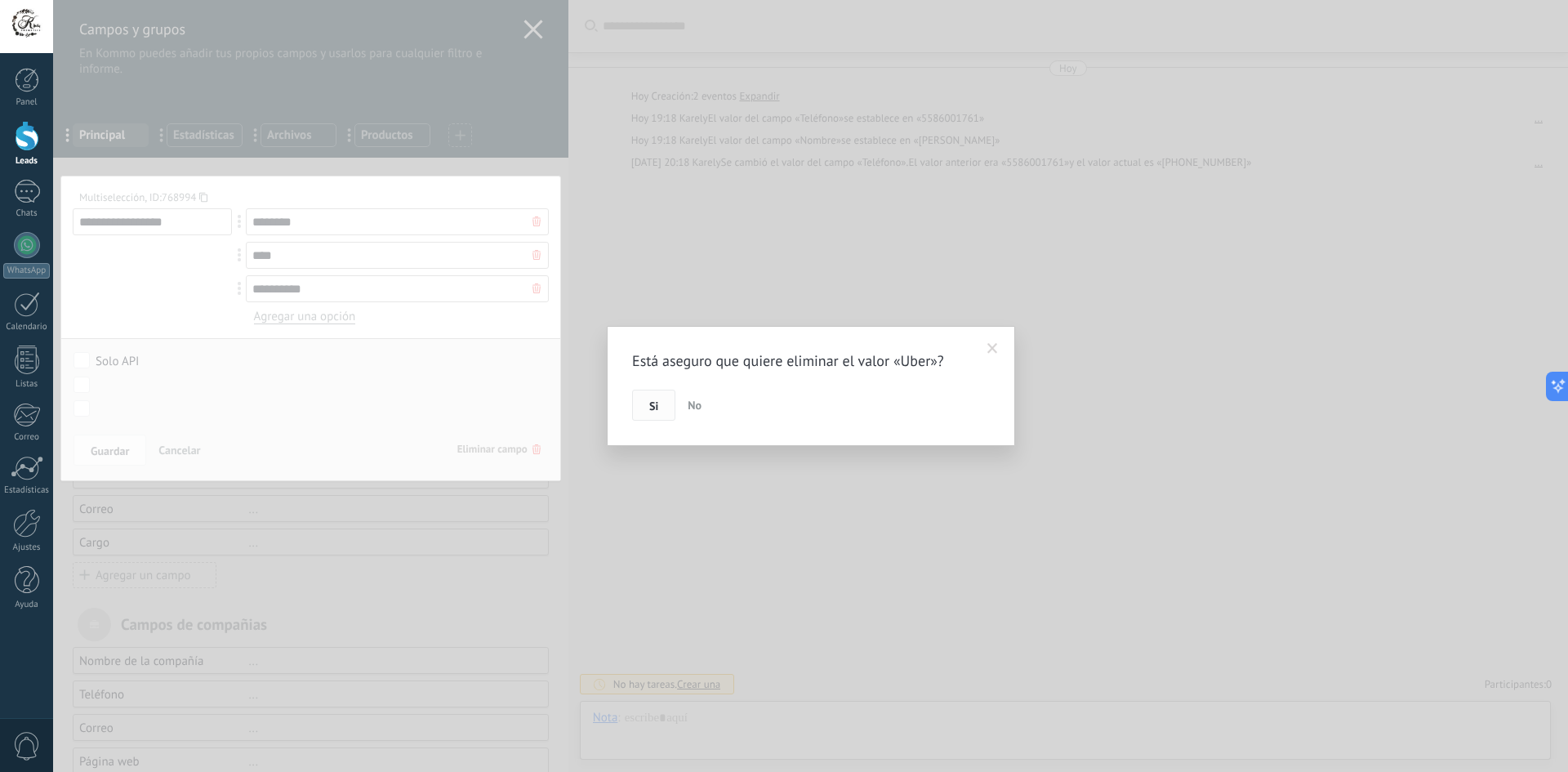
click at [656, 411] on span "Si" at bounding box center [653, 406] width 9 height 12
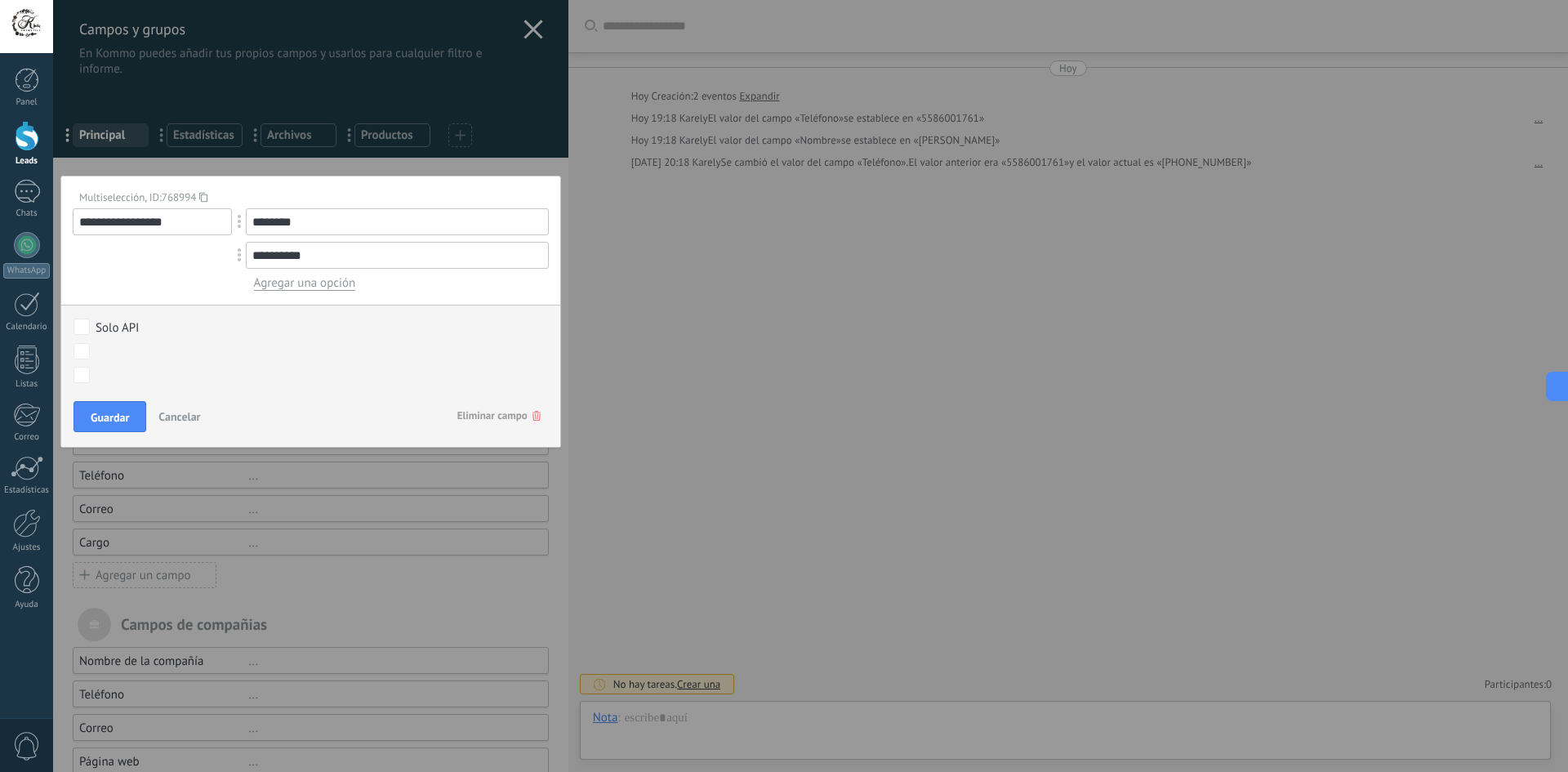
click at [334, 260] on input "**********" at bounding box center [397, 255] width 303 height 27
click at [780, 365] on div "**********" at bounding box center [811, 386] width 1514 height 772
click at [109, 414] on span "Guardar" at bounding box center [109, 417] width 39 height 12
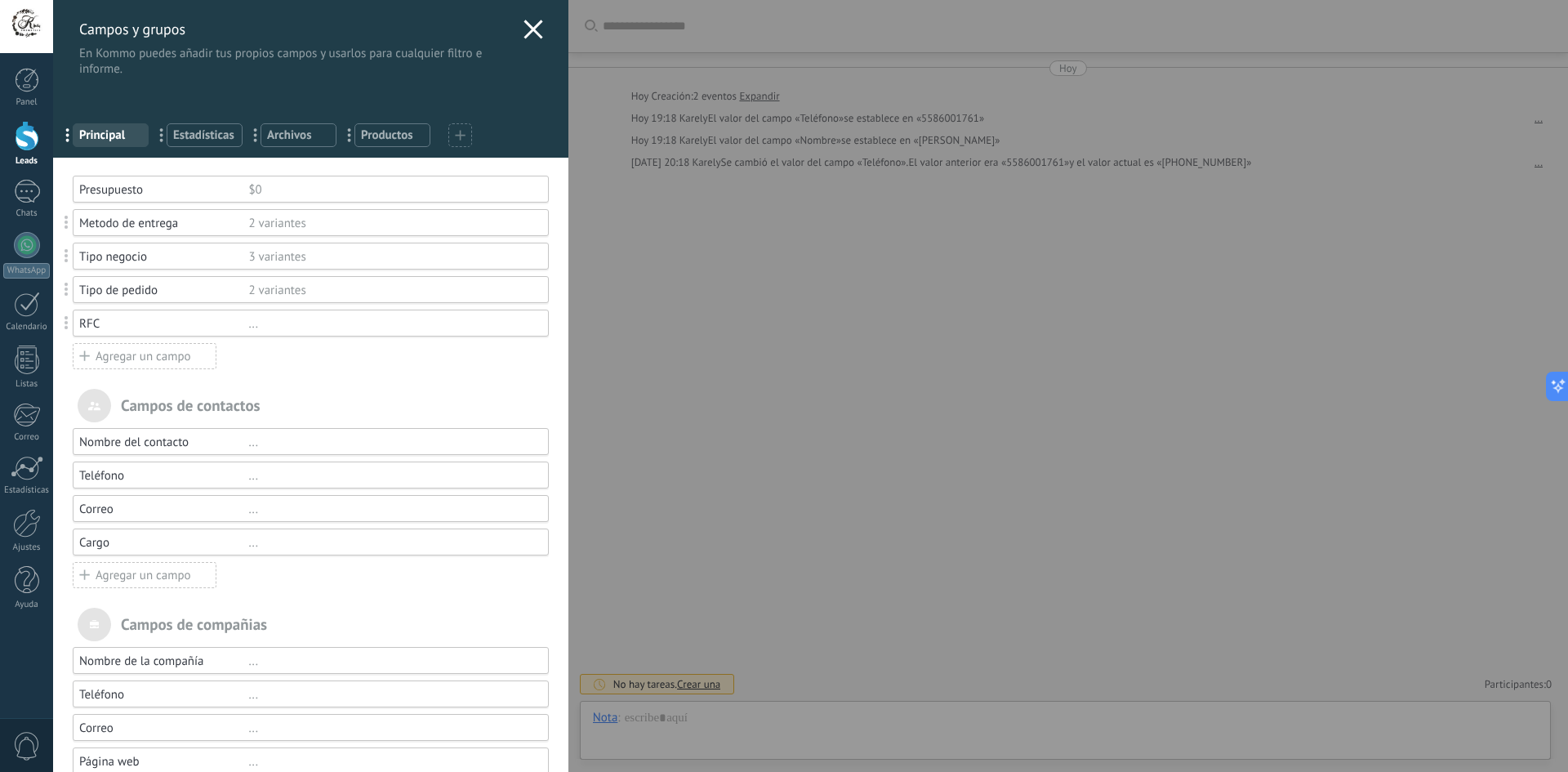
click at [524, 33] on use at bounding box center [532, 29] width 19 height 19
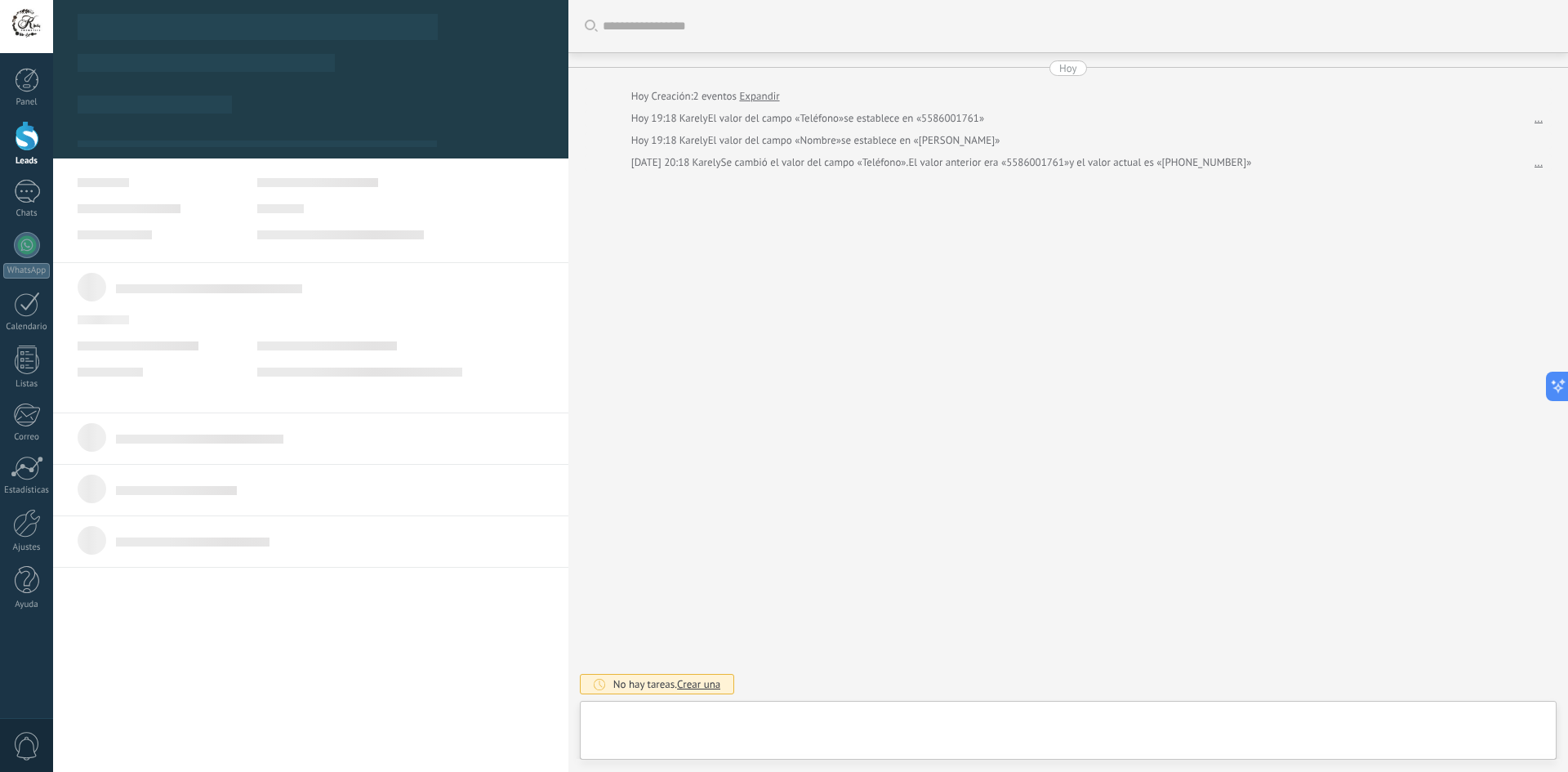
type textarea "******"
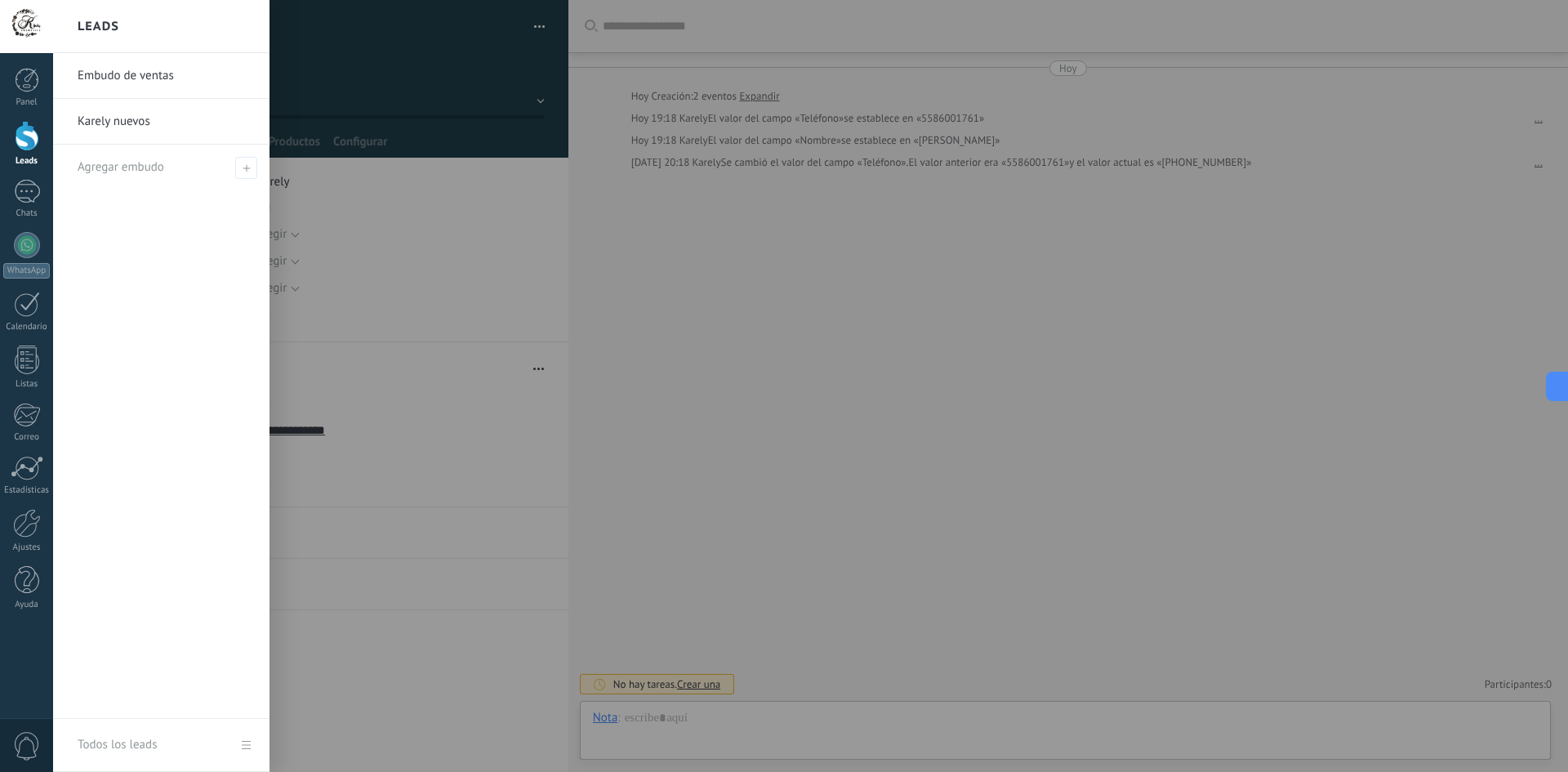
drag, startPoint x: 23, startPoint y: 146, endPoint x: 167, endPoint y: 198, distance: 153.1
click at [23, 146] on div at bounding box center [27, 136] width 25 height 30
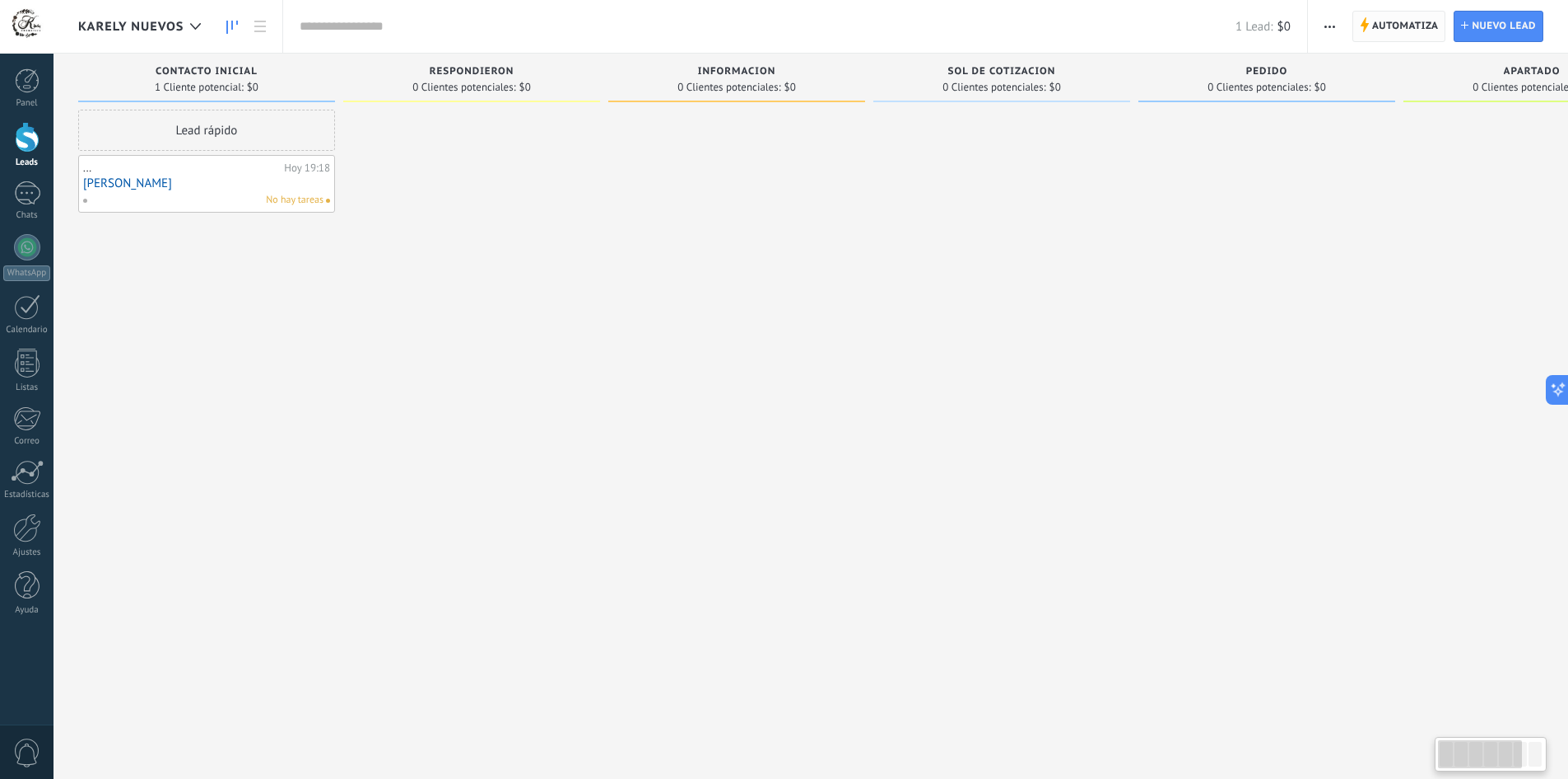
click at [1394, 31] on span "Automatiza" at bounding box center [1405, 27] width 67 height 30
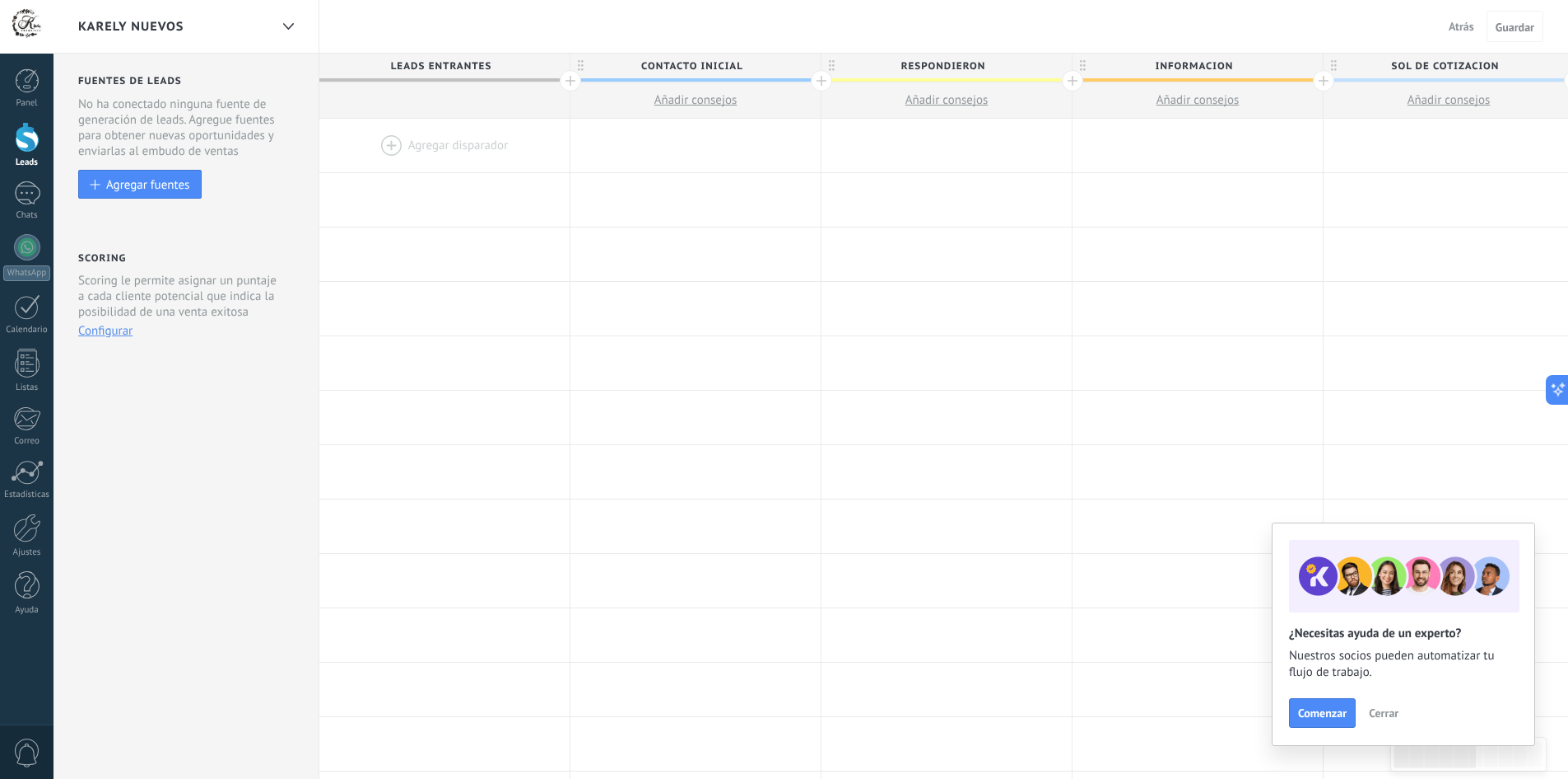
click at [393, 148] on div at bounding box center [445, 146] width 250 height 54
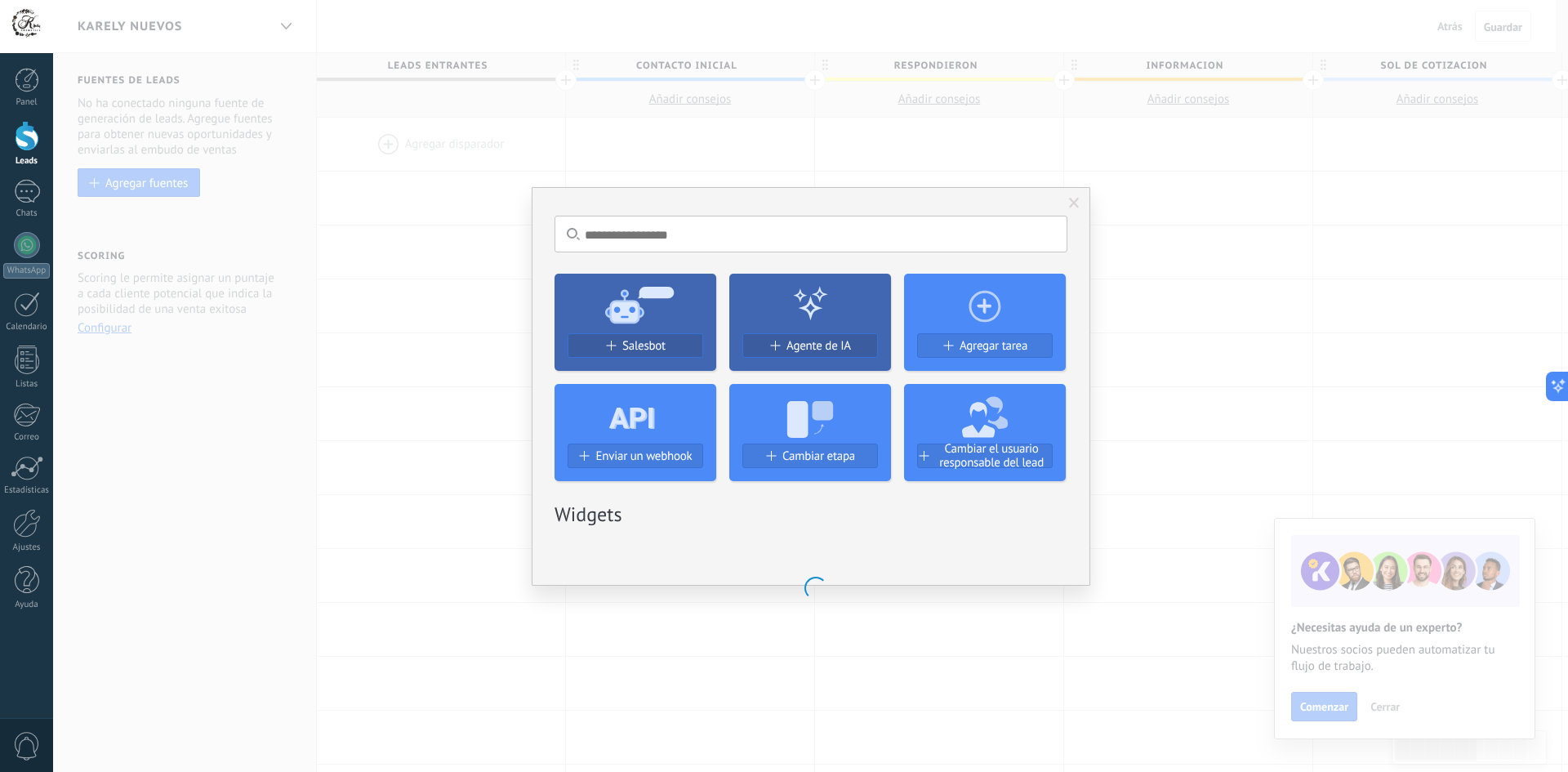
click at [642, 443] on div "Enviar un webhook" at bounding box center [634, 462] width 162 height 38
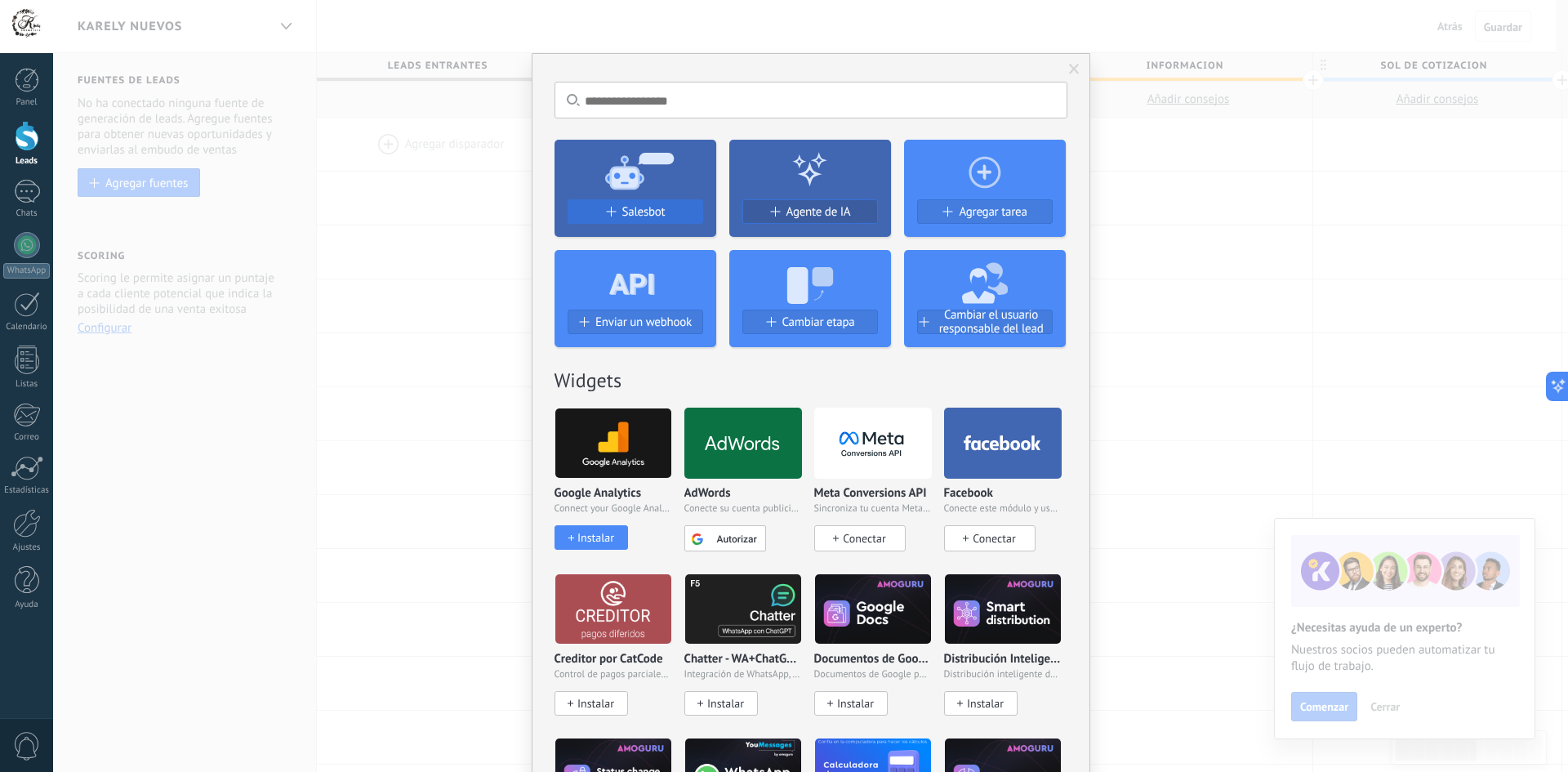
click at [632, 209] on span "Salesbot" at bounding box center [644, 212] width 44 height 14
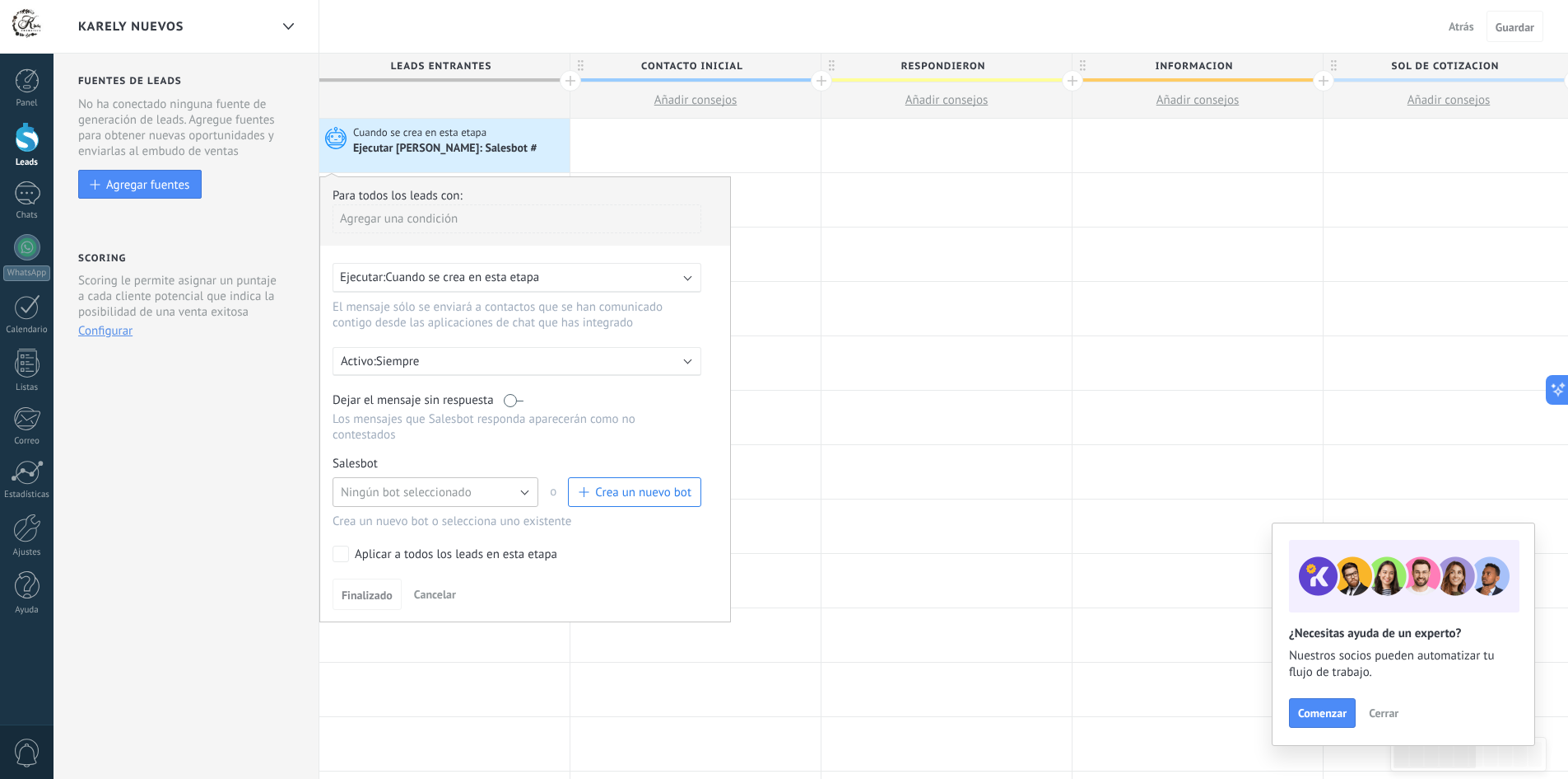
click at [517, 495] on button "Ningún bot seleccionado" at bounding box center [436, 492] width 206 height 30
click at [423, 515] on span "Karely nuevos" at bounding box center [428, 520] width 210 height 16
click at [407, 467] on link "Gestionar" at bounding box center [410, 463] width 44 height 14
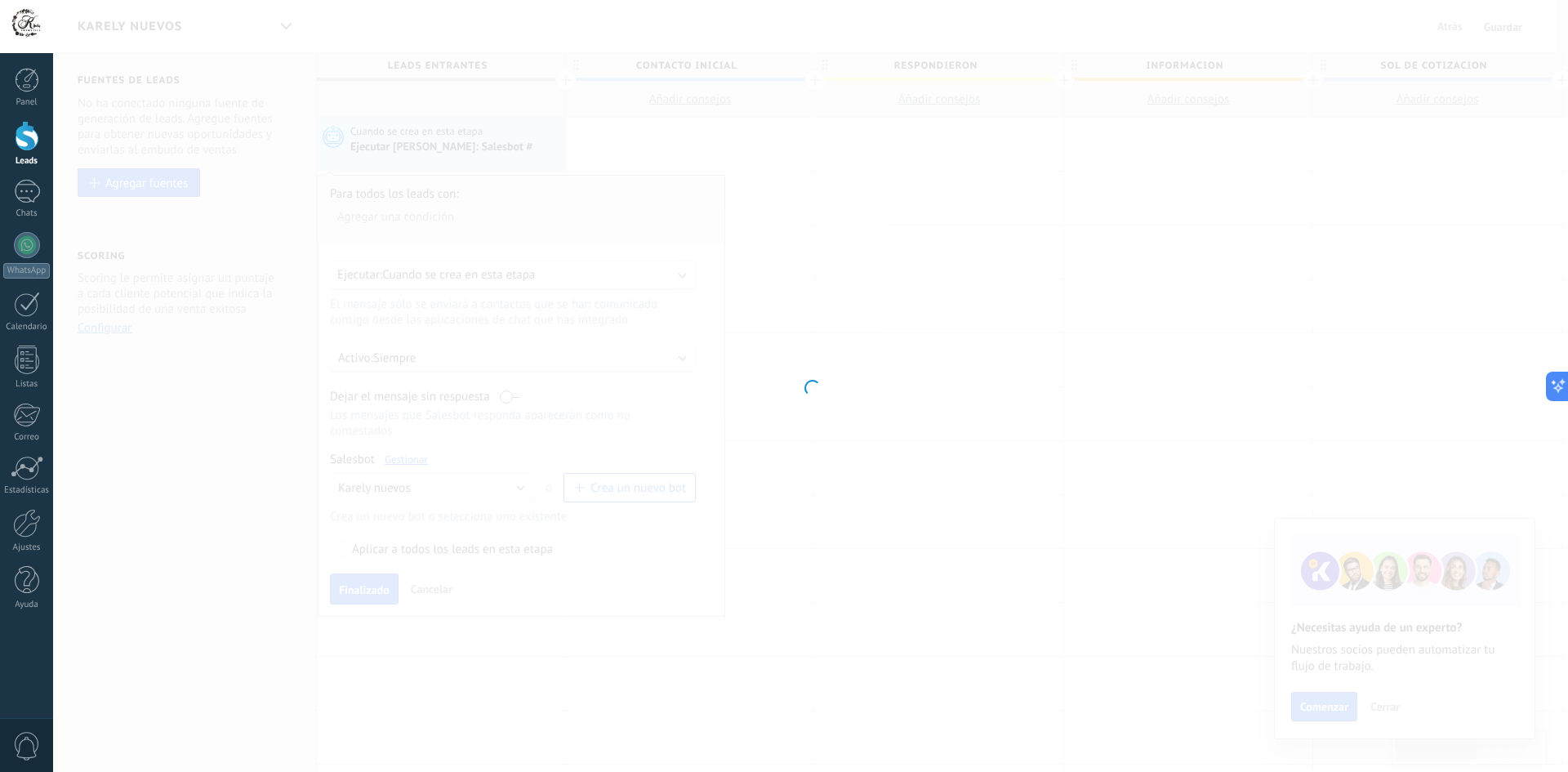
type input "**********"
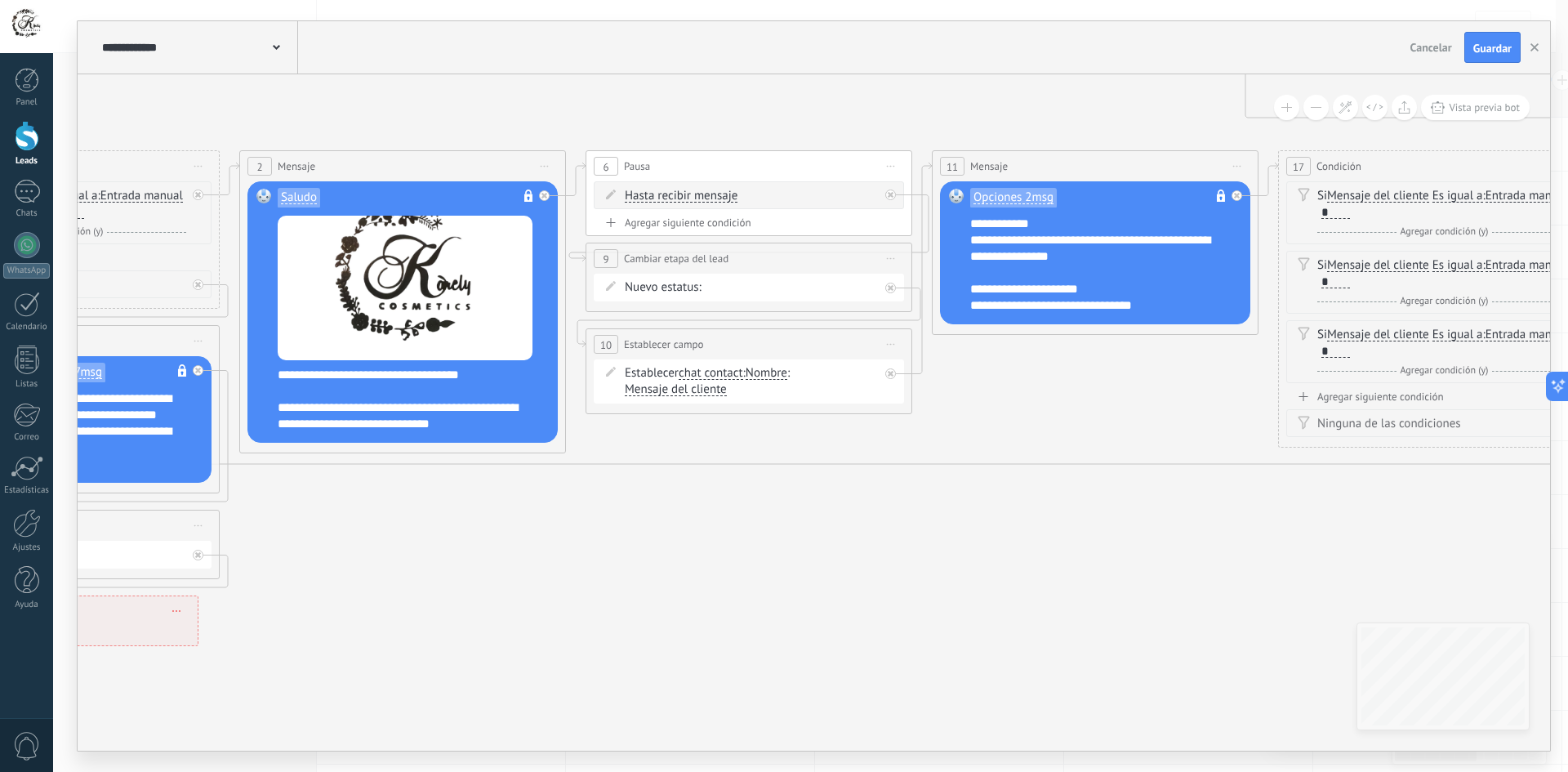
drag, startPoint x: 939, startPoint y: 128, endPoint x: 445, endPoint y: 151, distance: 494.5
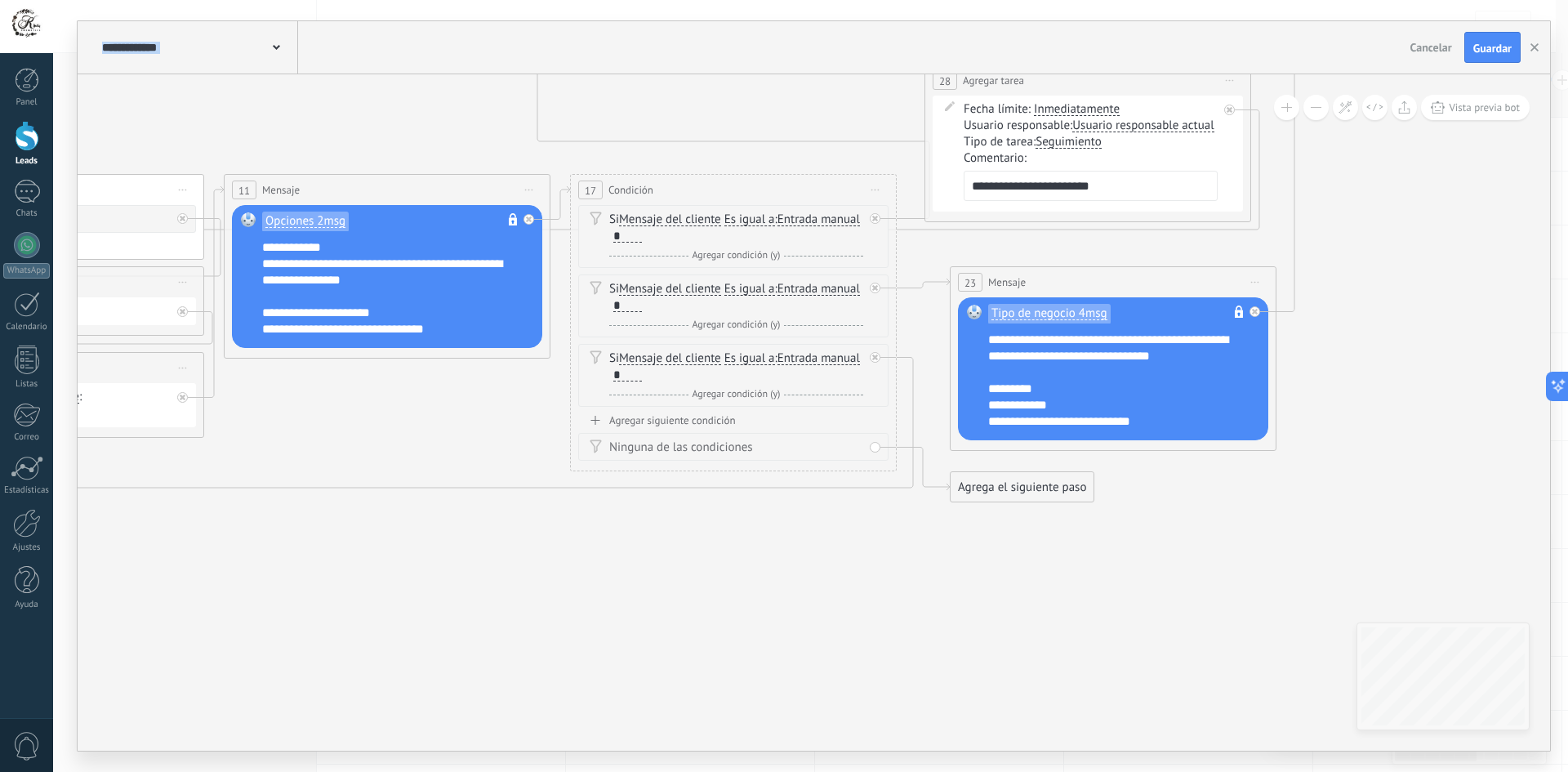
drag, startPoint x: 936, startPoint y: 563, endPoint x: 376, endPoint y: 573, distance: 560.1
click at [283, 574] on icon at bounding box center [1200, 242] width 5232 height 1675
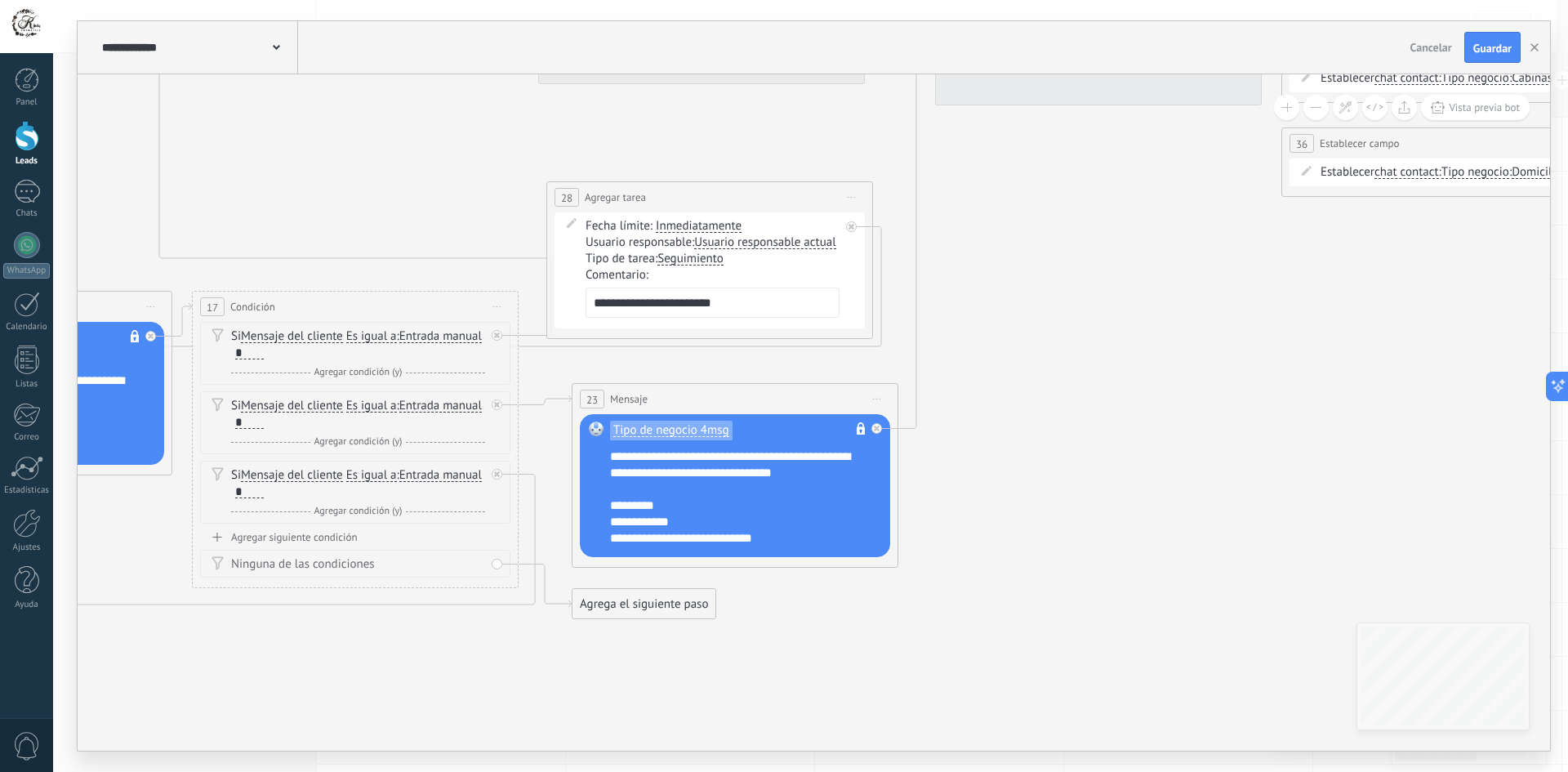
drag, startPoint x: 1029, startPoint y: 595, endPoint x: 1146, endPoint y: 455, distance: 182.5
click at [792, 702] on icon at bounding box center [823, 358] width 5232 height 1675
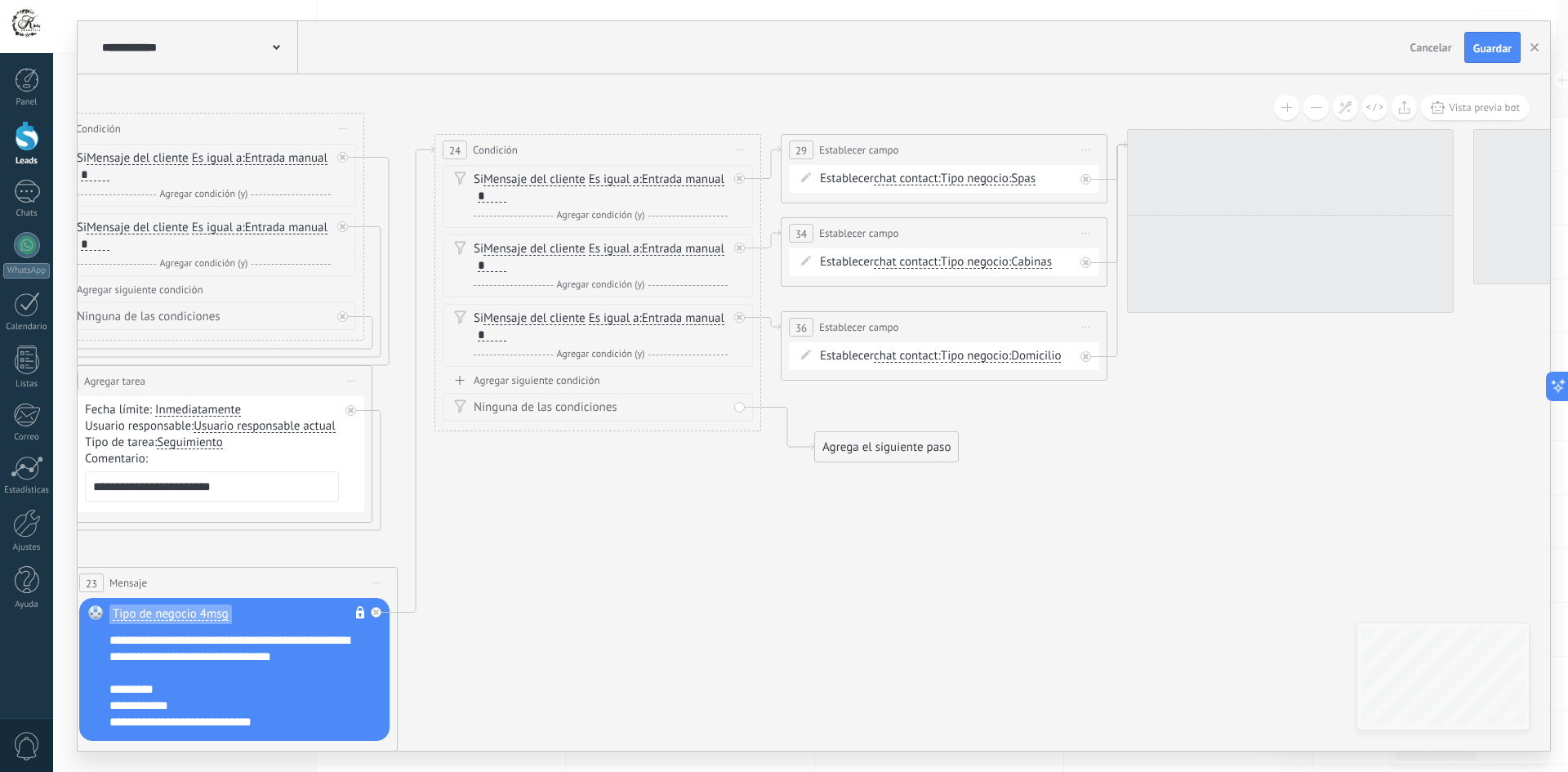
drag, startPoint x: 1055, startPoint y: 502, endPoint x: 651, endPoint y: 560, distance: 408.1
click at [651, 560] on icon at bounding box center [322, 516] width 5232 height 1623
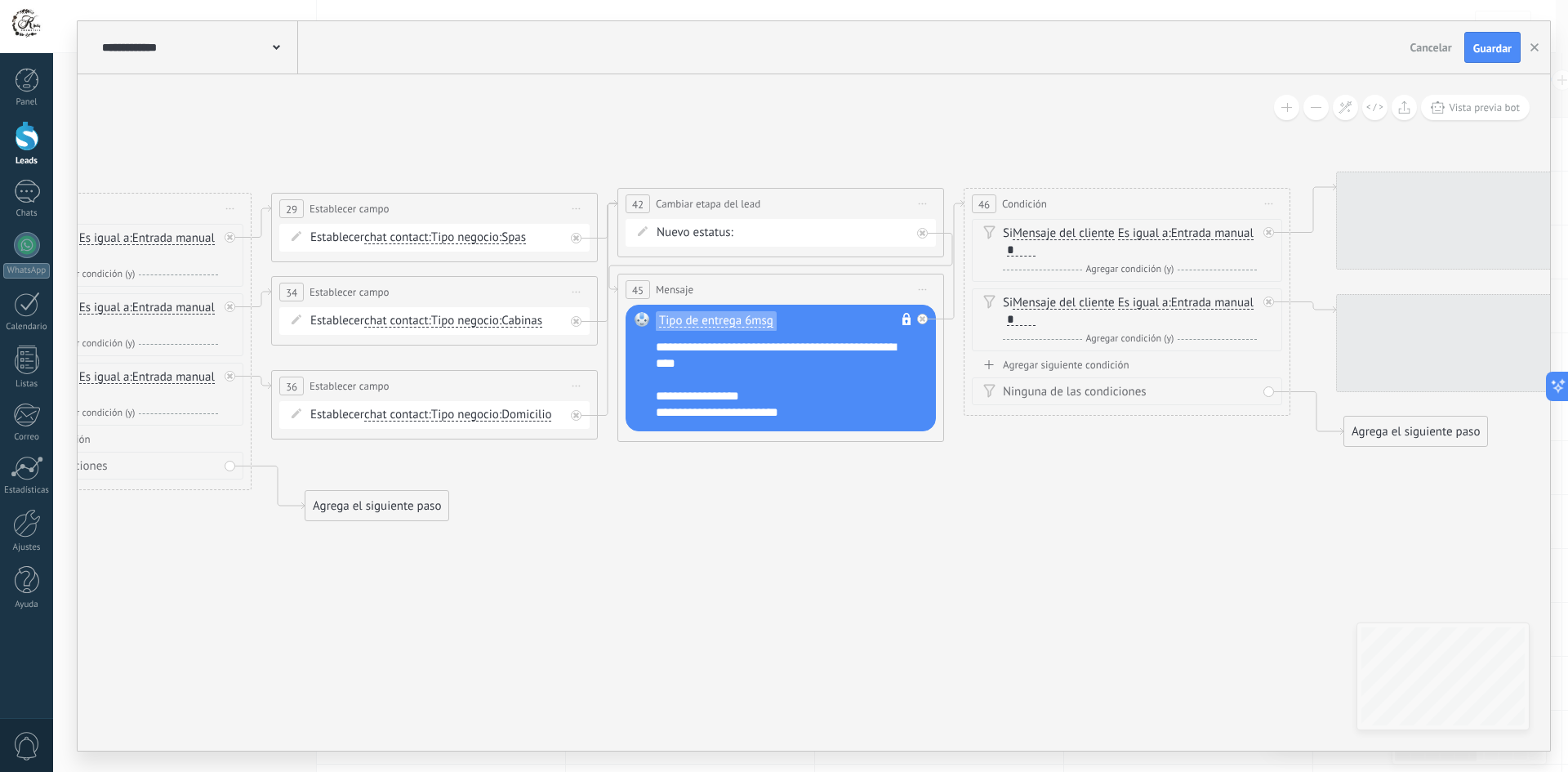
drag, startPoint x: 1112, startPoint y: 486, endPoint x: 721, endPoint y: 541, distance: 394.8
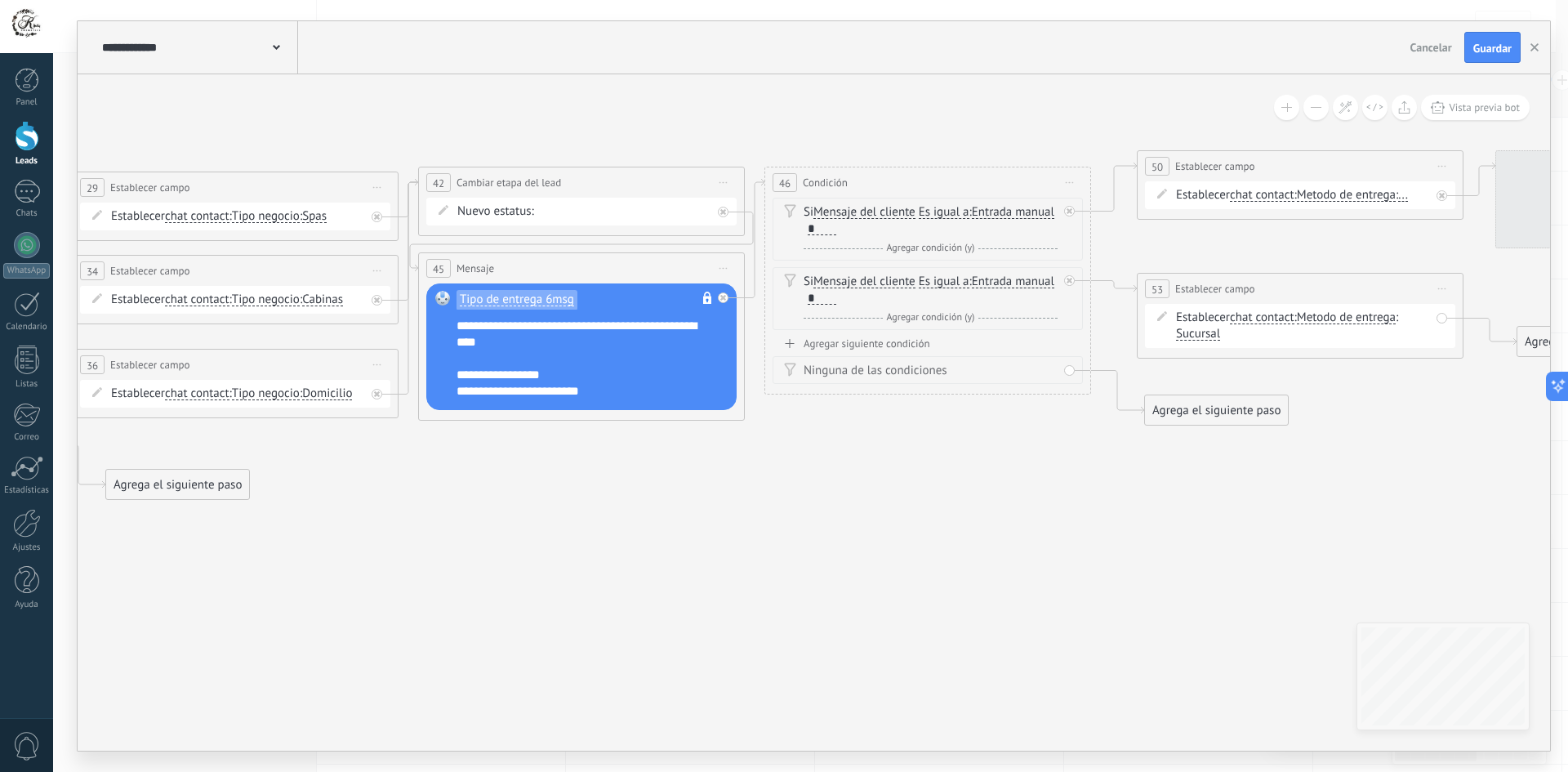
drag, startPoint x: 1069, startPoint y: 522, endPoint x: 840, endPoint y: 488, distance: 231.5
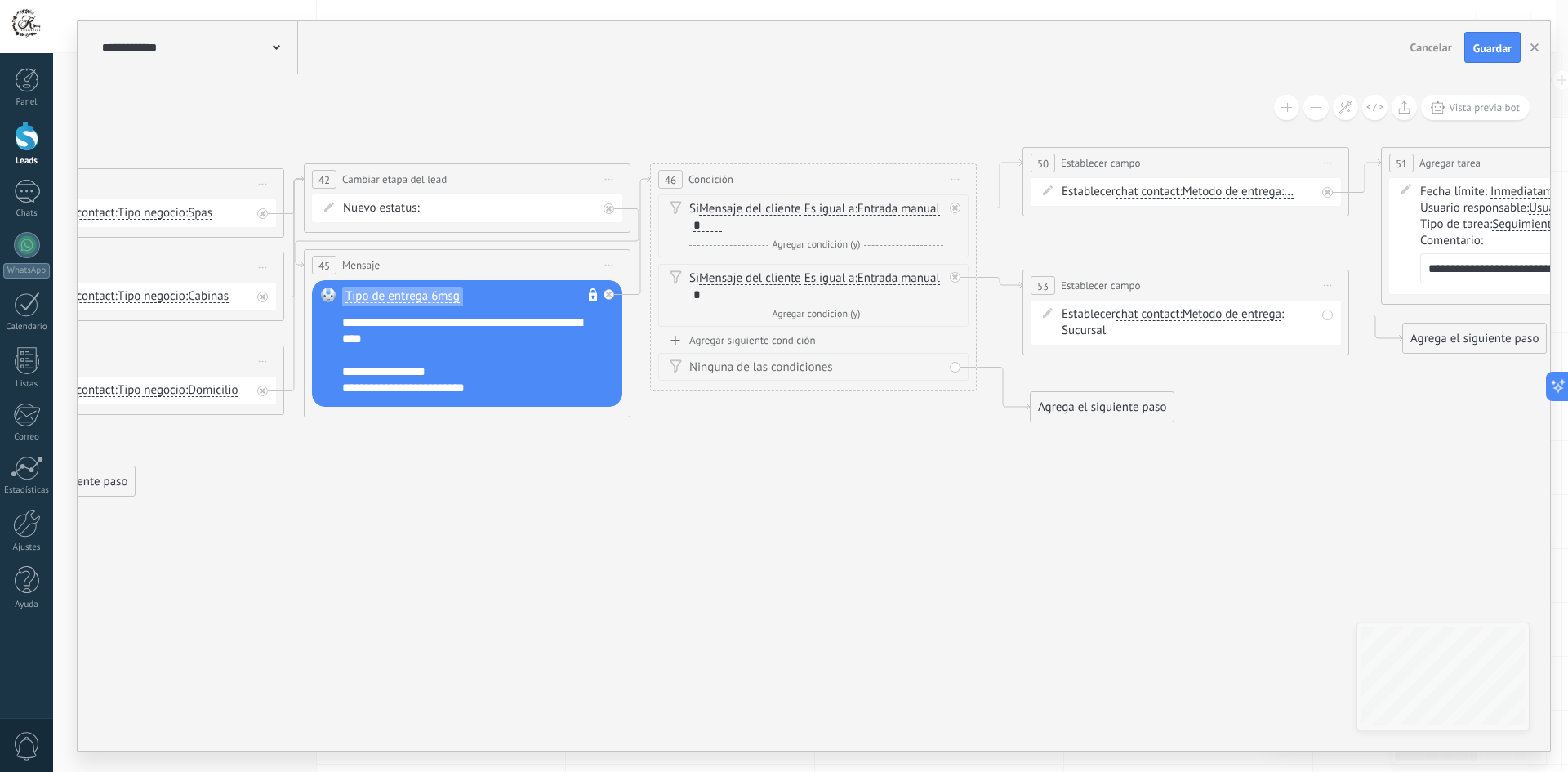
drag, startPoint x: 668, startPoint y: 511, endPoint x: 615, endPoint y: 507, distance: 53.2
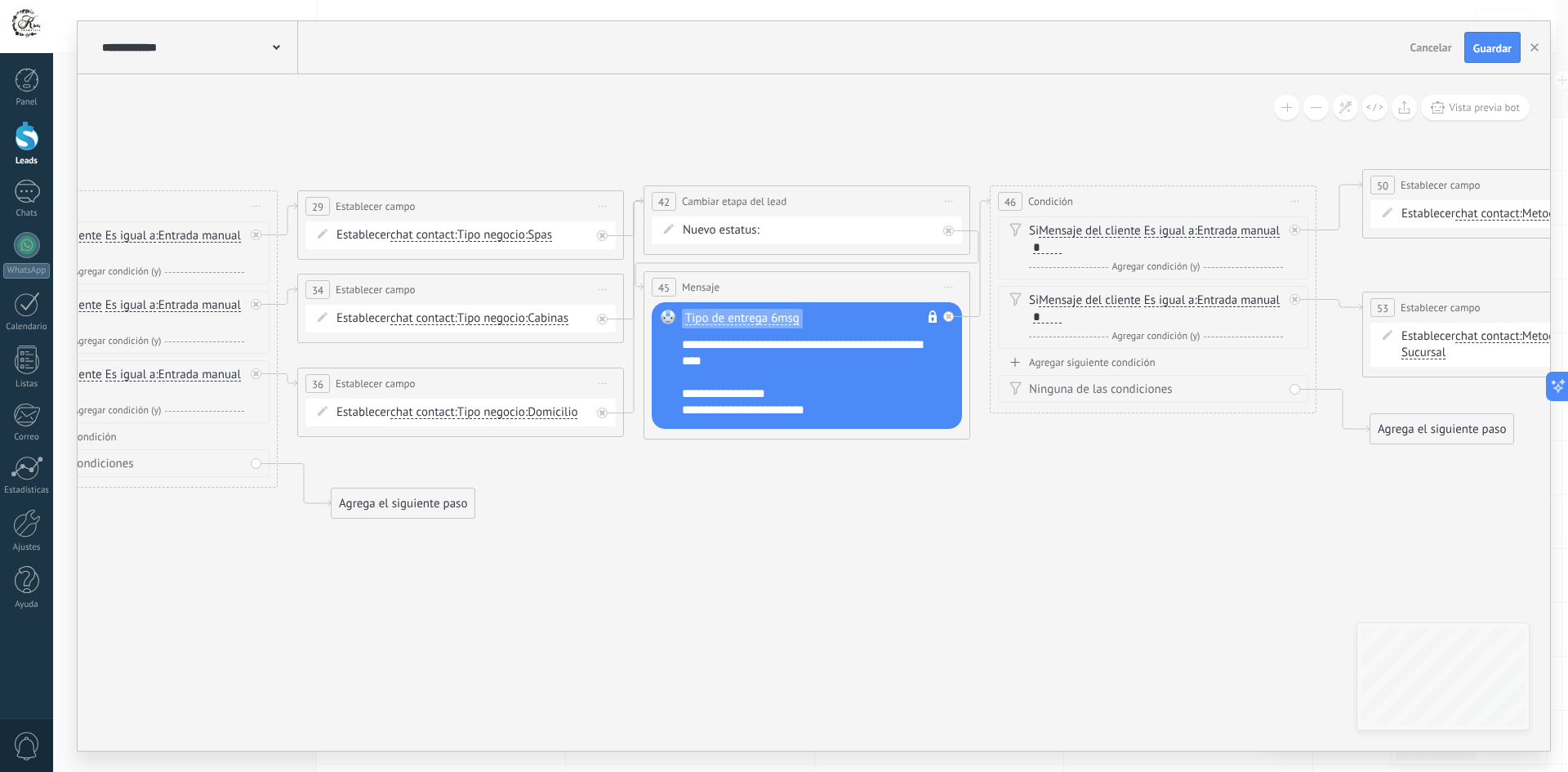
drag, startPoint x: 697, startPoint y: 466, endPoint x: 1073, endPoint y: 483, distance: 376.4
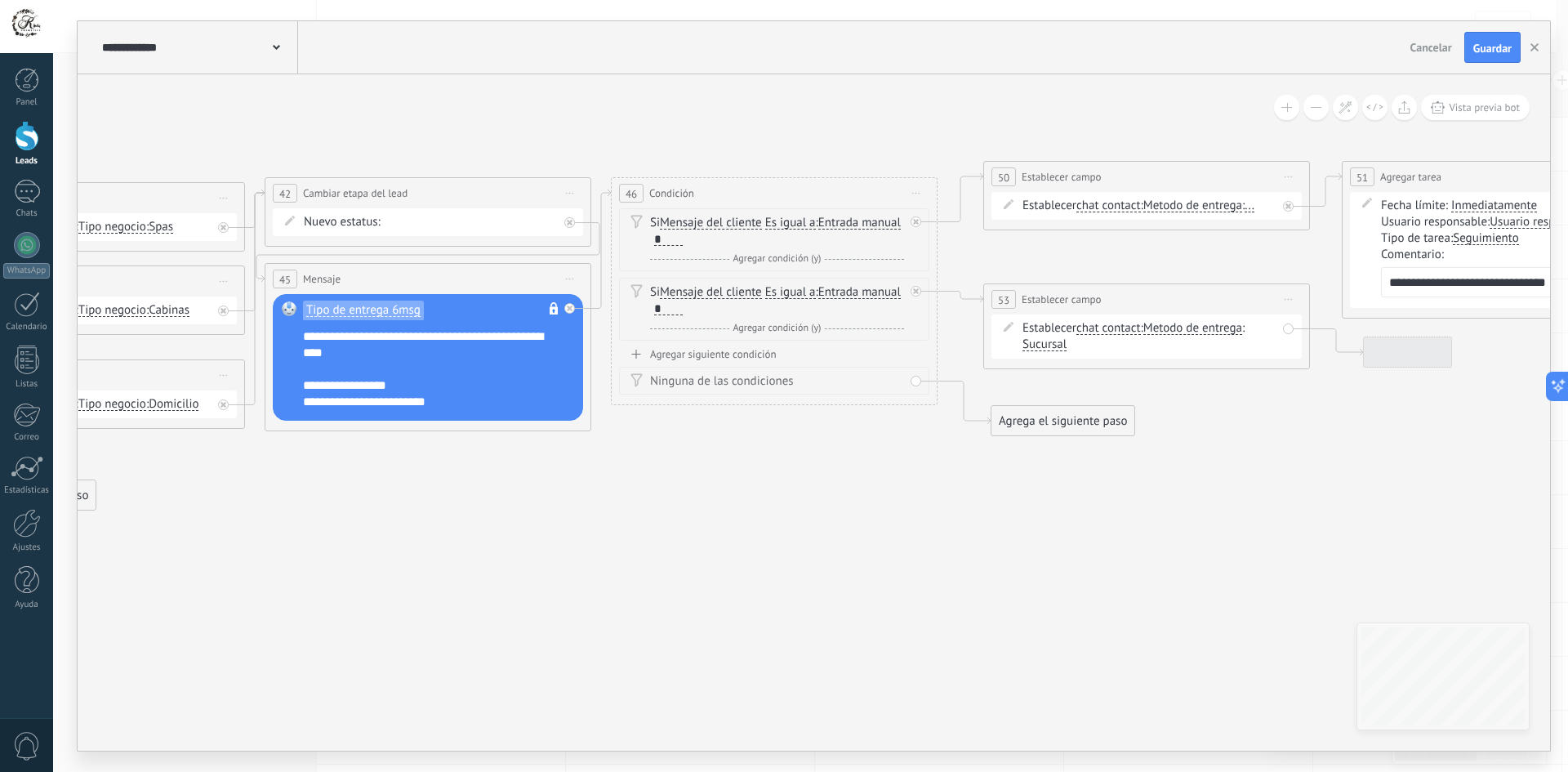
drag, startPoint x: 1027, startPoint y: 506, endPoint x: 713, endPoint y: 509, distance: 314.0
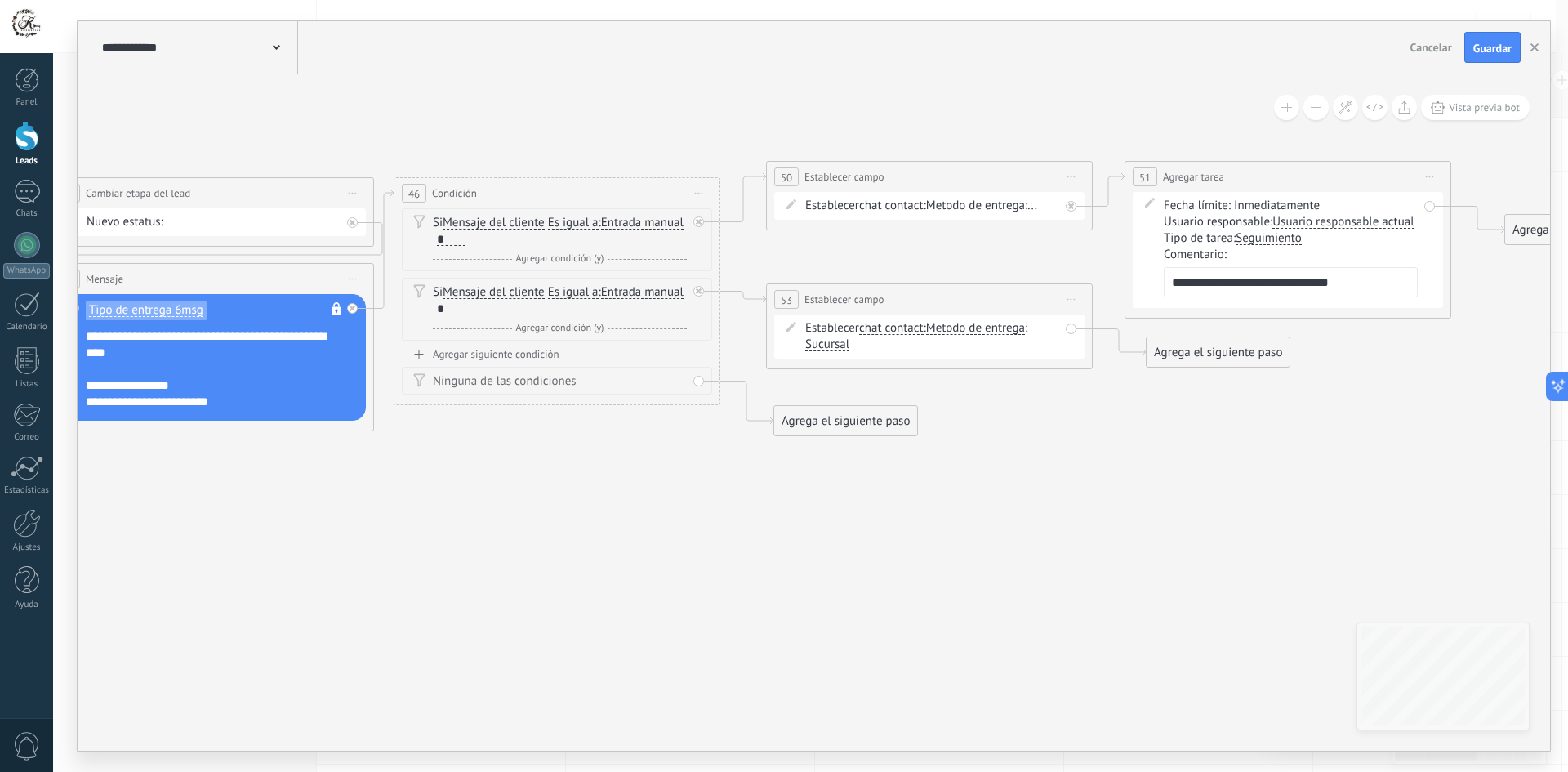
drag, startPoint x: 1194, startPoint y: 242, endPoint x: 928, endPoint y: 242, distance: 266.0
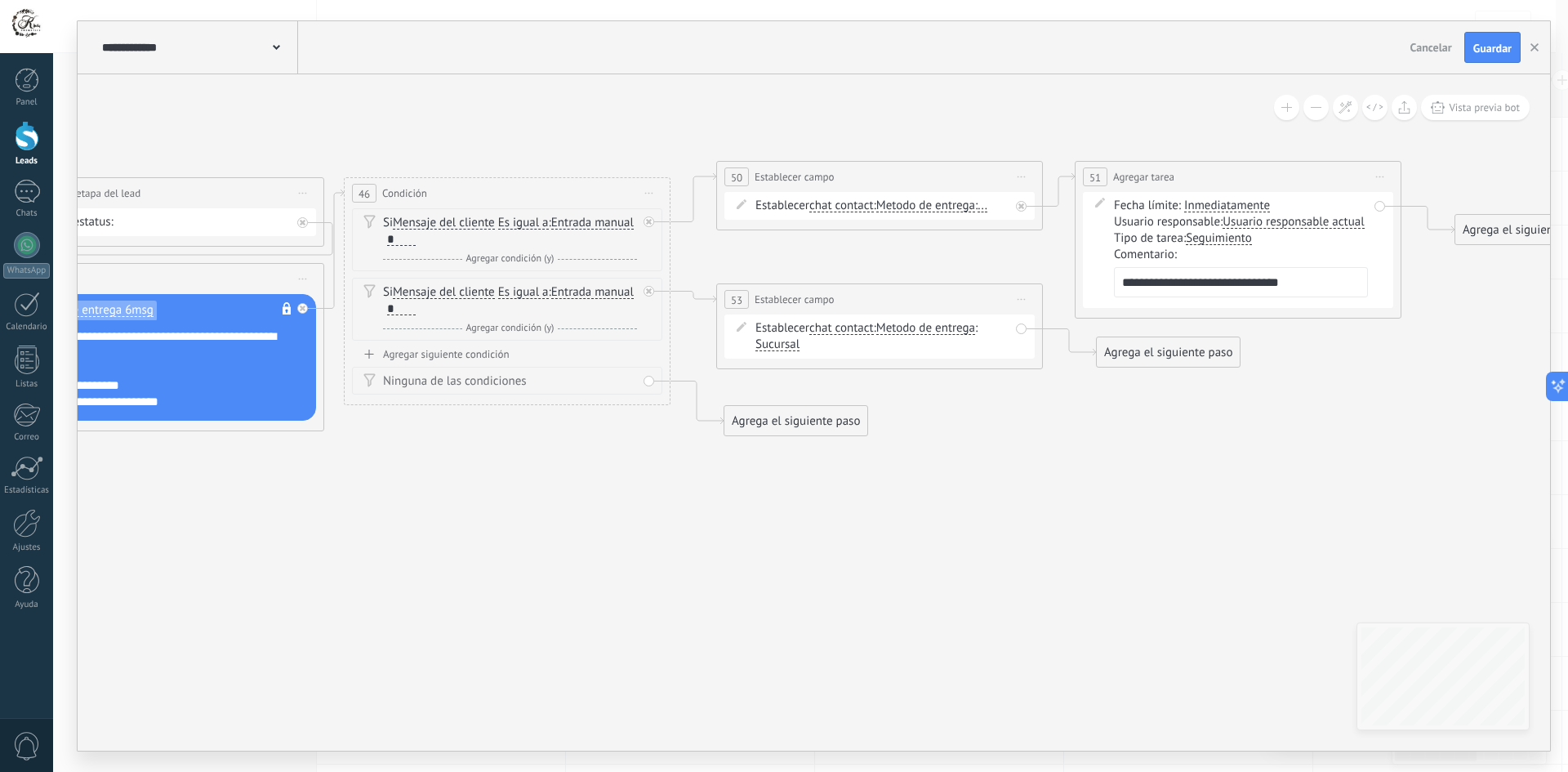
click at [997, 206] on div "Establecer chat contact chat contact all contacts main contact lead empresa con…" at bounding box center [882, 205] width 254 height 16
click at [987, 208] on span "..." at bounding box center [982, 205] width 10 height 13
click at [994, 208] on button "..." at bounding box center [1071, 206] width 204 height 30
click at [1040, 265] on span "Paqueteria" at bounding box center [1058, 264] width 197 height 16
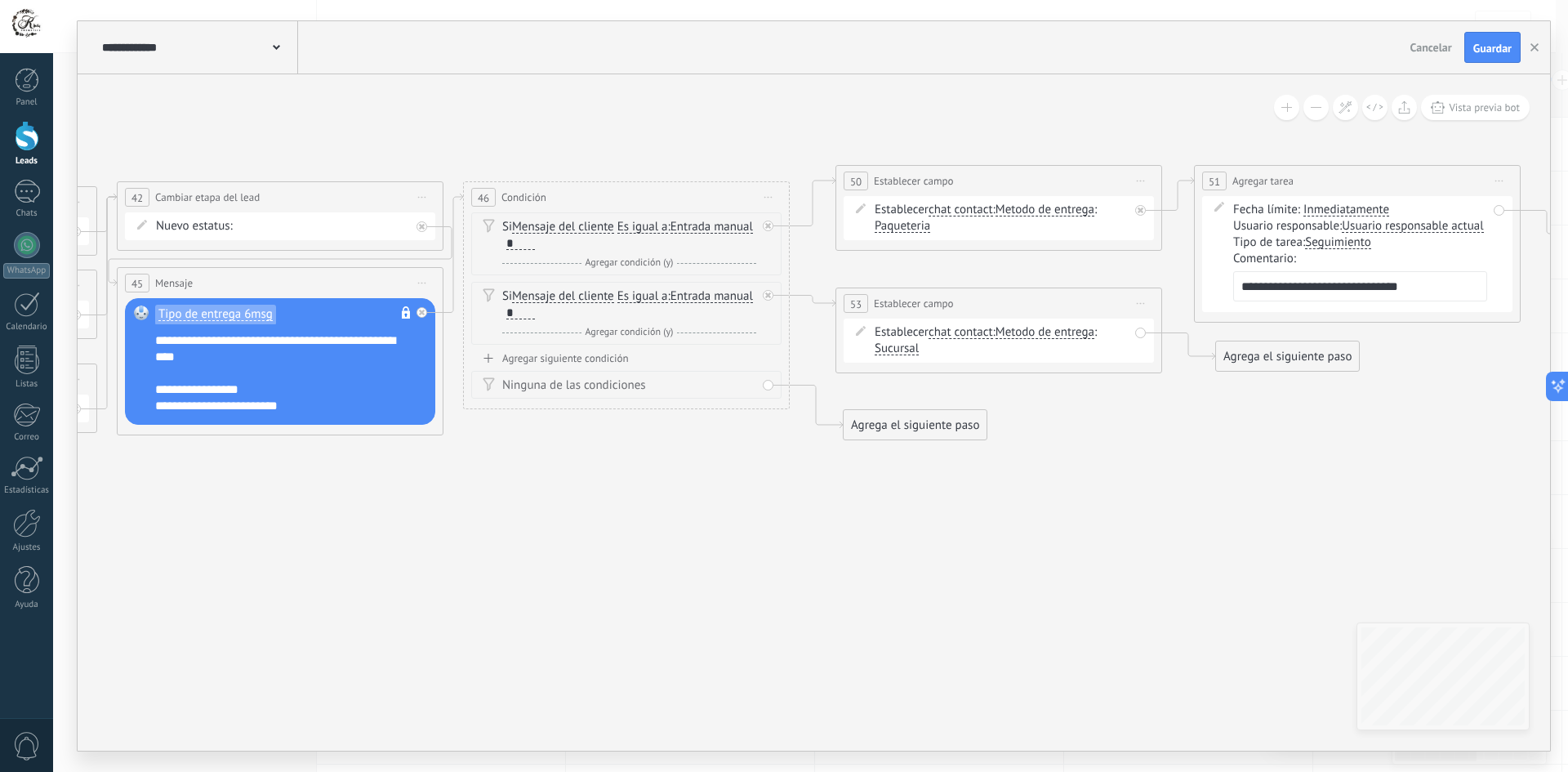
drag, startPoint x: 513, startPoint y: 468, endPoint x: 544, endPoint y: 469, distance: 31.0
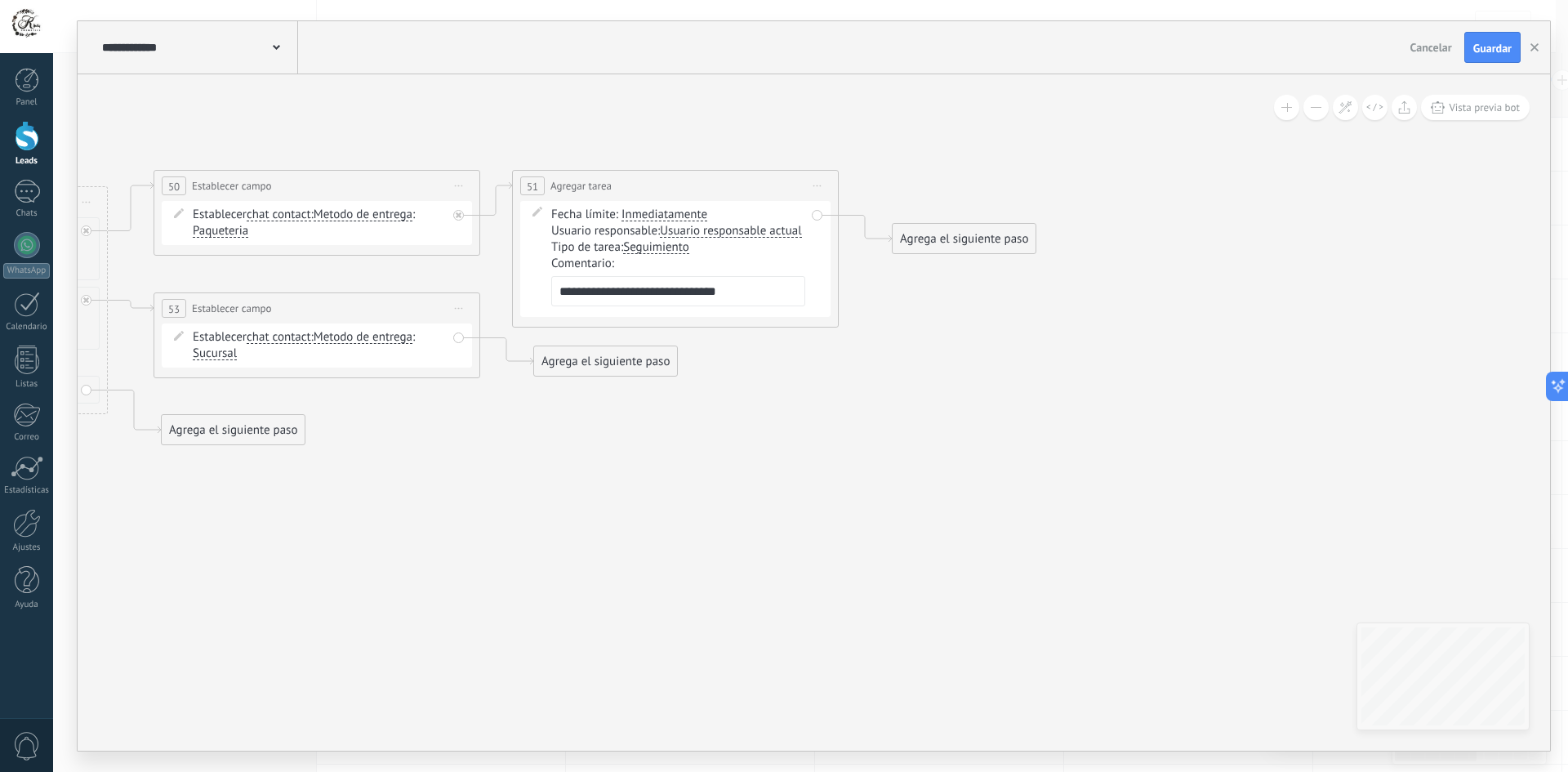
drag, startPoint x: 722, startPoint y: 451, endPoint x: 573, endPoint y: 442, distance: 149.3
drag, startPoint x: 932, startPoint y: 413, endPoint x: 1004, endPoint y: 410, distance: 72.1
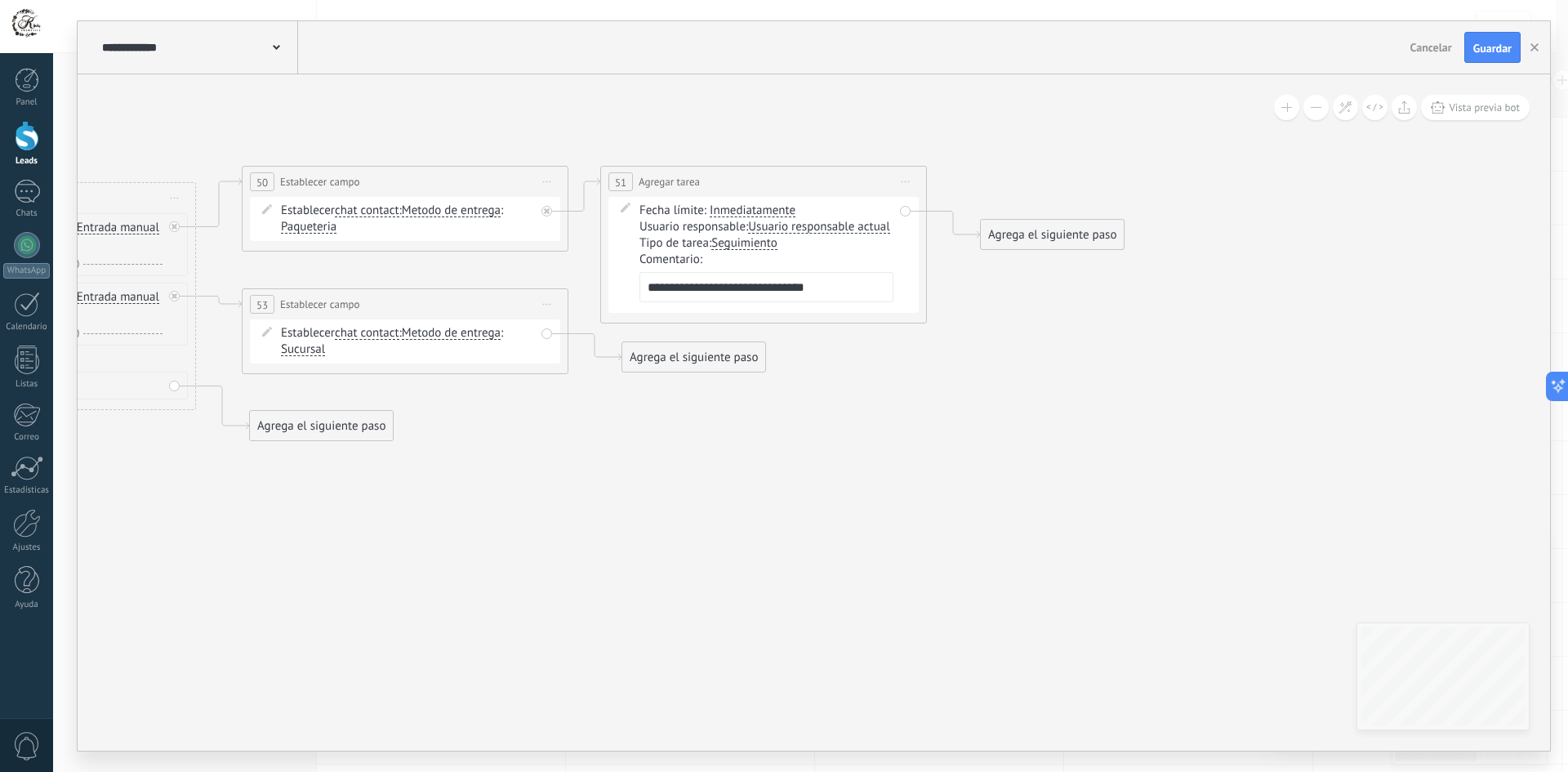
click at [685, 362] on div "Agrega el siguiente paso" at bounding box center [694, 357] width 143 height 27
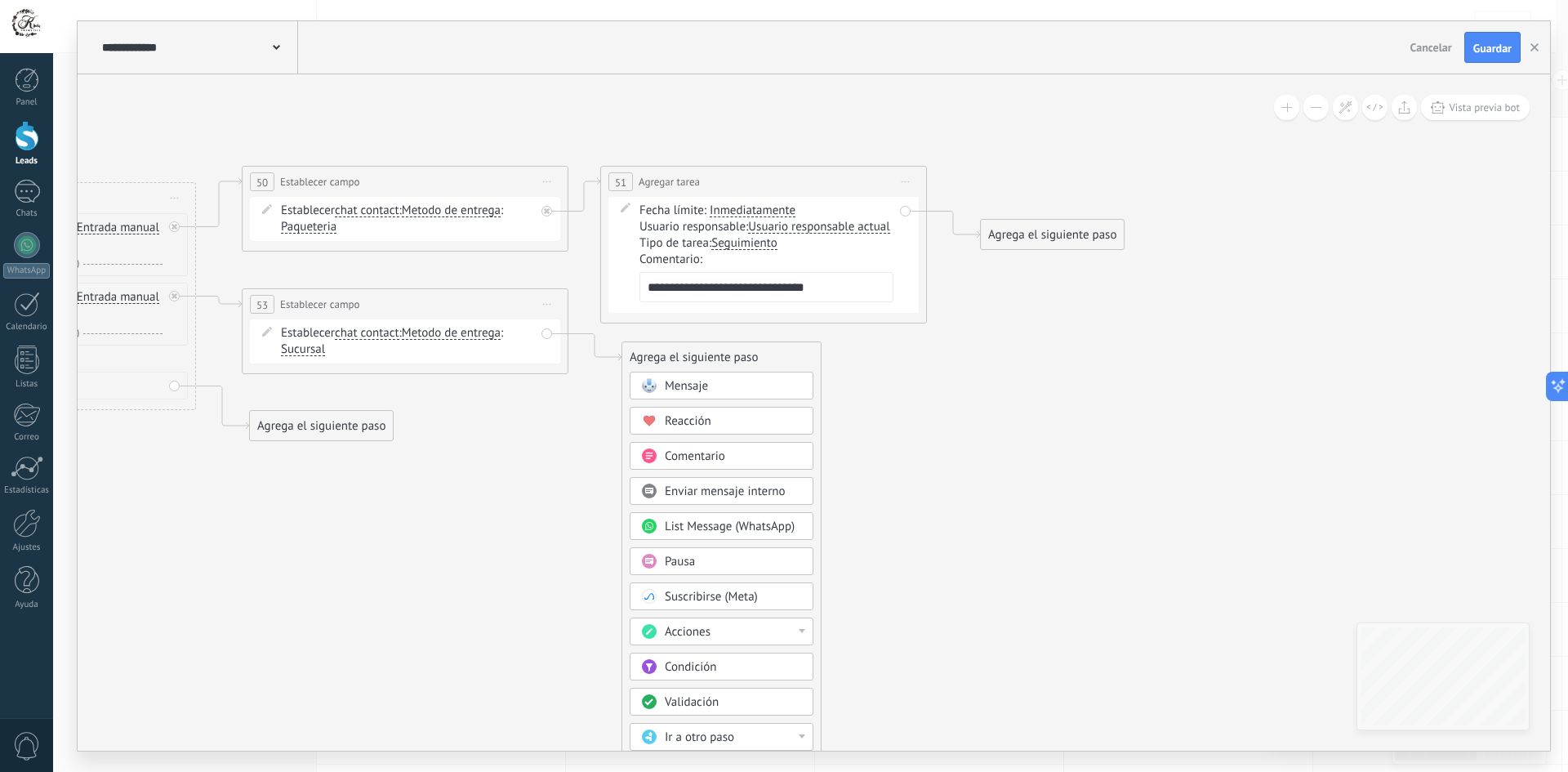
click at [713, 628] on div "Acciones" at bounding box center [733, 631] width 137 height 16
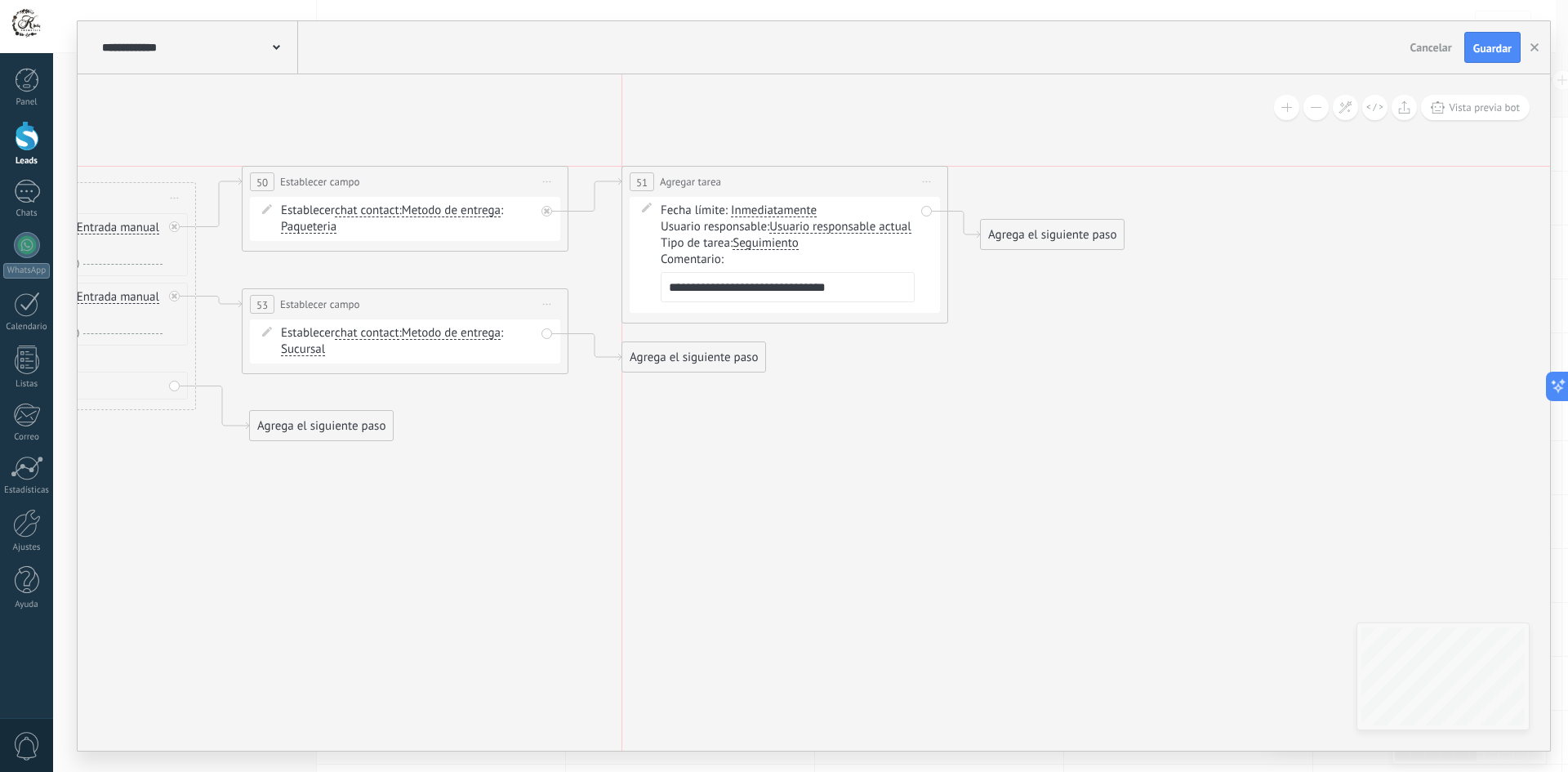
drag, startPoint x: 779, startPoint y: 187, endPoint x: 796, endPoint y: 188, distance: 17.0
click at [796, 188] on div "**********" at bounding box center [785, 181] width 325 height 30
click at [712, 363] on div "Agrega el siguiente paso" at bounding box center [694, 357] width 143 height 27
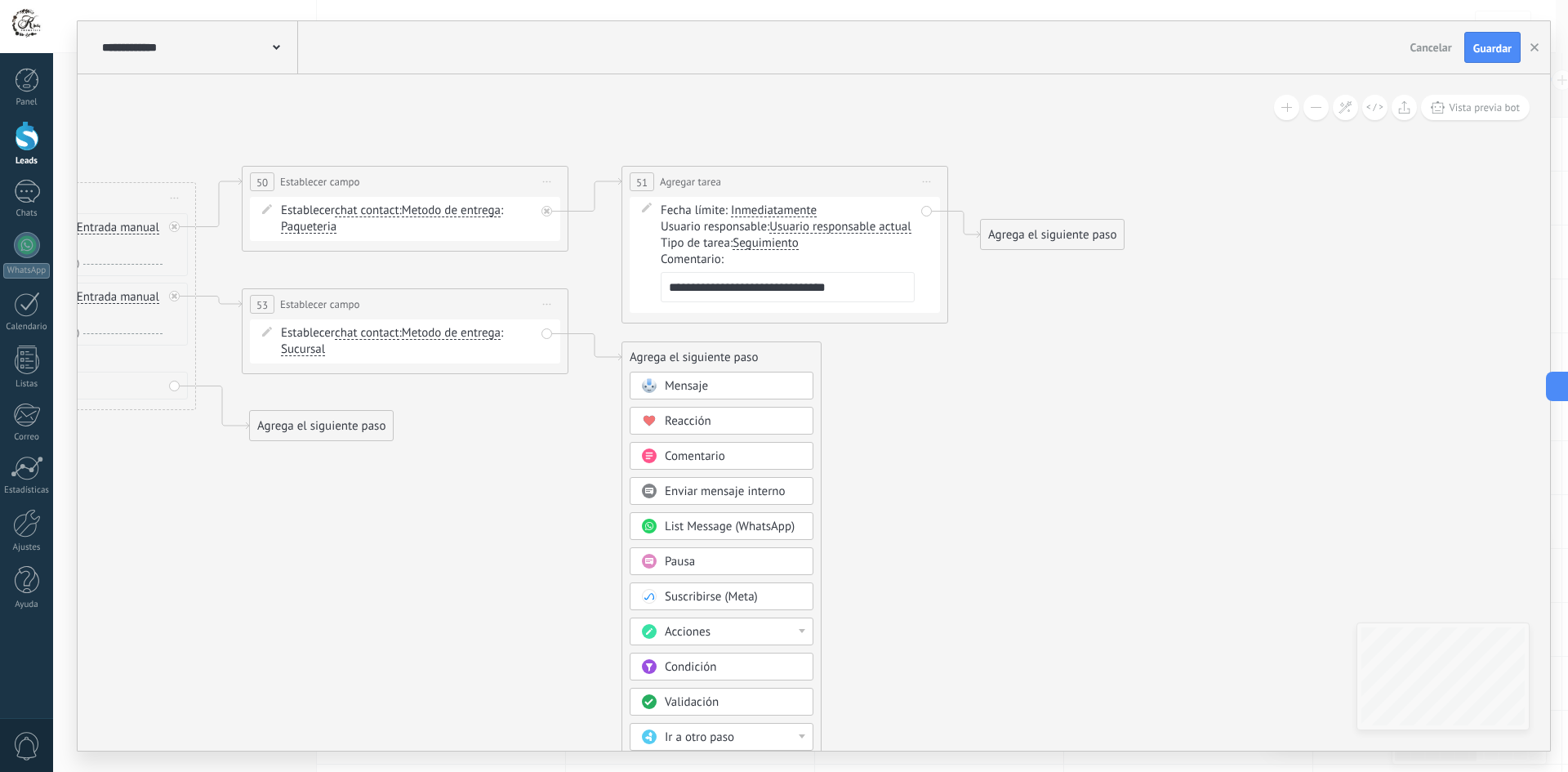
click at [738, 624] on div "Acciones" at bounding box center [733, 631] width 137 height 16
click at [706, 688] on div "Agregar tarea" at bounding box center [722, 688] width 182 height 28
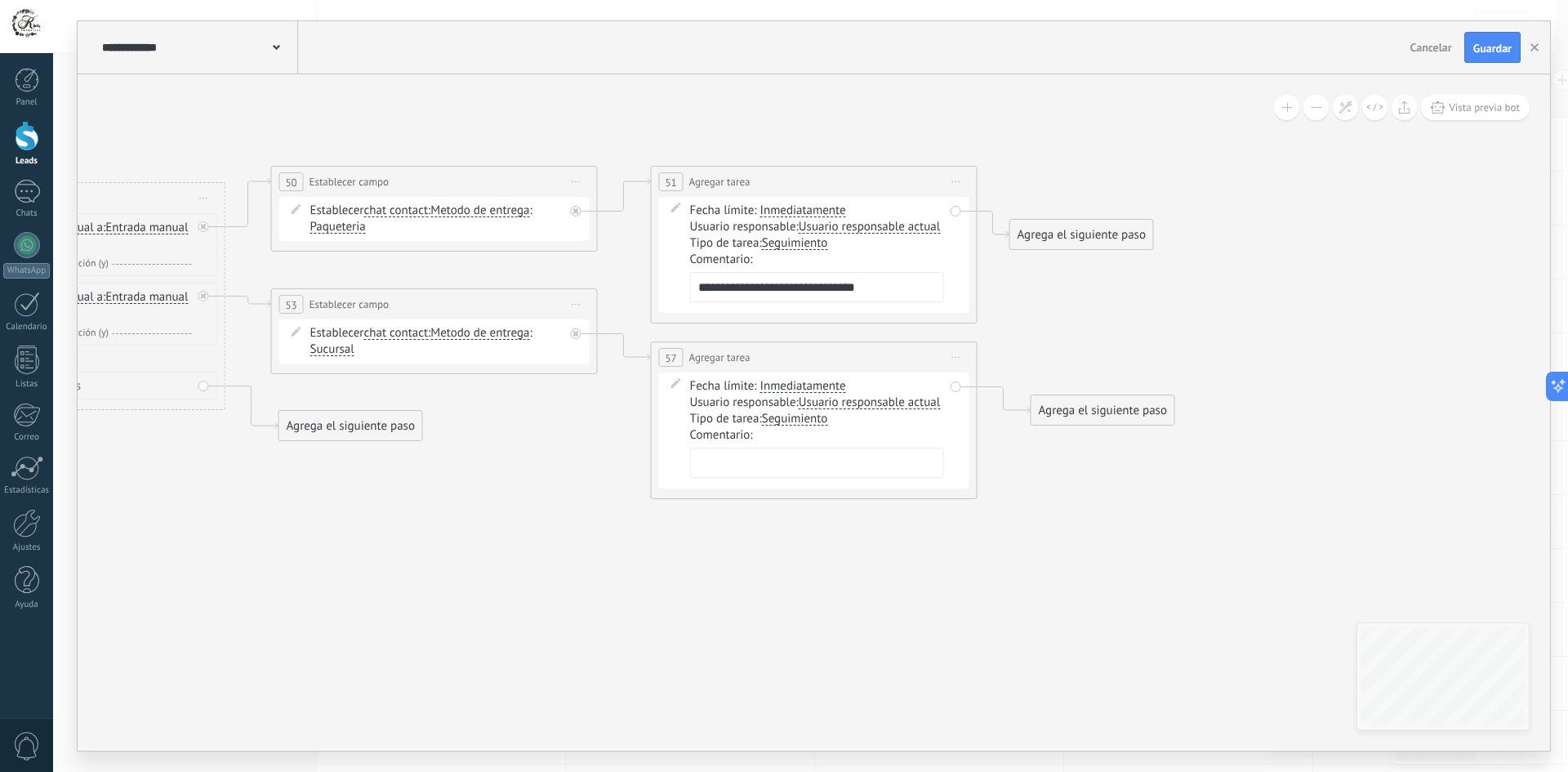
click at [757, 460] on textarea at bounding box center [817, 462] width 254 height 30
type textarea "**********"
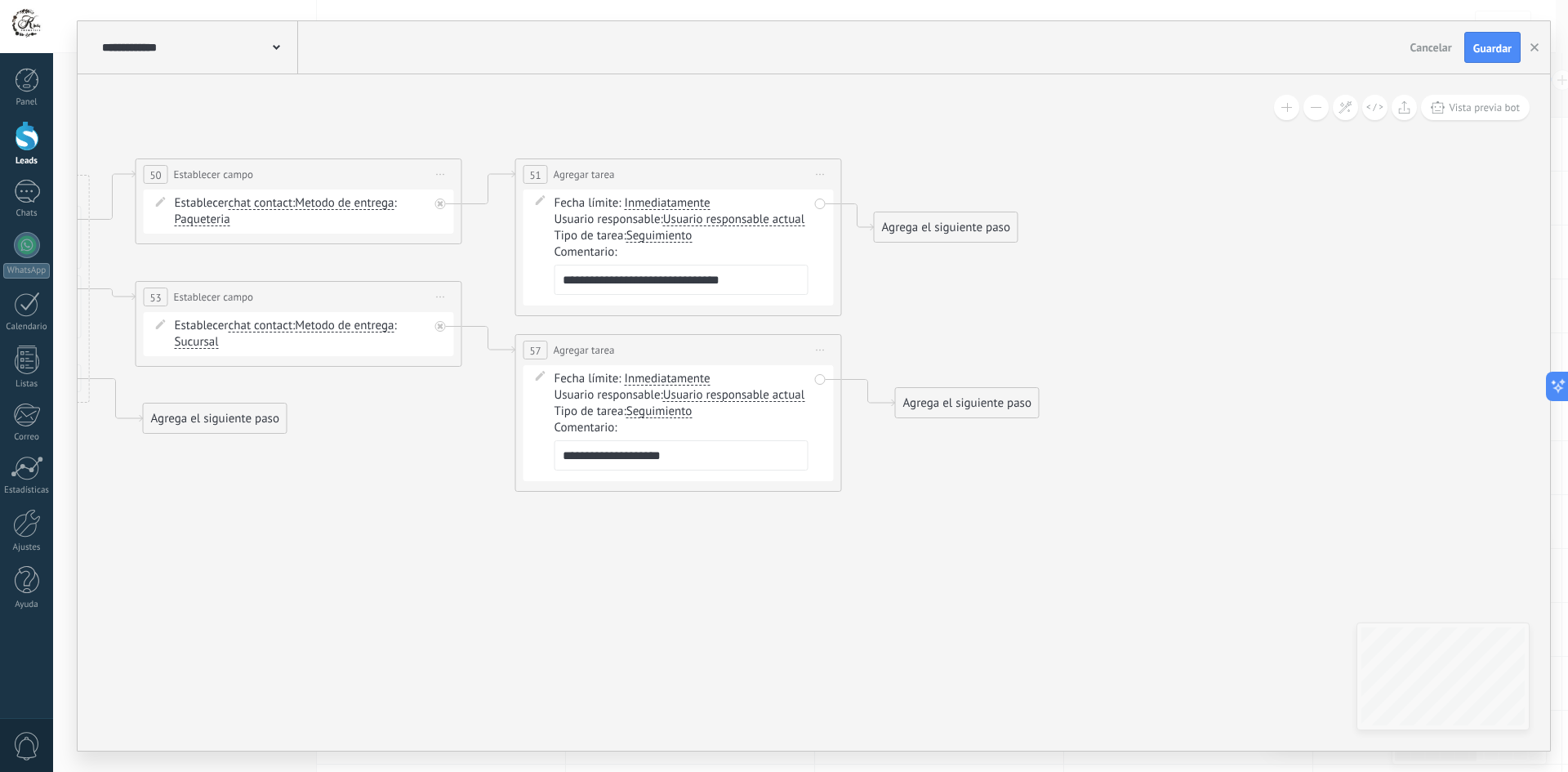
drag, startPoint x: 700, startPoint y: 614, endPoint x: 540, endPoint y: 604, distance: 160.3
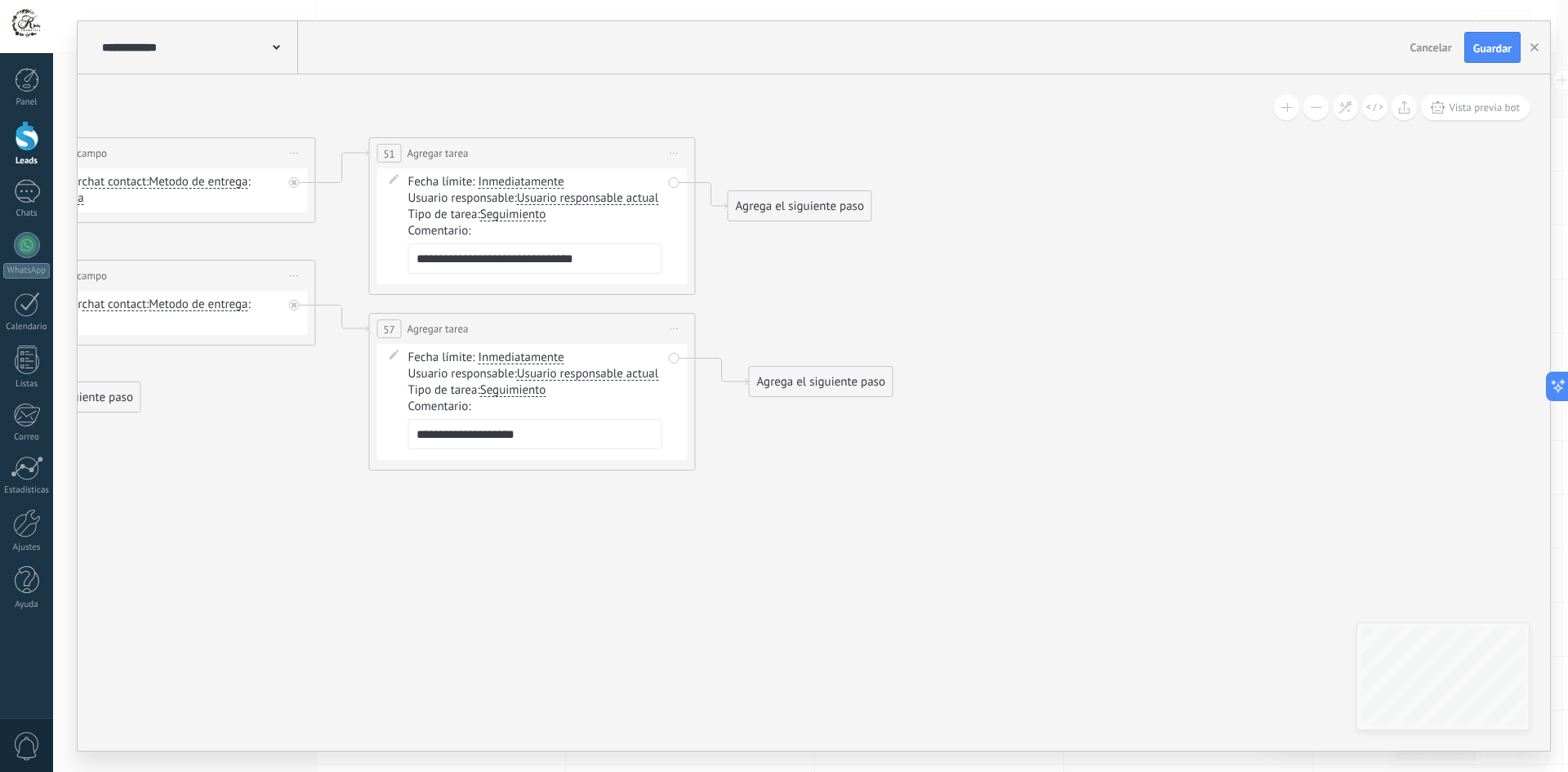
drag, startPoint x: 954, startPoint y: 303, endPoint x: 832, endPoint y: 285, distance: 123.3
drag, startPoint x: 803, startPoint y: 211, endPoint x: 795, endPoint y: 151, distance: 60.5
click at [795, 151] on div "Agrega el siguiente paso" at bounding box center [788, 153] width 143 height 27
click at [789, 152] on div "Agrega el siguiente paso" at bounding box center [788, 153] width 143 height 27
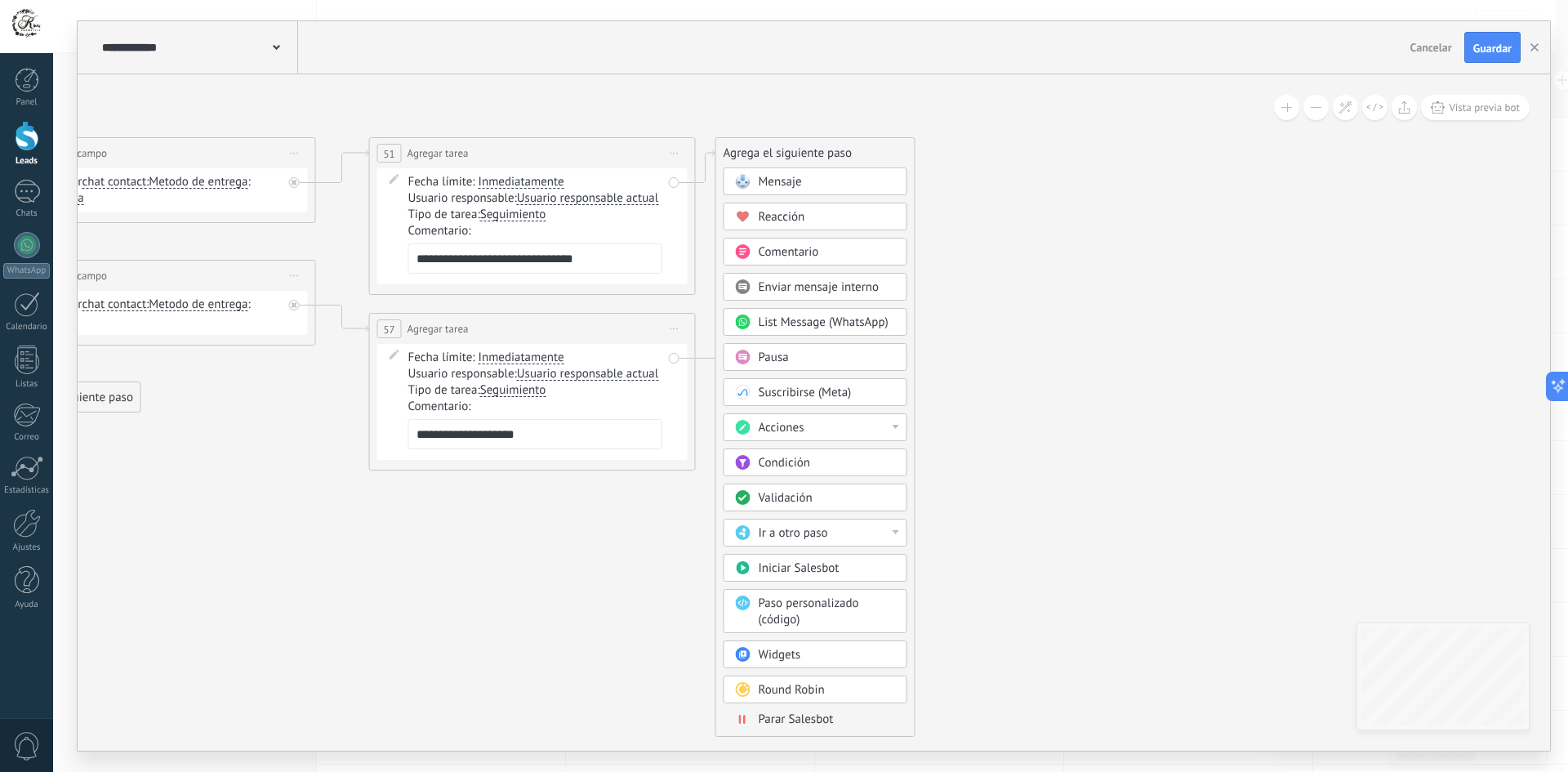
click at [842, 428] on div "Acciones" at bounding box center [827, 427] width 137 height 16
click at [835, 512] on div "Cambiar etapa del lead" at bounding box center [816, 511] width 182 height 28
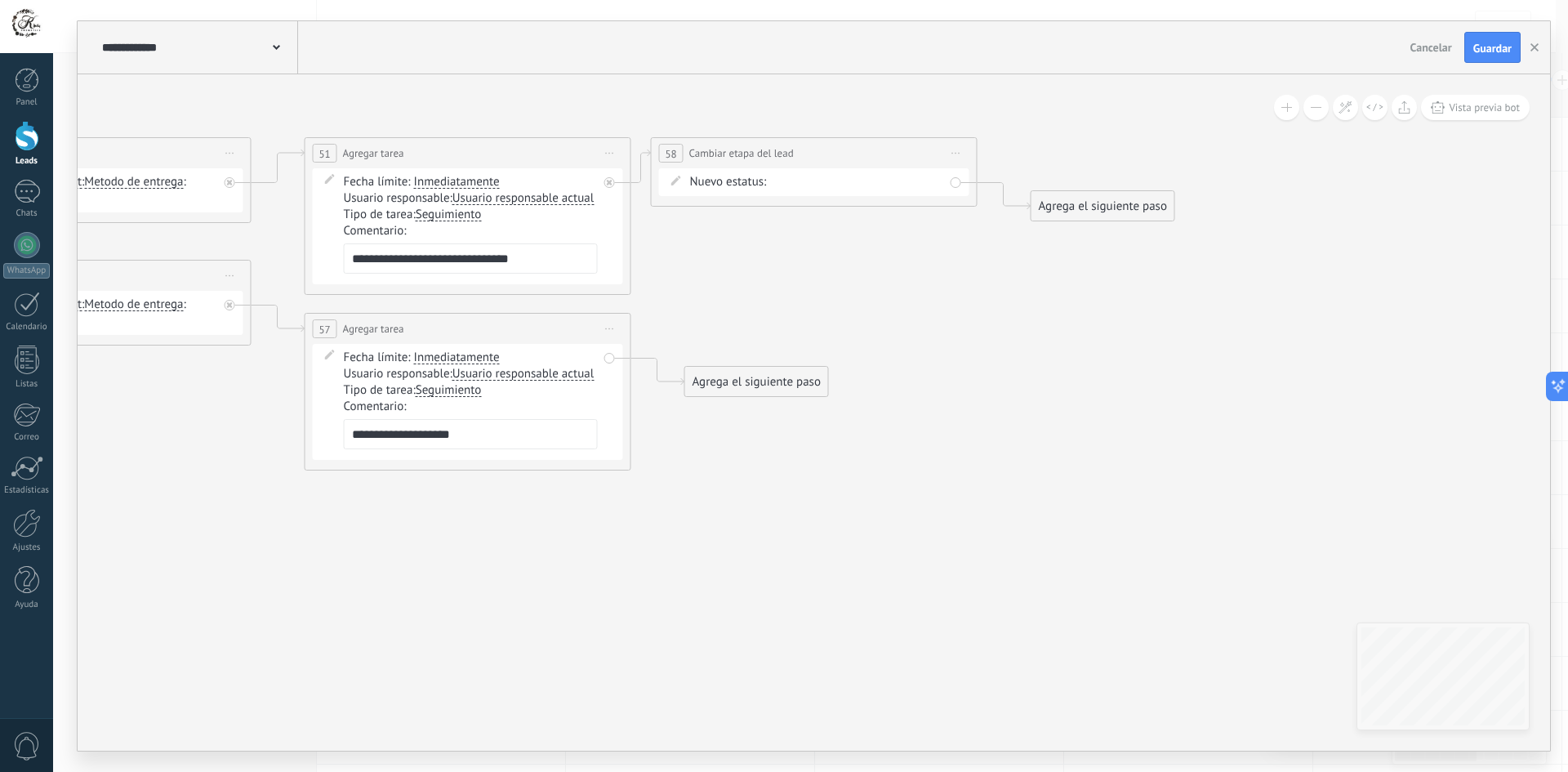
click at [0, 0] on div "Contacto inicial Negociación Debate contractual Discusión de contrato Leads gan…" at bounding box center [0, 0] width 0 height 0
click at [845, 232] on label at bounding box center [857, 218] width 171 height 28
click at [0, 0] on label "Pedido" at bounding box center [0, 0] width 0 height 0
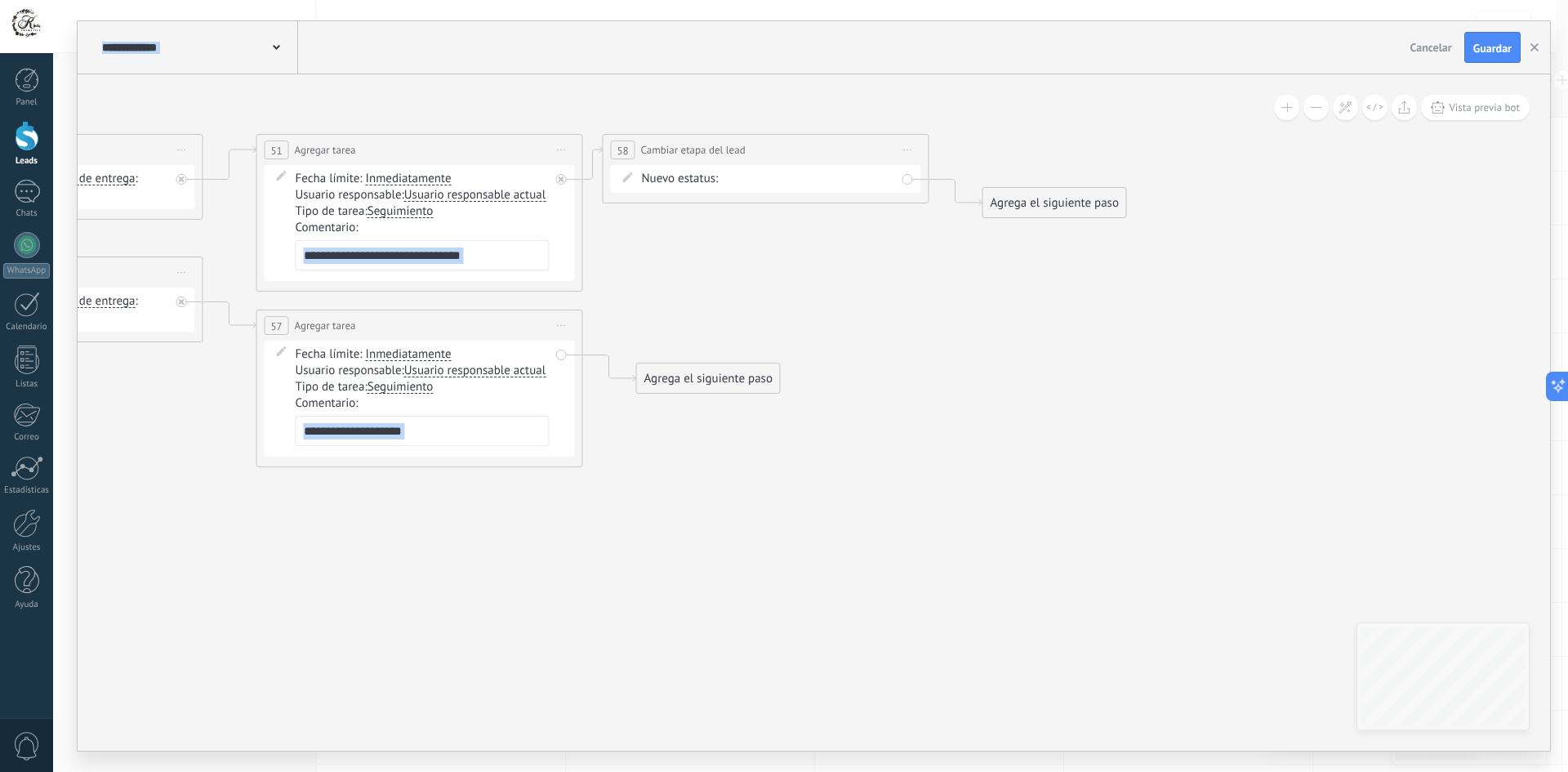
drag, startPoint x: 859, startPoint y: 316, endPoint x: 841, endPoint y: 308, distance: 19.7
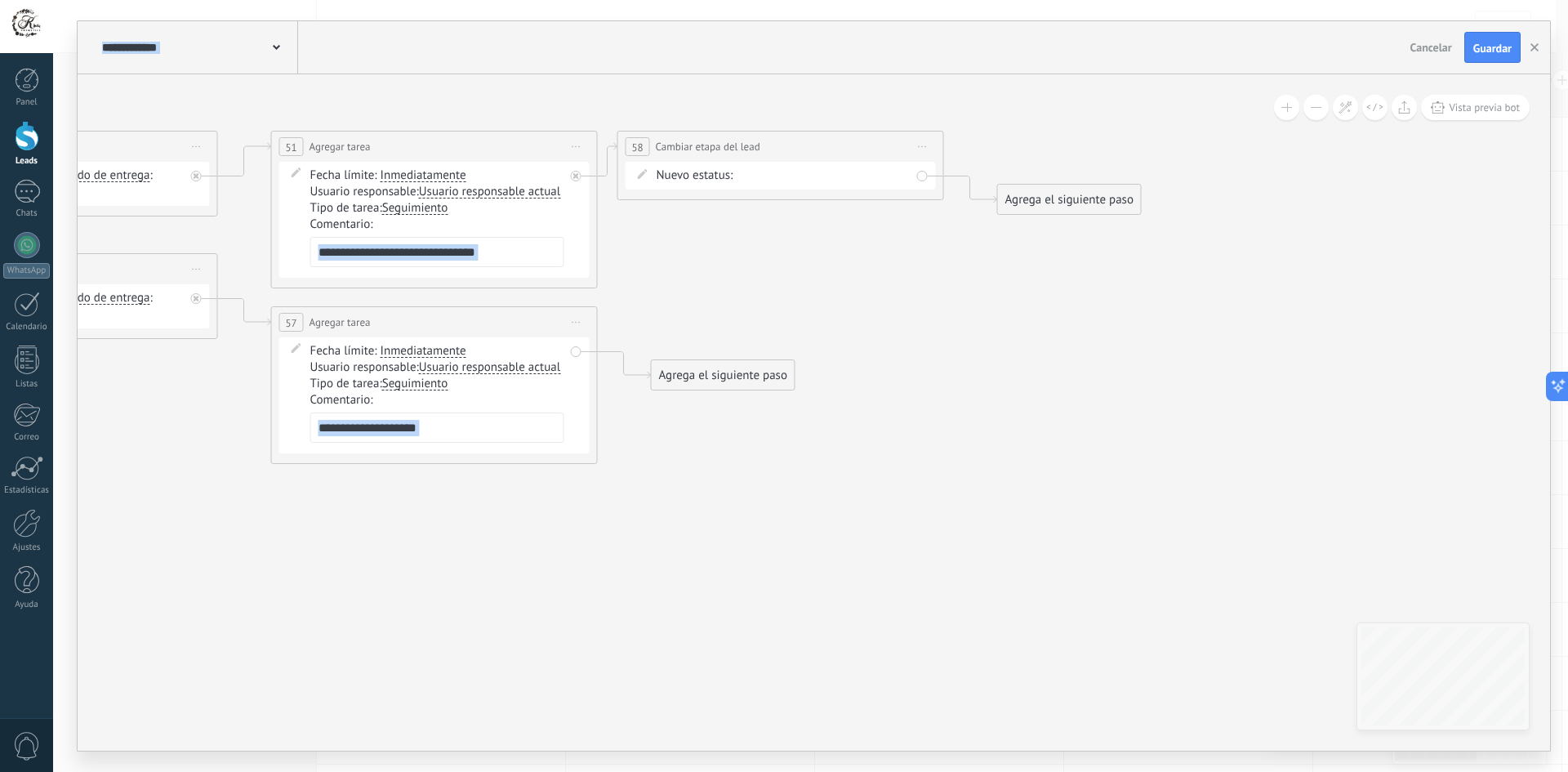
click at [731, 374] on div "Agrega el siguiente paso" at bounding box center [723, 375] width 143 height 27
click at [763, 649] on div "Acciones" at bounding box center [762, 650] width 137 height 16
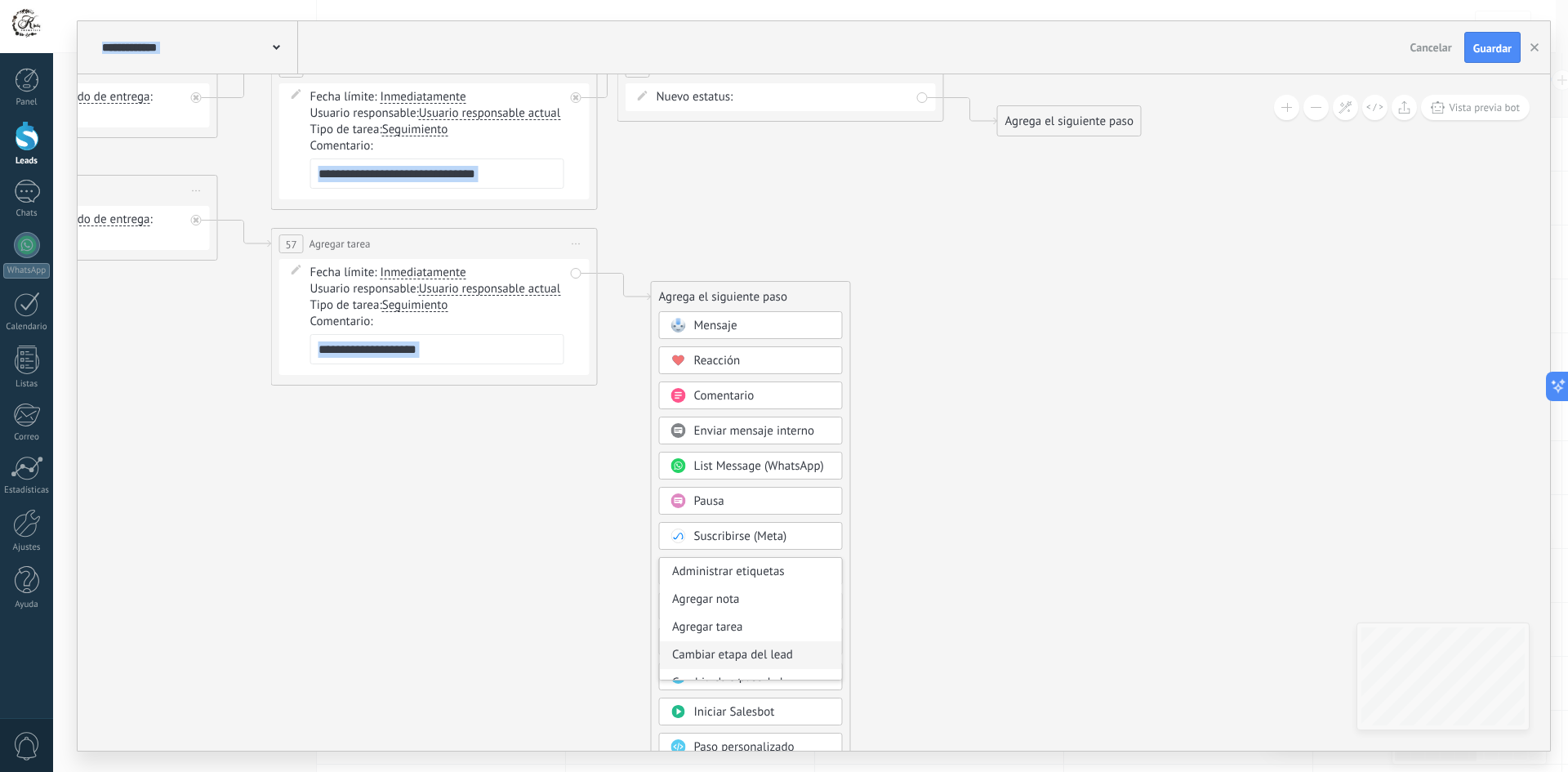
click at [752, 642] on div "Cambiar etapa del lead" at bounding box center [751, 655] width 182 height 28
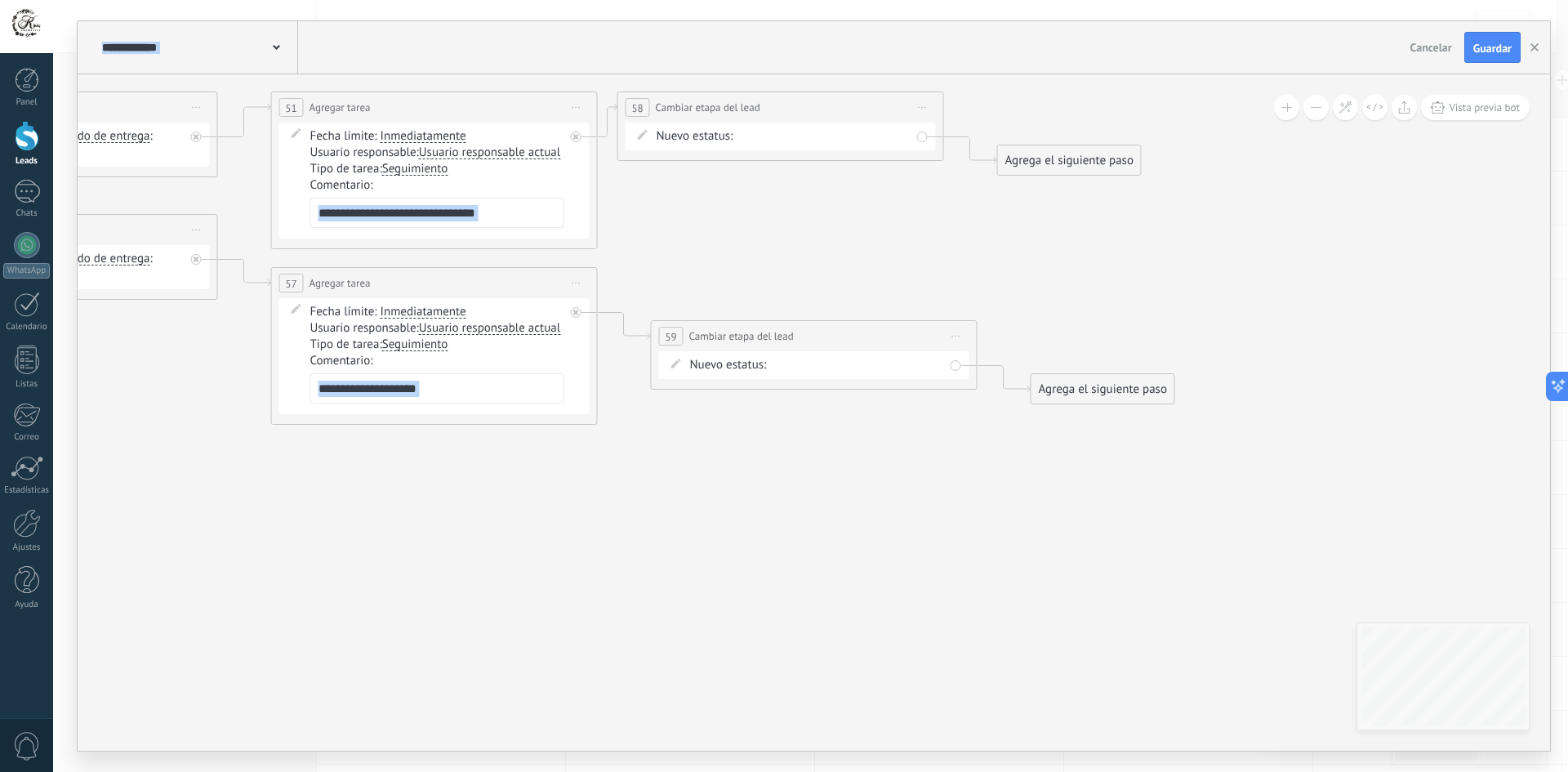
click at [925, 107] on icon at bounding box center [923, 108] width 8 height 2
click at [957, 187] on div "Duplicar" at bounding box center [996, 186] width 162 height 28
click at [961, 336] on span "Iniciar vista previa aquí Cambiar nombre Duplicar Borrar" at bounding box center [956, 336] width 26 height 24
drag, startPoint x: 994, startPoint y: 438, endPoint x: 989, endPoint y: 425, distance: 13.9
click at [995, 439] on div "Borrar" at bounding box center [1030, 443] width 162 height 28
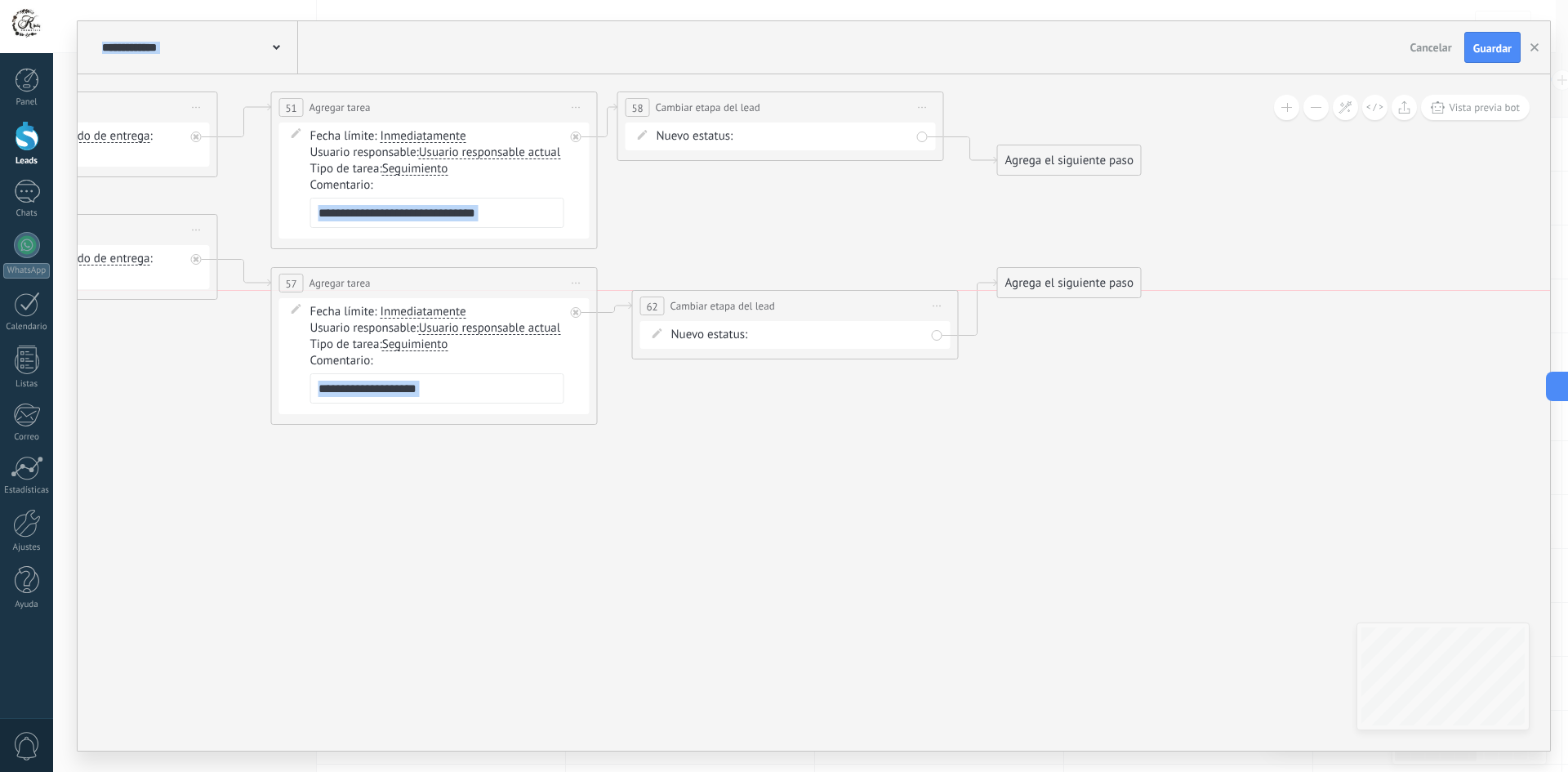
click at [836, 307] on div "**********" at bounding box center [795, 305] width 325 height 30
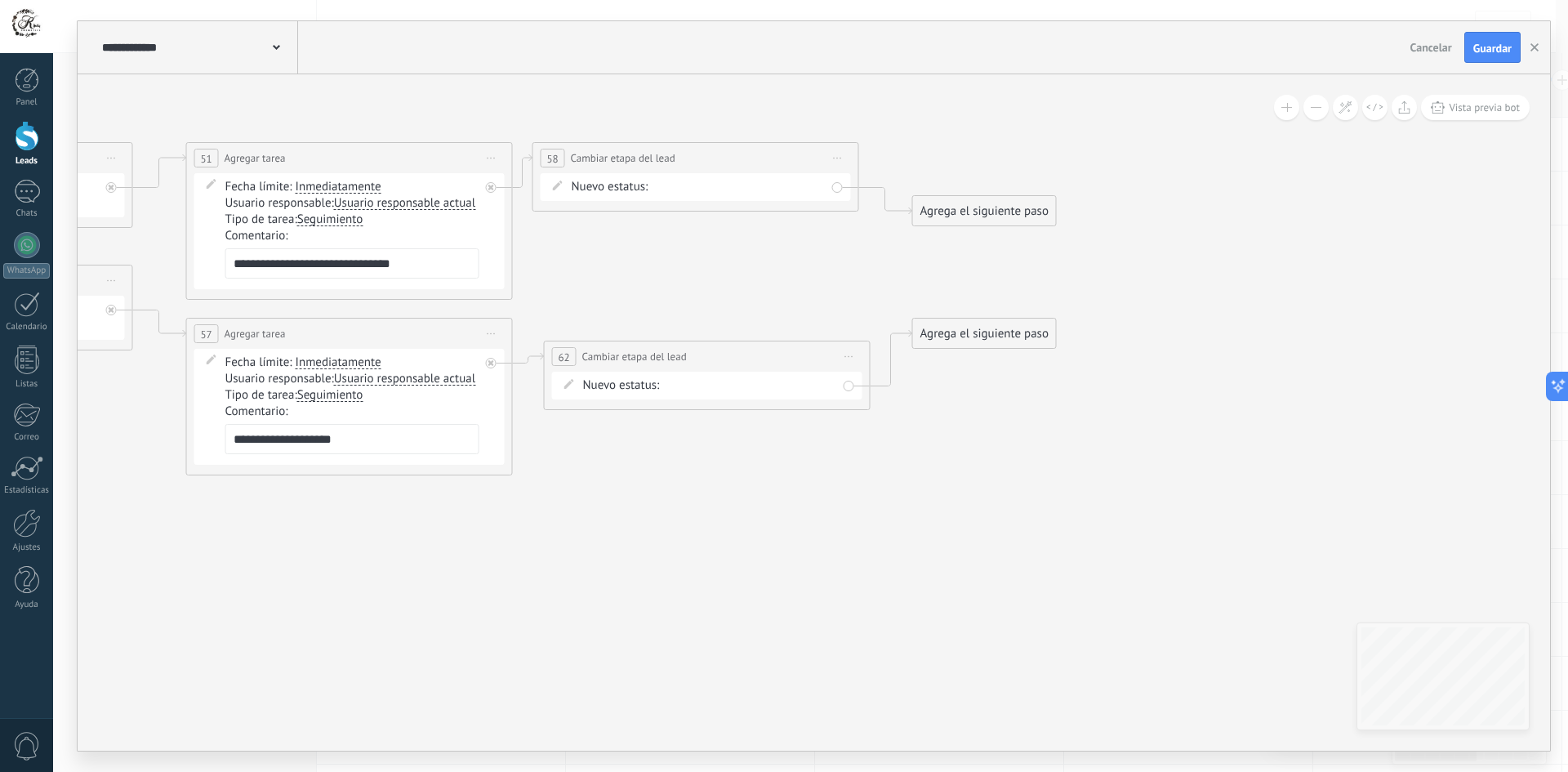
drag, startPoint x: 1008, startPoint y: 423, endPoint x: 954, endPoint y: 430, distance: 54.5
drag, startPoint x: 801, startPoint y: 354, endPoint x: 791, endPoint y: 354, distance: 10.0
click at [791, 354] on div "**********" at bounding box center [696, 356] width 325 height 30
drag, startPoint x: 943, startPoint y: 206, endPoint x: 944, endPoint y: 146, distance: 60.0
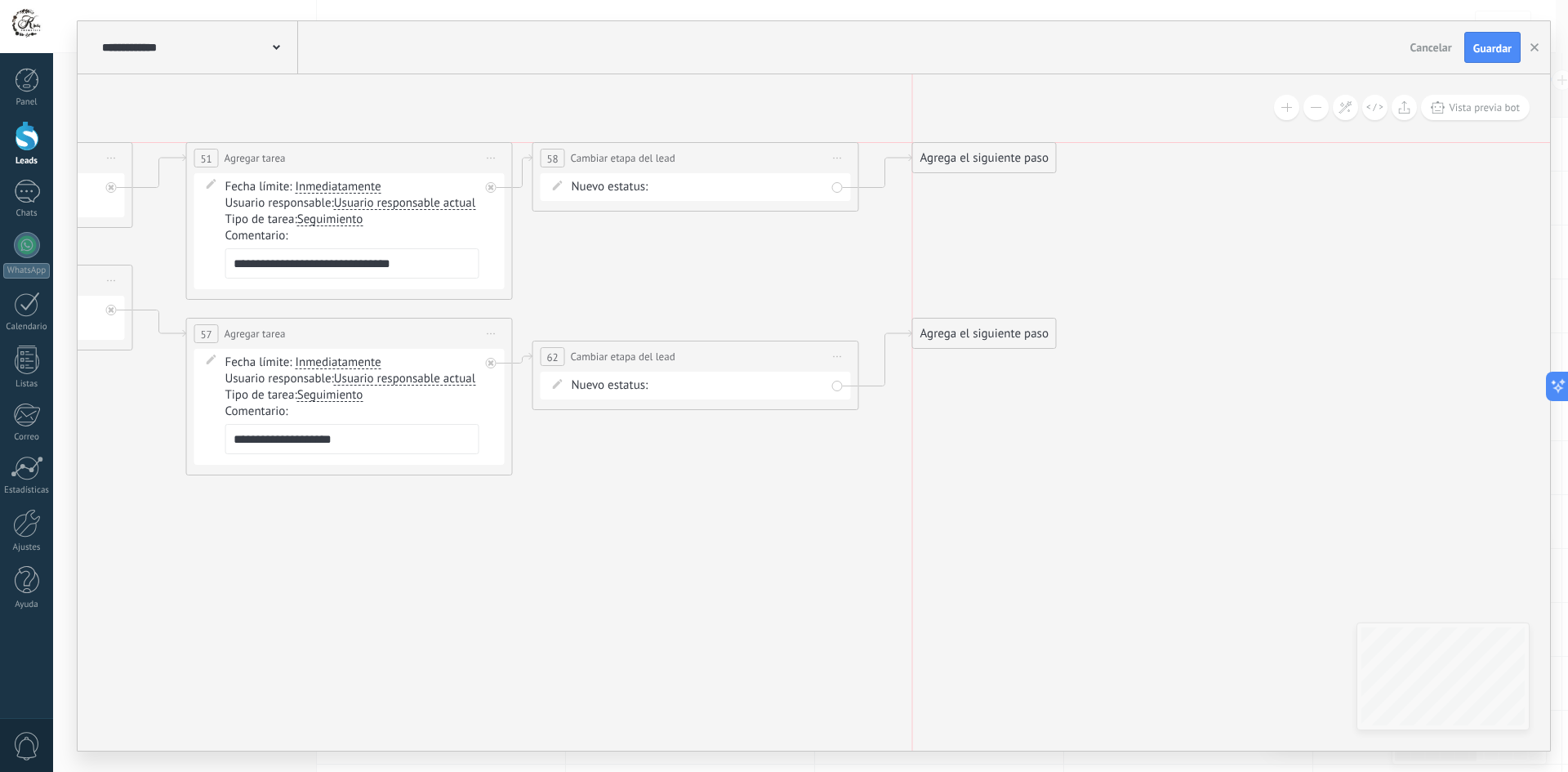
click at [944, 146] on div "Agrega el siguiente paso" at bounding box center [984, 158] width 143 height 27
click at [948, 147] on div "Agrega el siguiente paso" at bounding box center [984, 158] width 143 height 27
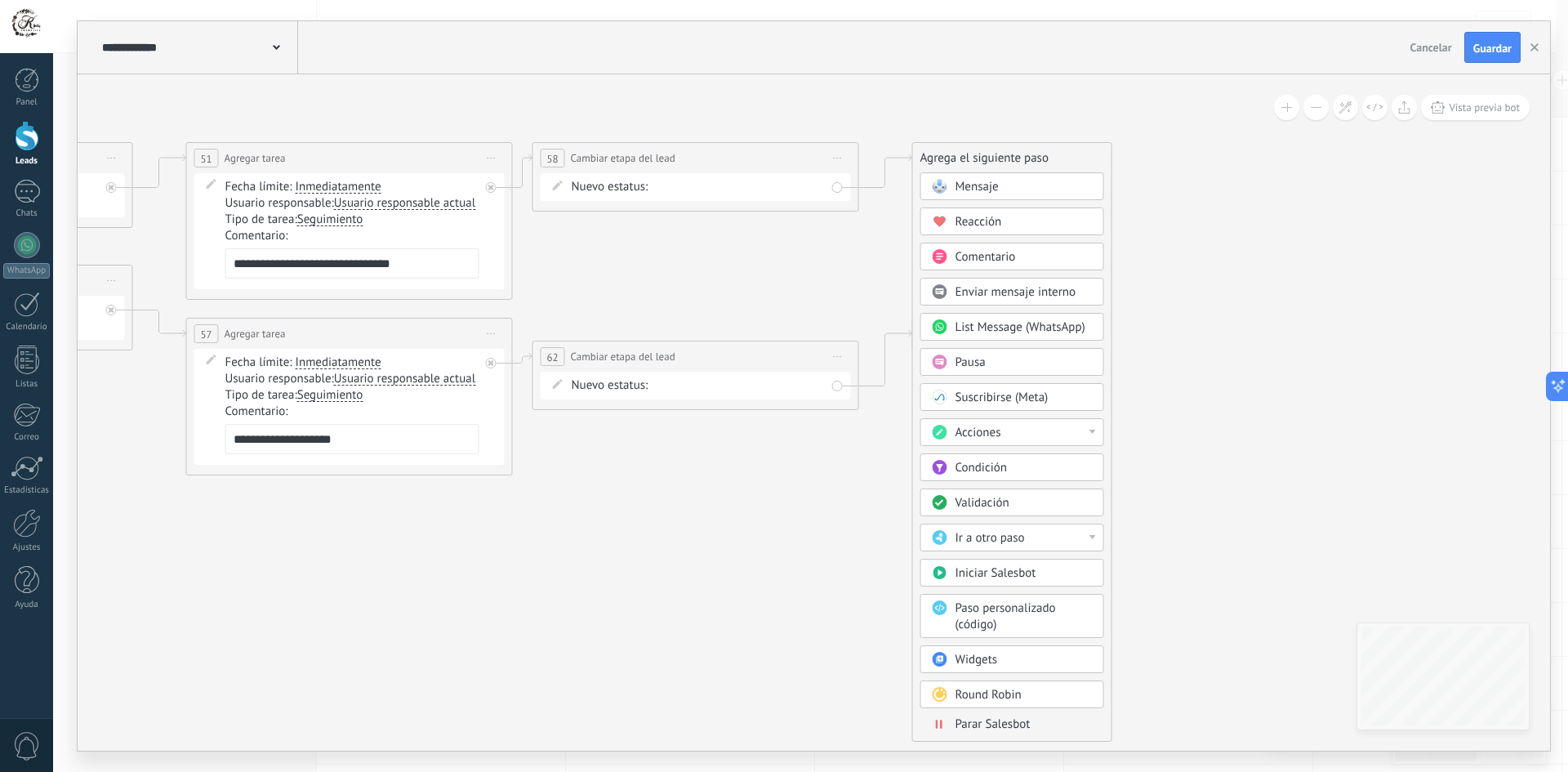
click at [993, 182] on span "Mensaje" at bounding box center [977, 186] width 44 height 16
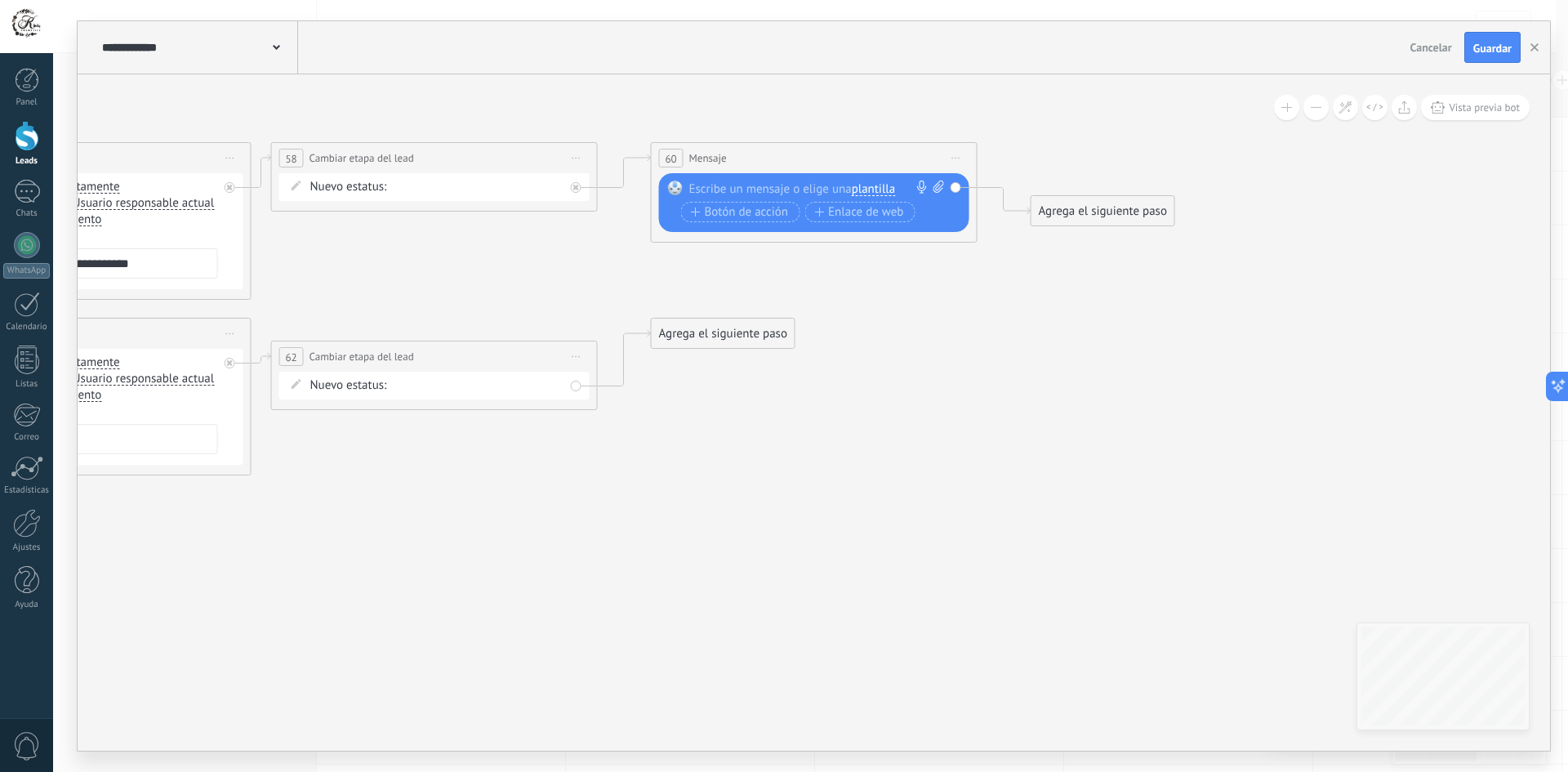
click at [884, 183] on span "plantilla" at bounding box center [873, 189] width 44 height 13
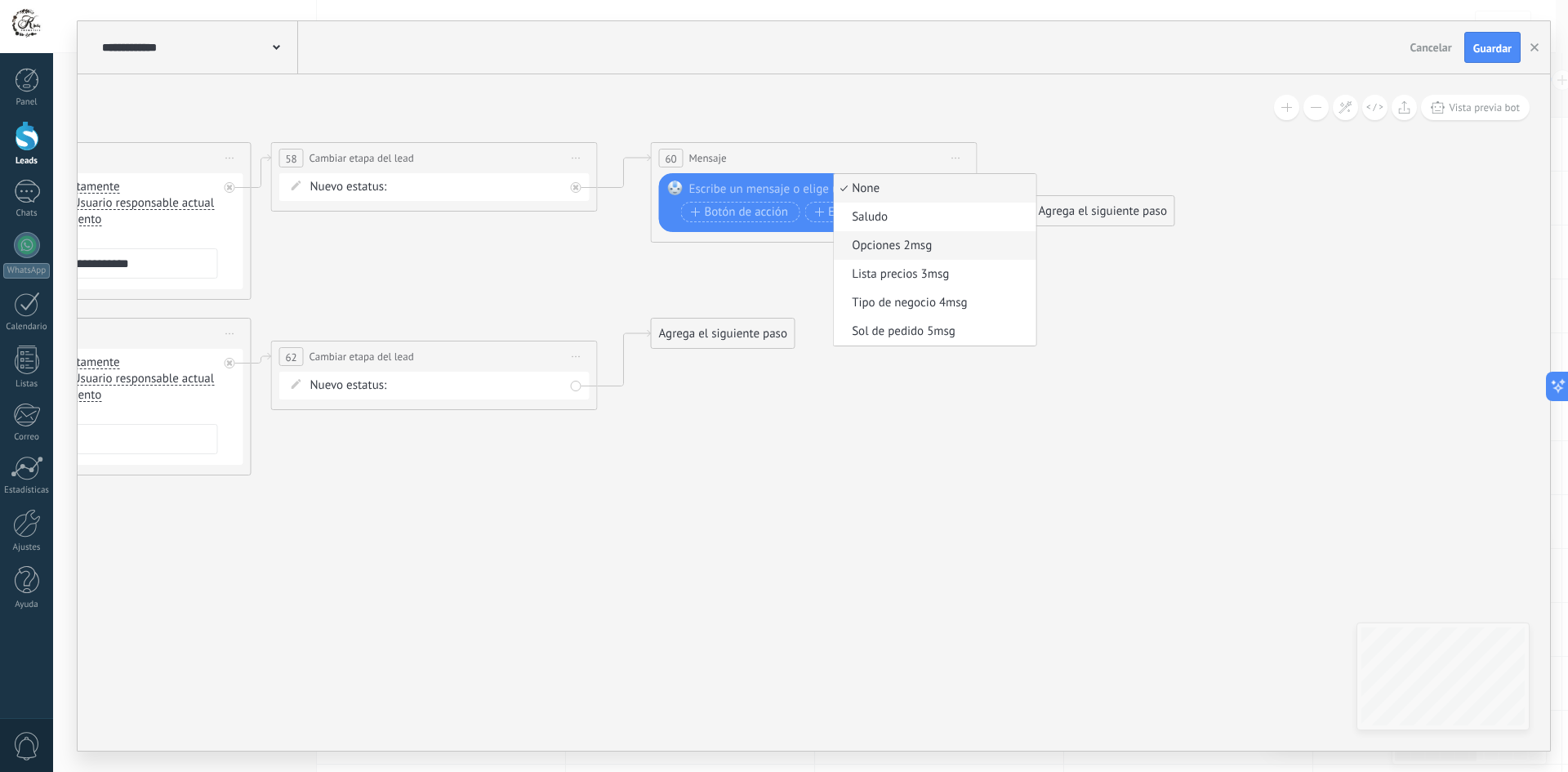
scroll to position [57, 0]
click at [885, 330] on span "Horario atencion 7msg" at bounding box center [932, 331] width 197 height 16
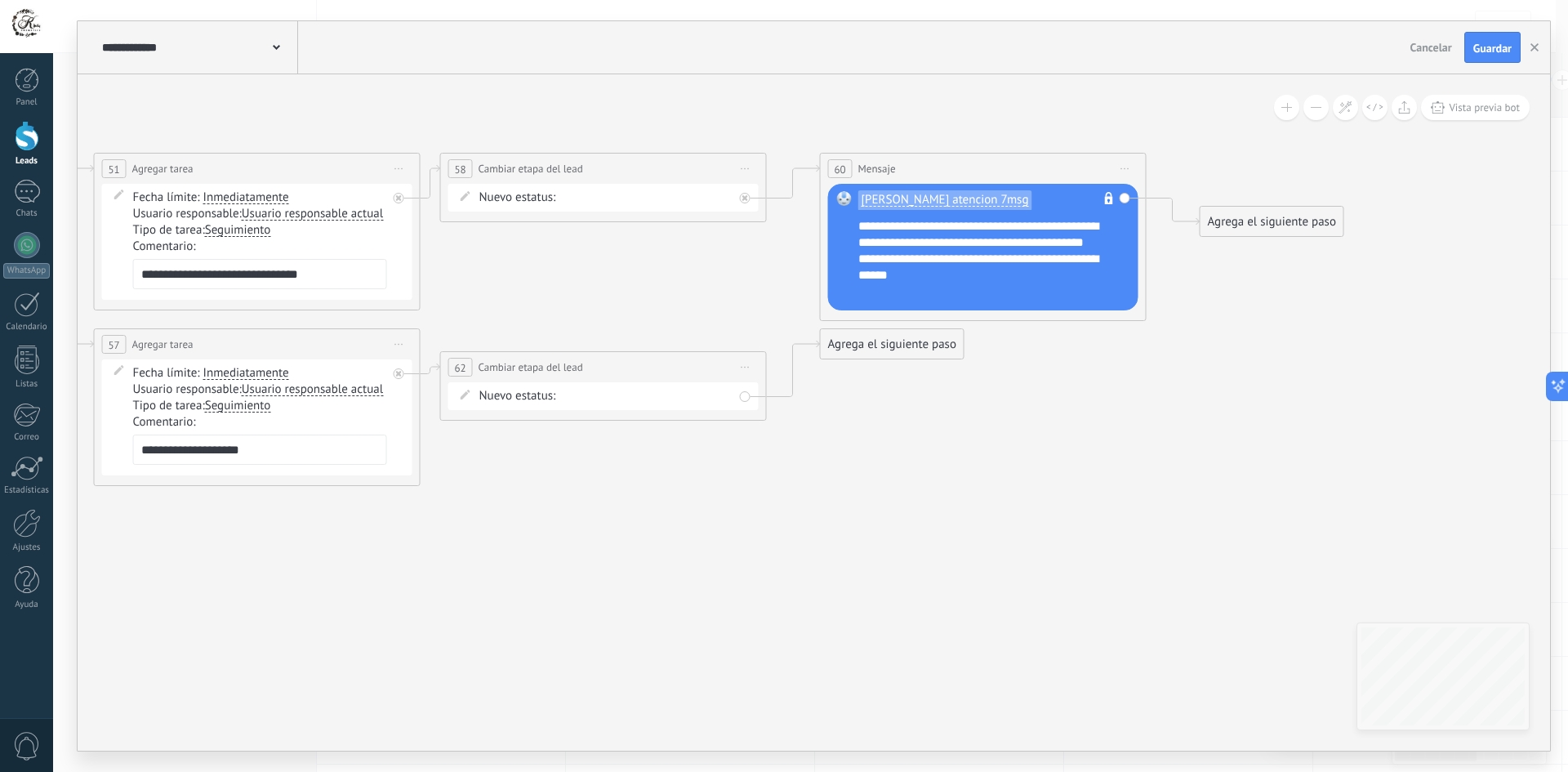
drag, startPoint x: 461, startPoint y: 261, endPoint x: 630, endPoint y: 272, distance: 169.4
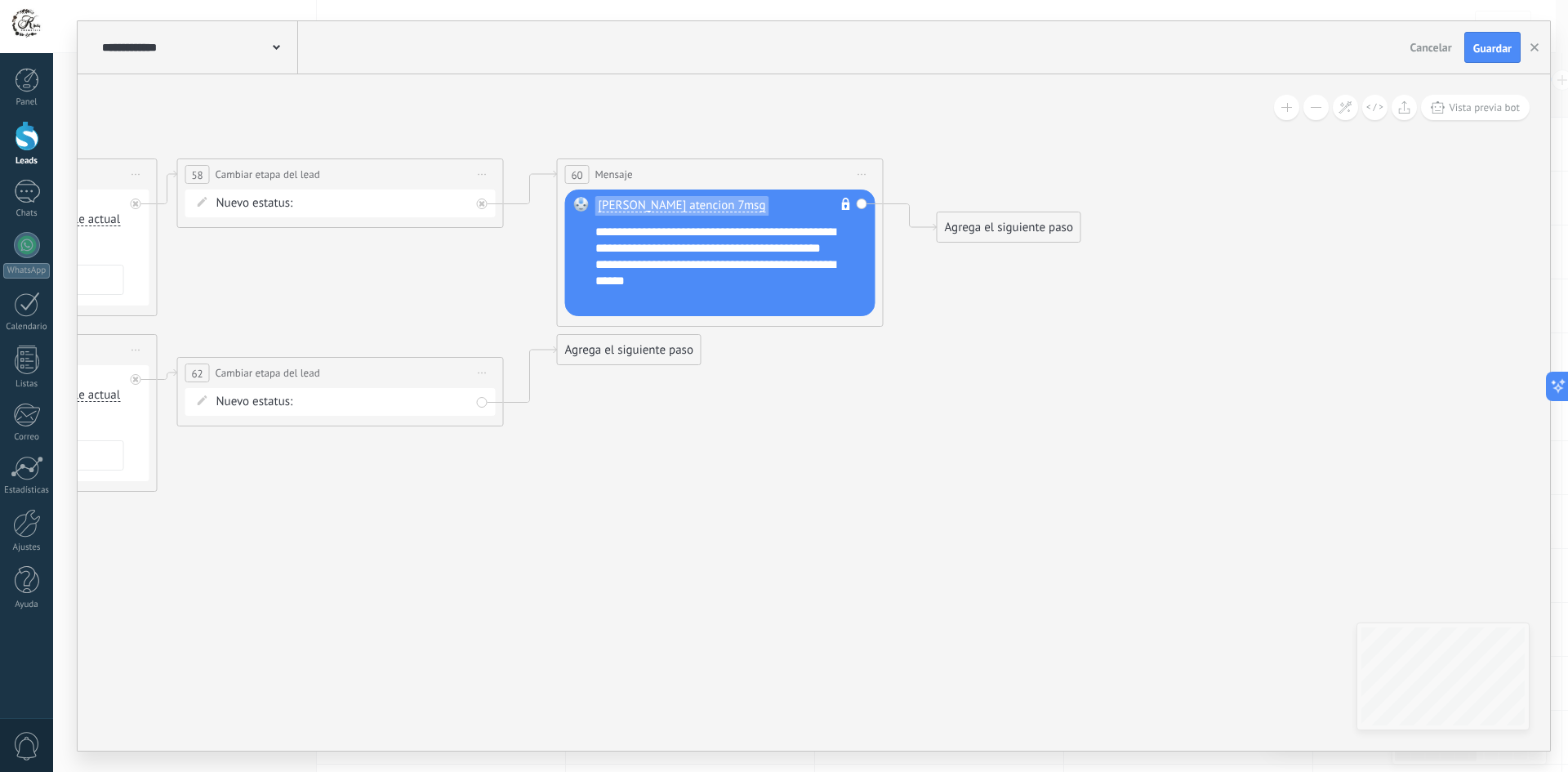
drag, startPoint x: 1084, startPoint y: 461, endPoint x: 829, endPoint y: 467, distance: 255.1
drag, startPoint x: 670, startPoint y: 295, endPoint x: 675, endPoint y: 276, distance: 19.6
click at [1007, 220] on div "Agrega el siguiente paso" at bounding box center [1009, 227] width 143 height 27
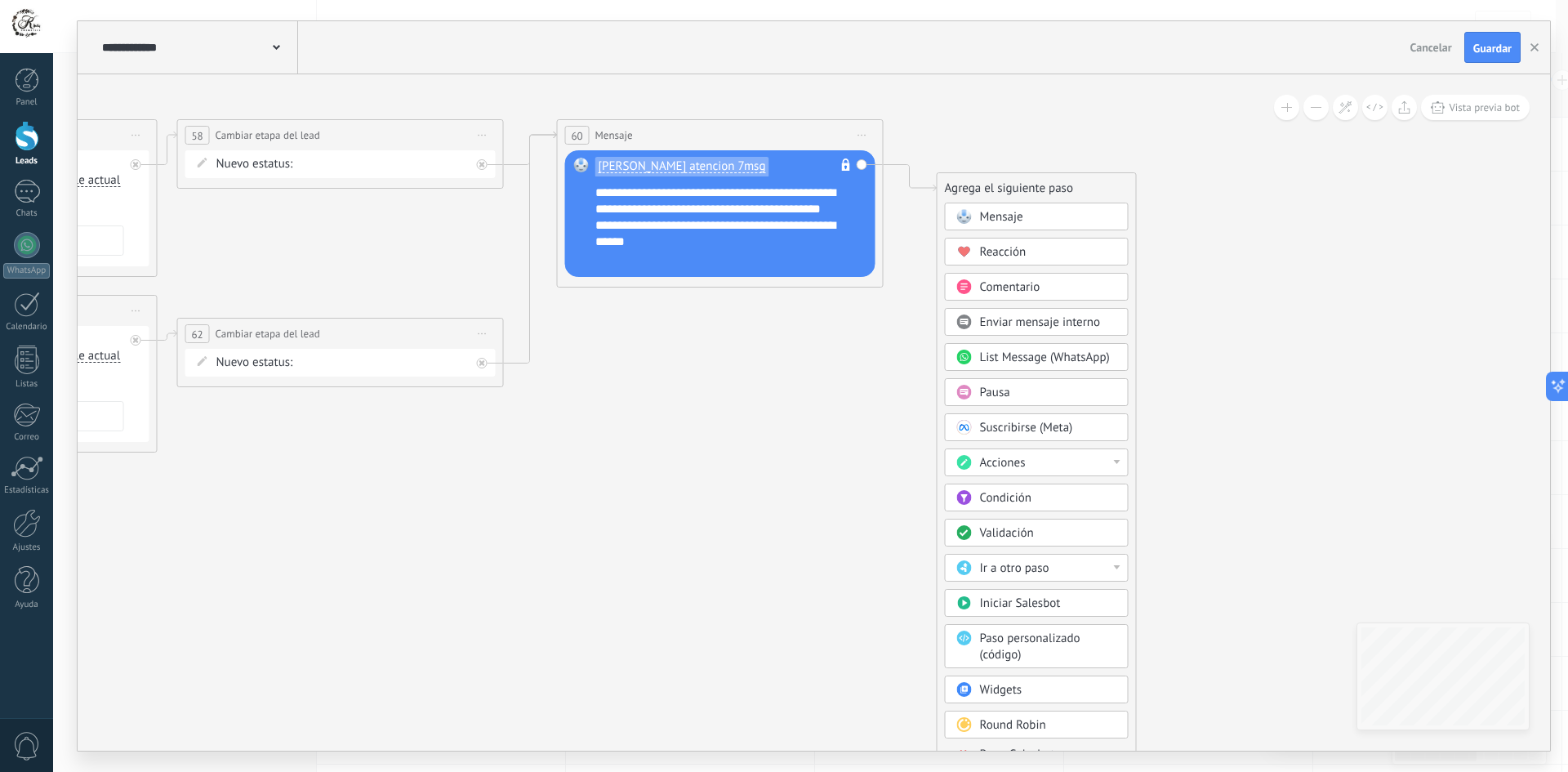
click at [1056, 458] on div "Acciones" at bounding box center [1049, 463] width 137 height 16
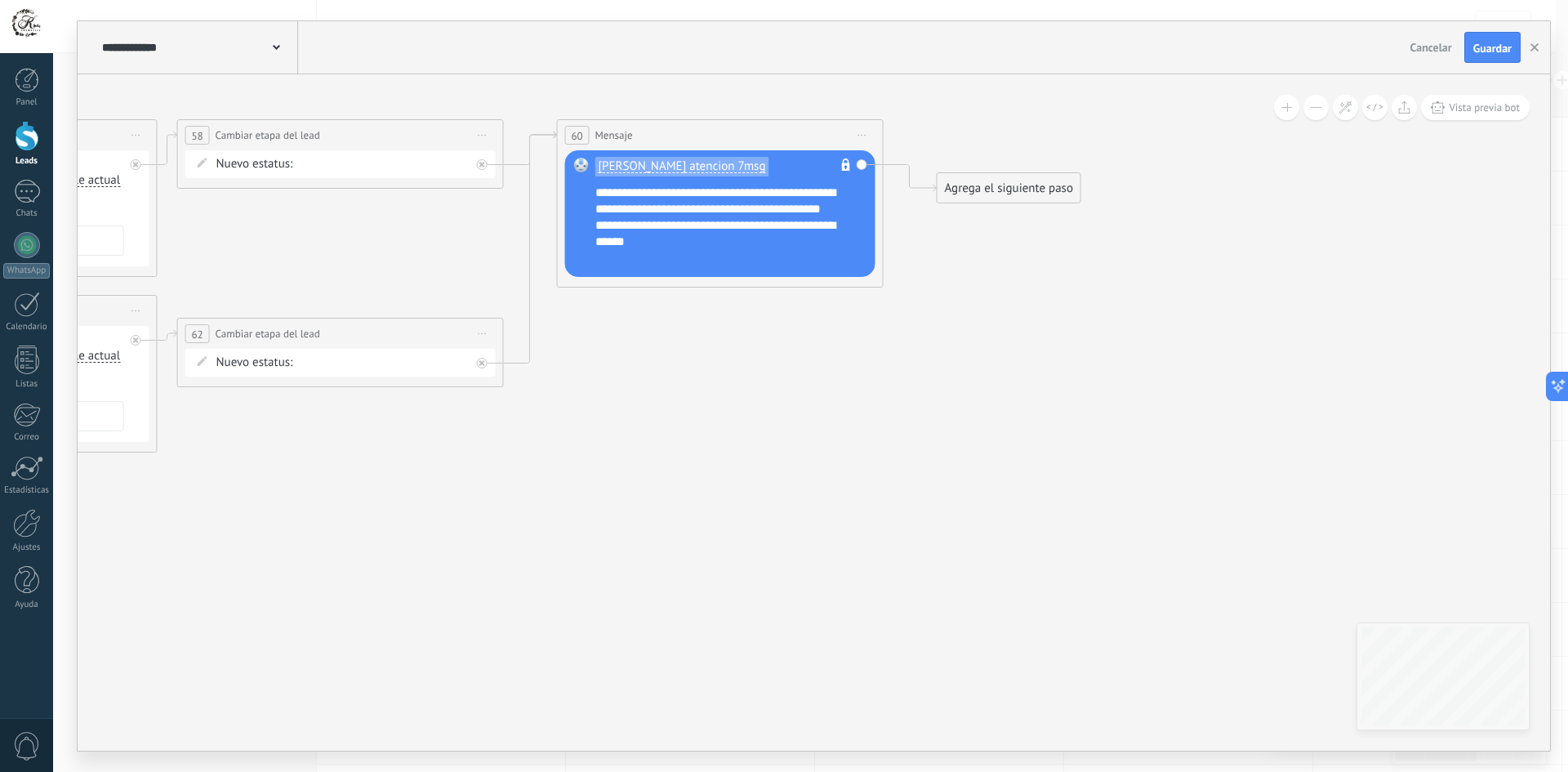
click at [991, 191] on div "Agrega el siguiente paso" at bounding box center [1009, 187] width 143 height 27
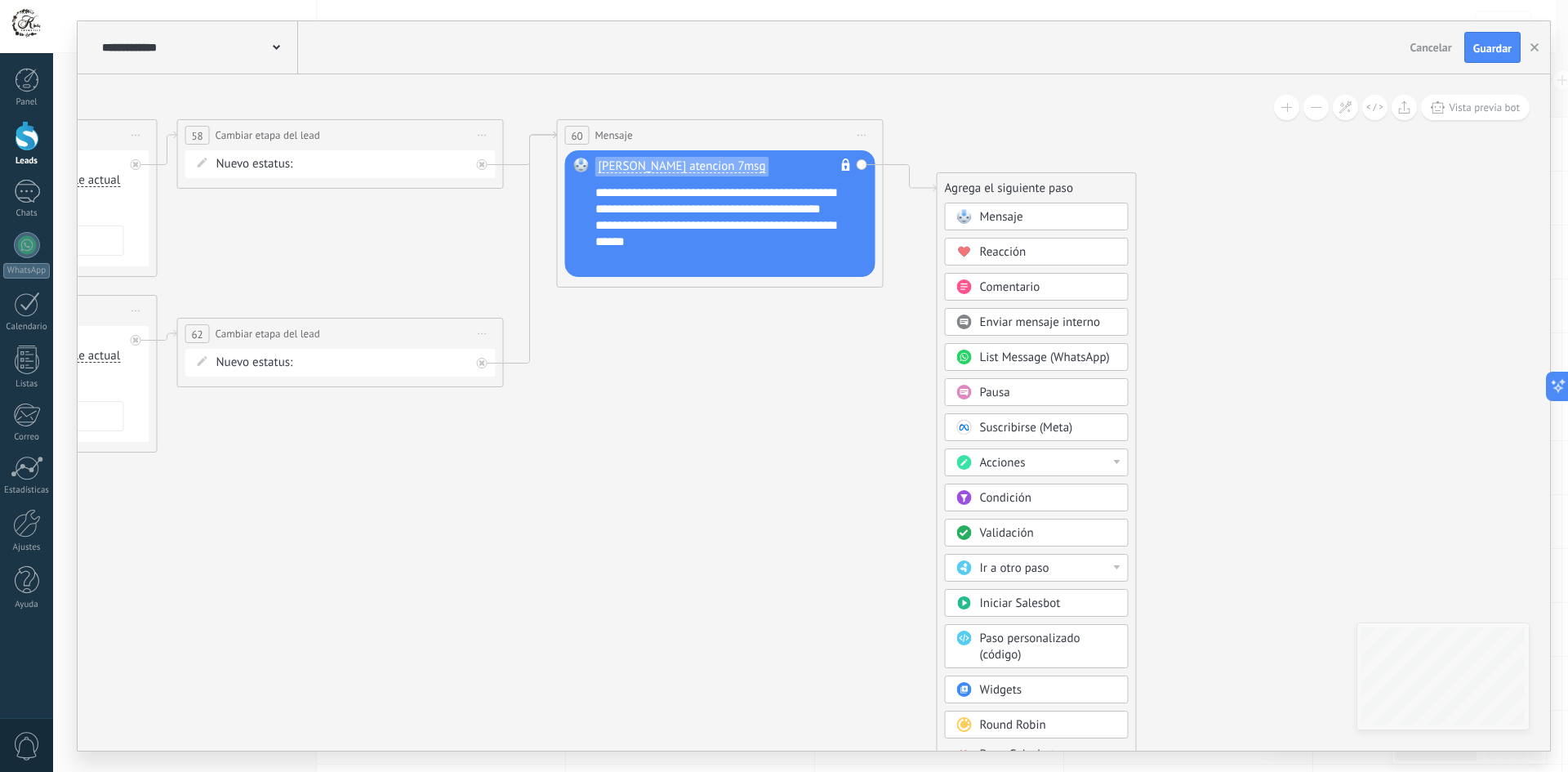
click at [1030, 457] on div "Acciones" at bounding box center [1049, 463] width 137 height 16
click at [1039, 485] on div "Agregar nota" at bounding box center [1037, 491] width 182 height 28
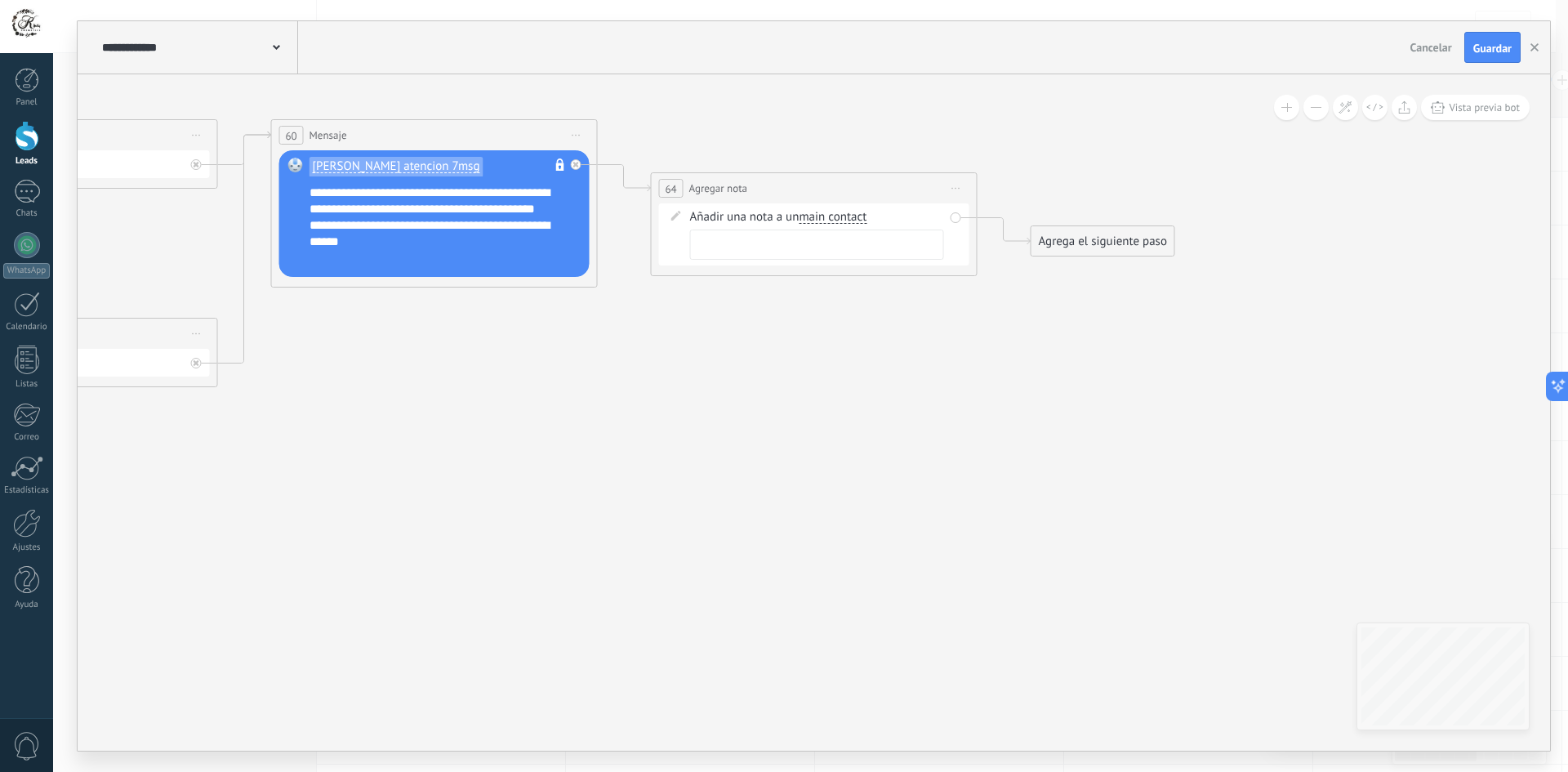
click at [834, 246] on div at bounding box center [817, 244] width 254 height 30
click at [1097, 240] on div "Agrega el siguiente paso" at bounding box center [1103, 241] width 143 height 27
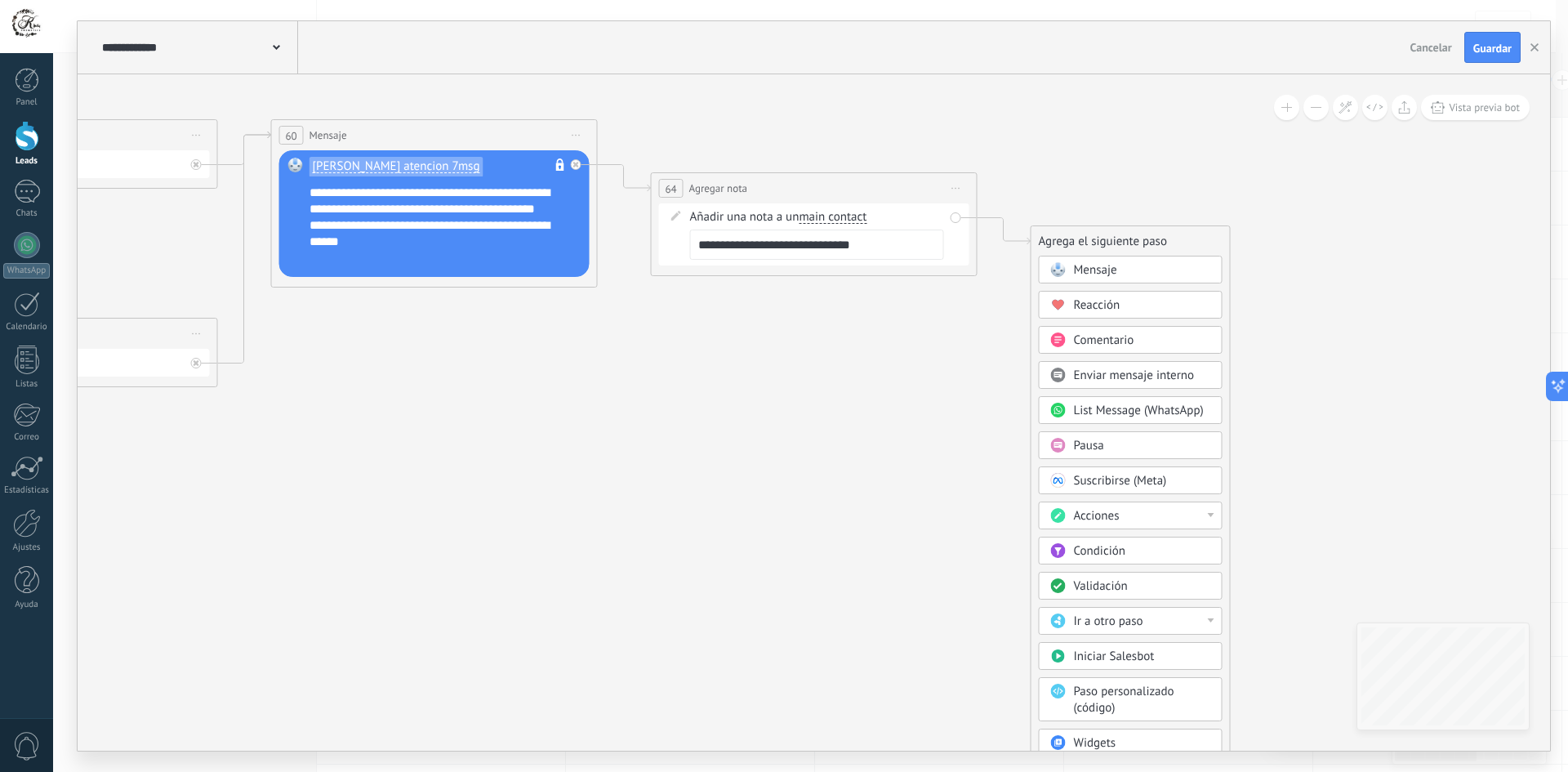
click at [1131, 517] on div "Acciones" at bounding box center [1142, 515] width 137 height 16
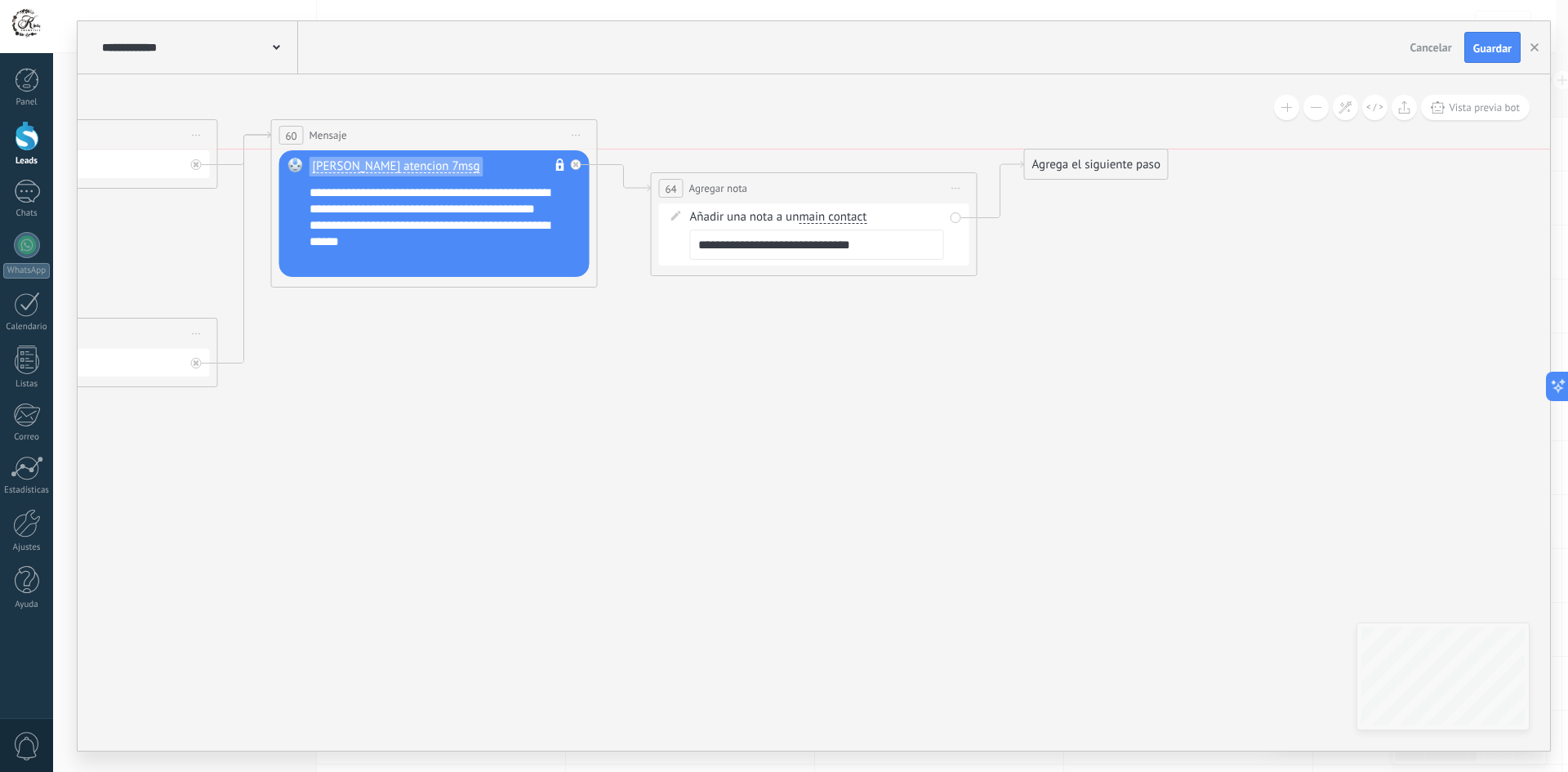
drag, startPoint x: 1119, startPoint y: 236, endPoint x: 1108, endPoint y: 169, distance: 67.9
click at [1108, 169] on div "Agrega el siguiente paso" at bounding box center [1096, 164] width 143 height 27
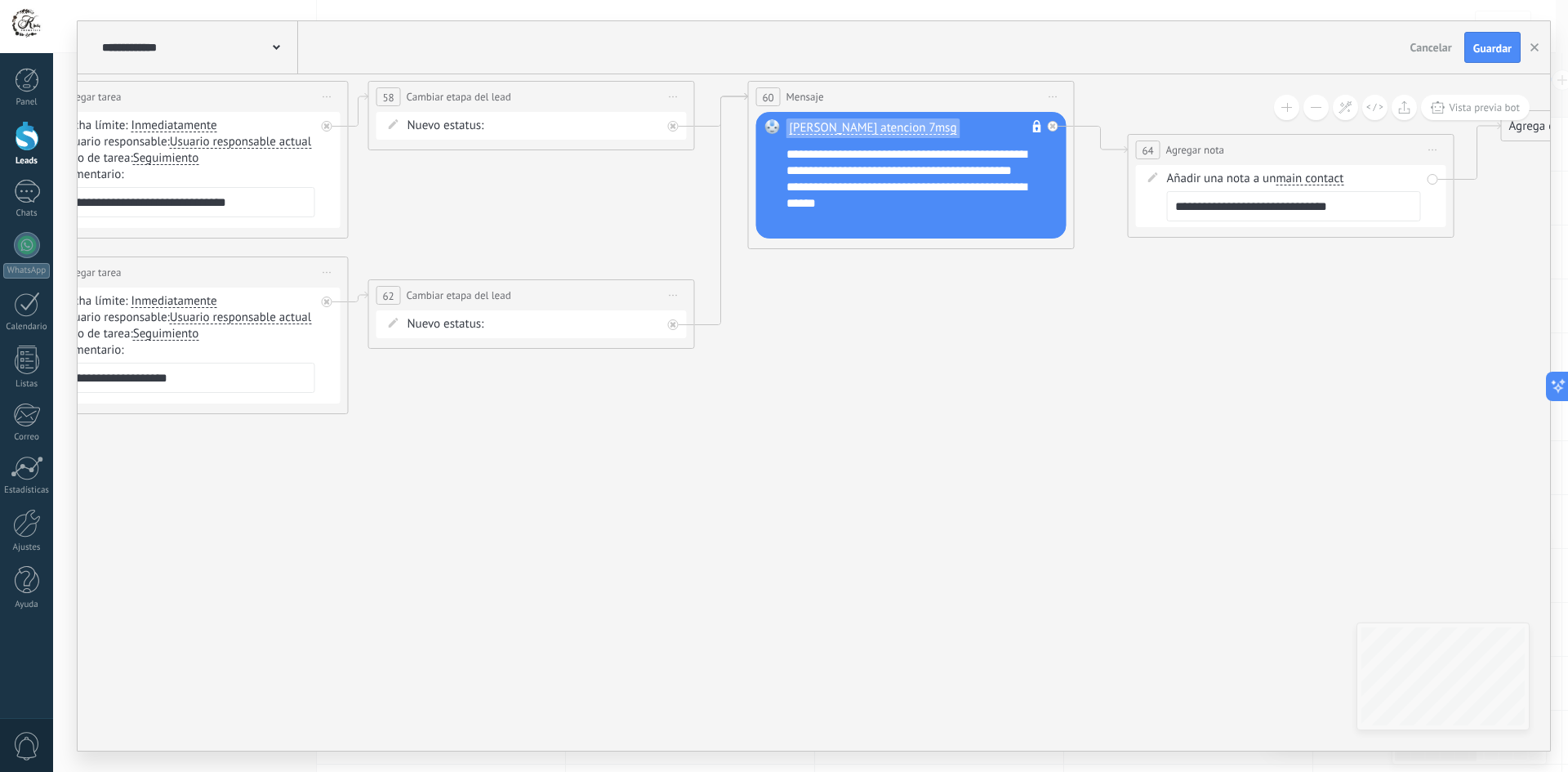
drag, startPoint x: 789, startPoint y: 381, endPoint x: 1266, endPoint y: 342, distance: 478.6
click at [1494, 44] on span "Guardar" at bounding box center [1492, 49] width 39 height 12
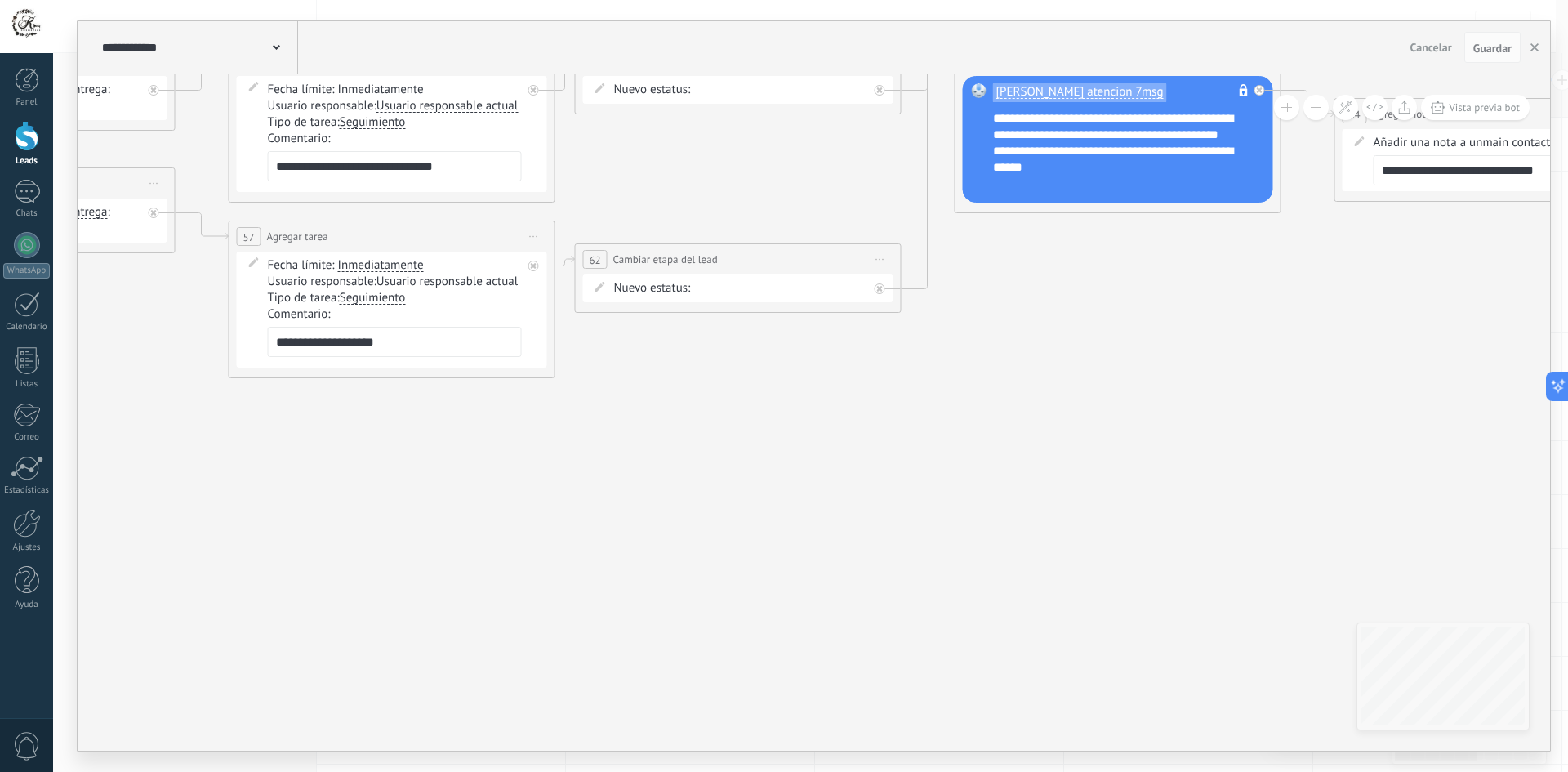
drag, startPoint x: 965, startPoint y: 488, endPoint x: 1567, endPoint y: 423, distance: 605.5
click at [1567, 424] on div "**********" at bounding box center [811, 386] width 1514 height 772
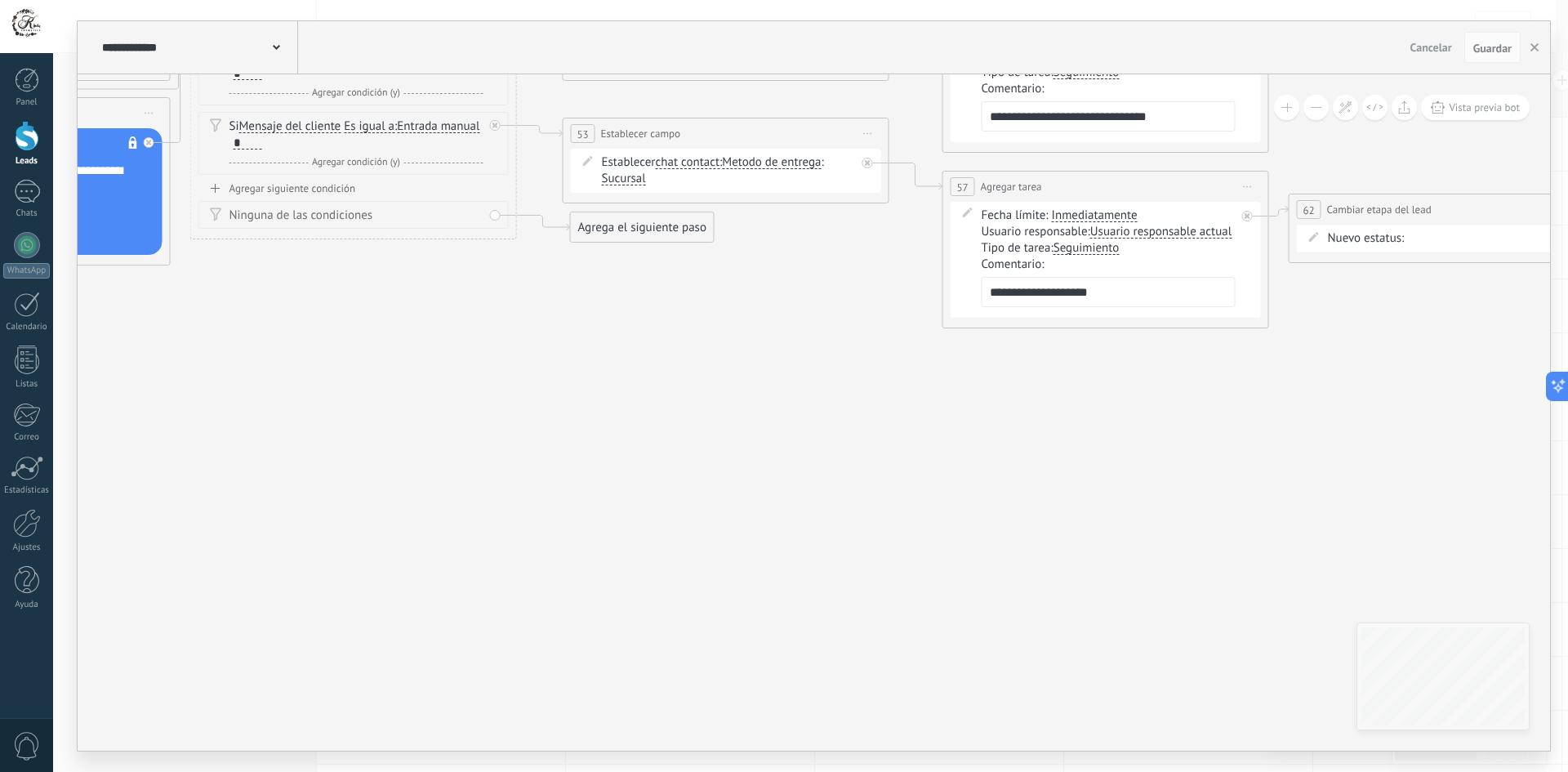
drag, startPoint x: 652, startPoint y: 492, endPoint x: 1567, endPoint y: 619, distance: 923.8
click at [1567, 619] on div "**********" at bounding box center [811, 386] width 1514 height 772
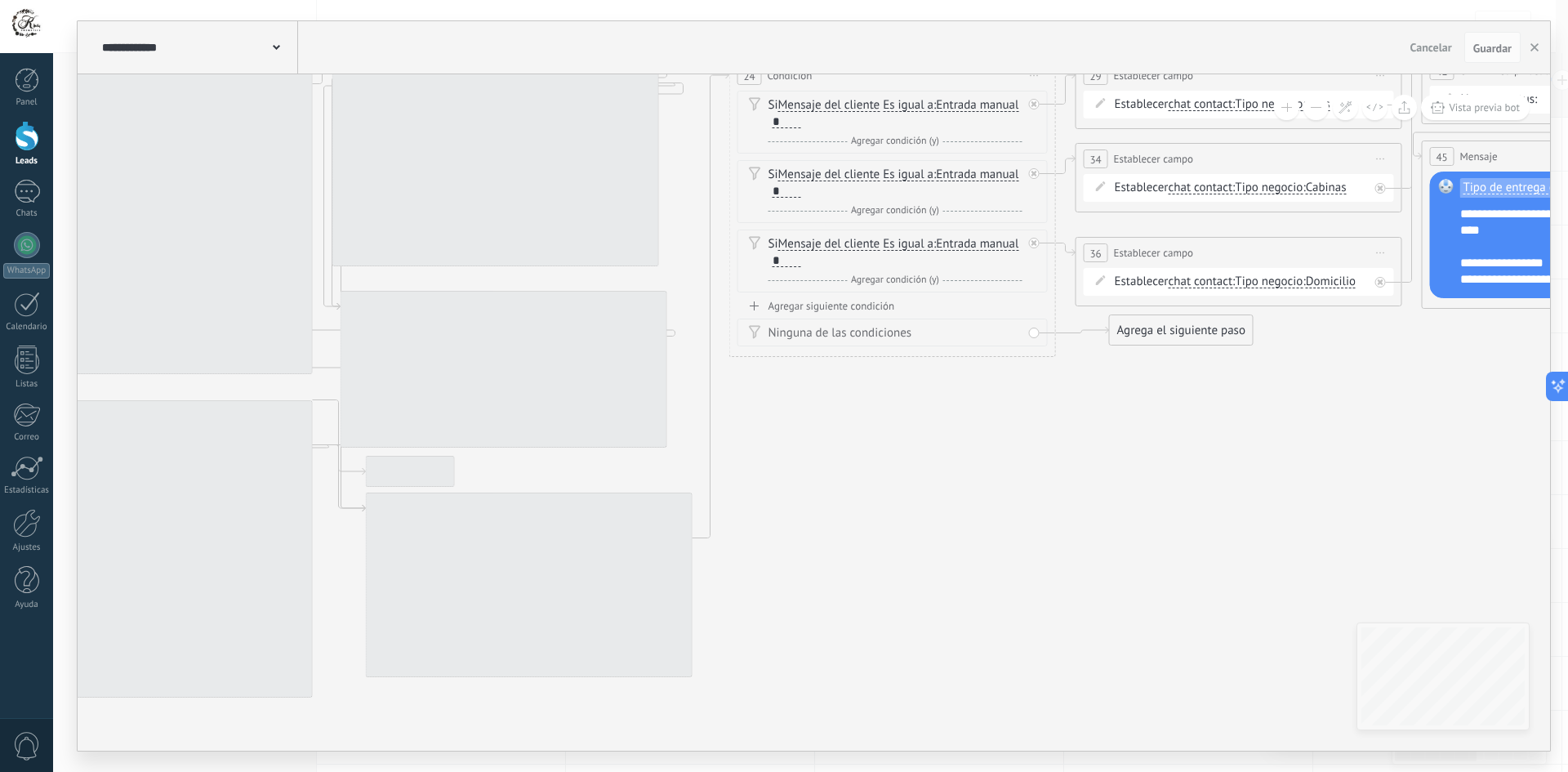
drag, startPoint x: 1227, startPoint y: 427, endPoint x: 1104, endPoint y: 528, distance: 159.2
click at [1429, 427] on icon at bounding box center [1249, 442] width 6496 height 1623
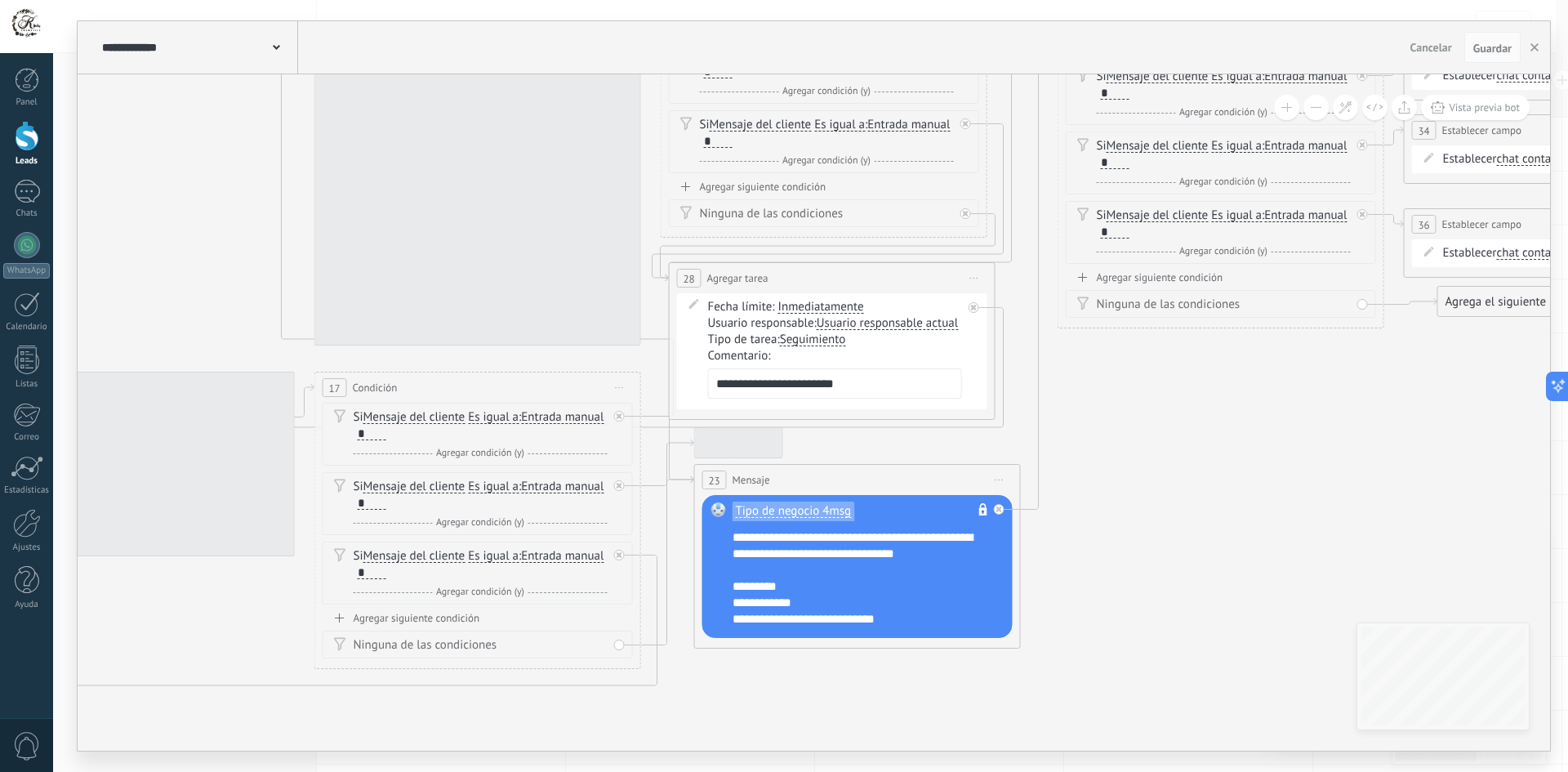
drag, startPoint x: 1026, startPoint y: 475, endPoint x: 1407, endPoint y: 425, distance: 384.3
click at [1406, 427] on icon at bounding box center [1577, 413] width 6496 height 1623
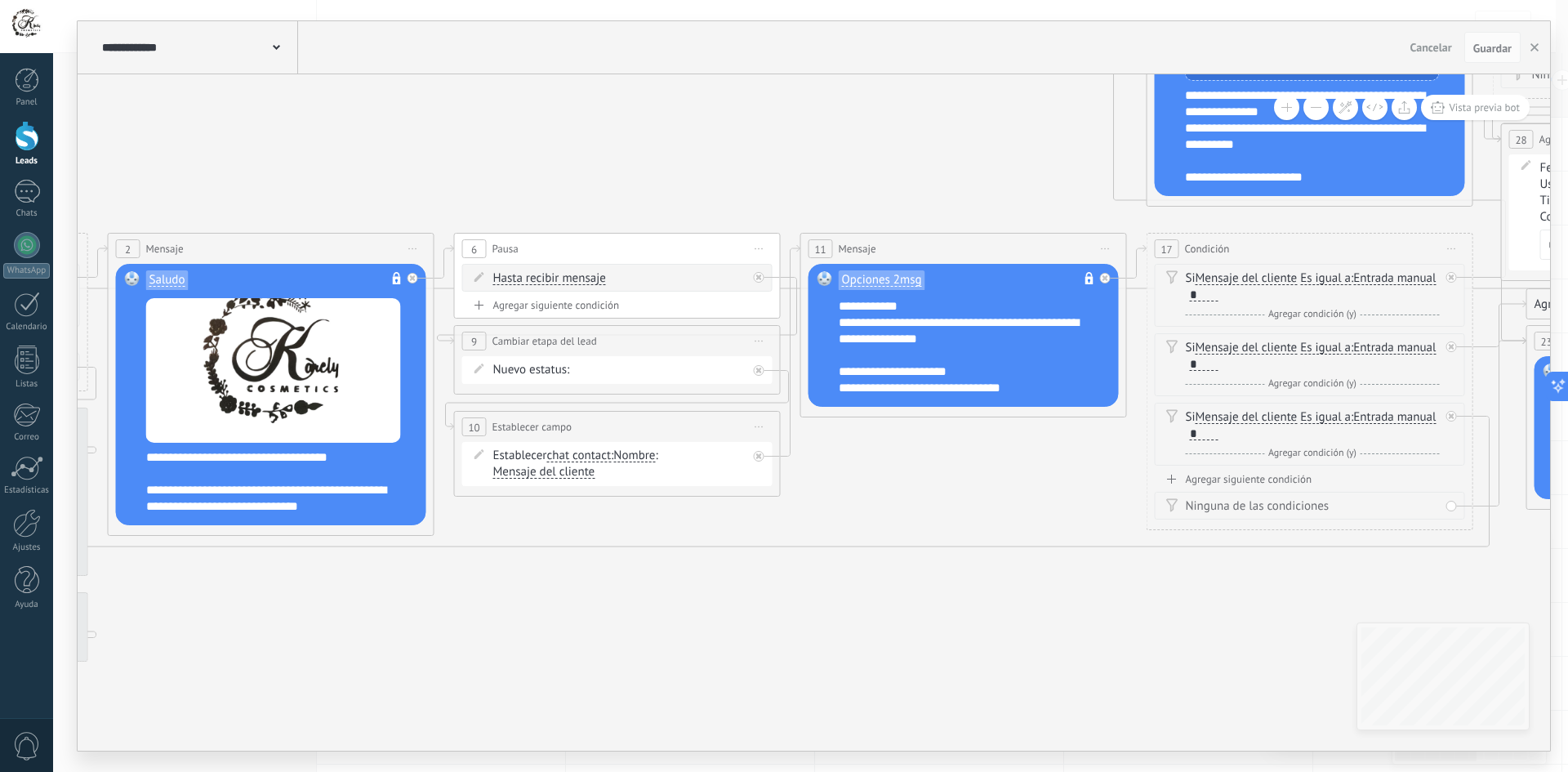
drag, startPoint x: 503, startPoint y: 660, endPoint x: 1164, endPoint y: 625, distance: 661.9
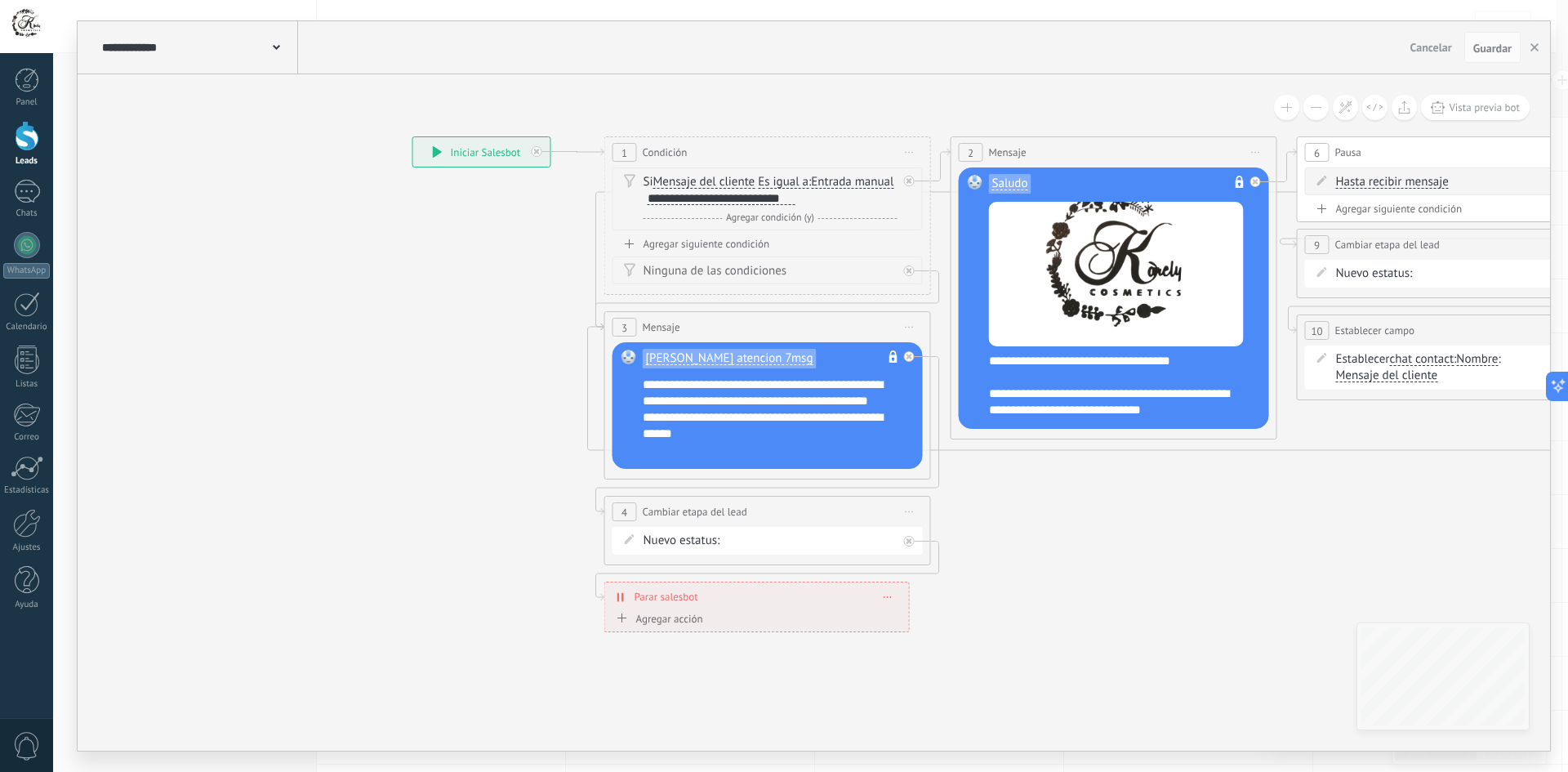
drag, startPoint x: 823, startPoint y: 538, endPoint x: 1207, endPoint y: 514, distance: 384.7
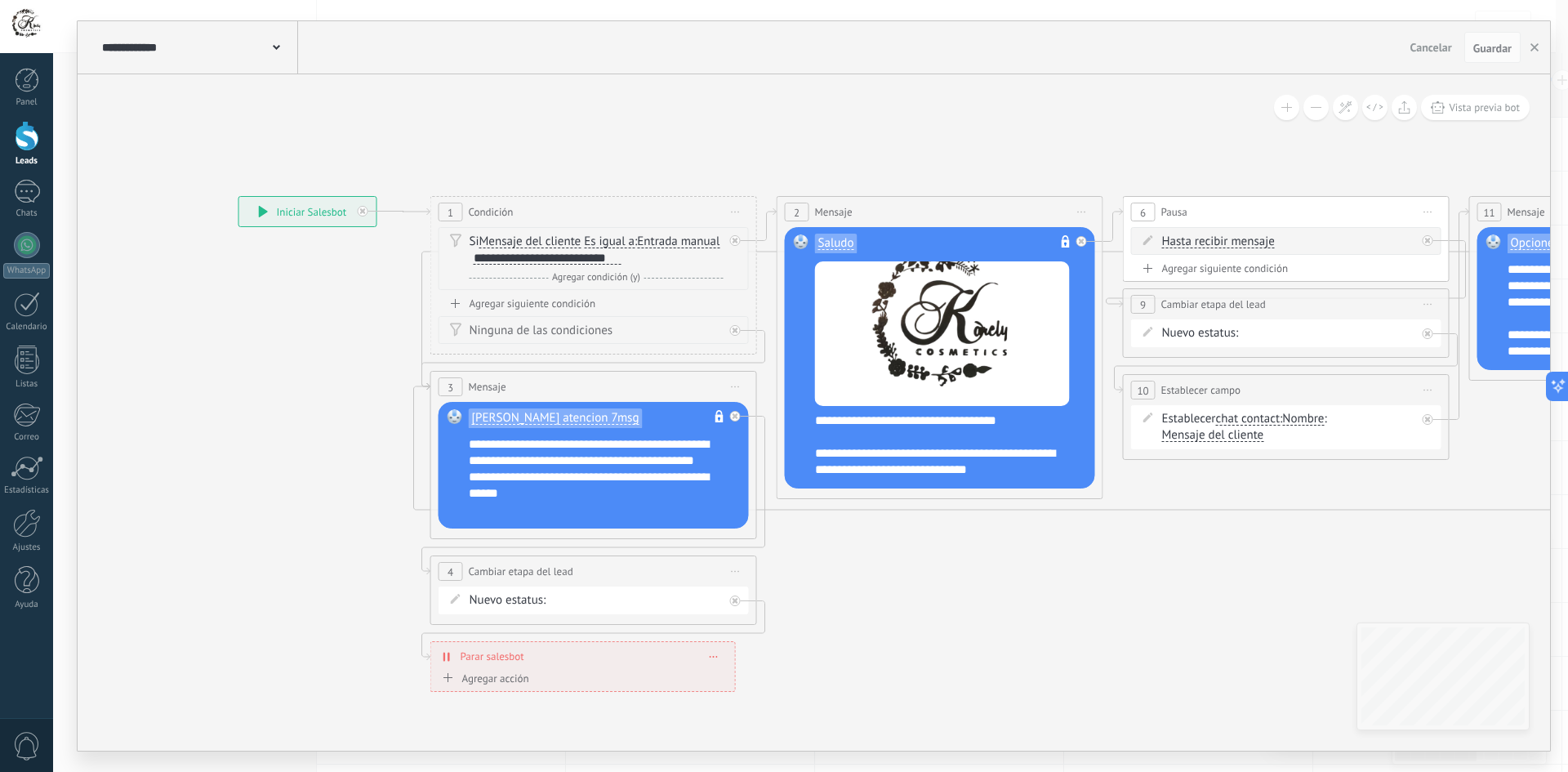
drag, startPoint x: 433, startPoint y: 609, endPoint x: 208, endPoint y: 664, distance: 231.6
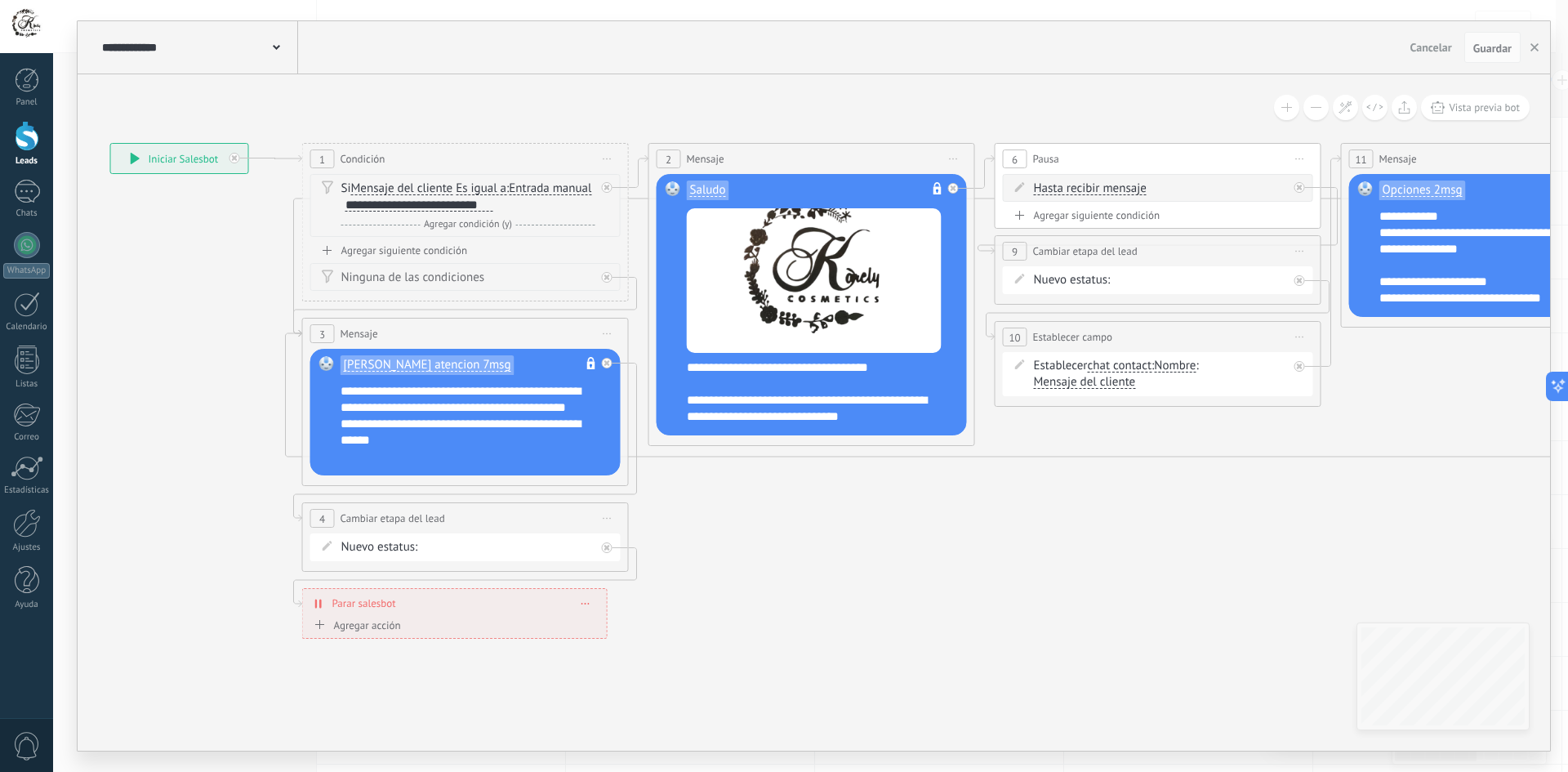
drag, startPoint x: 999, startPoint y: 656, endPoint x: 973, endPoint y: 619, distance: 45.2
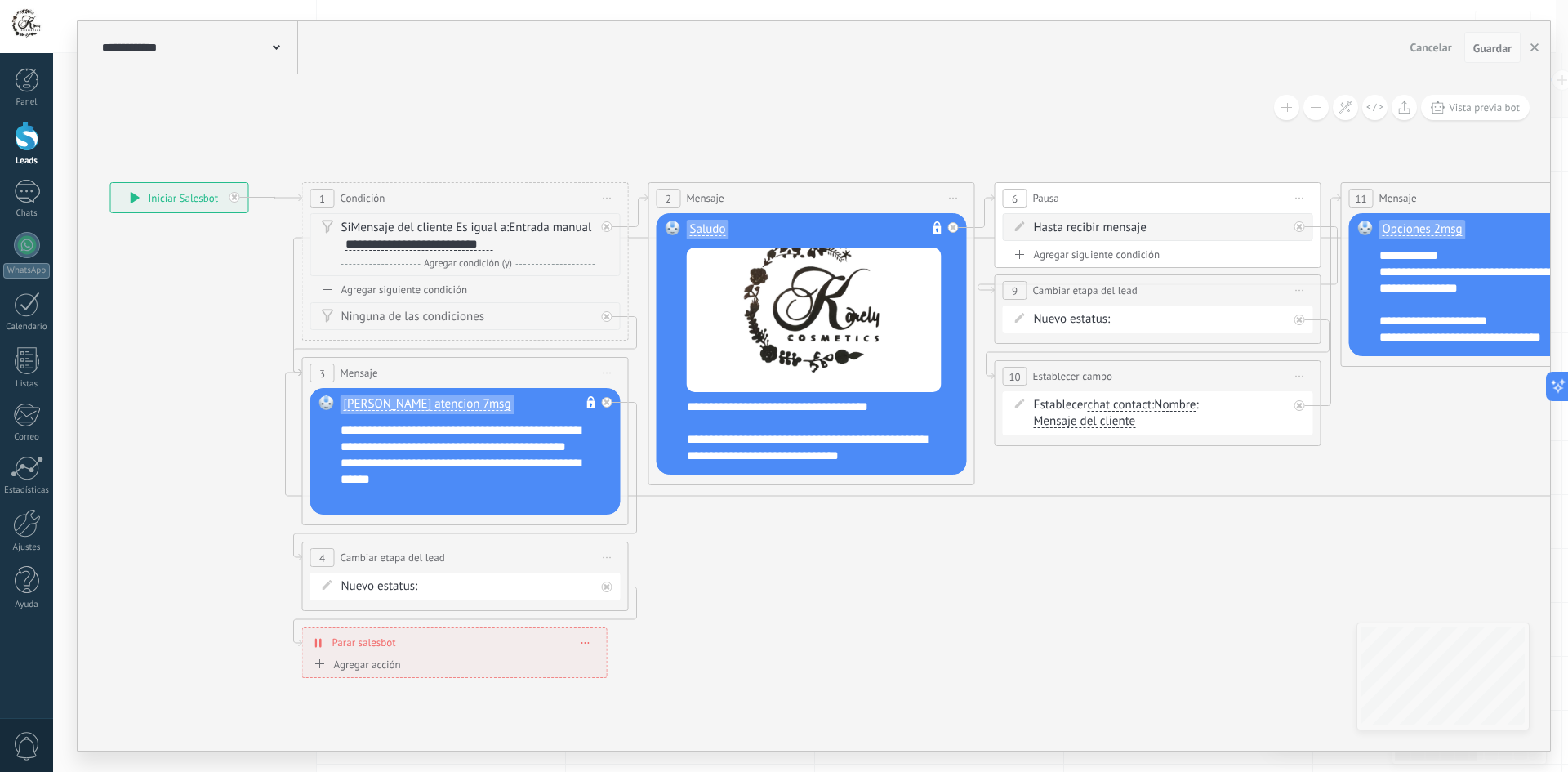
click at [1501, 57] on button "Guardar" at bounding box center [1492, 47] width 56 height 31
click at [1536, 49] on icon "button" at bounding box center [1534, 48] width 8 height 8
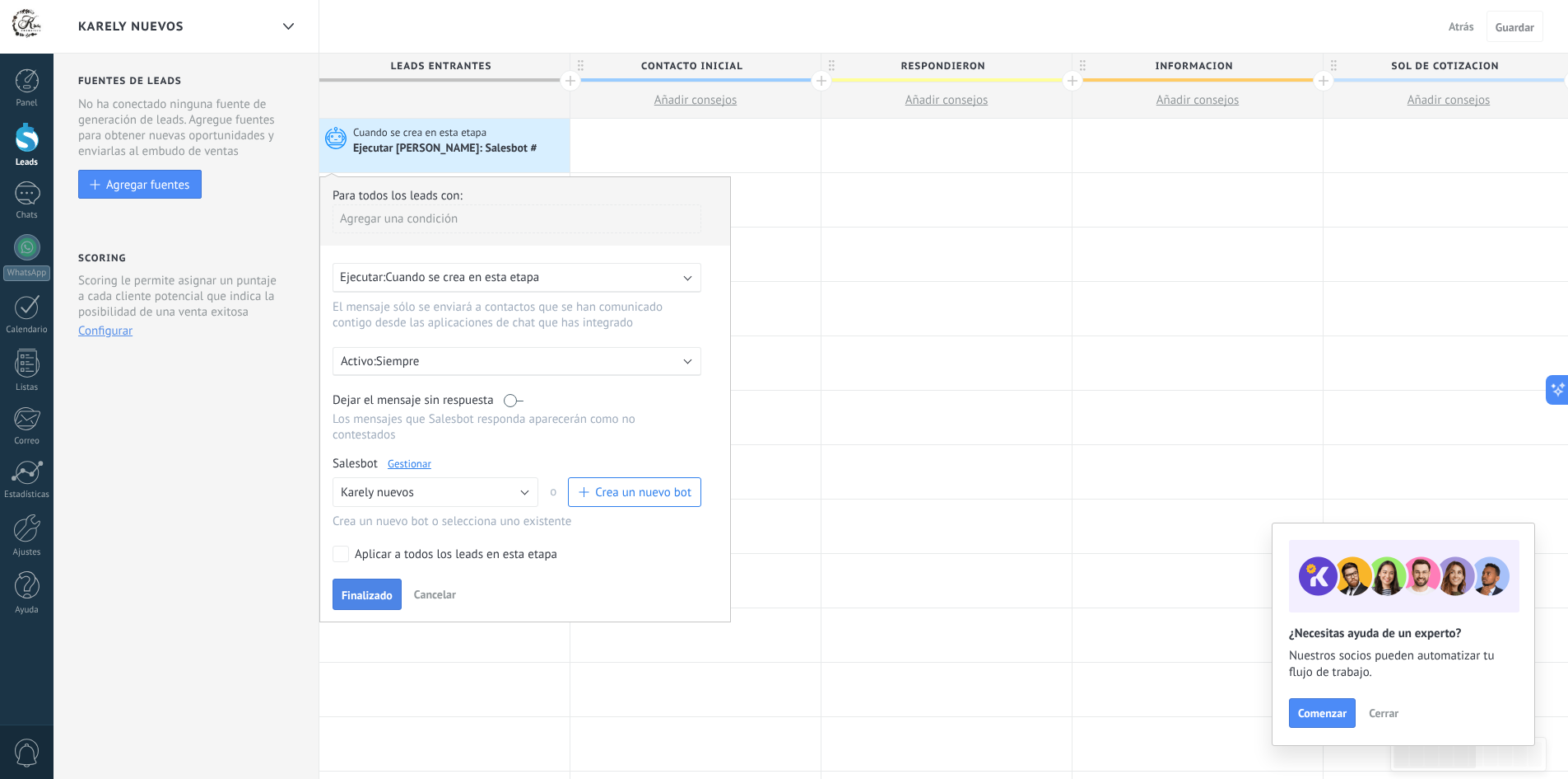
click at [361, 596] on span "Finalizado" at bounding box center [367, 595] width 51 height 12
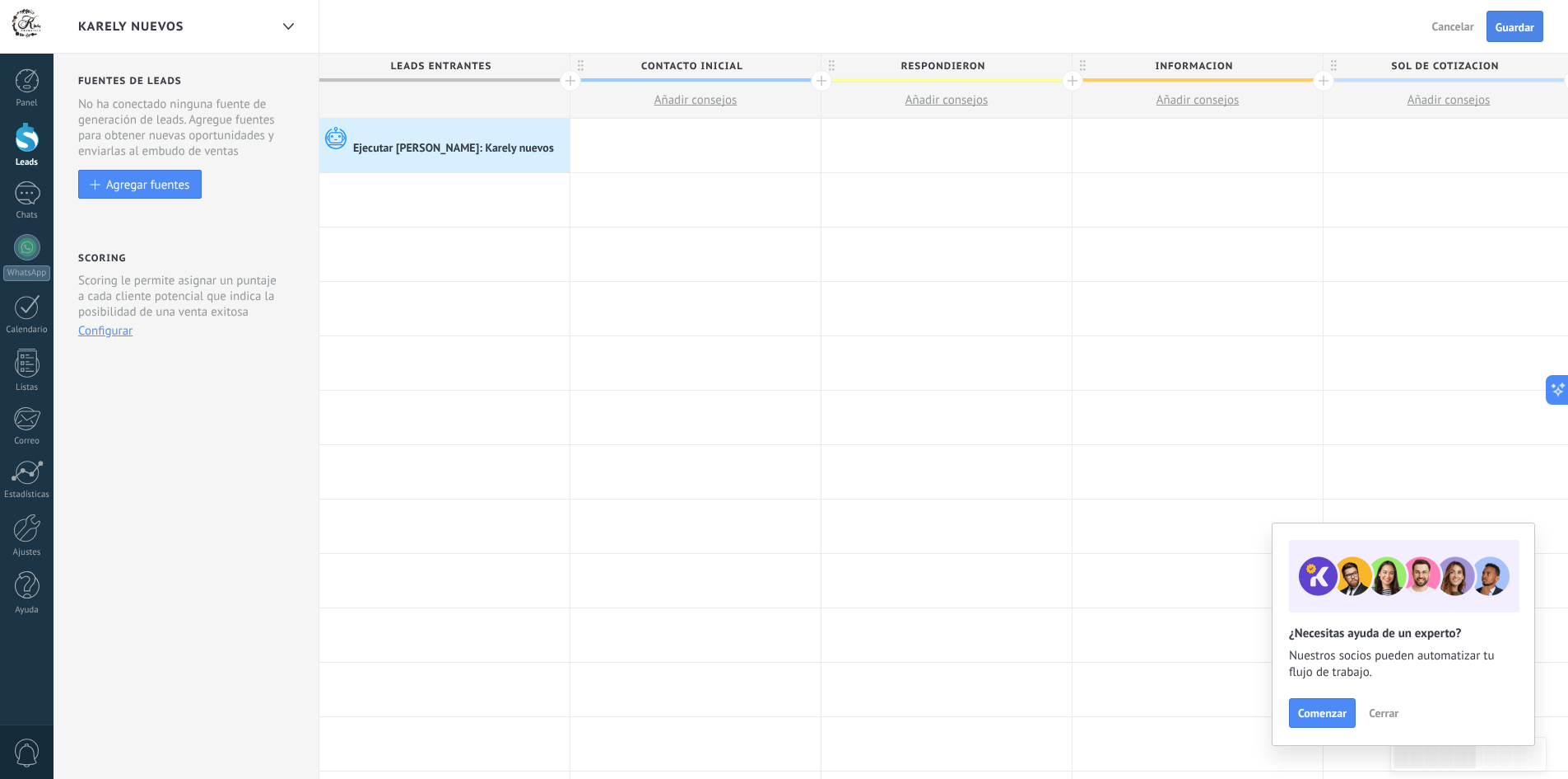
click at [1521, 21] on span "Guardar" at bounding box center [1515, 27] width 39 height 12
click at [28, 541] on div at bounding box center [27, 527] width 28 height 29
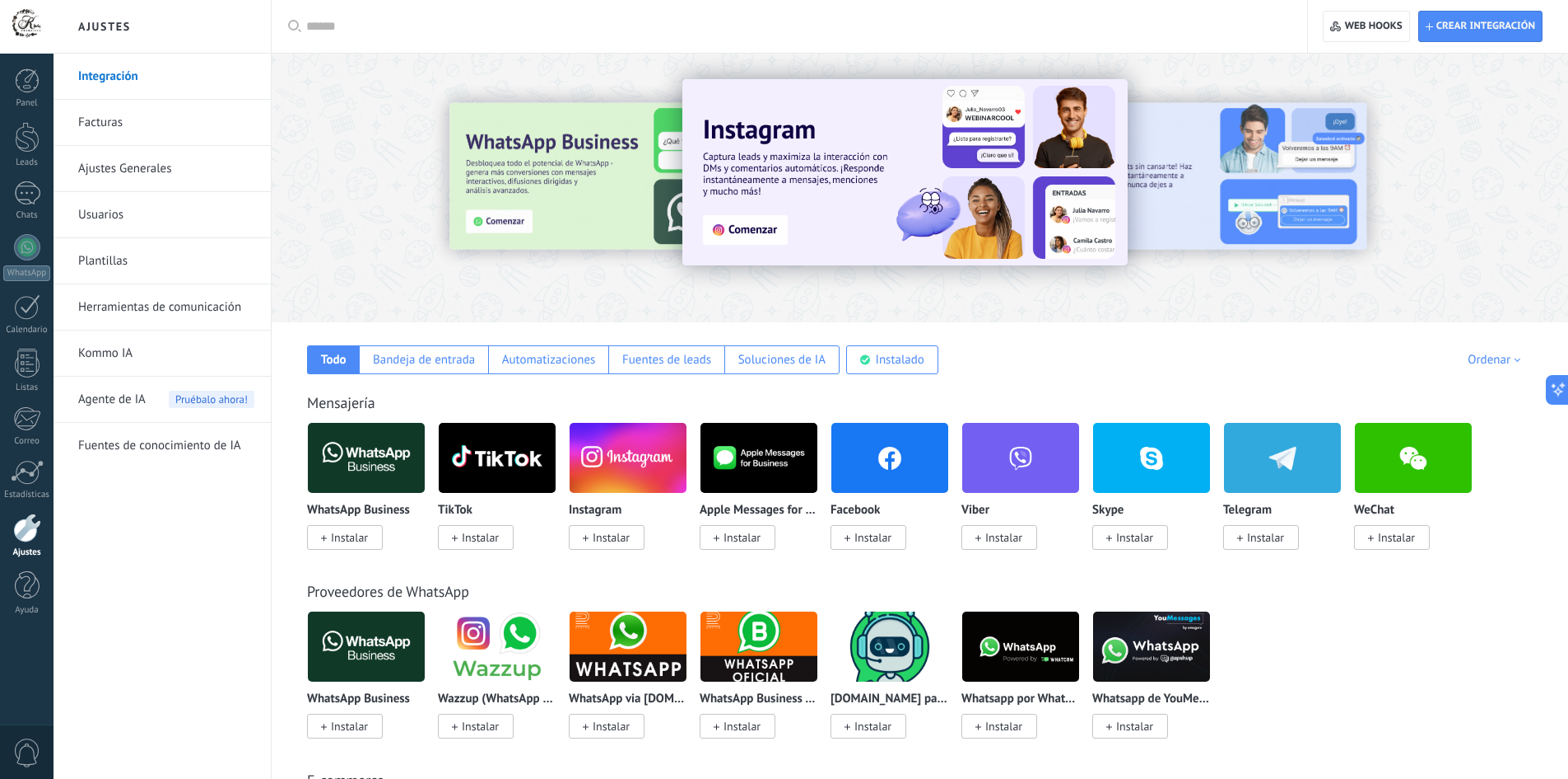
click at [390, 24] on input "text" at bounding box center [794, 26] width 978 height 17
click at [339, 16] on div at bounding box center [794, 26] width 978 height 53
click at [379, 18] on input "text" at bounding box center [794, 26] width 978 height 17
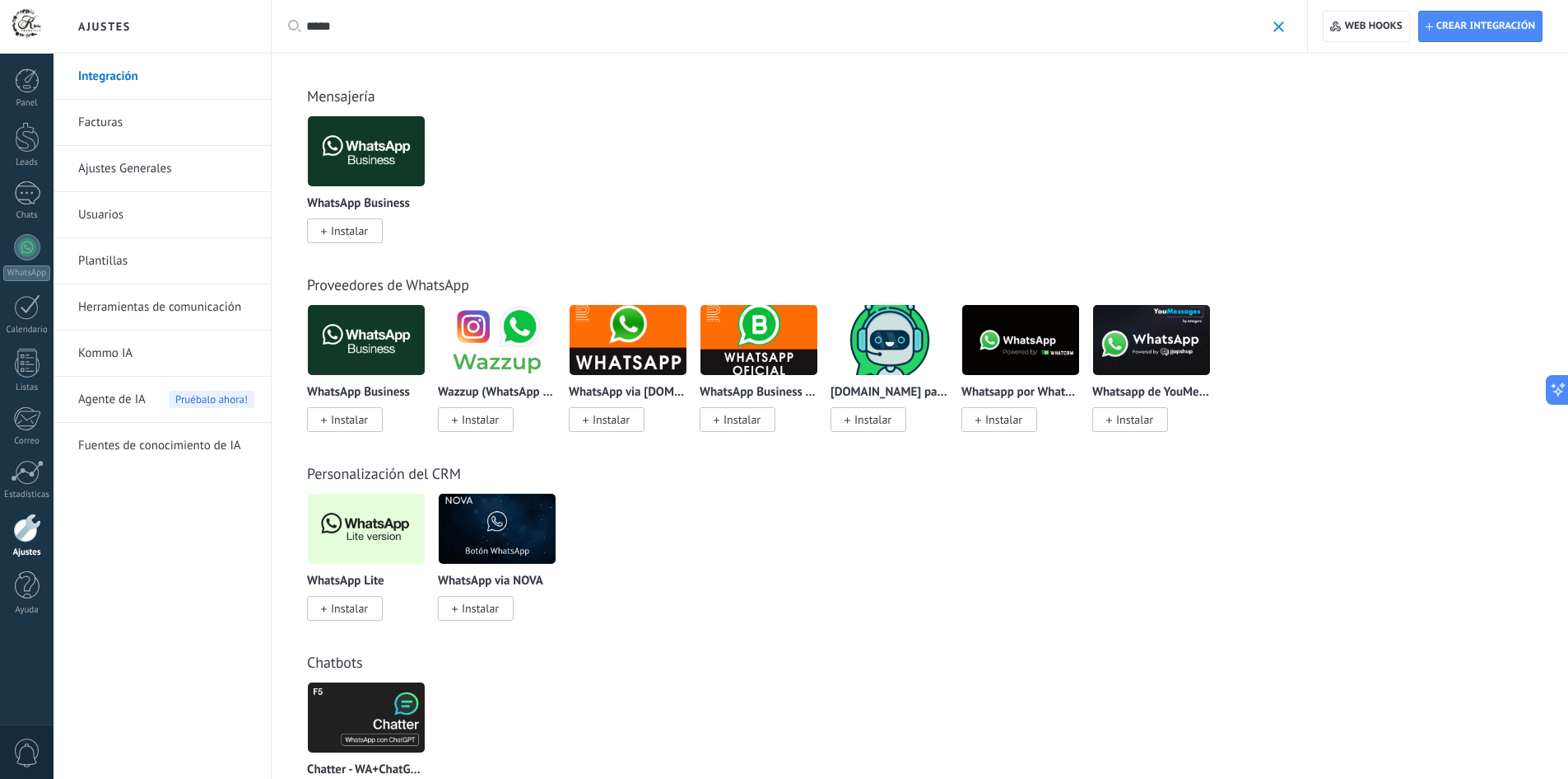
type input "*****"
click at [347, 609] on span "Instalar" at bounding box center [349, 608] width 37 height 15
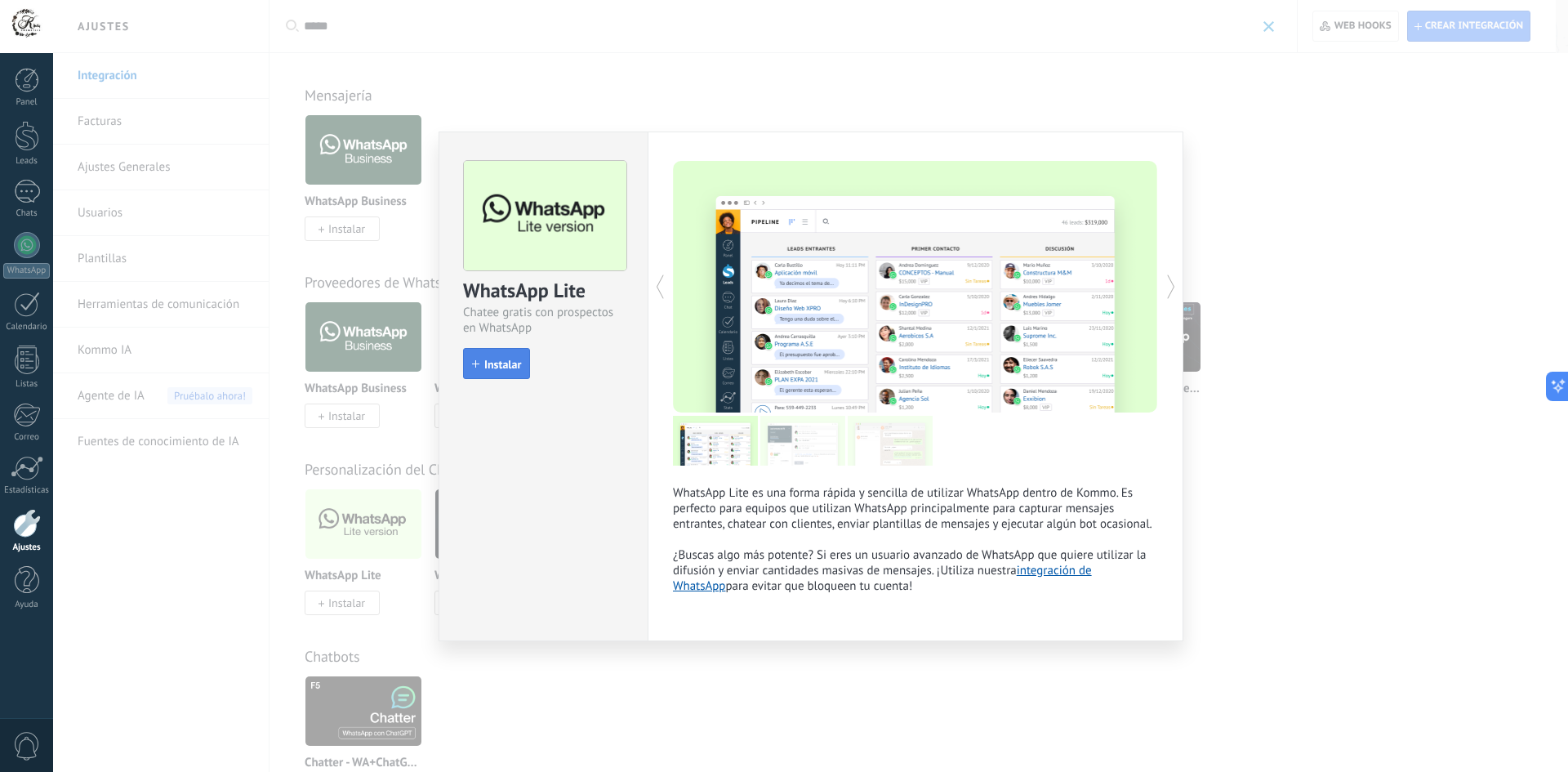
click at [495, 364] on span "Instalar" at bounding box center [503, 365] width 37 height 12
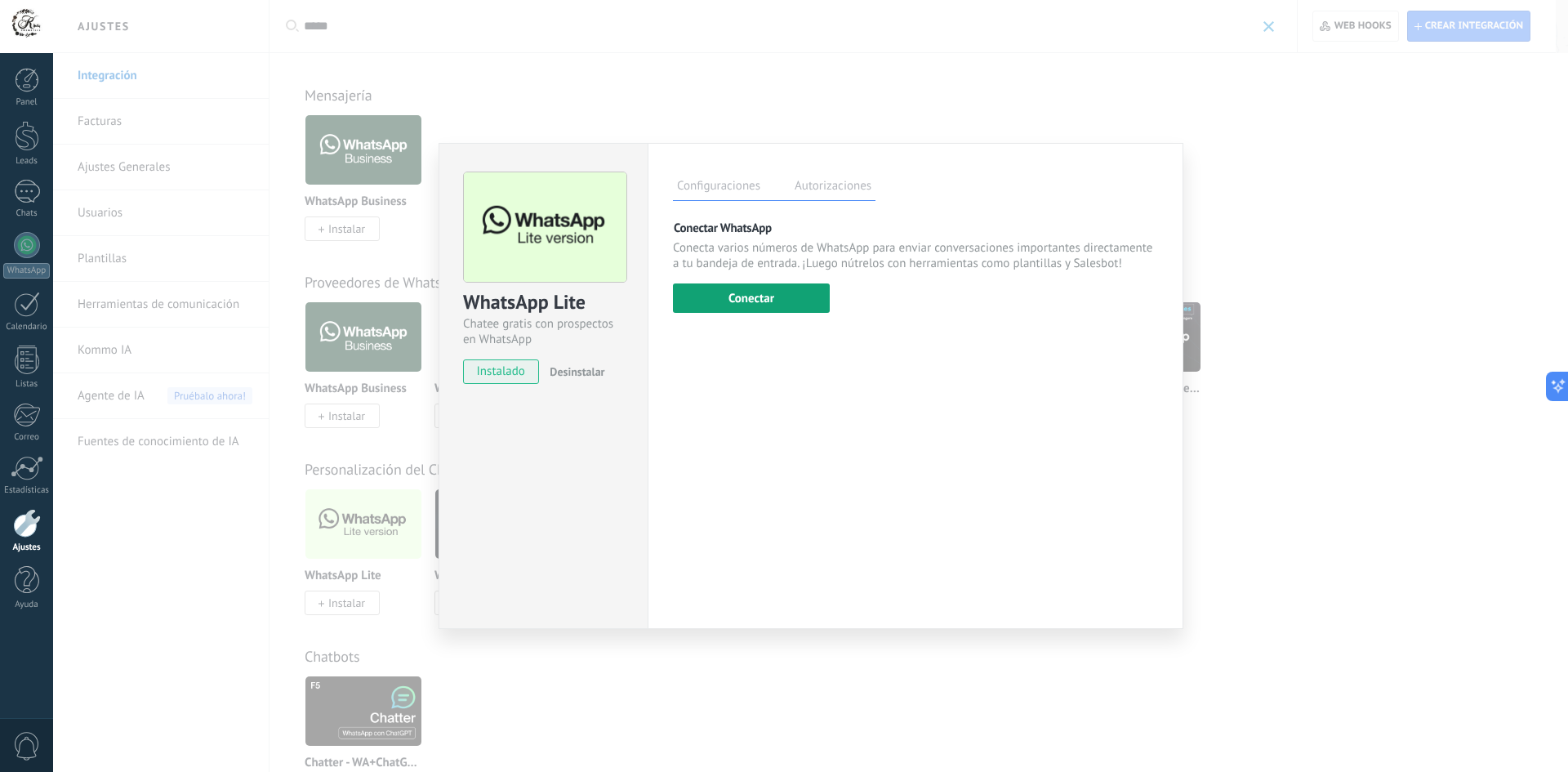
click at [767, 295] on button "Conectar" at bounding box center [751, 298] width 157 height 30
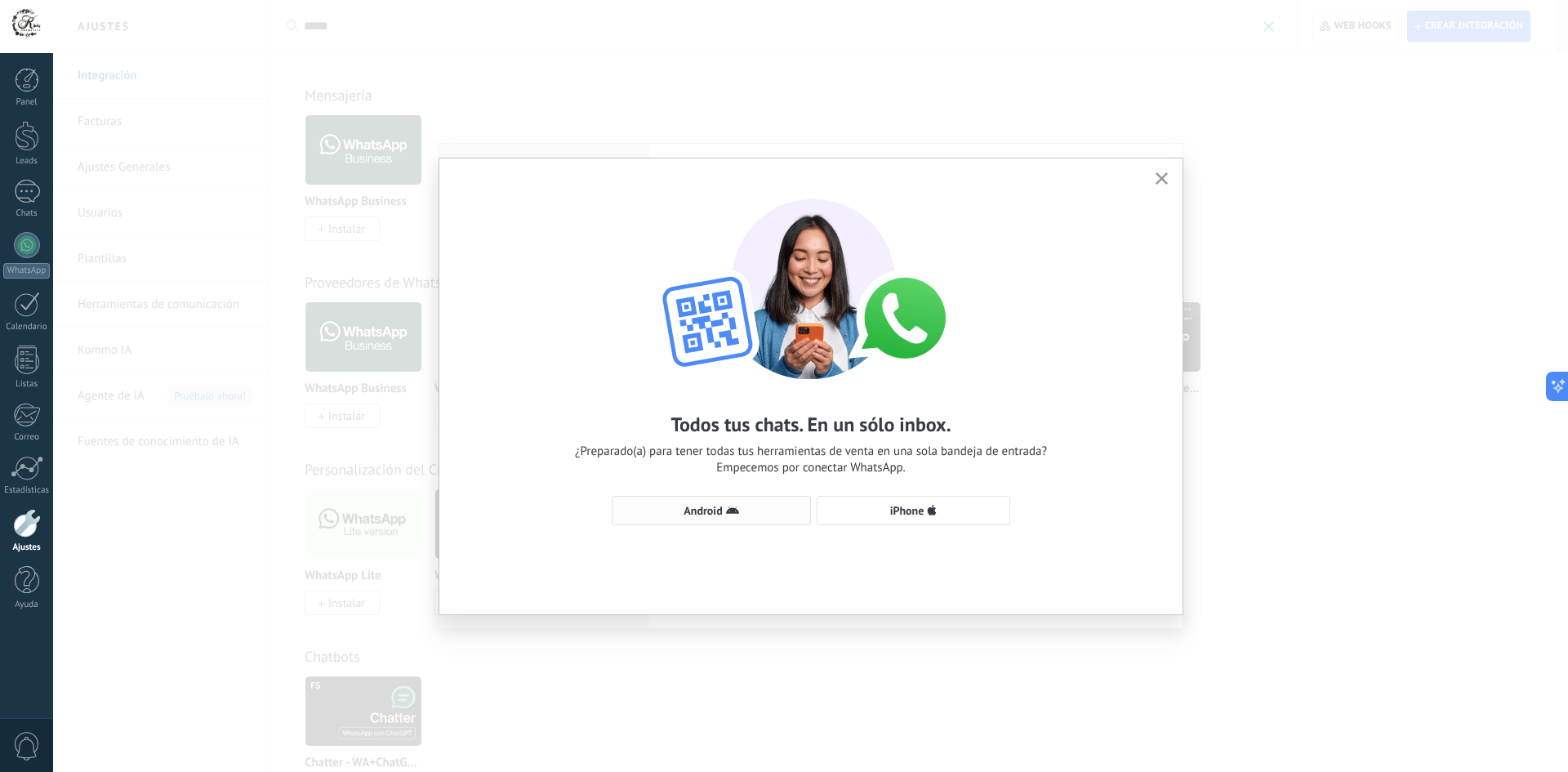
click at [709, 511] on span "Android" at bounding box center [703, 510] width 39 height 12
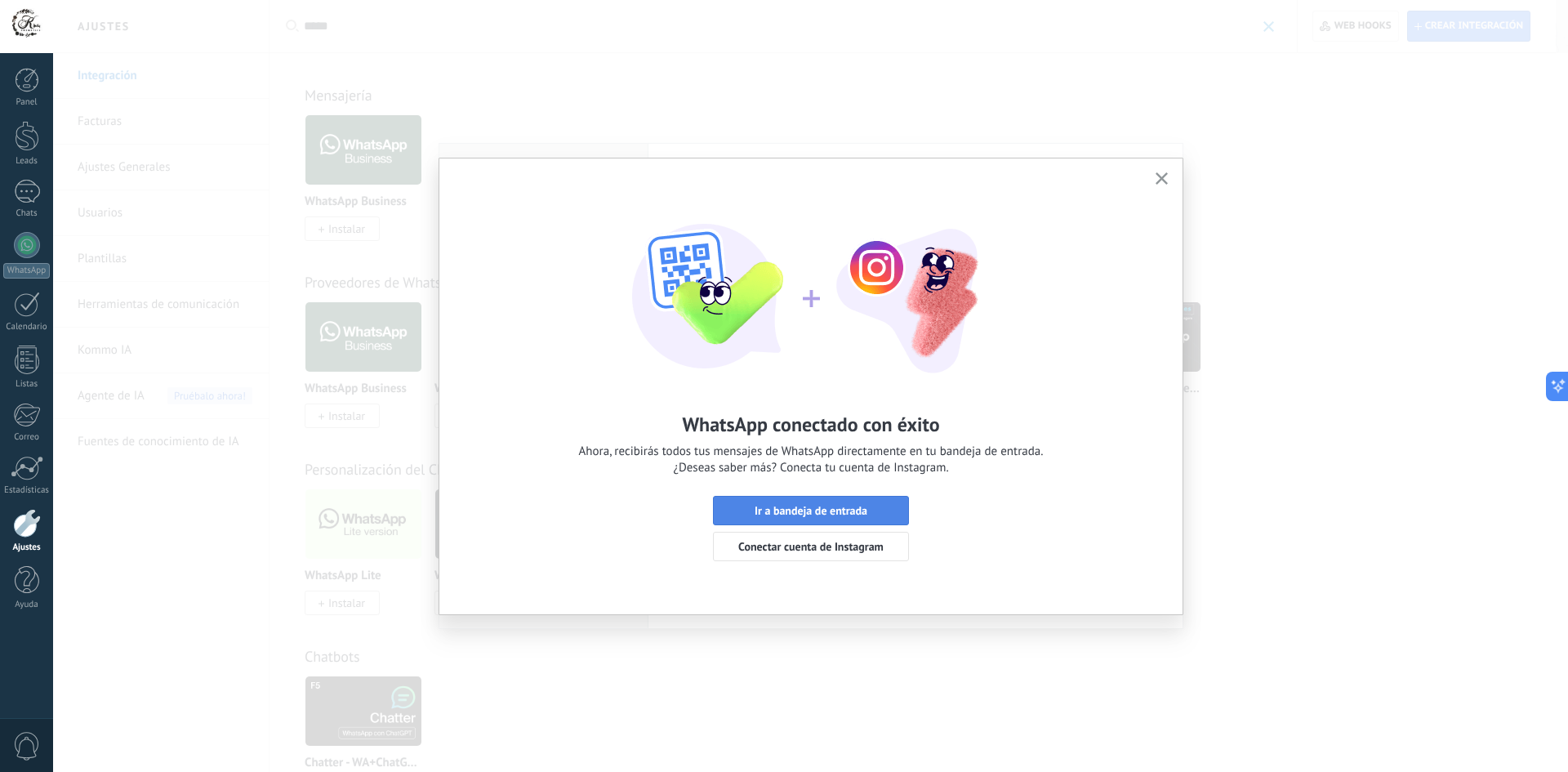
click at [827, 508] on span "Ir a bandeja de entrada" at bounding box center [811, 510] width 113 height 12
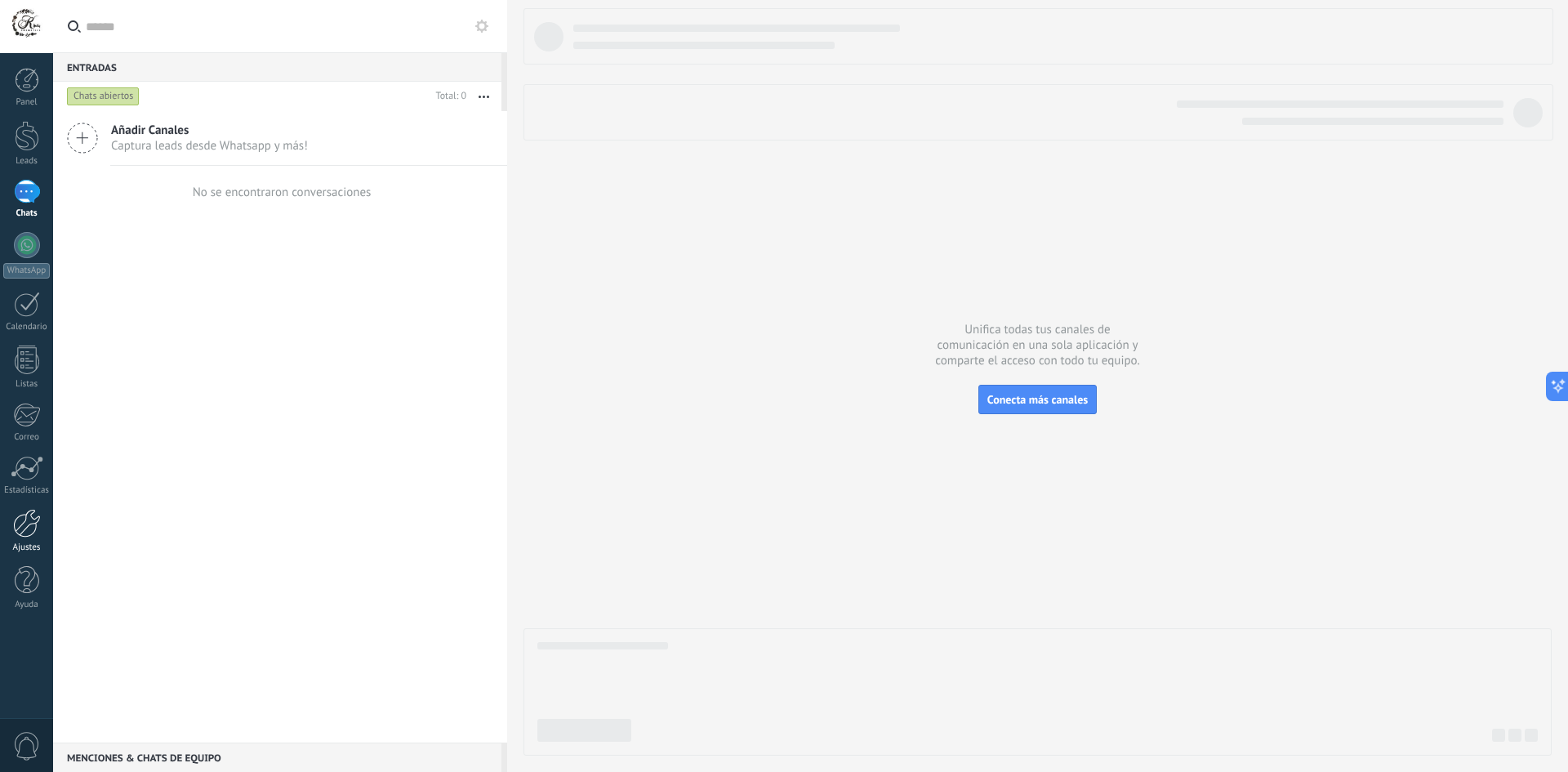
click at [25, 523] on div at bounding box center [27, 522] width 28 height 29
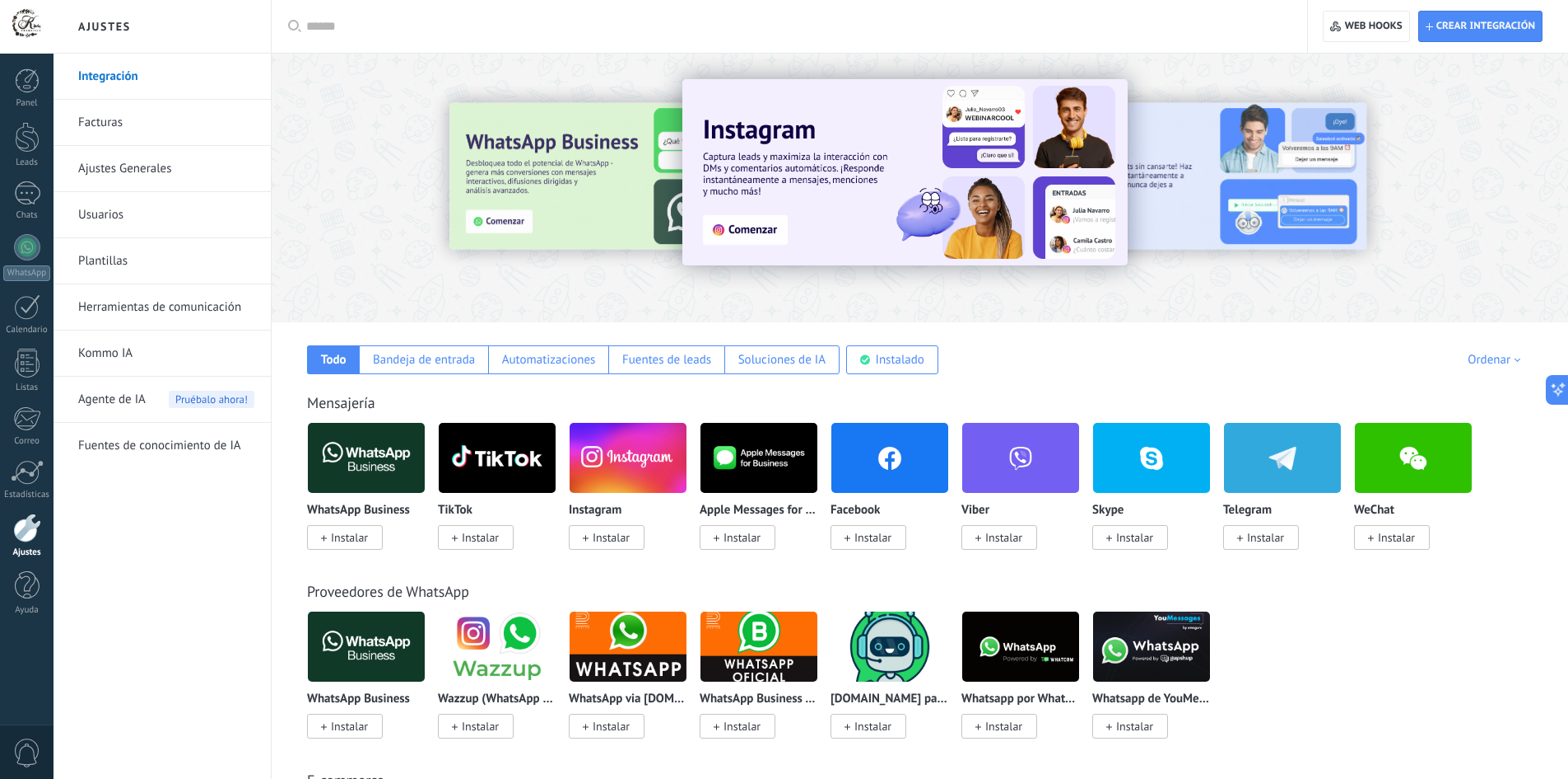
click at [337, 31] on input "text" at bounding box center [794, 26] width 978 height 17
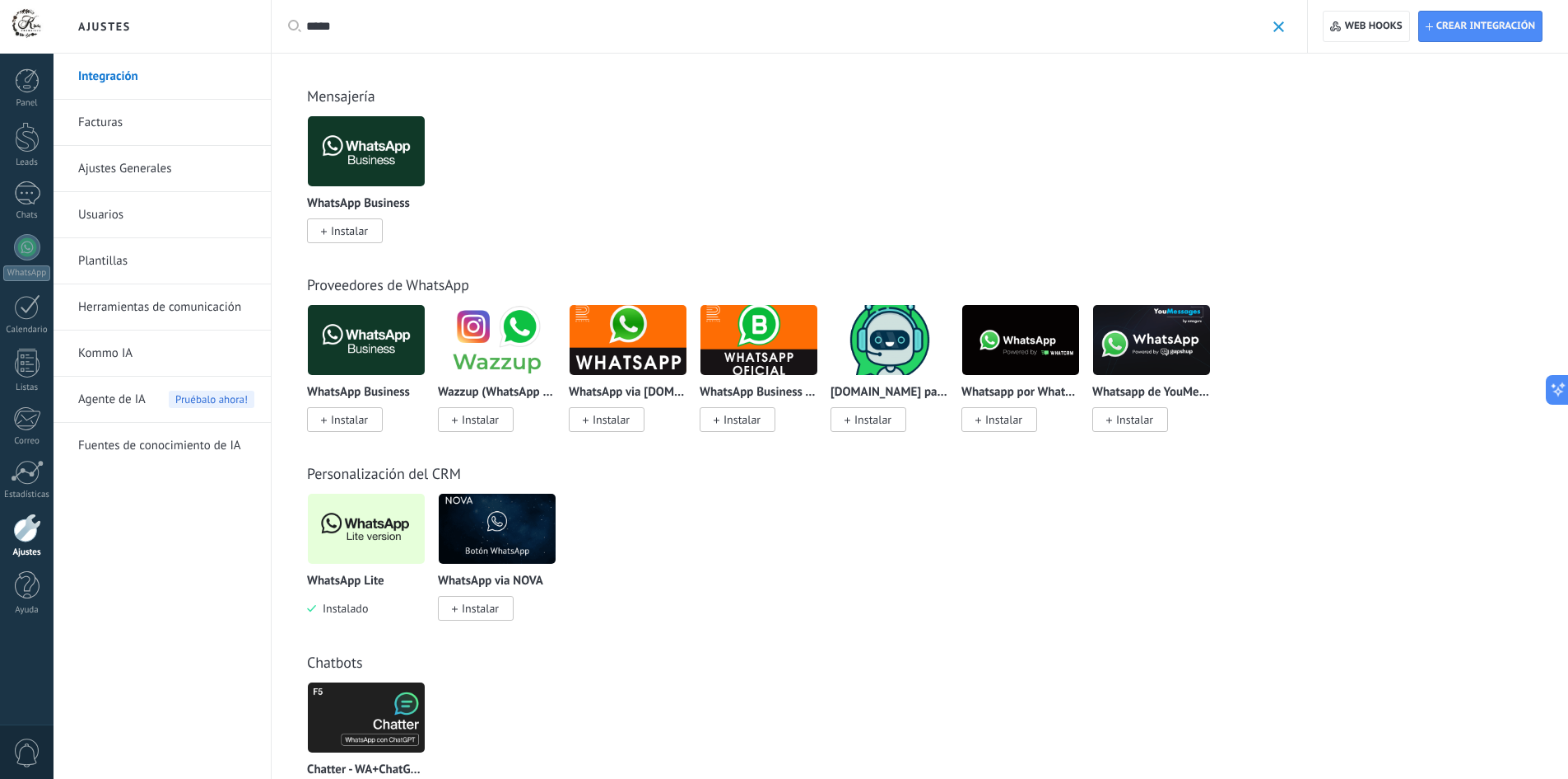
type input "*****"
click at [377, 538] on img at bounding box center [366, 529] width 117 height 80
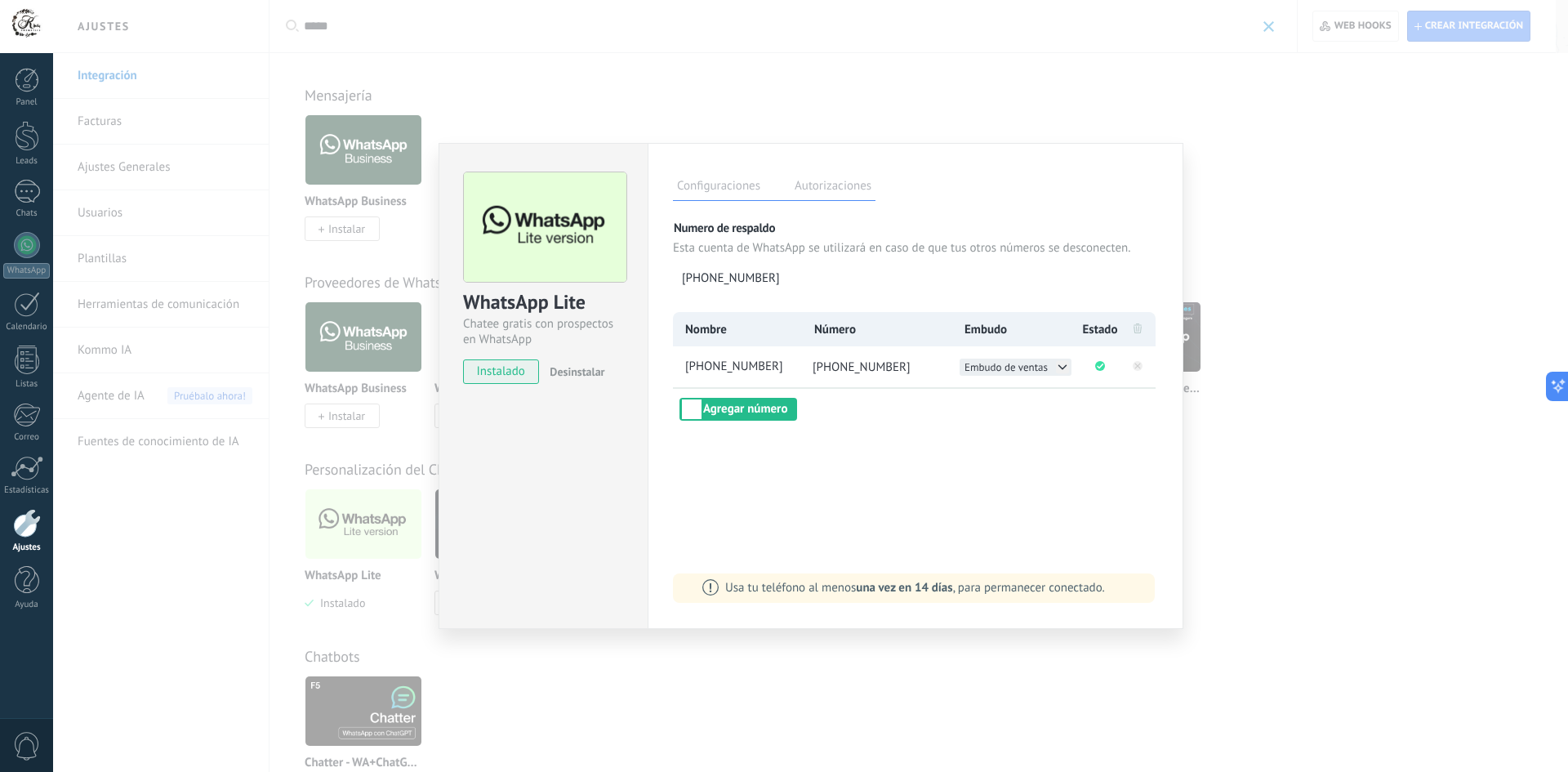
click at [1064, 367] on icon at bounding box center [1062, 366] width 13 height 13
click at [1015, 385] on span "Karely nuevos" at bounding box center [996, 385] width 62 height 14
click at [721, 364] on span "+5215586001761" at bounding box center [740, 367] width 118 height 17
click at [721, 364] on input "**********" at bounding box center [740, 367] width 118 height 17
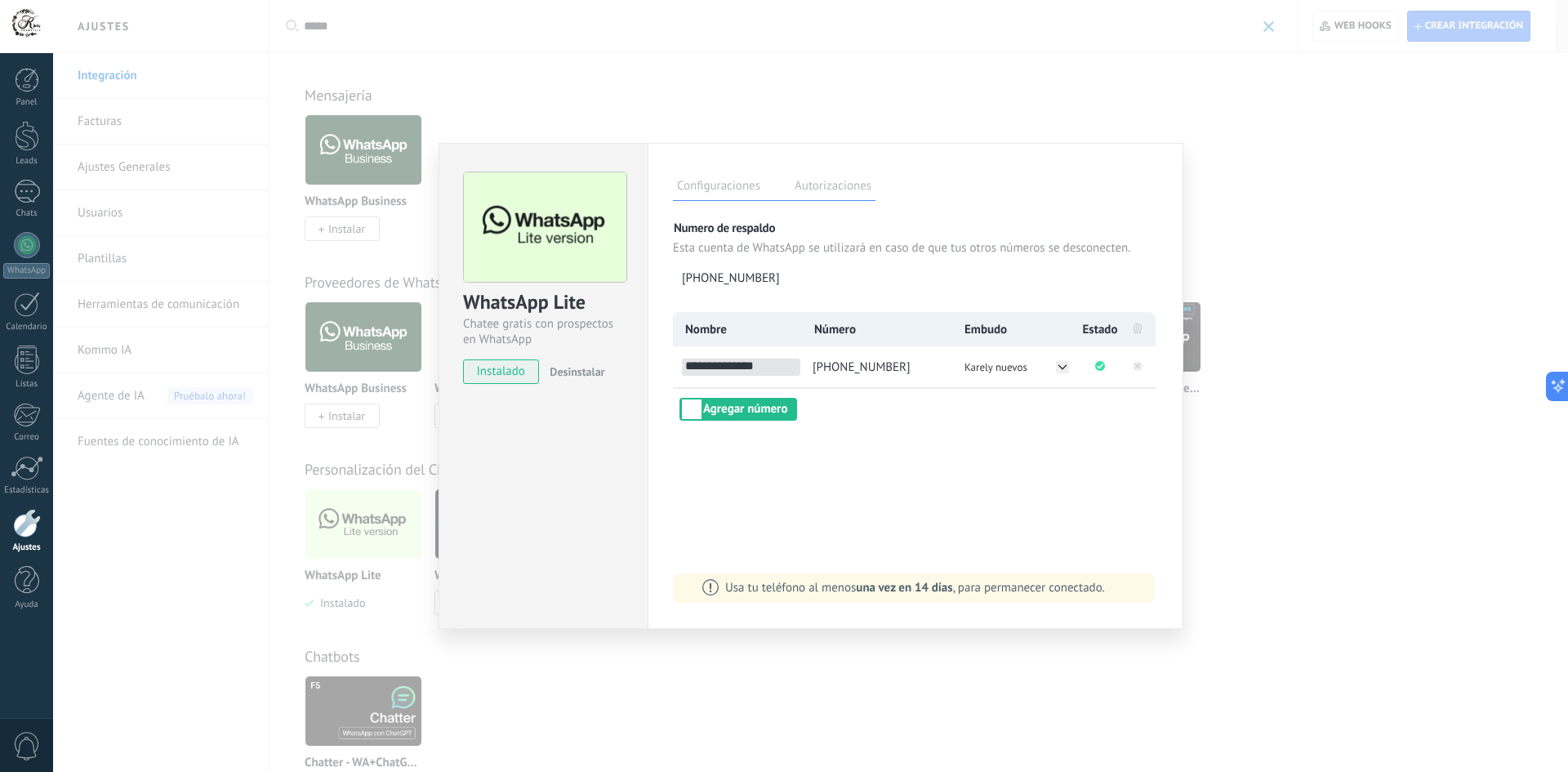
click at [721, 364] on input "**********" at bounding box center [740, 367] width 118 height 17
type input "*"
type input "******"
click at [946, 522] on div "Configuraciones Autorizaciones Esta pestaña registra a los usuarios que han con…" at bounding box center [915, 386] width 535 height 486
click at [1268, 440] on div "WhatsApp Lite Chatee gratis con prospectos en WhatsApp instalado Desinstalar Co…" at bounding box center [811, 386] width 1514 height 772
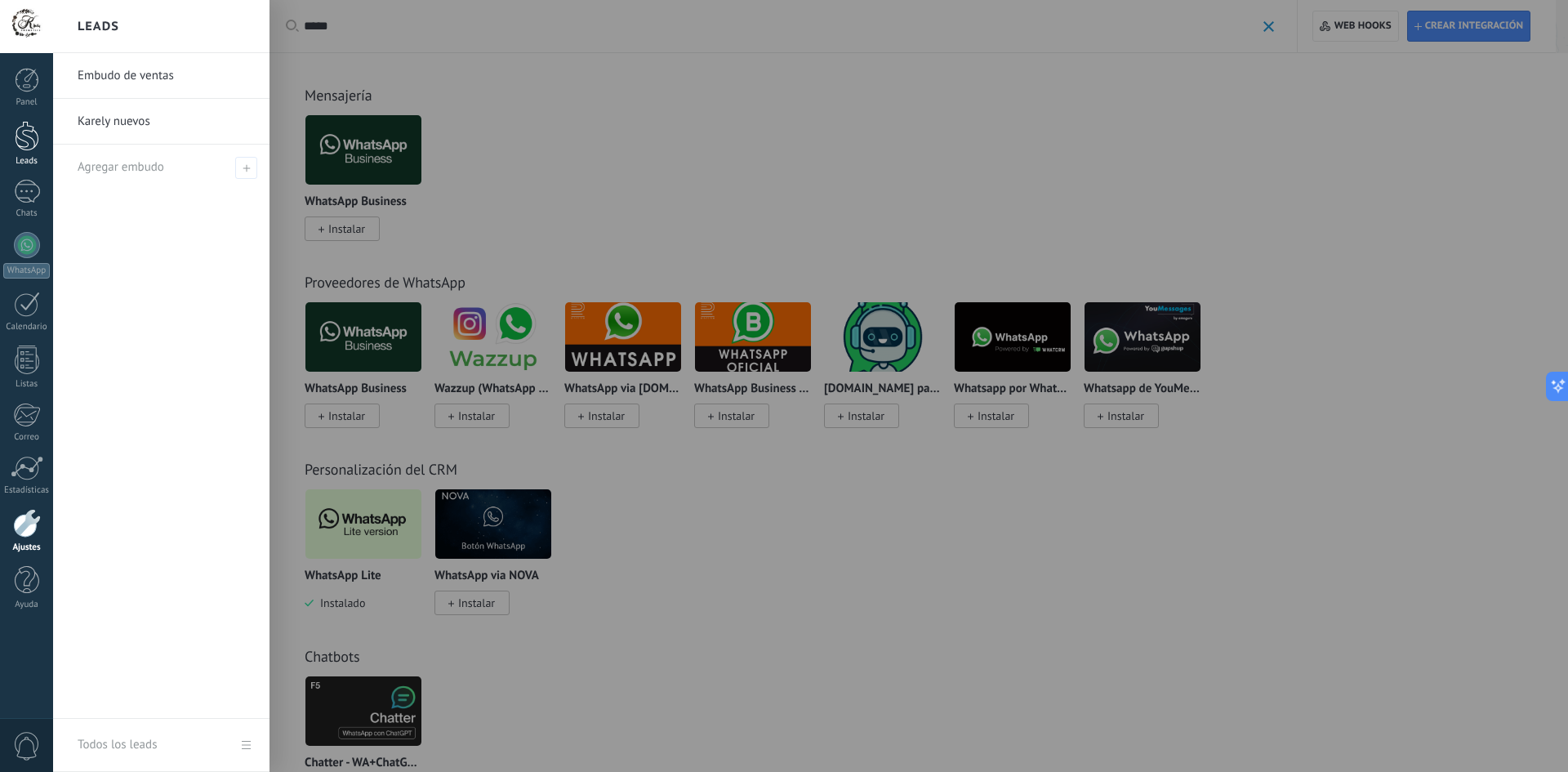
click at [26, 133] on div at bounding box center [27, 136] width 25 height 30
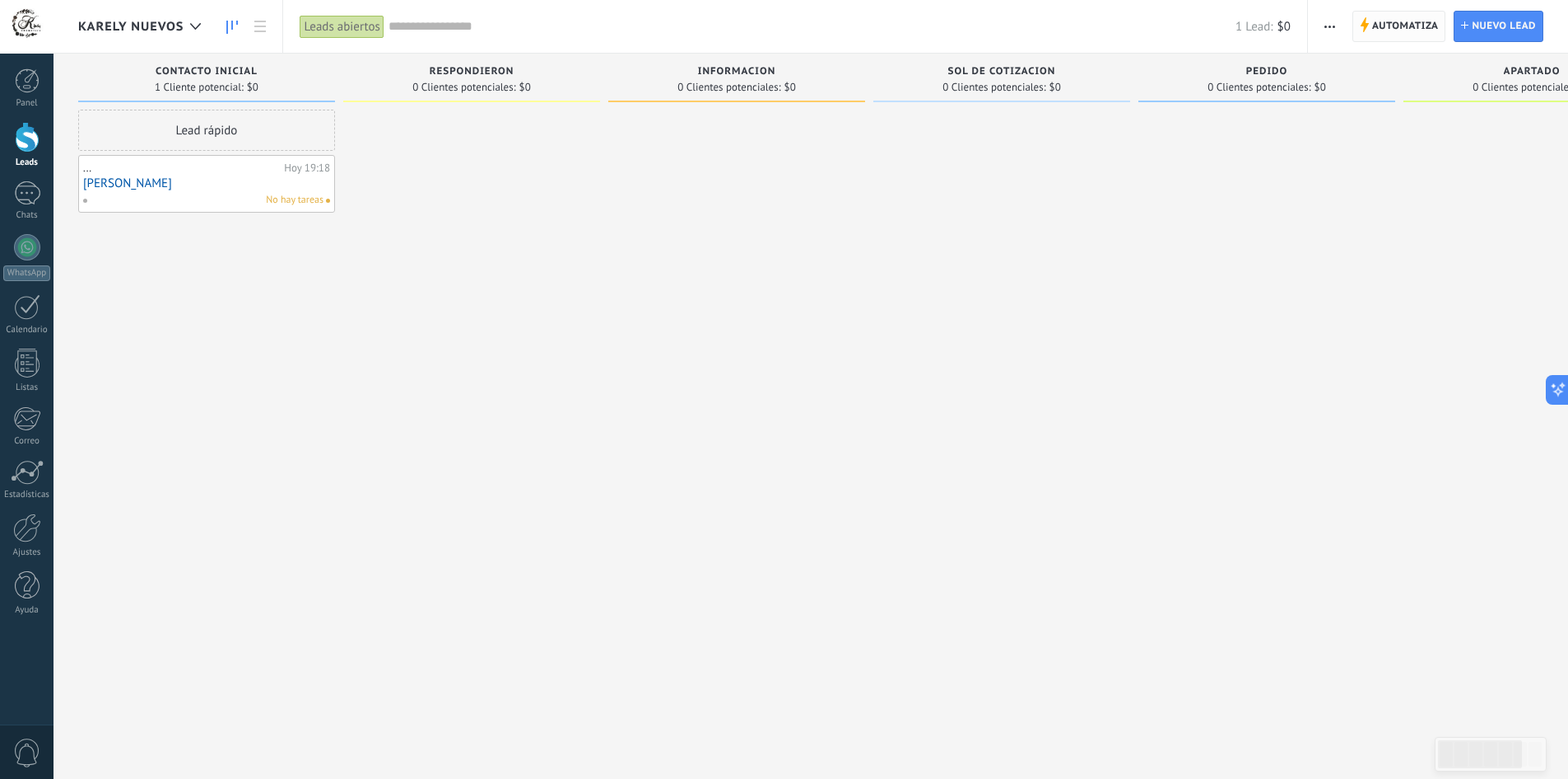
click at [1384, 25] on span "Automatiza" at bounding box center [1405, 27] width 67 height 30
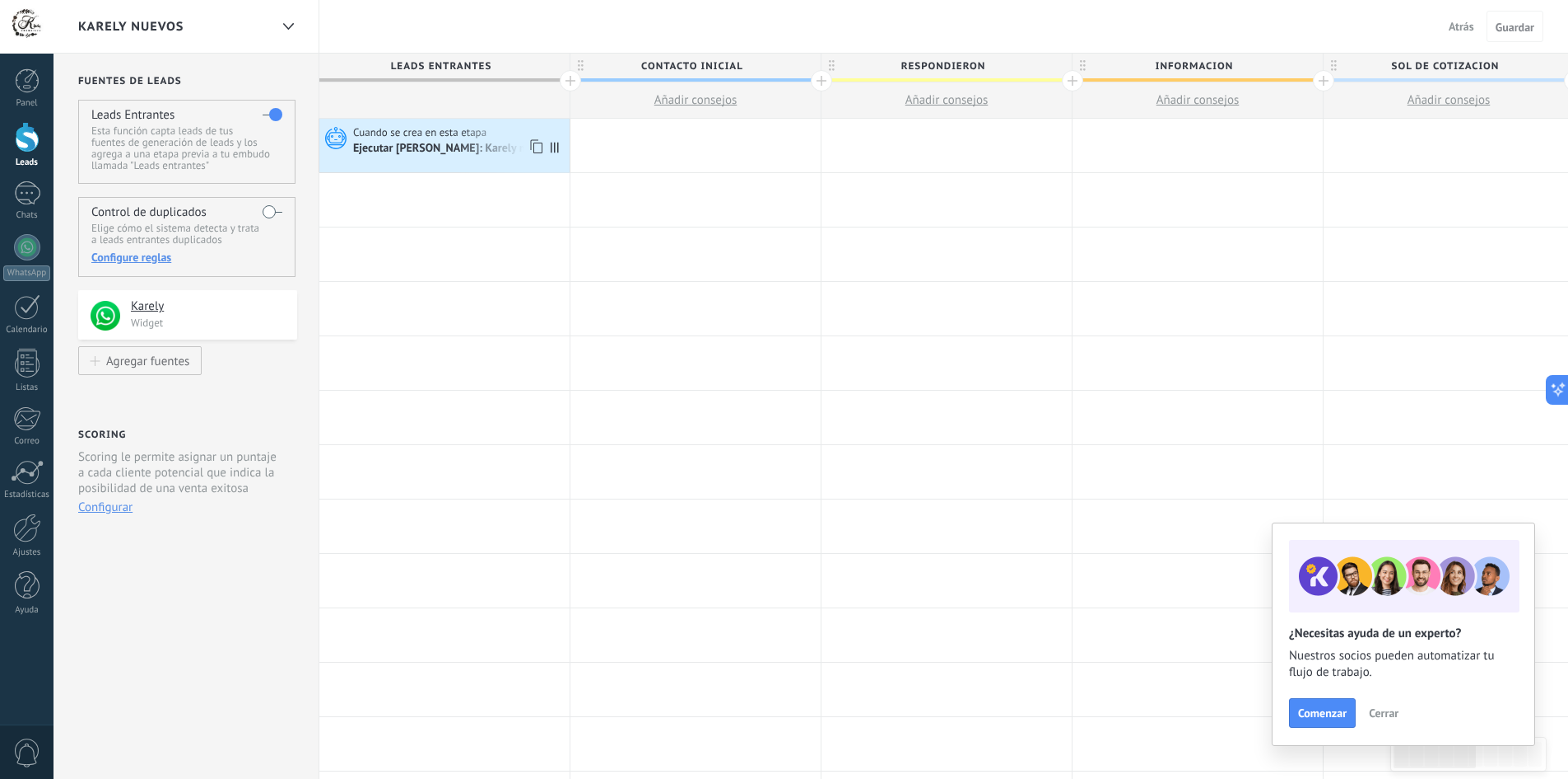
click at [419, 138] on span "Cuando se crea en esta etapa" at bounding box center [421, 132] width 136 height 15
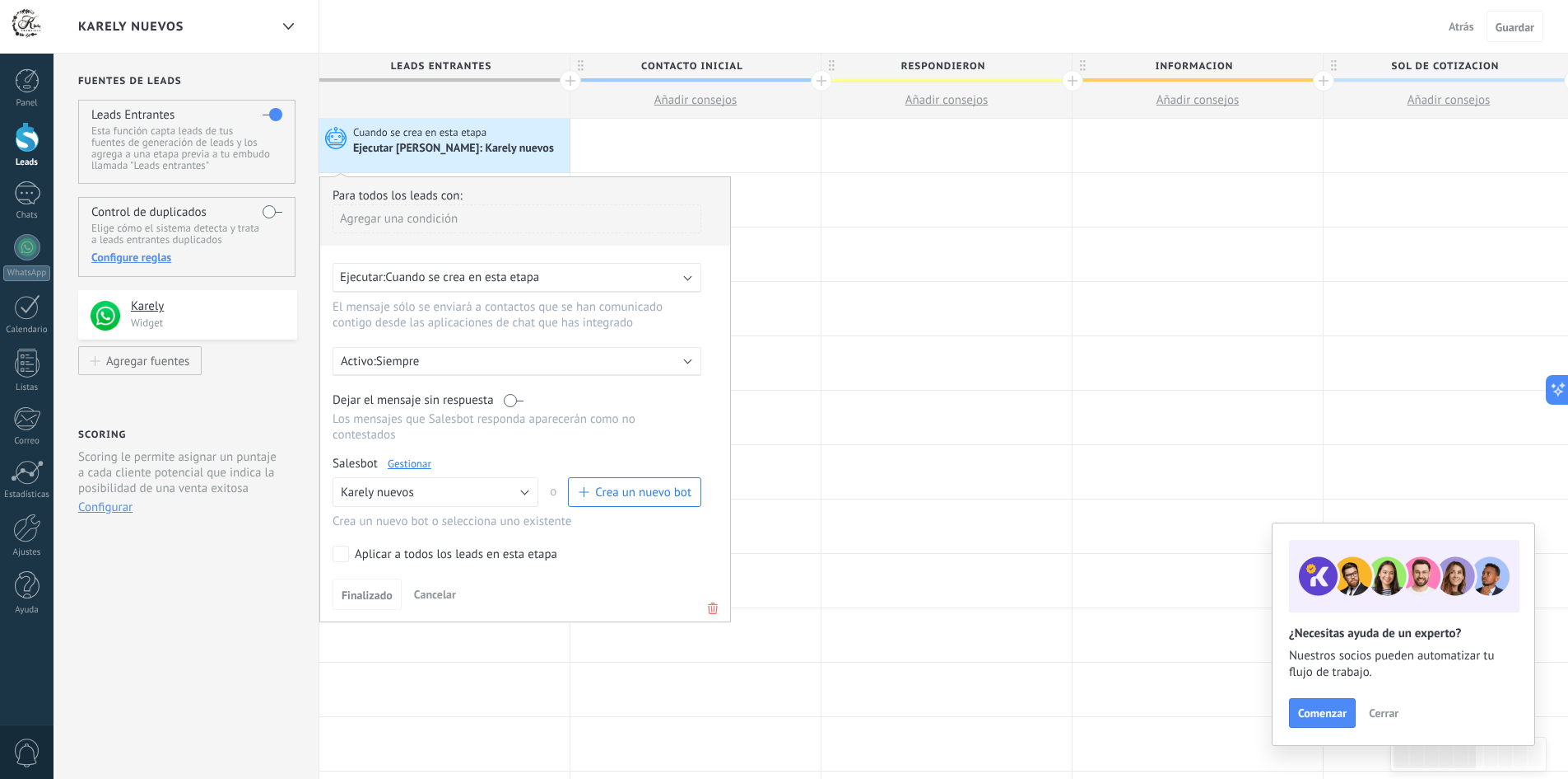
click at [407, 465] on link "Gestionar" at bounding box center [410, 463] width 44 height 14
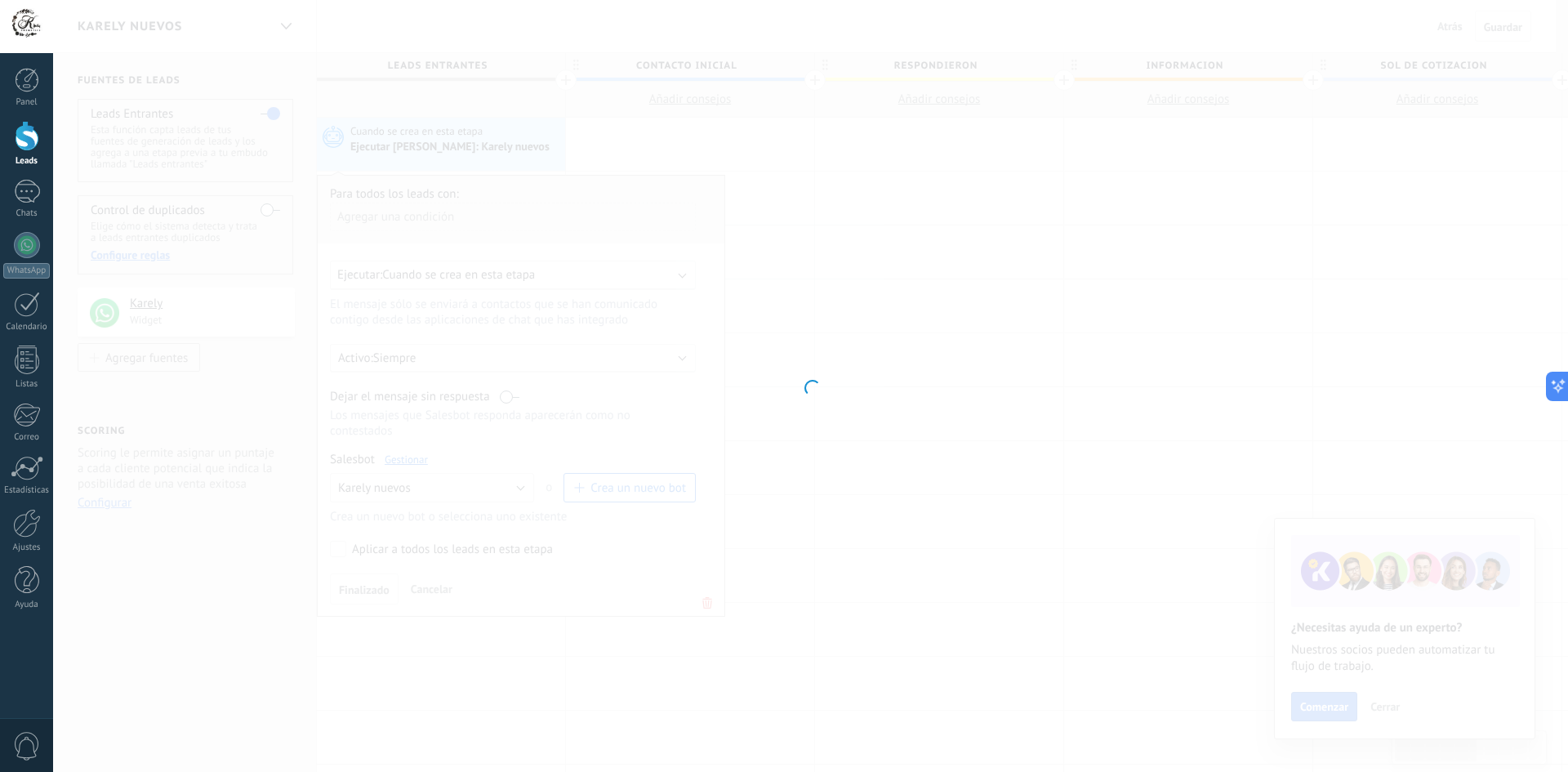
type input "**********"
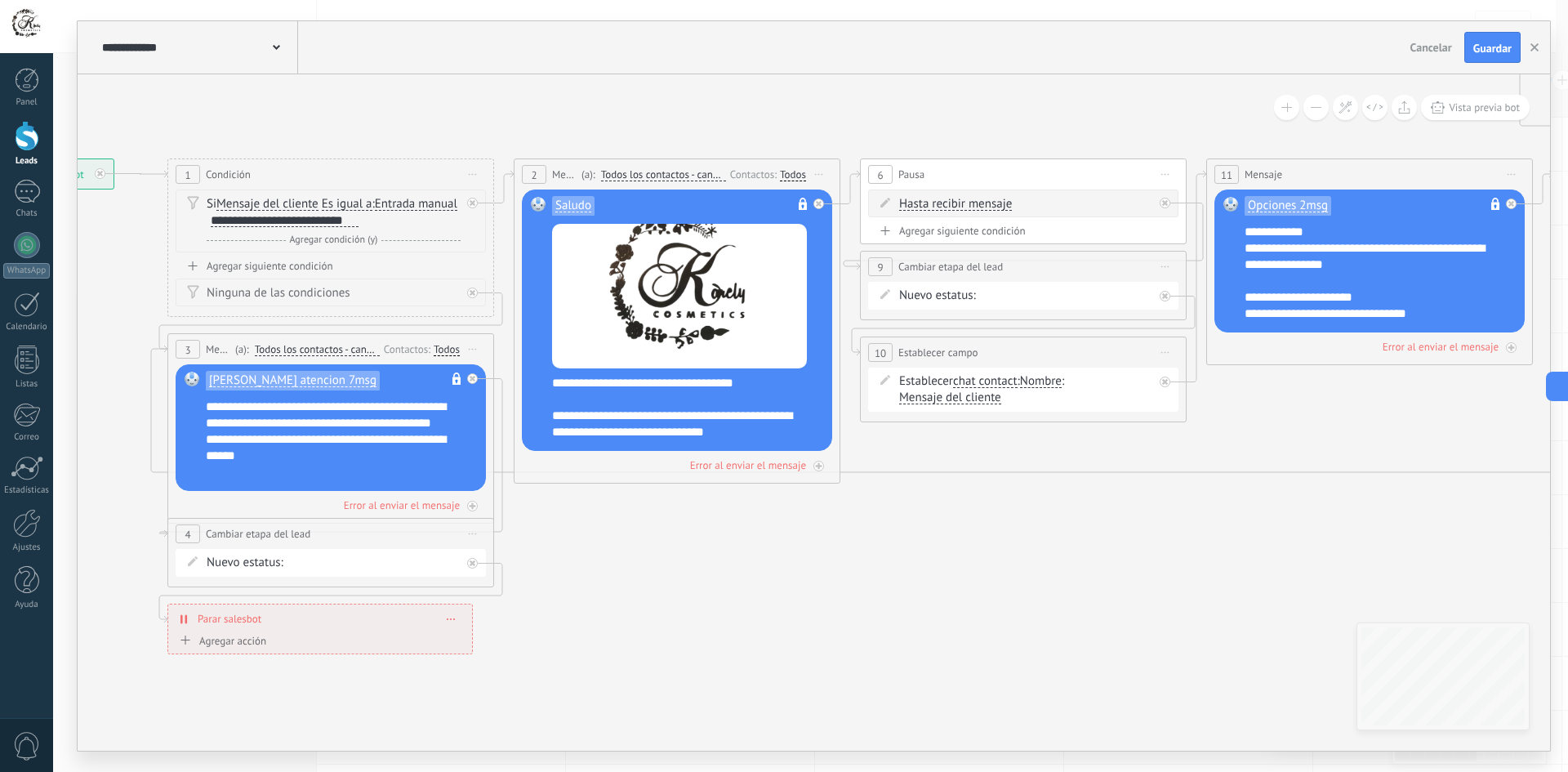
drag, startPoint x: 716, startPoint y: 120, endPoint x: 364, endPoint y: 100, distance: 352.6
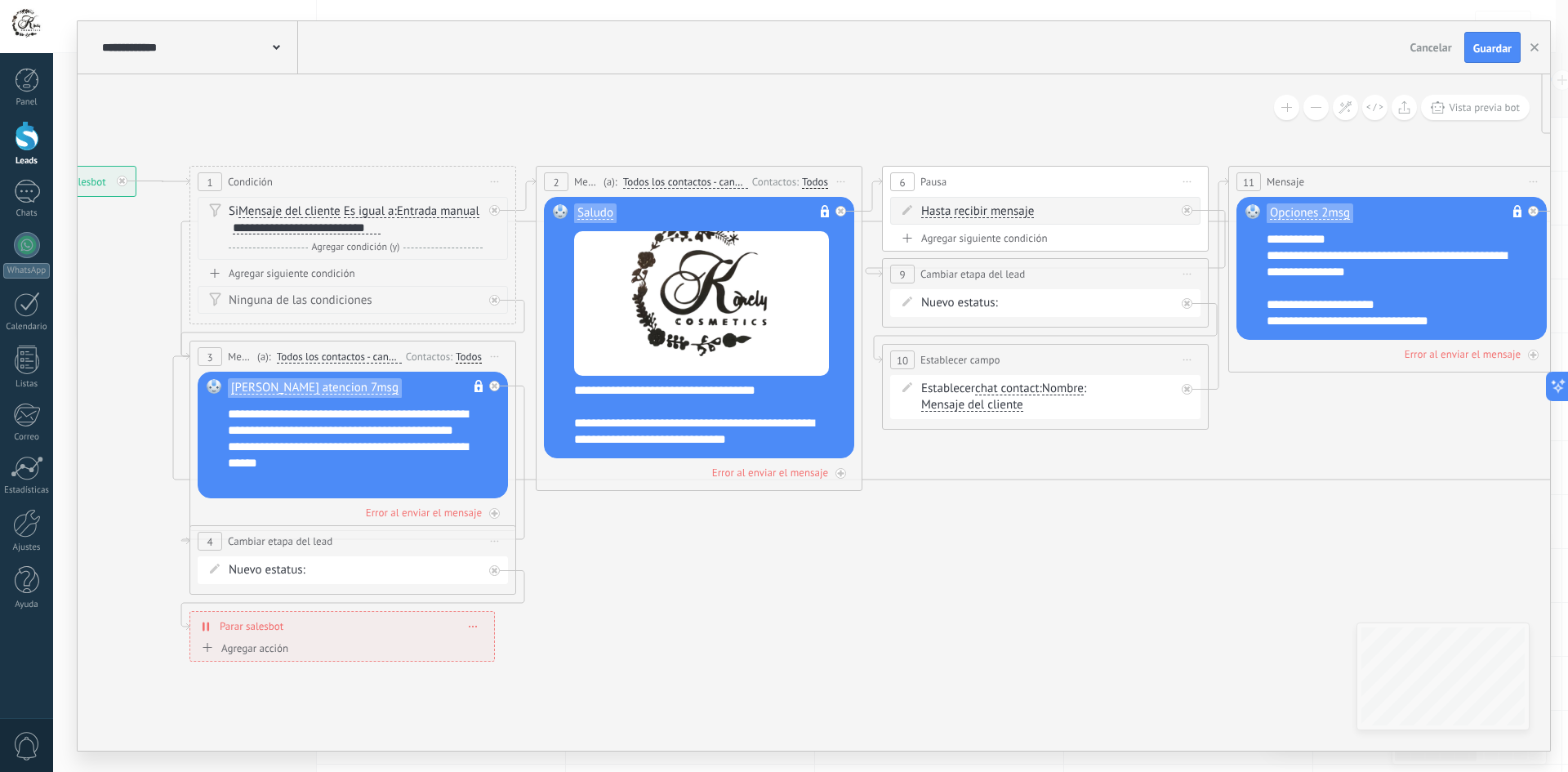
drag, startPoint x: 739, startPoint y: 588, endPoint x: 897, endPoint y: 598, distance: 158.3
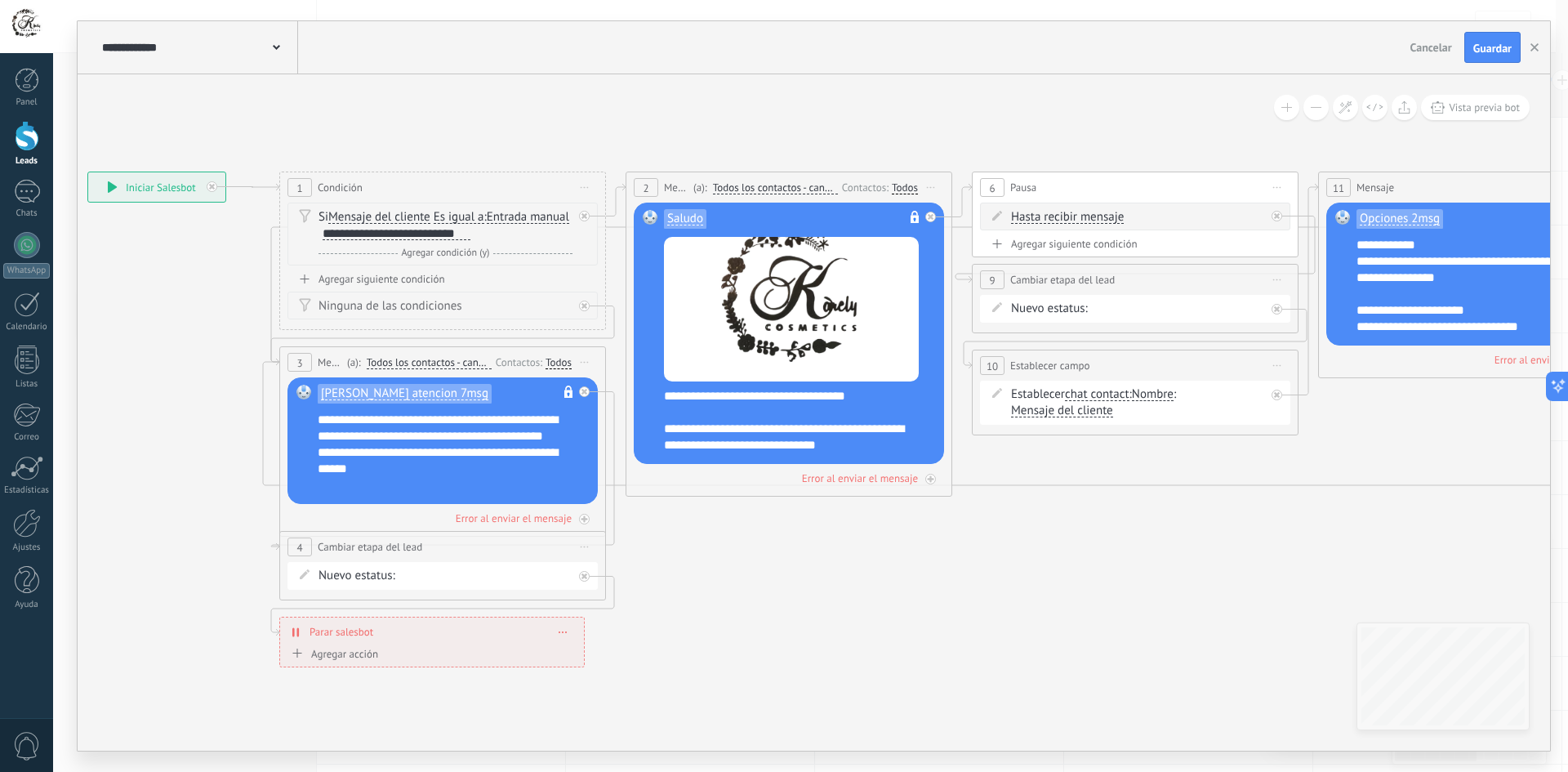
click at [762, 186] on span "Todos los contactos - canales seleccionados" at bounding box center [775, 187] width 125 height 13
click at [762, 186] on button "Todos los contactos - canales seleccionados" at bounding box center [807, 188] width 204 height 30
click at [760, 187] on span "Todos los contactos - canales seleccionados" at bounding box center [793, 187] width 197 height 14
click at [902, 186] on div "Todos" at bounding box center [905, 187] width 26 height 13
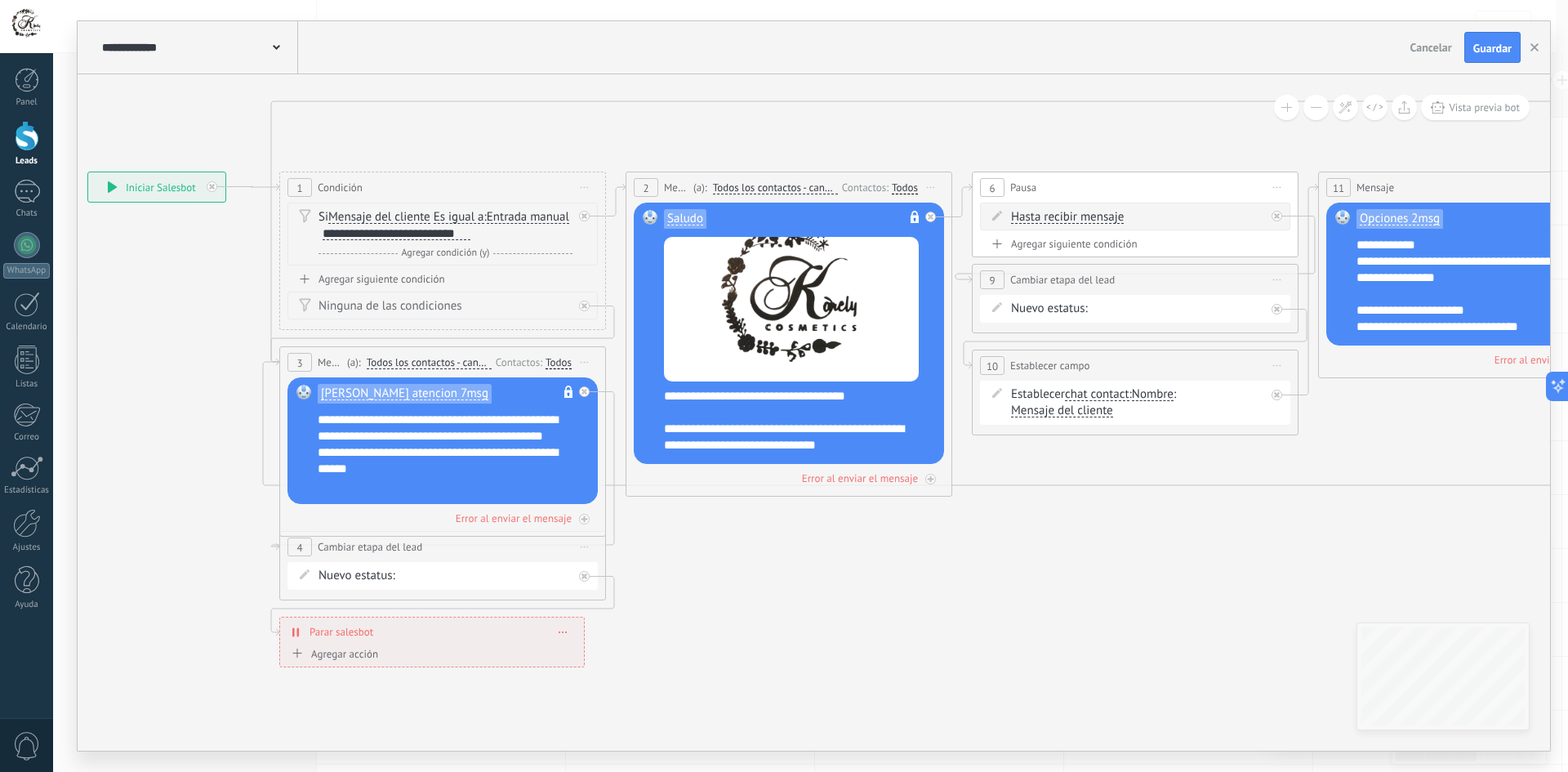
click at [560, 365] on div "Todos" at bounding box center [558, 362] width 26 height 13
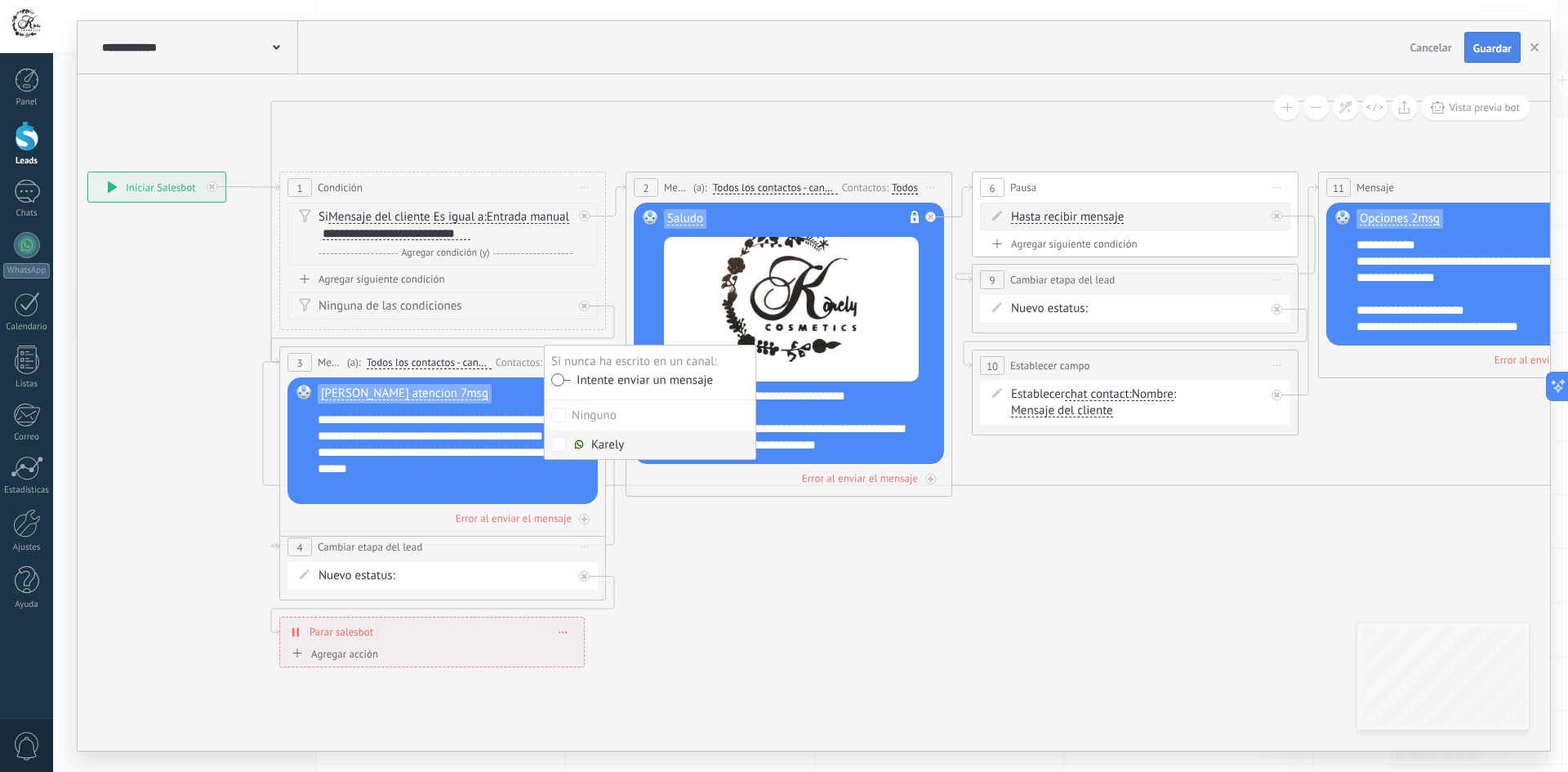
click at [1484, 43] on span "Guardar" at bounding box center [1492, 49] width 39 height 12
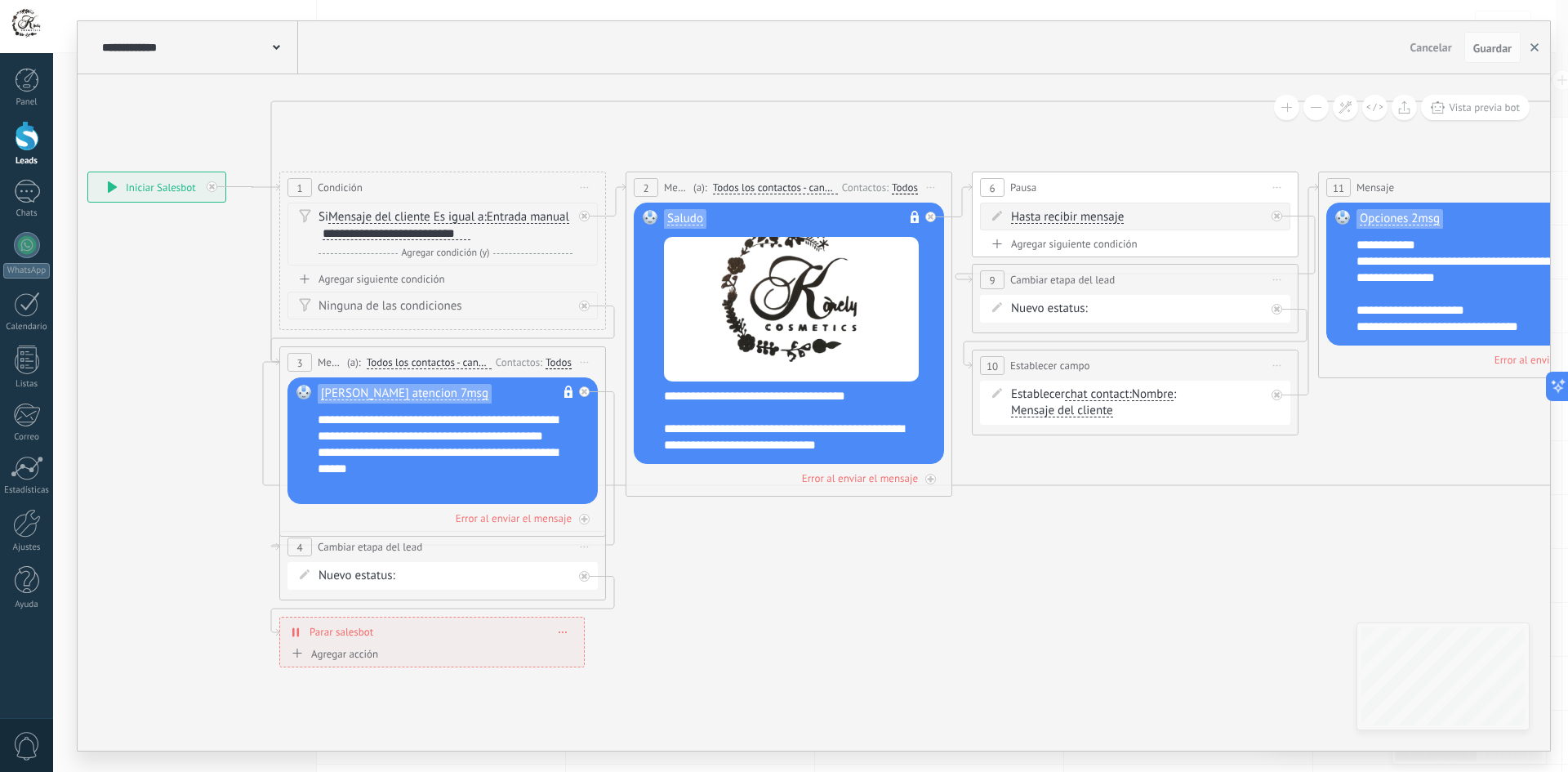
click at [1533, 49] on use "button" at bounding box center [1534, 48] width 8 height 8
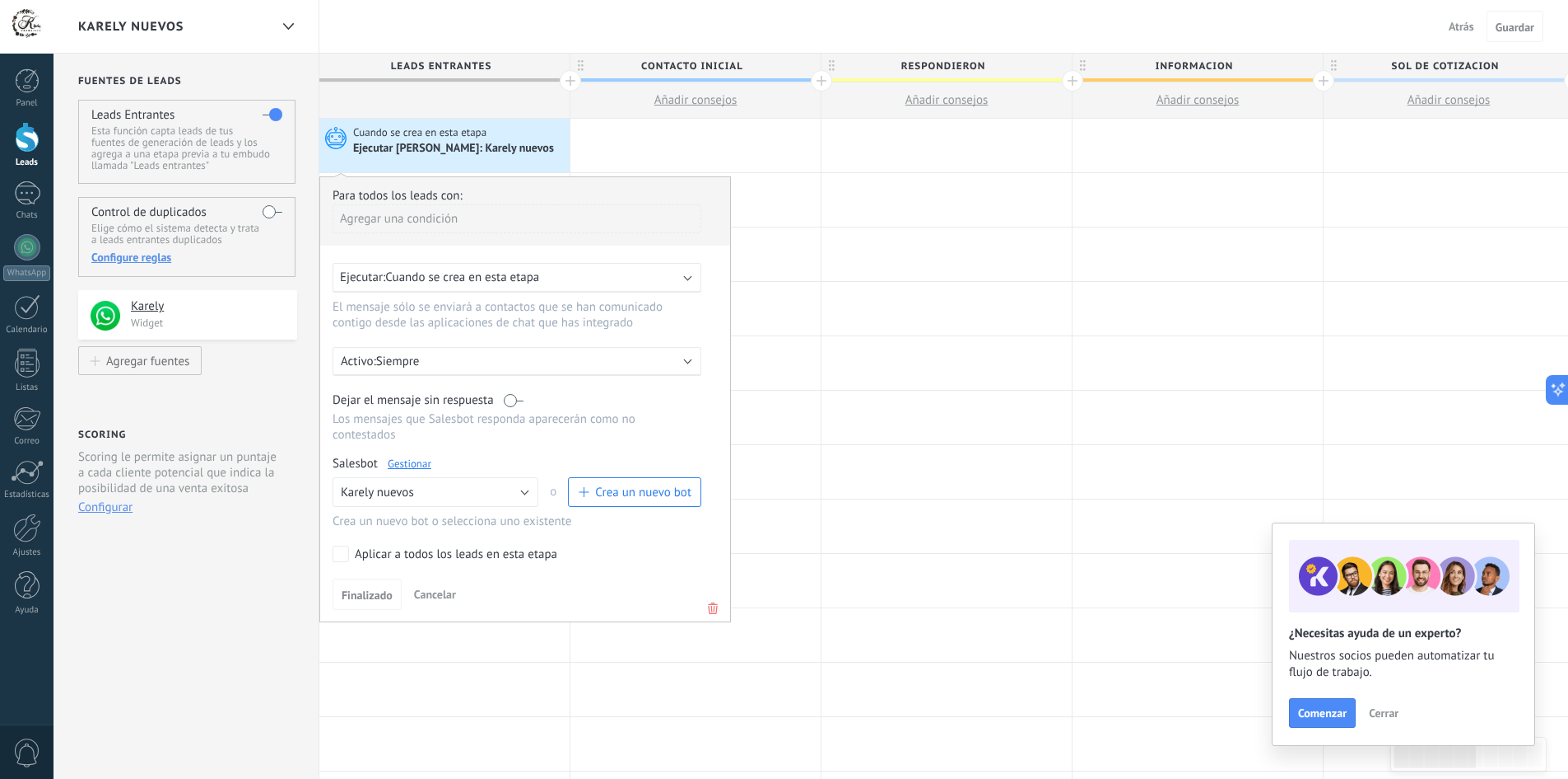
click at [176, 404] on div "Fuentes de leads Leads Entrantes Esta función capta leads de tus fuentes de gen…" at bounding box center [187, 657] width 266 height 1207
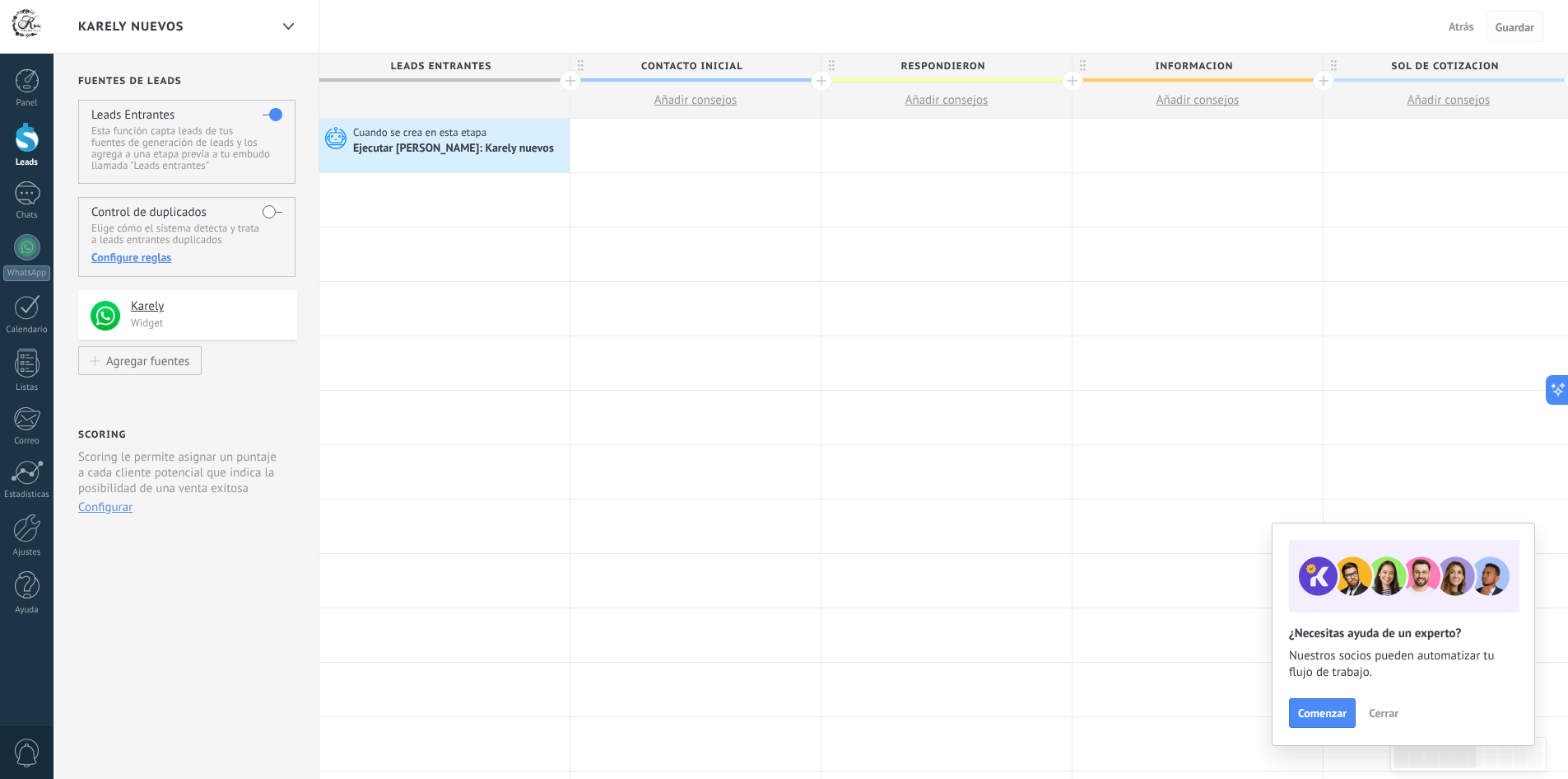
click at [1523, 33] on span "Guardar" at bounding box center [1515, 27] width 39 height 12
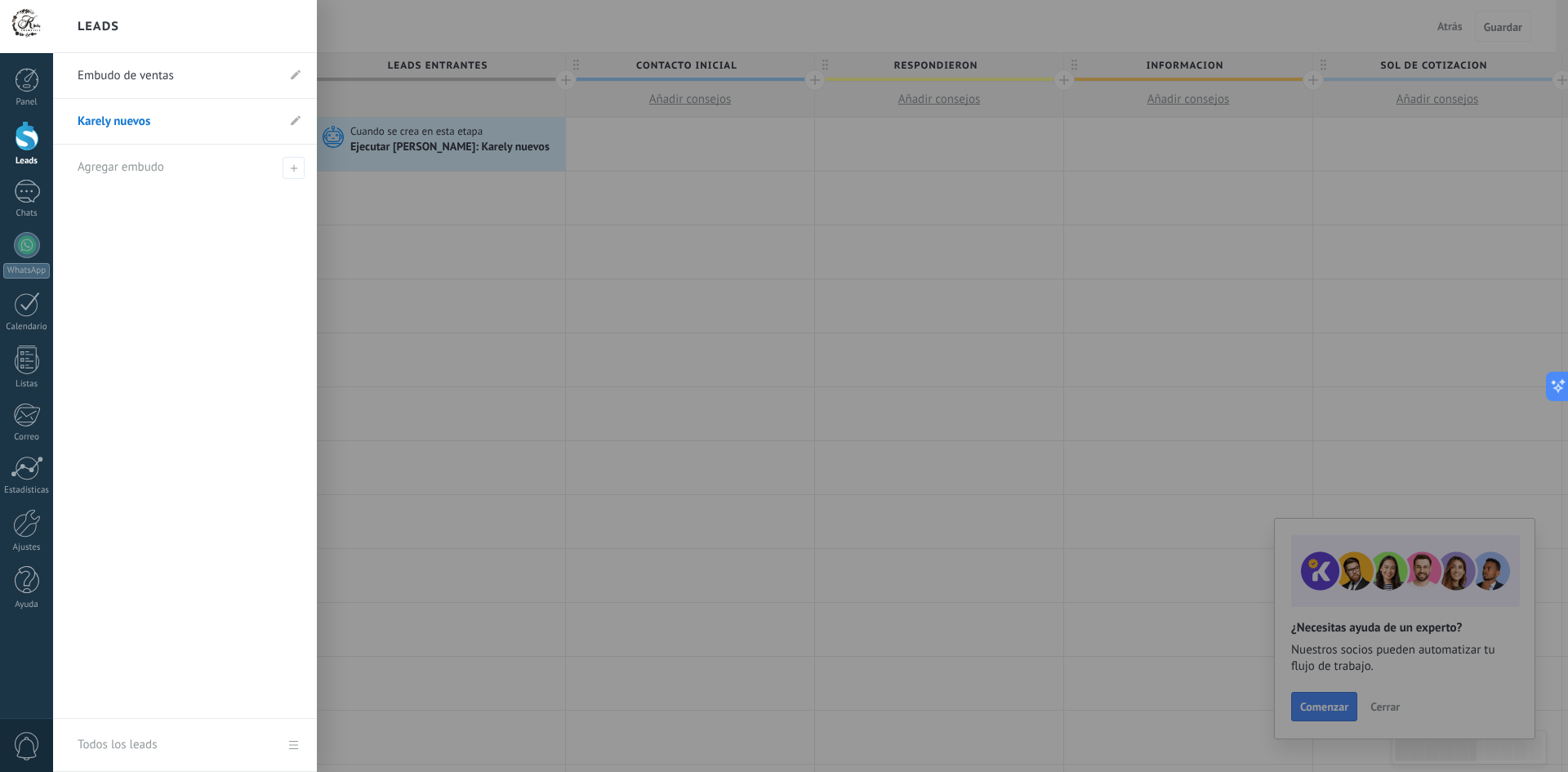
click at [20, 138] on div at bounding box center [27, 136] width 25 height 30
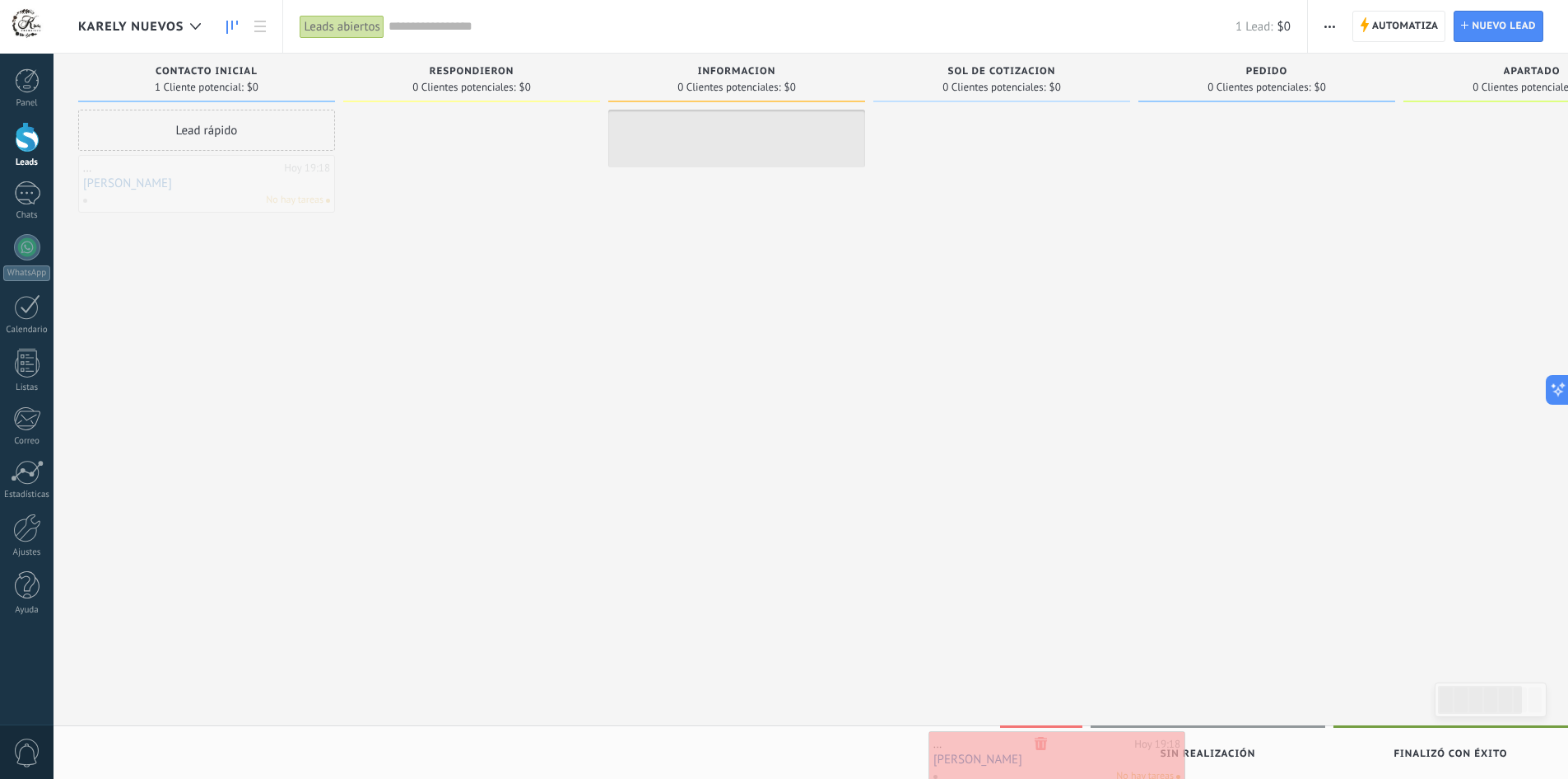
drag, startPoint x: 197, startPoint y: 177, endPoint x: 1044, endPoint y: 752, distance: 1023.7
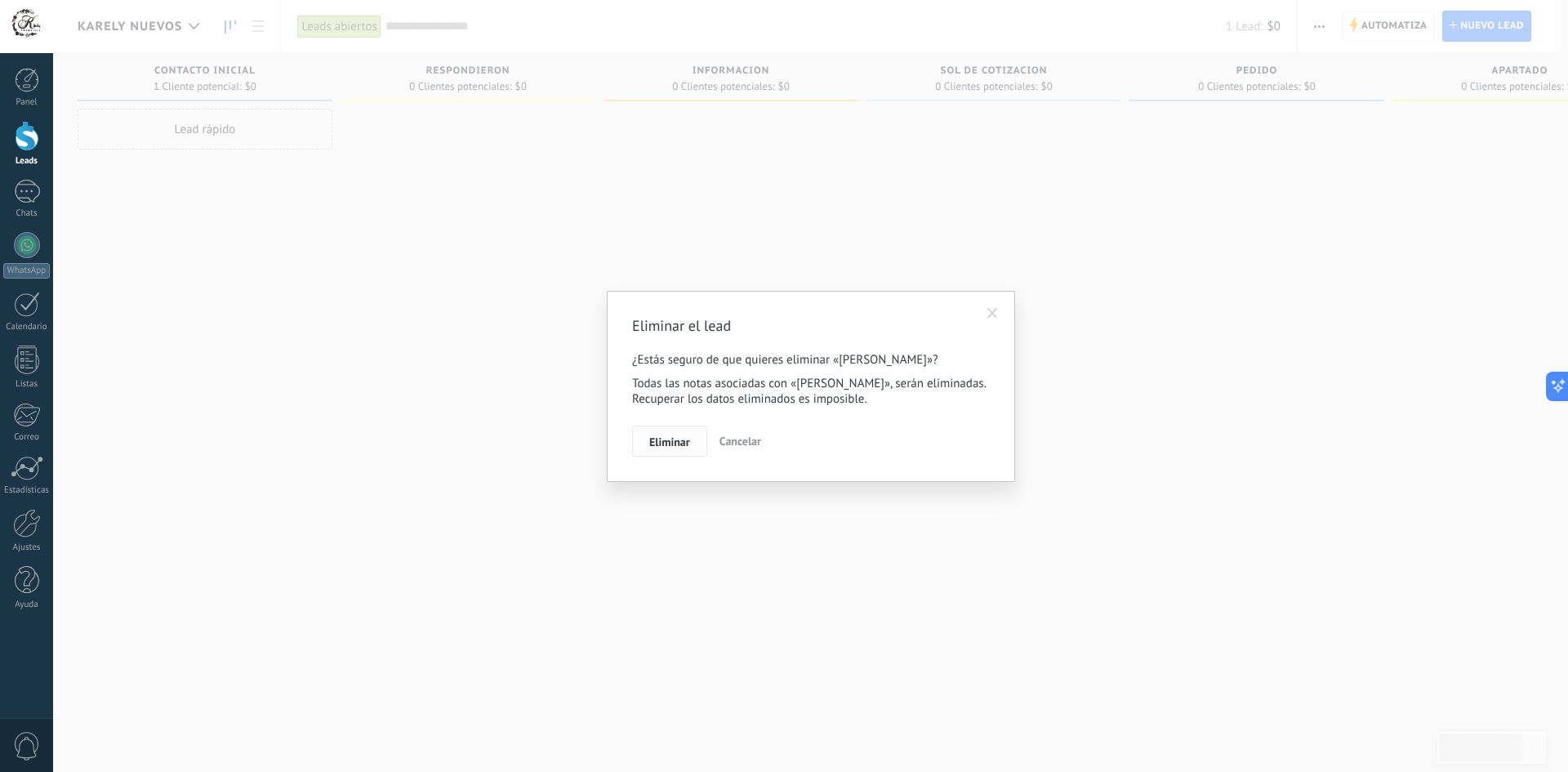
click at [679, 433] on button "Eliminar" at bounding box center [670, 440] width 75 height 31
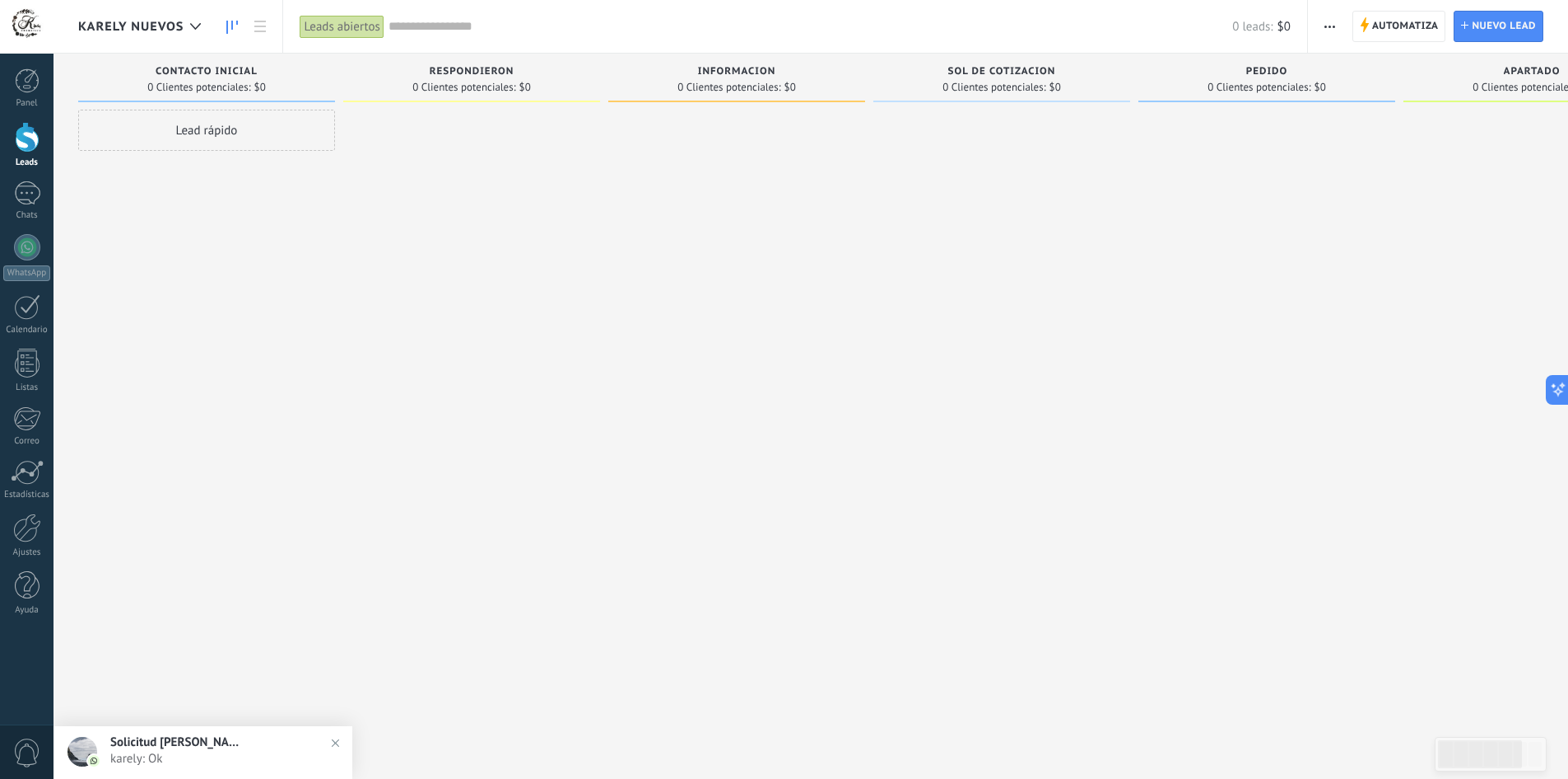
click at [170, 755] on span "karely: Ok" at bounding box center [219, 759] width 218 height 16
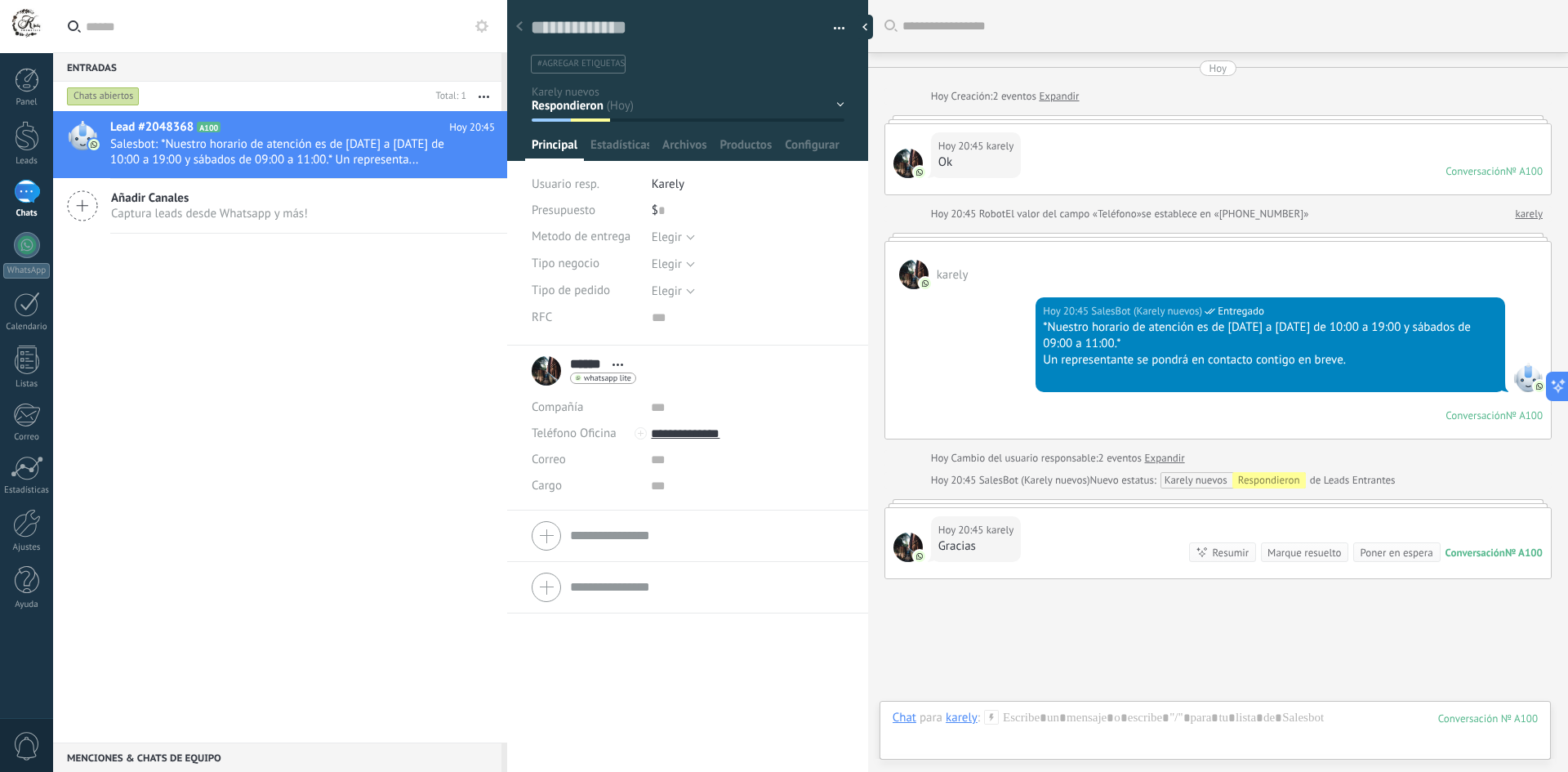
scroll to position [92, 0]
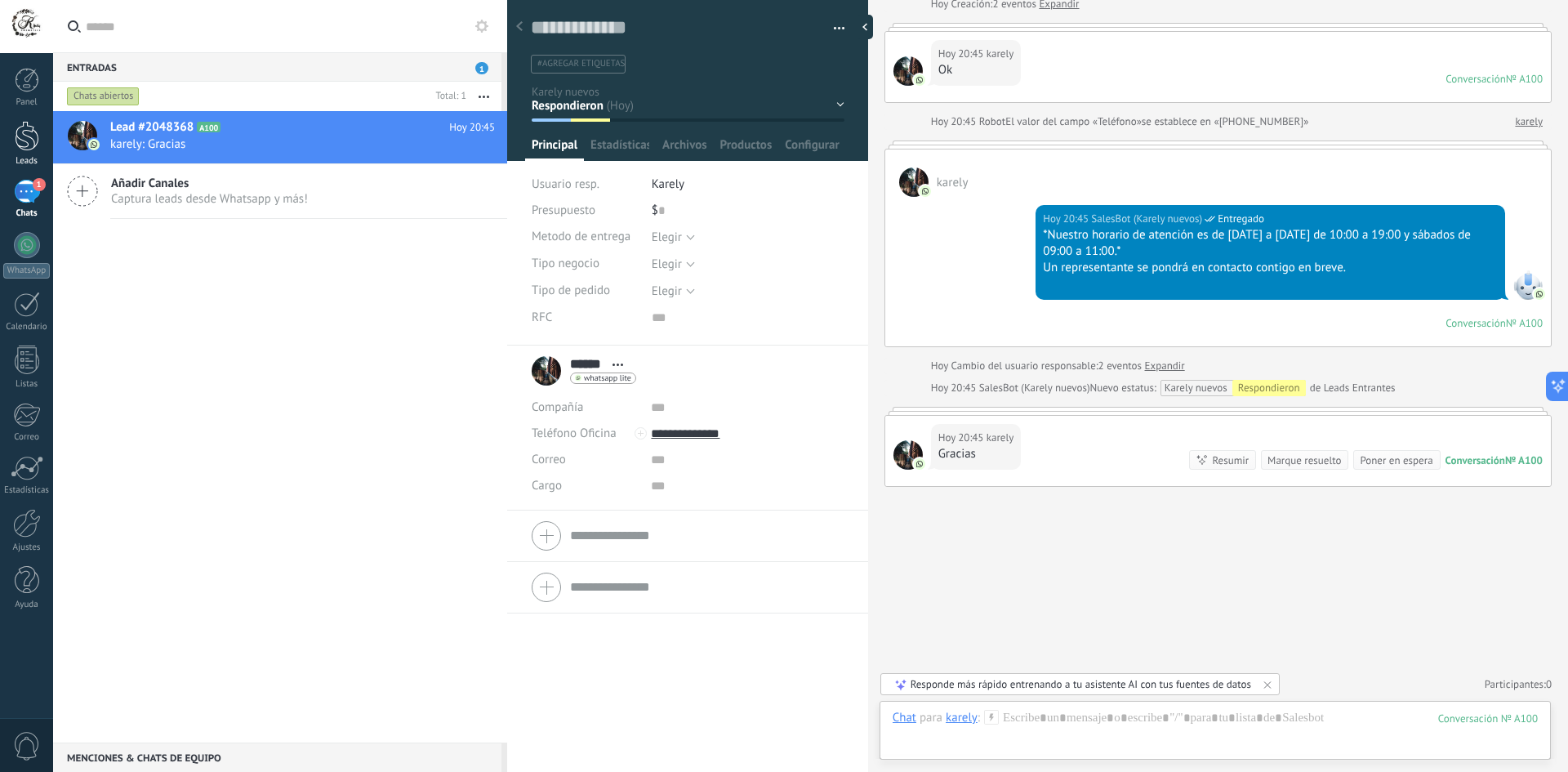
click at [31, 146] on div at bounding box center [27, 136] width 25 height 30
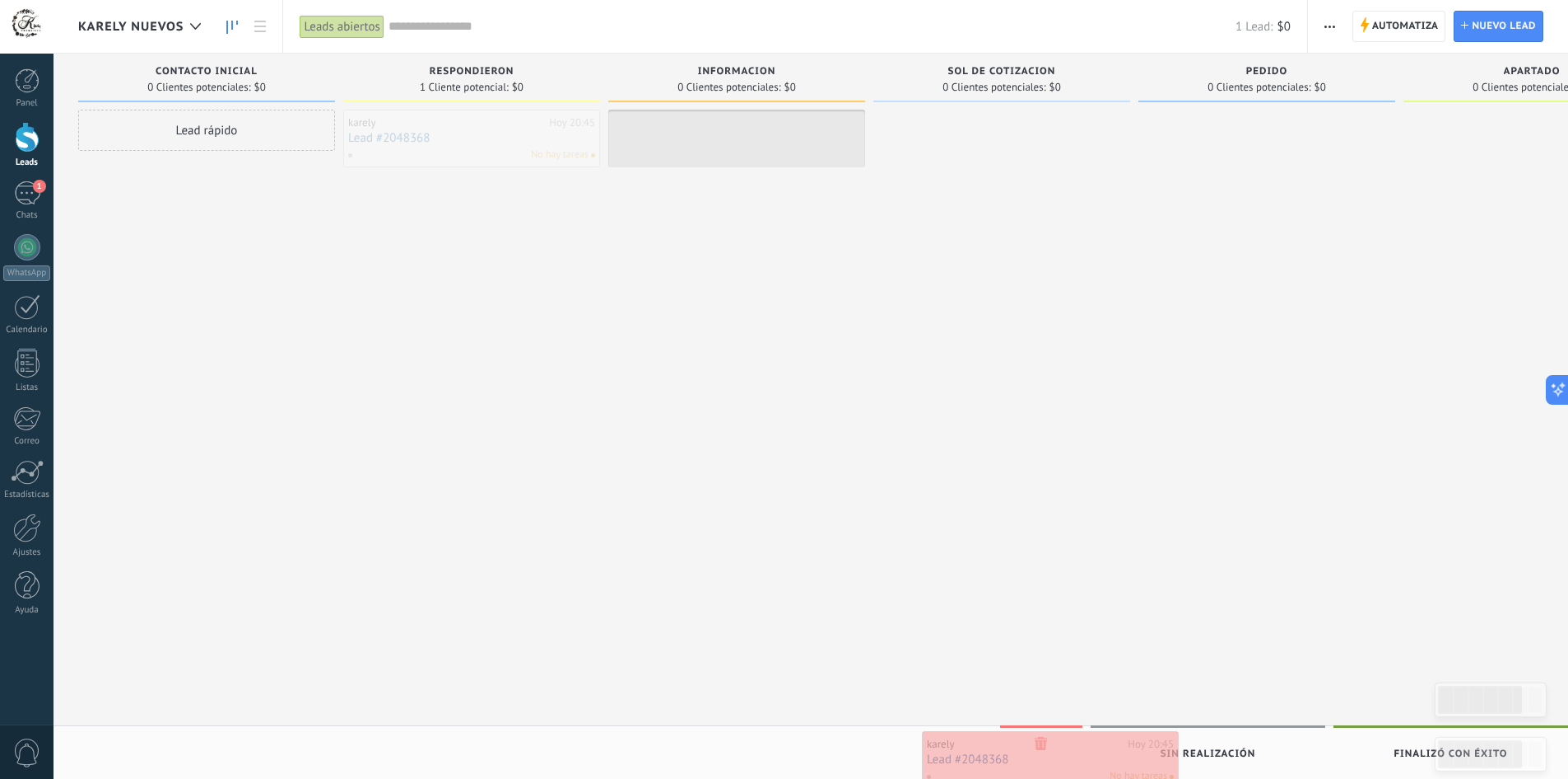
drag, startPoint x: 466, startPoint y: 132, endPoint x: 1044, endPoint y: 753, distance: 848.4
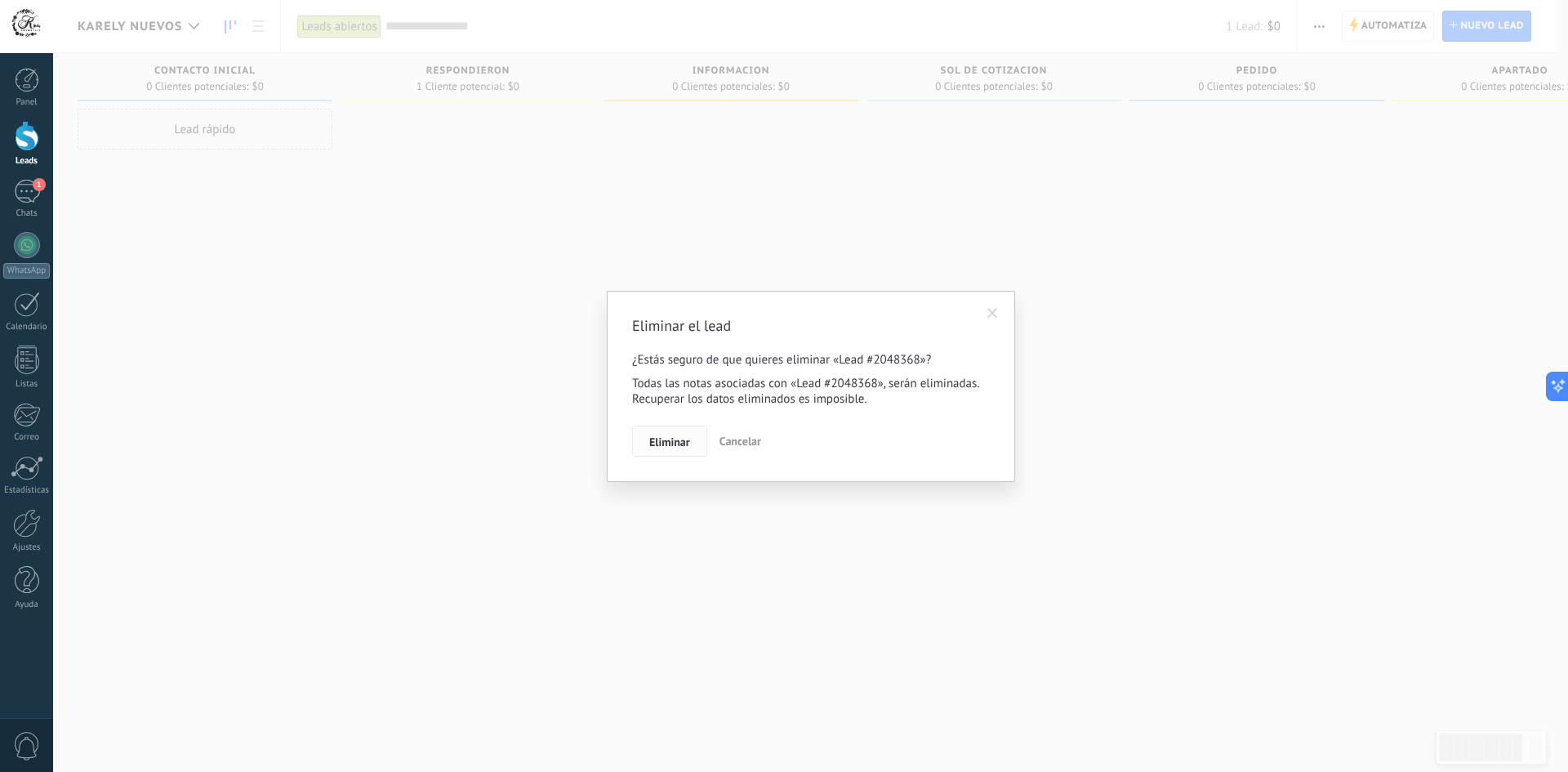
click at [661, 429] on button "Eliminar" at bounding box center [670, 440] width 75 height 31
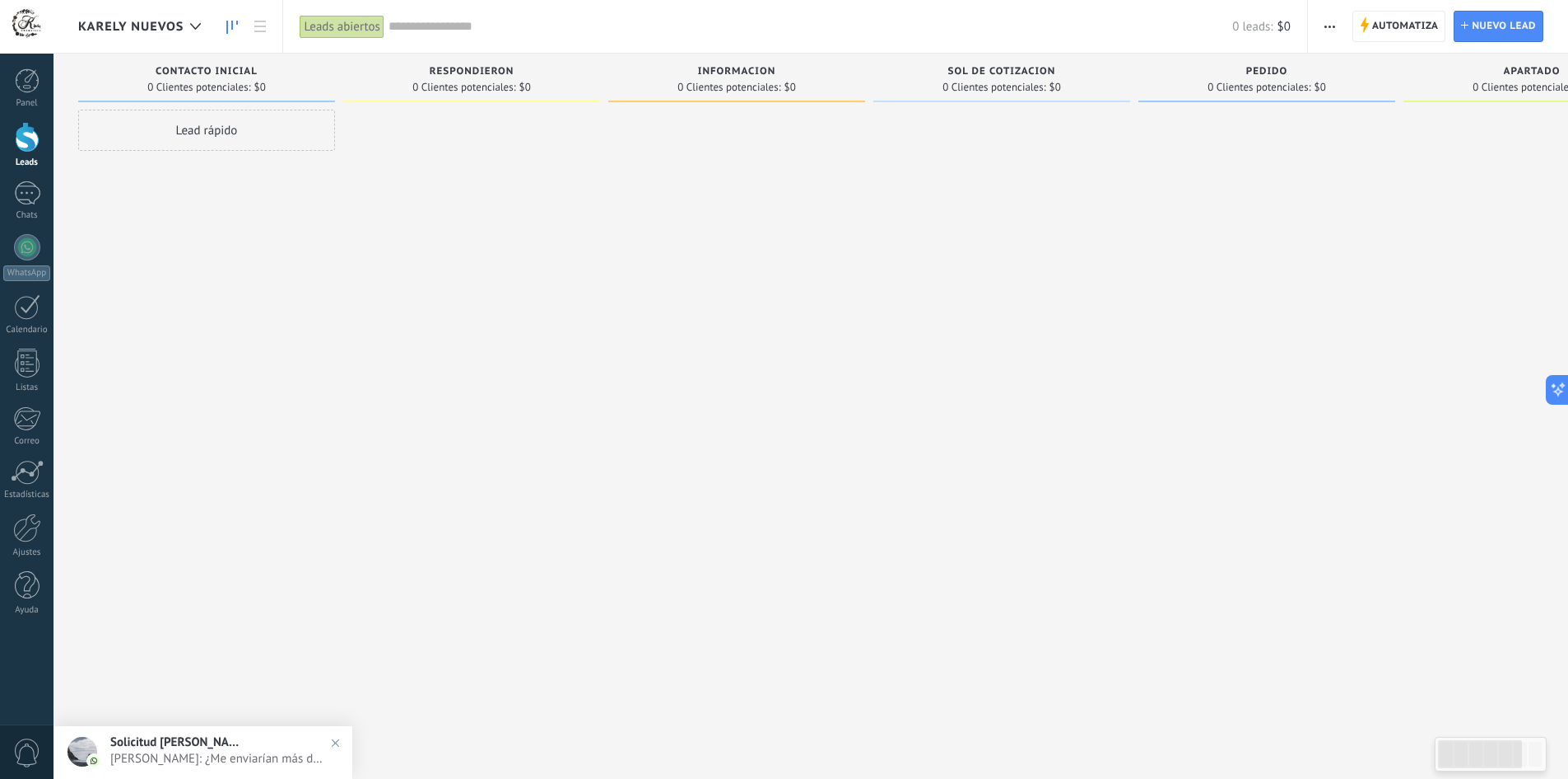
click at [215, 752] on span "[PERSON_NAME]: ¿Me enviarían más detalles?" at bounding box center [219, 759] width 218 height 16
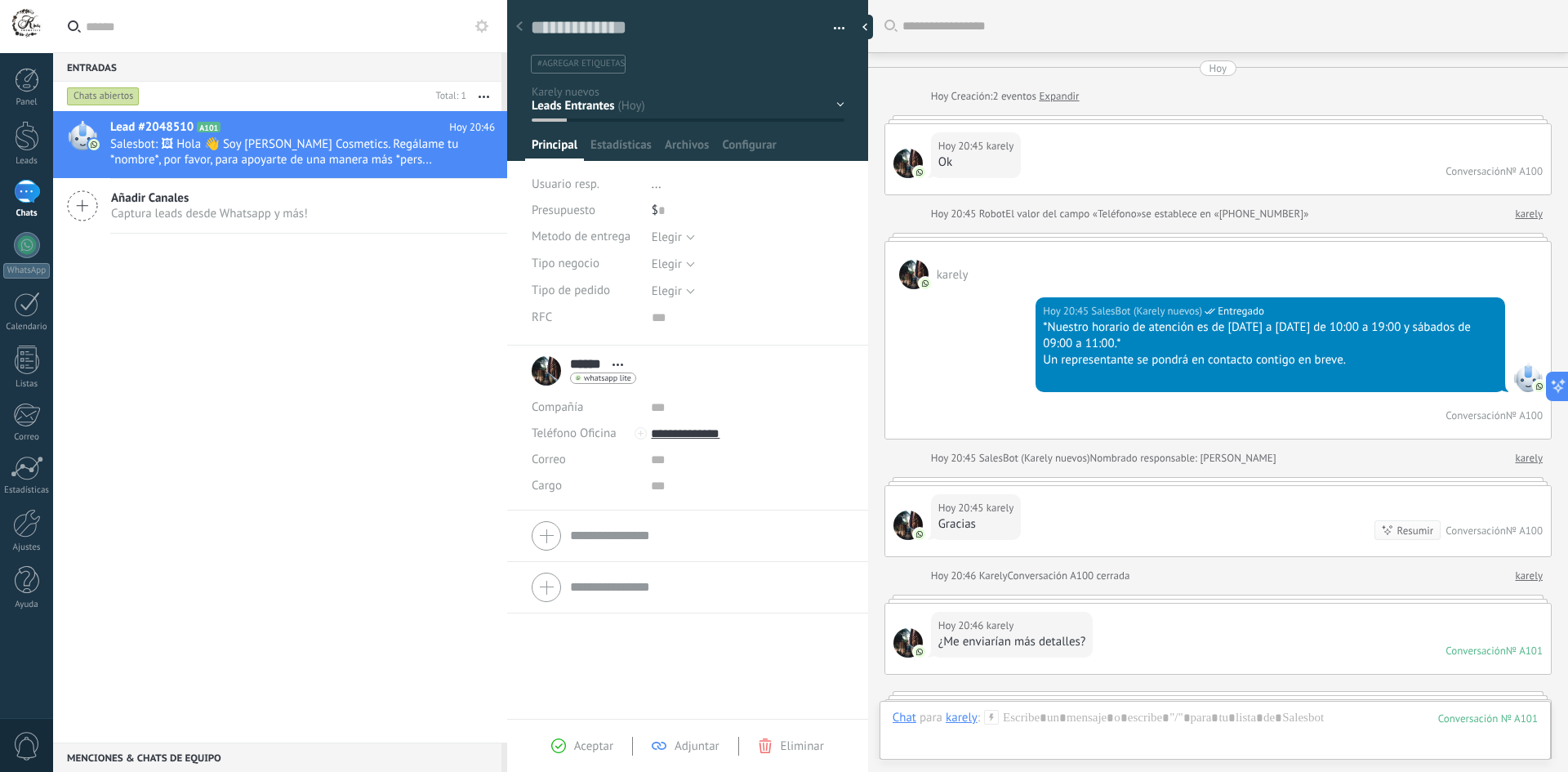
scroll to position [496, 0]
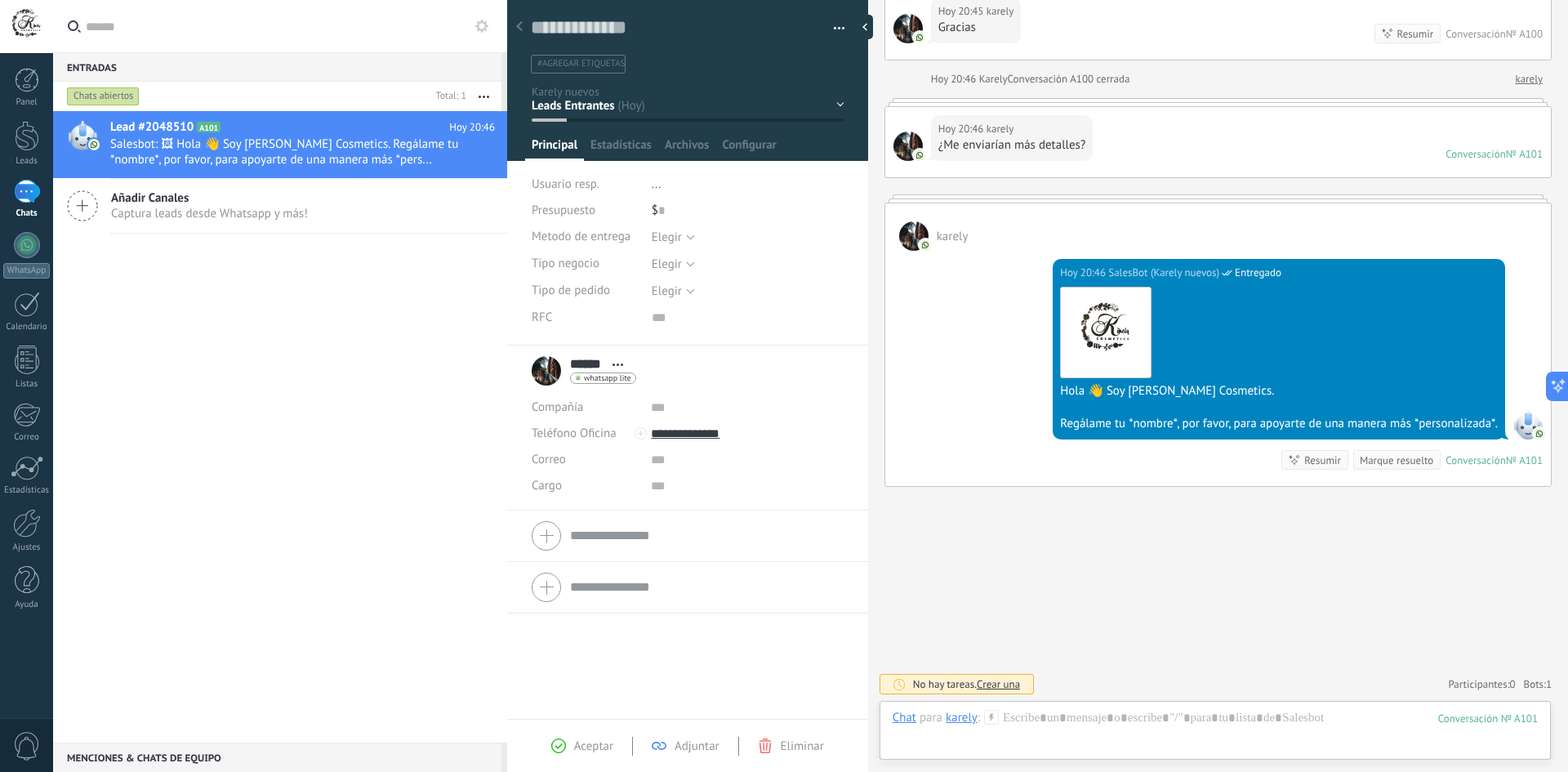
click at [523, 29] on div at bounding box center [518, 28] width 23 height 32
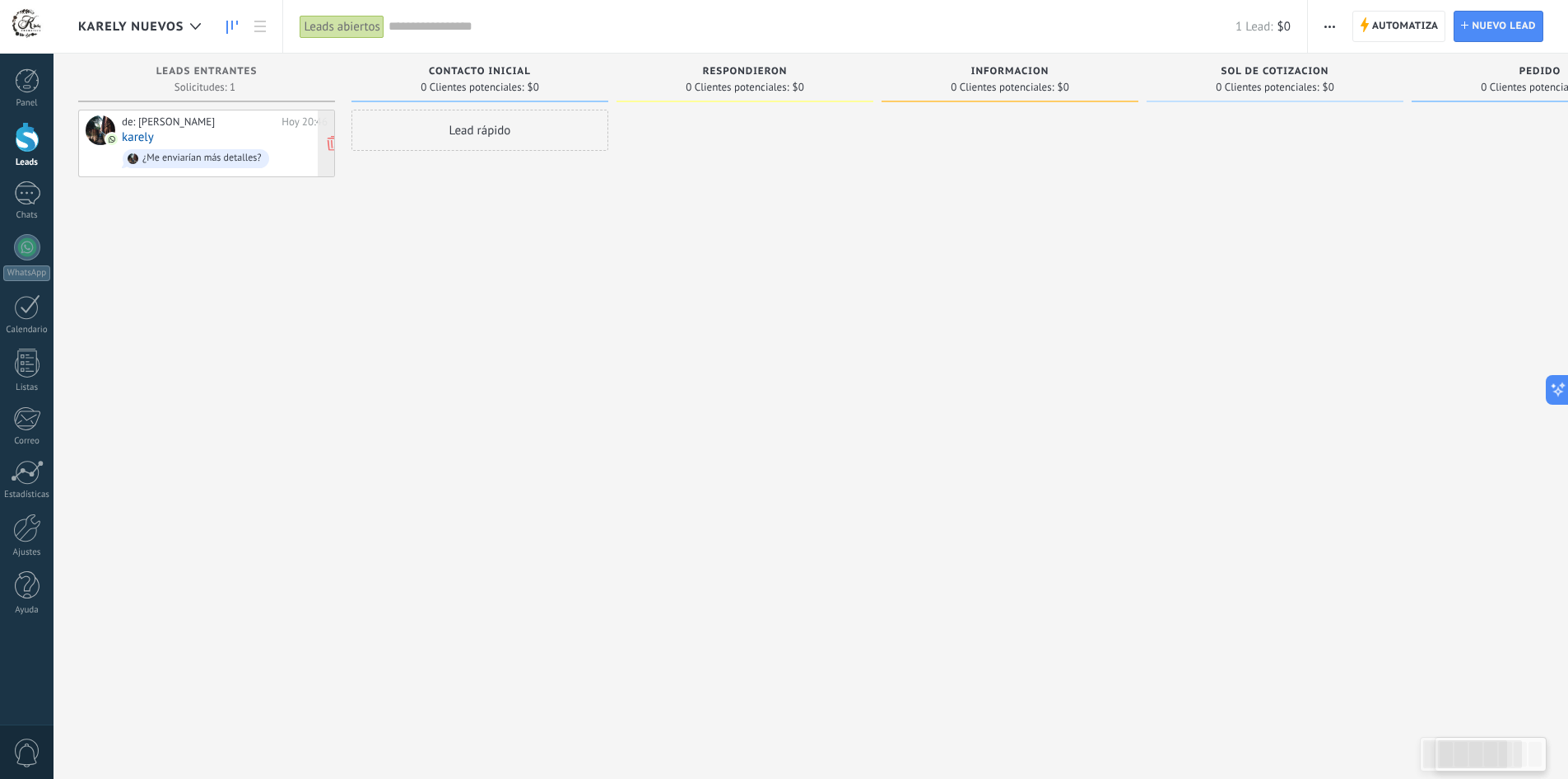
click at [147, 143] on link "karely" at bounding box center [138, 137] width 32 height 14
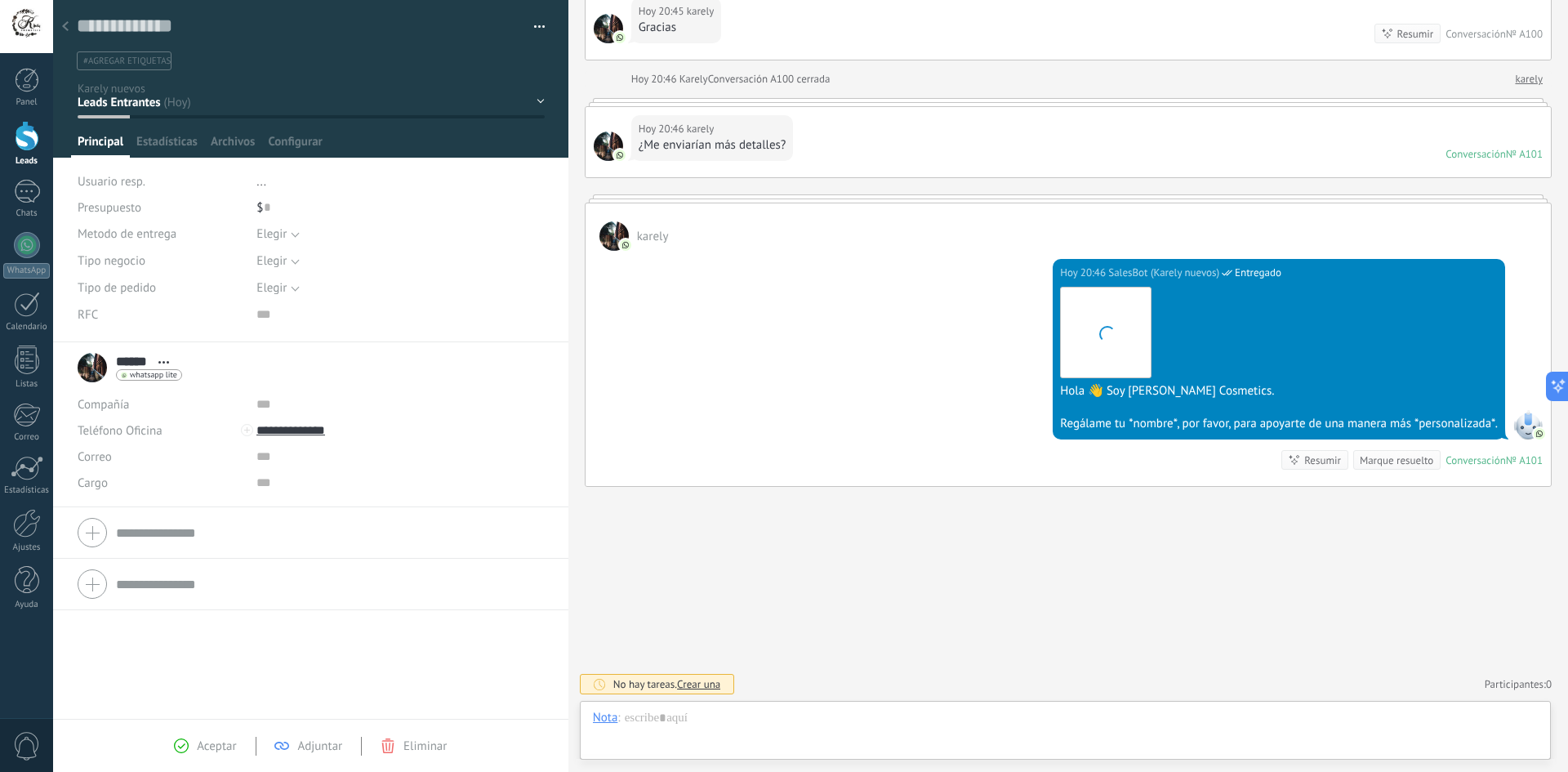
scroll to position [25, 0]
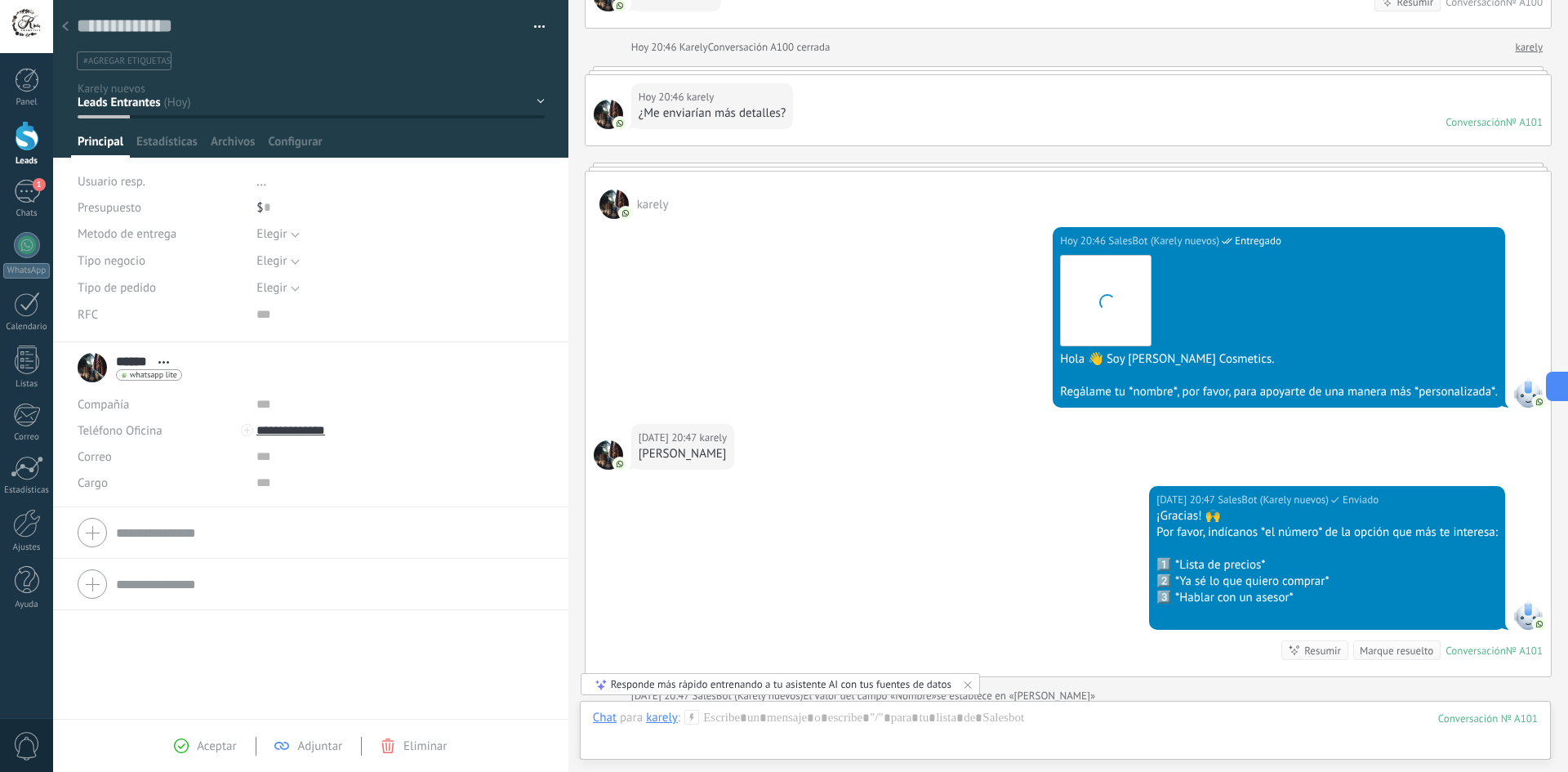
type textarea "**********"
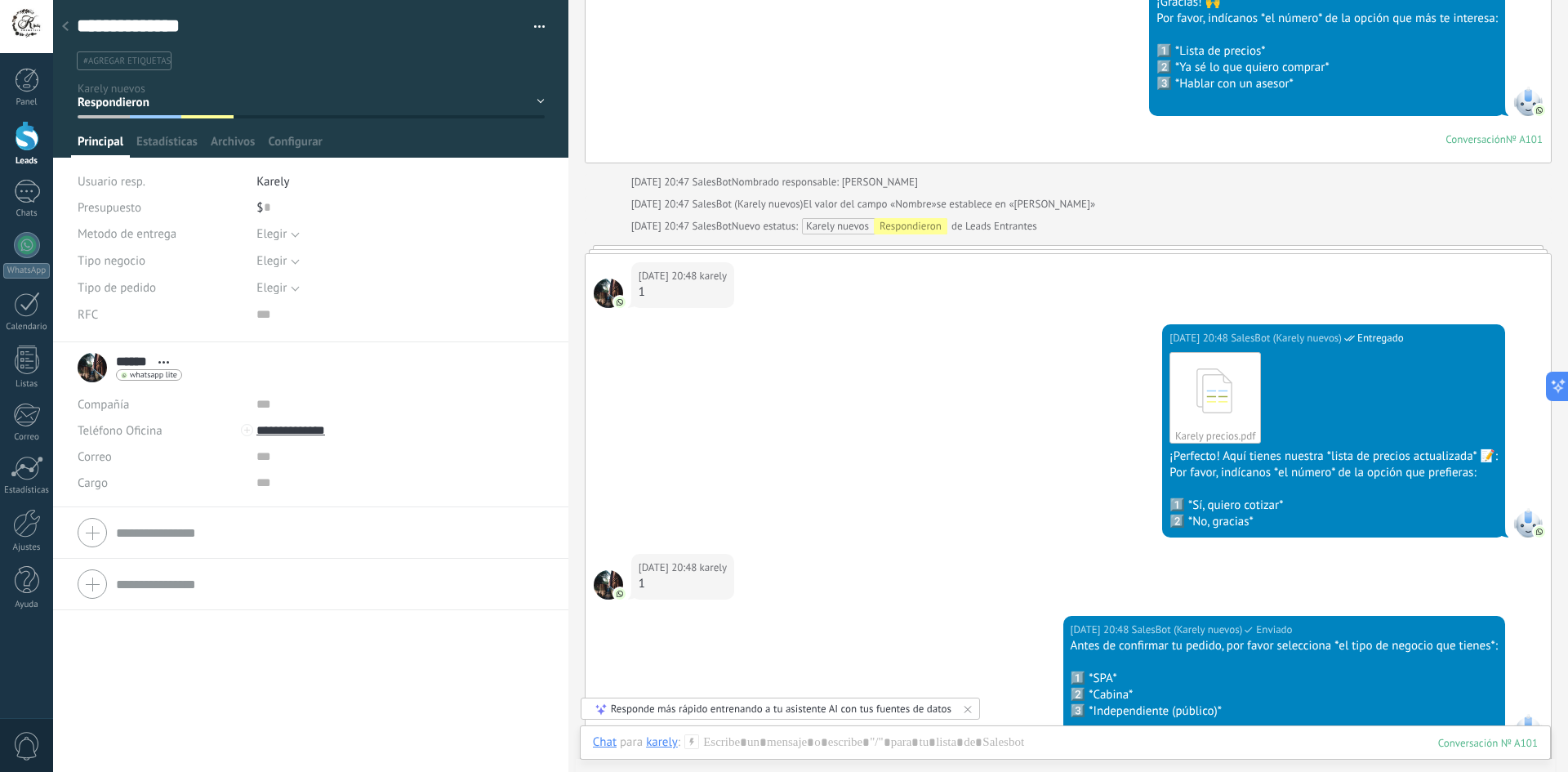
scroll to position [1238, 0]
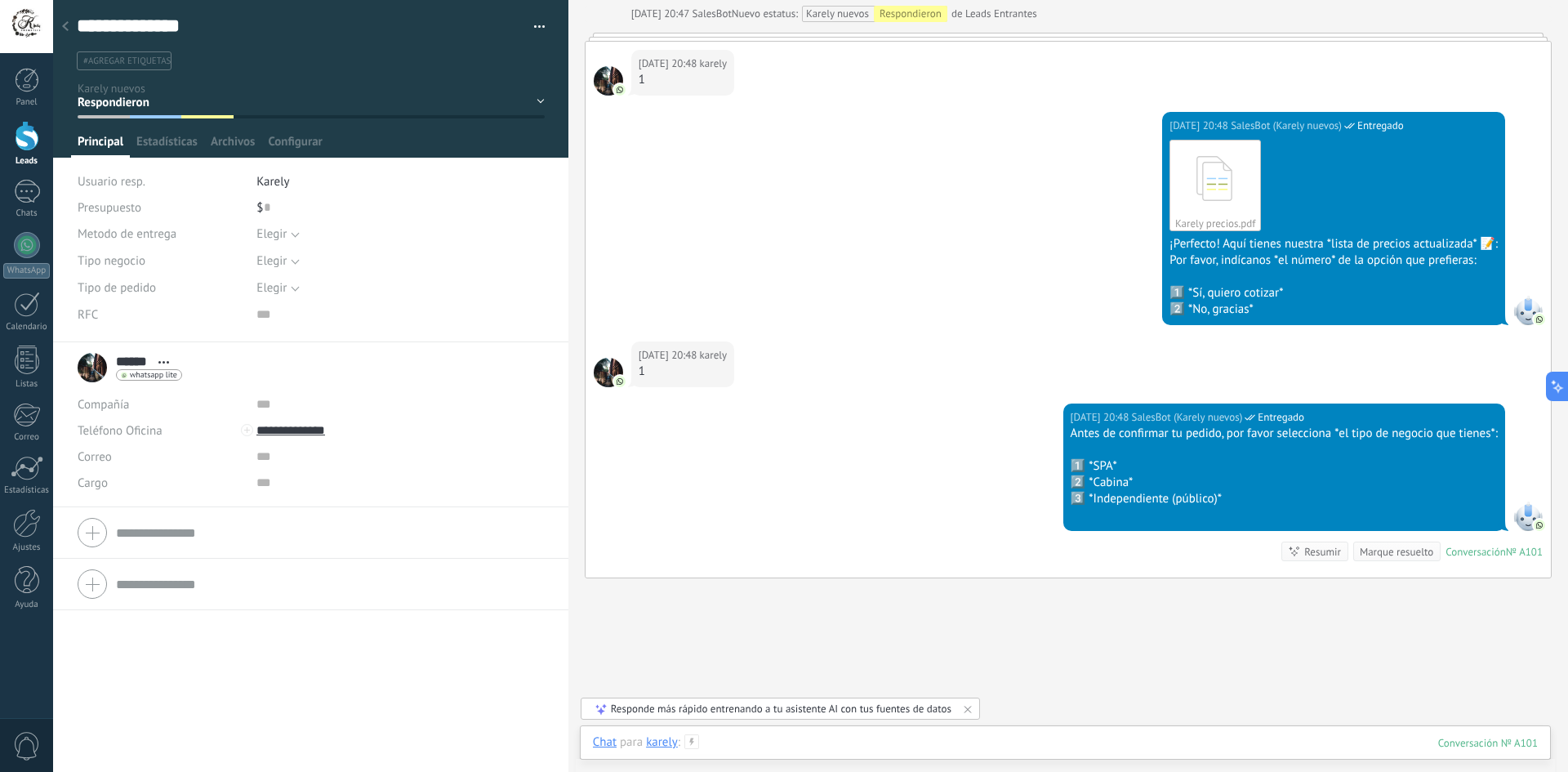
click at [949, 736] on div at bounding box center [1064, 758] width 945 height 49
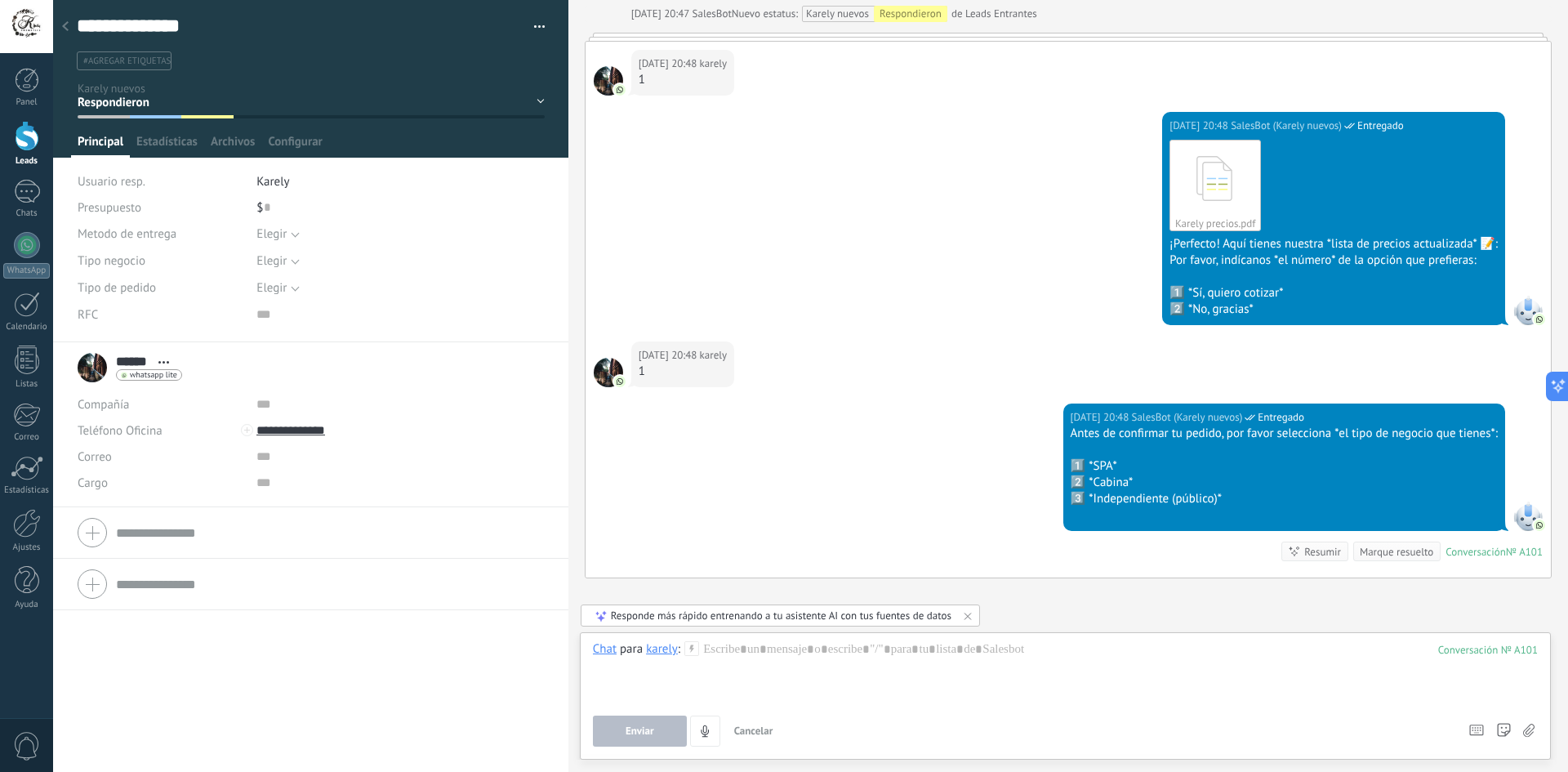
click at [767, 512] on div "[DATE] 20:48 SalesBot (Karely nuevos) Entregado Antes de confirmar tu pedido, p…" at bounding box center [1068, 490] width 965 height 173
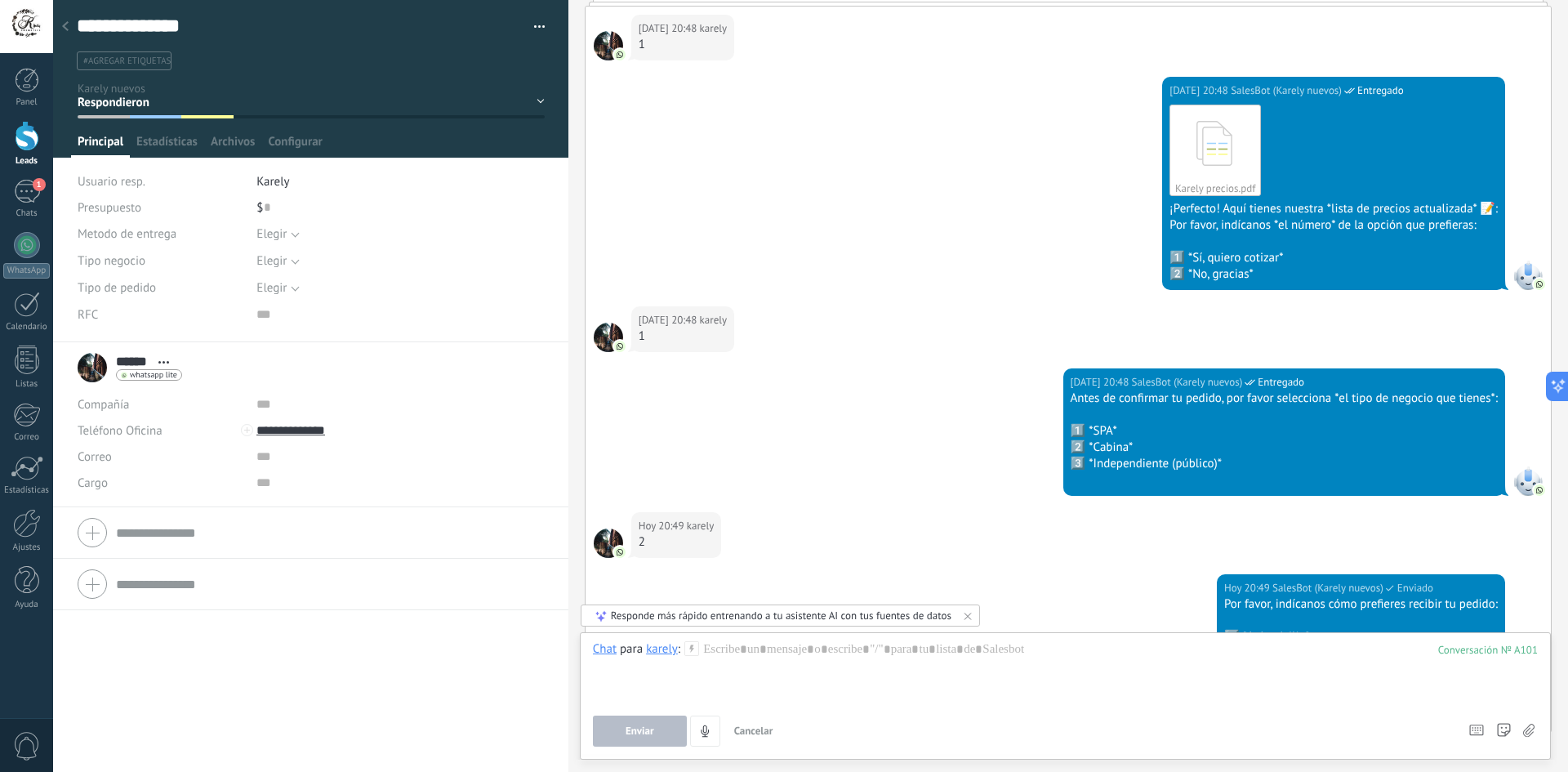
scroll to position [1472, 0]
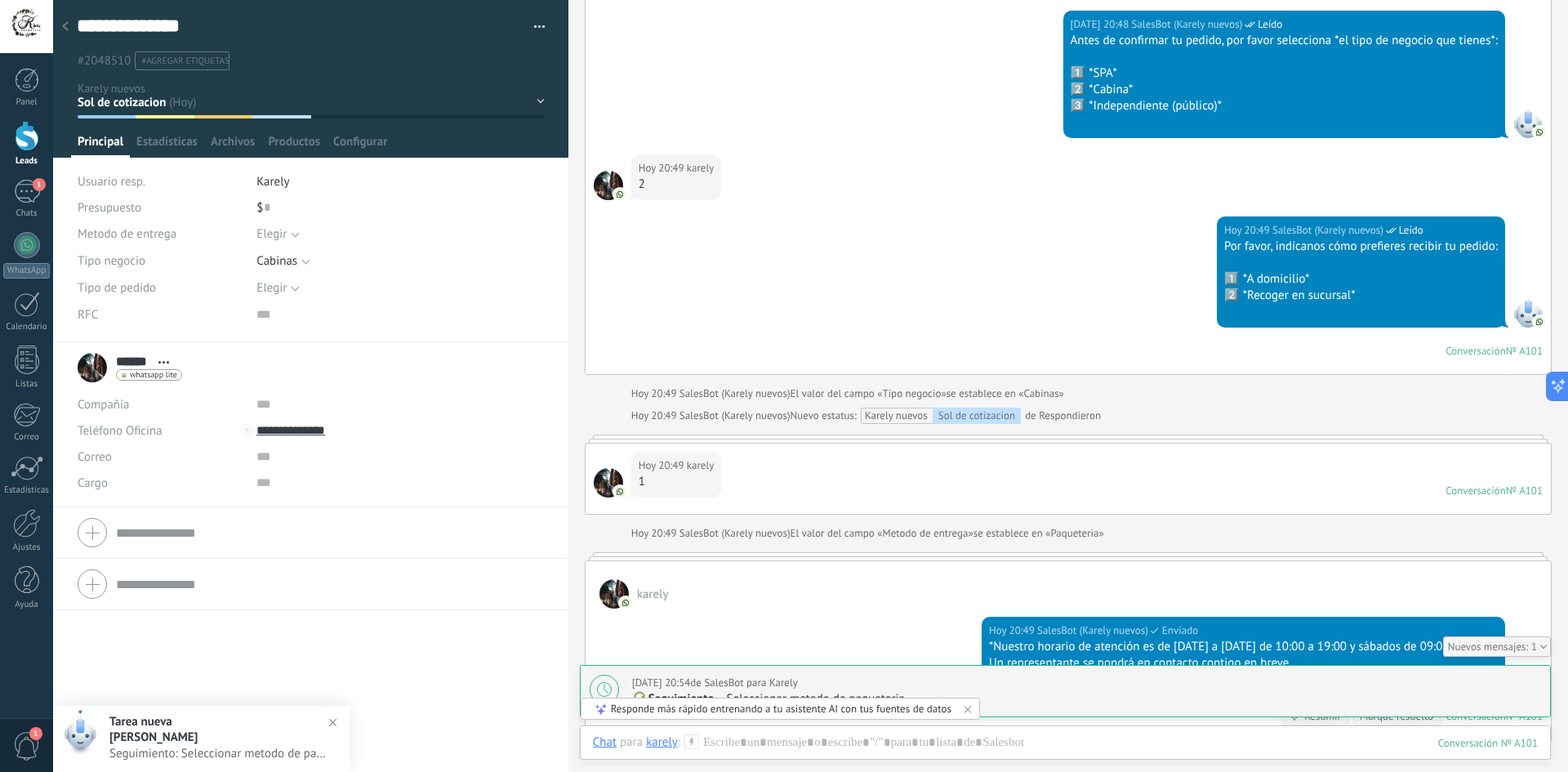
scroll to position [1804, 0]
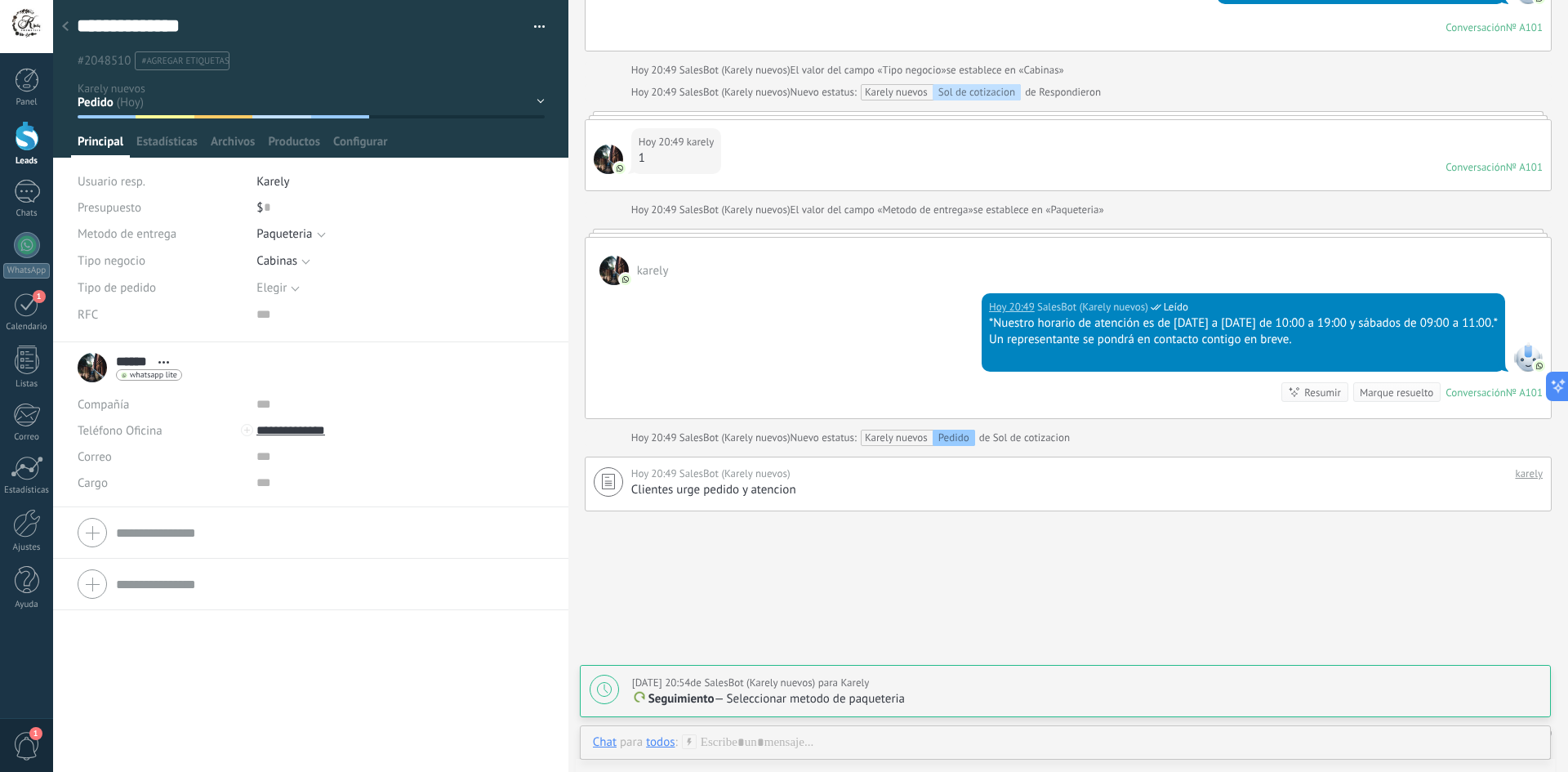
scroll to position [2035, 0]
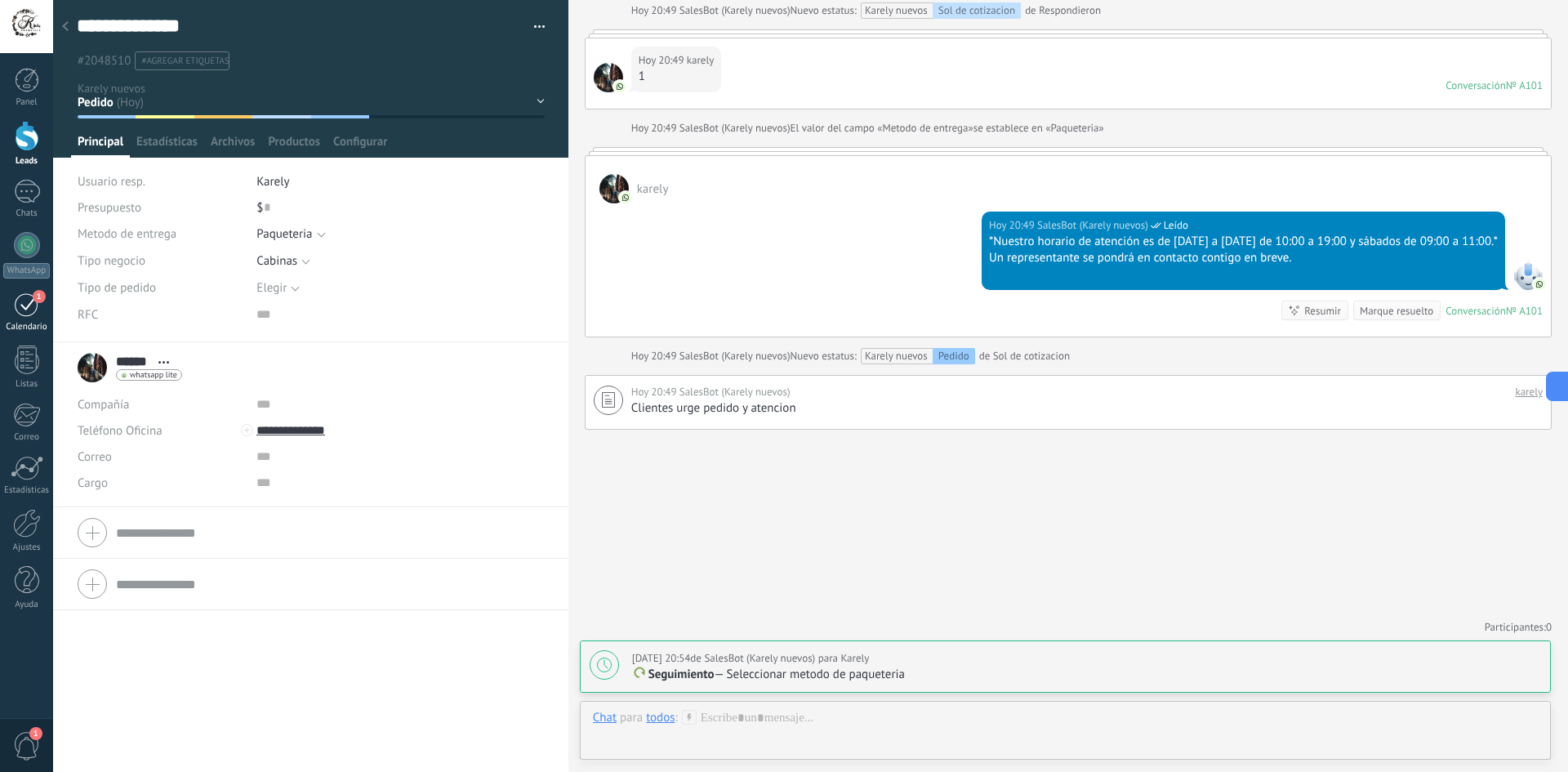
click at [25, 308] on div "1" at bounding box center [27, 304] width 26 height 26
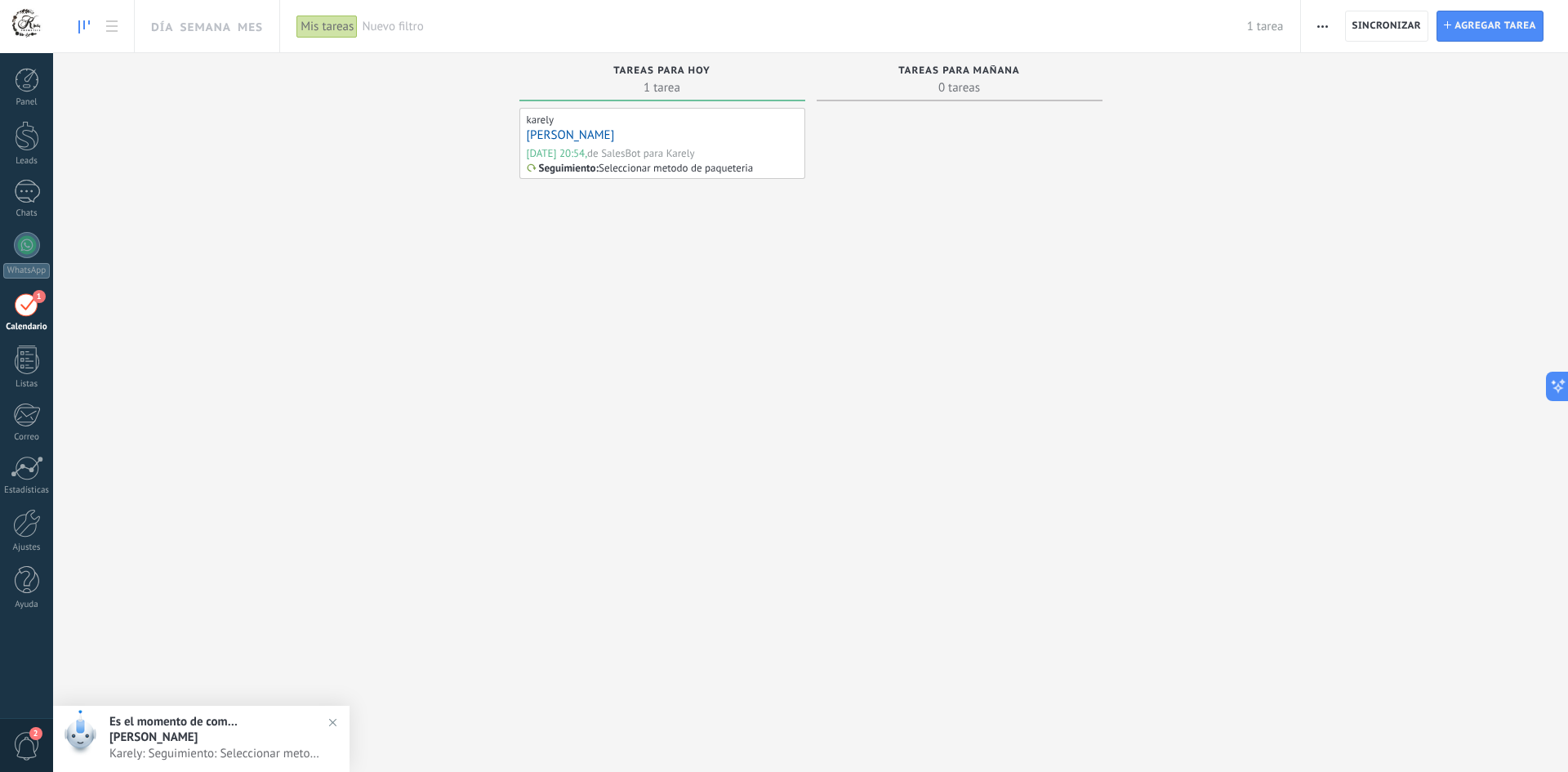
click at [229, 744] on div "Es el momento de completar la tarea!! [DATE] 20:50 [PERSON_NAME]: Seguimiento: …" at bounding box center [229, 738] width 240 height 66
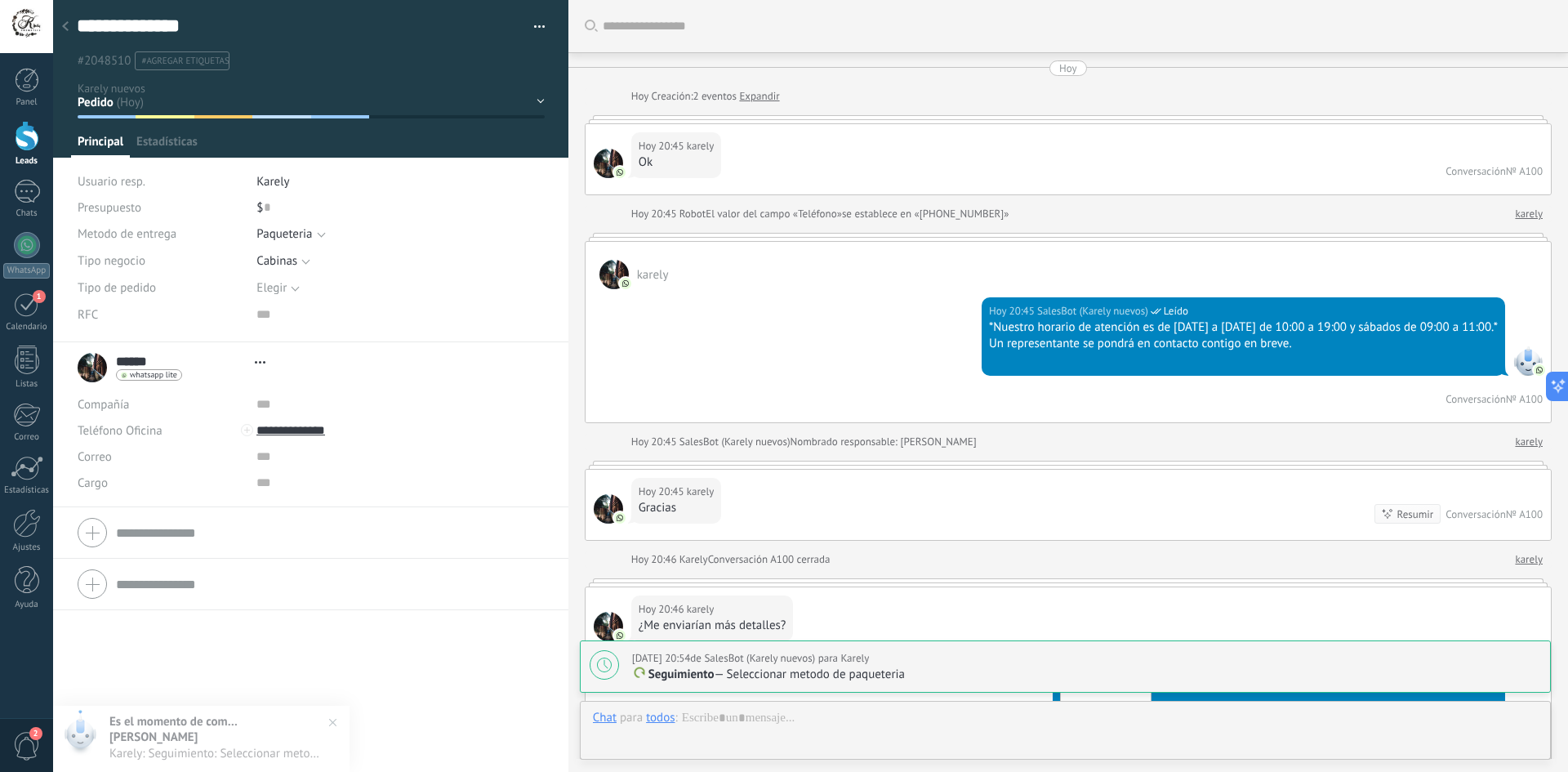
type textarea "**********"
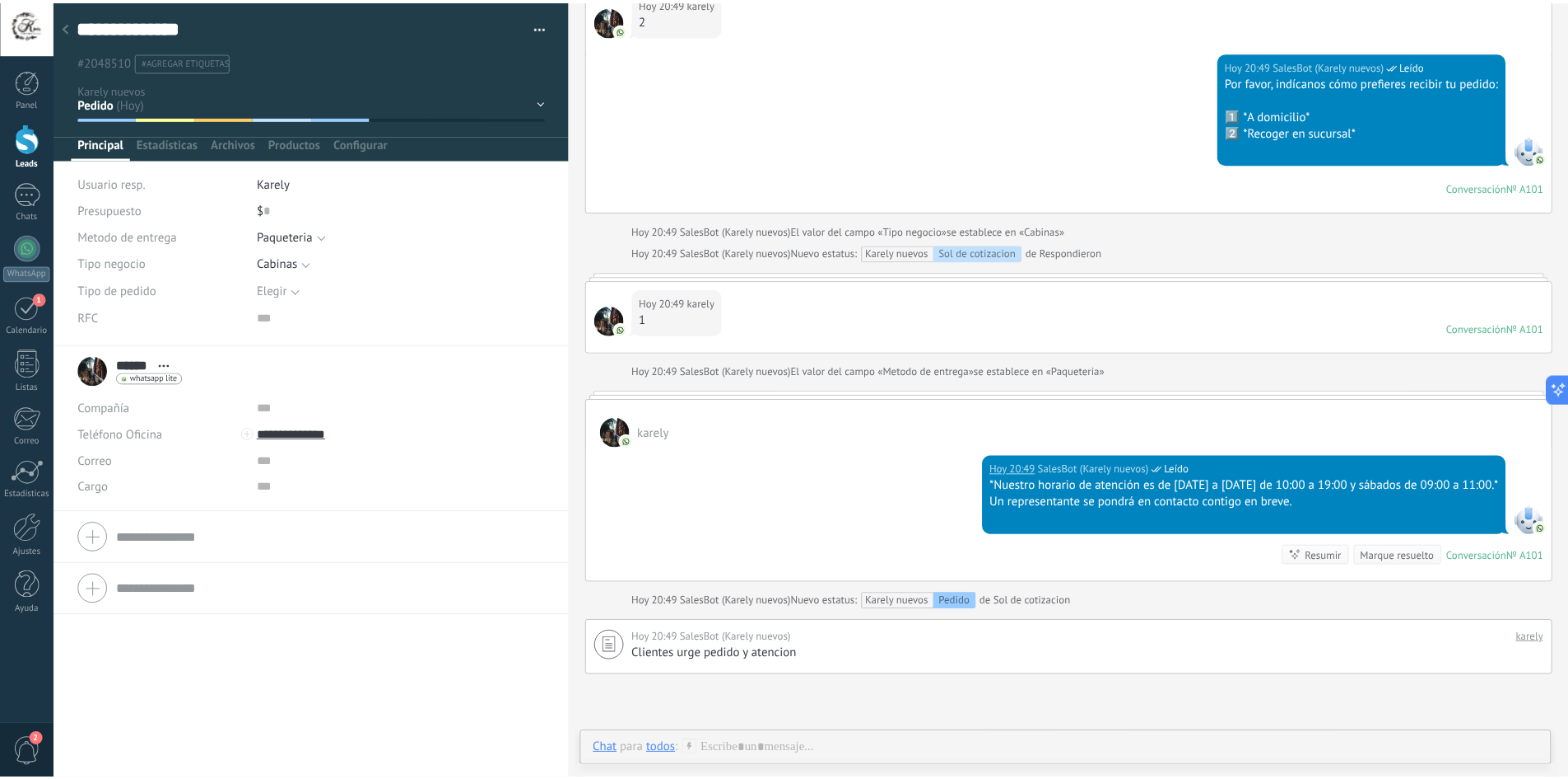
scroll to position [2053, 0]
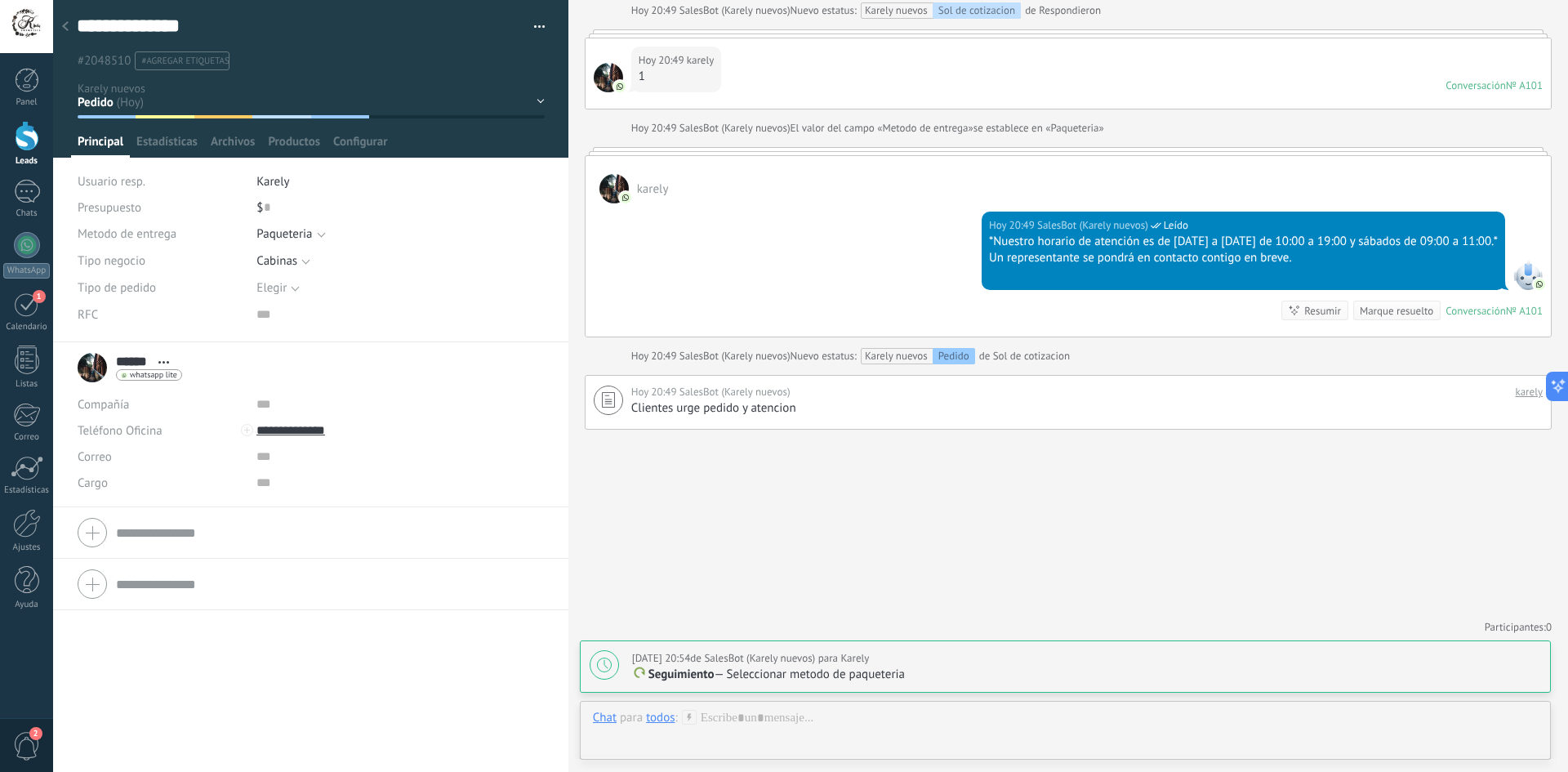
click at [57, 26] on div at bounding box center [64, 28] width 23 height 32
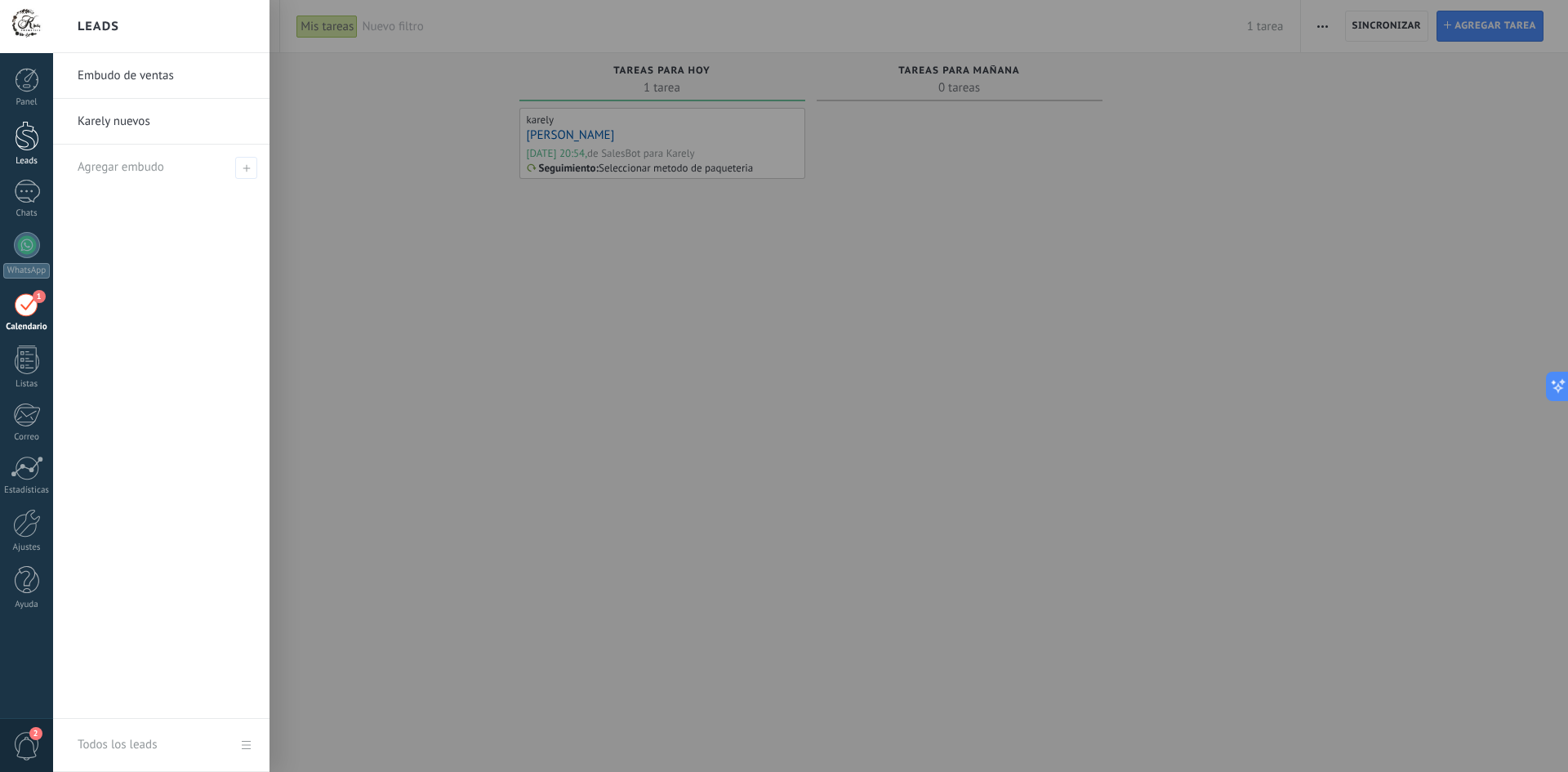
click at [27, 121] on div at bounding box center [27, 136] width 25 height 30
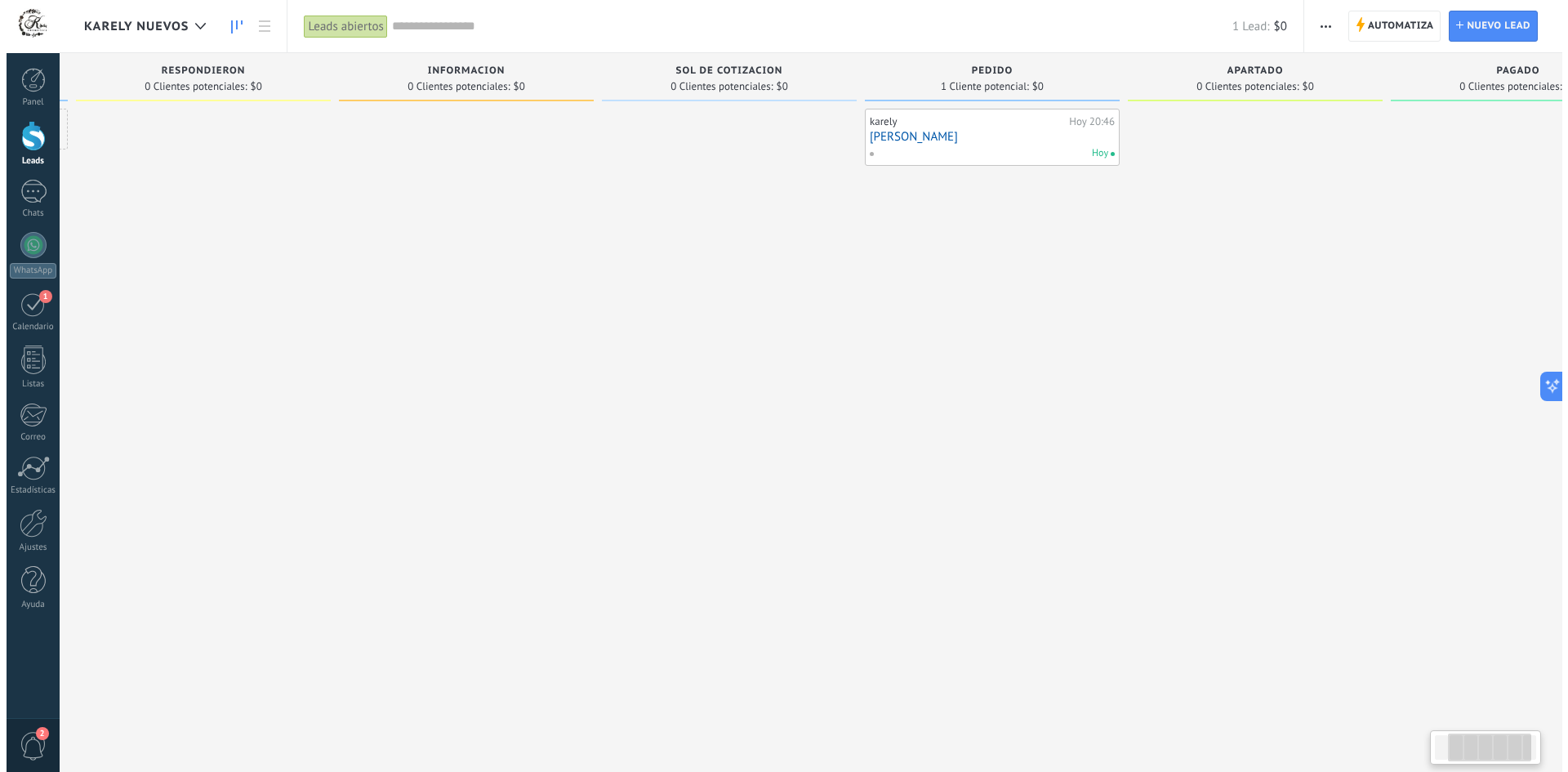
scroll to position [0, 271]
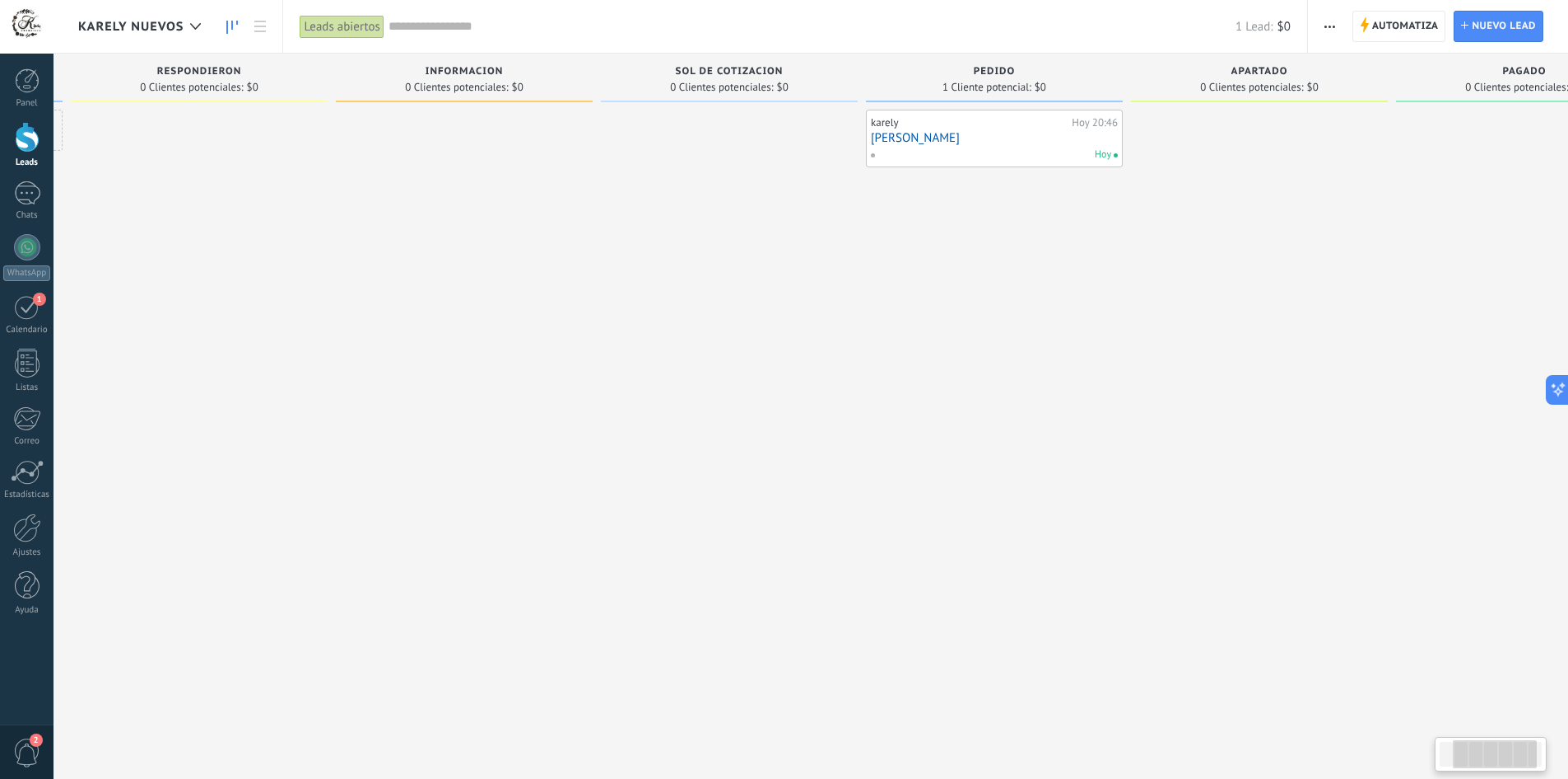
drag, startPoint x: 820, startPoint y: 289, endPoint x: 661, endPoint y: 358, distance: 173.3
click at [661, 358] on div at bounding box center [729, 392] width 257 height 564
click at [535, 19] on input "text" at bounding box center [812, 26] width 847 height 17
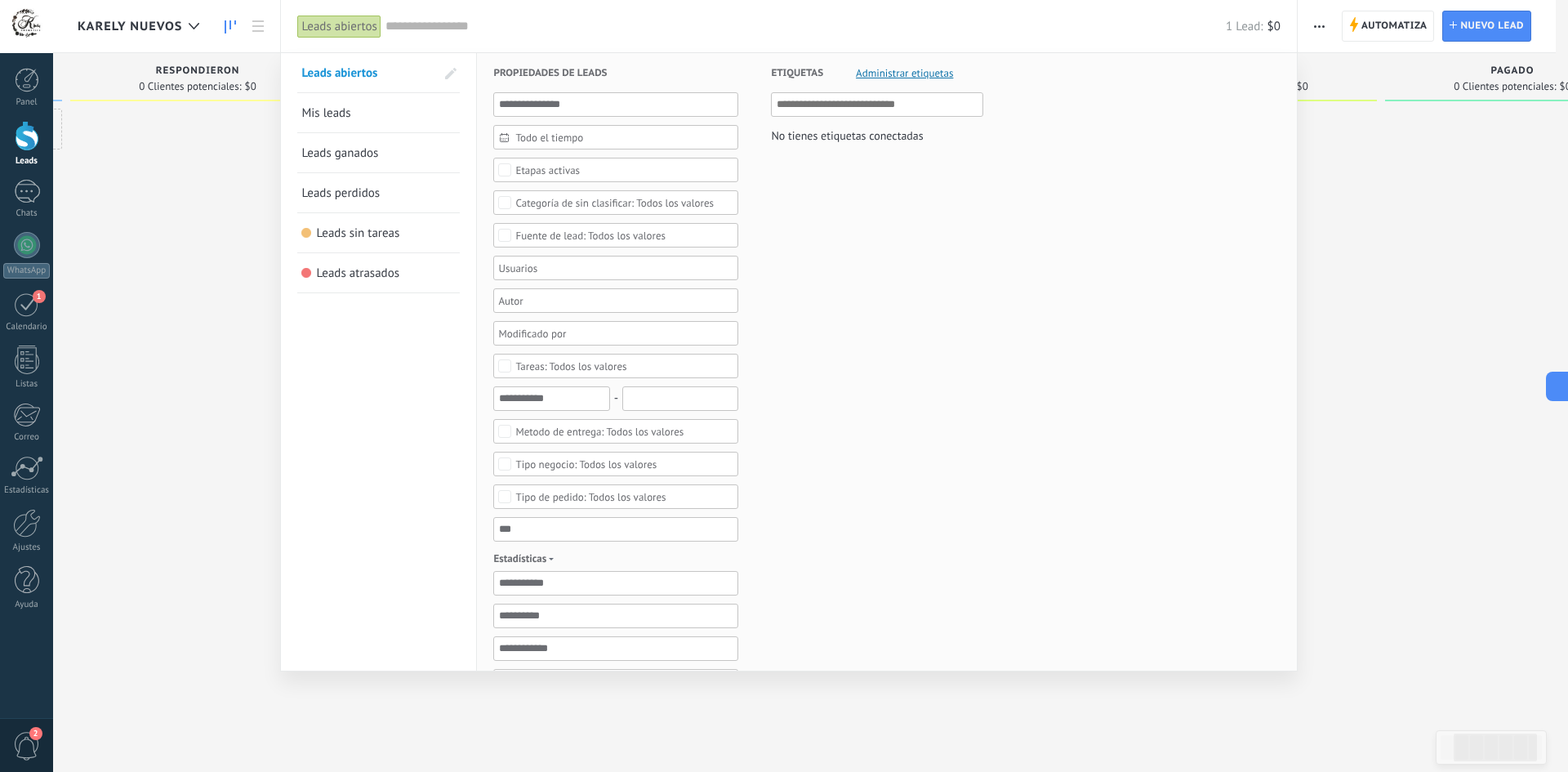
click at [671, 200] on div "Todos los valores" at bounding box center [615, 203] width 198 height 12
click at [797, 212] on div "Etiquetas Administrar etiquetas No tienes etiquetas conectadas" at bounding box center [860, 580] width 245 height 1053
click at [804, 28] on input "text" at bounding box center [806, 26] width 840 height 17
click at [621, 464] on div "Todos los valores" at bounding box center [586, 464] width 142 height 12
click at [534, 503] on div "Spas" at bounding box center [525, 504] width 21 height 12
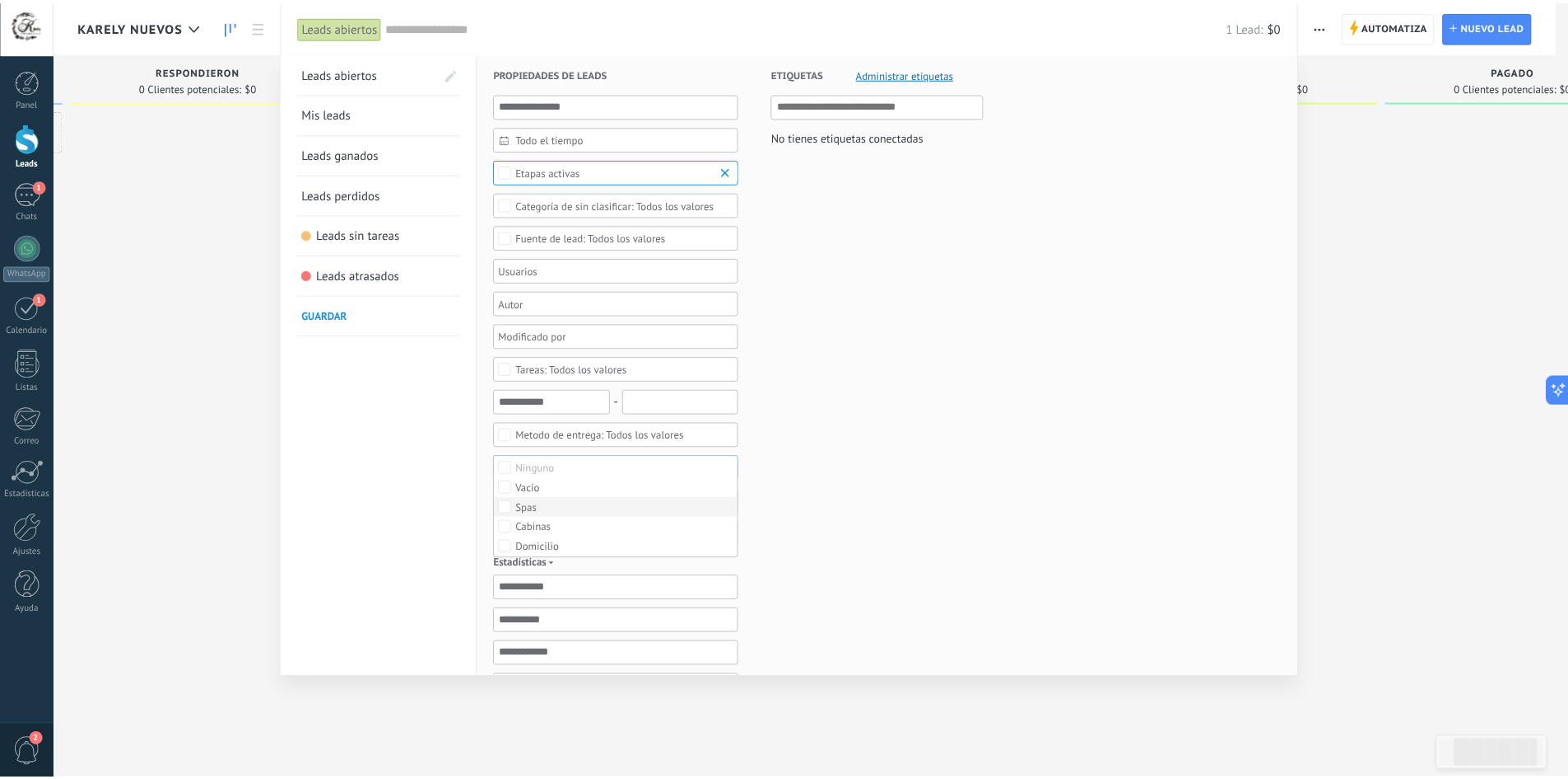
scroll to position [0, 0]
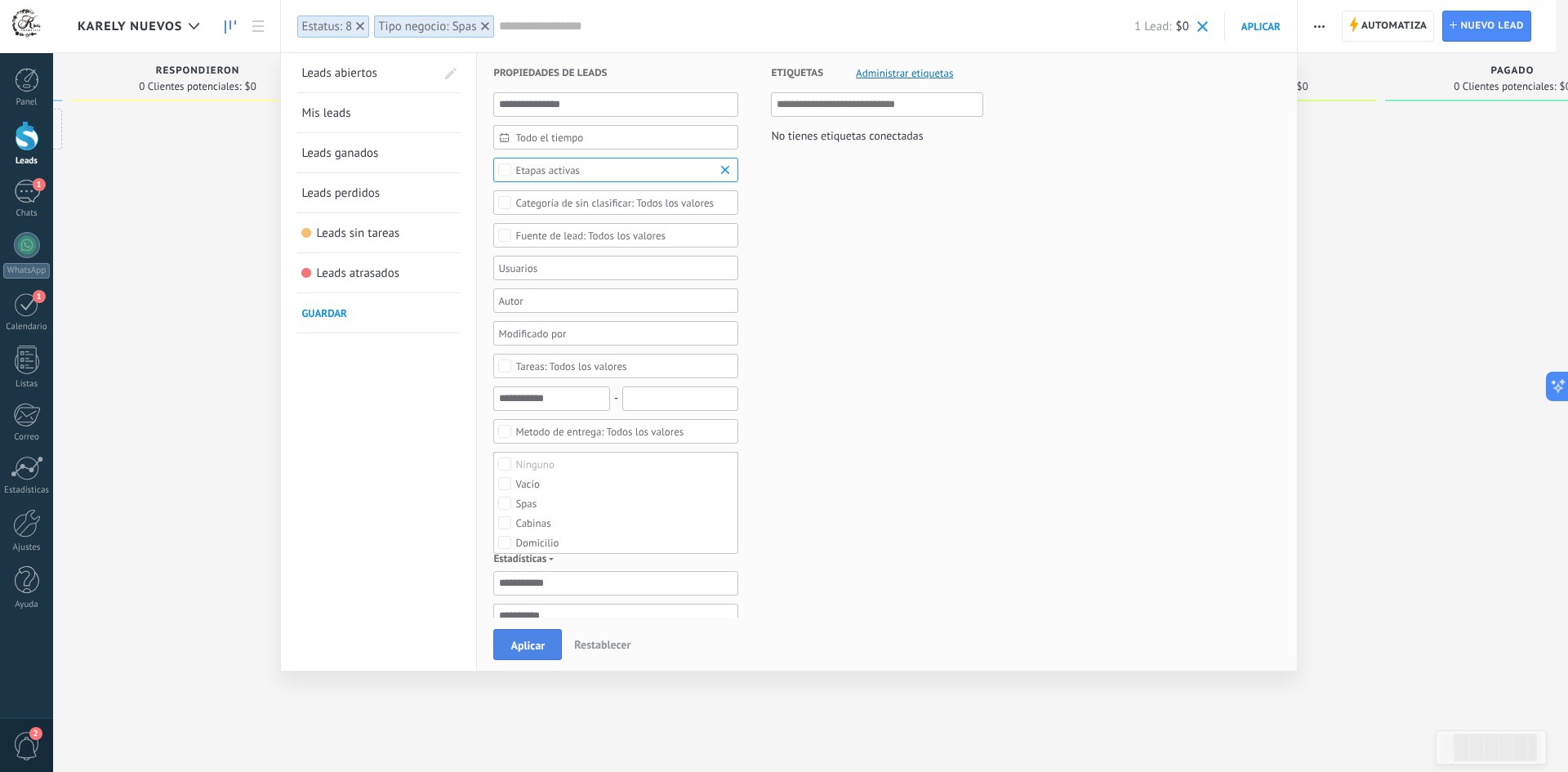
click at [521, 639] on span "Aplicar" at bounding box center [527, 645] width 35 height 12
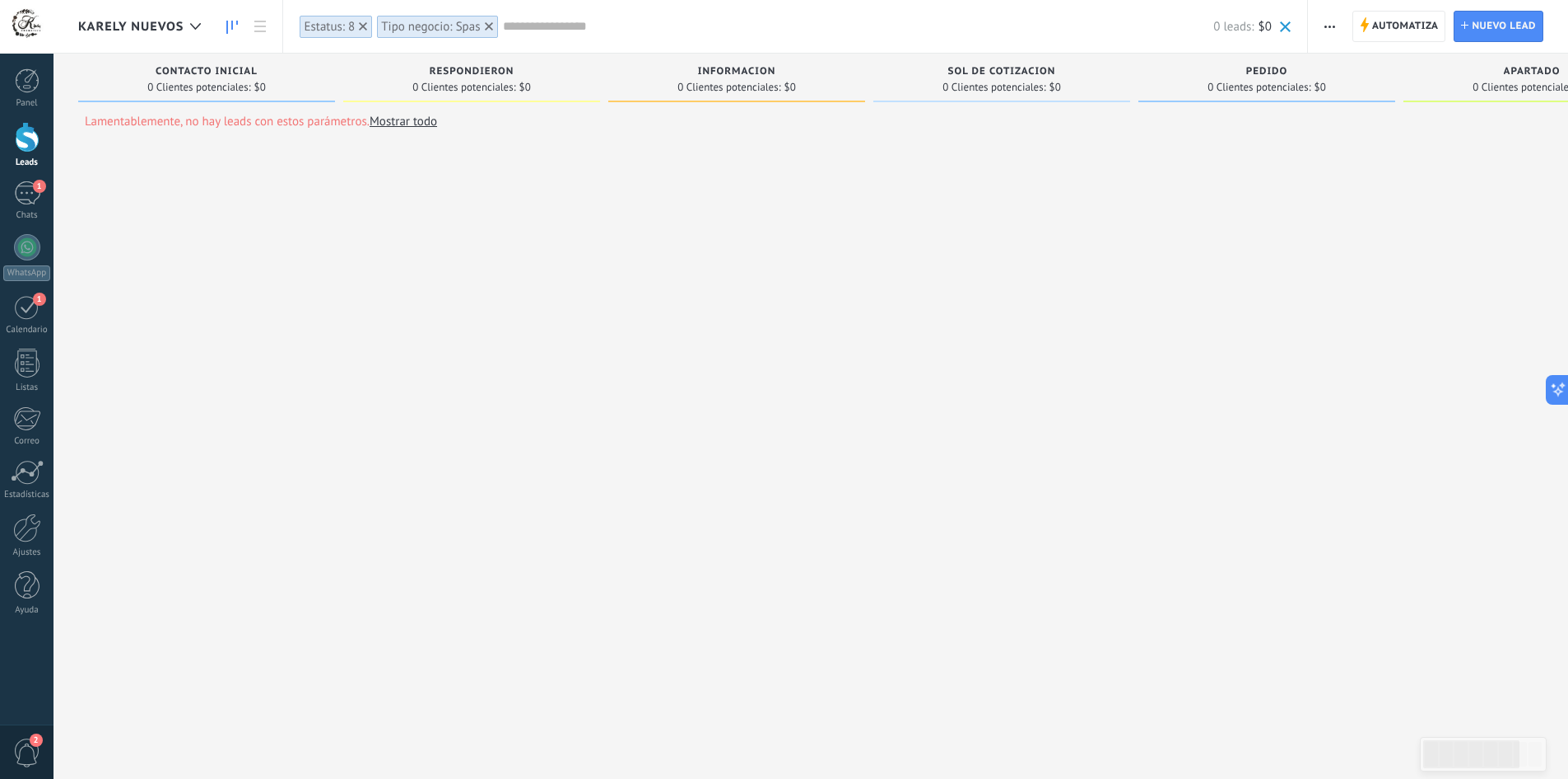
click at [488, 26] on use at bounding box center [489, 26] width 8 height 8
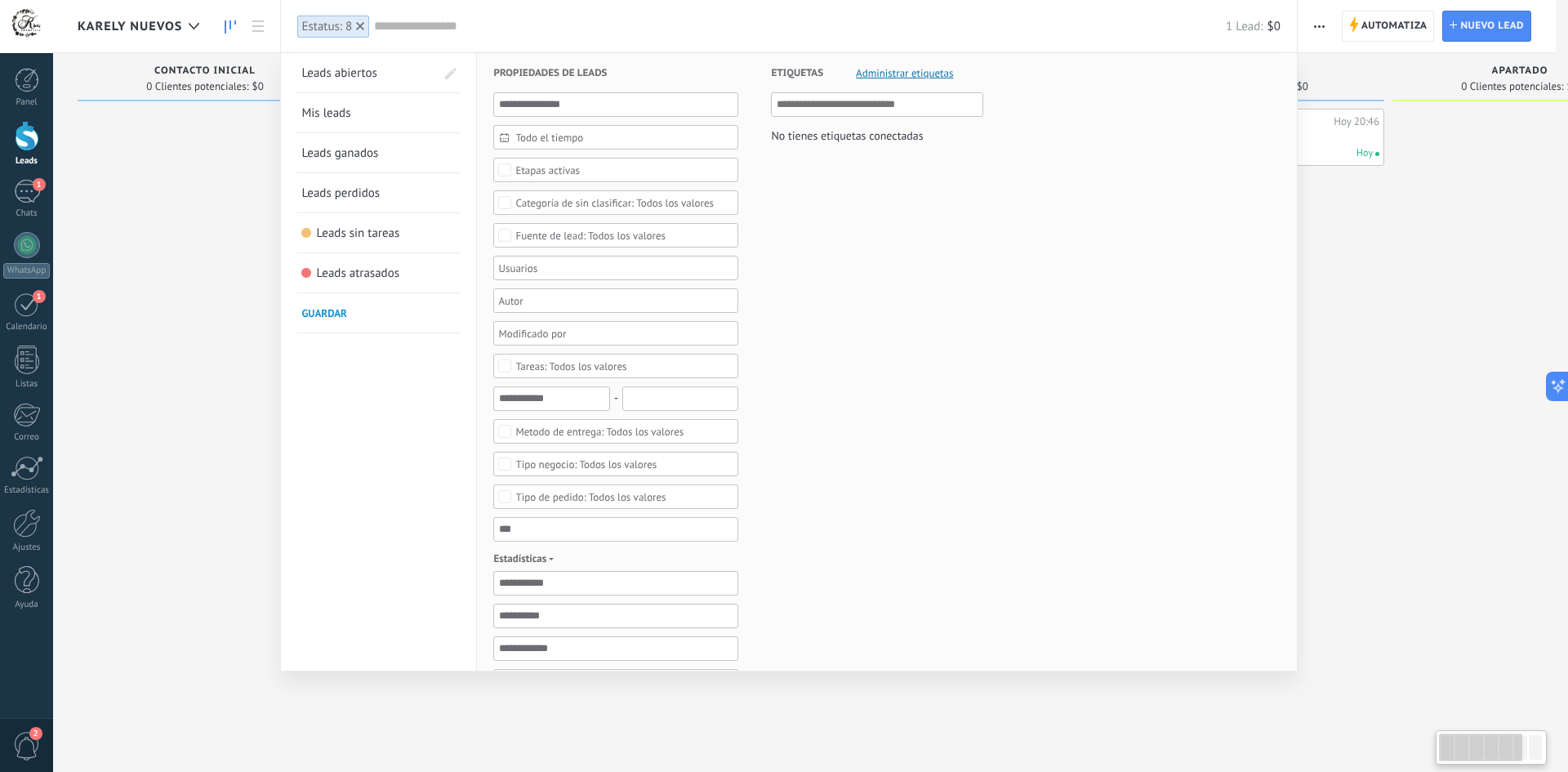
click at [499, 22] on input "text" at bounding box center [799, 26] width 851 height 17
click at [593, 497] on div "Todos los valores" at bounding box center [591, 496] width 151 height 12
click at [864, 515] on div "Etiquetas Administrar etiquetas No tienes etiquetas conectadas" at bounding box center [860, 580] width 245 height 1053
click at [596, 432] on div "Todos los valores" at bounding box center [600, 431] width 168 height 12
click at [580, 489] on label "Paqueteria" at bounding box center [616, 490] width 244 height 20
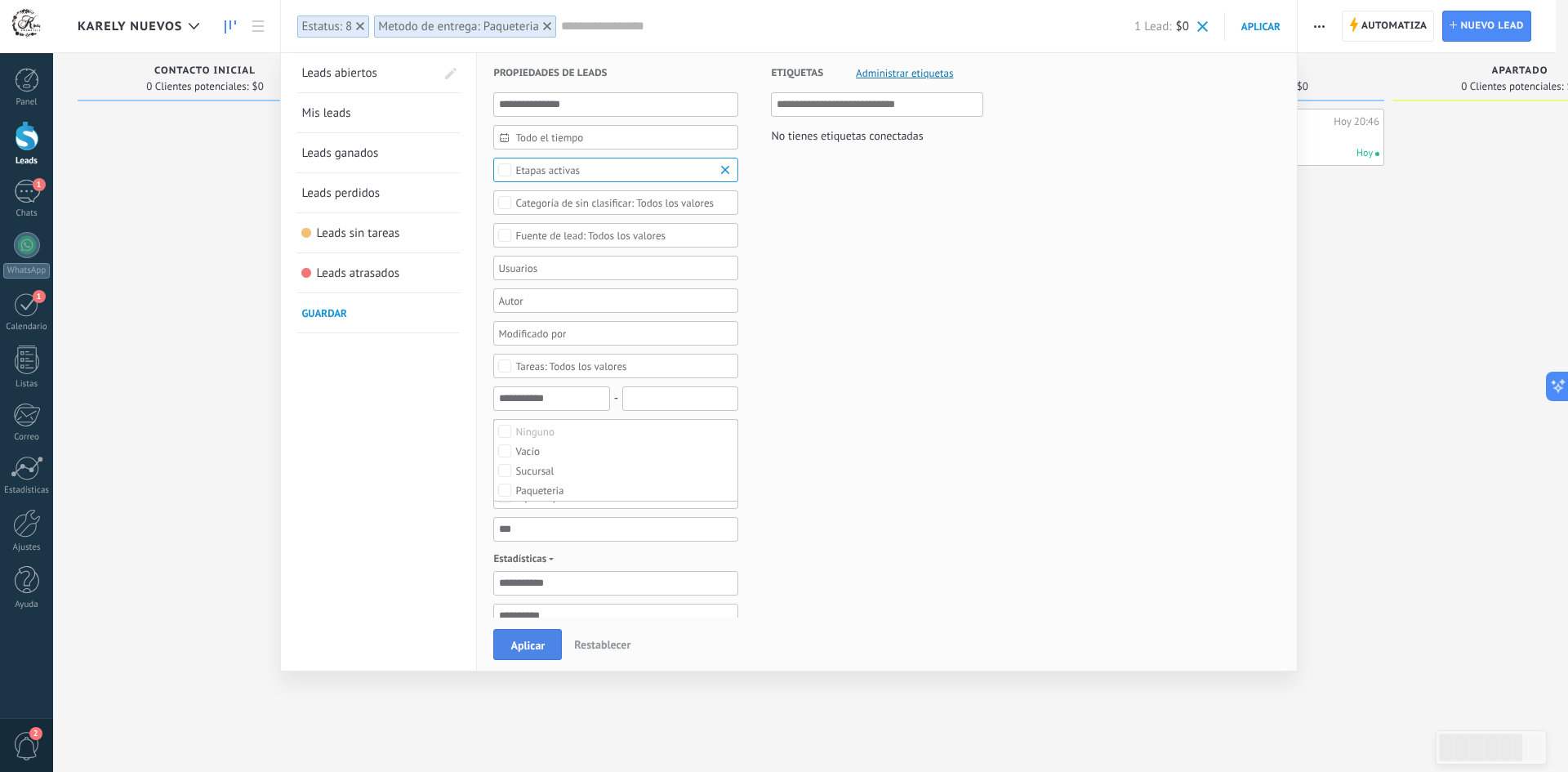
click at [516, 646] on span "Aplicar" at bounding box center [527, 645] width 35 height 12
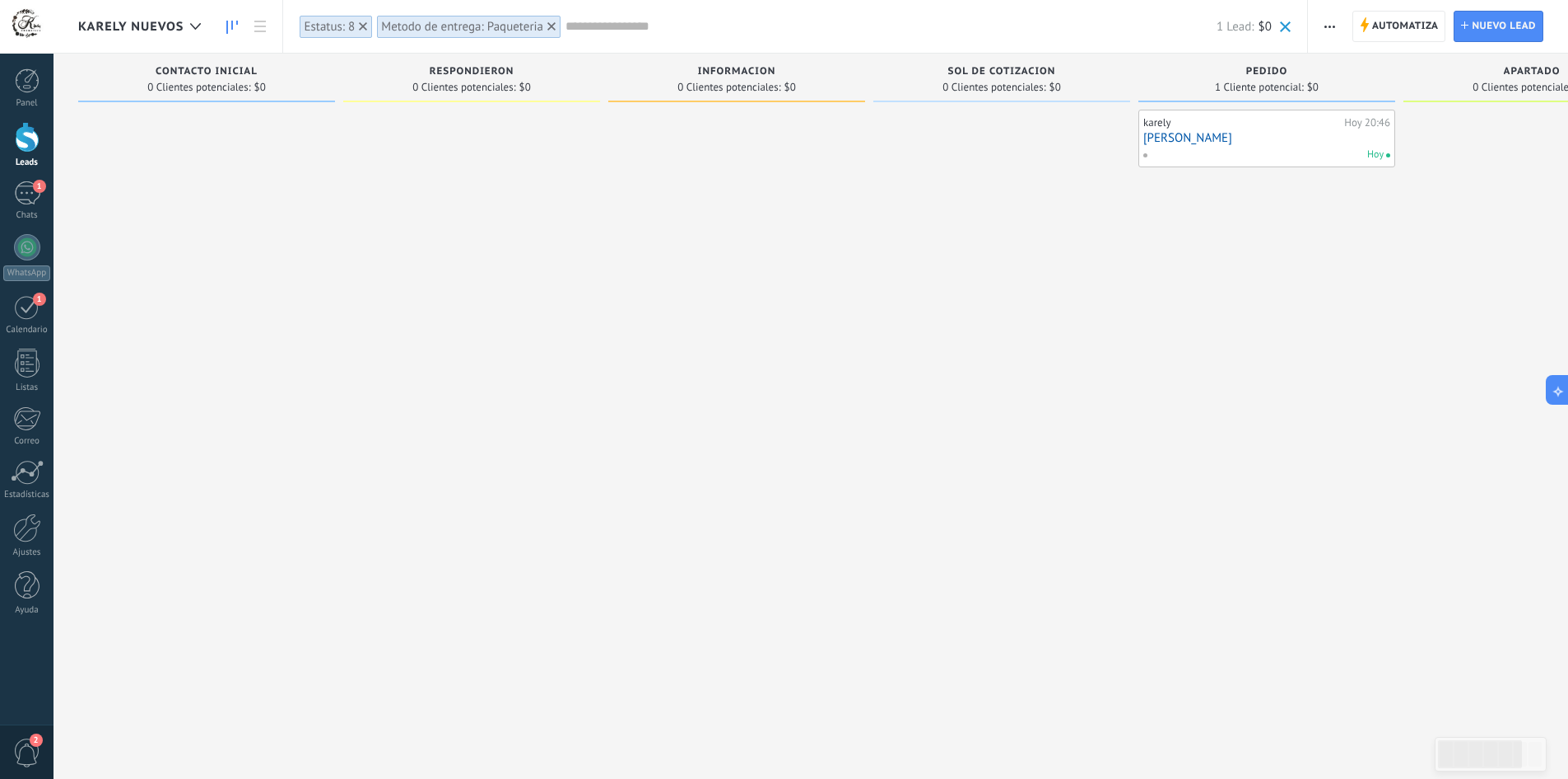
click at [552, 25] on icon at bounding box center [552, 26] width 8 height 8
click at [469, 21] on input "text" at bounding box center [759, 26] width 917 height 17
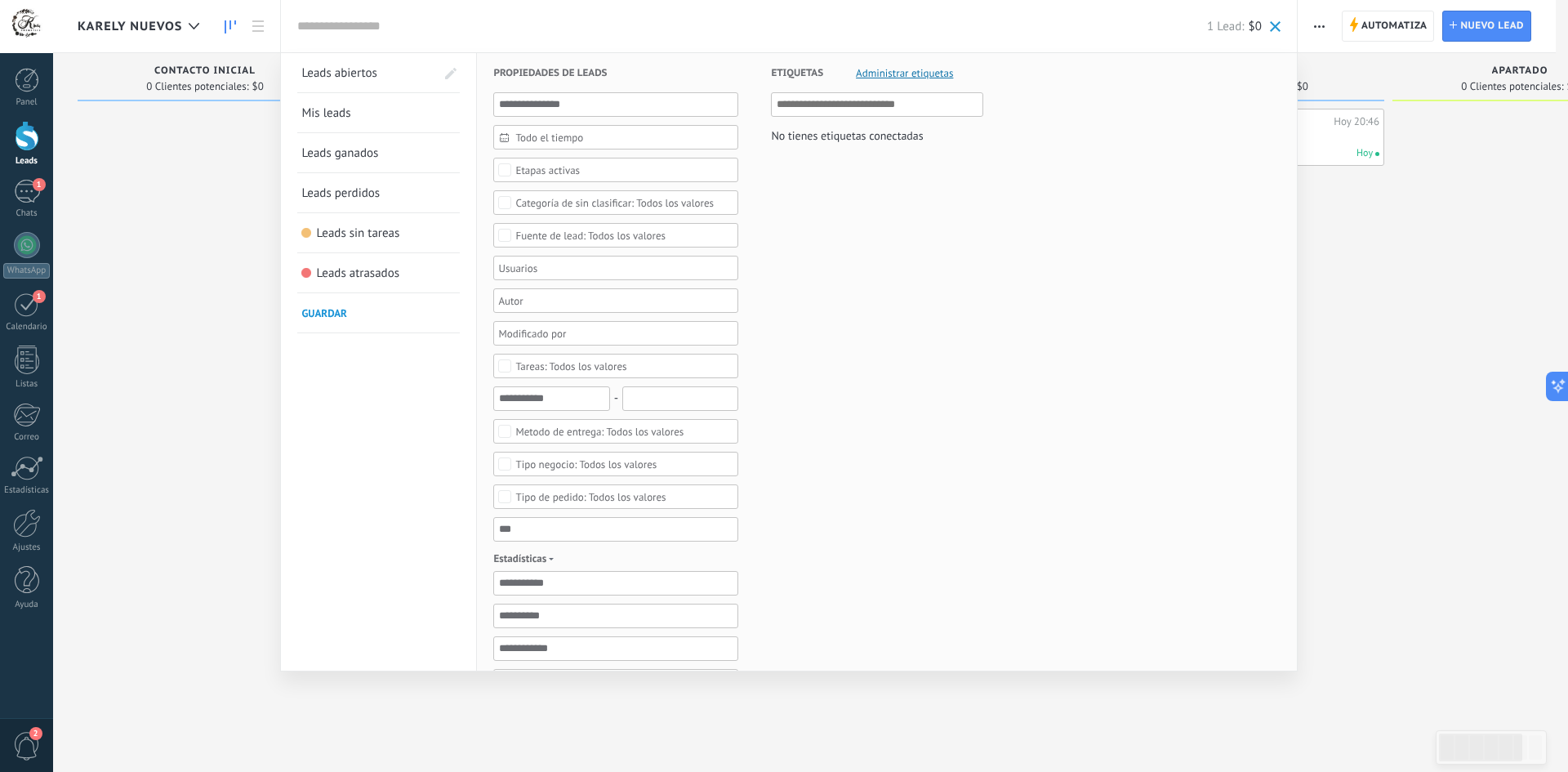
click at [232, 287] on div at bounding box center [784, 386] width 1568 height 772
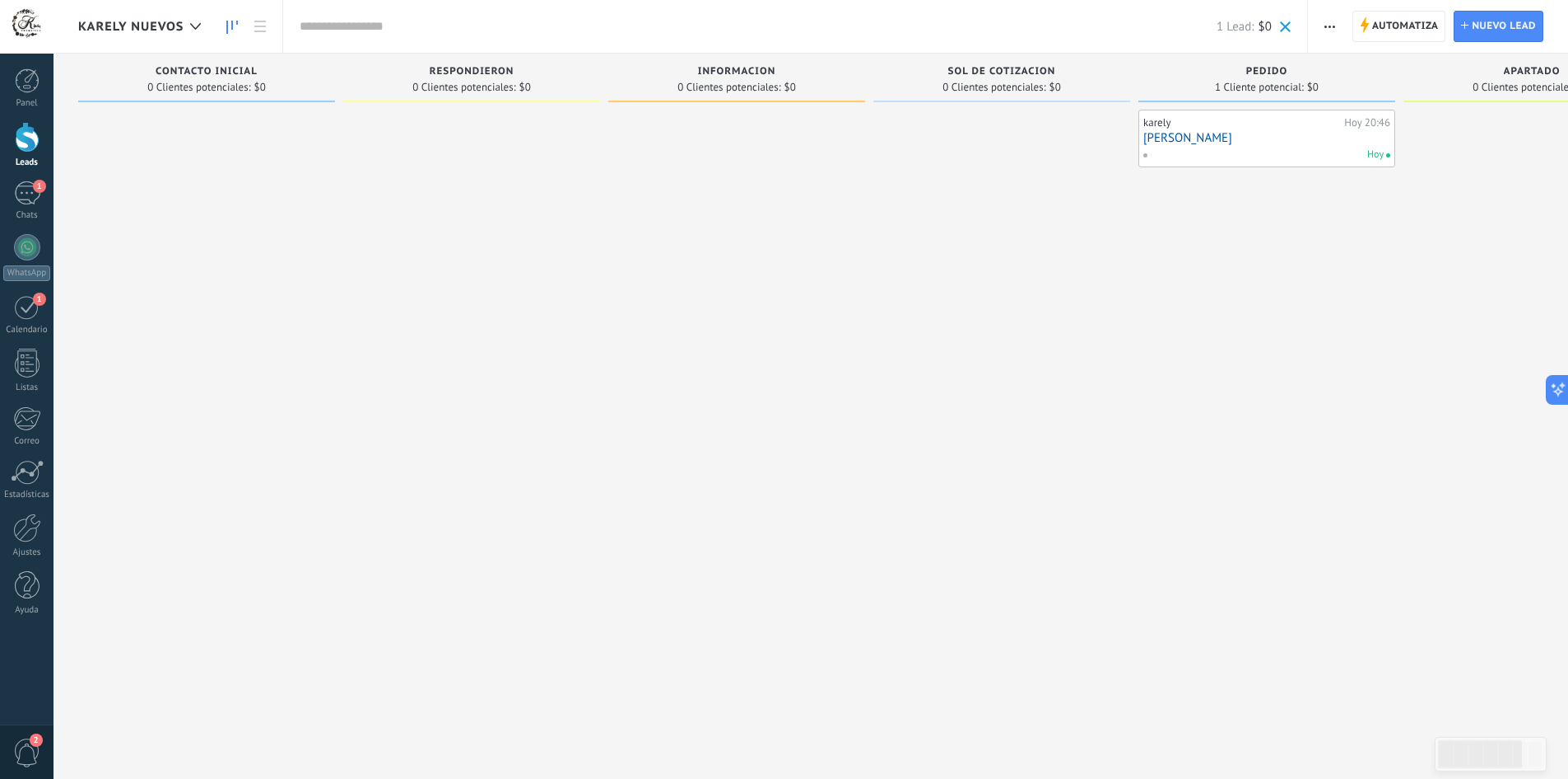
click at [1329, 29] on span "button" at bounding box center [1330, 26] width 11 height 31
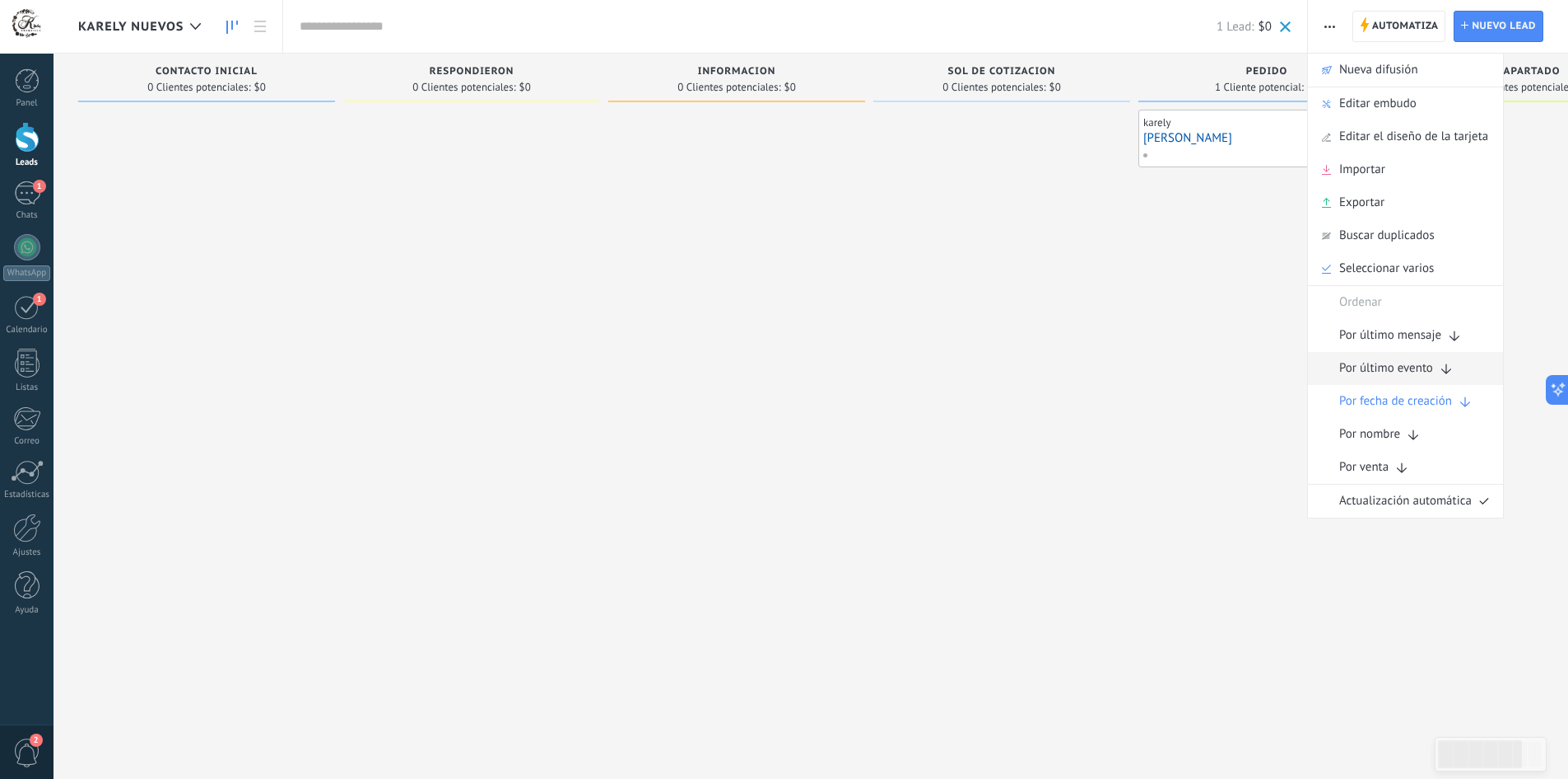
click at [1416, 362] on span "Por último evento" at bounding box center [1386, 368] width 94 height 33
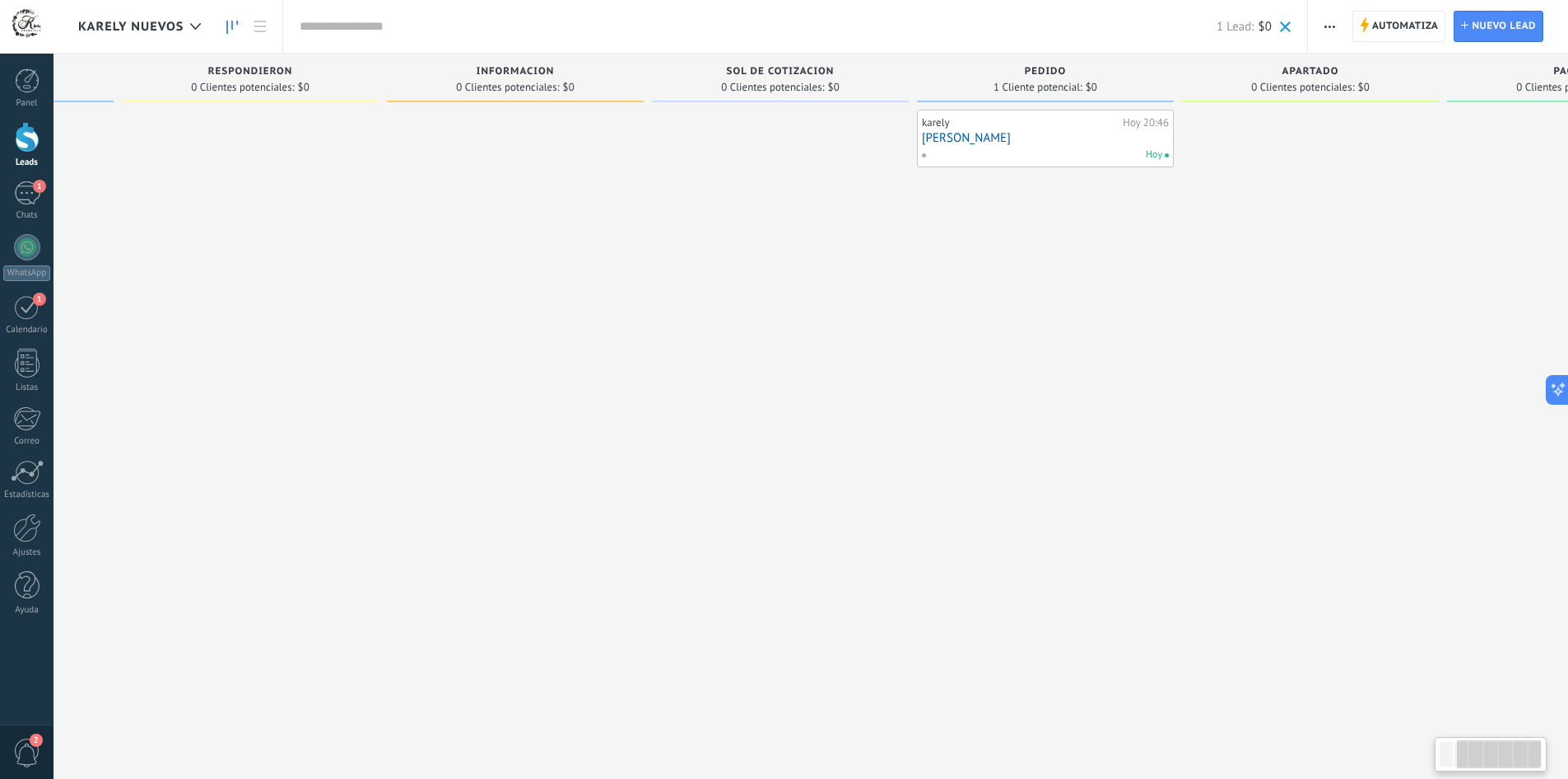
scroll to position [0, 382]
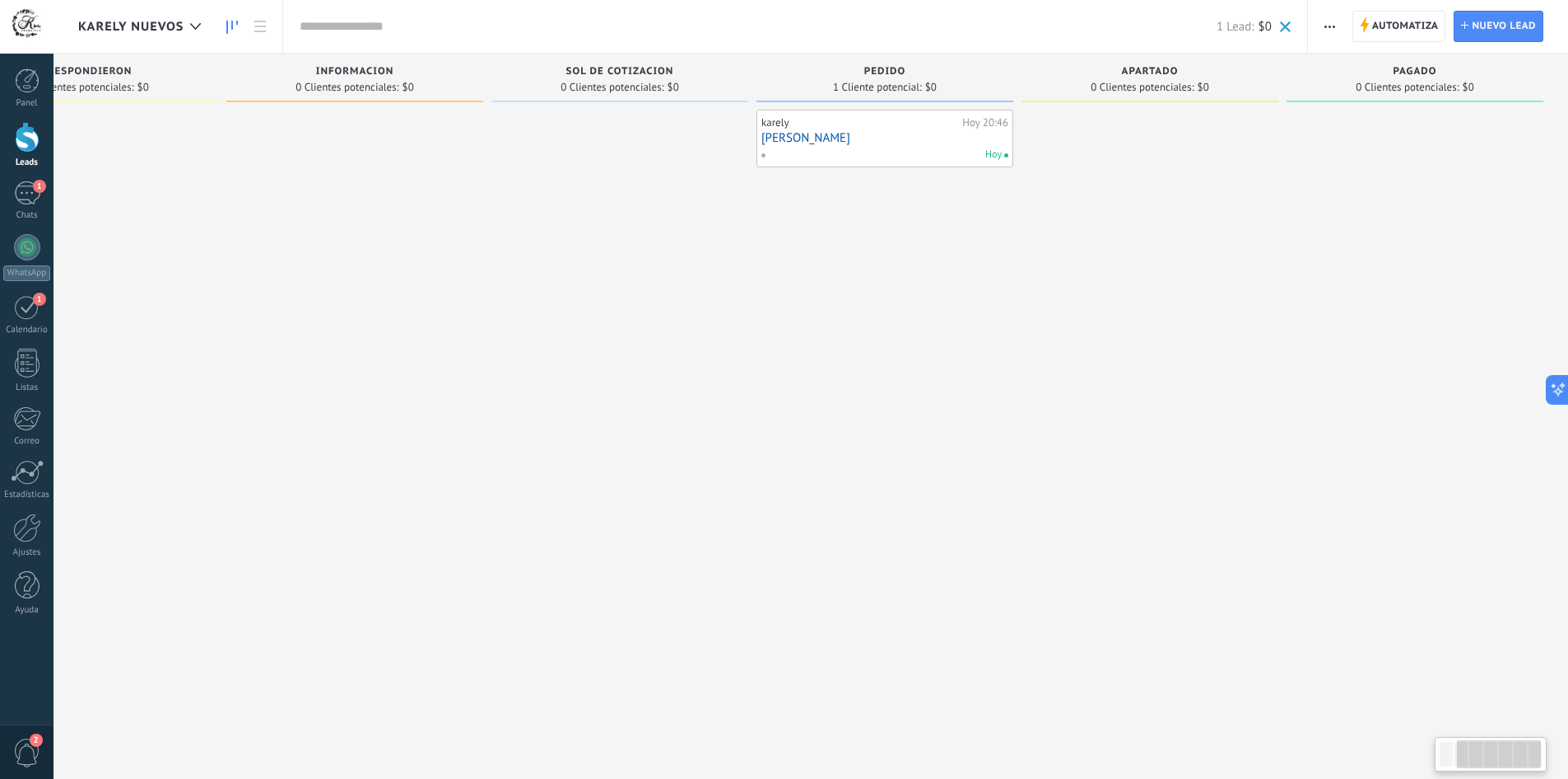
drag, startPoint x: 1170, startPoint y: 226, endPoint x: 715, endPoint y: 242, distance: 455.3
click at [715, 242] on div "Leads Entrantes Solicitudes: [PHONE_NUMBER] Contacto inicial 0 Clientes potenci…" at bounding box center [632, 364] width 1872 height 620
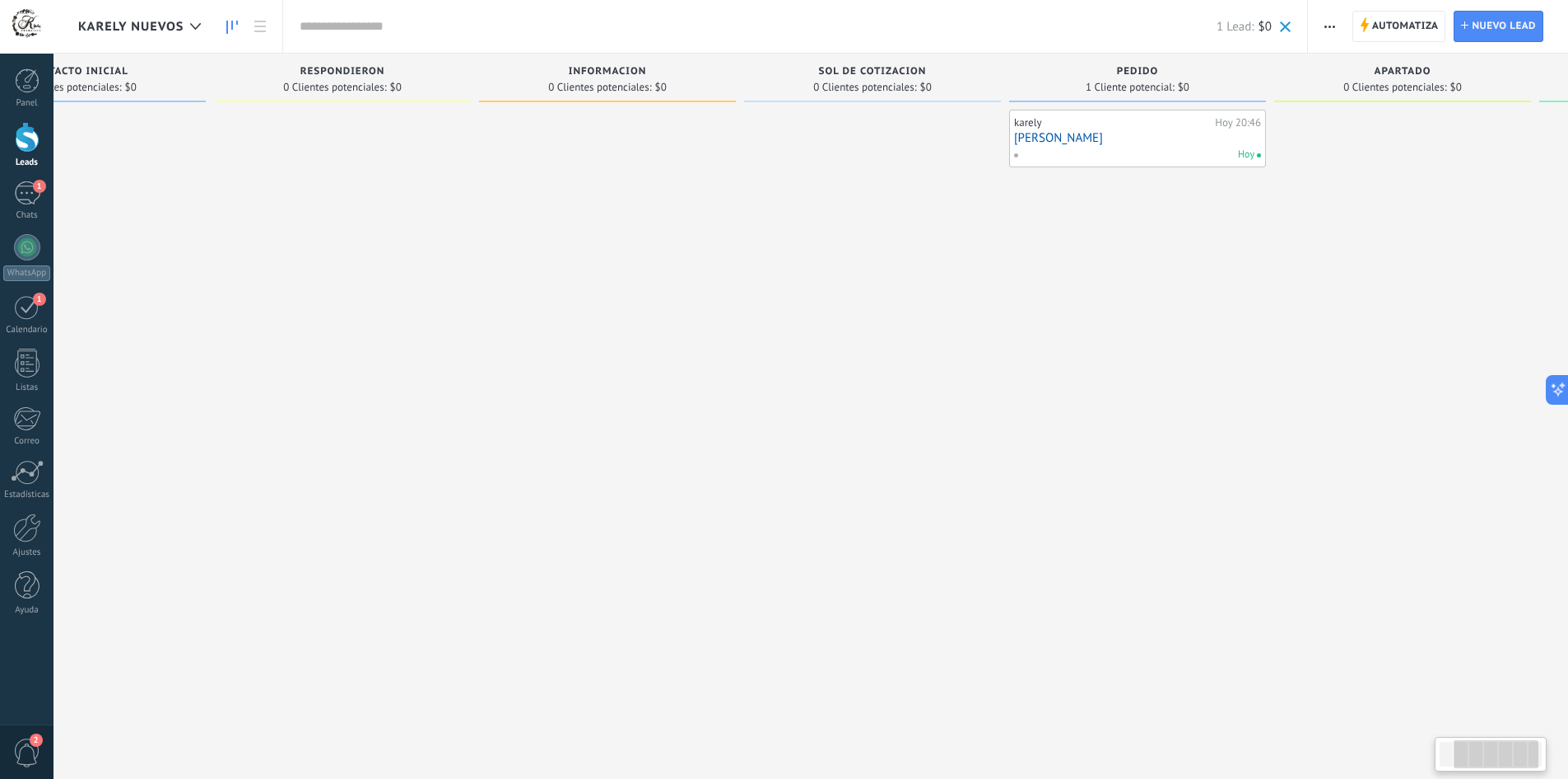
drag, startPoint x: 1034, startPoint y: 356, endPoint x: 1203, endPoint y: 292, distance: 180.7
click at [1187, 336] on div "[PERSON_NAME][DATE] 20:46 [PERSON_NAME][DATE]" at bounding box center [1137, 392] width 257 height 564
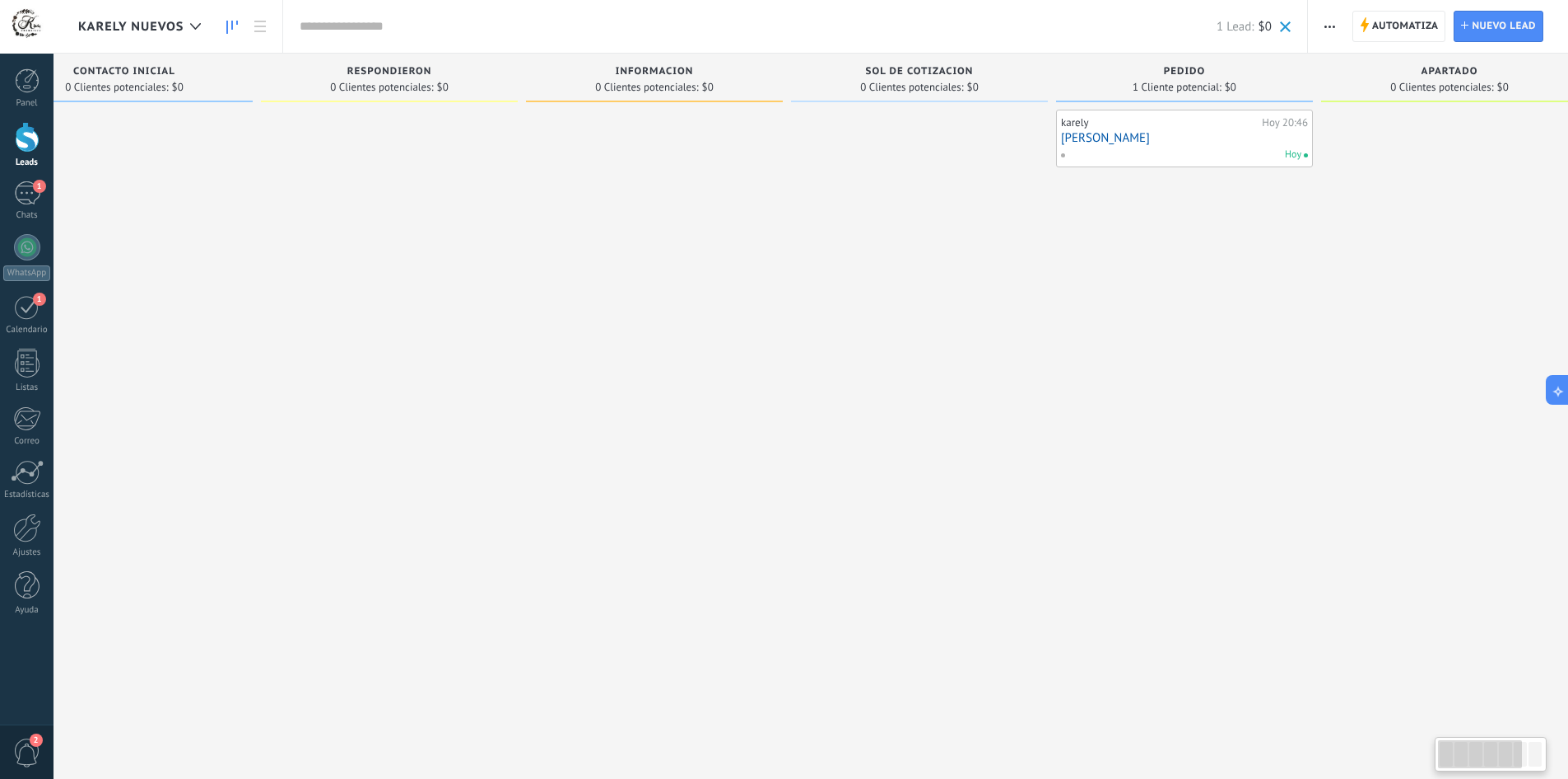
scroll to position [0, 0]
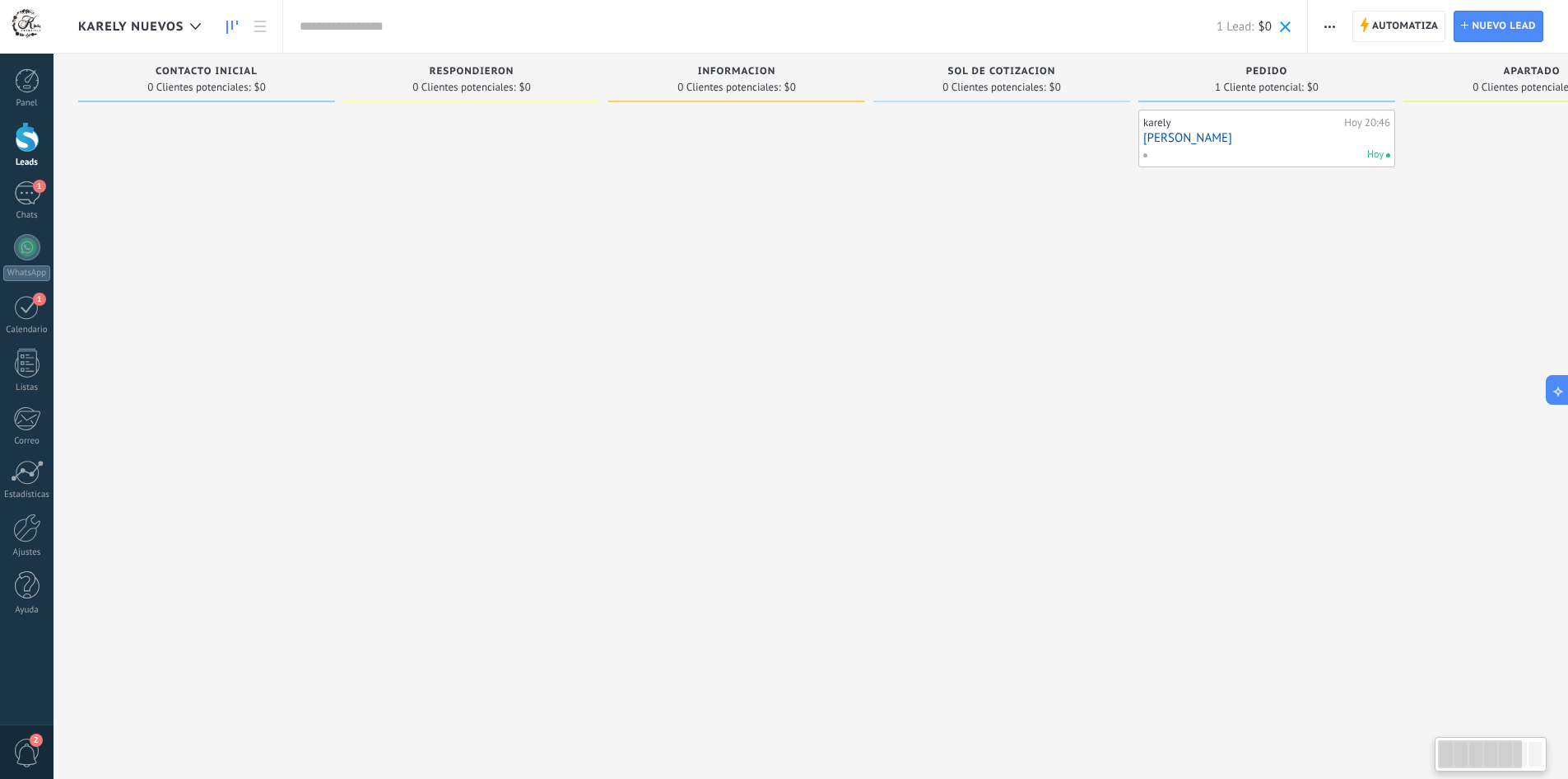
drag, startPoint x: 1041, startPoint y: 353, endPoint x: 1192, endPoint y: 322, distance: 154.1
click at [1163, 353] on div "Leads Entrantes Solicitudes: [PHONE_NUMBER] Contacto inicial 0 Clientes potenci…" at bounding box center [1013, 364] width 1872 height 620
drag, startPoint x: 1048, startPoint y: 269, endPoint x: 1030, endPoint y: 206, distance: 65.5
click at [1053, 270] on div "Leads Entrantes Solicitudes: [PHONE_NUMBER] Contacto inicial 0 Clientes potenci…" at bounding box center [1013, 364] width 1872 height 620
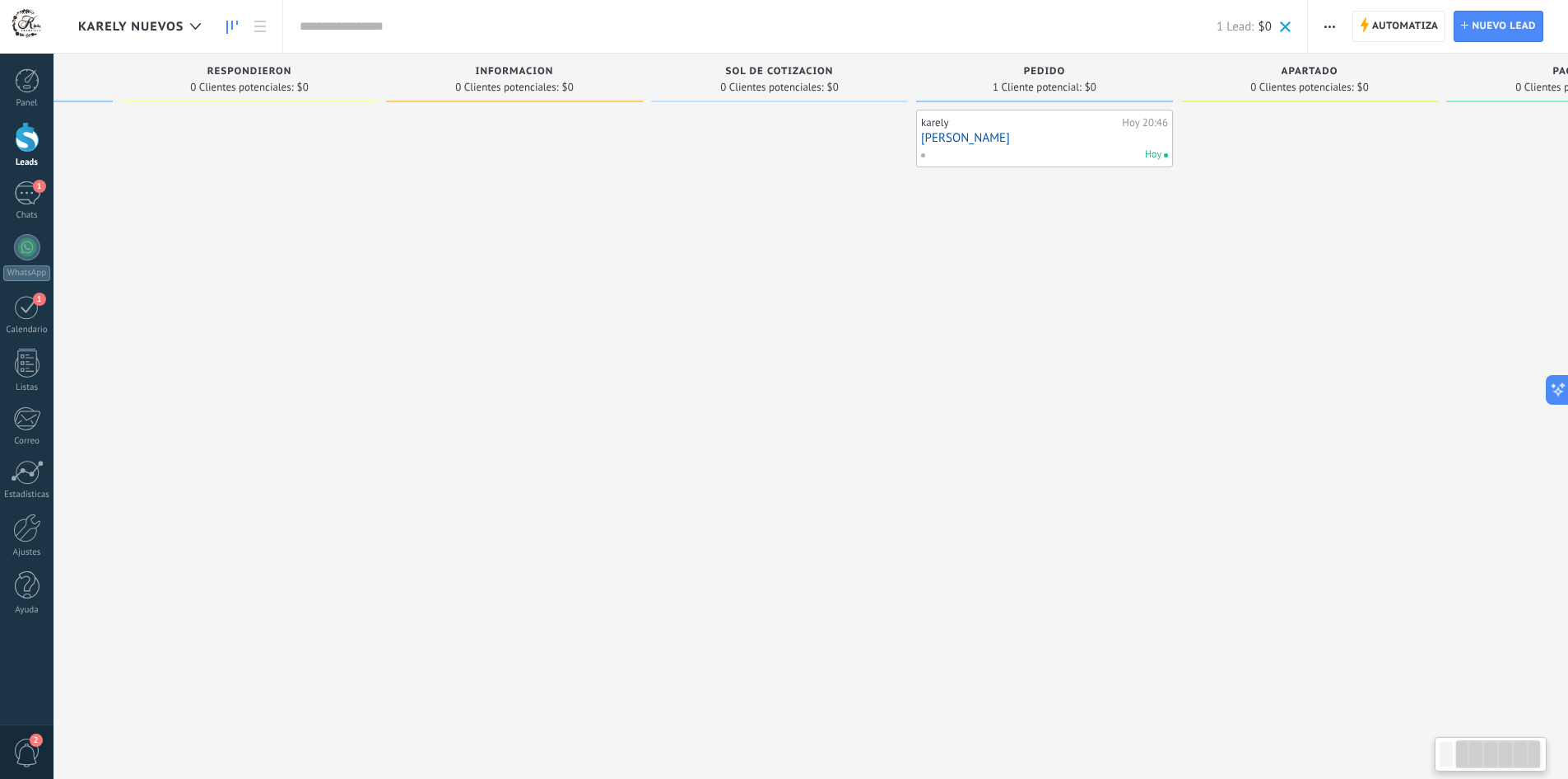
scroll to position [0, 382]
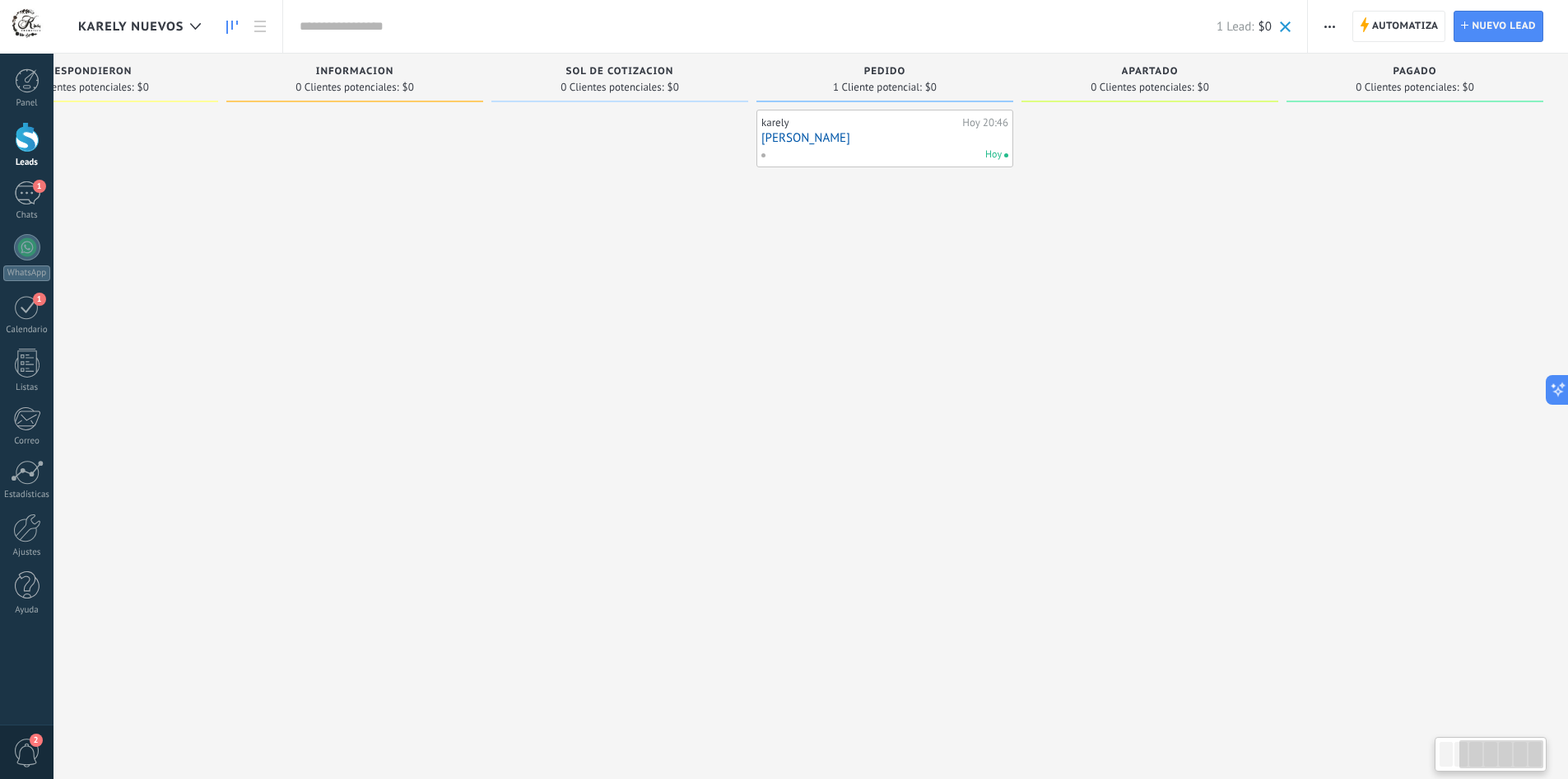
drag, startPoint x: 1040, startPoint y: 380, endPoint x: 507, endPoint y: 349, distance: 533.9
click at [507, 349] on div at bounding box center [620, 392] width 257 height 564
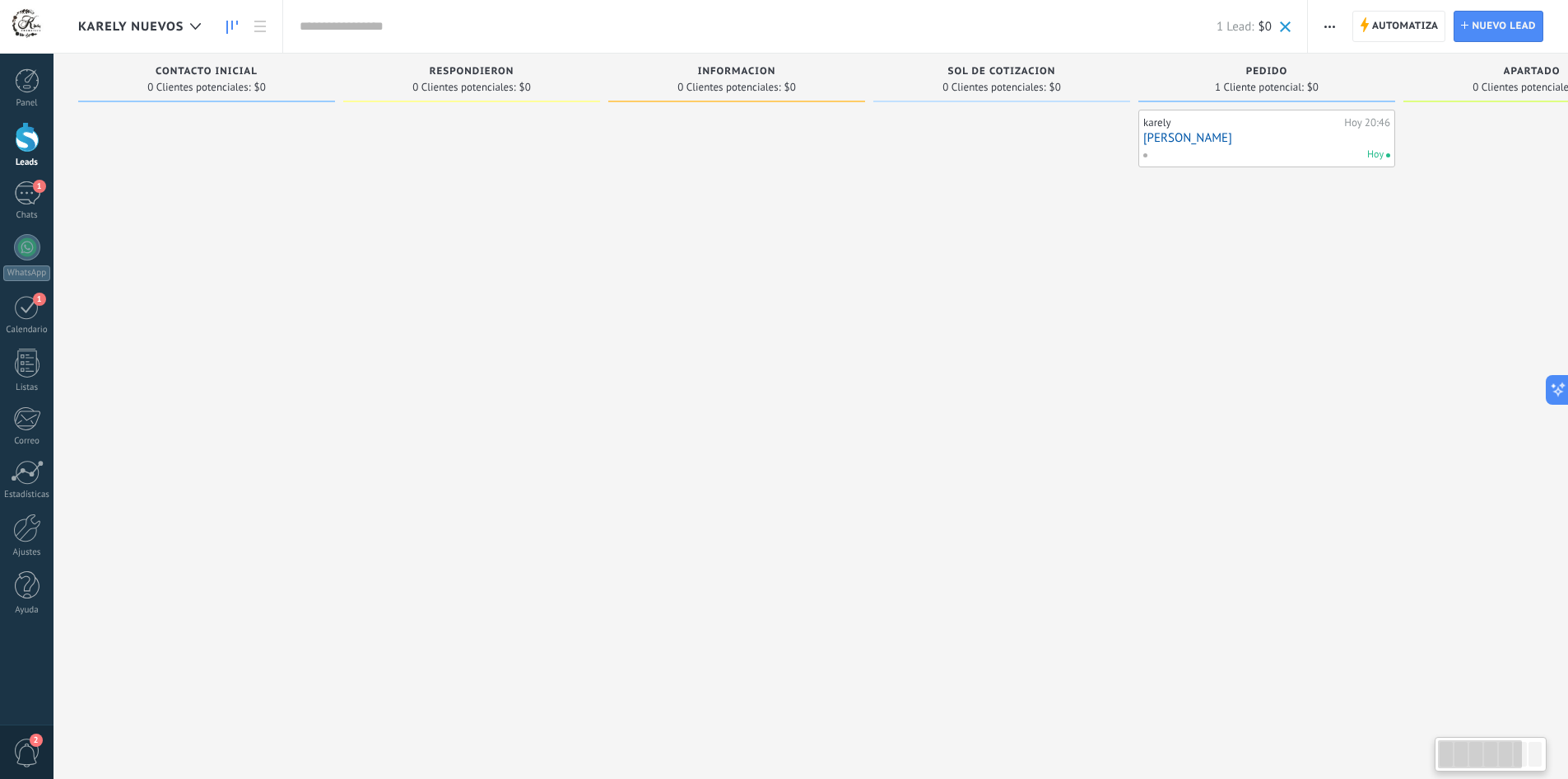
drag, startPoint x: 829, startPoint y: 292, endPoint x: 1191, endPoint y: 319, distance: 363.0
click at [1191, 319] on div "Leads Entrantes Solicitudes: [PHONE_NUMBER] Contacto inicial 0 Clientes potenci…" at bounding box center [1013, 364] width 1872 height 620
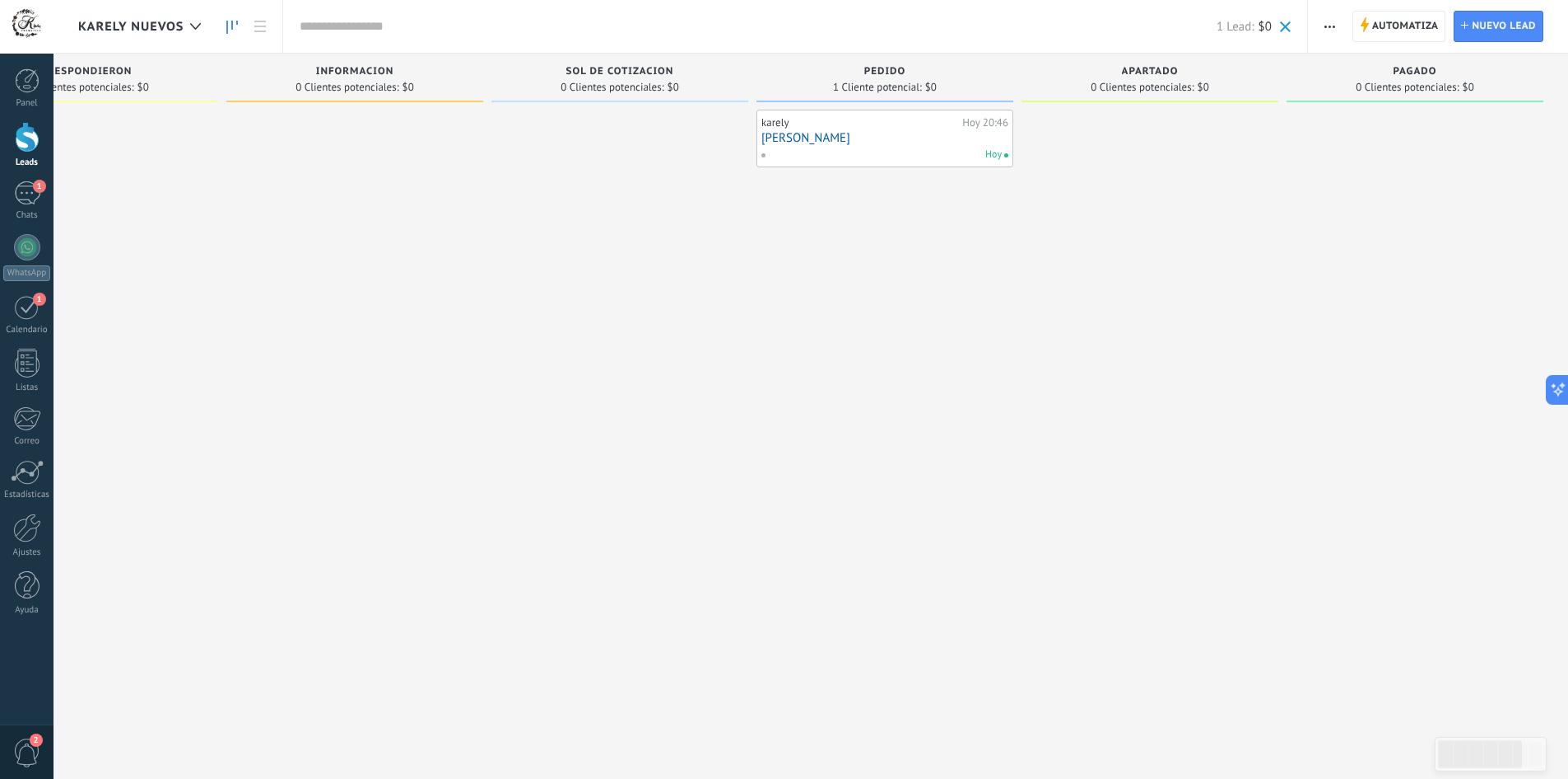
drag, startPoint x: 1177, startPoint y: 319, endPoint x: 680, endPoint y: 245, distance: 502.5
click at [699, 274] on div "Leads Entrantes Solicitudes: [PHONE_NUMBER] Contacto inicial 0 Clientes potenci…" at bounding box center [632, 364] width 1872 height 620
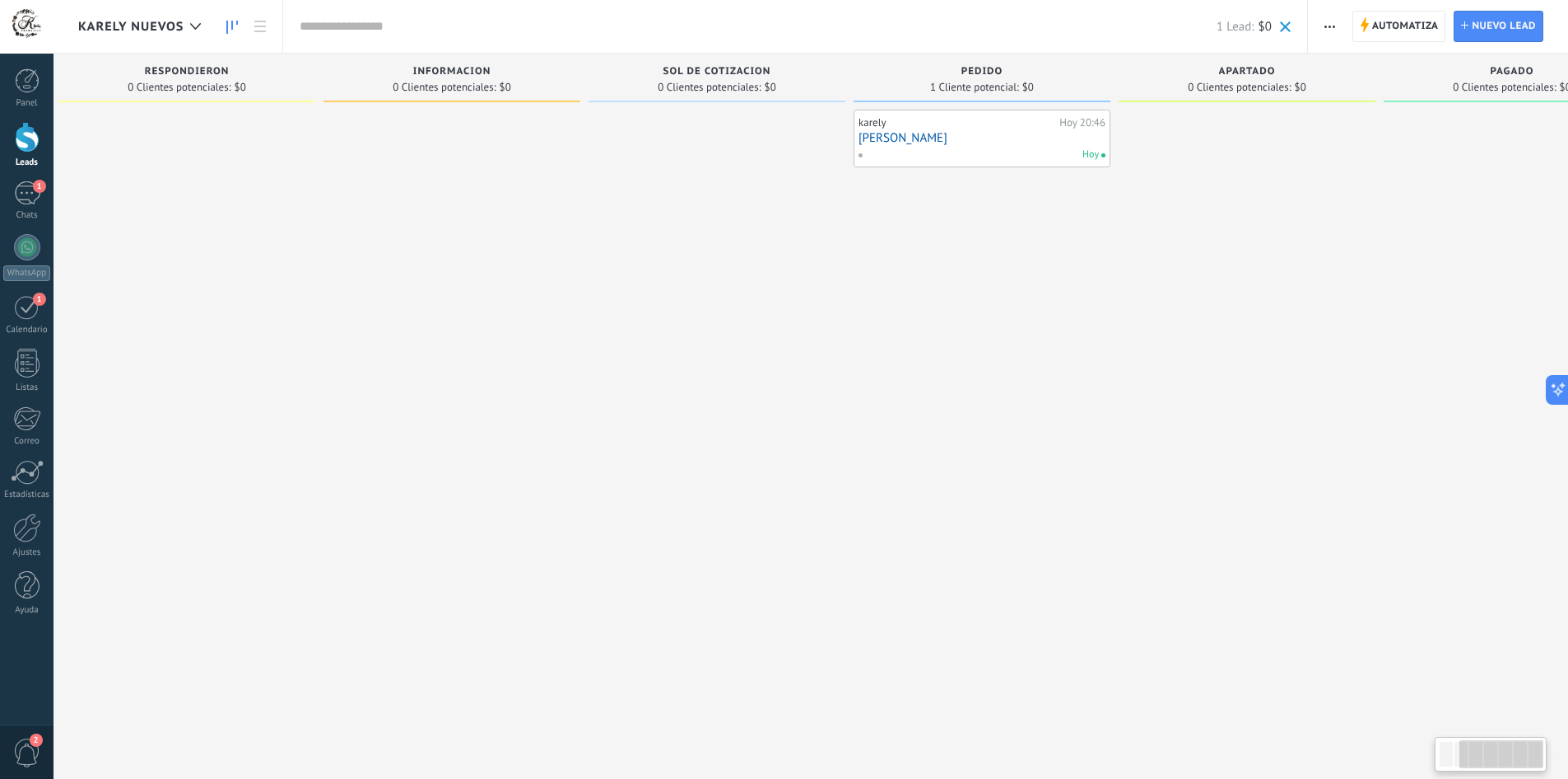
scroll to position [0, 0]
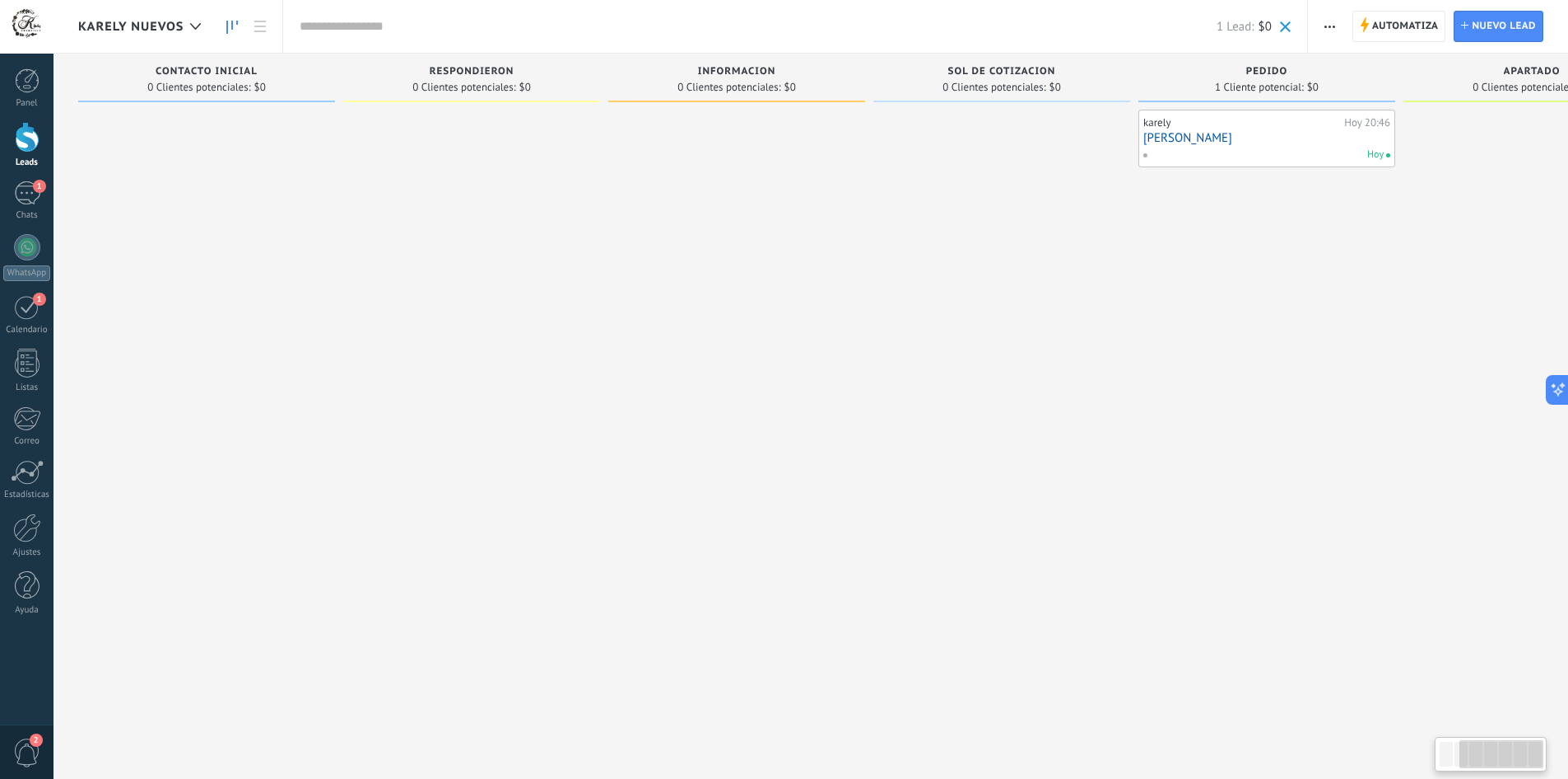
drag, startPoint x: 450, startPoint y: 302, endPoint x: 900, endPoint y: 316, distance: 450.2
click at [865, 318] on div "Informacion 0 Clientes potenciales: $0" at bounding box center [741, 364] width 265 height 620
drag, startPoint x: 677, startPoint y: 372, endPoint x: 810, endPoint y: 368, distance: 133.1
click at [801, 368] on div at bounding box center [737, 392] width 257 height 564
drag, startPoint x: 777, startPoint y: 362, endPoint x: 939, endPoint y: 359, distance: 162.0
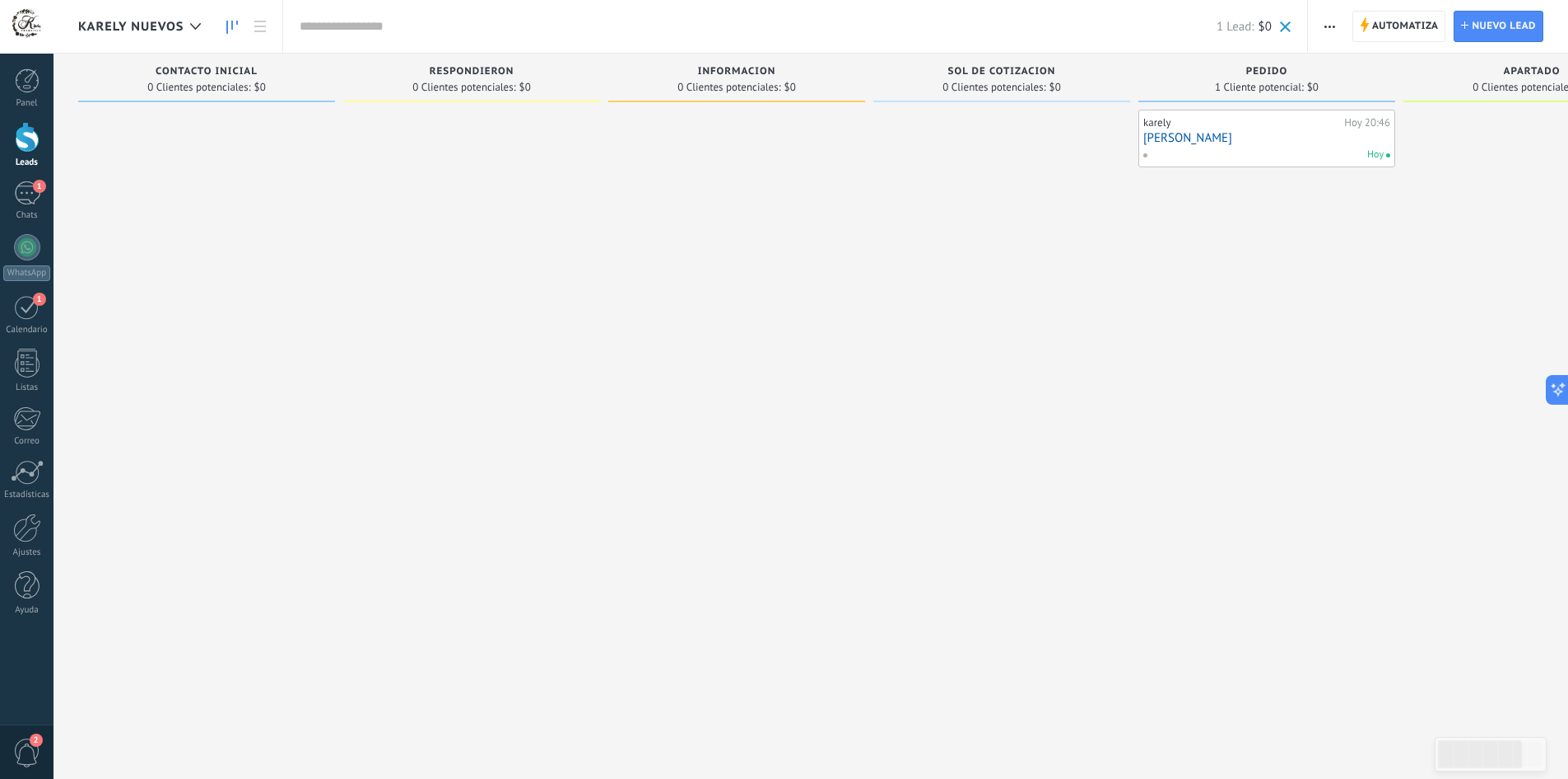
click at [937, 361] on div "Leads Entrantes Solicitudes: [PHONE_NUMBER] Contacto inicial 0 Clientes potenci…" at bounding box center [1013, 364] width 1872 height 620
click at [25, 528] on div at bounding box center [27, 527] width 28 height 29
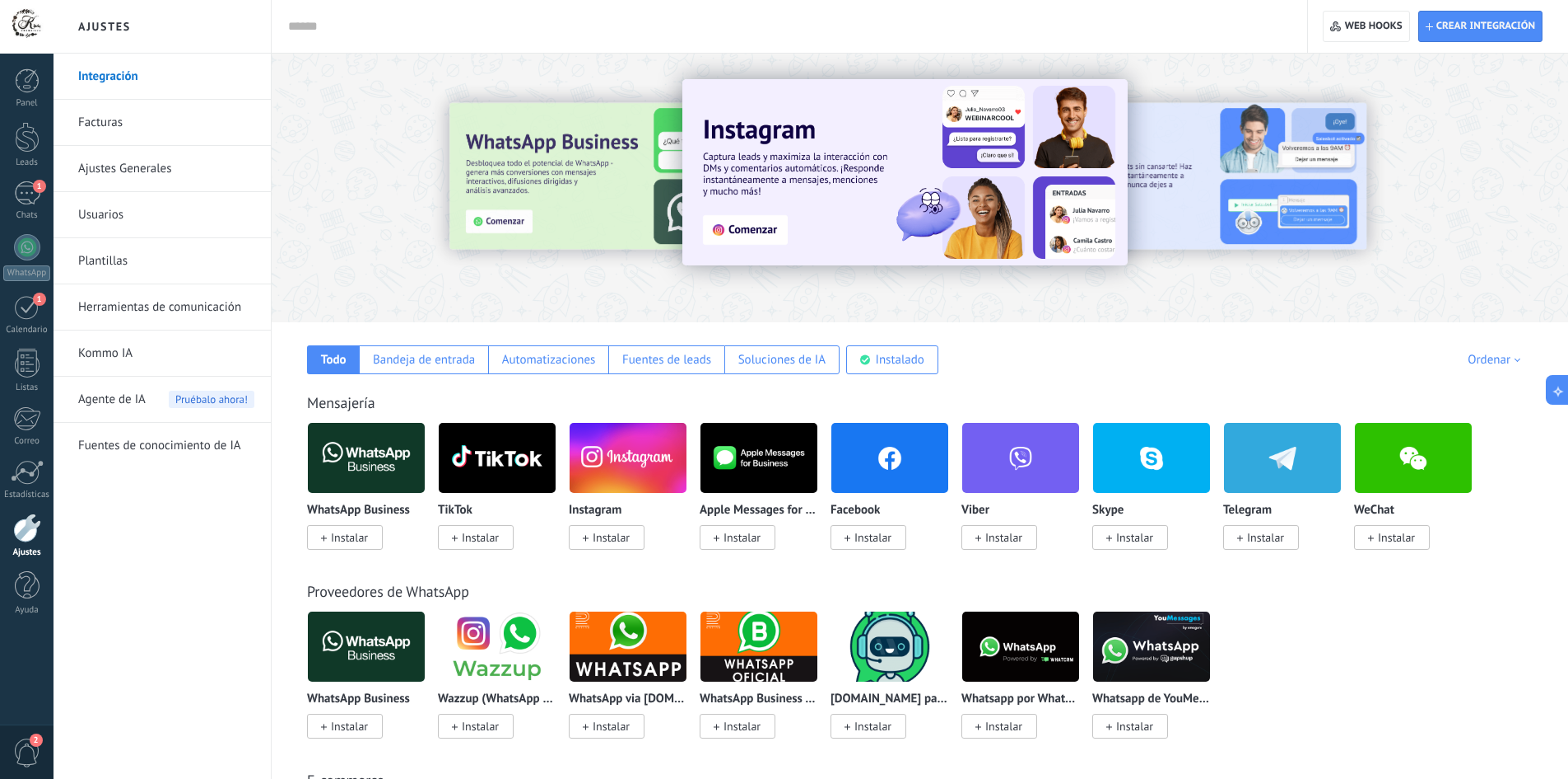
click at [388, 30] on input "text" at bounding box center [785, 26] width 996 height 17
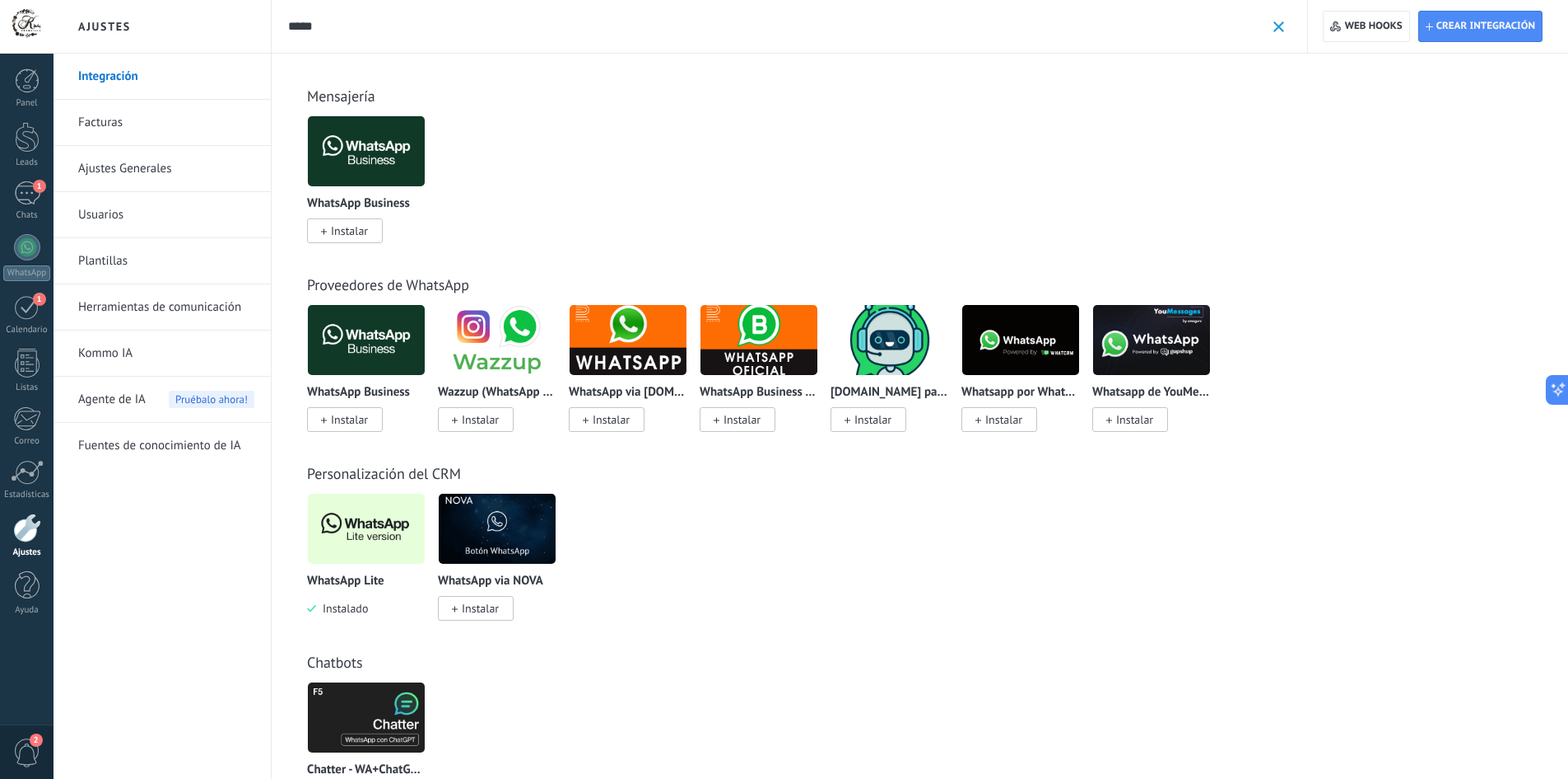
type input "*****"
click at [375, 521] on img at bounding box center [366, 529] width 117 height 80
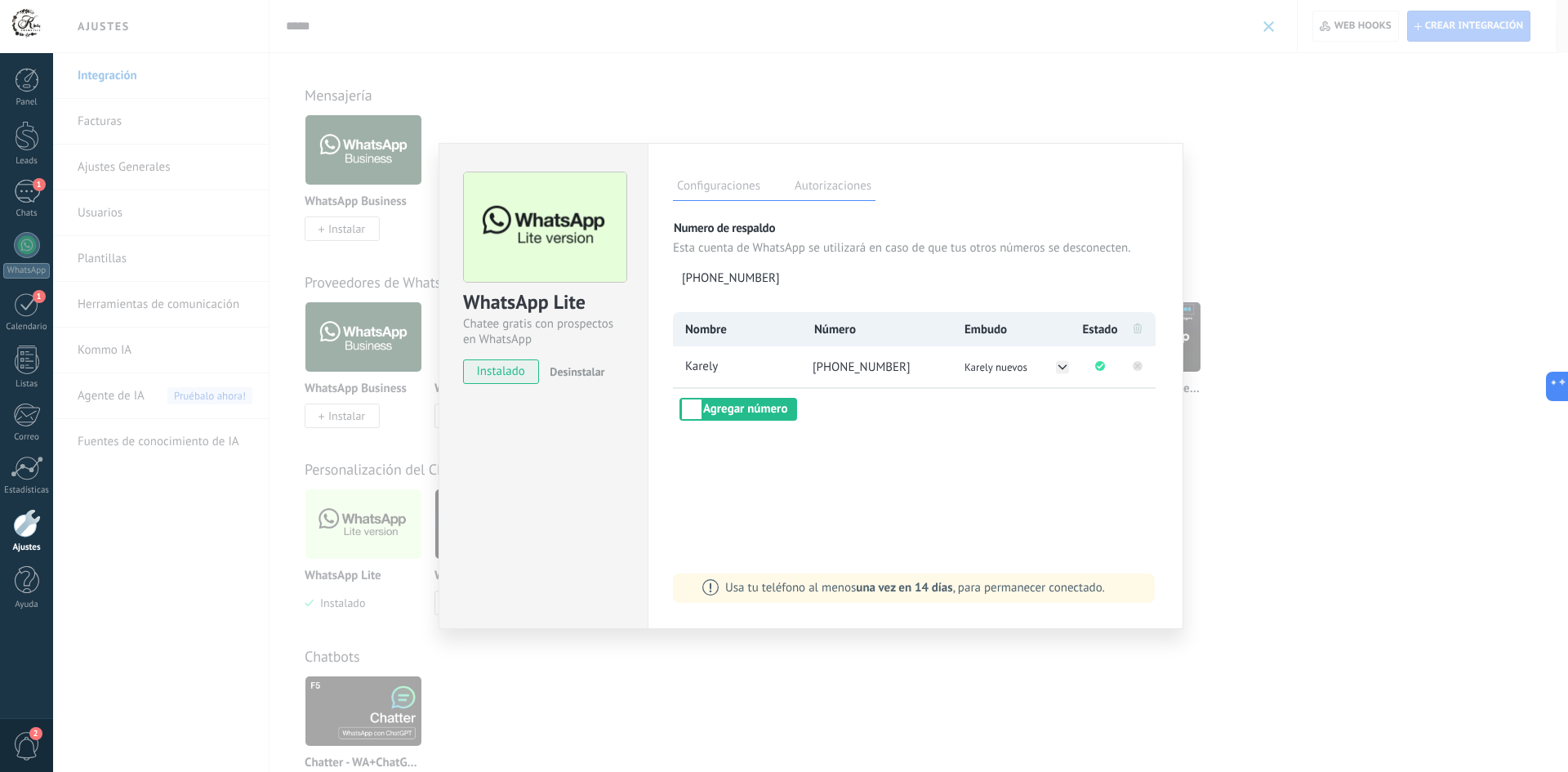
click at [1135, 368] on rect at bounding box center [1138, 366] width 10 height 10
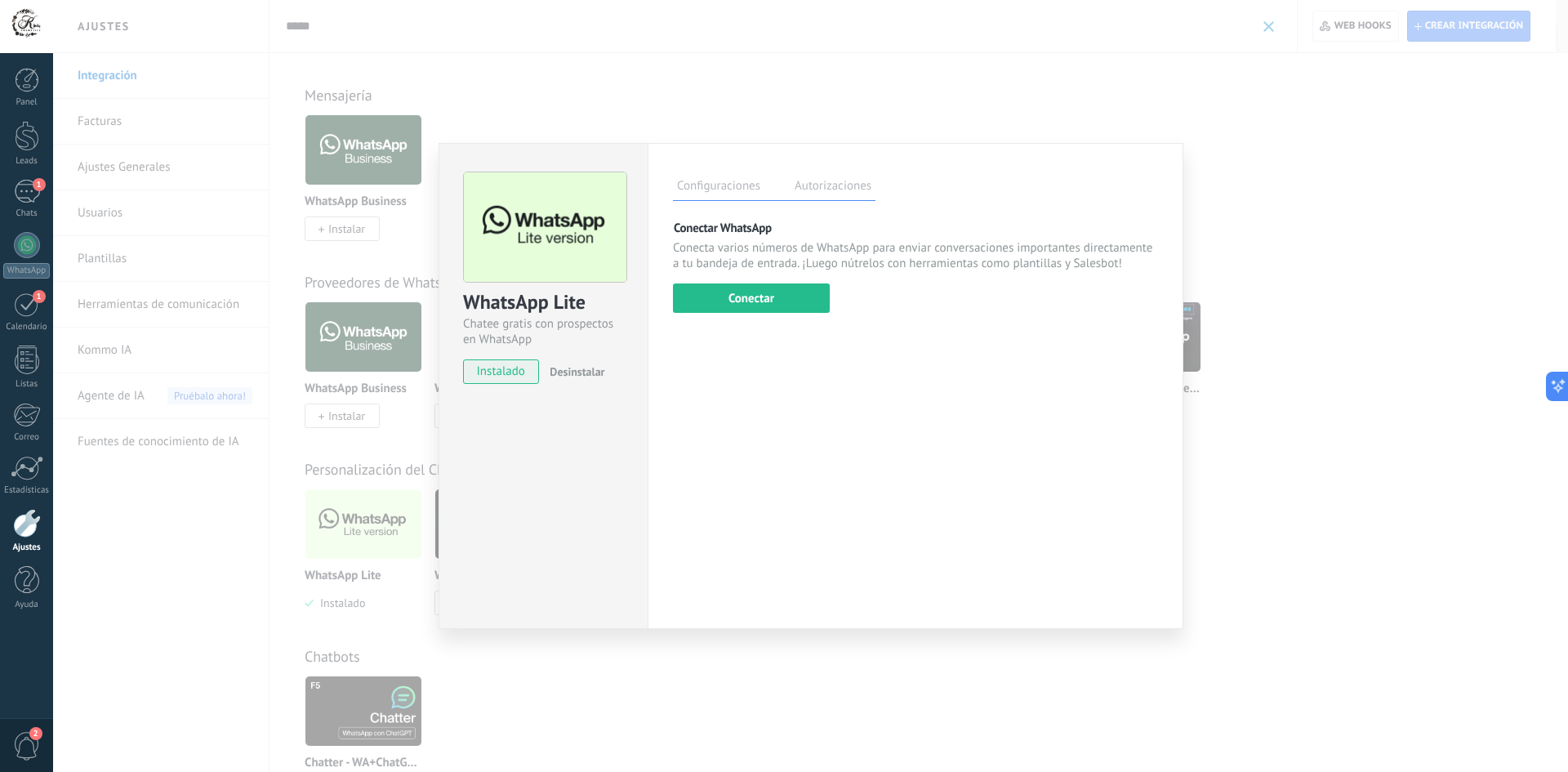
click at [874, 100] on div "WhatsApp Lite Chatee gratis con prospectos en WhatsApp instalado Desinstalar Co…" at bounding box center [811, 386] width 1514 height 772
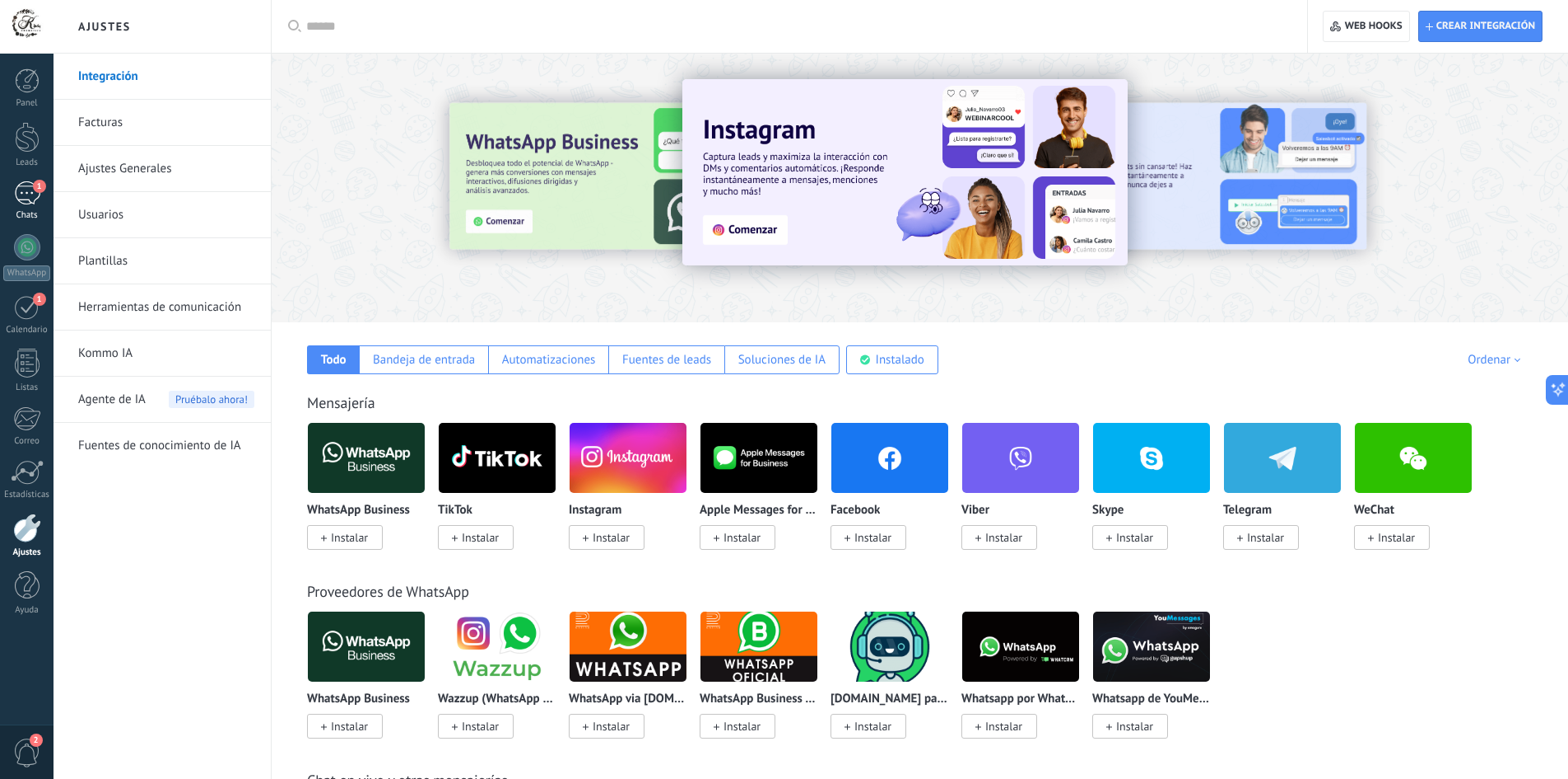
click at [28, 197] on div "1" at bounding box center [27, 193] width 26 height 24
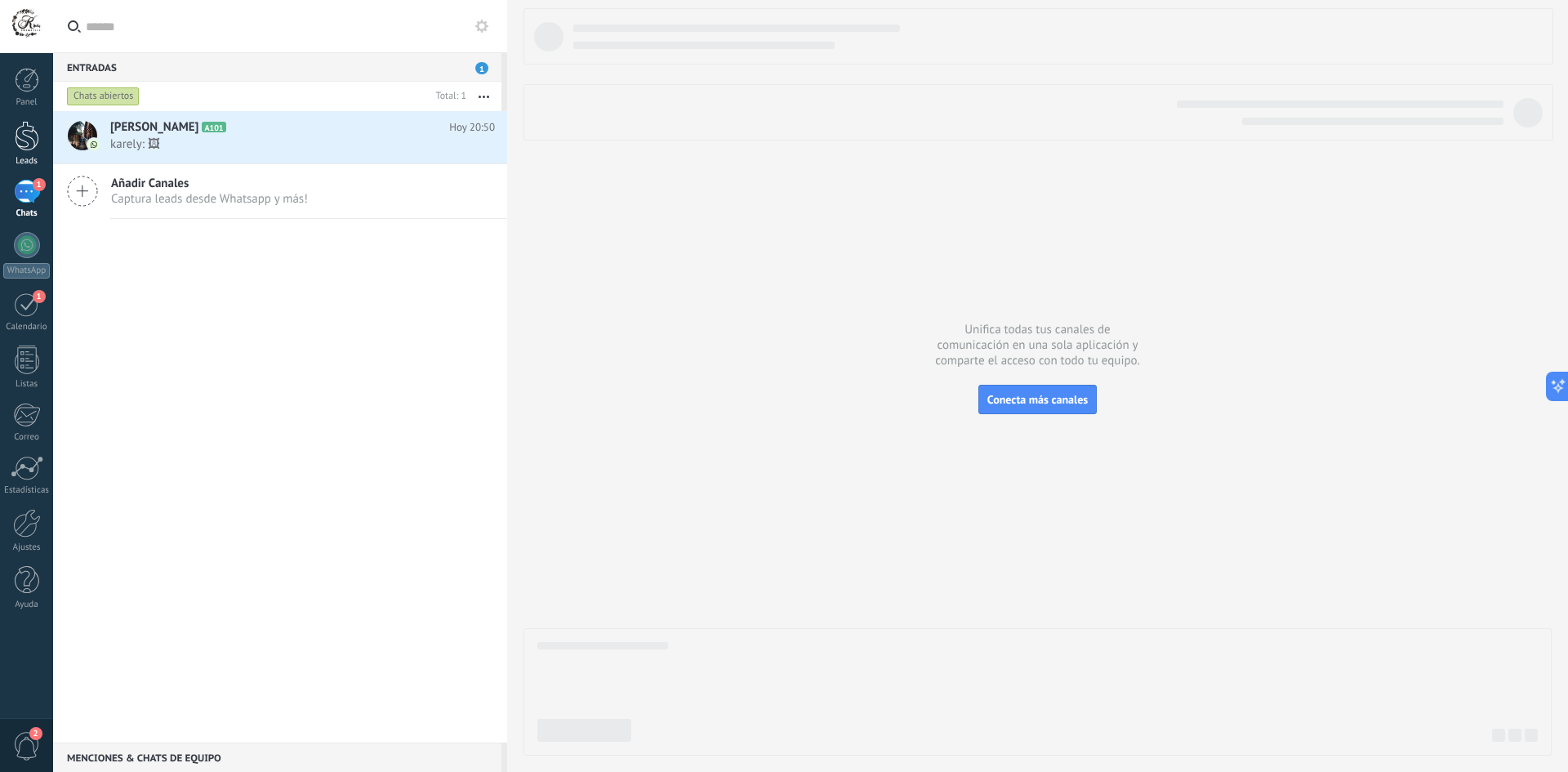
click at [29, 142] on div at bounding box center [27, 136] width 25 height 30
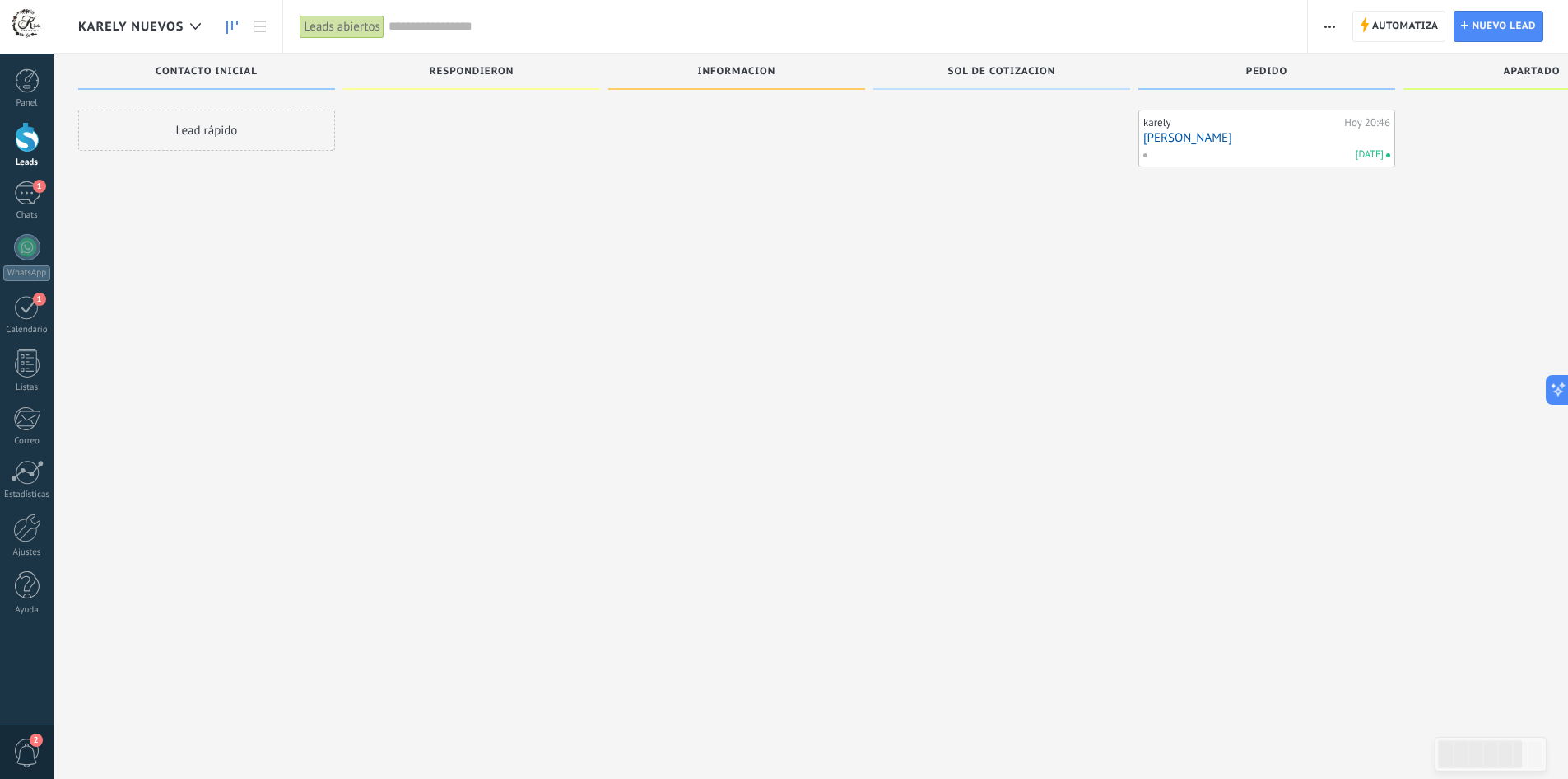
drag, startPoint x: 476, startPoint y: 333, endPoint x: 1113, endPoint y: 382, distance: 638.9
click at [1120, 382] on div "Leads Entrantes Contacto inicial Lead rápido Respondieron Informacion Sol de co…" at bounding box center [1013, 364] width 1872 height 620
click at [1193, 143] on link "[PERSON_NAME]" at bounding box center [1266, 138] width 247 height 14
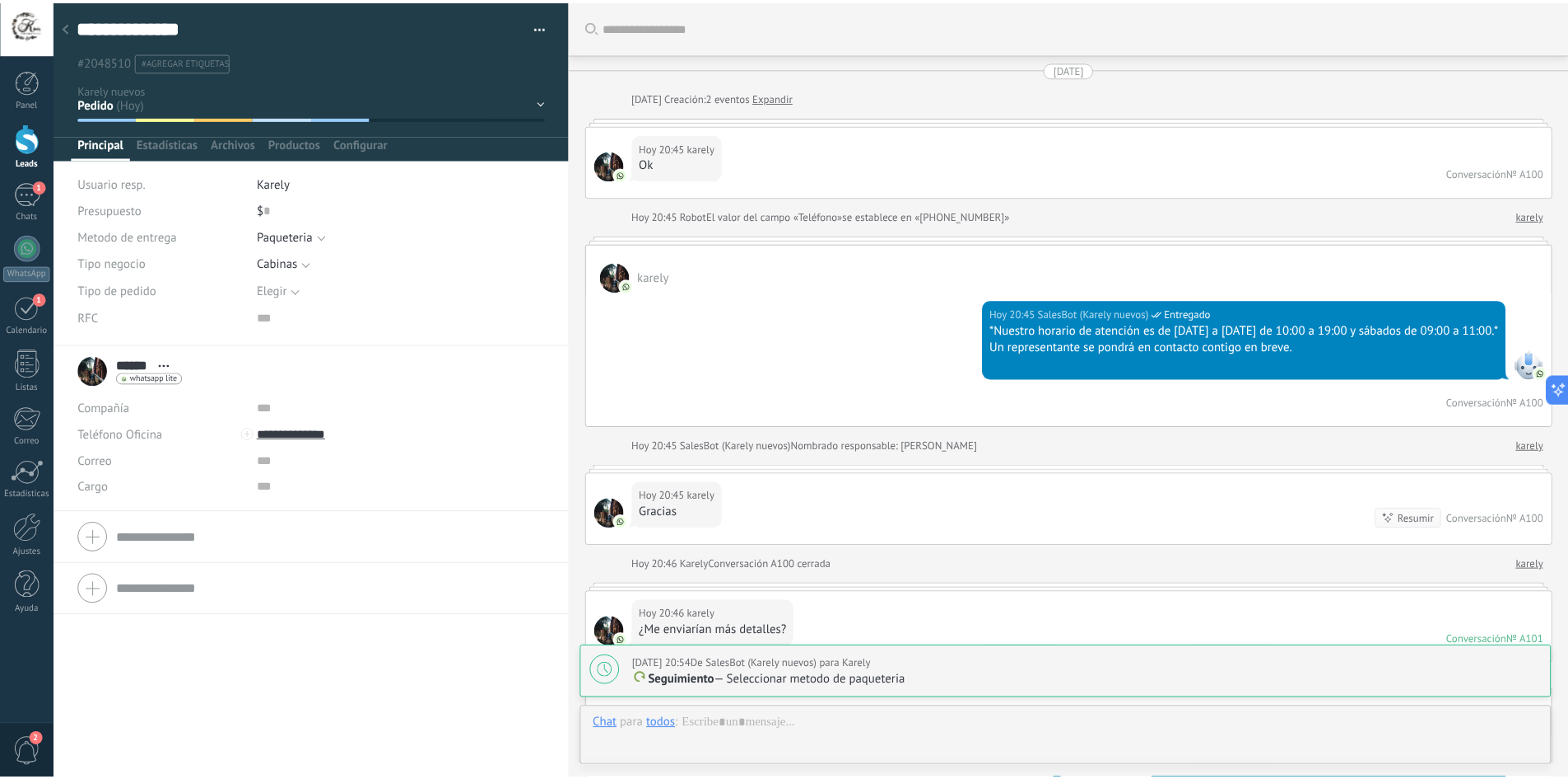
scroll to position [25, 0]
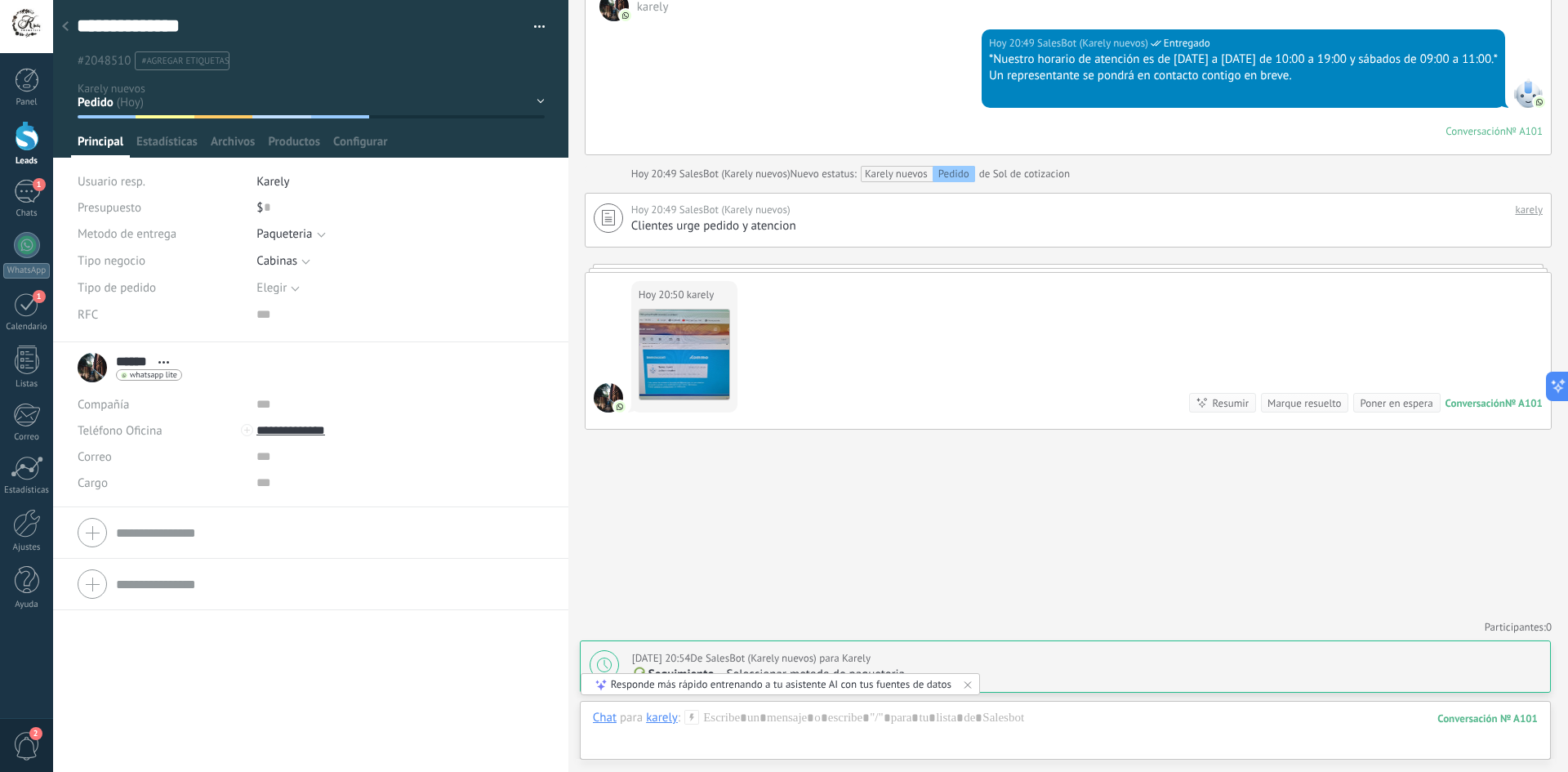
click at [278, 288] on div "Elegir" at bounding box center [272, 287] width 30 height 12
click at [701, 365] on img at bounding box center [684, 354] width 90 height 90
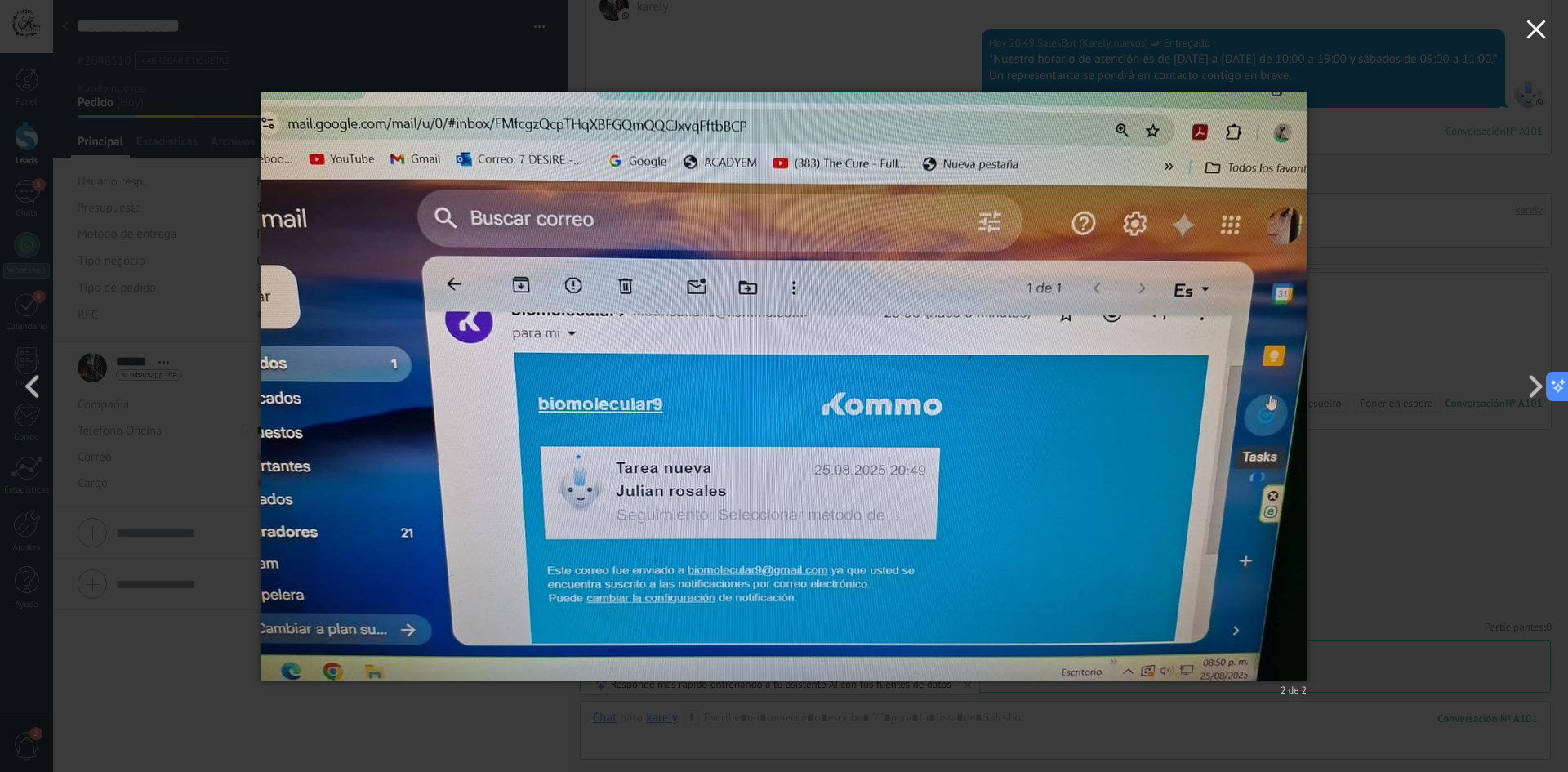
click at [1543, 38] on use "button" at bounding box center [1535, 29] width 19 height 19
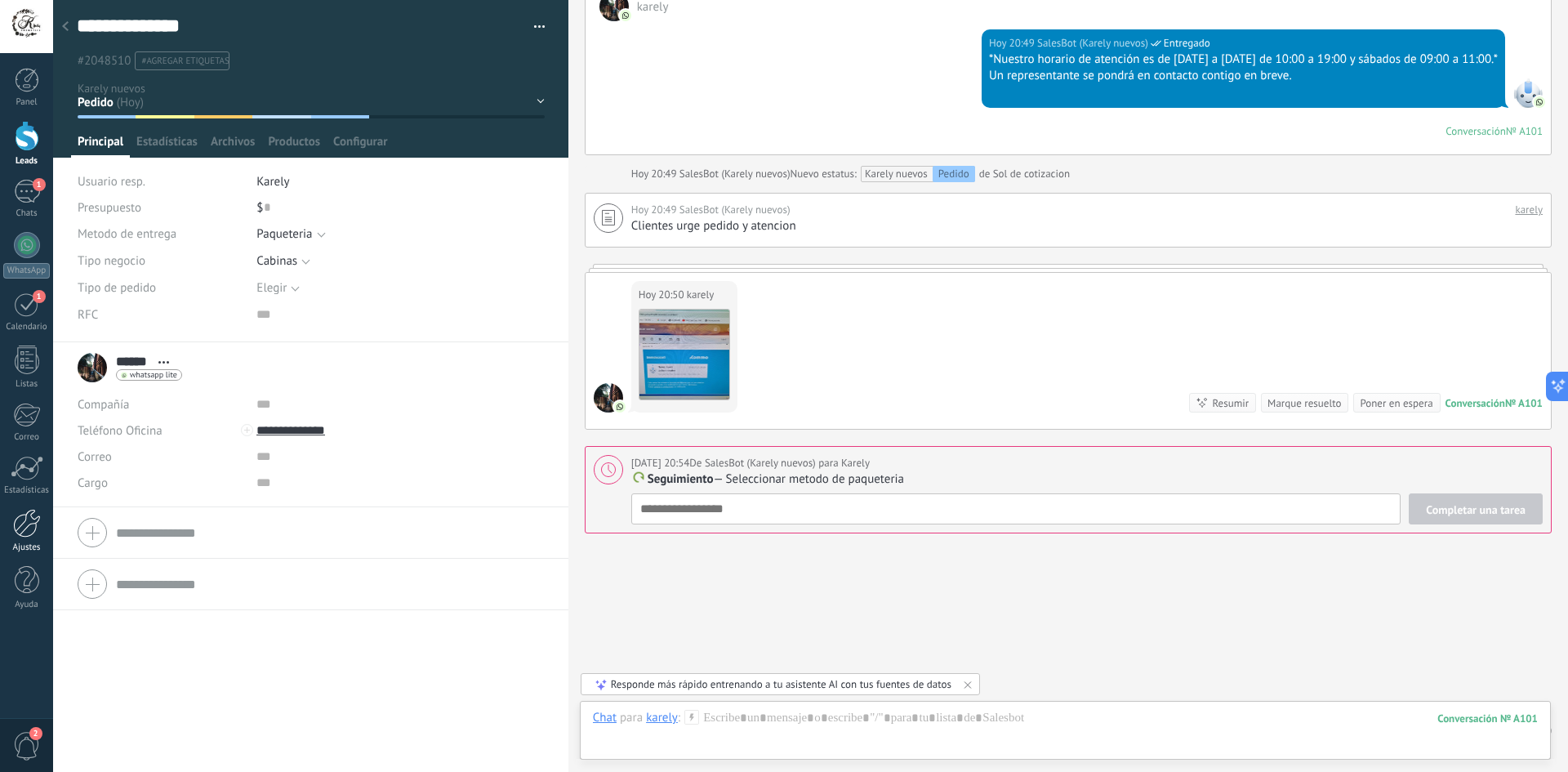
click at [26, 528] on div at bounding box center [27, 522] width 28 height 29
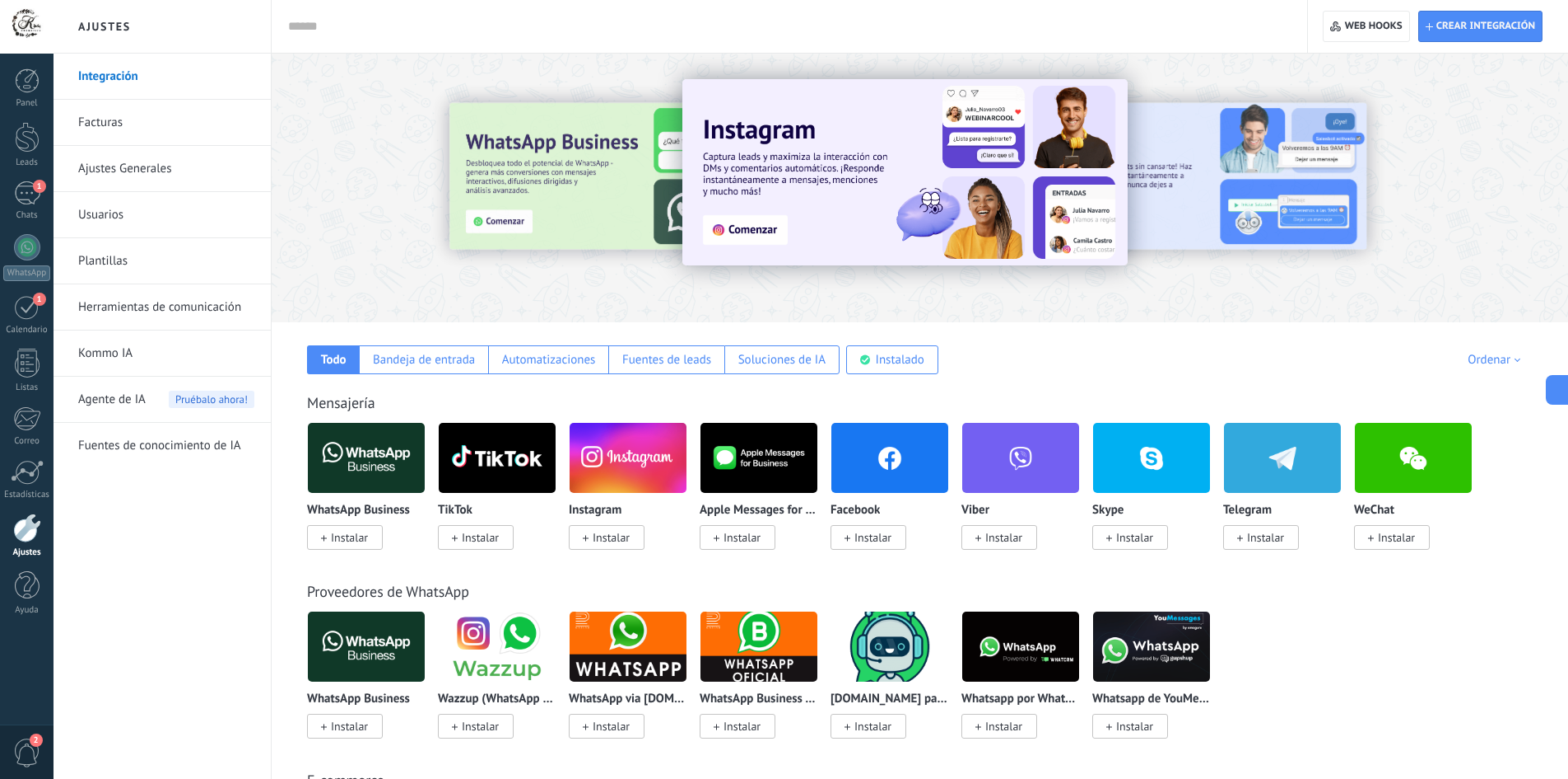
click at [115, 119] on link "Facturas" at bounding box center [166, 123] width 176 height 46
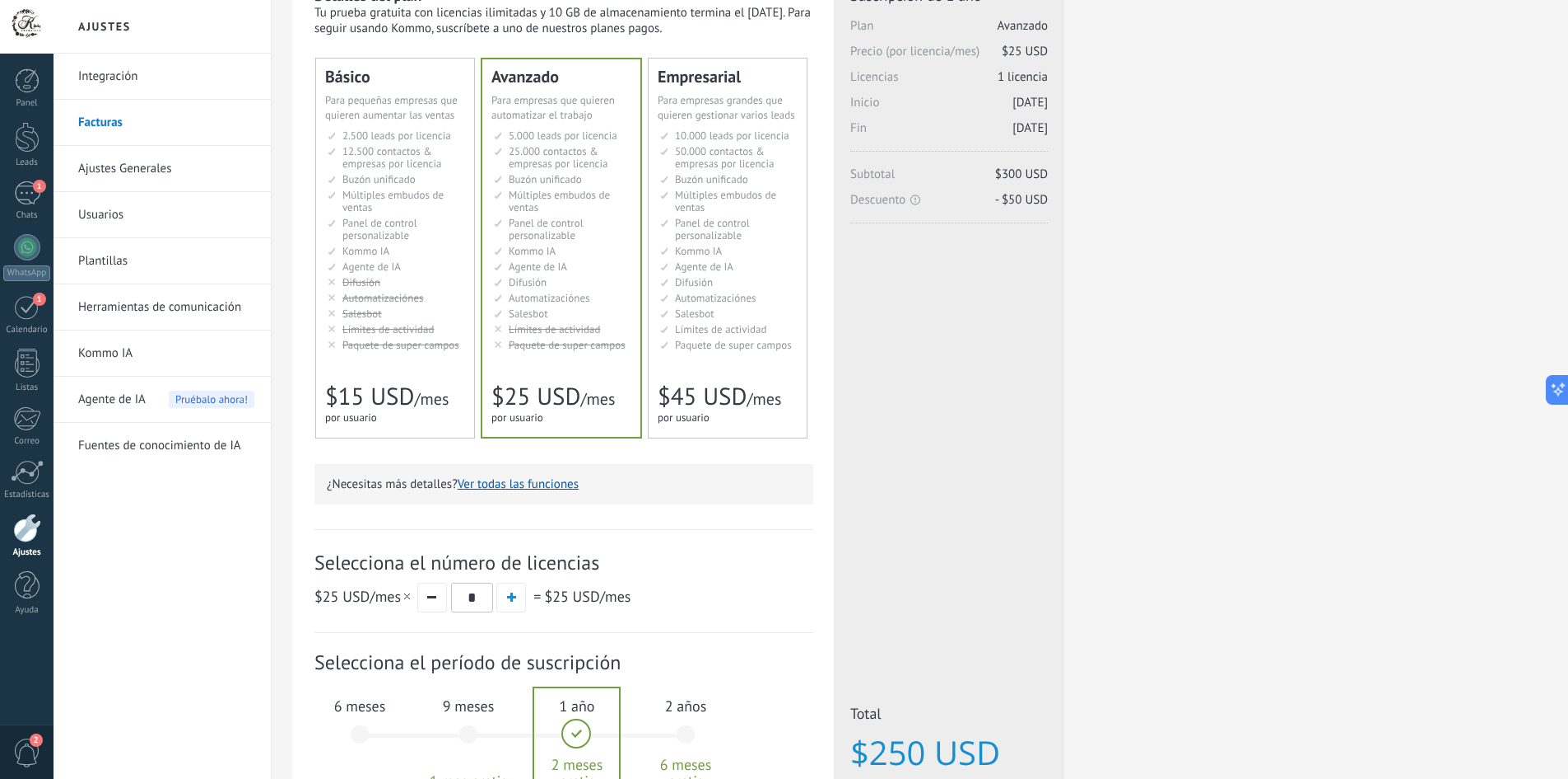
scroll to position [277, 0]
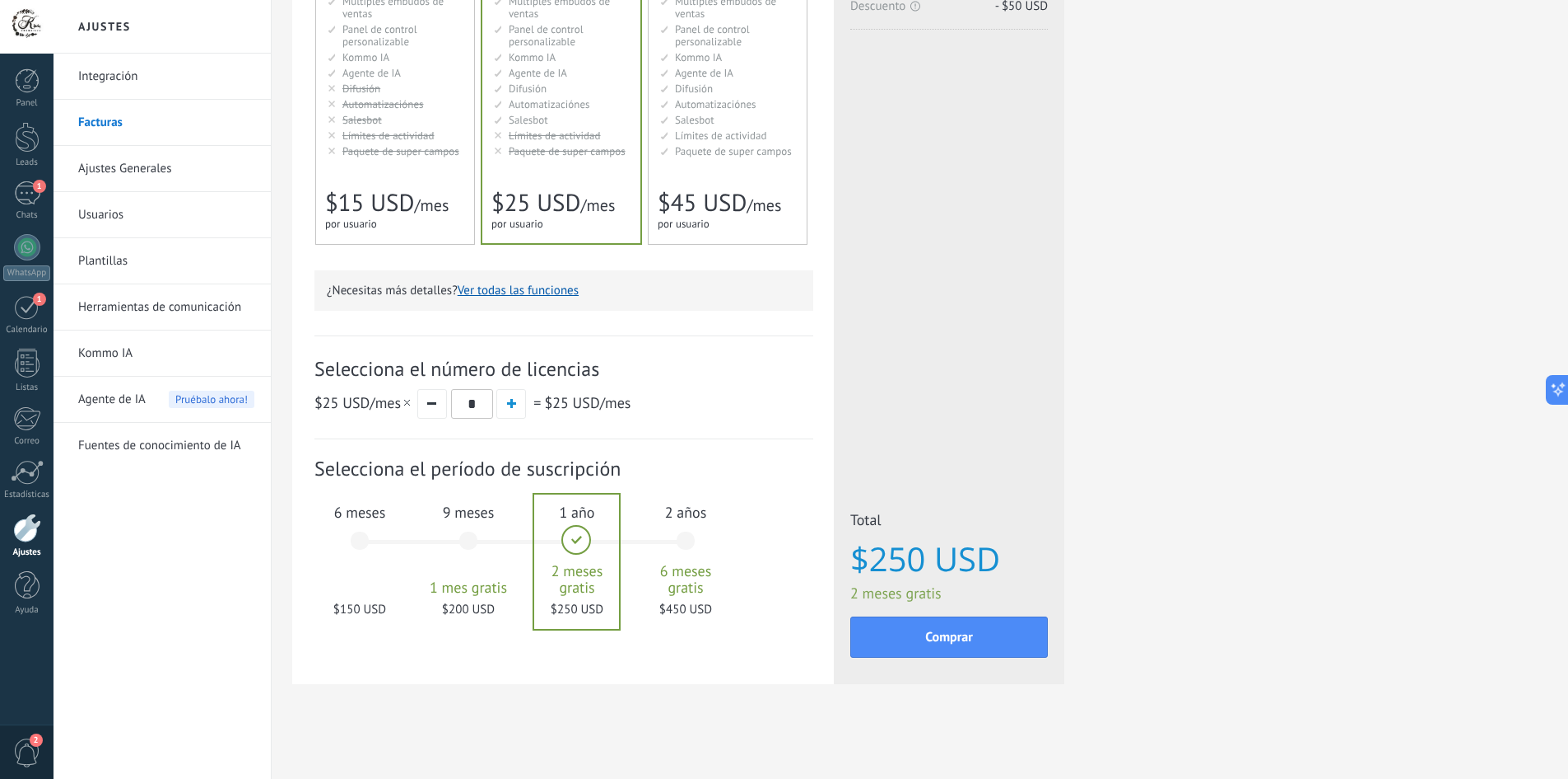
click at [362, 540] on div "6 meses $150 USD" at bounding box center [360, 548] width 89 height 116
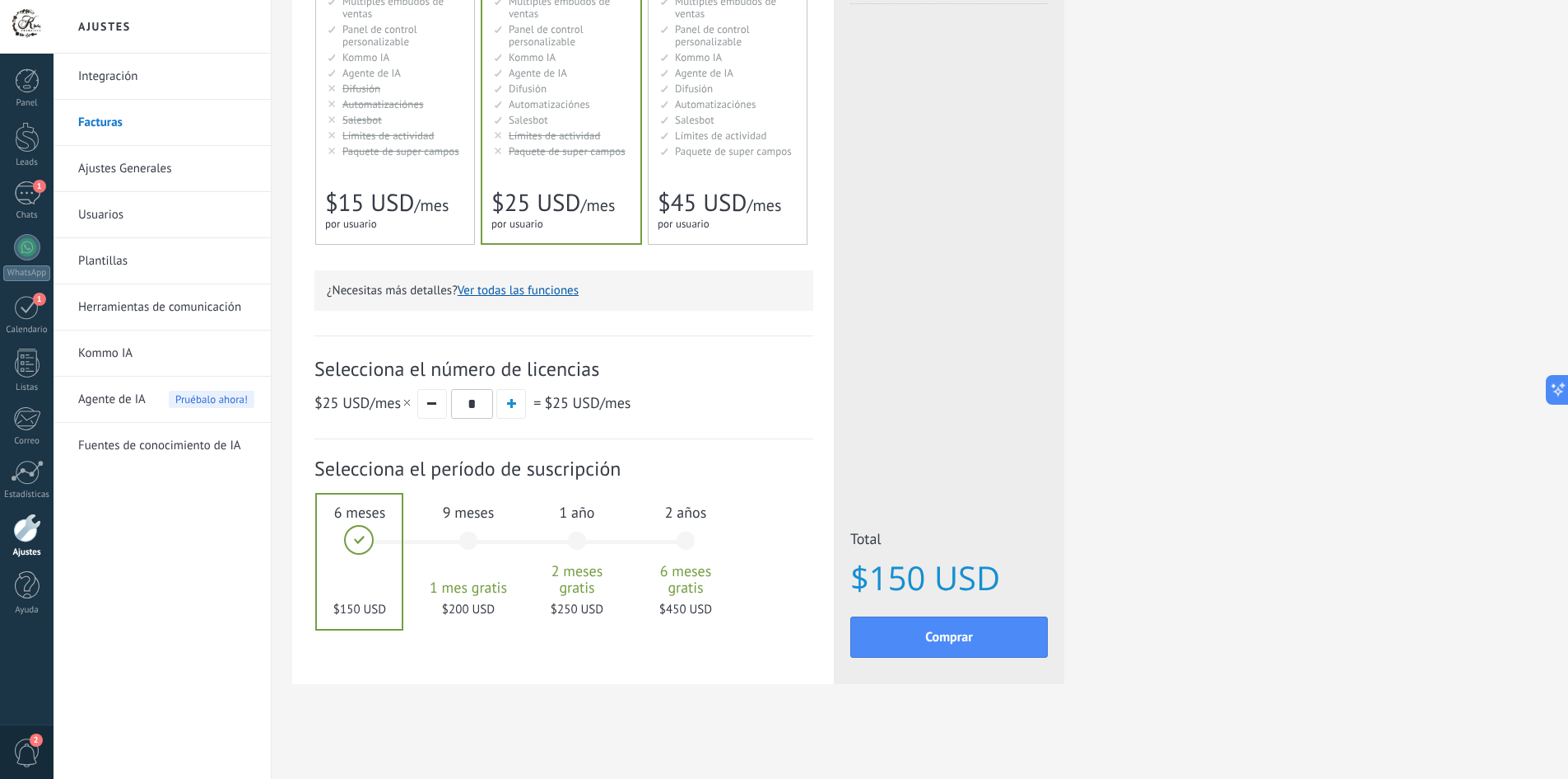
scroll to position [0, 0]
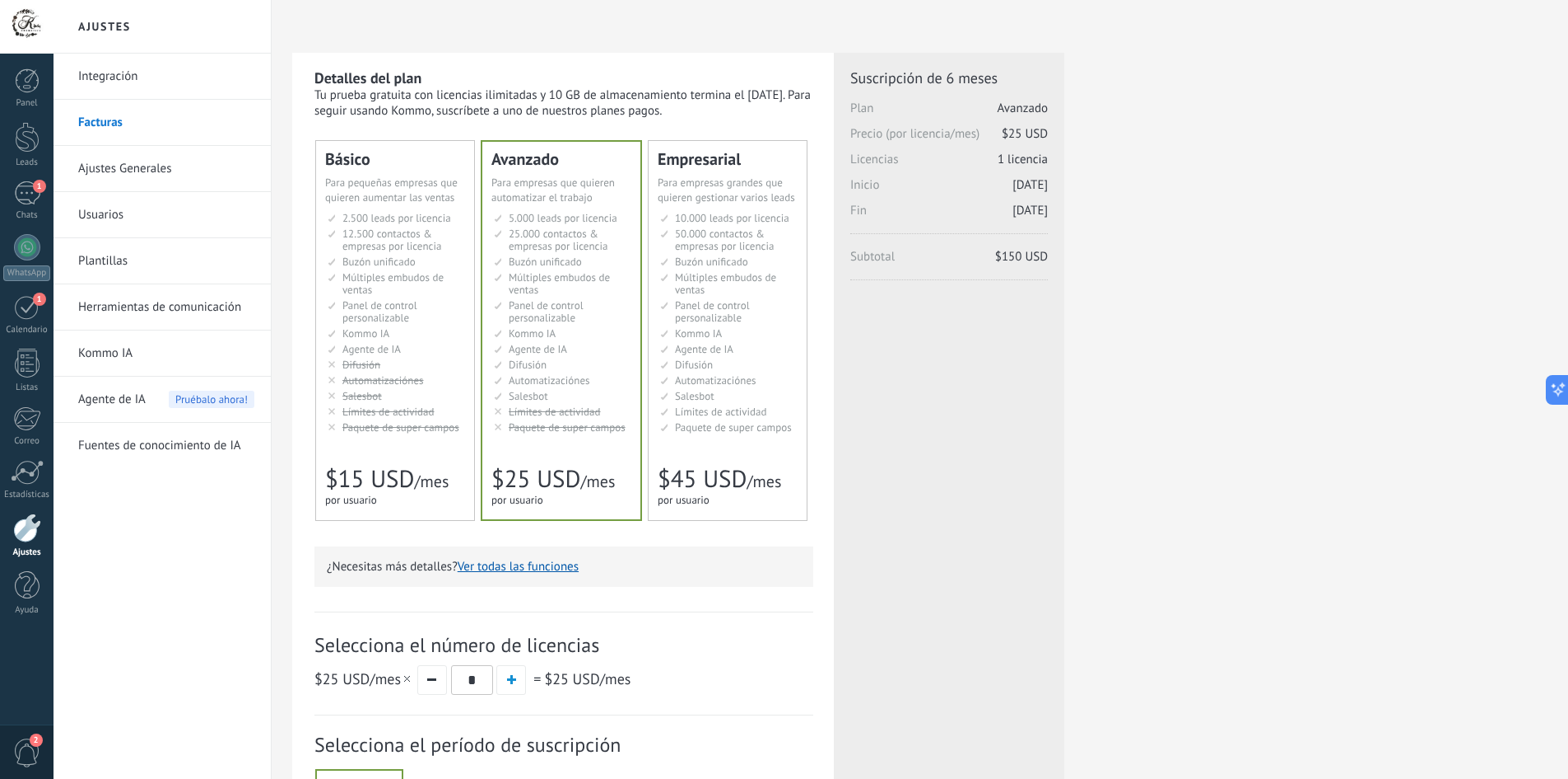
click at [1251, 339] on div "Detalles del plan Tu prueba gratuita con licencias ilimitadas y 10 GB de almace…" at bounding box center [919, 527] width 1255 height 948
click at [1157, 522] on div "Detalles del plan Tu prueba gratuita con licencias ilimitadas y 10 GB de almace…" at bounding box center [919, 527] width 1255 height 948
click at [20, 535] on div at bounding box center [27, 527] width 28 height 29
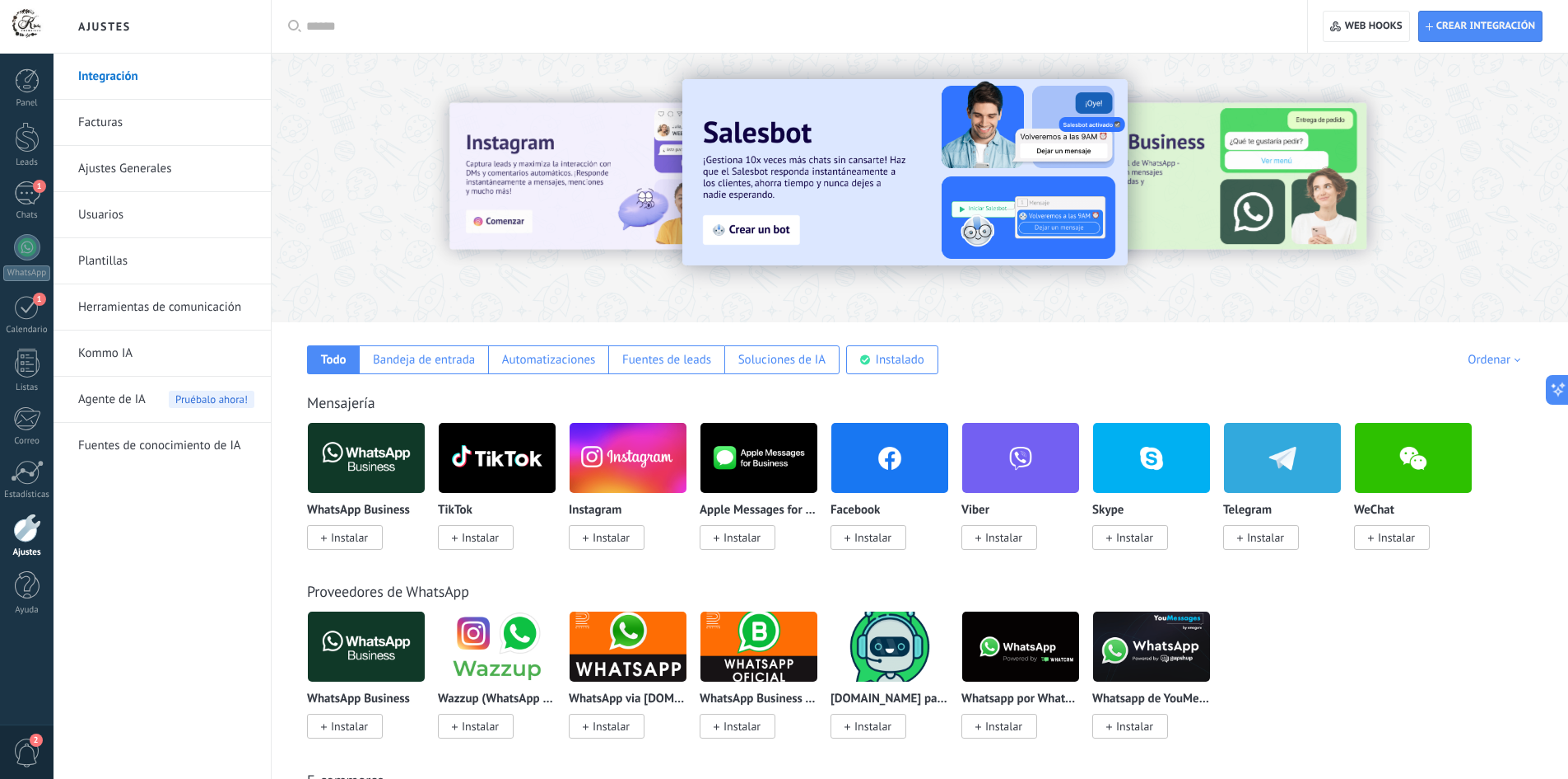
click at [435, 18] on input "text" at bounding box center [794, 26] width 978 height 17
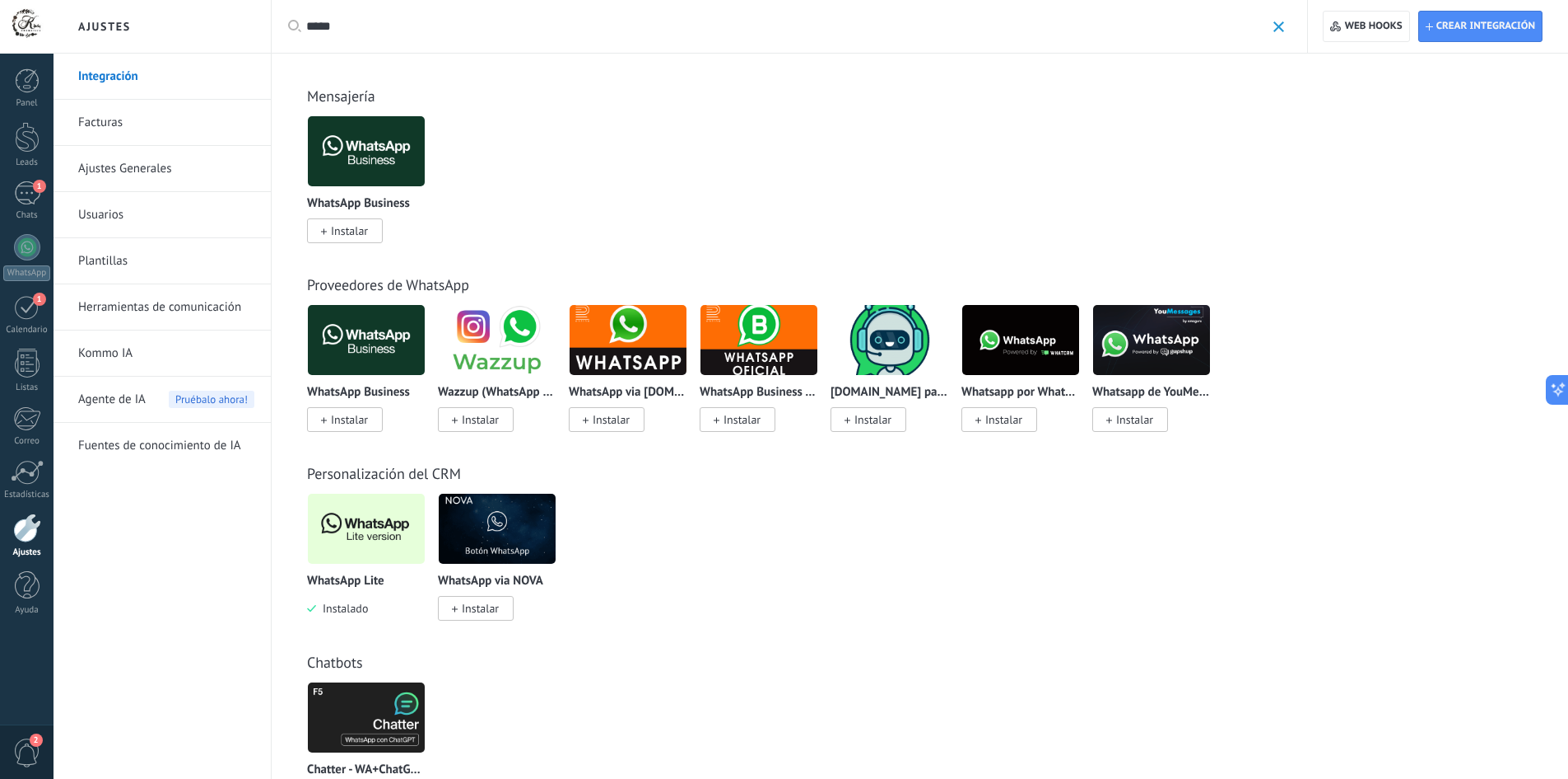
type input "*****"
click at [372, 535] on img at bounding box center [366, 529] width 117 height 80
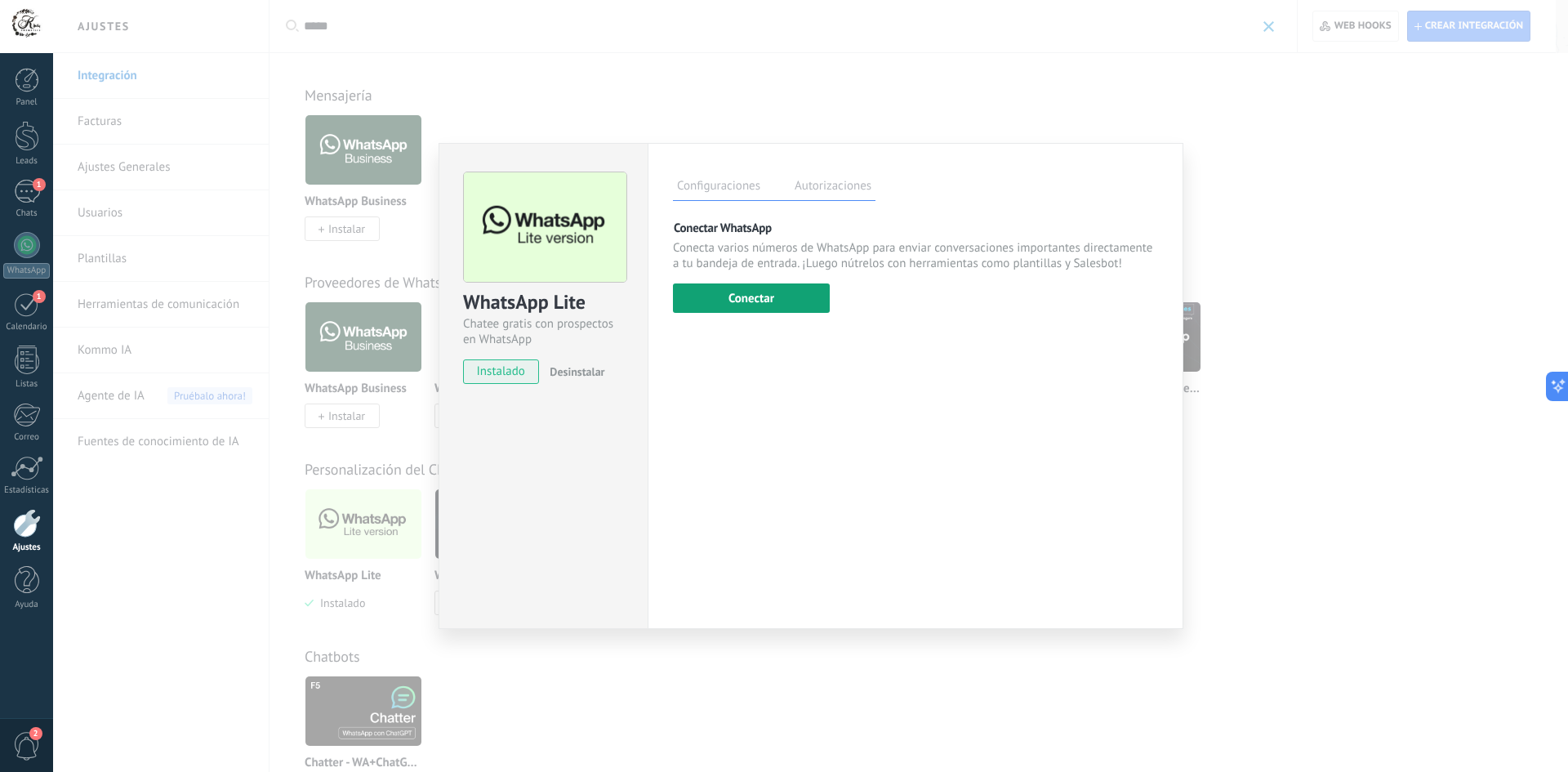
click at [748, 293] on button "Conectar" at bounding box center [751, 298] width 157 height 30
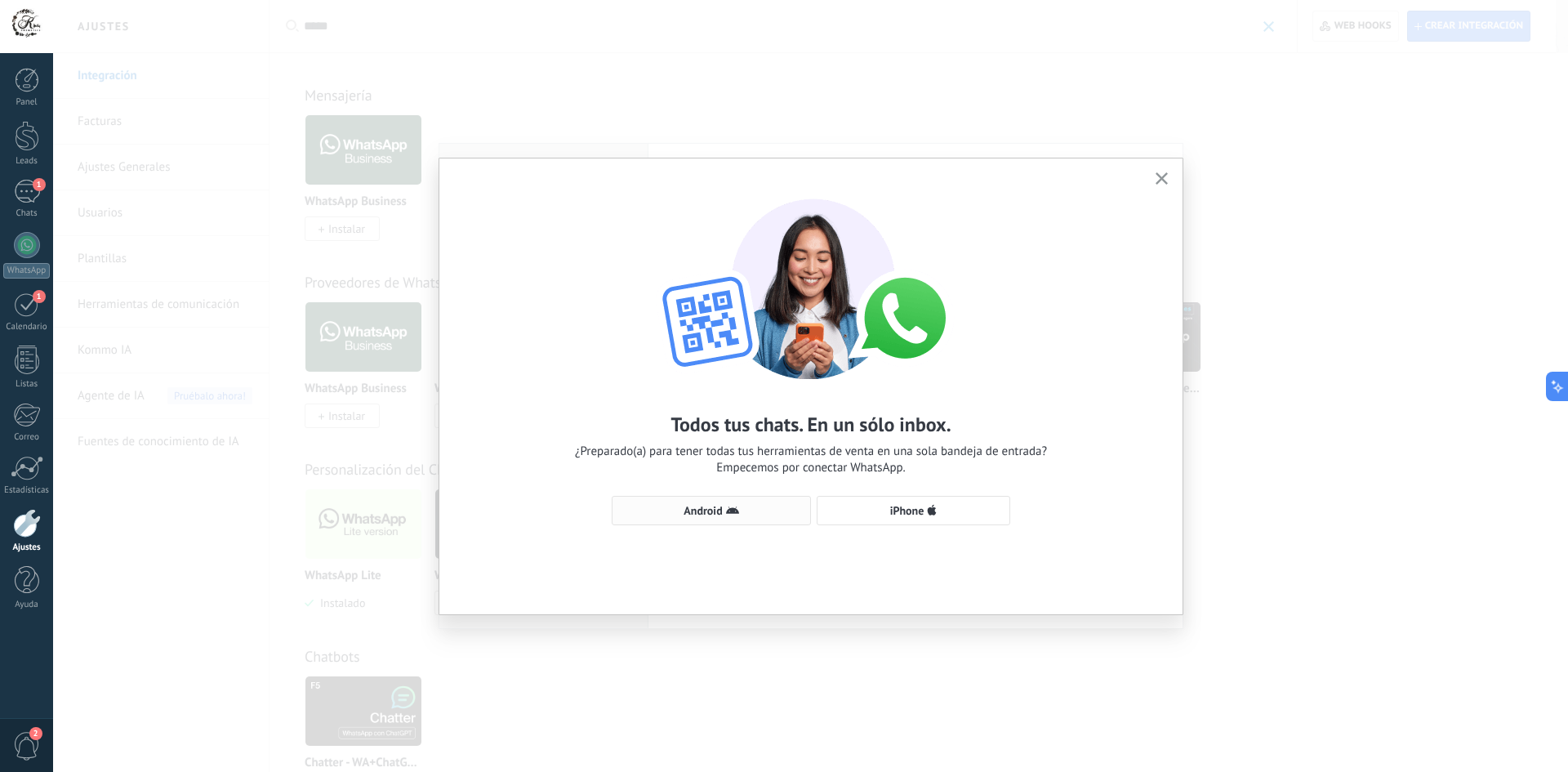
click at [726, 511] on icon "button" at bounding box center [731, 509] width 13 height 13
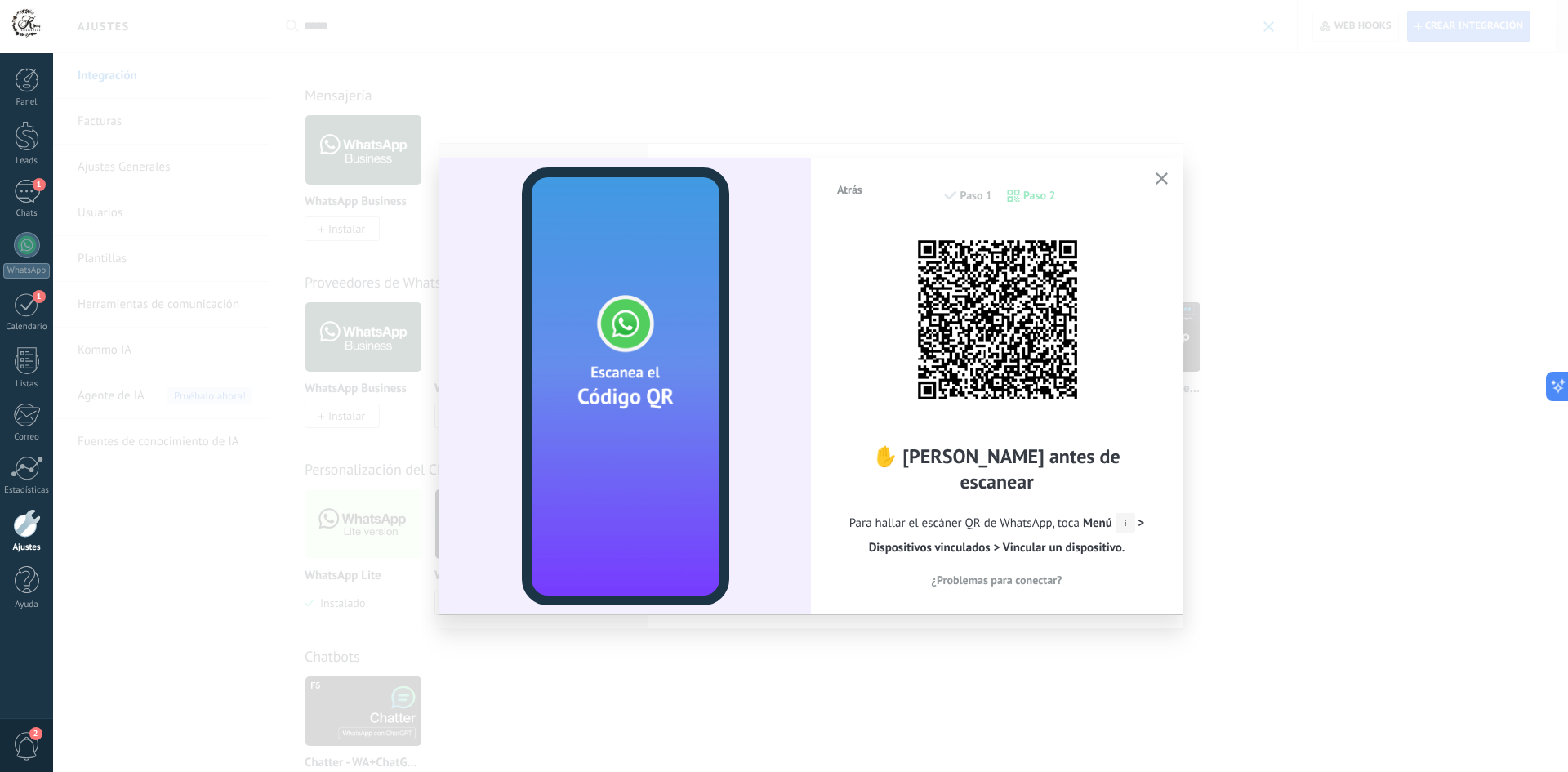
click at [1157, 180] on icon "button" at bounding box center [1162, 178] width 12 height 12
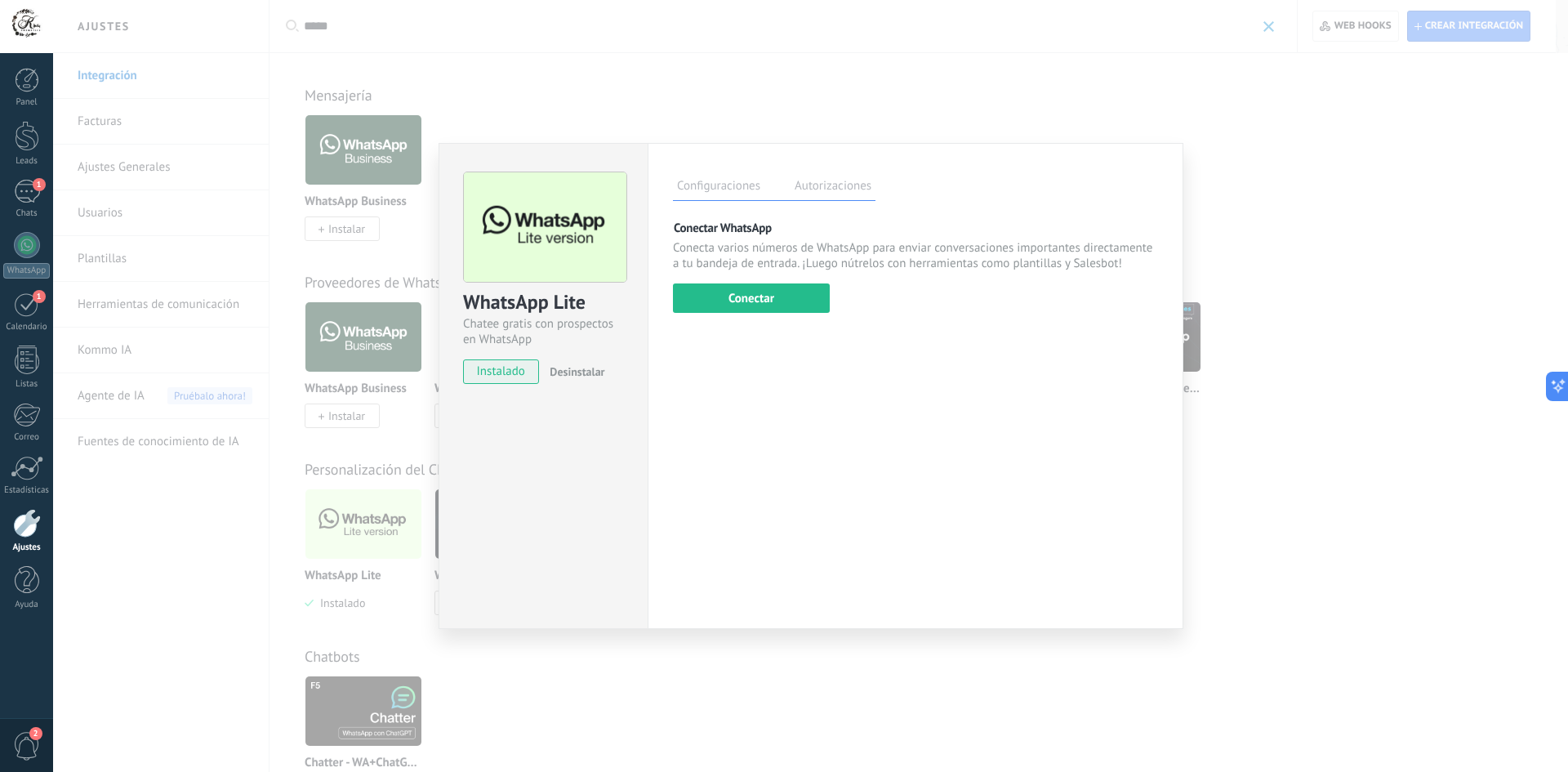
click at [867, 121] on div "WhatsApp Lite Chatee gratis con prospectos en WhatsApp instalado Desinstalar Co…" at bounding box center [811, 386] width 1514 height 772
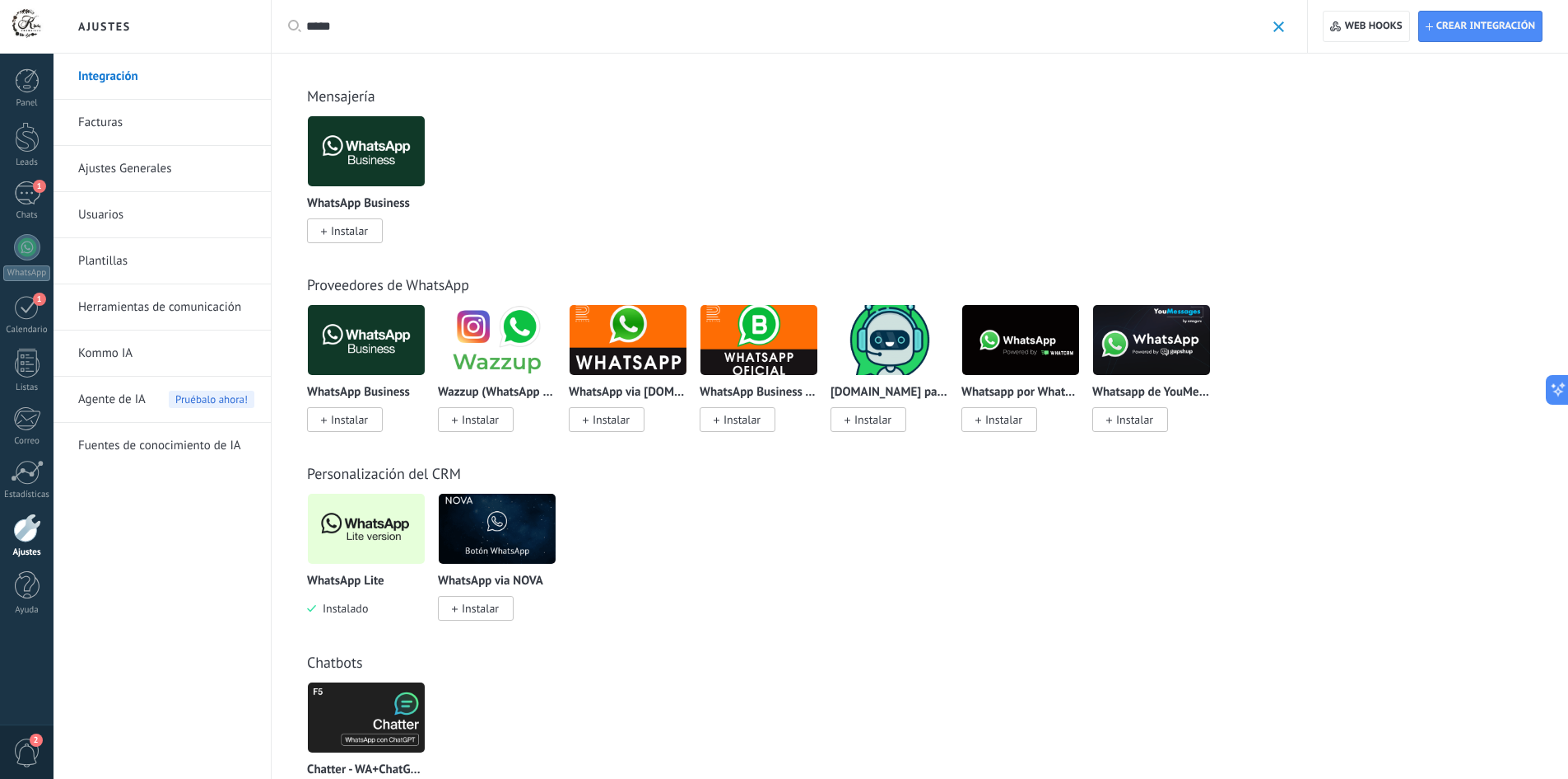
click at [19, 20] on div at bounding box center [27, 27] width 54 height 54
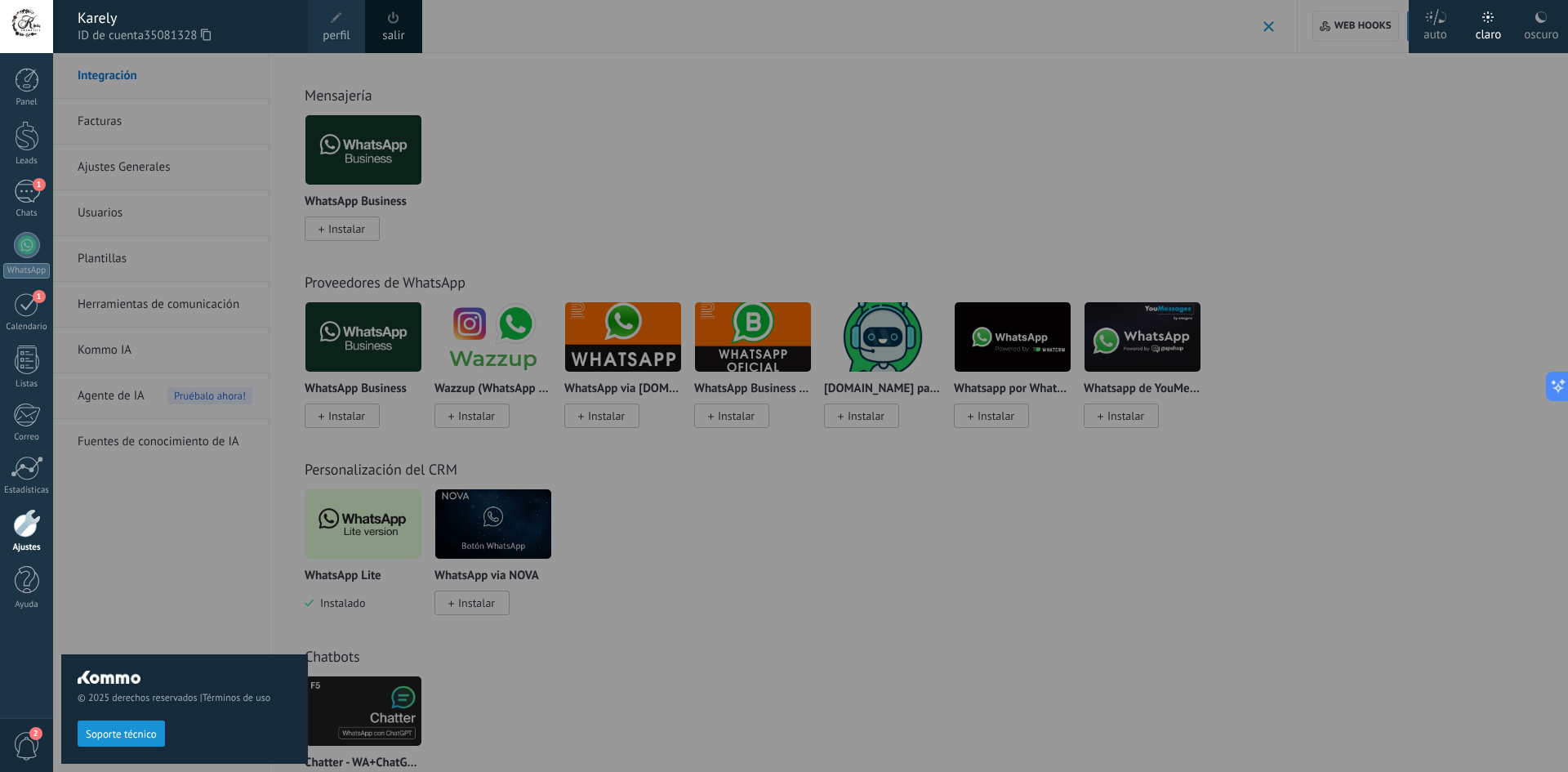
click at [395, 36] on link "salir" at bounding box center [393, 36] width 22 height 18
